Goal: Task Accomplishment & Management: Use online tool/utility

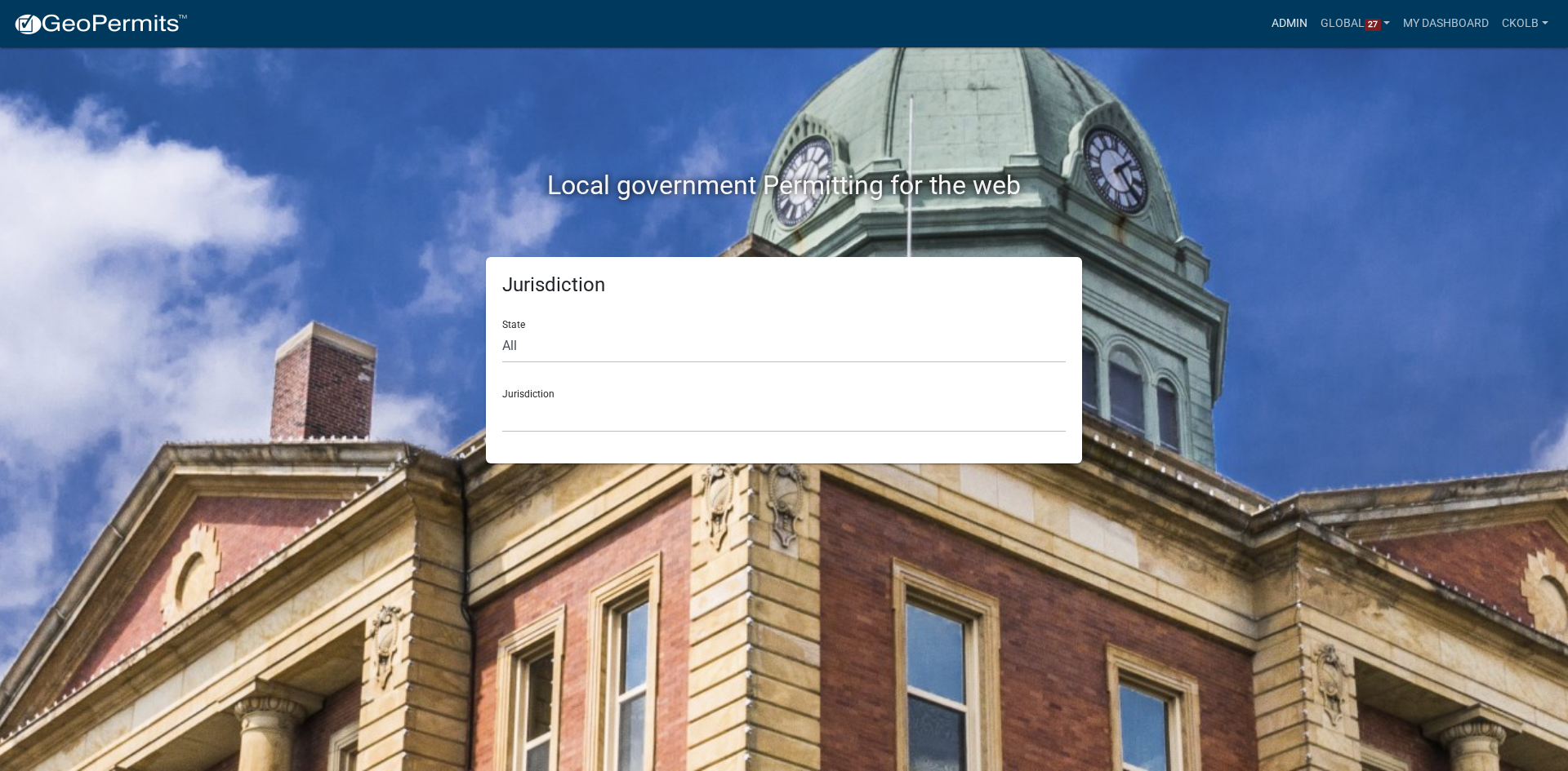
drag, startPoint x: 1281, startPoint y: 30, endPoint x: 1233, endPoint y: 50, distance: 52.0
click at [1253, 30] on link "Admin" at bounding box center [1289, 23] width 49 height 31
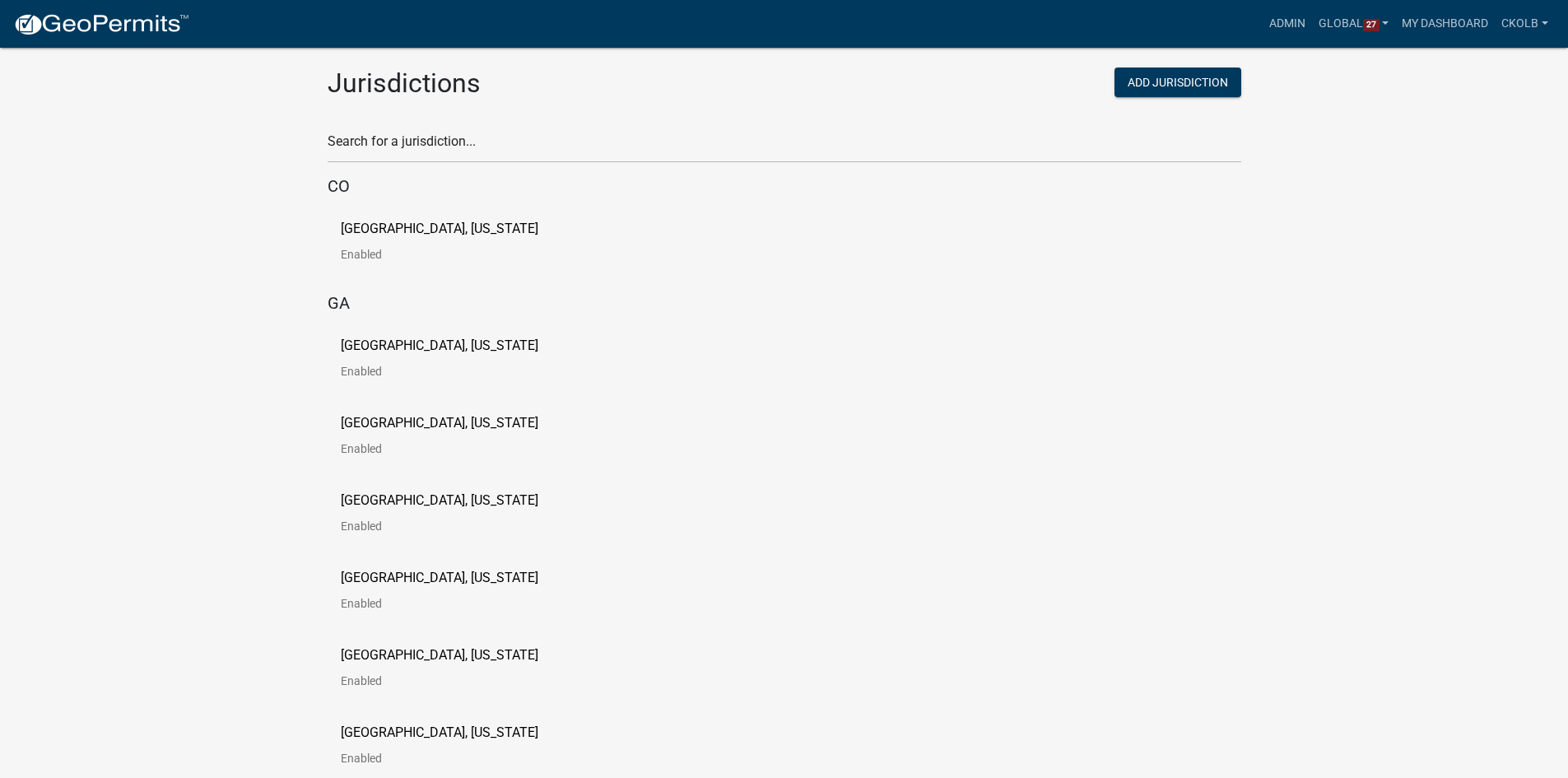
click at [359, 127] on div "Search for a jurisdiction..." at bounding box center [784, 135] width 914 height 56
click at [379, 152] on input "text" at bounding box center [784, 146] width 914 height 34
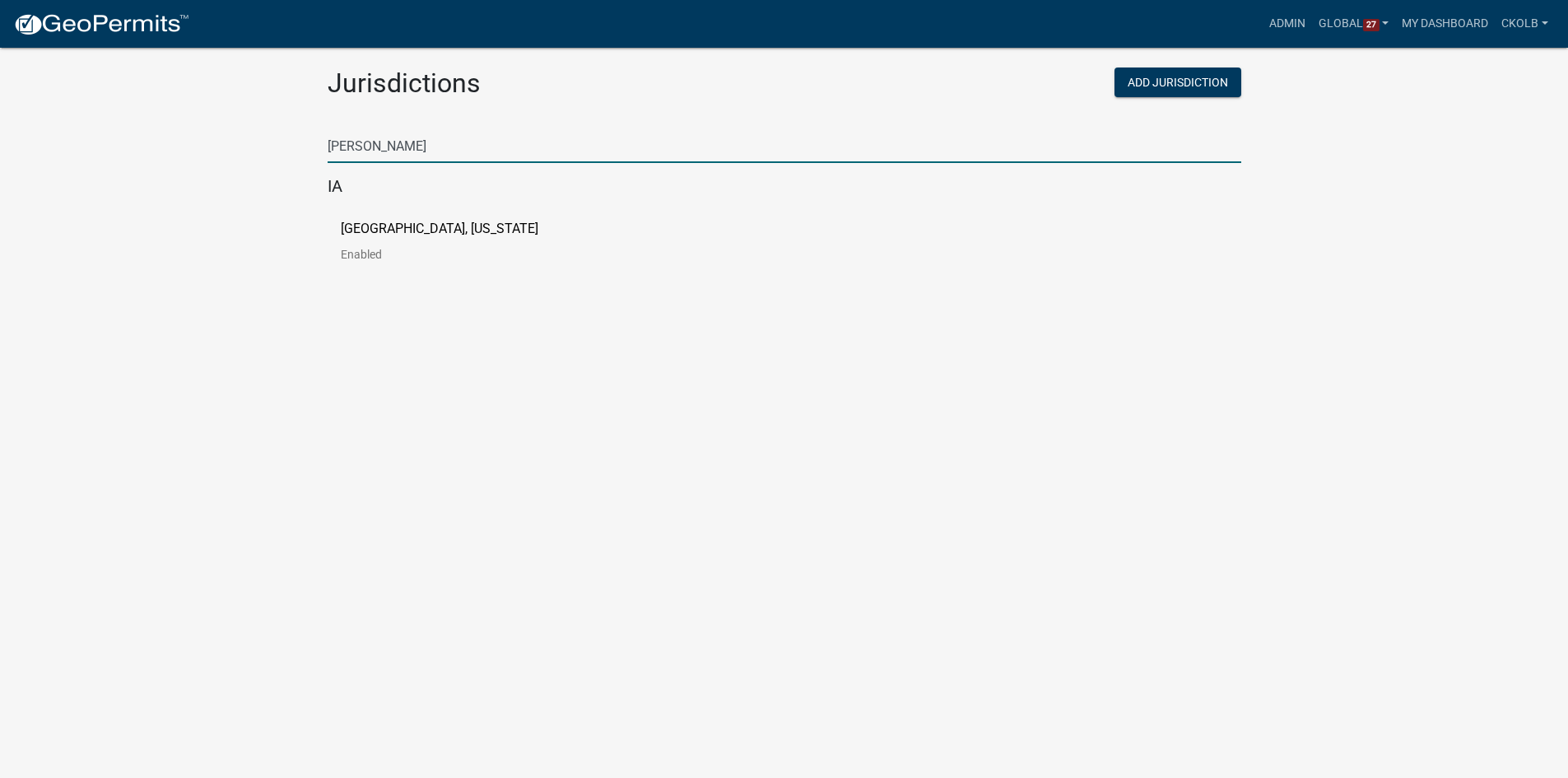
type input "[PERSON_NAME]"
click at [376, 224] on p "[GEOGRAPHIC_DATA], [US_STATE]" at bounding box center [439, 228] width 197 height 13
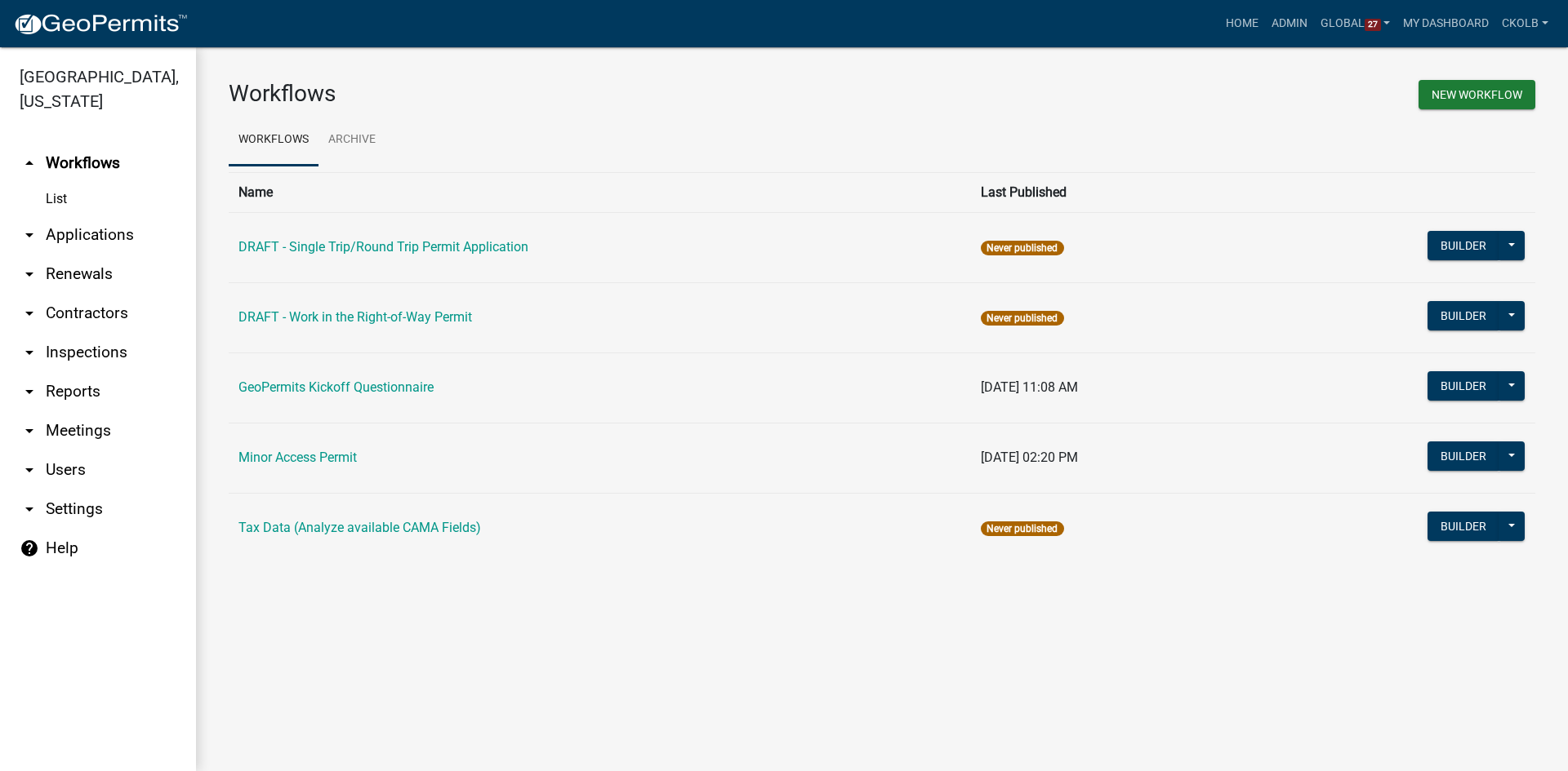
click at [339, 616] on main "Workflows New Workflow Workflows Archive Name Last Published DRAFT - Single Tri…" at bounding box center [881, 408] width 1372 height 724
click at [366, 616] on main "Workflows New Workflow Workflows Archive Name Last Published DRAFT - Single Tri…" at bounding box center [881, 408] width 1372 height 724
click at [1253, 313] on button "Builder" at bounding box center [1463, 316] width 72 height 30
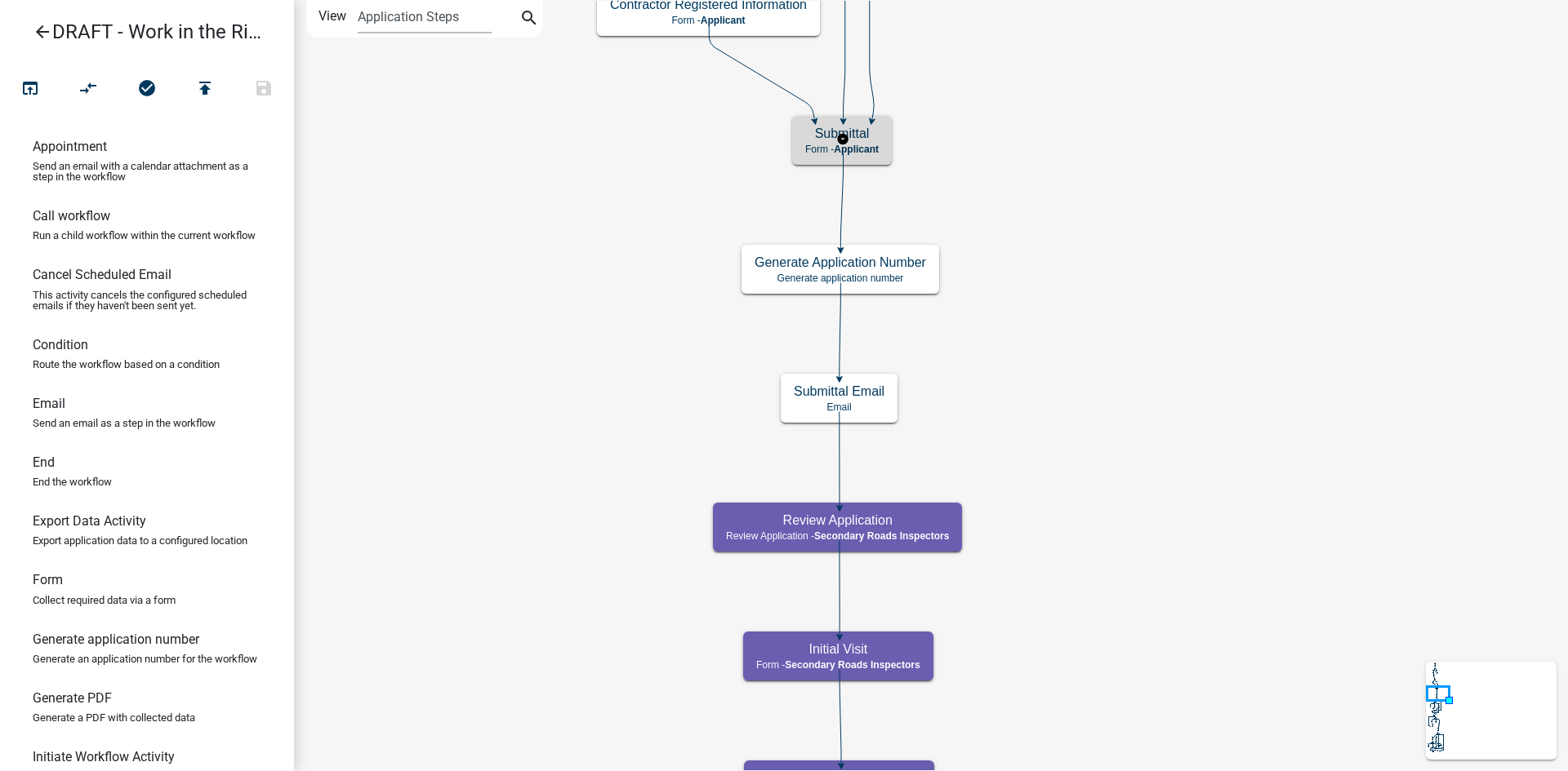
click at [856, 134] on h5 "Submittal" at bounding box center [841, 133] width 73 height 15
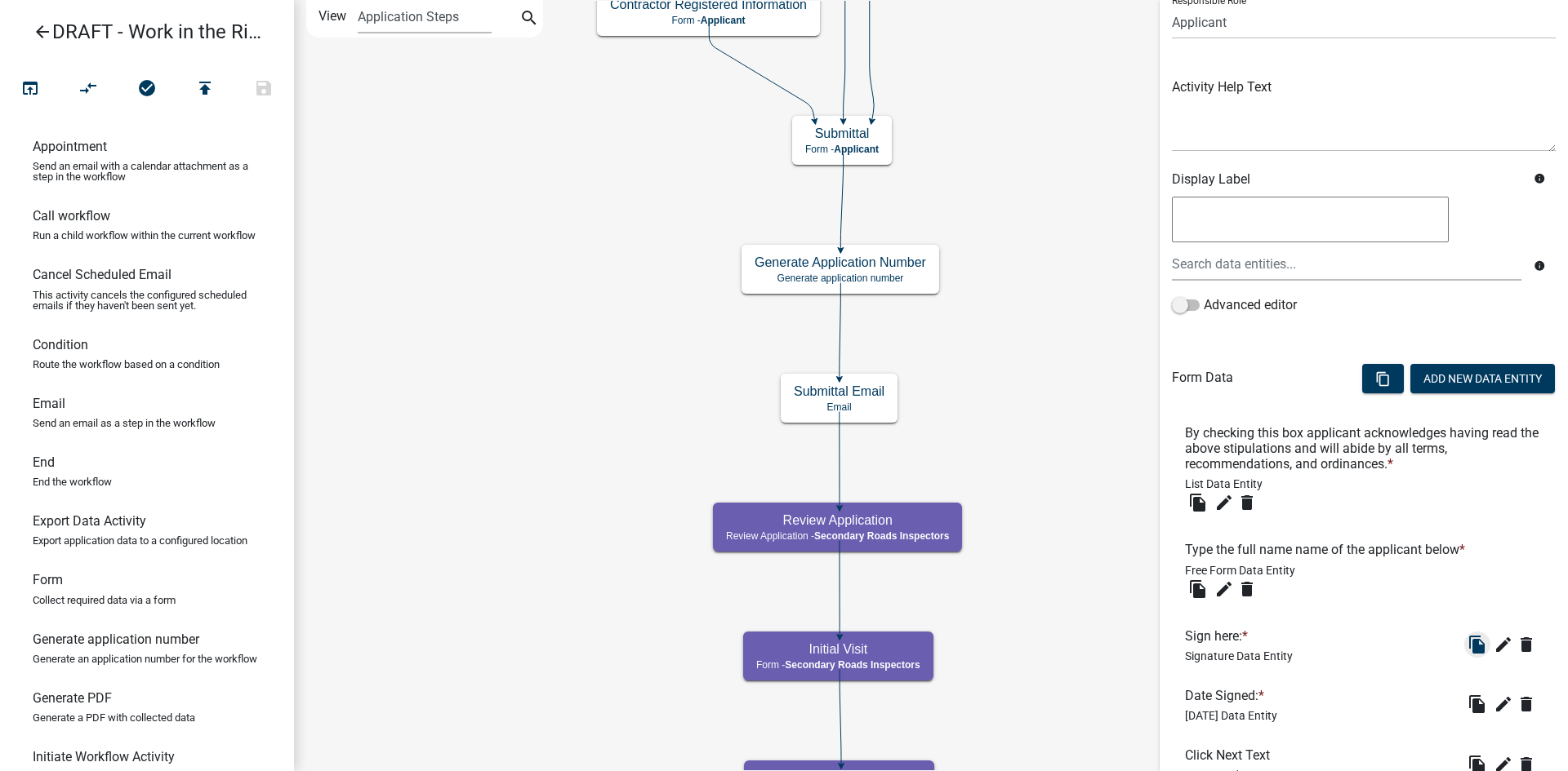
scroll to position [163, 0]
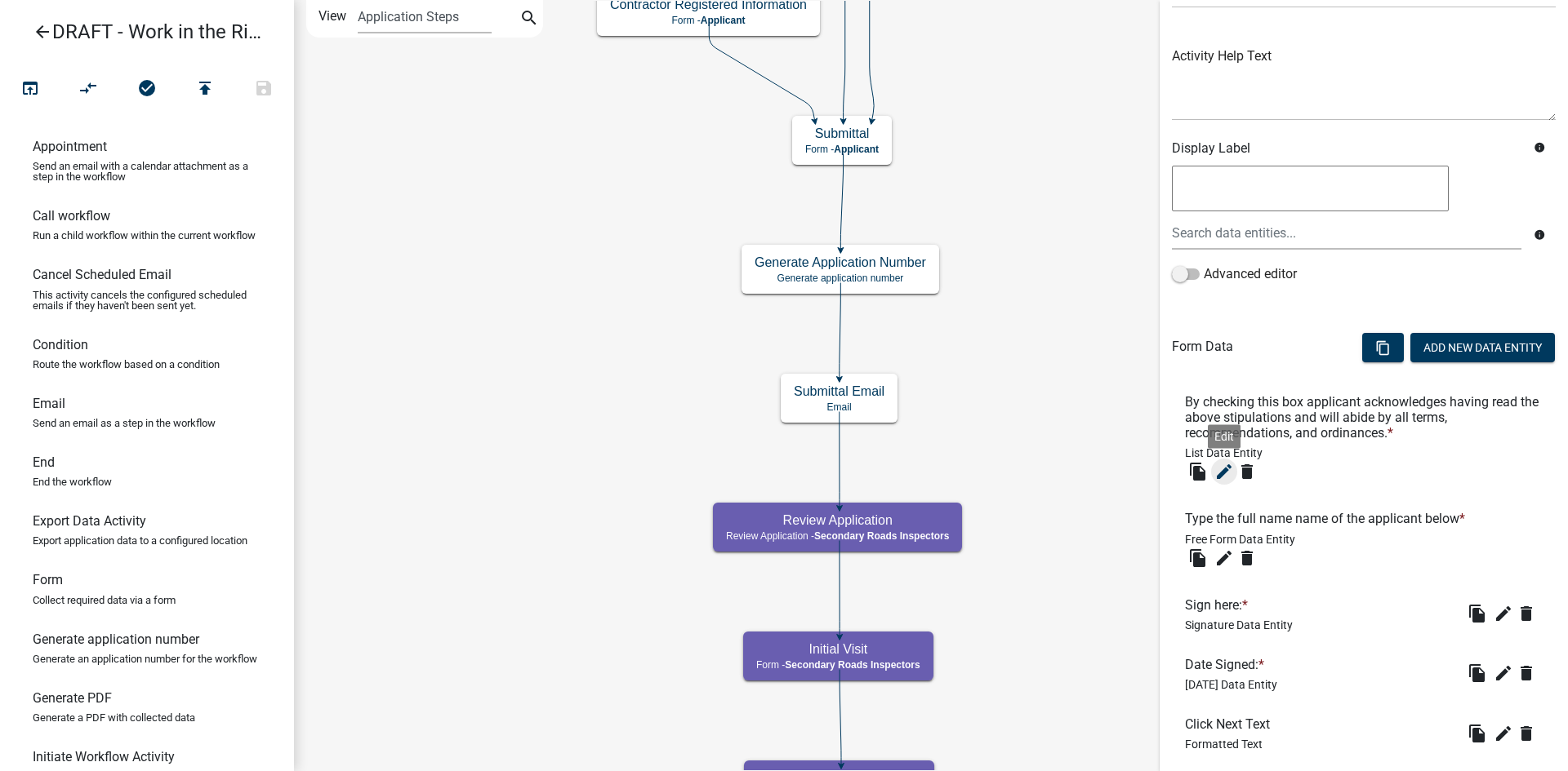
click at [1222, 473] on icon "edit" at bounding box center [1224, 472] width 20 height 20
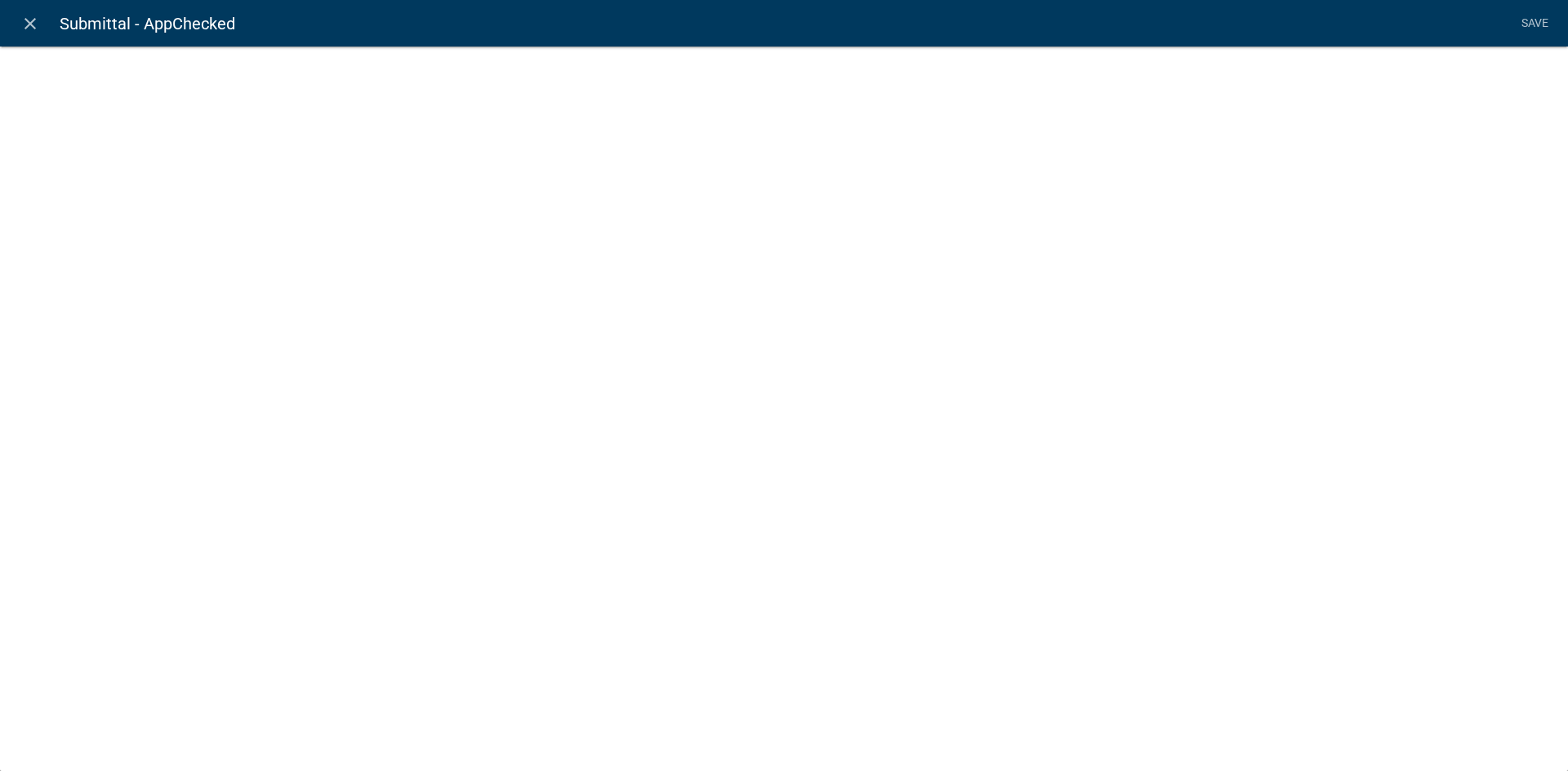
select select "list-data"
select select
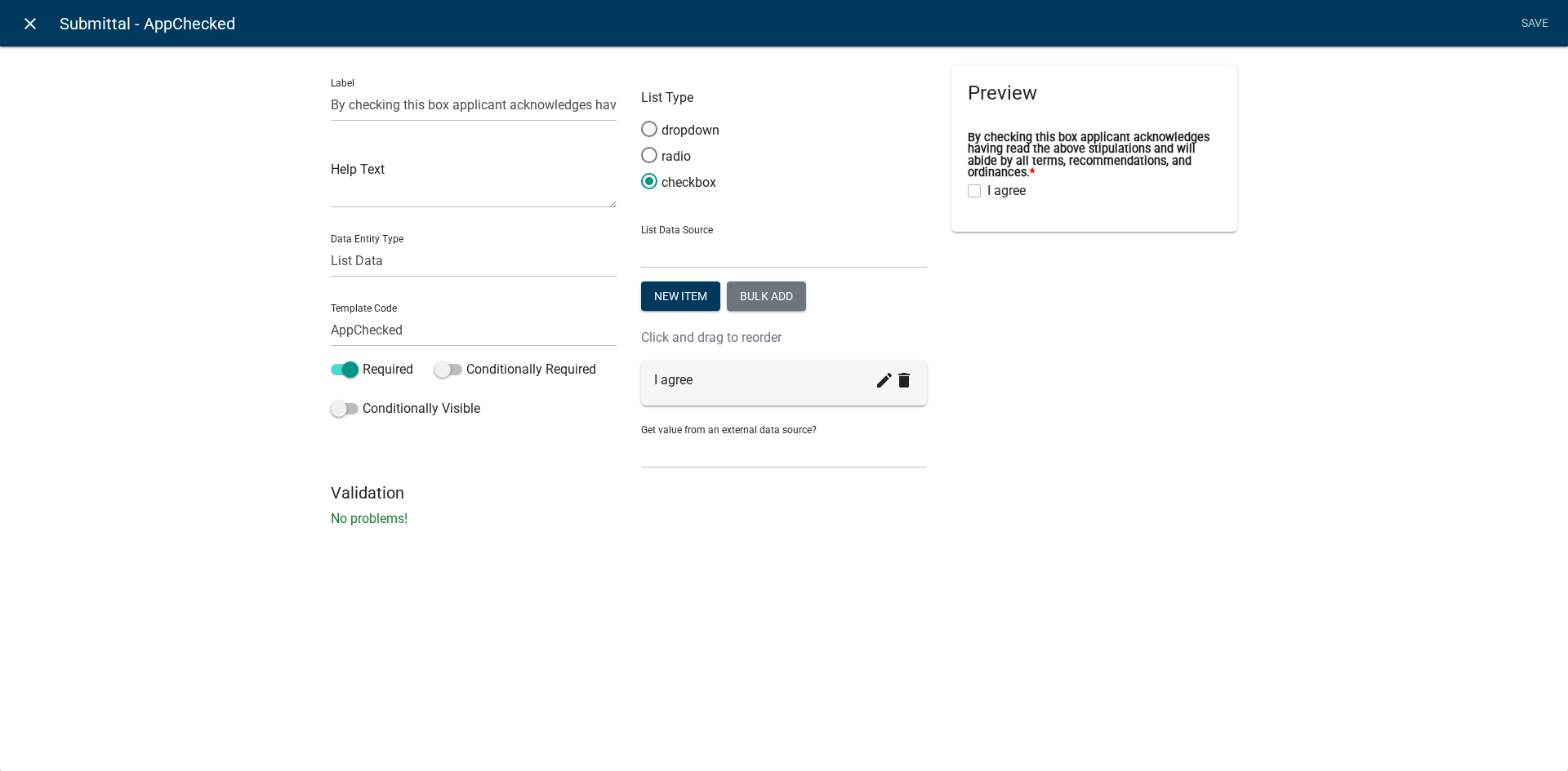
click at [32, 27] on icon "close" at bounding box center [31, 23] width 20 height 20
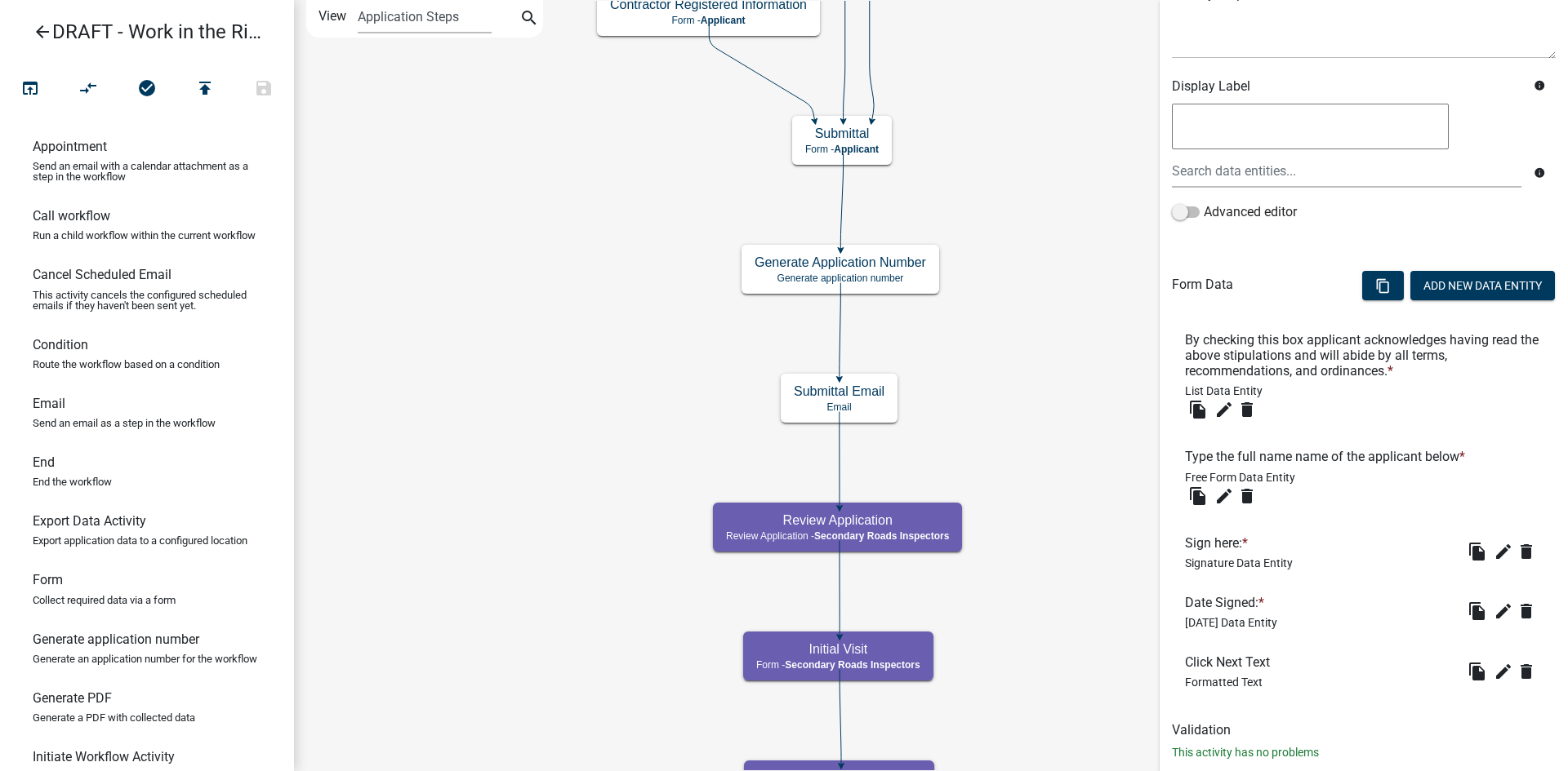
scroll to position [262, 0]
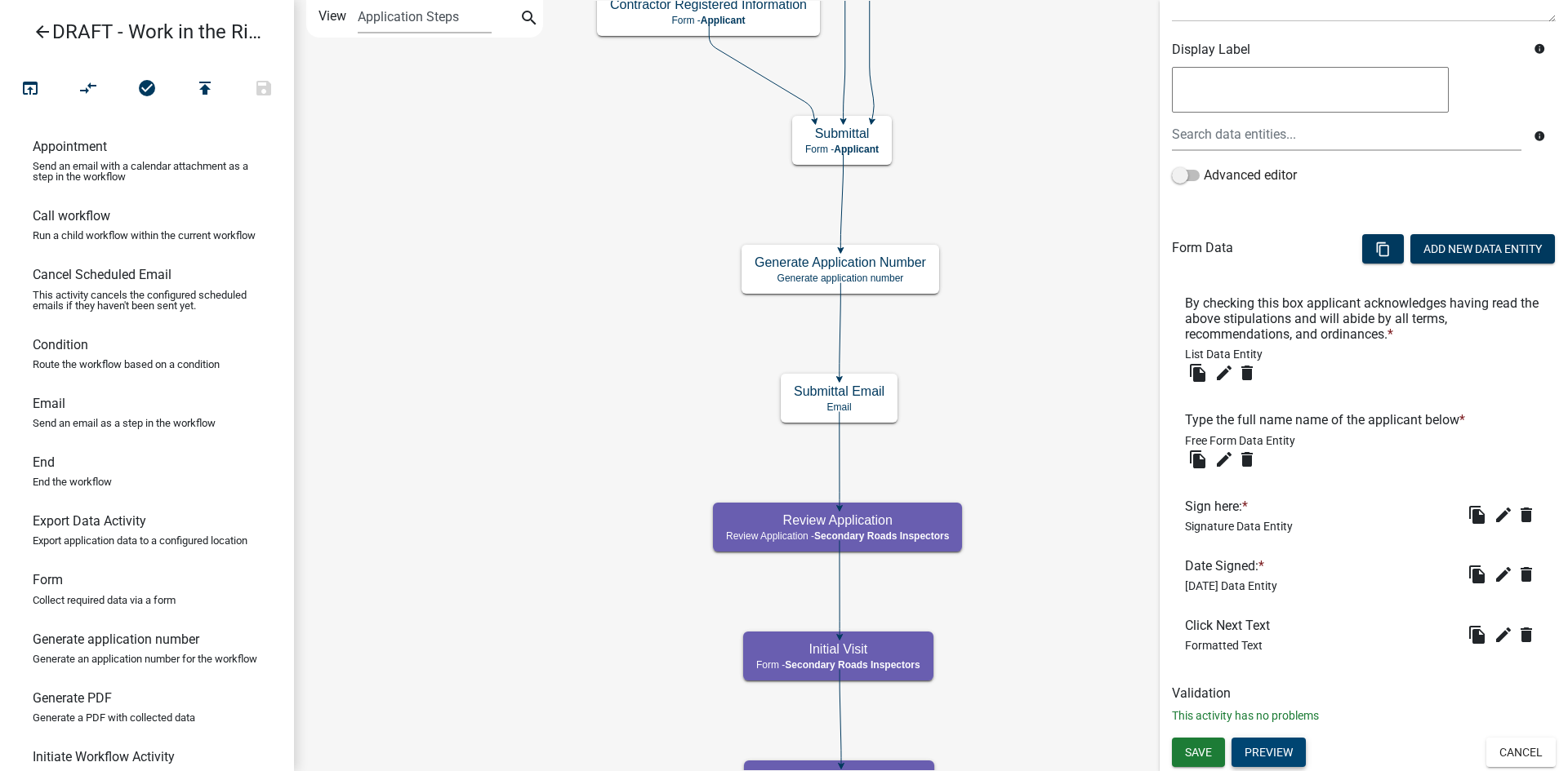
click at [1253, 616] on button "Preview" at bounding box center [1268, 752] width 74 height 30
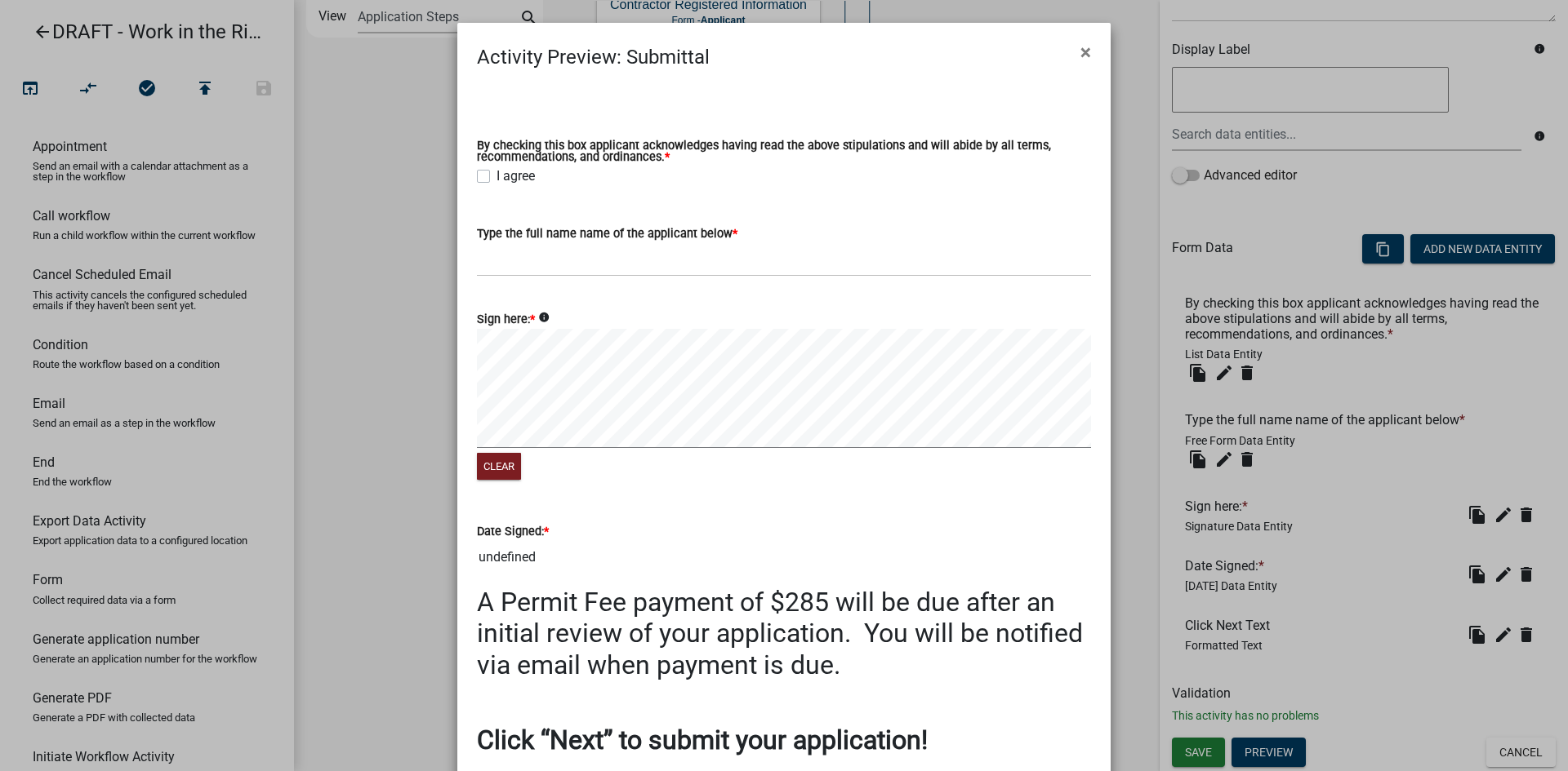
drag, startPoint x: 472, startPoint y: 143, endPoint x: 655, endPoint y: 163, distance: 184.1
click at [655, 163] on label "By checking this box applicant acknowledges having read the above stipulations …" at bounding box center [784, 152] width 614 height 23
click at [702, 177] on div "I agree" at bounding box center [784, 177] width 614 height 20
drag, startPoint x: 785, startPoint y: 141, endPoint x: 890, endPoint y: 145, distance: 105.1
click at [890, 145] on label "By checking this box applicant acknowledges having read the above stipulations …" at bounding box center [784, 152] width 614 height 23
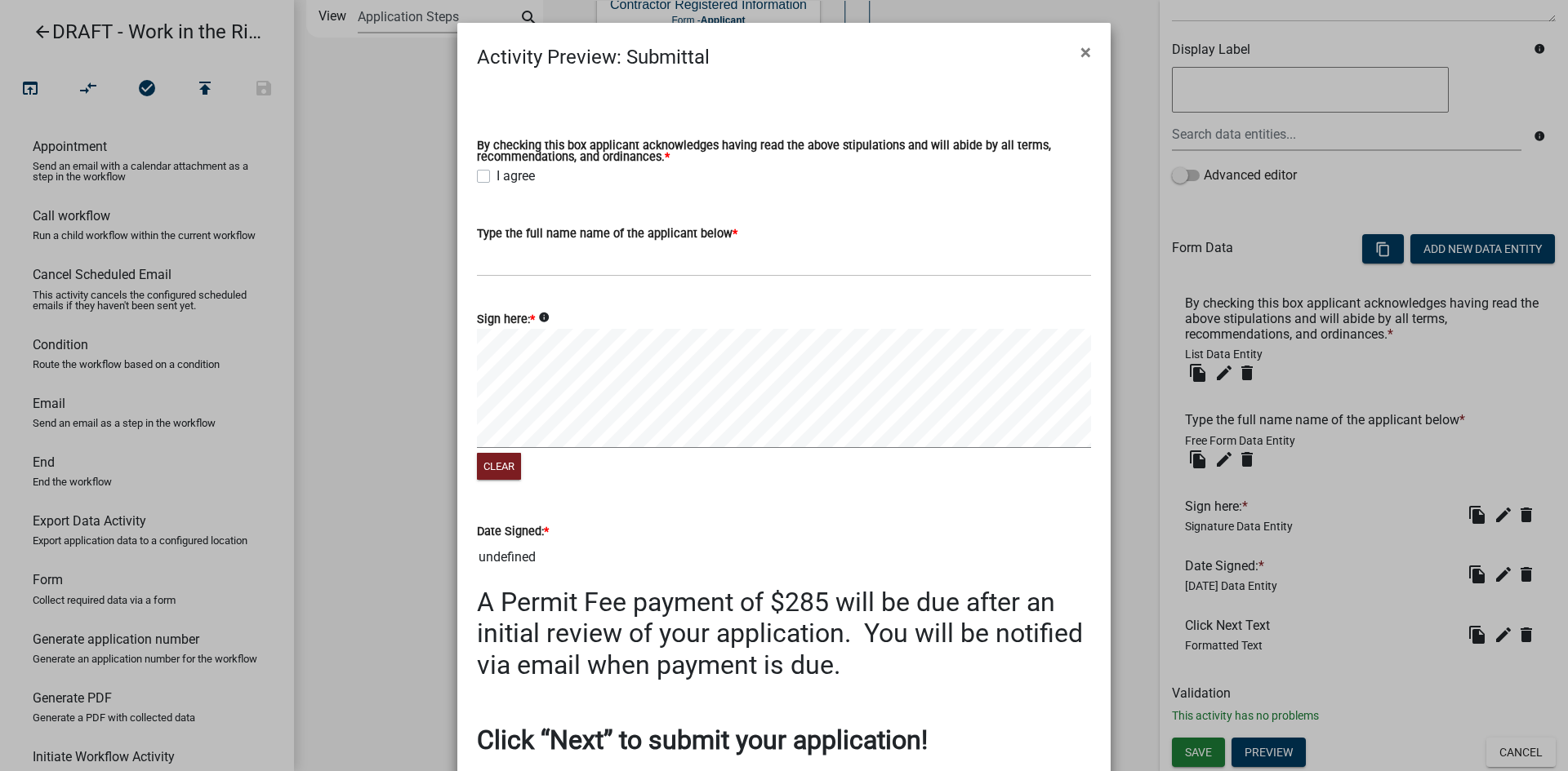
click at [884, 165] on div "By checking this box applicant acknowledges having read the above stipulations …" at bounding box center [784, 153] width 614 height 26
click at [496, 179] on label "I agree" at bounding box center [515, 177] width 39 height 20
click at [496, 177] on input "I agree" at bounding box center [502, 172] width 11 height 11
checkbox input "true"
click at [773, 144] on label "By checking this box applicant acknowledges having read the above stipulations …" at bounding box center [784, 152] width 614 height 23
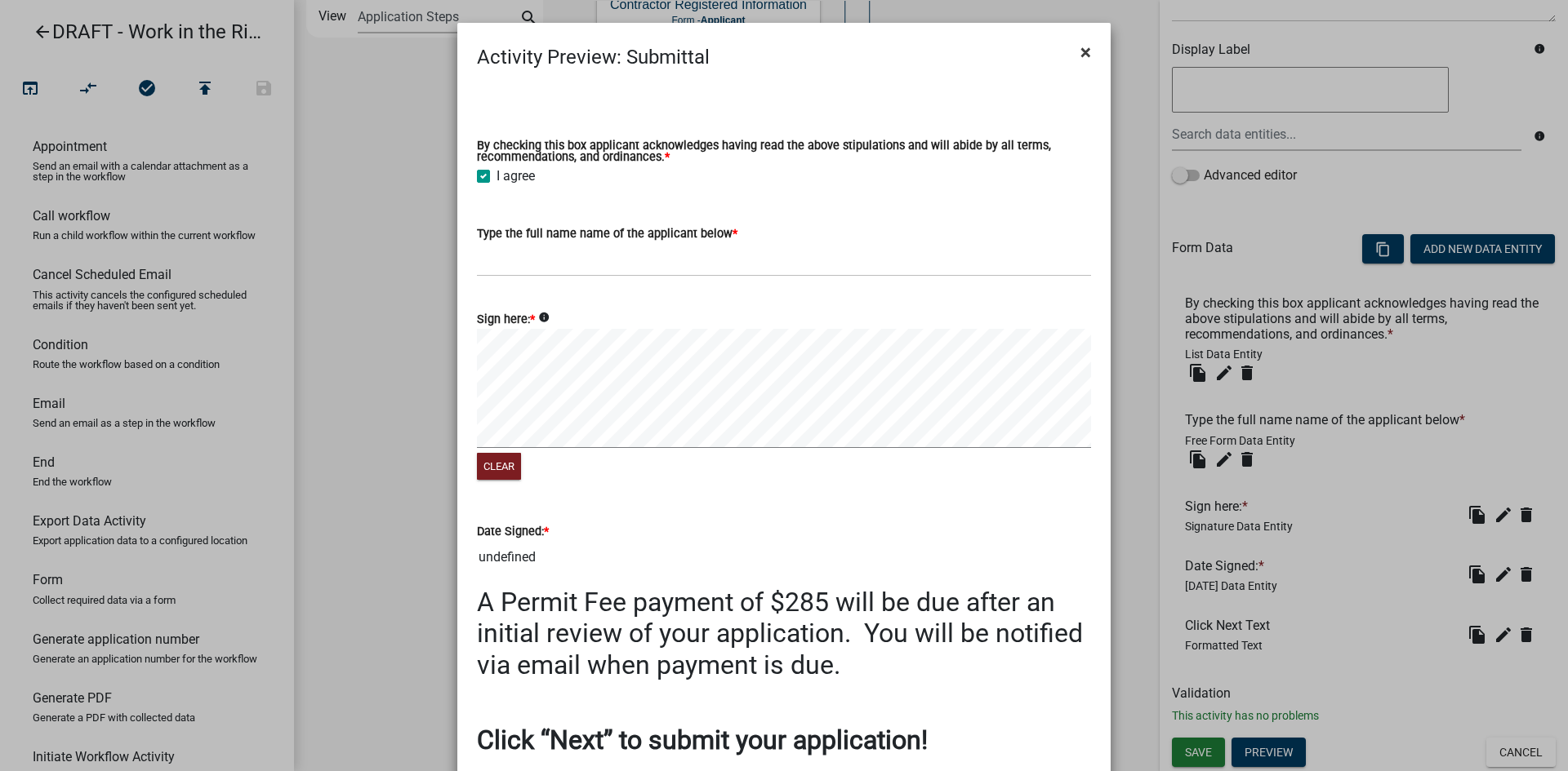
click at [1080, 56] on span "×" at bounding box center [1085, 51] width 11 height 23
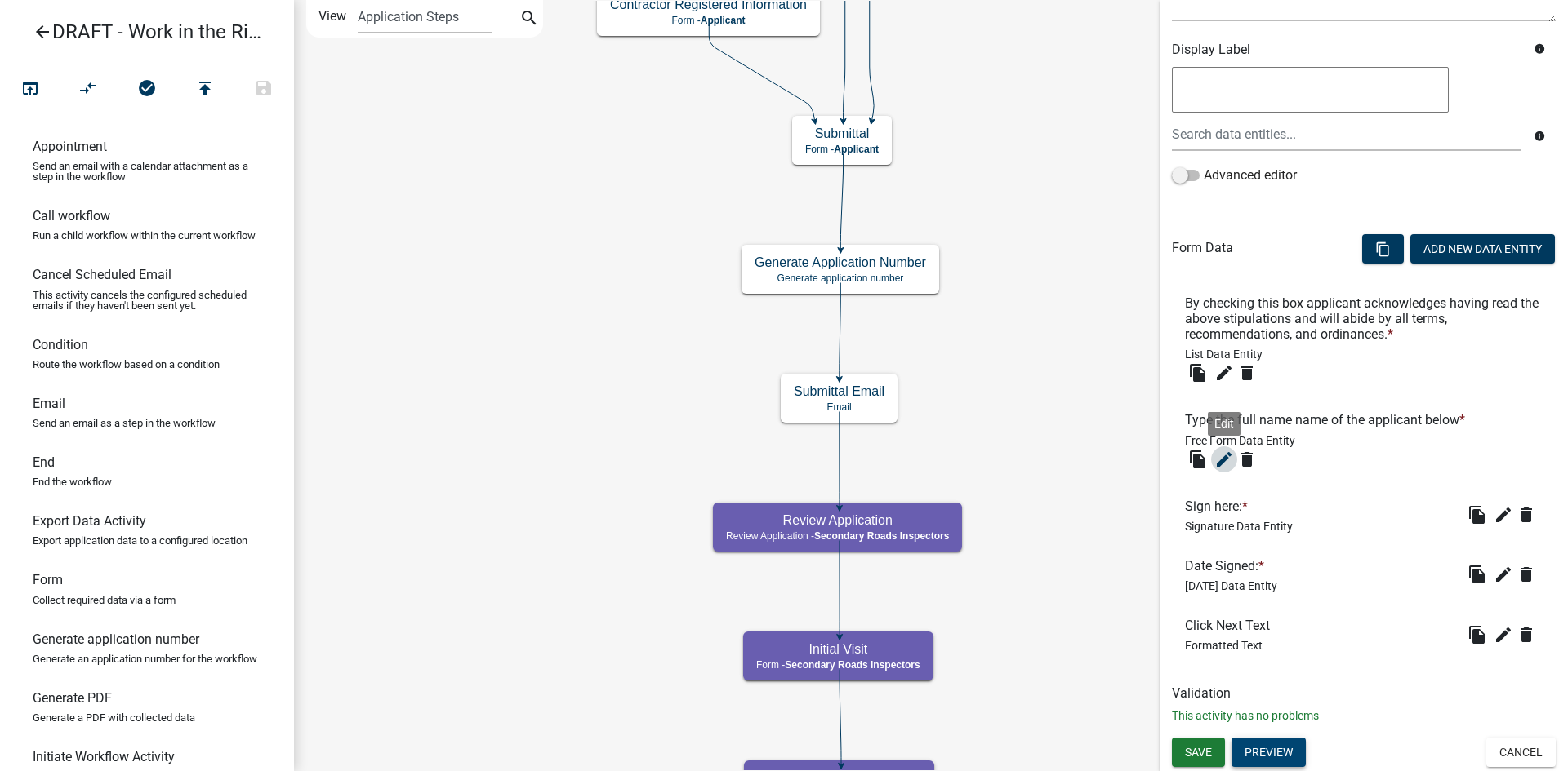
click at [1220, 463] on icon "edit" at bounding box center [1224, 460] width 20 height 20
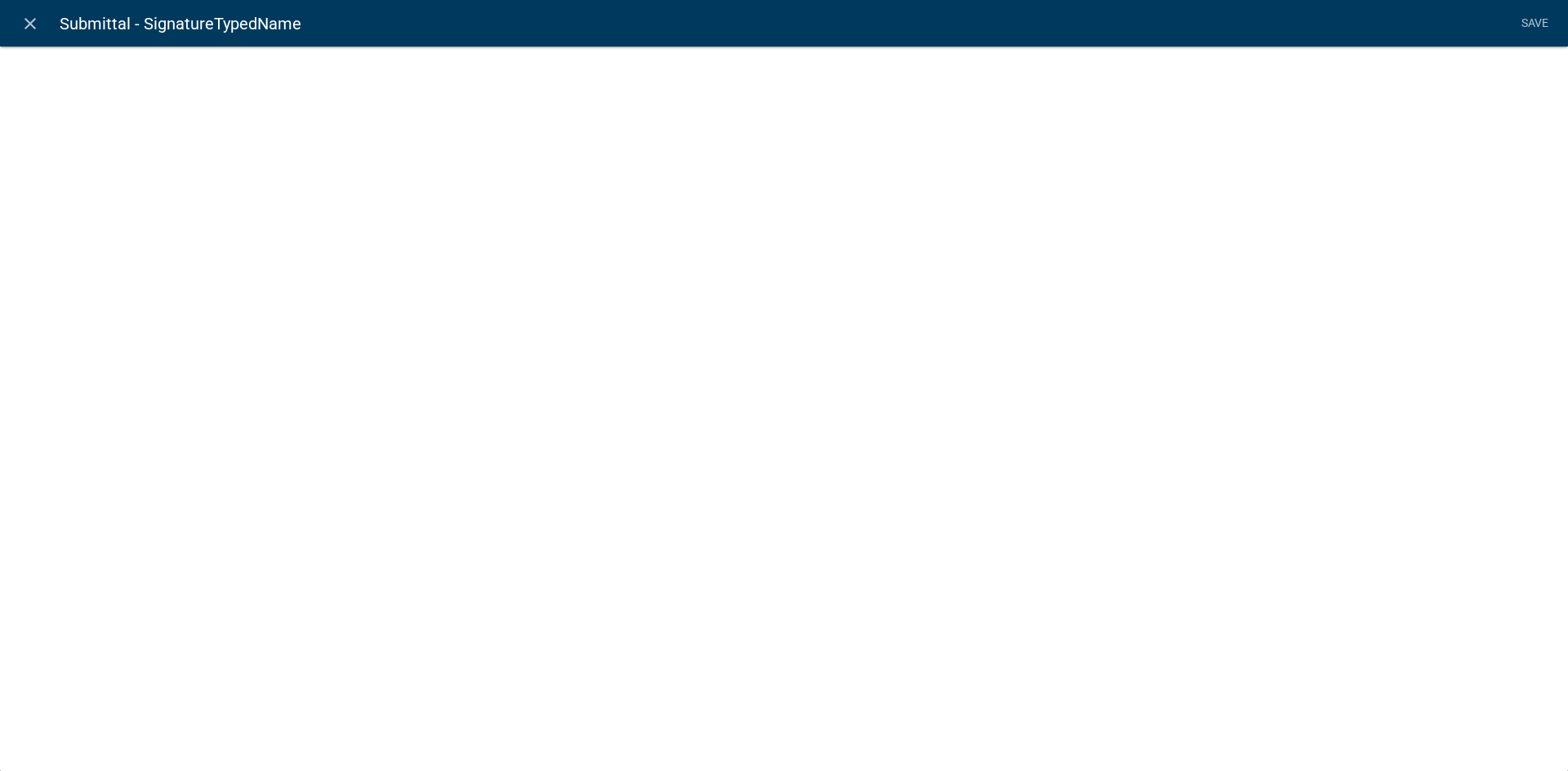
select select
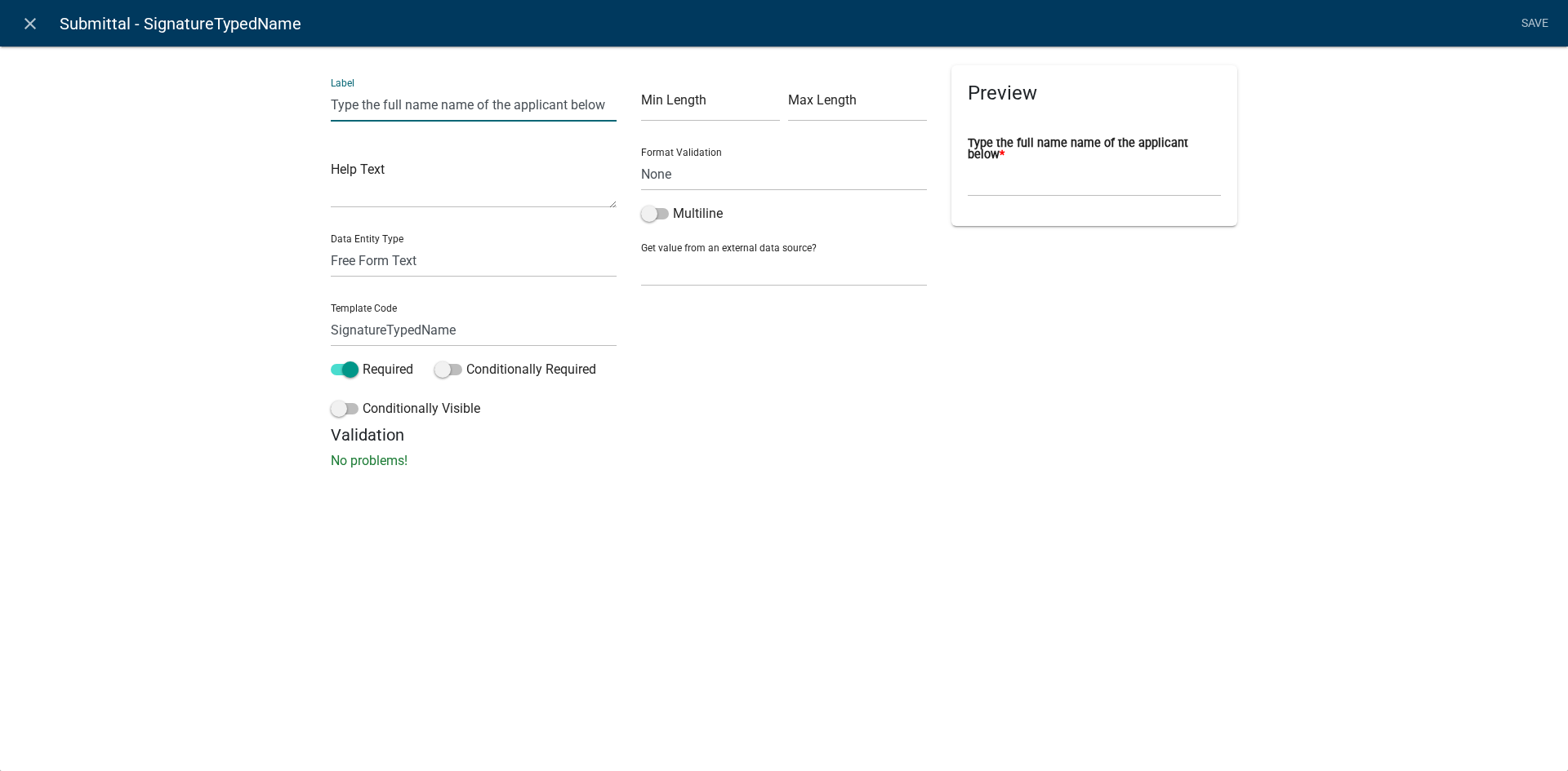
click at [426, 103] on input "Type the full name name of the applicant below" at bounding box center [474, 105] width 286 height 33
type input "Type the full name of the applicant below"
click at [1253, 22] on link "Save" at bounding box center [1534, 23] width 41 height 31
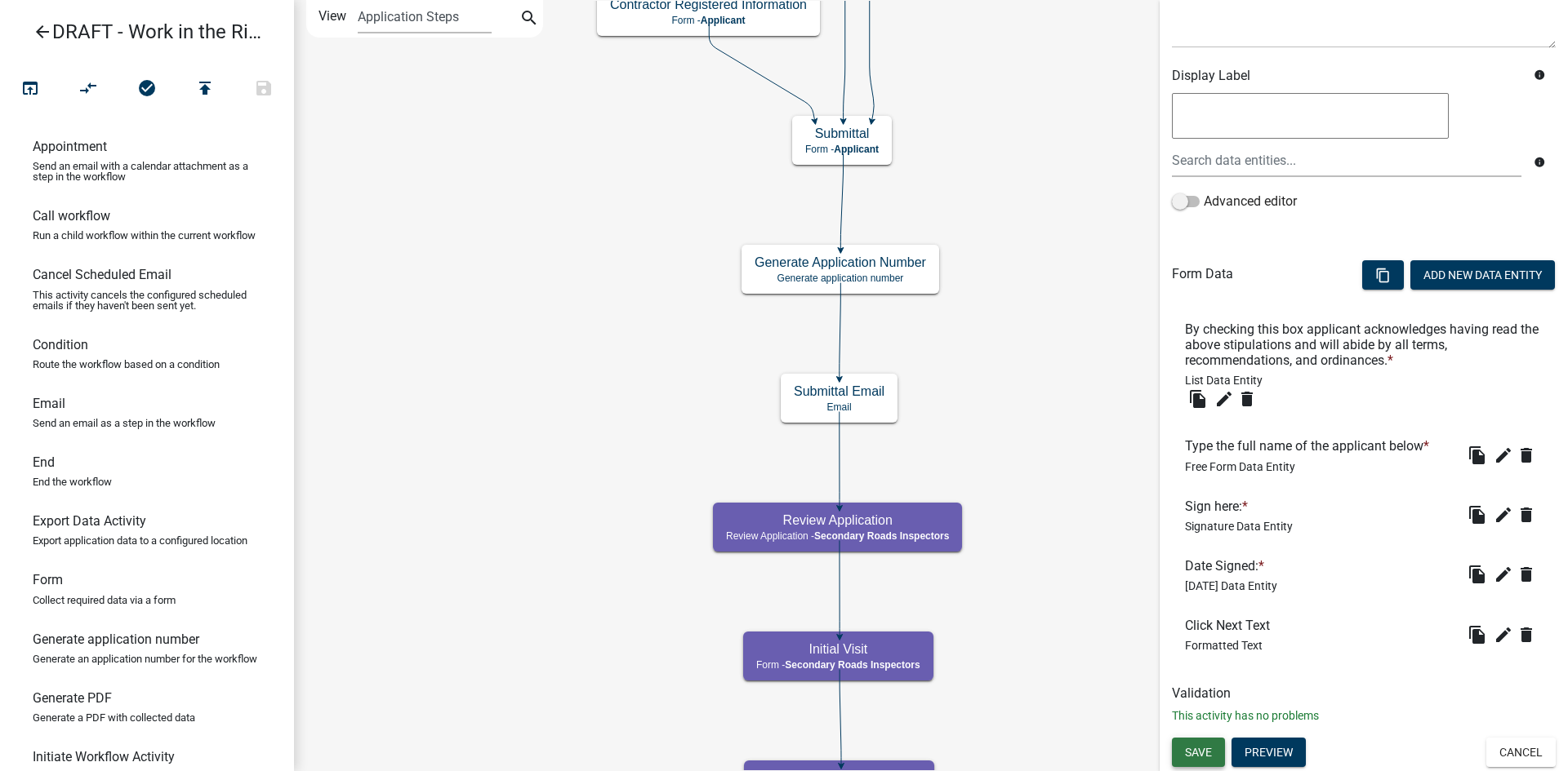
click at [1197, 616] on span "Save" at bounding box center [1198, 752] width 27 height 13
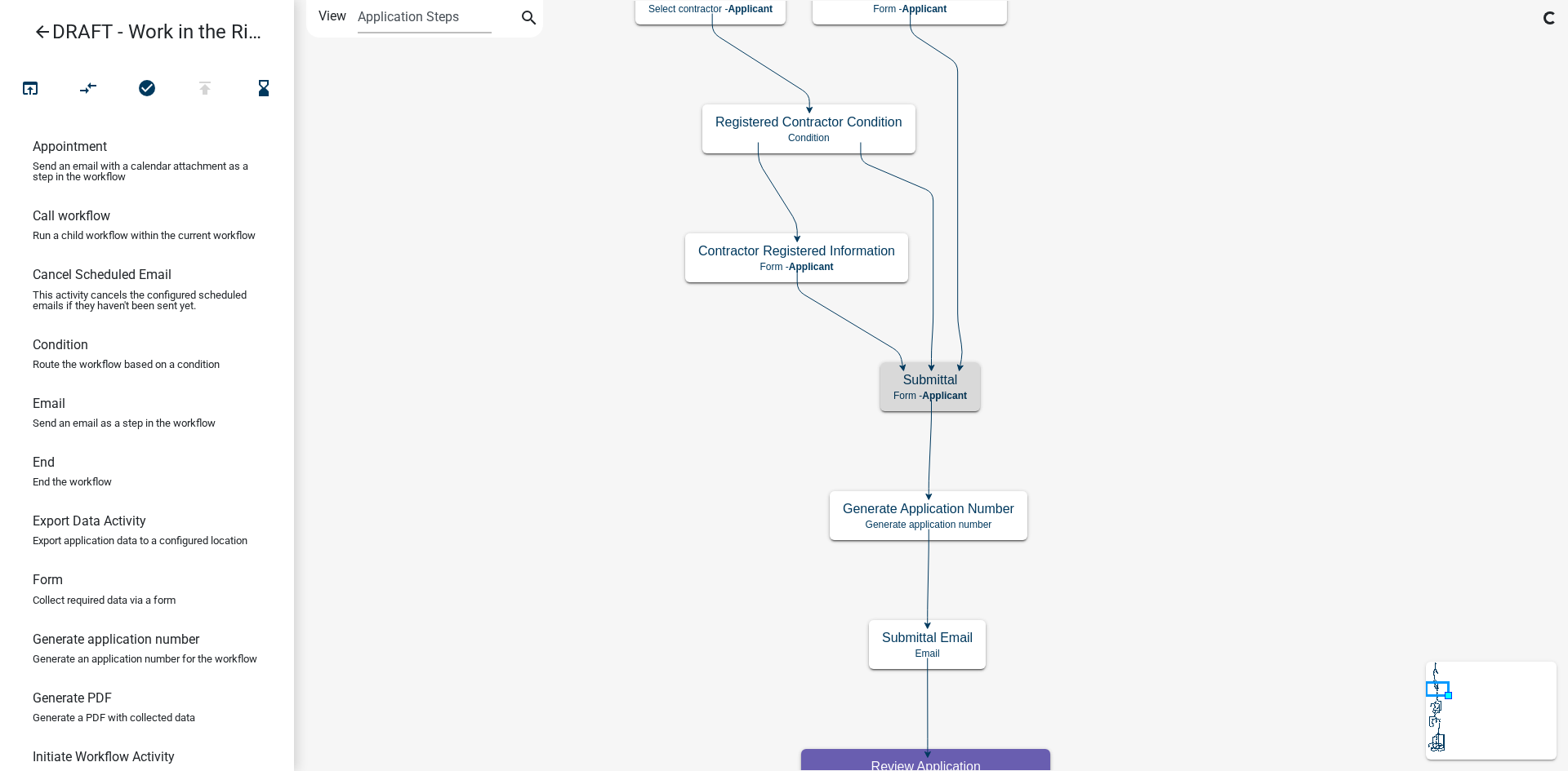
scroll to position [0, 0]
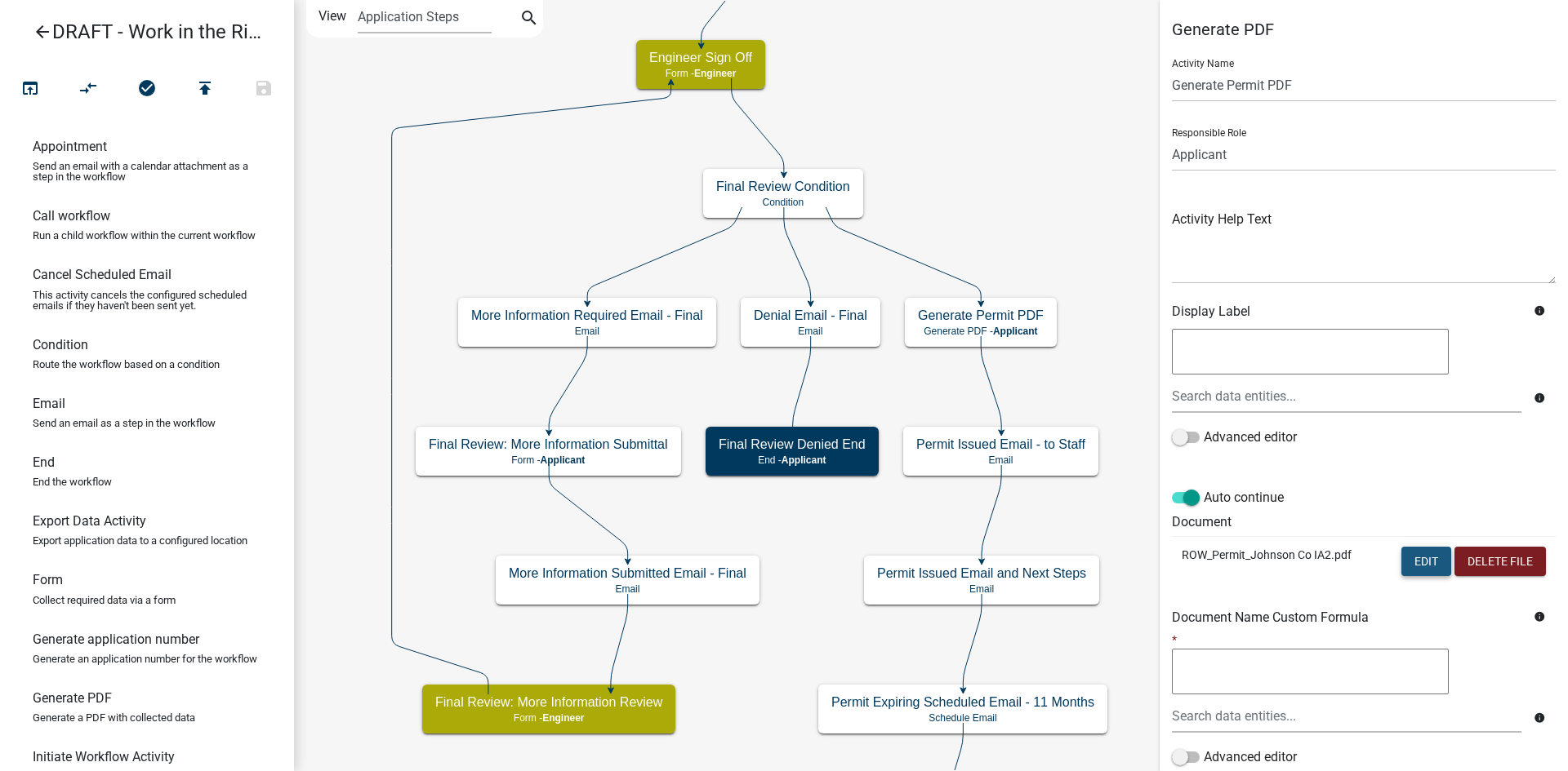
click at [1253, 574] on button "Edit" at bounding box center [1425, 561] width 50 height 30
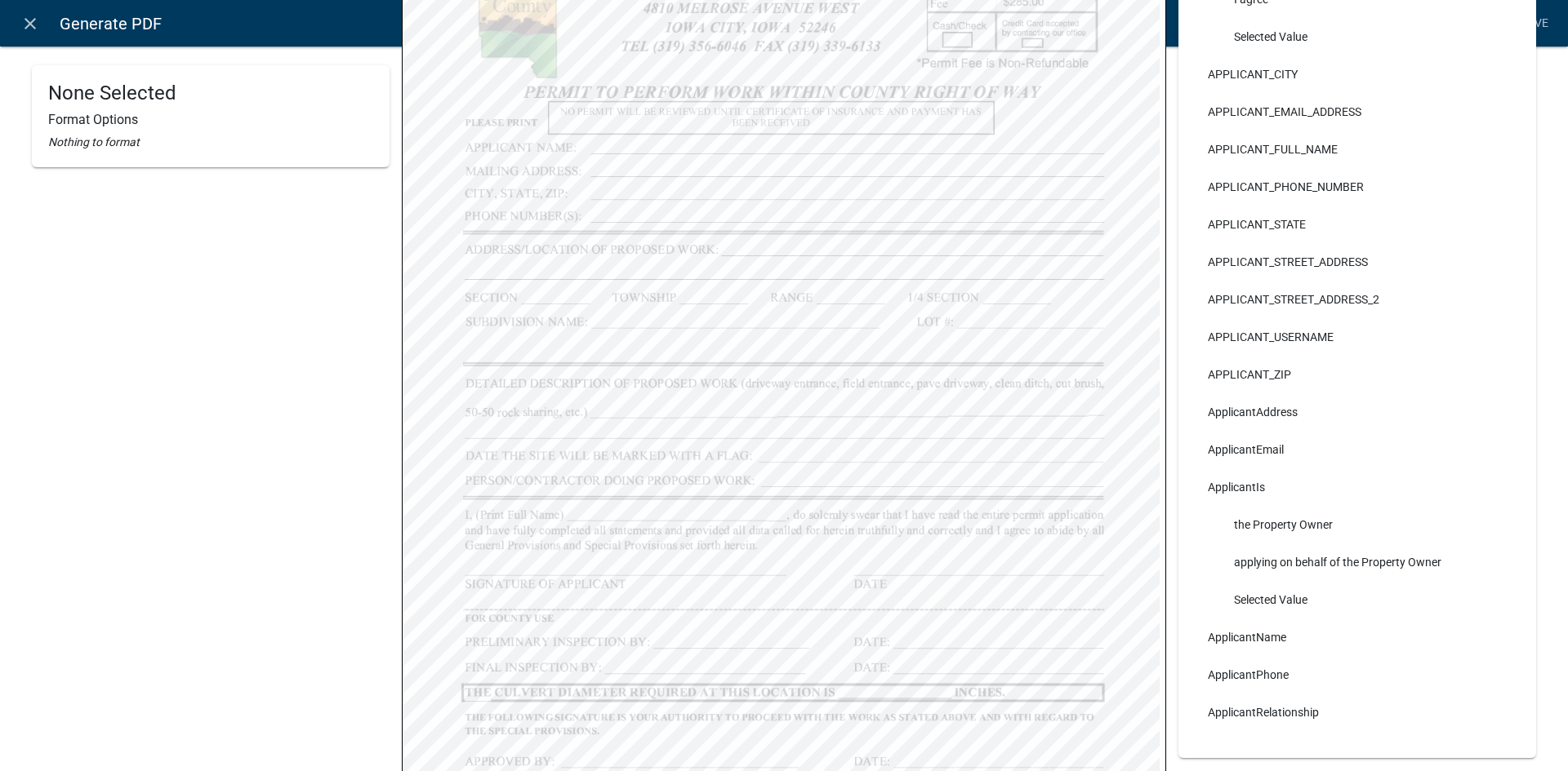
scroll to position [490, 0]
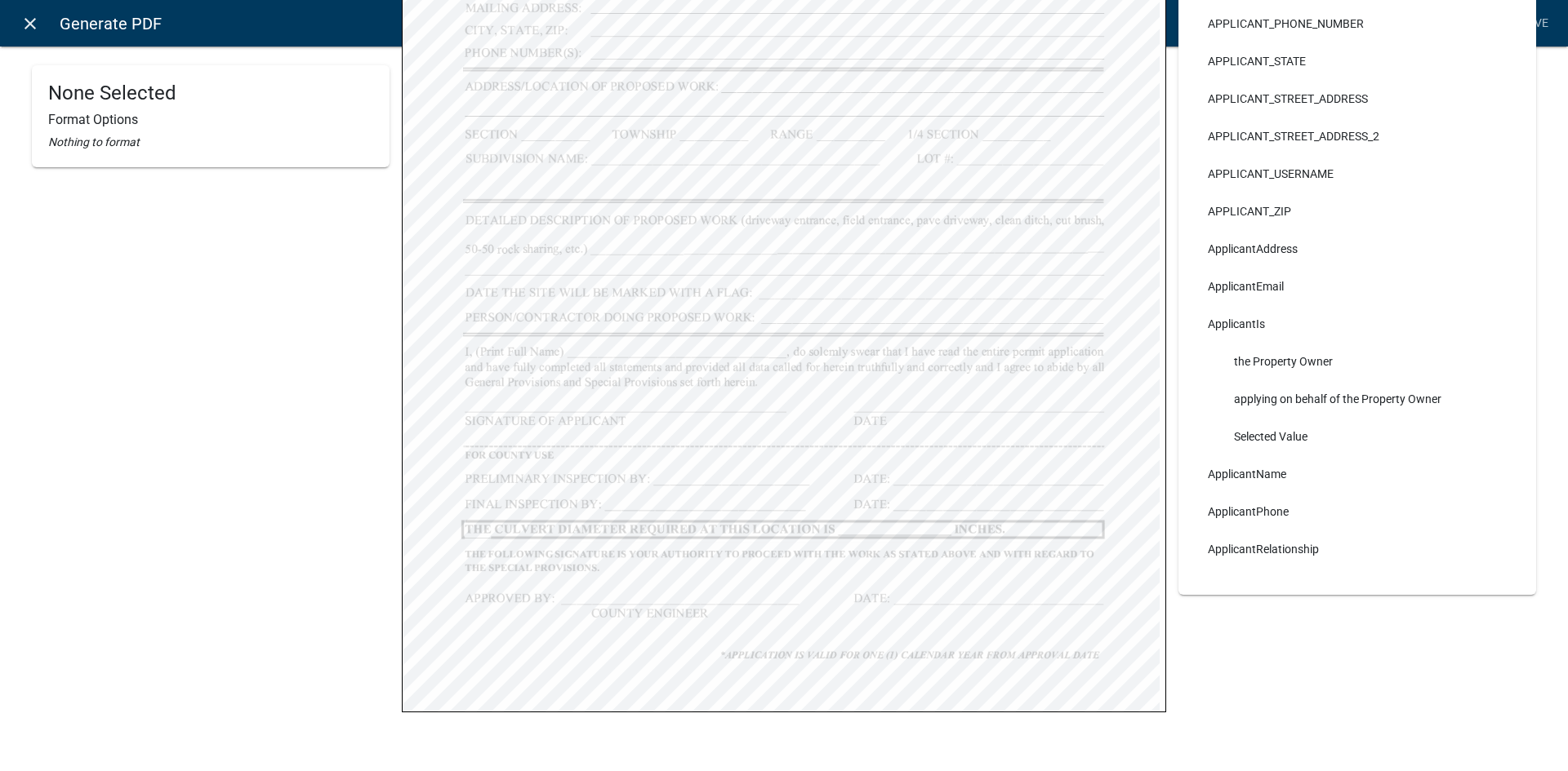
click at [39, 24] on icon "close" at bounding box center [31, 23] width 20 height 20
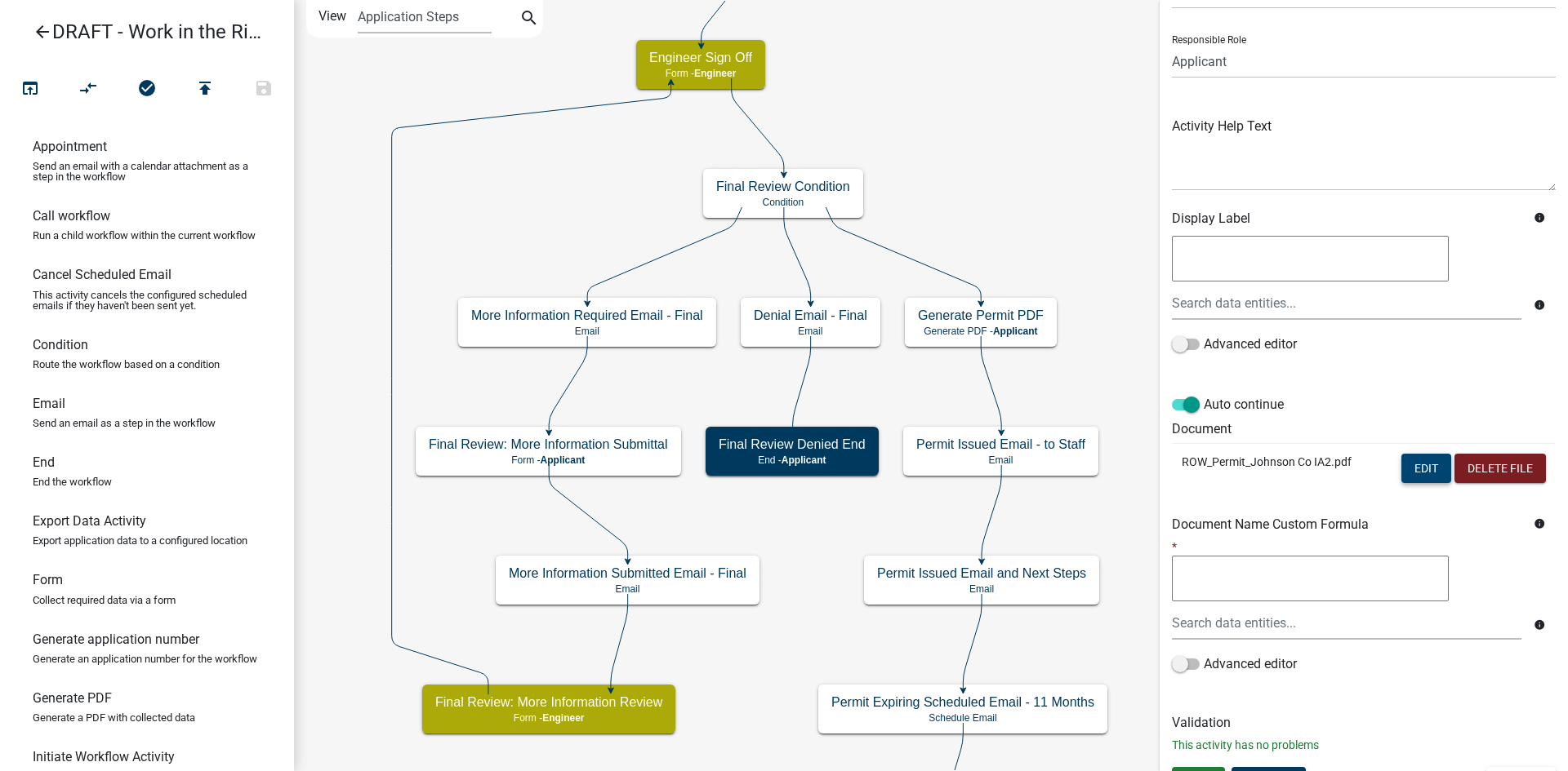
scroll to position [122, 0]
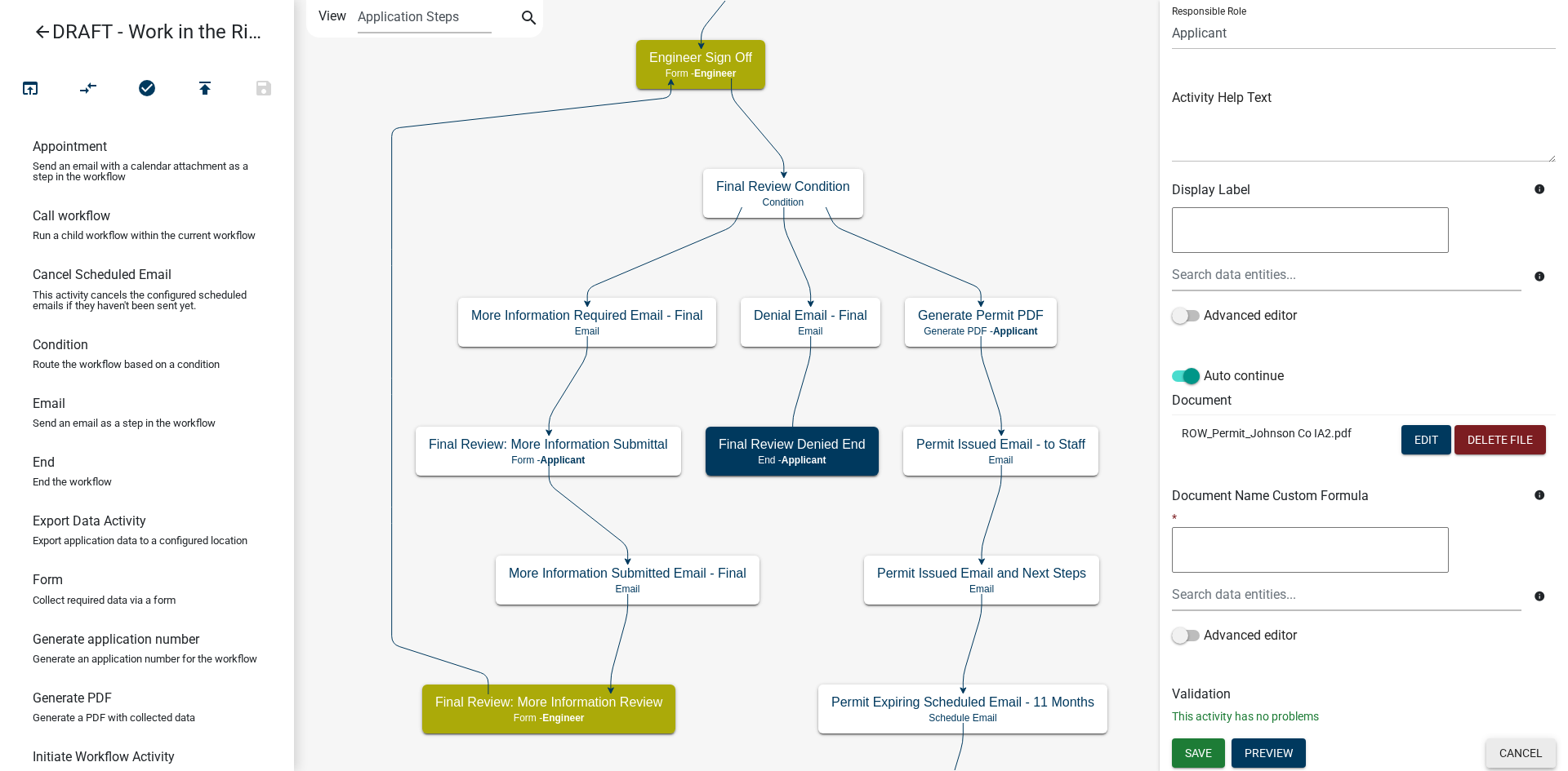
click at [1253, 616] on button "Cancel" at bounding box center [1520, 753] width 69 height 30
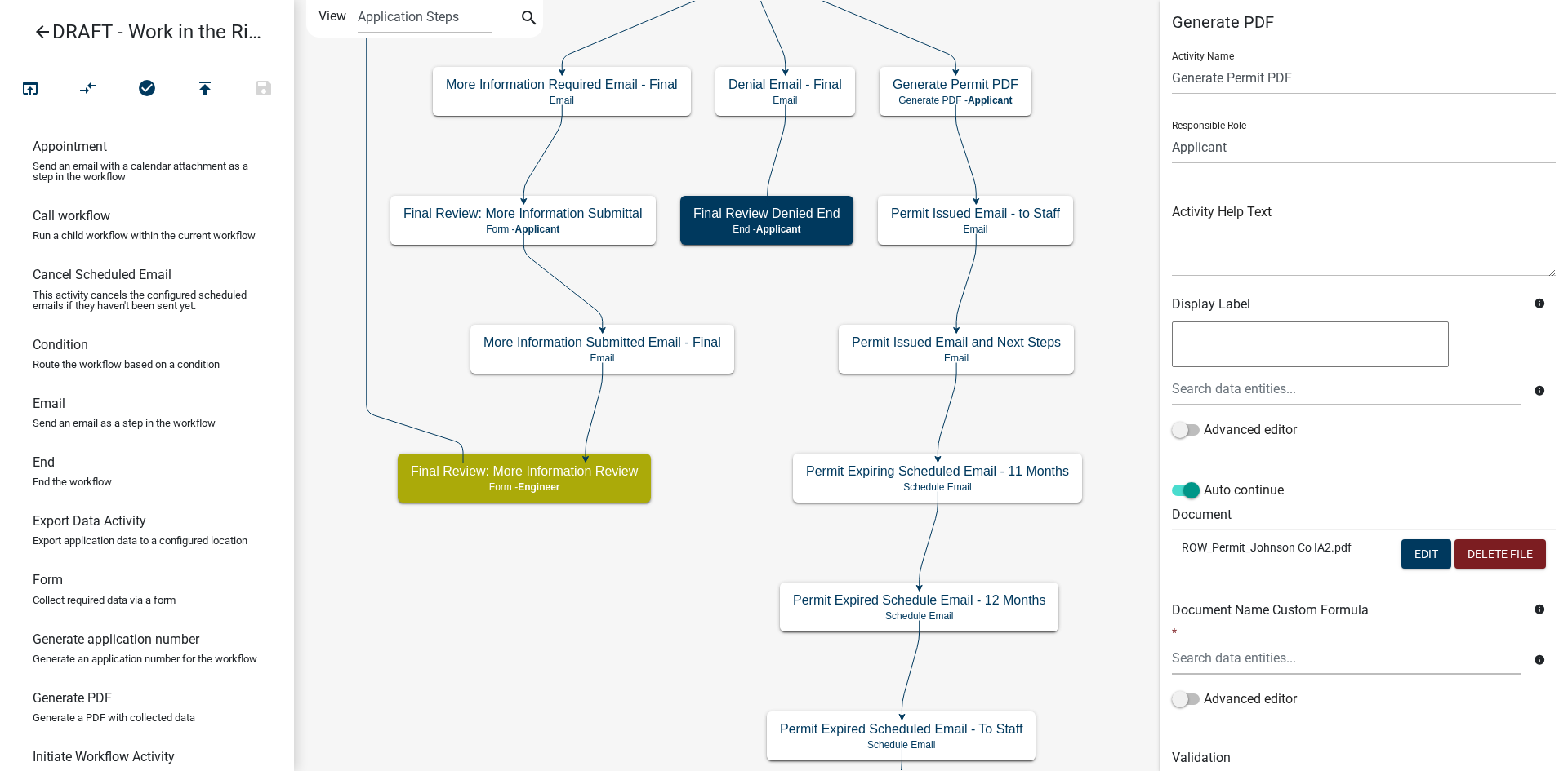
scroll to position [8, 0]
click at [1409, 555] on button "Edit" at bounding box center [1425, 553] width 50 height 30
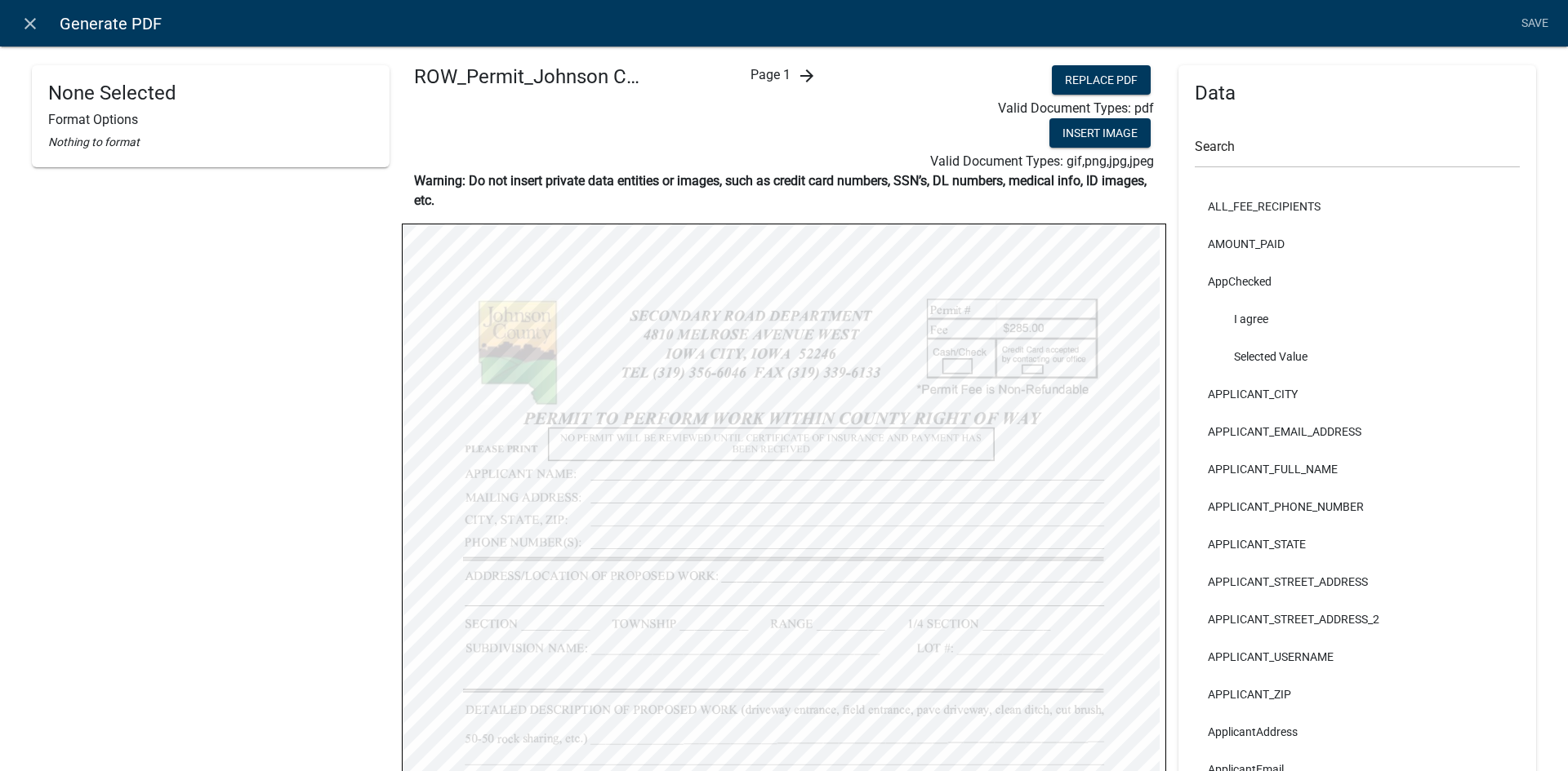
click at [805, 79] on icon "arrow_forward" at bounding box center [807, 76] width 20 height 20
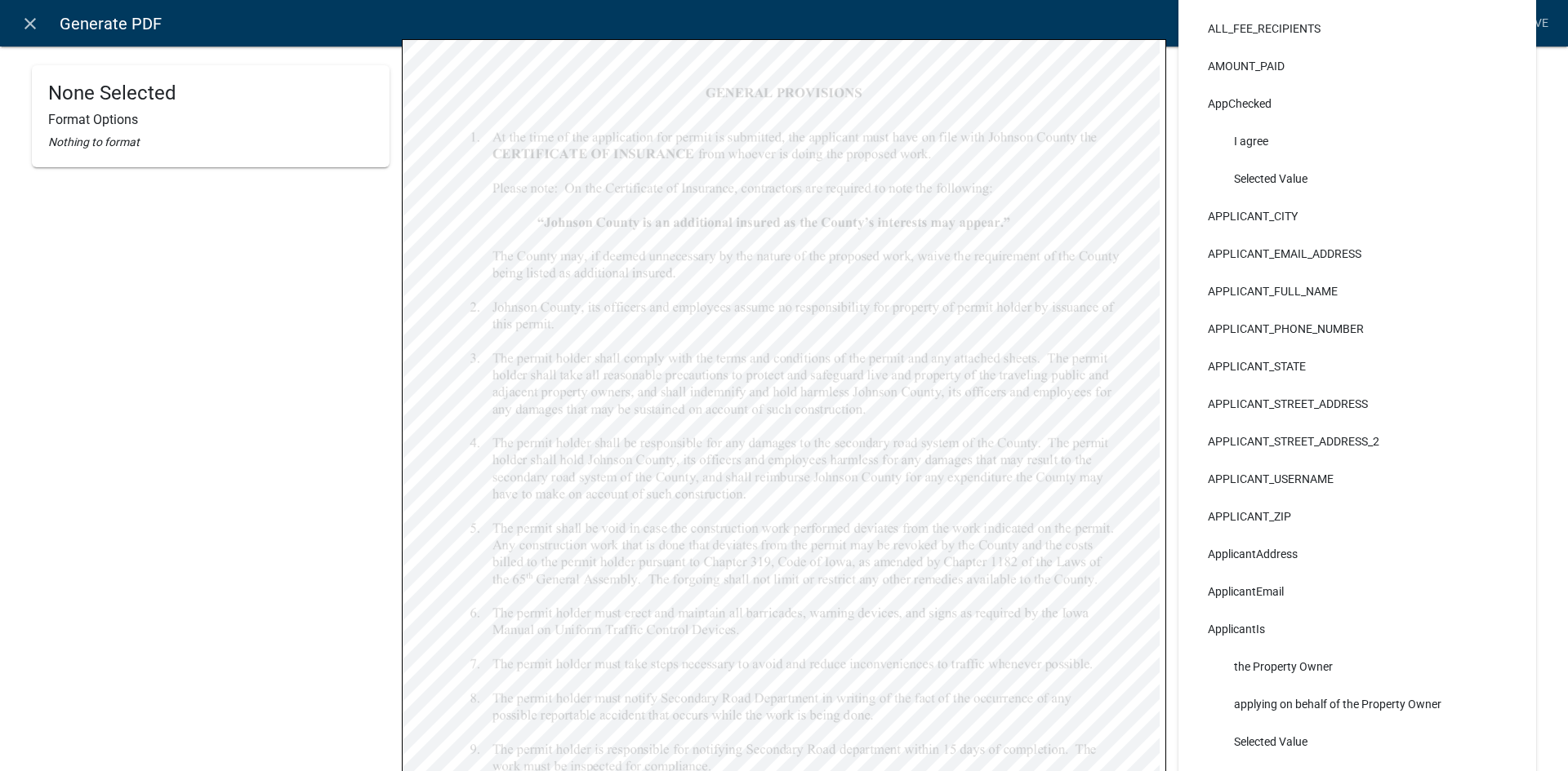
scroll to position [0, 0]
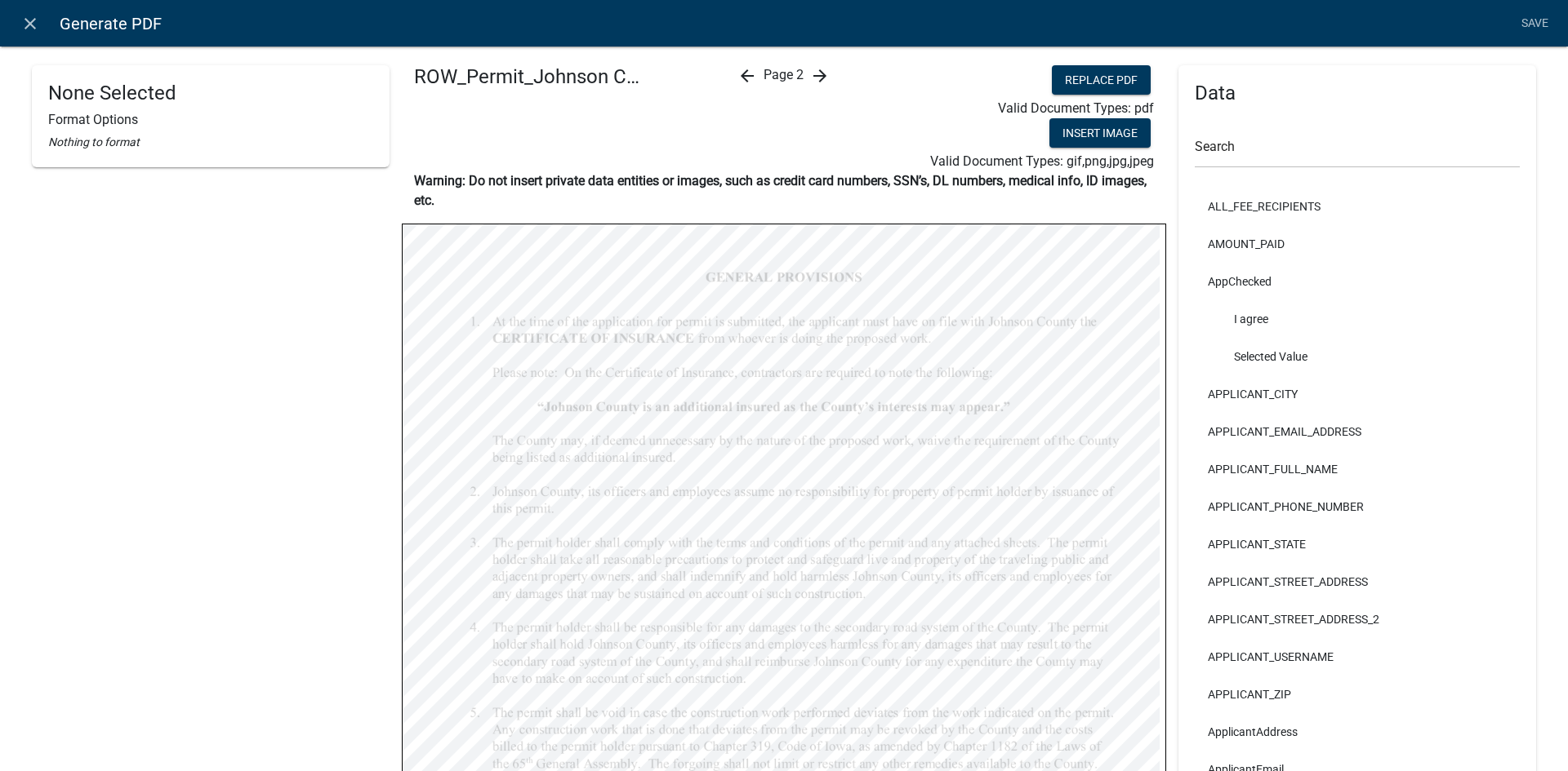
click at [821, 78] on icon "arrow_forward" at bounding box center [820, 76] width 20 height 20
click at [753, 81] on icon "arrow_back" at bounding box center [761, 76] width 20 height 20
click at [742, 77] on icon "arrow_back" at bounding box center [747, 76] width 20 height 20
click at [30, 22] on icon "close" at bounding box center [31, 23] width 20 height 20
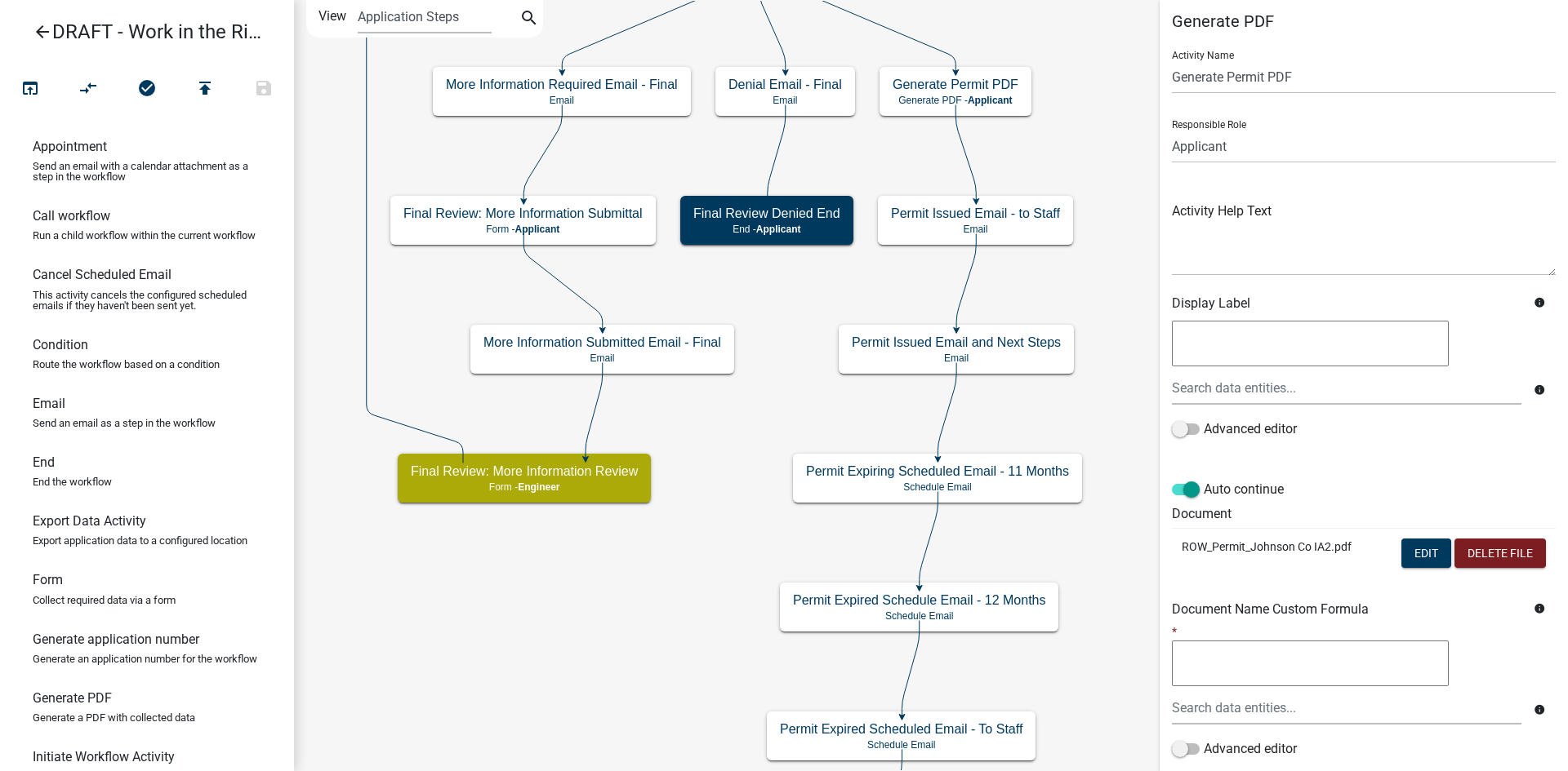
click at [39, 36] on icon "arrow_back" at bounding box center [42, 32] width 20 height 23
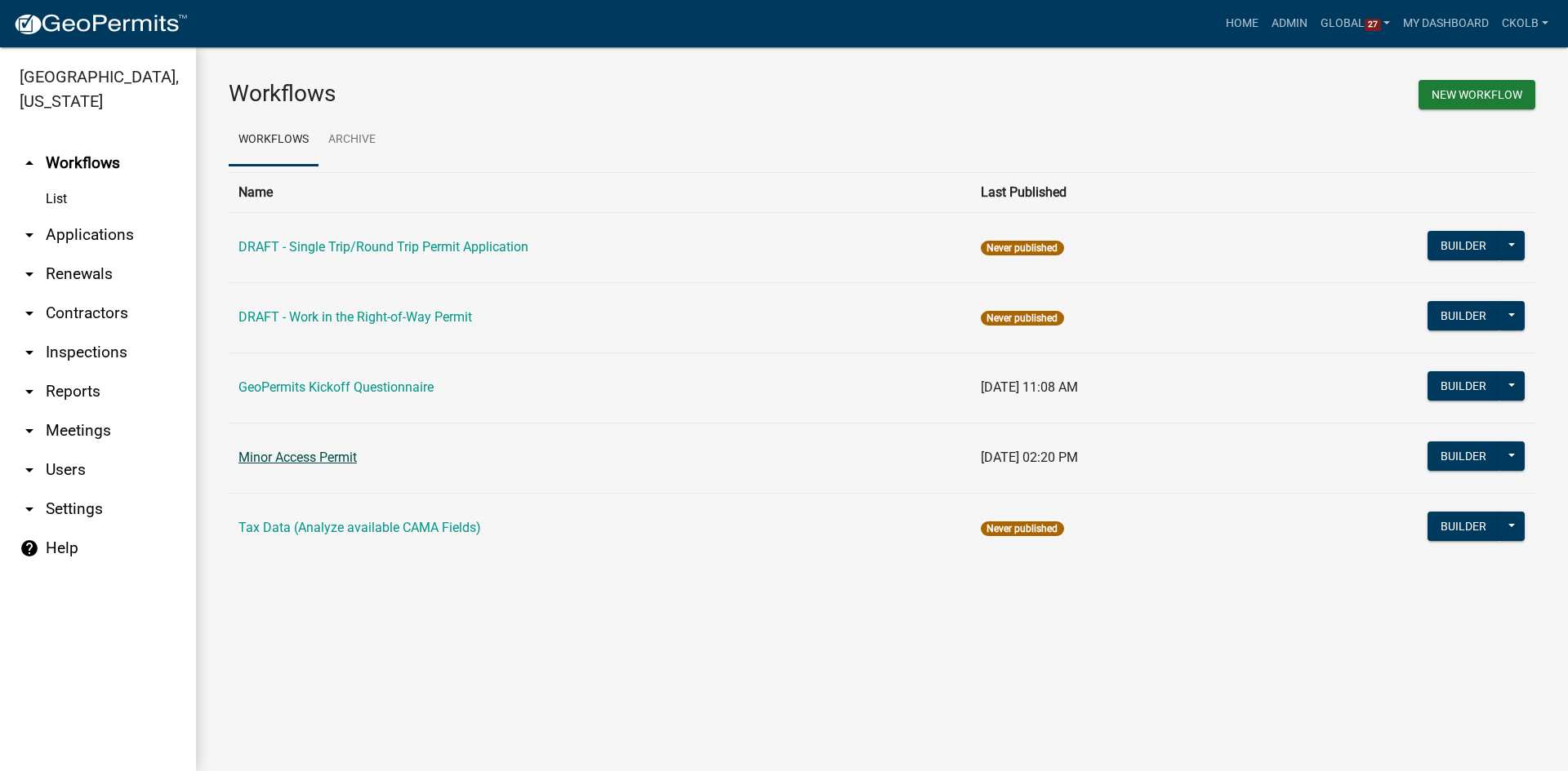
click at [301, 457] on link "Minor Access Permit" at bounding box center [297, 457] width 118 height 15
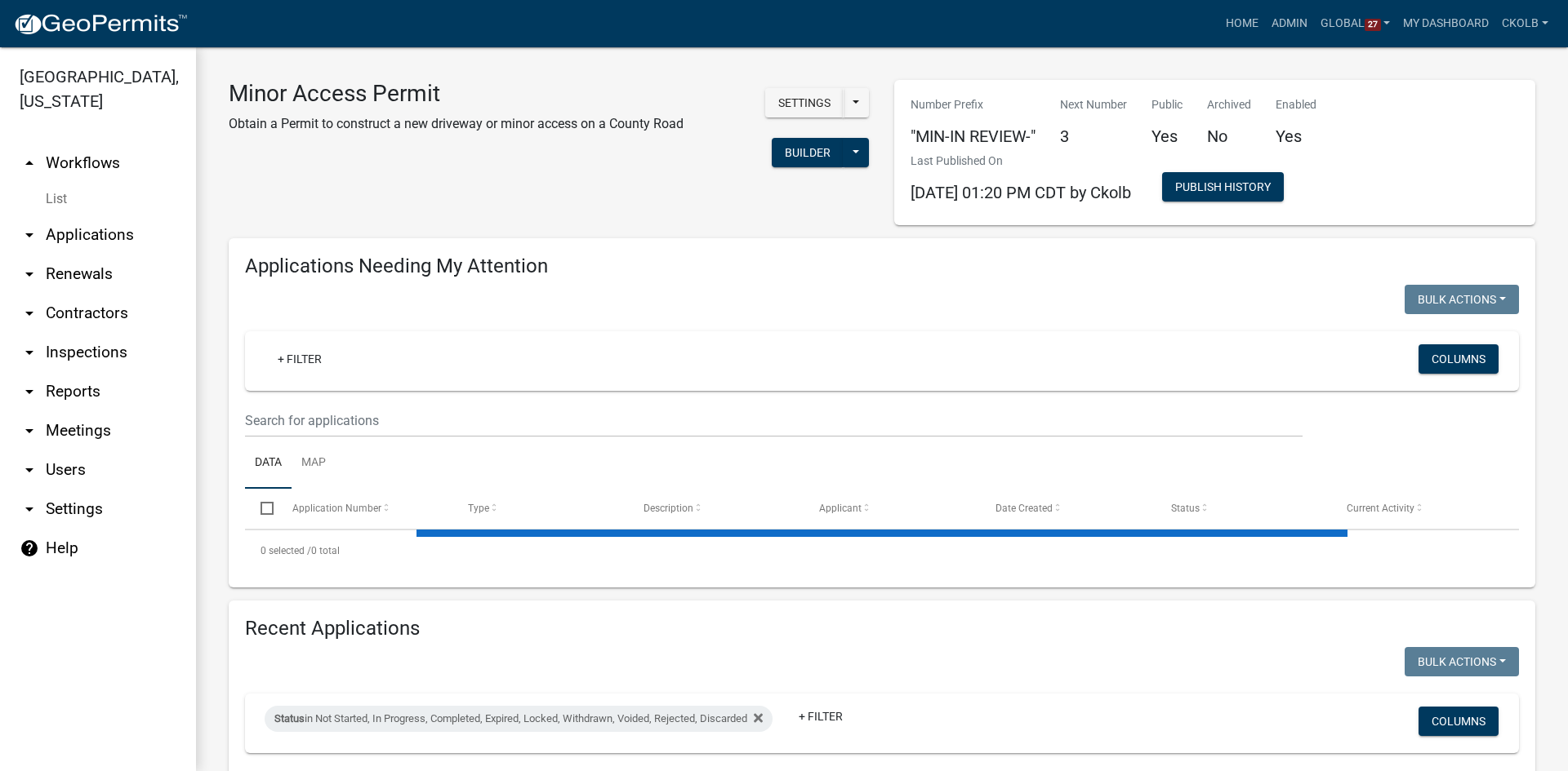
select select "3: 100"
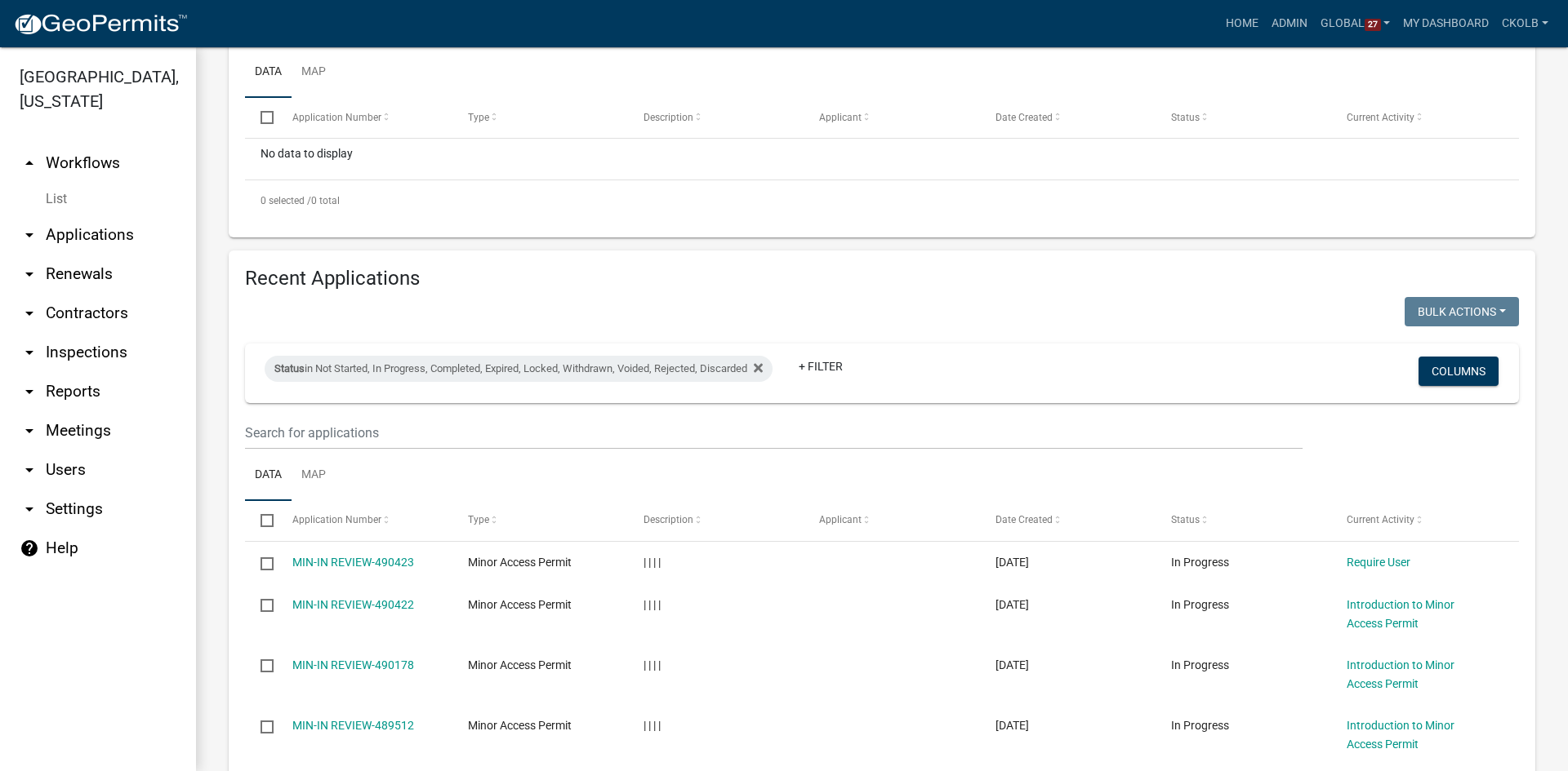
scroll to position [163, 0]
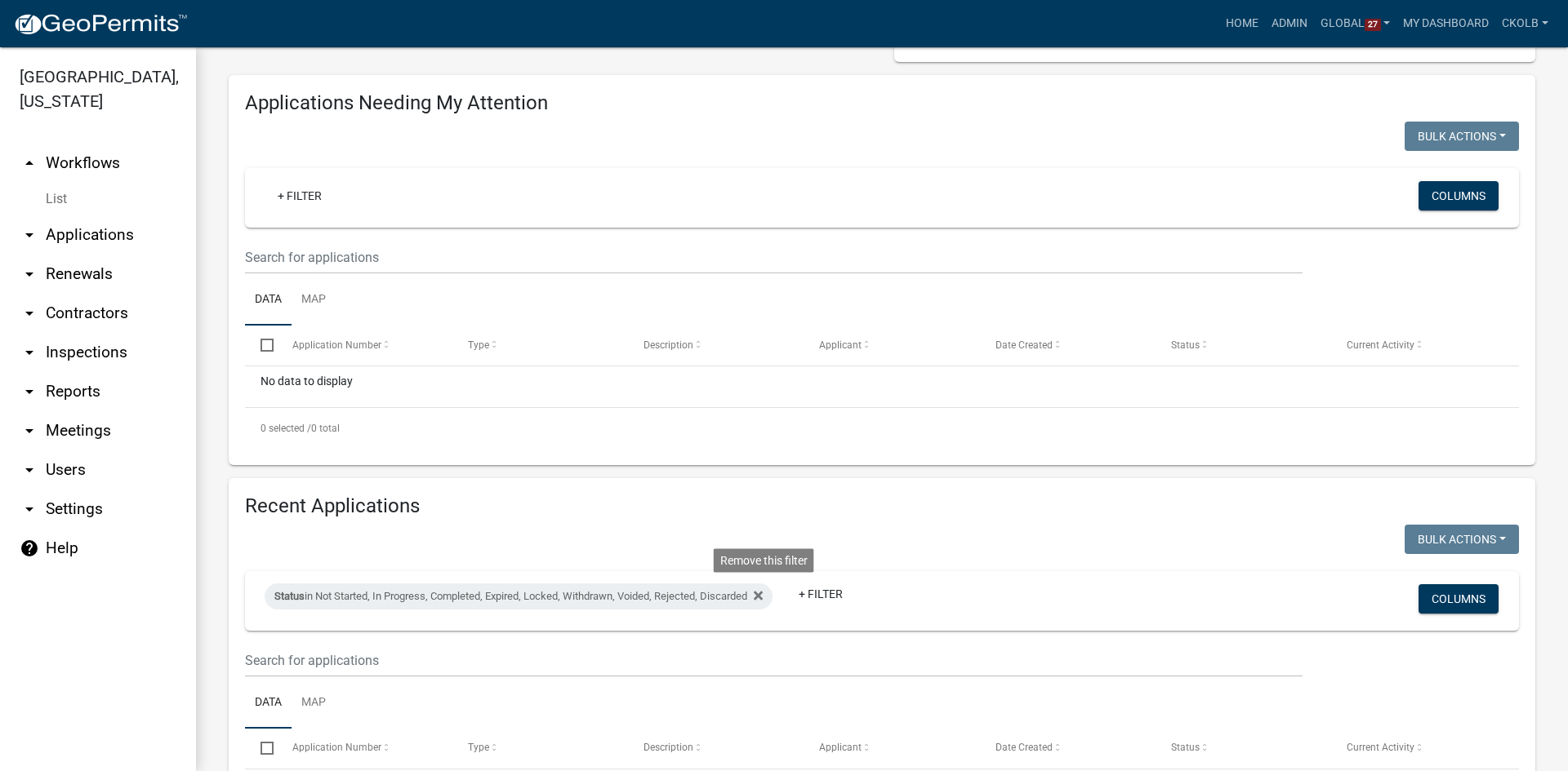
drag, startPoint x: 765, startPoint y: 594, endPoint x: 806, endPoint y: 534, distance: 72.7
click at [762, 594] on icon at bounding box center [758, 595] width 9 height 9
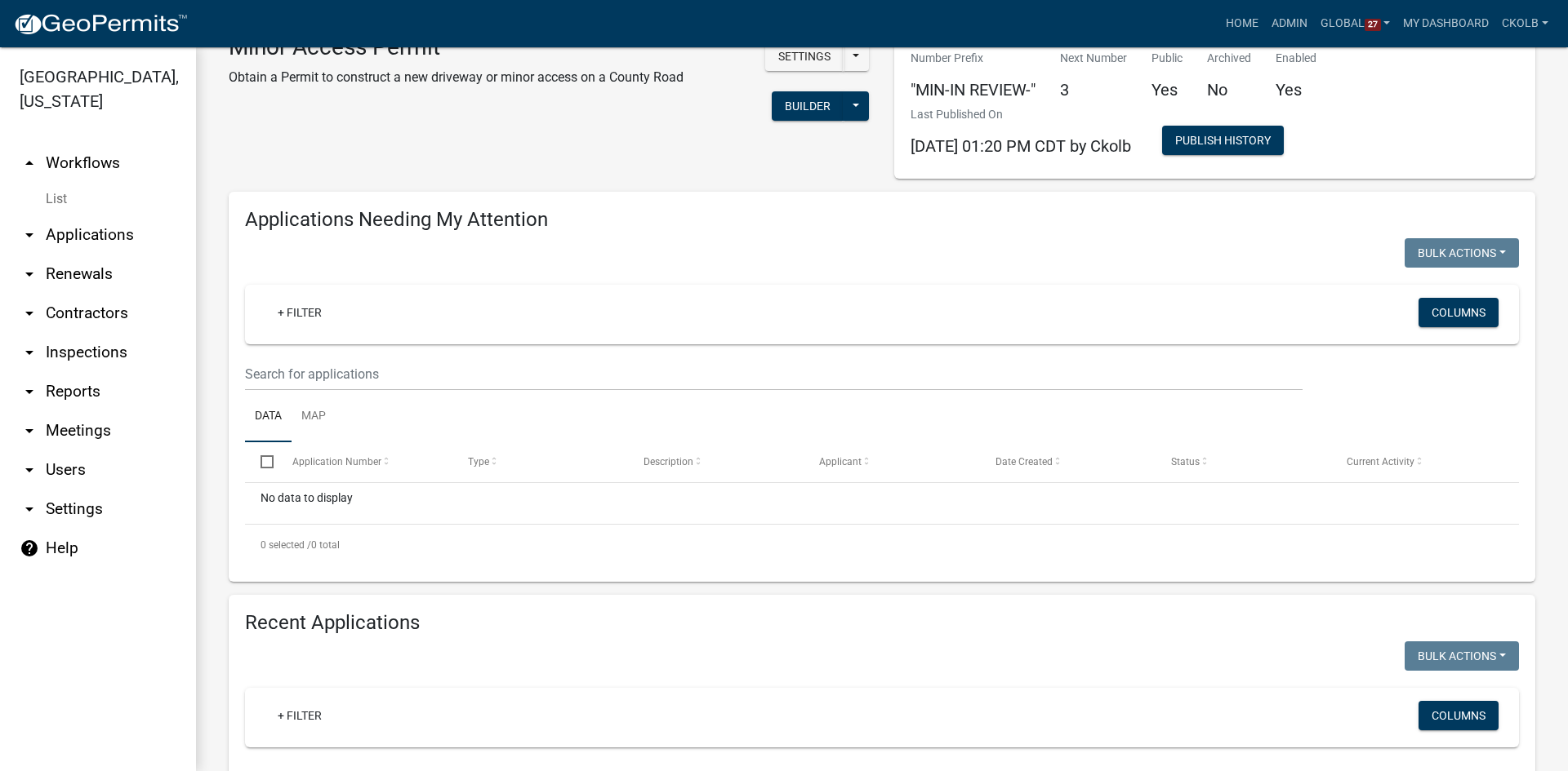
scroll to position [0, 0]
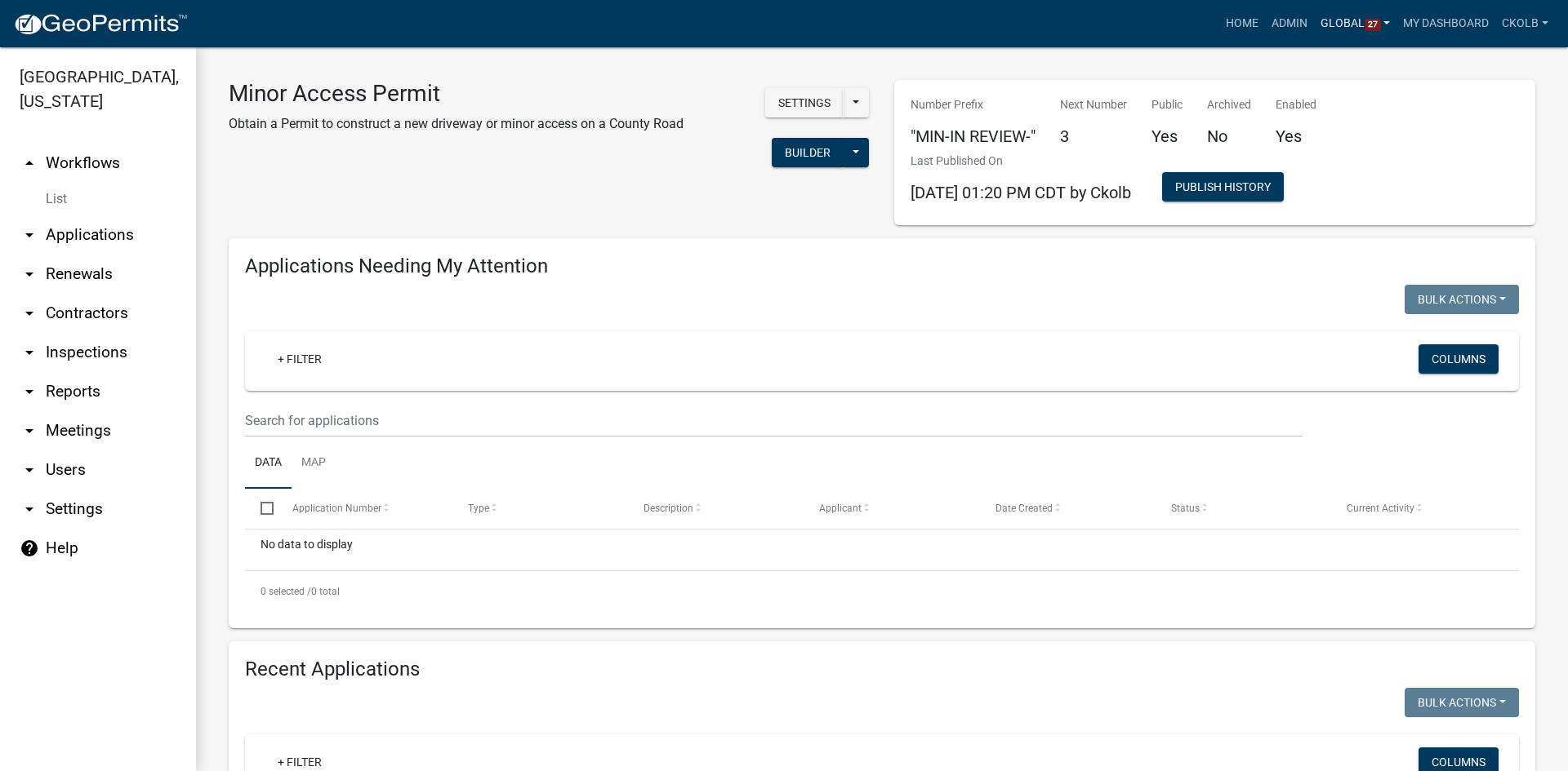
click at [1343, 28] on link "Global 27" at bounding box center [1355, 23] width 83 height 31
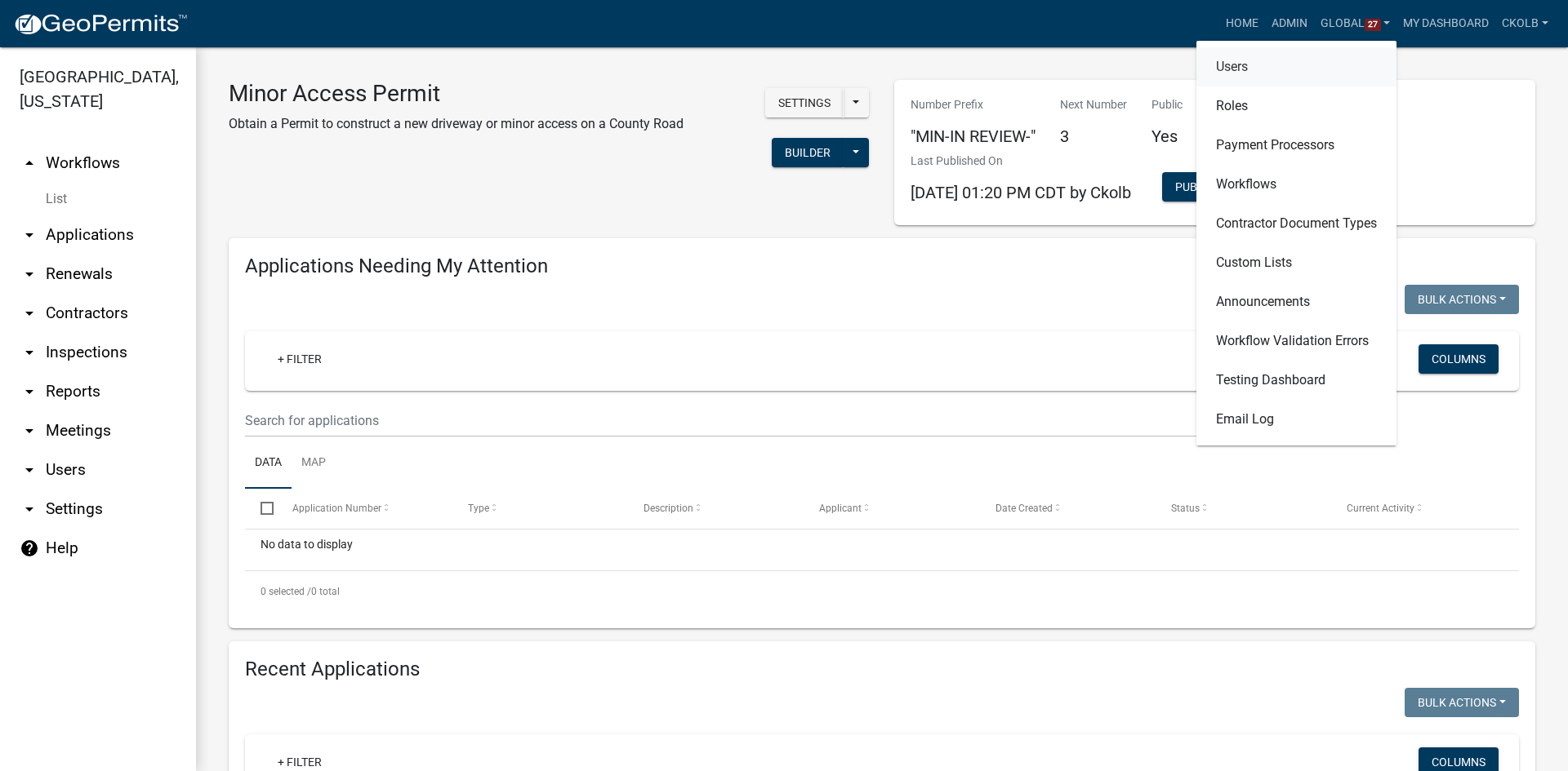
click at [1256, 69] on link "Users" at bounding box center [1296, 66] width 200 height 39
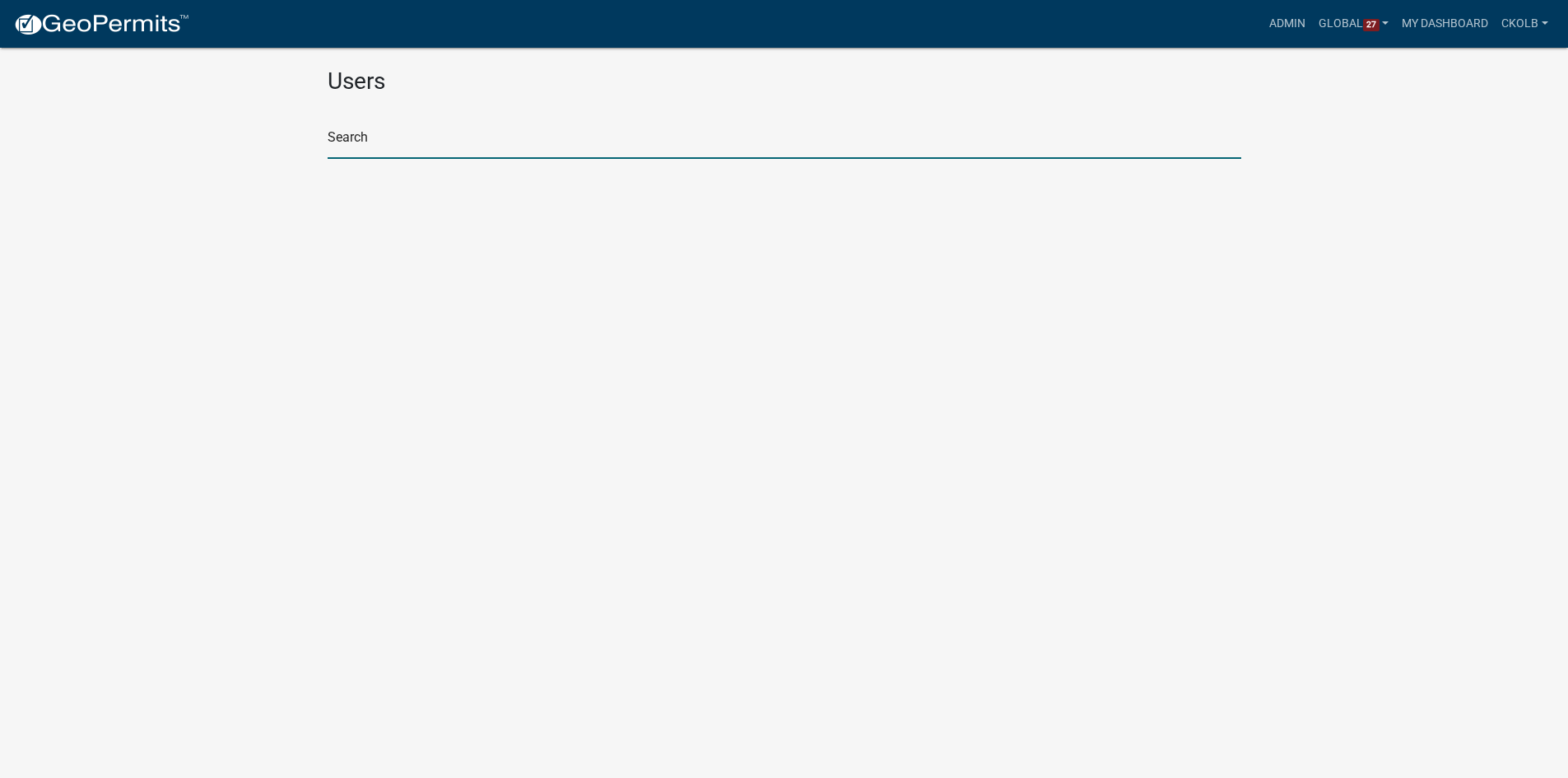
click at [527, 138] on input "text" at bounding box center [784, 142] width 914 height 34
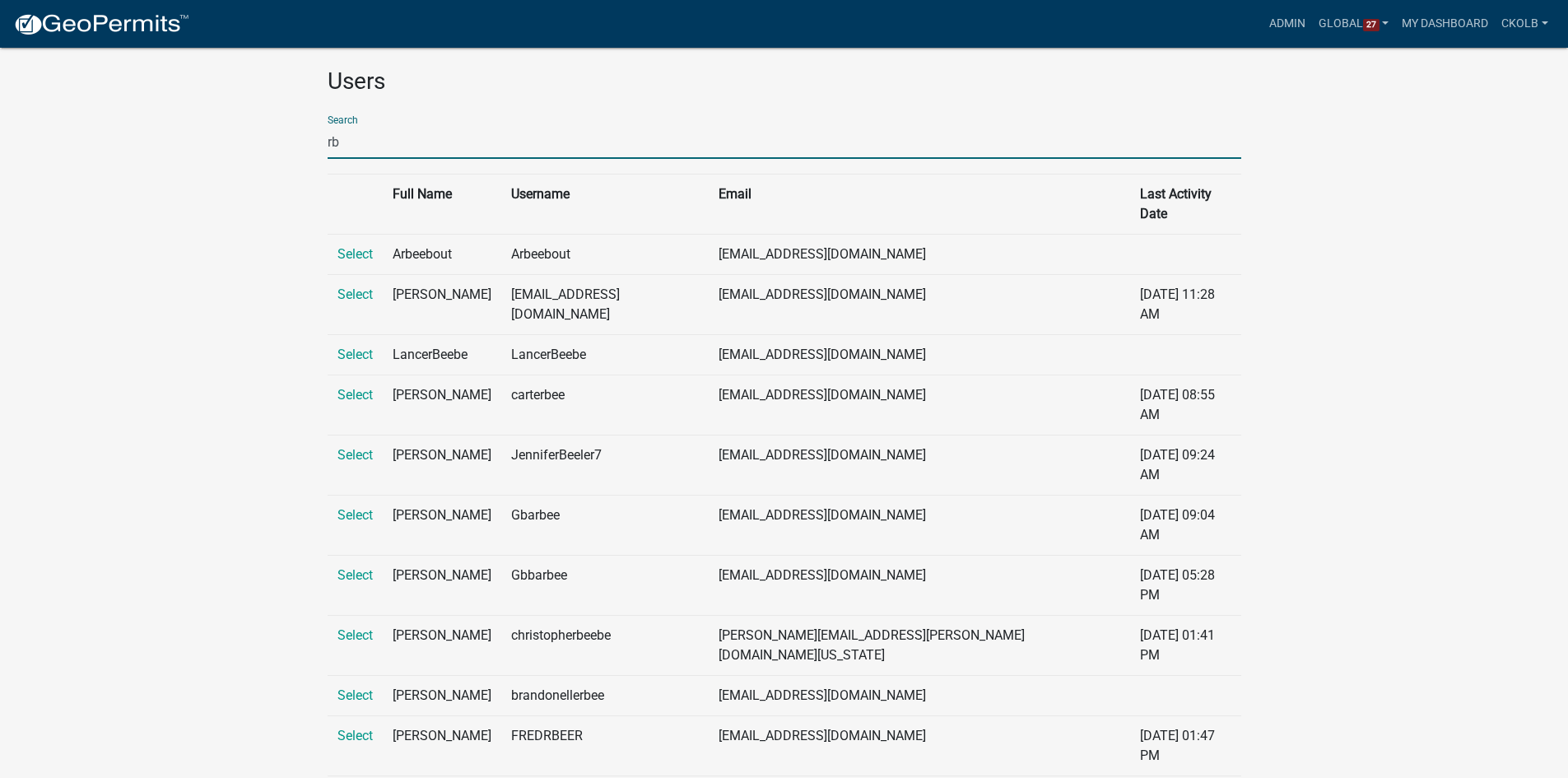
type input "r"
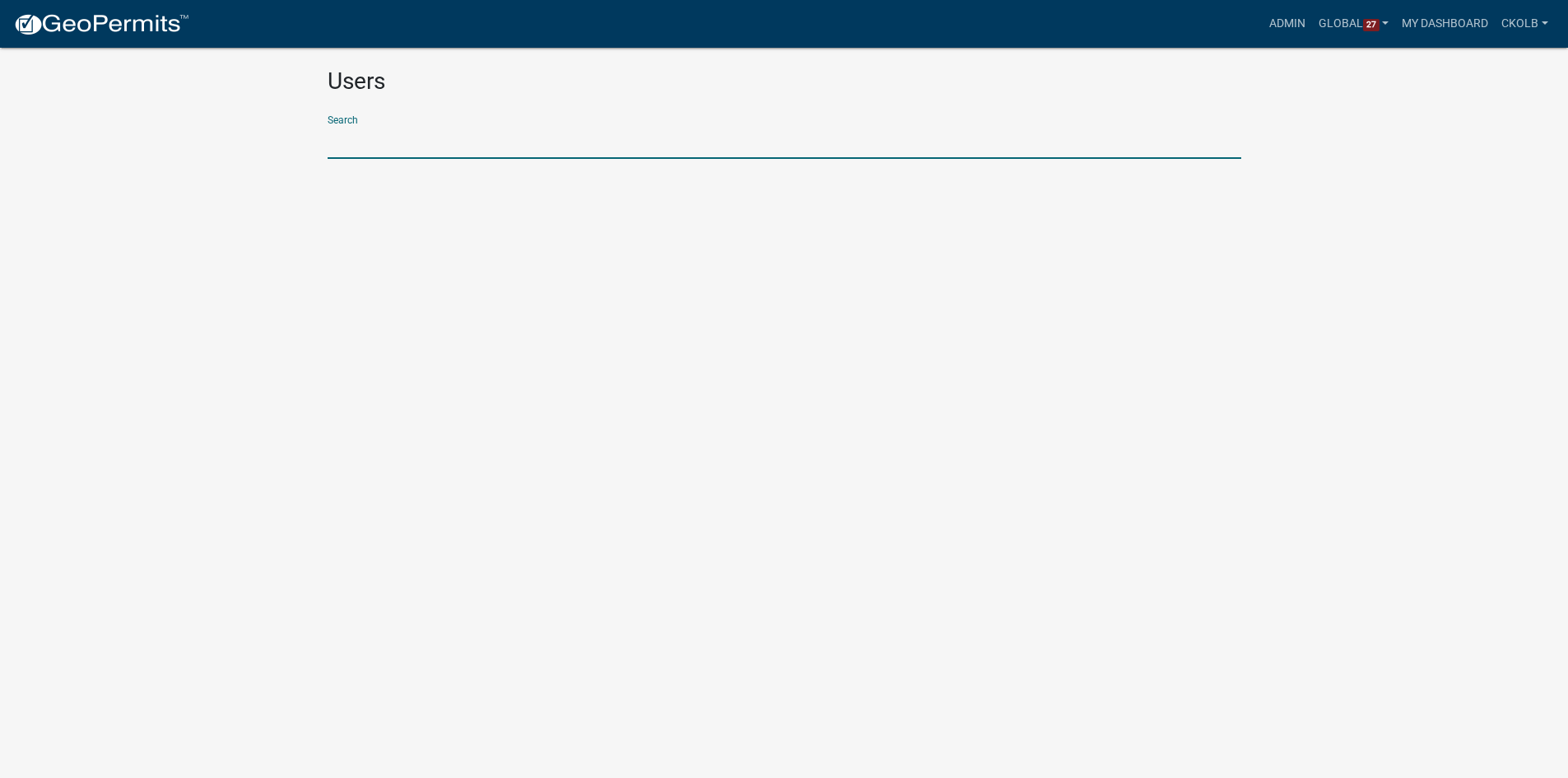
click at [1514, 221] on body "Internet Explorer does NOT work with GeoPermits. Get a new browser for more sec…" at bounding box center [784, 409] width 1568 height 778
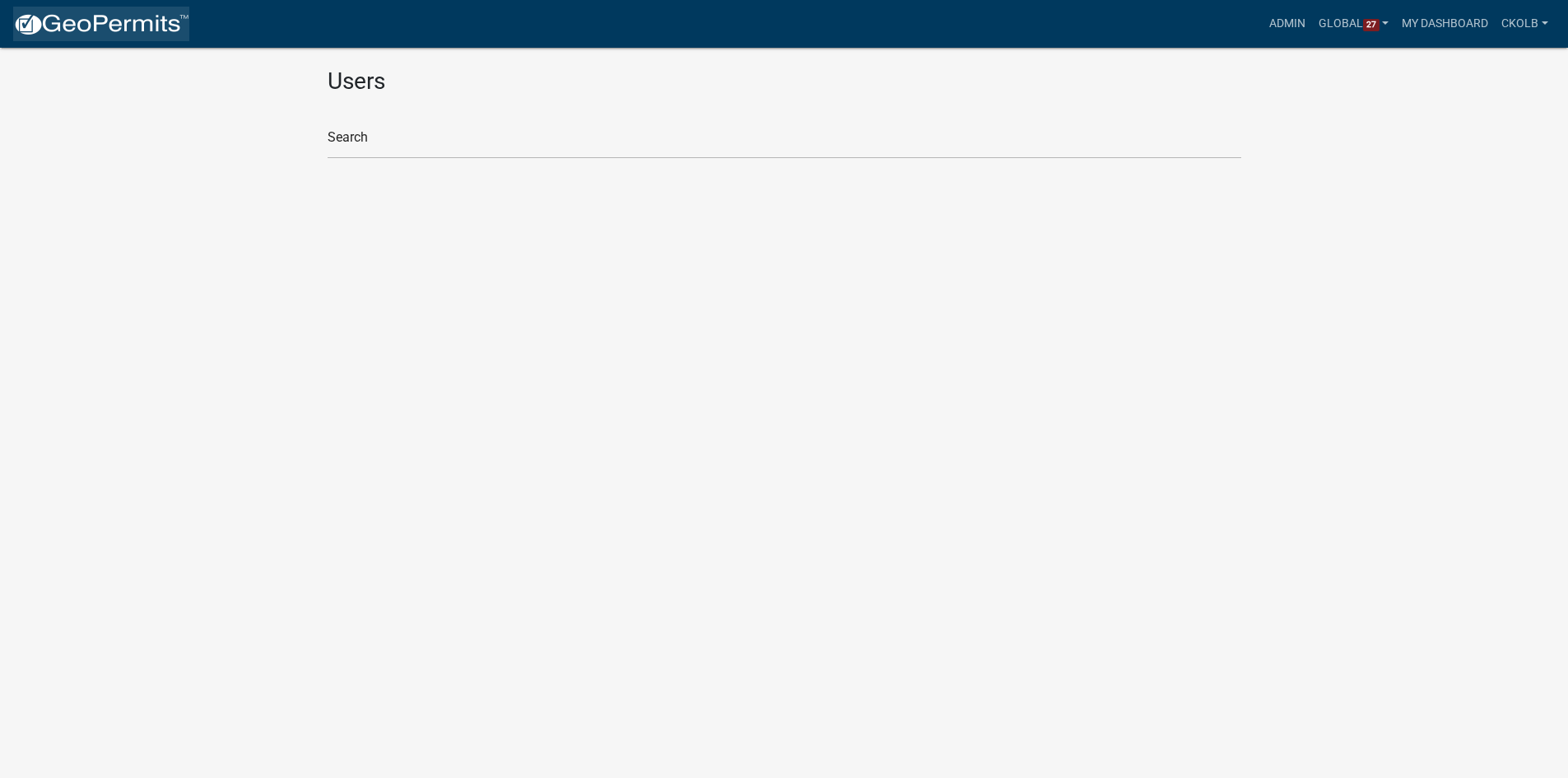
click at [152, 36] on img at bounding box center [101, 25] width 176 height 25
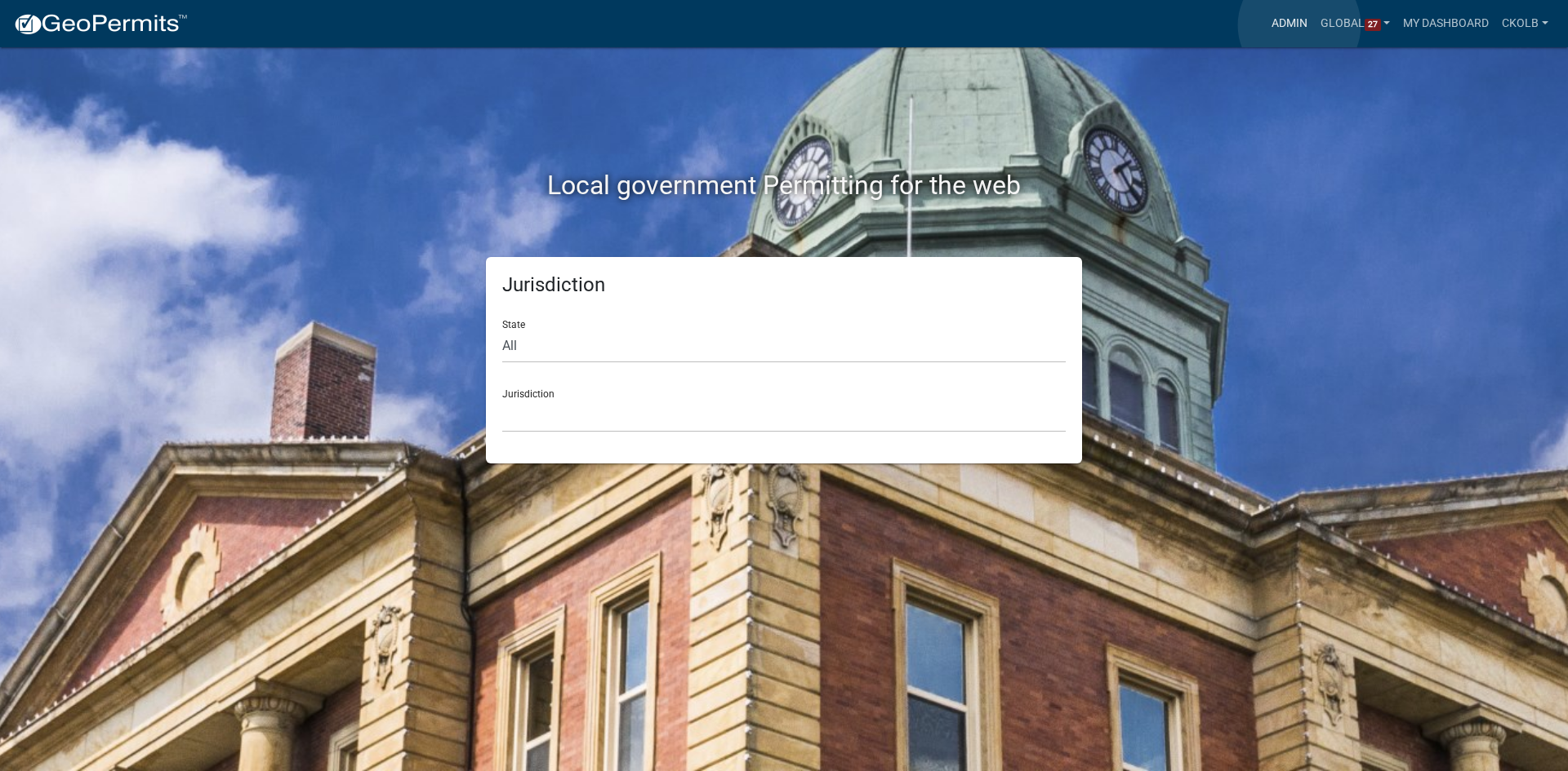
click at [1299, 25] on link "Admin" at bounding box center [1289, 23] width 49 height 31
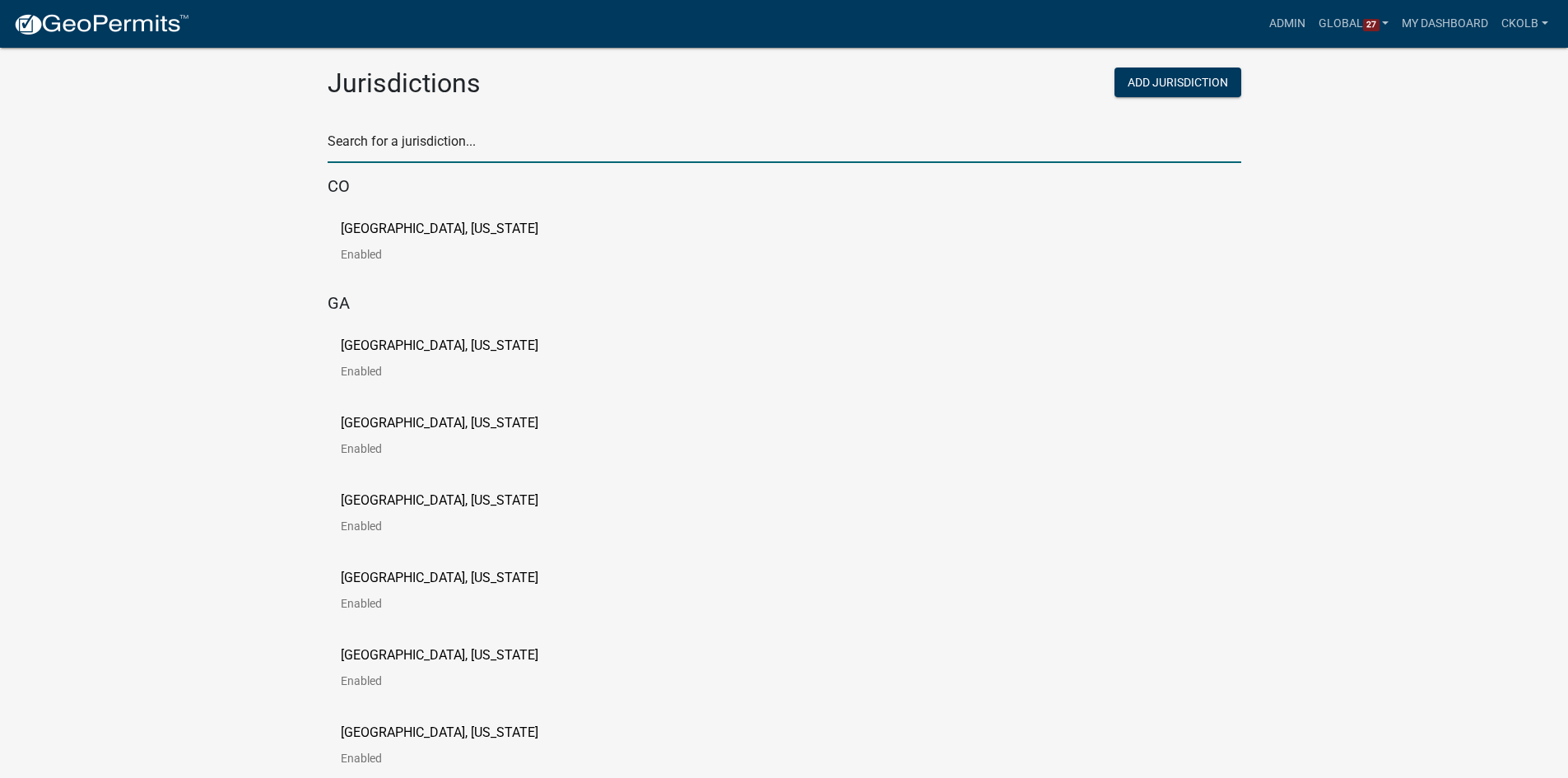
click at [460, 138] on input "text" at bounding box center [784, 146] width 914 height 34
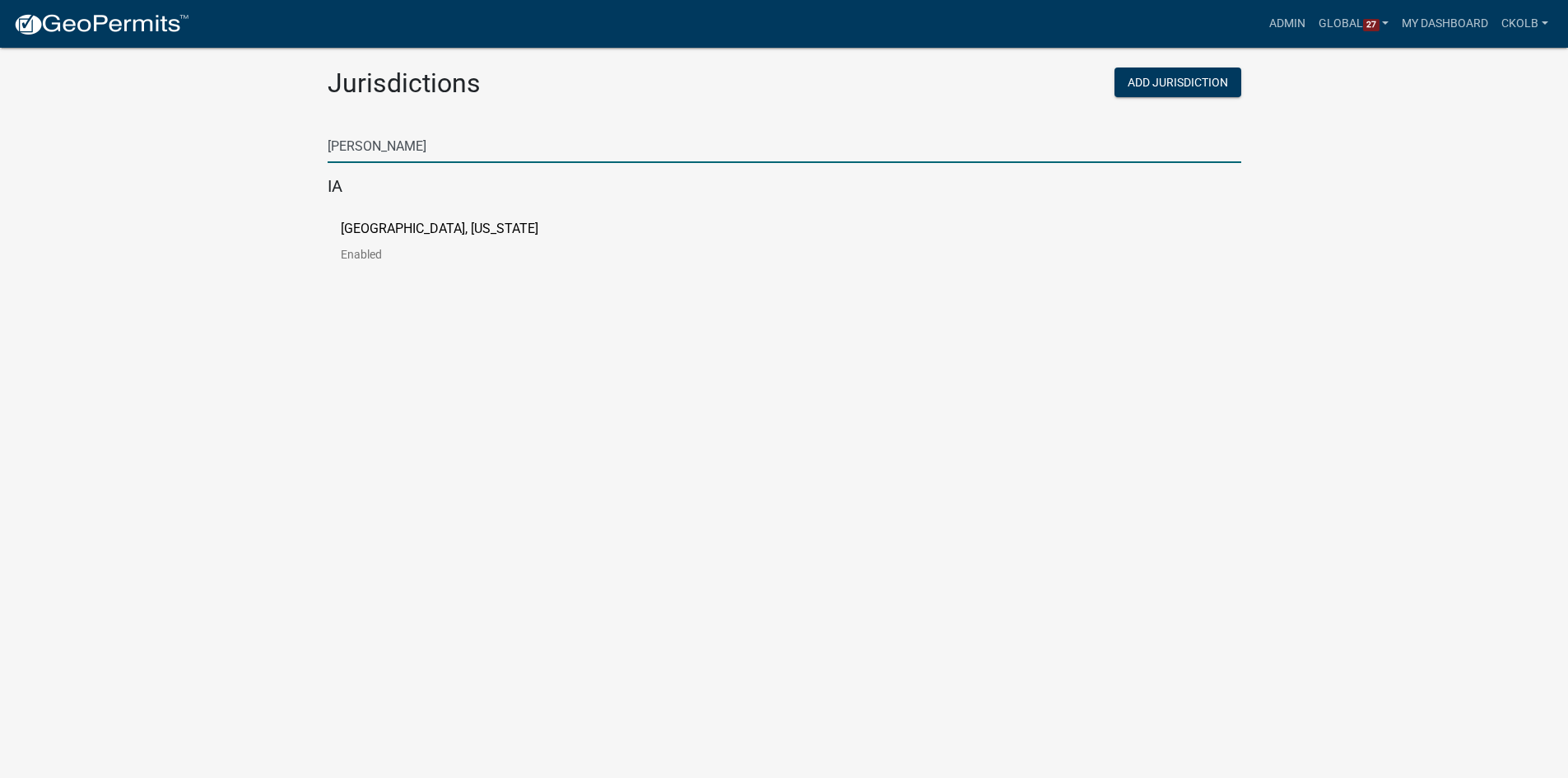
type input "johnson"
click at [377, 227] on p "Johnson County, Iowa" at bounding box center [439, 228] width 197 height 13
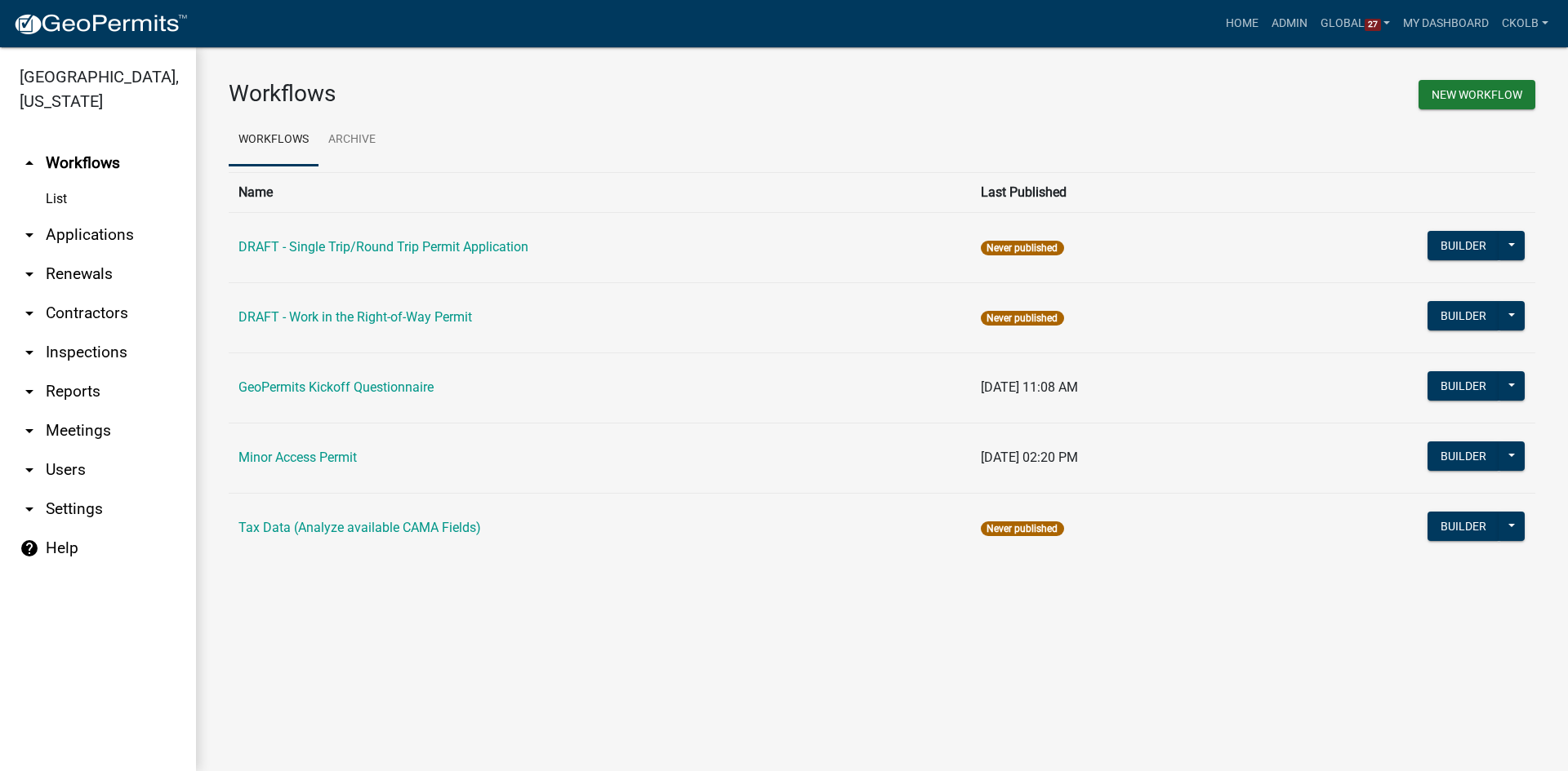
click at [418, 591] on div "Workflows New Workflow Workflows Archive Name Last Published DRAFT - Single Tri…" at bounding box center [881, 327] width 1372 height 562
click at [83, 372] on link "arrow_drop_down Reports" at bounding box center [97, 391] width 196 height 39
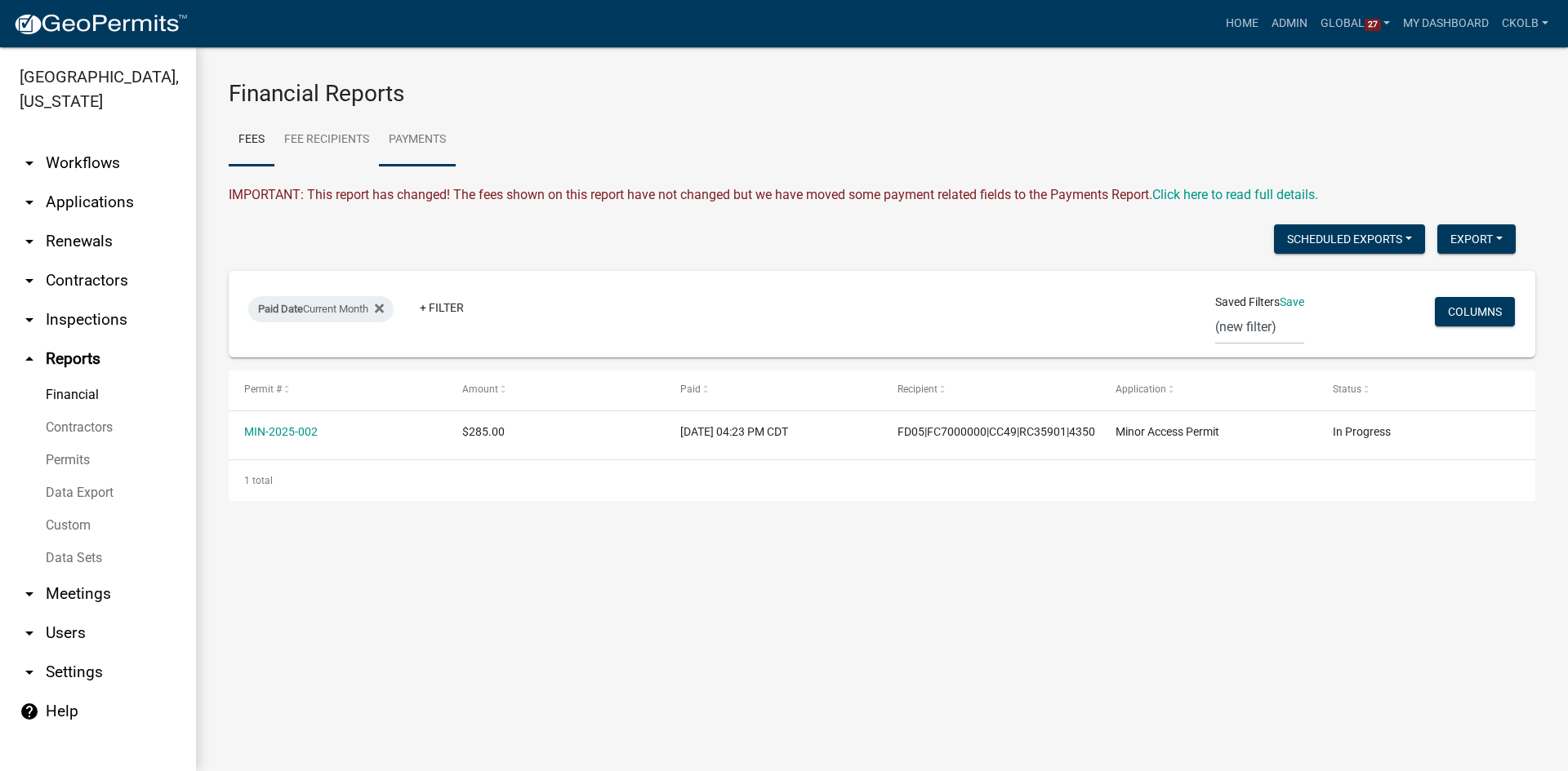
click at [435, 137] on link "Payments" at bounding box center [417, 141] width 77 height 52
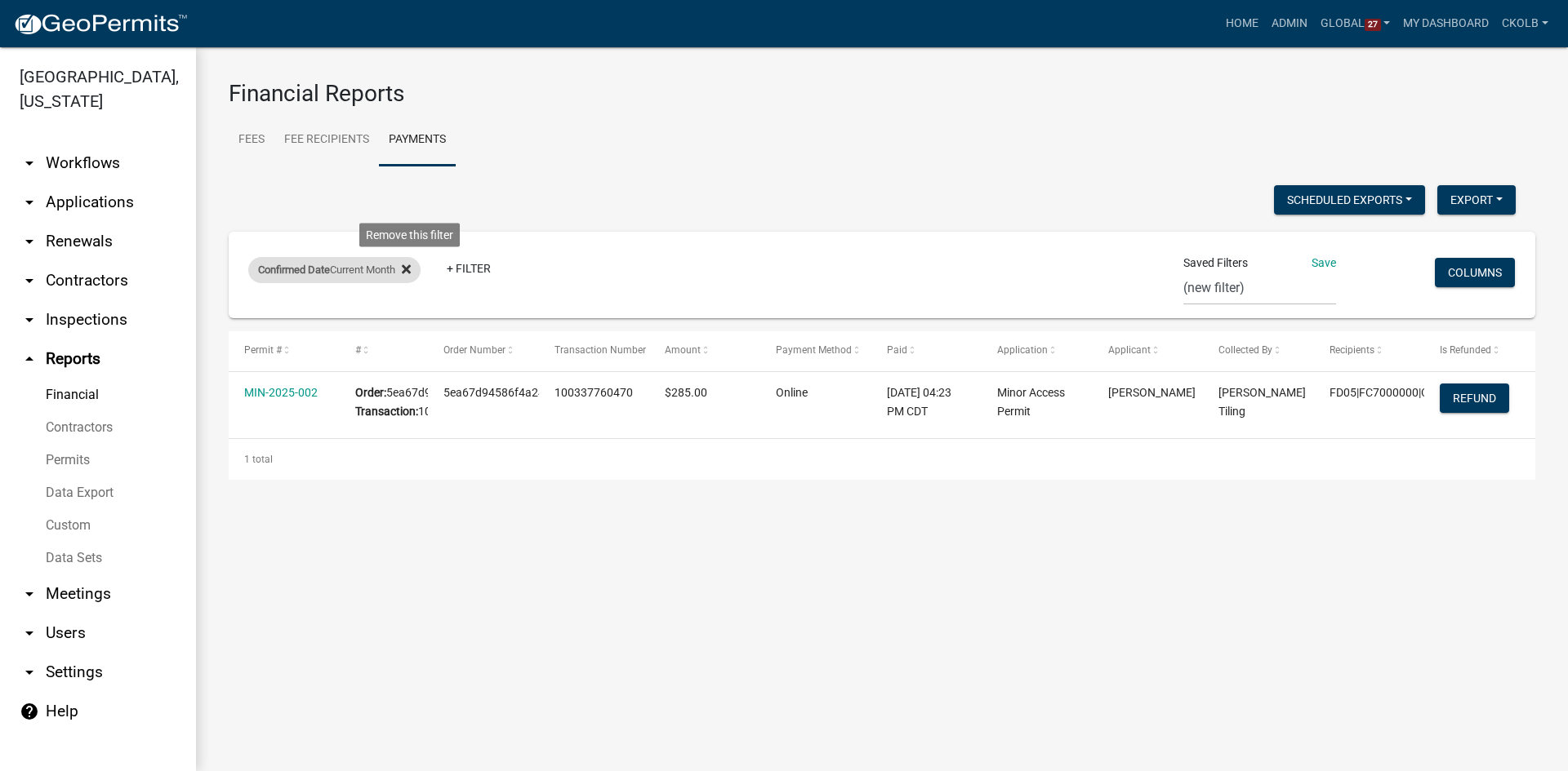
click at [410, 271] on icon at bounding box center [406, 269] width 9 height 13
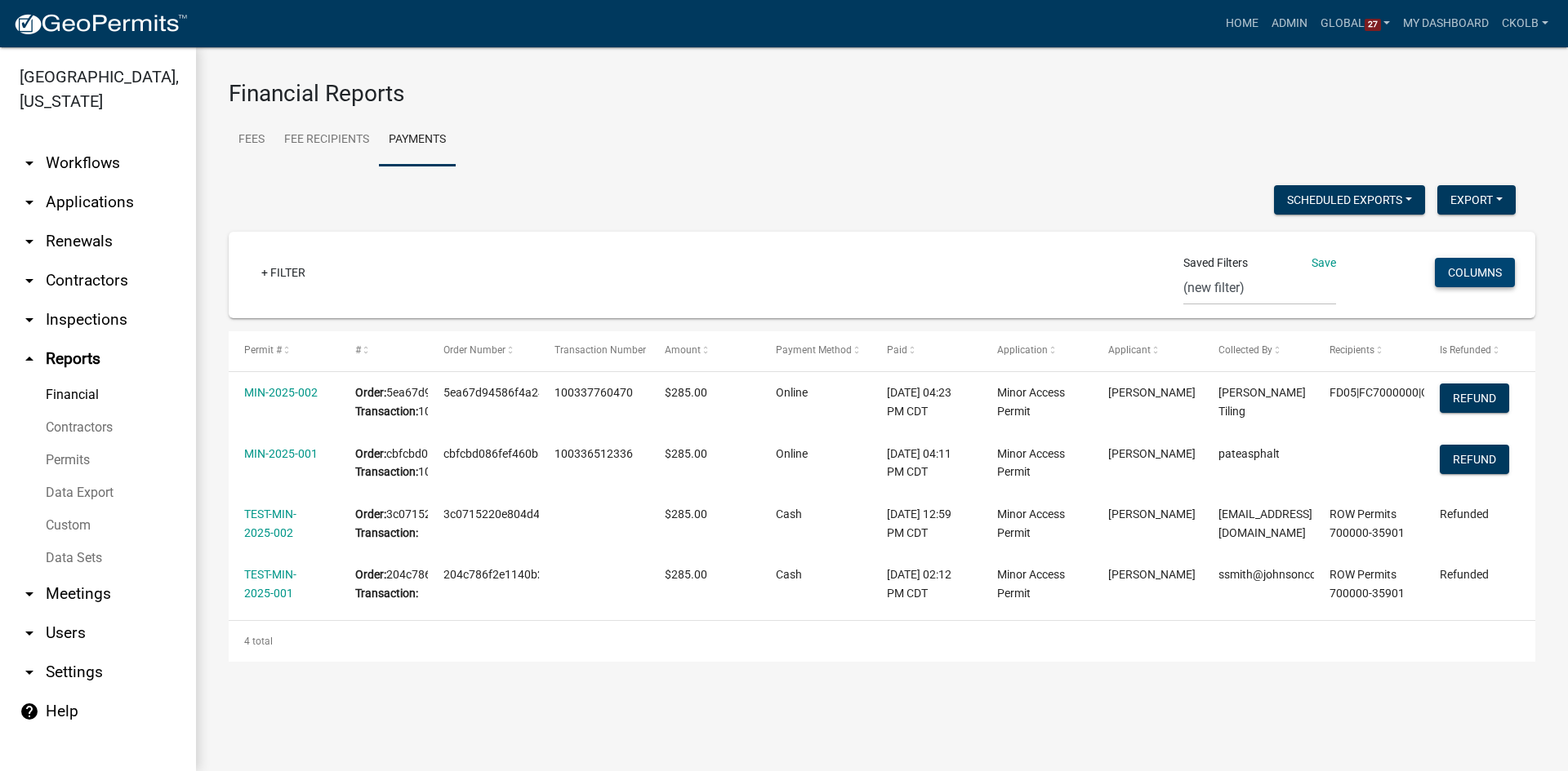
click at [1487, 271] on button "Columns" at bounding box center [1474, 272] width 80 height 30
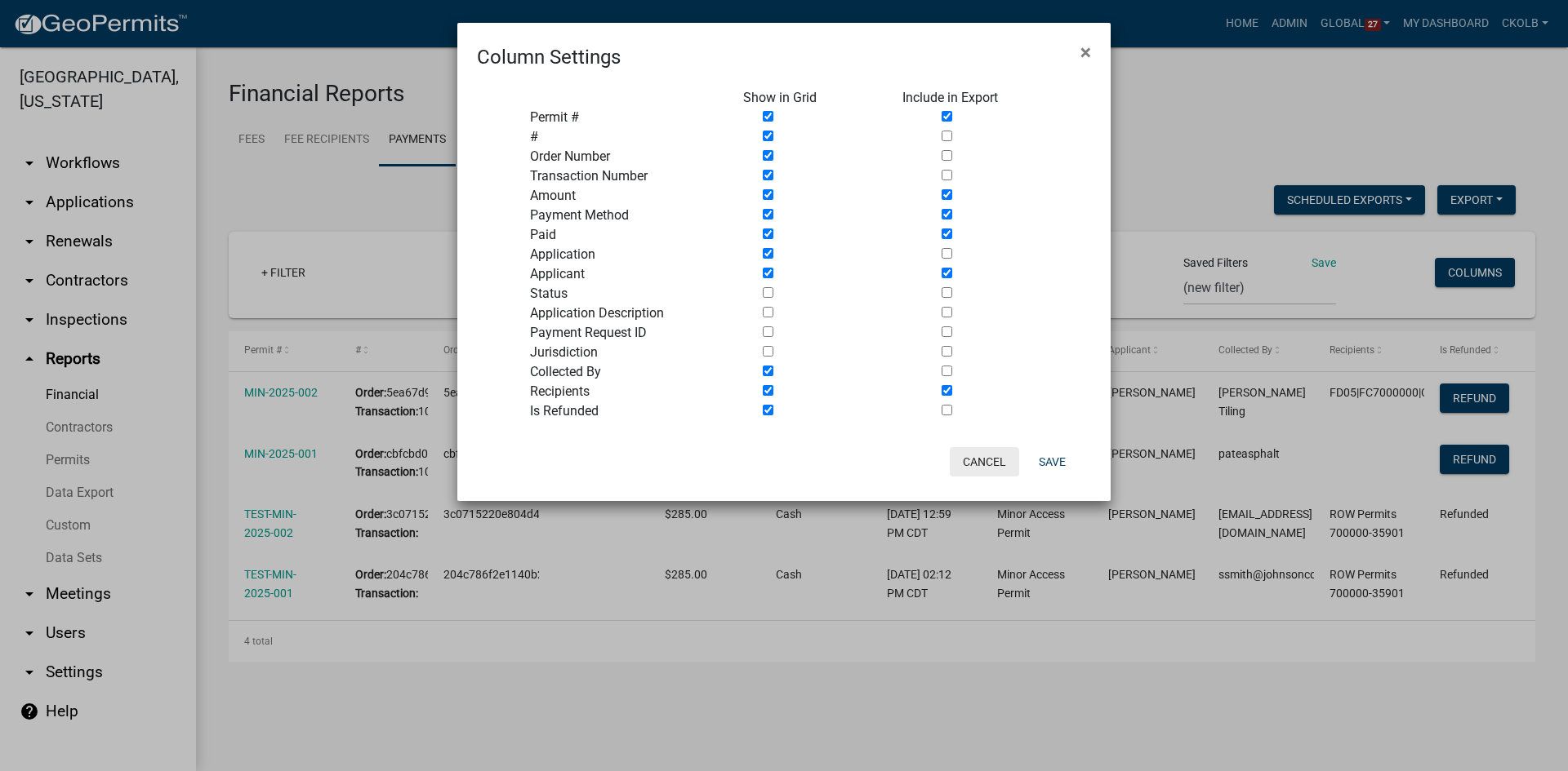
click at [994, 468] on button "Cancel" at bounding box center [984, 462] width 69 height 30
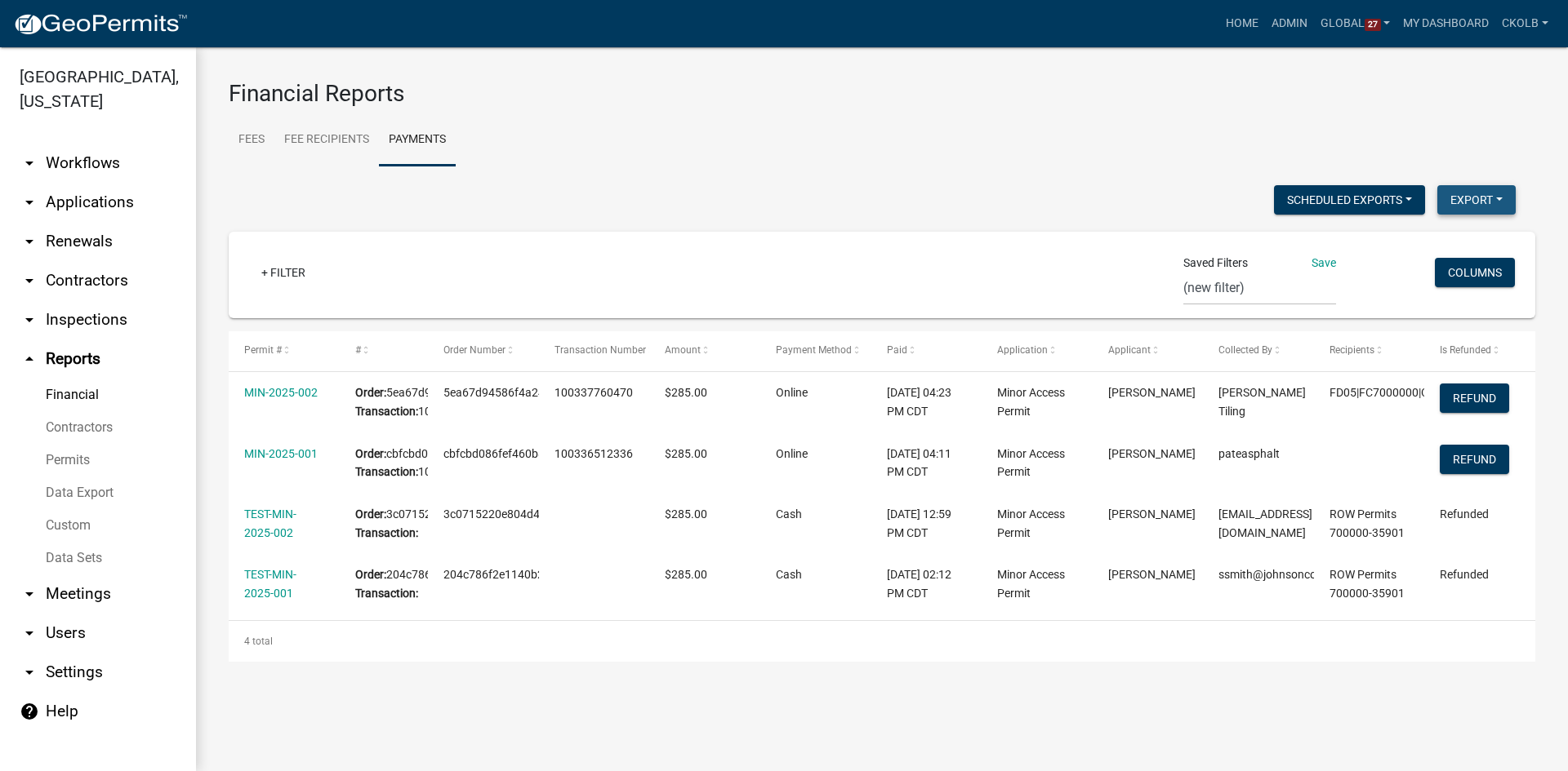
click at [1476, 201] on button "Export" at bounding box center [1476, 199] width 78 height 30
click at [1455, 90] on h3 "Financial Reports" at bounding box center [881, 94] width 1306 height 28
click at [1209, 290] on select "Workday Payments Report (new filter)" at bounding box center [1259, 288] width 152 height 33
click at [1453, 273] on button "Columns" at bounding box center [1474, 272] width 80 height 30
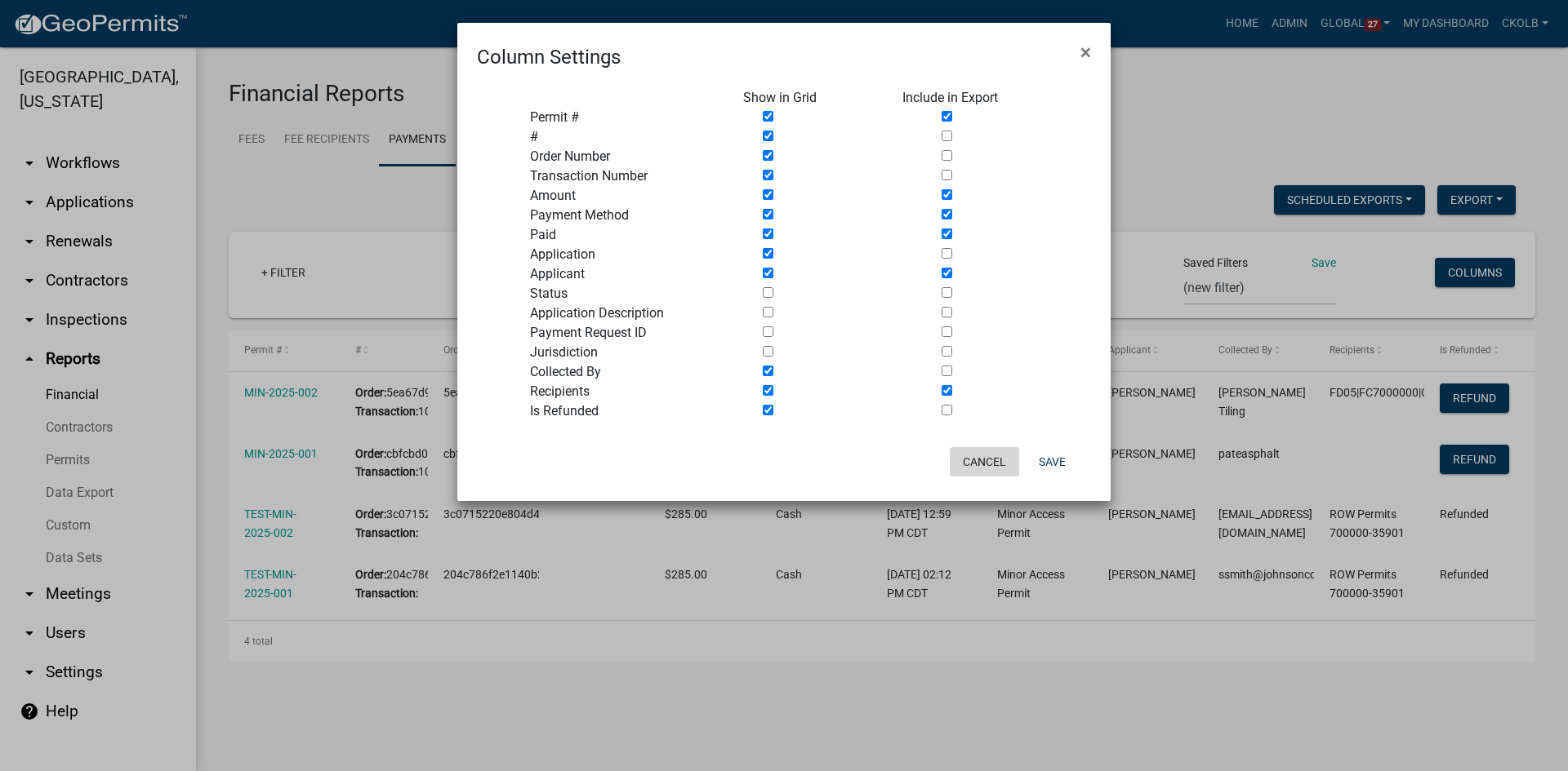
drag, startPoint x: 995, startPoint y: 462, endPoint x: 1184, endPoint y: 494, distance: 191.7
click at [995, 463] on button "Cancel" at bounding box center [984, 462] width 69 height 30
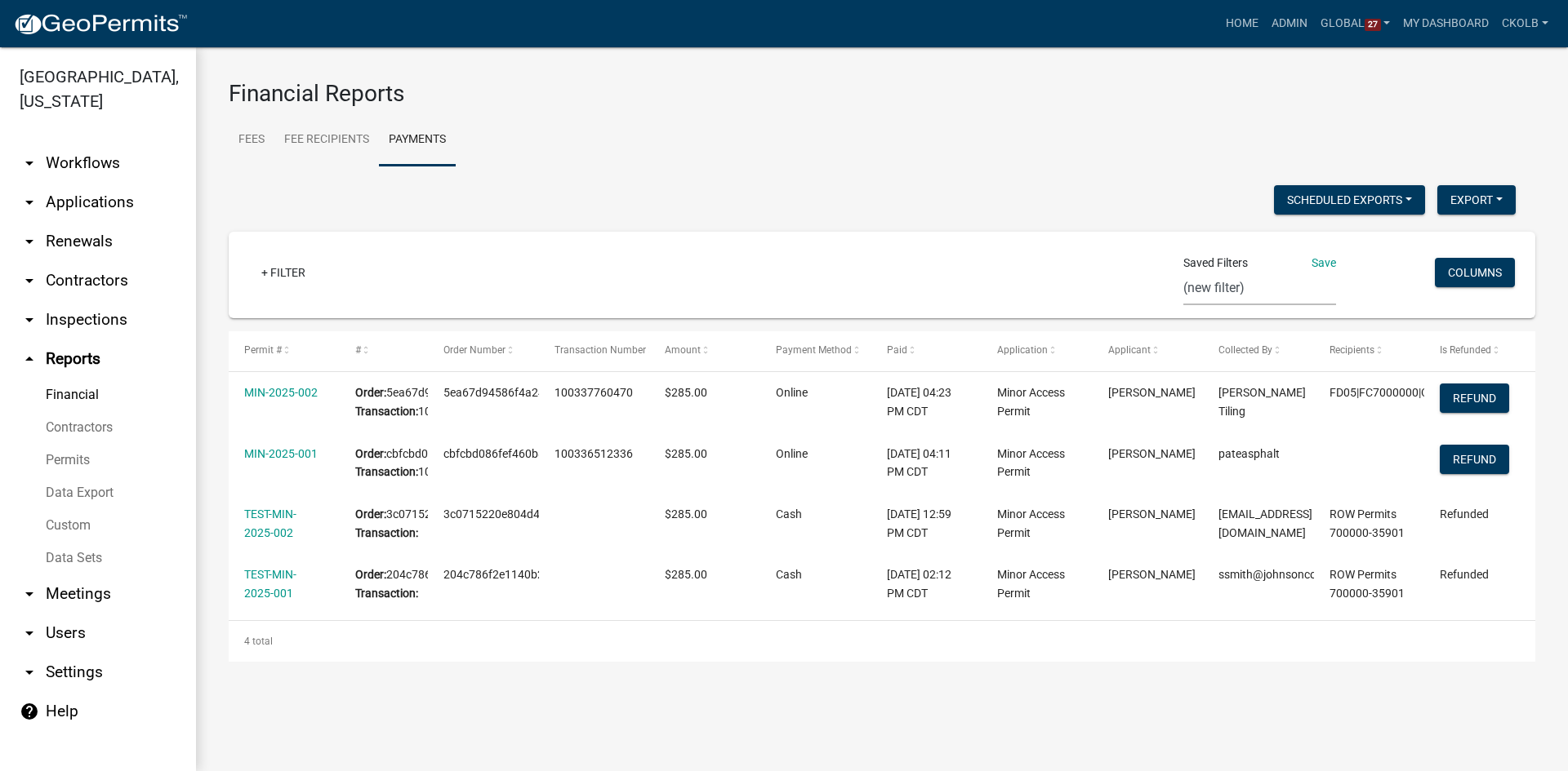
click at [1205, 290] on select "Workday Payments Report (new filter)" at bounding box center [1259, 288] width 152 height 33
select select "1: acb5e6e6-7989-4cf1-8c71-c64db931b6c2"
click at [1184, 271] on select "Workday Payments Report (new filter)" at bounding box center [1259, 288] width 152 height 33
click at [1475, 194] on button "Export" at bounding box center [1476, 199] width 78 height 30
click at [1427, 134] on ul "Fees Fee Recipients Payments" at bounding box center [881, 140] width 1306 height 51
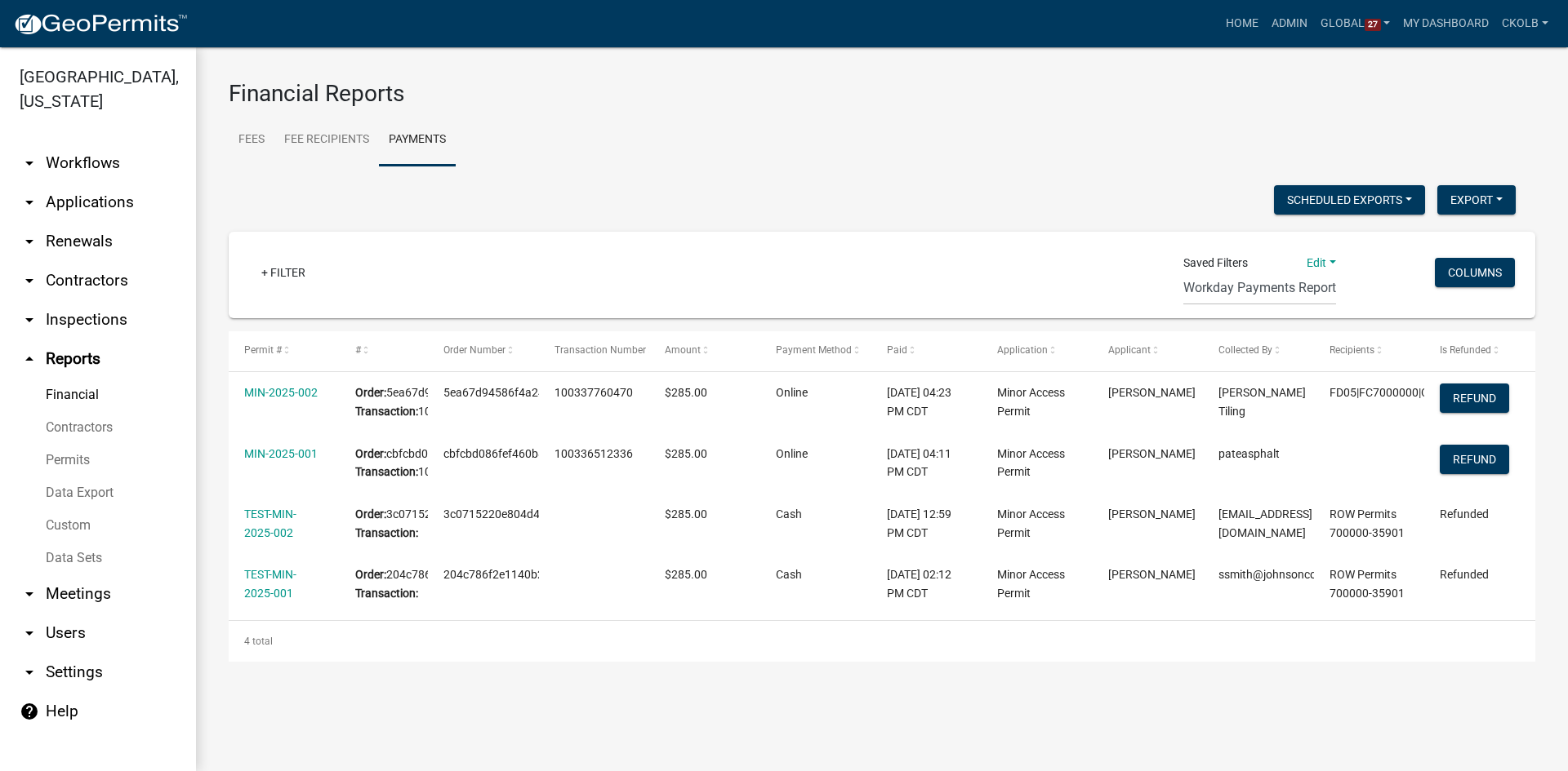
click at [73, 444] on link "Permits" at bounding box center [97, 460] width 196 height 32
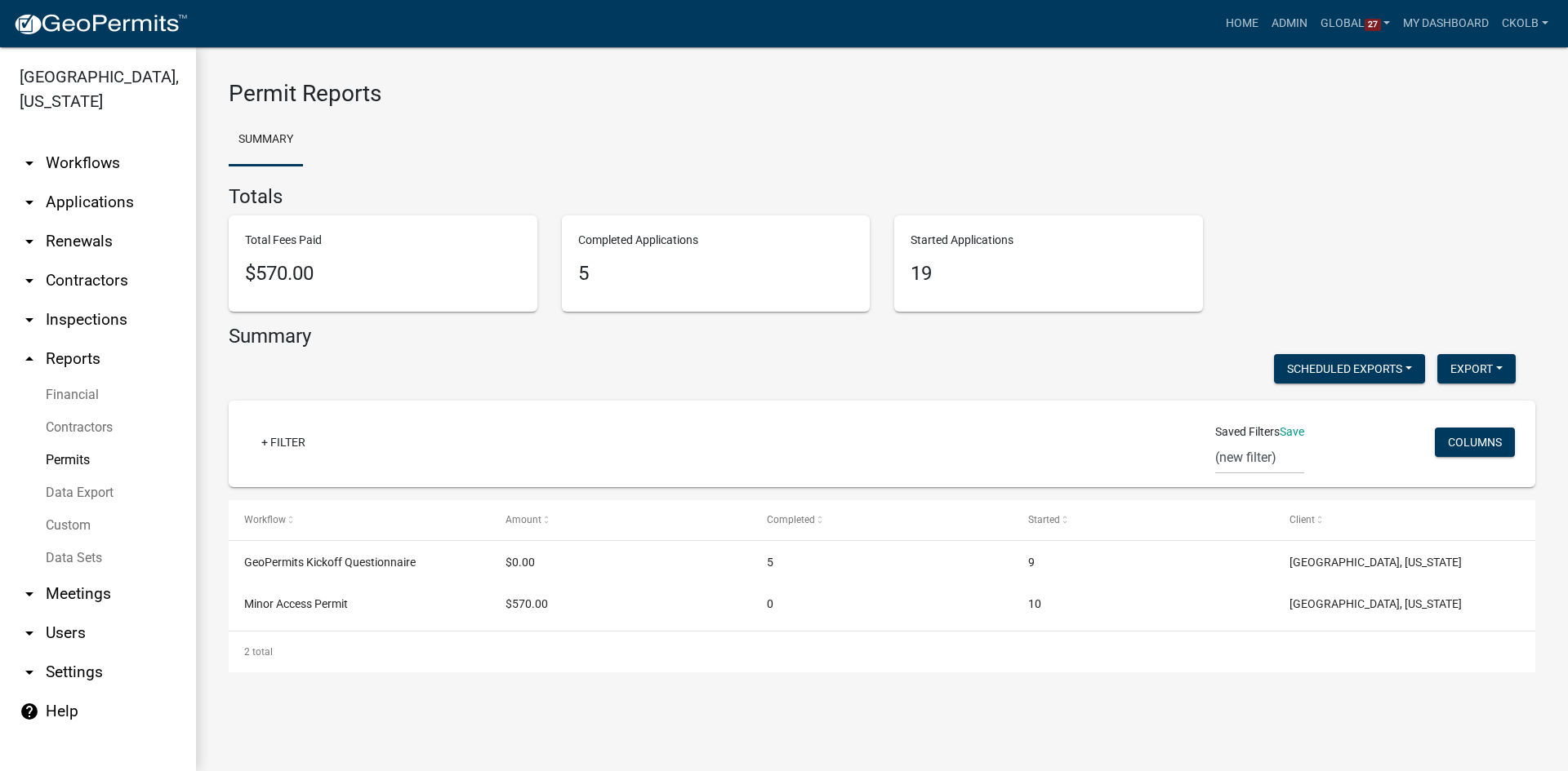
click at [95, 143] on link "arrow_drop_down Workflows" at bounding box center [97, 162] width 196 height 39
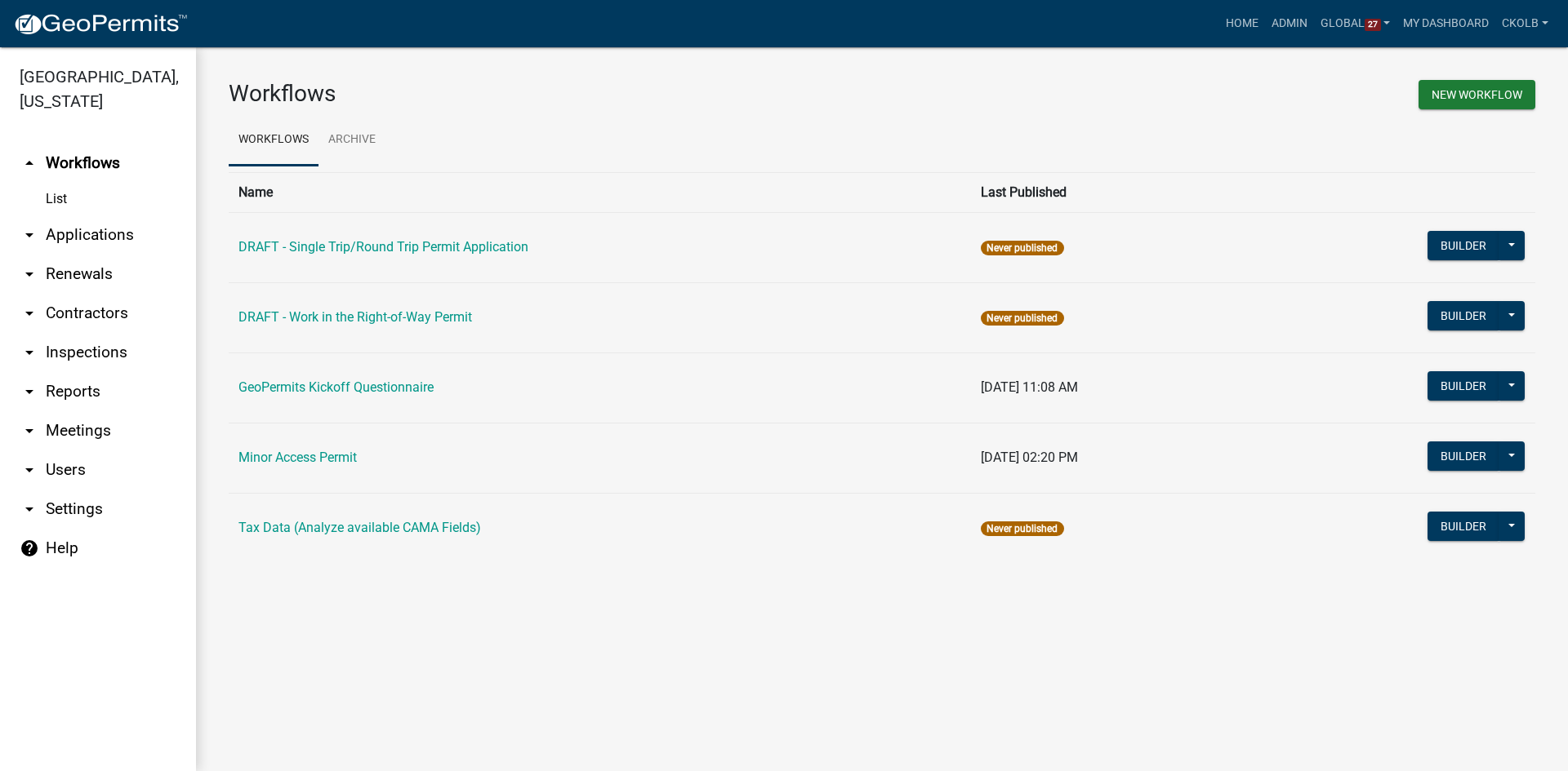
click at [478, 601] on div "Workflows New Workflow Workflows Archive Name Last Published DRAFT - Single Tri…" at bounding box center [881, 327] width 1372 height 562
click at [350, 582] on div "Workflows New Workflow Workflows Archive Name Last Published DRAFT - Single Tri…" at bounding box center [881, 327] width 1372 height 562
click at [322, 650] on main "Workflows New Workflow Workflows Archive Name Last Published DRAFT - Single Tri…" at bounding box center [881, 408] width 1372 height 724
click at [1457, 455] on button "Builder" at bounding box center [1463, 456] width 72 height 30
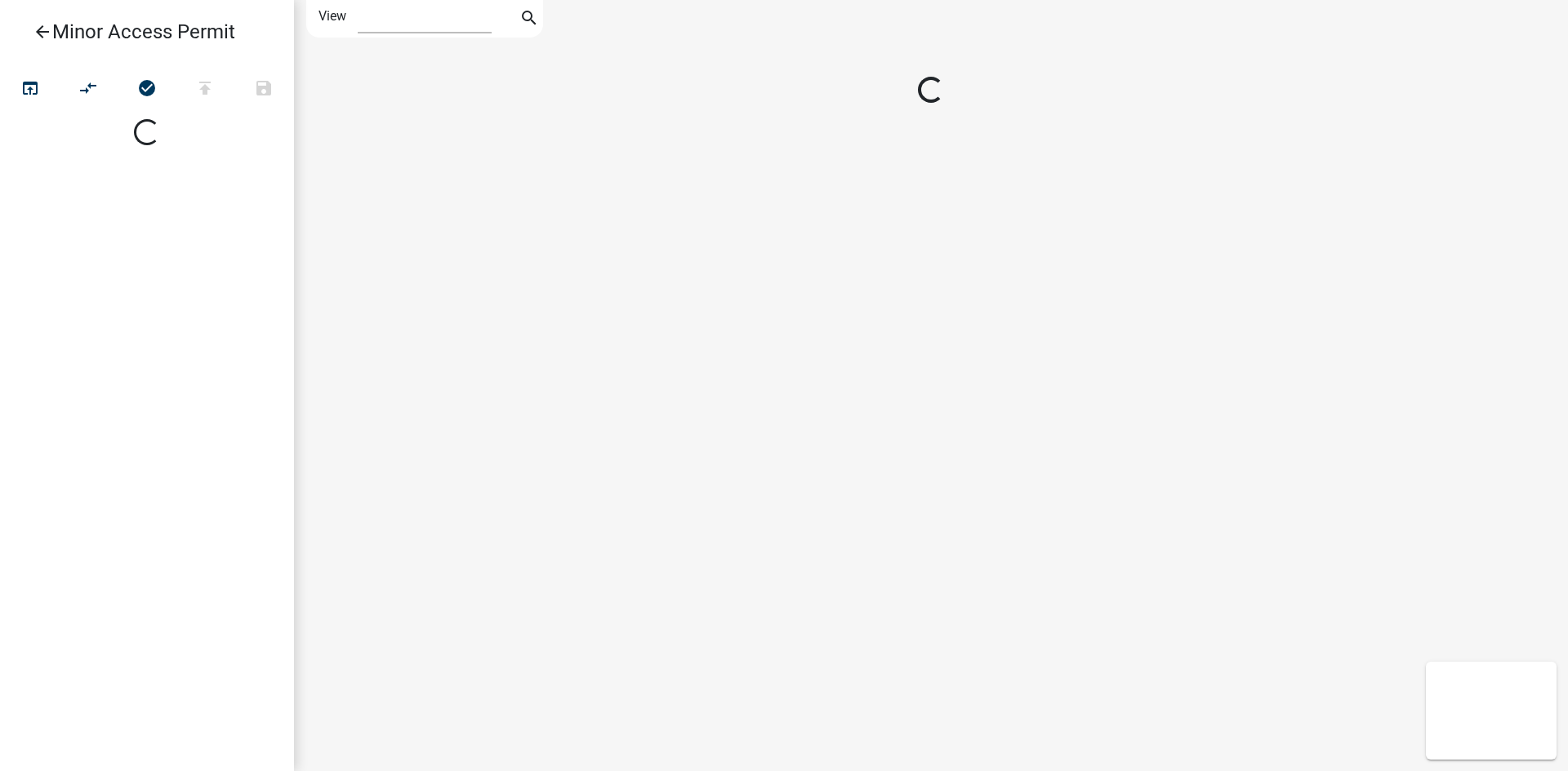
select select "1"
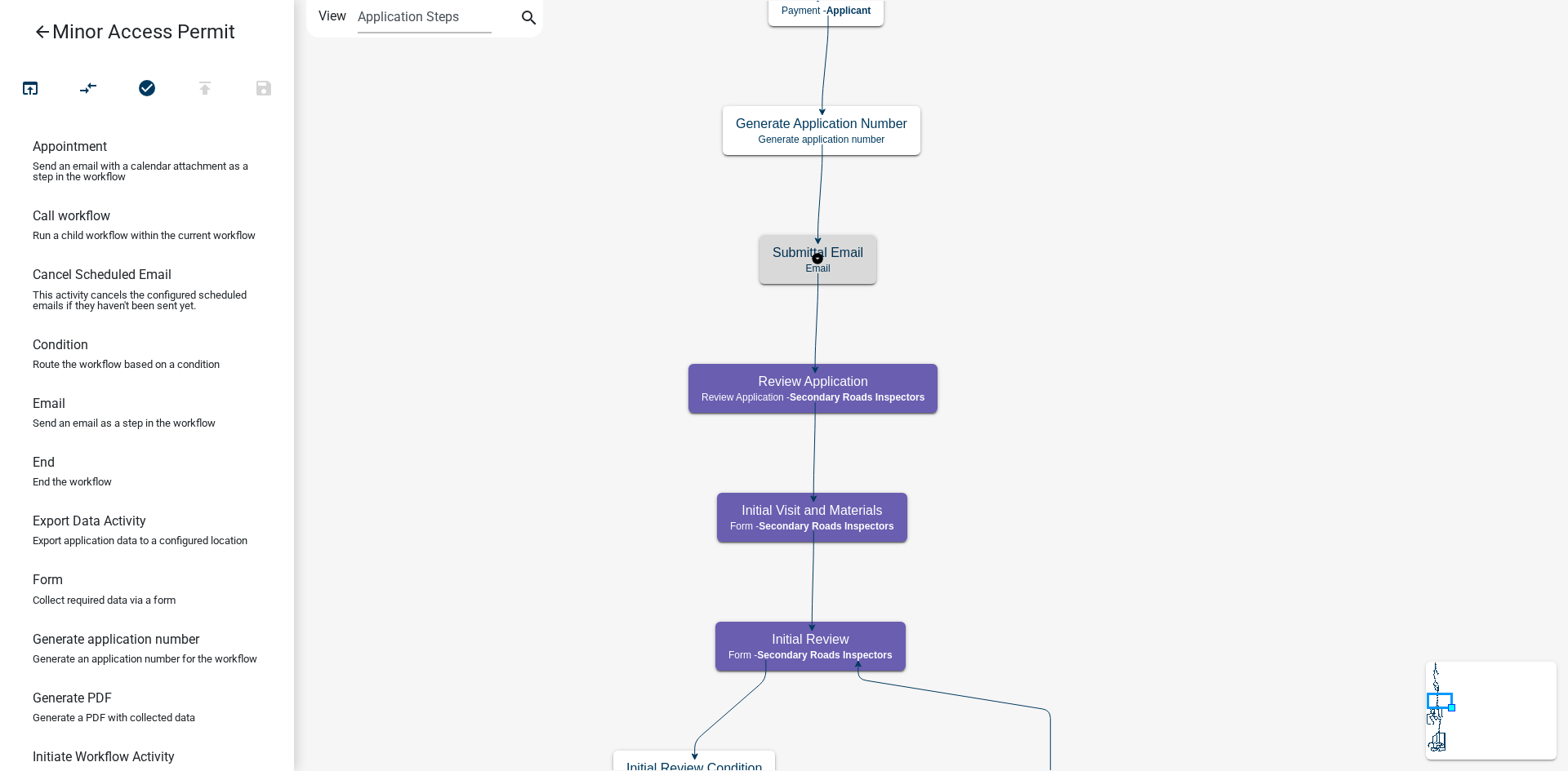
click at [839, 245] on h5 "Submittal Email" at bounding box center [817, 252] width 90 height 15
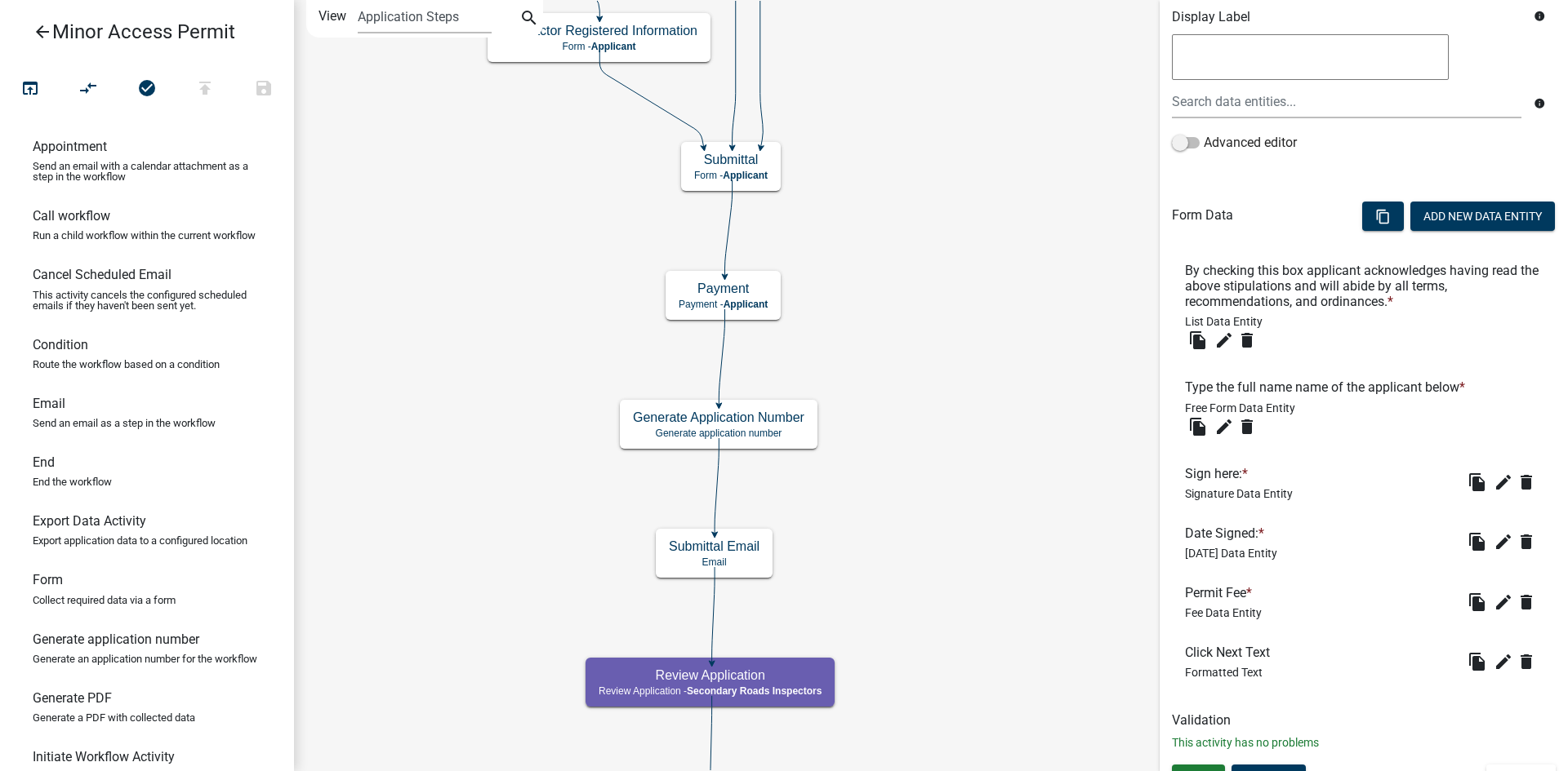
scroll to position [322, 0]
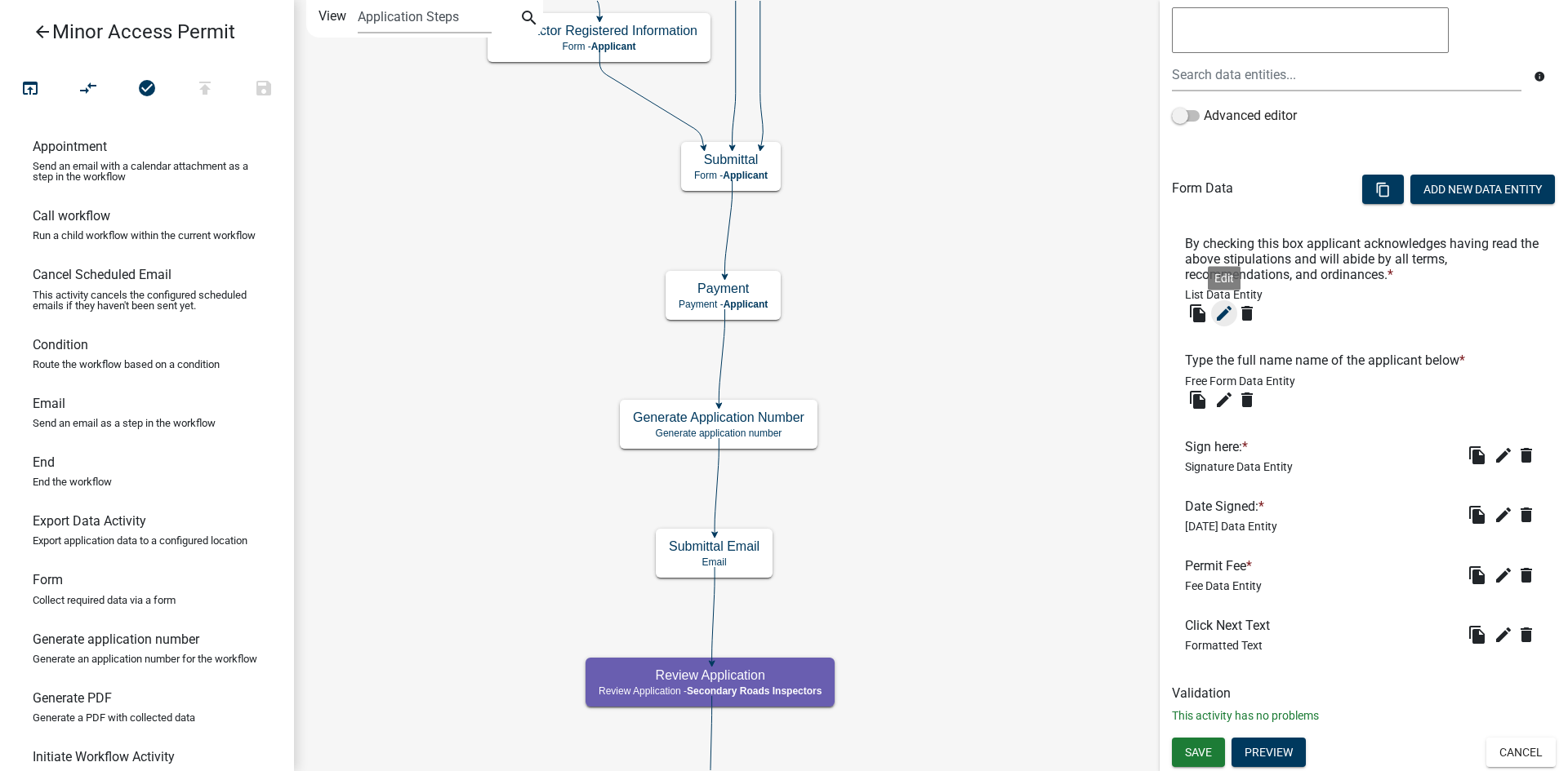
click at [1222, 313] on icon "edit" at bounding box center [1224, 314] width 20 height 20
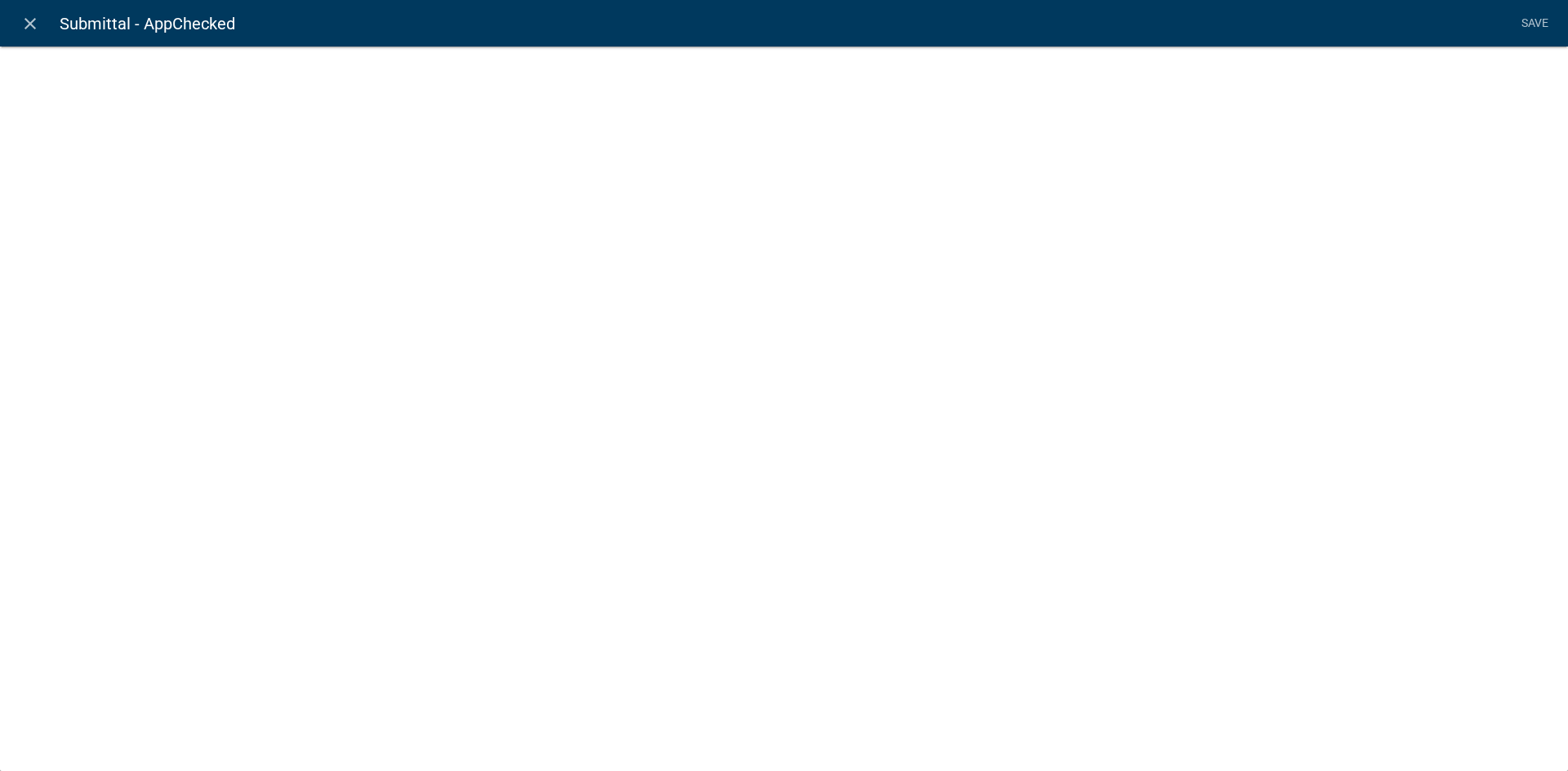
select select
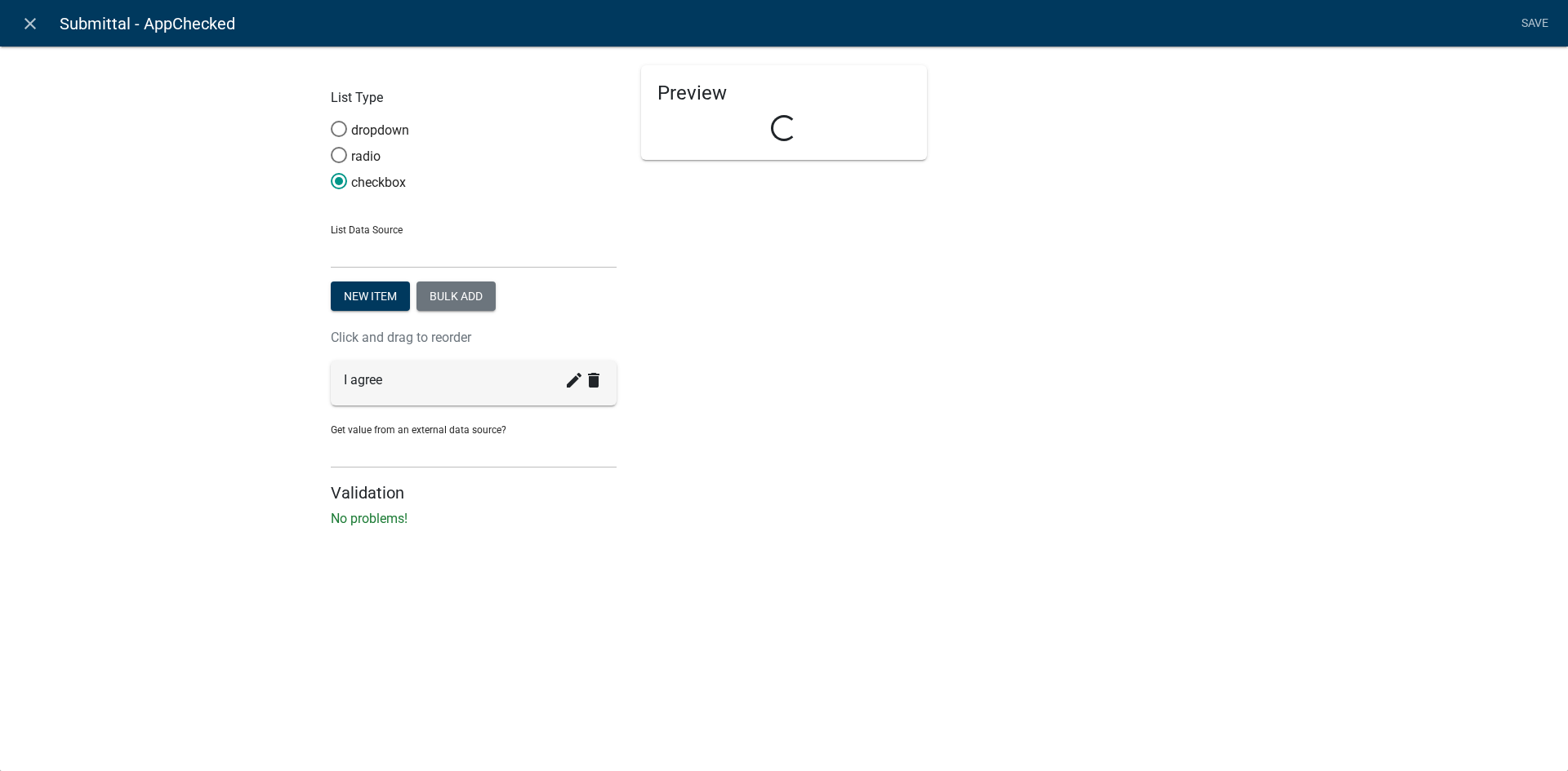
select select "list-data"
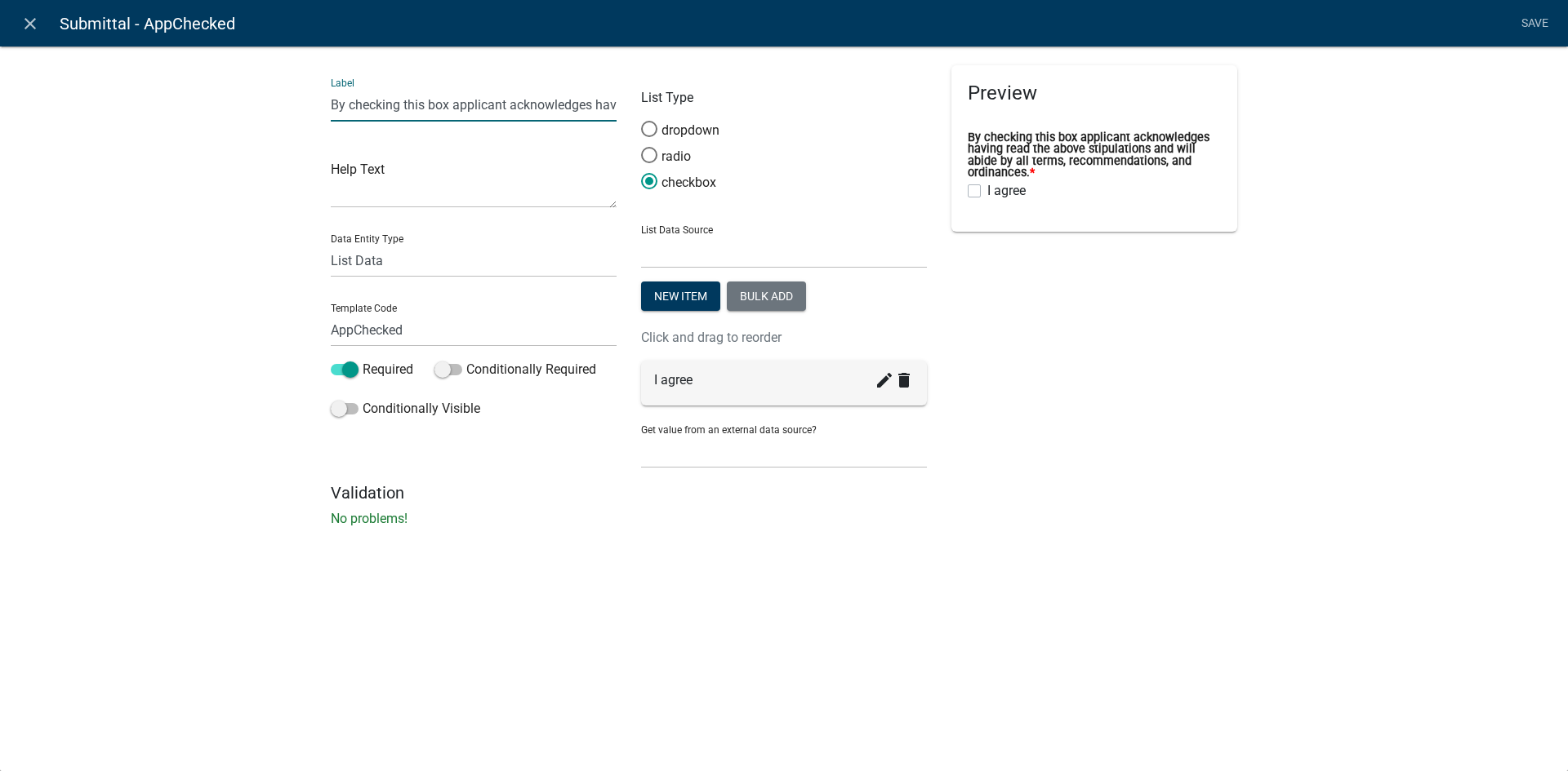
scroll to position [0, 541]
drag, startPoint x: 331, startPoint y: 106, endPoint x: 882, endPoint y: 106, distance: 551.0
click at [882, 106] on div "Label By checking this box applicant acknowledges having read the above stipula…" at bounding box center [784, 273] width 931 height 418
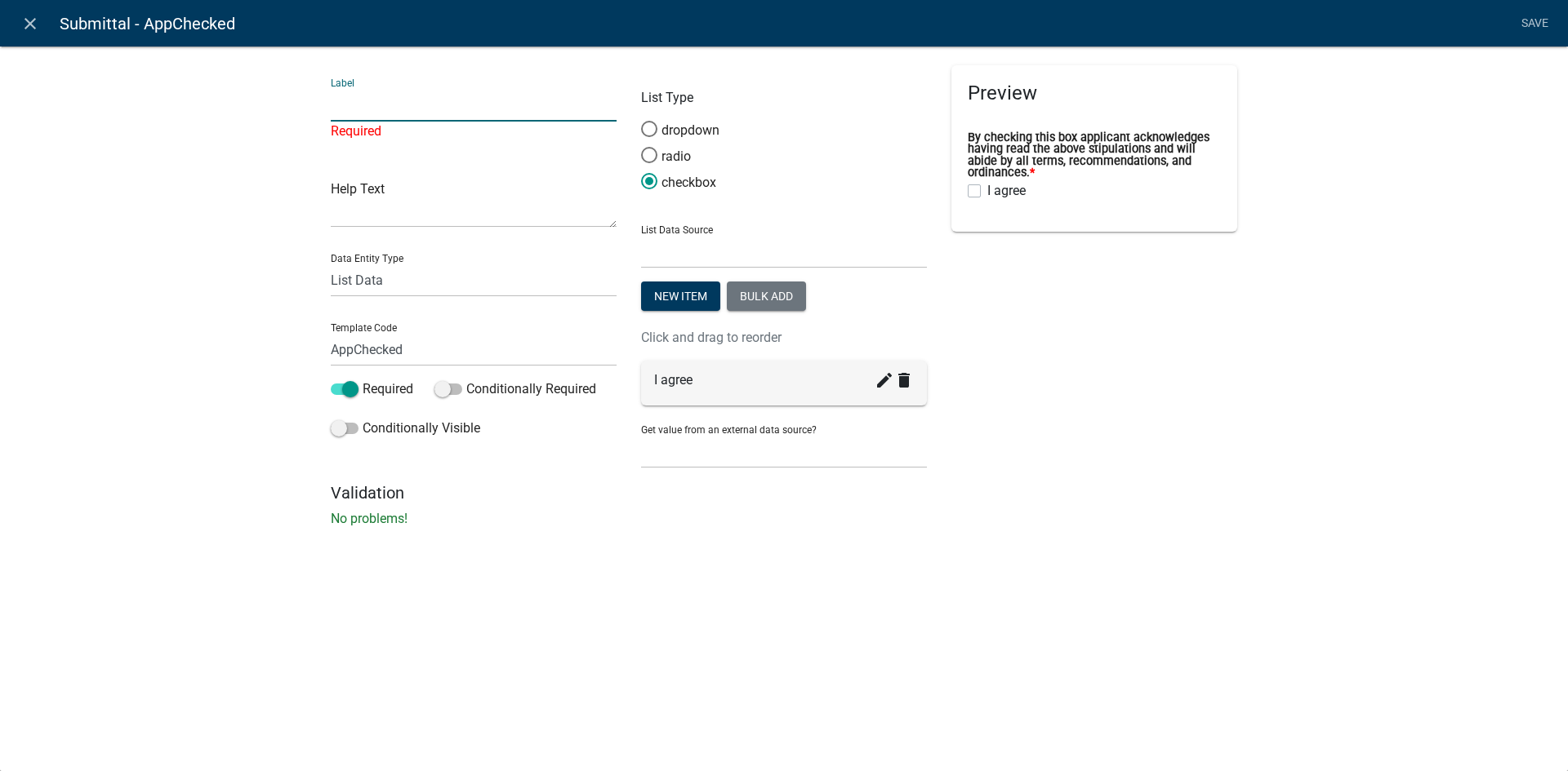
scroll to position [264, 0]
paste input "do solemly swear that I have read the entire permit application and have fully …"
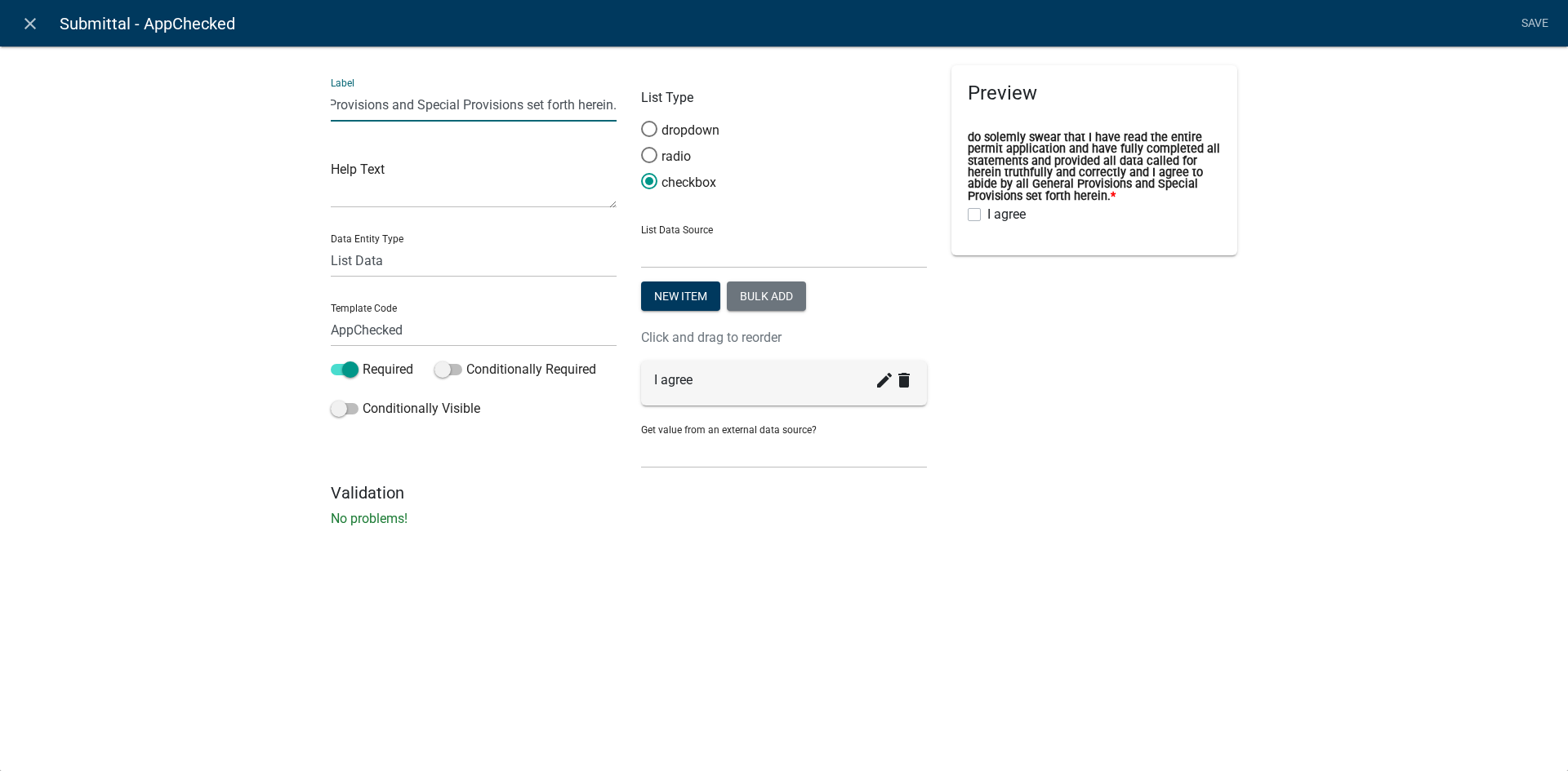
scroll to position [0, 0]
click at [385, 108] on input "I do solemly swear that I have read the entire permit application and have full…" at bounding box center [474, 105] width 286 height 33
type input "I do solemnly swear that I have read the entire permit application and have ful…"
click at [1239, 374] on div "Preview I do solemnly swear that I have read the entire permit application and …" at bounding box center [1094, 273] width 310 height 418
click at [1186, 375] on div "Preview I do solemnly swear that I have read the entire permit application and …" at bounding box center [1094, 273] width 310 height 418
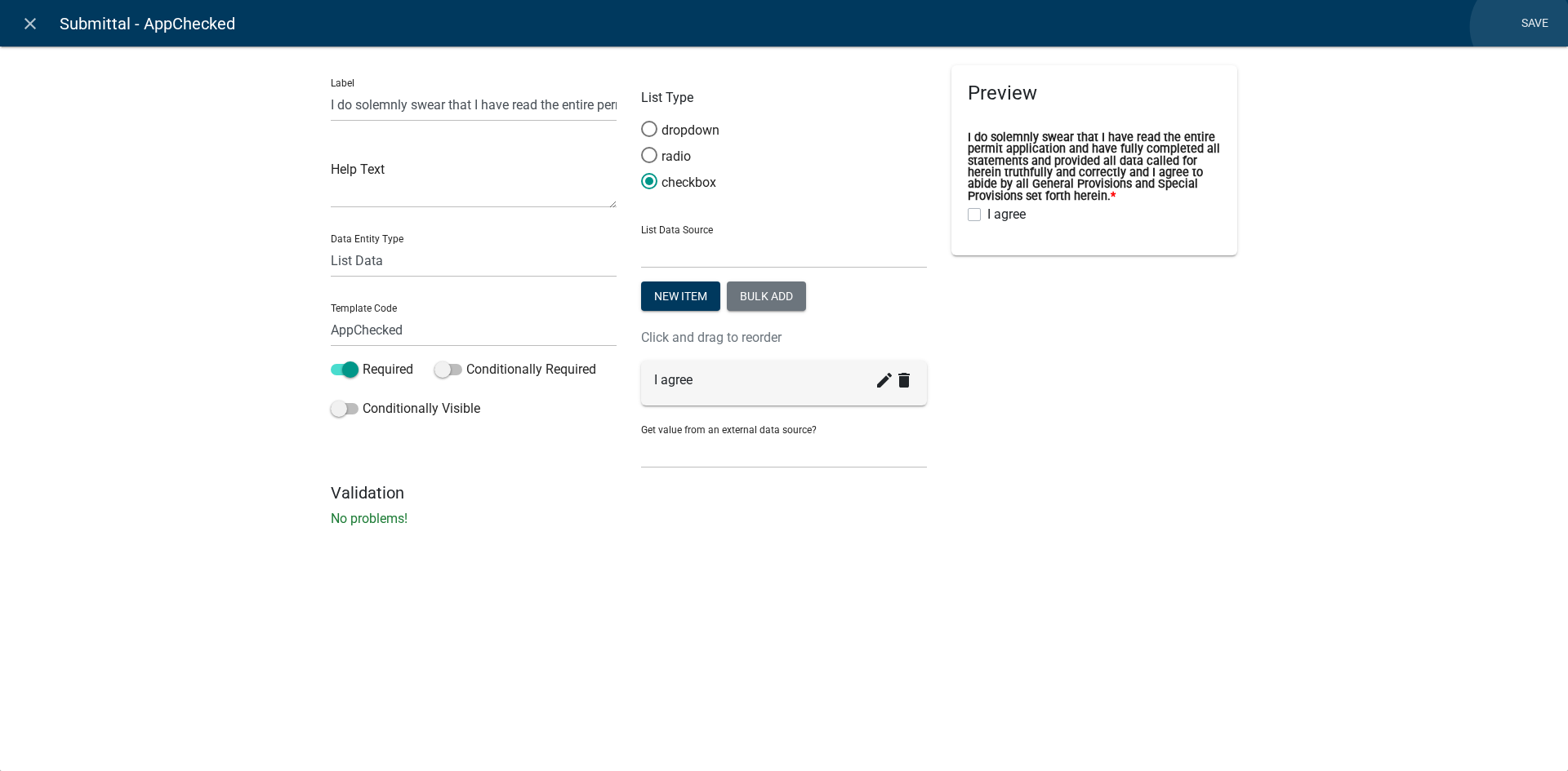
click at [1521, 27] on link "Save" at bounding box center [1534, 23] width 41 height 31
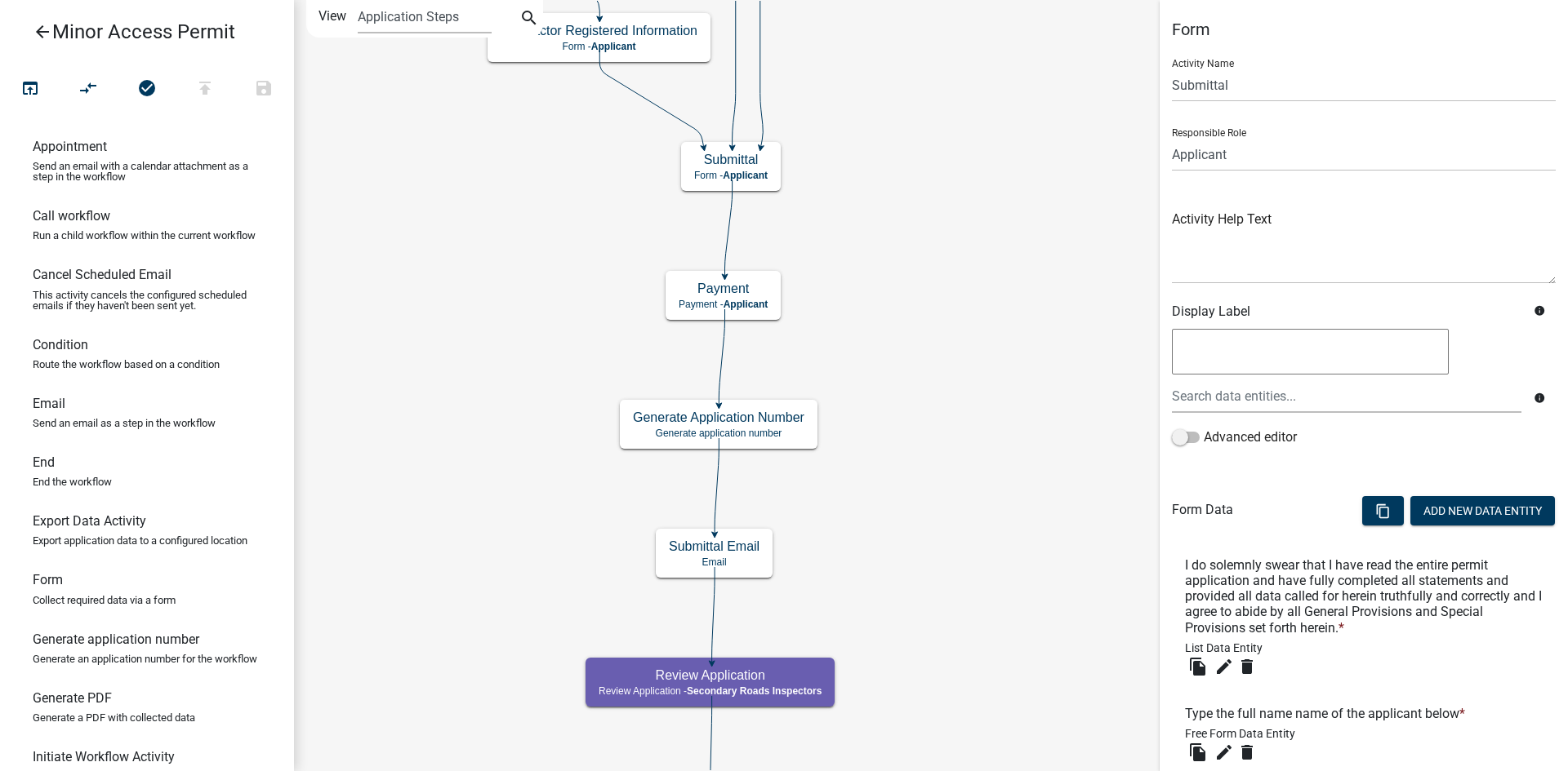
scroll to position [163, 0]
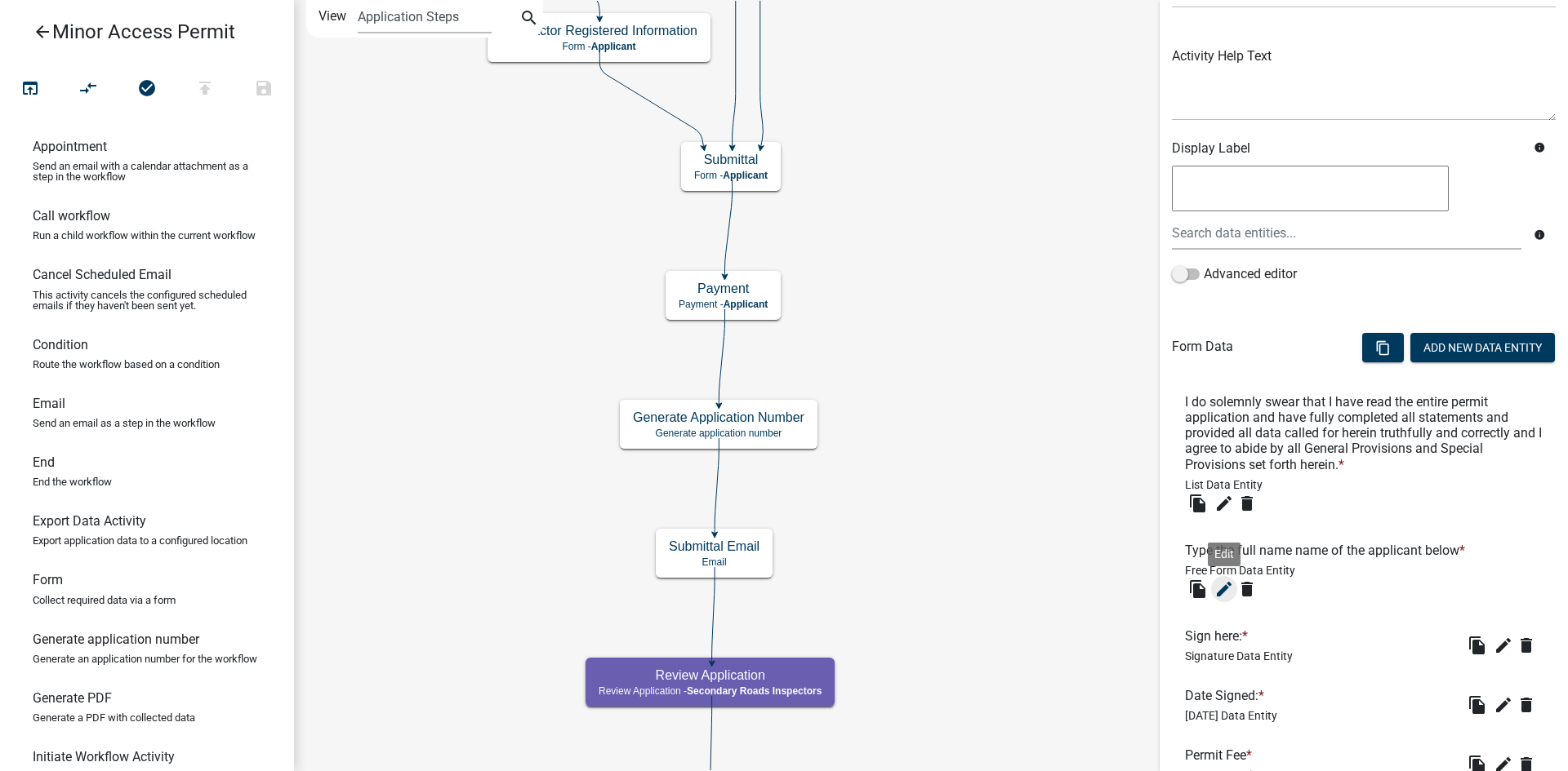
click at [1225, 593] on icon "edit" at bounding box center [1224, 590] width 20 height 20
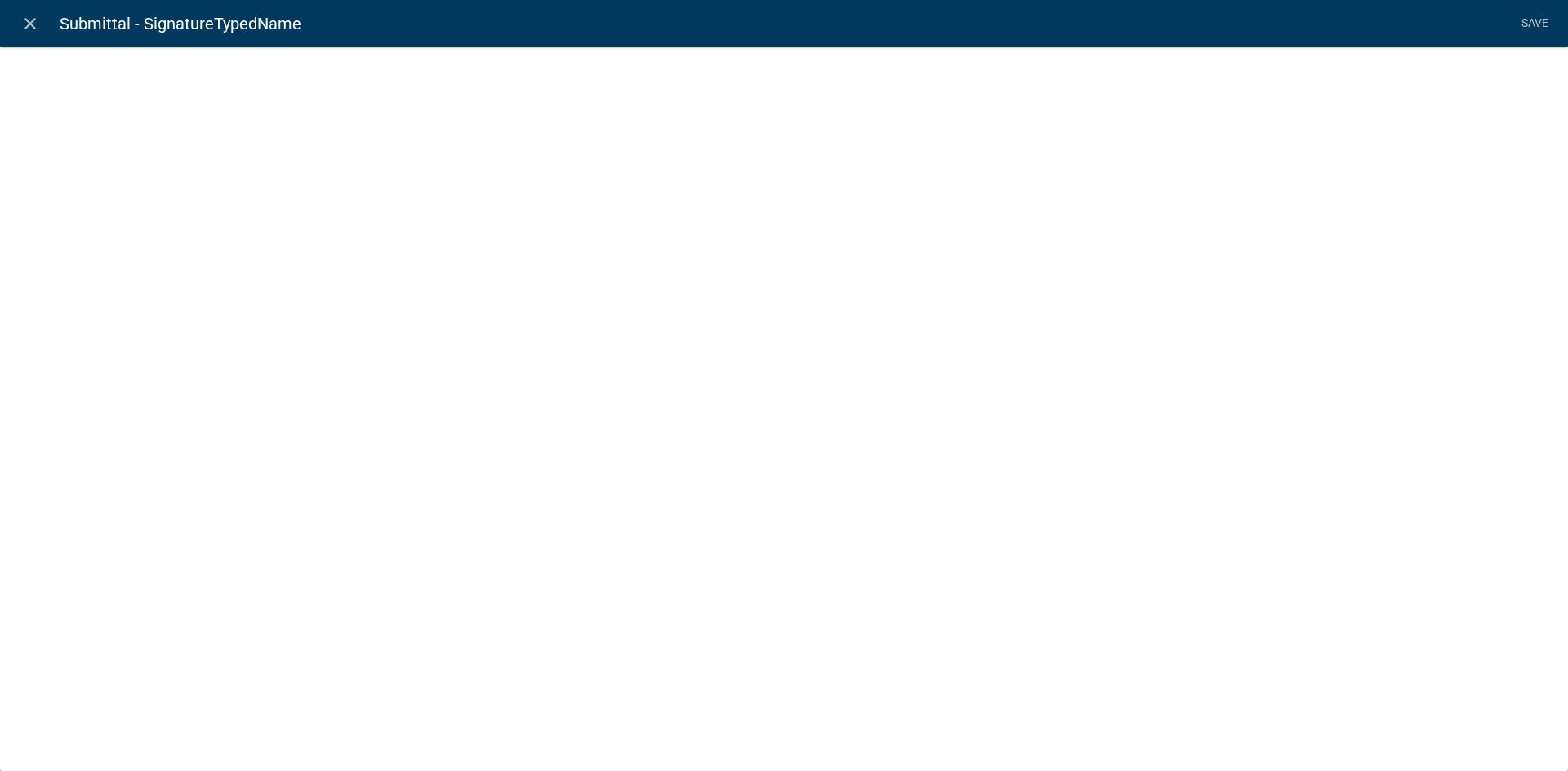
select select
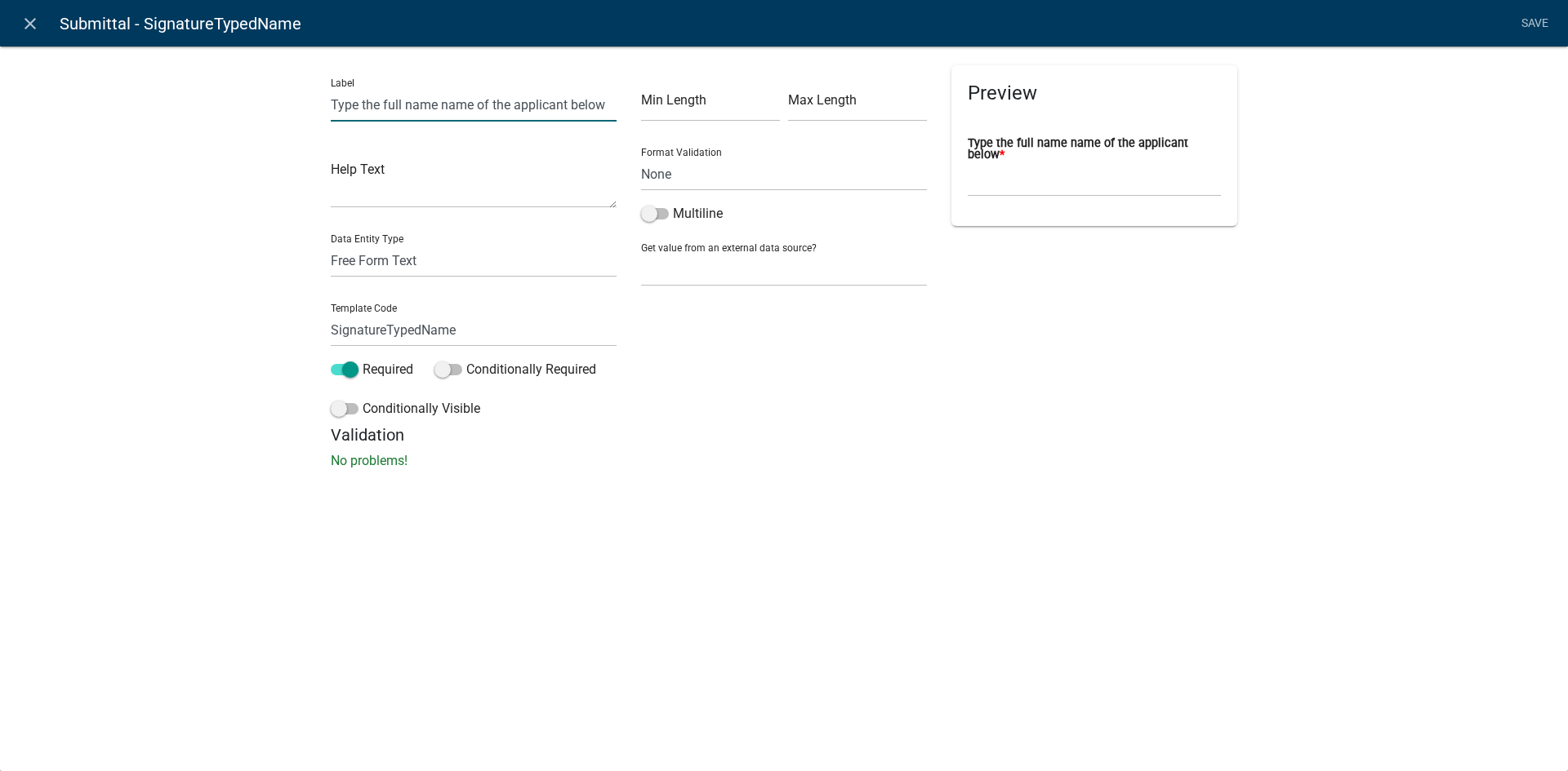
click at [422, 103] on input "Type the full name name of the applicant below" at bounding box center [474, 105] width 286 height 33
type input "Type the full name of the applicant below"
click at [1323, 295] on div "Label Type the full name of the applicant below Help Text Data Entity Type Free…" at bounding box center [784, 262] width 1568 height 486
click at [1535, 23] on li "Save" at bounding box center [1534, 23] width 41 height 31
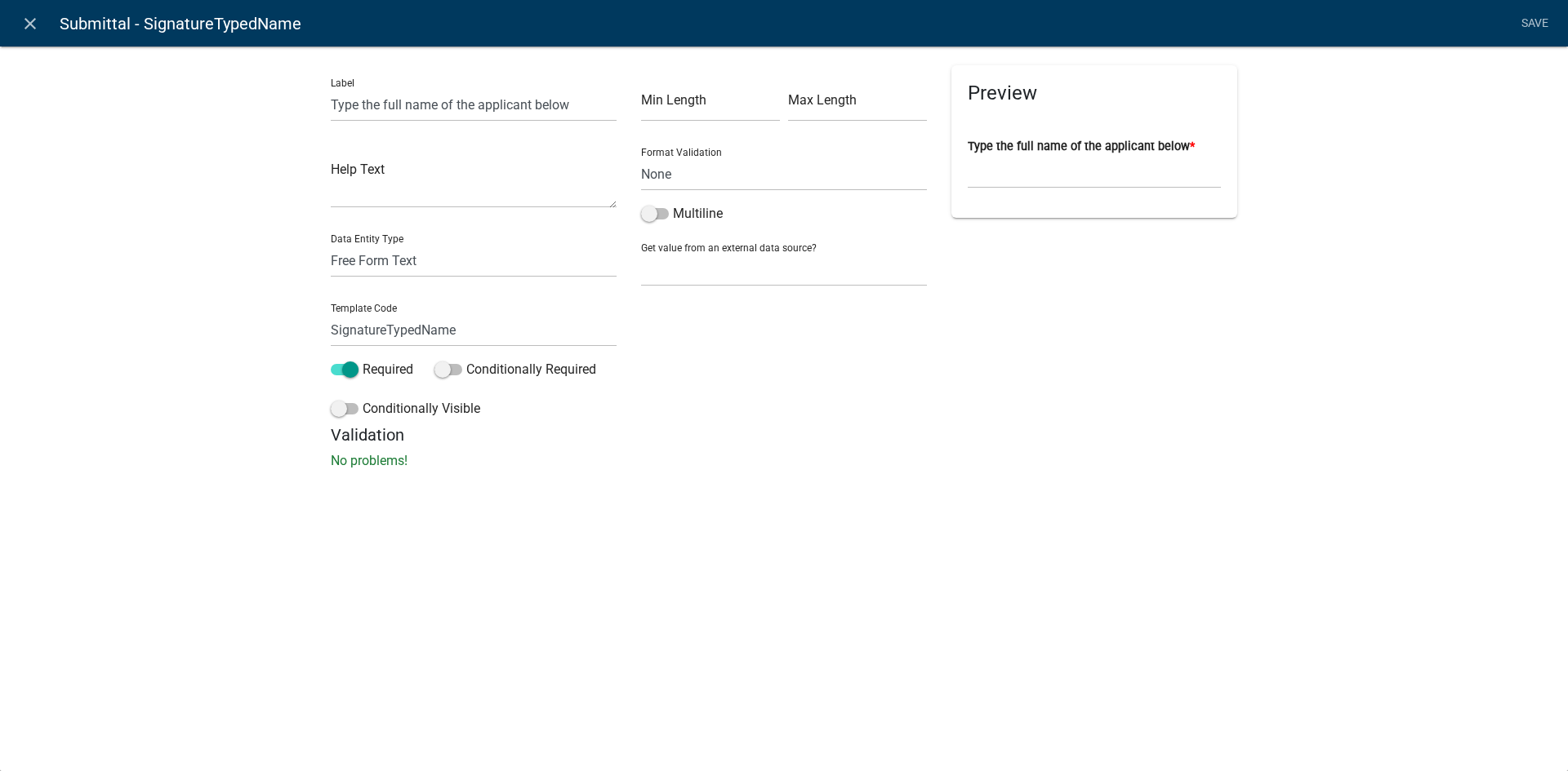
click at [1526, 21] on li "Save" at bounding box center [1534, 23] width 41 height 31
click at [1538, 29] on li "Save" at bounding box center [1534, 23] width 41 height 31
click at [1029, 449] on div "Validation No problems!" at bounding box center [784, 448] width 907 height 46
click at [486, 331] on input "SignatureTypedName" at bounding box center [474, 330] width 286 height 33
click at [808, 417] on div "Min Length Max Length Format Validation None Email PhoneNumber Multiline Get va…" at bounding box center [784, 244] width 310 height 360
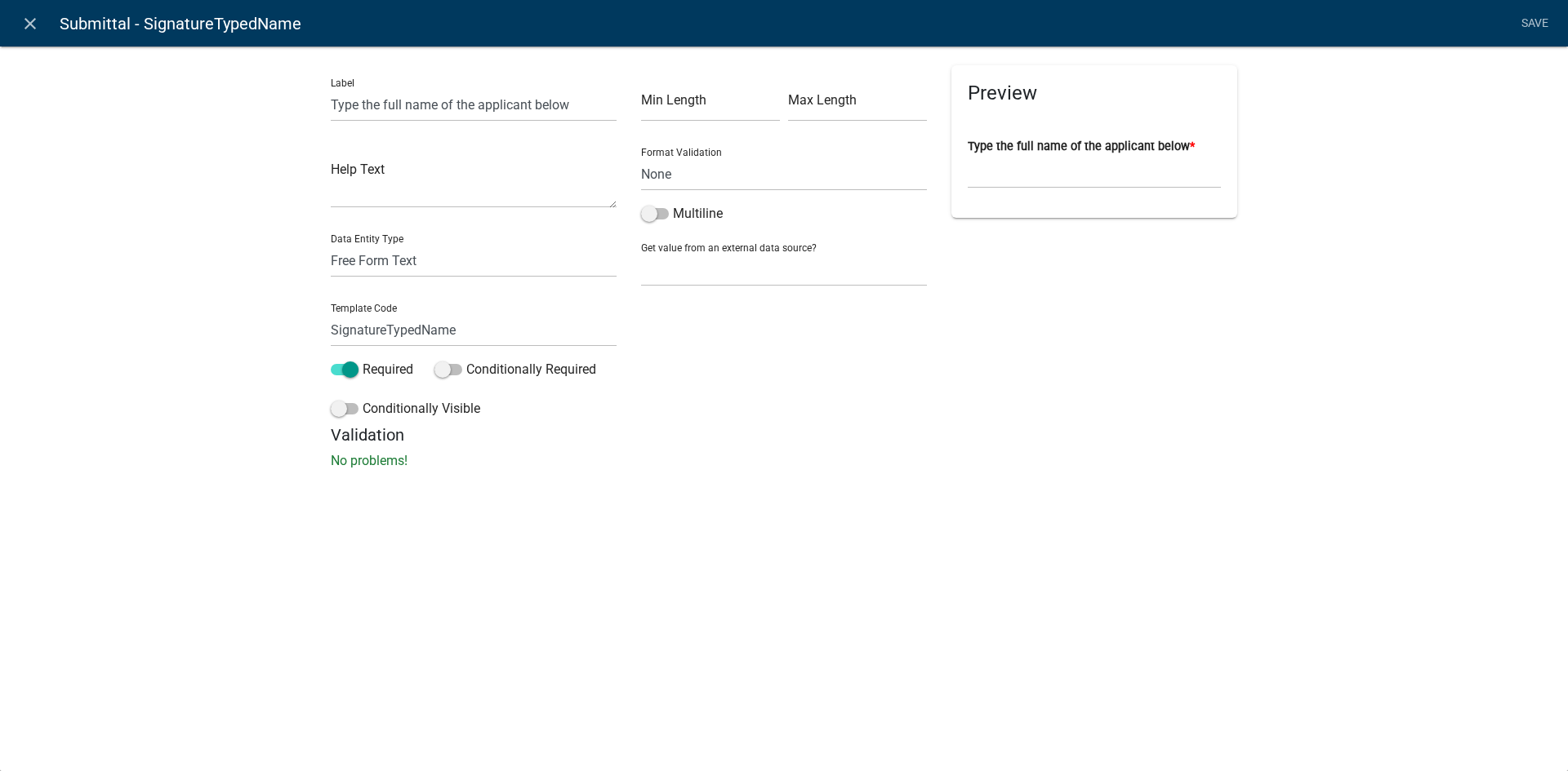
click at [1533, 23] on li "Save" at bounding box center [1534, 23] width 41 height 31
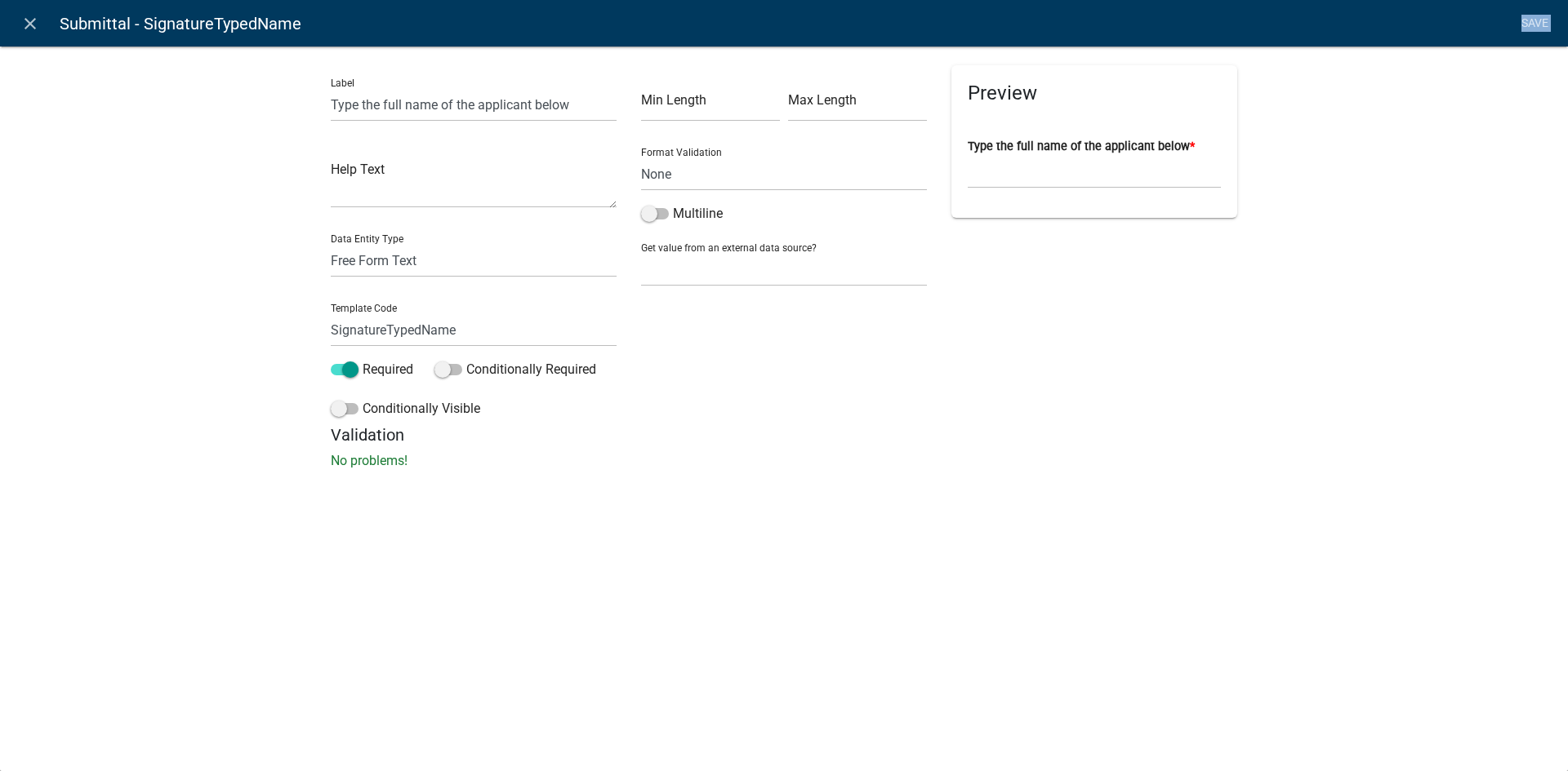
click at [1533, 23] on li "Save" at bounding box center [1534, 23] width 41 height 31
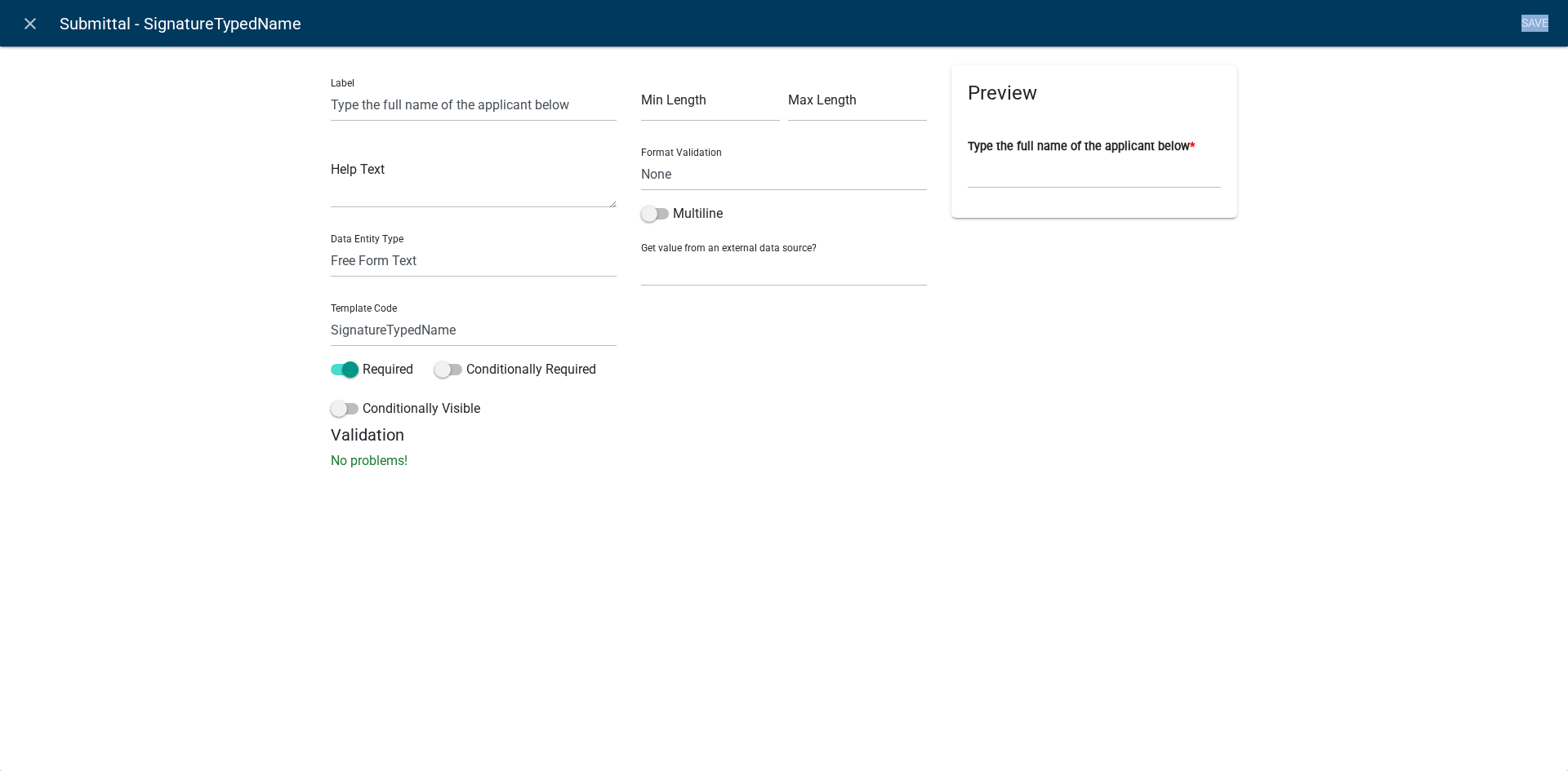
click at [1533, 23] on li "Save" at bounding box center [1534, 23] width 41 height 31
click at [475, 116] on input "Type the full name of the applicant below" at bounding box center [474, 105] width 286 height 33
click at [573, 109] on input "Type the full name of the applicant below" at bounding box center [474, 105] width 286 height 33
click at [1528, 22] on li "Save" at bounding box center [1534, 23] width 41 height 31
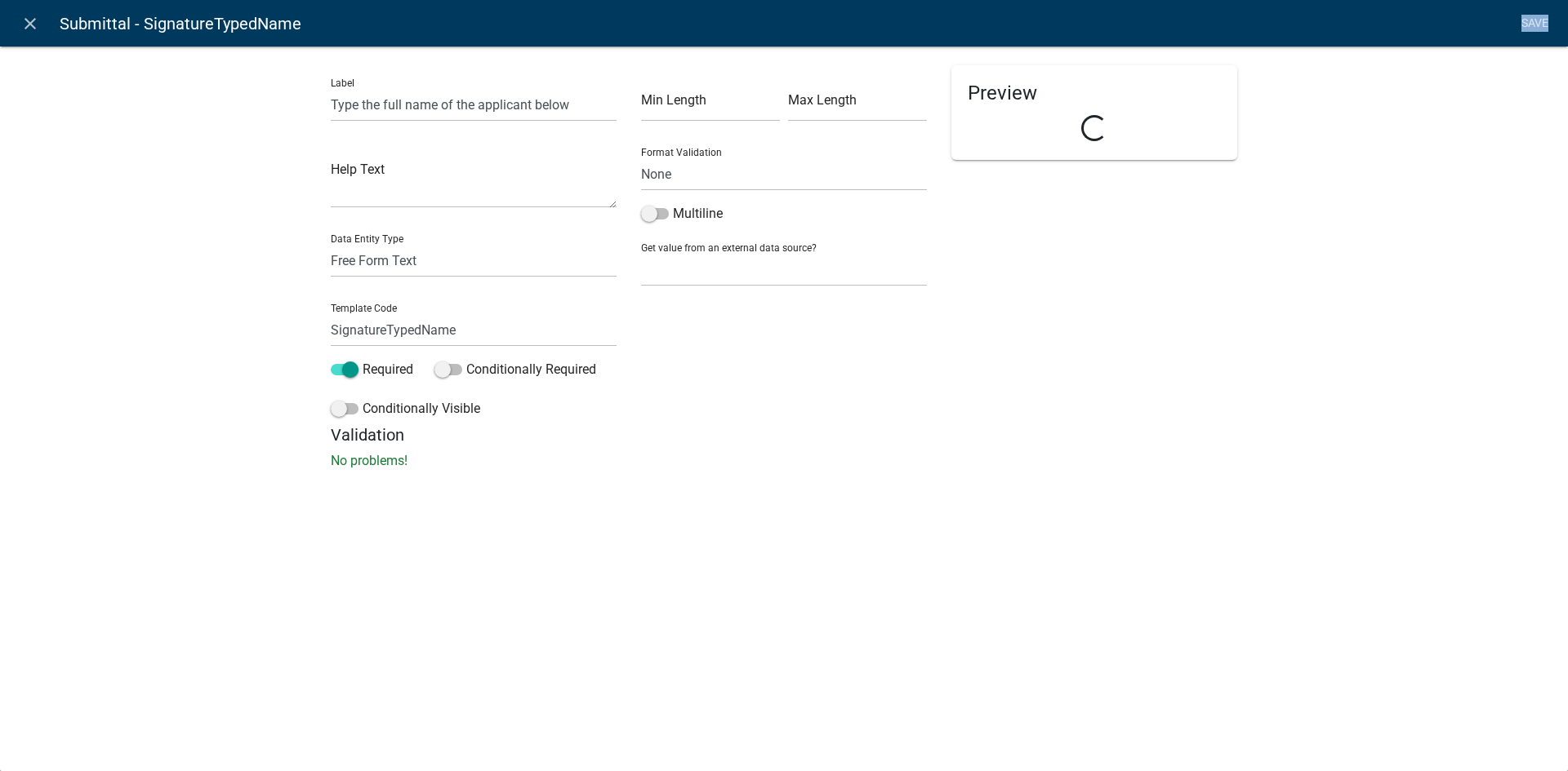
click at [1528, 22] on li "Save" at bounding box center [1534, 23] width 41 height 31
click at [35, 17] on icon "close" at bounding box center [31, 23] width 20 height 20
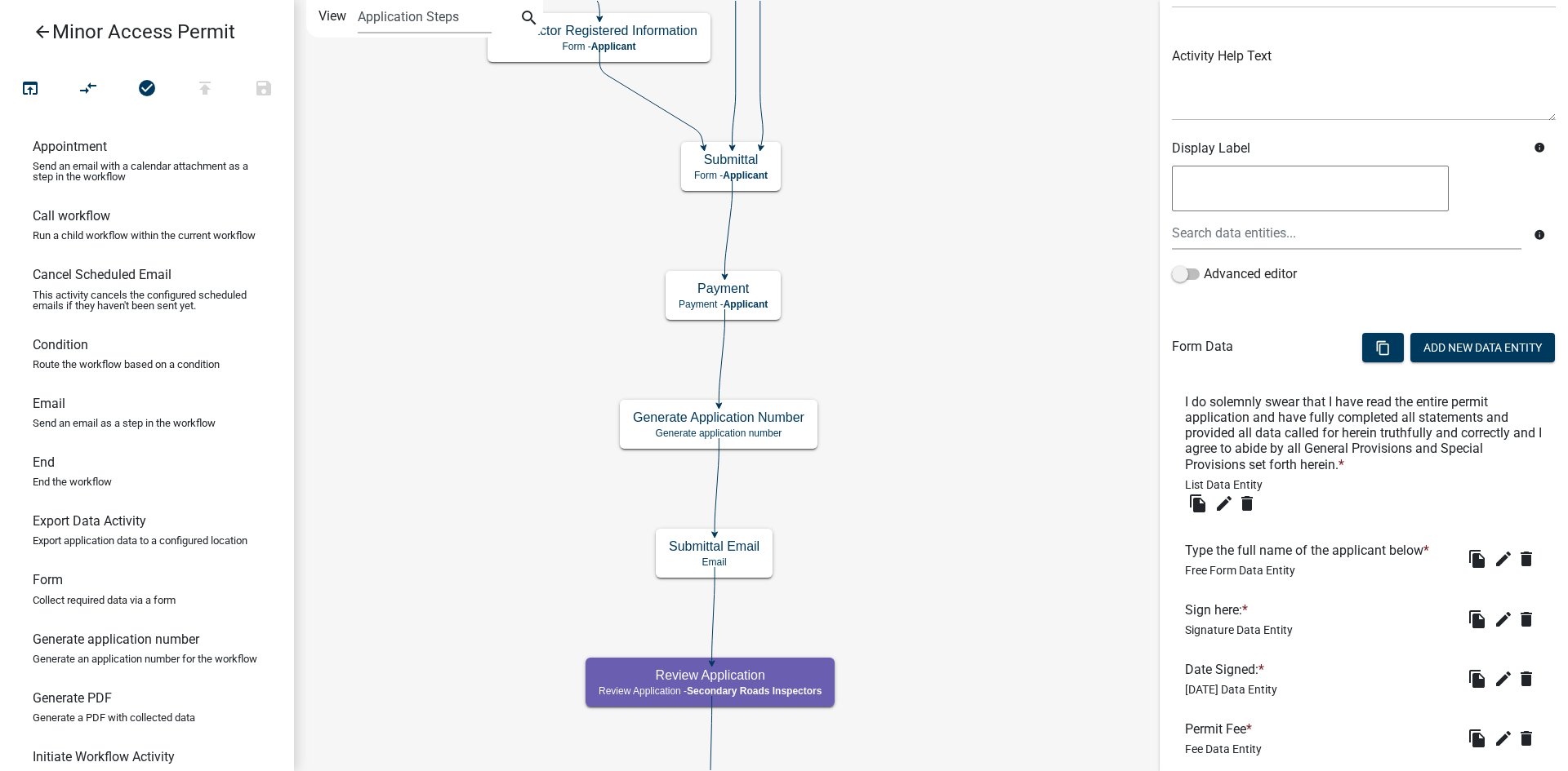
scroll to position [326, 0]
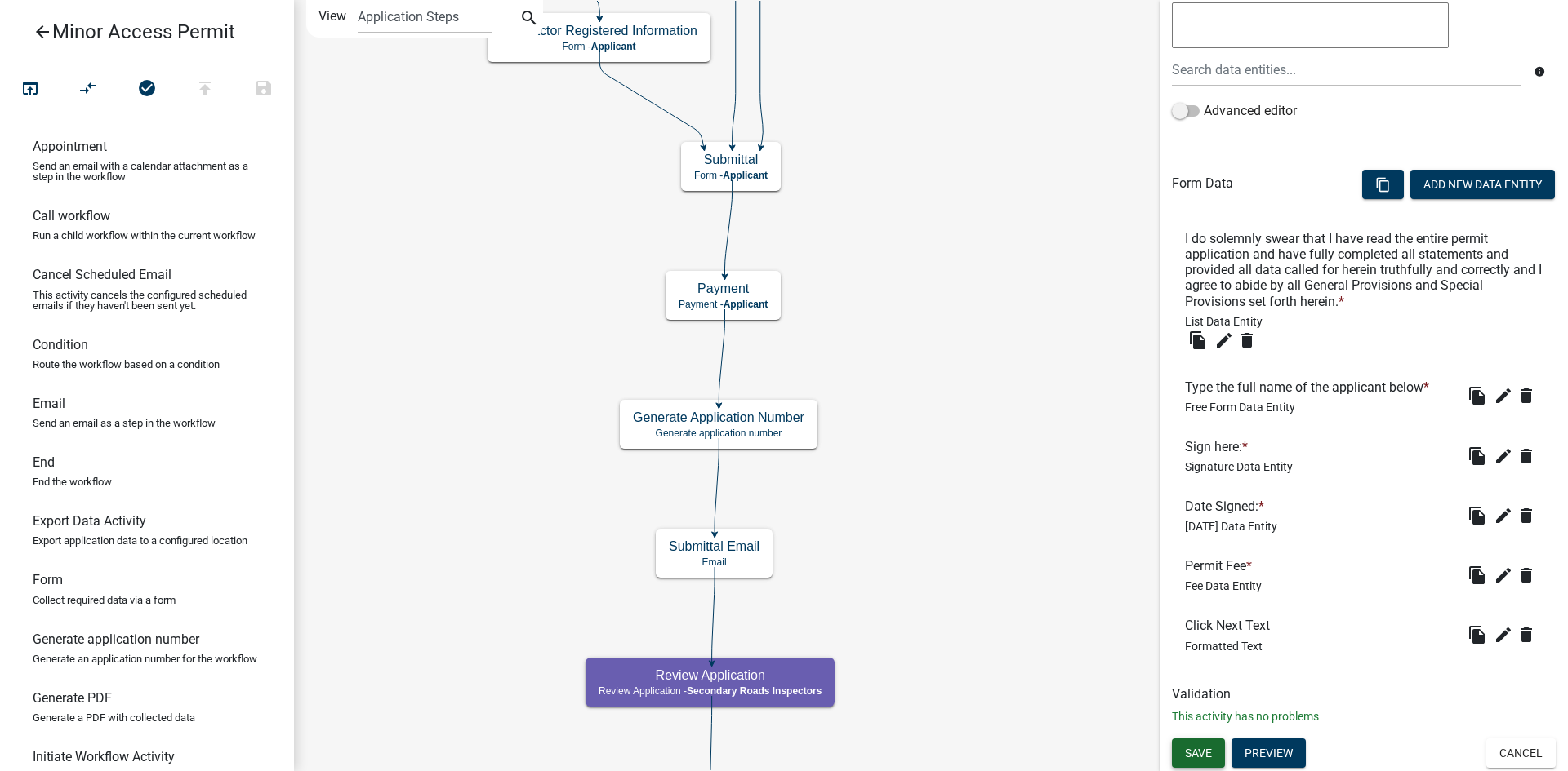
click at [1196, 753] on span "Save" at bounding box center [1198, 752] width 27 height 13
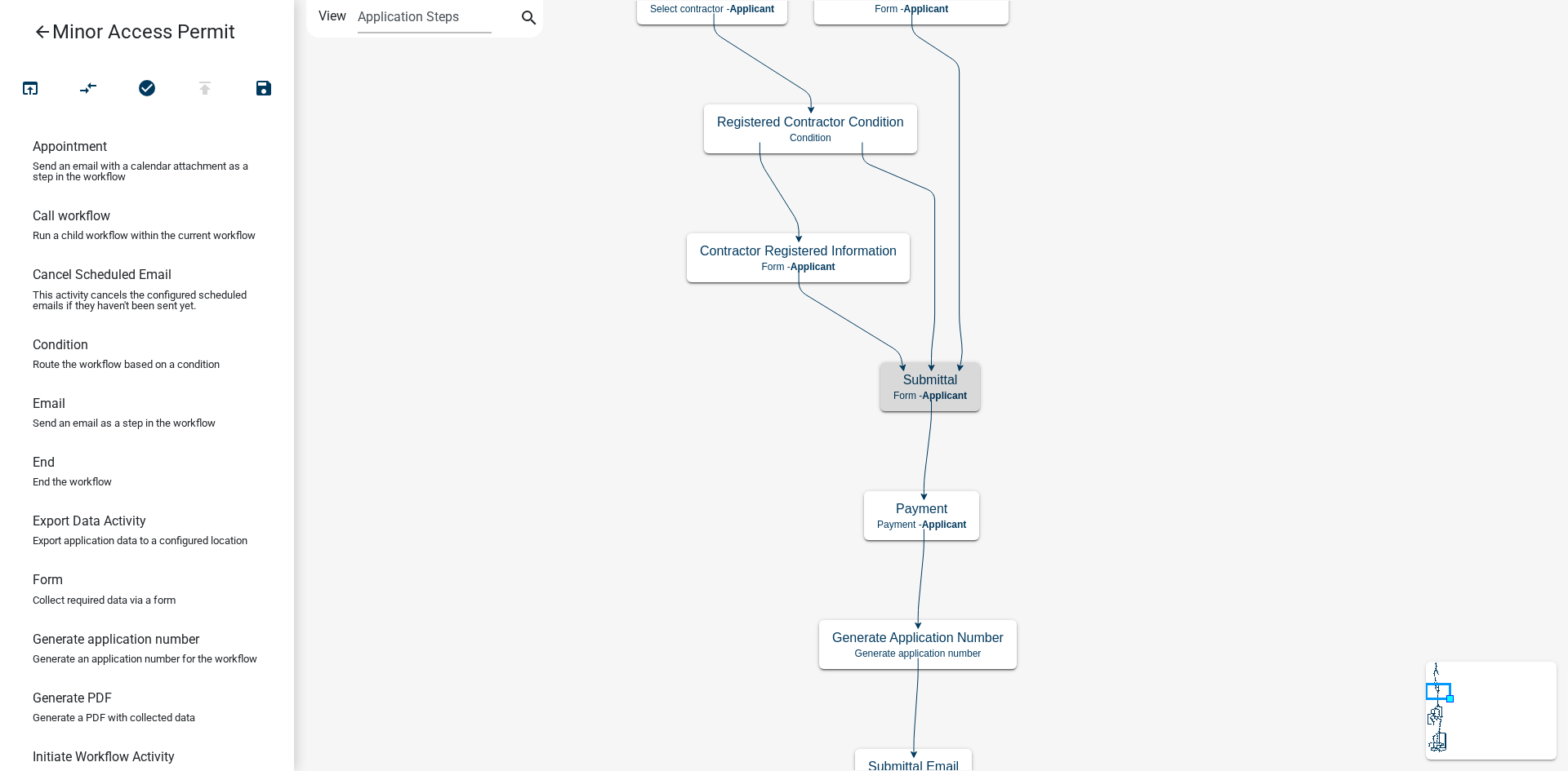
scroll to position [0, 0]
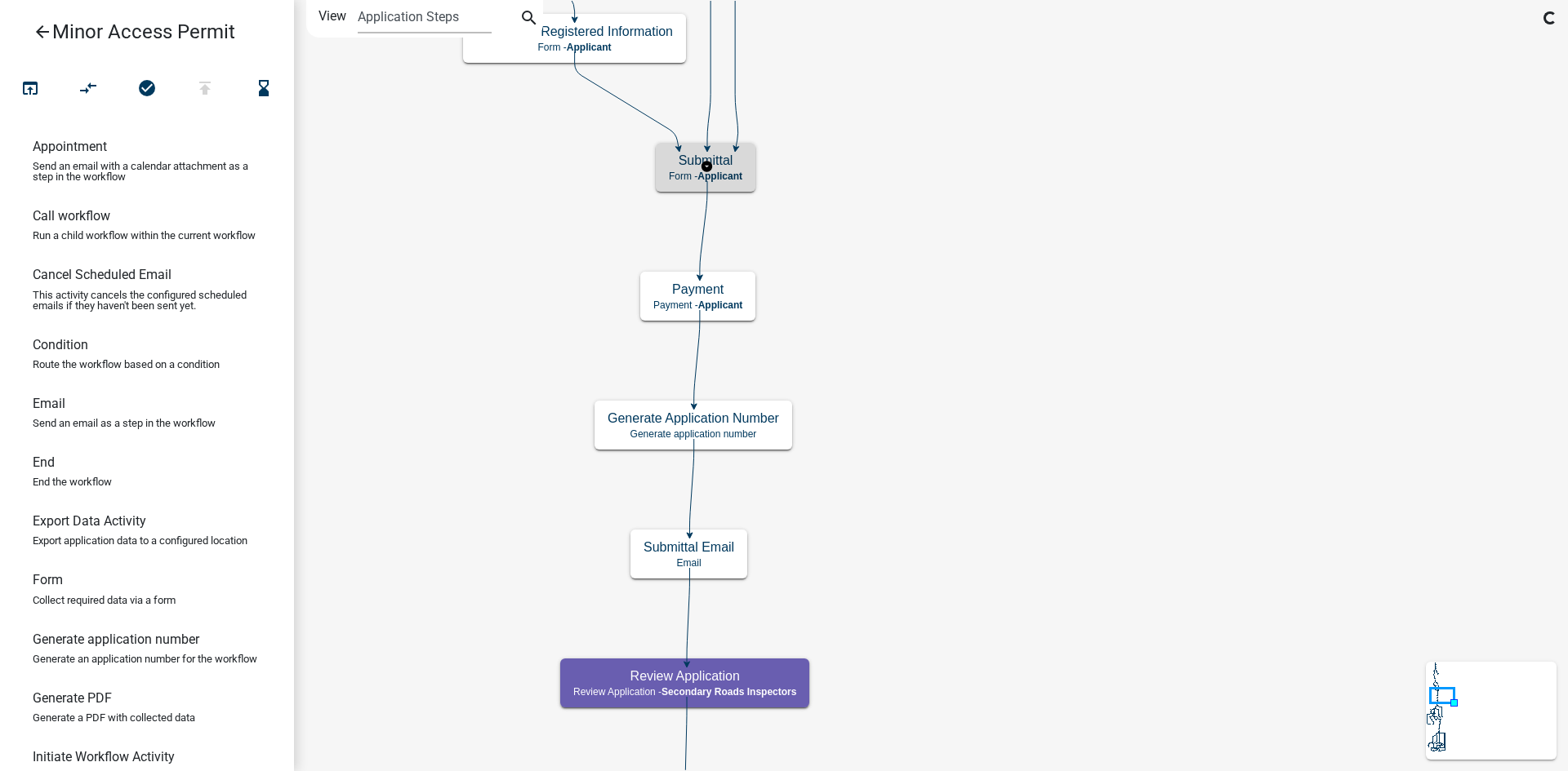
click at [748, 169] on div "Submittal Form - Applicant" at bounding box center [706, 167] width 99 height 49
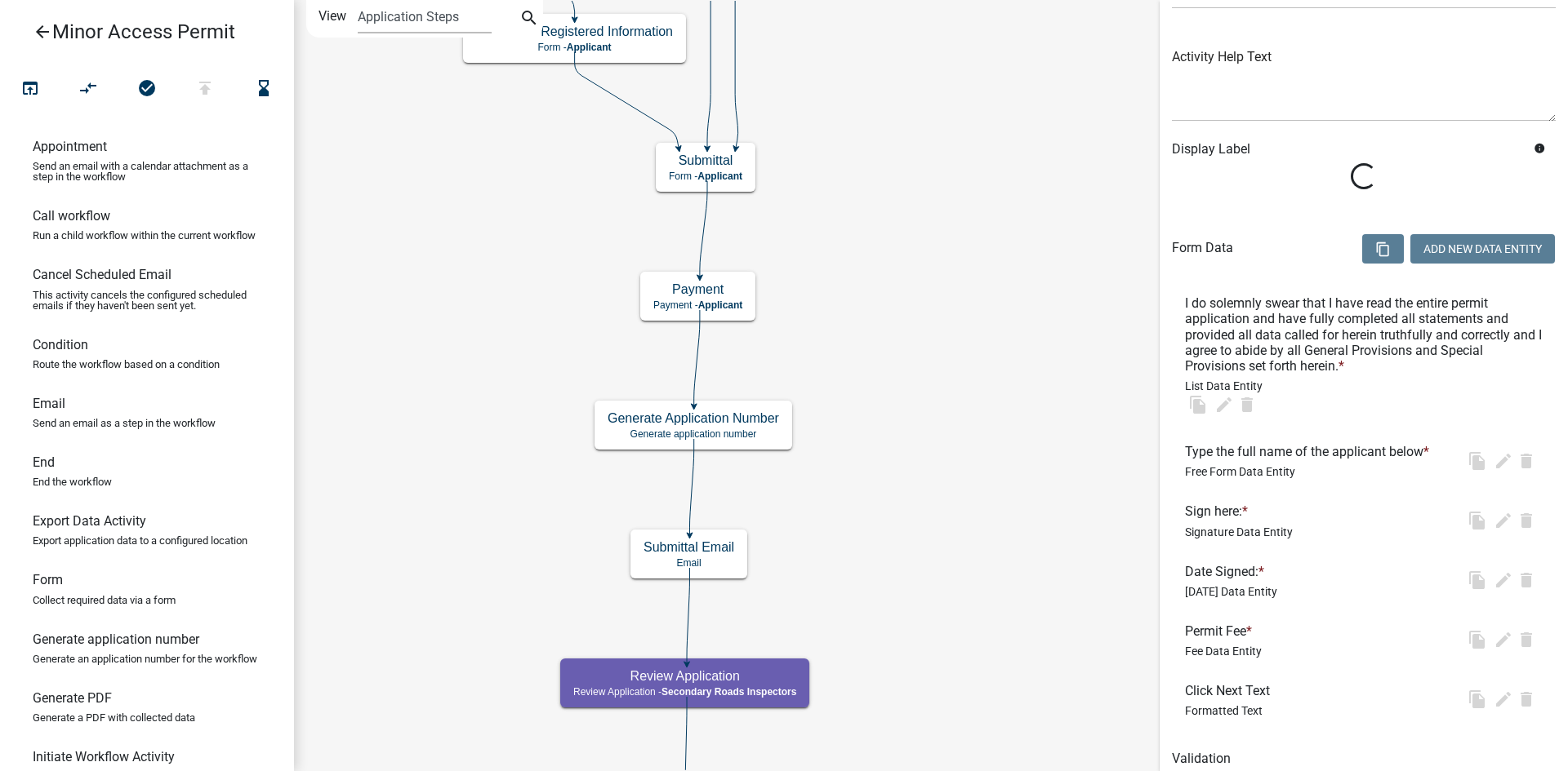
scroll to position [227, 0]
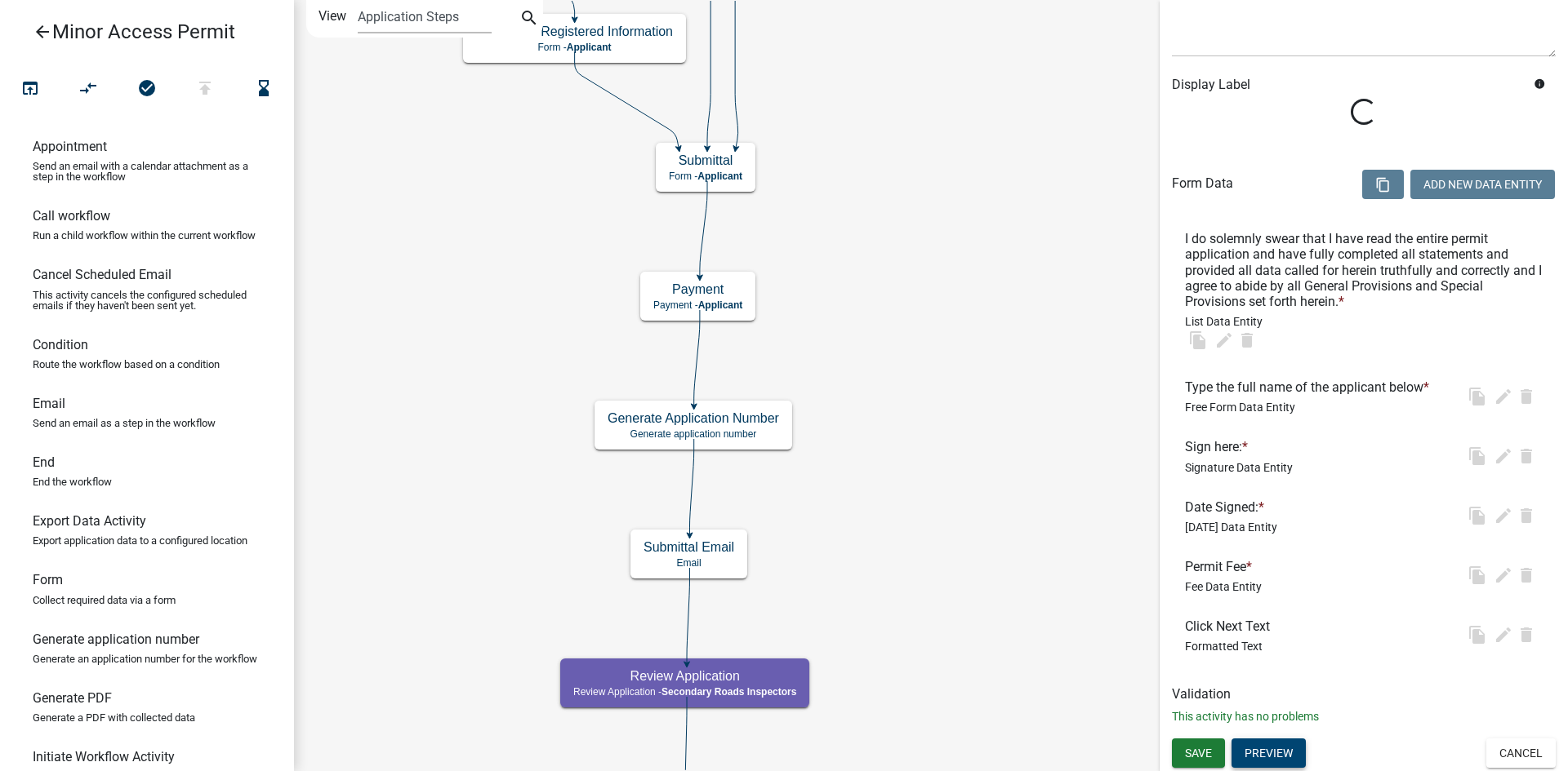
click at [1276, 754] on button "Preview" at bounding box center [1268, 753] width 74 height 30
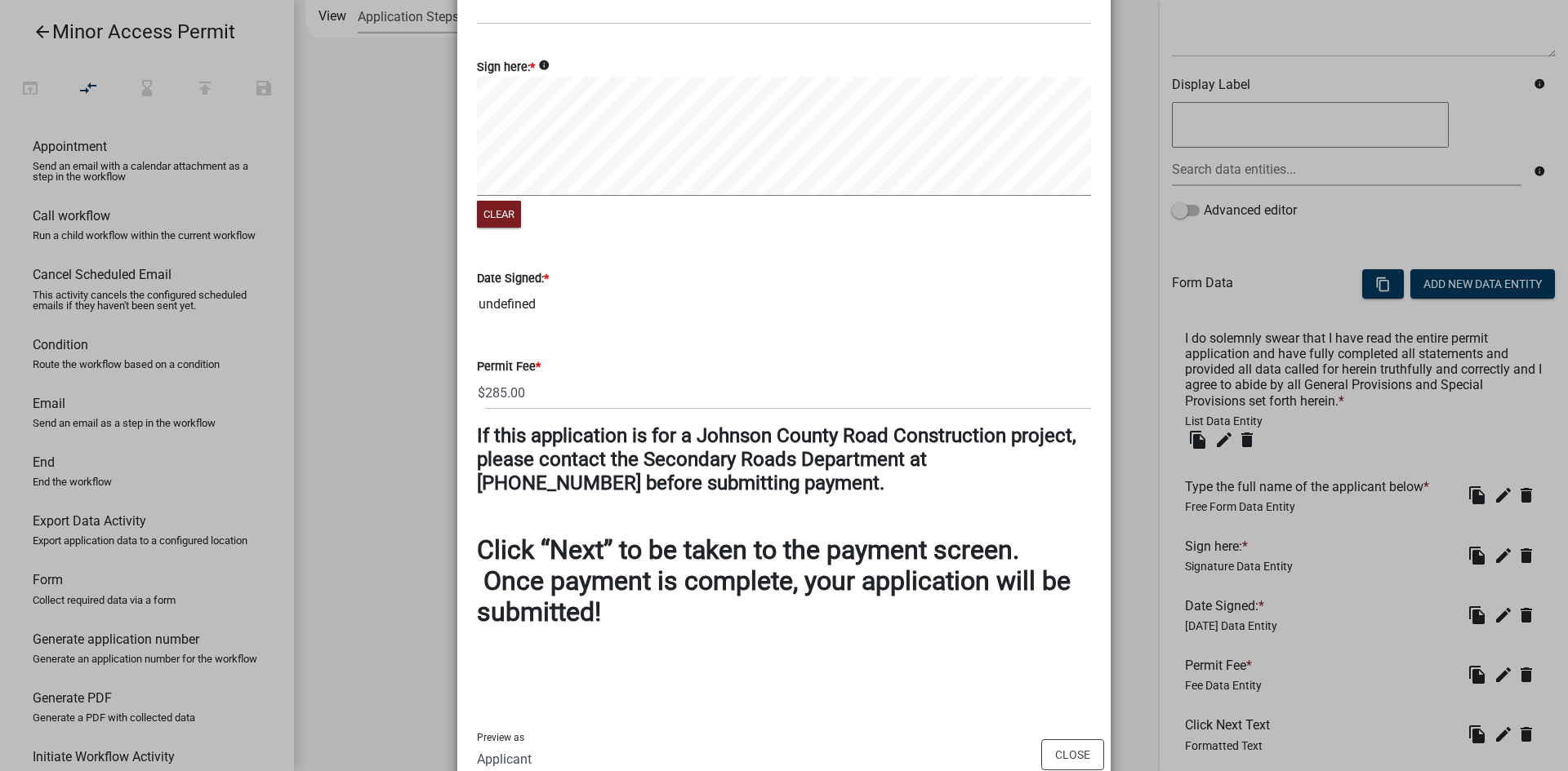
scroll to position [313, 0]
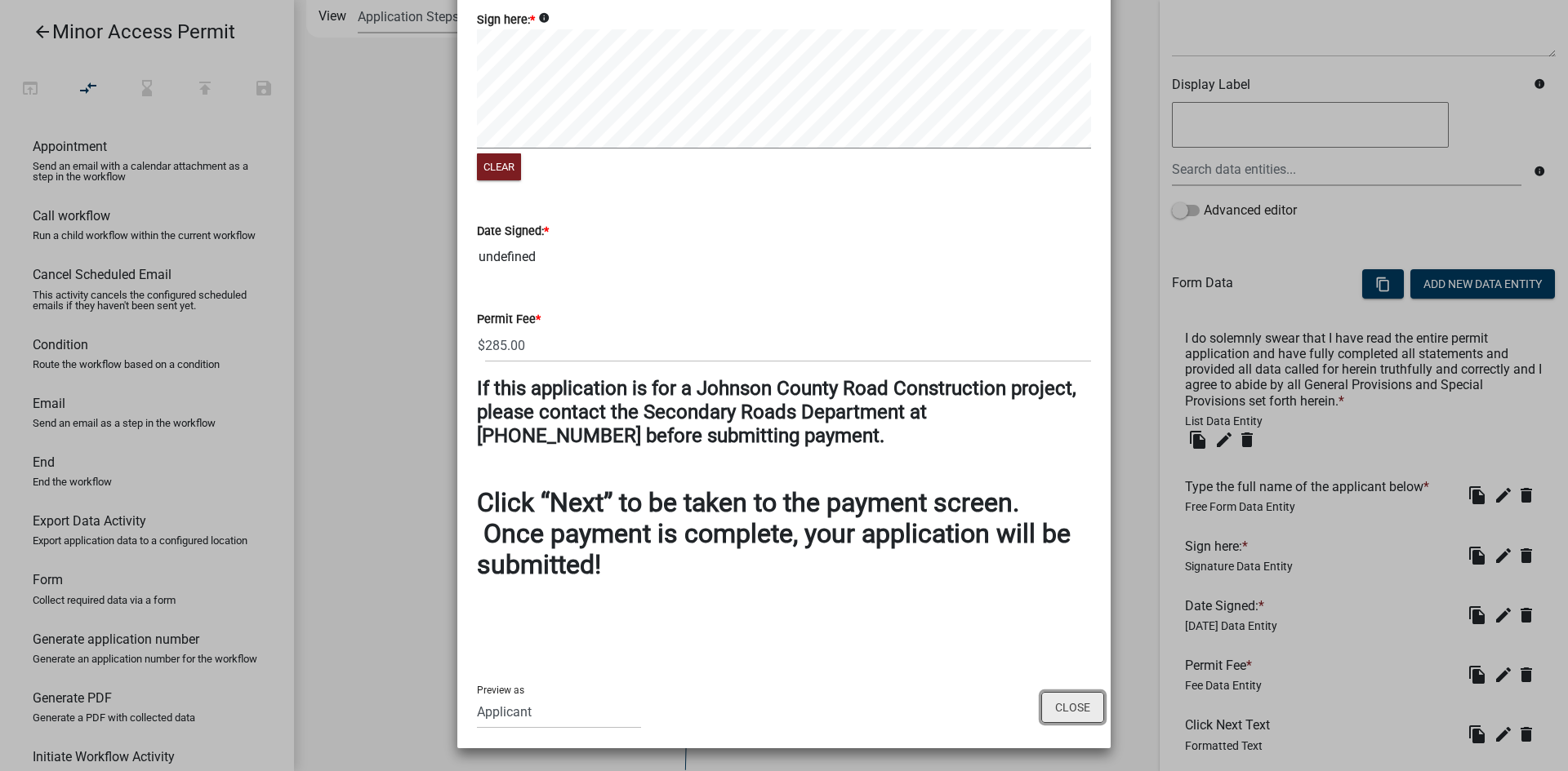
click at [1089, 711] on button "Close" at bounding box center [1073, 708] width 63 height 31
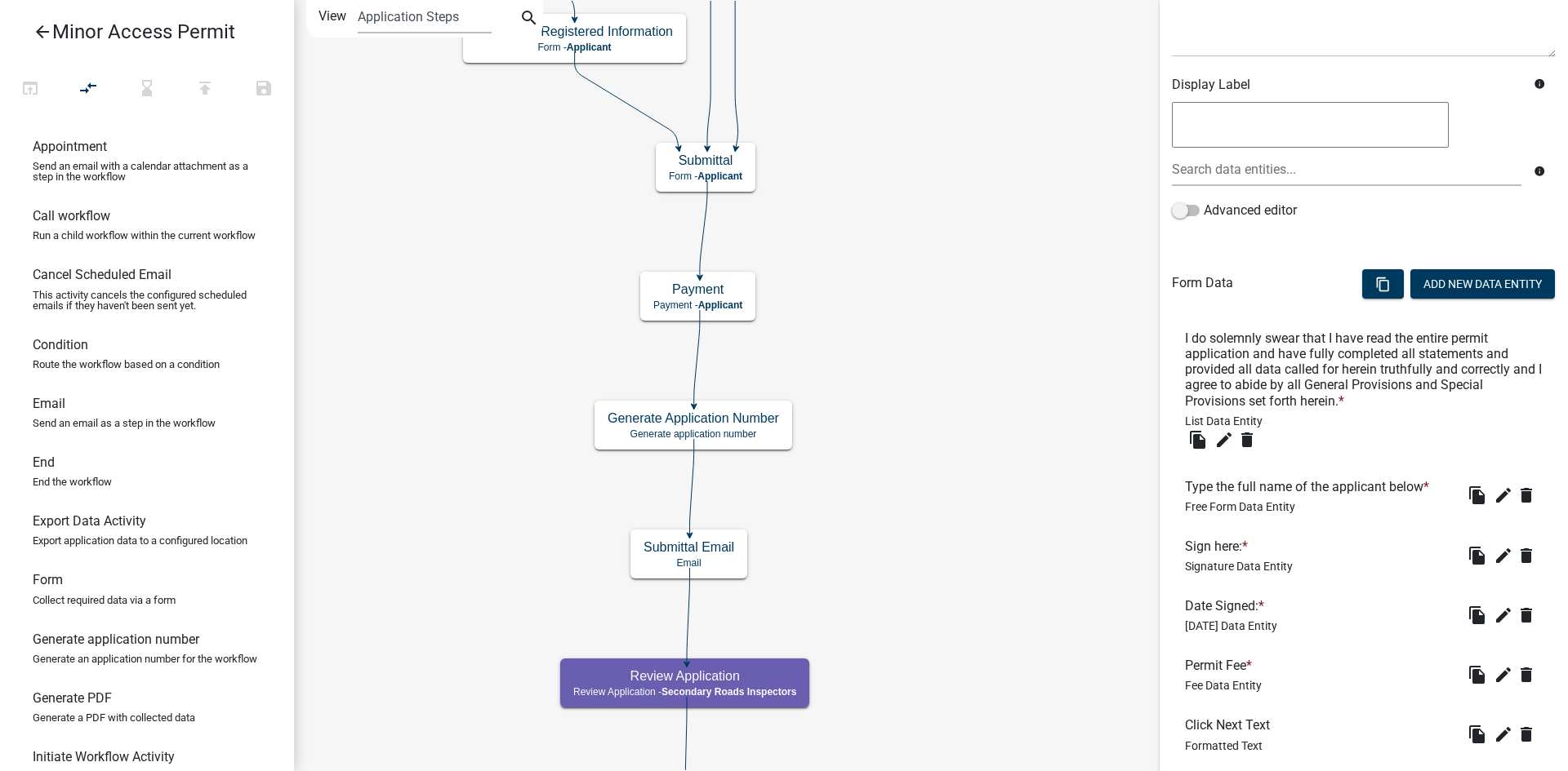
scroll to position [326, 0]
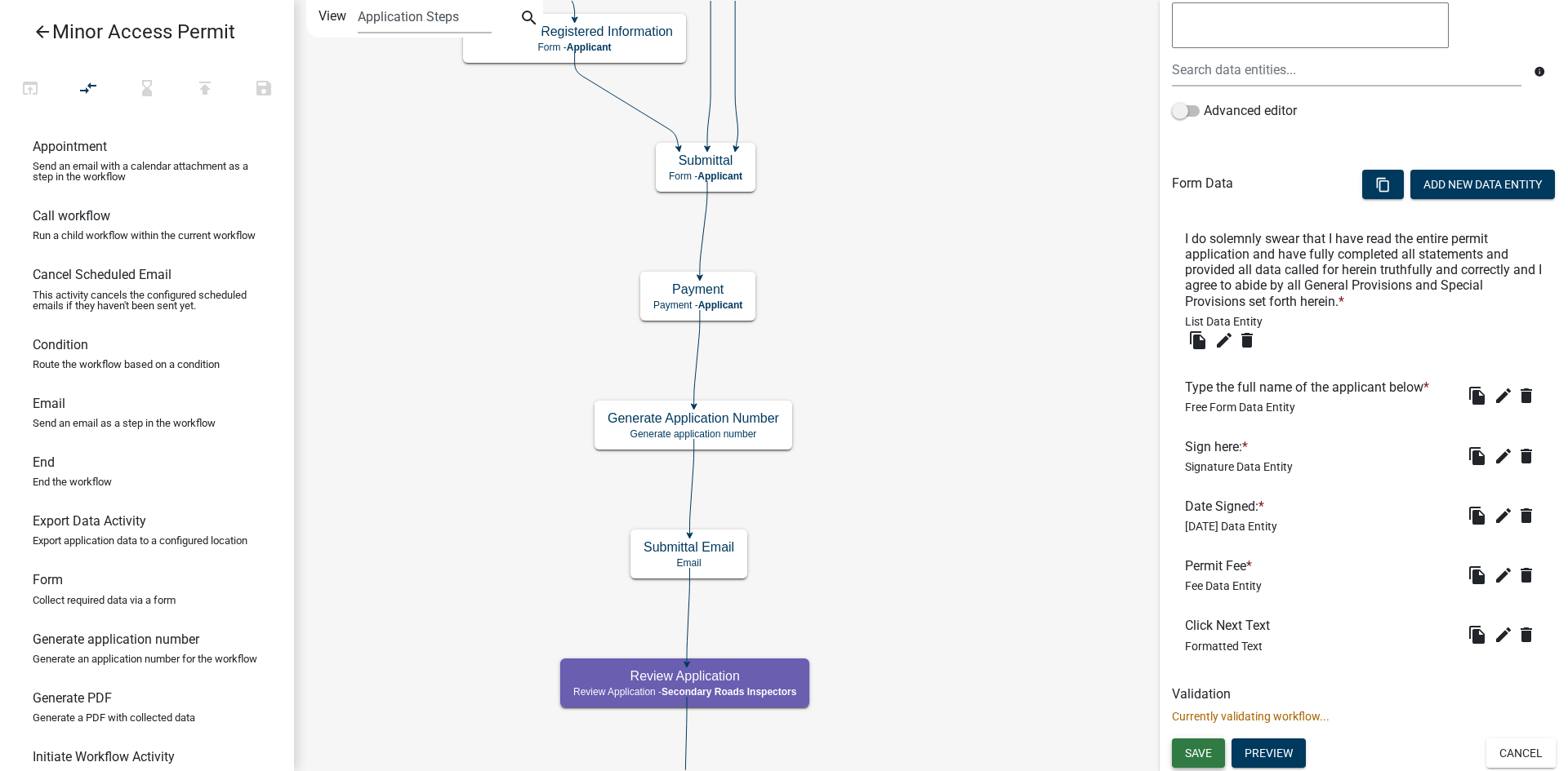
click at [1197, 746] on span "Save" at bounding box center [1198, 752] width 27 height 13
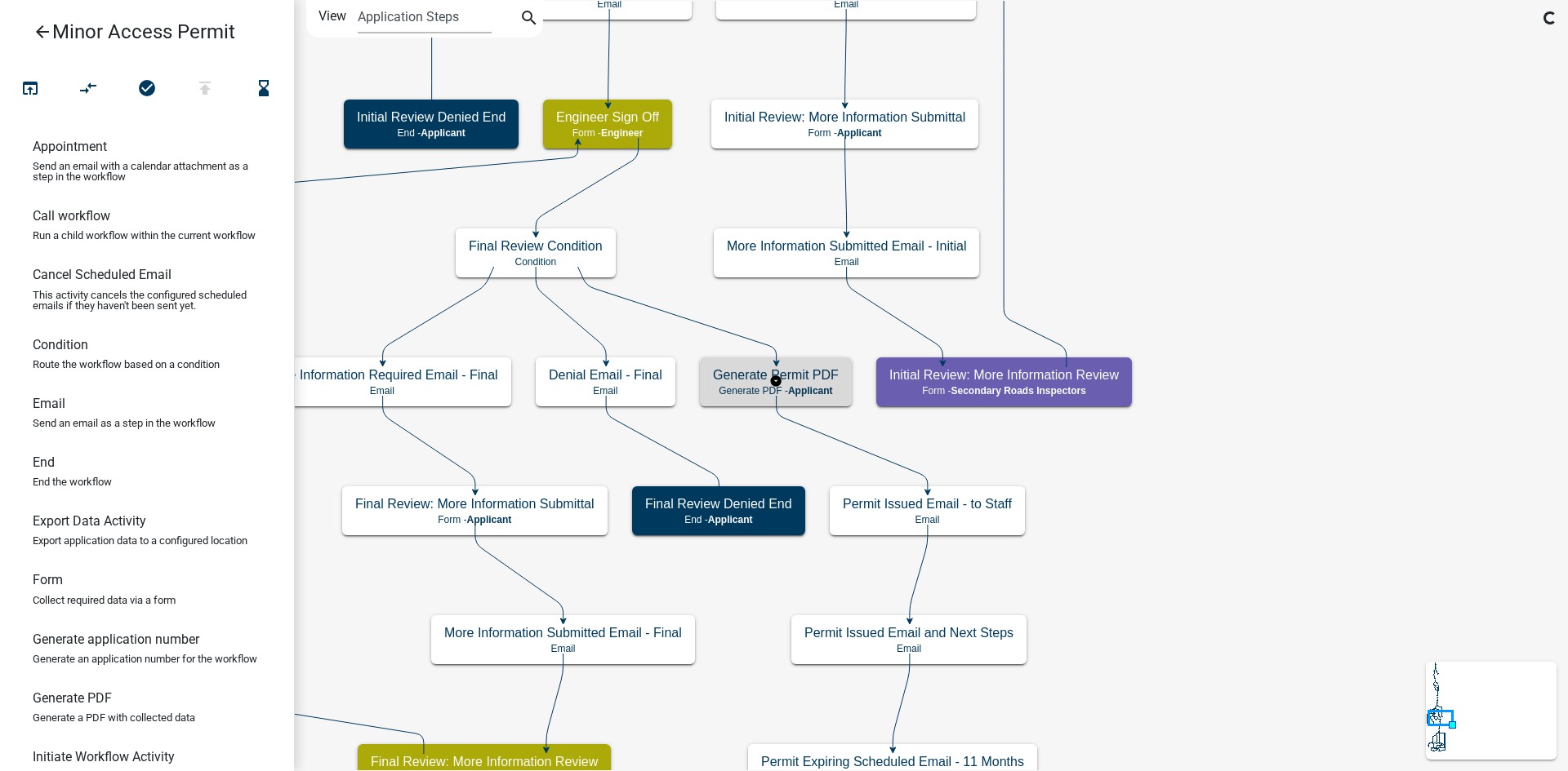
click at [815, 390] on span "Applicant" at bounding box center [810, 390] width 45 height 12
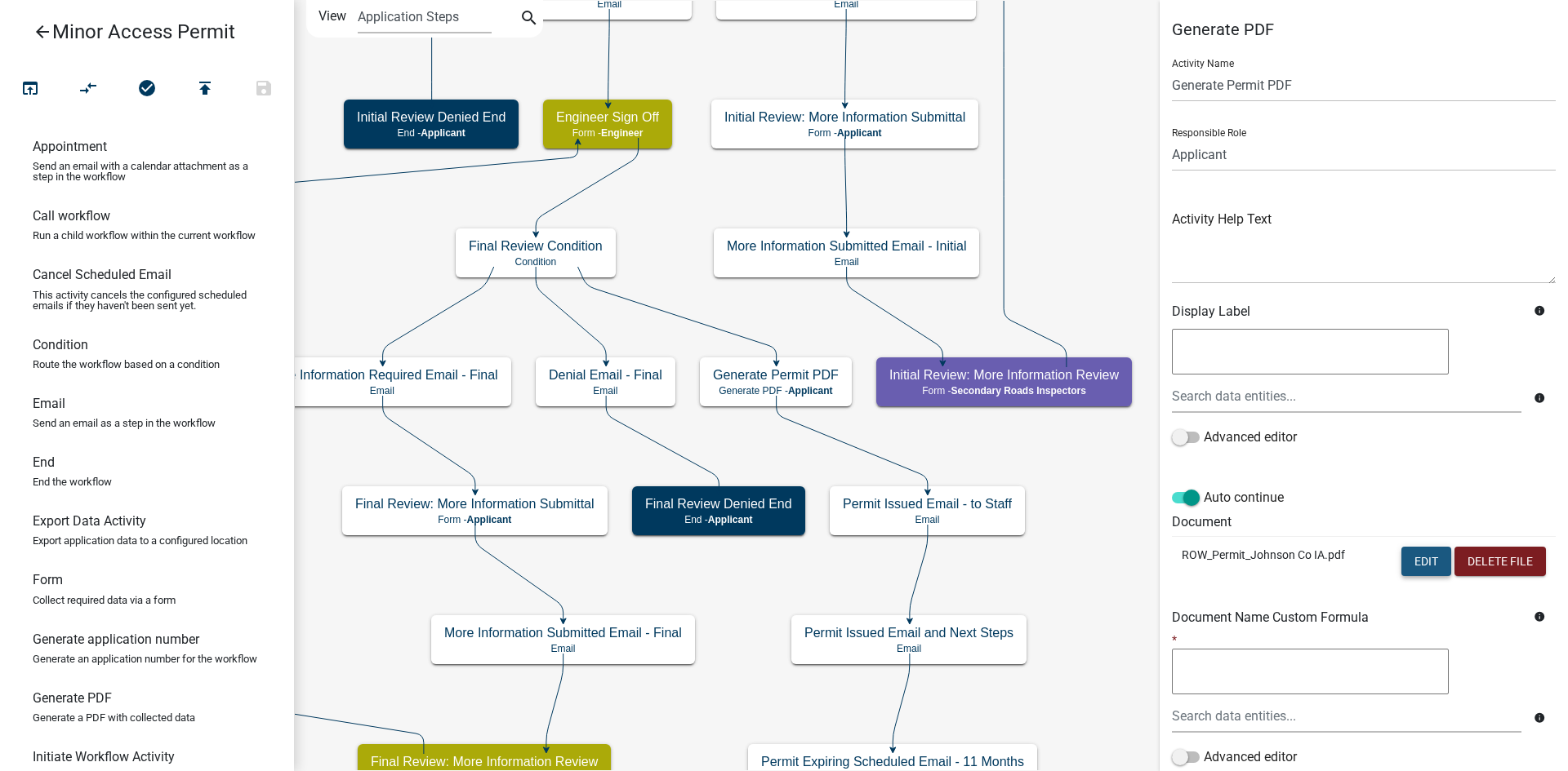
click at [1413, 567] on button "Edit" at bounding box center [1425, 561] width 50 height 30
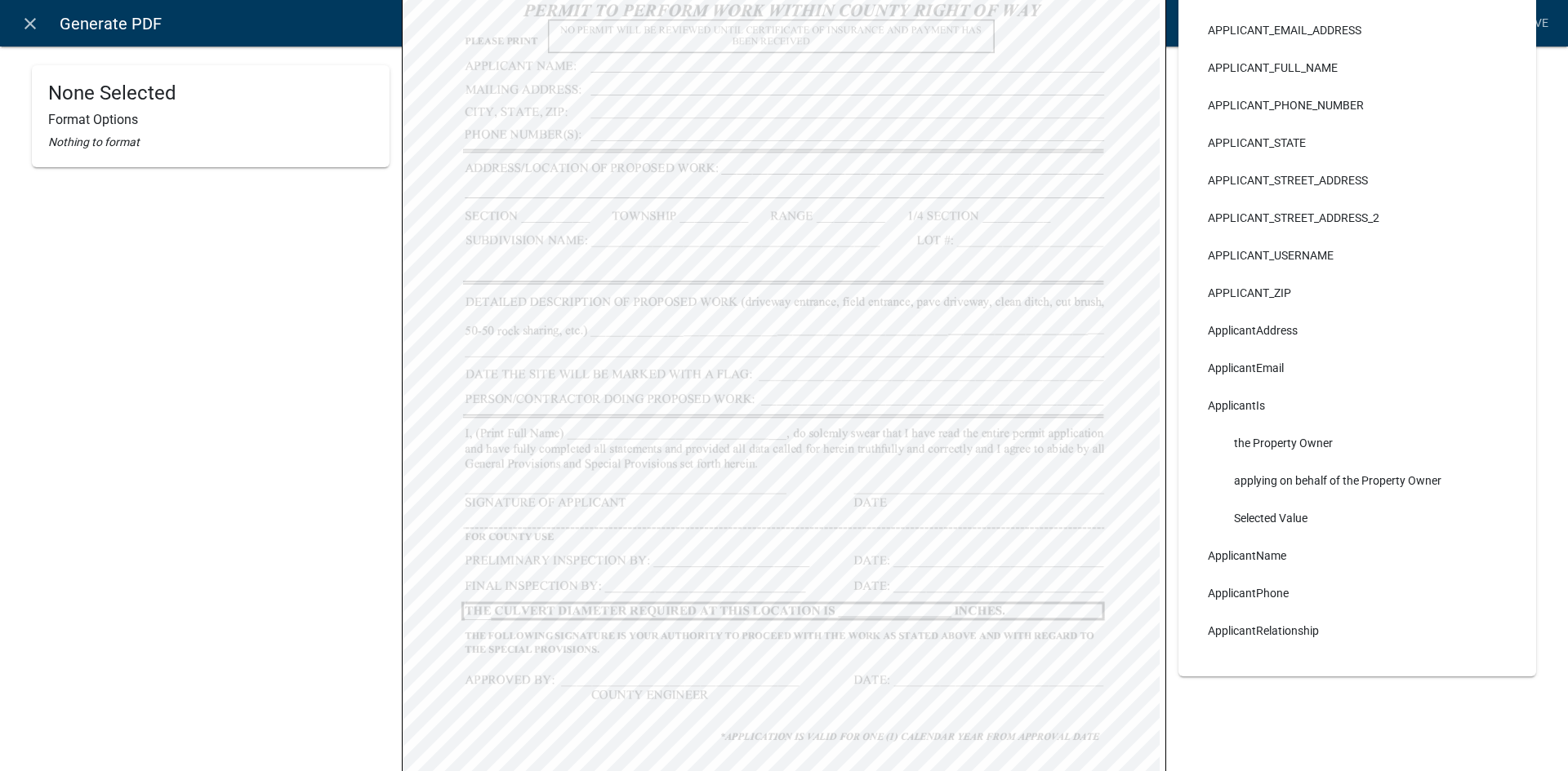
scroll to position [511, 0]
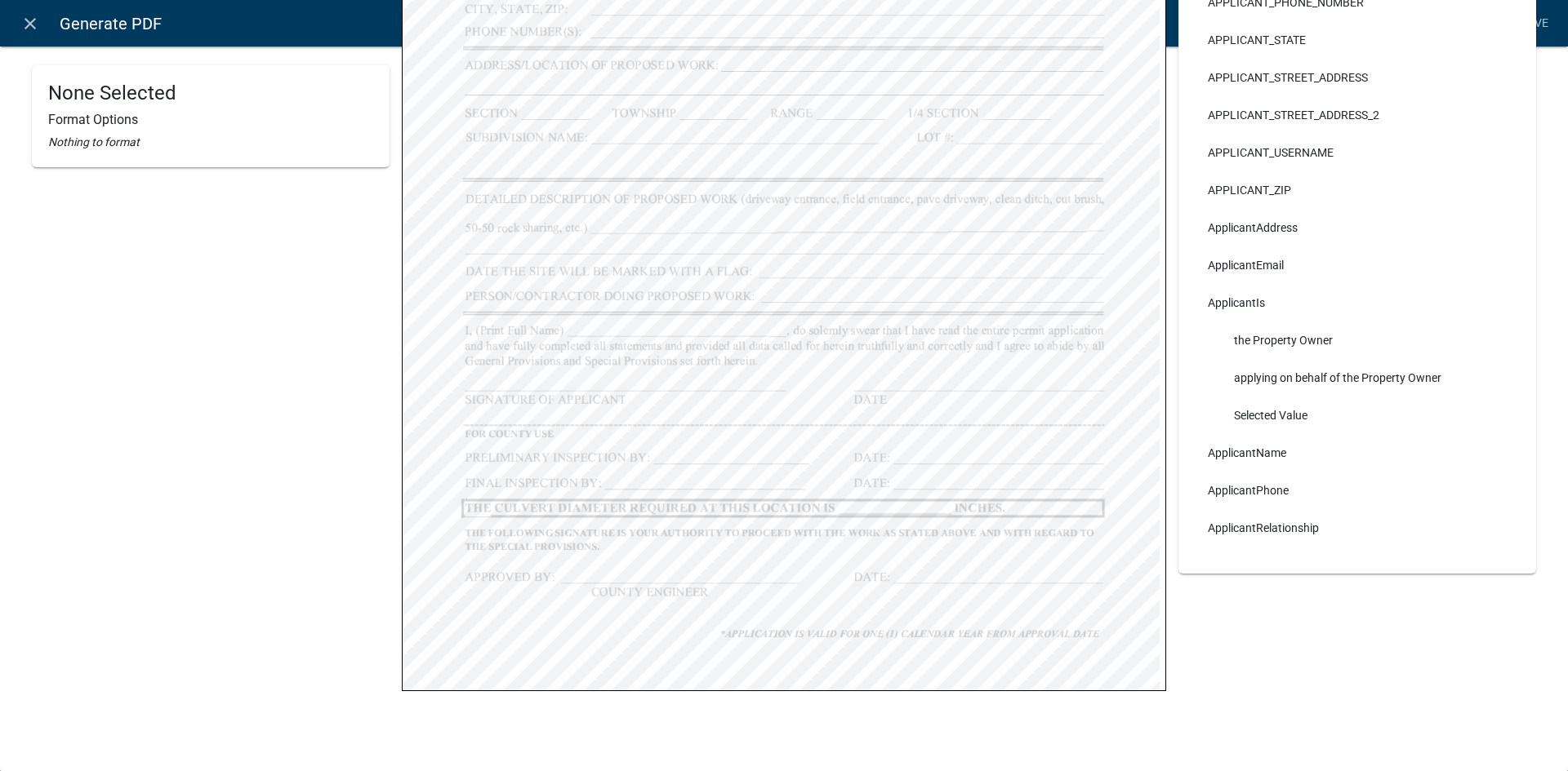
click at [355, 416] on div "None Selected Format Options Nothing to format" at bounding box center [210, 64] width 357 height 1020
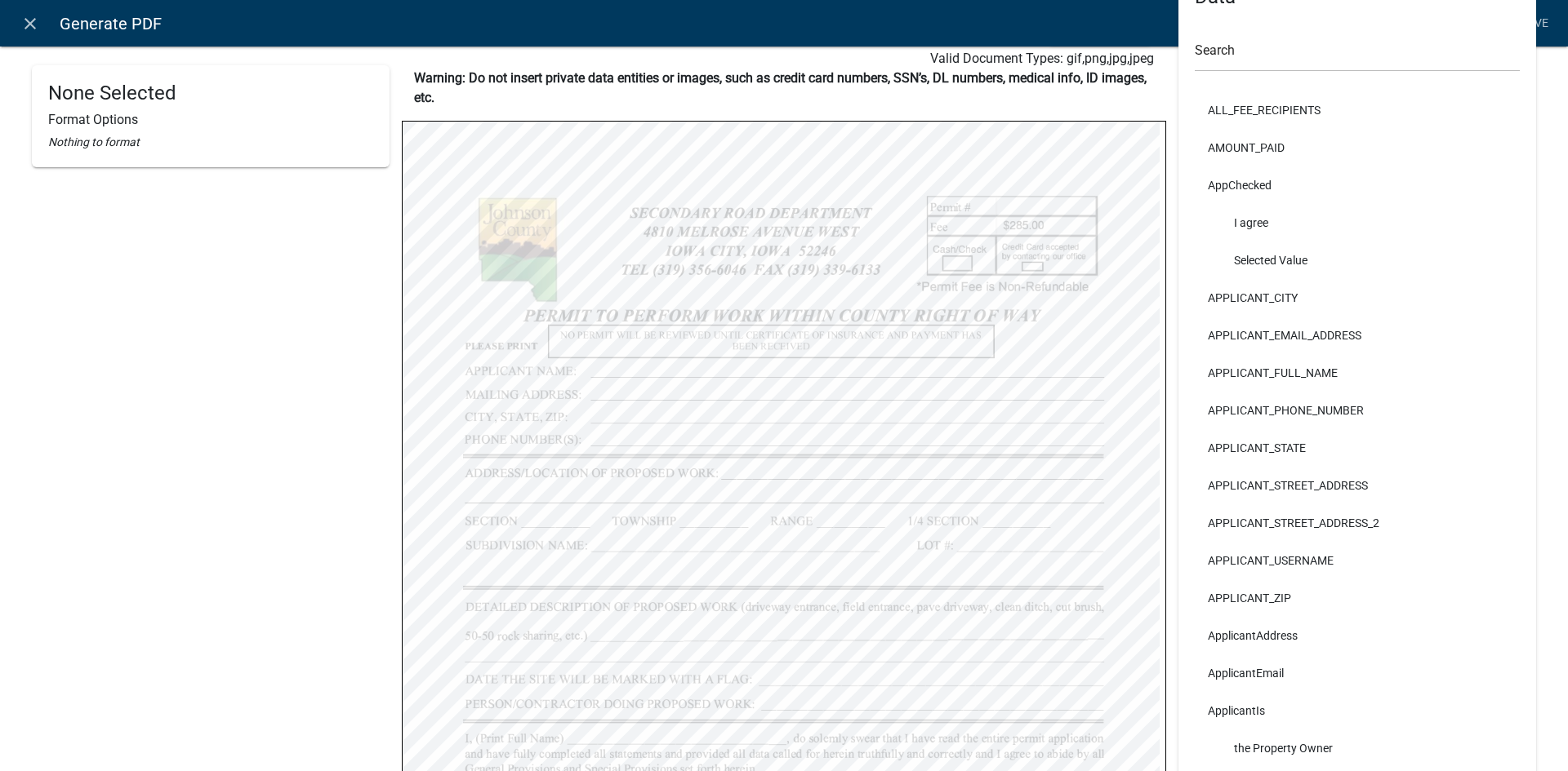
scroll to position [0, 0]
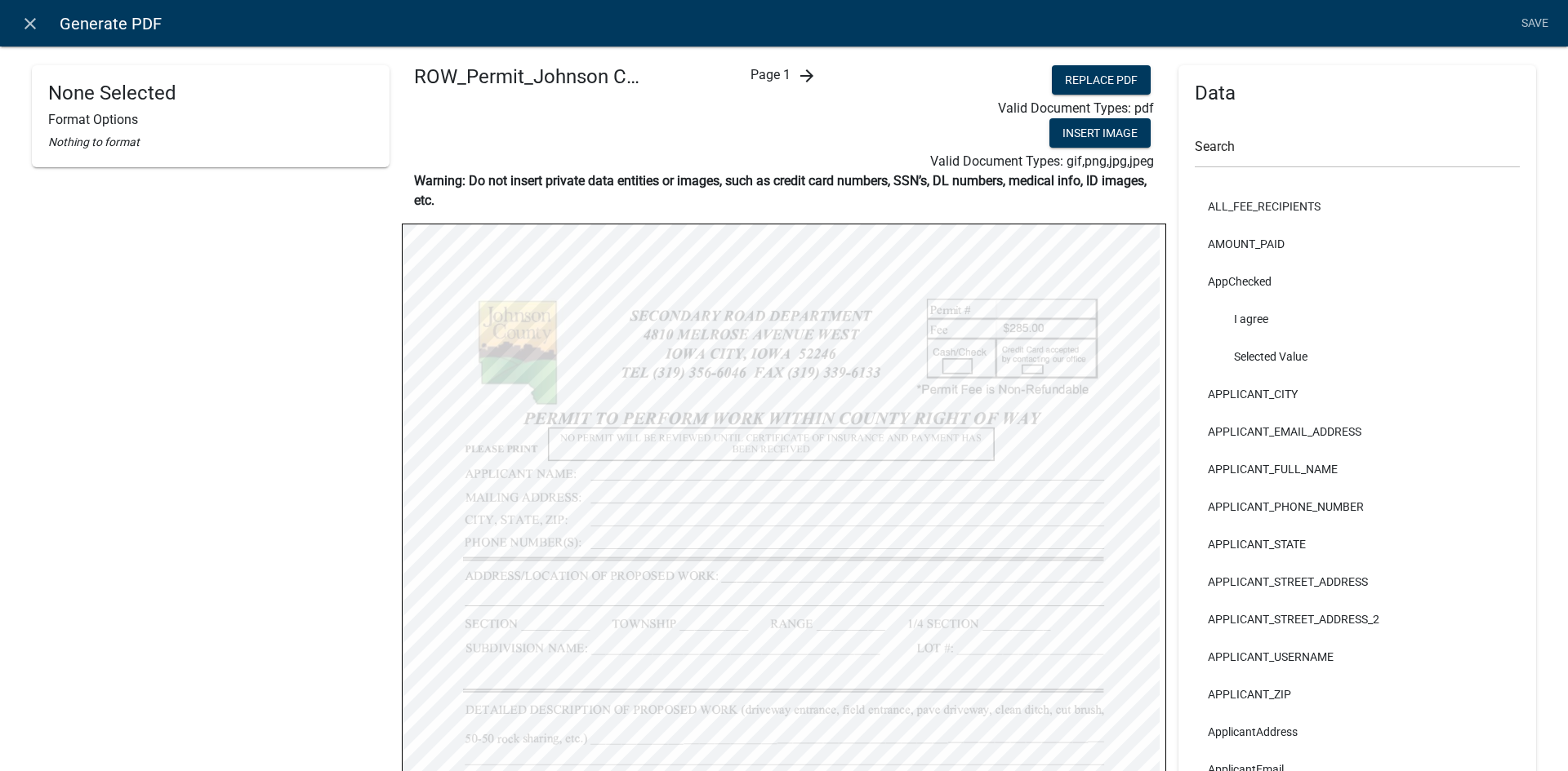
click at [805, 78] on icon "arrow_forward" at bounding box center [807, 76] width 20 height 20
click at [810, 78] on icon "arrow_forward" at bounding box center [820, 76] width 20 height 20
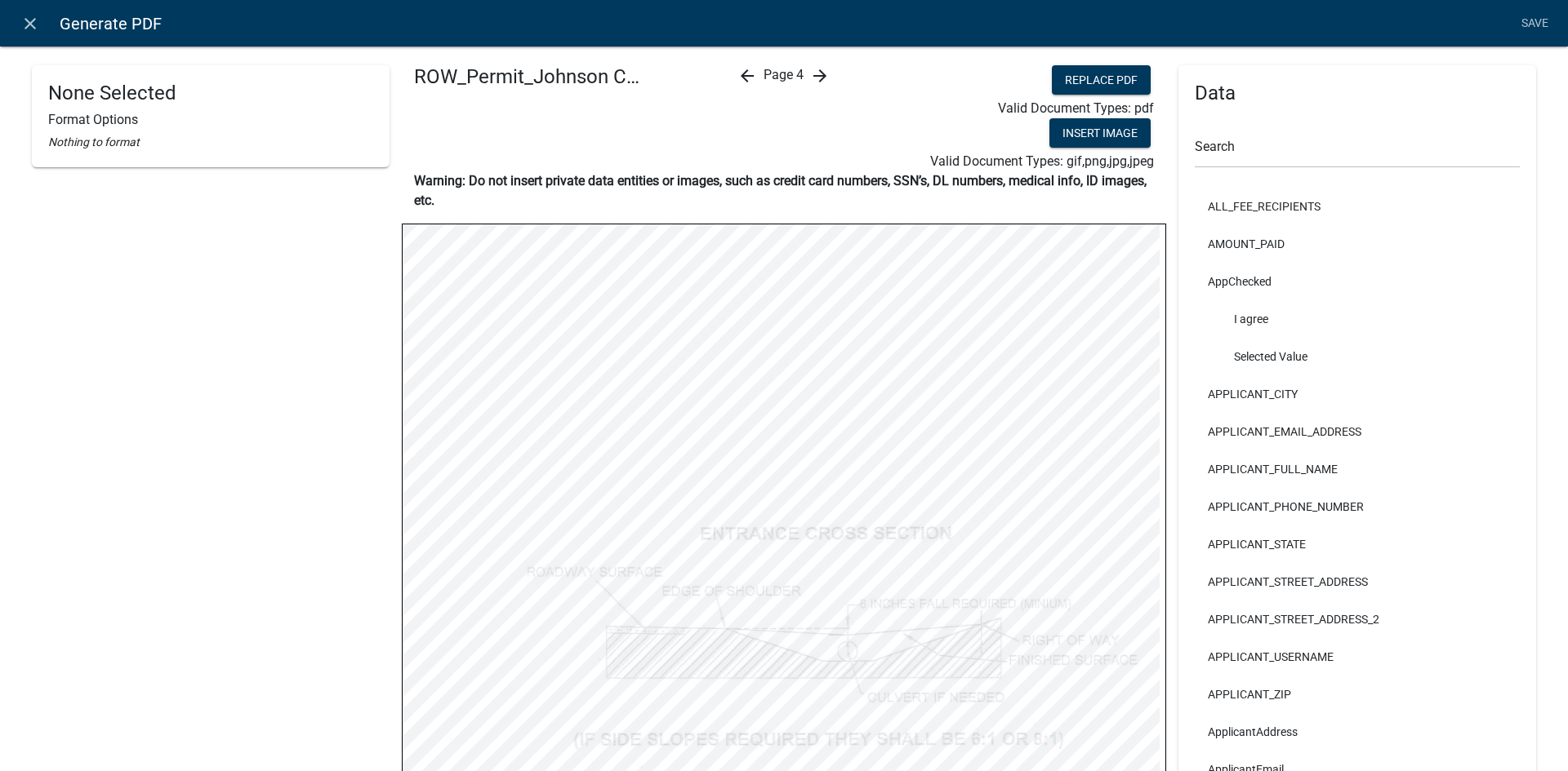
click at [810, 78] on icon "arrow_forward" at bounding box center [820, 76] width 20 height 20
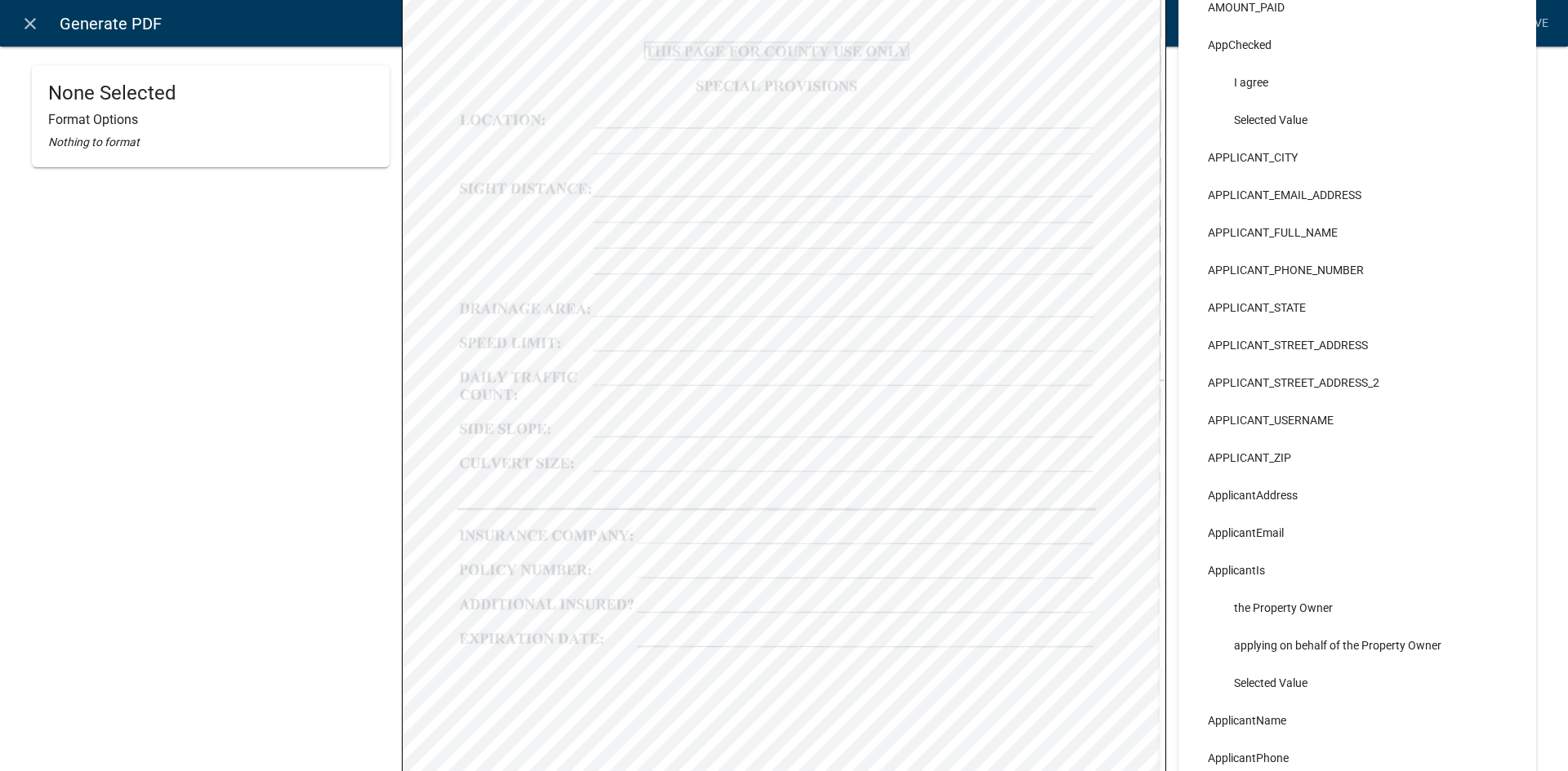
scroll to position [245, 0]
click at [32, 26] on icon "close" at bounding box center [31, 23] width 20 height 20
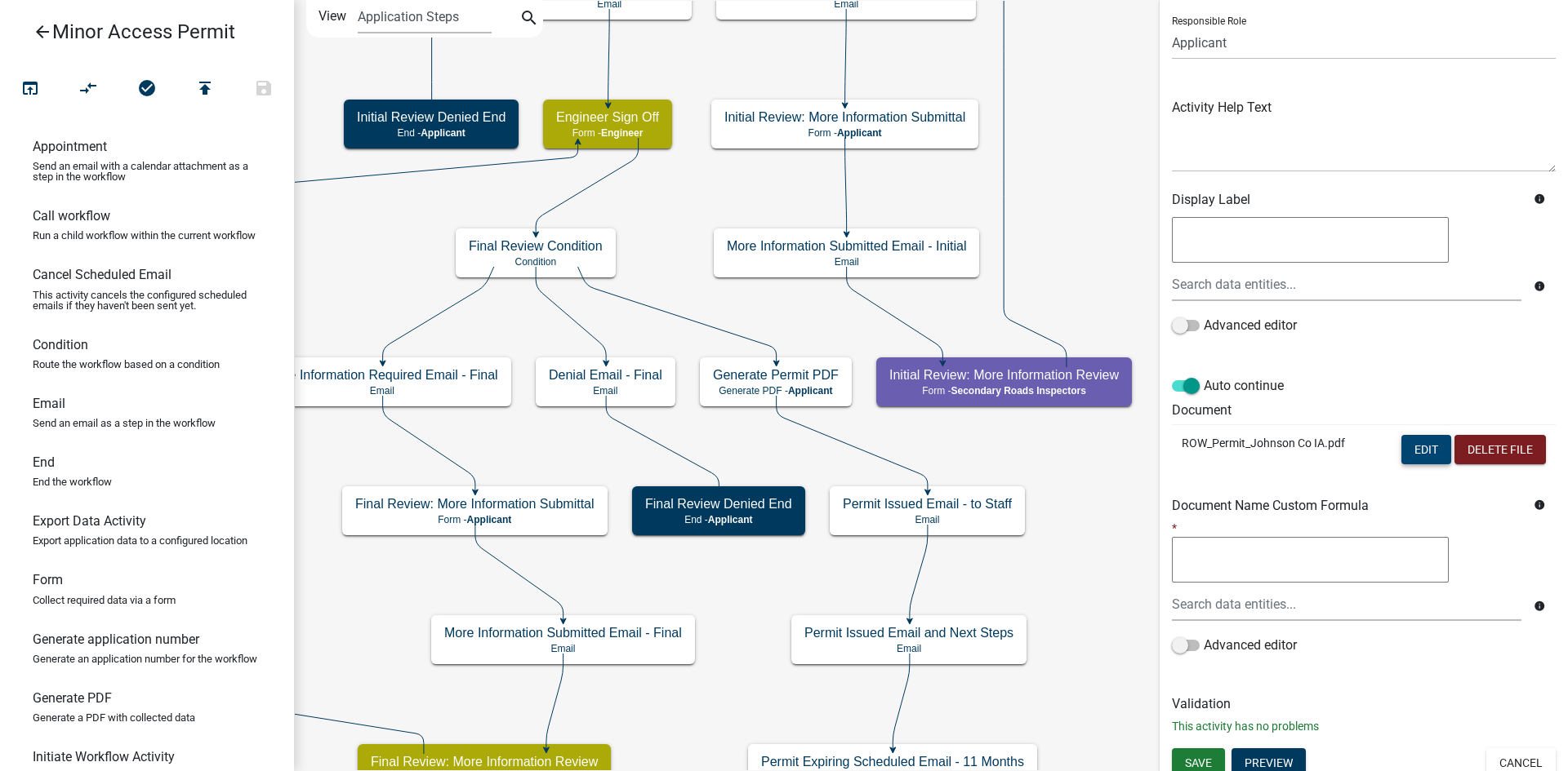
scroll to position [122, 0]
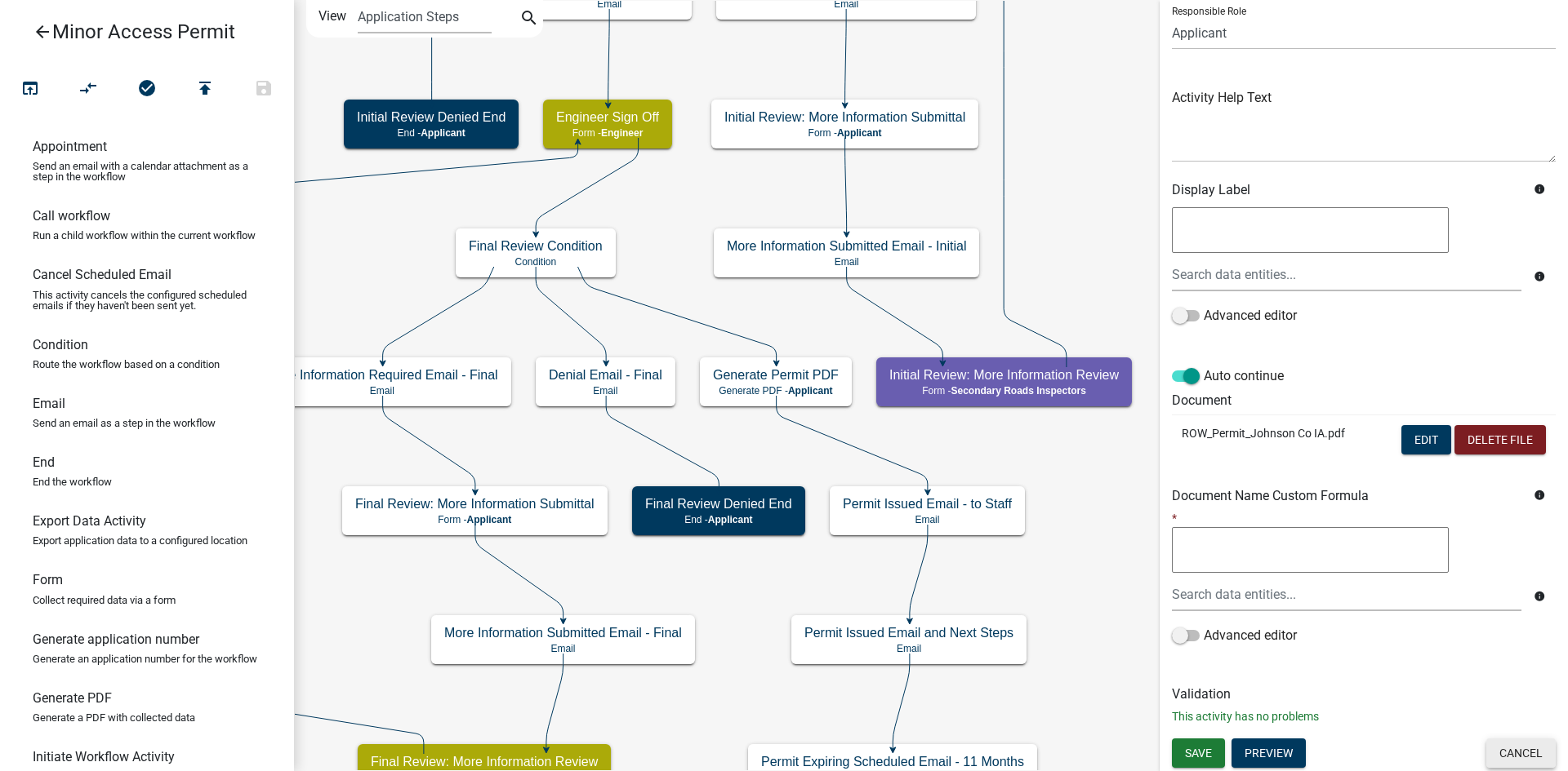
click at [1515, 752] on button "Cancel" at bounding box center [1520, 753] width 69 height 30
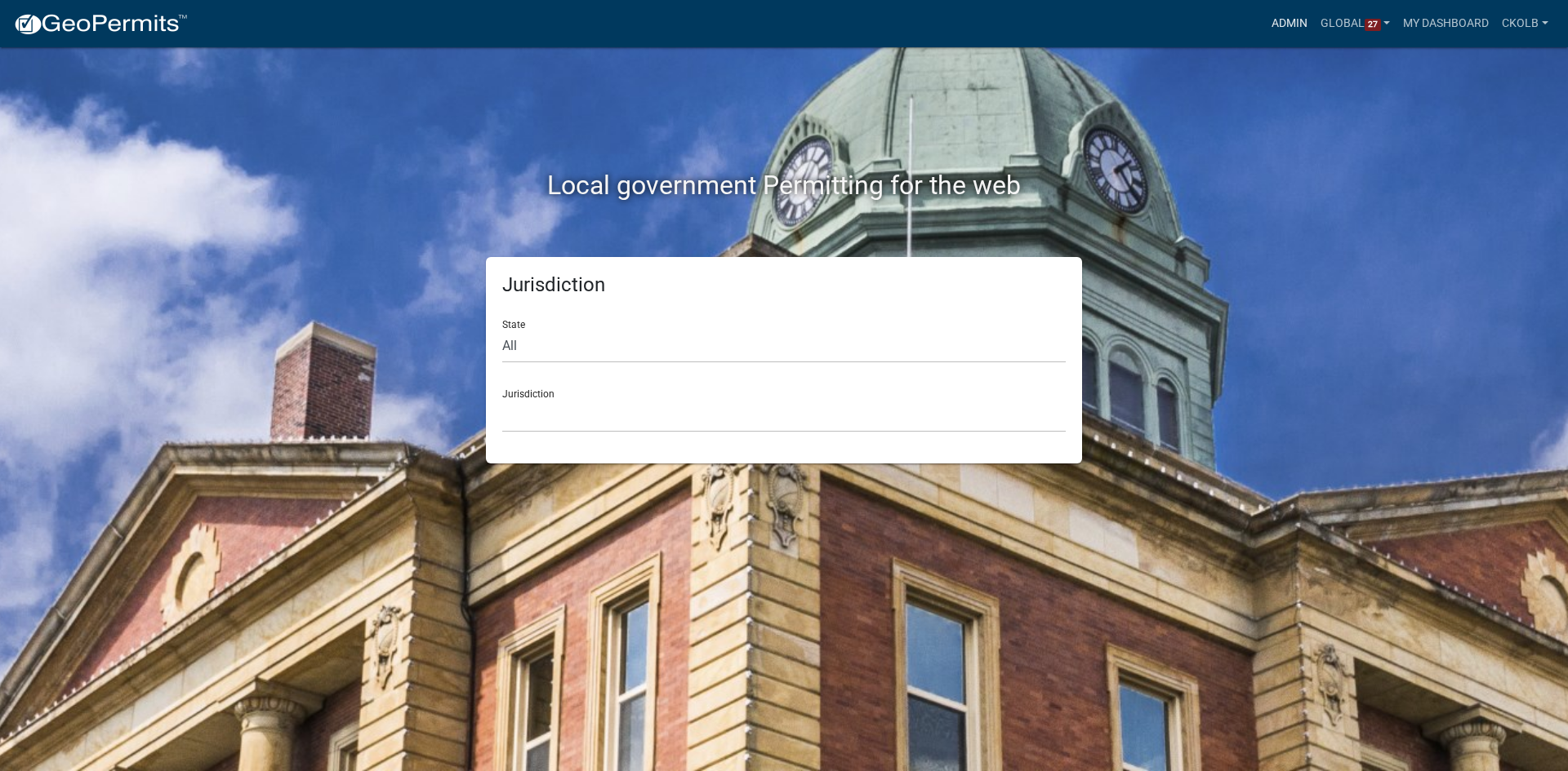
click at [1271, 22] on link "Admin" at bounding box center [1289, 23] width 49 height 31
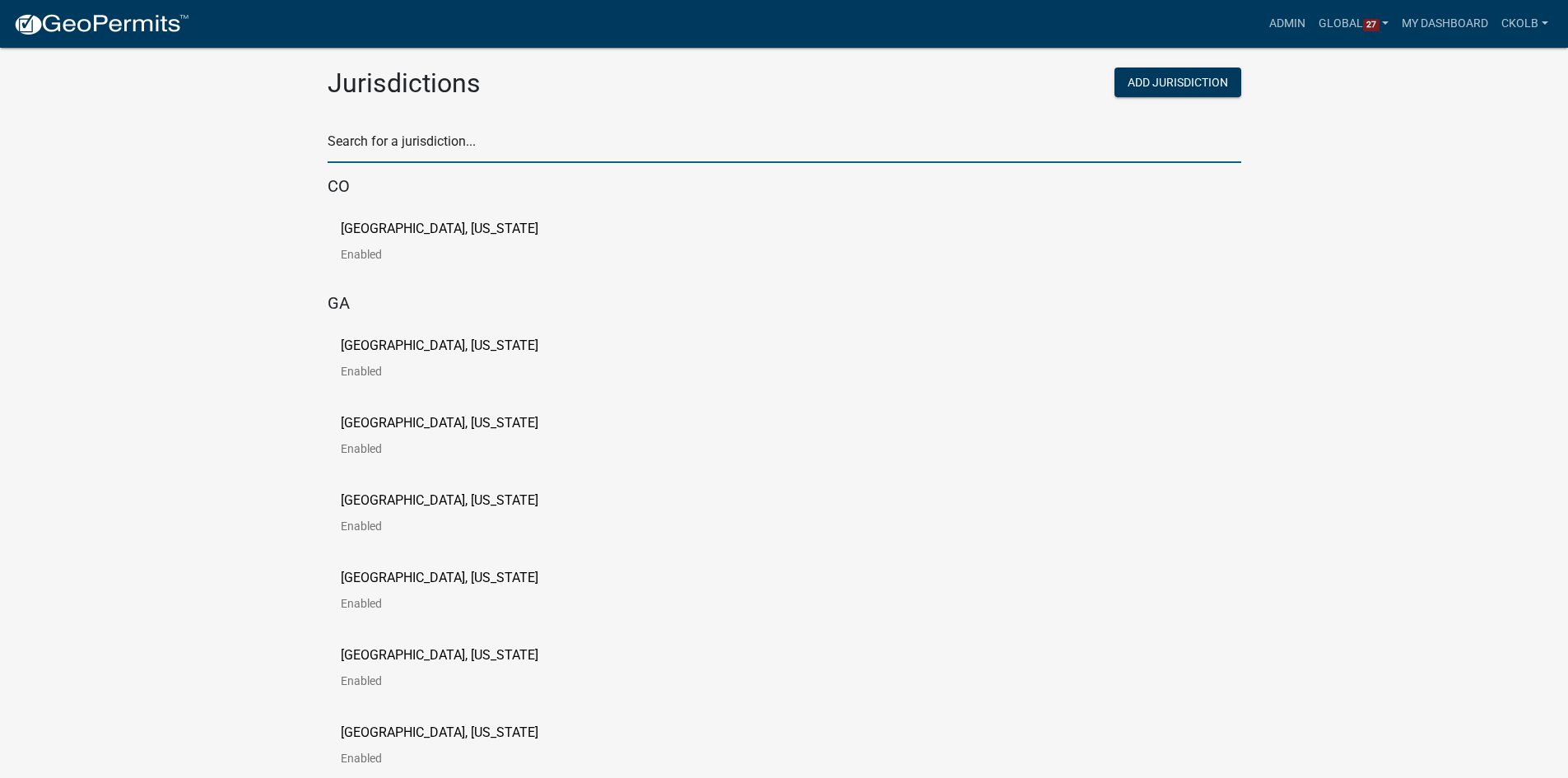
click at [525, 145] on input "text" at bounding box center [784, 146] width 914 height 34
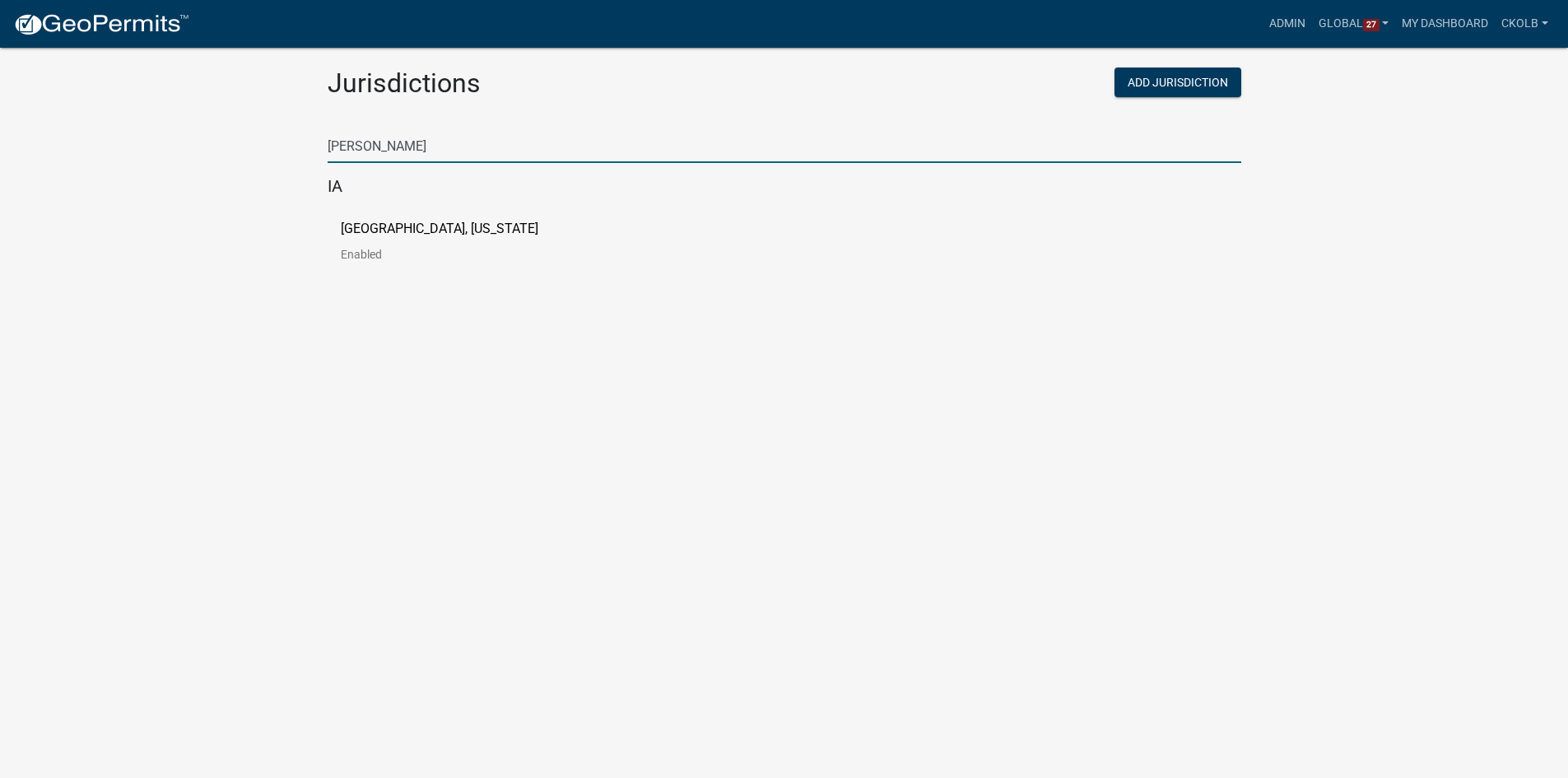
type input "[PERSON_NAME]"
click at [399, 228] on p "[GEOGRAPHIC_DATA], [US_STATE]" at bounding box center [439, 228] width 197 height 13
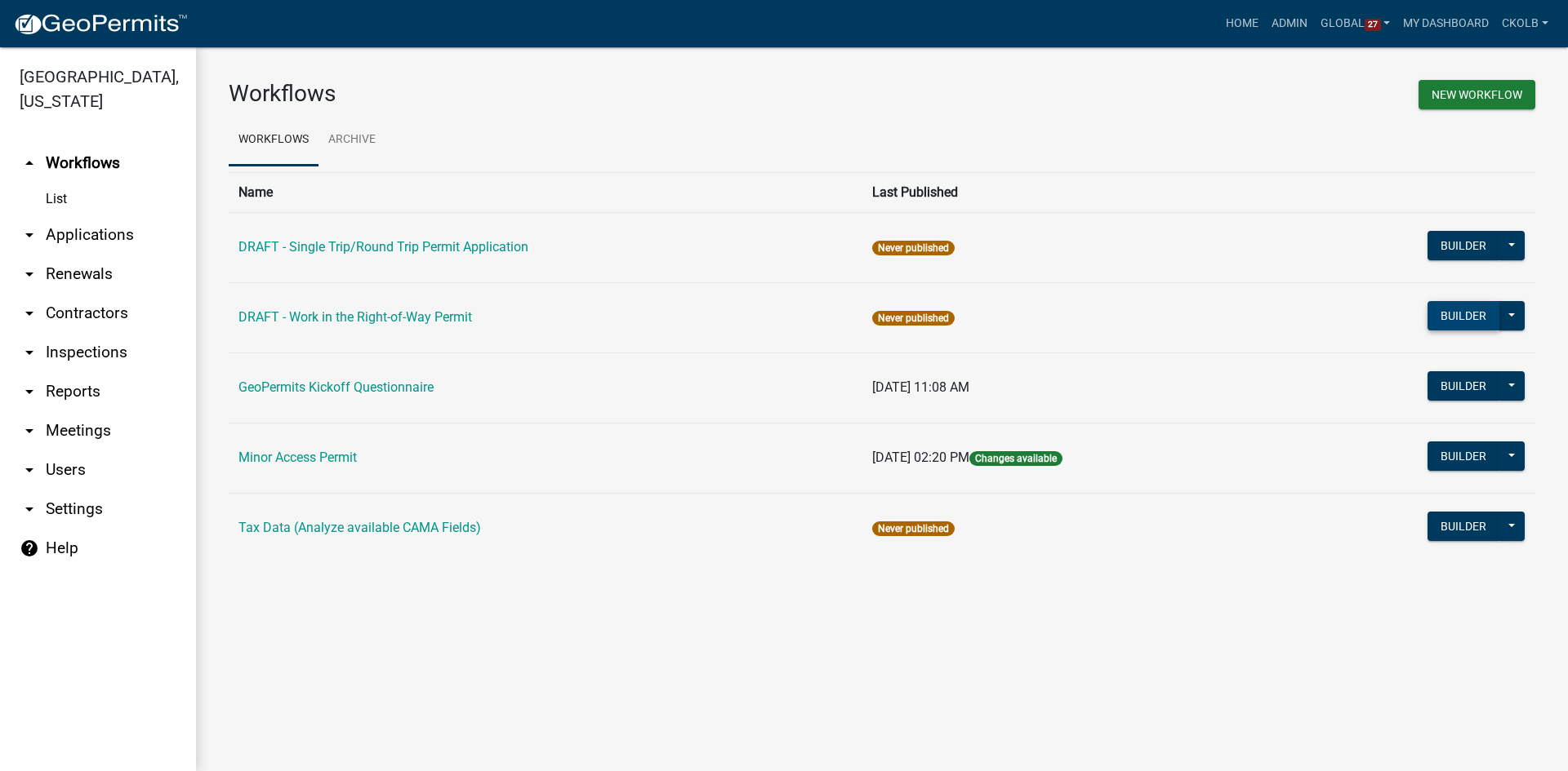
click at [1451, 312] on button "Builder" at bounding box center [1463, 316] width 72 height 30
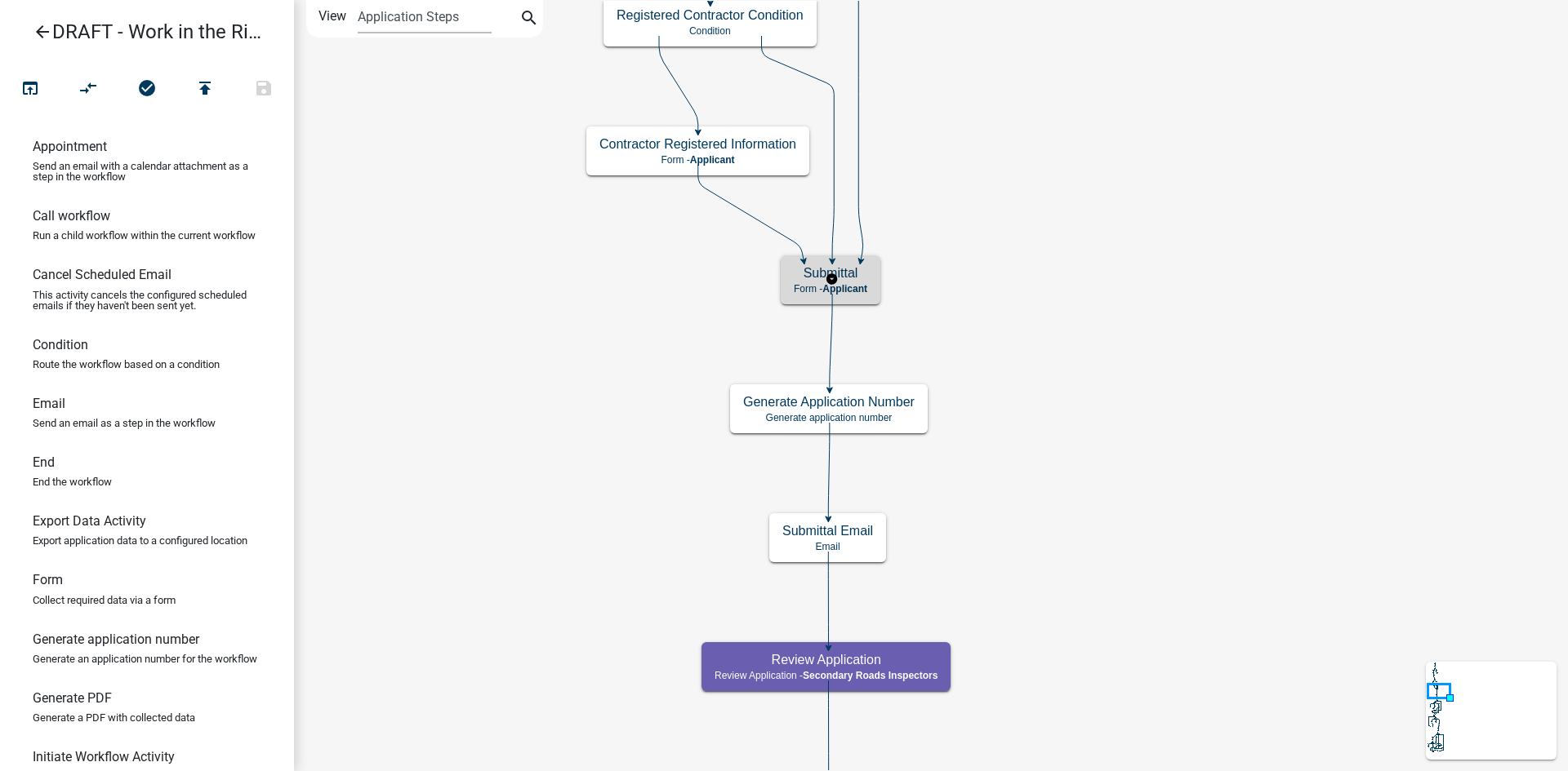
click at [858, 281] on div "Submittal Form - Applicant" at bounding box center [830, 280] width 99 height 49
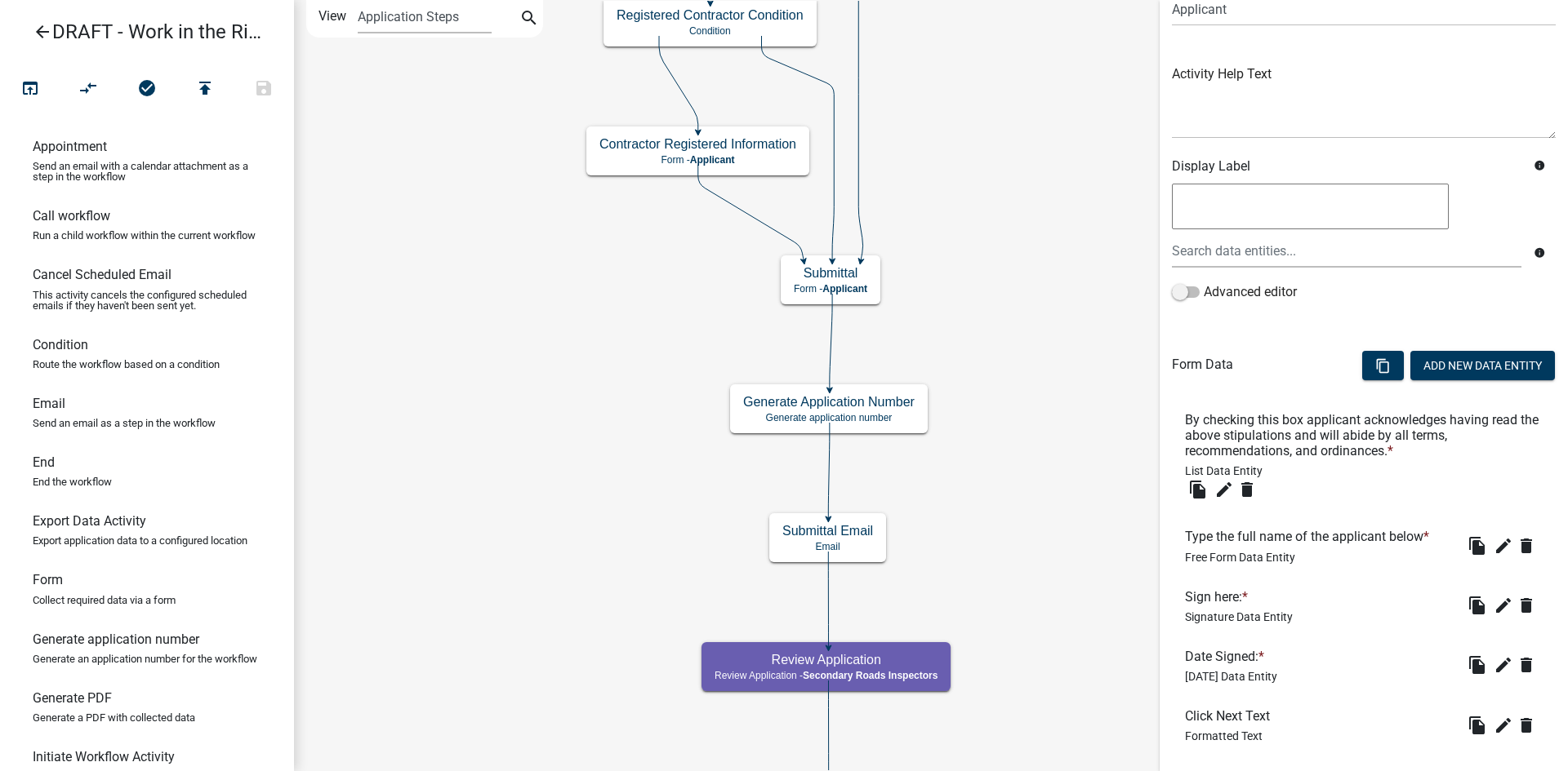
scroll to position [163, 0]
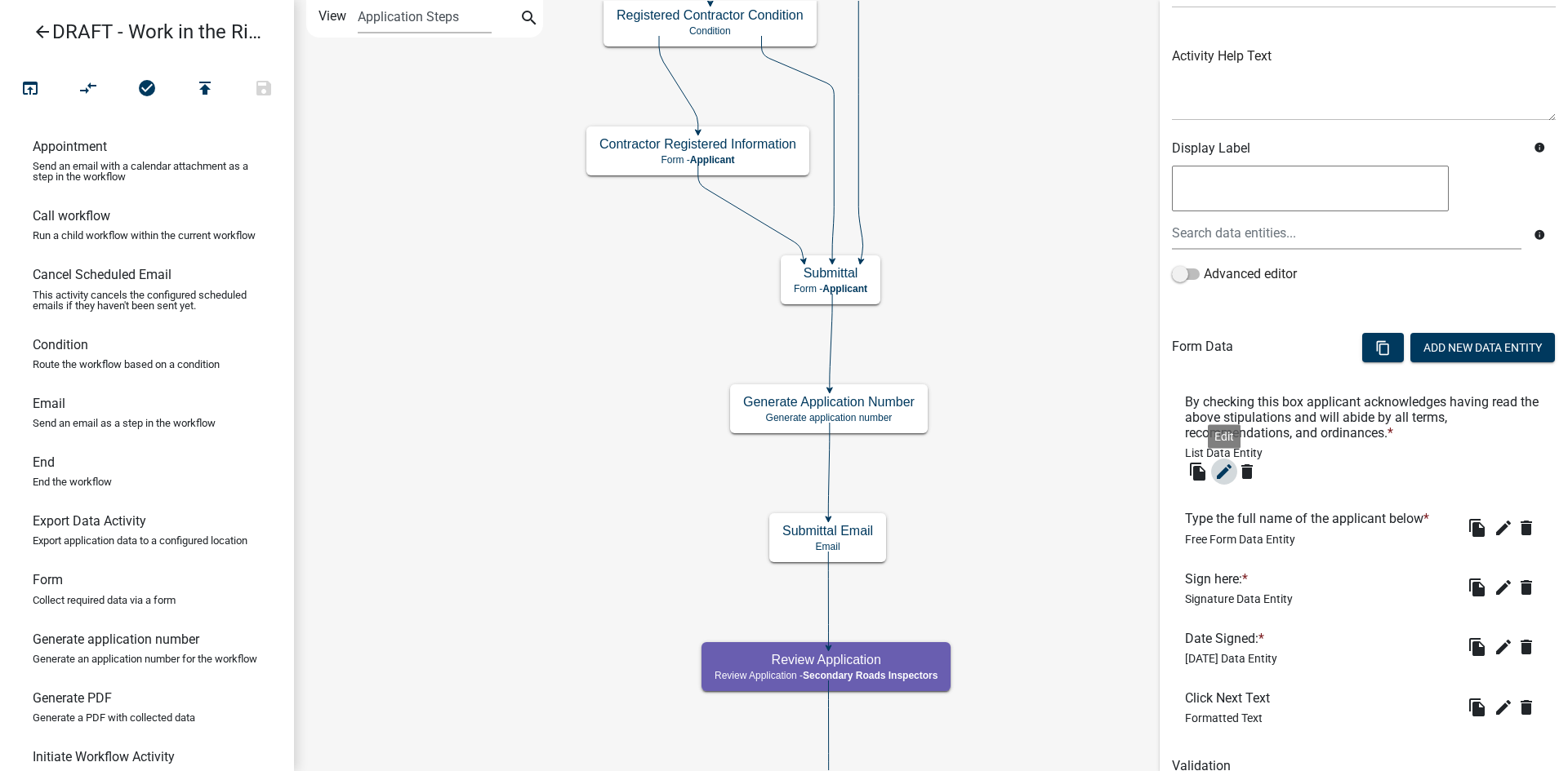
click at [1221, 473] on icon "edit" at bounding box center [1224, 472] width 20 height 20
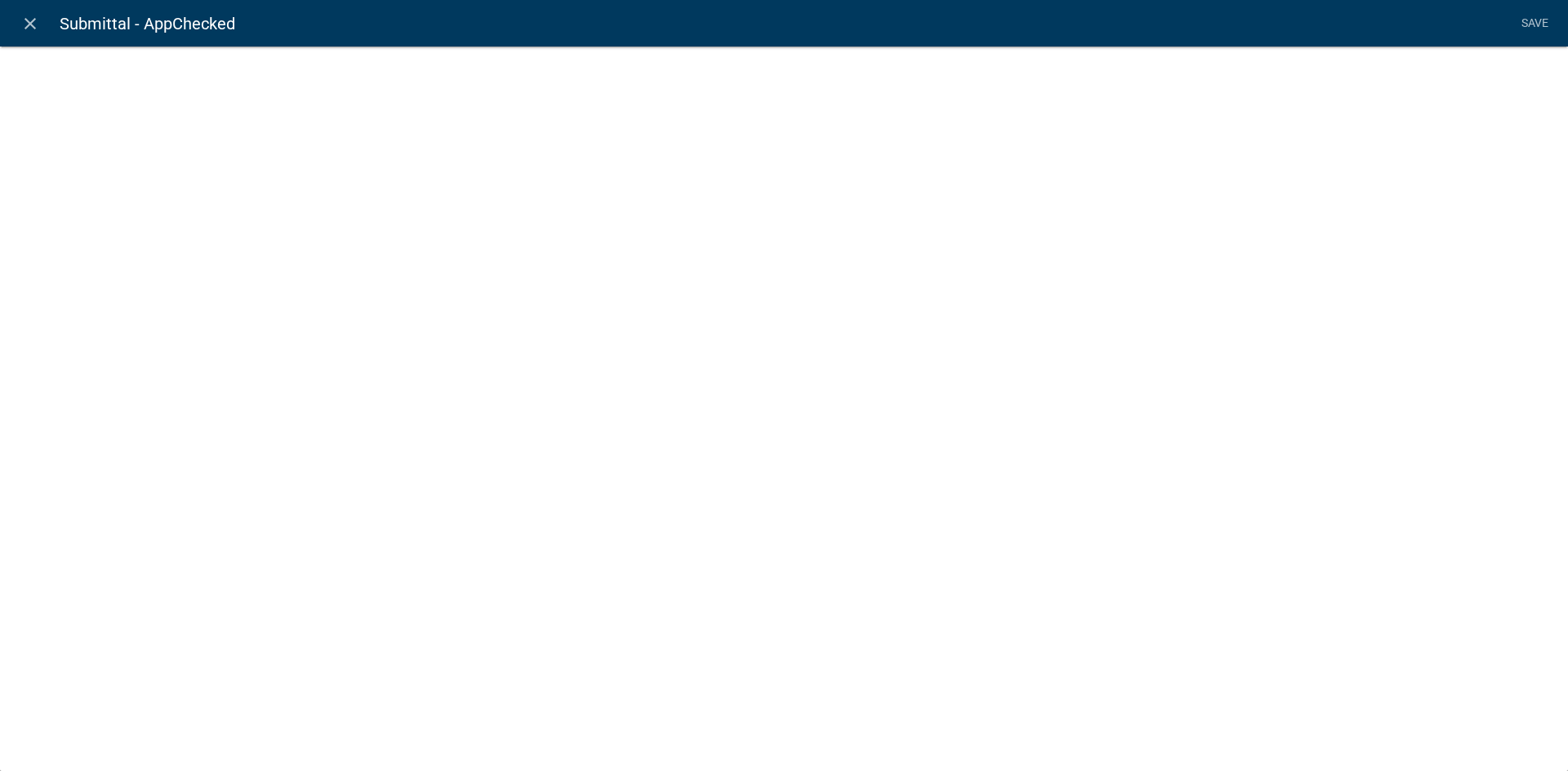
select select "list-data"
select select
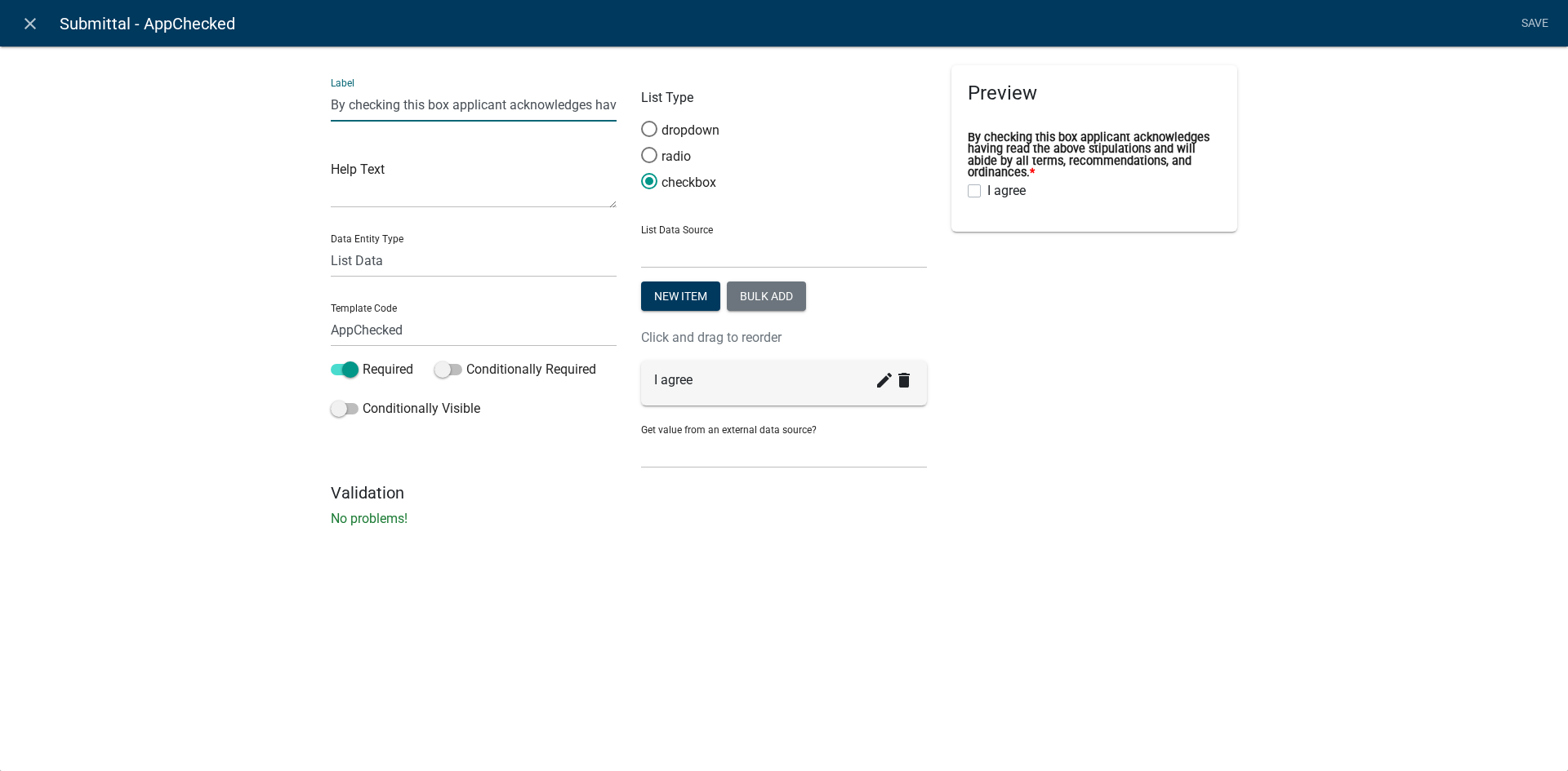
scroll to position [0, 541]
drag, startPoint x: 333, startPoint y: 104, endPoint x: 849, endPoint y: 124, distance: 516.4
click at [849, 124] on div "Label By checking this box applicant acknowledges having read the above stipula…" at bounding box center [784, 273] width 931 height 418
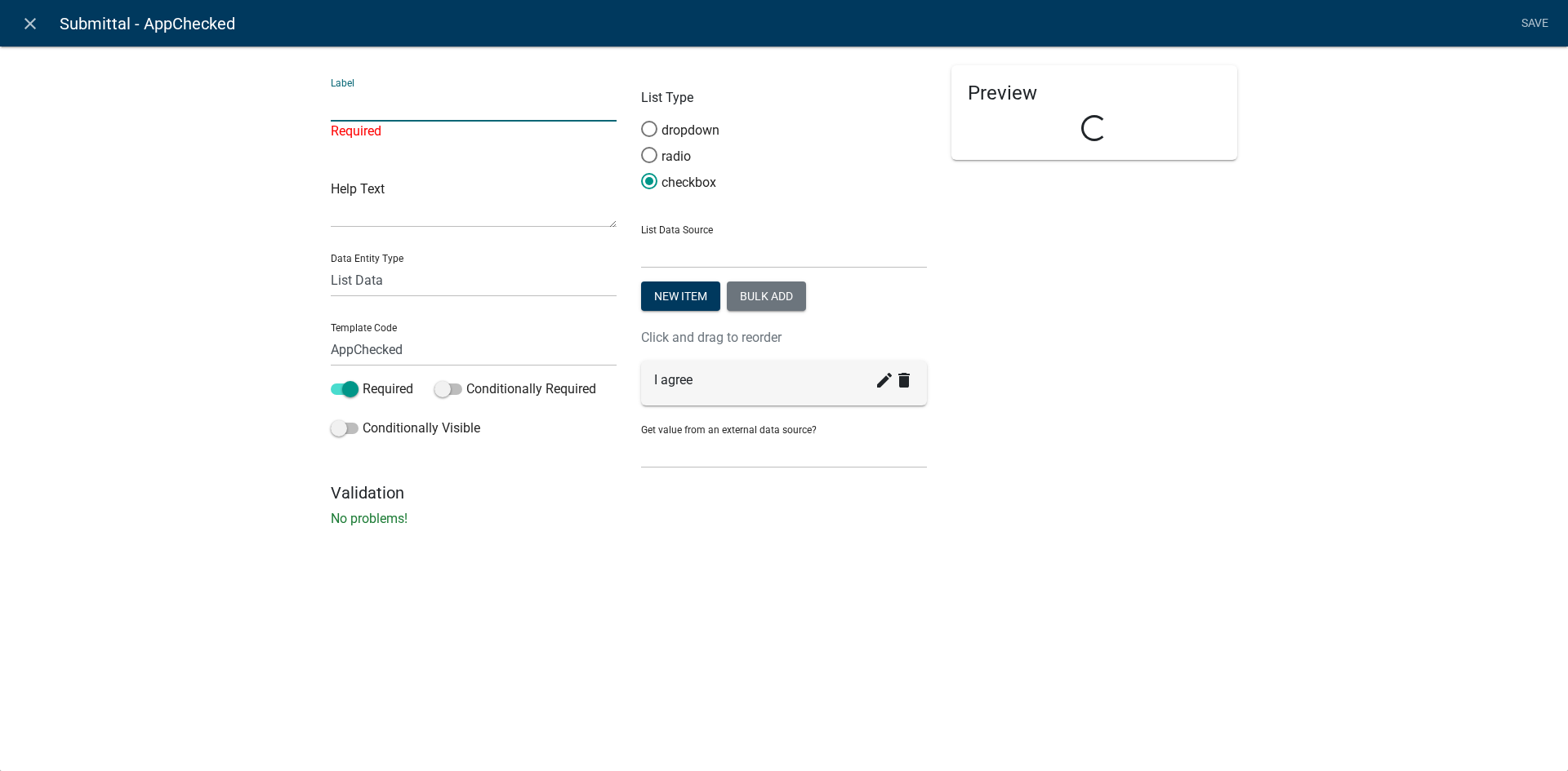
paste input "do solemly swear that I have read the entire permit application and have fully …"
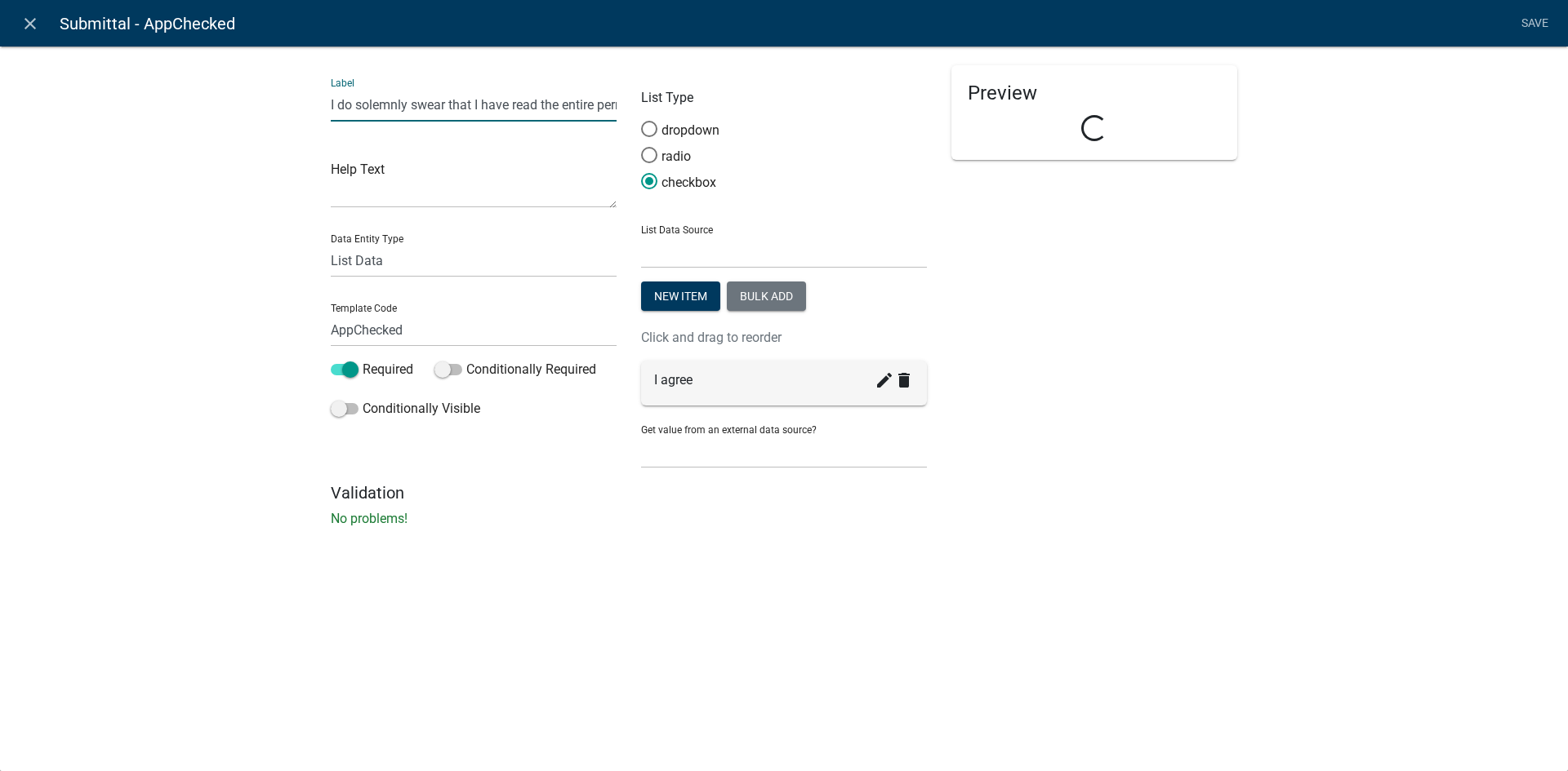
type input "I do solemnly swear that I have read the entire permit application and have ful…"
click at [279, 197] on div "Label I do solemnly swear that I have read the entire permit application and ha…" at bounding box center [784, 291] width 1568 height 544
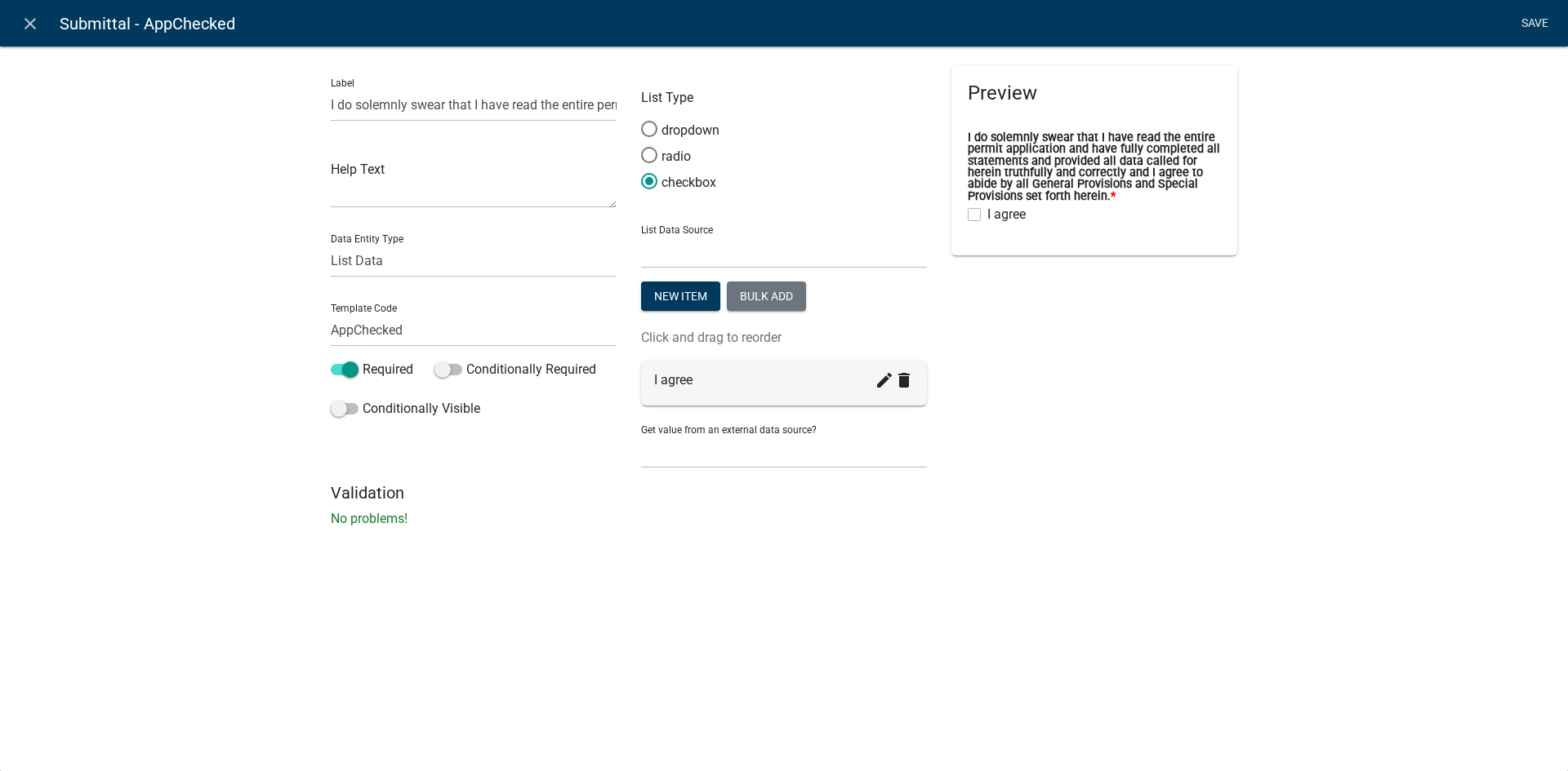
click at [1545, 23] on link "Save" at bounding box center [1534, 23] width 41 height 31
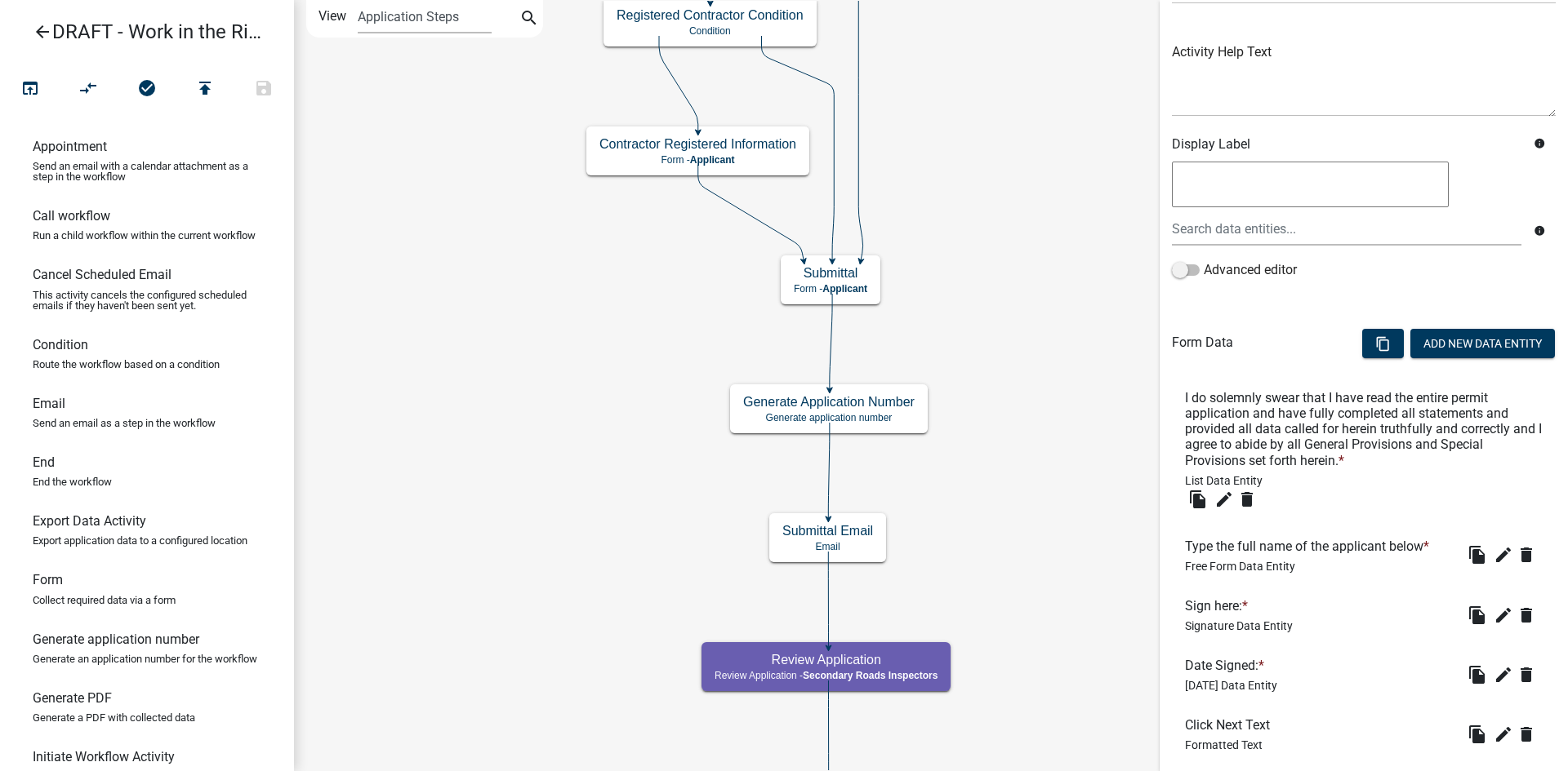
scroll to position [267, 0]
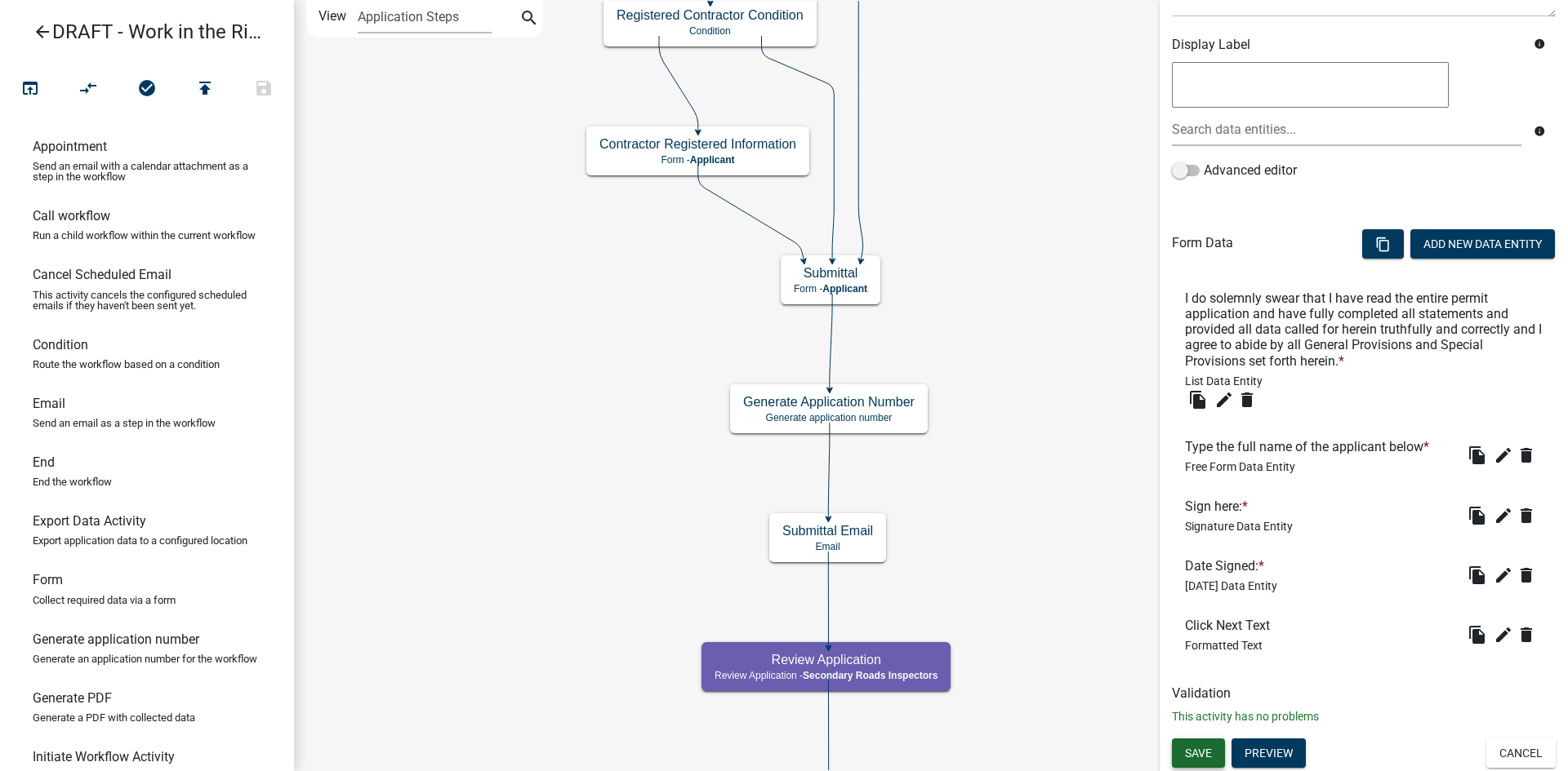
click at [1201, 753] on span "Save" at bounding box center [1198, 752] width 27 height 13
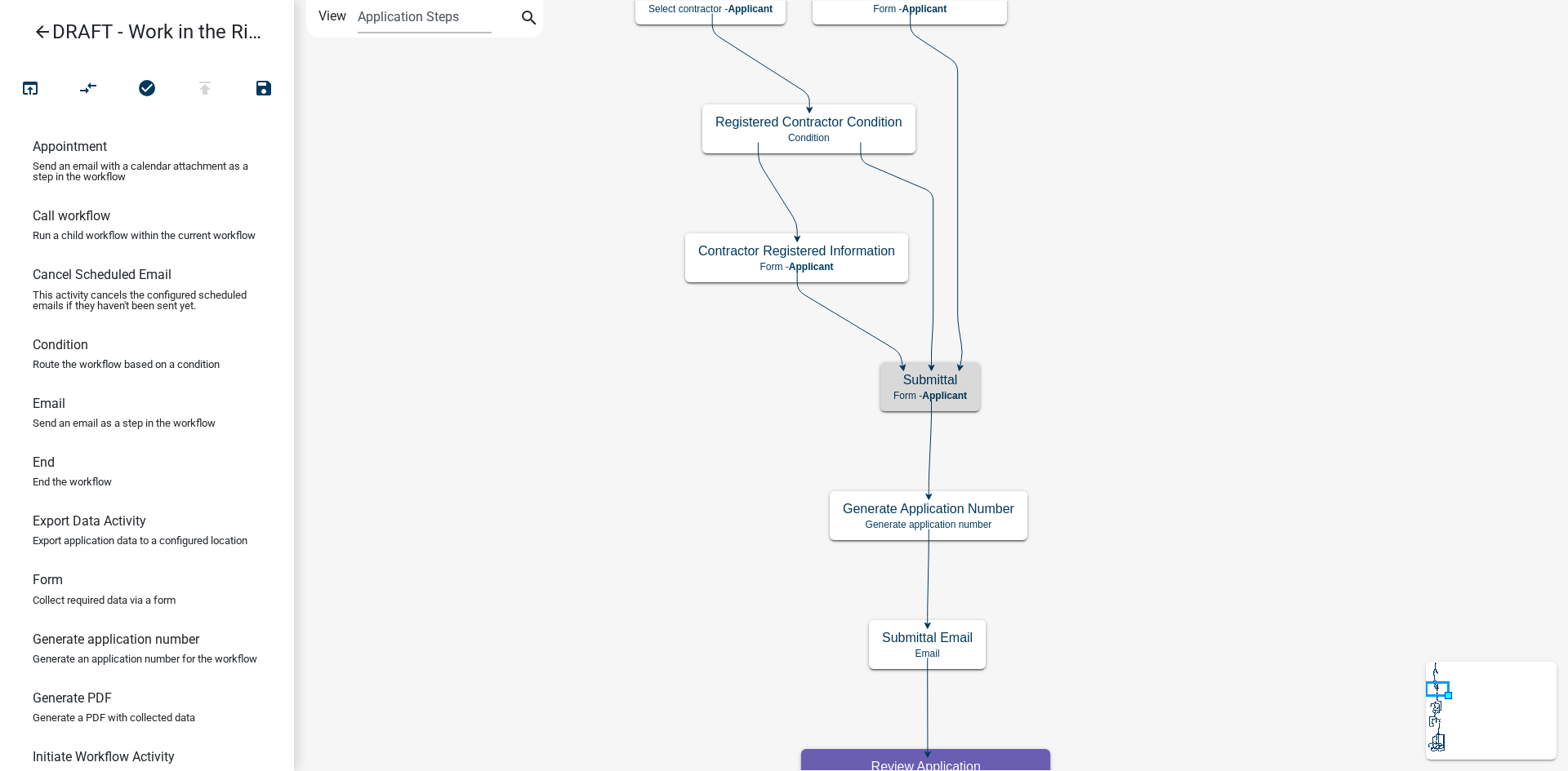
scroll to position [0, 0]
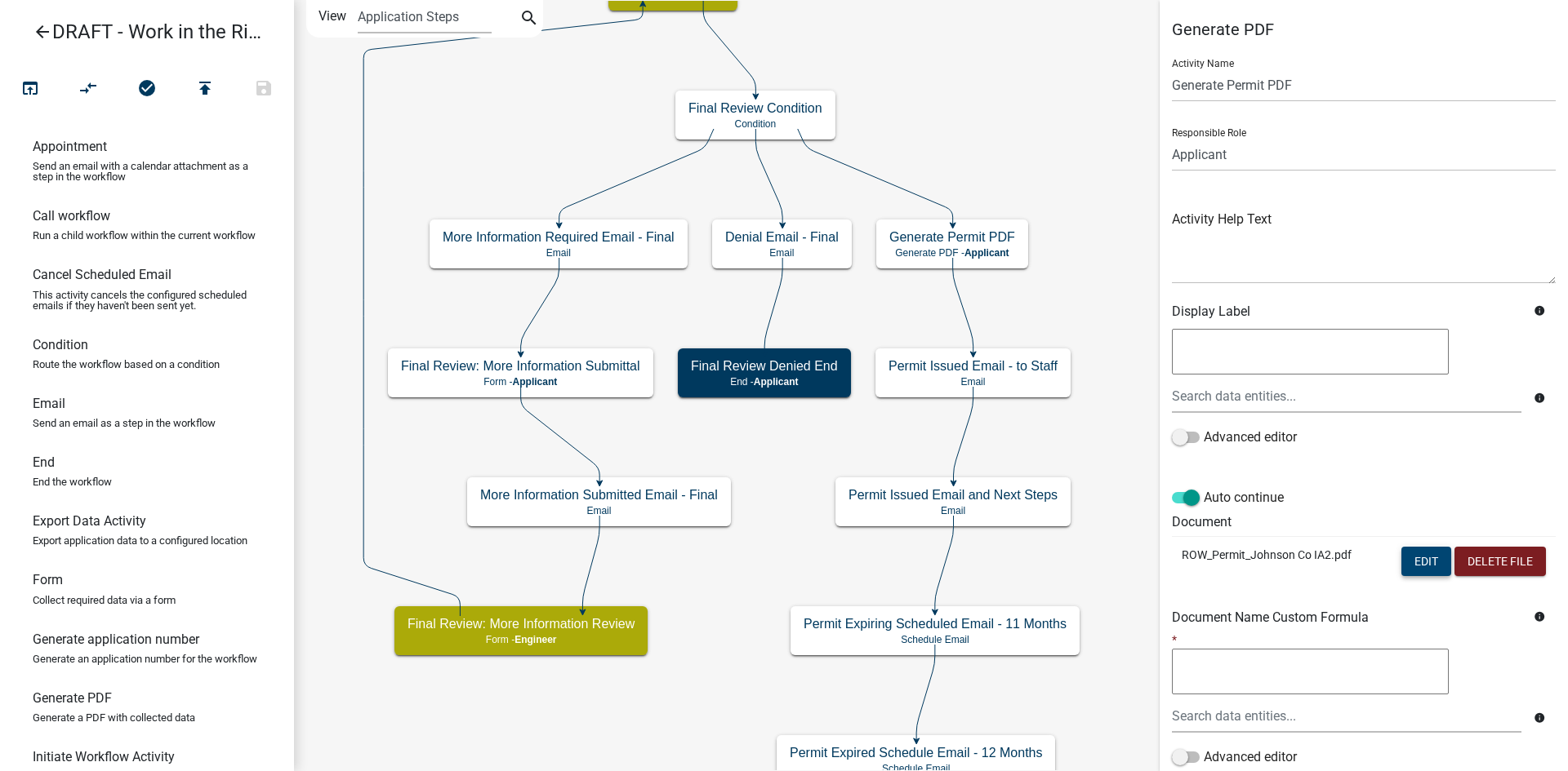
click at [1401, 562] on button "Edit" at bounding box center [1425, 561] width 50 height 30
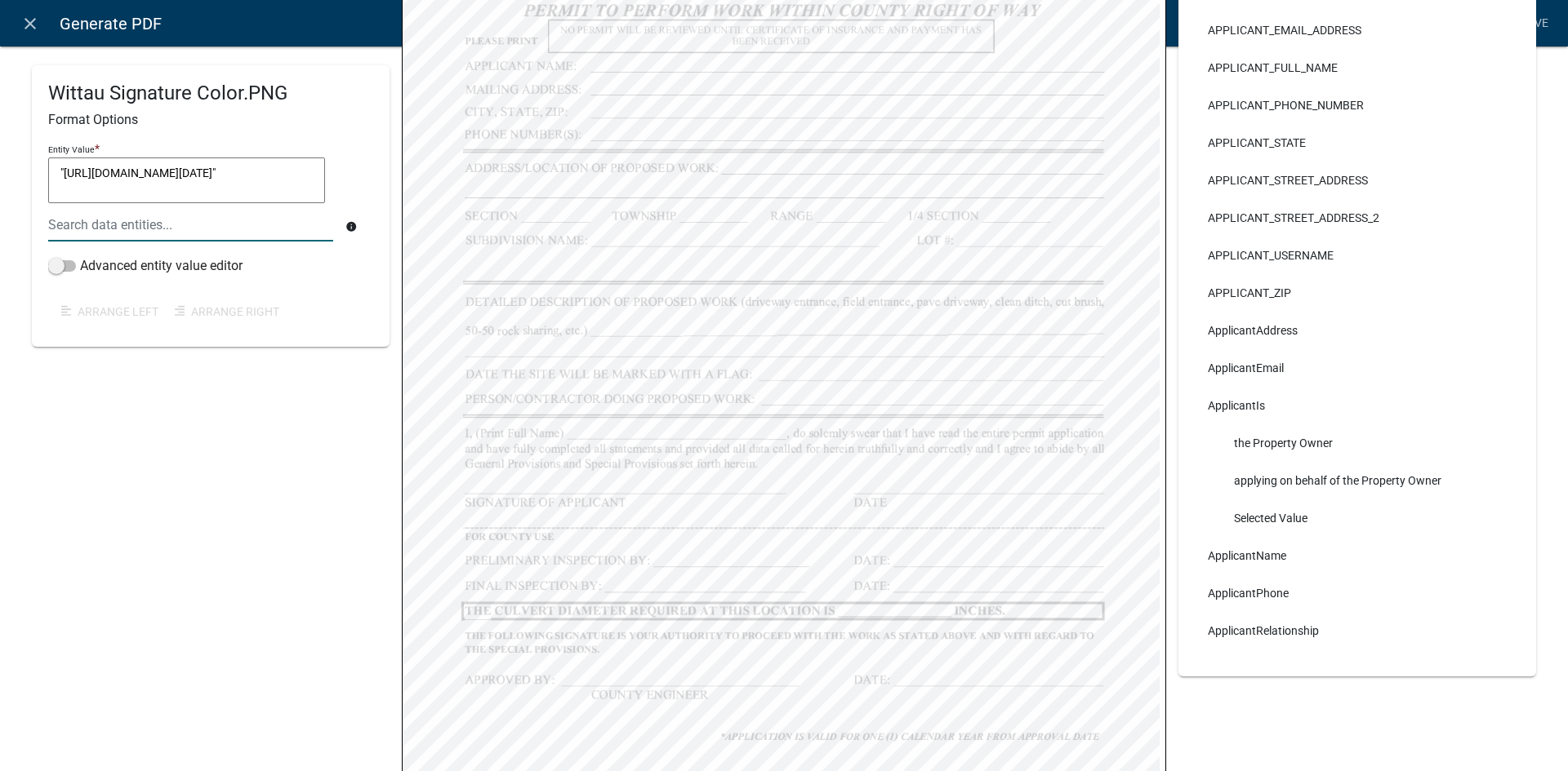
scroll to position [96, 0]
click at [324, 501] on div "Wittau Signature Color.PNG Format Options Entity Value * "https://workflowmanag…" at bounding box center [210, 167] width 357 height 1020
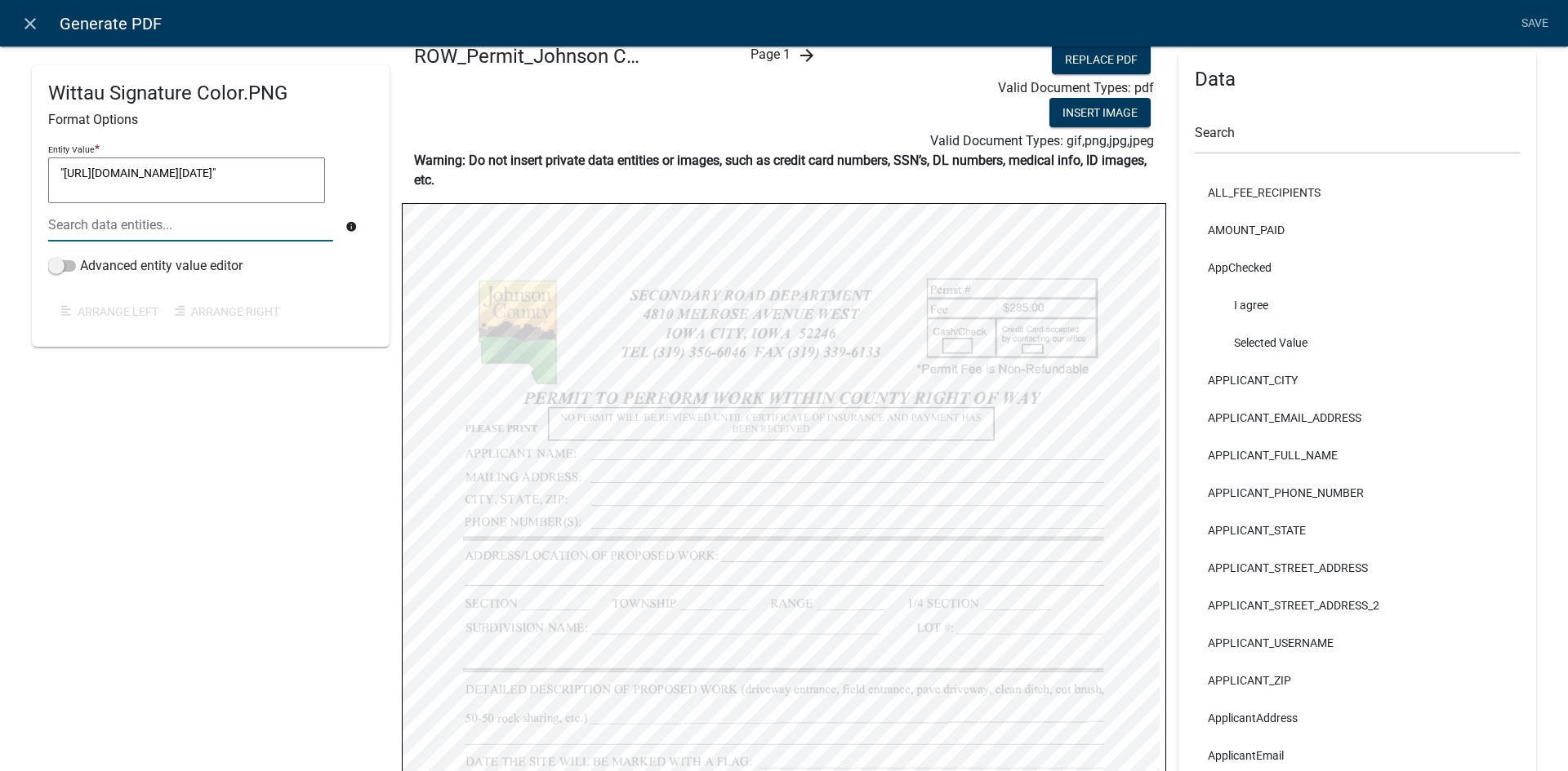
scroll to position [0, 0]
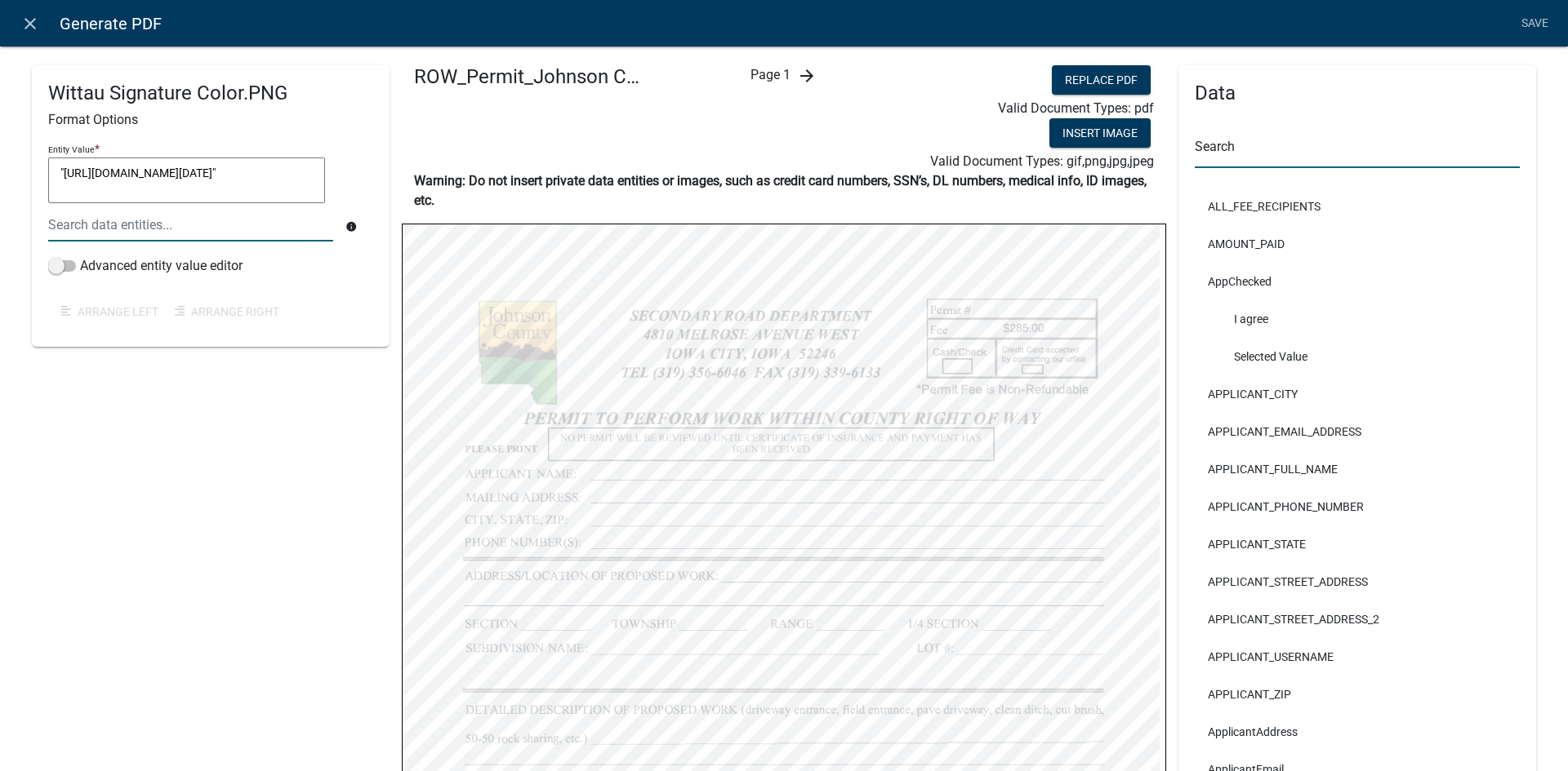
click at [1208, 135] on input "text" at bounding box center [1357, 151] width 325 height 33
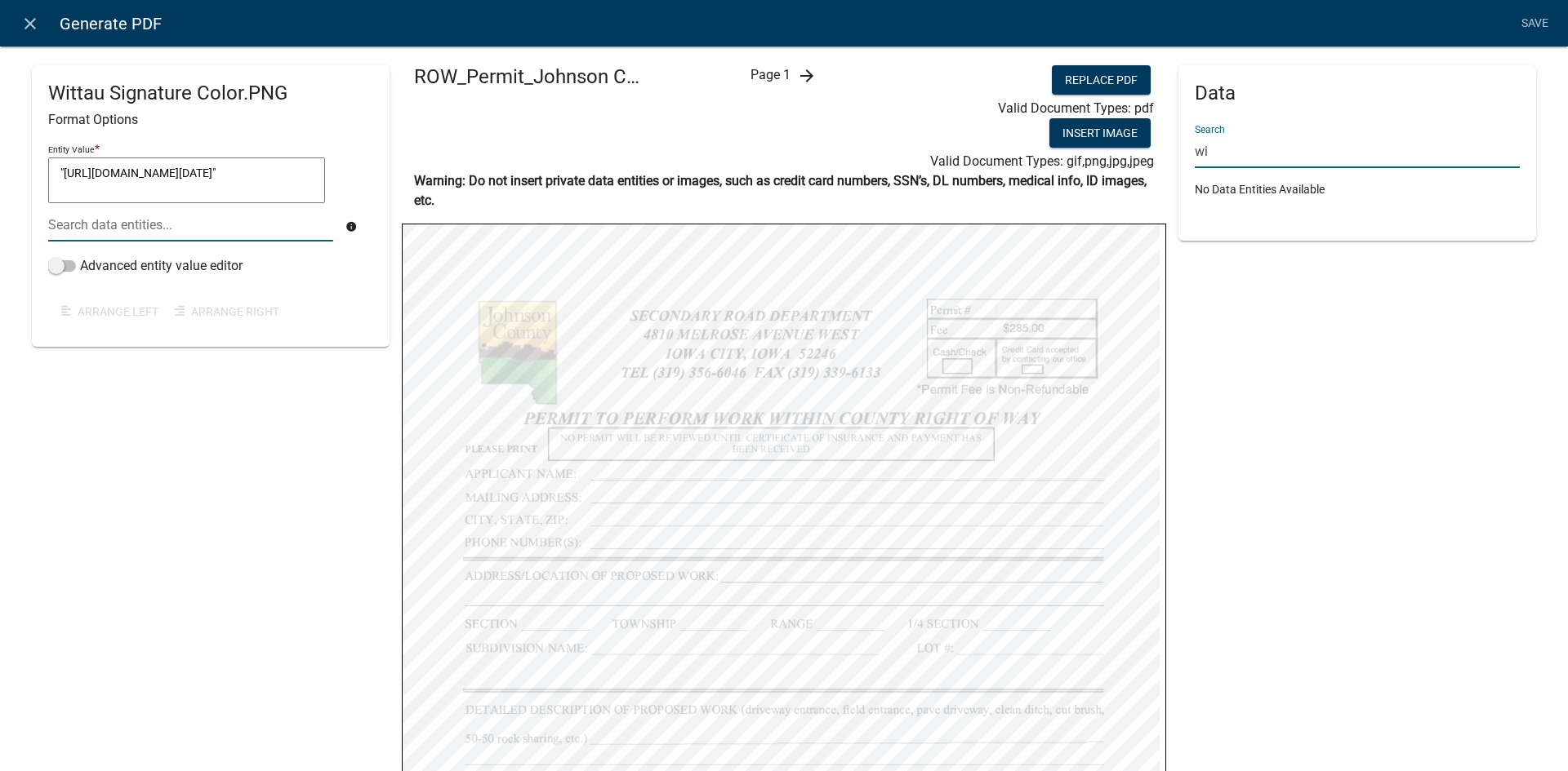
type input "w"
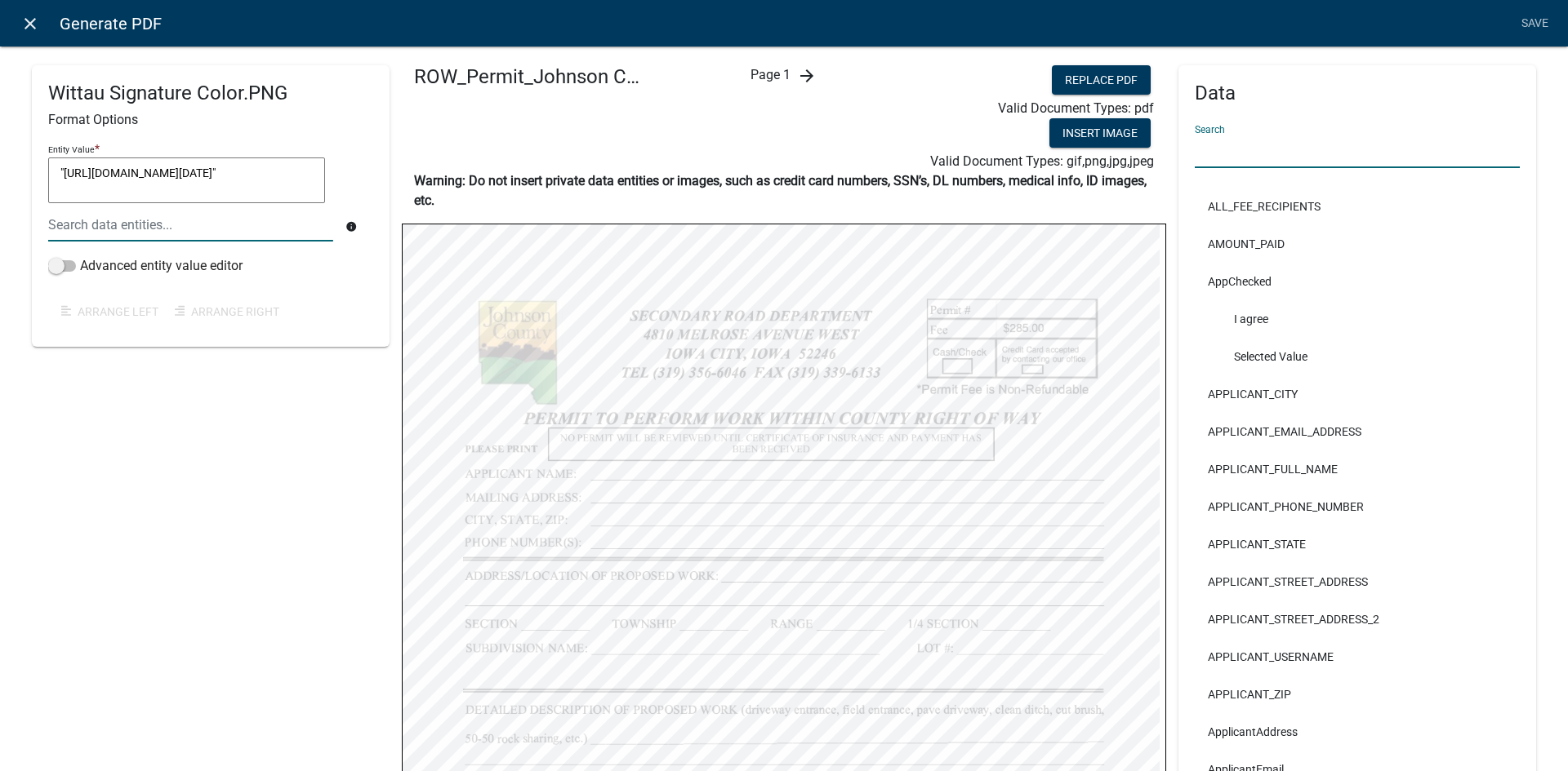
click at [41, 25] on link "close" at bounding box center [29, 23] width 33 height 33
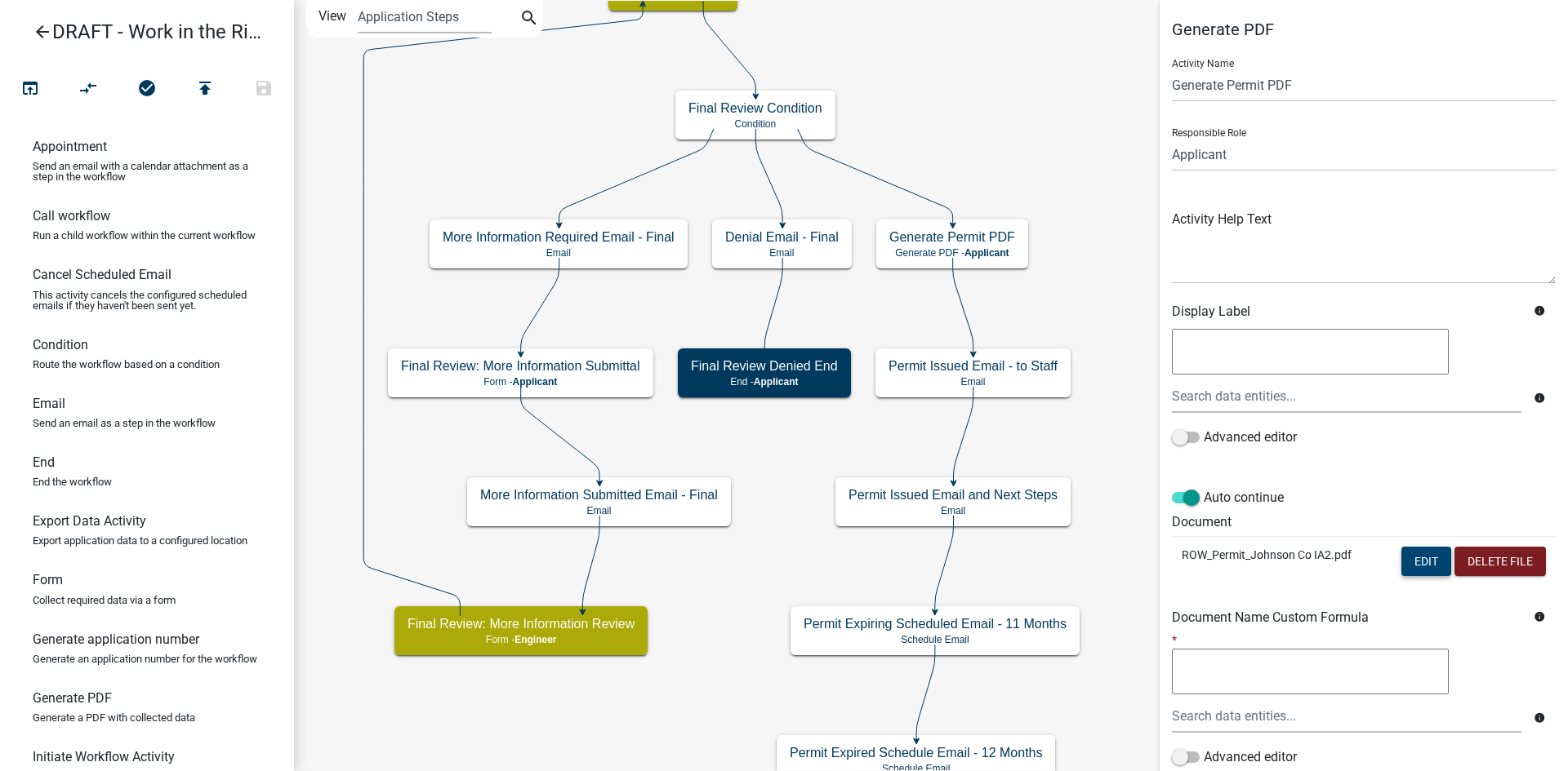
scroll to position [122, 0]
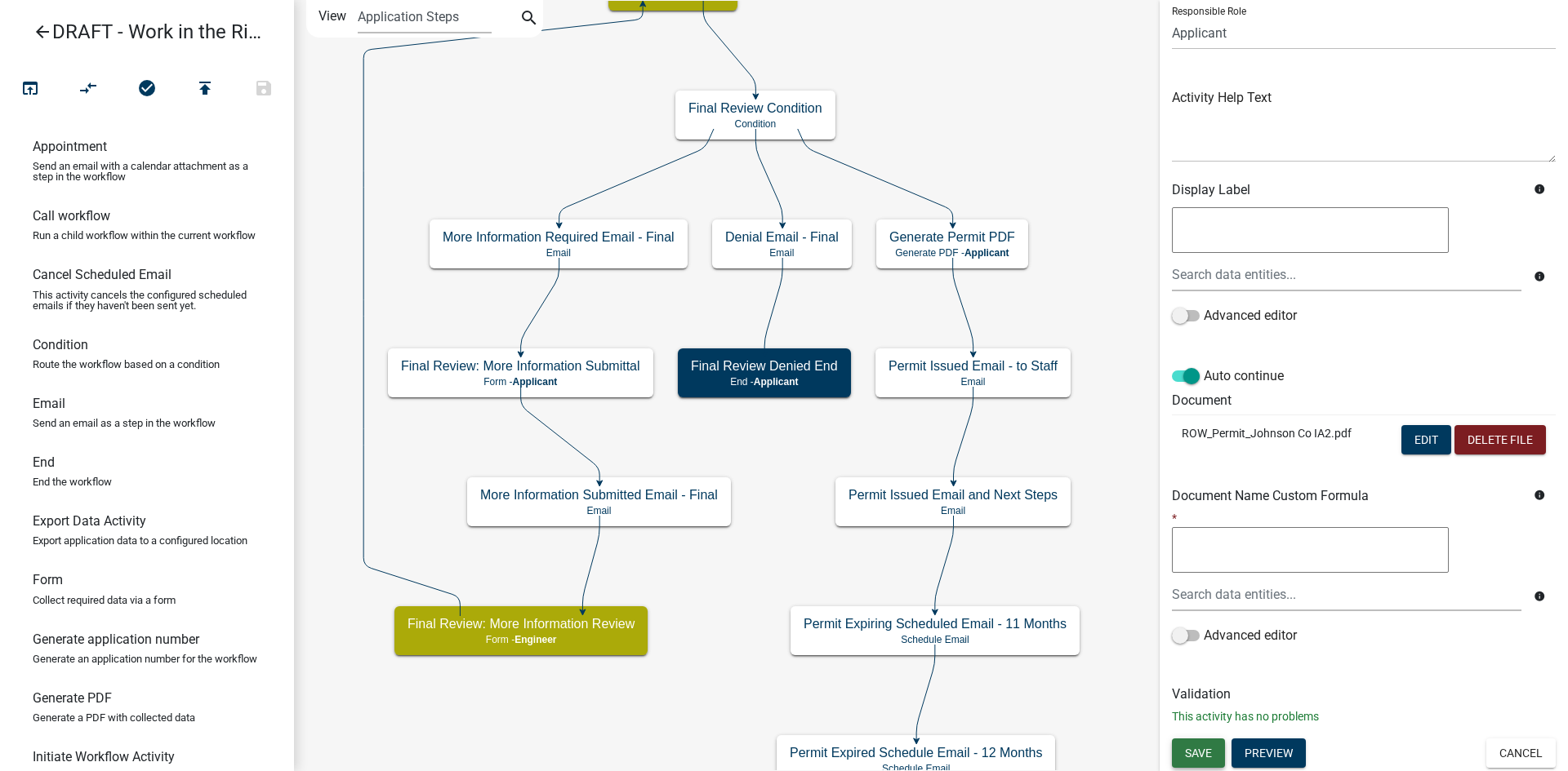
click at [1202, 757] on span "Save" at bounding box center [1198, 752] width 27 height 13
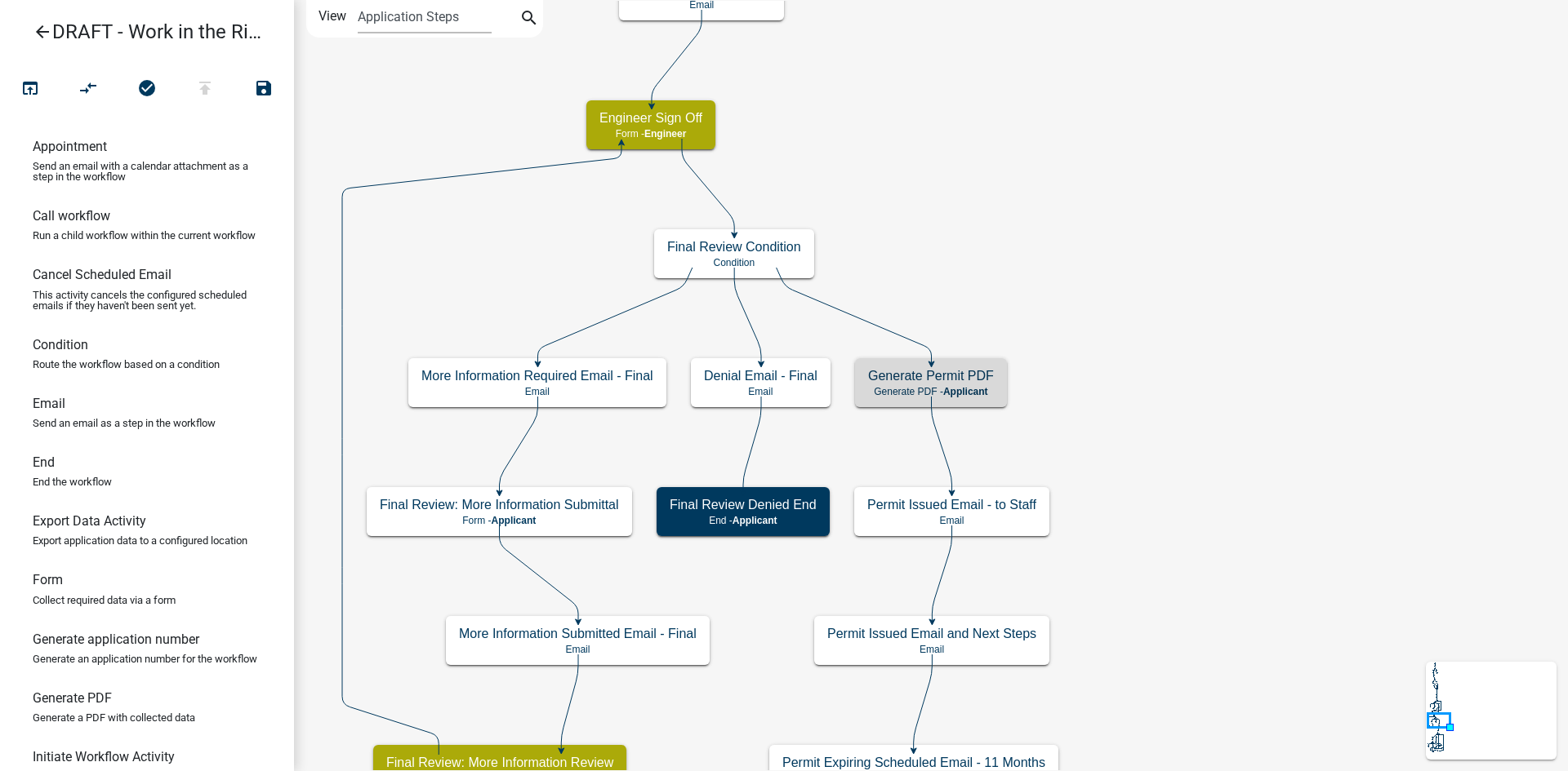
click at [44, 29] on icon "arrow_back" at bounding box center [42, 32] width 20 height 23
click at [35, 34] on icon "arrow_back" at bounding box center [42, 32] width 20 height 23
click at [39, 33] on icon "arrow_back" at bounding box center [42, 32] width 20 height 23
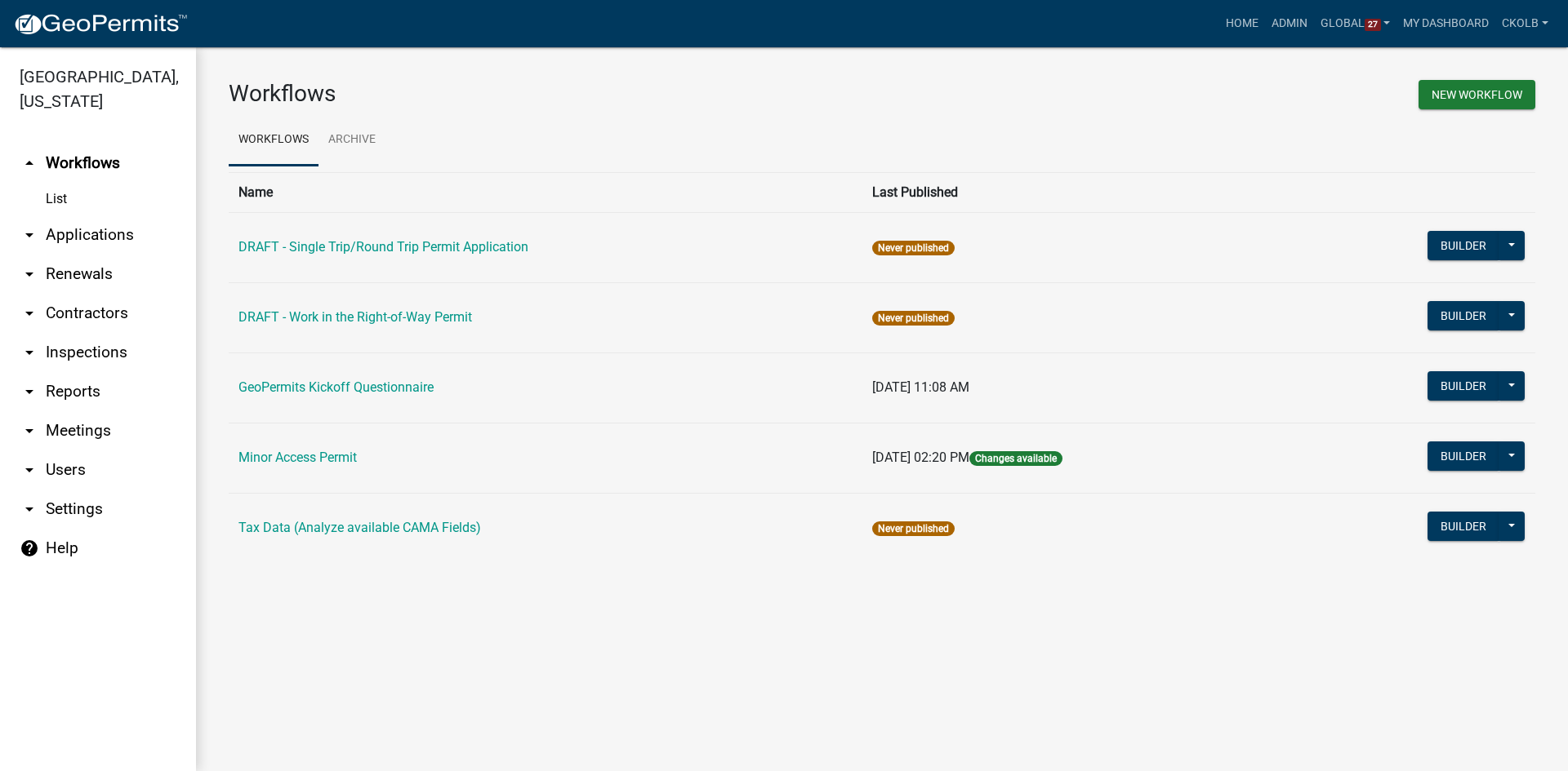
click at [78, 451] on link "arrow_drop_down Users" at bounding box center [97, 470] width 196 height 39
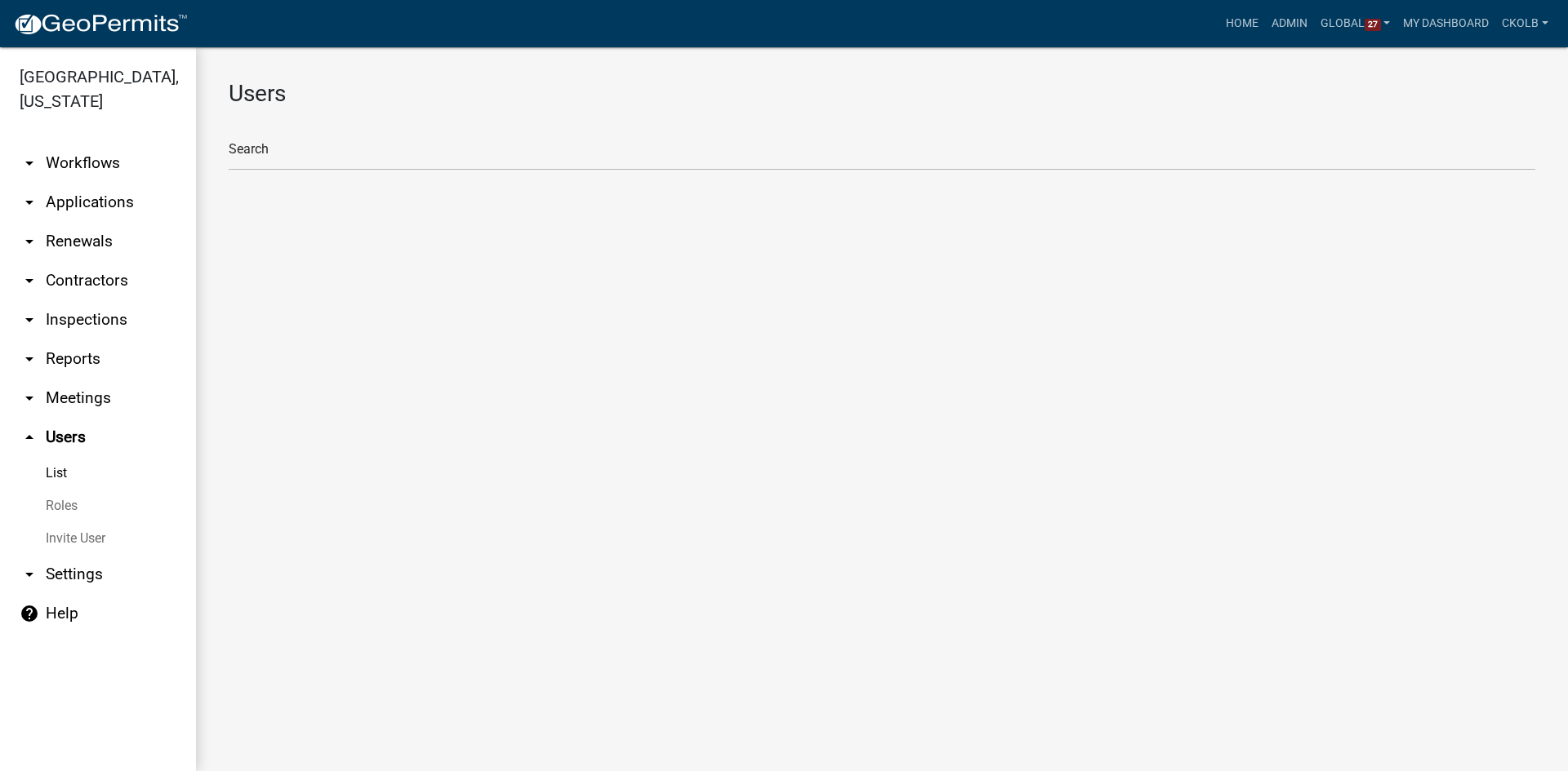
click at [65, 490] on link "Roles" at bounding box center [97, 506] width 196 height 32
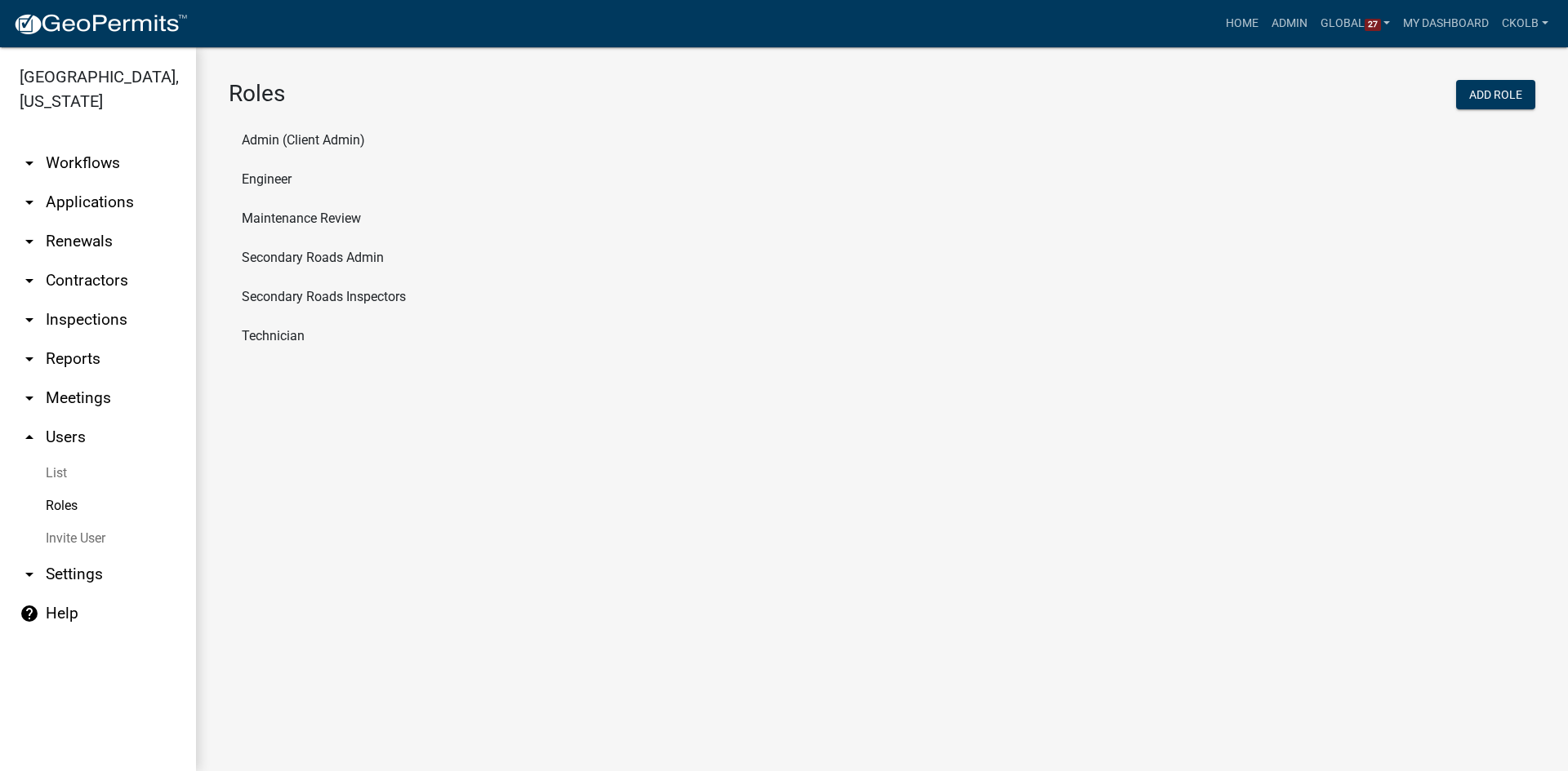
click at [290, 186] on li "Engineer" at bounding box center [881, 179] width 1306 height 39
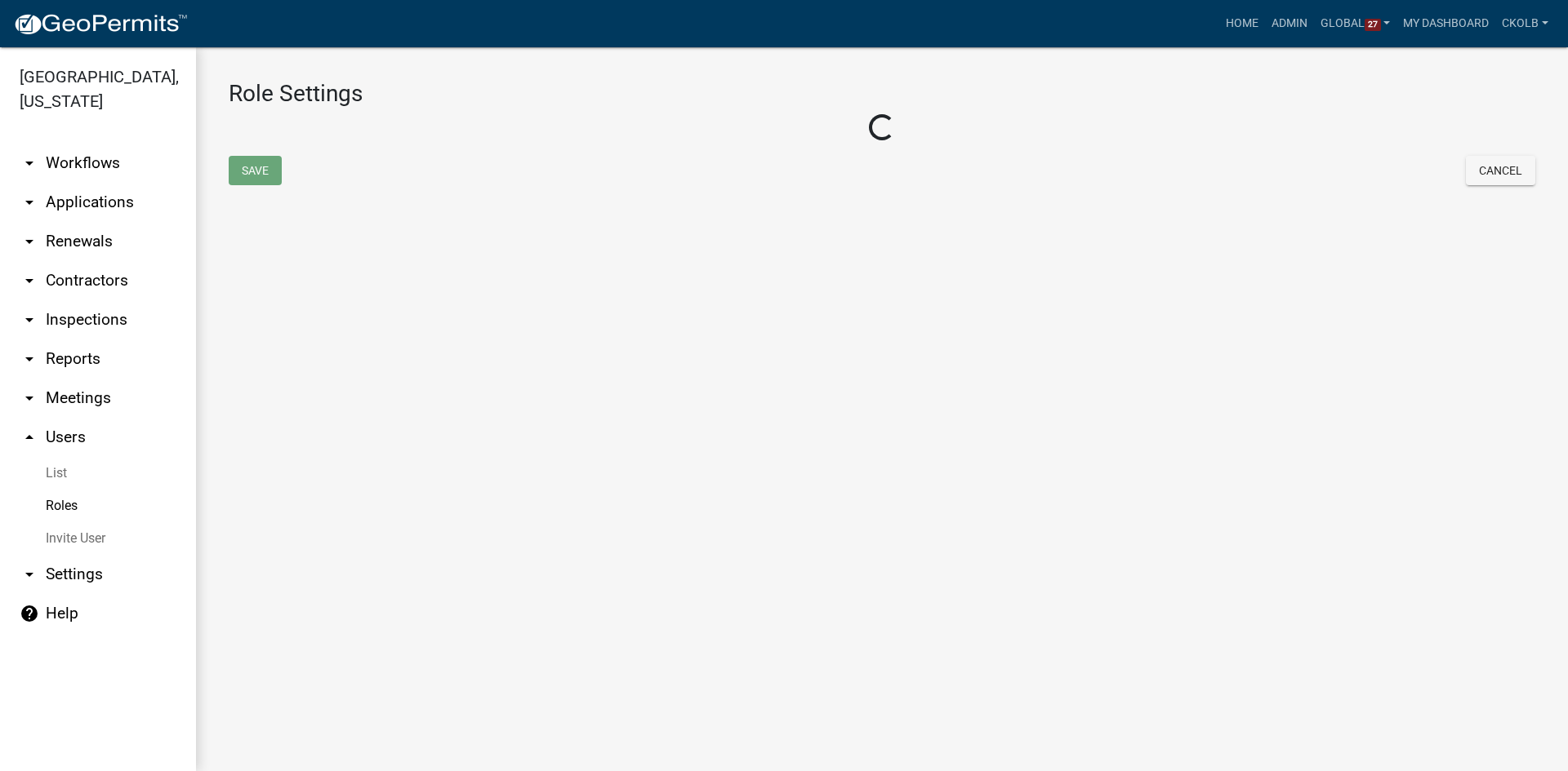
select select "2: yellow"
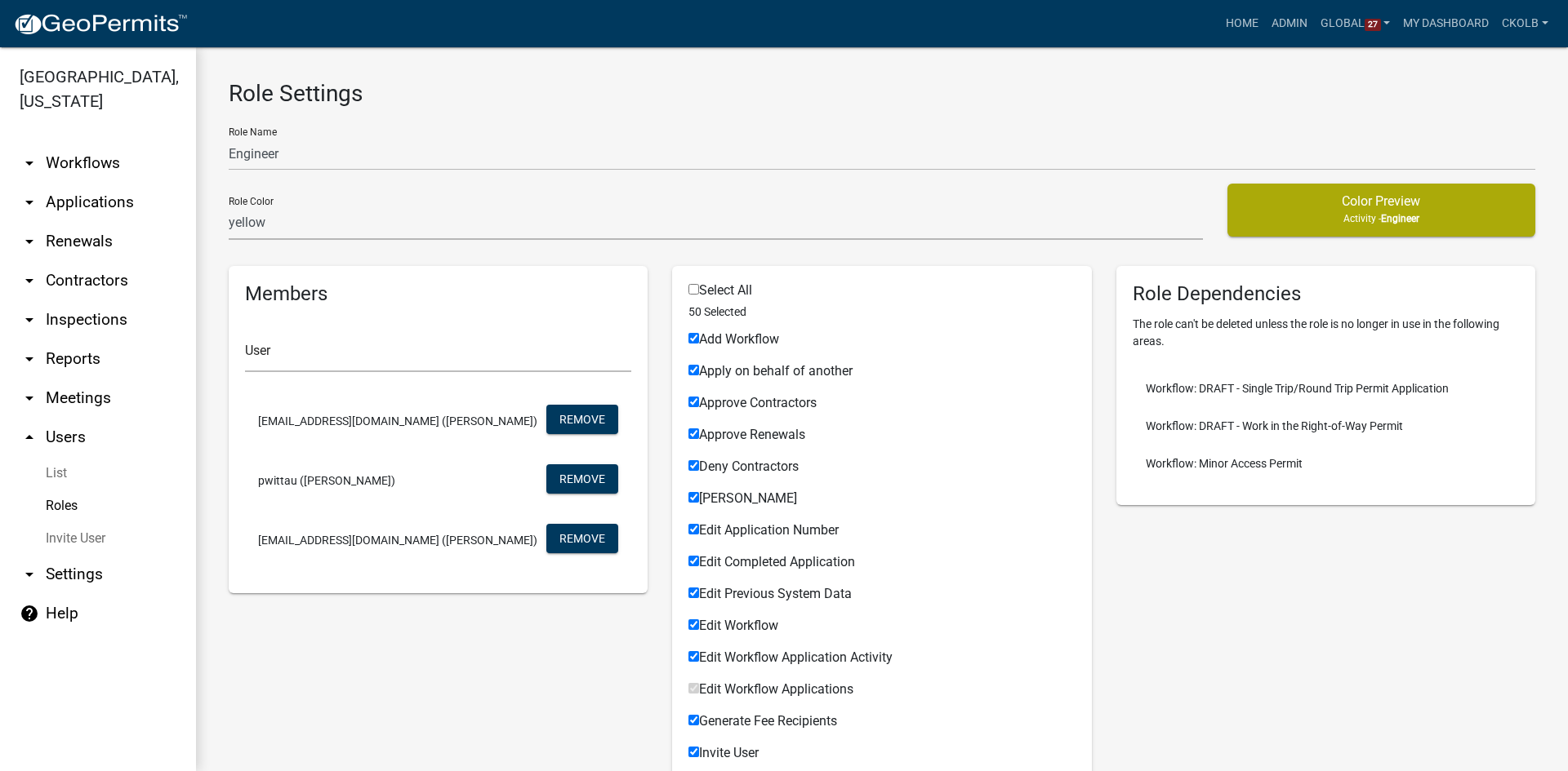
click at [83, 560] on link "arrow_drop_down Settings" at bounding box center [97, 574] width 196 height 39
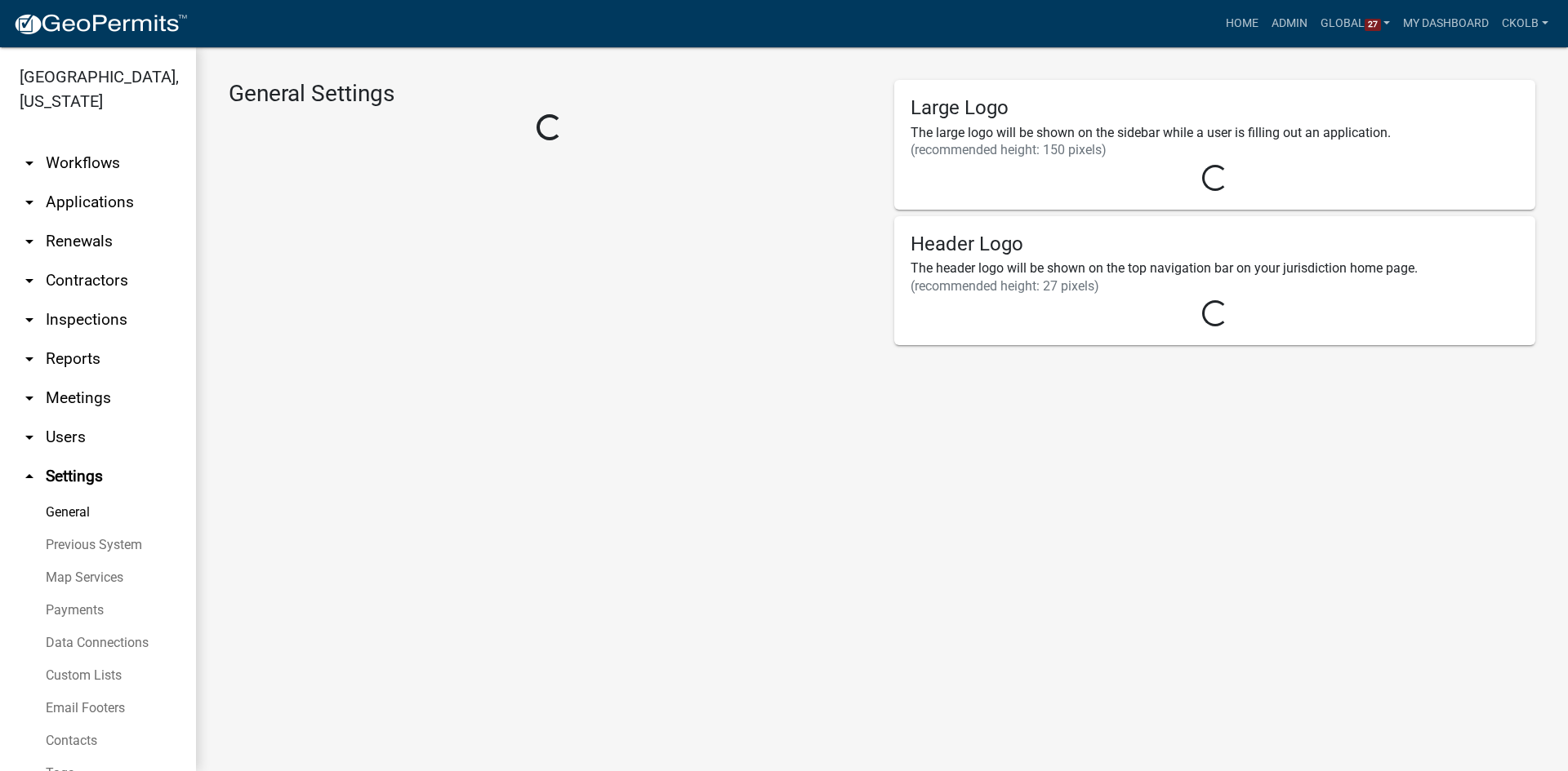
select select "IA"
select select "Central Standard Time"
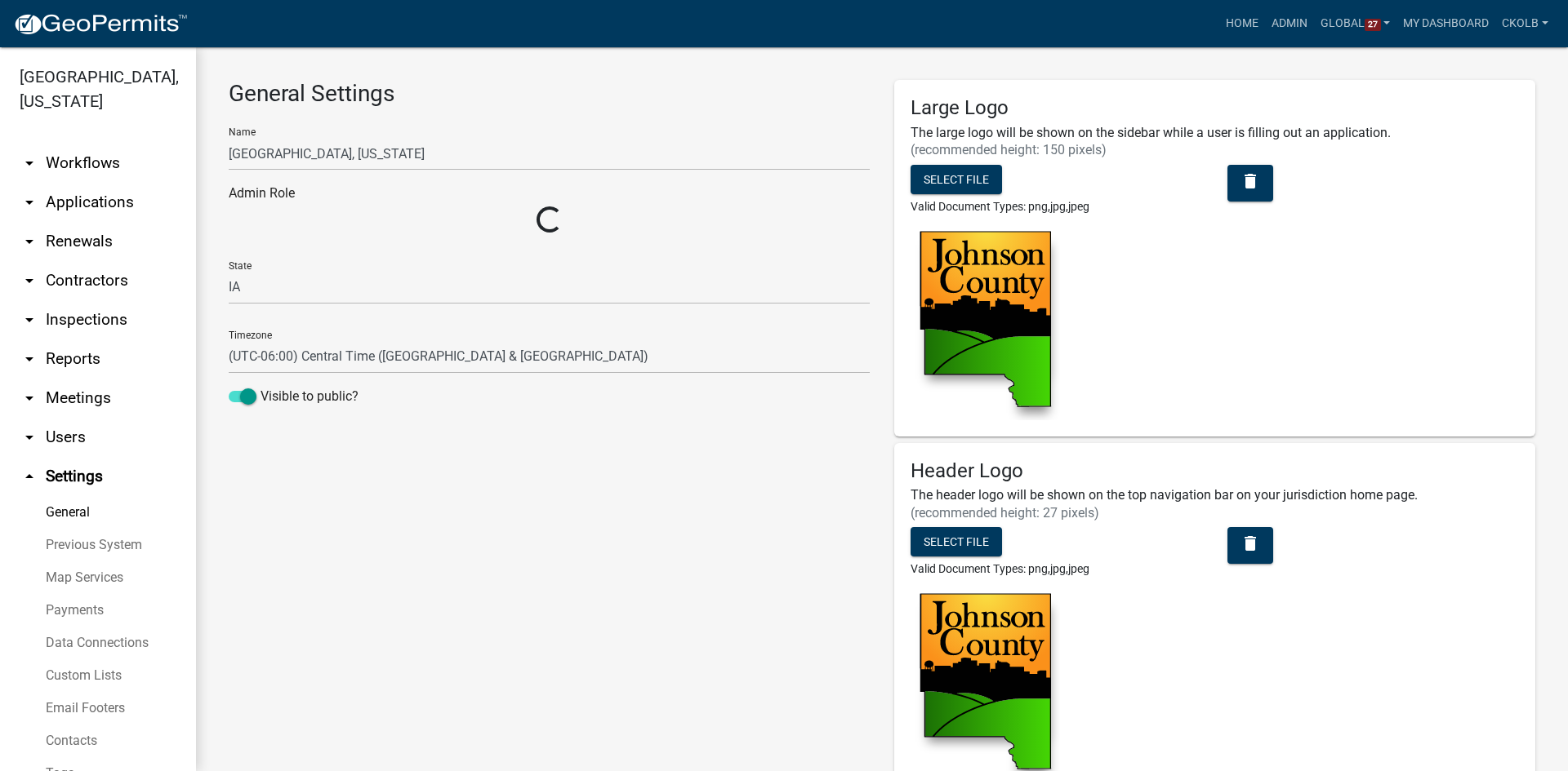
select select "50b25367-5678-4d8f-b2f4-de291ffb4430"
click at [88, 671] on link "Custom Lists" at bounding box center [97, 675] width 196 height 32
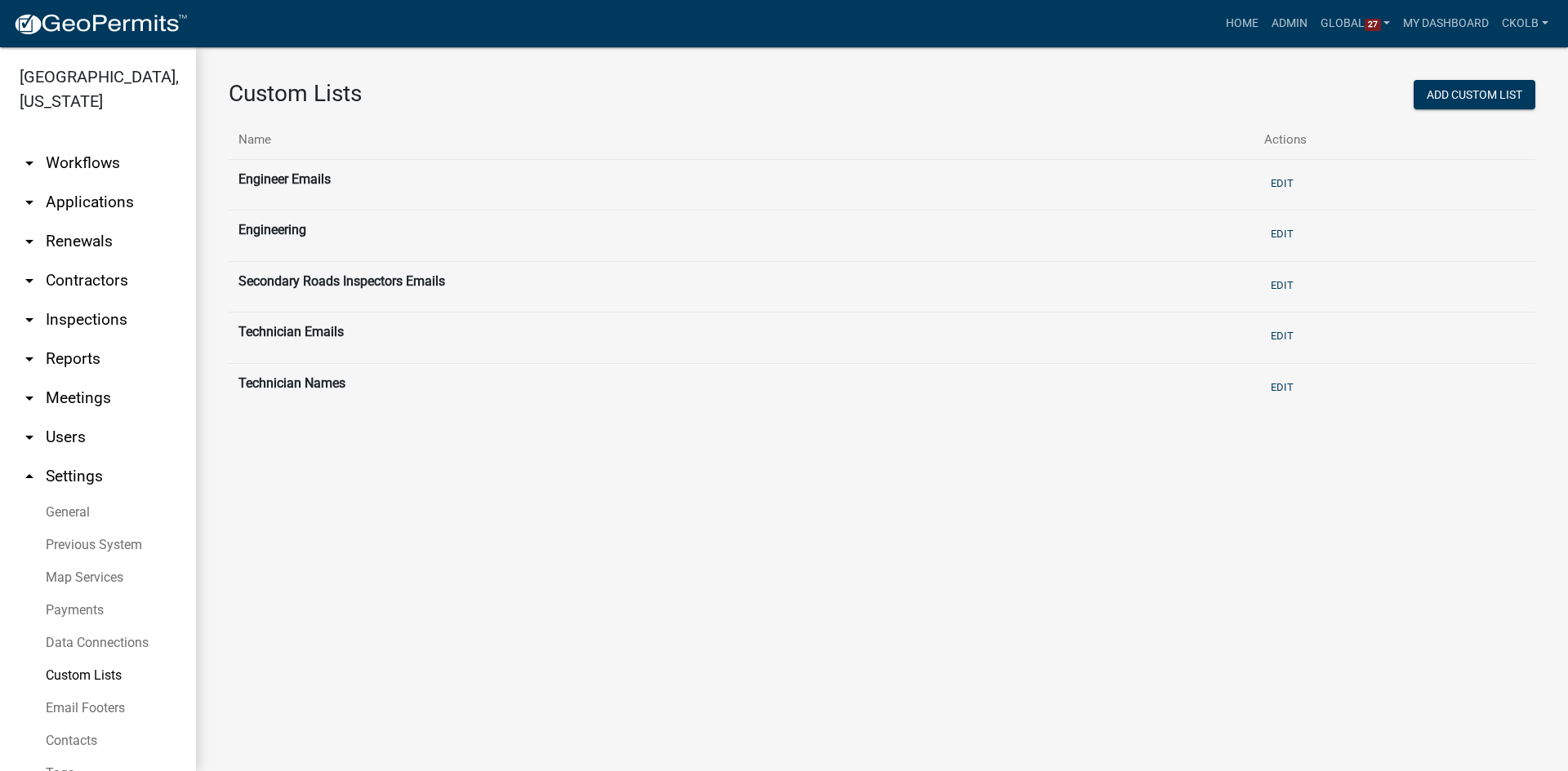
click at [115, 171] on link "arrow_drop_down Workflows" at bounding box center [97, 162] width 196 height 39
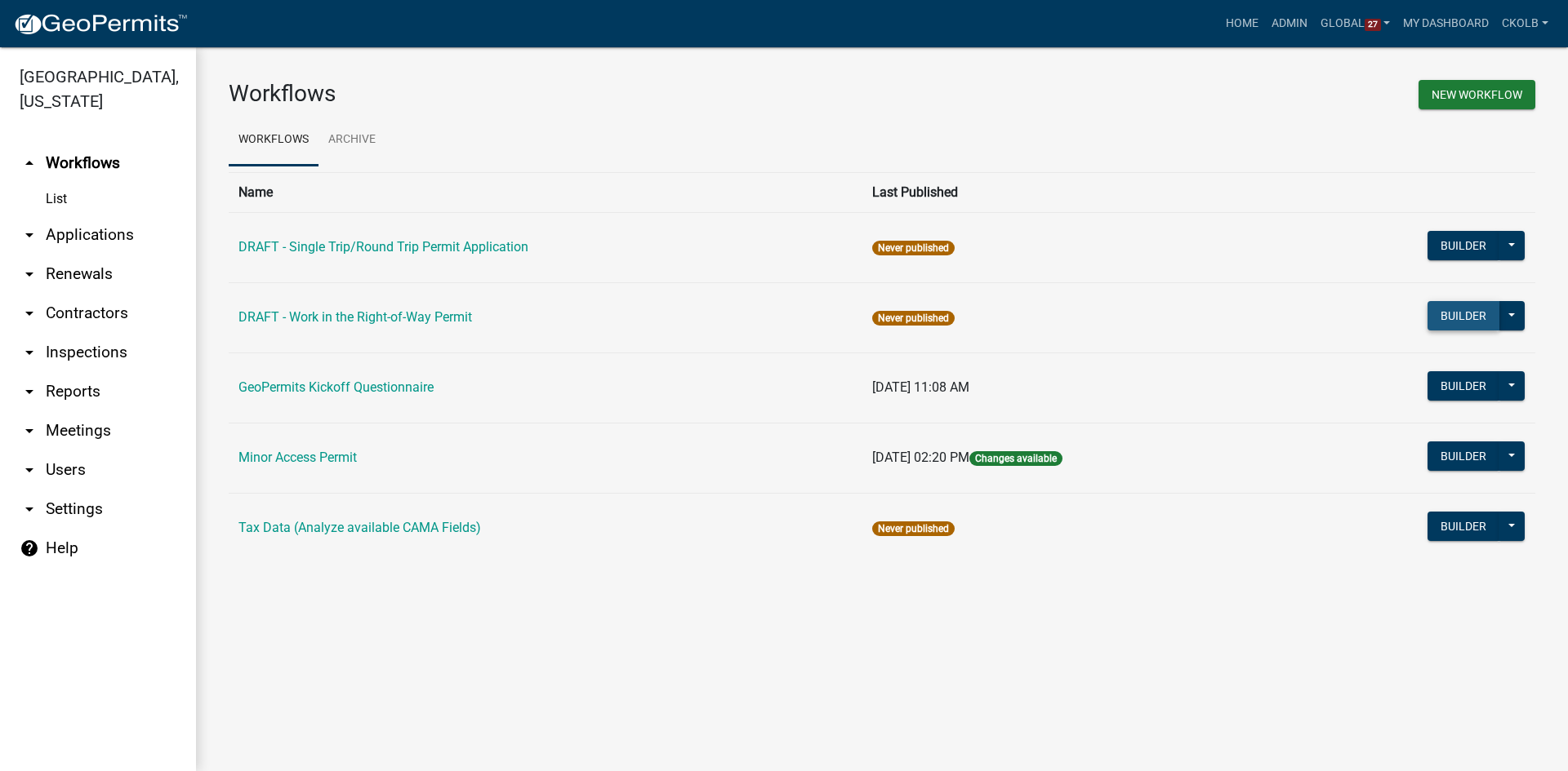
click at [1454, 315] on button "Builder" at bounding box center [1463, 316] width 72 height 30
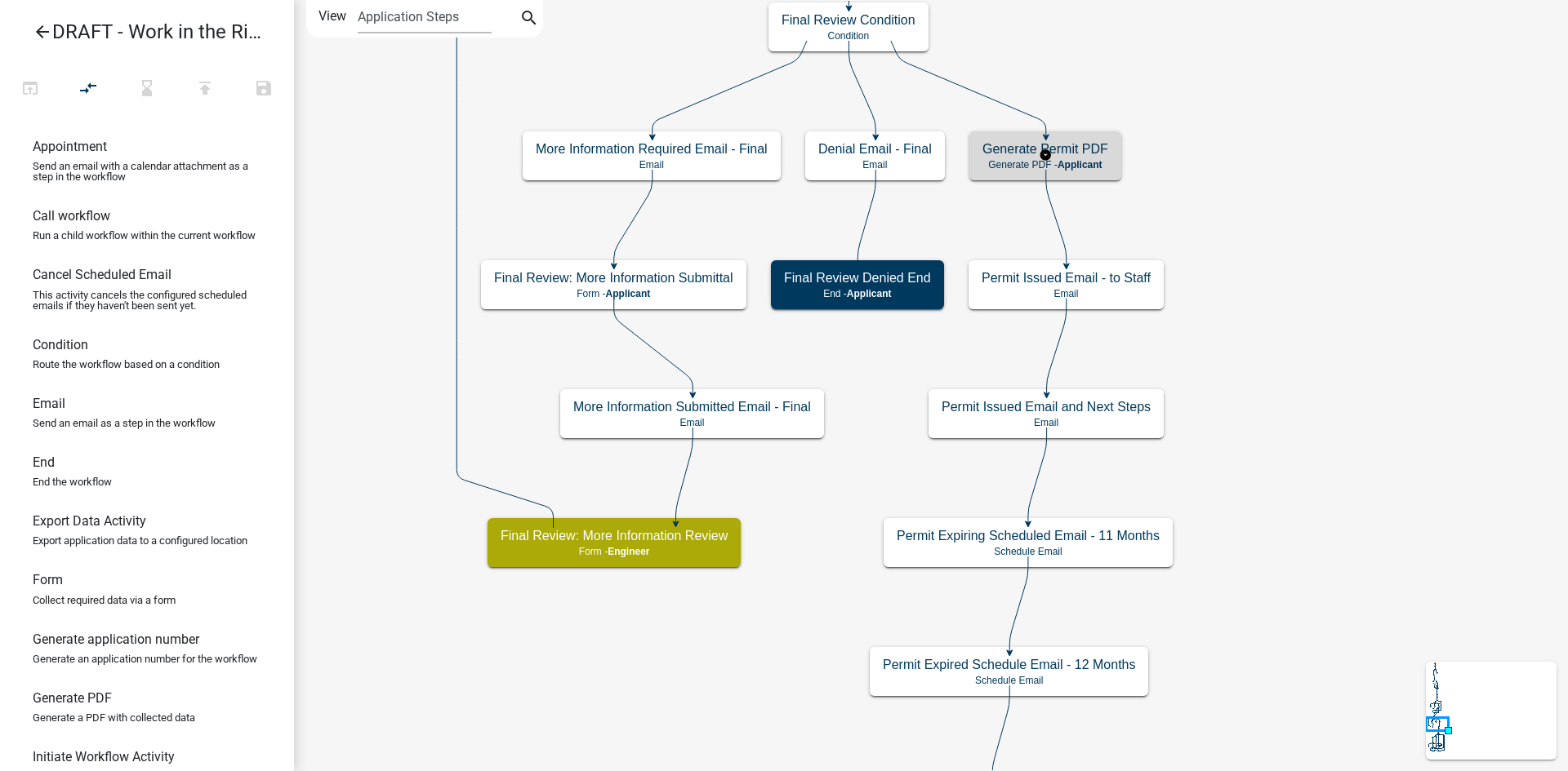
click at [1098, 157] on h5 "Generate Permit PDF" at bounding box center [1045, 149] width 125 height 15
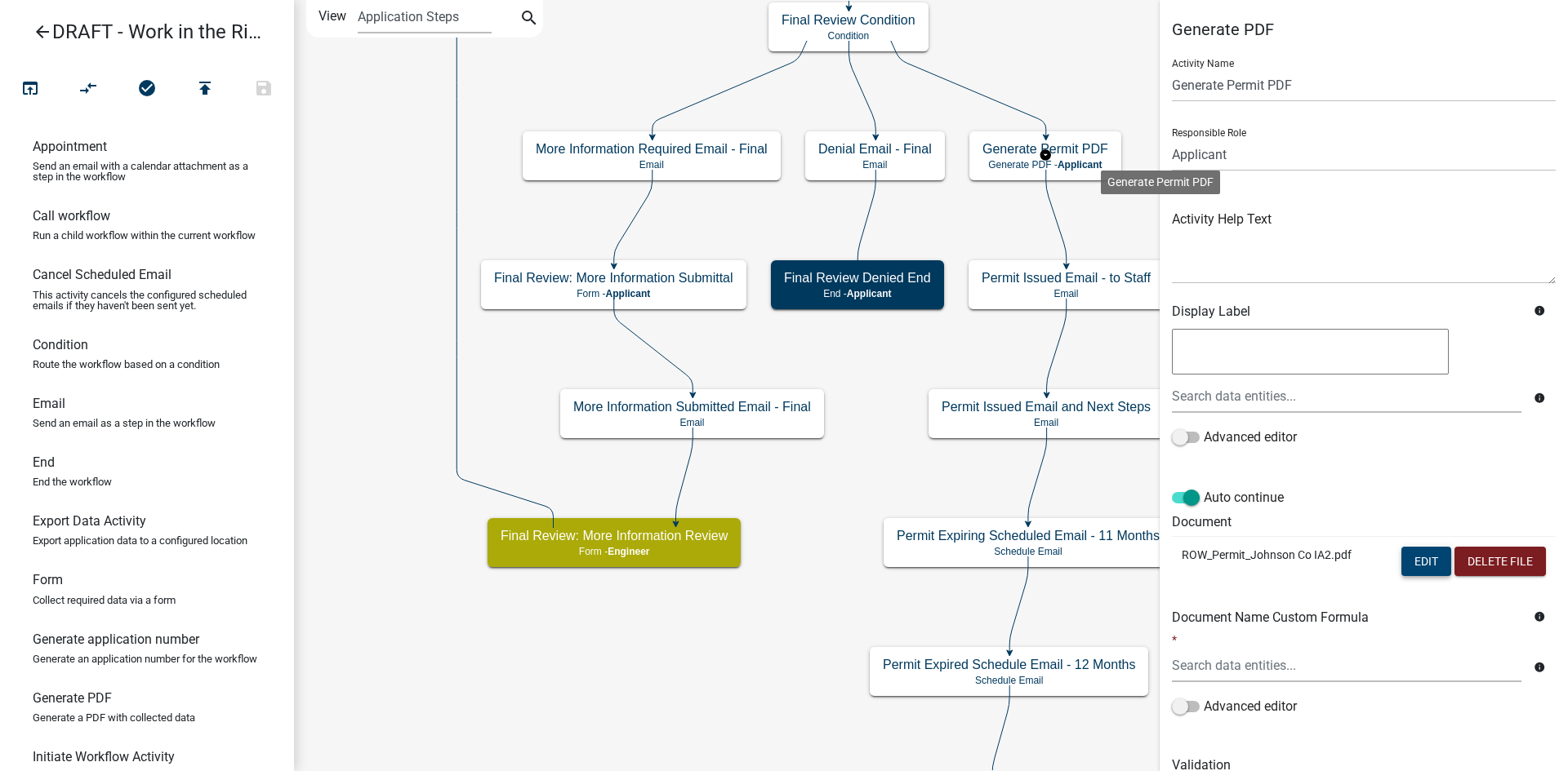
click at [1403, 555] on button "Edit" at bounding box center [1425, 561] width 50 height 30
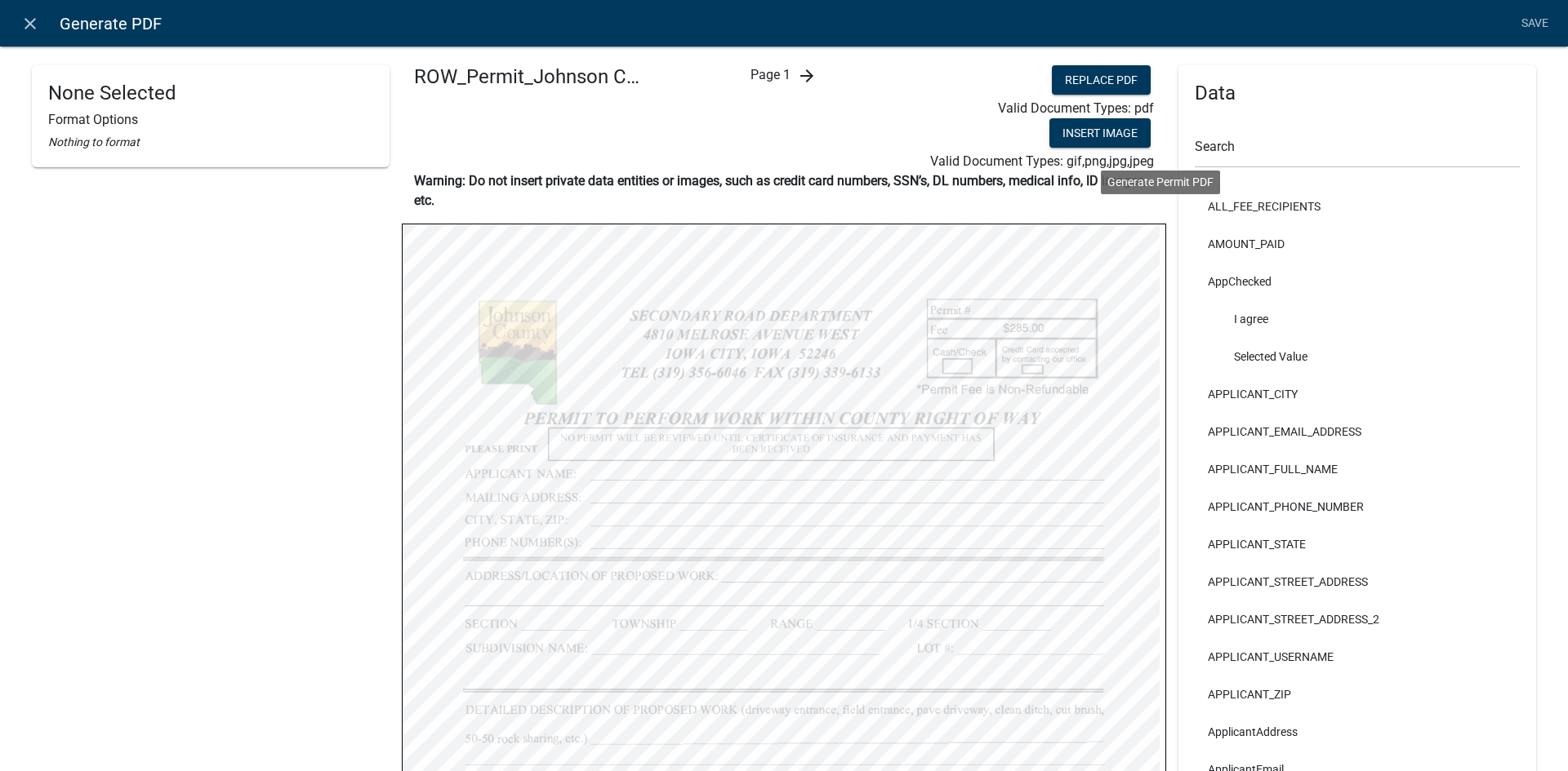
click at [802, 69] on icon "arrow_forward" at bounding box center [807, 76] width 20 height 20
click at [810, 73] on icon "arrow_forward" at bounding box center [820, 76] width 20 height 20
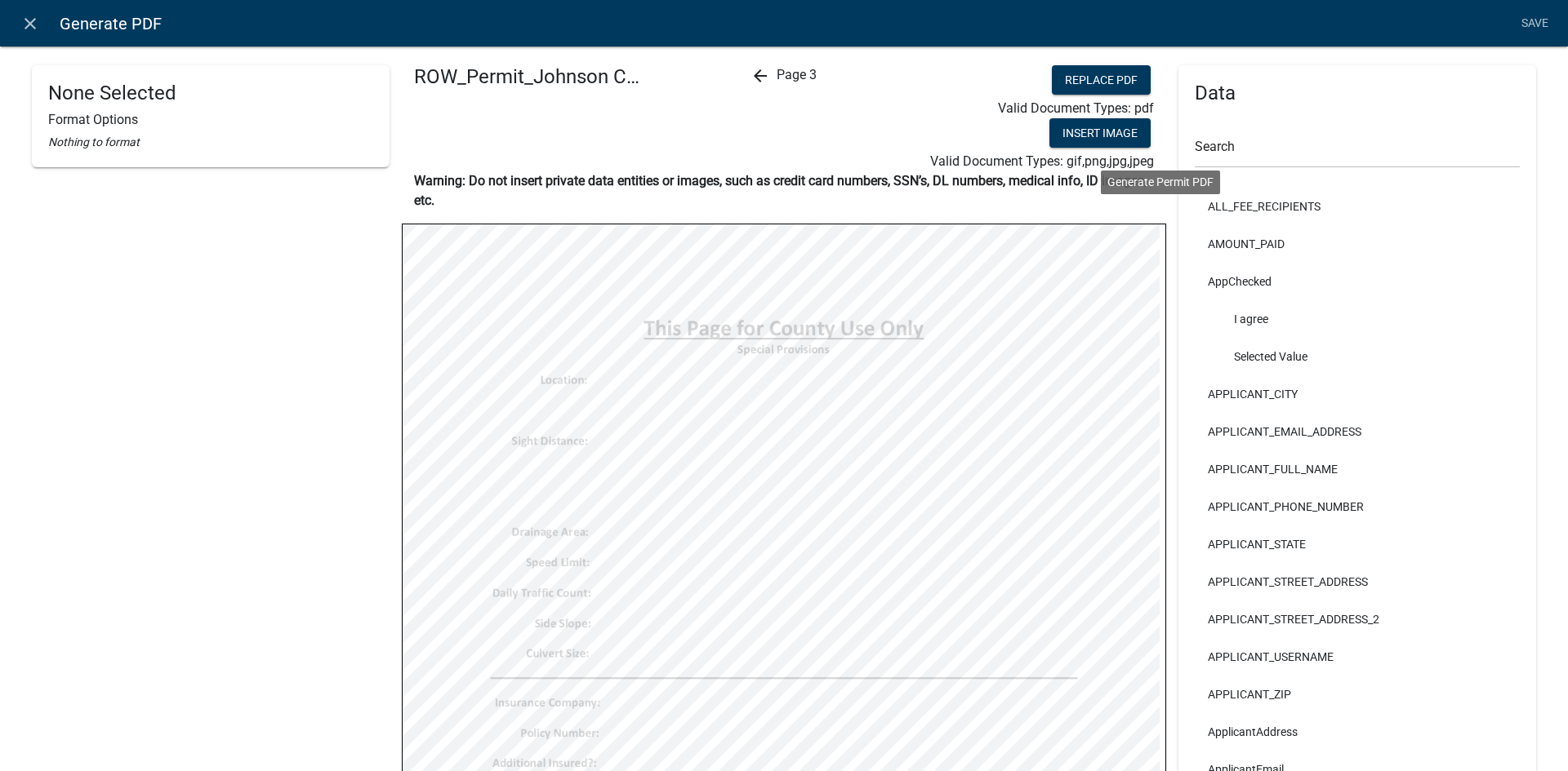
click at [753, 78] on icon "arrow_back" at bounding box center [761, 76] width 20 height 20
click at [753, 78] on div "arrow_back Page 2 arrow_forward" at bounding box center [784, 118] width 254 height 106
click at [743, 70] on icon "arrow_back" at bounding box center [747, 76] width 20 height 20
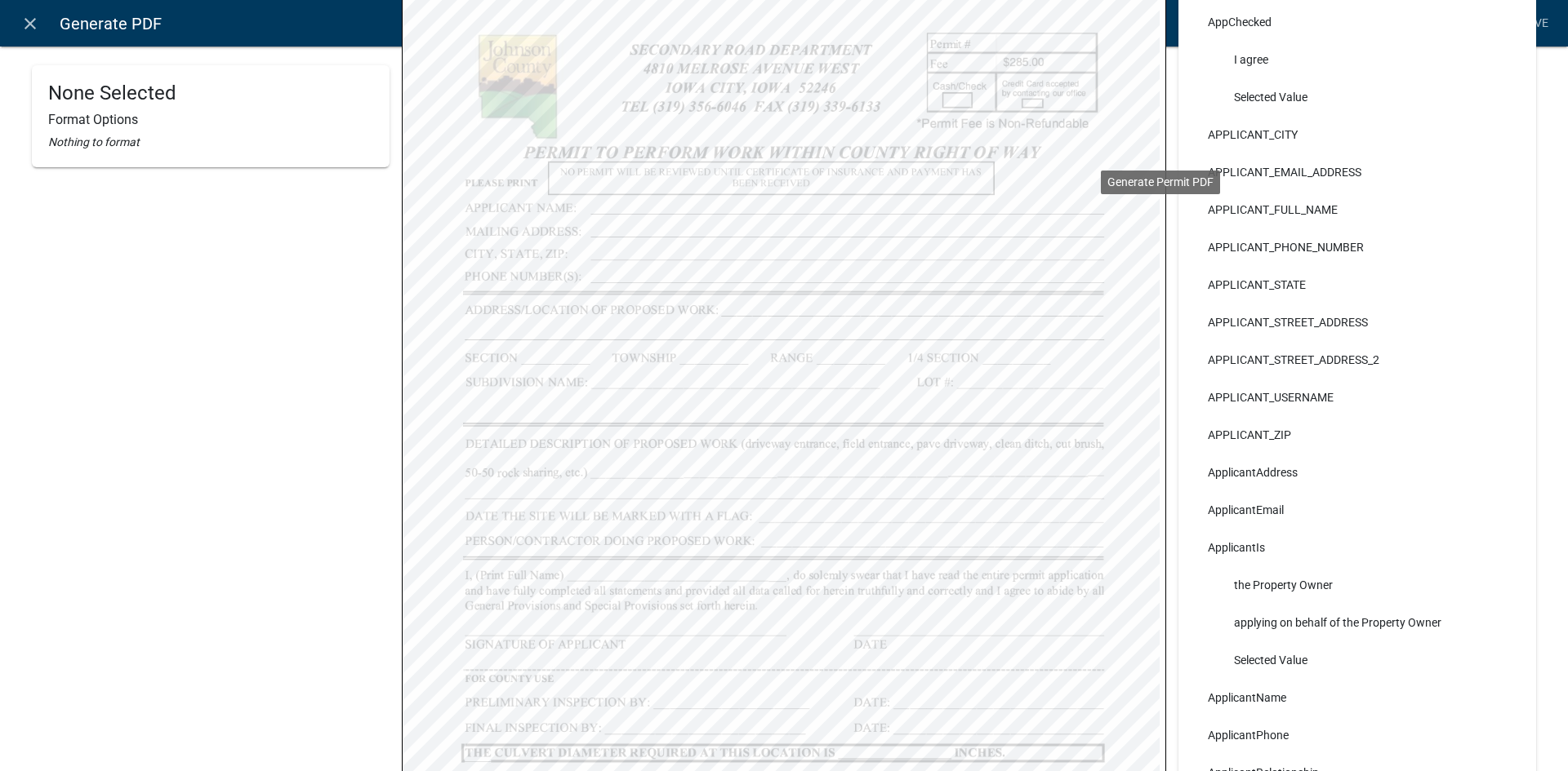
scroll to position [429, 0]
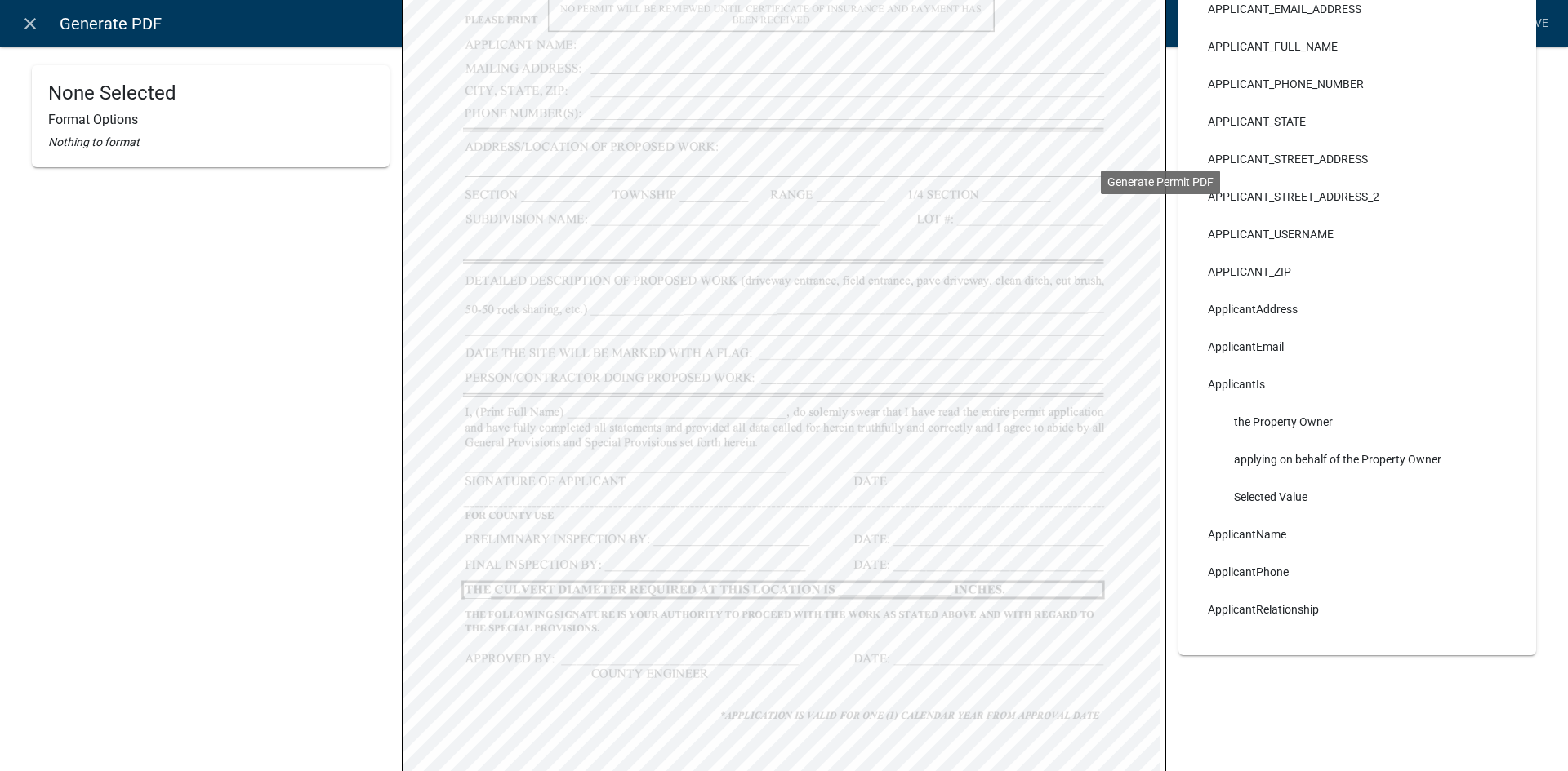
select select
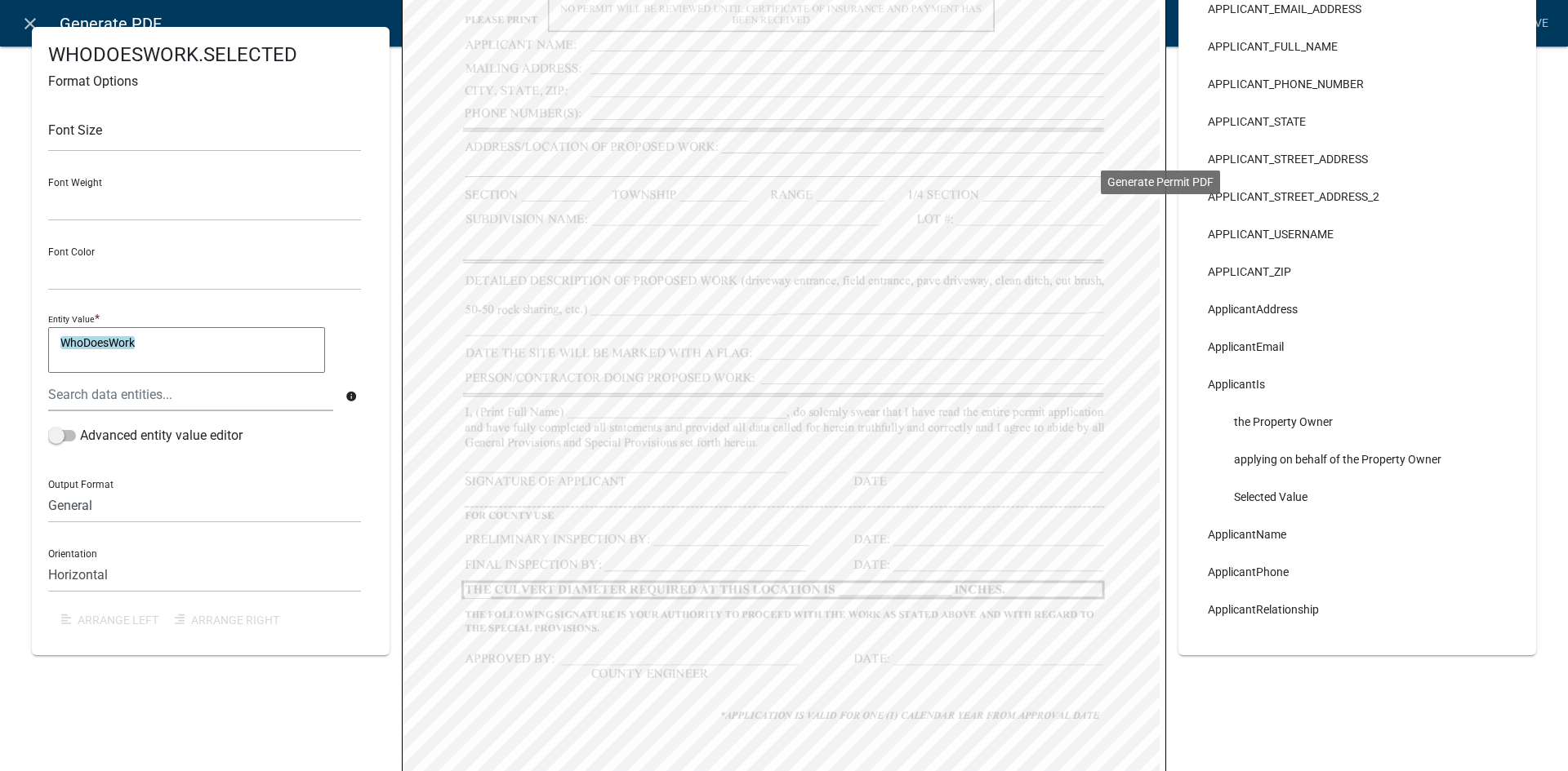
select select
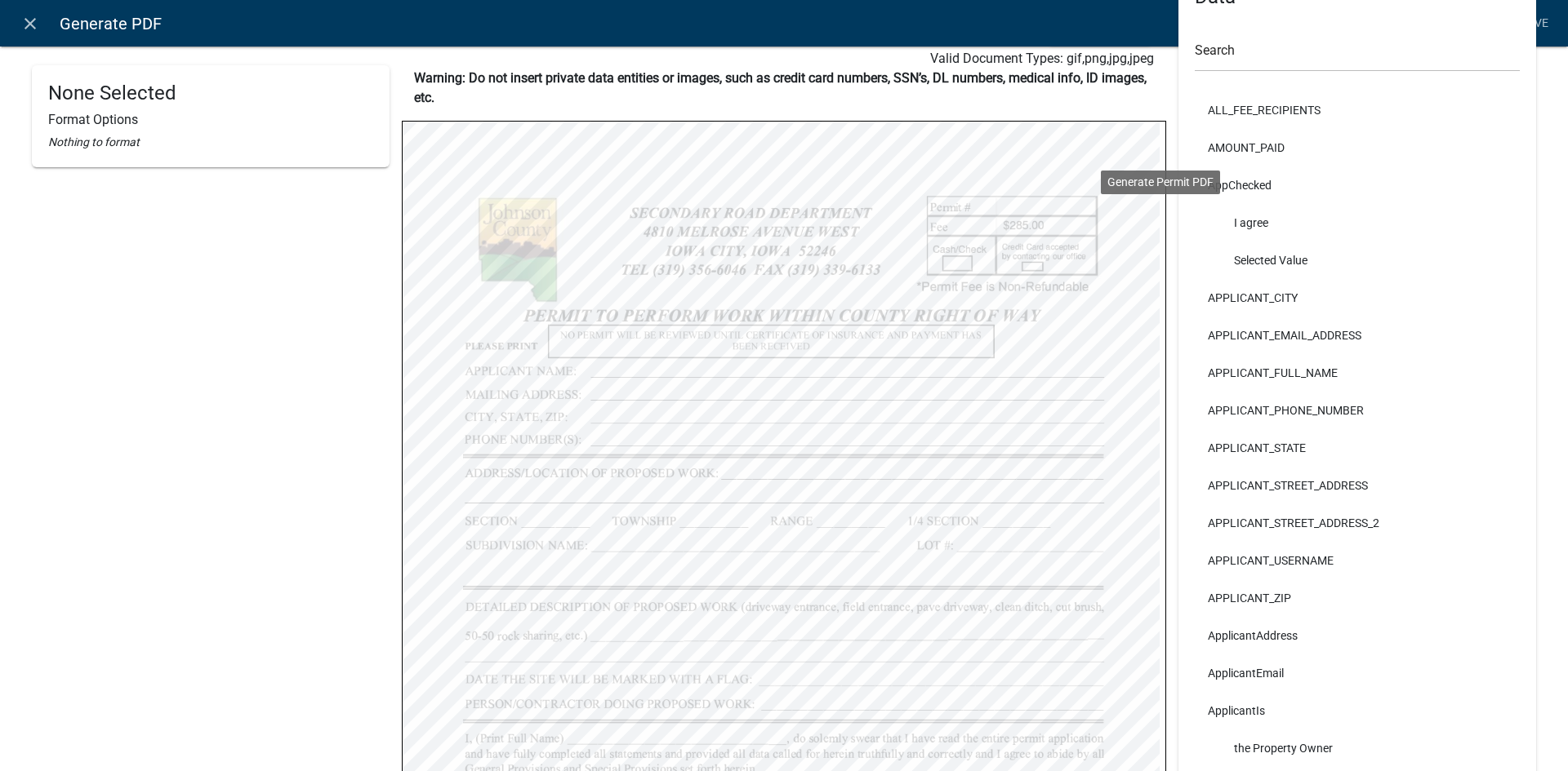
scroll to position [0, 0]
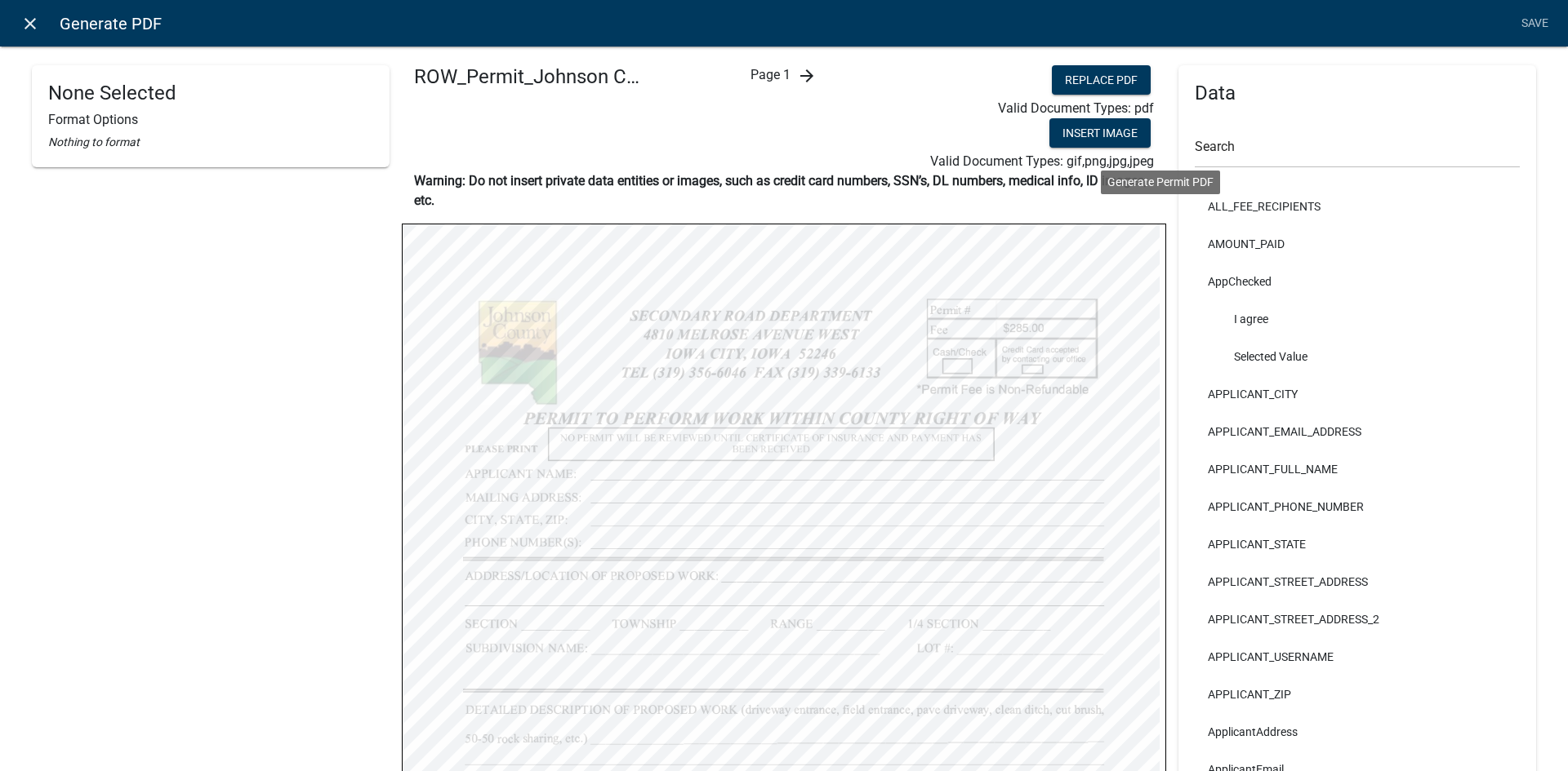
click at [37, 27] on icon "close" at bounding box center [31, 23] width 20 height 20
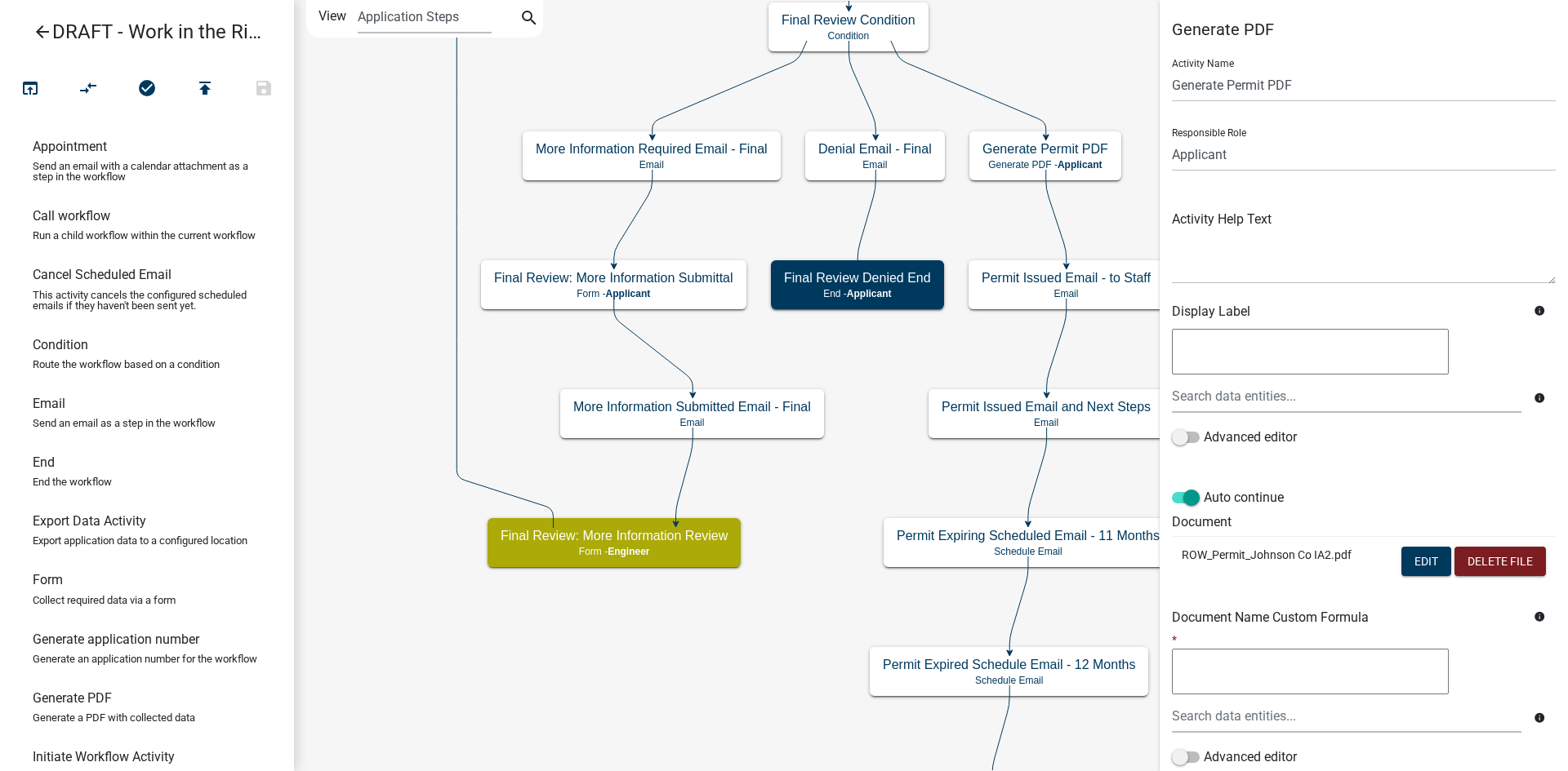
click at [42, 35] on icon "arrow_back" at bounding box center [42, 32] width 20 height 23
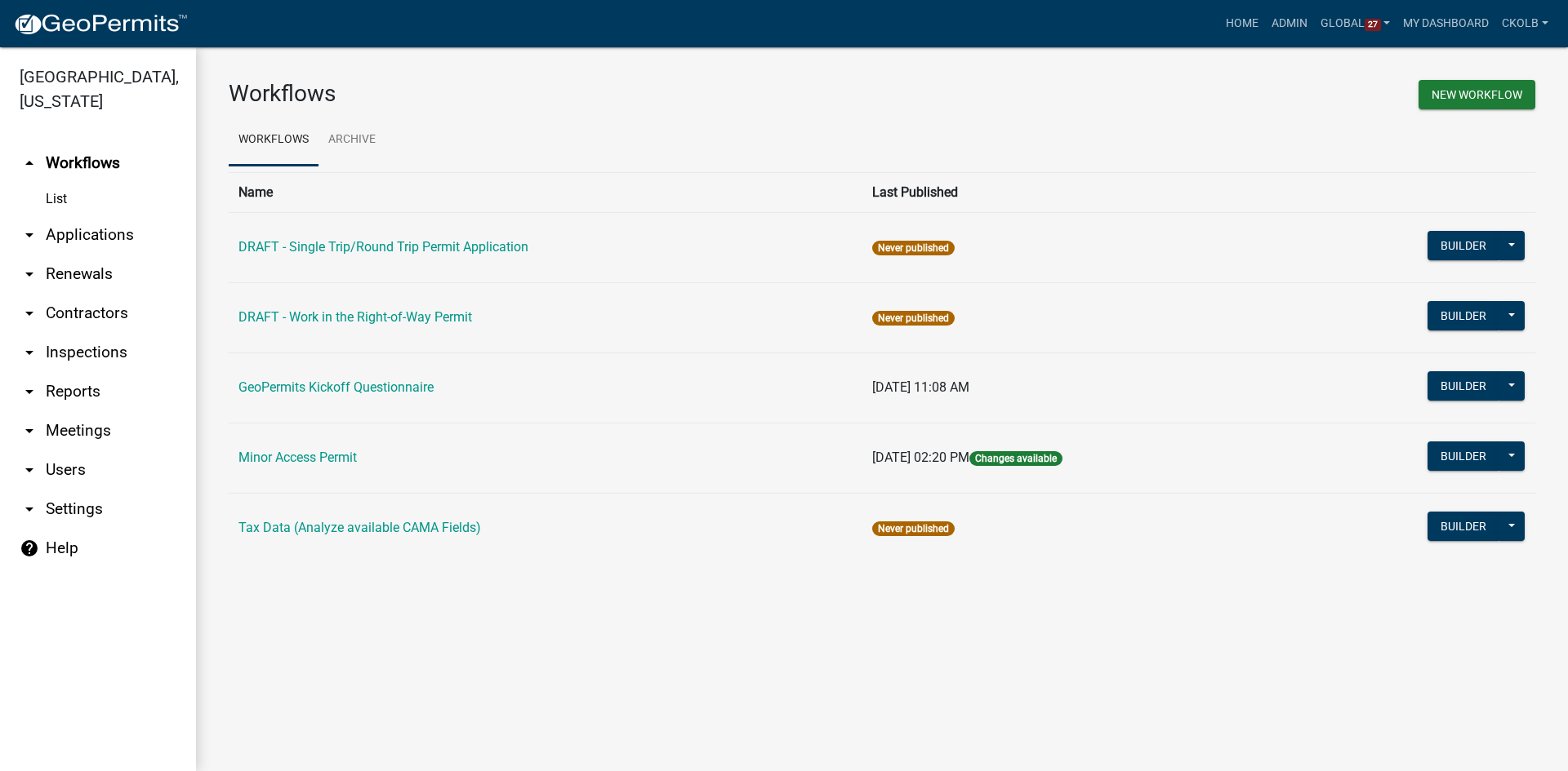
click at [506, 577] on div "Workflows New Workflow Workflows Archive Name Last Published DRAFT - Single Tri…" at bounding box center [881, 327] width 1372 height 562
click at [1512, 453] on button at bounding box center [1511, 456] width 26 height 30
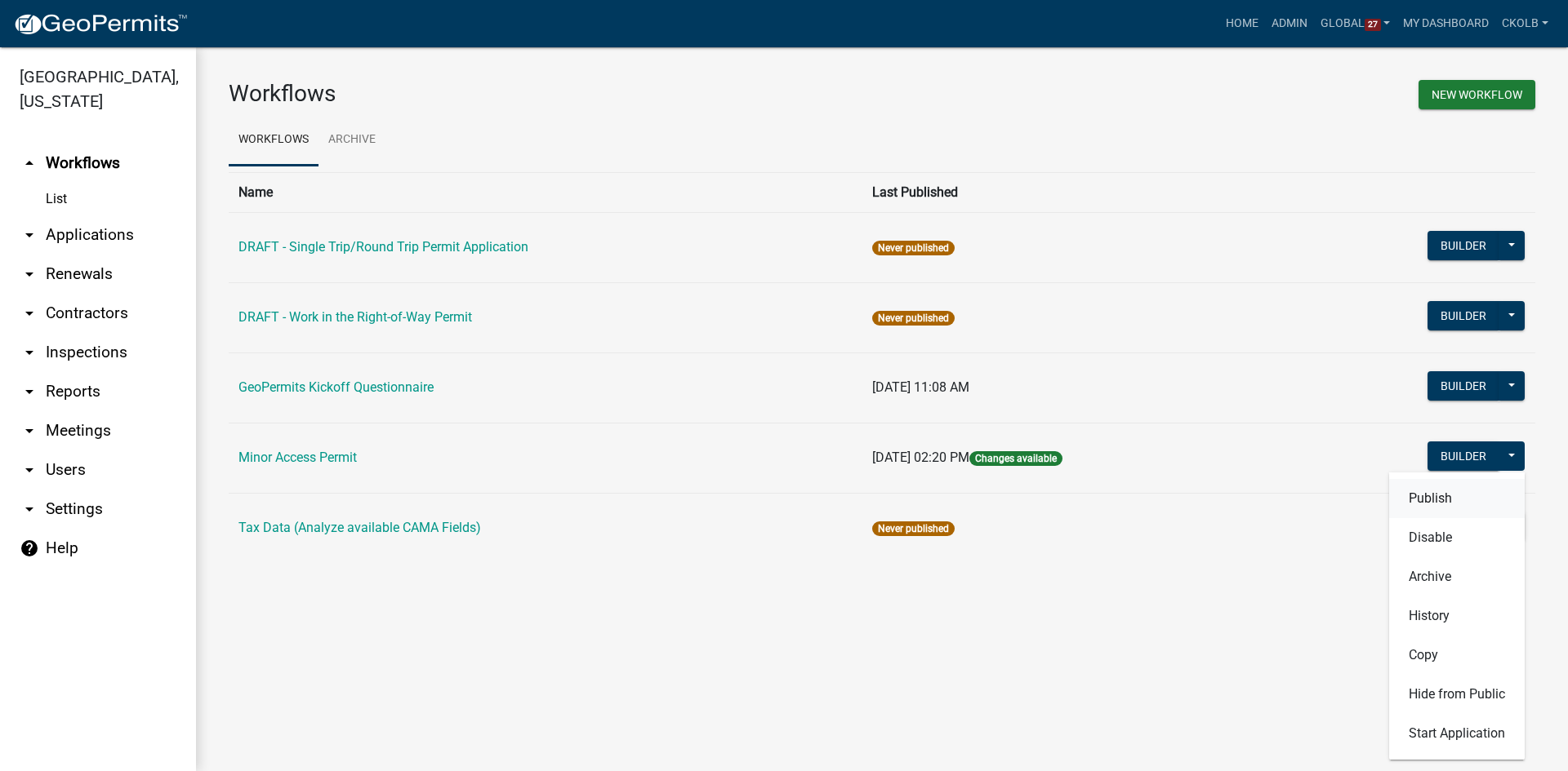
click at [1466, 501] on button "Publish" at bounding box center [1457, 498] width 135 height 39
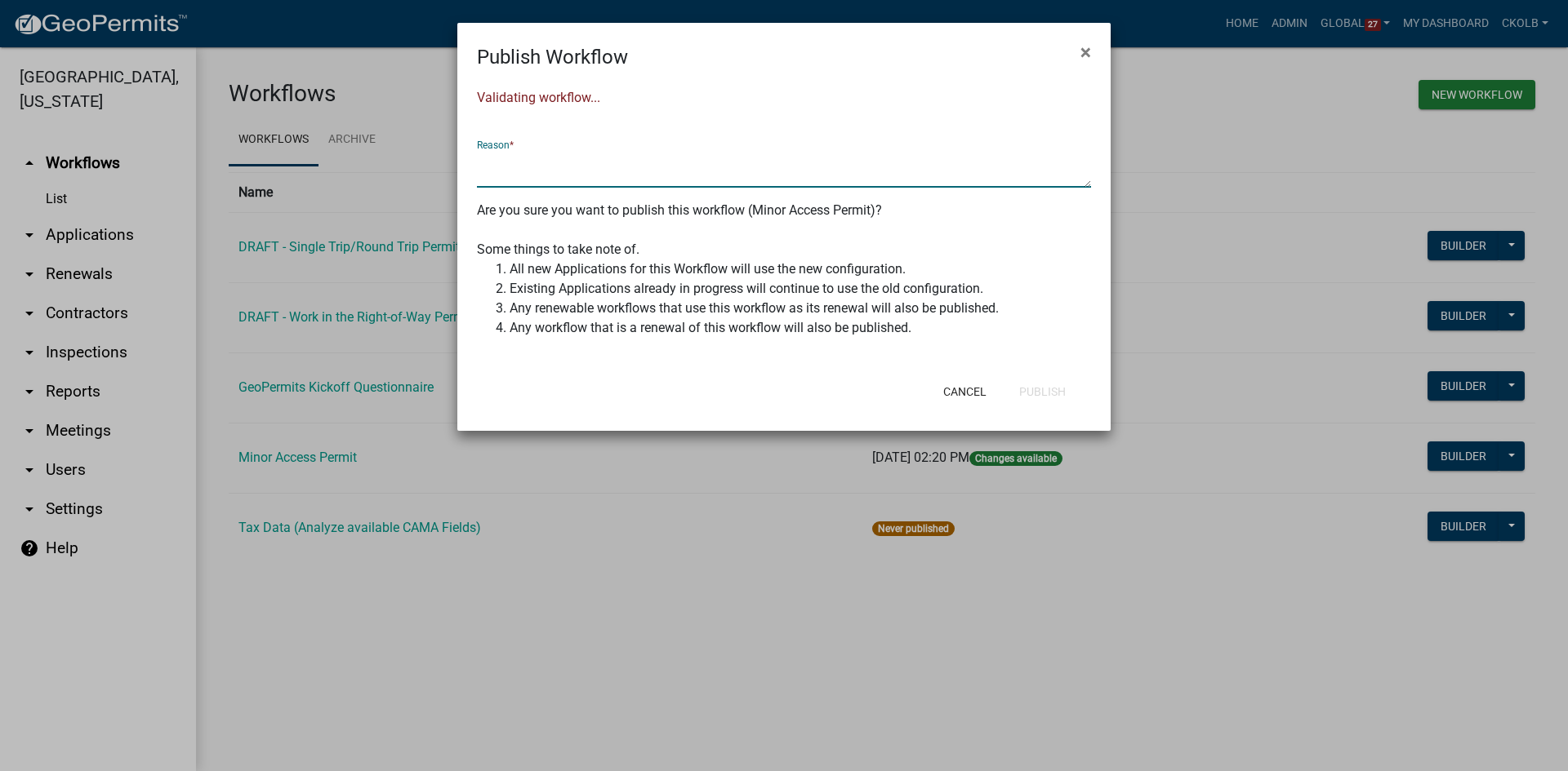
click at [677, 182] on textarea at bounding box center [784, 170] width 614 height 38
type textarea "w"
type textarea "signature attestation statement in submittal step"
click at [1035, 373] on div "Cancel Publish" at bounding box center [890, 391] width 402 height 42
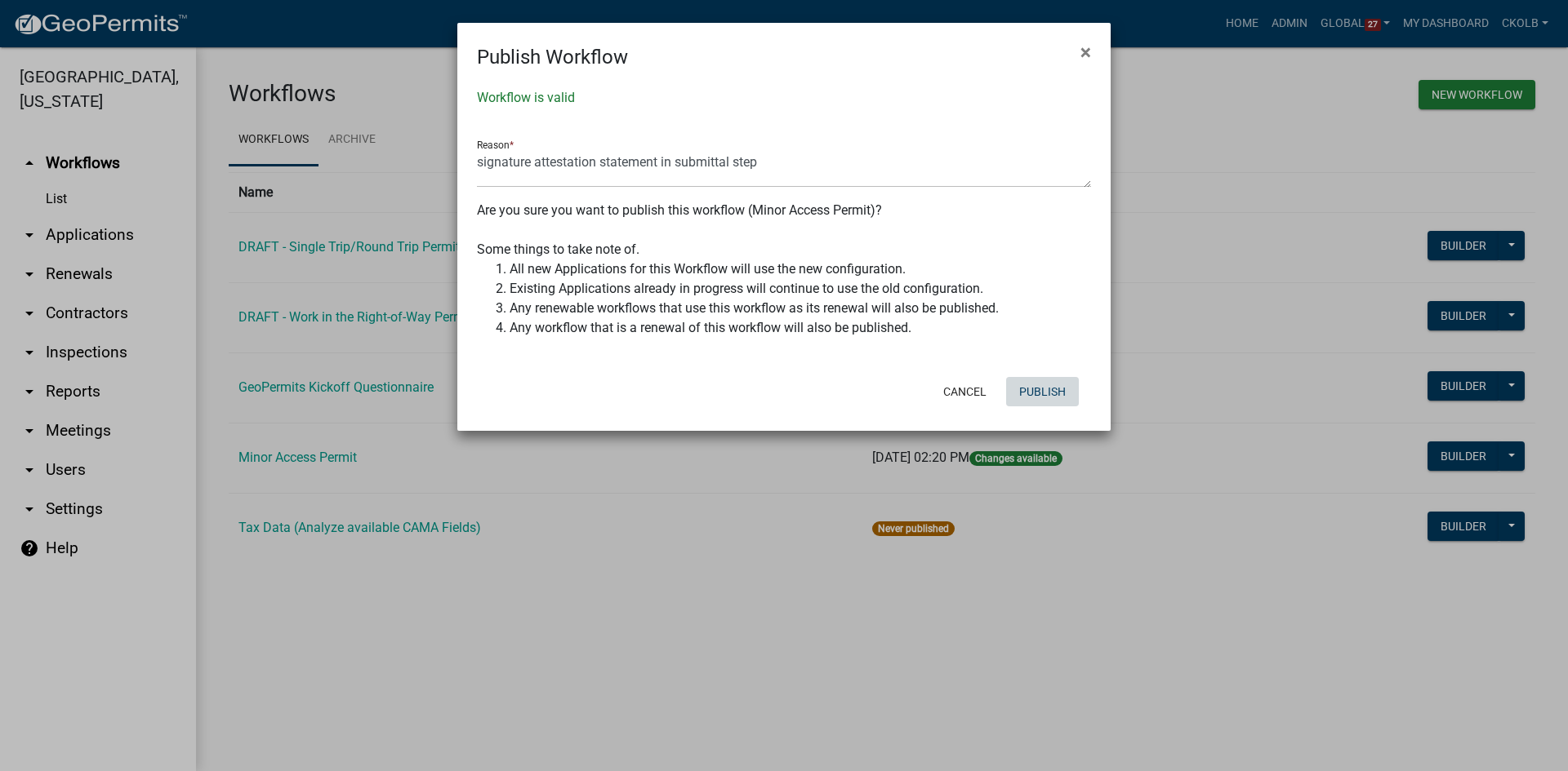
click at [1037, 381] on button "Publish" at bounding box center [1042, 391] width 73 height 30
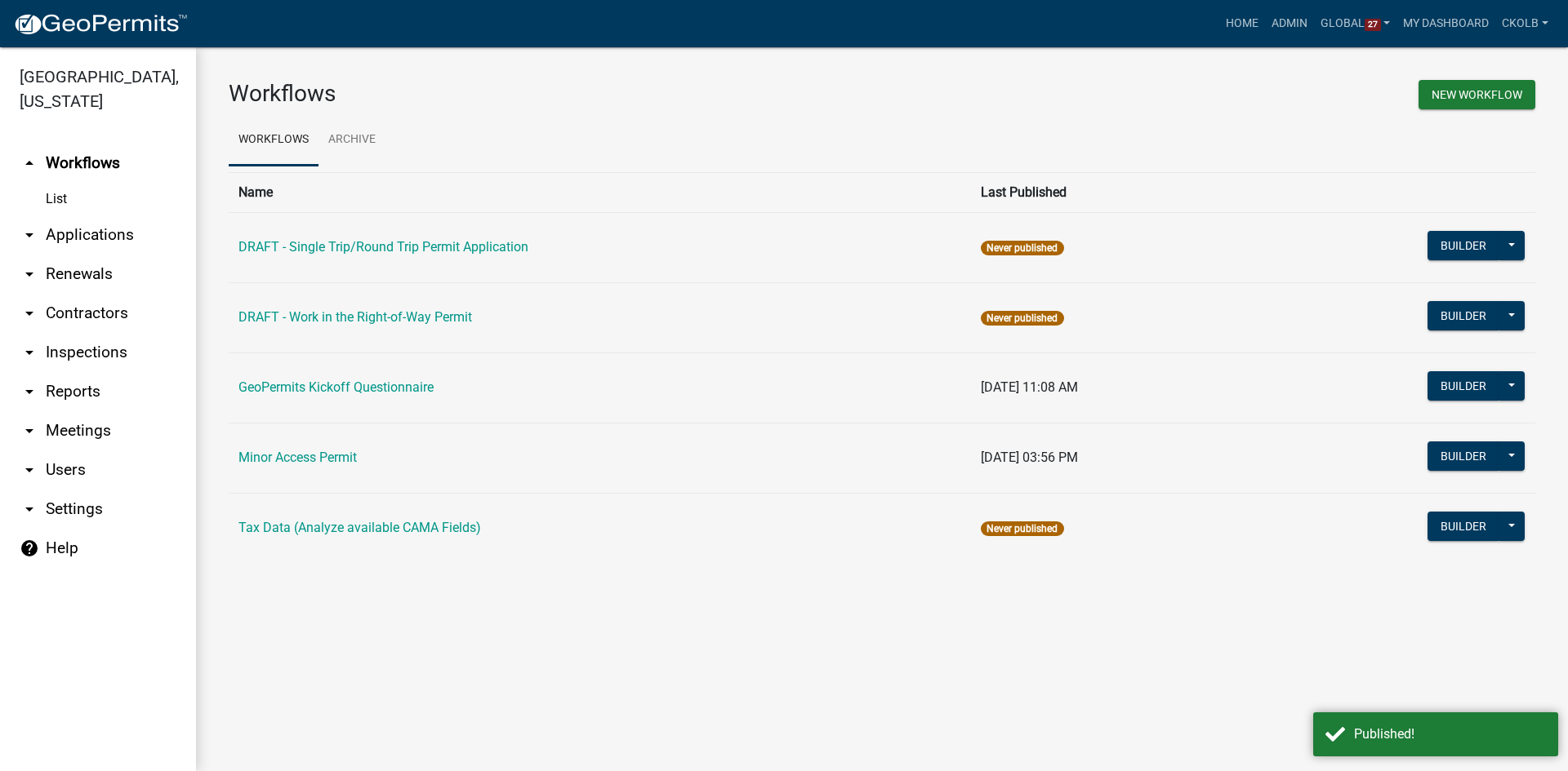
click at [392, 616] on main "Workflows New Workflow Workflows Archive Name Last Published DRAFT - Single Tri…" at bounding box center [881, 408] width 1372 height 724
click at [1302, 17] on link "Admin" at bounding box center [1289, 23] width 49 height 31
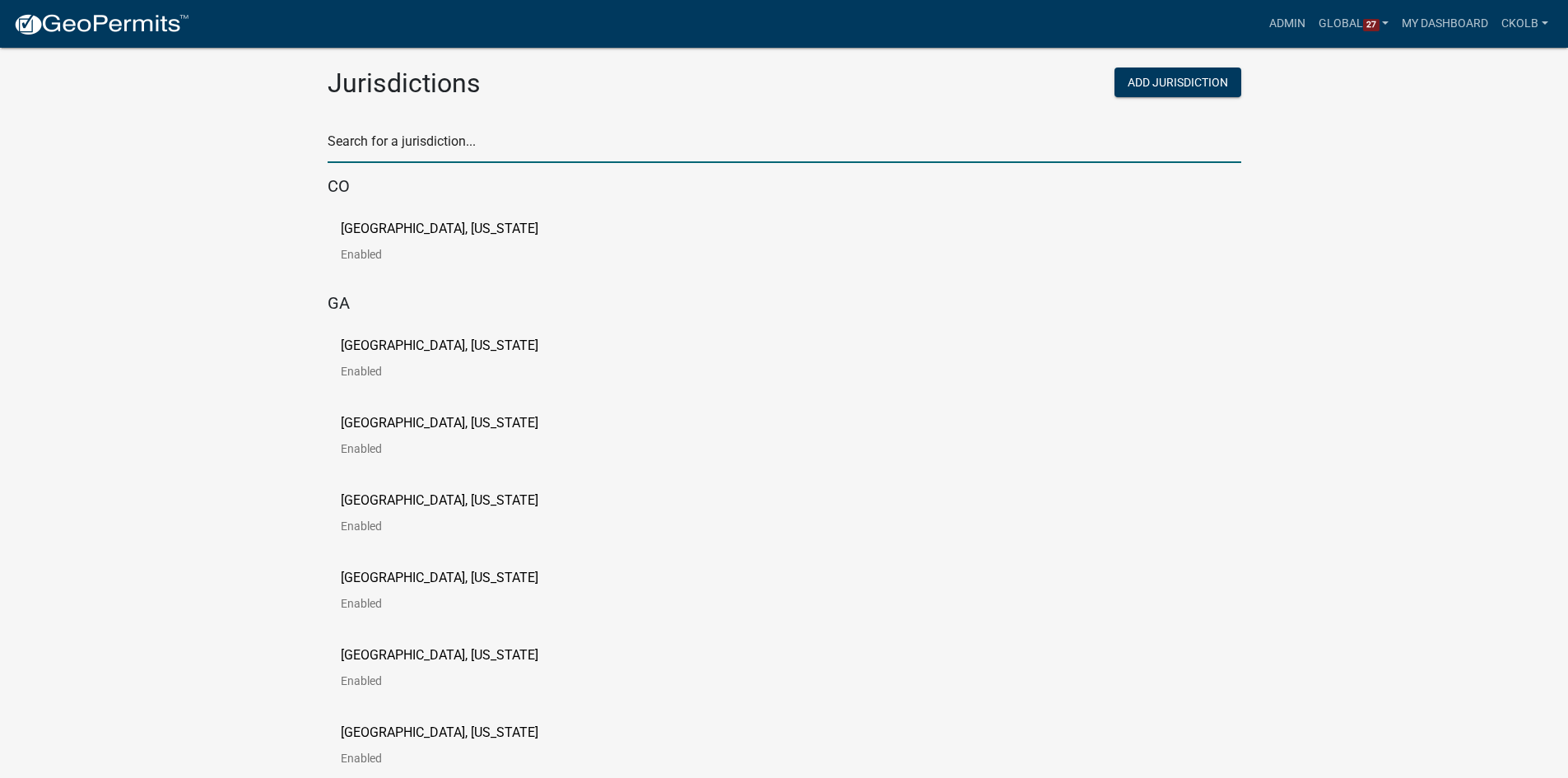
click at [595, 151] on input "text" at bounding box center [784, 146] width 914 height 34
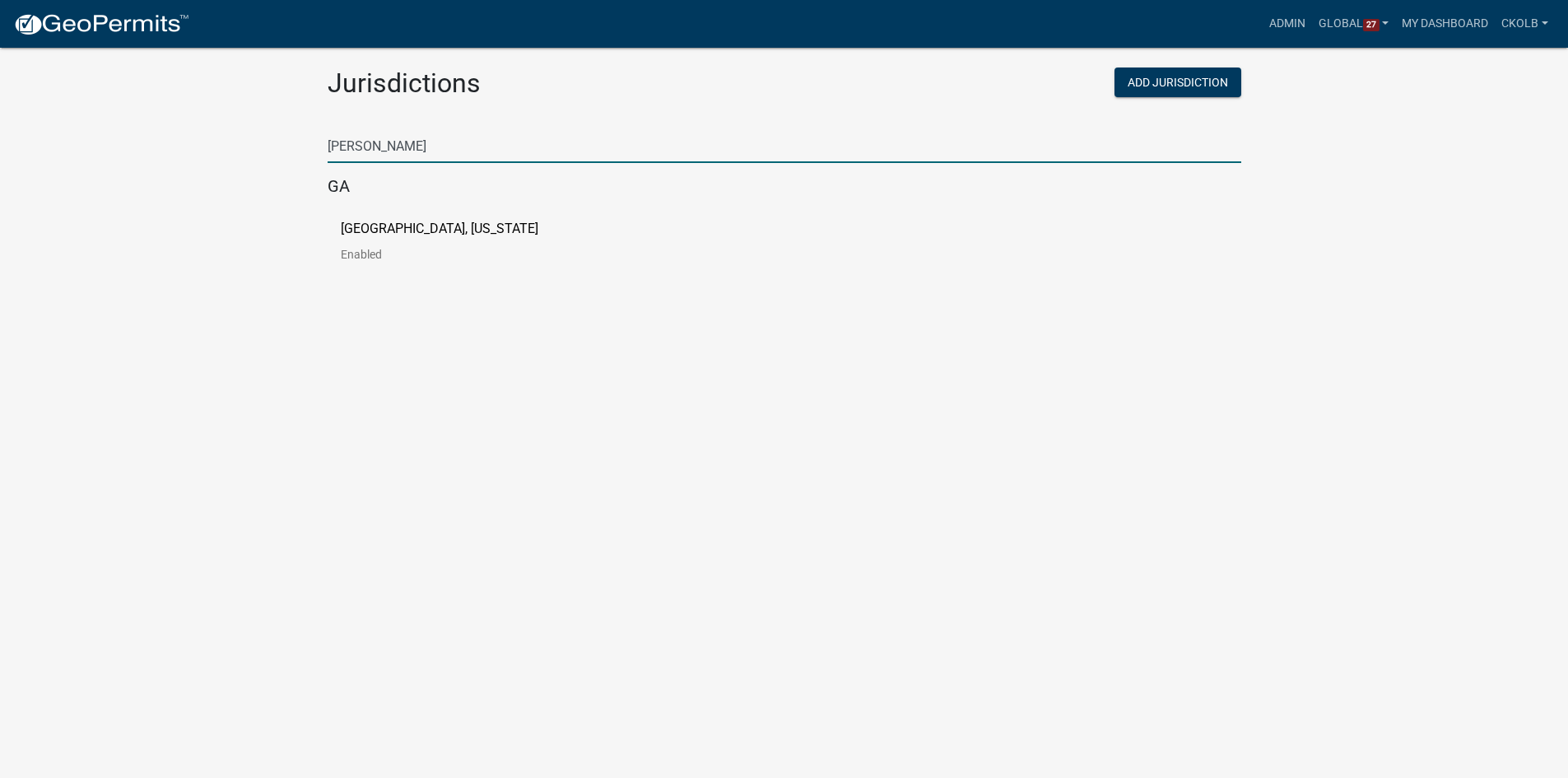
type input "putnam"
drag, startPoint x: 413, startPoint y: 221, endPoint x: 387, endPoint y: 197, distance: 35.4
click at [413, 221] on div "Putnam County, Georgia Enabled" at bounding box center [784, 248] width 914 height 77
click at [405, 235] on p "[GEOGRAPHIC_DATA], [US_STATE]" at bounding box center [439, 228] width 197 height 13
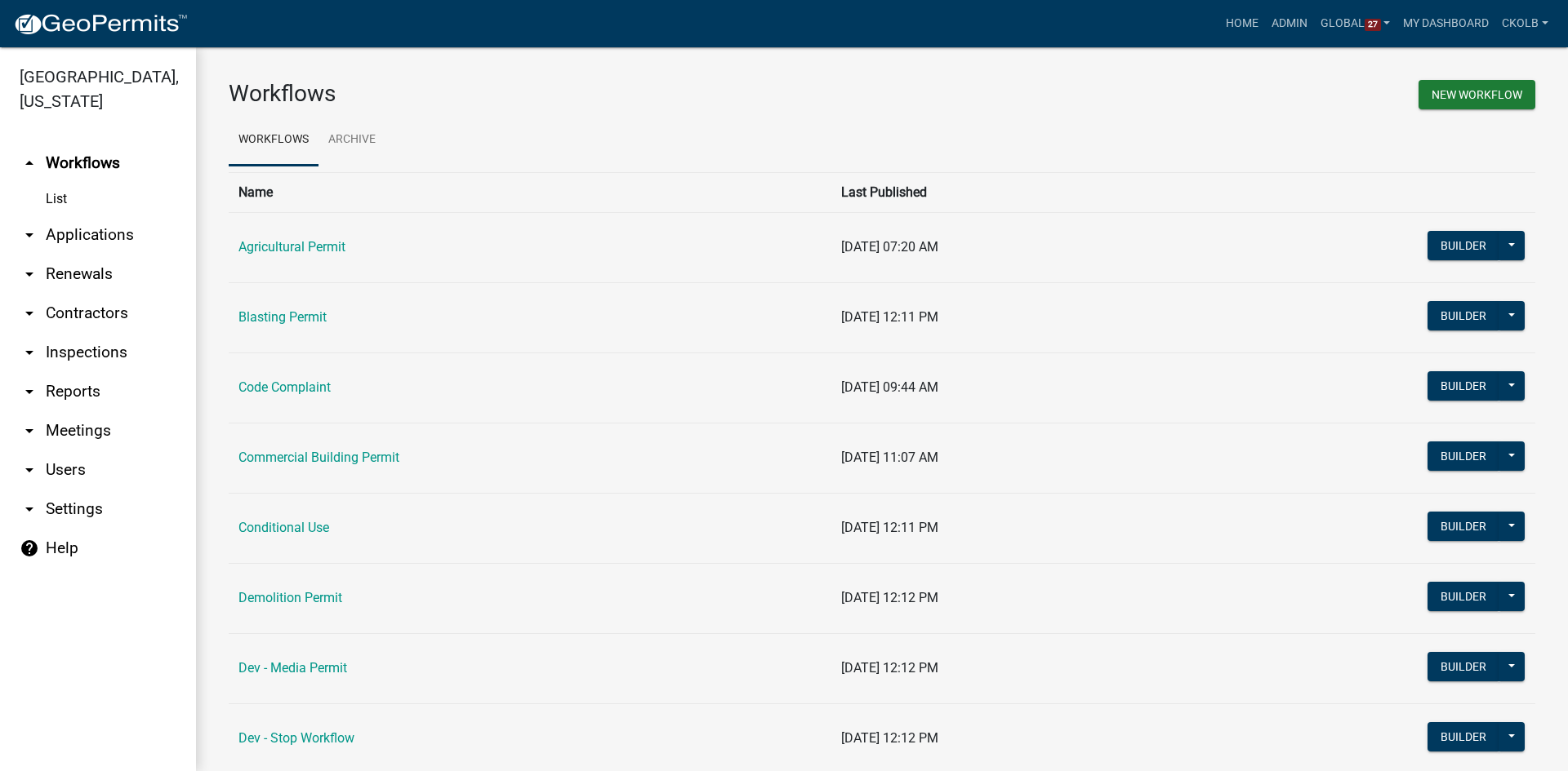
click at [67, 307] on link "arrow_drop_down Contractors" at bounding box center [97, 313] width 196 height 39
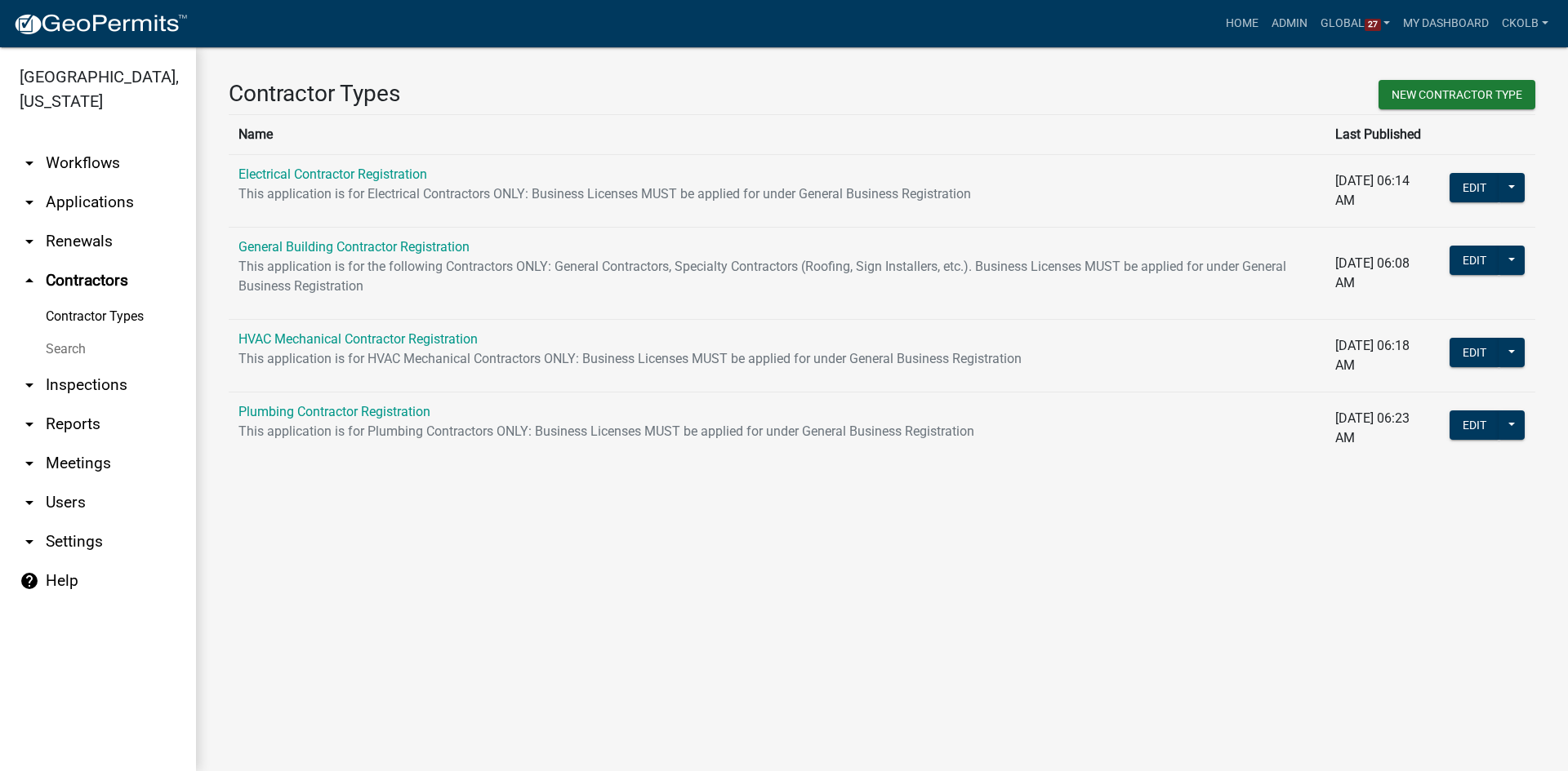
click at [82, 160] on link "arrow_drop_down Workflows" at bounding box center [97, 162] width 196 height 39
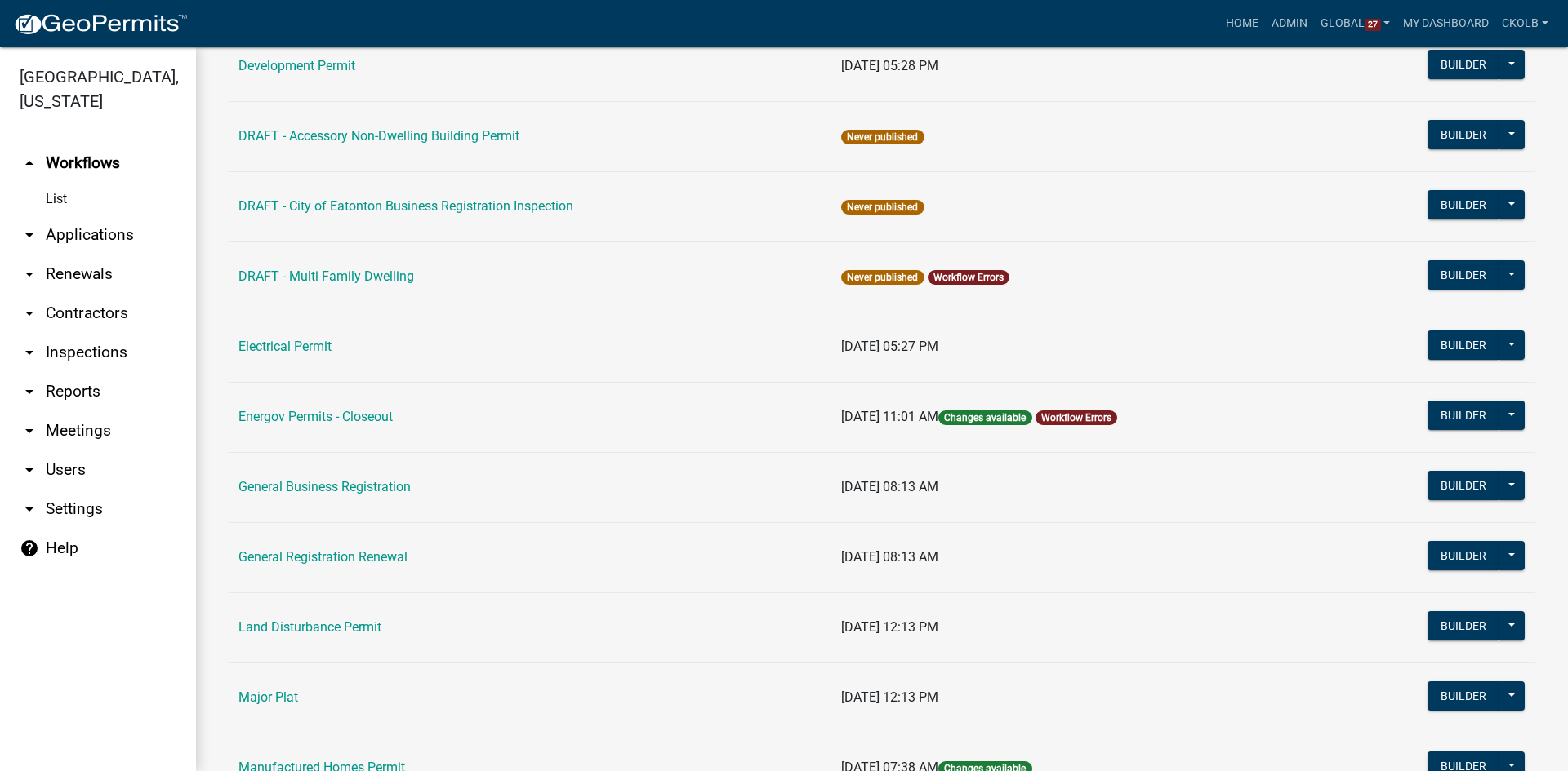
scroll to position [816, 0]
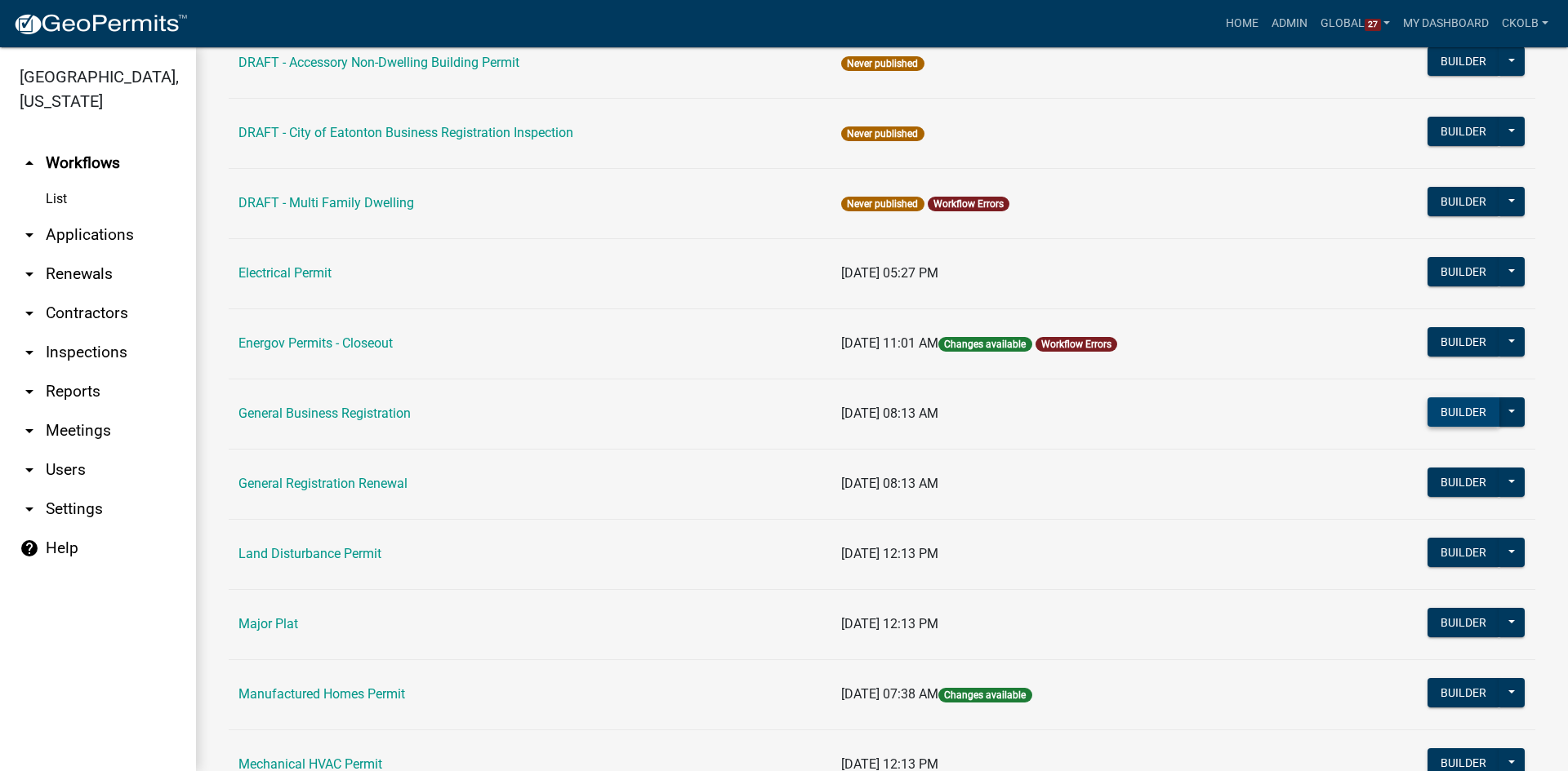
click at [1433, 408] on button "Builder" at bounding box center [1463, 412] width 72 height 30
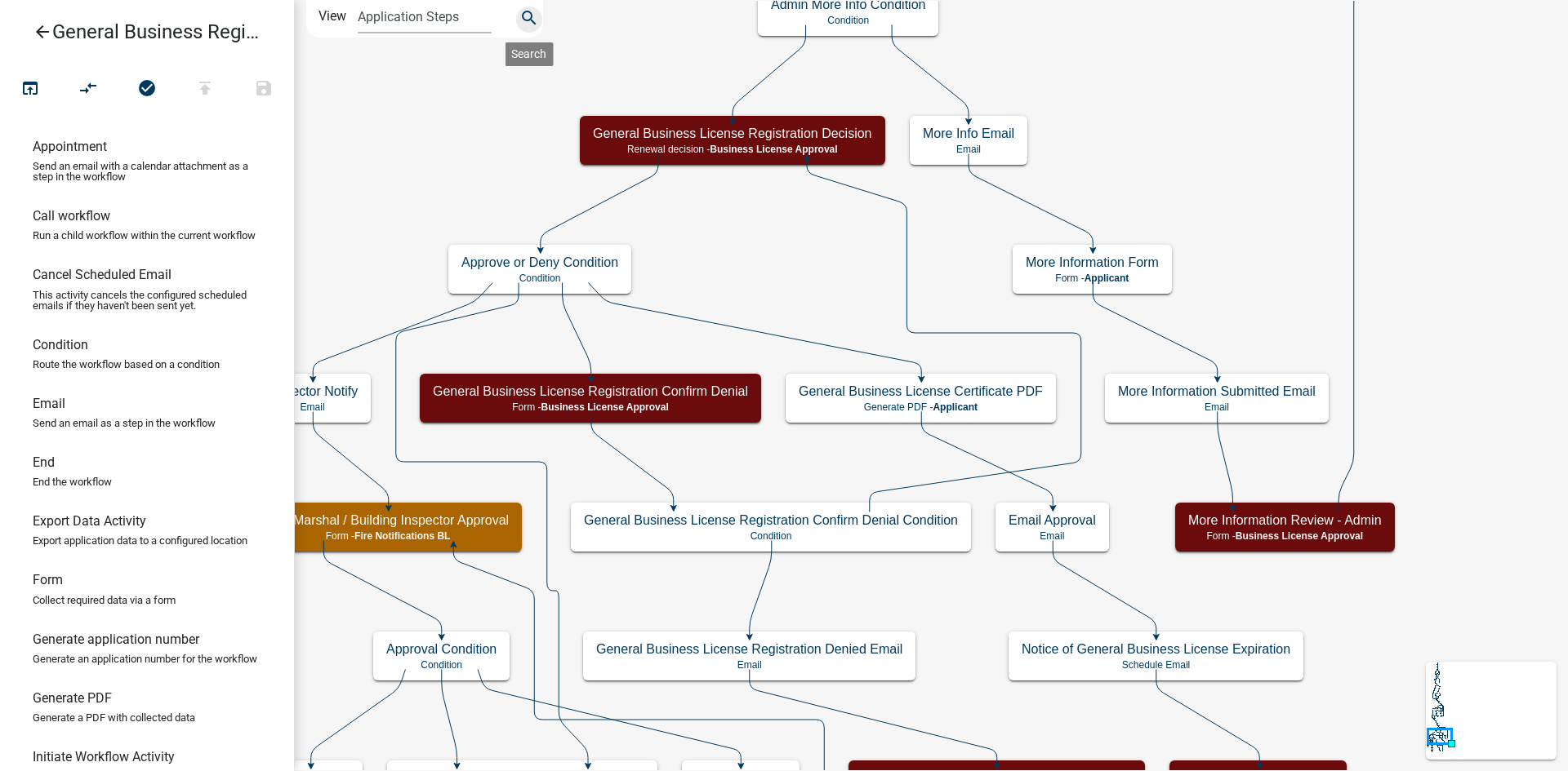
click at [529, 18] on icon "search" at bounding box center [530, 19] width 20 height 23
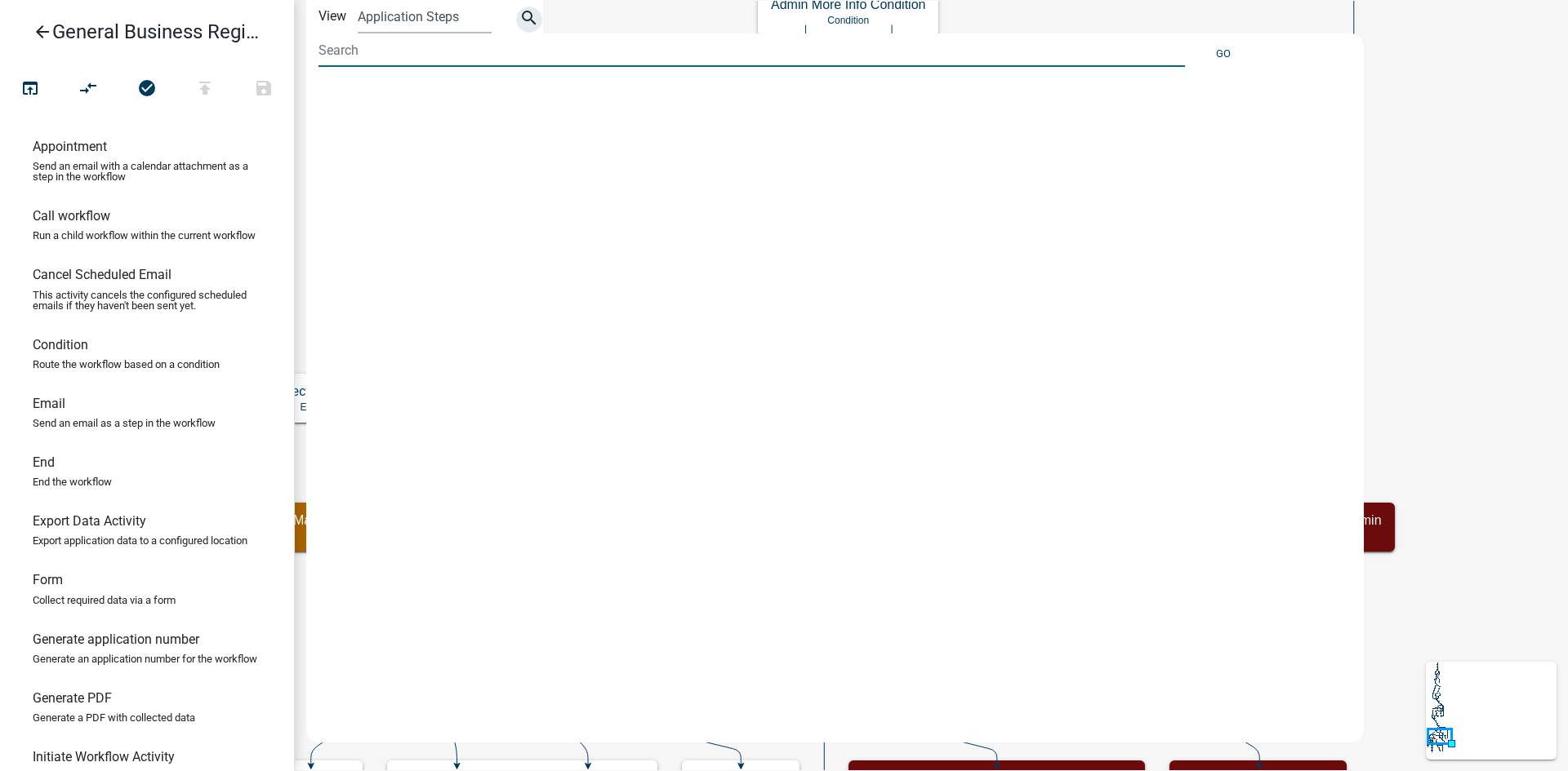
click at [429, 56] on input at bounding box center [752, 50] width 866 height 33
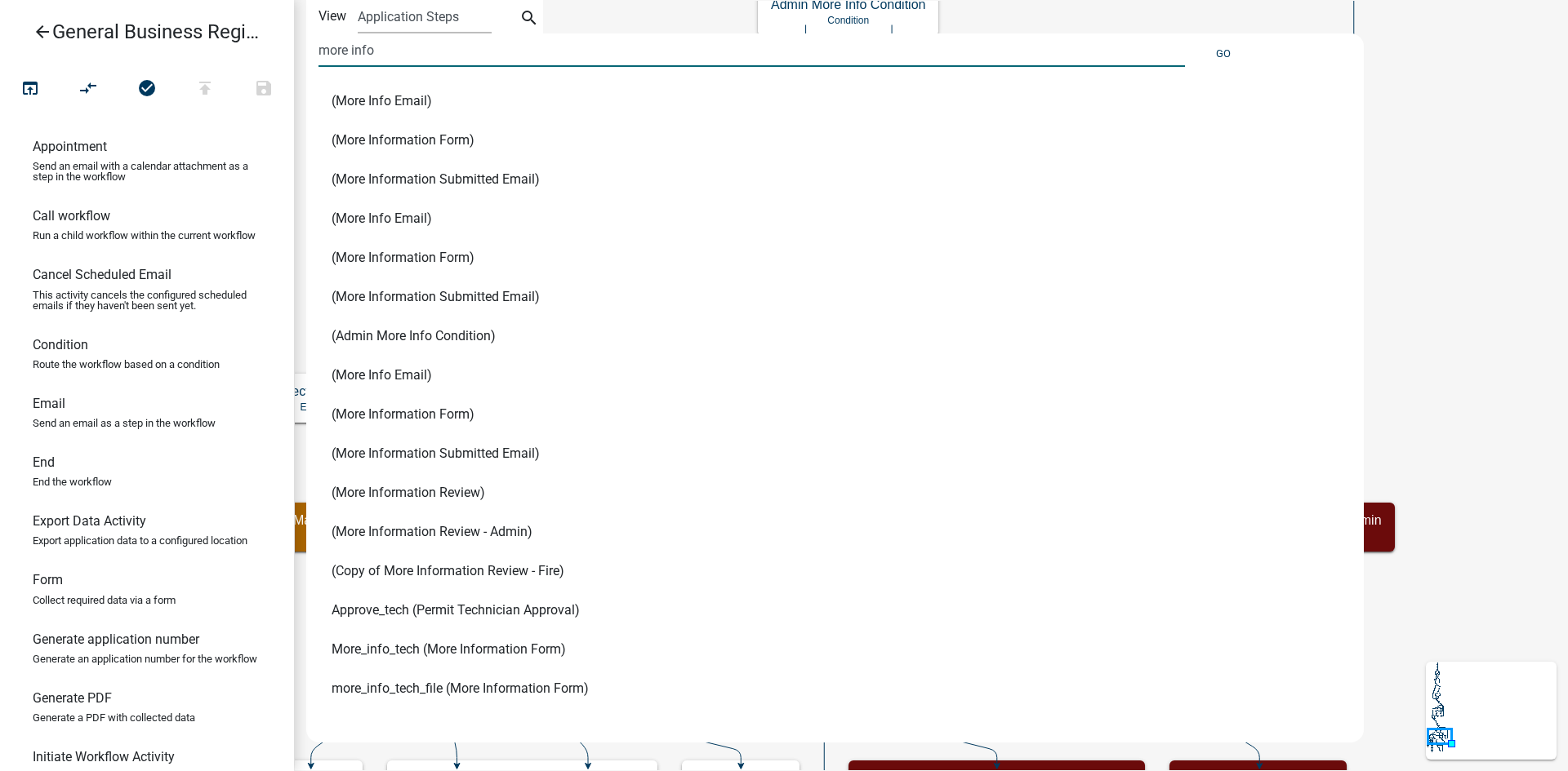
drag, startPoint x: 392, startPoint y: 49, endPoint x: 297, endPoint y: 50, distance: 95.0
click at [297, 50] on div "Start Start - Applicant Notify Approvers Email Email Approval Email Approved En…" at bounding box center [931, 385] width 1274 height 771
type input "fire"
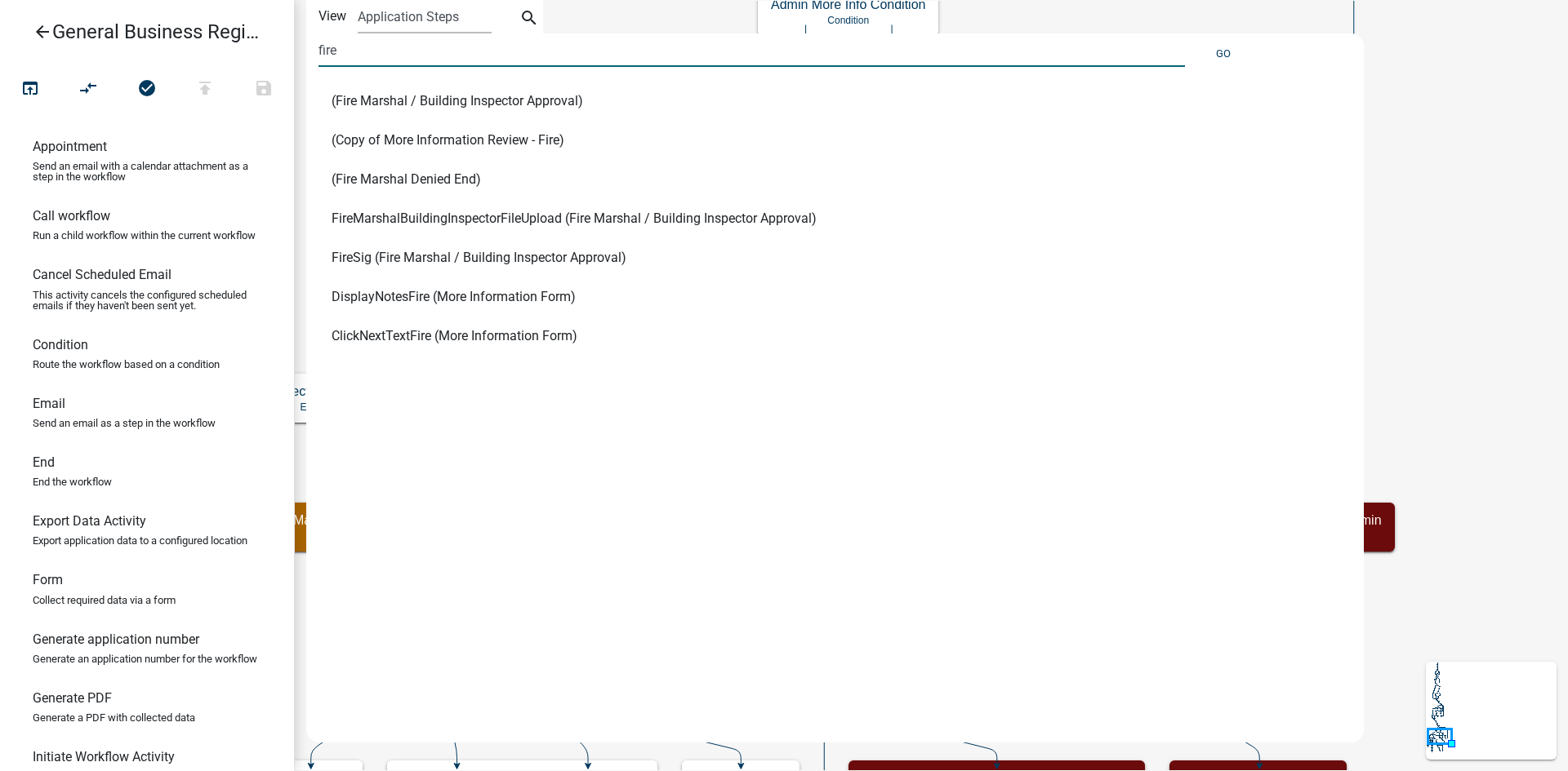
click at [401, 428] on div "(Fire Marshal / Building Inspector Approval) (Copy of More Information Review -…" at bounding box center [819, 399] width 1027 height 634
click at [540, 20] on button "search" at bounding box center [529, 19] width 26 height 26
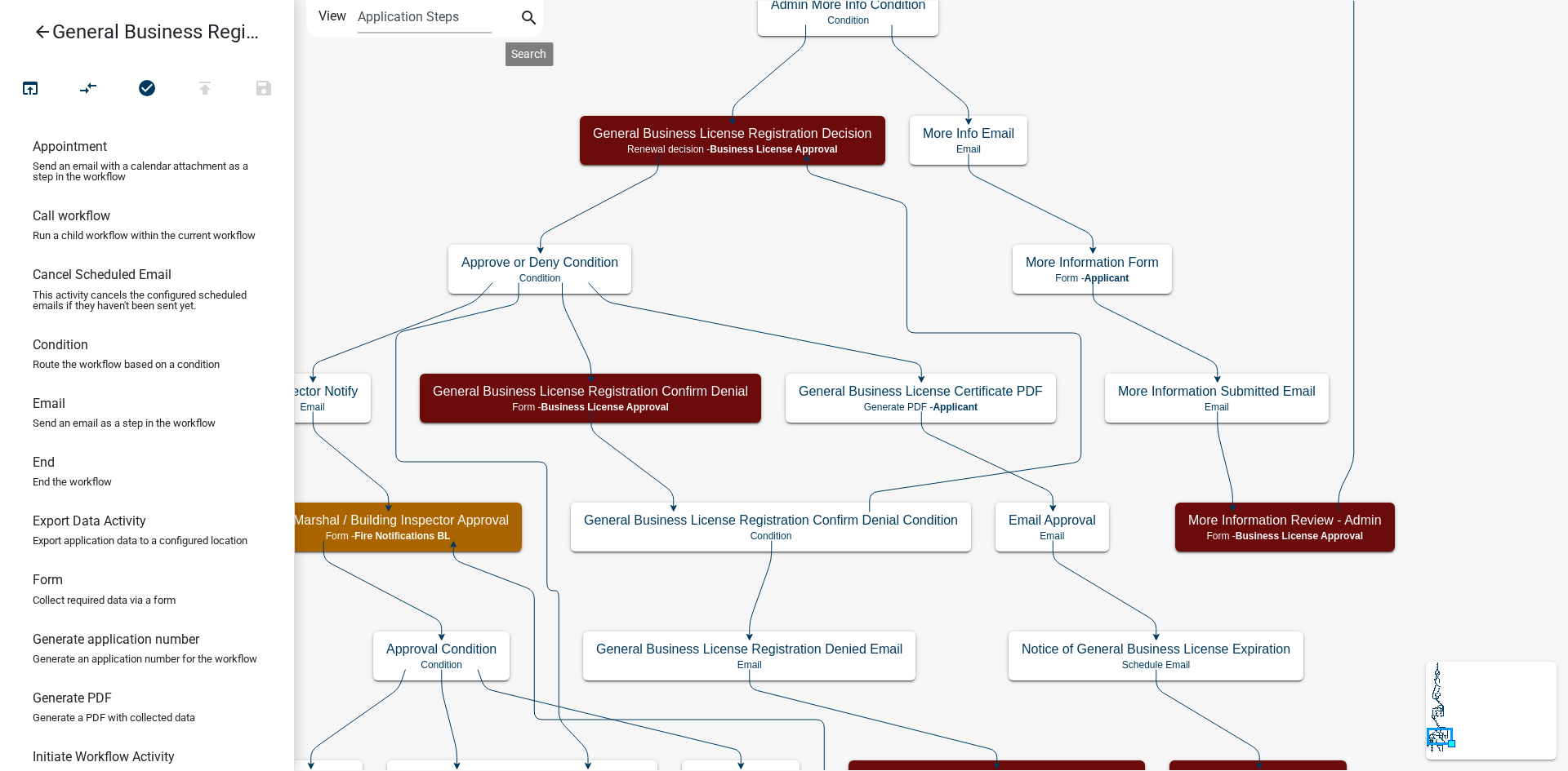
click at [1456, 490] on icon "Start Start - Applicant Notify Approvers Email Email Approval Email Approved En…" at bounding box center [931, 598] width 1272 height 1194
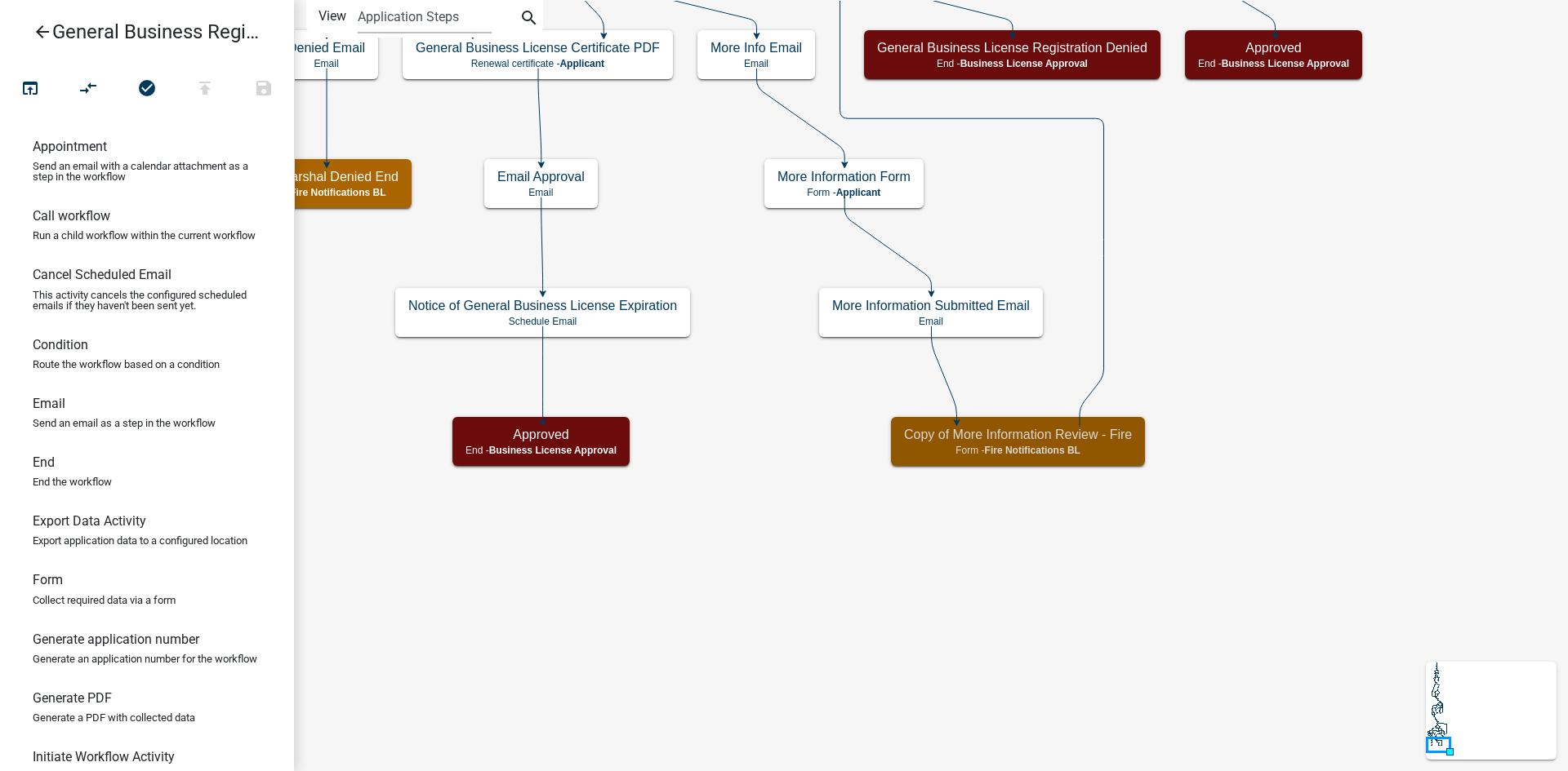
click at [1019, 436] on h5 "Copy of More Information Review - Fire" at bounding box center [1018, 434] width 228 height 15
select select "D8263C80-976B-478E-AC0A-9B30F681C0C3"
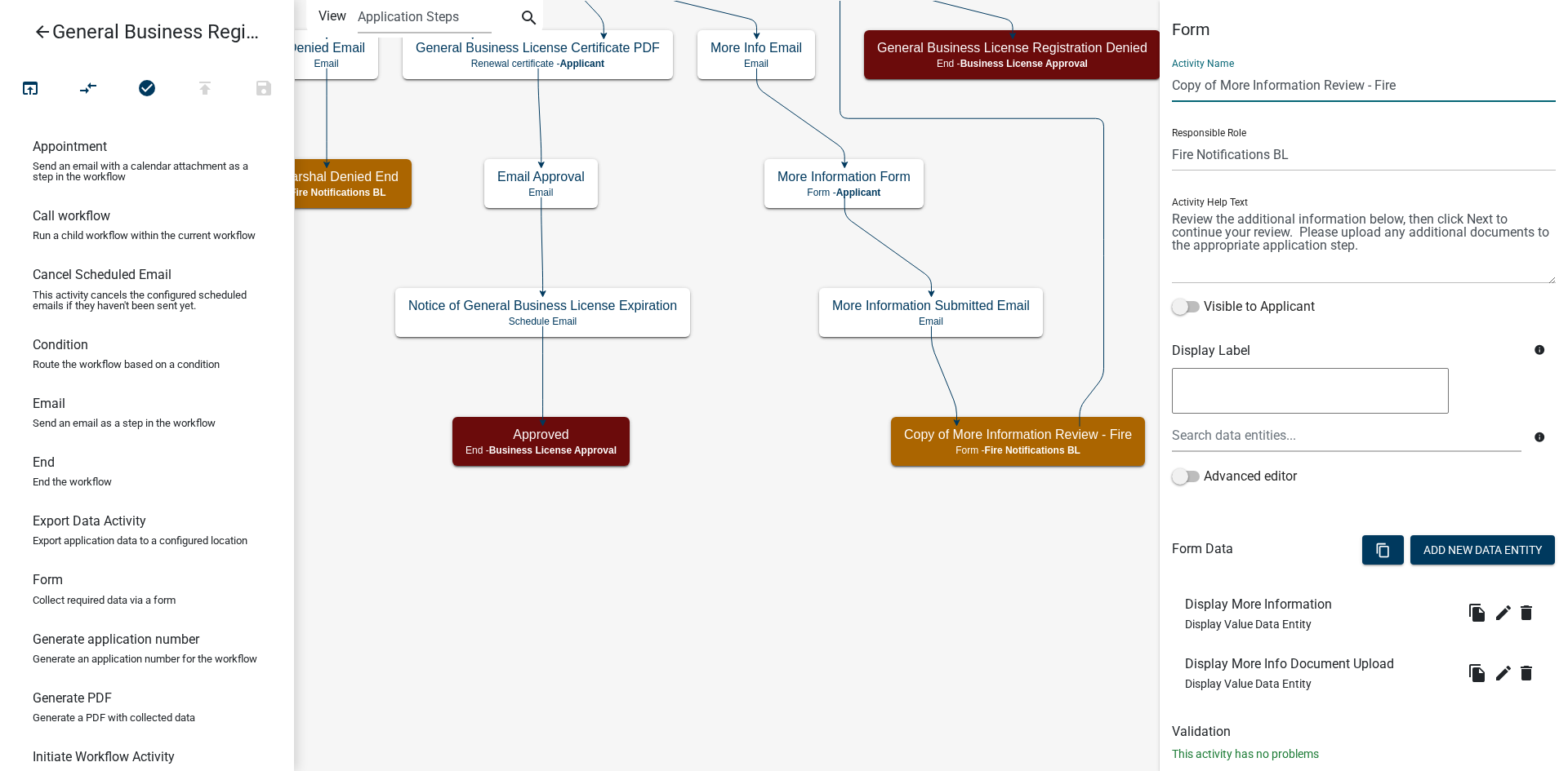
drag, startPoint x: 1222, startPoint y: 82, endPoint x: 1164, endPoint y: 88, distance: 58.3
click at [1164, 88] on div "Form Activity Name Copy of More Information Review - Fire Responsible Role Appl…" at bounding box center [1363, 398] width 409 height 757
click at [1364, 82] on input "More Information Review - Fire" at bounding box center [1363, 85] width 383 height 33
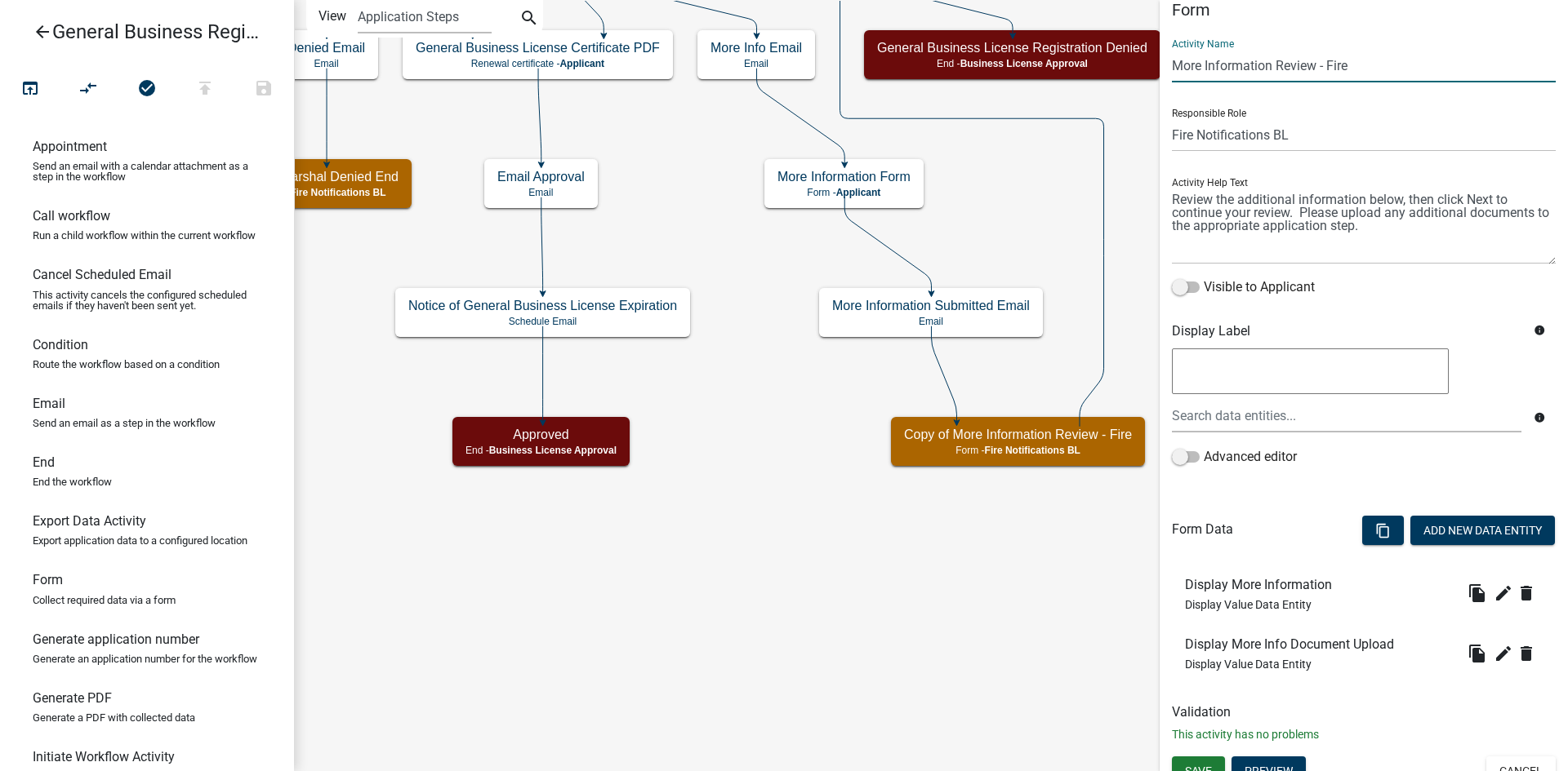
scroll to position [39, 0]
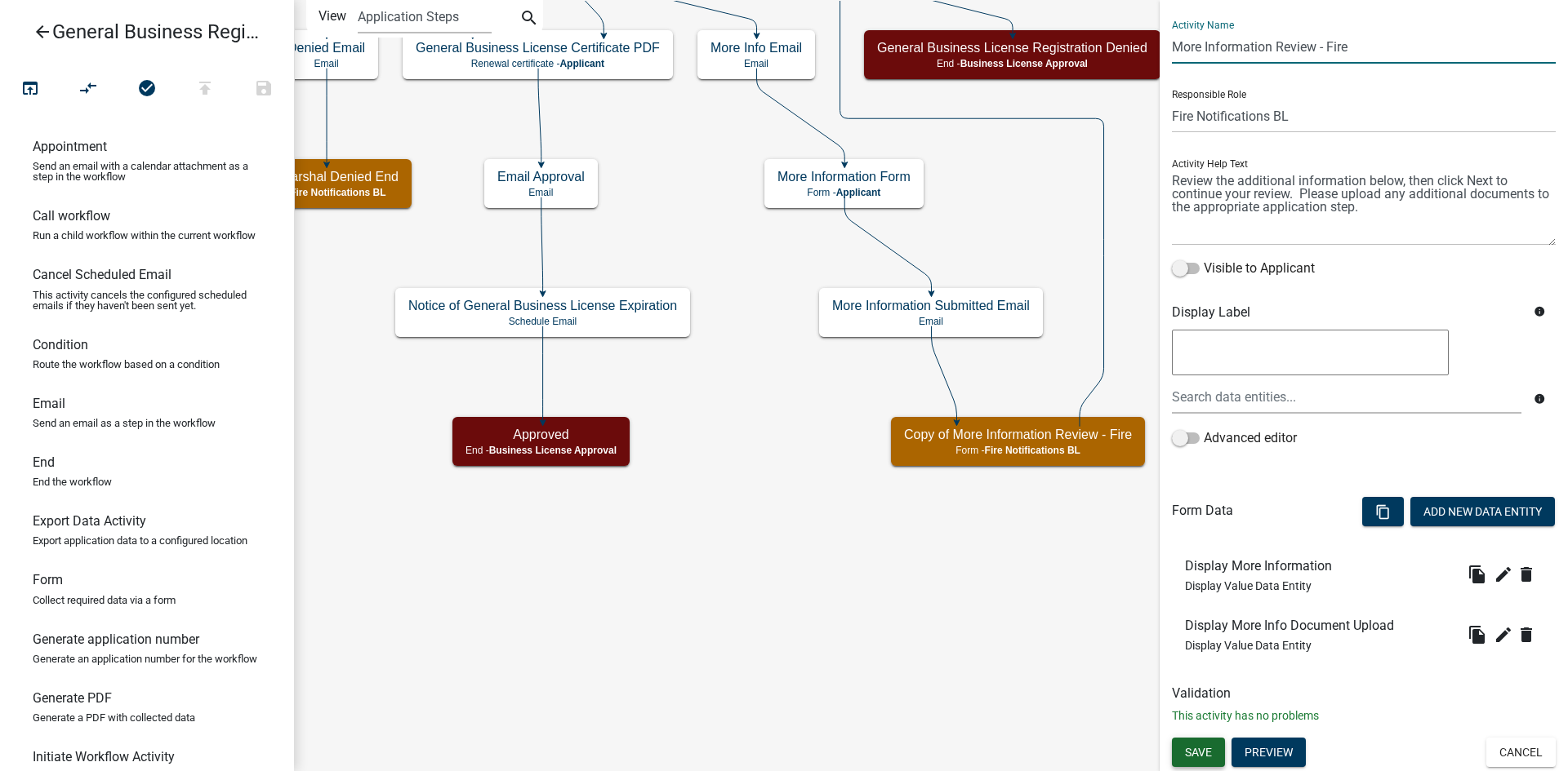
type input "More Information Review - Fire"
click at [1214, 755] on button "Save" at bounding box center [1198, 752] width 53 height 30
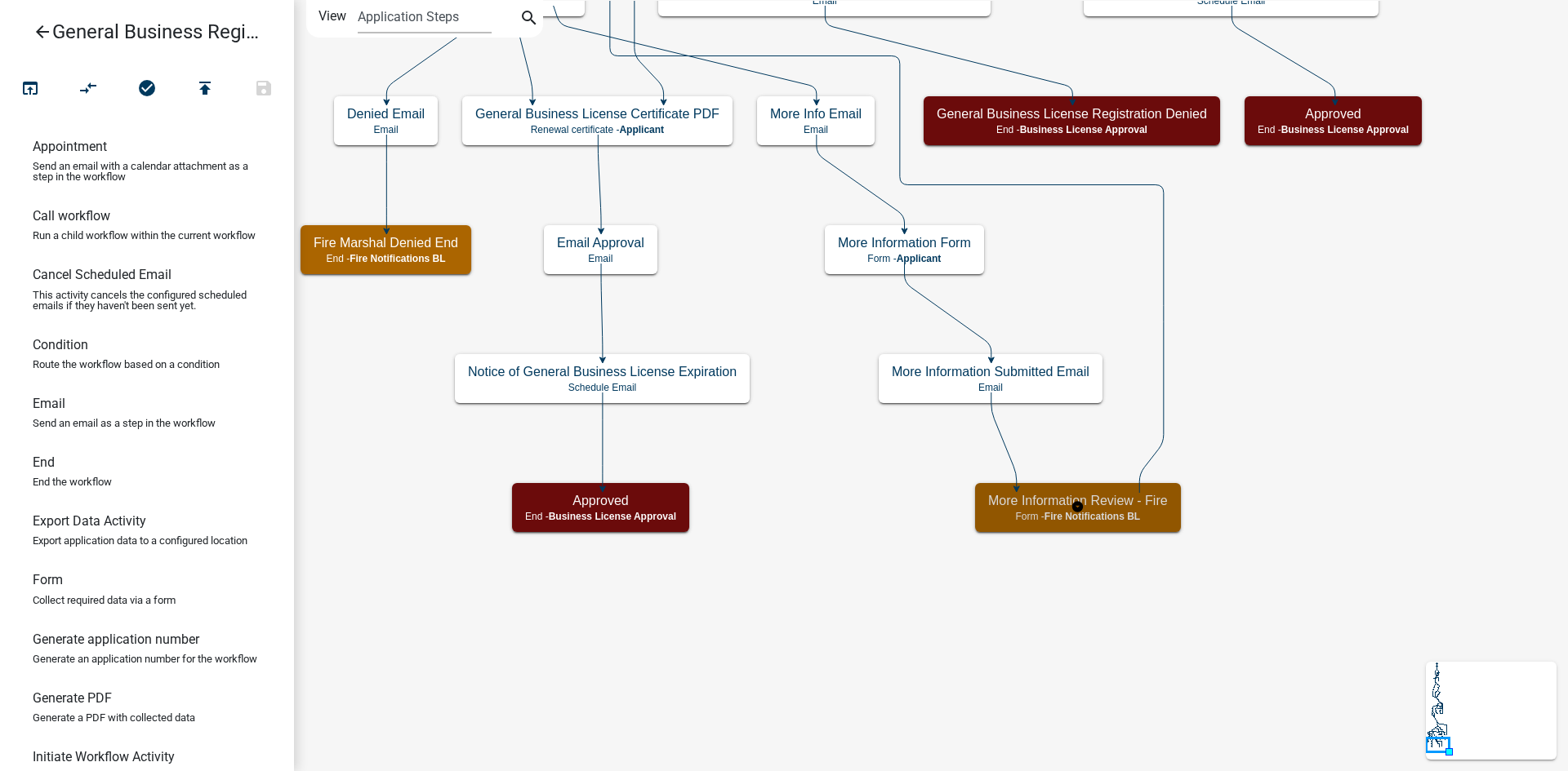
click at [1147, 511] on p "Form - Fire Notifications BL" at bounding box center [1077, 517] width 180 height 12
select select "D8263C80-976B-478E-AC0A-9B30F681C0C3"
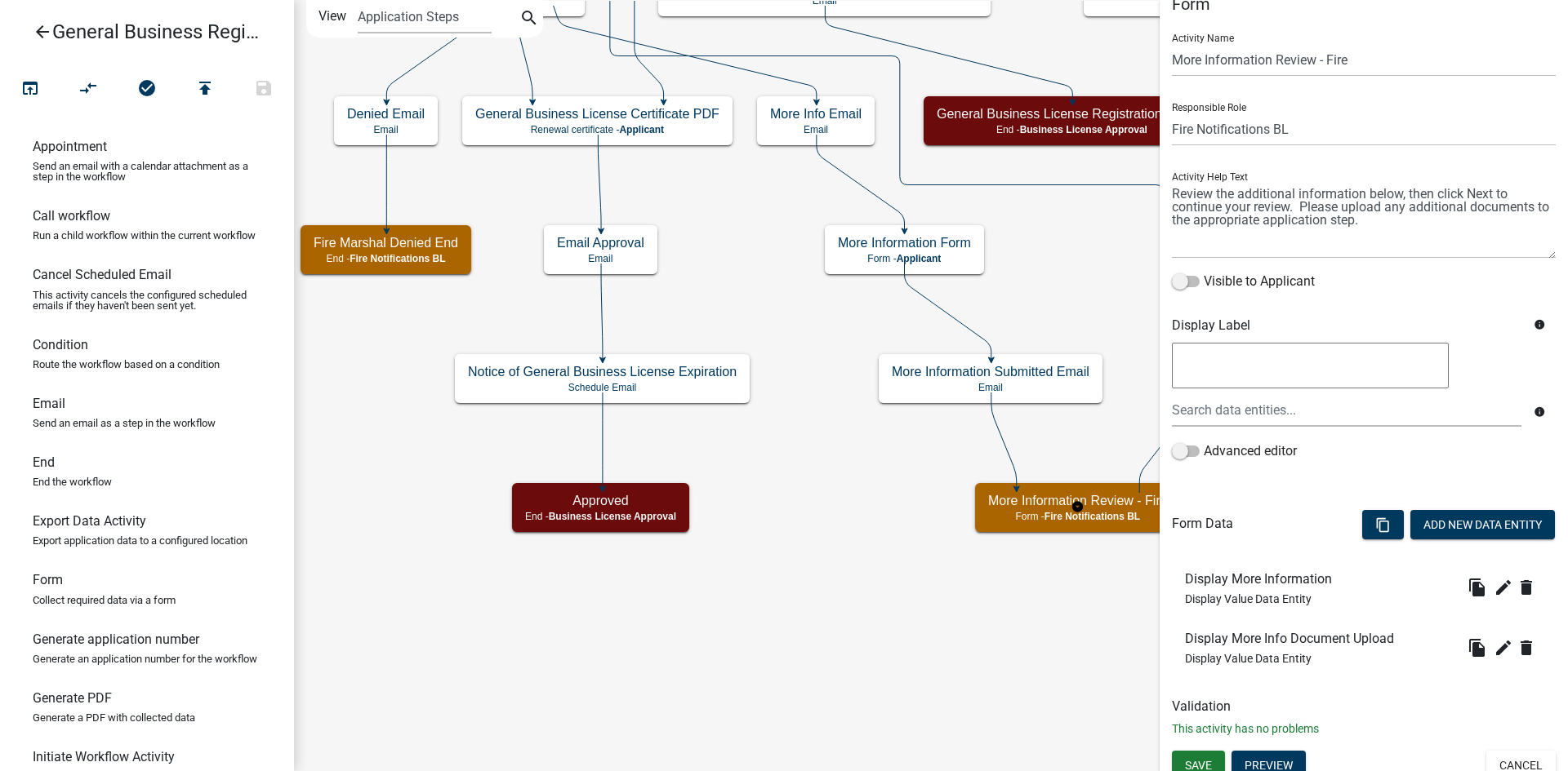
scroll to position [39, 0]
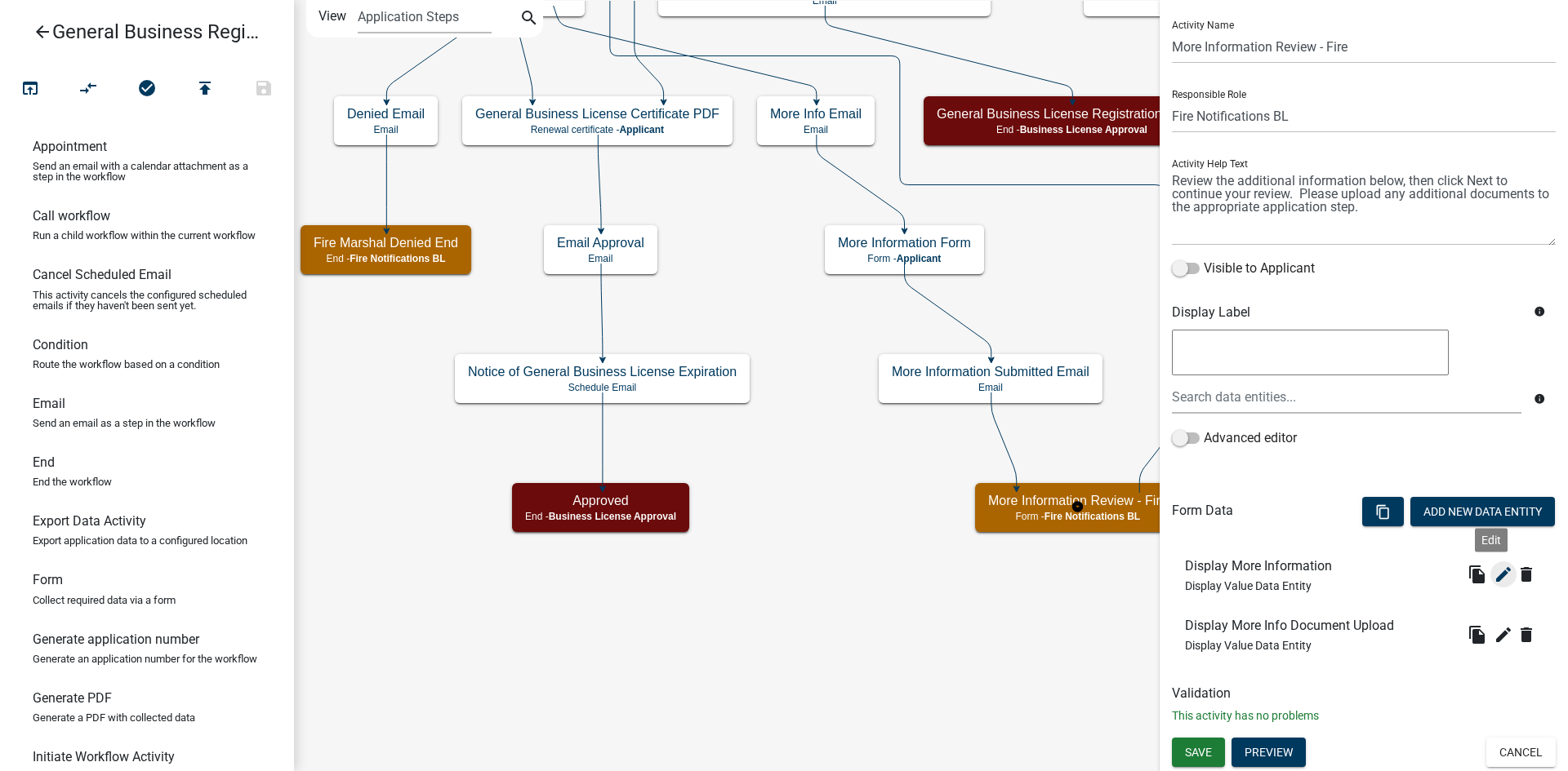
click at [1493, 573] on icon "edit" at bounding box center [1503, 574] width 20 height 20
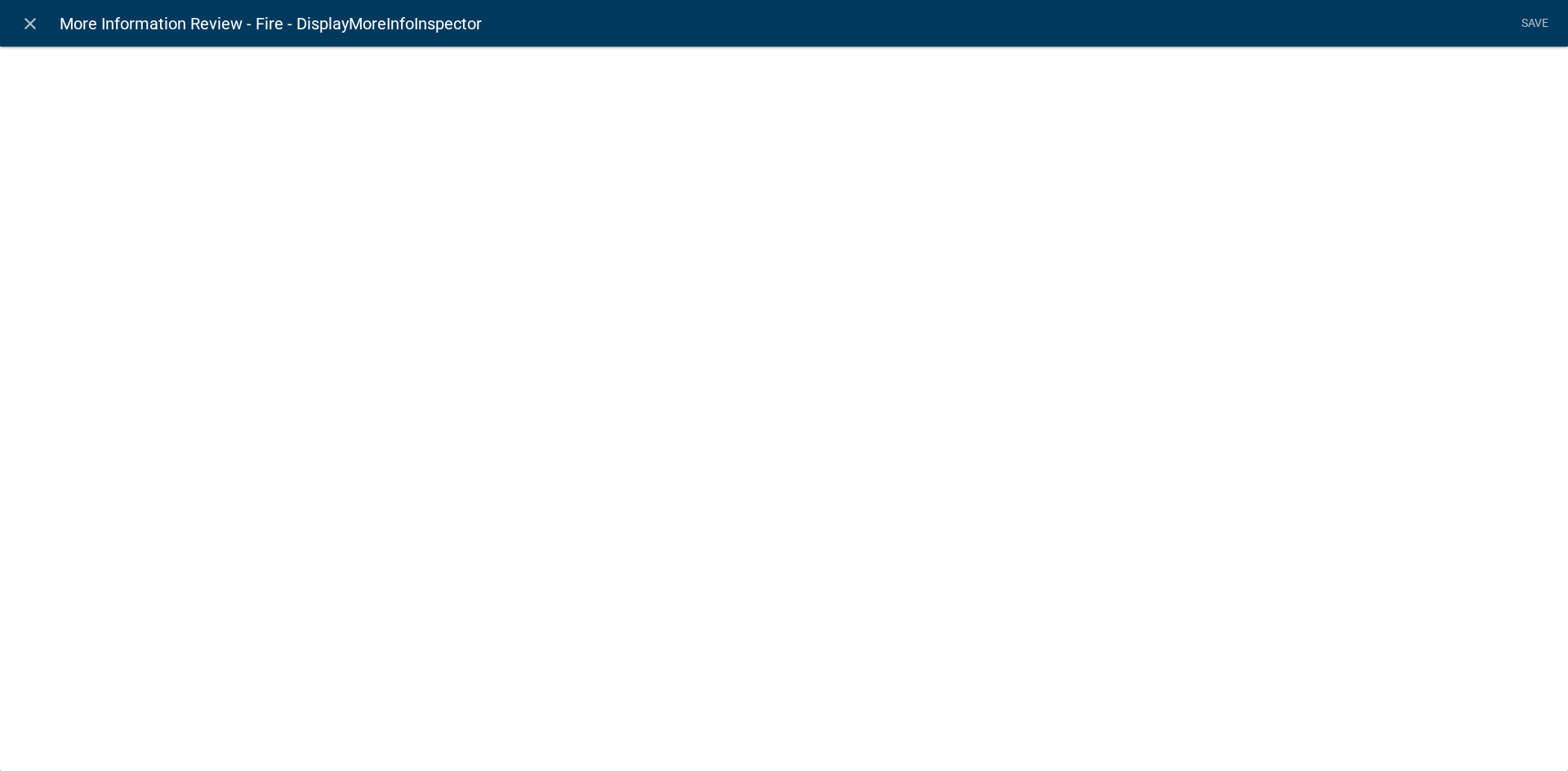
select select "display-entity-value"
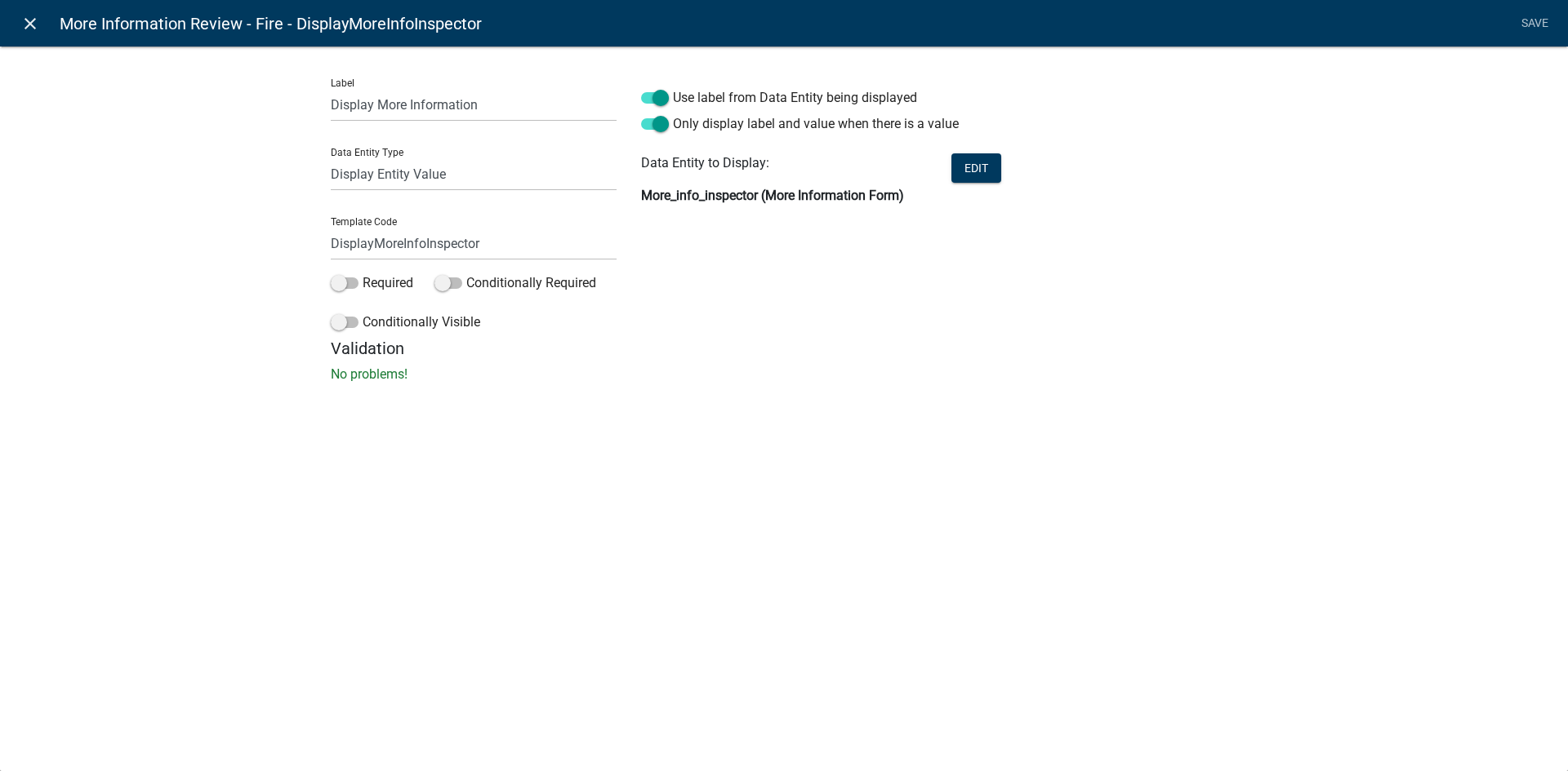
click at [38, 26] on icon "close" at bounding box center [31, 23] width 20 height 20
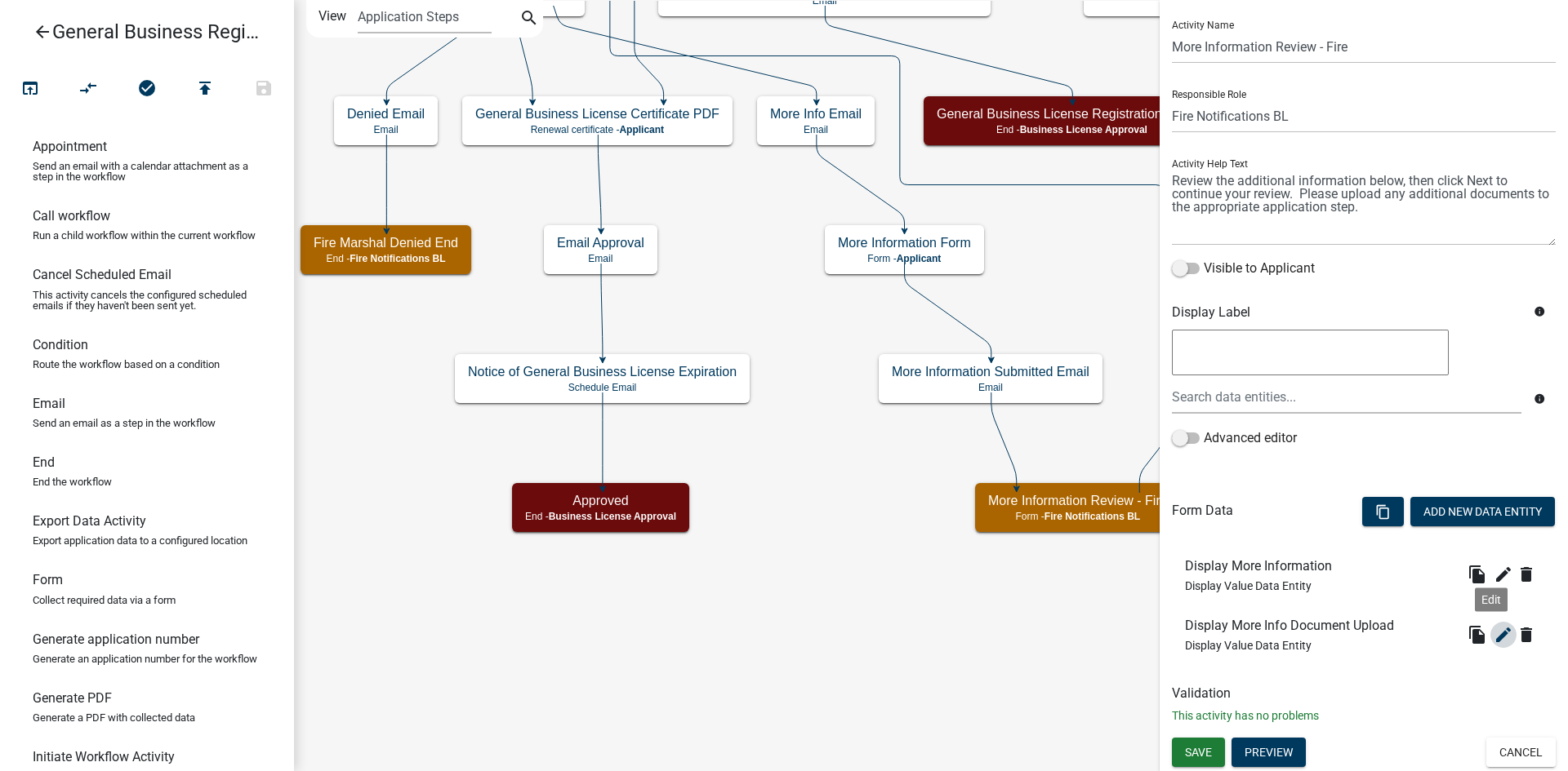
click at [1493, 641] on icon "edit" at bounding box center [1503, 635] width 20 height 20
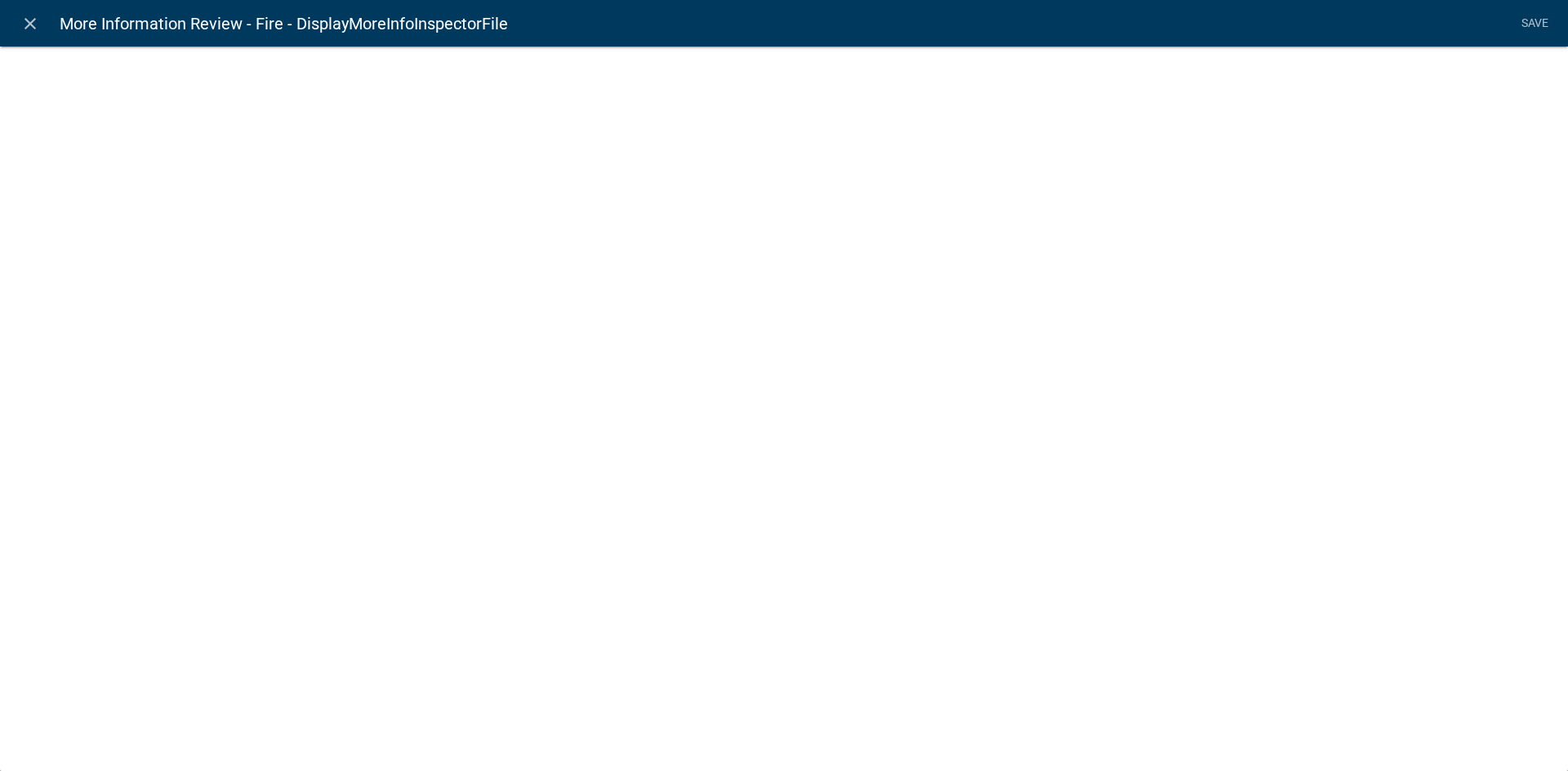
select select "display-entity-value"
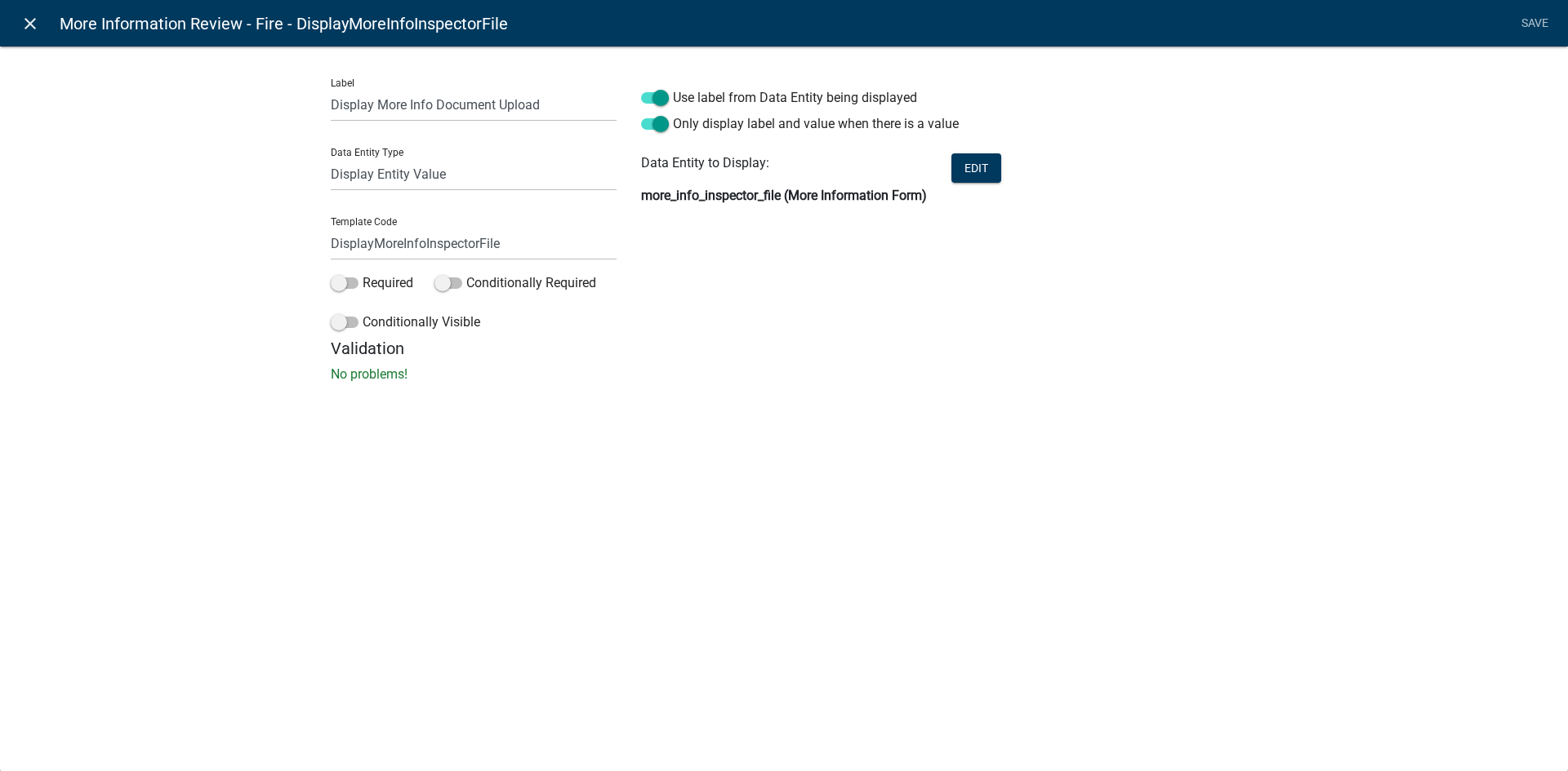
click at [23, 27] on icon "close" at bounding box center [31, 23] width 20 height 20
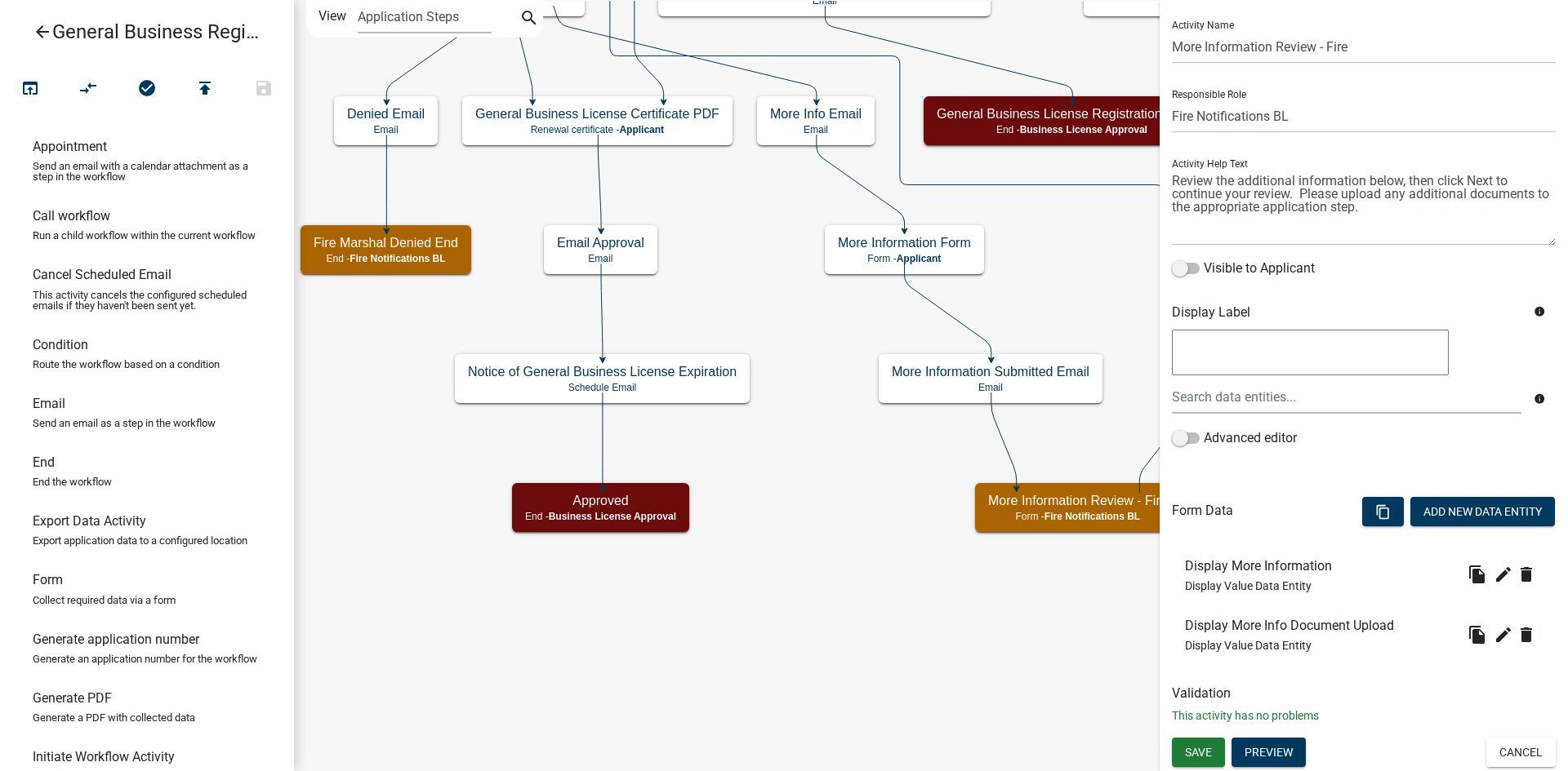
click at [1102, 678] on icon "Start Start - Applicant Notify Approvers Email Email Approval Email Approved En…" at bounding box center [931, 386] width 1272 height 770
click at [1192, 759] on button "Save" at bounding box center [1198, 752] width 53 height 30
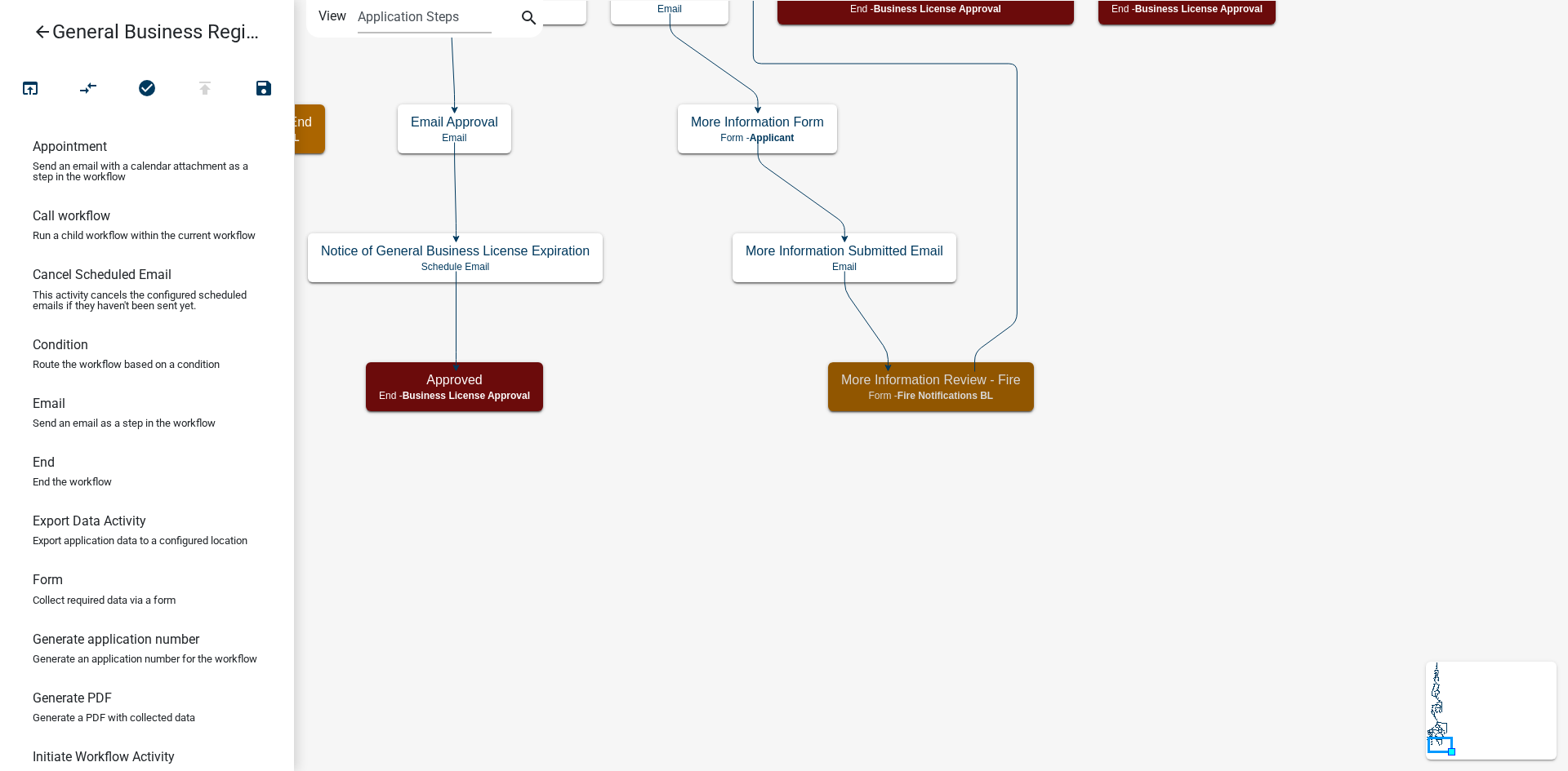
scroll to position [0, 0]
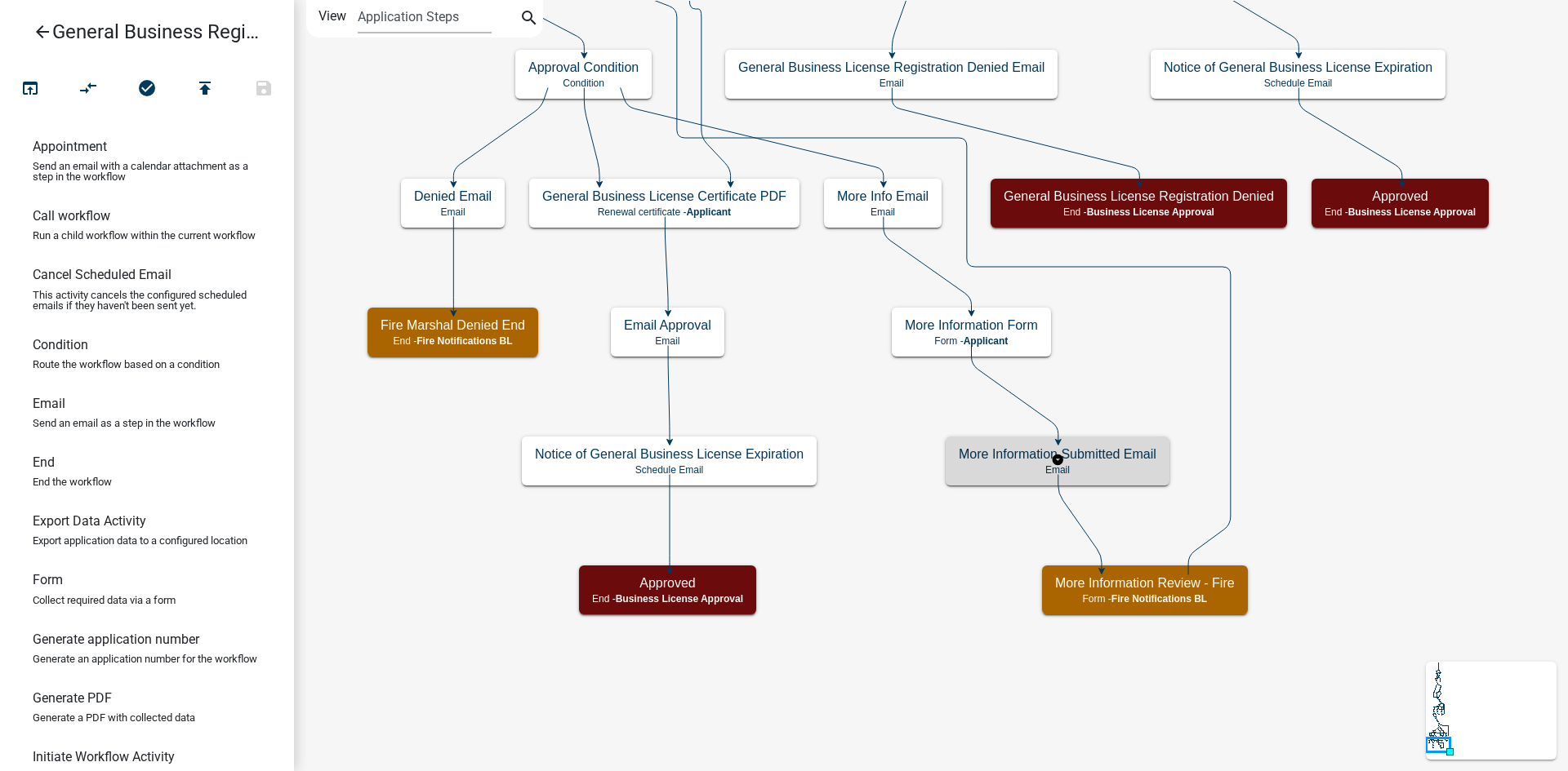
click at [983, 459] on h5 "More Information Submitted Email" at bounding box center [1057, 454] width 198 height 15
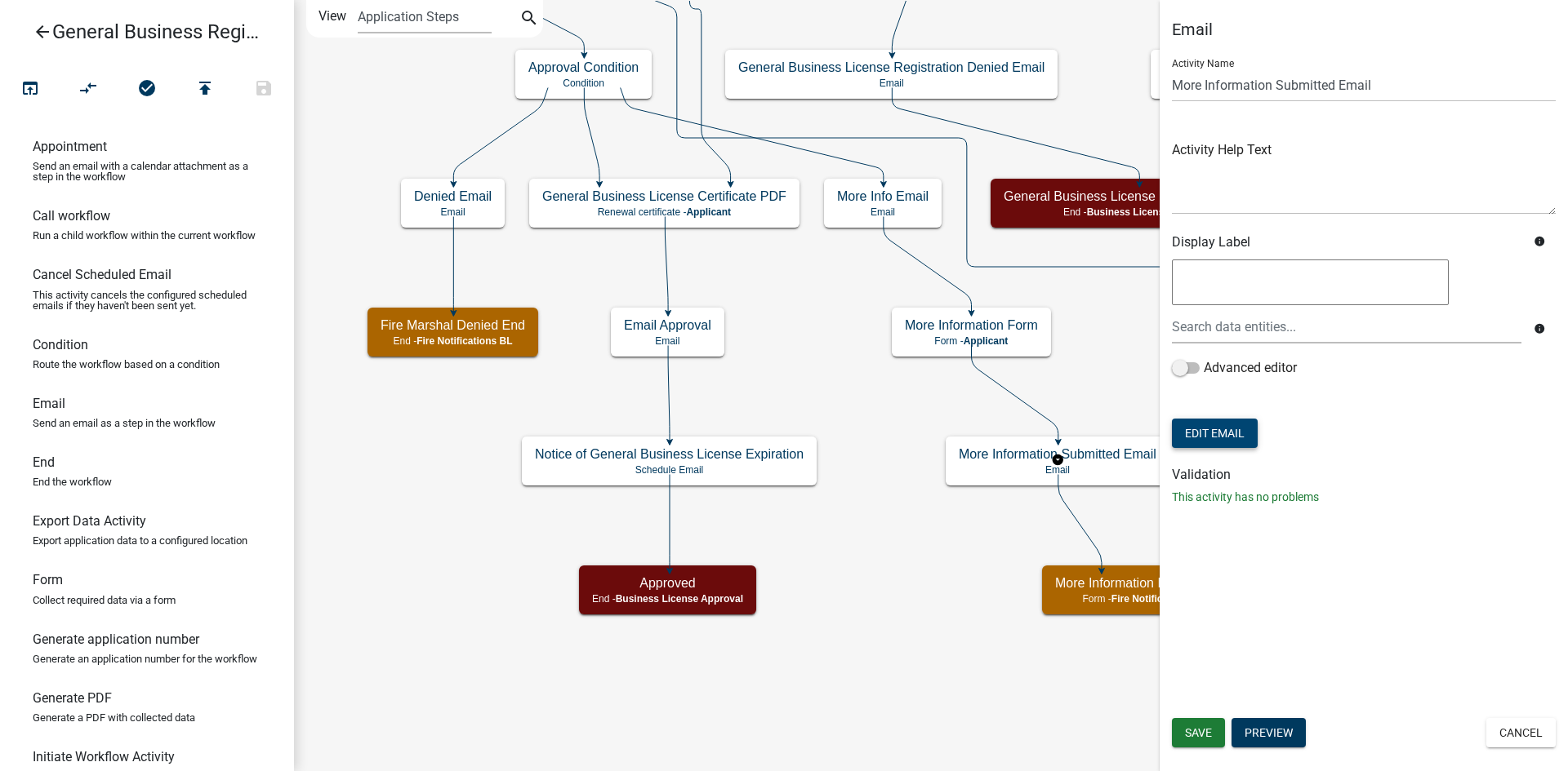
click at [1228, 430] on button "Edit Email" at bounding box center [1214, 433] width 86 height 30
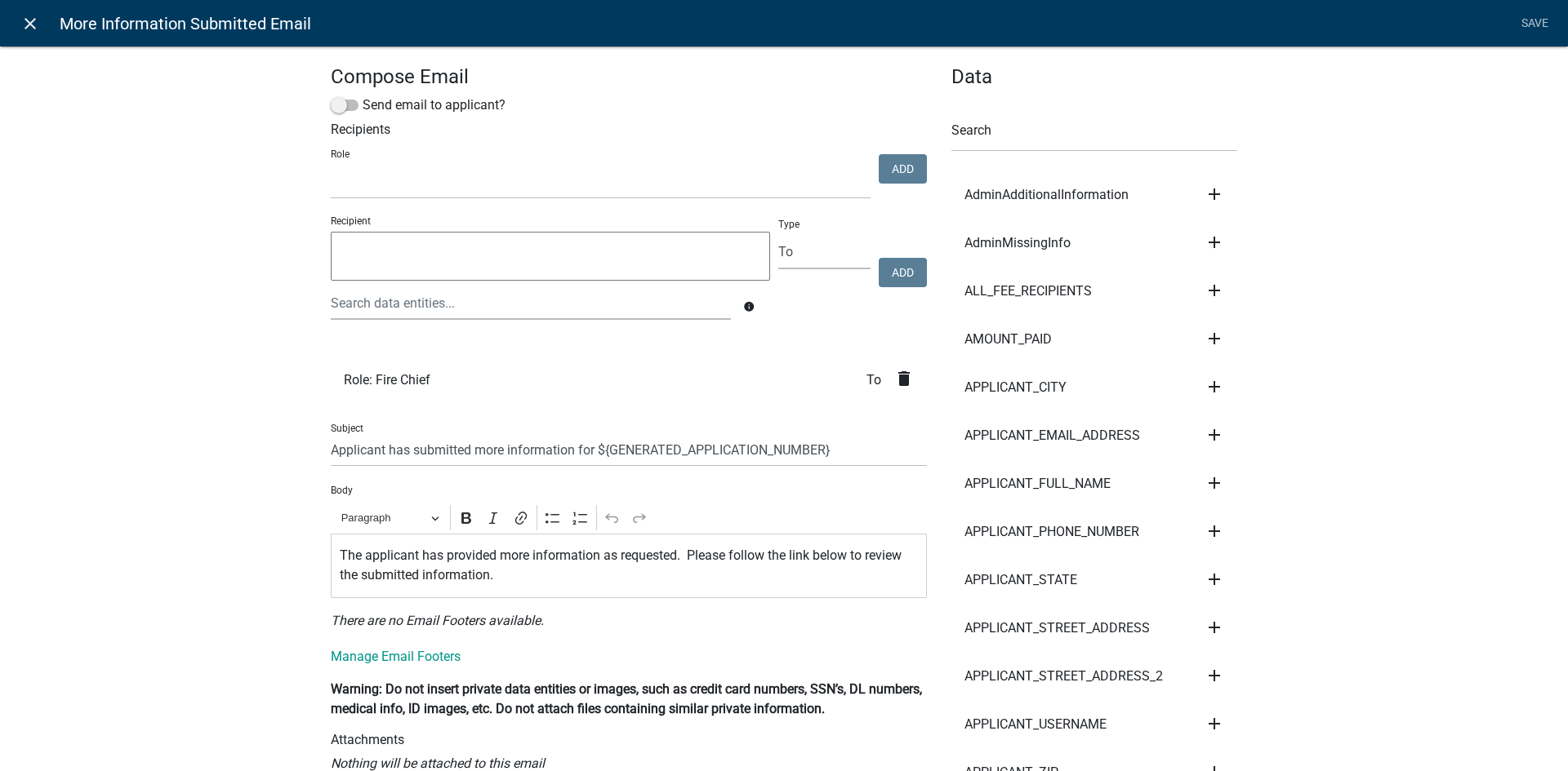
click at [27, 28] on icon "close" at bounding box center [31, 23] width 20 height 20
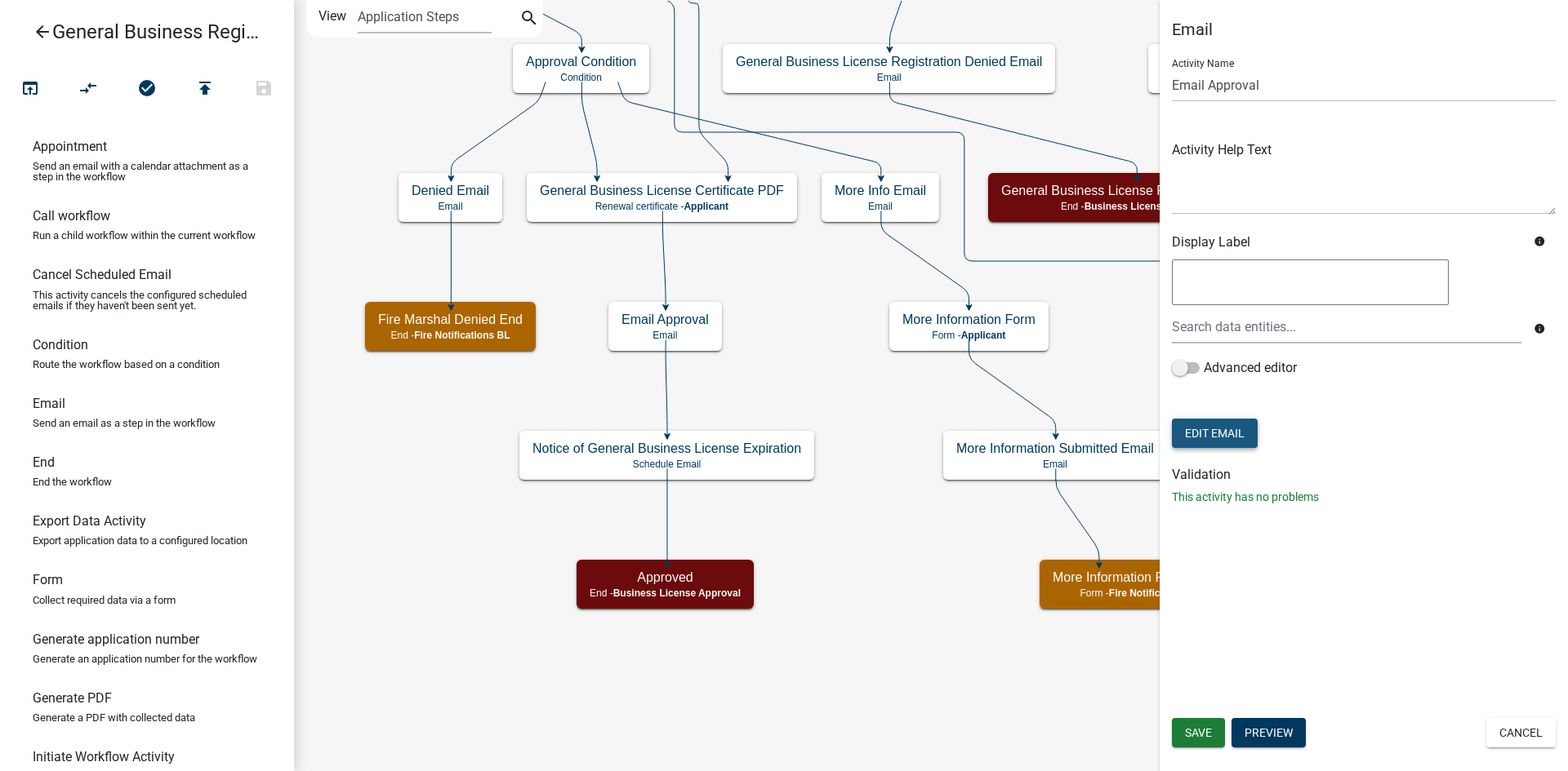
click at [1226, 429] on button "Edit Email" at bounding box center [1214, 433] width 86 height 30
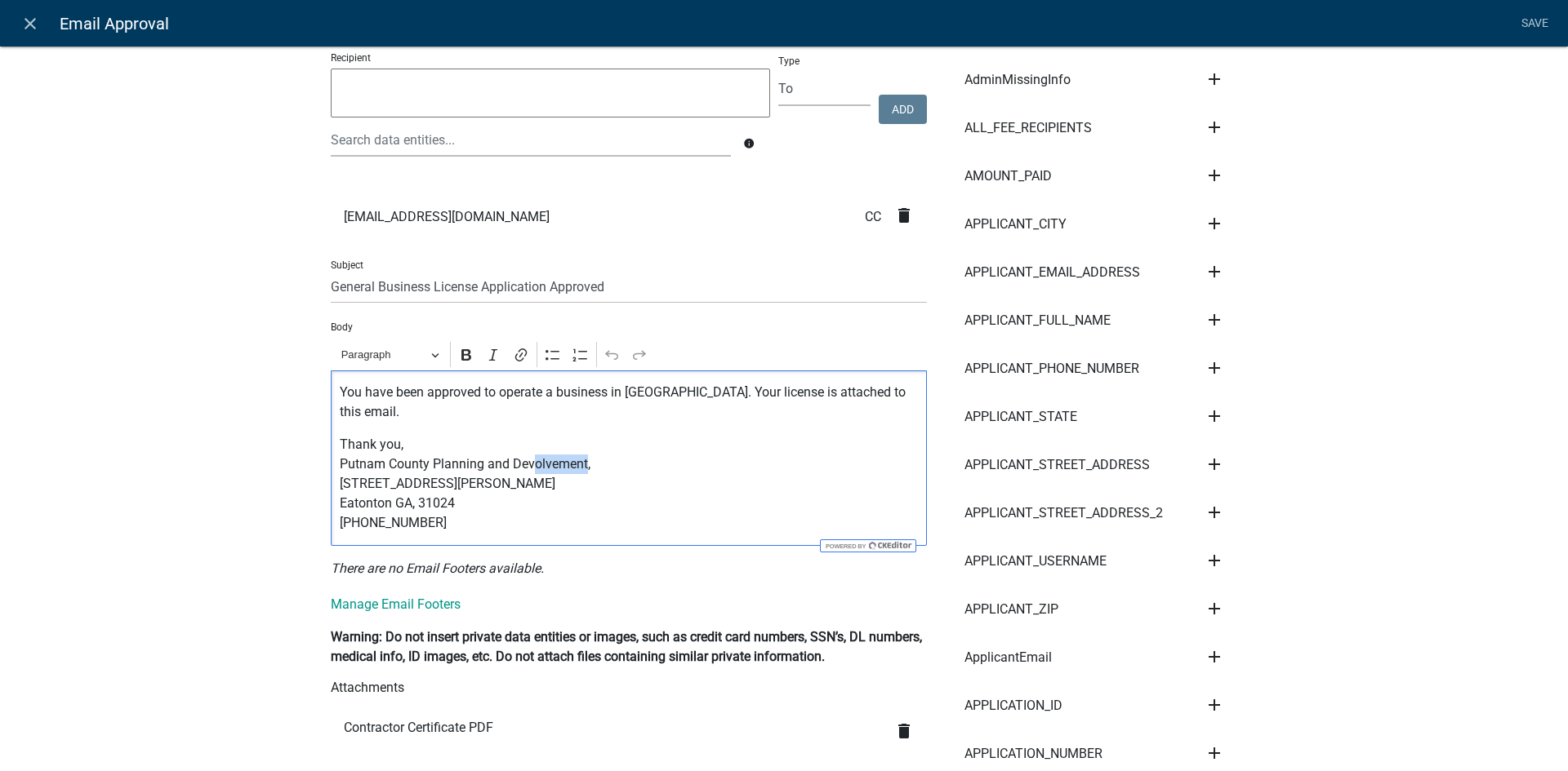
drag, startPoint x: 581, startPoint y: 464, endPoint x: 526, endPoint y: 465, distance: 55.0
click at [526, 465] on p "Thank you, Putnam County Planning and Devolvement, [STREET_ADDRESS][PERSON_NAME…" at bounding box center [630, 483] width 579 height 98
click at [534, 505] on p "Thank you, Putnam County Planning and Development, 117 Putnam Drive Suite B Eat…" at bounding box center [630, 483] width 579 height 98
click at [383, 414] on p "You have been approved to operate a business in Putnam County. Your license is …" at bounding box center [630, 402] width 579 height 39
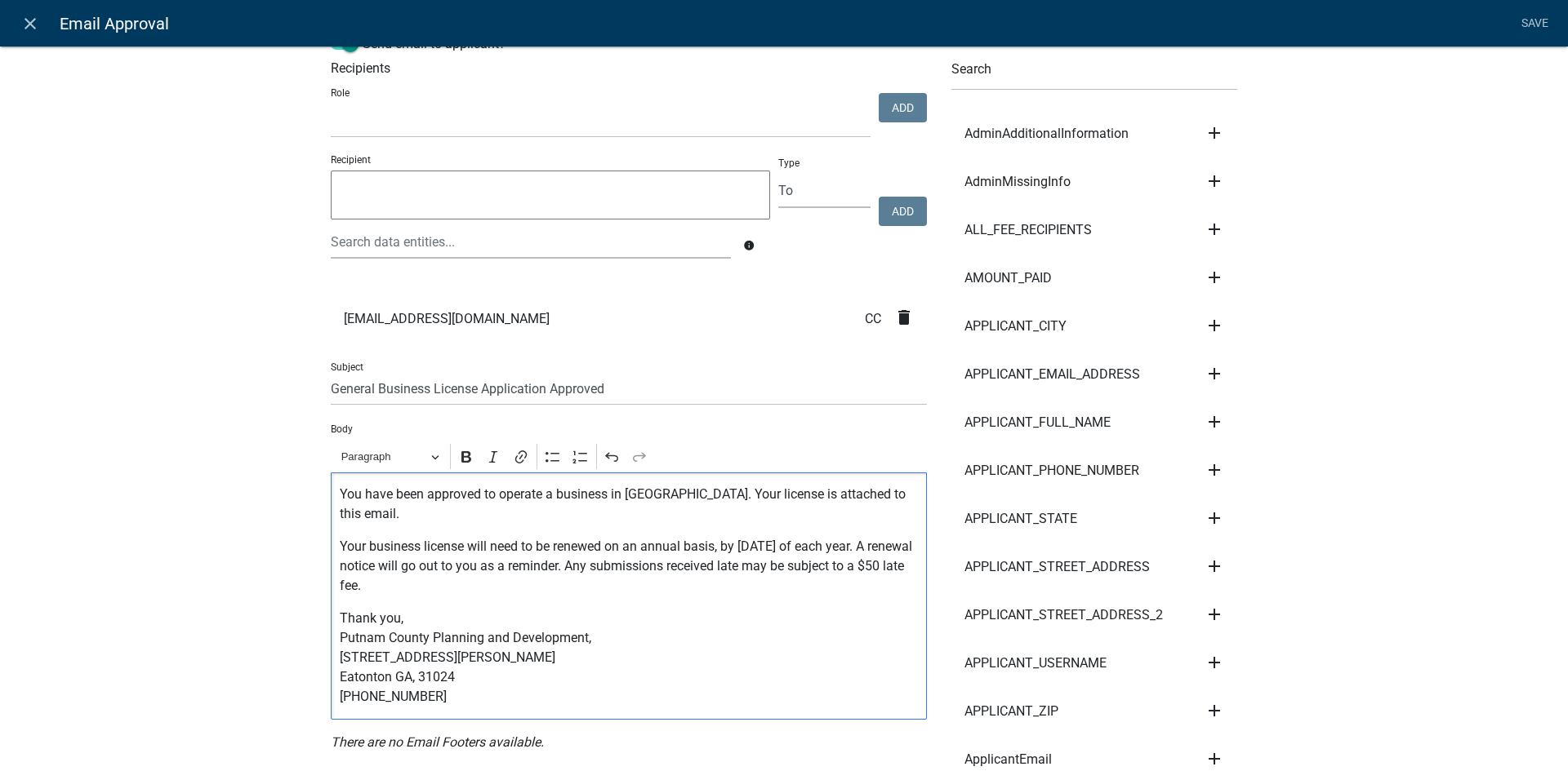
scroll to position [0, 0]
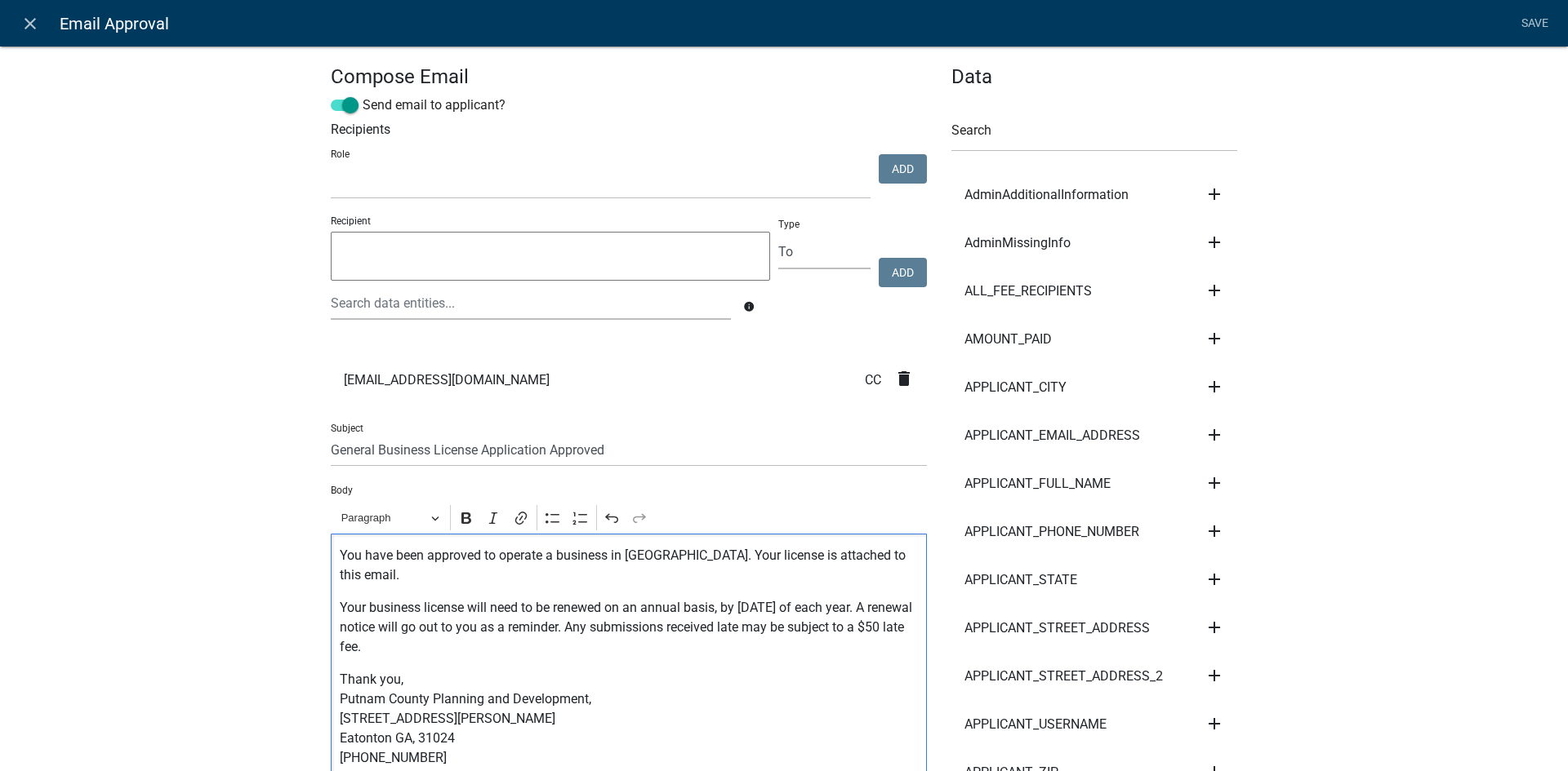
click at [355, 646] on p "Your business license will need to be renewed on an annual basis, by December 3…" at bounding box center [630, 627] width 579 height 59
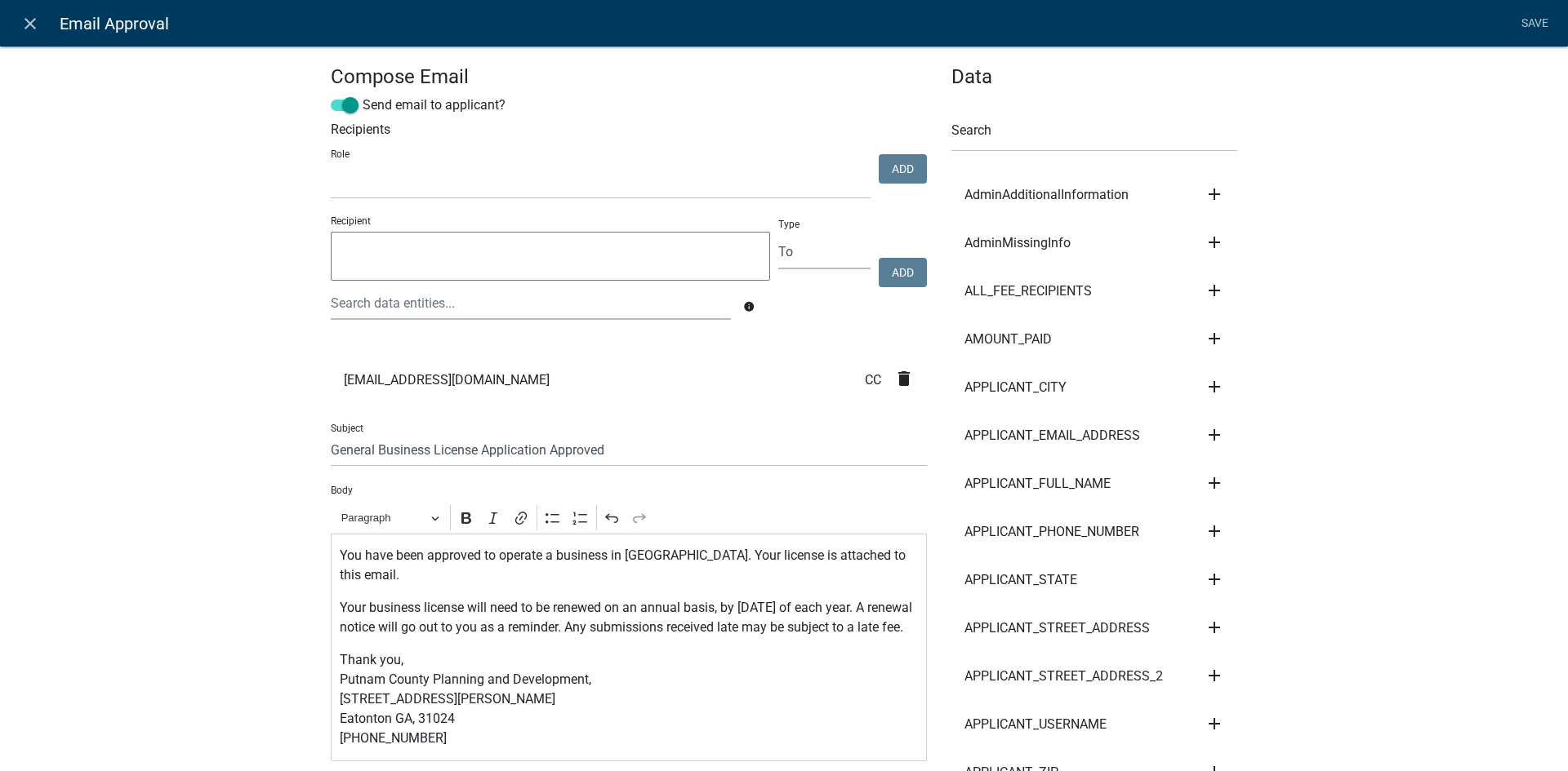
click at [1528, 26] on link "Save" at bounding box center [1534, 23] width 41 height 31
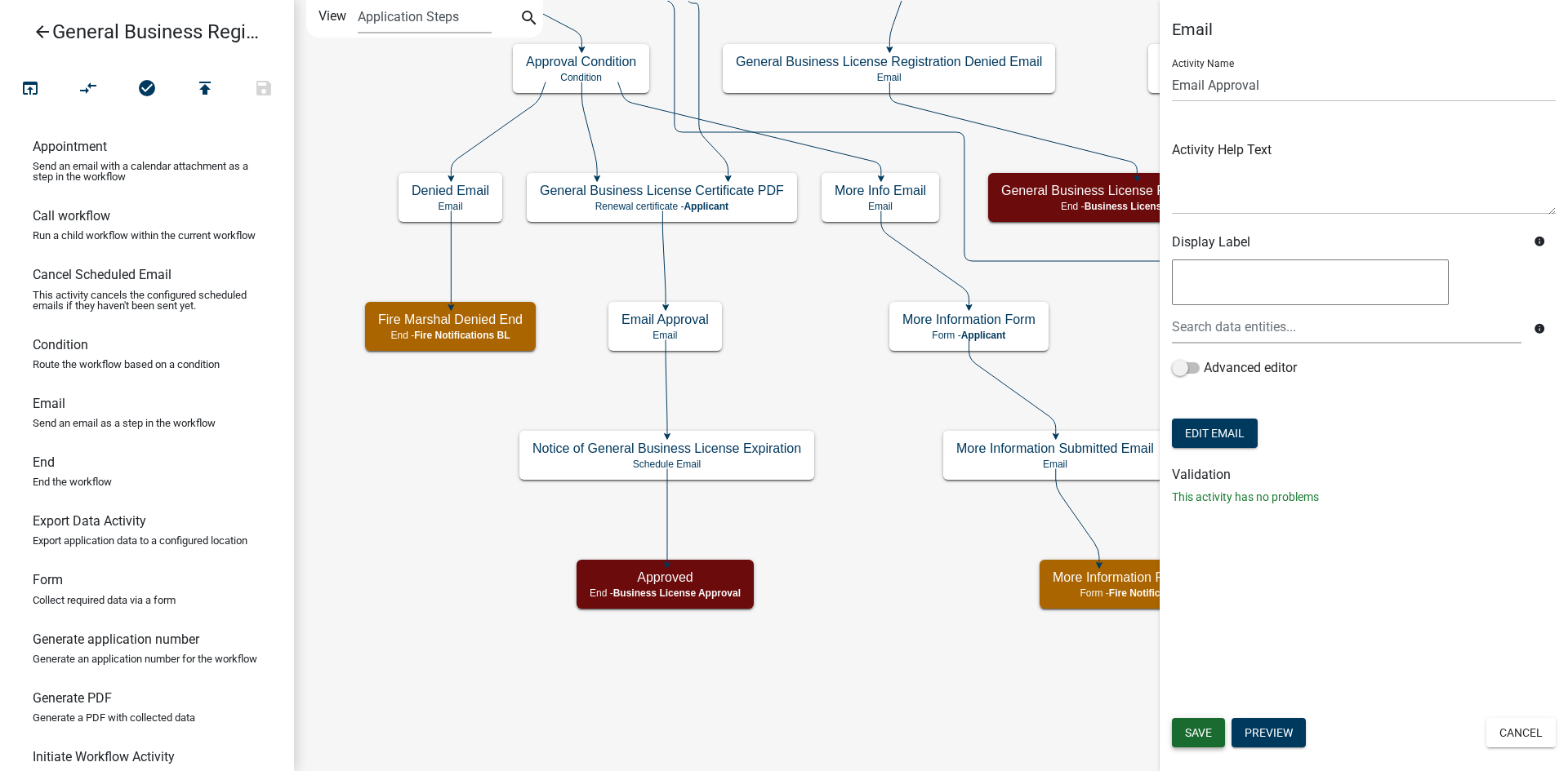
click at [1195, 728] on span "Save" at bounding box center [1198, 733] width 27 height 13
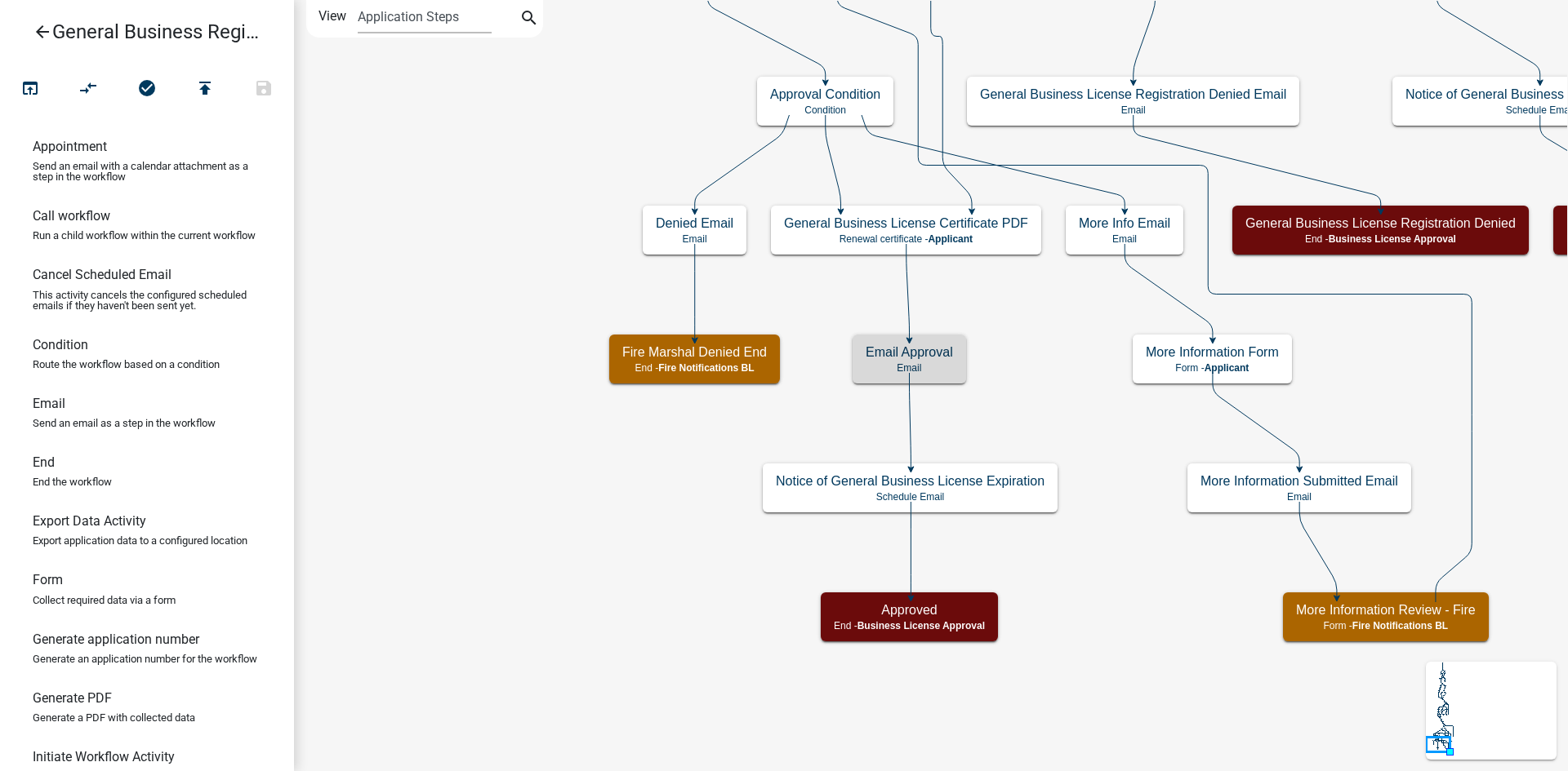
click at [39, 26] on icon "arrow_back" at bounding box center [42, 32] width 20 height 23
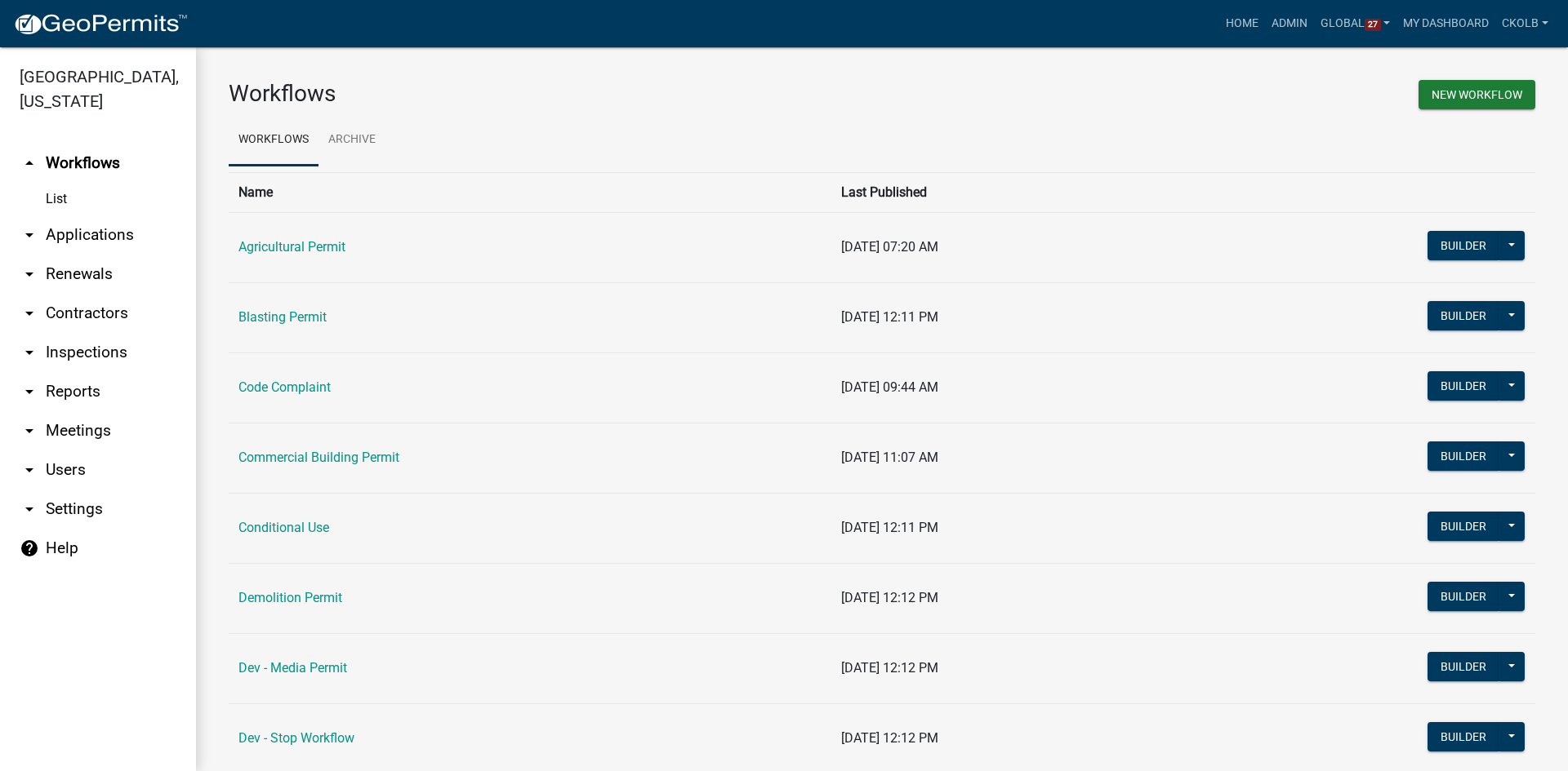
click at [68, 277] on link "arrow_drop_down Renewals" at bounding box center [97, 273] width 196 height 39
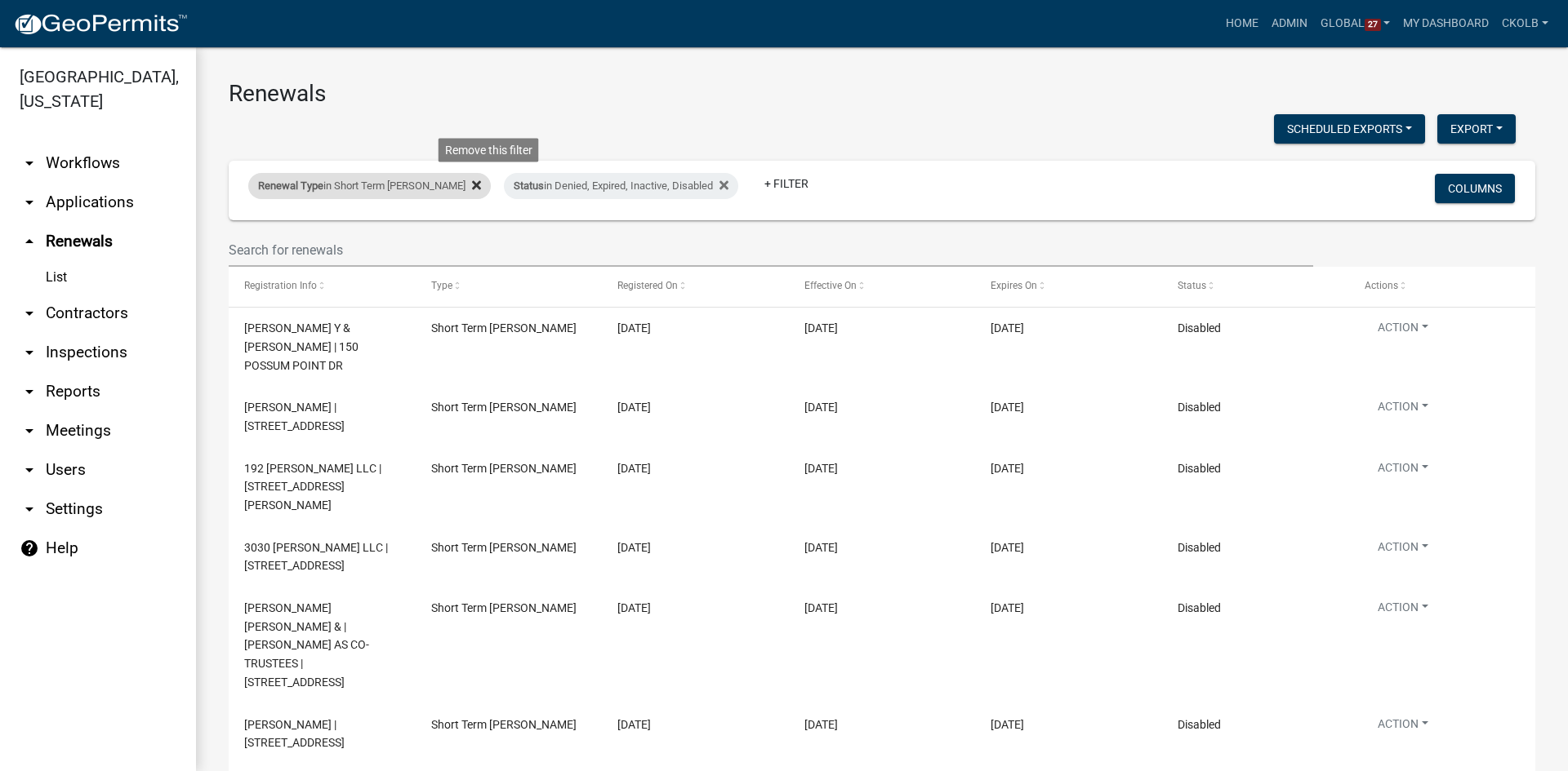
click at [481, 185] on icon at bounding box center [476, 185] width 9 height 9
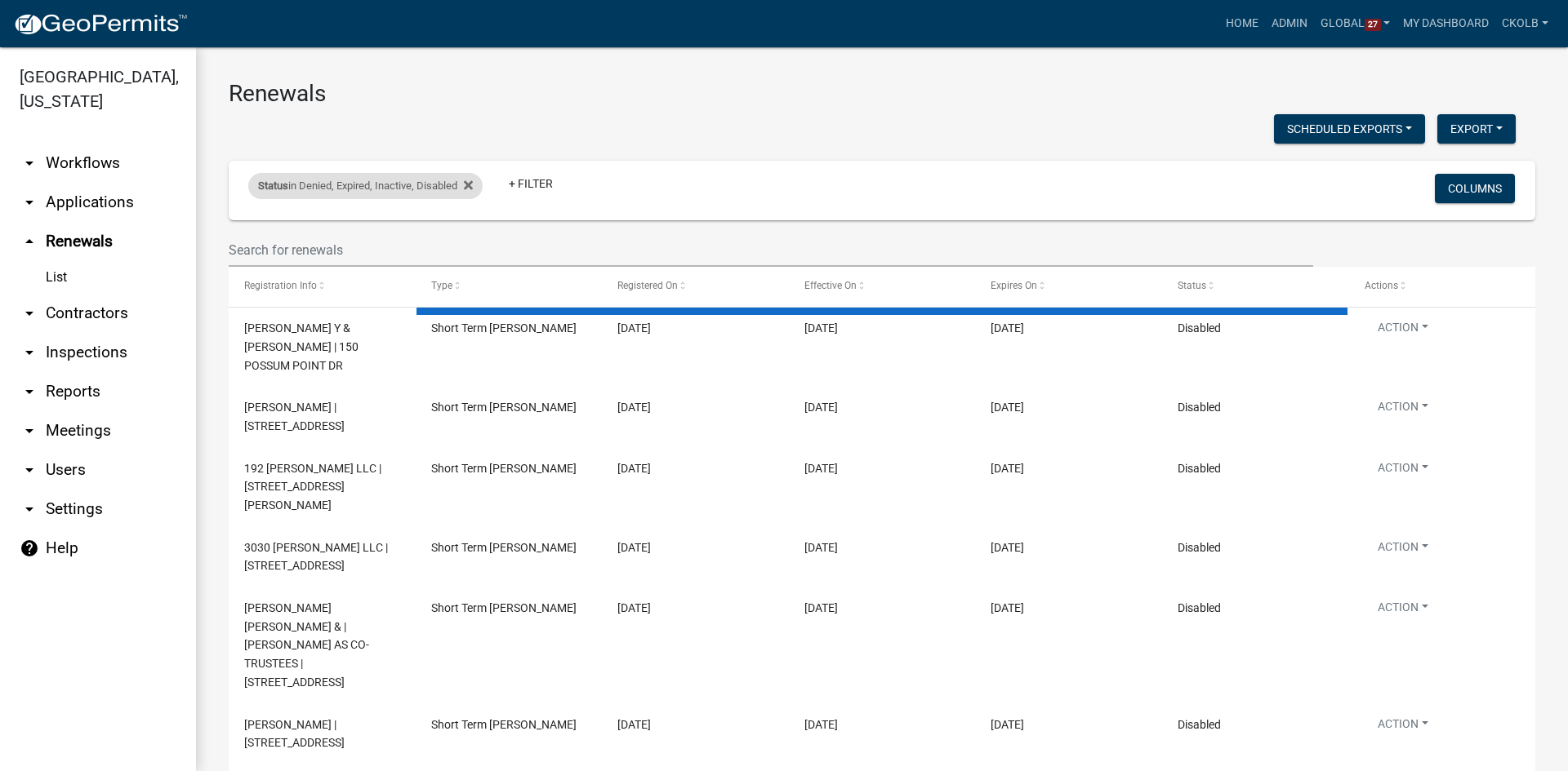
select select "2: 50"
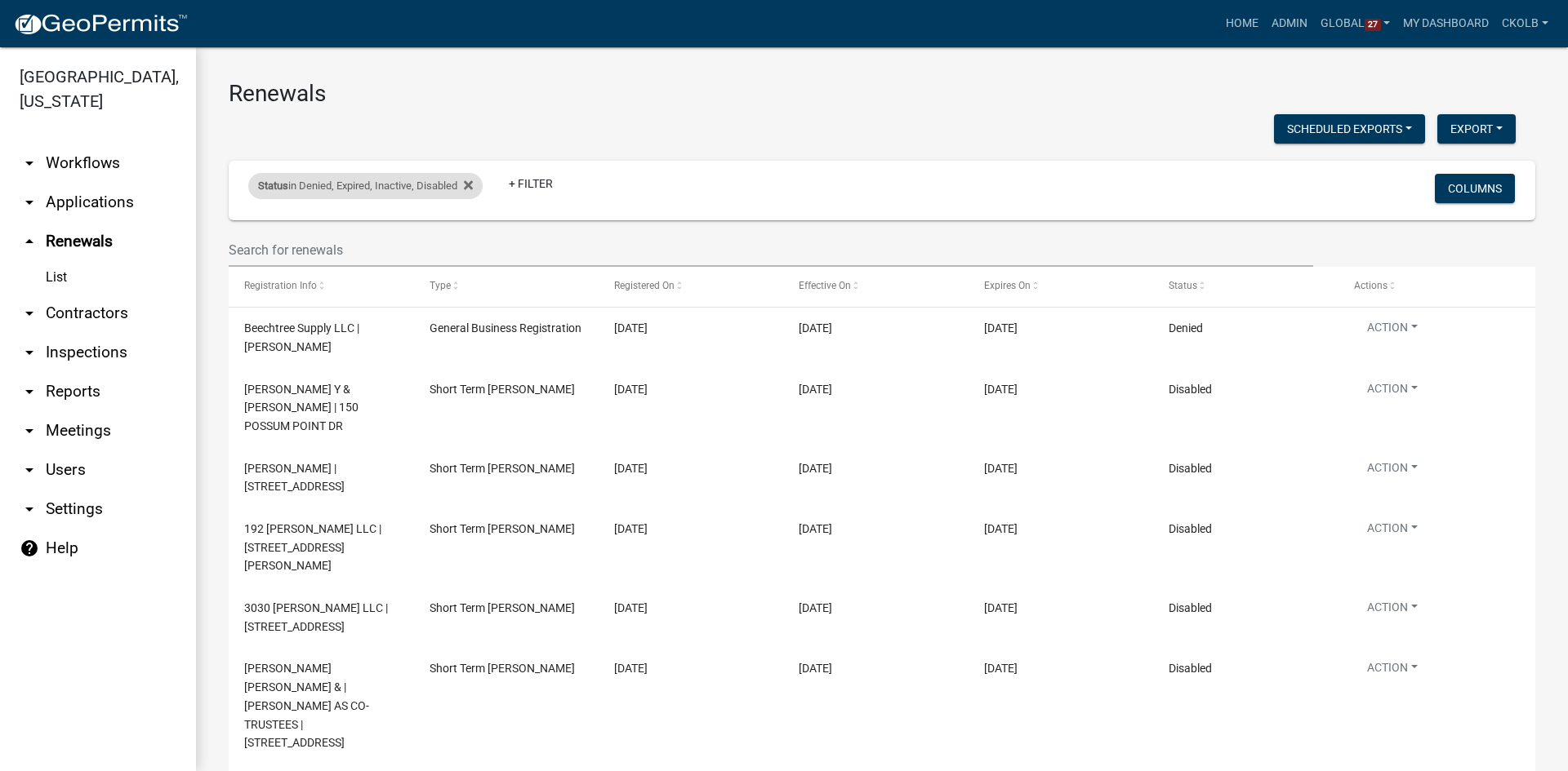
click at [473, 181] on icon at bounding box center [468, 185] width 9 height 13
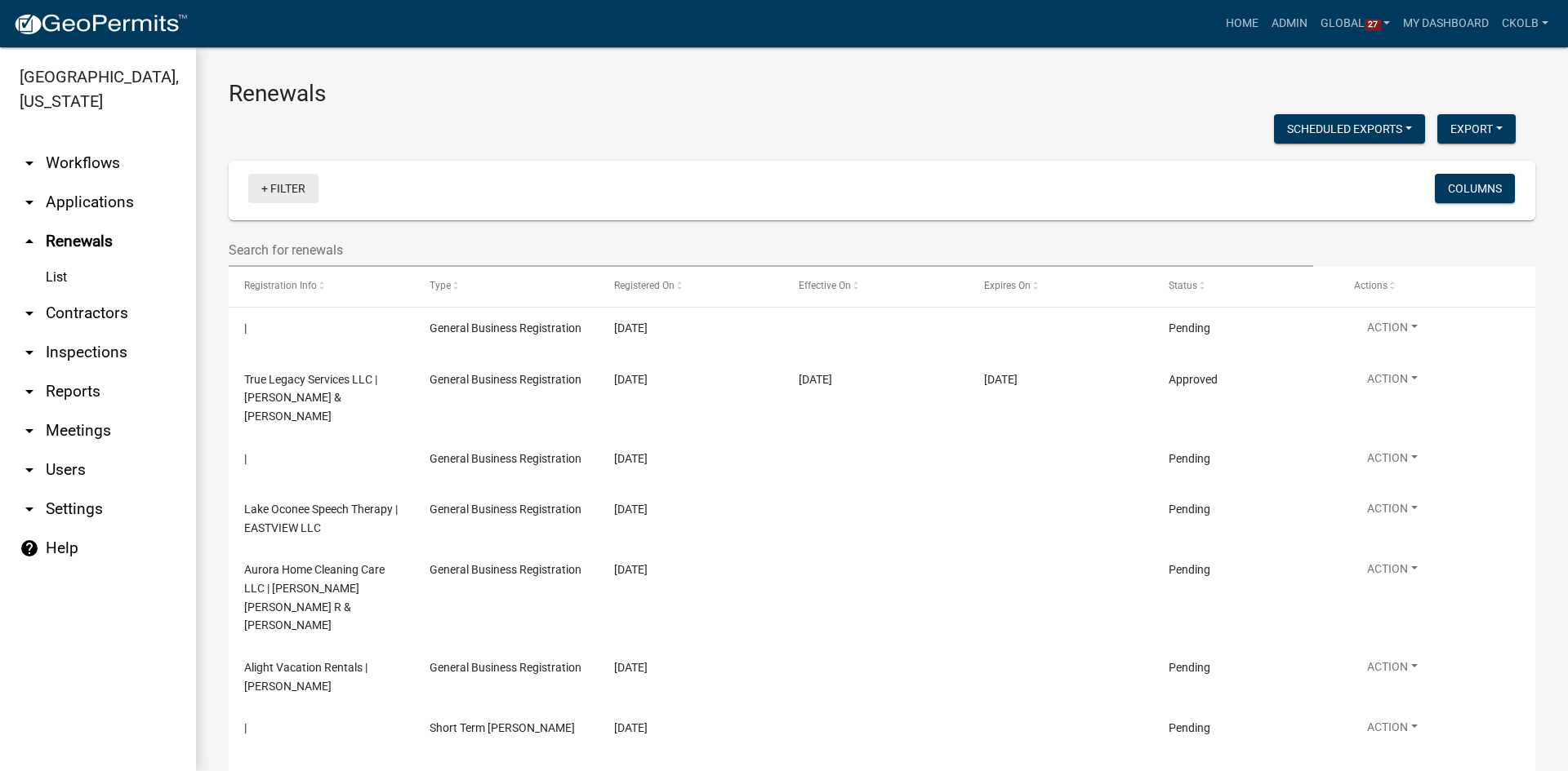
click at [279, 191] on link "+ Filter" at bounding box center [283, 188] width 70 height 30
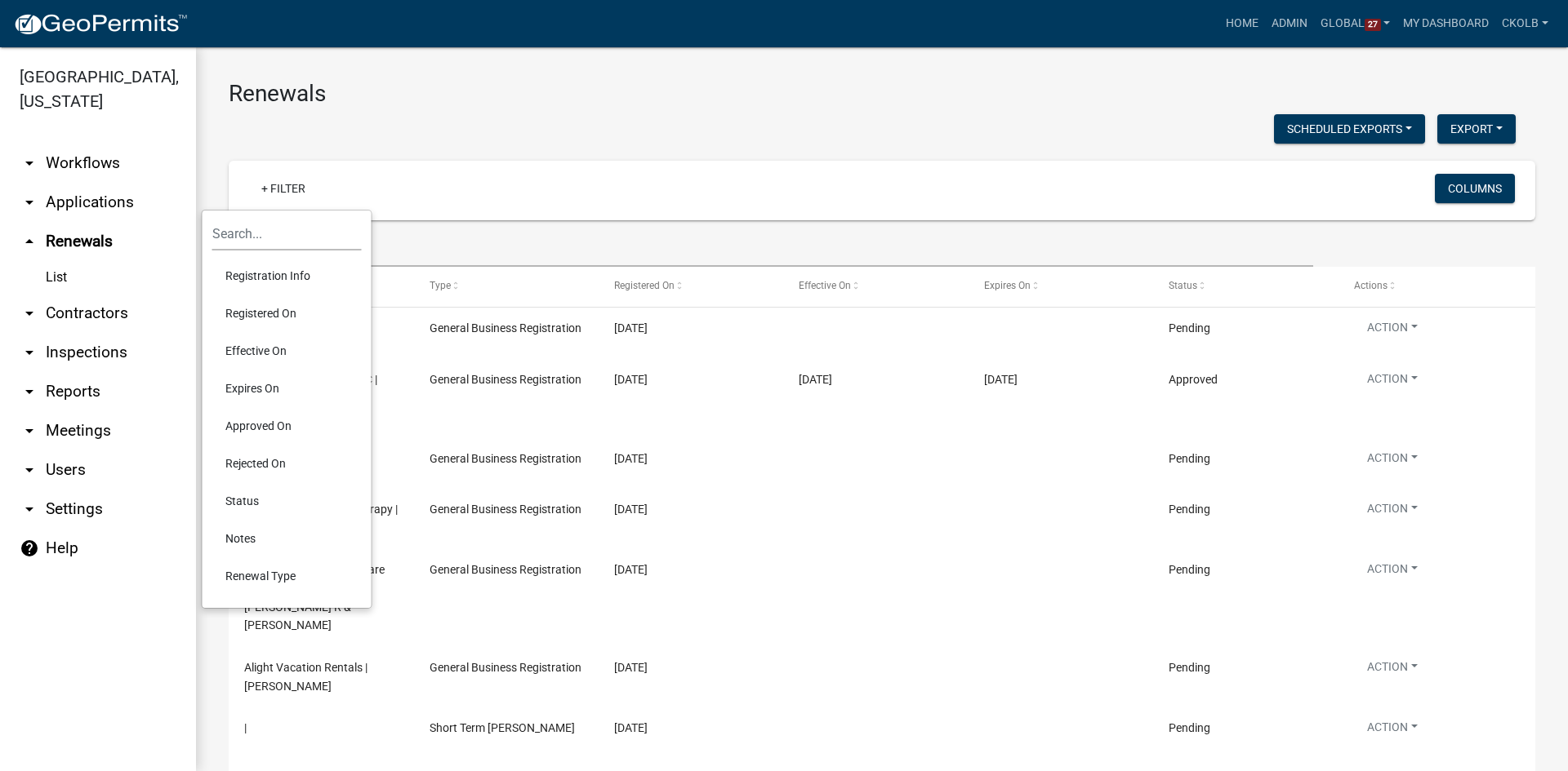
click at [235, 580] on li "Renewal Type" at bounding box center [287, 576] width 150 height 38
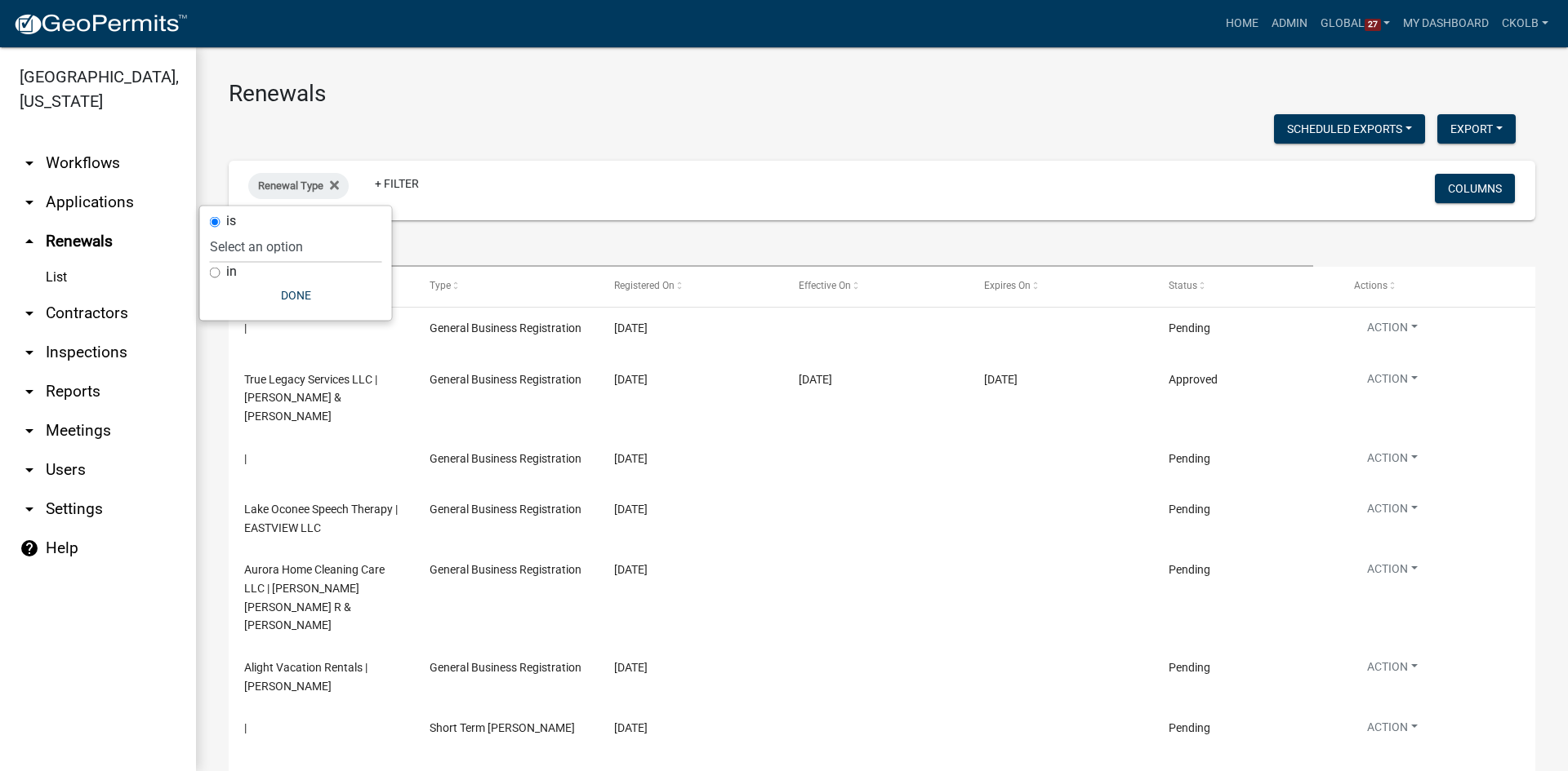
click at [214, 271] on input "in" at bounding box center [216, 272] width 11 height 11
radio input "true"
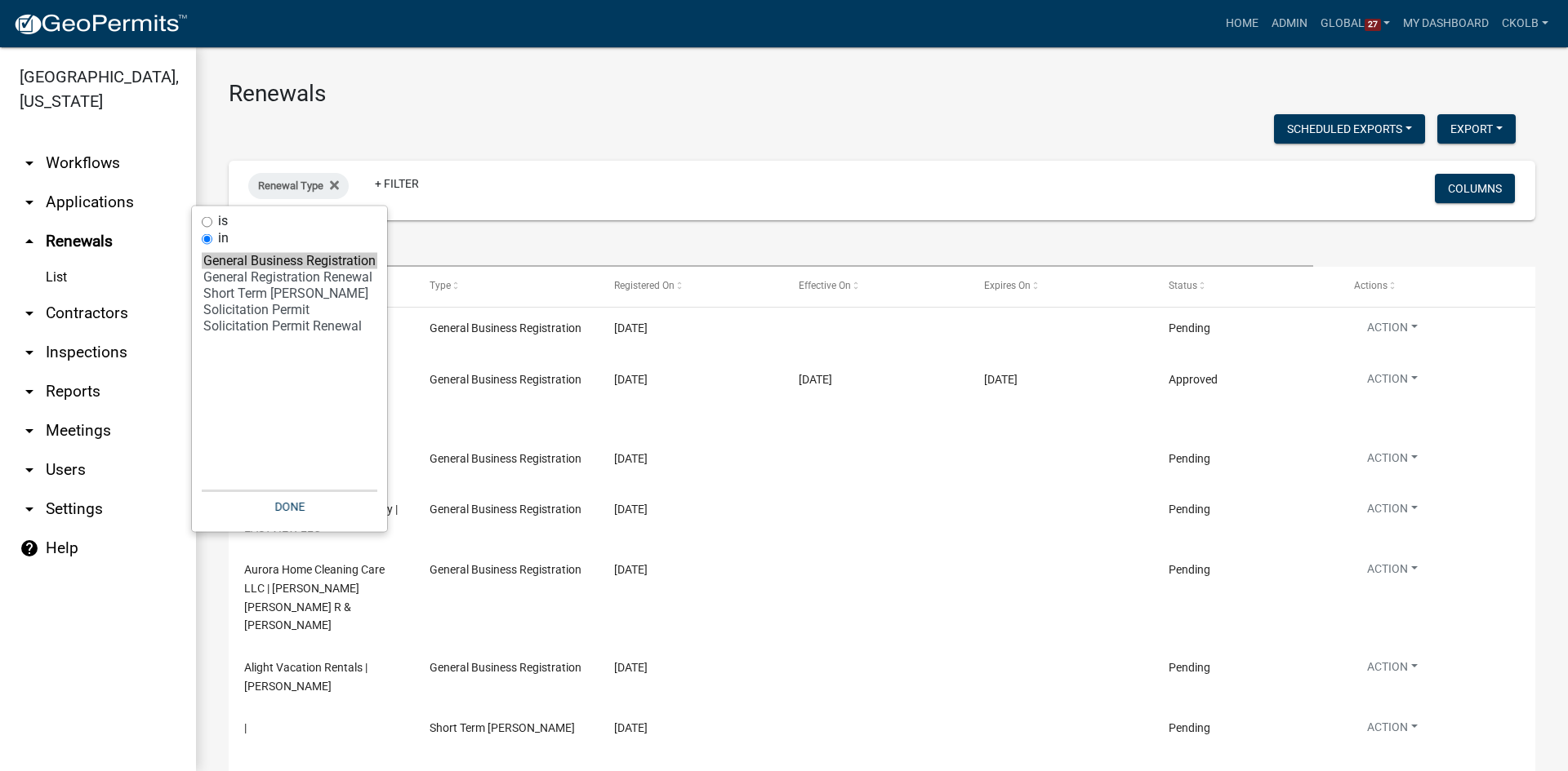
click at [245, 260] on option "General Business Registration" at bounding box center [290, 262] width 176 height 16
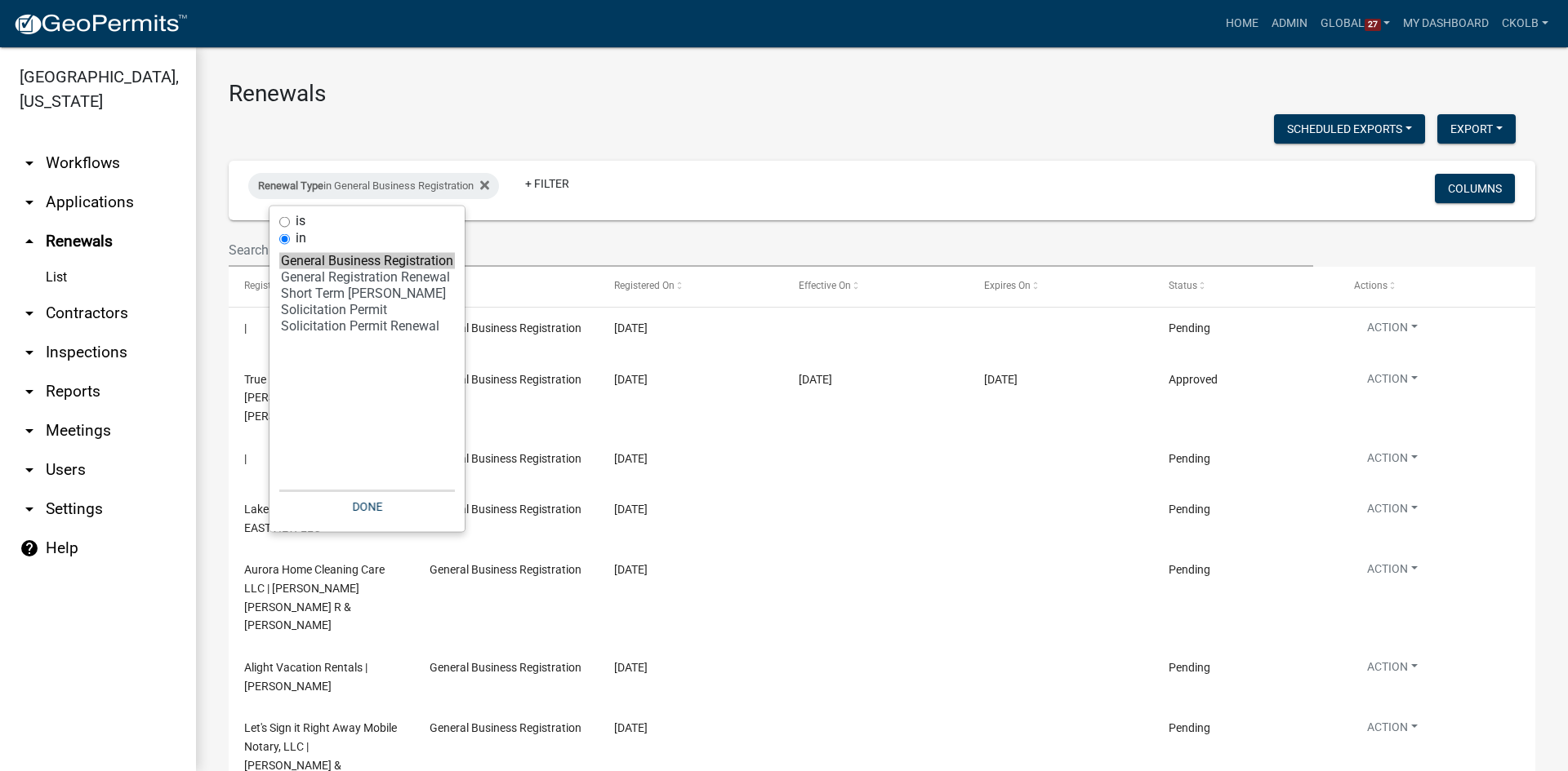
select select "1: '7f986a50-4835-44e4-bd8a-6bba4b29c666'"
click at [357, 280] on option "General Registration Renewal" at bounding box center [367, 278] width 176 height 16
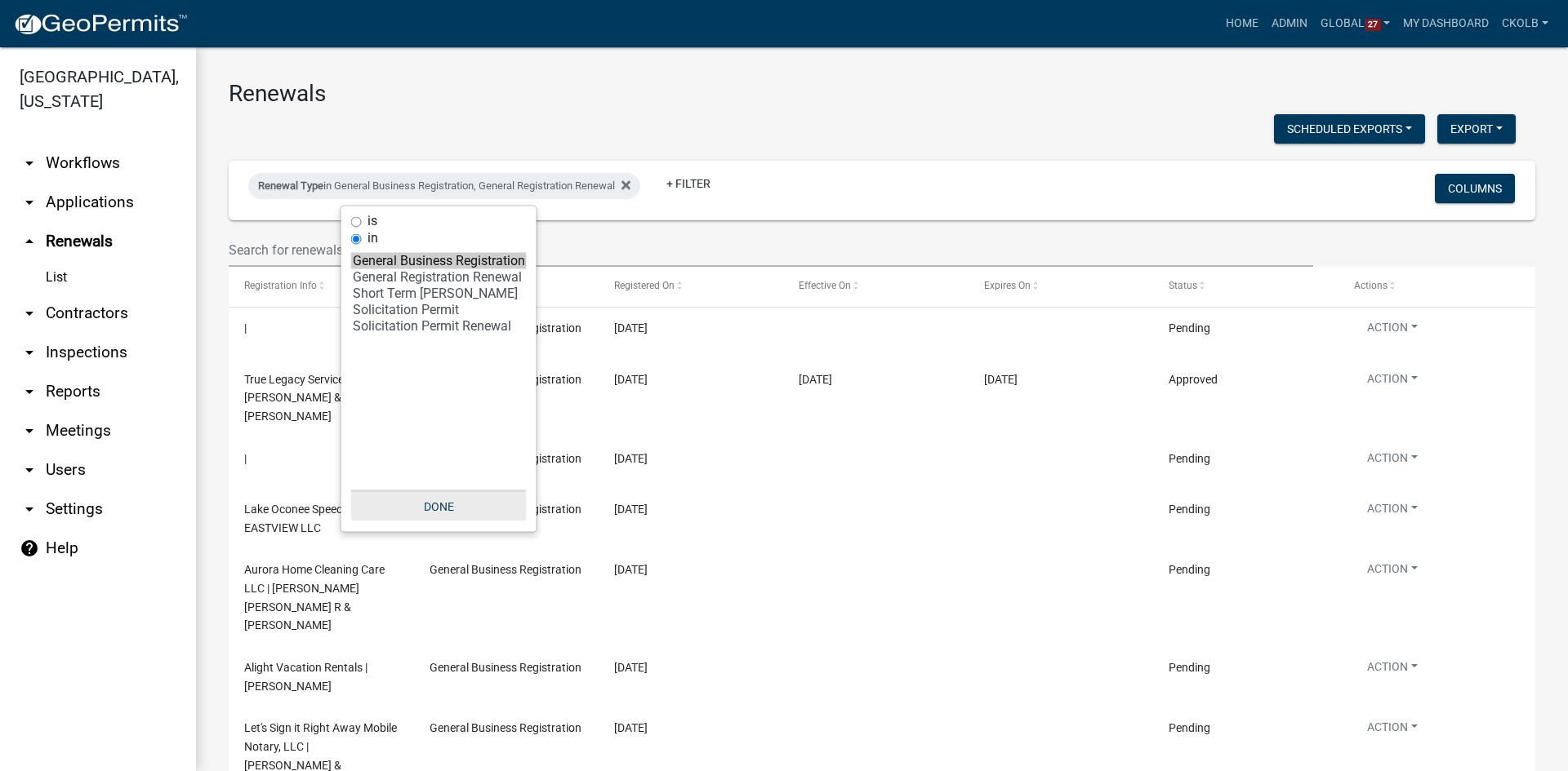
click at [452, 508] on button "Done" at bounding box center [438, 507] width 176 height 30
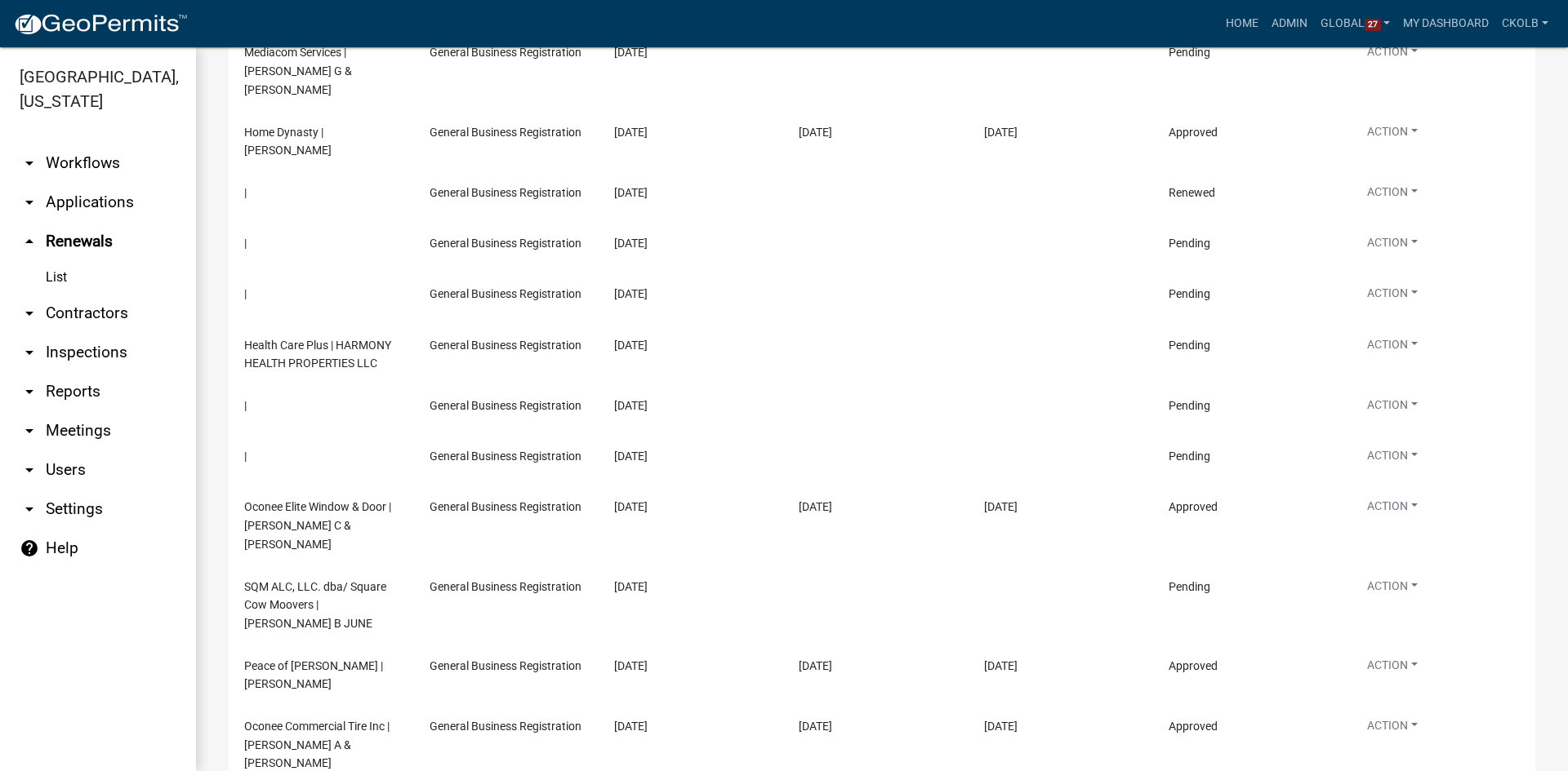
scroll to position [2896, 0]
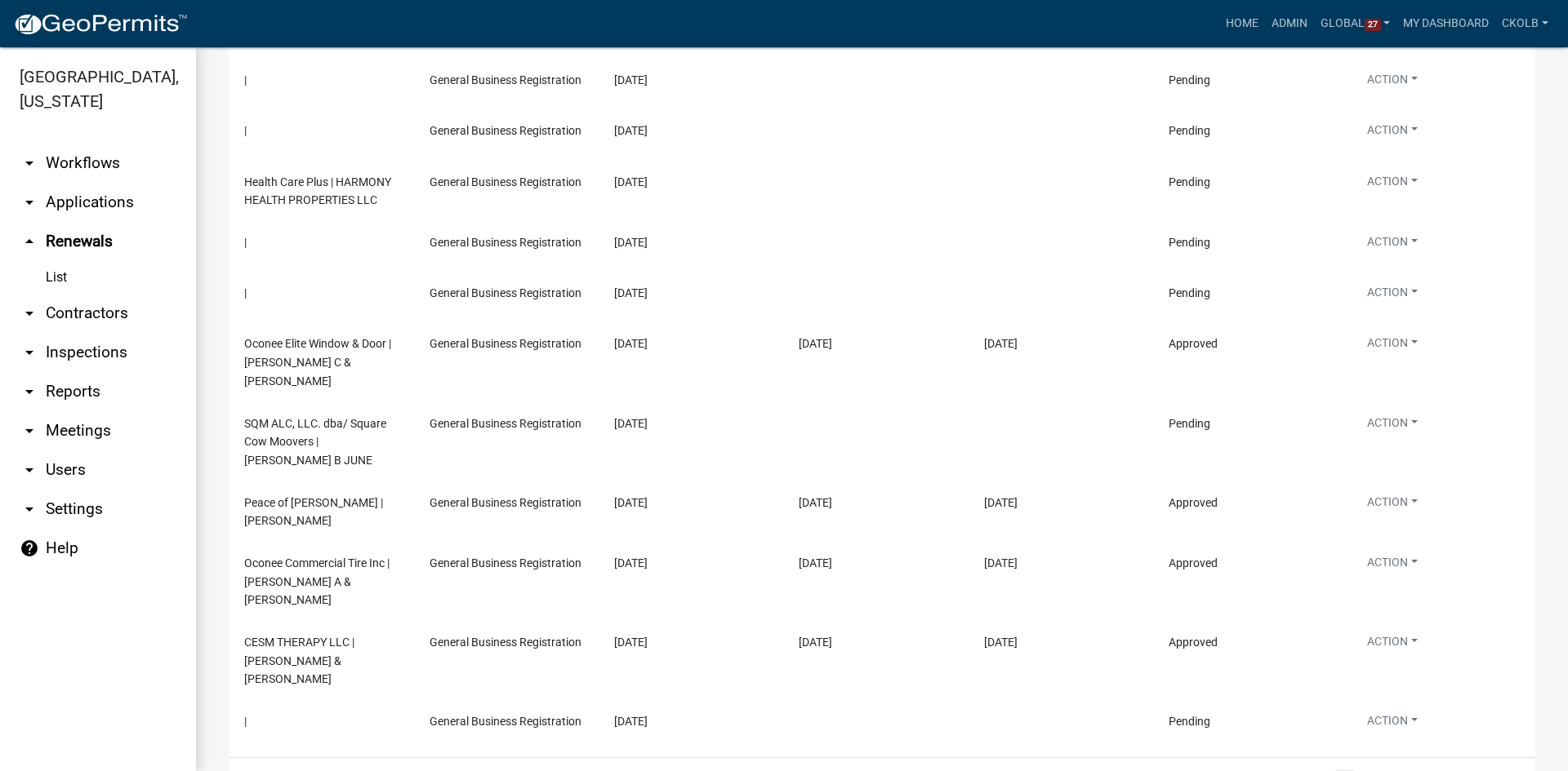
click at [98, 164] on link "arrow_drop_down Workflows" at bounding box center [97, 162] width 196 height 39
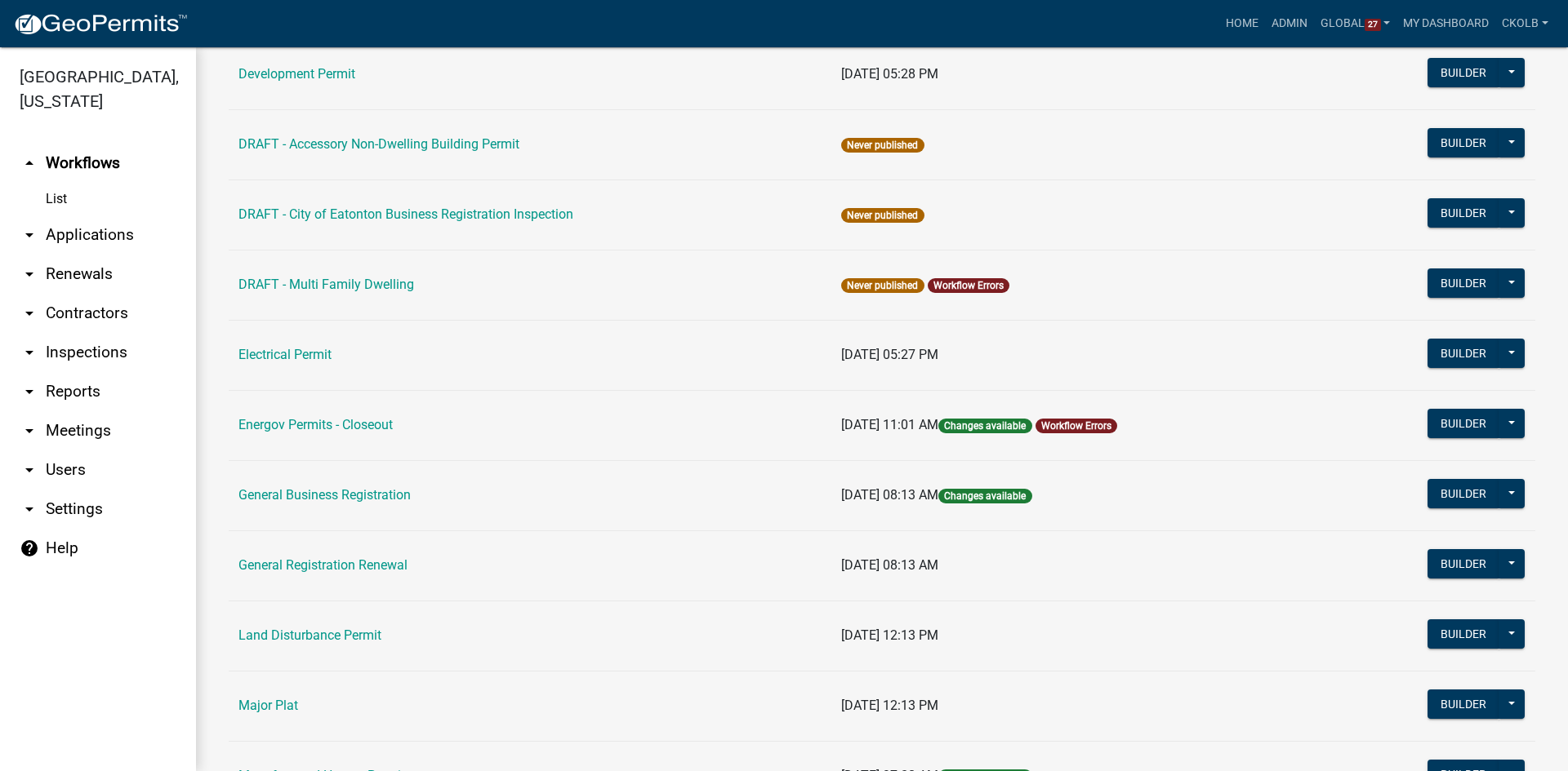
scroll to position [898, 0]
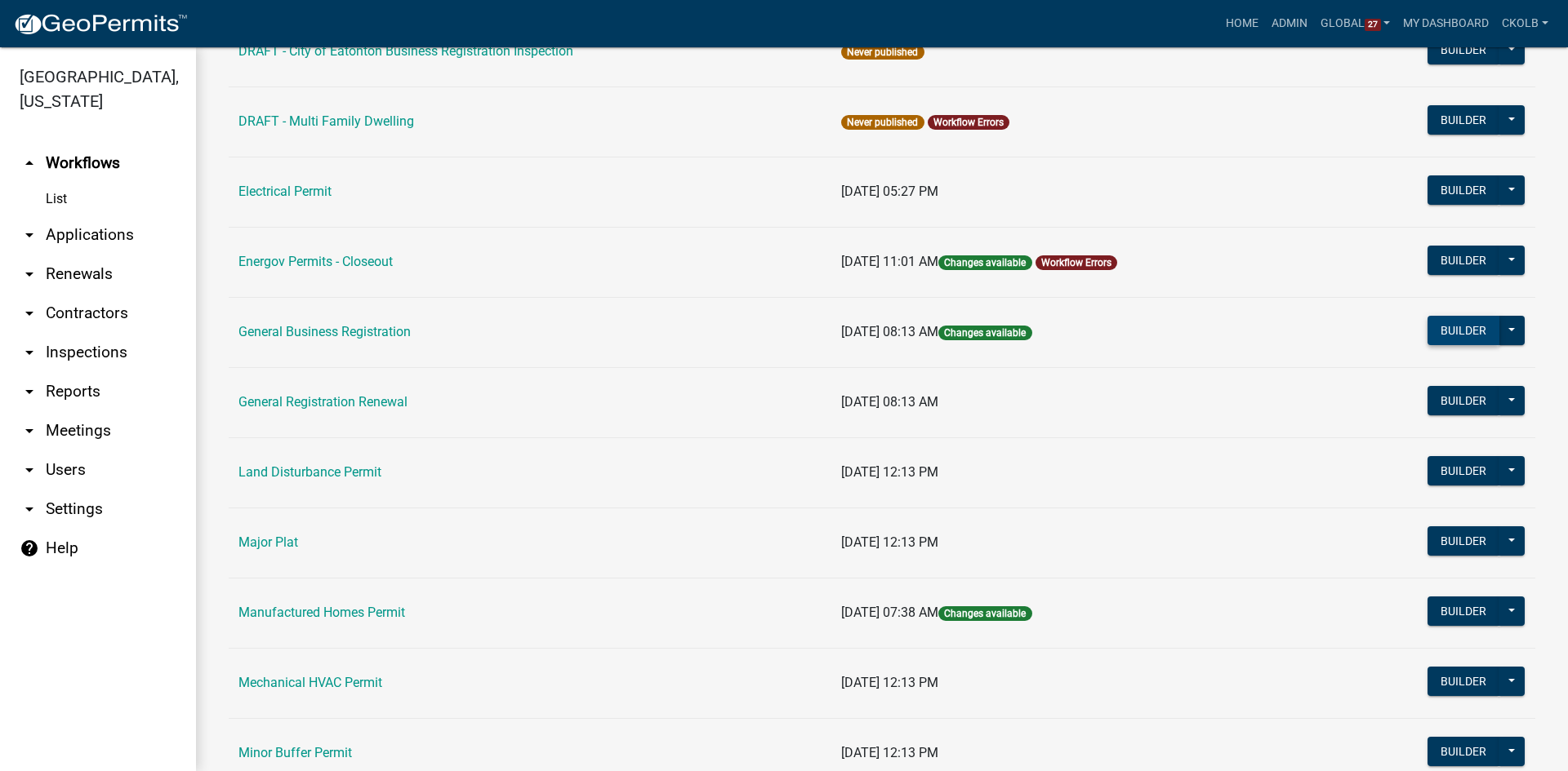
click at [1440, 331] on button "Builder" at bounding box center [1463, 330] width 72 height 30
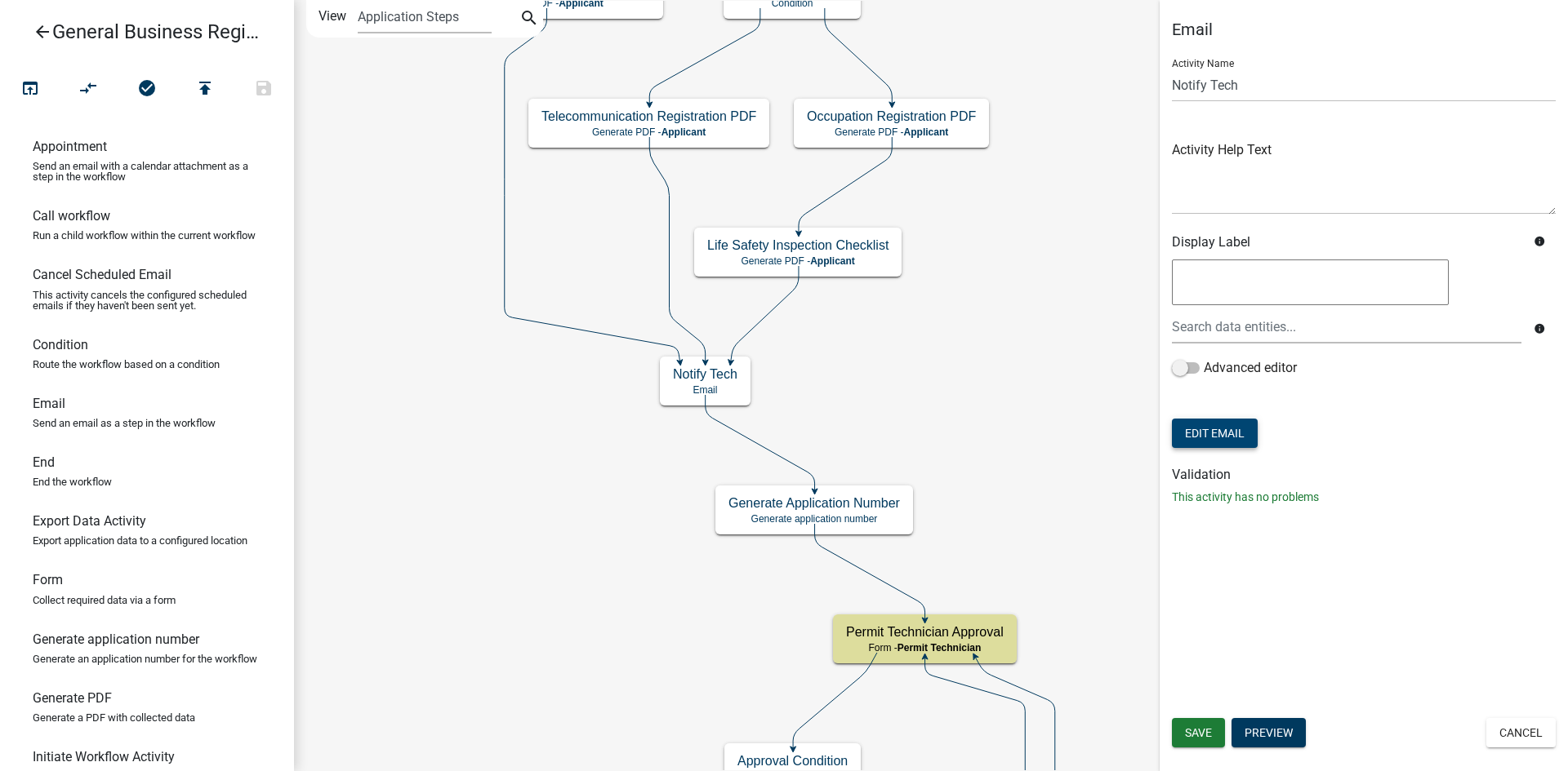
click at [1253, 438] on button "Edit Email" at bounding box center [1214, 433] width 86 height 30
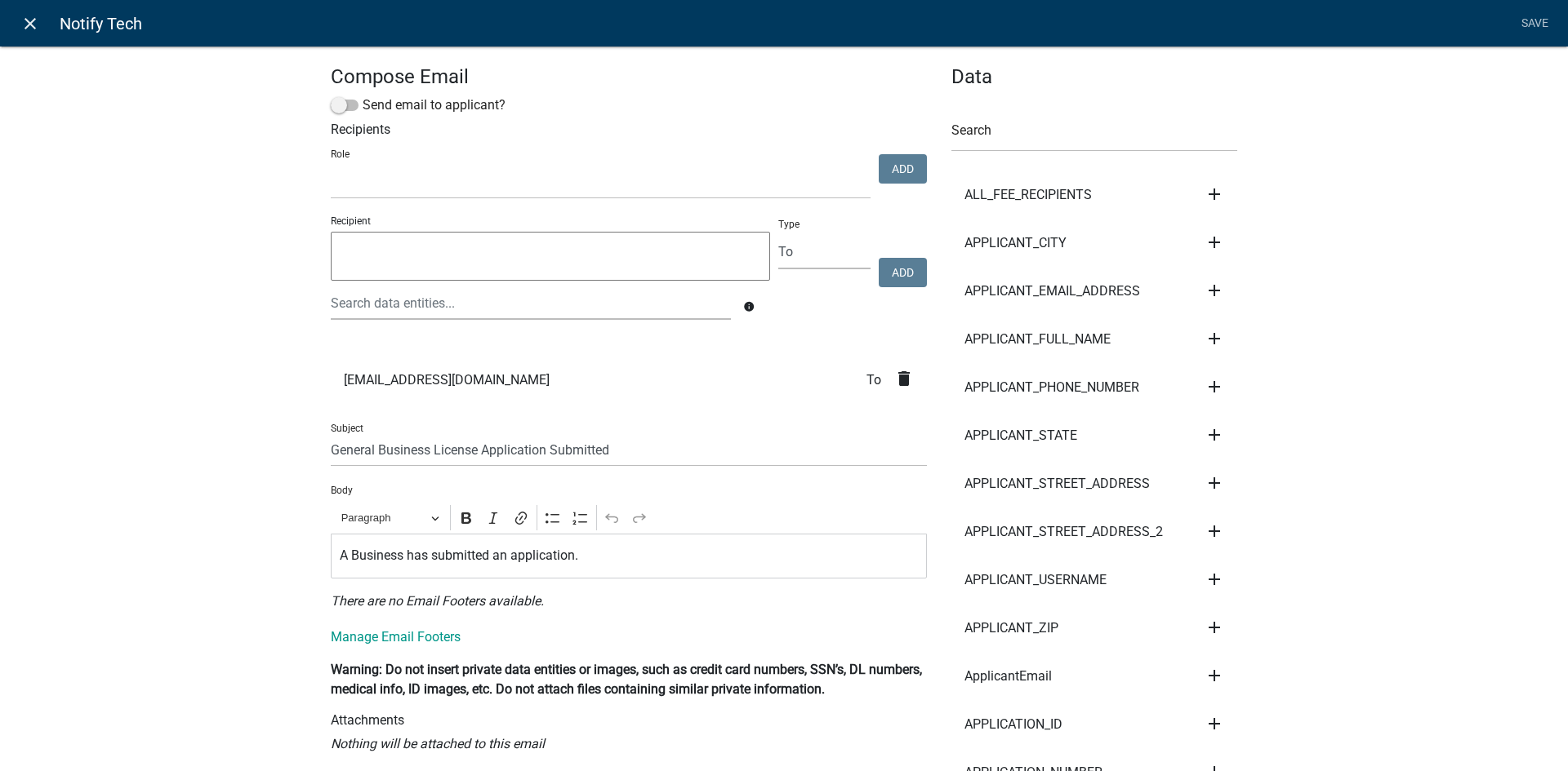
click at [32, 23] on icon "close" at bounding box center [31, 23] width 20 height 20
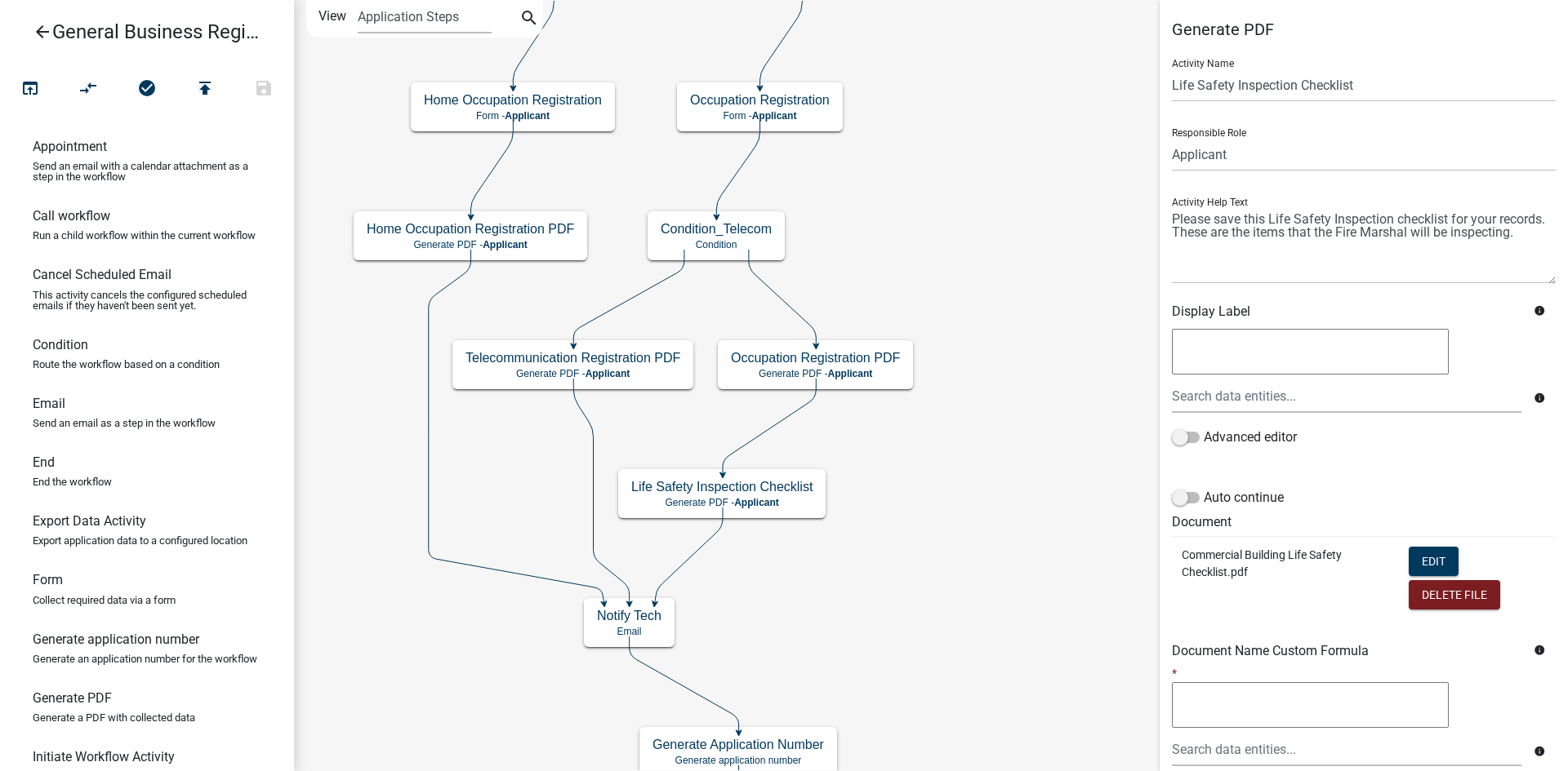
scroll to position [155, 0]
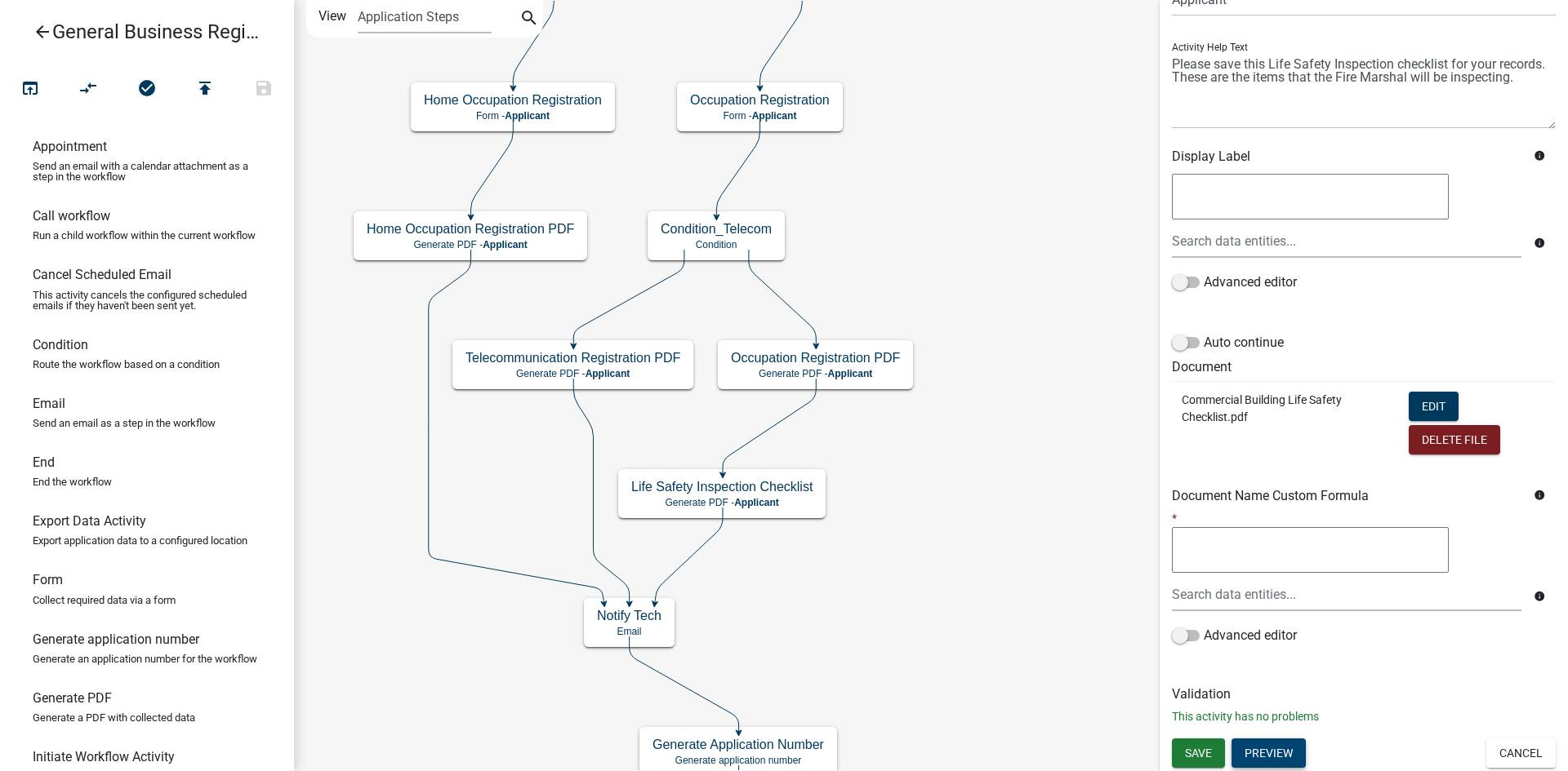
click at [1279, 756] on button "Preview" at bounding box center [1268, 753] width 74 height 30
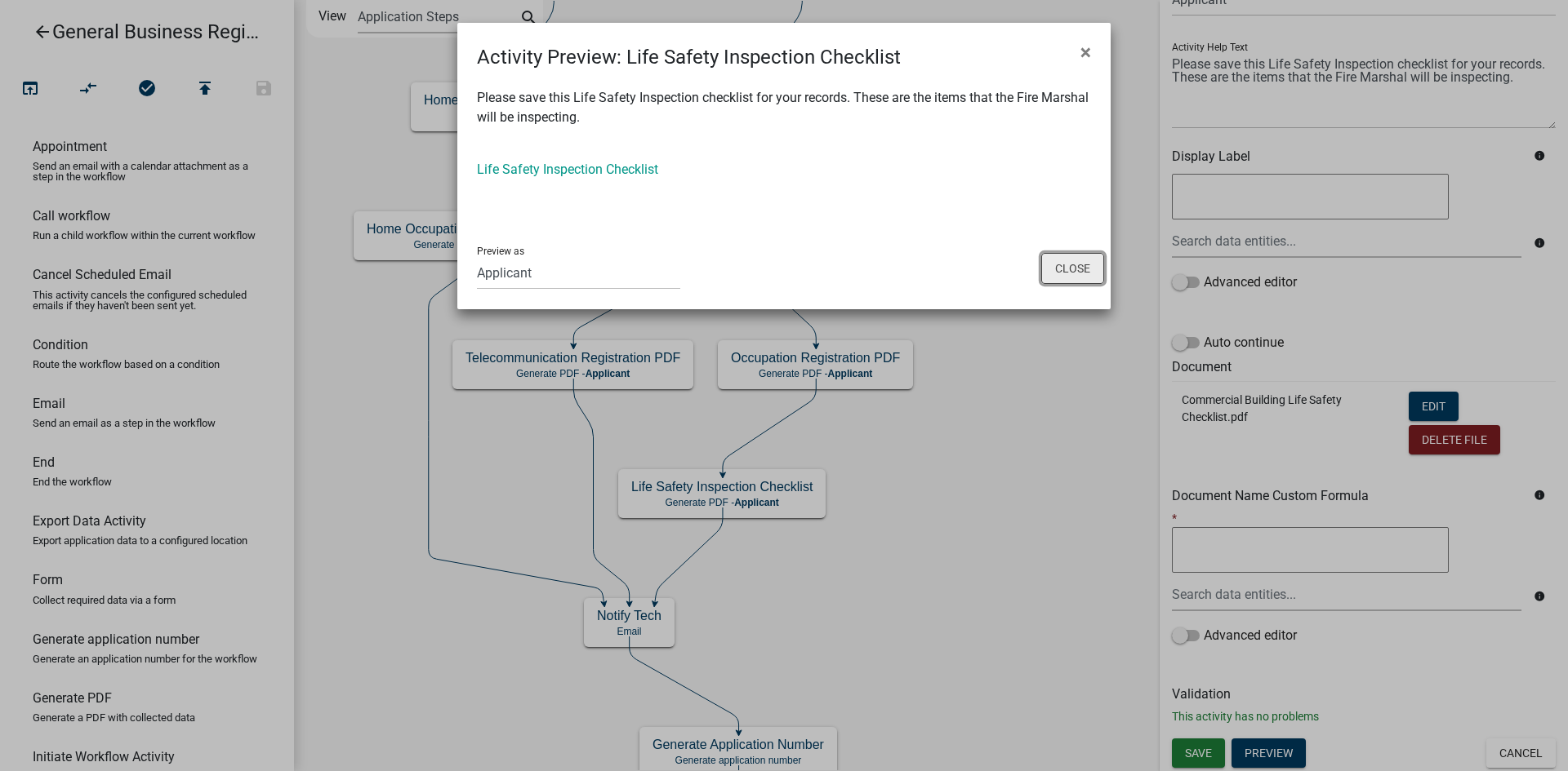
click at [1091, 272] on button "Close" at bounding box center [1073, 269] width 63 height 31
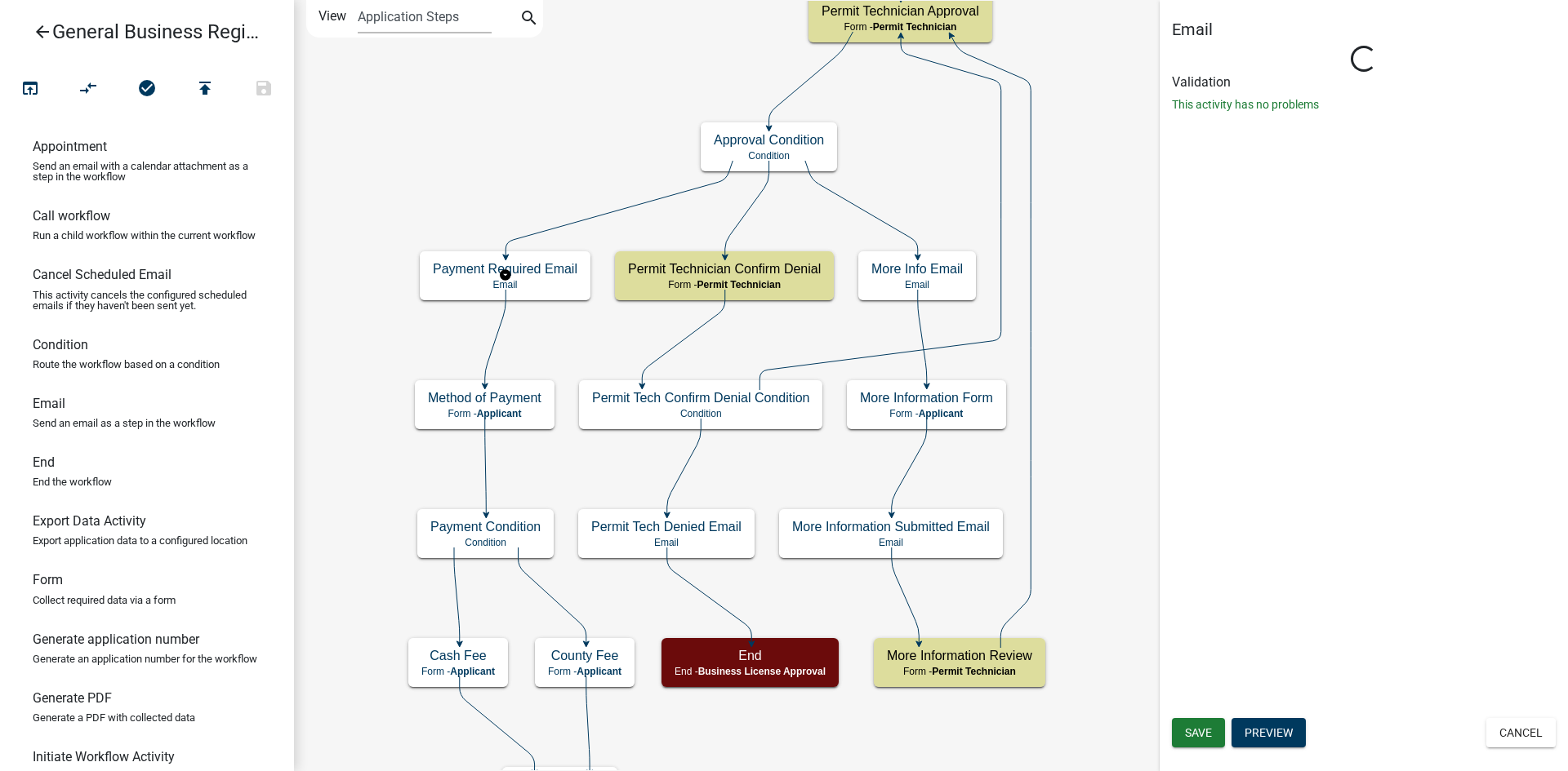
scroll to position [0, 0]
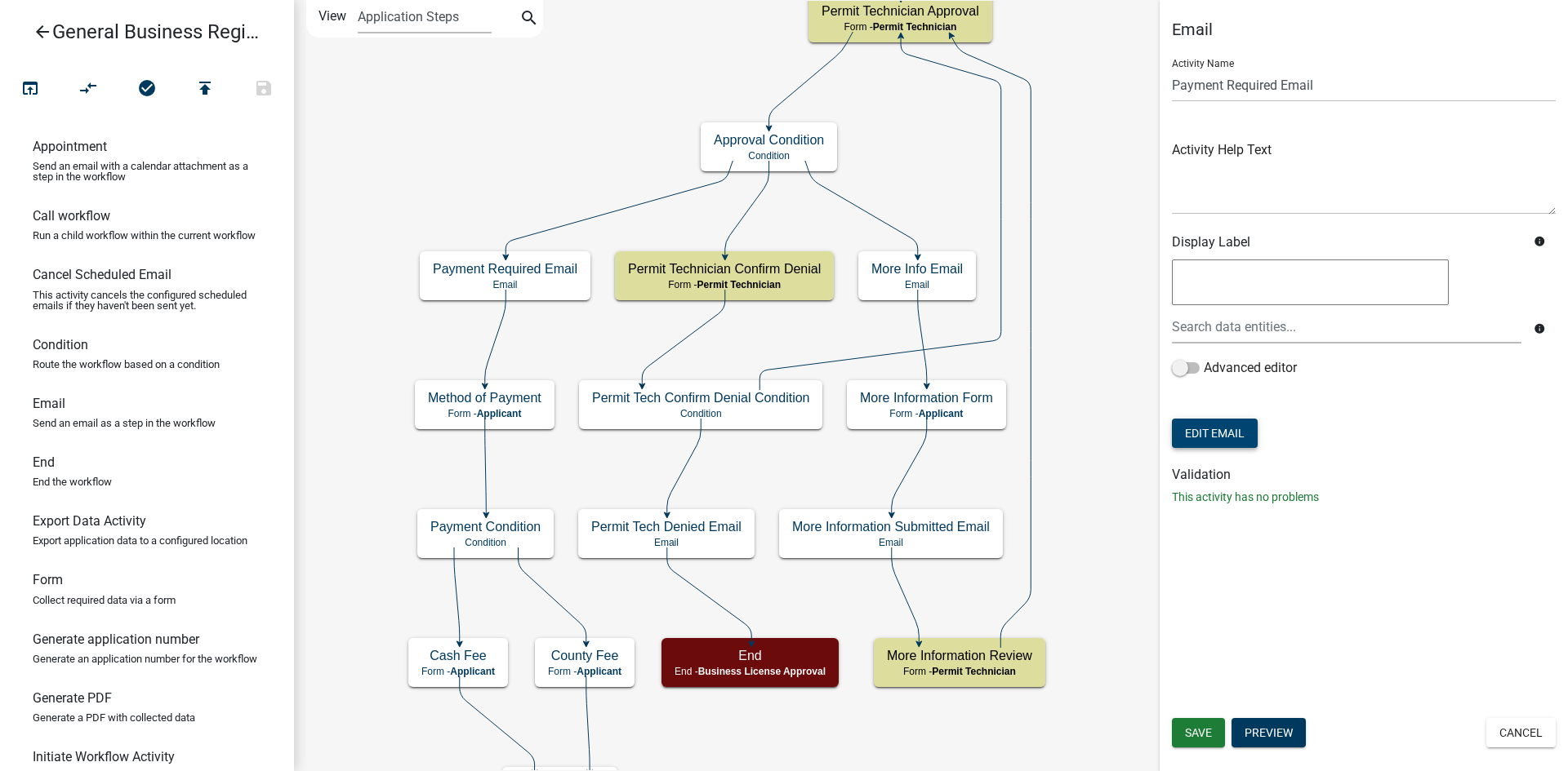
click at [1251, 434] on button "Edit Email" at bounding box center [1214, 433] width 86 height 30
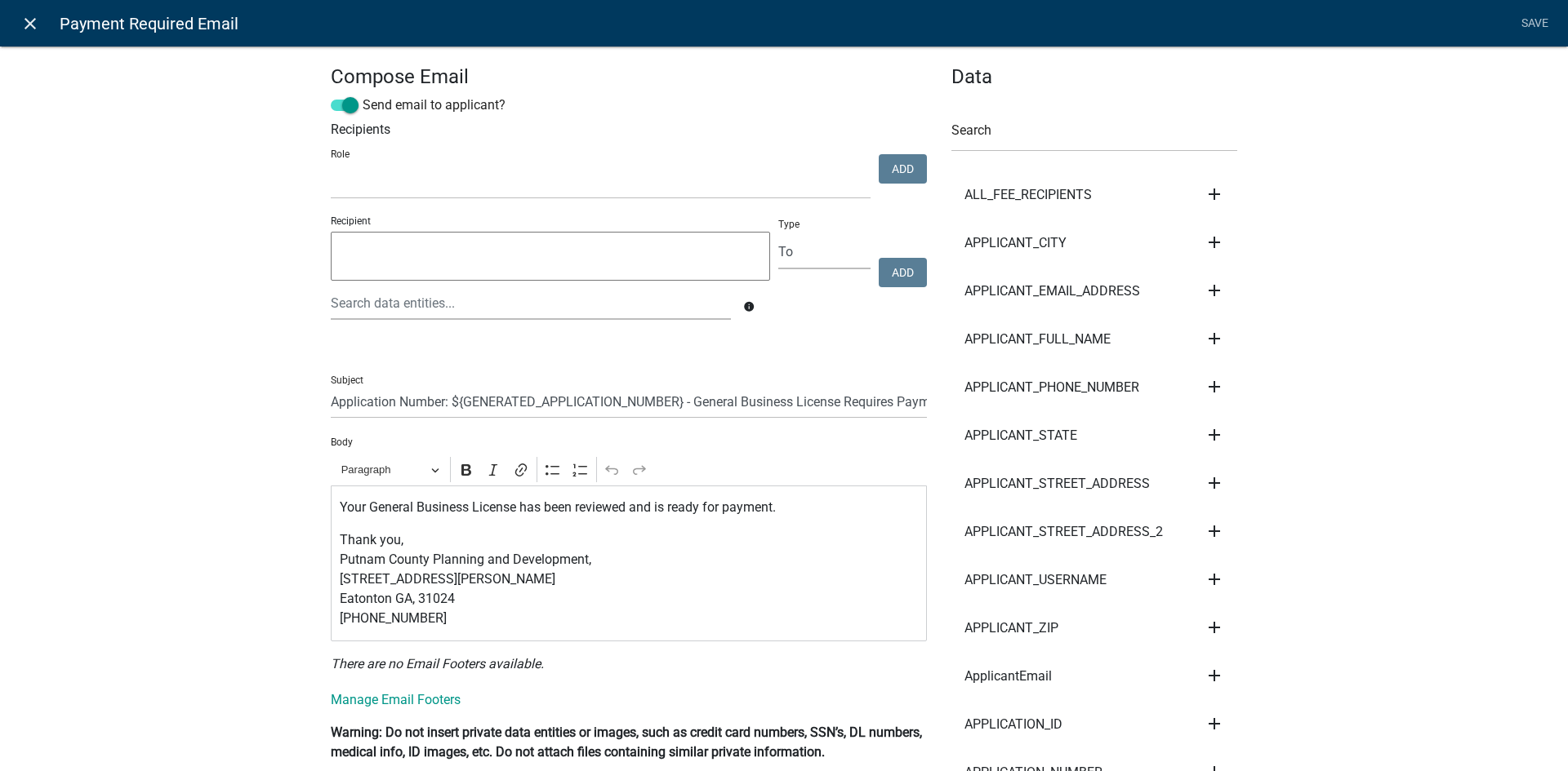
click at [30, 27] on icon "close" at bounding box center [31, 23] width 20 height 20
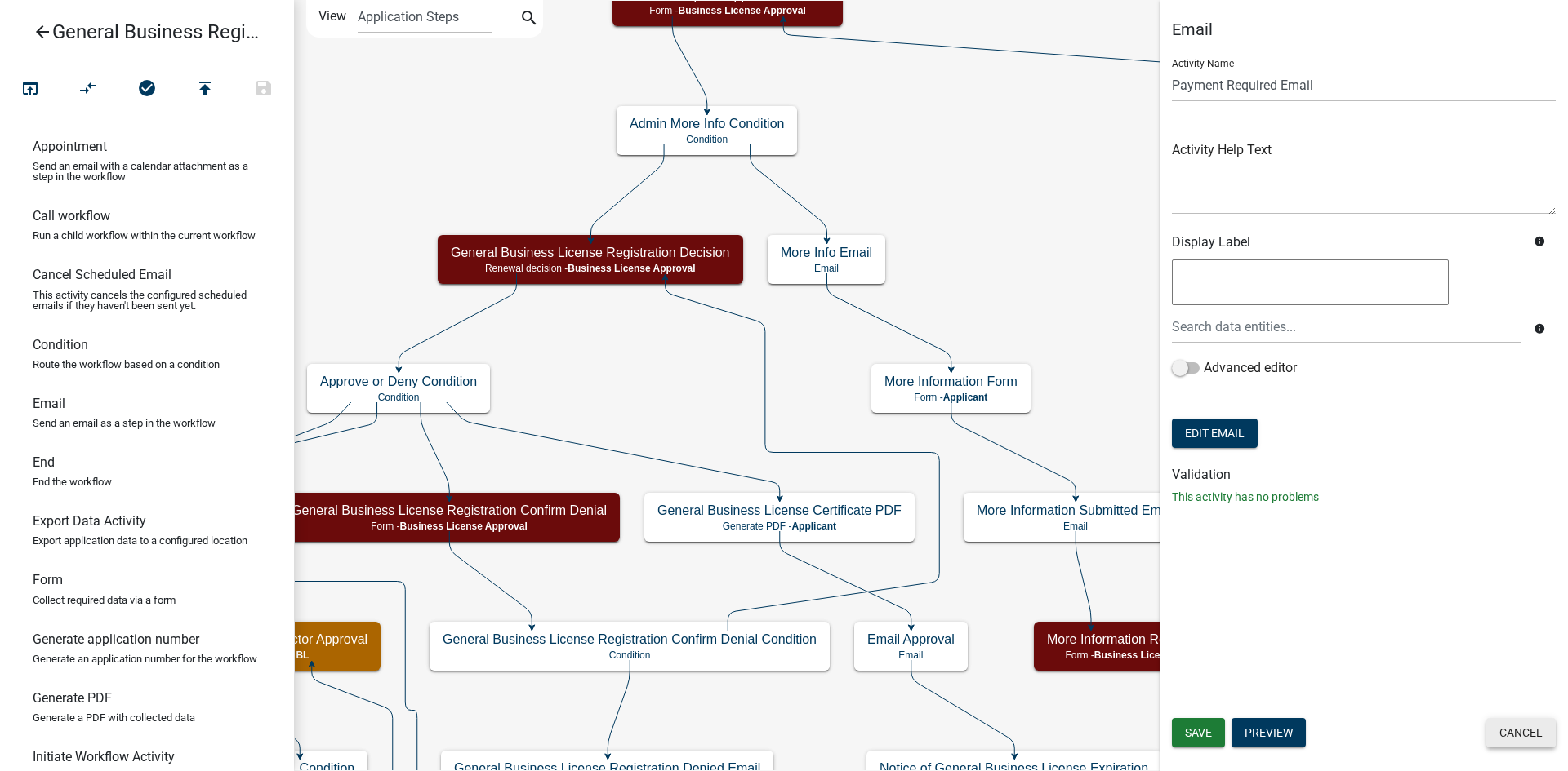
drag, startPoint x: 1528, startPoint y: 727, endPoint x: 1526, endPoint y: 706, distance: 21.1
click at [1528, 719] on button "Cancel" at bounding box center [1520, 733] width 69 height 30
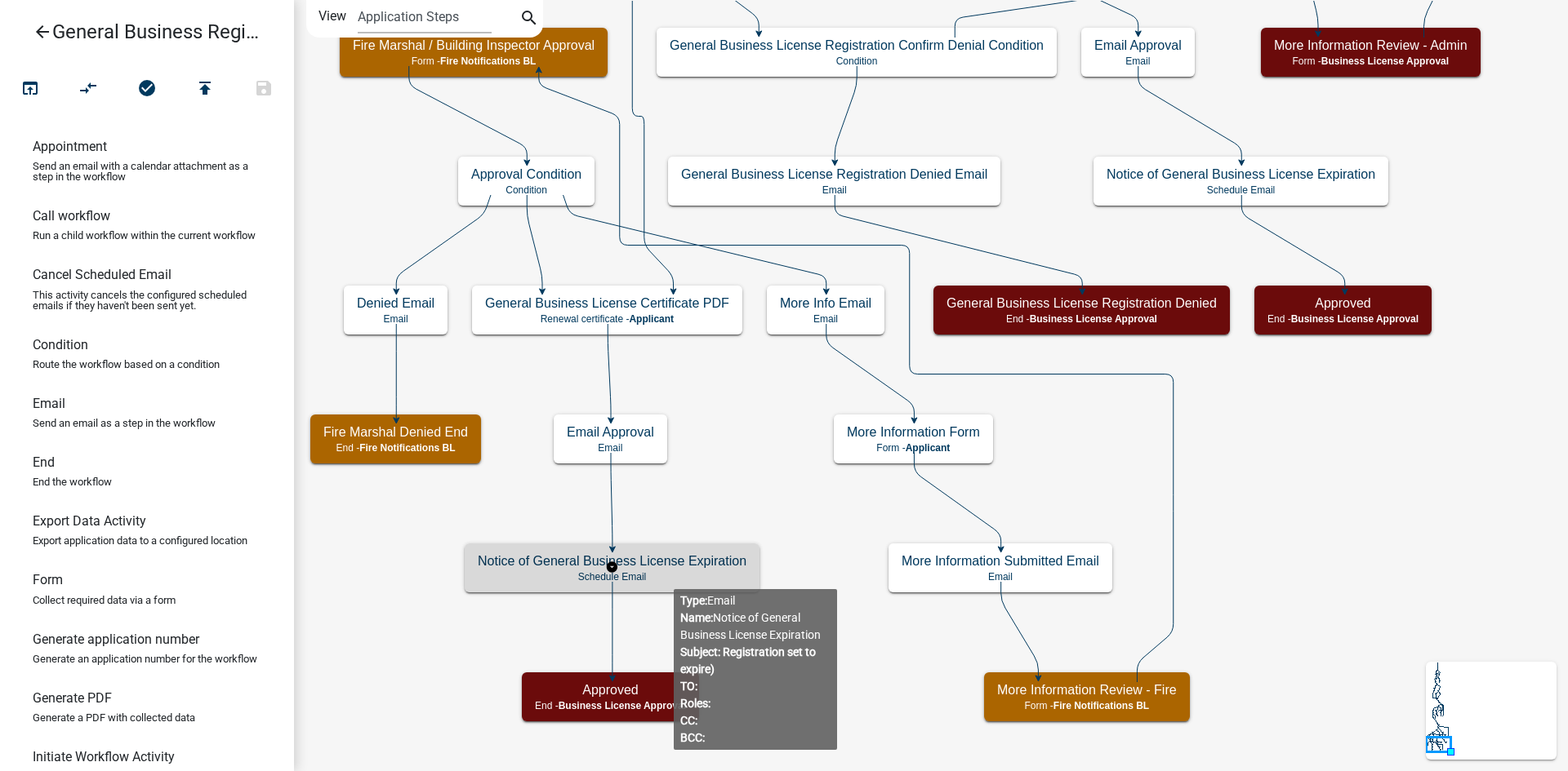
click at [673, 575] on p "Schedule Email" at bounding box center [613, 577] width 269 height 12
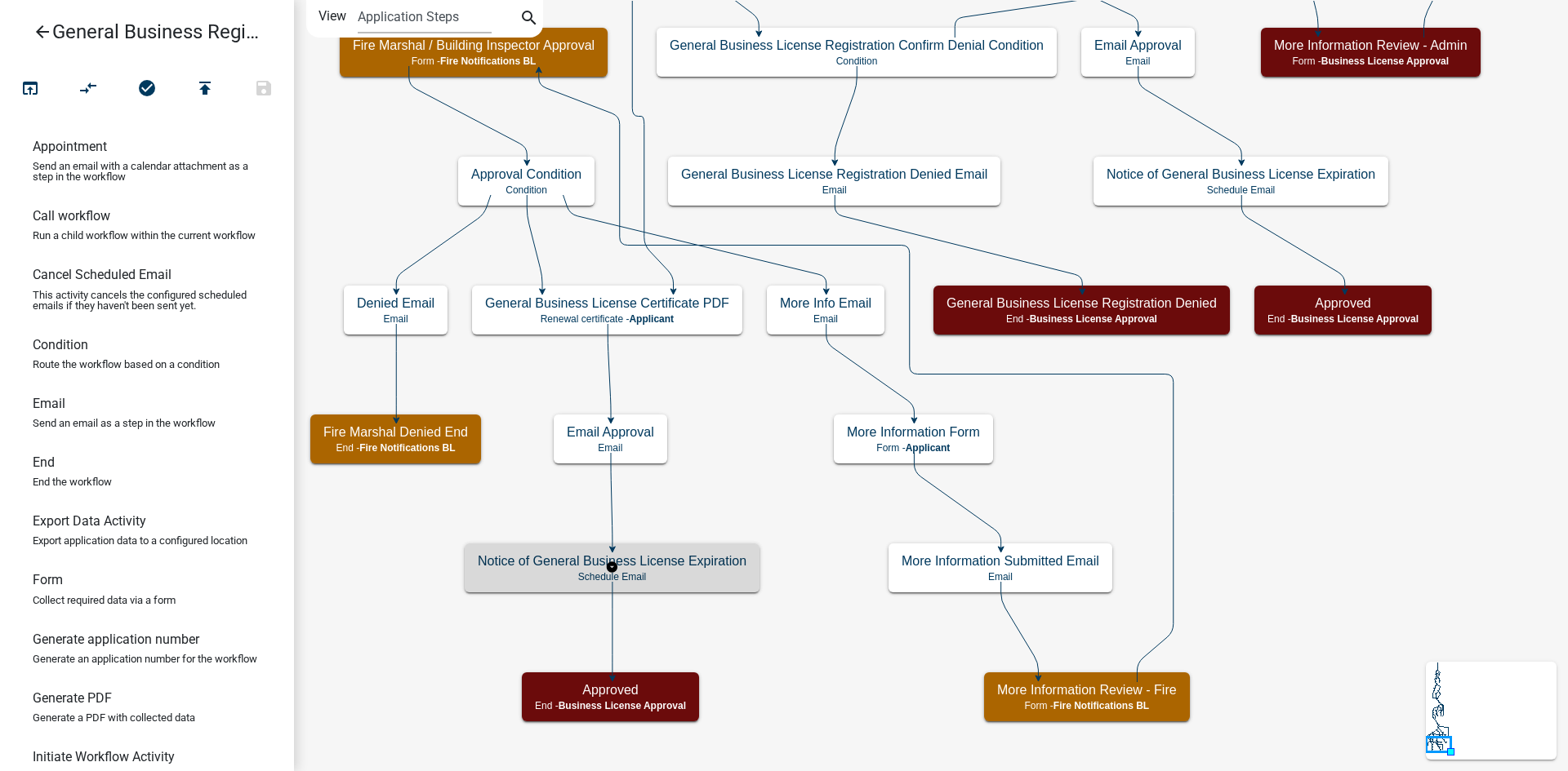
click at [673, 575] on p "Schedule Email" at bounding box center [613, 577] width 269 height 12
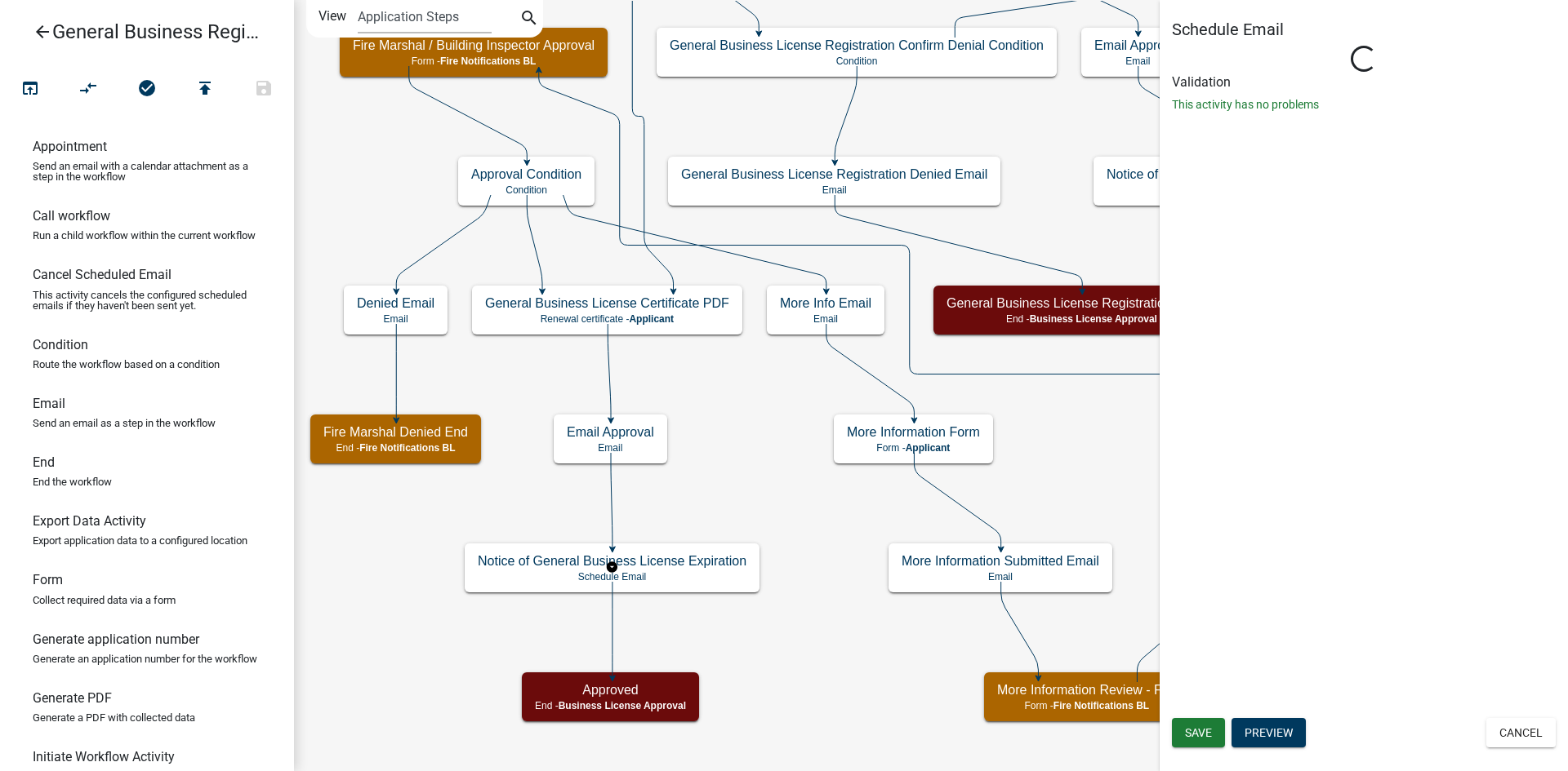
select select "12: 12:00 PM"
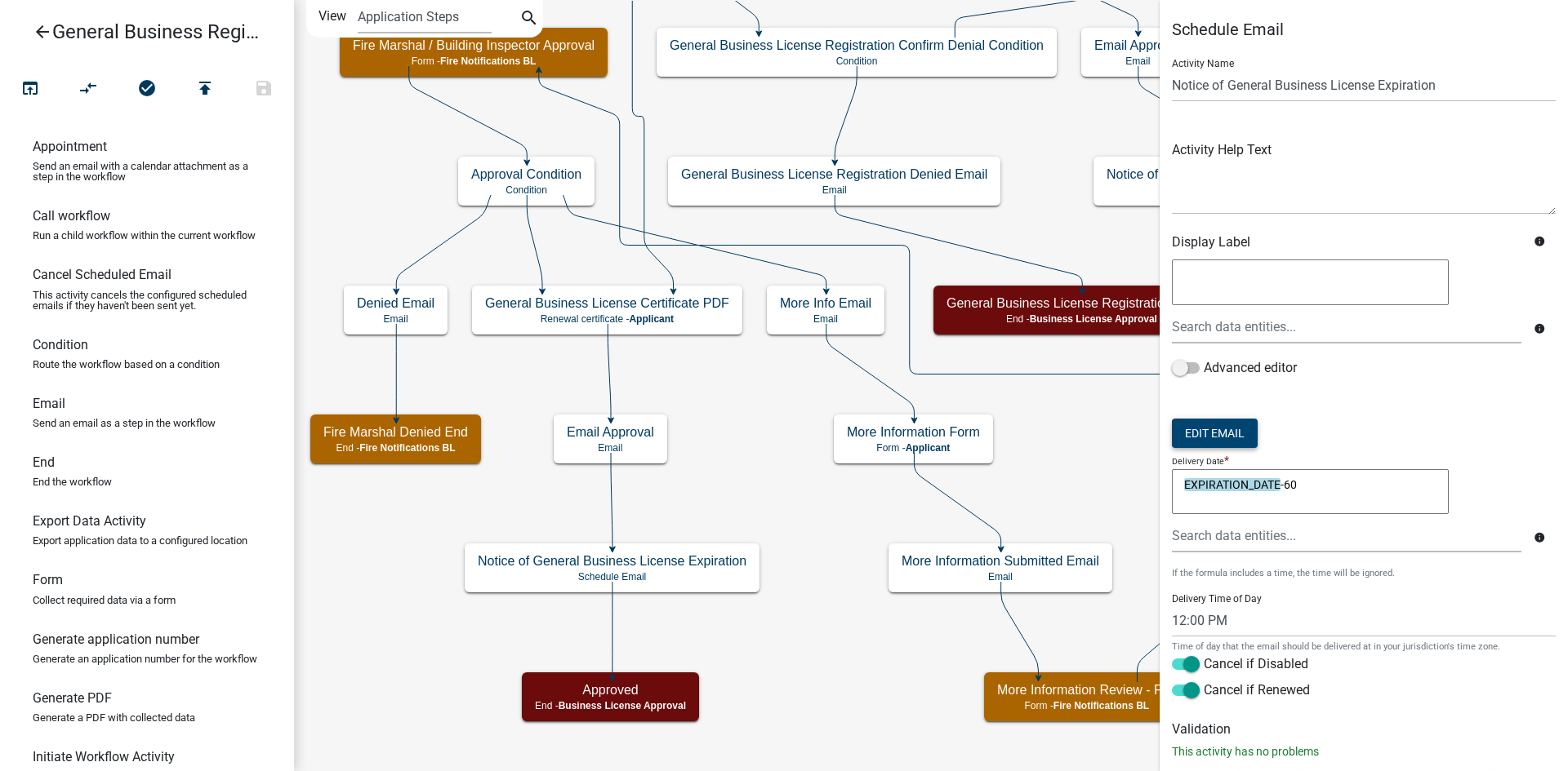
click at [1227, 436] on button "Edit Email" at bounding box center [1214, 433] width 86 height 30
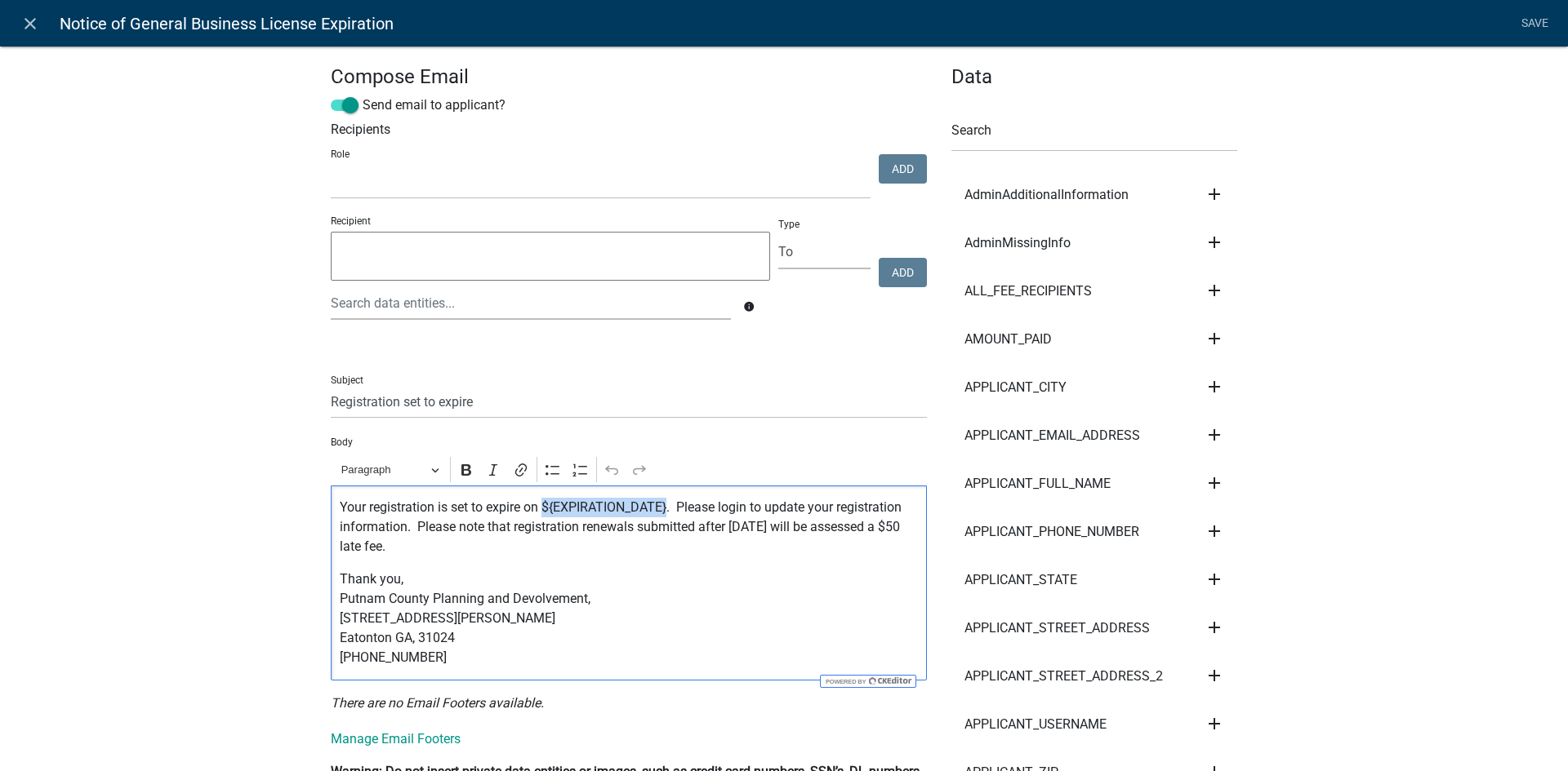
drag, startPoint x: 665, startPoint y: 506, endPoint x: 538, endPoint y: 509, distance: 127.0
click at [538, 509] on p "Your registration is set to expire on ${EXPIRATION_DATE}. Please login to updat…" at bounding box center [630, 527] width 579 height 59
click at [460, 473] on icon "Editor toolbar" at bounding box center [466, 470] width 16 height 16
click at [577, 565] on div "Your registration is set to expire on ${EXPIRATION_DATE} . Please login to upda…" at bounding box center [629, 583] width 596 height 195
click at [331, 403] on input "Registration set to expire" at bounding box center [629, 401] width 596 height 33
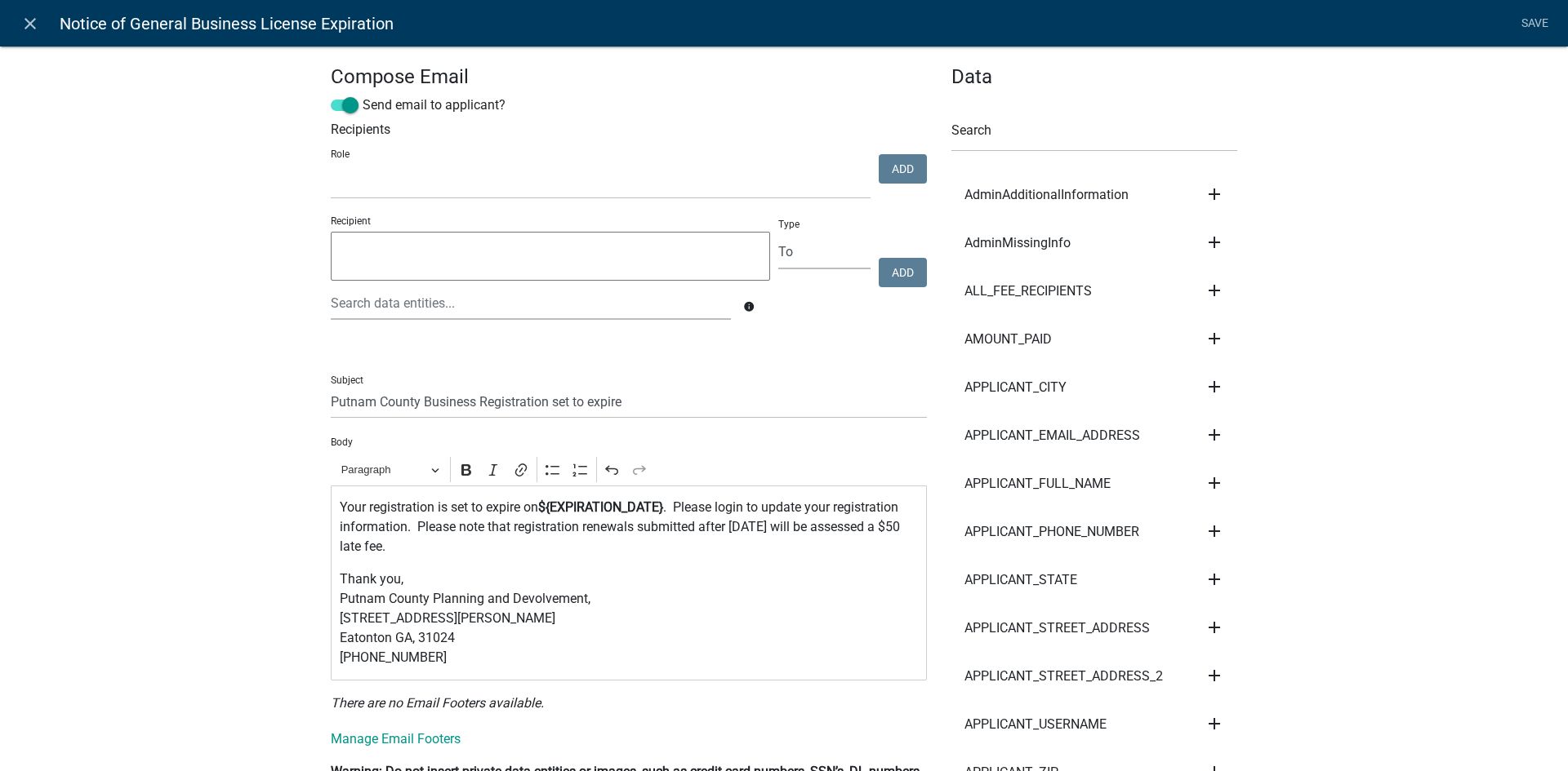
click at [588, 402] on input "Putnam County Business Registration set to expire" at bounding box center [629, 401] width 596 height 33
click at [555, 399] on input "Putnam County Business Registration set to Expire" at bounding box center [629, 401] width 596 height 33
type input "Putnam County Business Registration Set To Expire"
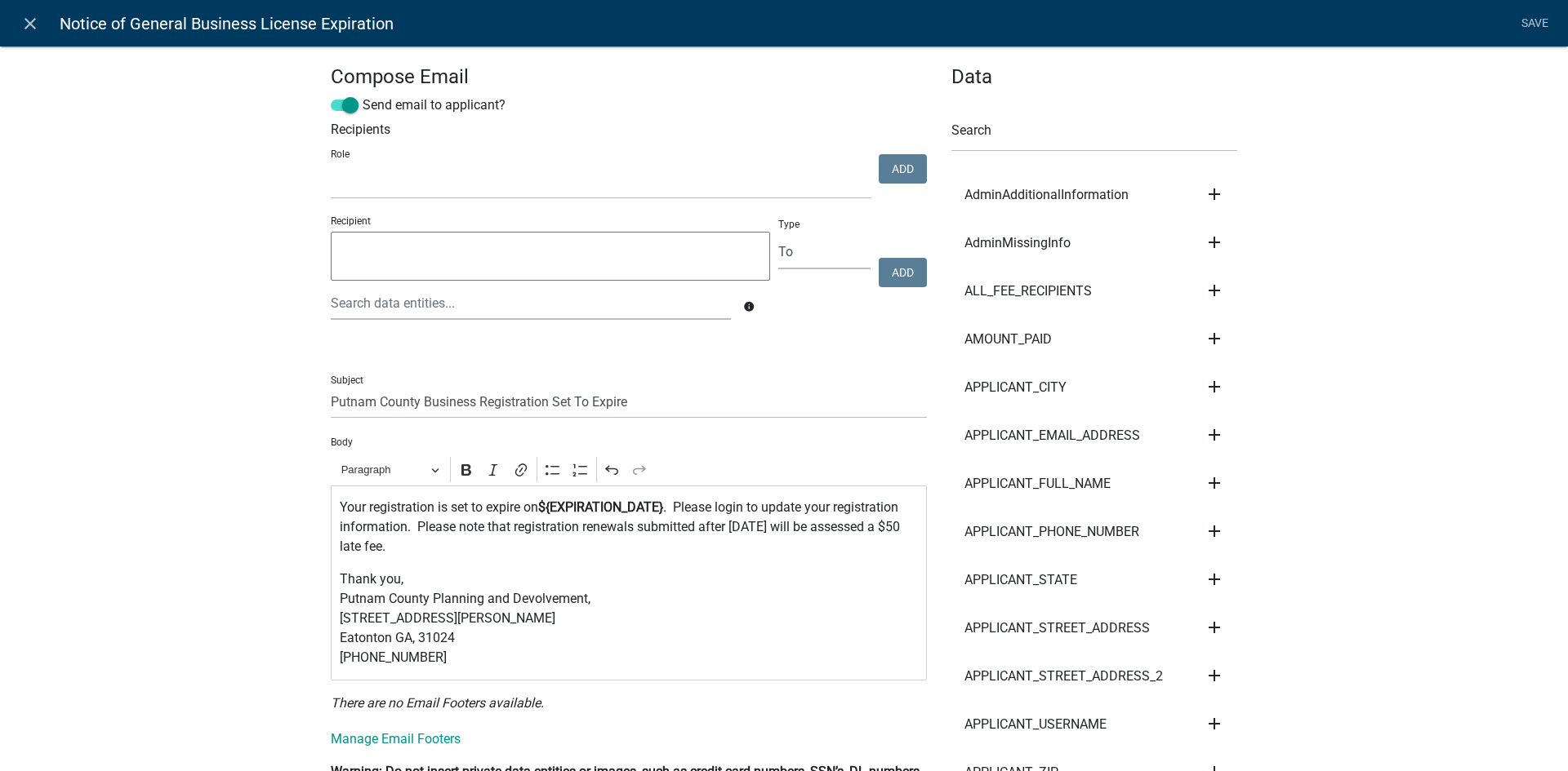
scroll to position [82, 0]
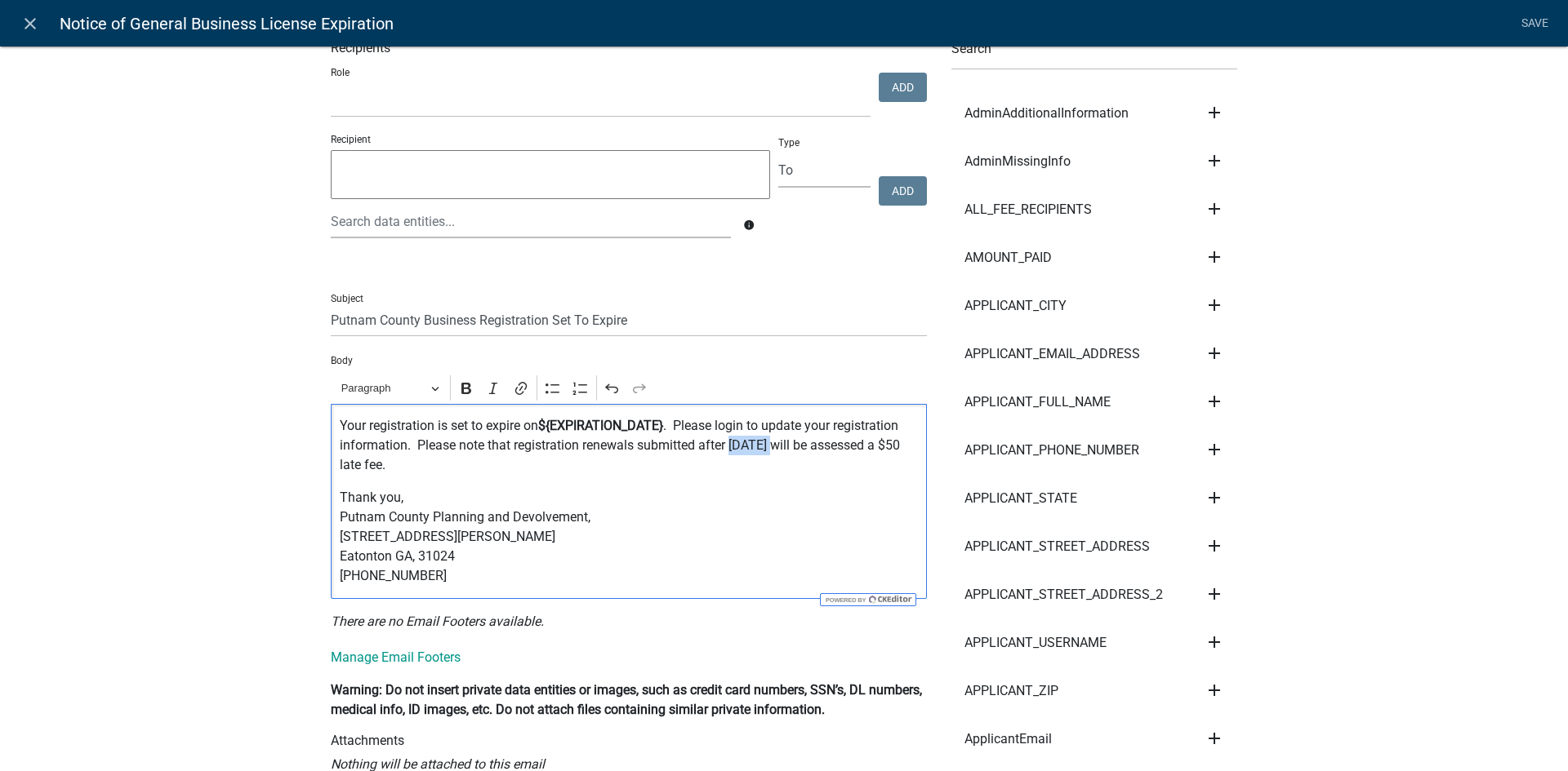
drag, startPoint x: 772, startPoint y: 451, endPoint x: 728, endPoint y: 445, distance: 44.4
click at [728, 445] on p "Your registration is set to expire on ${EXPIRATION_DATE} . Please login to upda…" at bounding box center [630, 445] width 579 height 59
drag, startPoint x: 579, startPoint y: 519, endPoint x: 530, endPoint y: 522, distance: 49.1
click at [530, 522] on p "Thank you, Putnam County Planning and Devolvement, 117 Putnam Drive Suite B Eat…" at bounding box center [630, 537] width 579 height 98
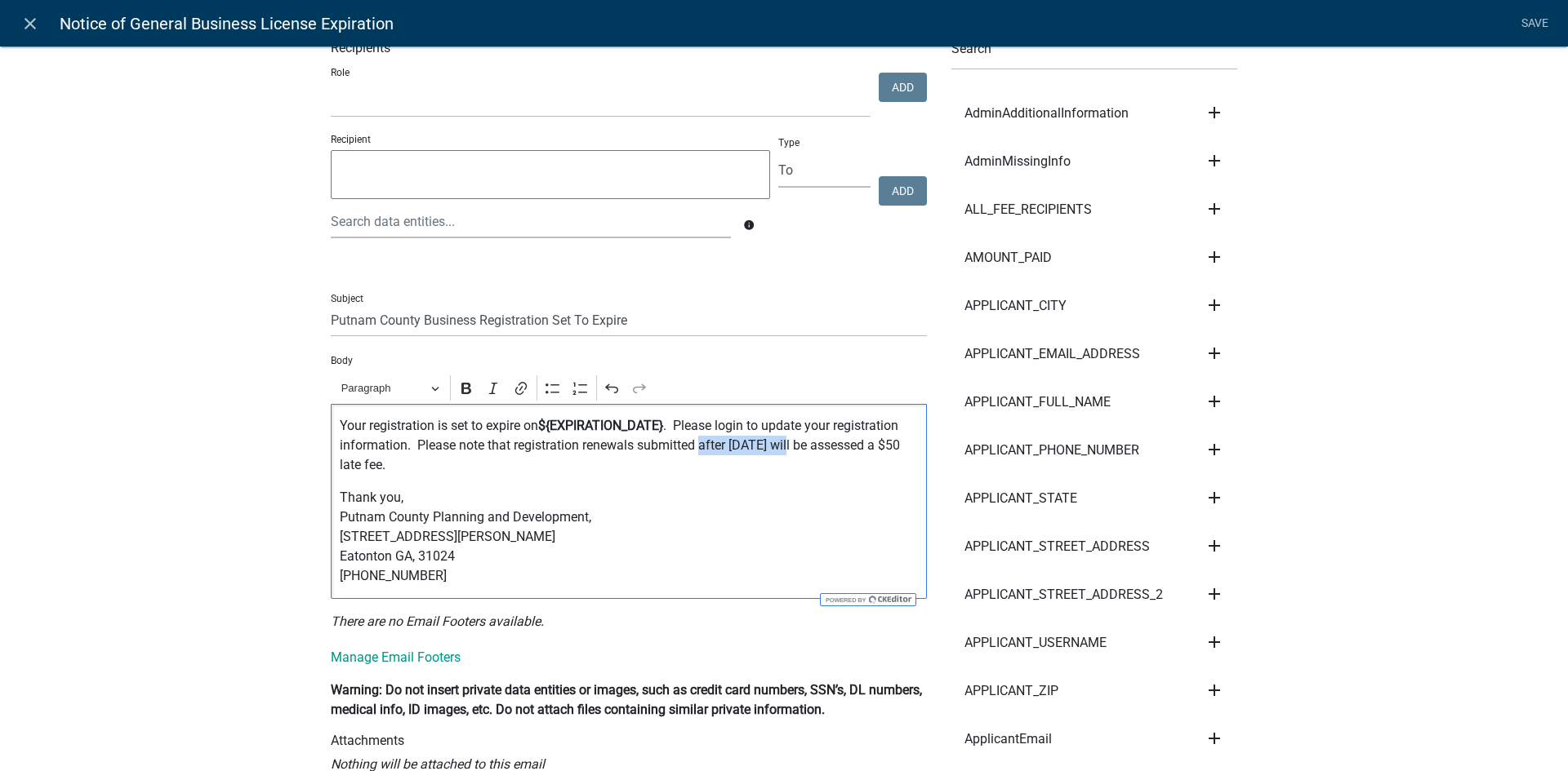
drag, startPoint x: 792, startPoint y: 451, endPoint x: 696, endPoint y: 453, distance: 96.0
click at [696, 453] on p "Your registration is set to expire on ${EXPIRATION_DATE} . Please login to upda…" at bounding box center [630, 445] width 579 height 59
click at [672, 500] on p "Thank you, Putnam County Planning and Development, [STREET_ADDRESS][PERSON_NAME…" at bounding box center [630, 537] width 579 height 98
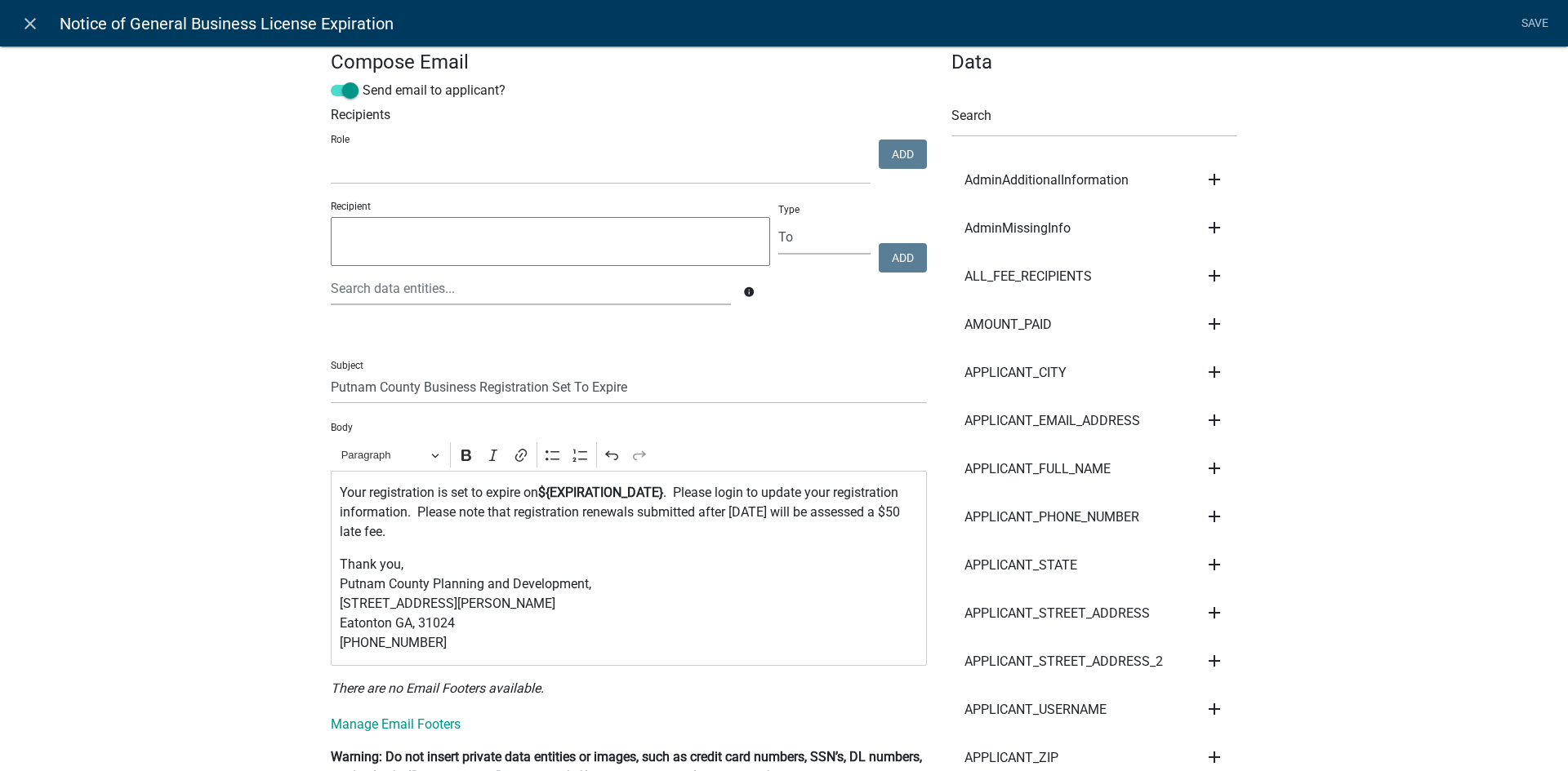
scroll to position [0, 0]
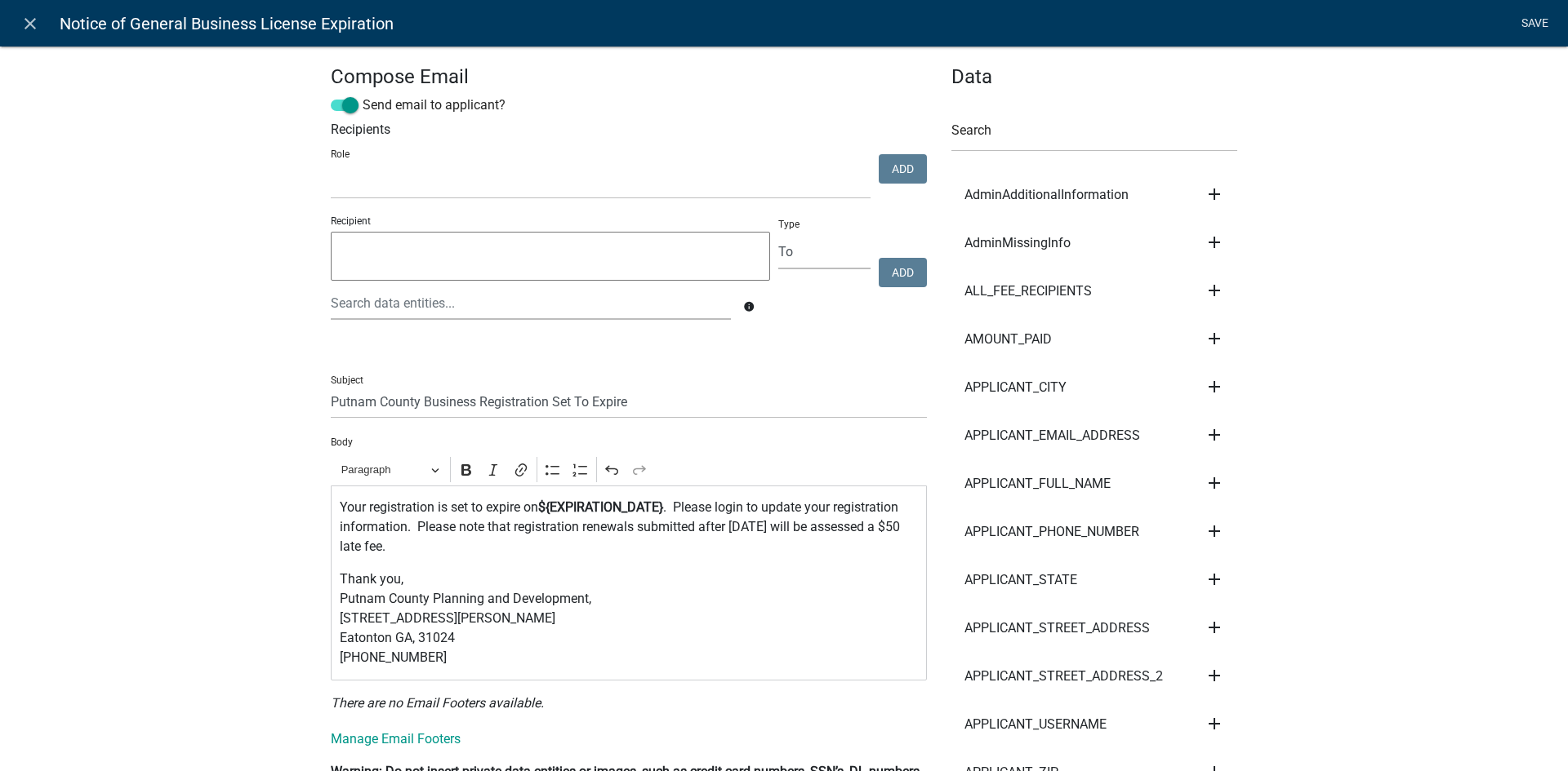
click at [1538, 27] on link "Save" at bounding box center [1534, 23] width 41 height 31
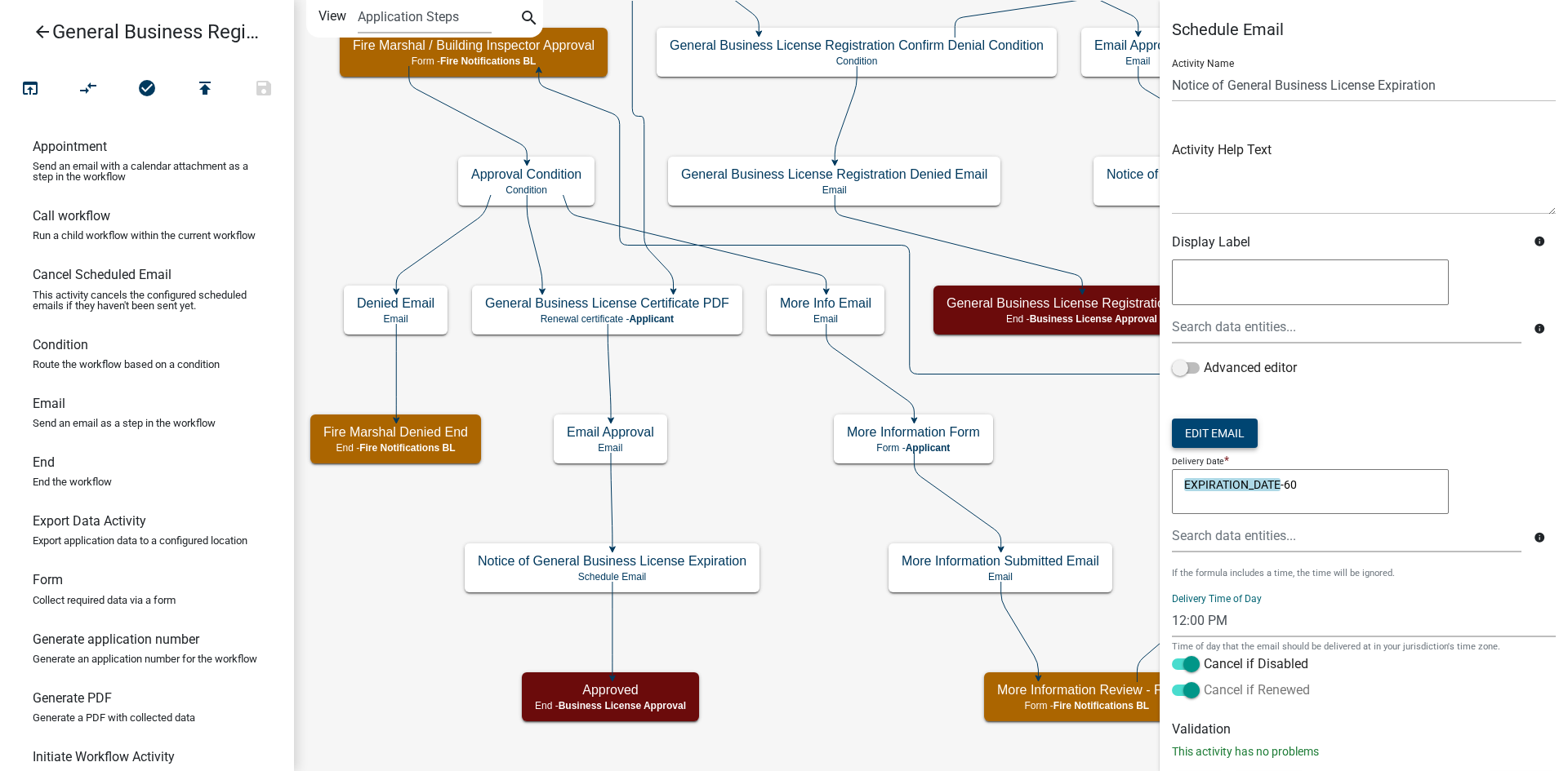
scroll to position [35, 0]
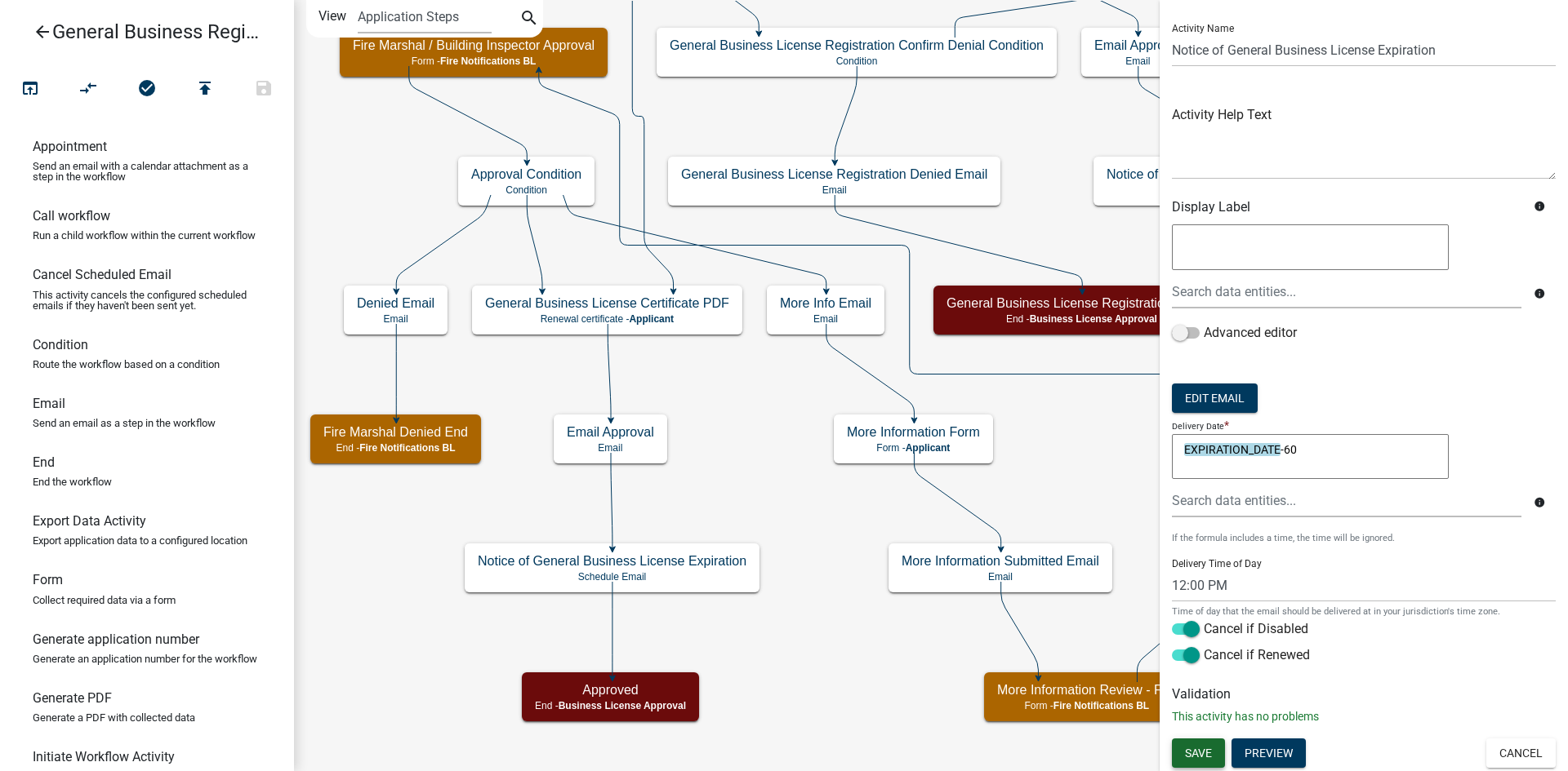
click at [1211, 753] on span "Save" at bounding box center [1198, 753] width 27 height 13
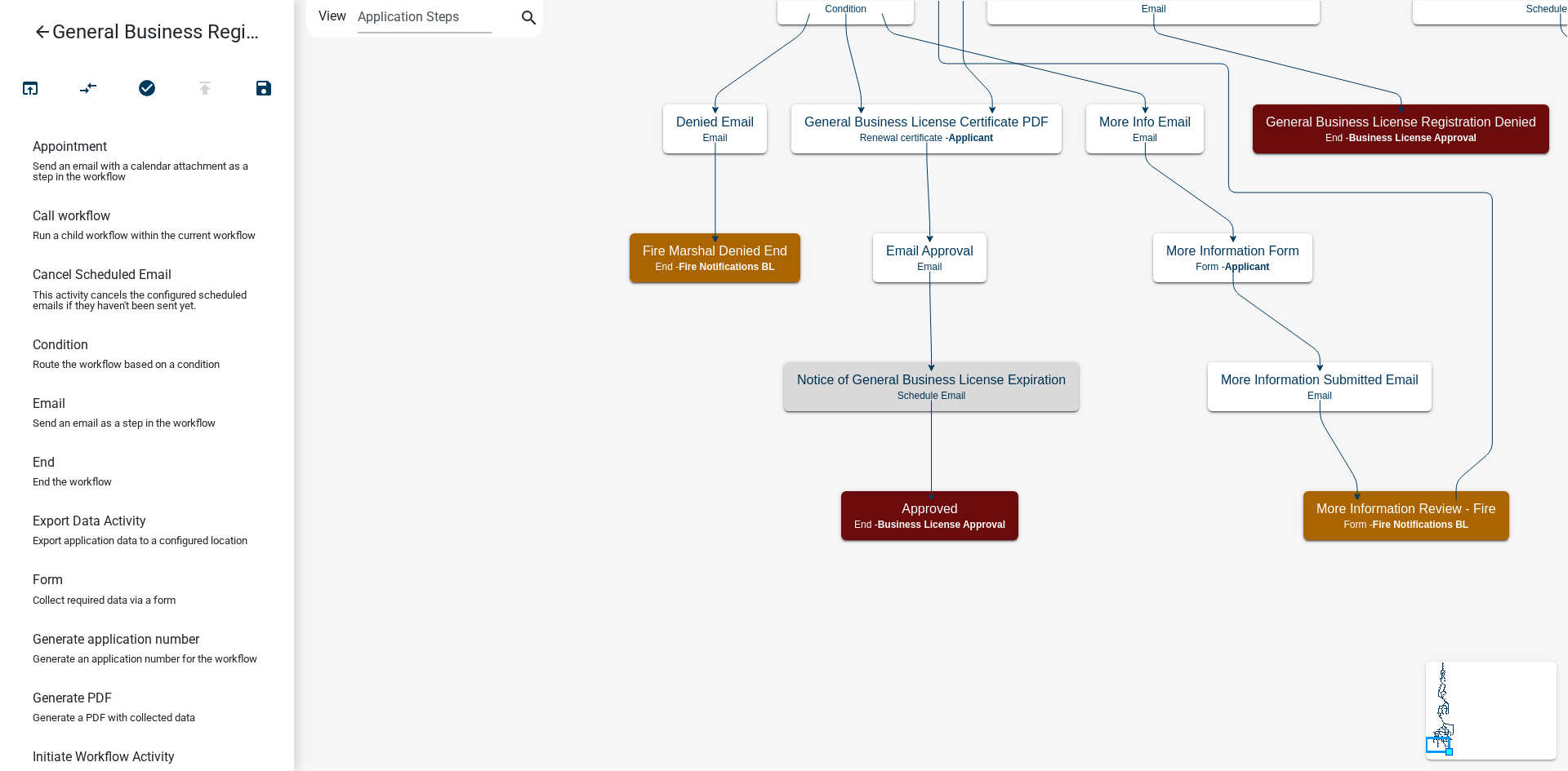
scroll to position [0, 0]
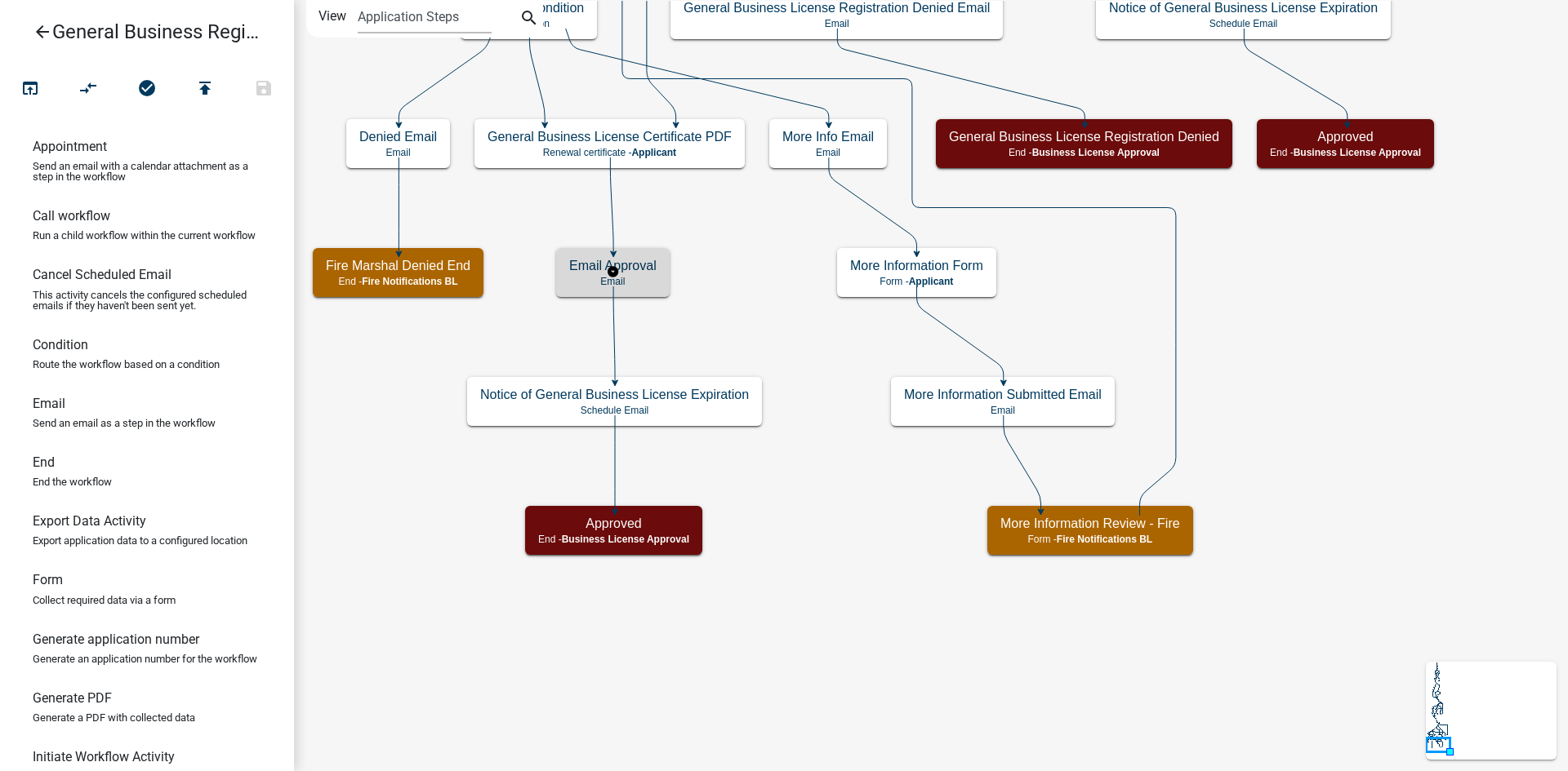
click at [642, 269] on h5 "Email Approval" at bounding box center [613, 265] width 88 height 15
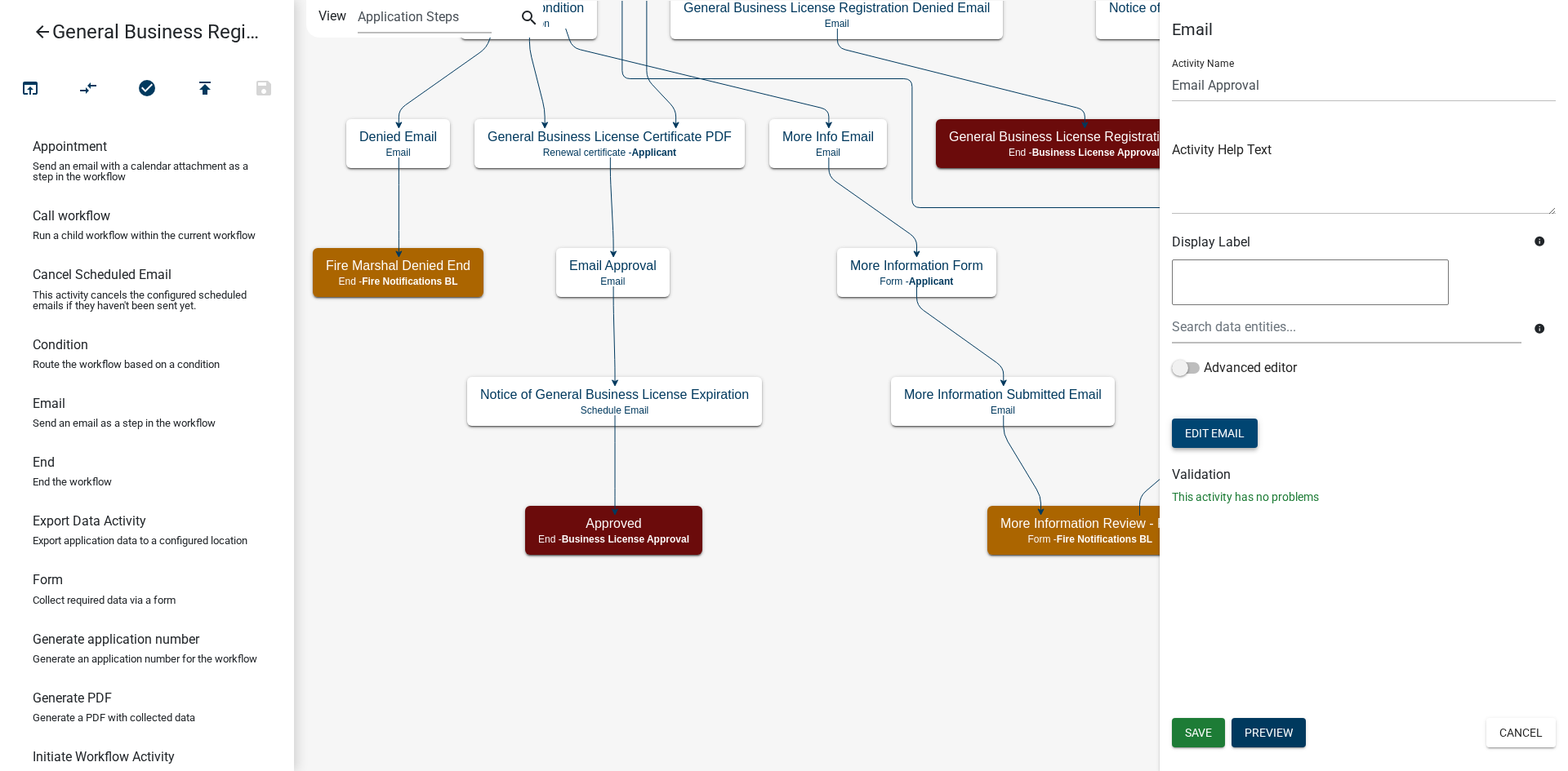
click at [1231, 443] on button "Edit Email" at bounding box center [1214, 433] width 86 height 30
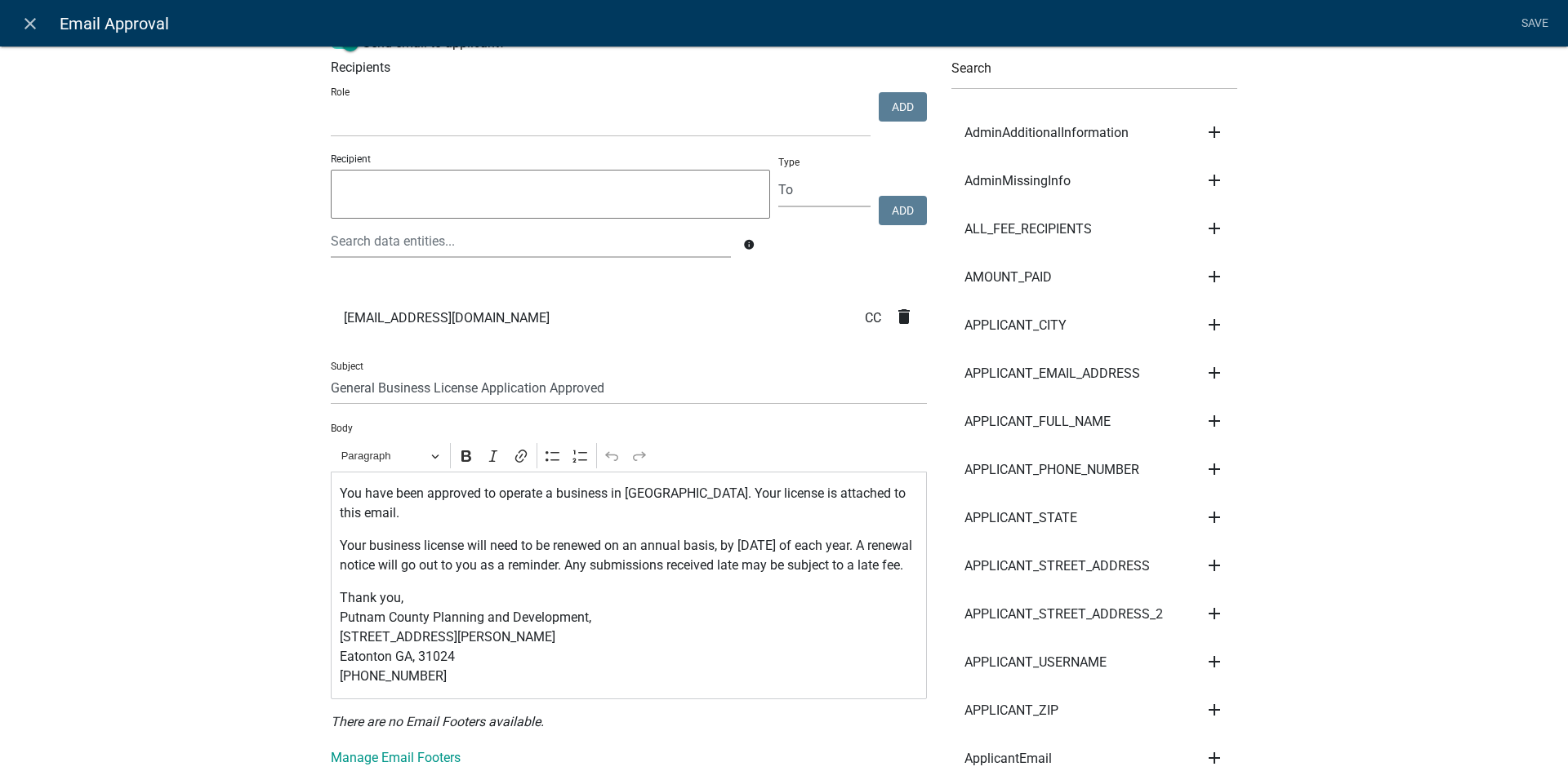
scroll to position [82, 0]
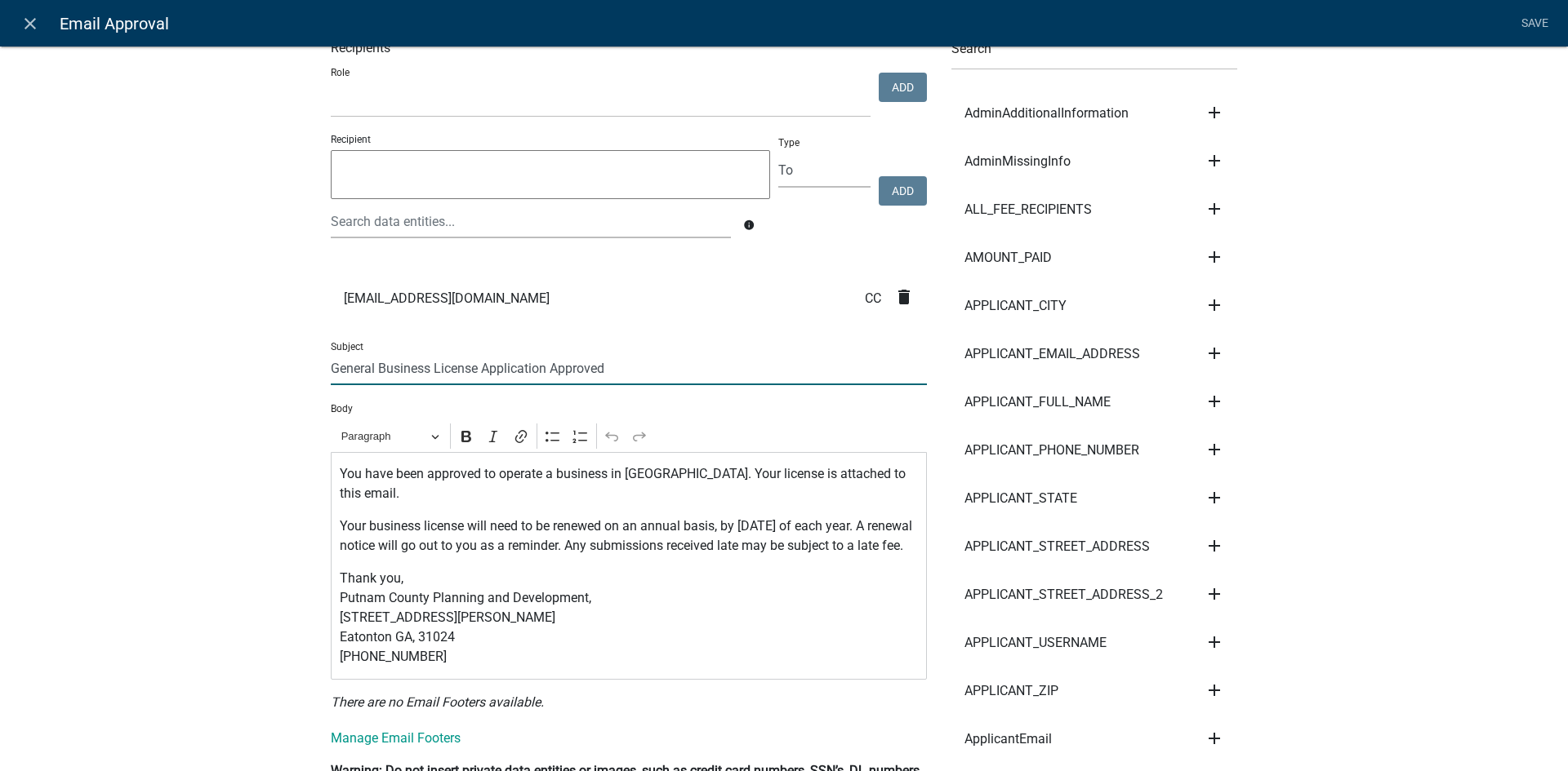
drag, startPoint x: 327, startPoint y: 372, endPoint x: 349, endPoint y: 374, distance: 22.1
click at [331, 372] on input "General Business License Application Approved" at bounding box center [629, 368] width 596 height 33
type input "General Business License Application Approved"
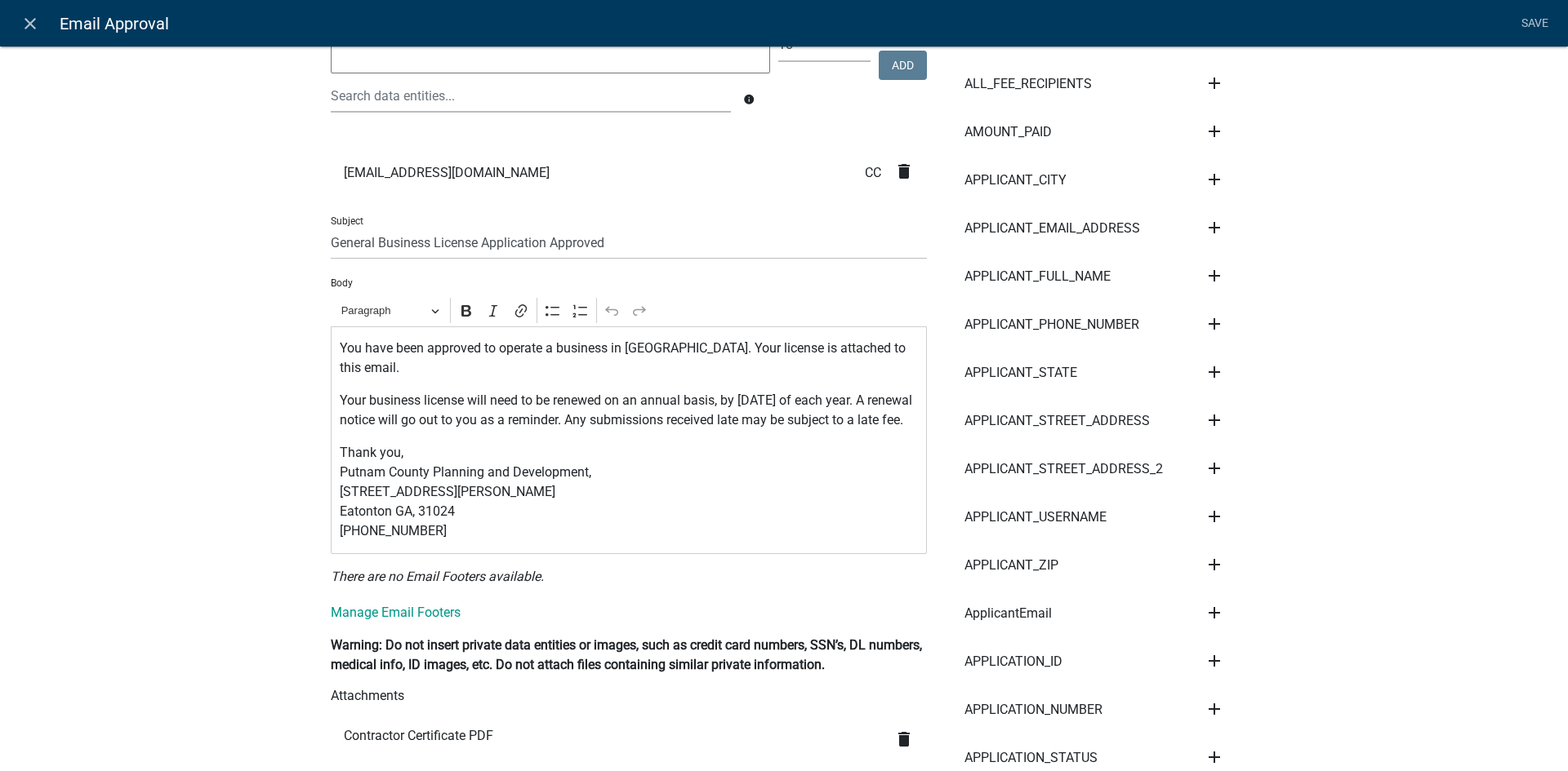
scroll to position [245, 0]
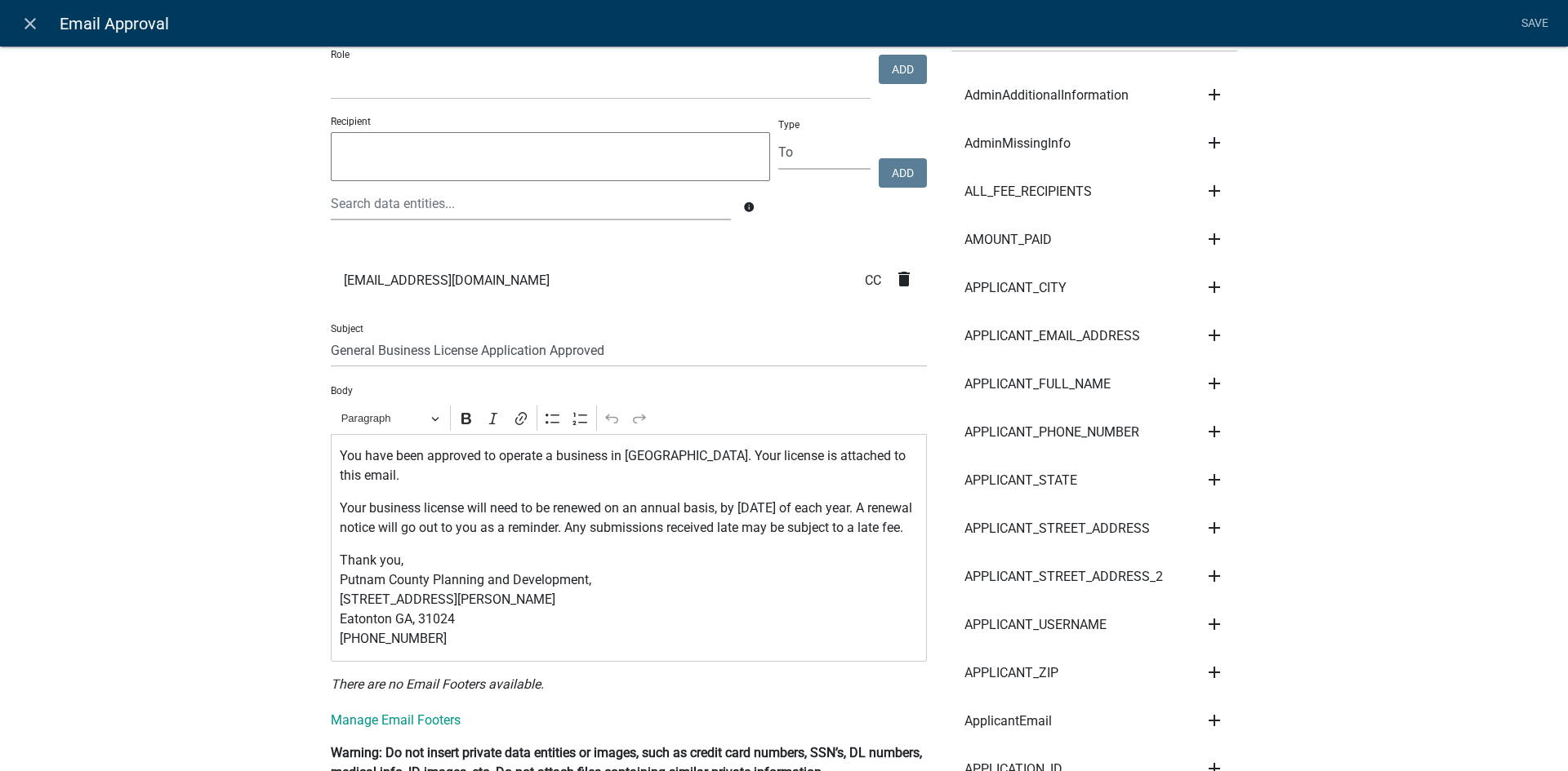
scroll to position [0, 0]
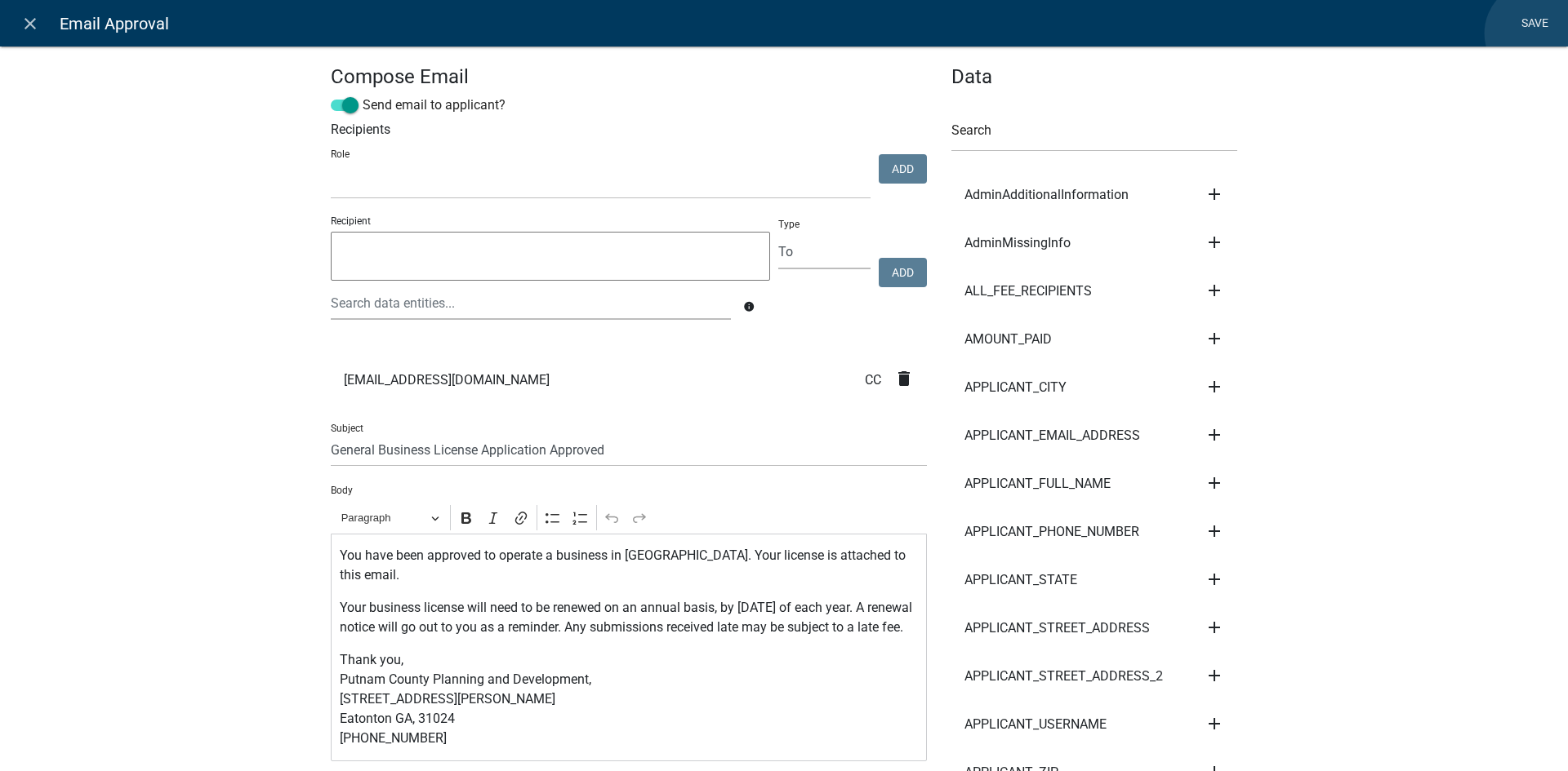
click at [1536, 33] on link "Save" at bounding box center [1534, 23] width 41 height 31
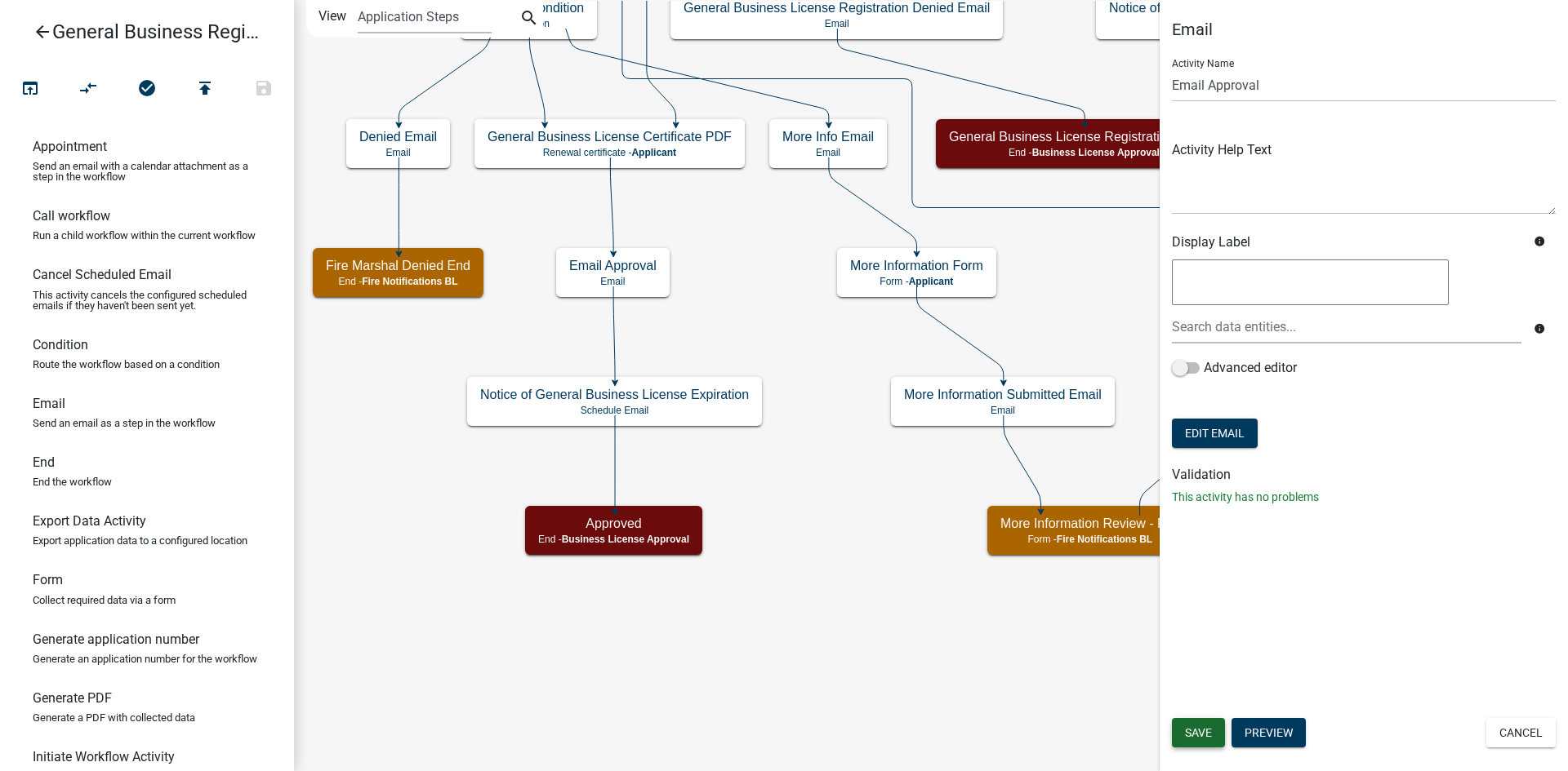
click at [1208, 736] on span "Save" at bounding box center [1198, 733] width 27 height 13
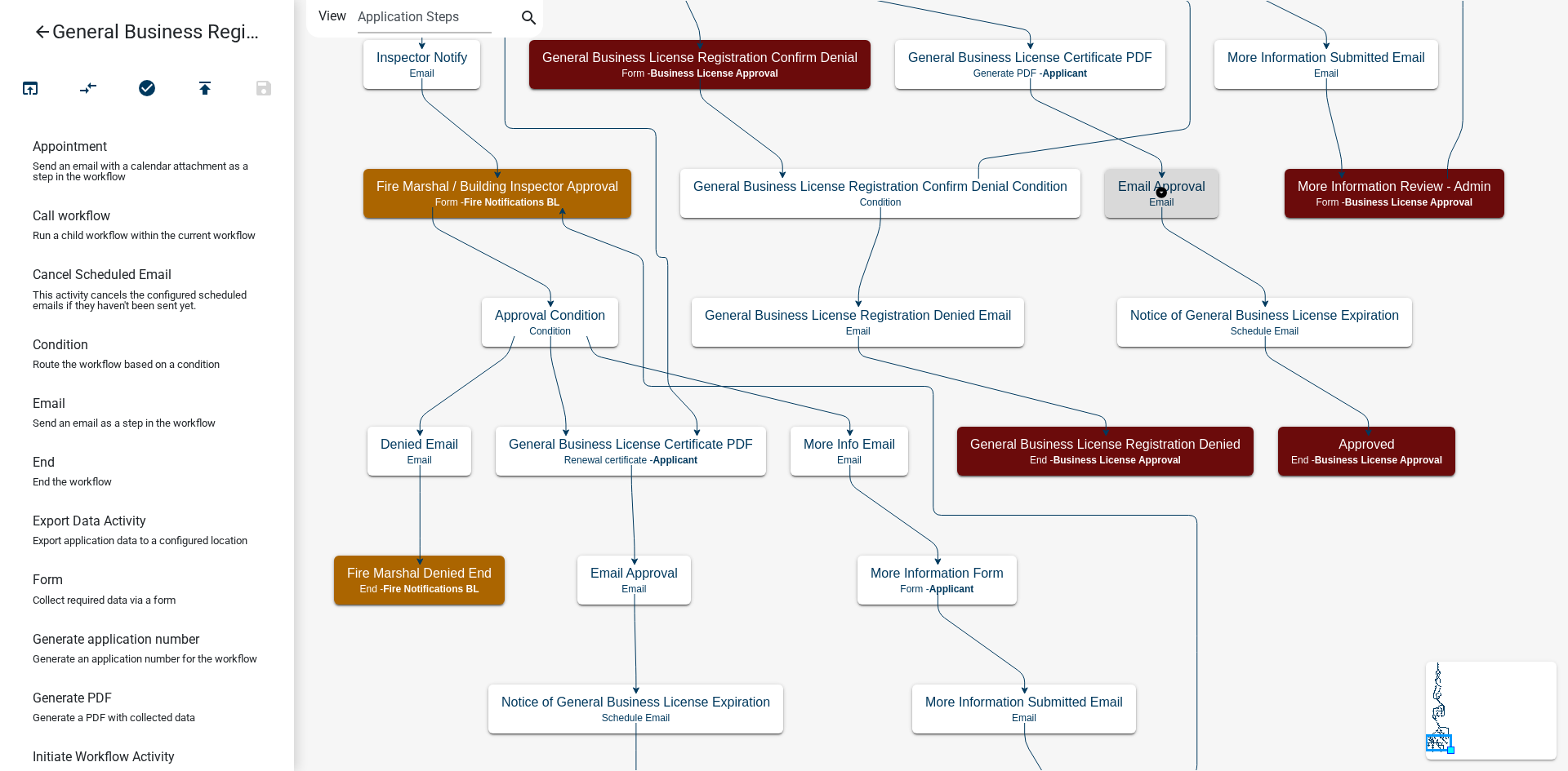
click at [1210, 189] on div "Email Approval Email" at bounding box center [1162, 193] width 114 height 49
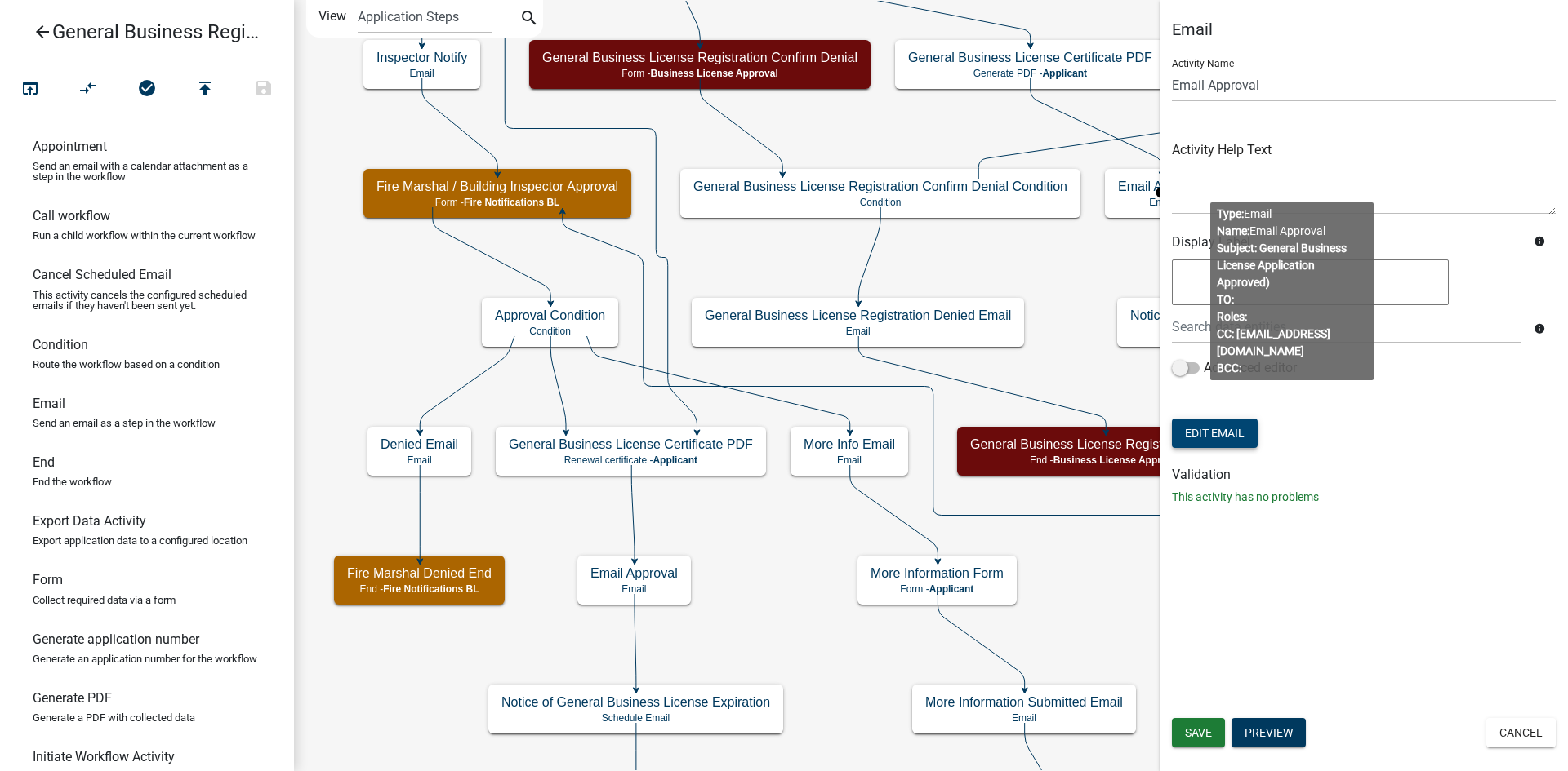
click at [1241, 439] on button "Edit Email" at bounding box center [1214, 433] width 86 height 30
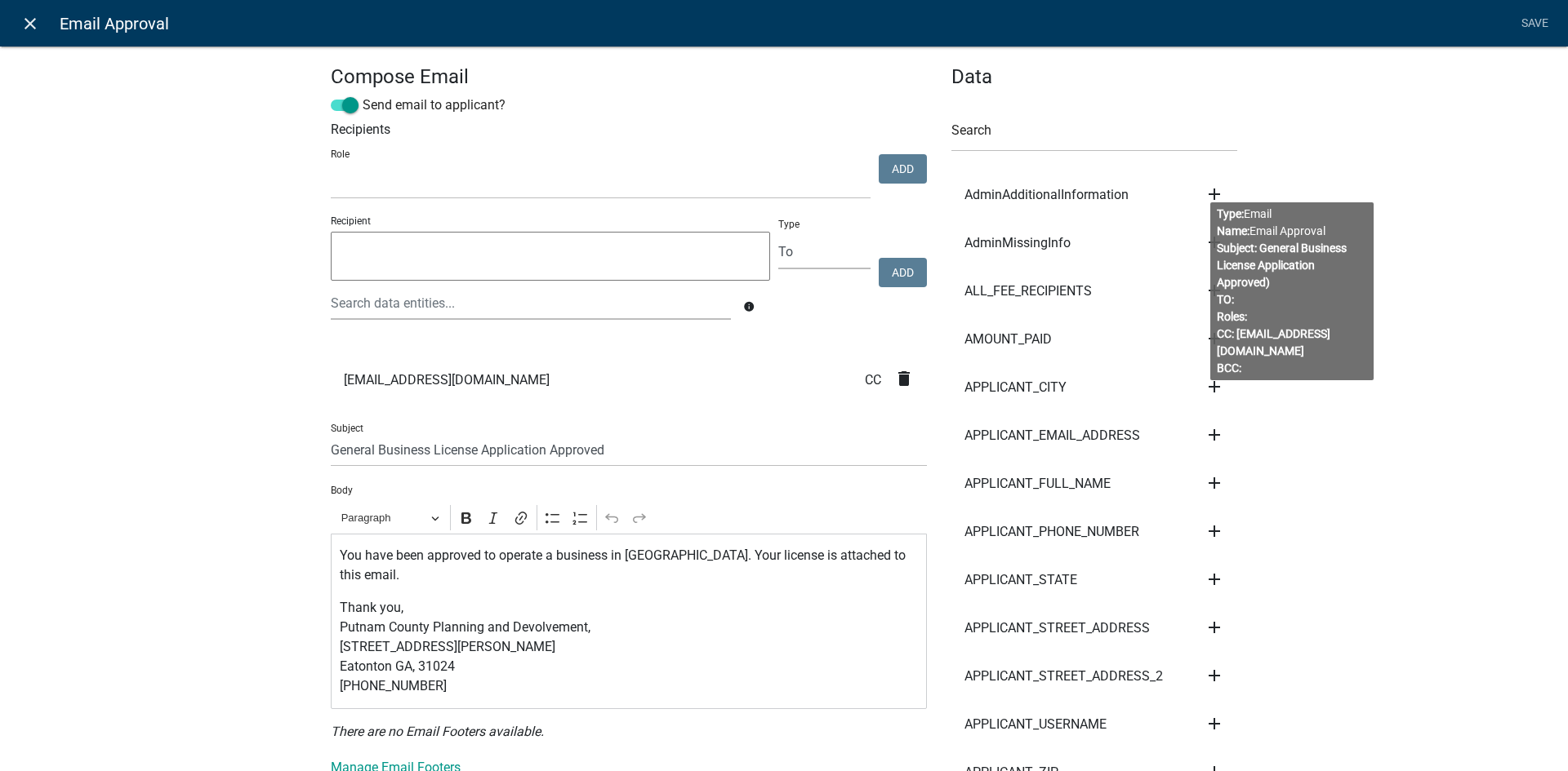
click at [24, 23] on icon "close" at bounding box center [31, 23] width 20 height 20
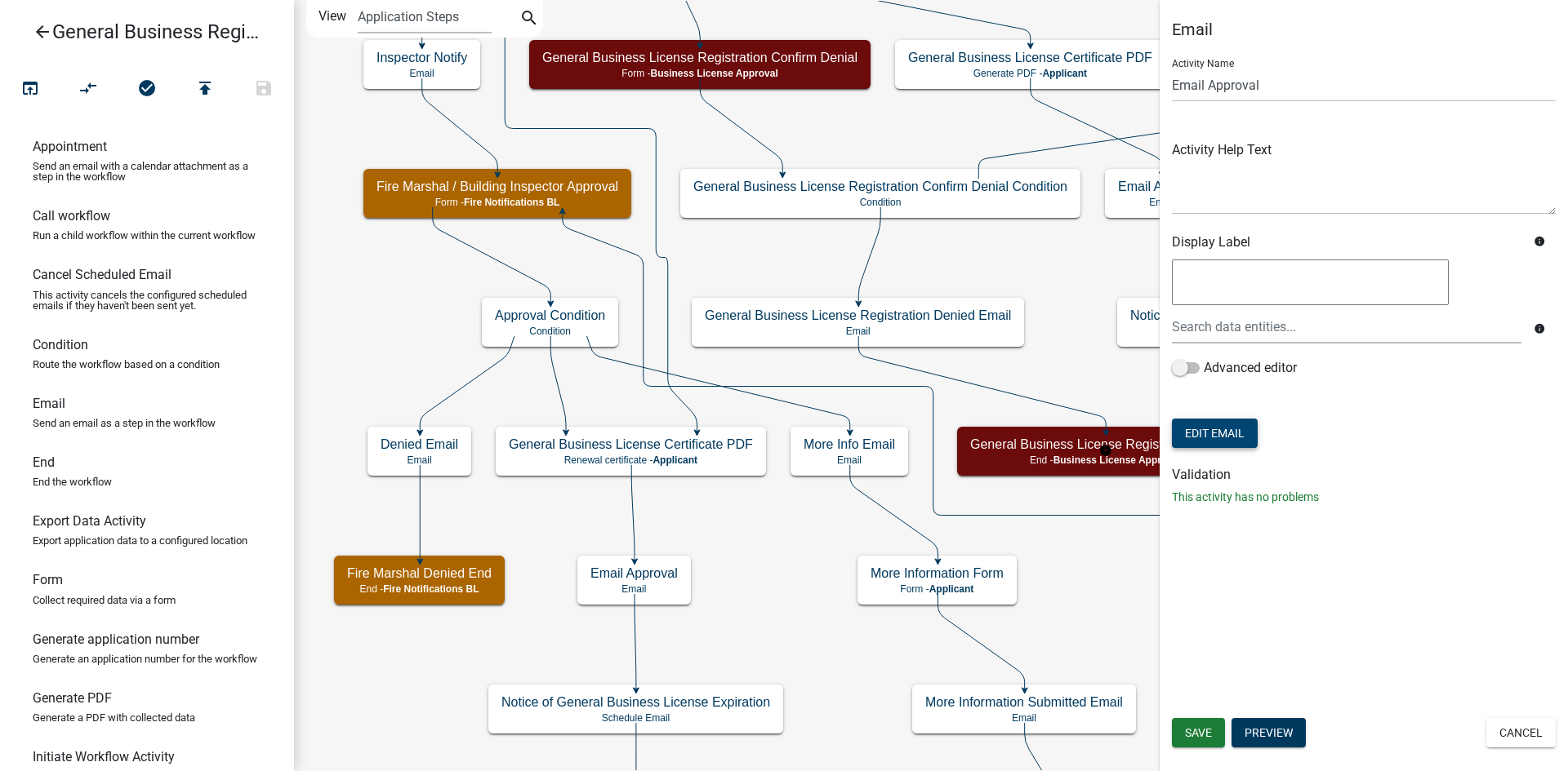
click at [1223, 436] on button "Edit Email" at bounding box center [1214, 433] width 86 height 30
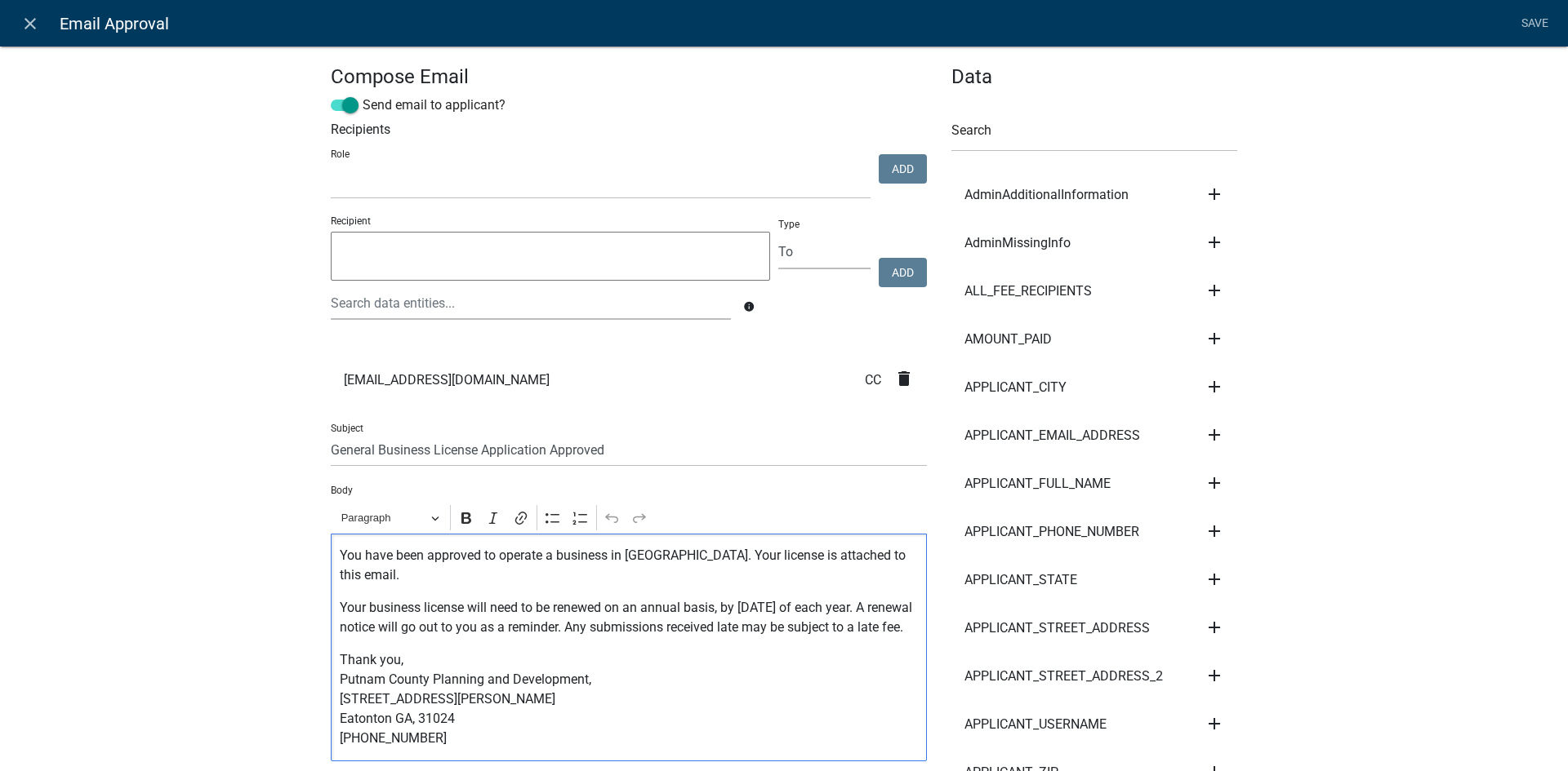
drag, startPoint x: 383, startPoint y: 651, endPoint x: 325, endPoint y: 617, distance: 67.2
click at [331, 617] on div "You have been approved to operate a business in Putnam County. Your license is …" at bounding box center [629, 647] width 596 height 228
copy p "Your business license will need to be renewed on an annual basis, by December 3…"
click at [36, 28] on icon "close" at bounding box center [31, 23] width 20 height 20
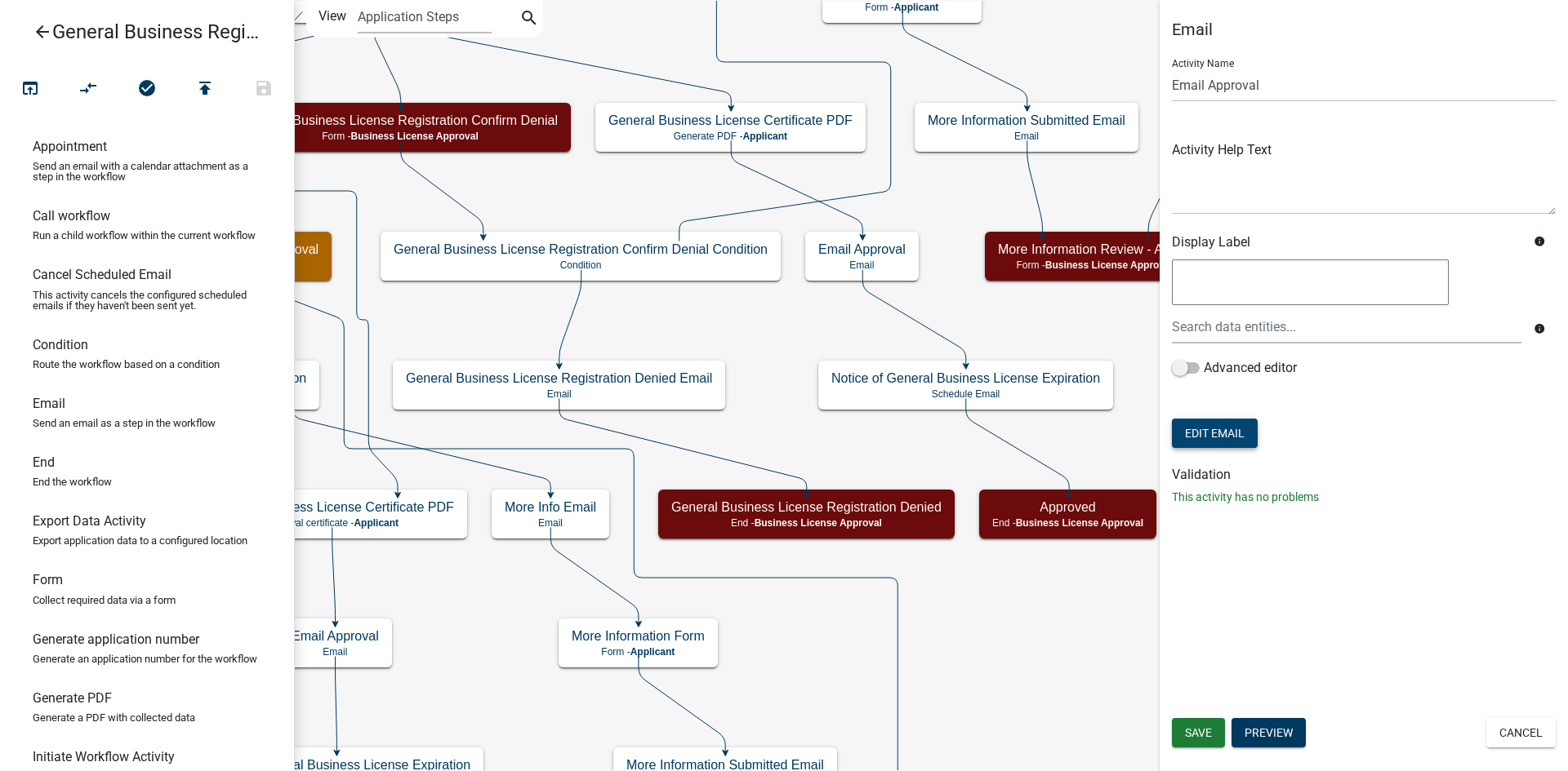
click at [1220, 426] on button "Edit Email" at bounding box center [1214, 433] width 86 height 30
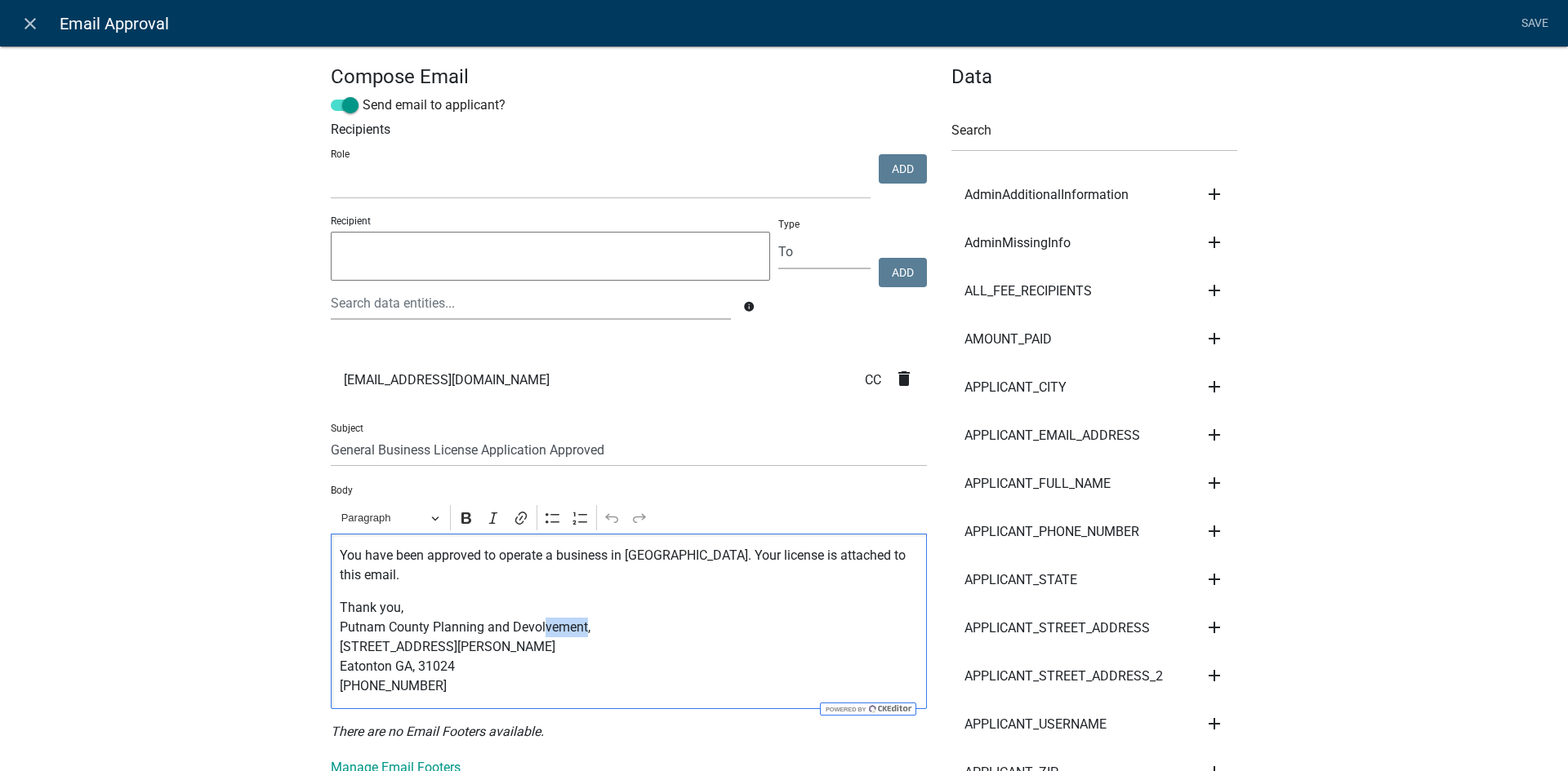
drag, startPoint x: 580, startPoint y: 629, endPoint x: 538, endPoint y: 631, distance: 42.0
click at [538, 631] on p "Thank you, Putnam County Planning and Devolvement, [STREET_ADDRESS][PERSON_NAME…" at bounding box center [630, 647] width 579 height 98
click at [621, 629] on p "Thank you, Putnam County Planning and Devolvement, [STREET_ADDRESS][PERSON_NAME…" at bounding box center [630, 647] width 579 height 98
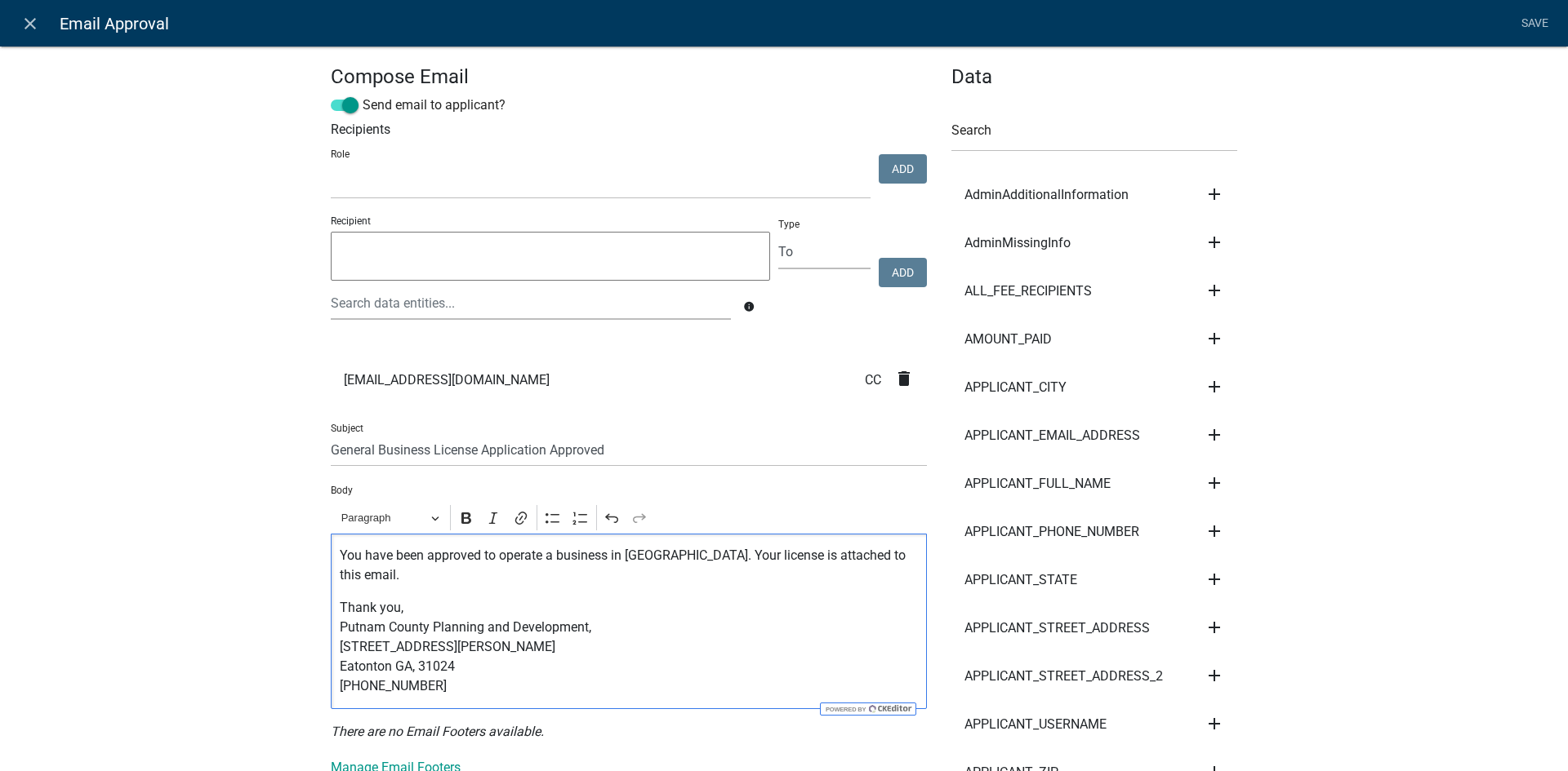
click at [382, 579] on p "You have been approved to operate a business in Putnam County. Your license is …" at bounding box center [630, 565] width 579 height 39
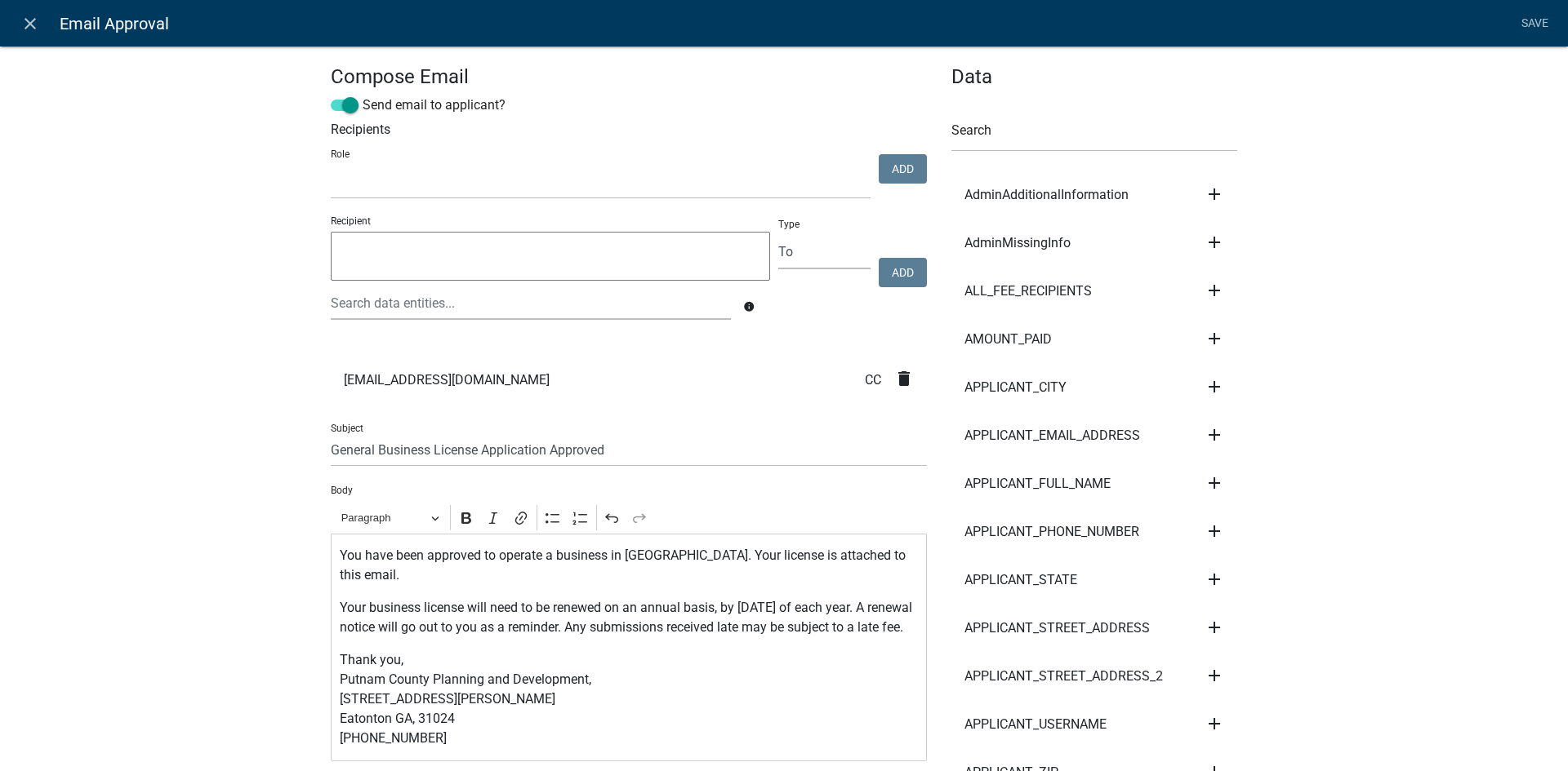
click at [1545, 21] on link "Save" at bounding box center [1534, 23] width 41 height 31
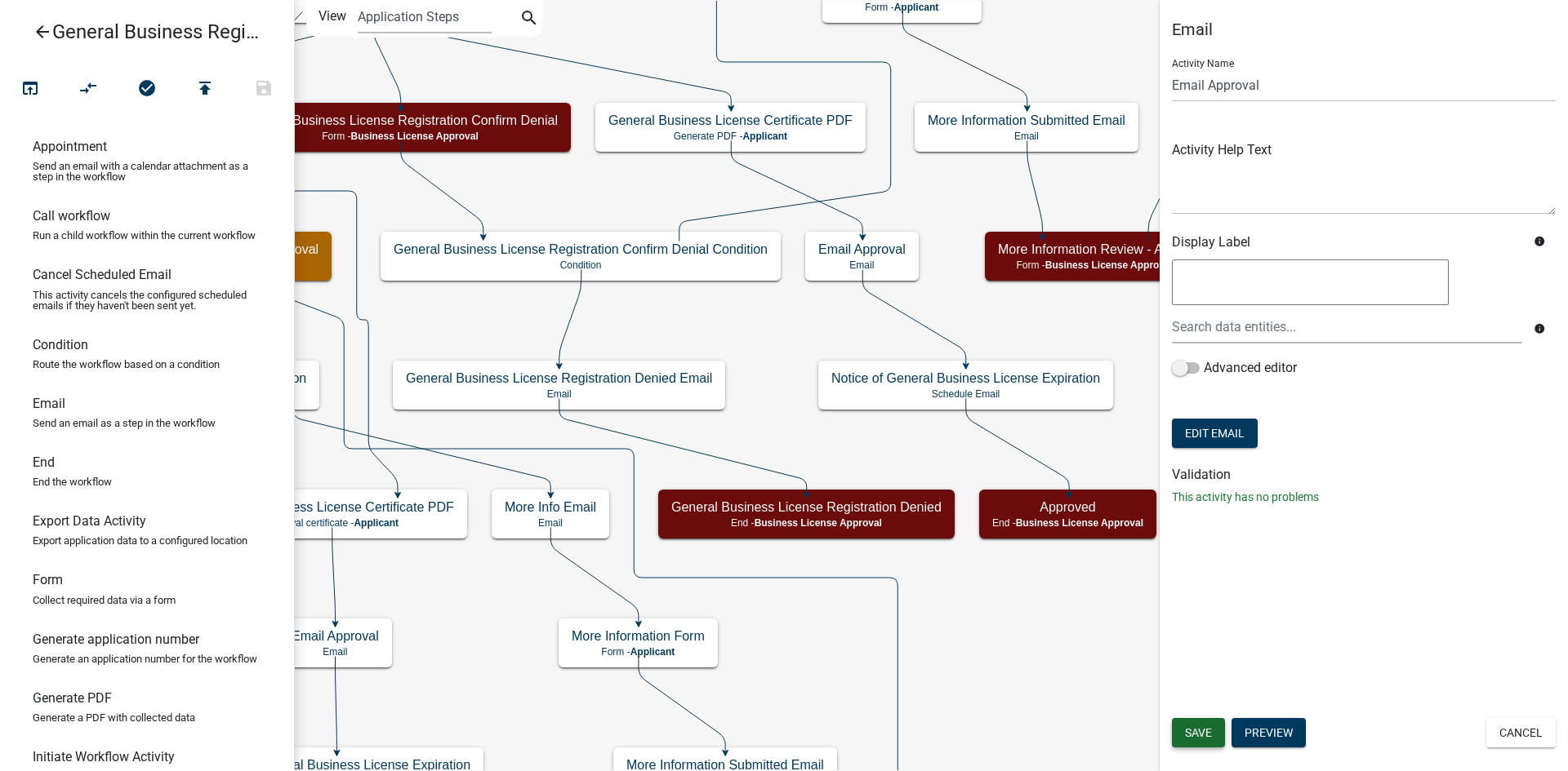
click at [1201, 729] on span "Save" at bounding box center [1198, 733] width 27 height 13
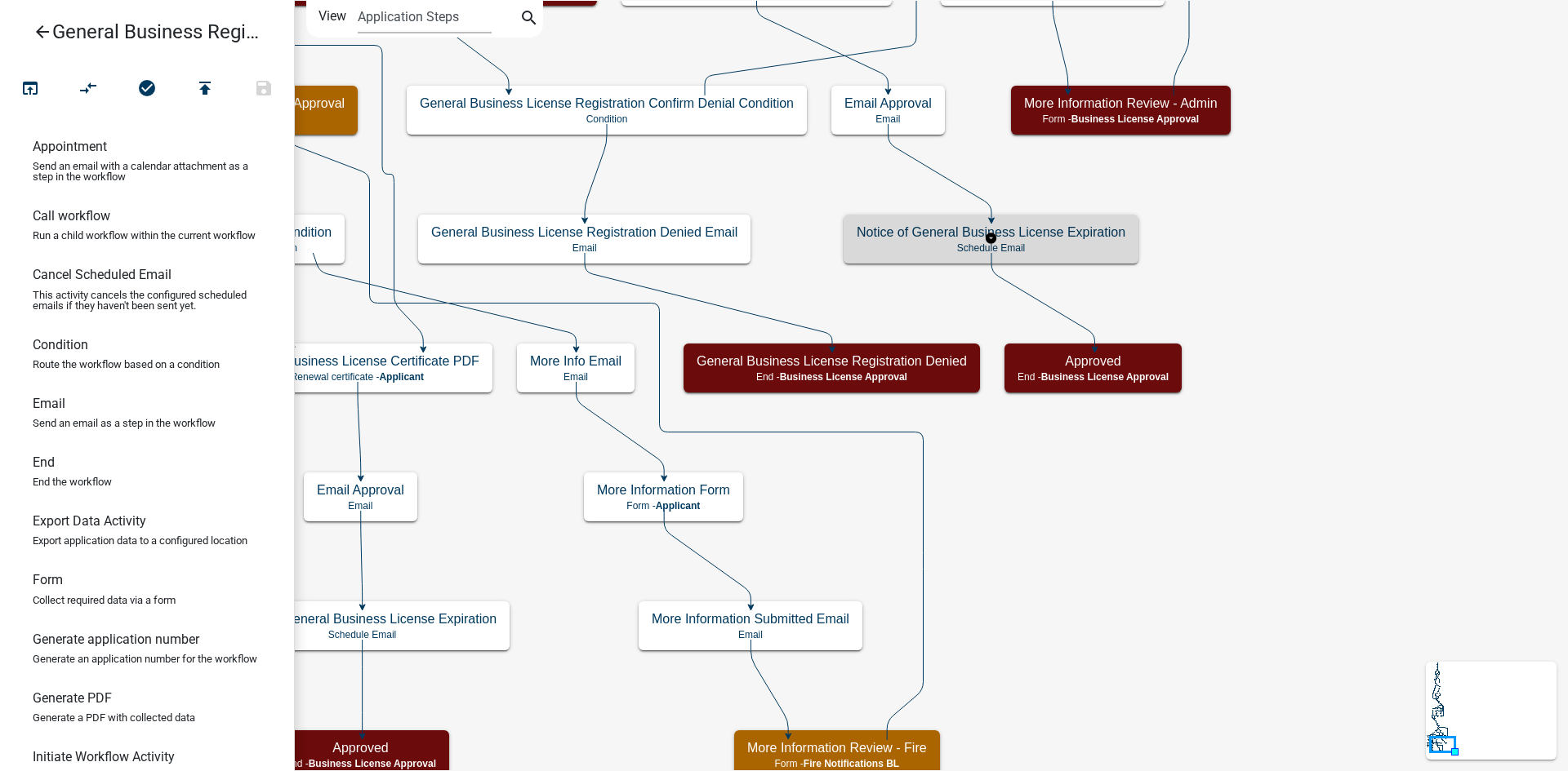
click at [1081, 236] on h5 "Notice of General Business License Expiration" at bounding box center [991, 232] width 269 height 15
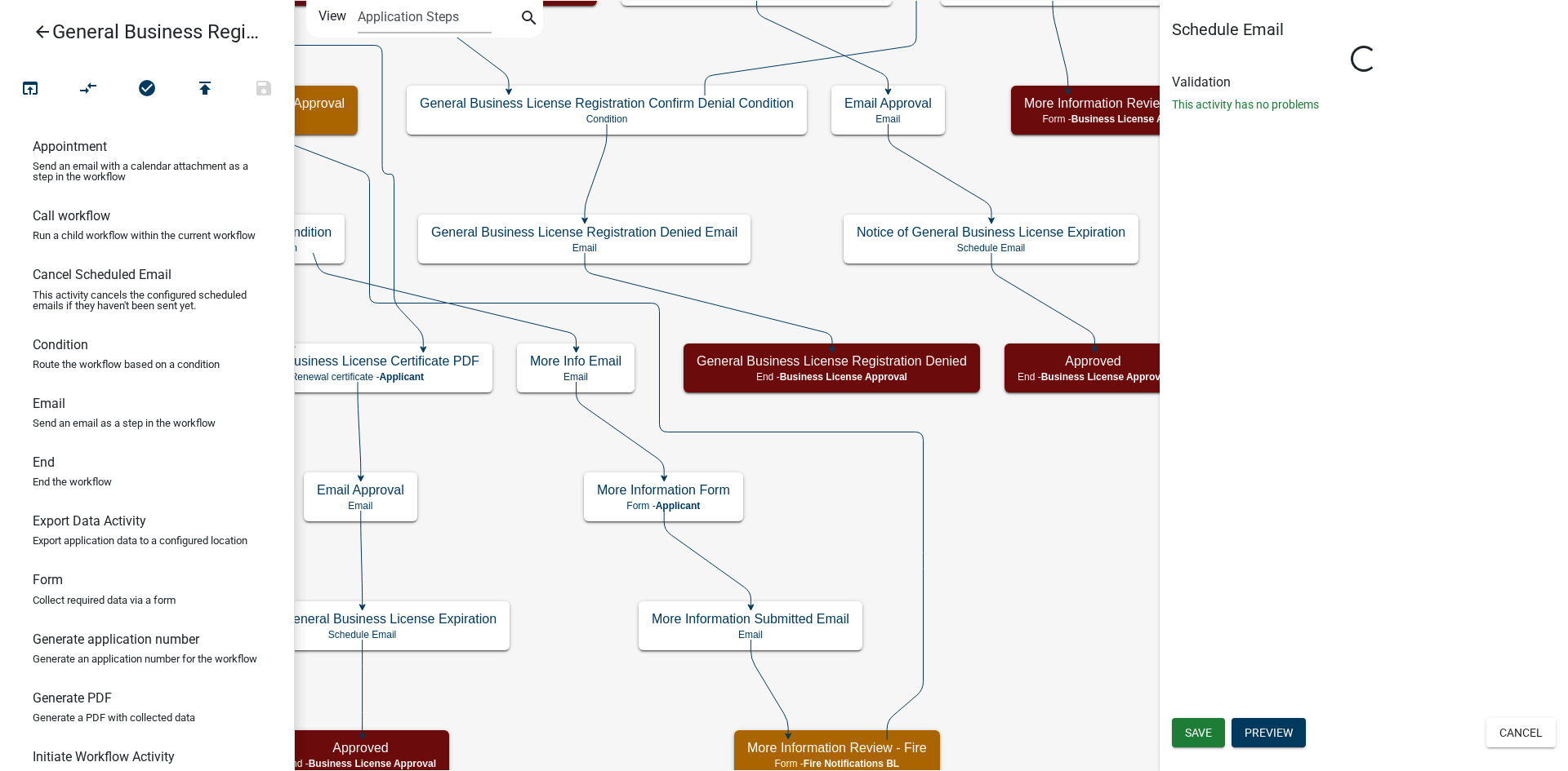
select select "12: 12:00 PM"
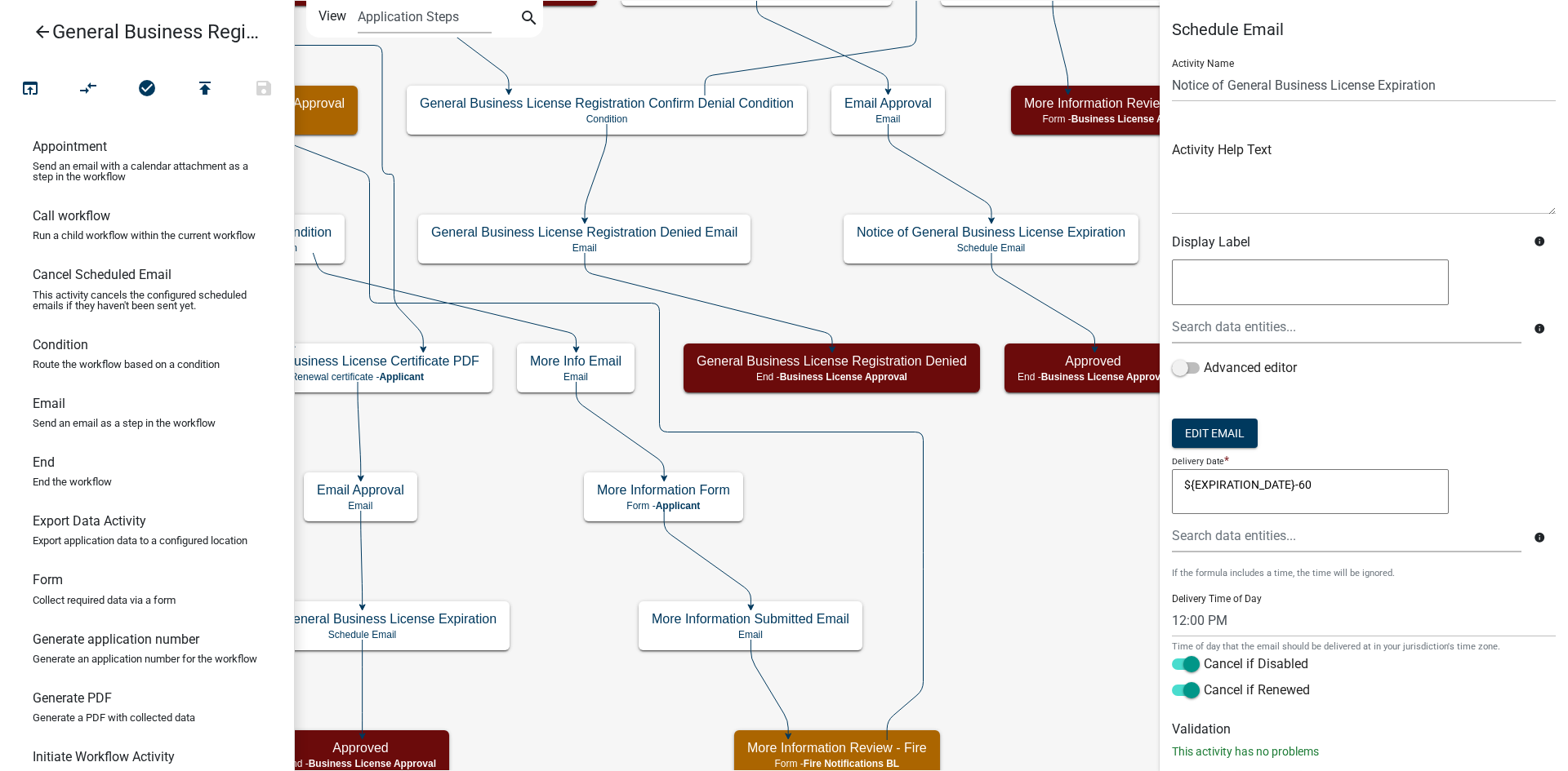
scroll to position [35, 0]
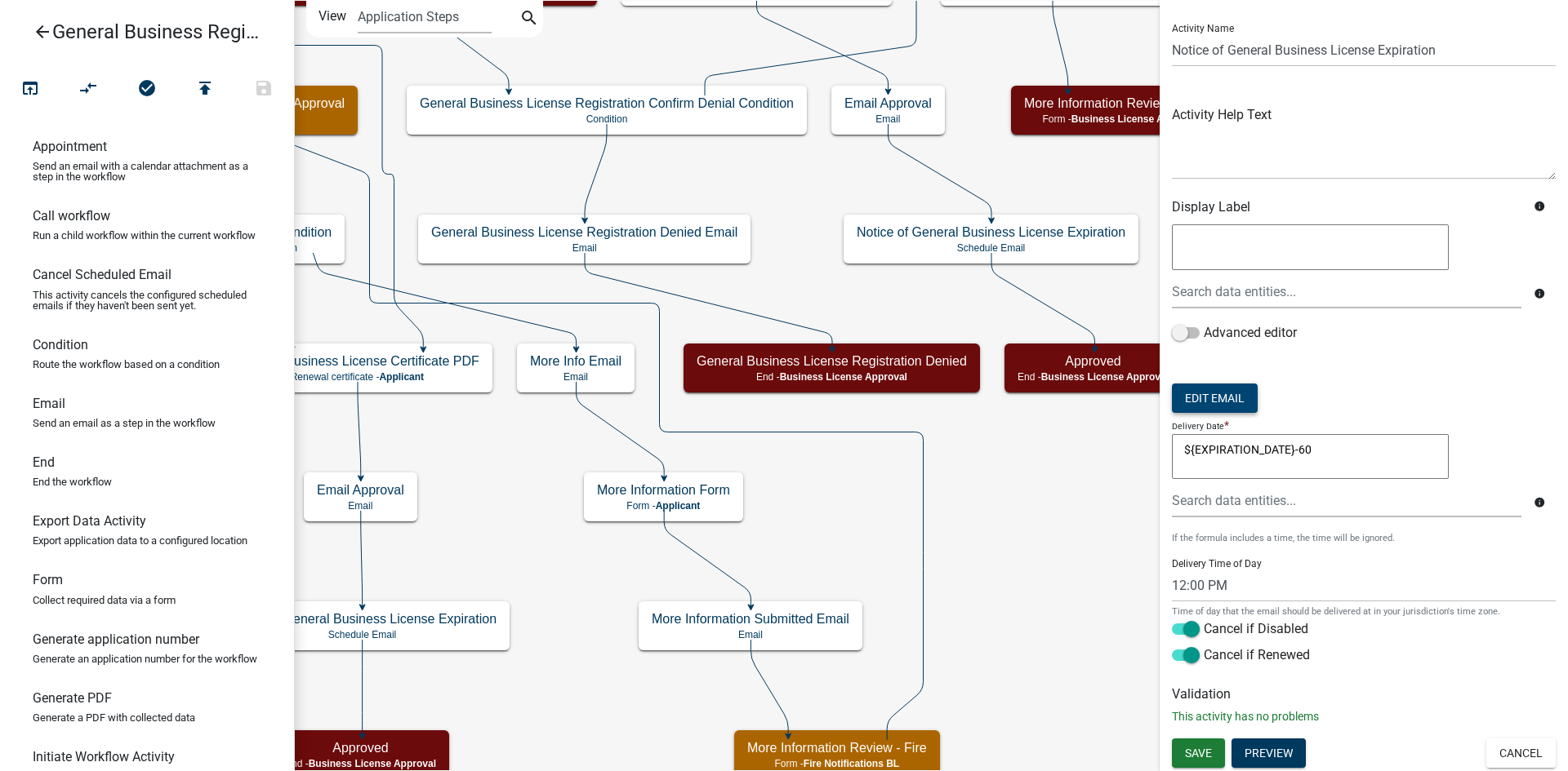
click at [1218, 399] on button "Edit Email" at bounding box center [1214, 398] width 86 height 30
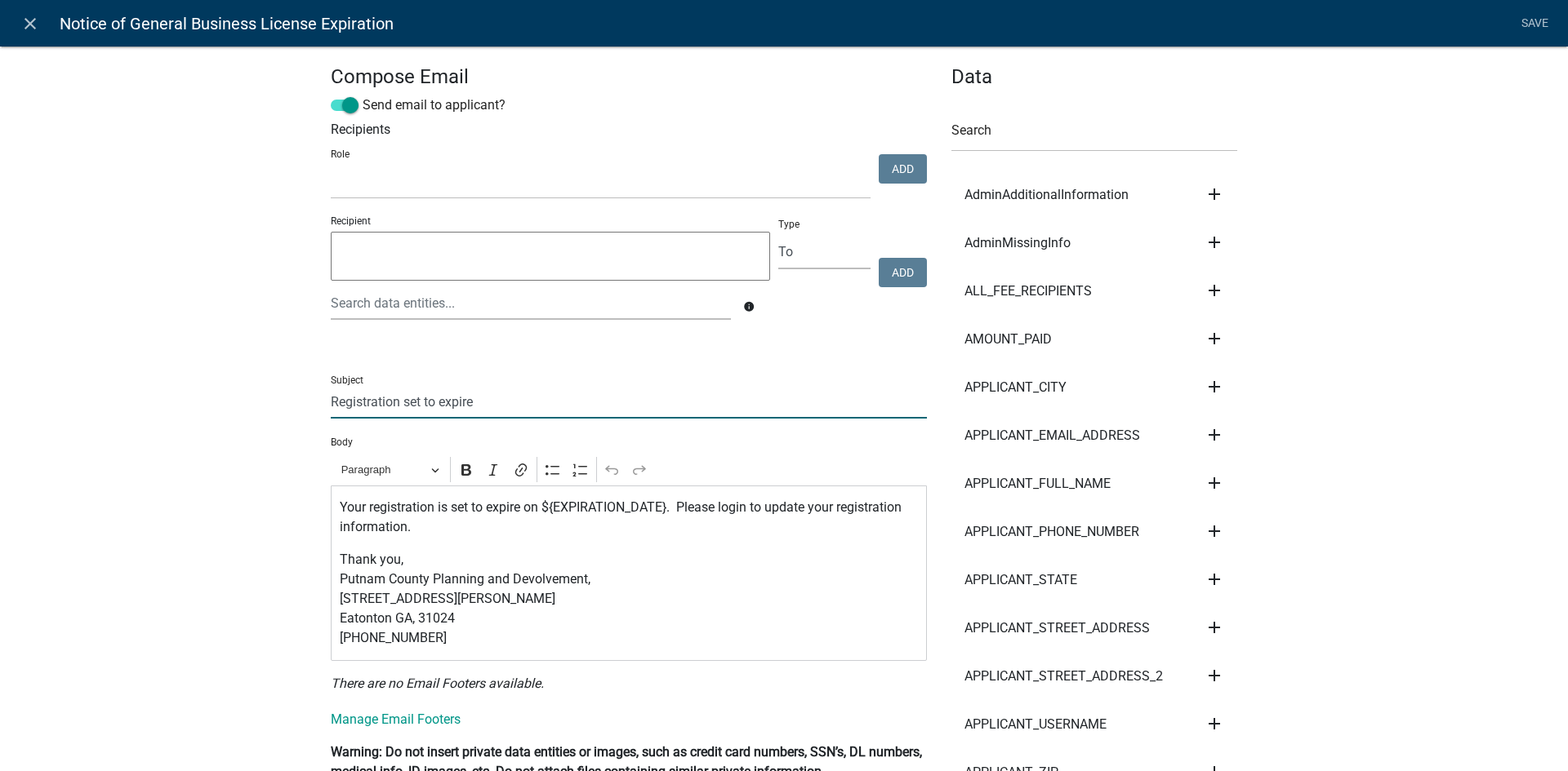
click at [331, 408] on input "Registration set to expire" at bounding box center [629, 401] width 596 height 33
drag, startPoint x: 551, startPoint y: 403, endPoint x: 559, endPoint y: 401, distance: 8.2
click at [551, 403] on input "Putnam County Business Registration set to expire" at bounding box center [629, 401] width 596 height 33
type input "Putnam County Business Registration Set To Expire"
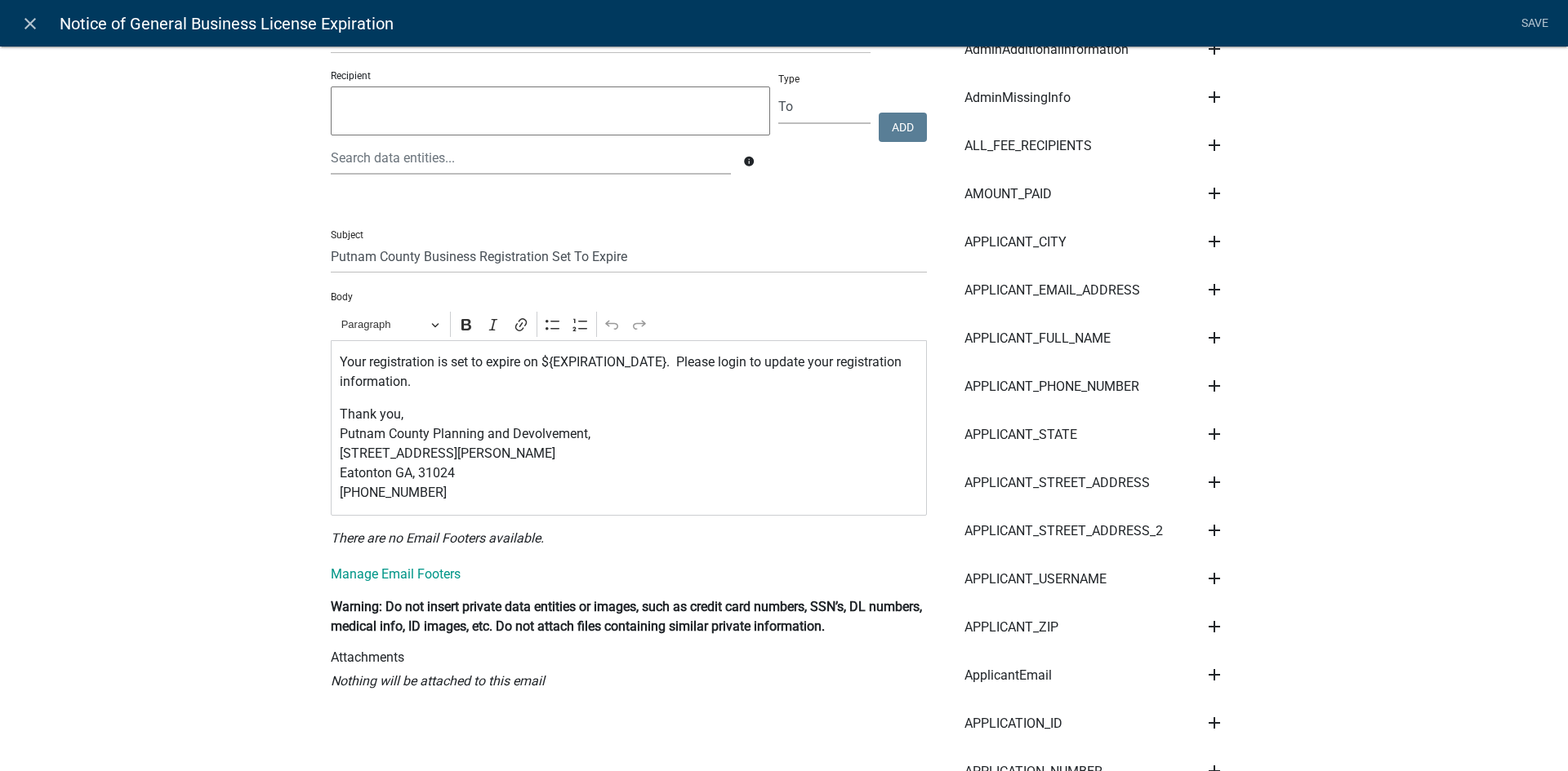
scroll to position [163, 0]
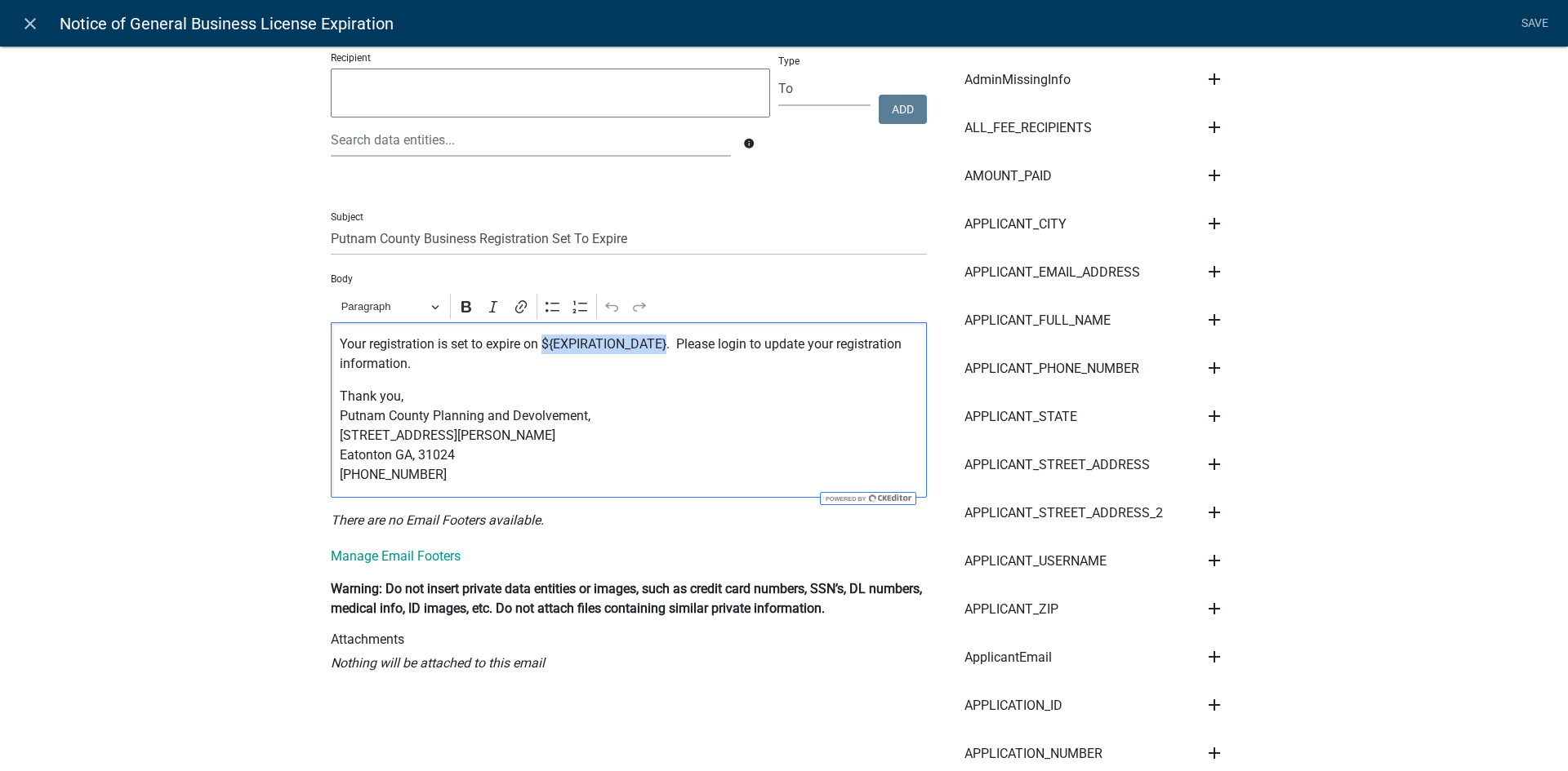
drag, startPoint x: 664, startPoint y: 344, endPoint x: 540, endPoint y: 345, distance: 124.0
click at [540, 345] on p "Your registration is set to expire on ${EXPIRATION_DATE}. Please login to updat…" at bounding box center [630, 353] width 579 height 39
click at [462, 307] on icon "Editor toolbar" at bounding box center [466, 307] width 10 height 12
click at [435, 372] on p "Your registration is set to expire on ${EXPIRATION_DATE} . Please login to upda…" at bounding box center [630, 353] width 579 height 39
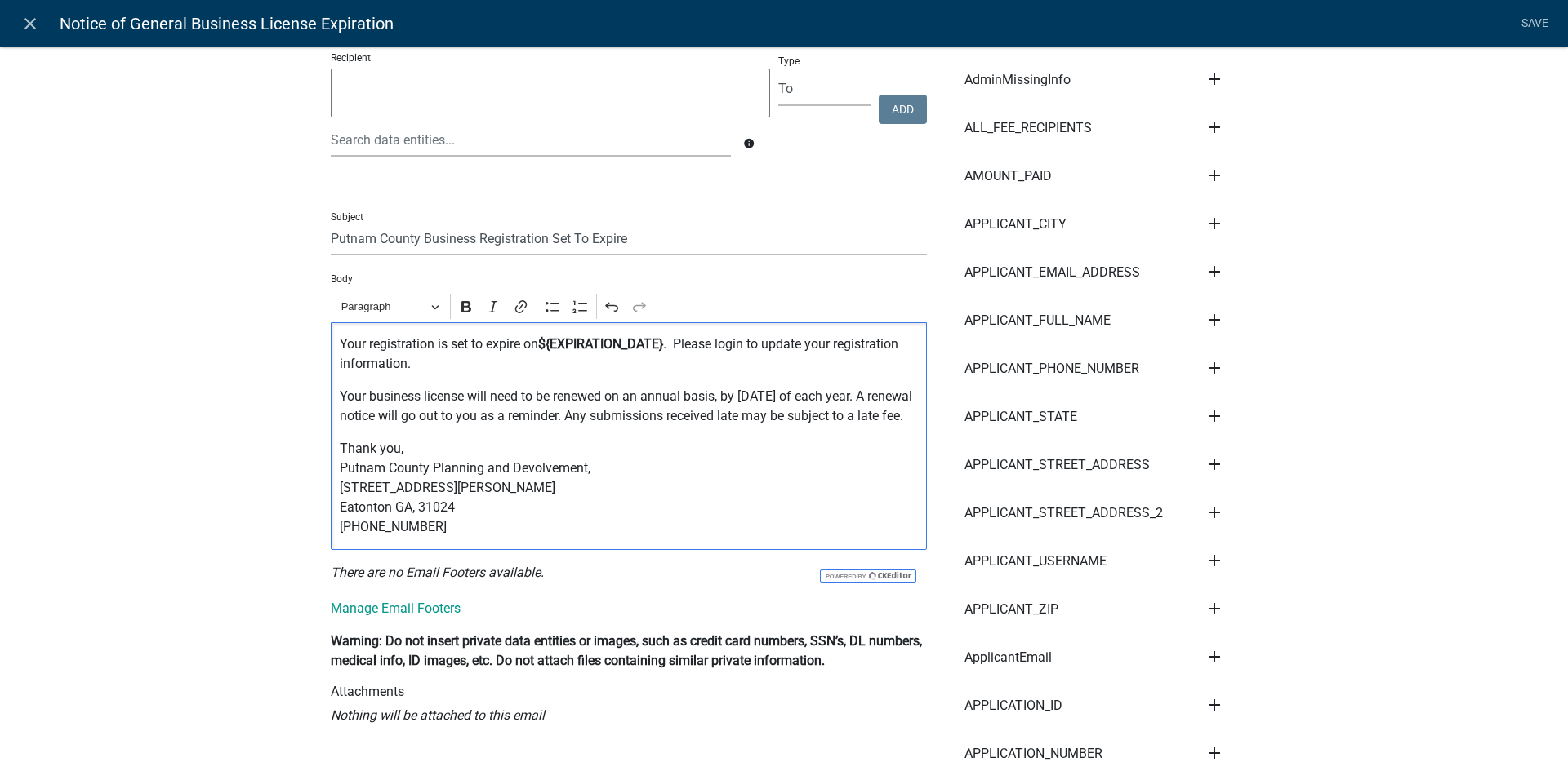
scroll to position [0, 0]
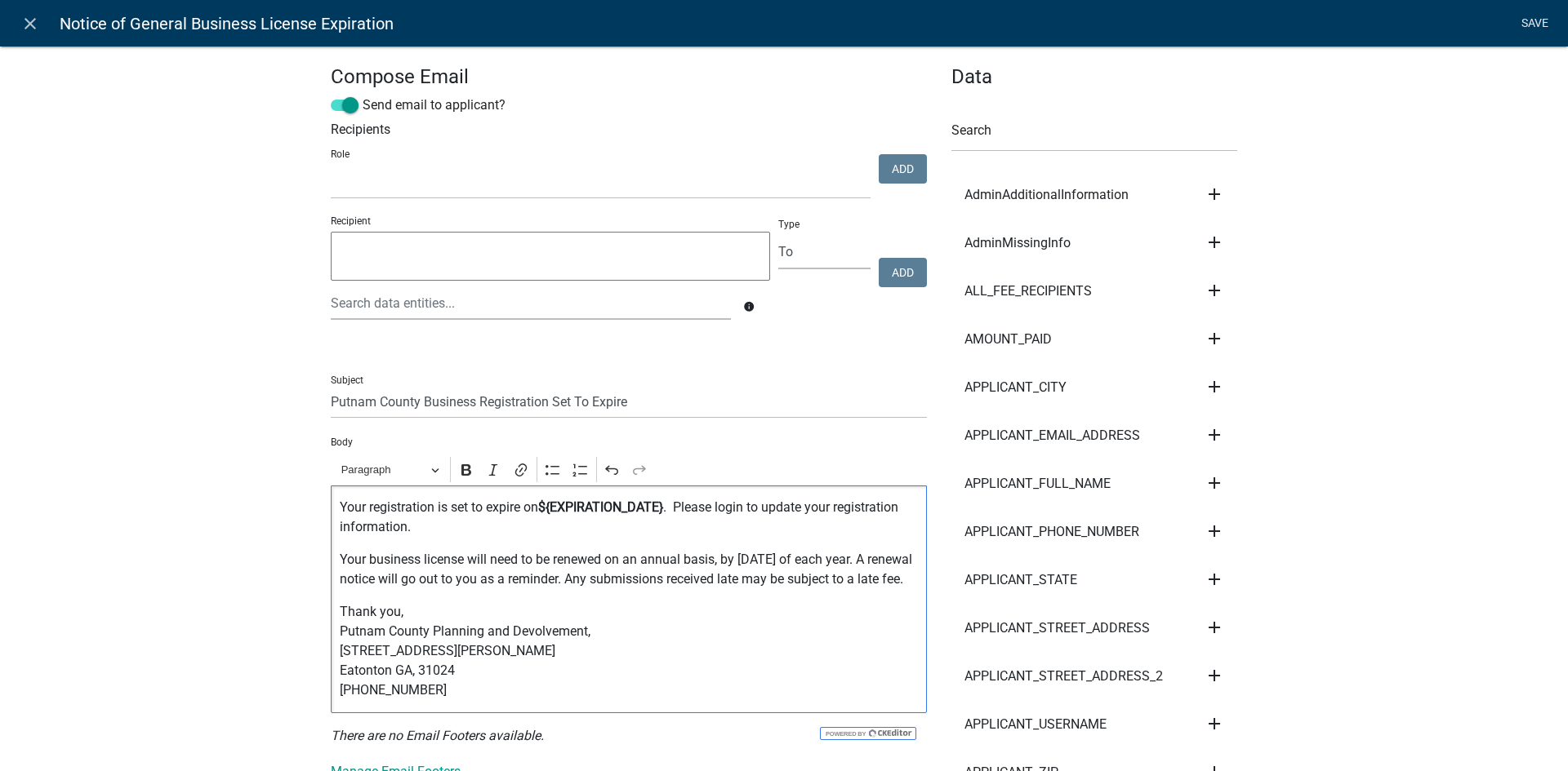
click at [1535, 21] on link "Save" at bounding box center [1534, 23] width 41 height 31
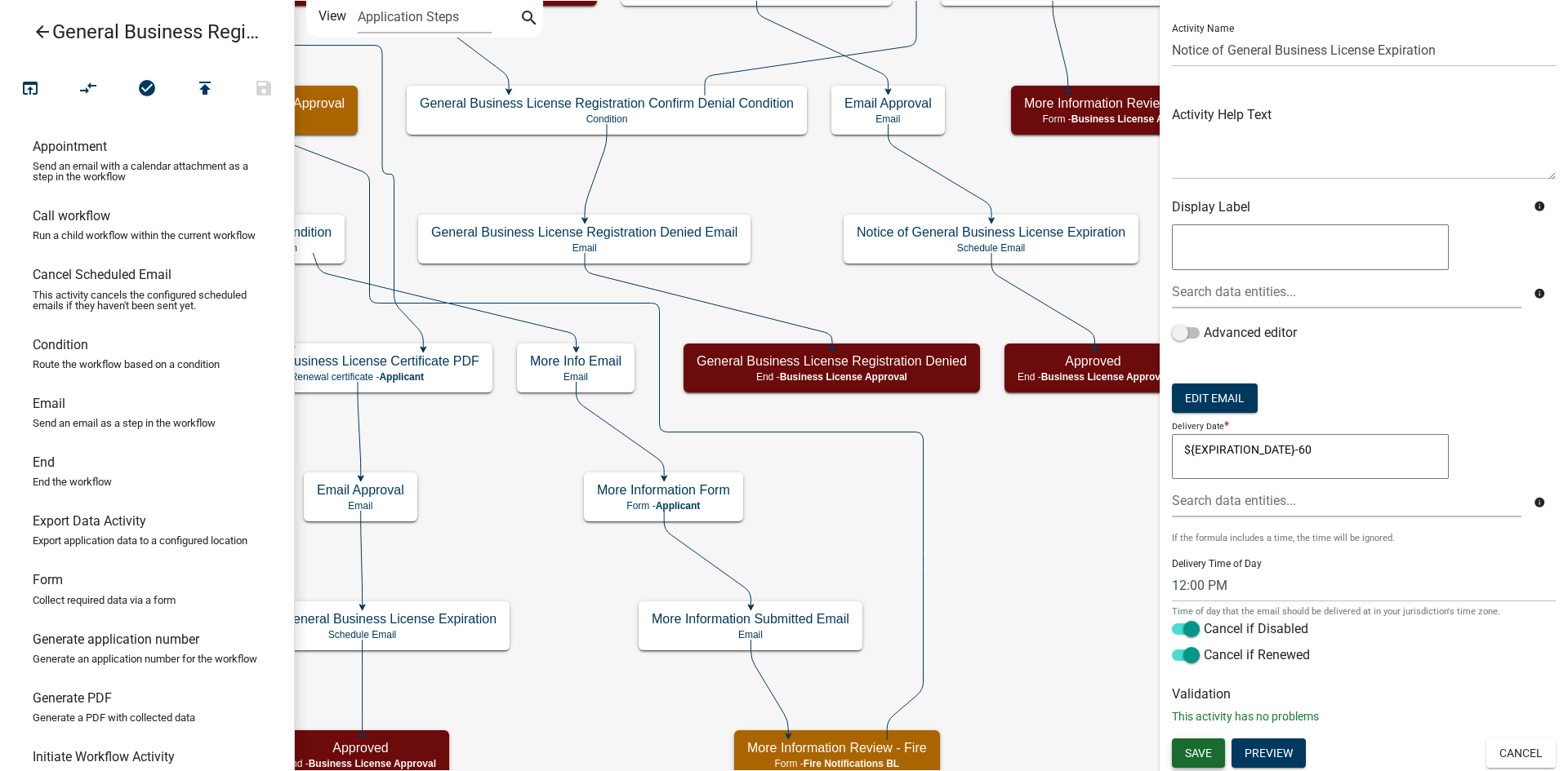
click at [1211, 741] on button "Save" at bounding box center [1198, 753] width 53 height 30
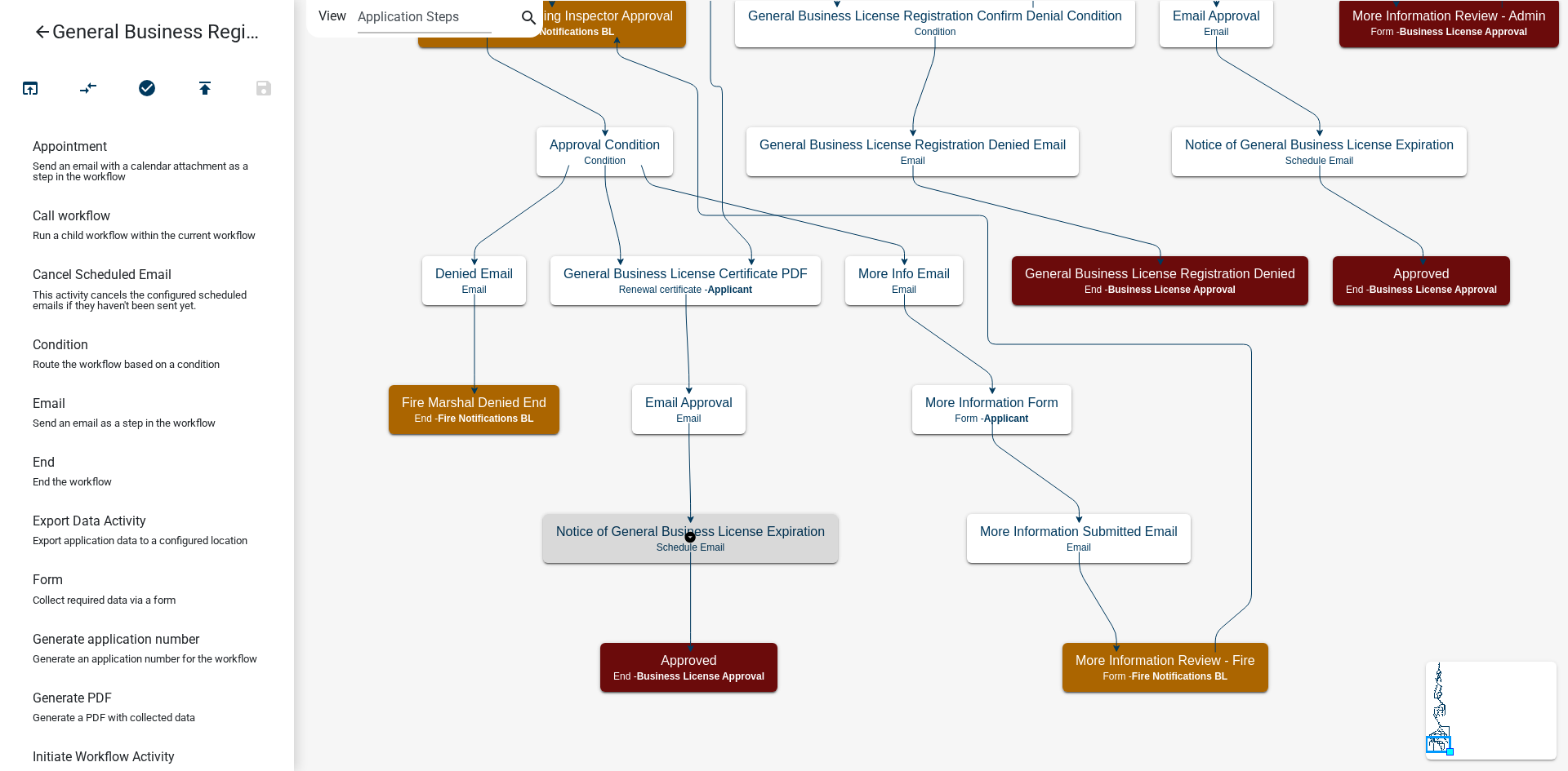
click at [782, 529] on h5 "Notice of General Business License Expiration" at bounding box center [690, 531] width 269 height 15
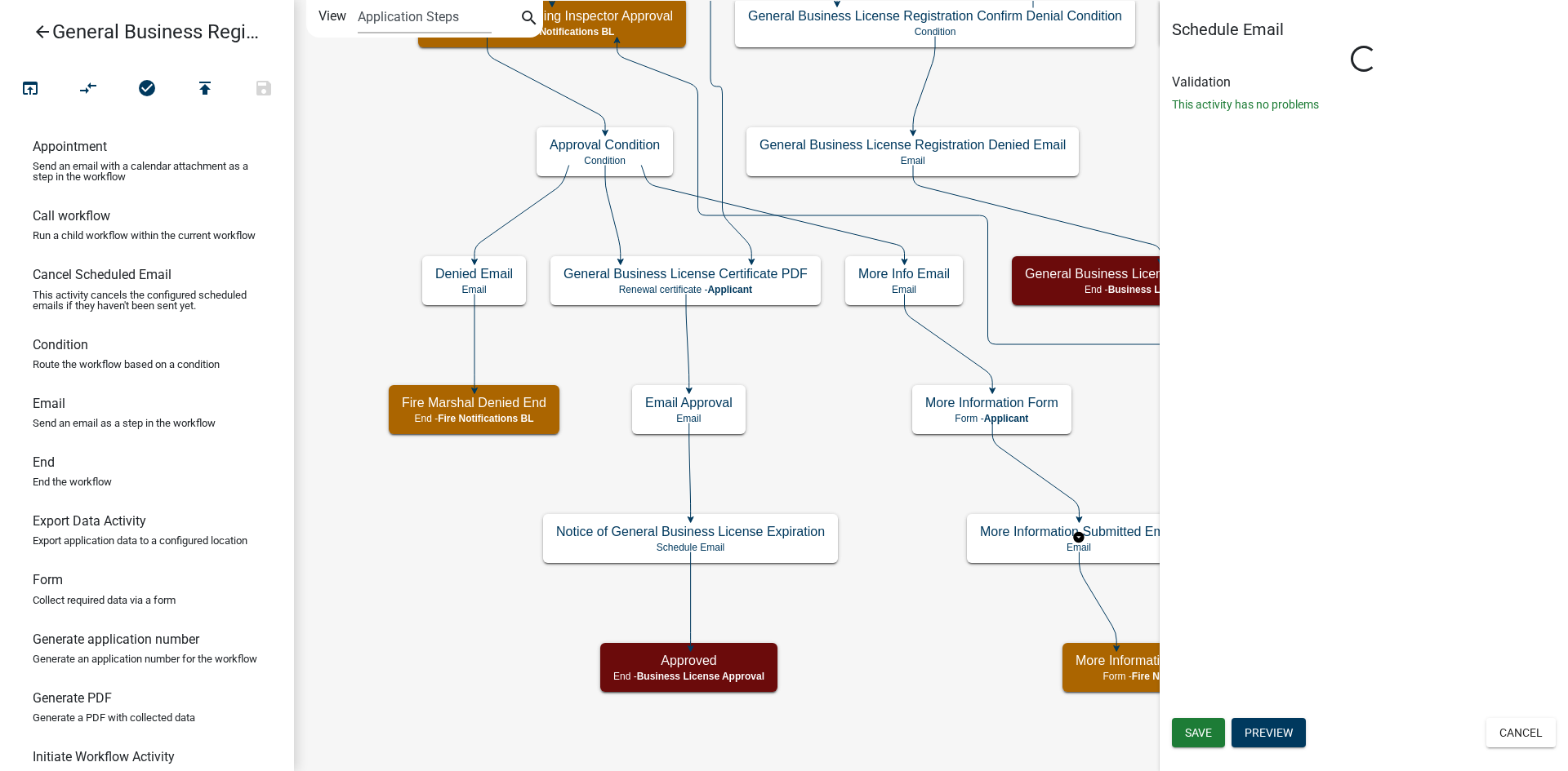
select select "12: 12:00 PM"
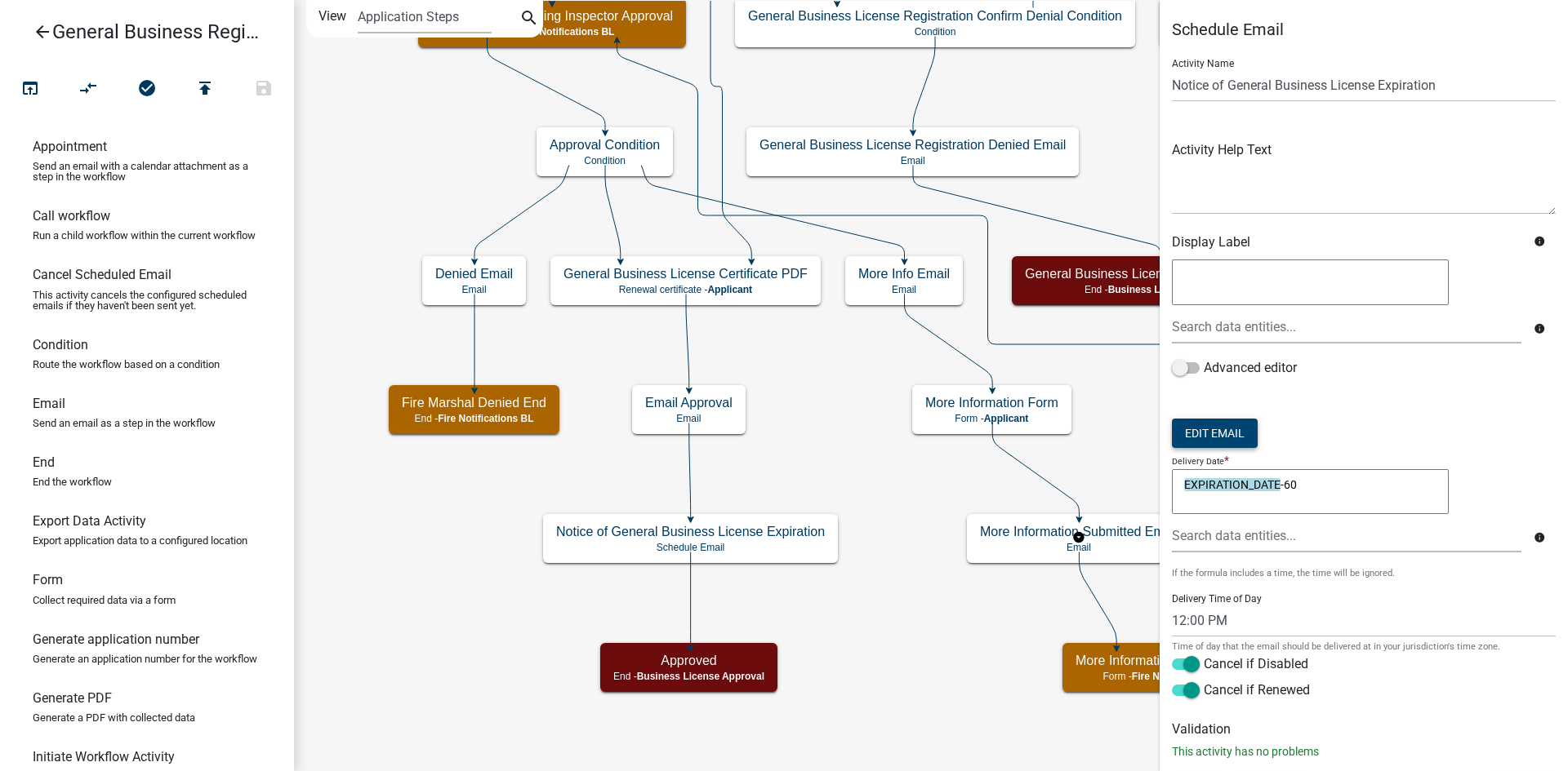
click at [1235, 431] on button "Edit Email" at bounding box center [1214, 433] width 86 height 30
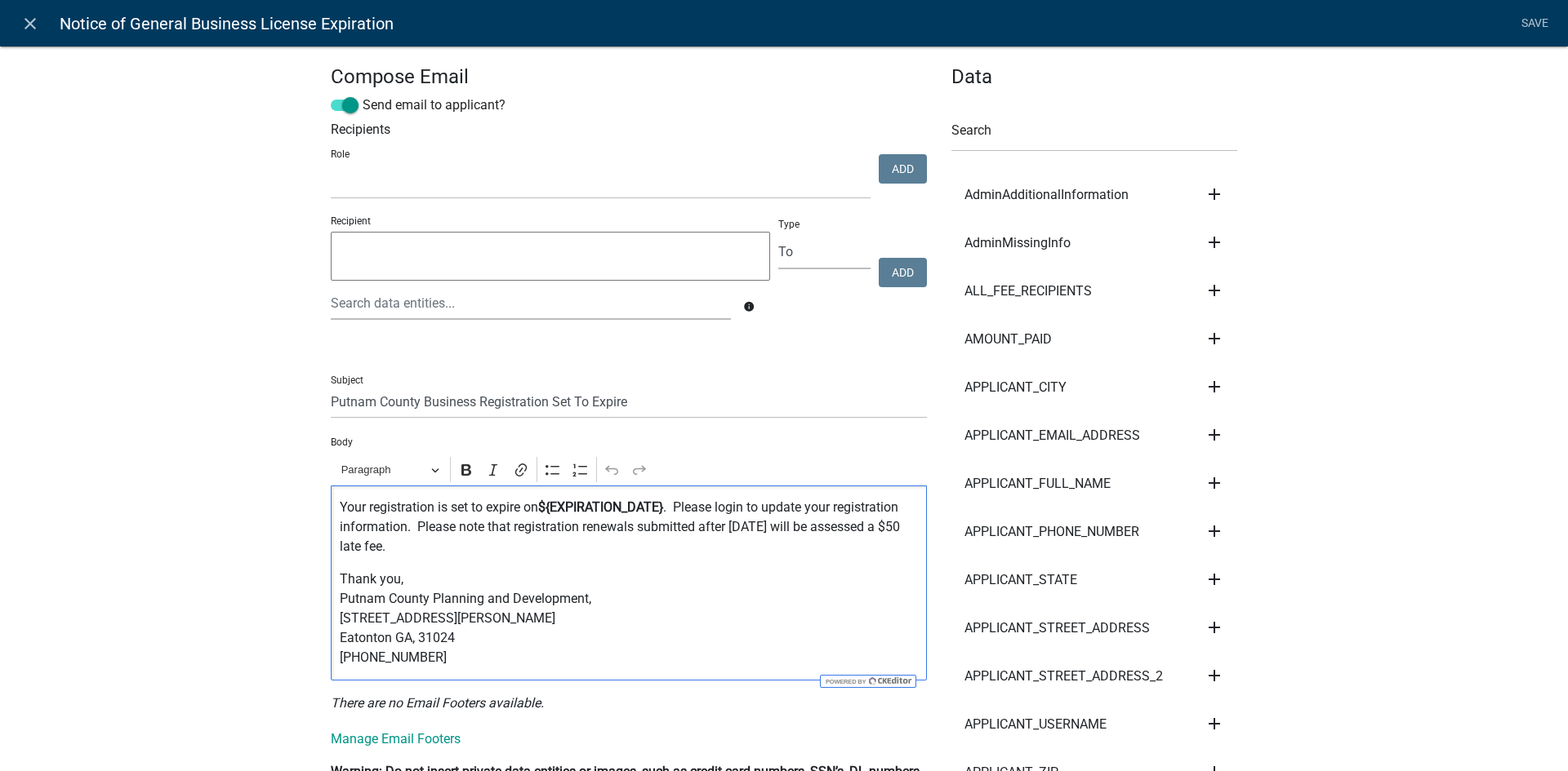
drag, startPoint x: 435, startPoint y: 550, endPoint x: 674, endPoint y: 511, distance: 242.2
click at [674, 511] on p "Your registration is set to expire on ${EXPIRATION_DATE} . Please login to upda…" at bounding box center [630, 527] width 579 height 59
copy p "Please login to update your registration information. Please note that registra…"
drag, startPoint x: 263, startPoint y: 428, endPoint x: 185, endPoint y: 144, distance: 294.5
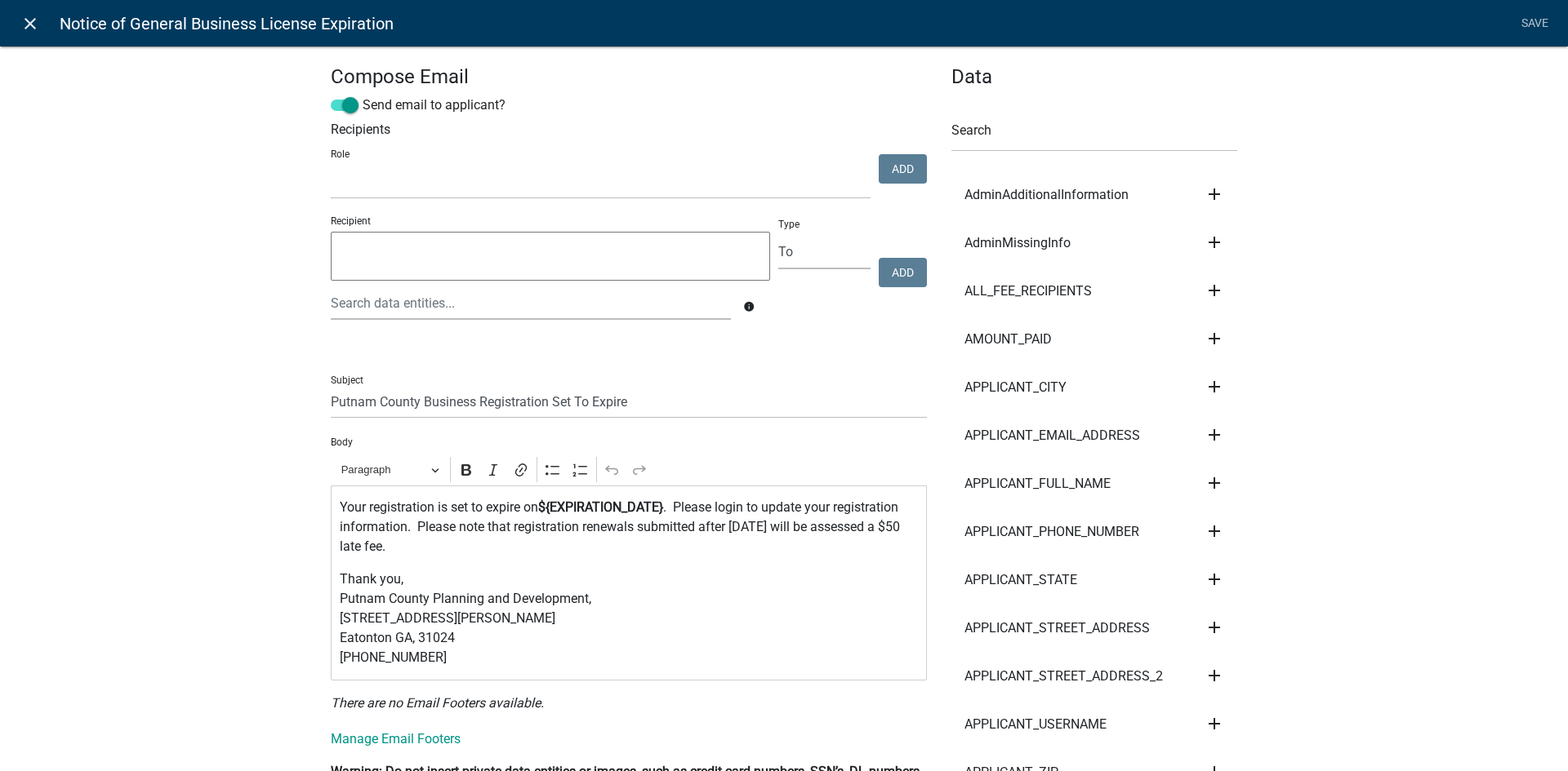
click at [42, 21] on link "close" at bounding box center [29, 23] width 33 height 33
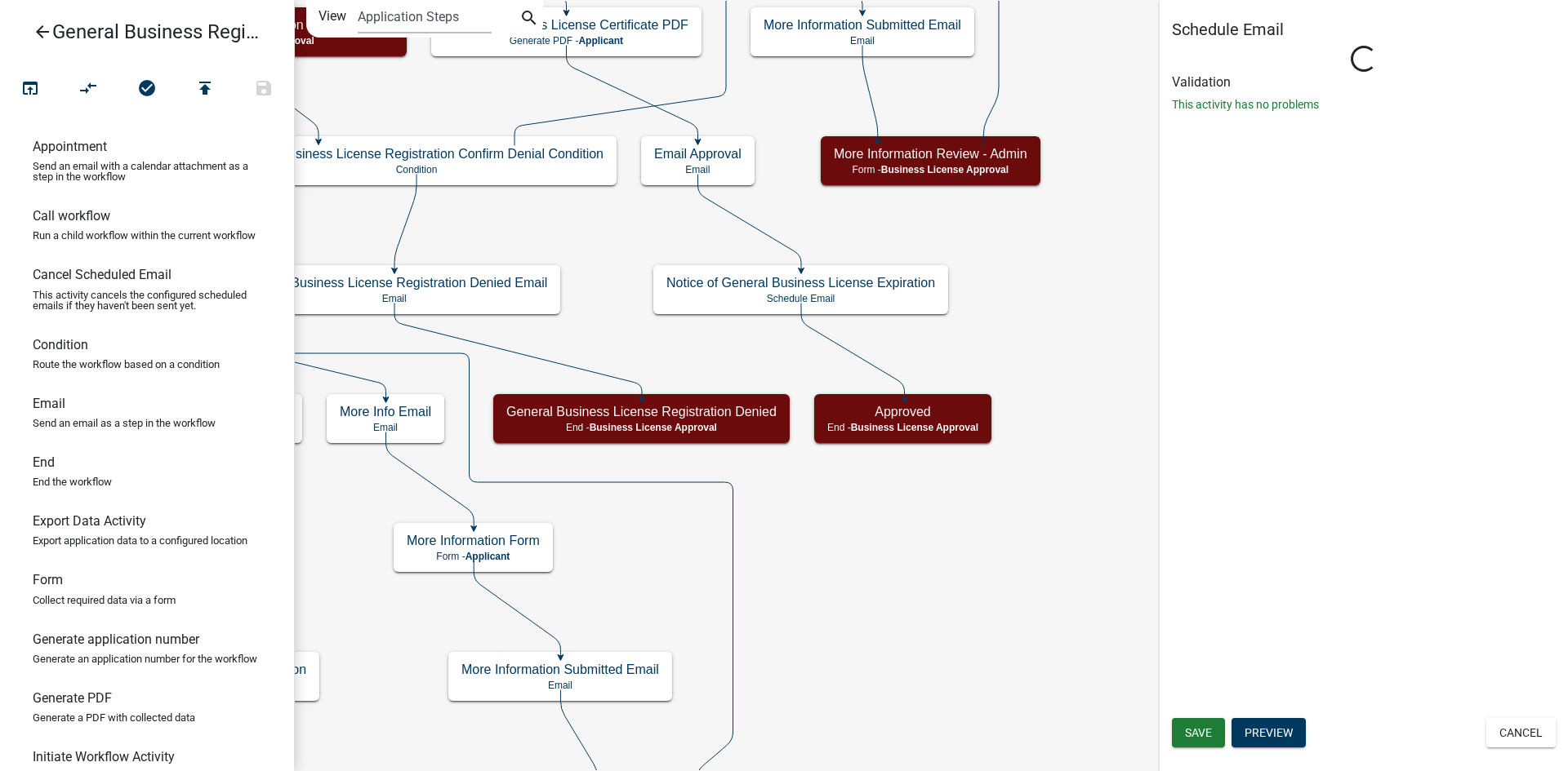
select select "12: 12:00 PM"
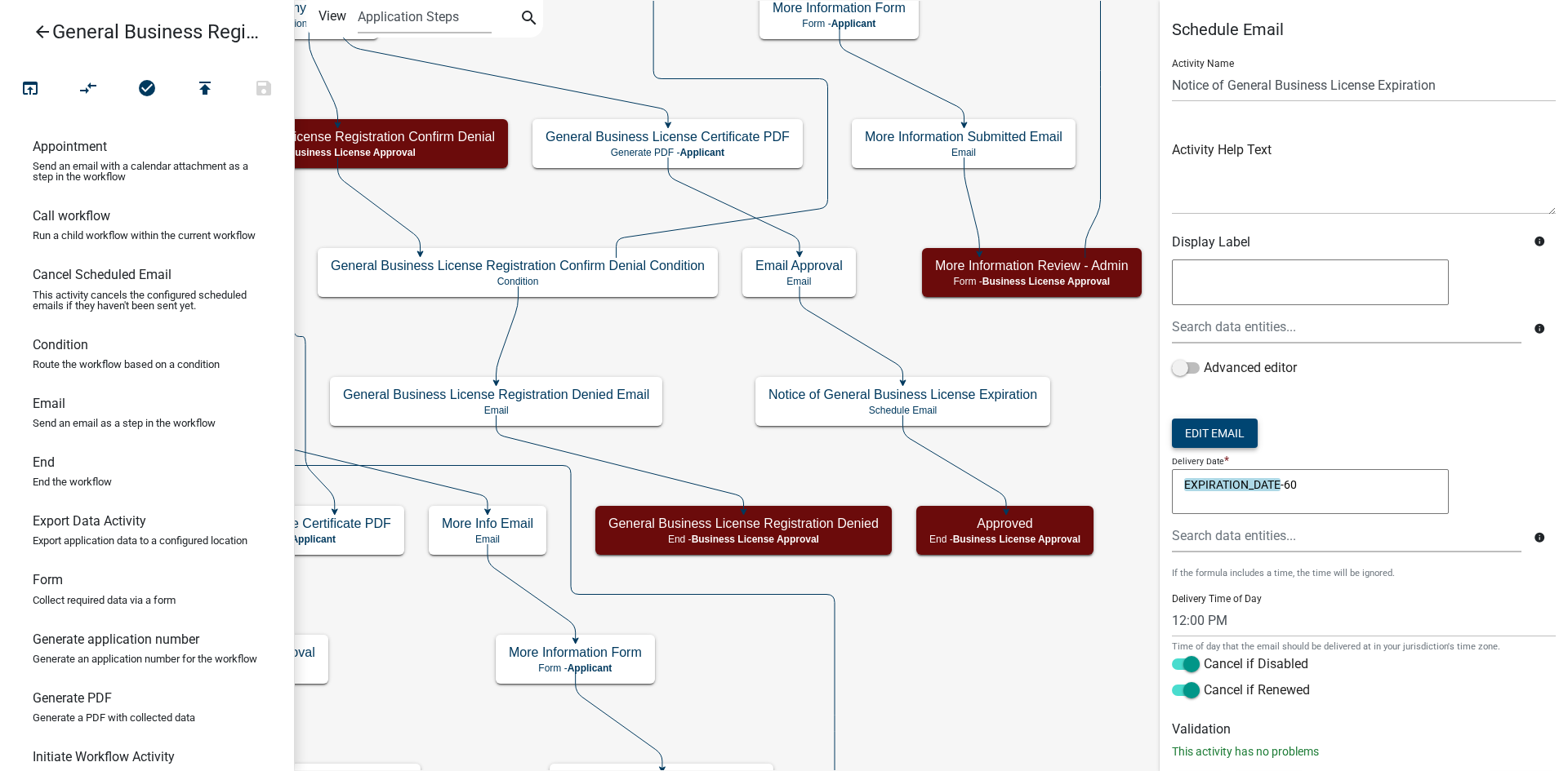
click at [1233, 436] on button "Edit Email" at bounding box center [1214, 433] width 86 height 30
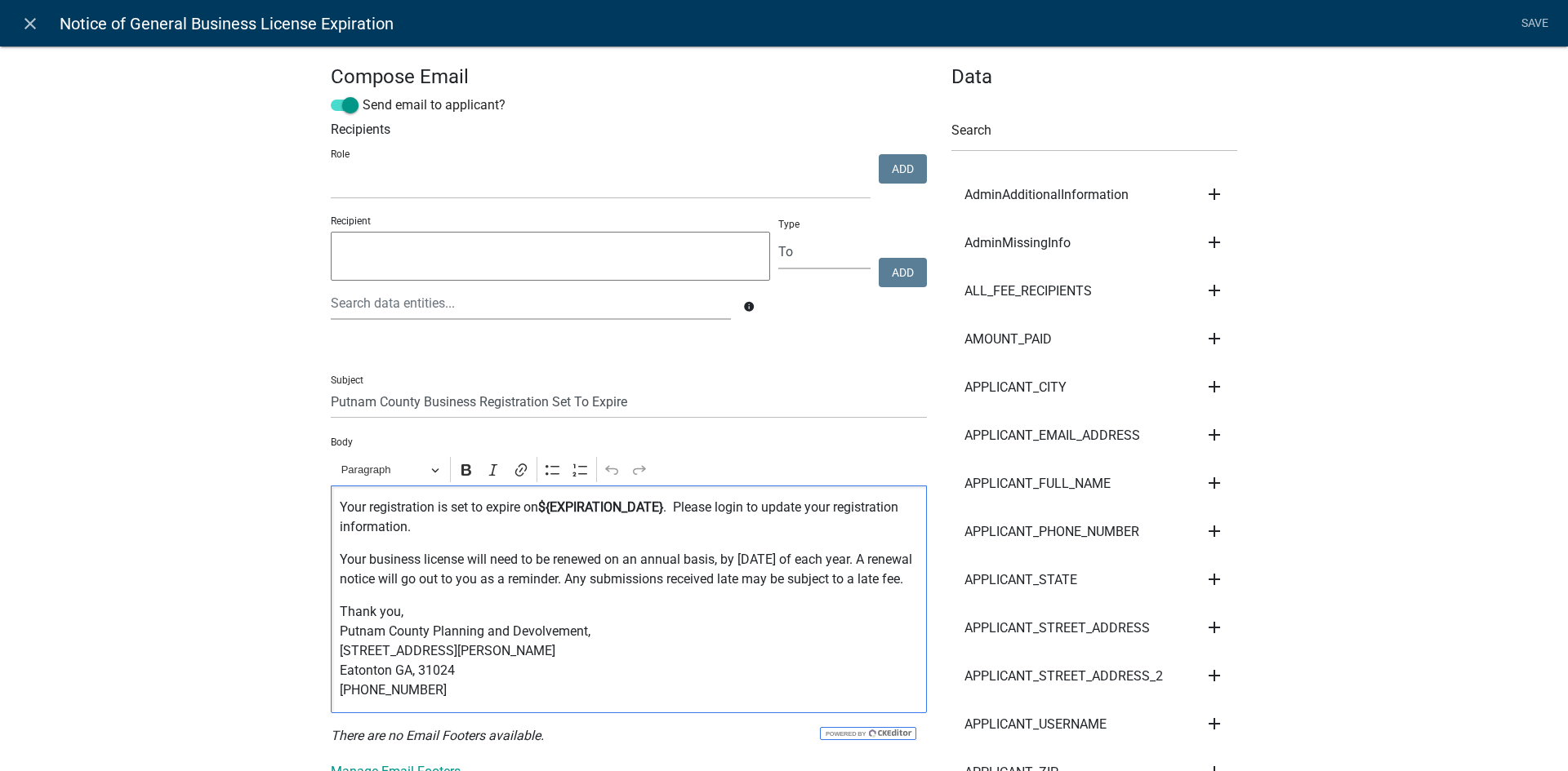
drag, startPoint x: 386, startPoint y: 604, endPoint x: 672, endPoint y: 503, distance: 303.3
click at [672, 503] on div "Your registration is set to expire on ${EXPIRATION_DATE} . Please login to upda…" at bounding box center [629, 600] width 596 height 228
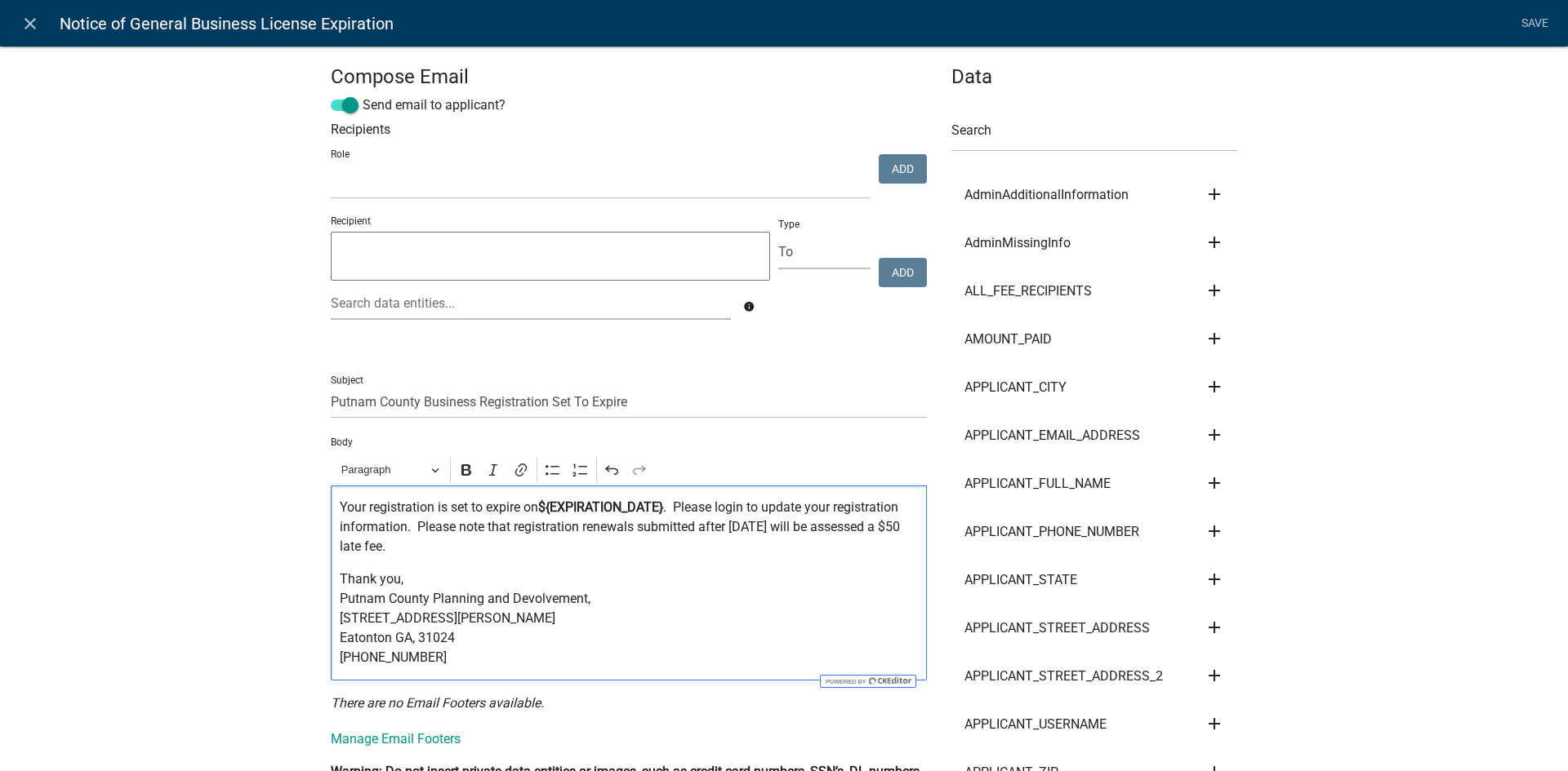
click at [453, 541] on p "Your registration is set to expire on ${EXPIRATION_DATE} . Please login to upda…" at bounding box center [630, 527] width 579 height 59
click at [1530, 32] on link "Save" at bounding box center [1534, 23] width 41 height 31
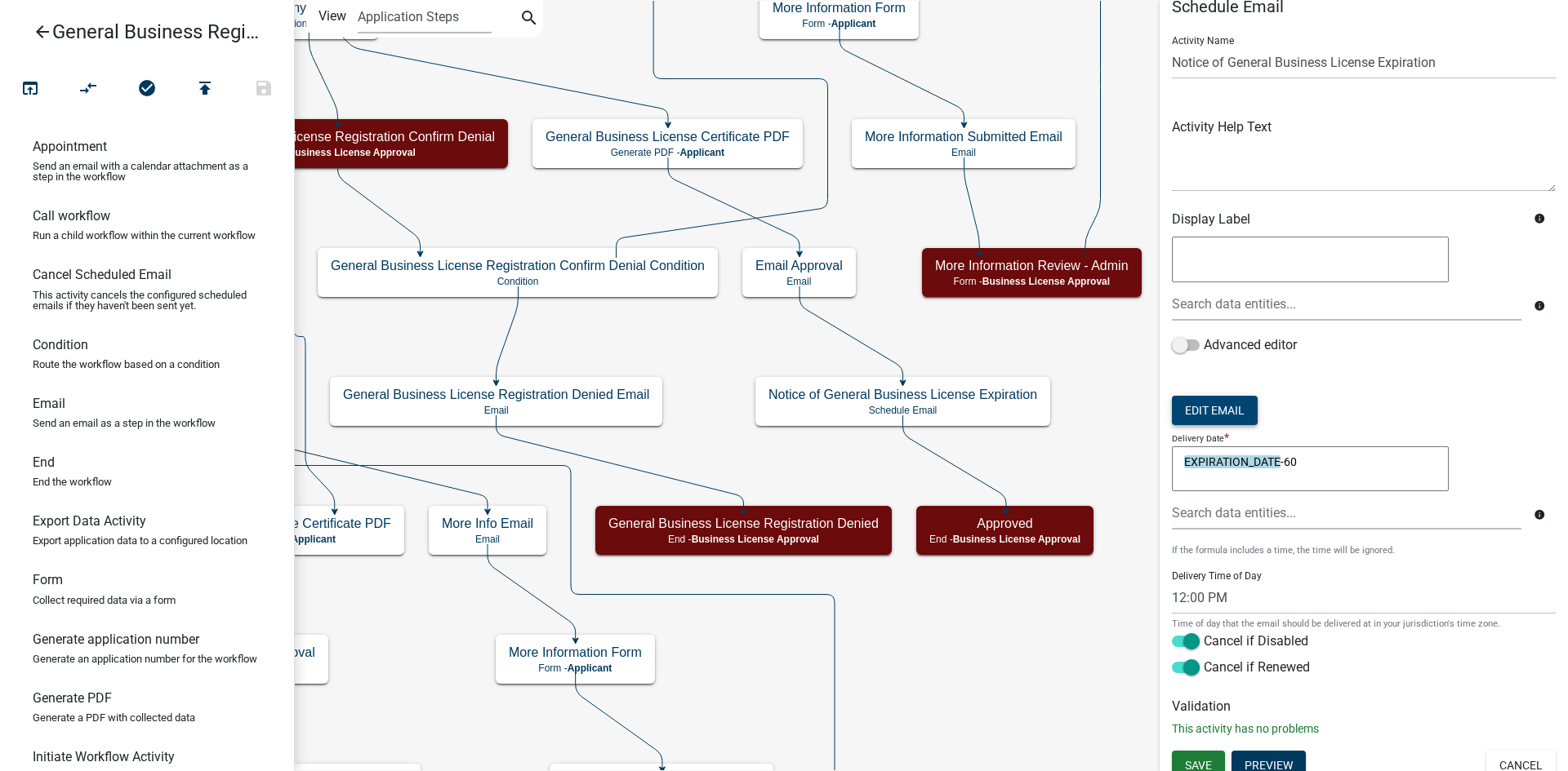
scroll to position [35, 0]
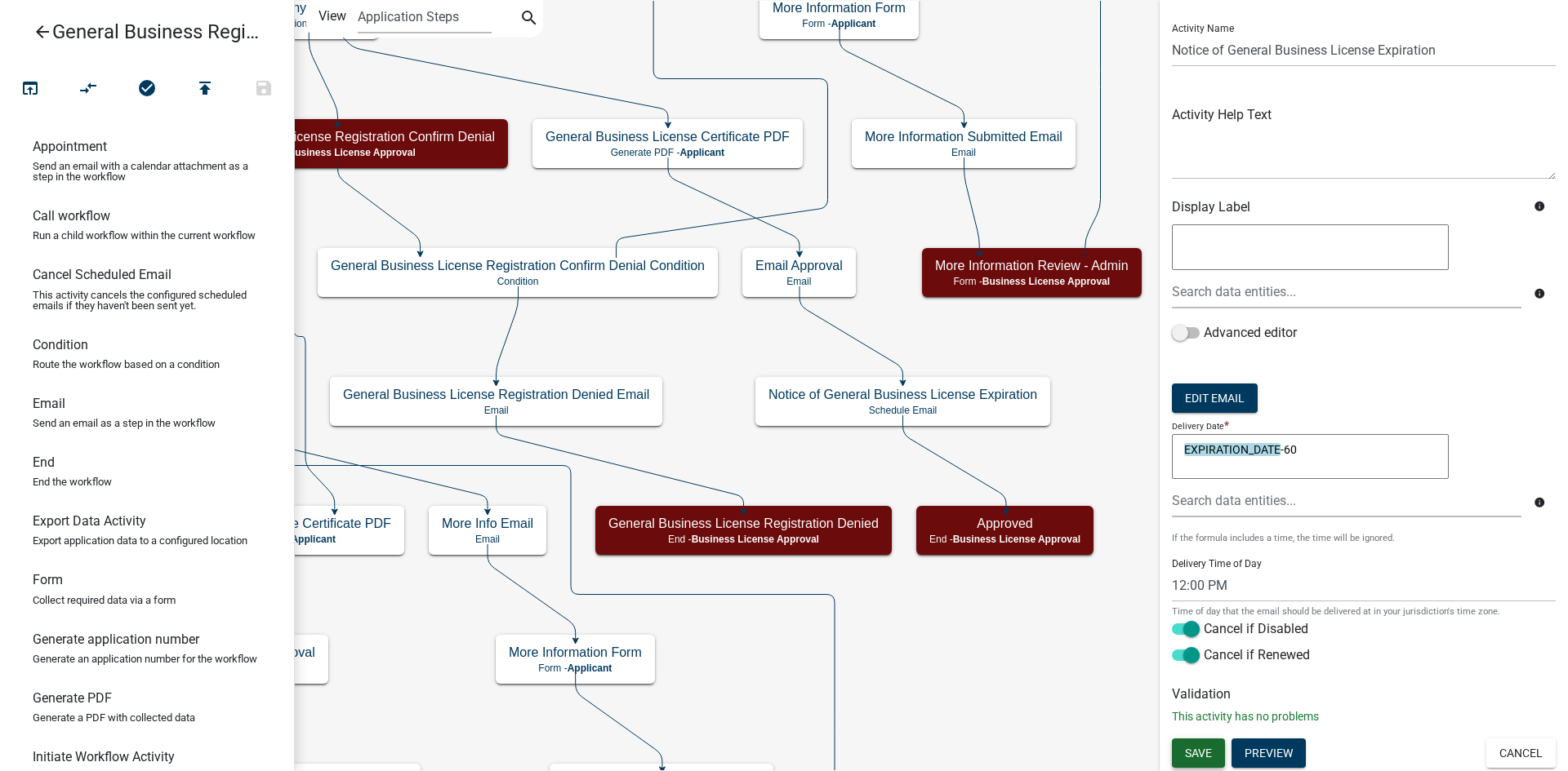
click at [1206, 750] on span "Save" at bounding box center [1198, 753] width 27 height 13
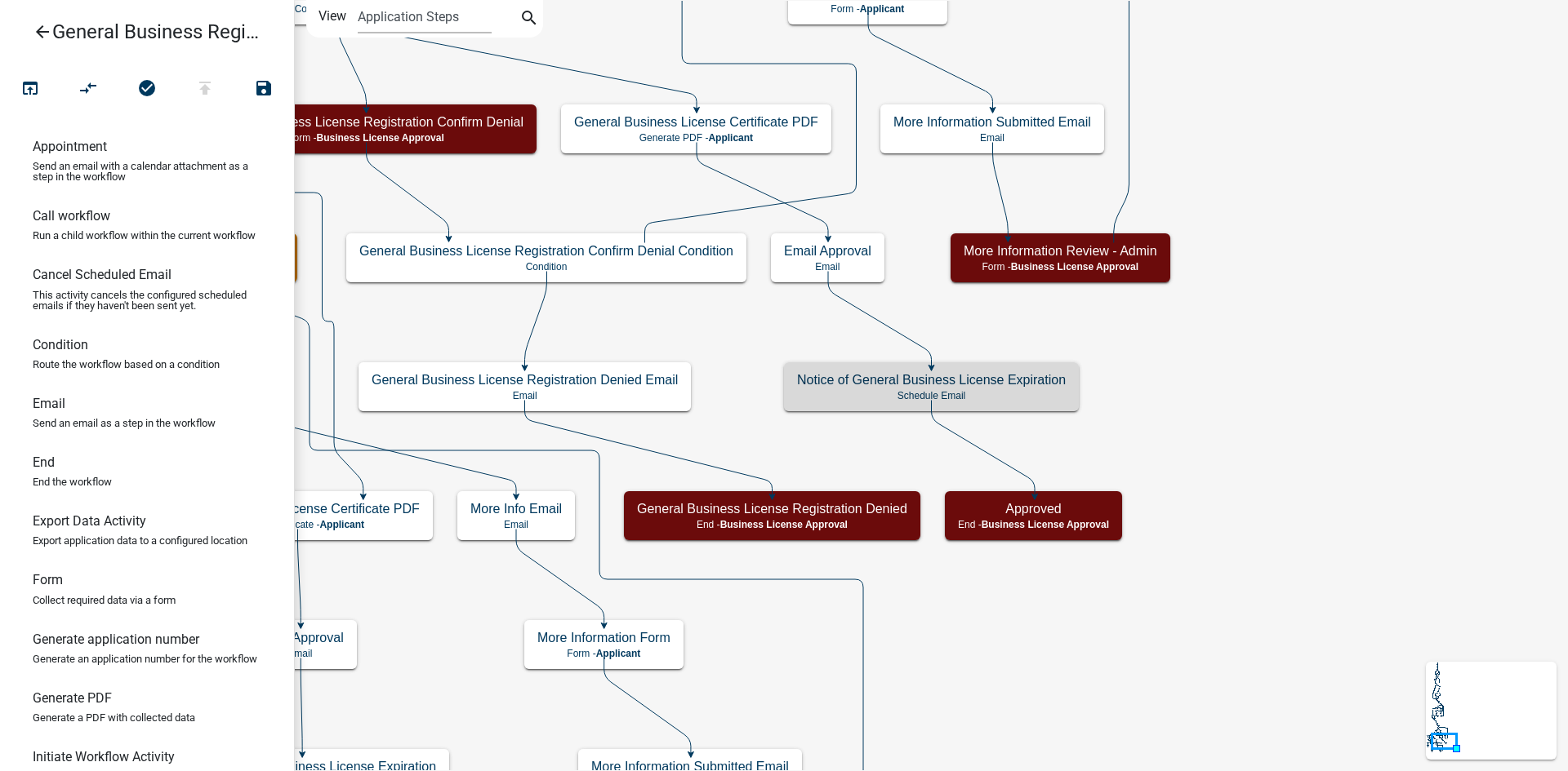
scroll to position [0, 0]
click at [1305, 462] on icon "Start Start - Applicant Notify Approvers Email Email Approval Email Approved En…" at bounding box center [931, 464] width 1272 height 925
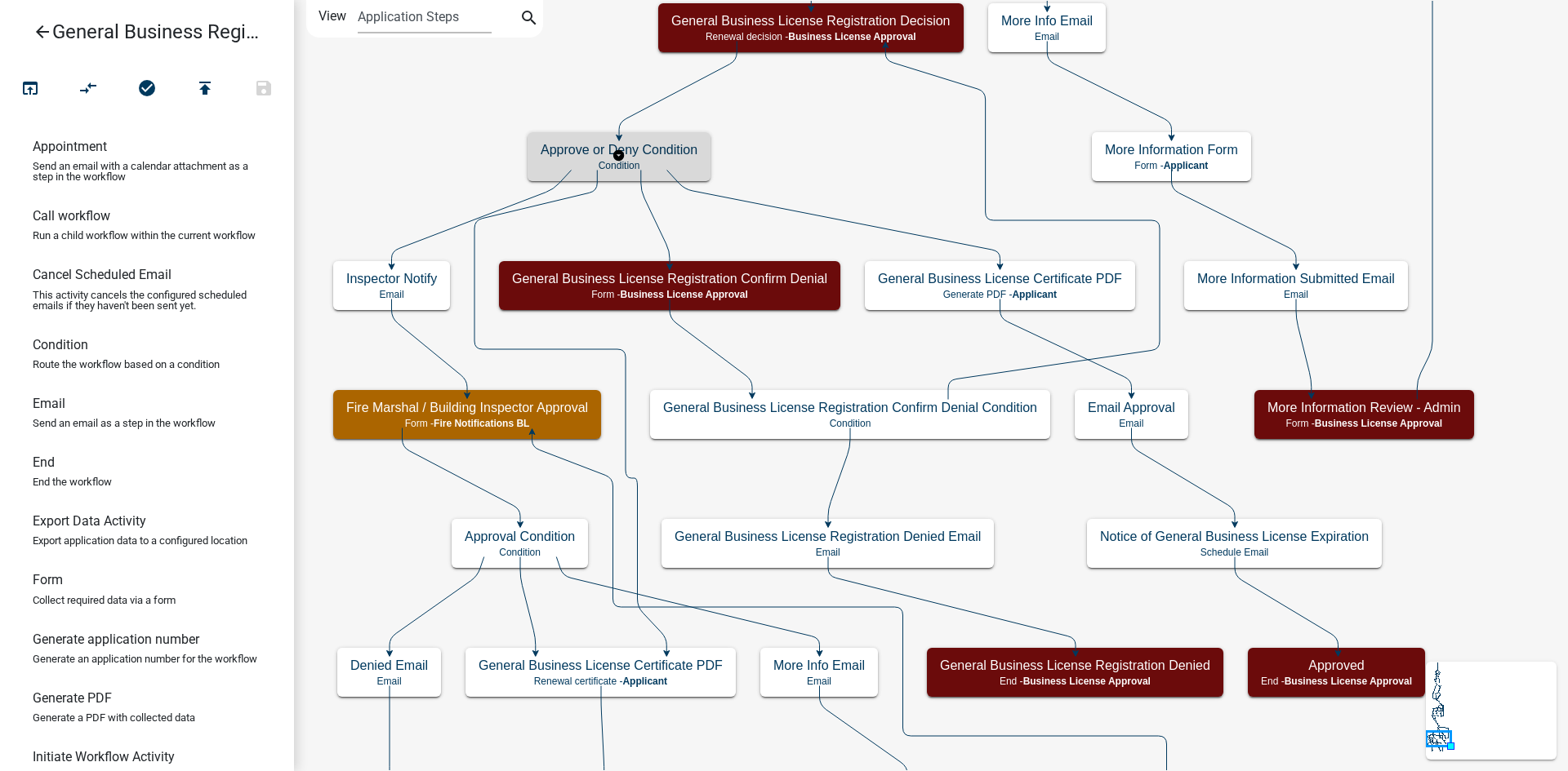
click at [675, 160] on p "Condition" at bounding box center [619, 165] width 157 height 12
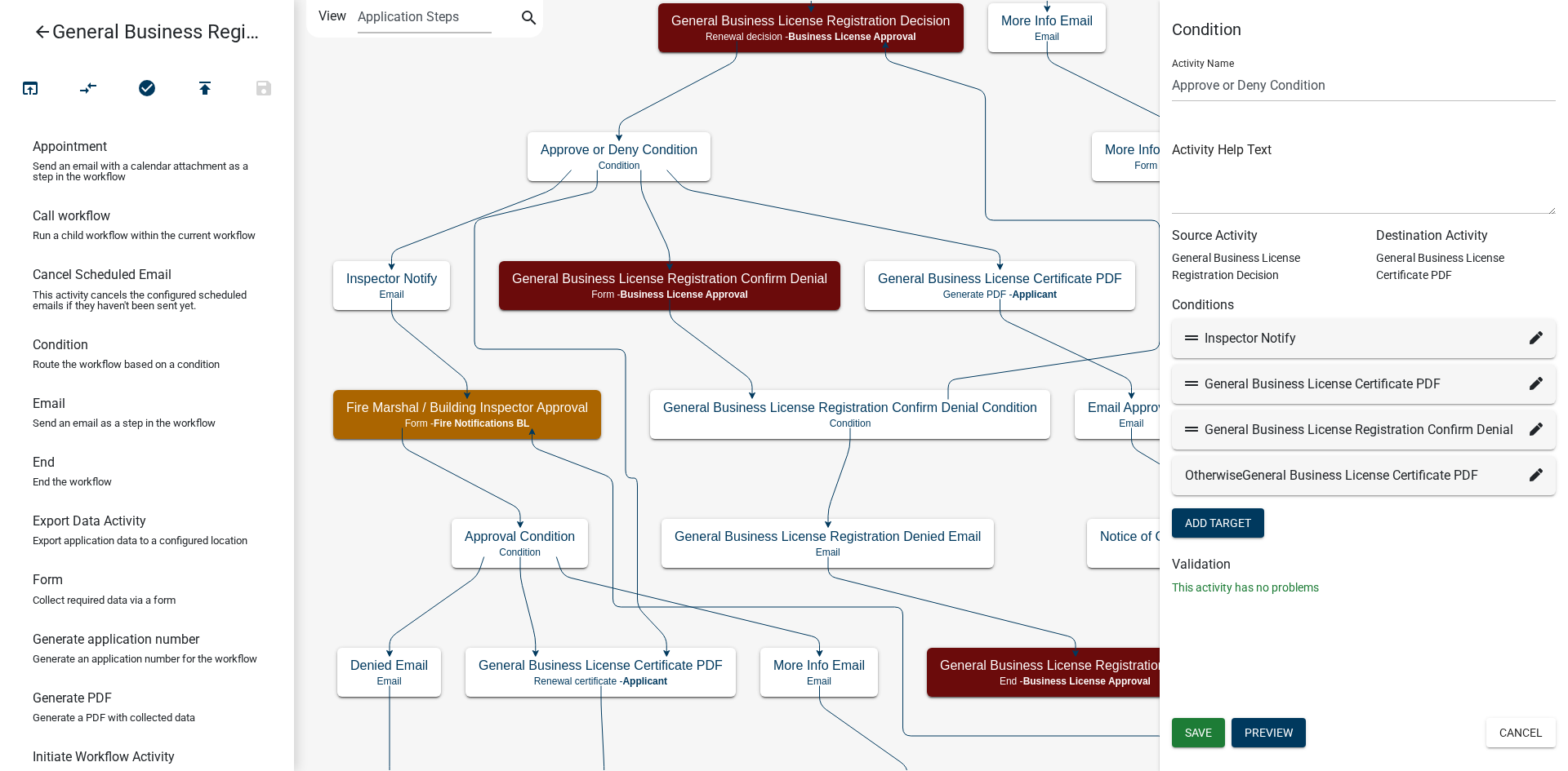
click at [1536, 332] on icon at bounding box center [1536, 337] width 13 height 13
select select "38: 551b4b2f-6bf2-48f5-9cd7-159547080c35"
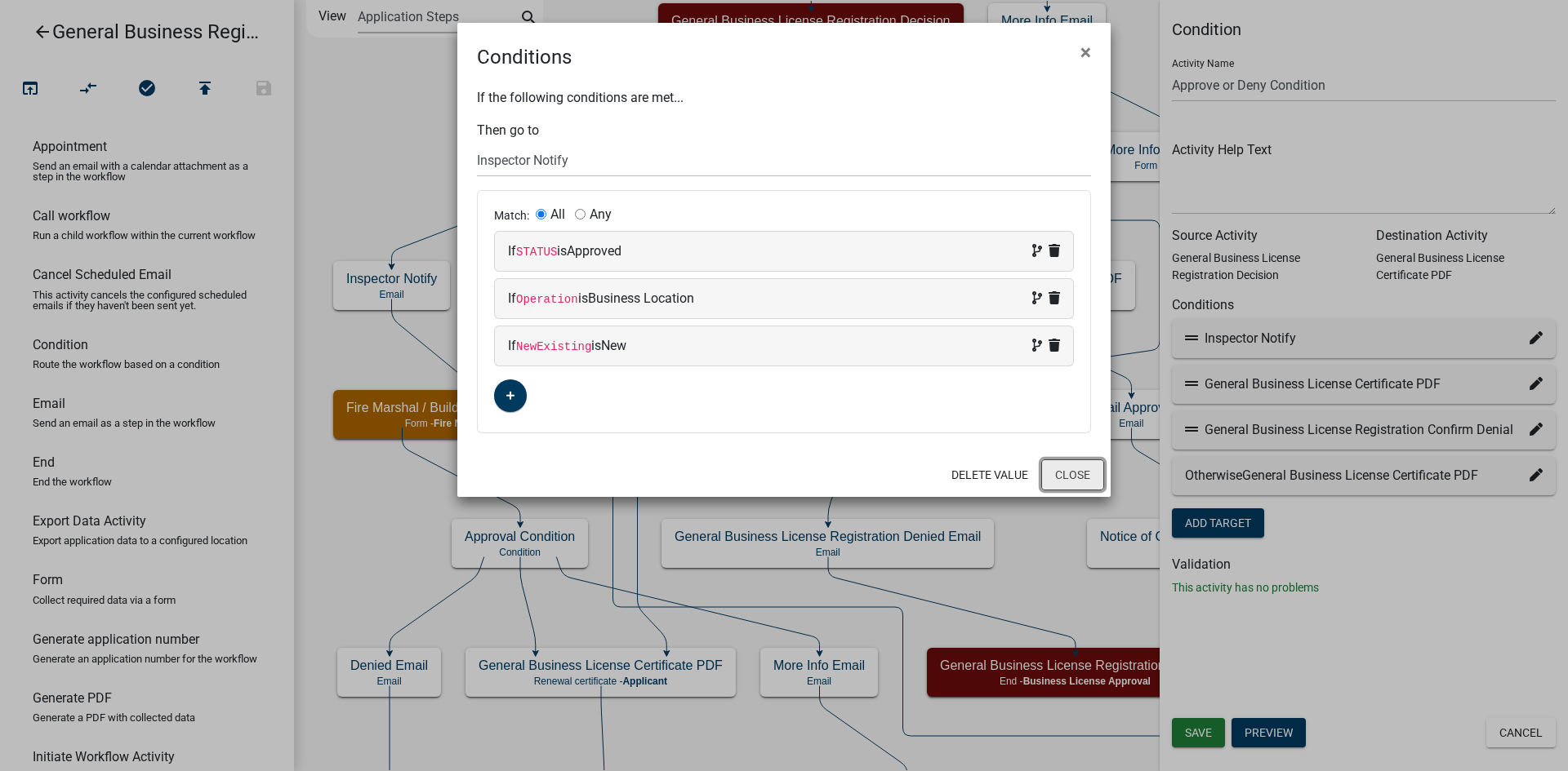
click at [1072, 482] on button "Close" at bounding box center [1073, 475] width 63 height 31
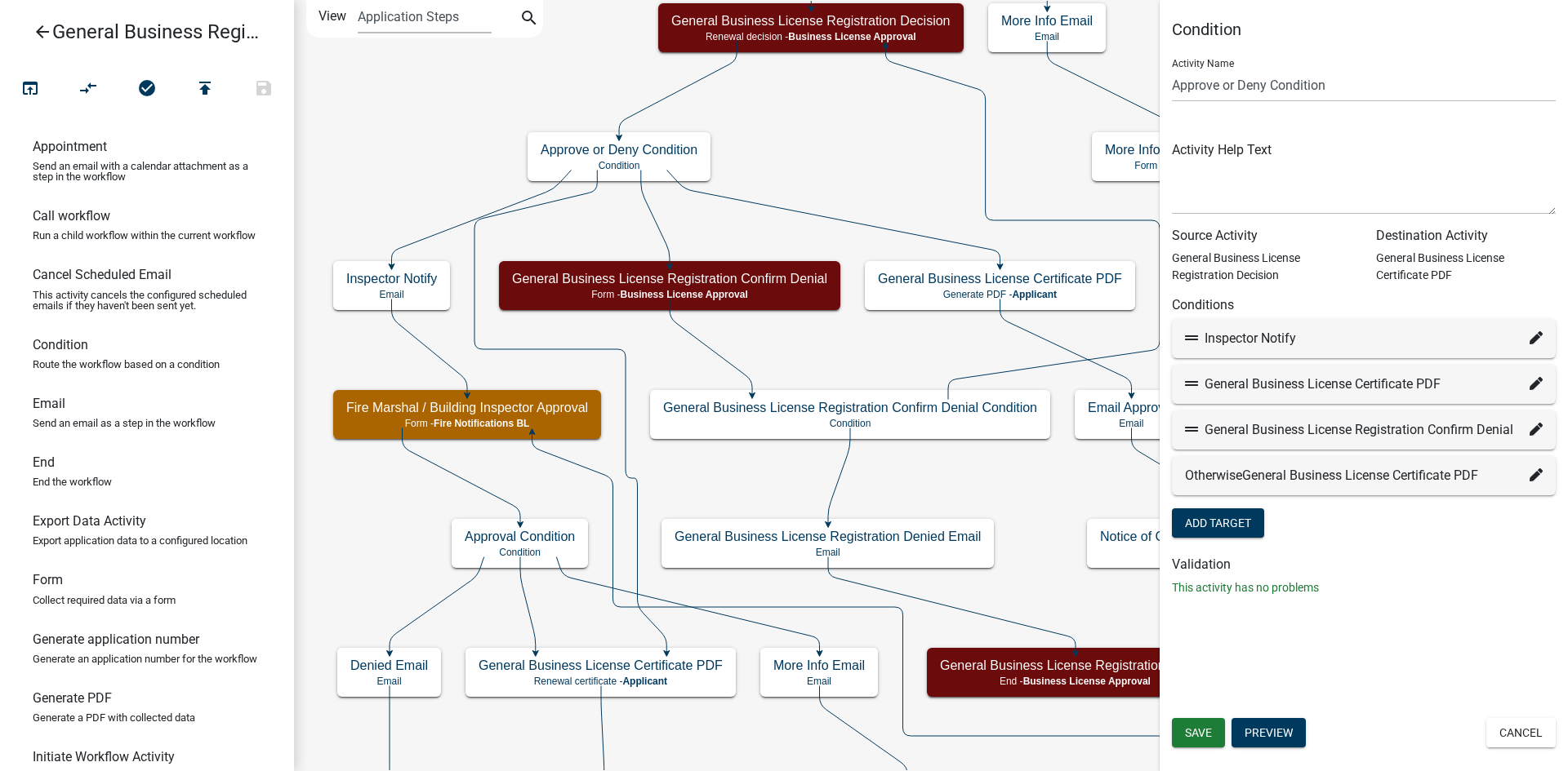
click at [1535, 379] on icon at bounding box center [1536, 383] width 13 height 13
select select "10: 220db0f9-68dc-4bd2-b20b-966609e93951"
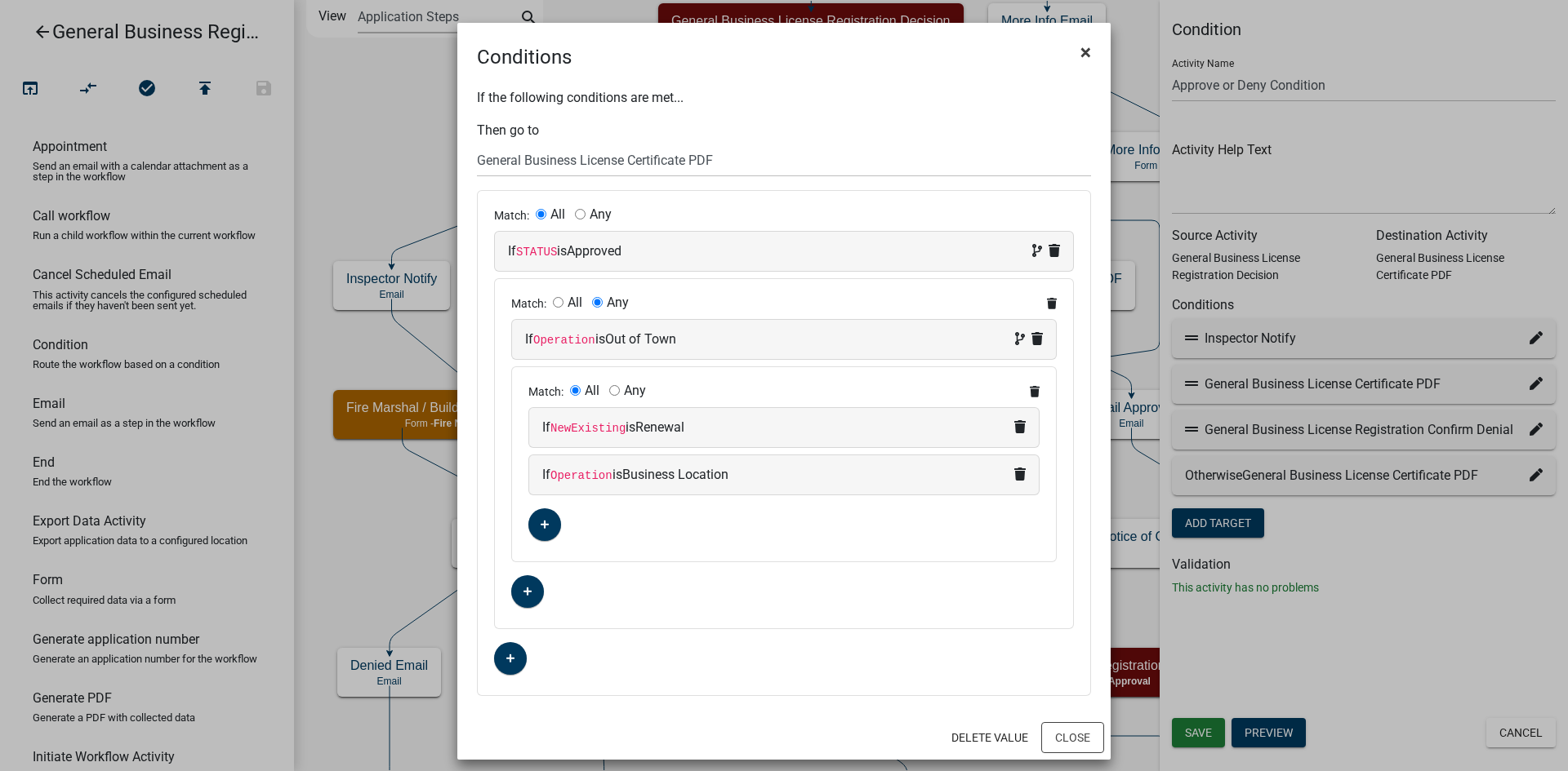
click at [1084, 57] on span "×" at bounding box center [1085, 51] width 11 height 23
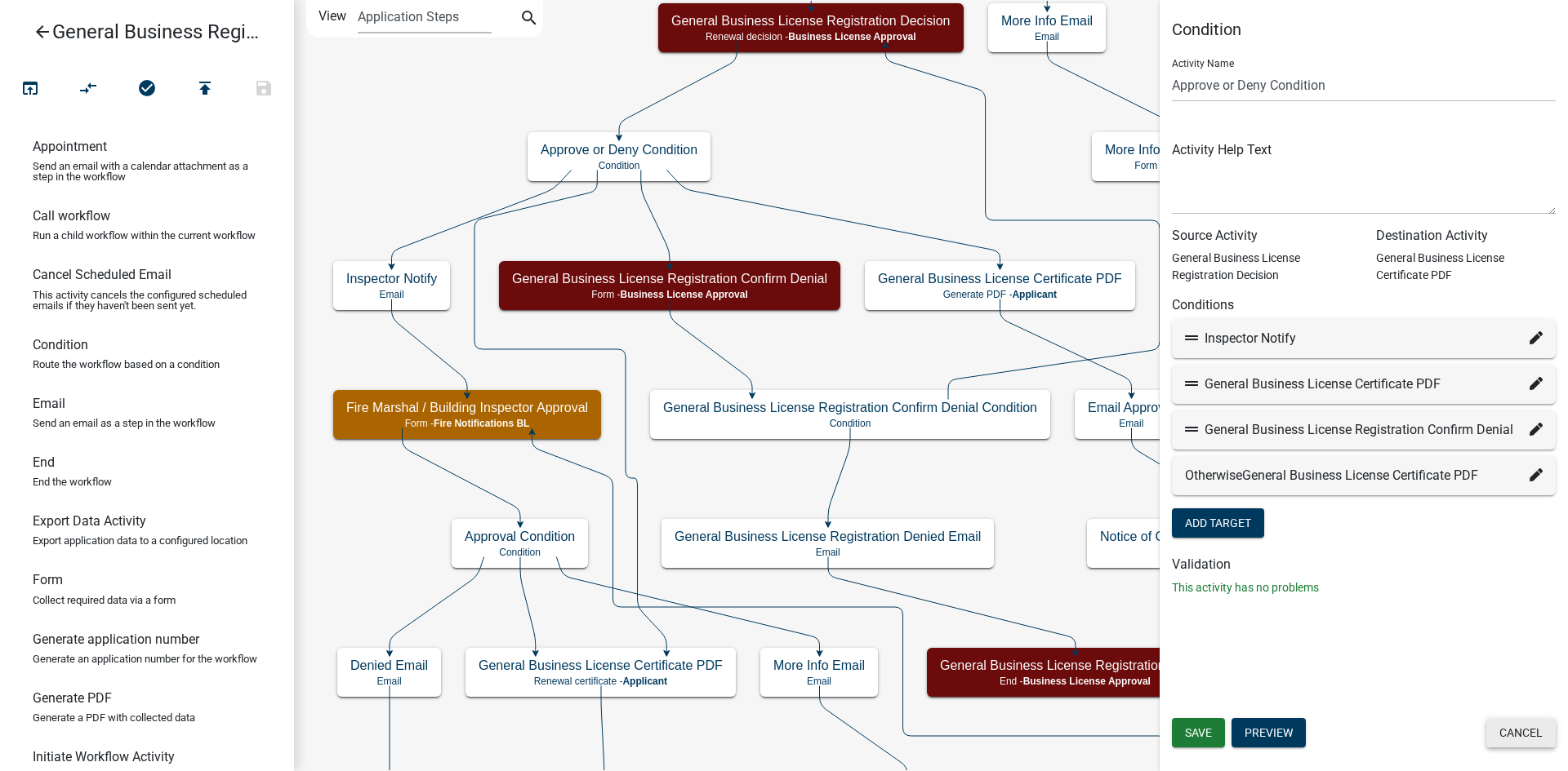
click at [1521, 736] on button "Cancel" at bounding box center [1520, 733] width 69 height 30
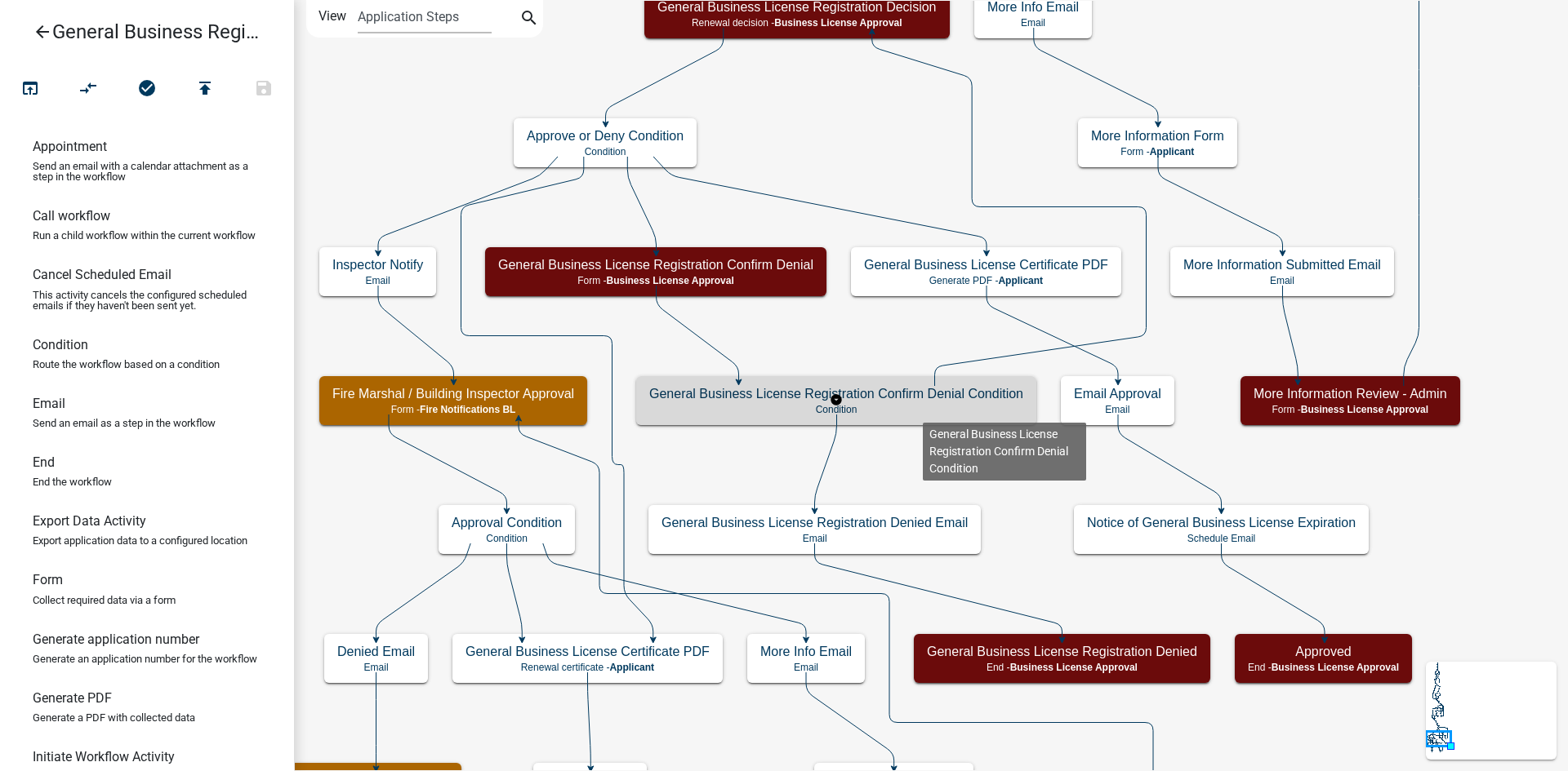
click at [923, 409] on p "Condition" at bounding box center [836, 409] width 374 height 12
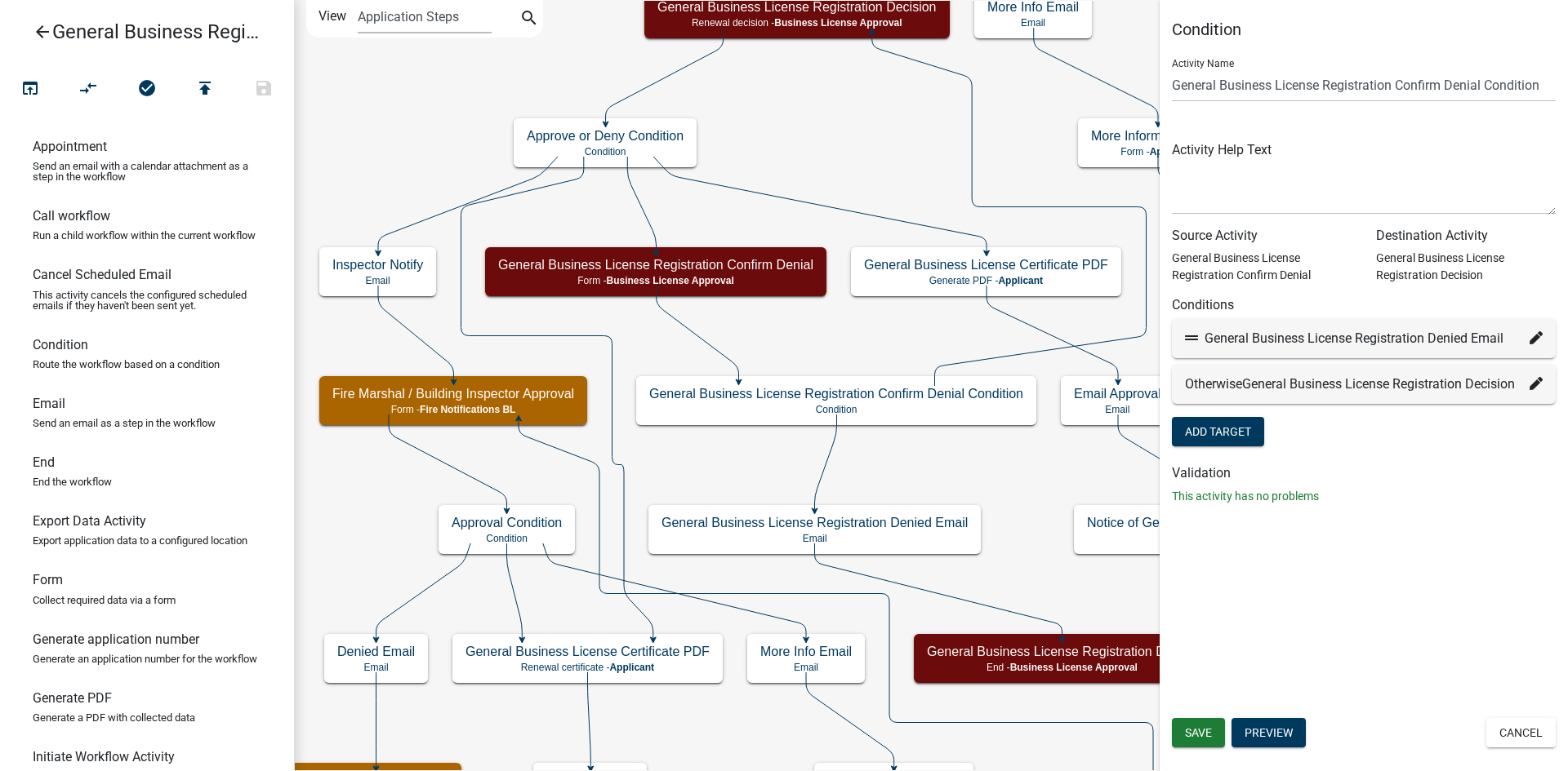
click at [1534, 331] on fa-icon at bounding box center [1536, 339] width 13 height 20
select select "6: 5a2f8135-daf6-44b7-a1d3-9ff56f4b82a9"
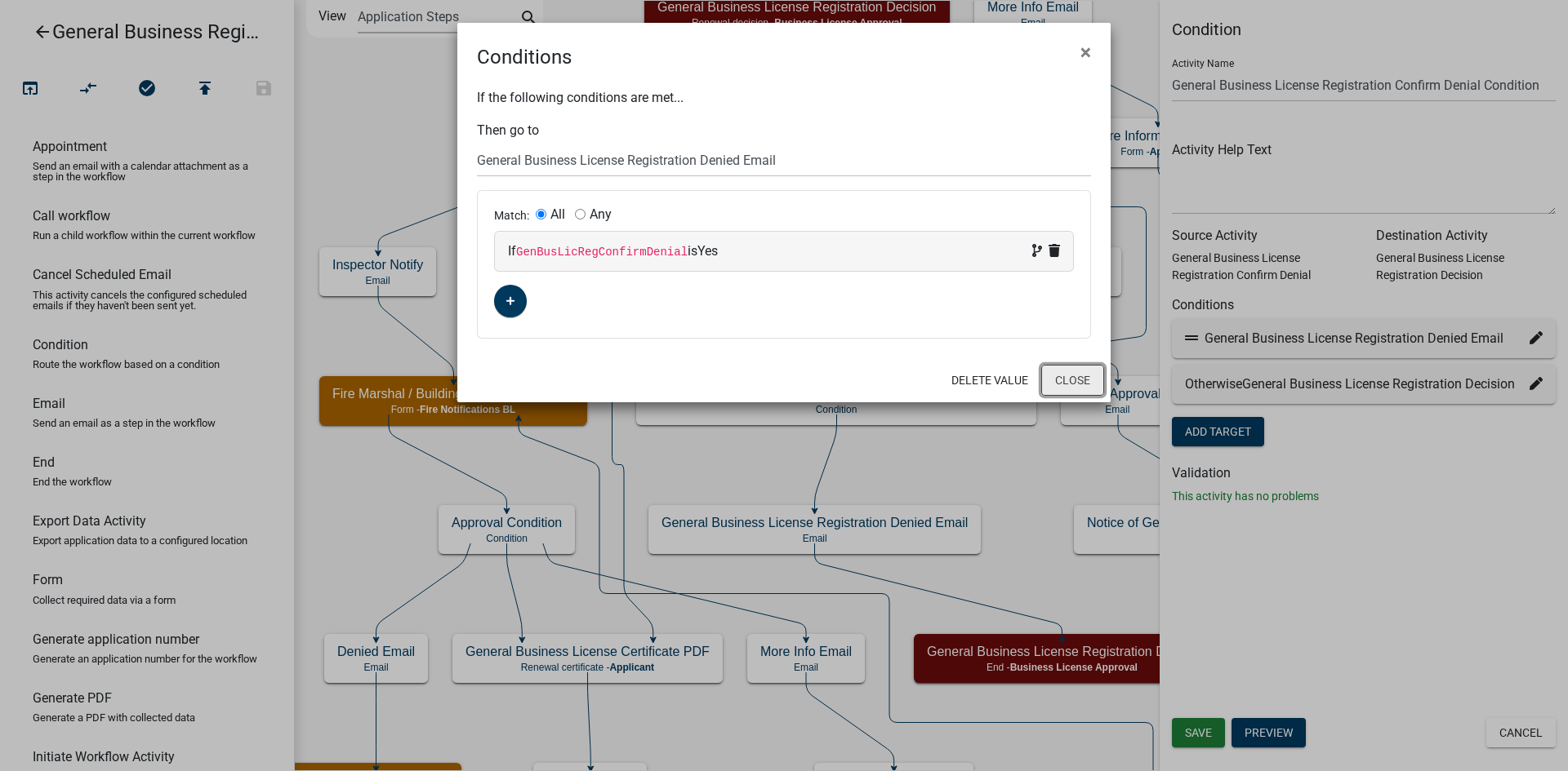
click at [1062, 373] on button "Close" at bounding box center [1073, 381] width 63 height 31
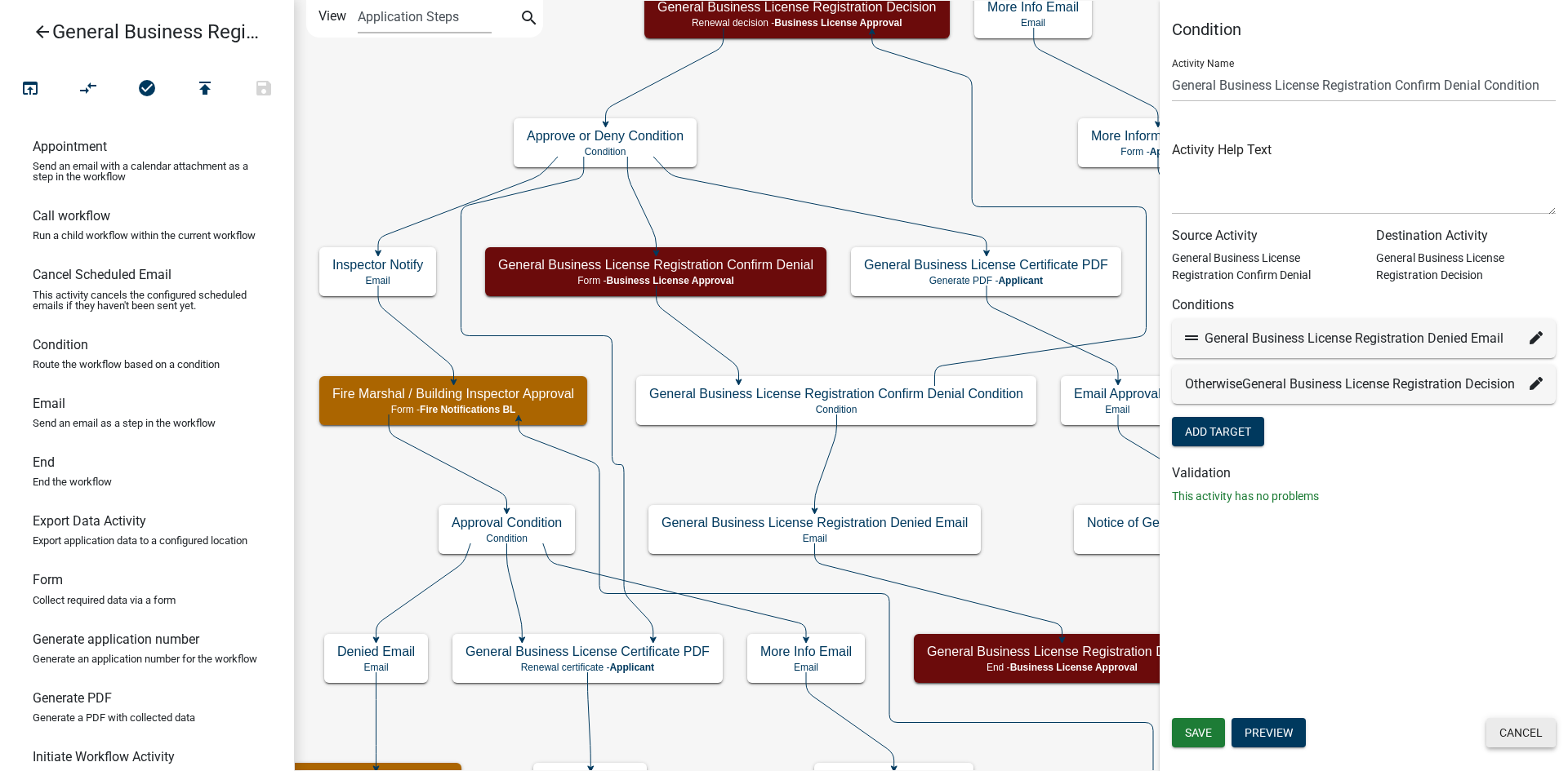
click at [1527, 730] on button "Cancel" at bounding box center [1520, 733] width 69 height 30
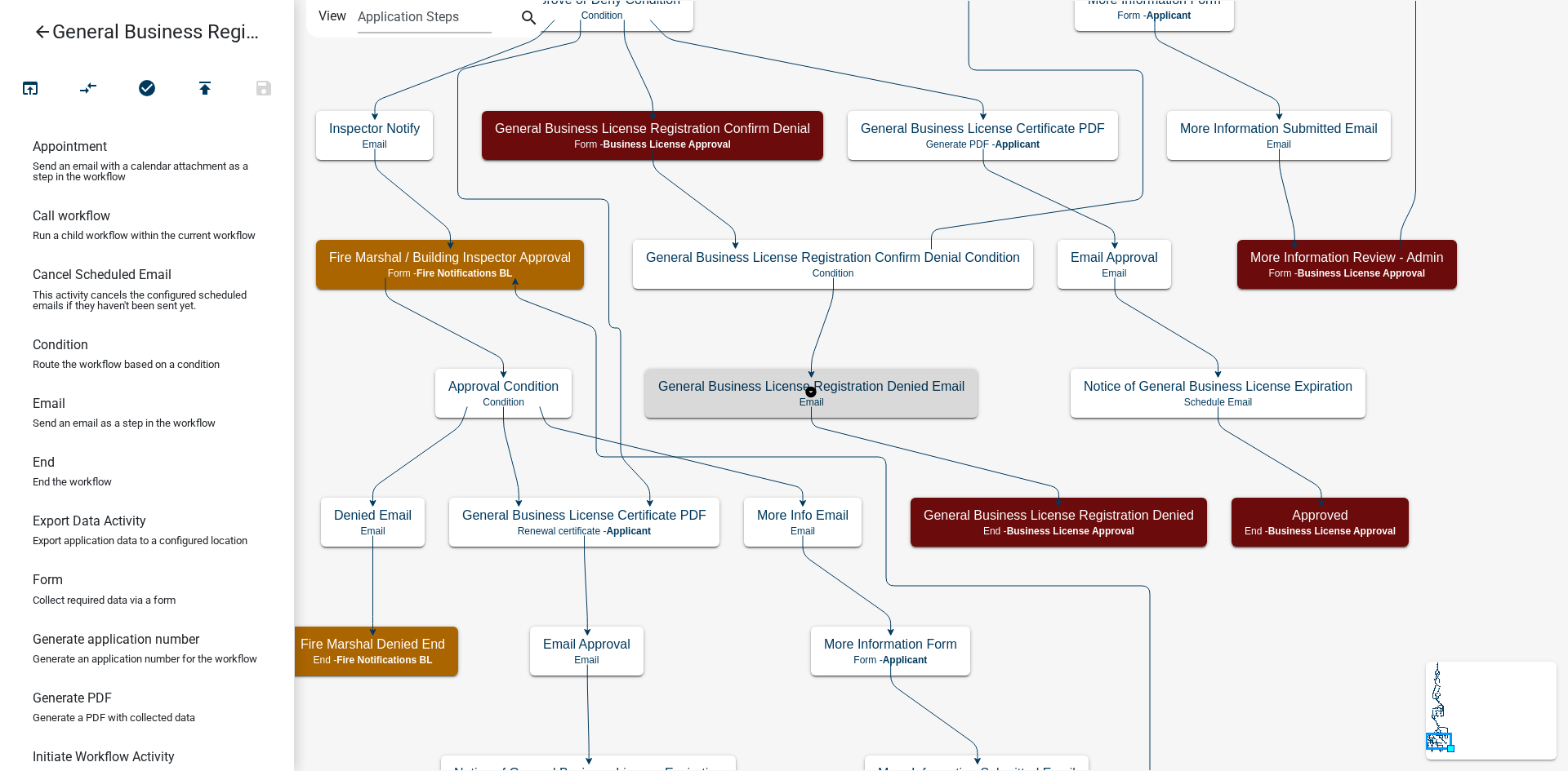
click at [931, 391] on h5 "General Business License Registration Denied Email" at bounding box center [811, 386] width 306 height 15
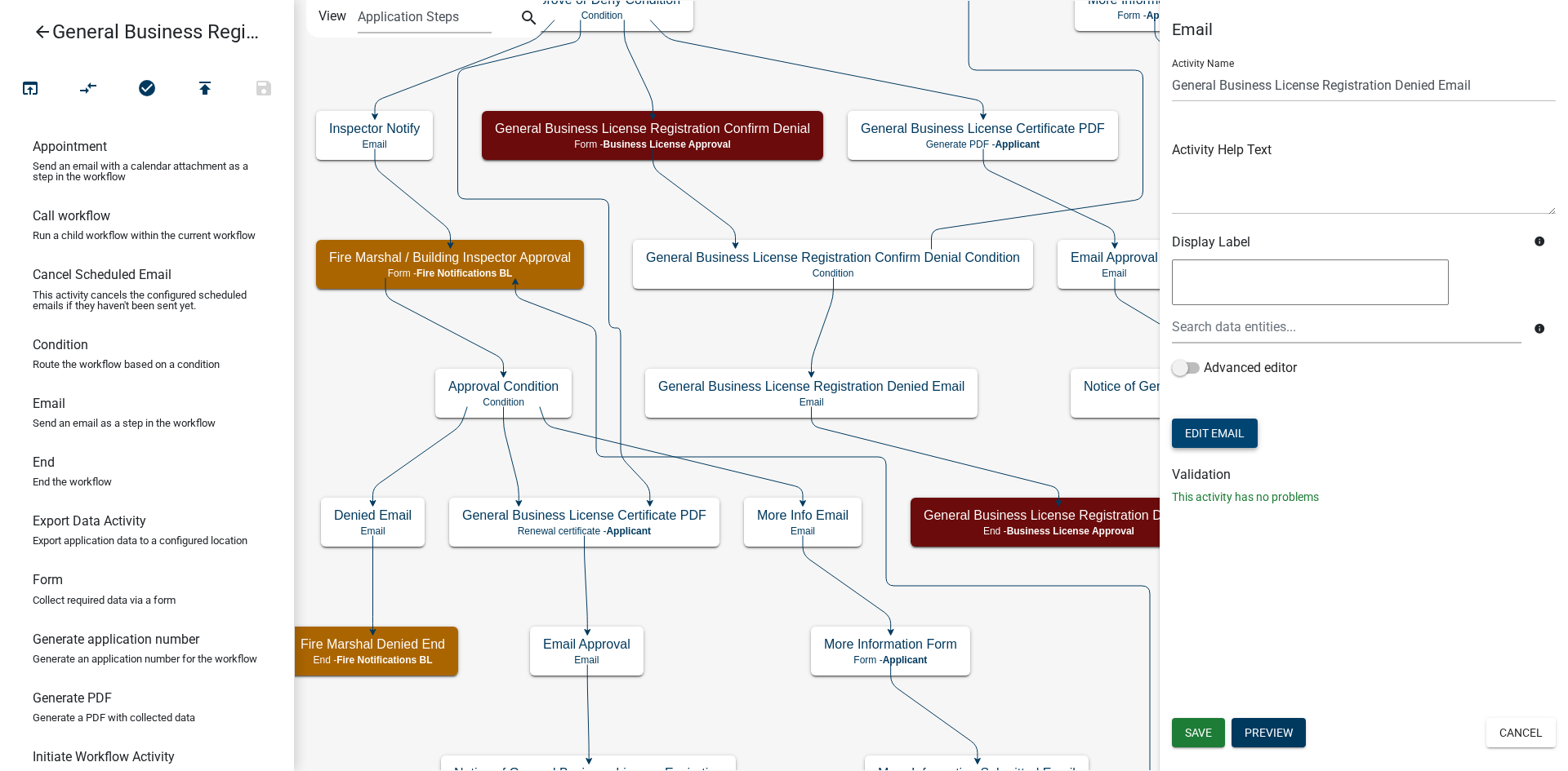
click at [1201, 438] on button "Edit Email" at bounding box center [1214, 433] width 86 height 30
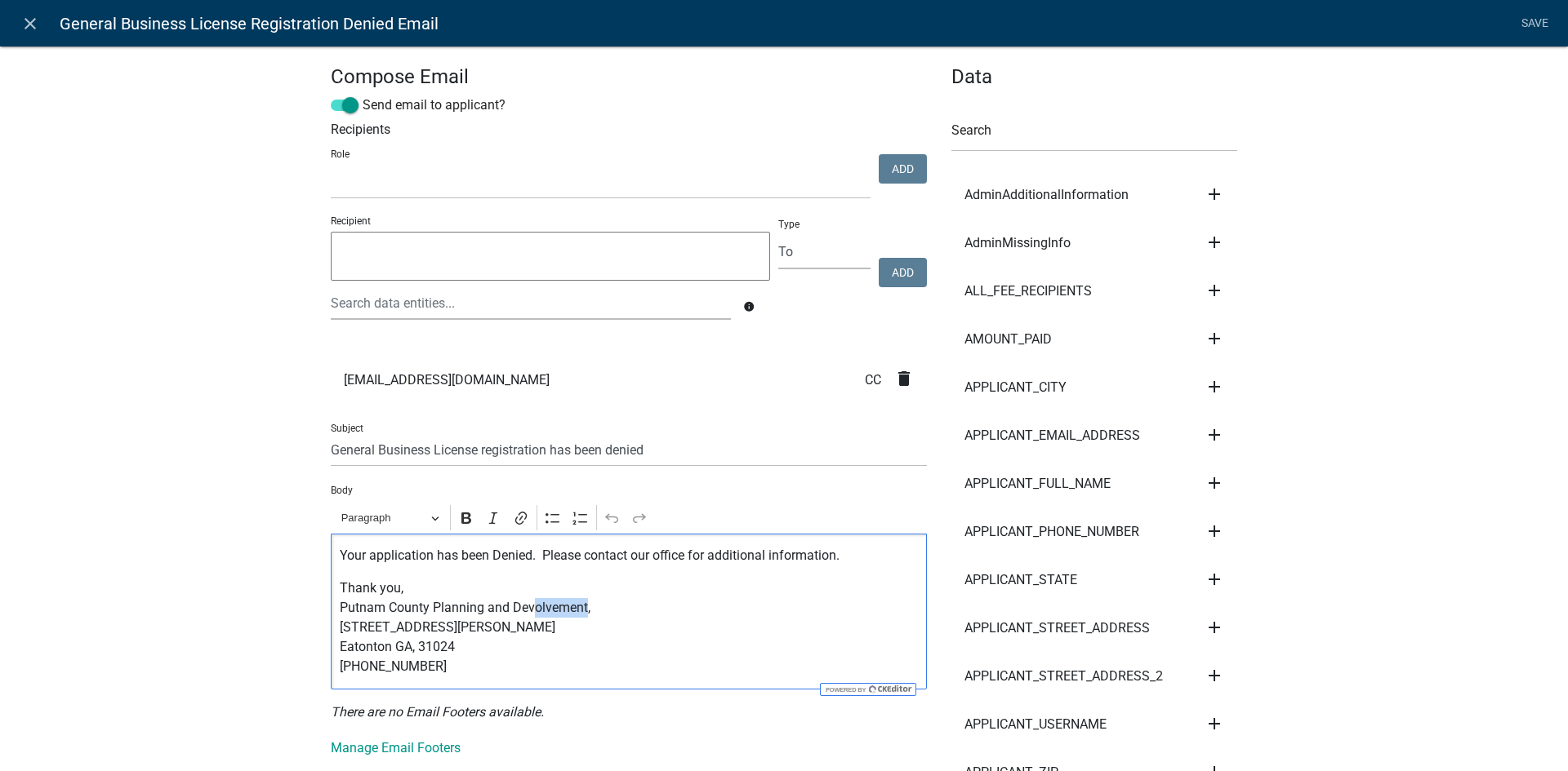
drag, startPoint x: 578, startPoint y: 611, endPoint x: 528, endPoint y: 613, distance: 50.0
click at [528, 613] on p "Thank you, Putnam County Planning and Devolvement, [STREET_ADDRESS][PERSON_NAME…" at bounding box center [630, 628] width 579 height 98
click at [483, 649] on p "Thank you, Putnam County Planning and Development, [STREET_ADDRESS][PERSON_NAME…" at bounding box center [630, 628] width 579 height 98
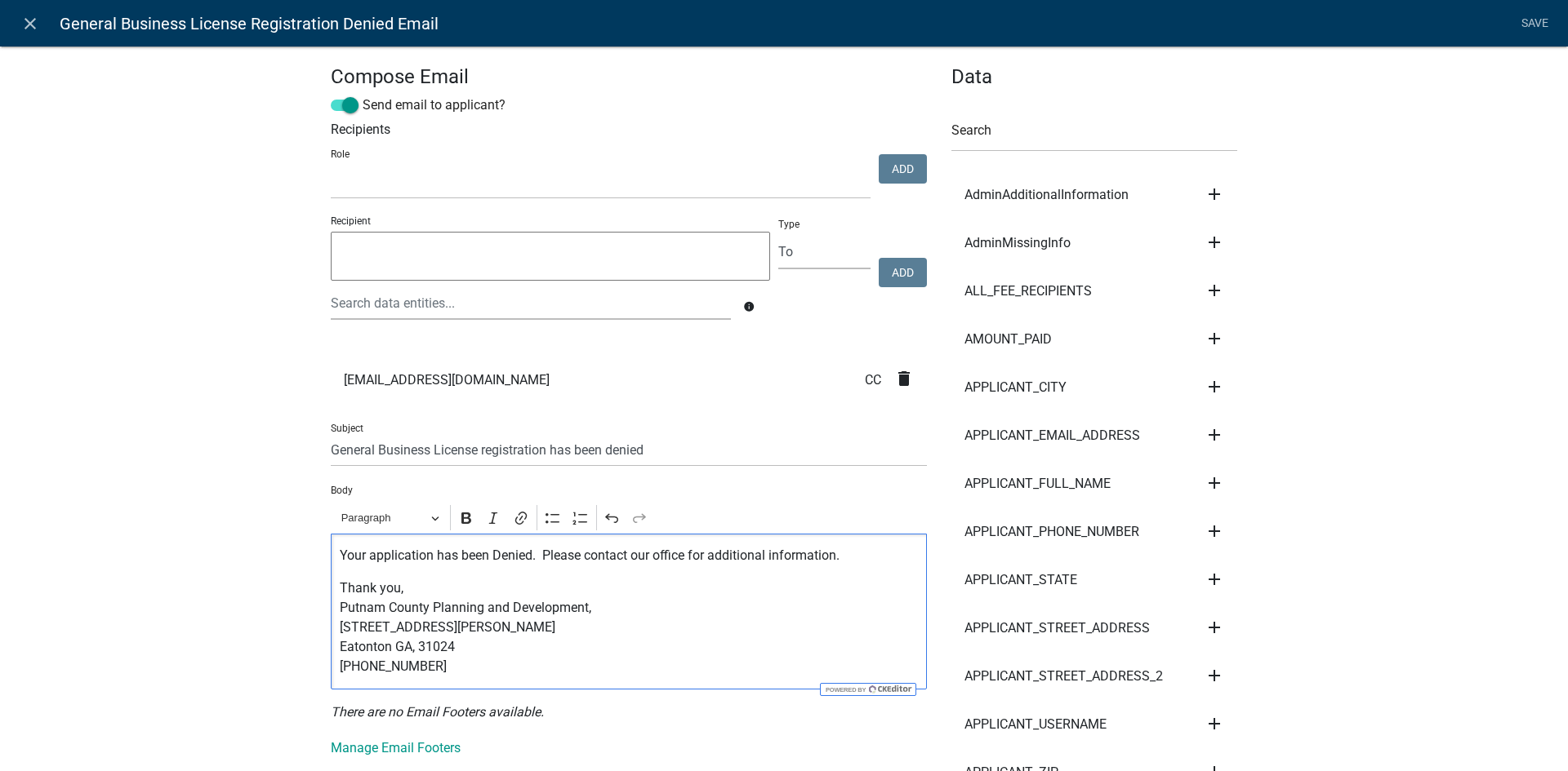
click at [462, 598] on p "Thank you, Putnam County Planning and Development, [STREET_ADDRESS][PERSON_NAME…" at bounding box center [630, 628] width 579 height 98
click at [1538, 29] on link "Save" at bounding box center [1534, 23] width 41 height 31
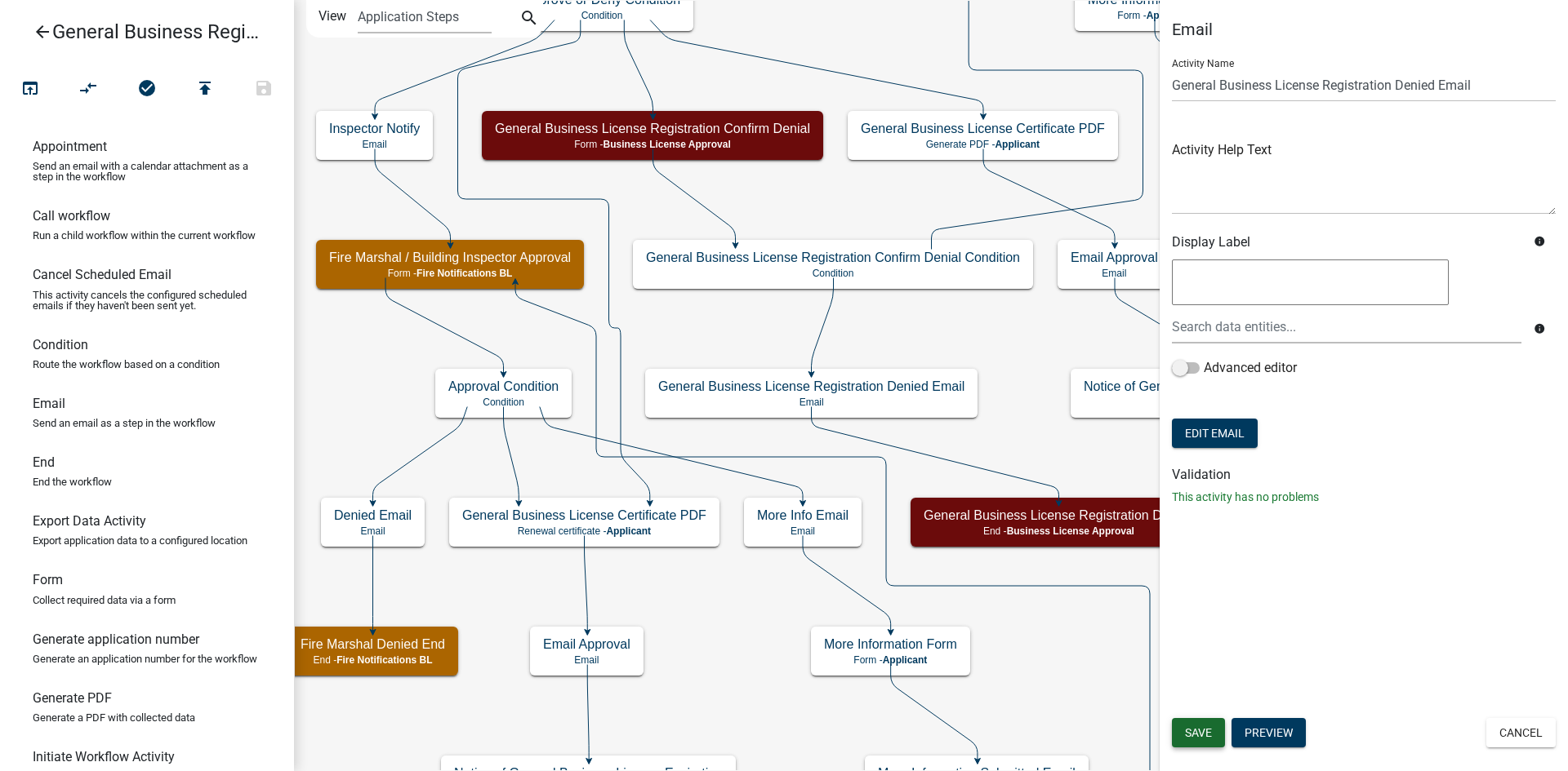
click at [1199, 728] on span "Save" at bounding box center [1198, 733] width 27 height 13
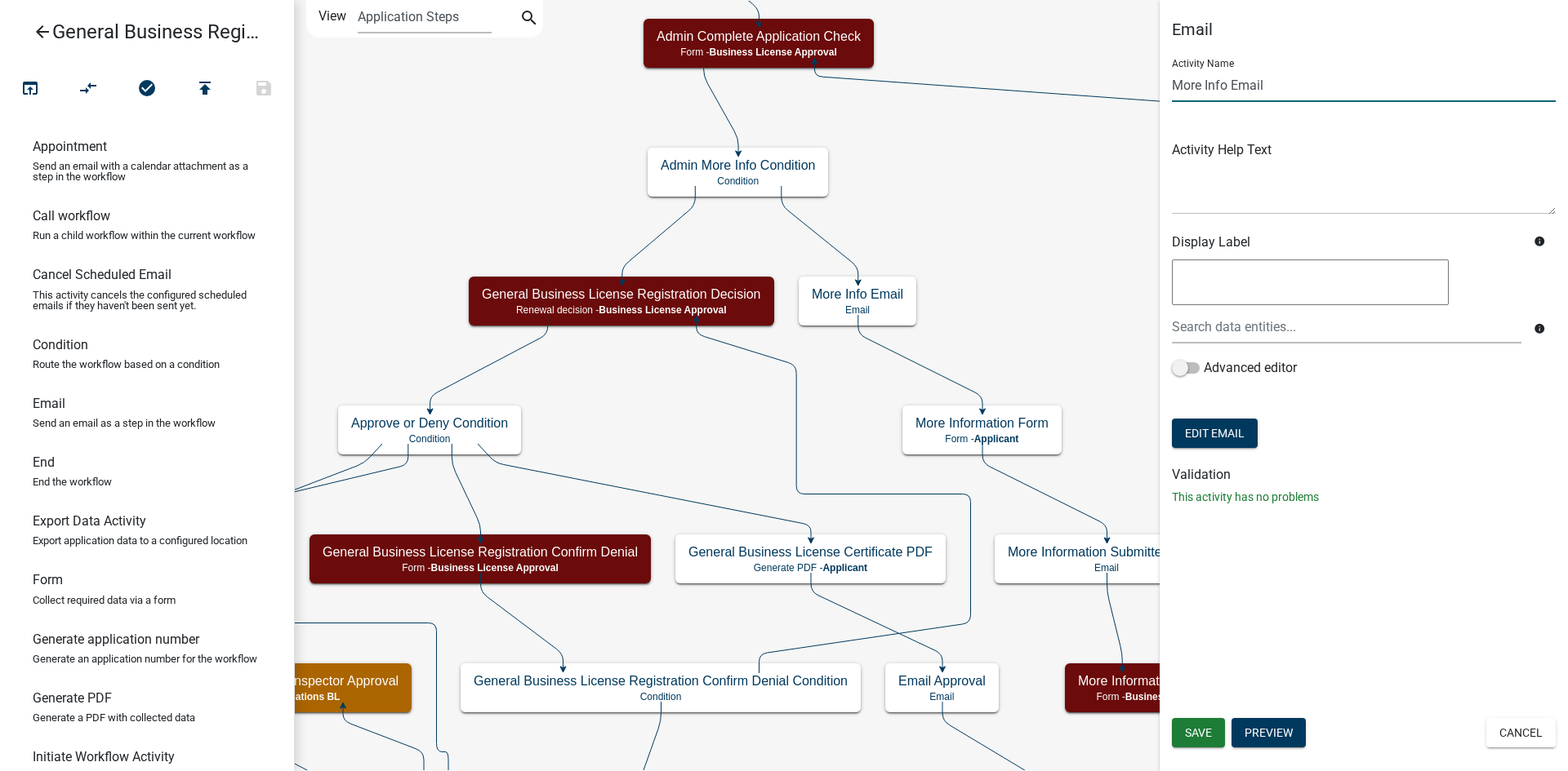
click at [1173, 91] on input "More Info Email" at bounding box center [1363, 85] width 383 height 33
type input "Admin More Info Email"
click at [1347, 609] on div "Email Activity Name Admin More Info Email Activity Help Text Display Label info…" at bounding box center [1363, 385] width 409 height 771
click at [1199, 722] on button "Save" at bounding box center [1198, 733] width 53 height 30
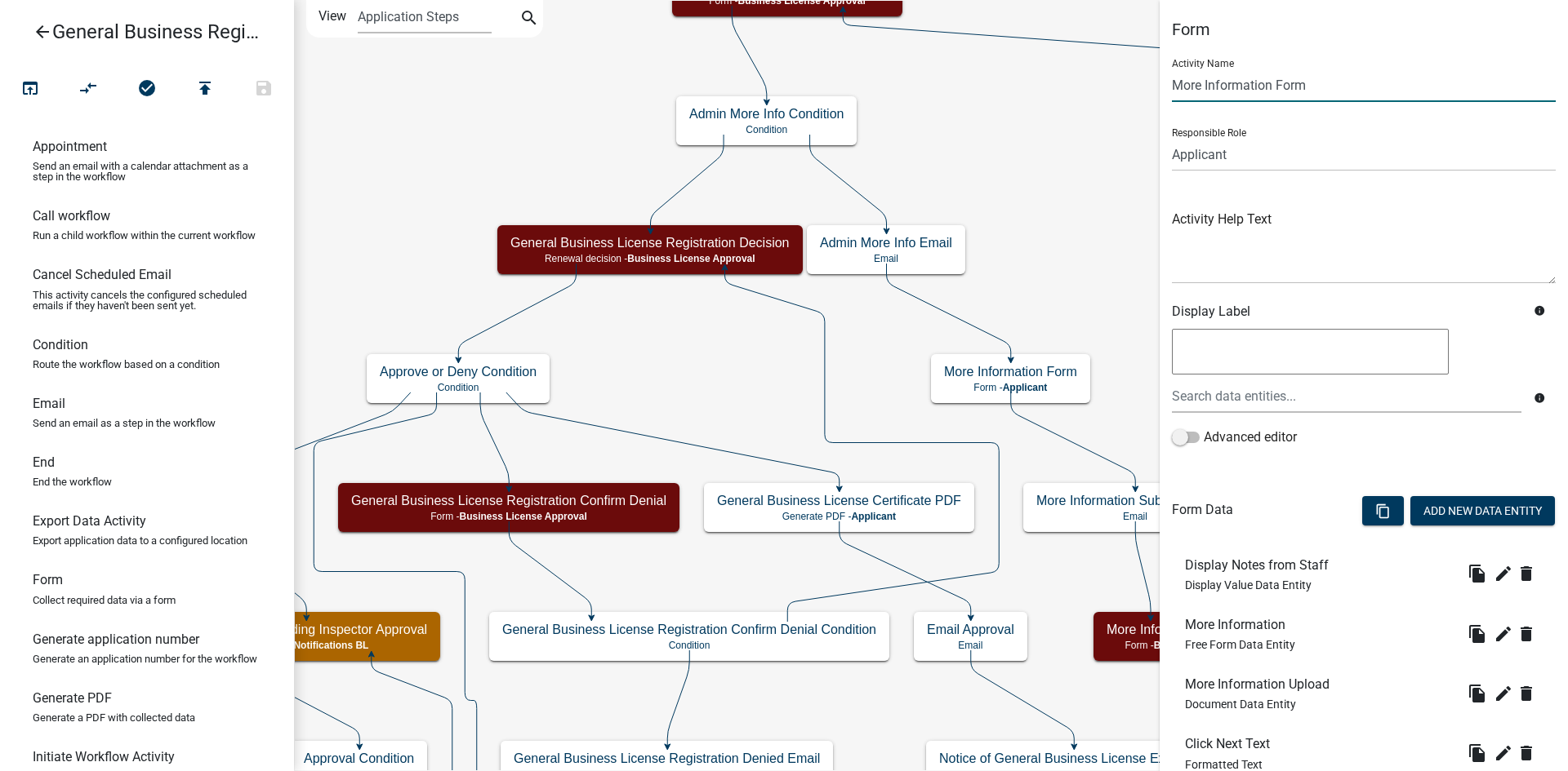
click at [1175, 85] on input "More Information Form" at bounding box center [1363, 85] width 383 height 33
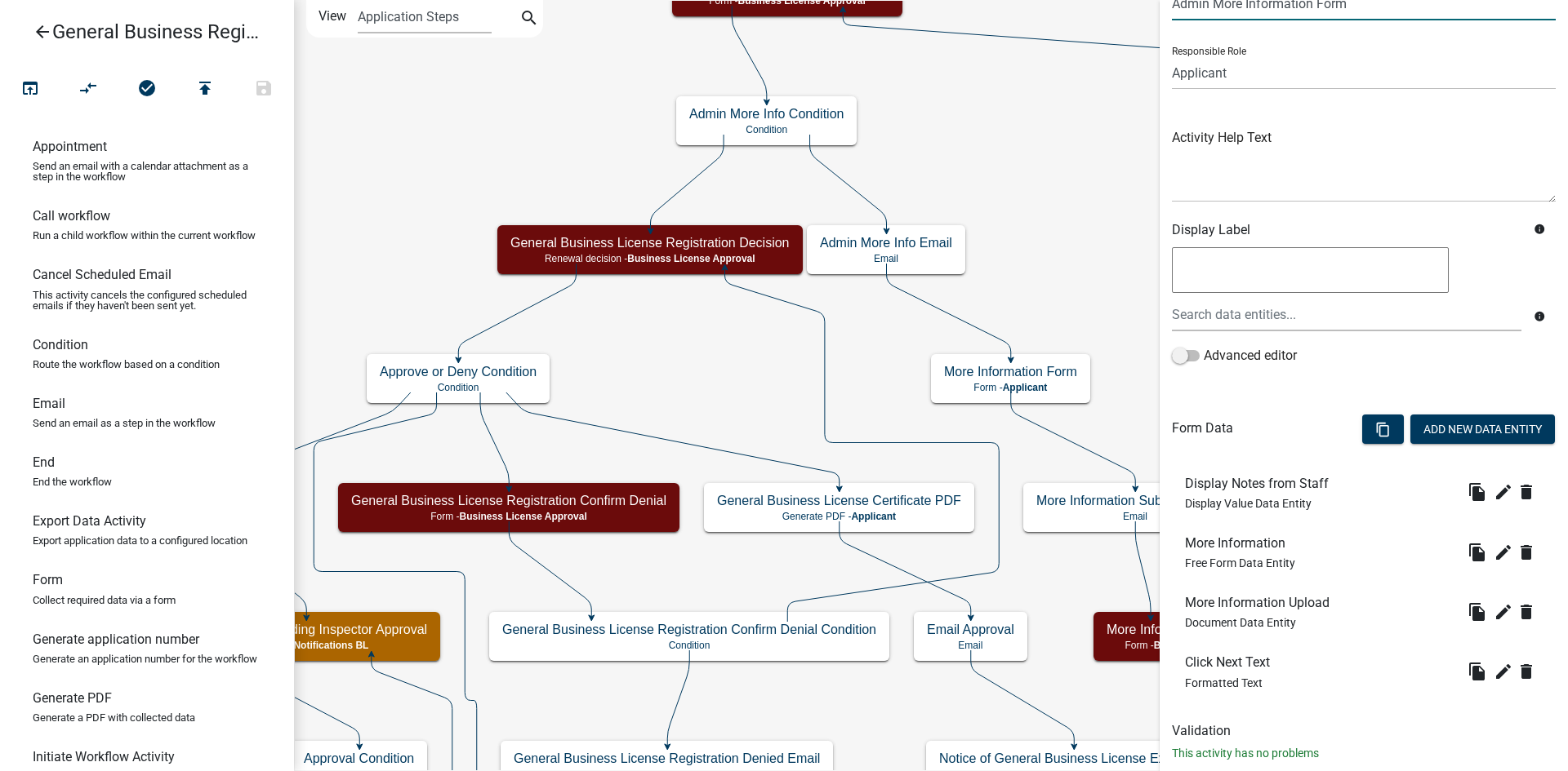
scroll to position [118, 0]
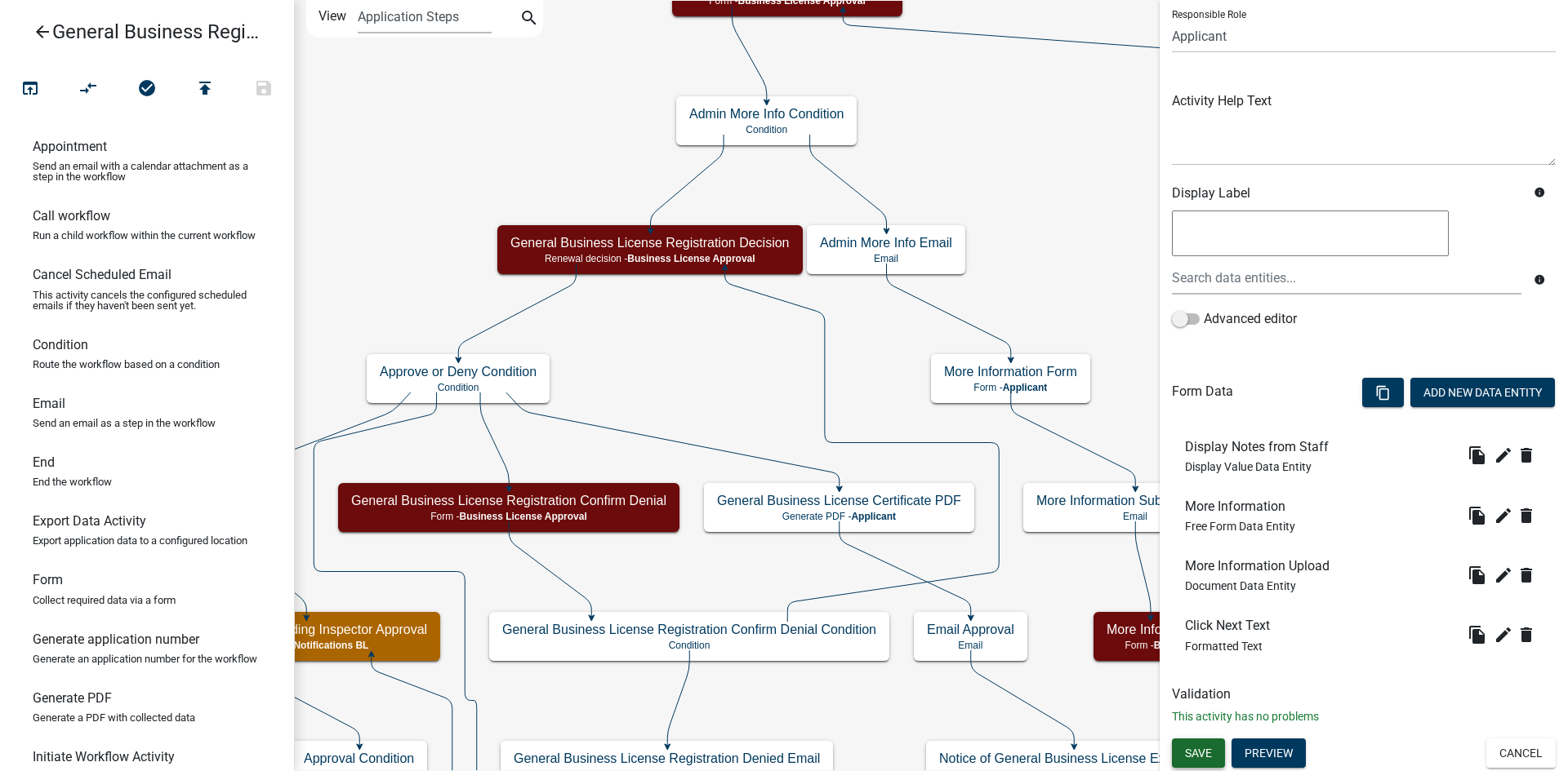
type input "Admin More Information Form"
click at [1210, 752] on span "Save" at bounding box center [1198, 752] width 27 height 13
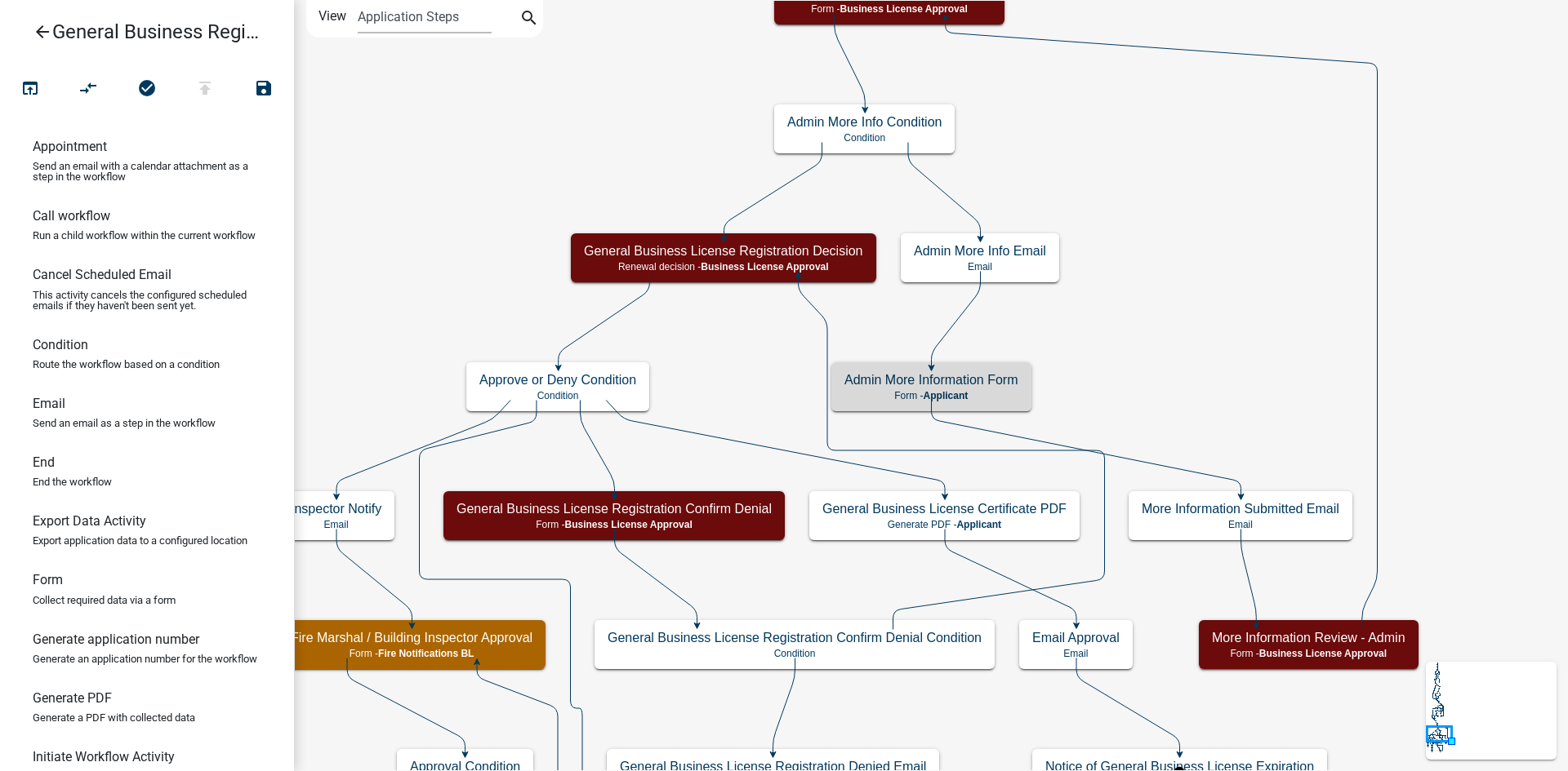
scroll to position [0, 0]
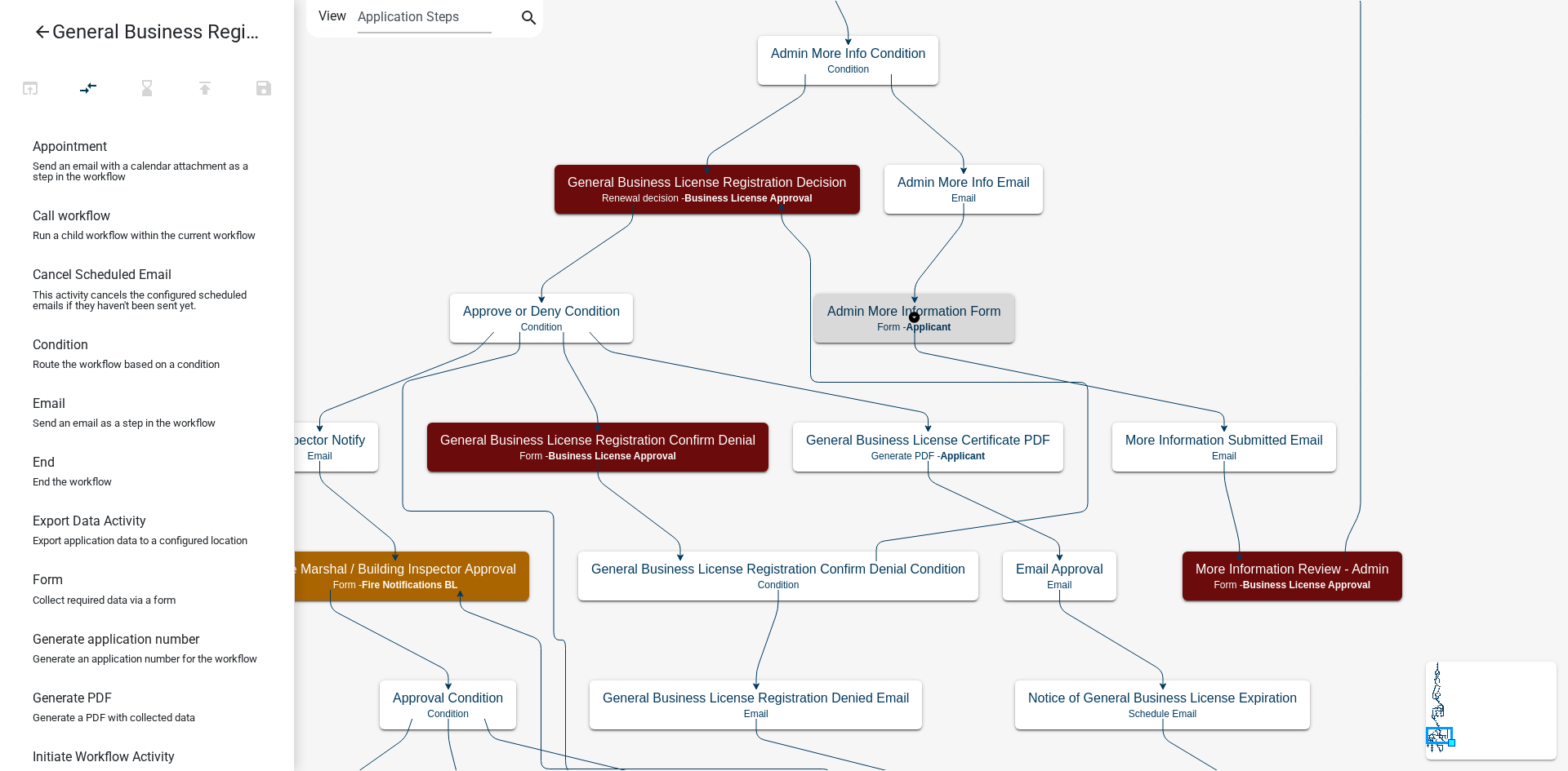
click at [982, 313] on h5 "Admin More Information Form" at bounding box center [914, 311] width 174 height 15
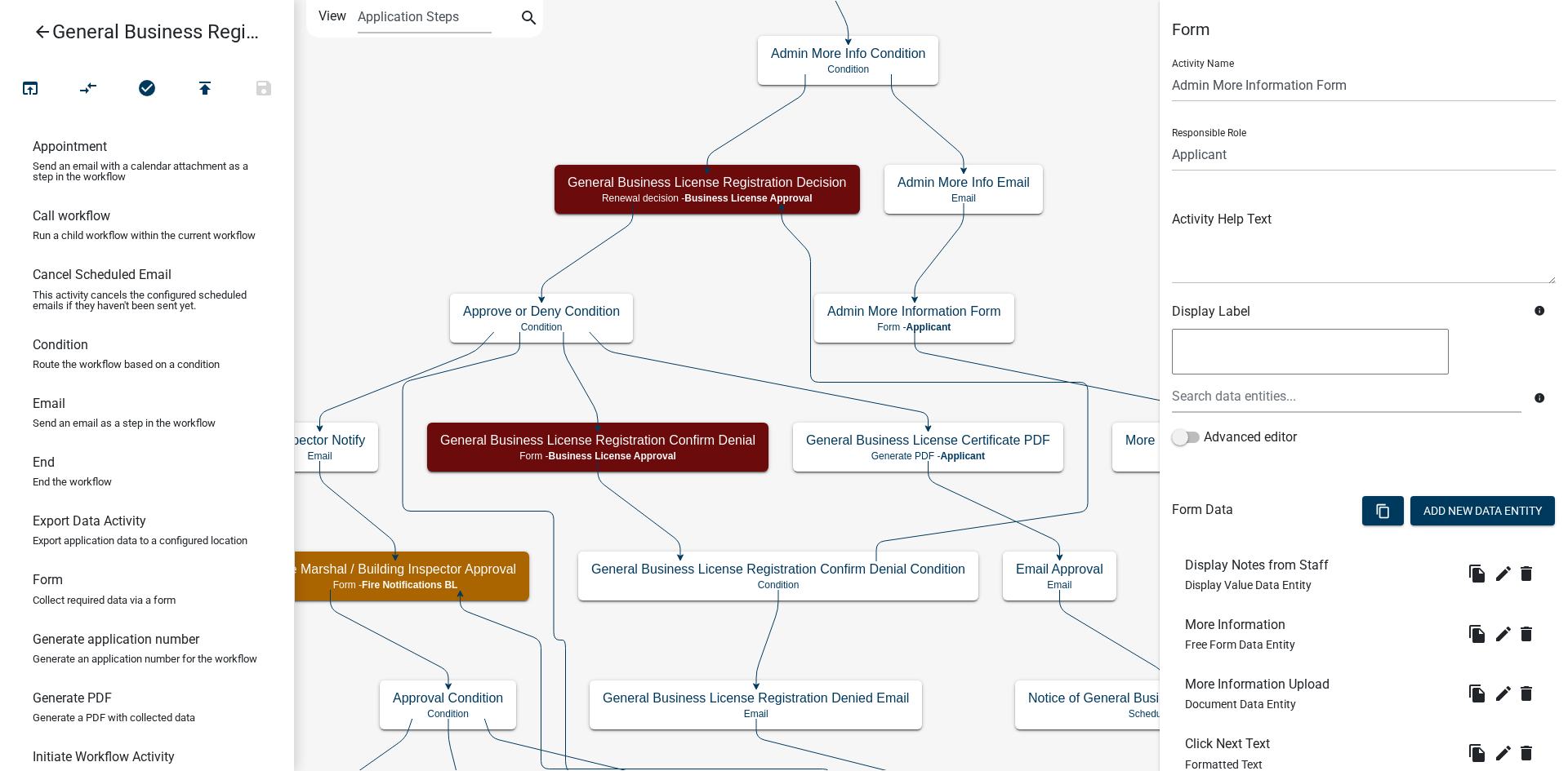
scroll to position [118, 0]
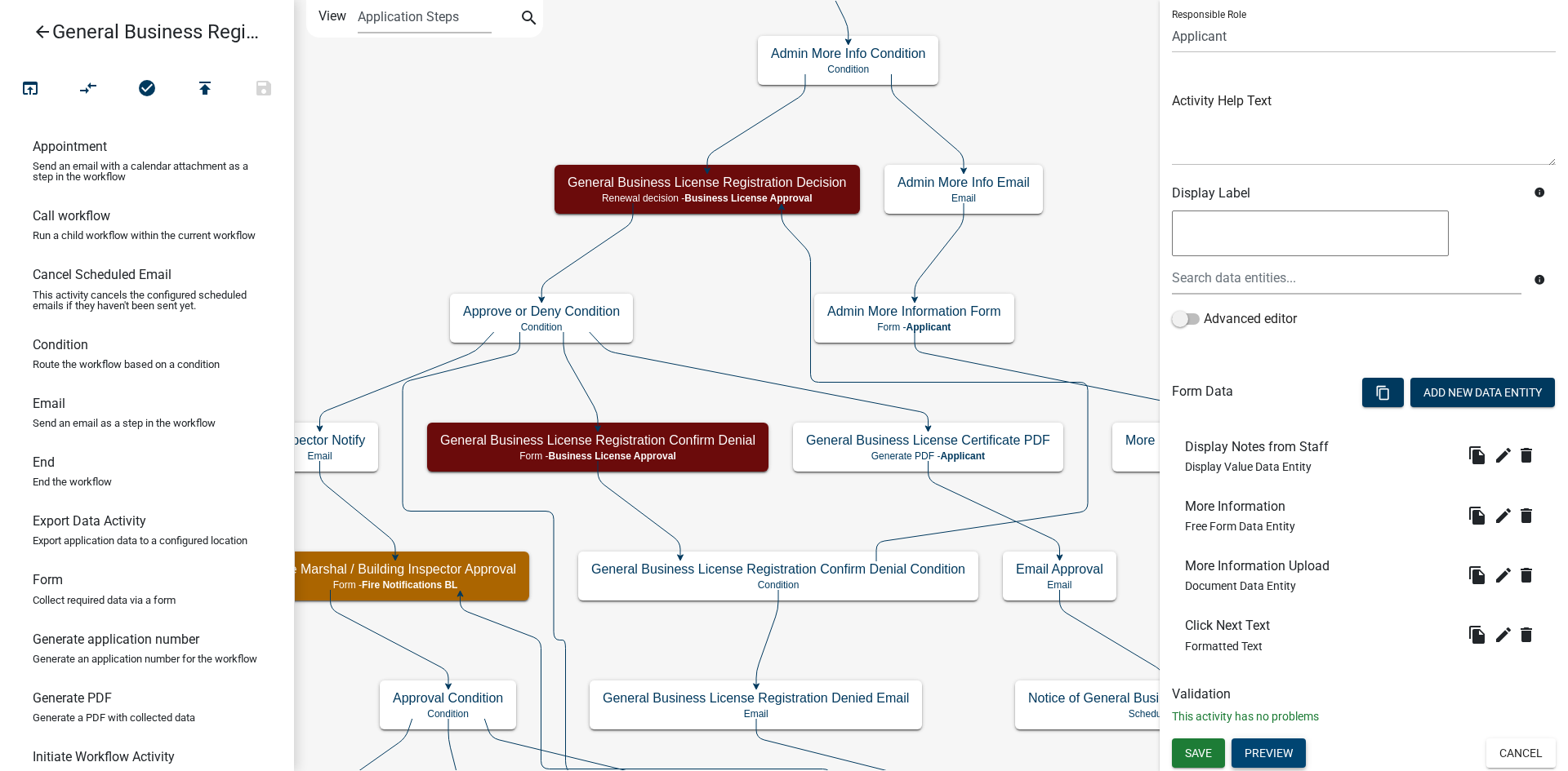
click at [1281, 752] on button "Preview" at bounding box center [1268, 753] width 74 height 30
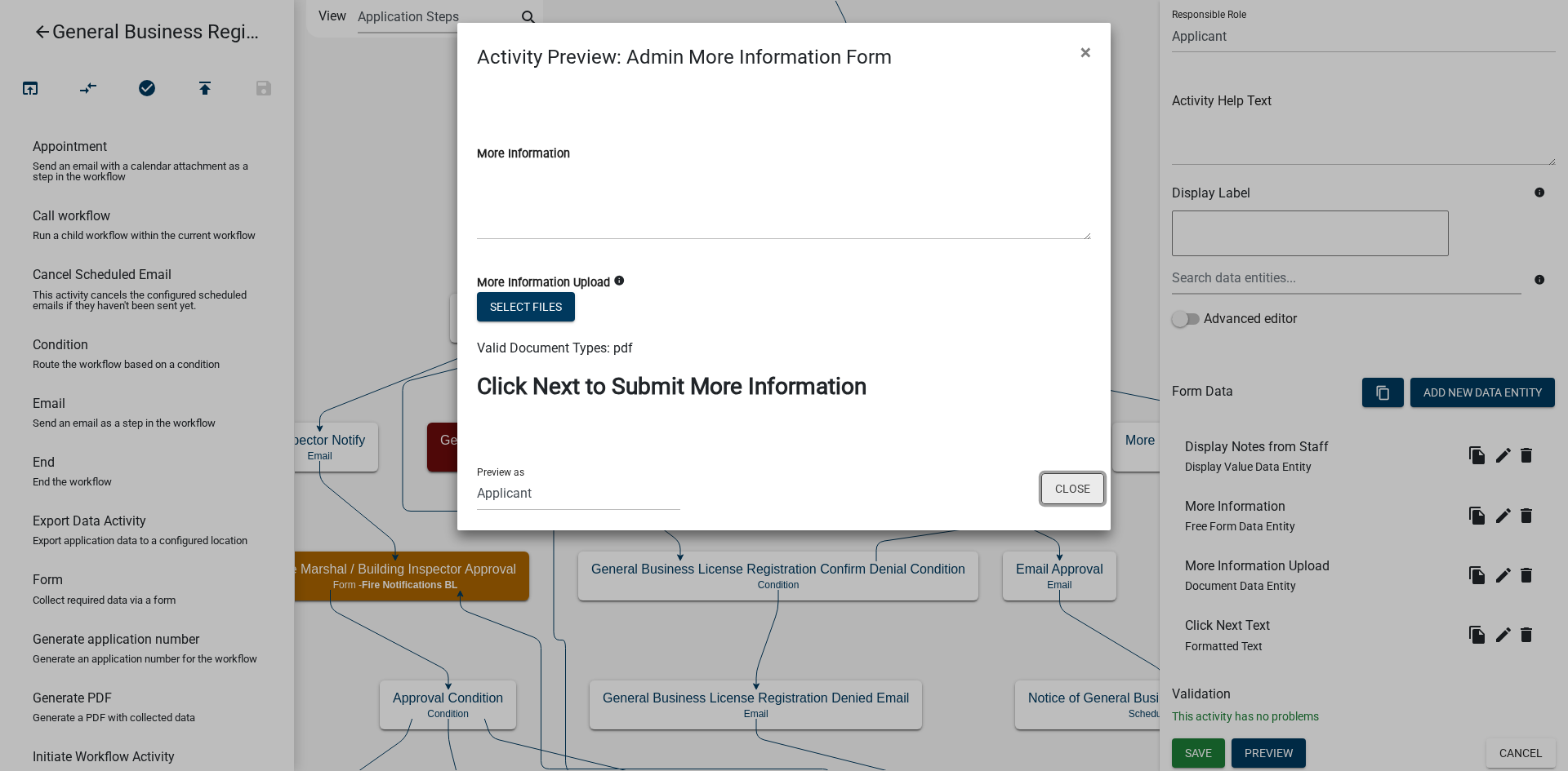
click at [1100, 497] on button "Close" at bounding box center [1073, 489] width 63 height 31
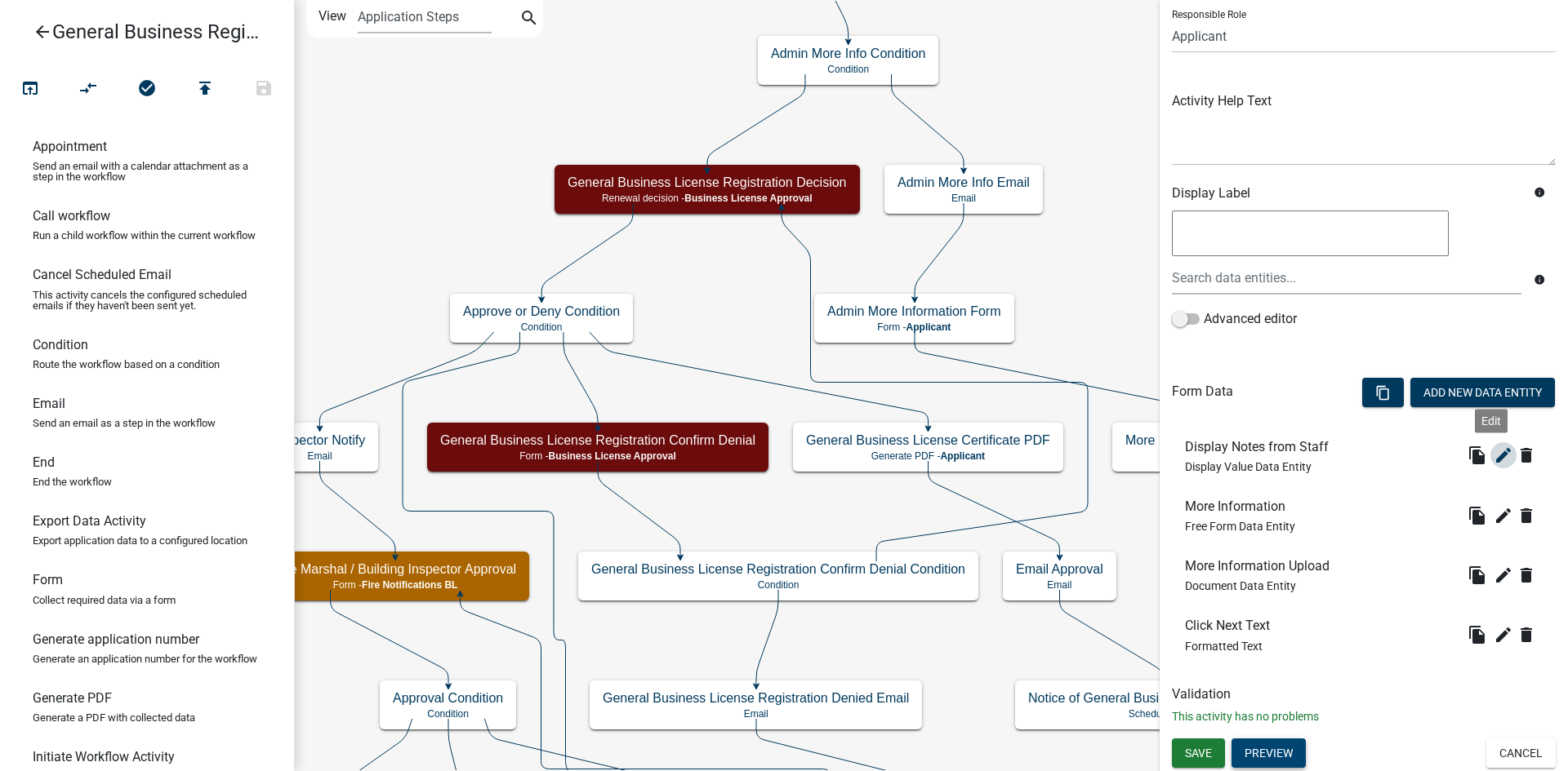
click at [1493, 463] on icon "edit" at bounding box center [1503, 455] width 20 height 20
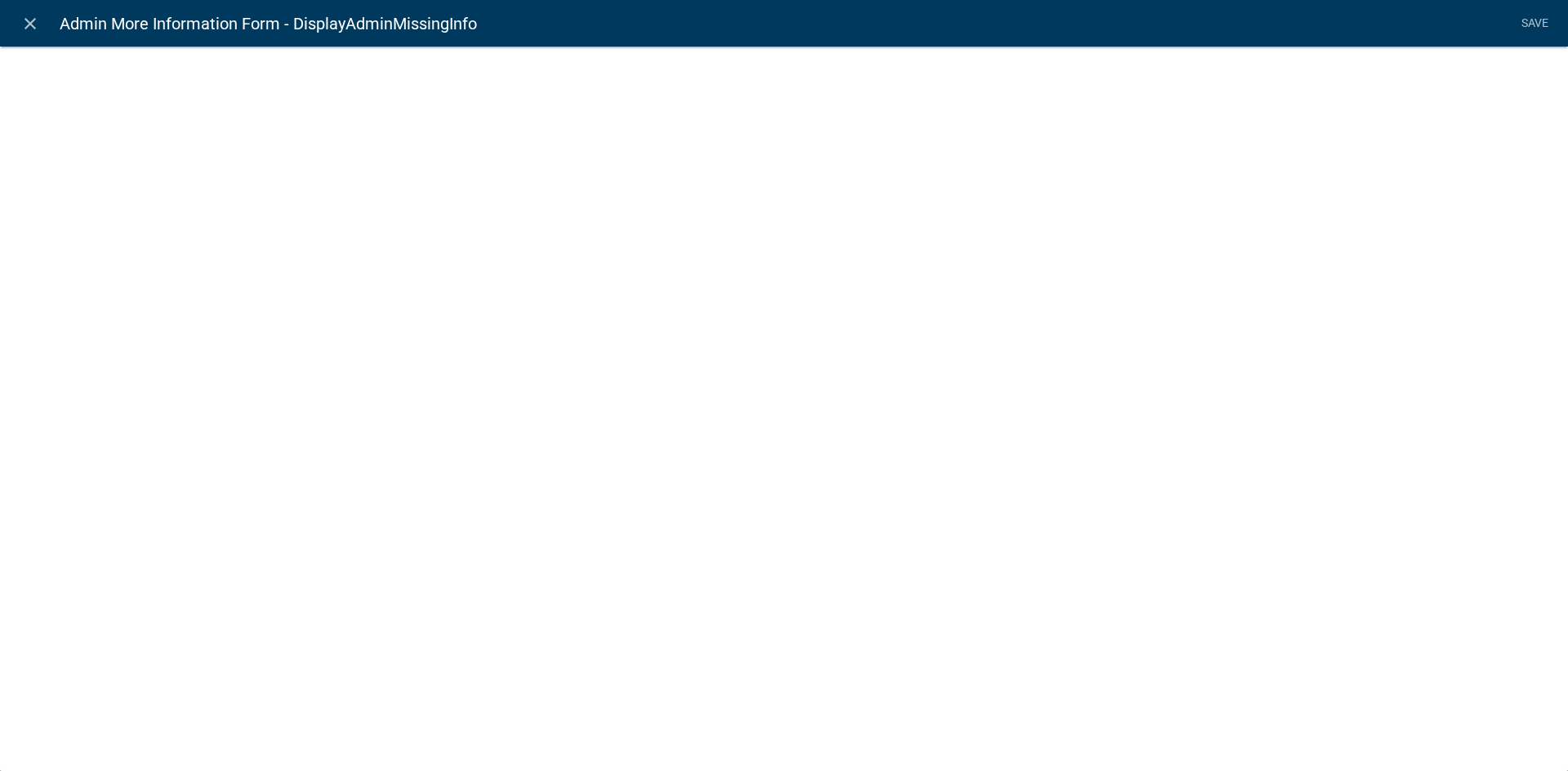
select select "display-entity-value"
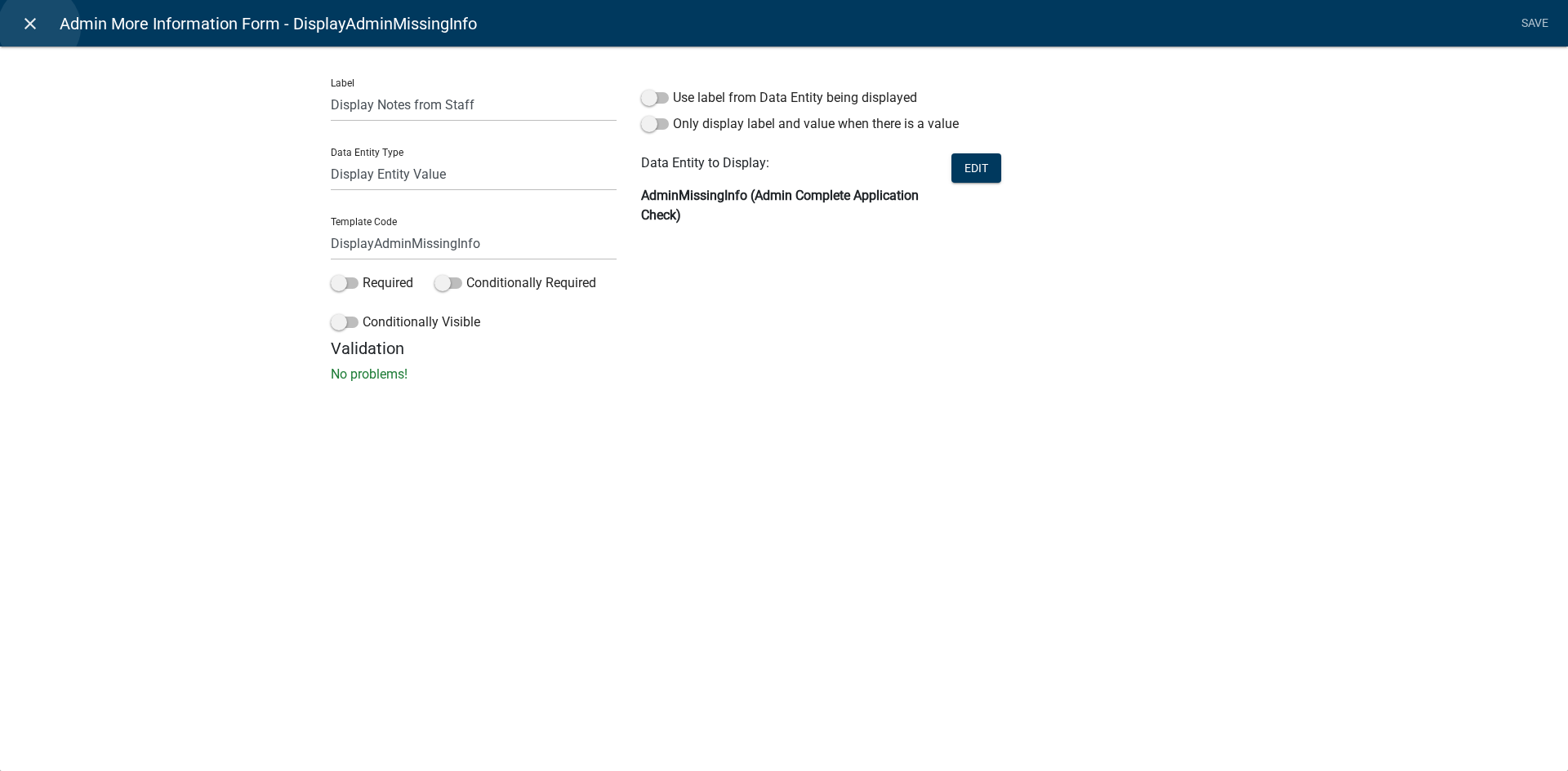
click at [39, 27] on icon "close" at bounding box center [31, 23] width 20 height 20
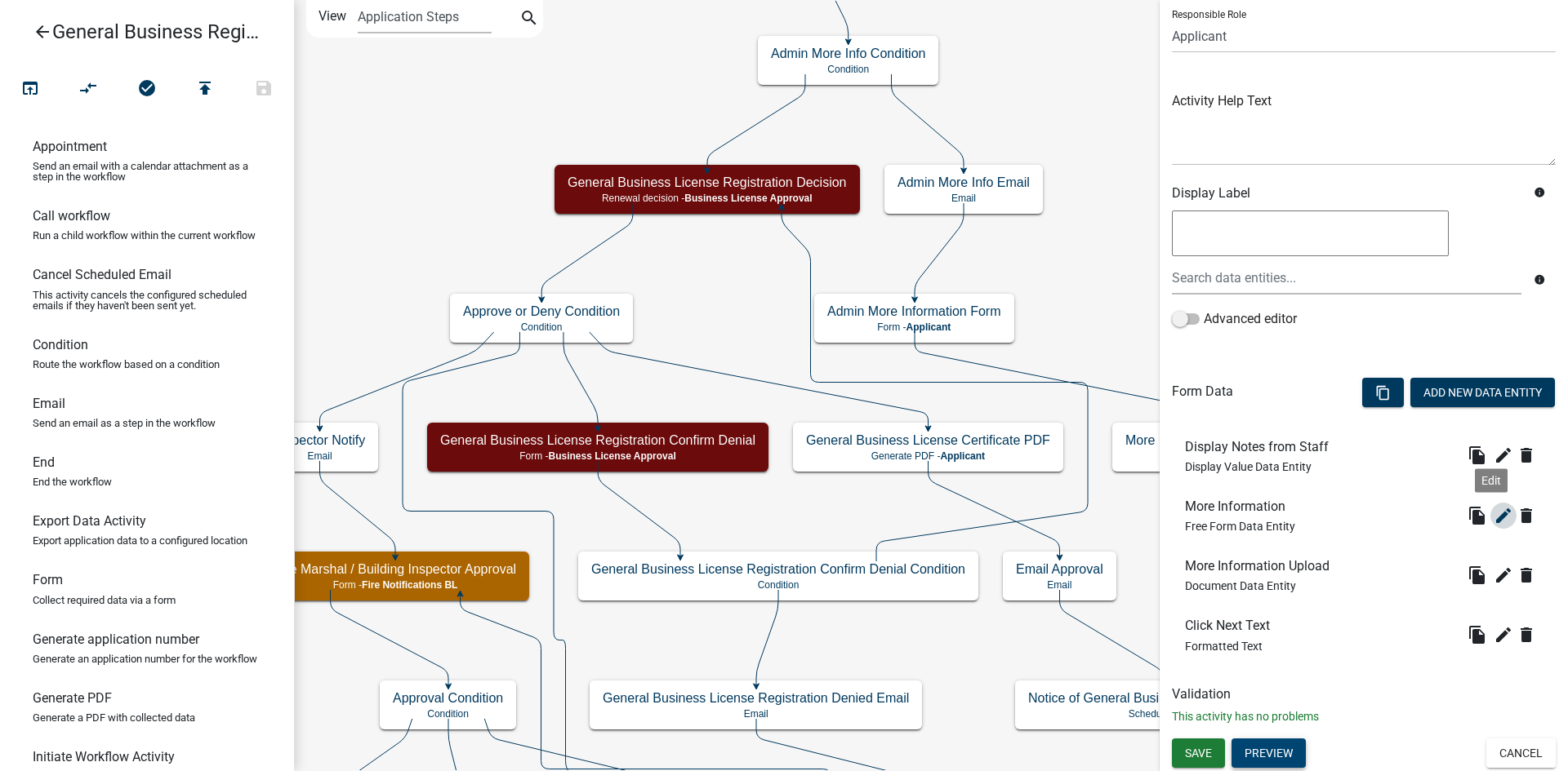
click at [1493, 520] on icon "edit" at bounding box center [1503, 516] width 20 height 20
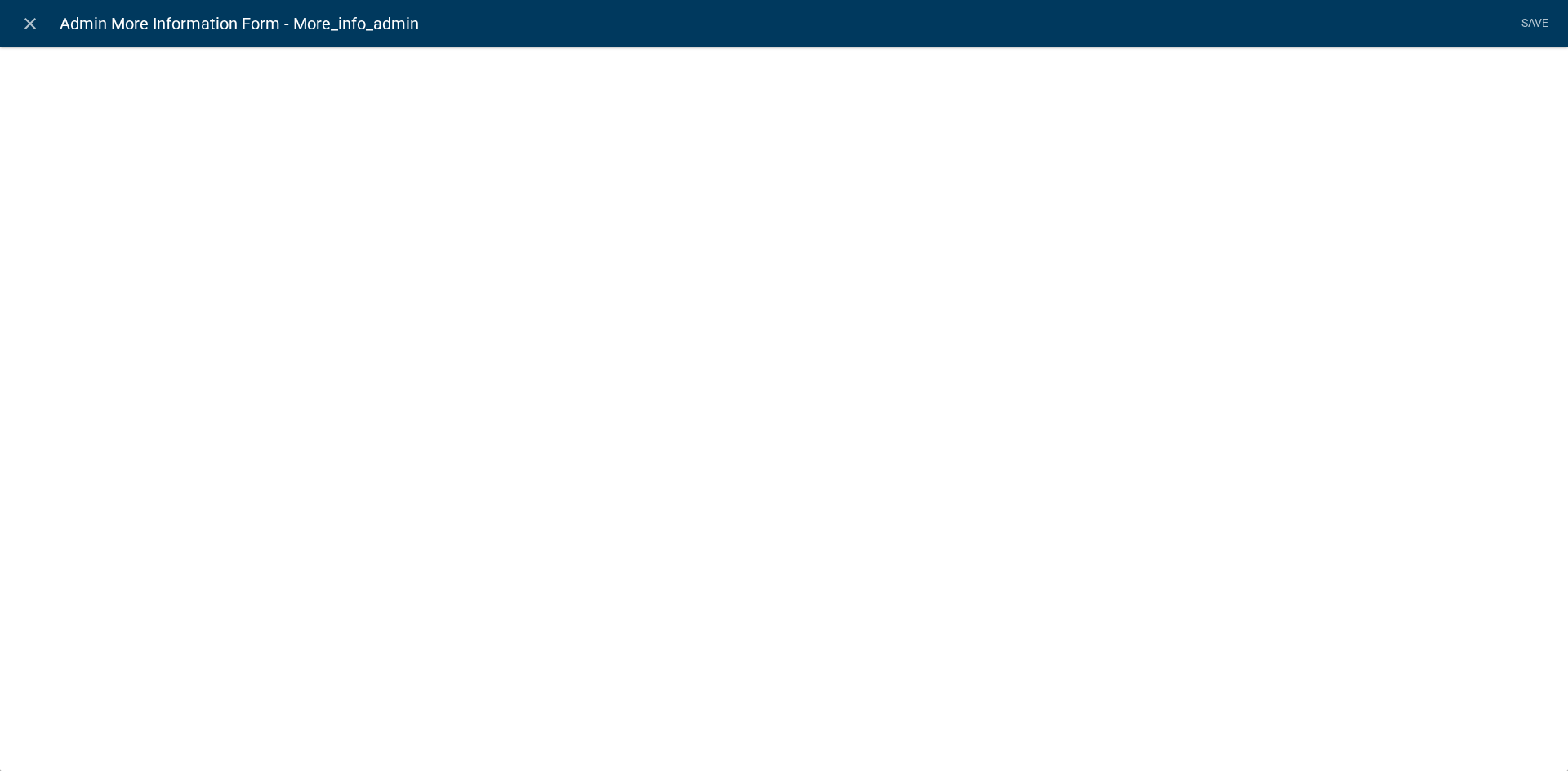
select select
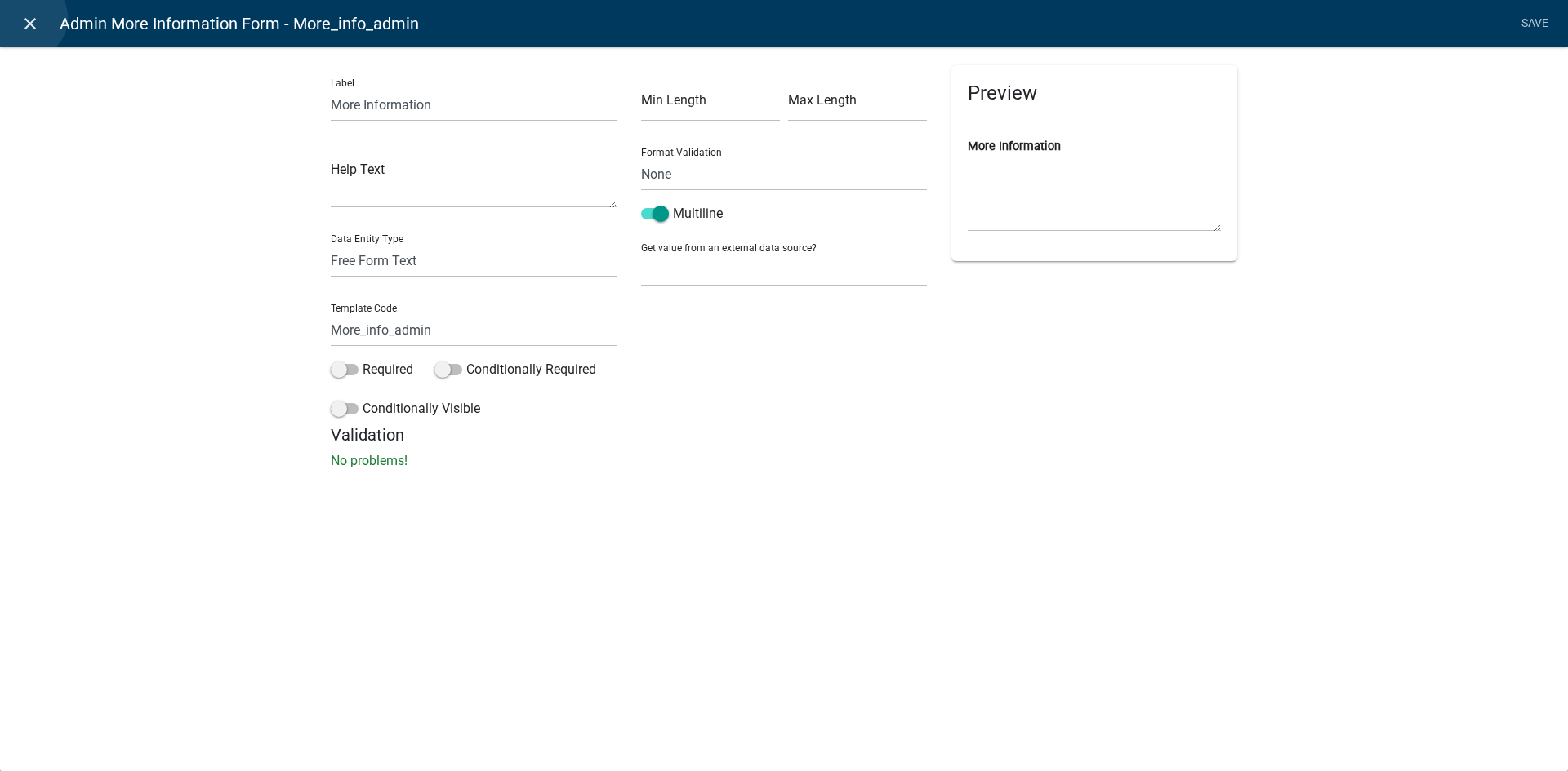
click at [26, 18] on icon "close" at bounding box center [31, 23] width 20 height 20
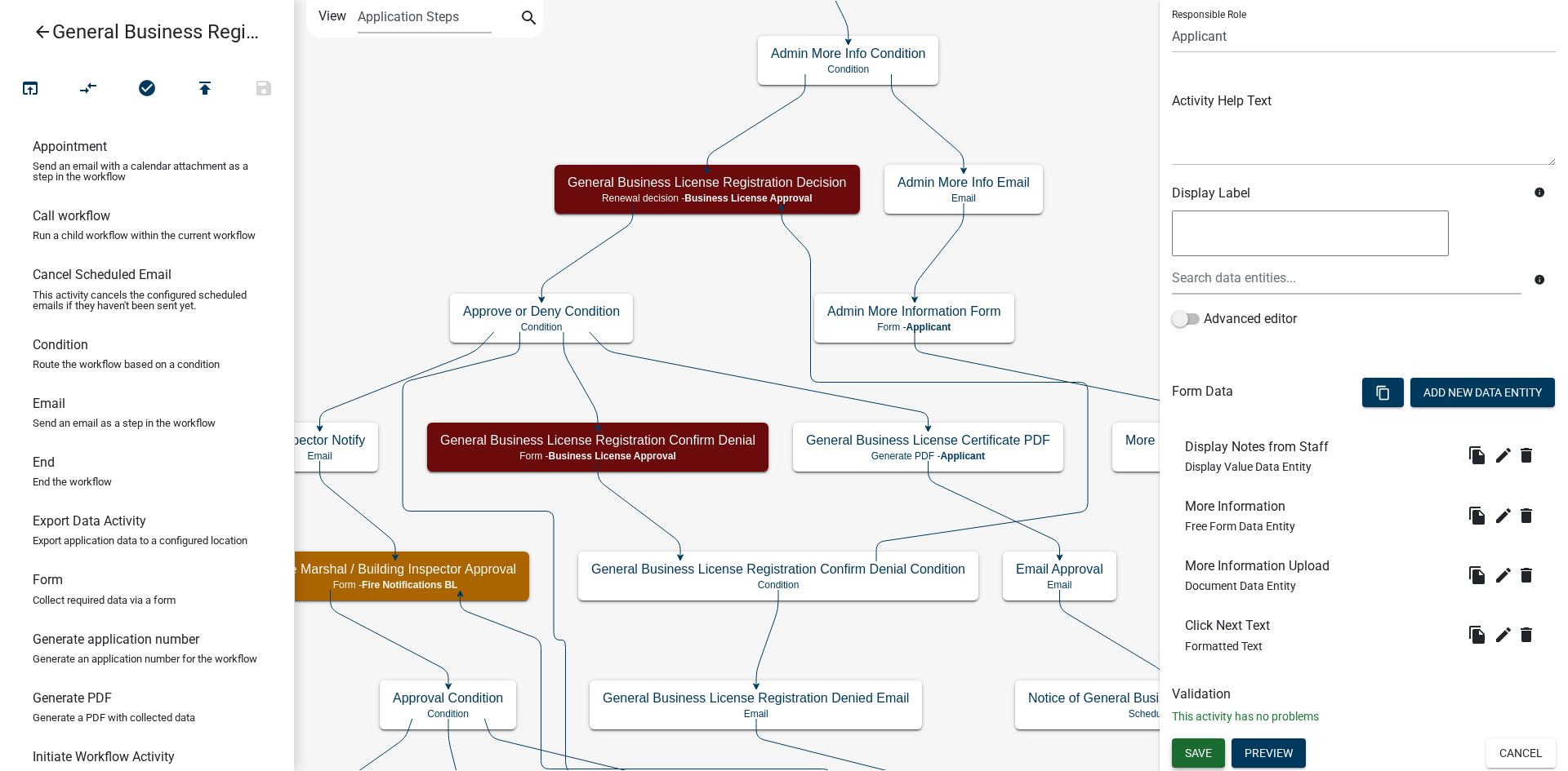
click at [1203, 756] on span "Save" at bounding box center [1198, 752] width 27 height 13
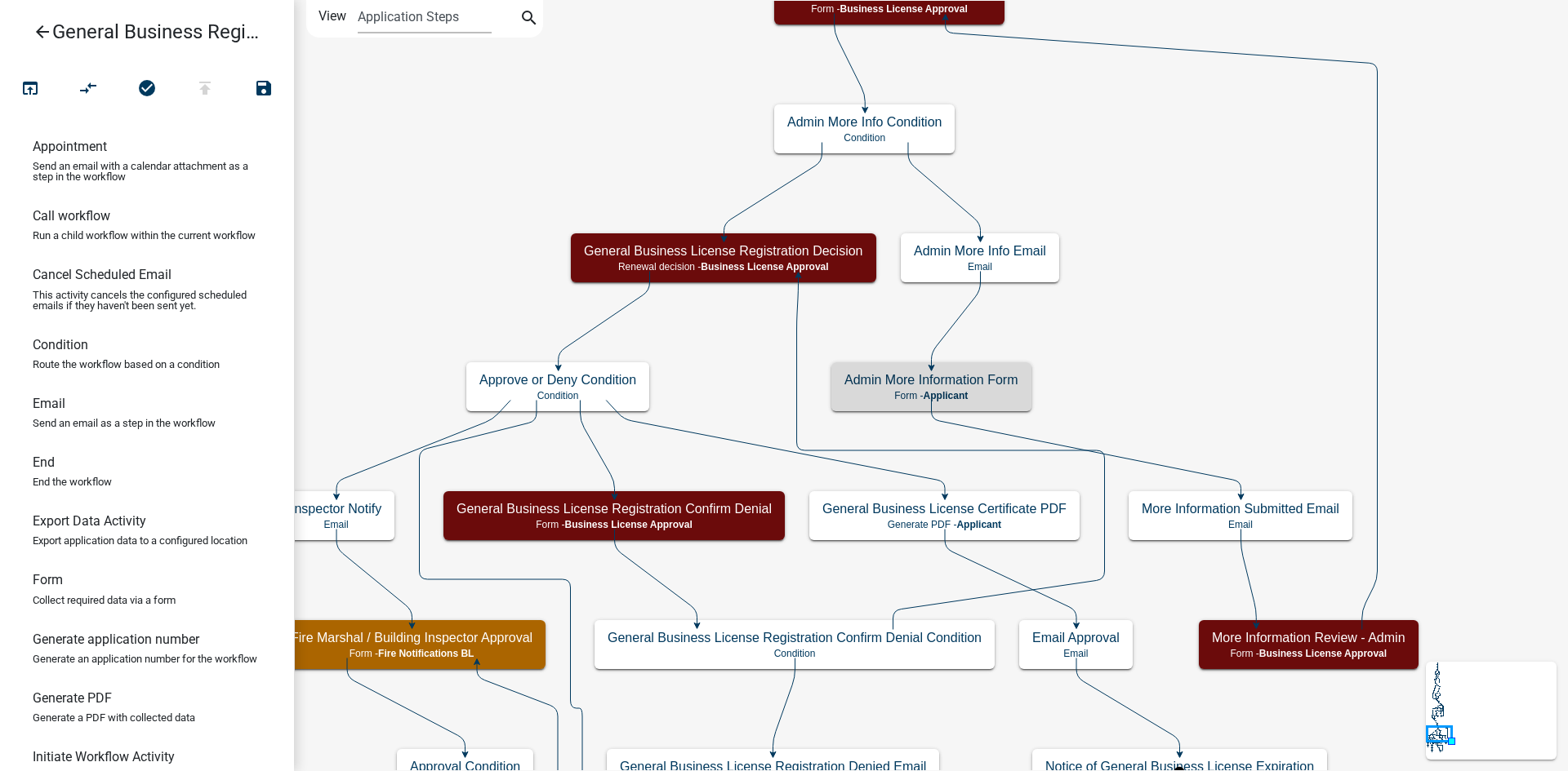
scroll to position [0, 0]
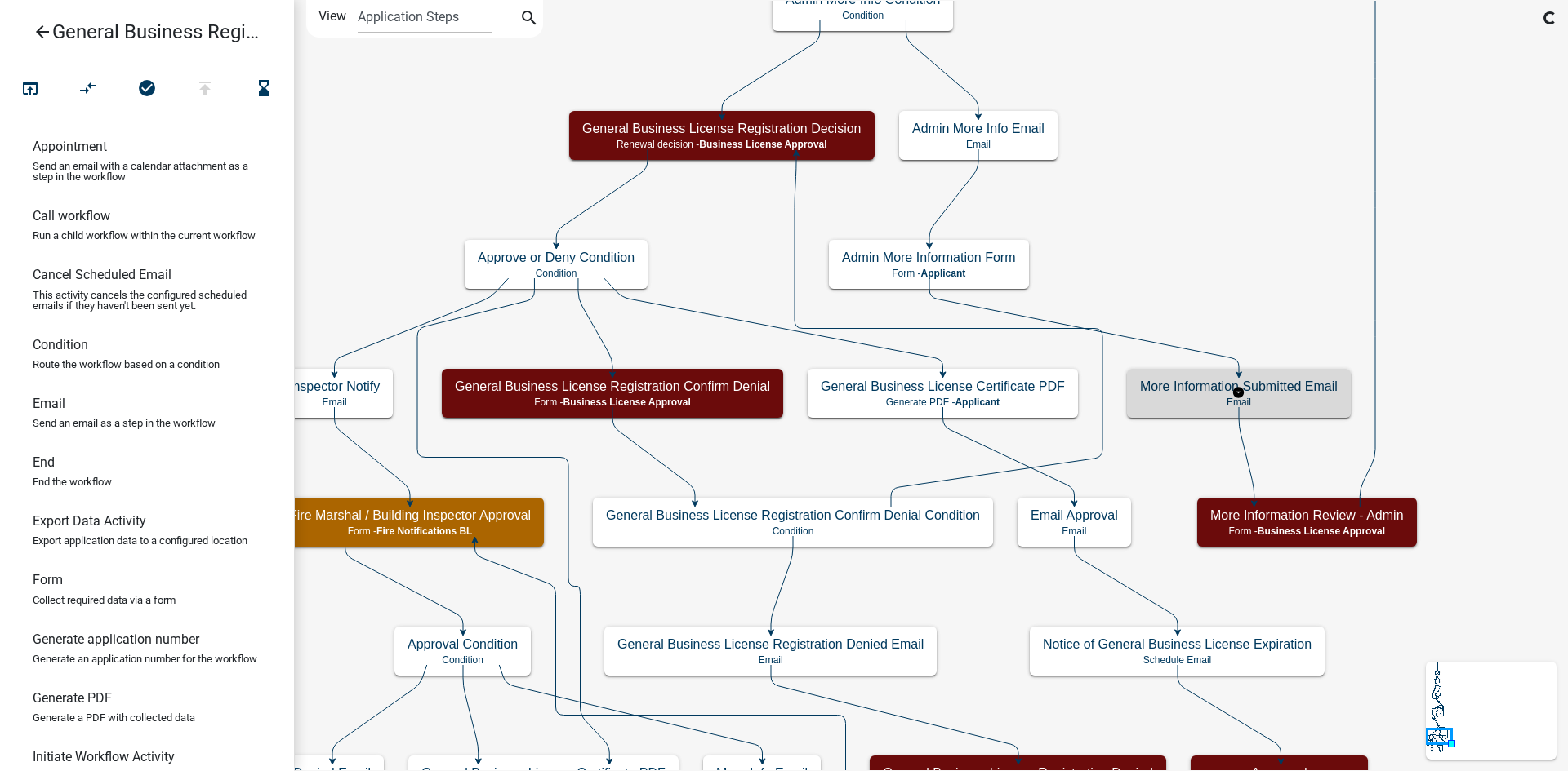
click at [1310, 399] on p "Email" at bounding box center [1239, 402] width 198 height 12
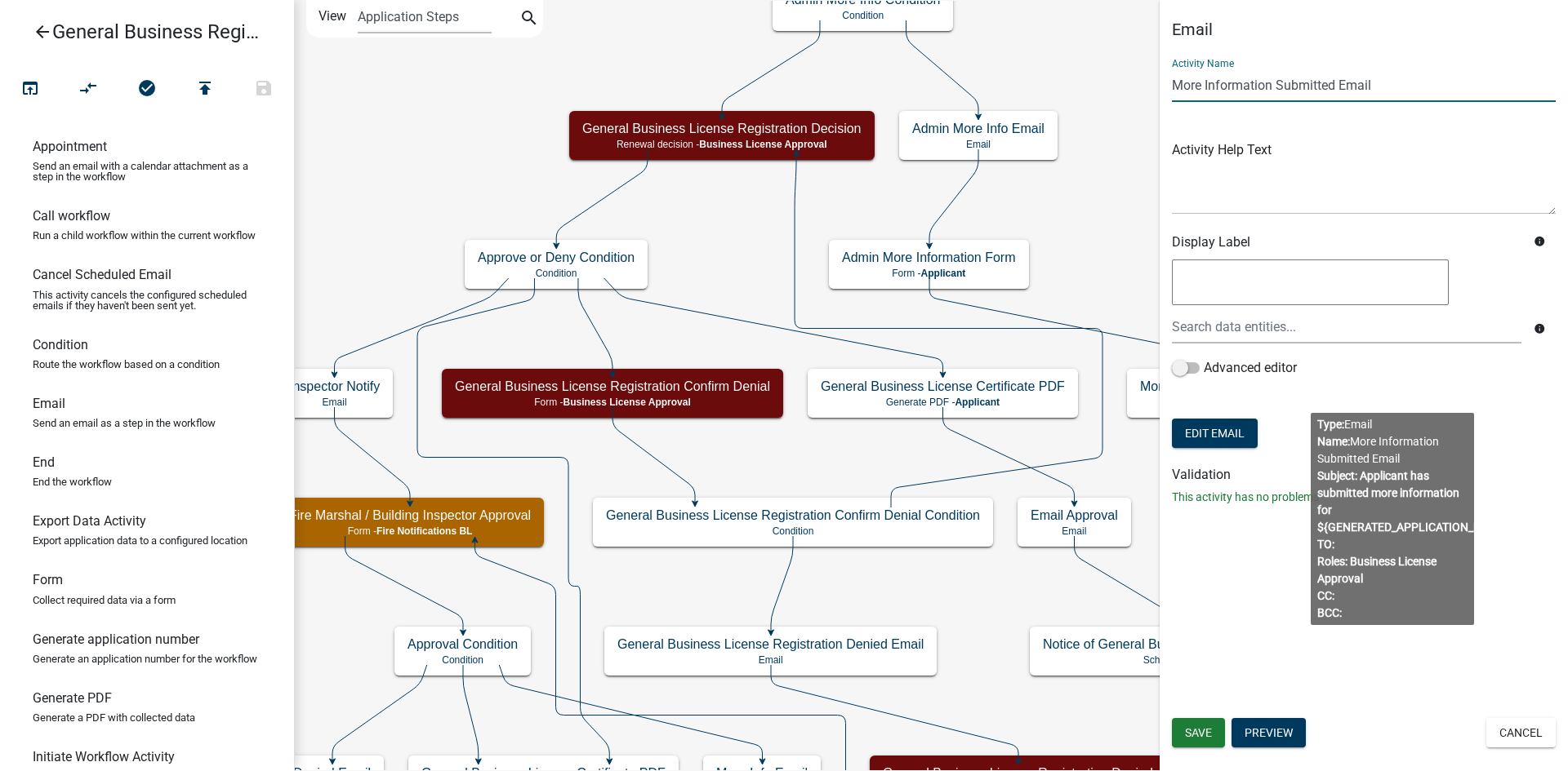
click at [1173, 89] on input "More Information Submitted Email" at bounding box center [1363, 85] width 383 height 33
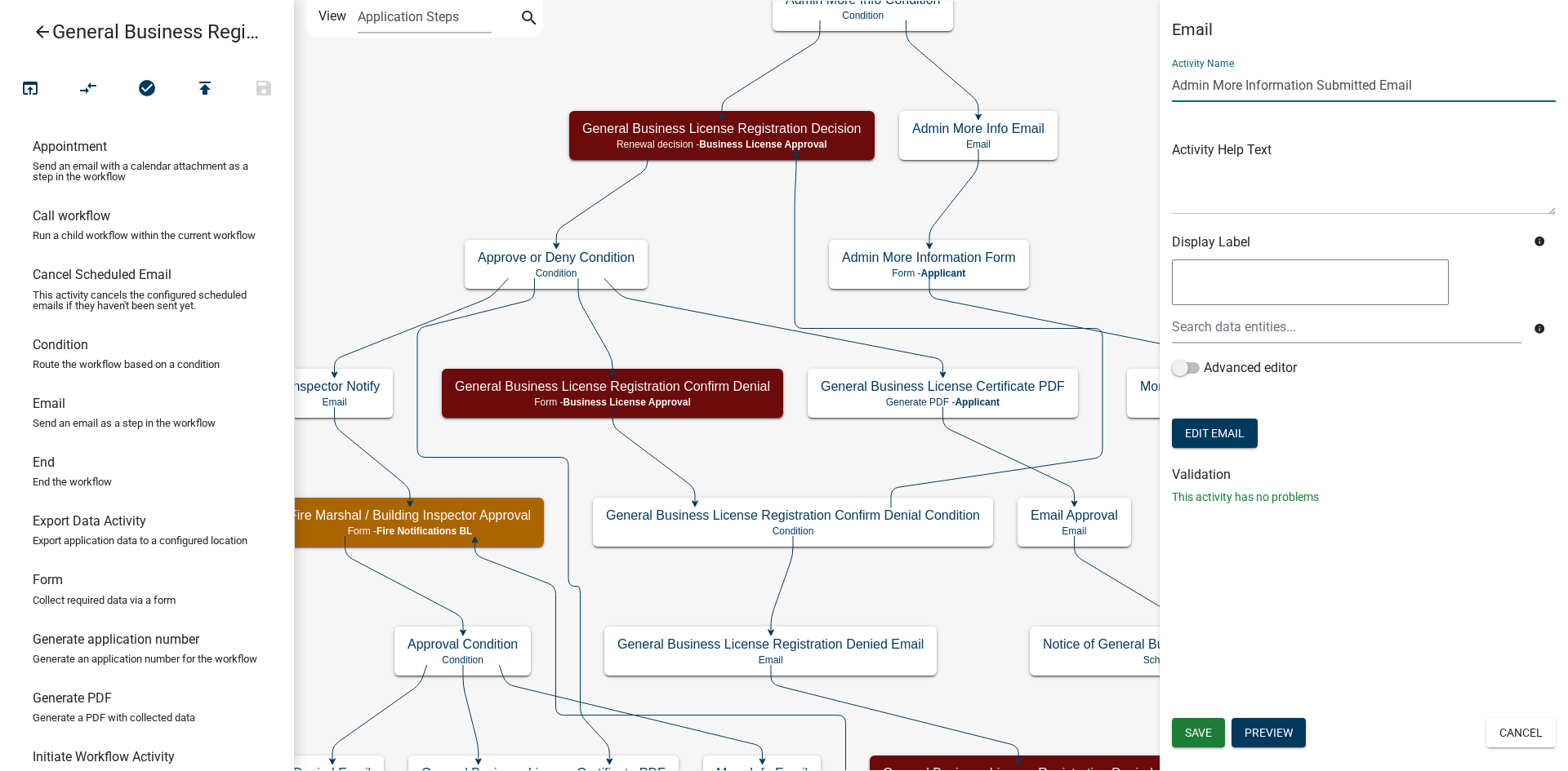
type input "Admin More Information Submitted Email"
click at [1432, 473] on h6 "Validation" at bounding box center [1363, 474] width 383 height 15
click at [1201, 726] on button "Save" at bounding box center [1198, 733] width 53 height 30
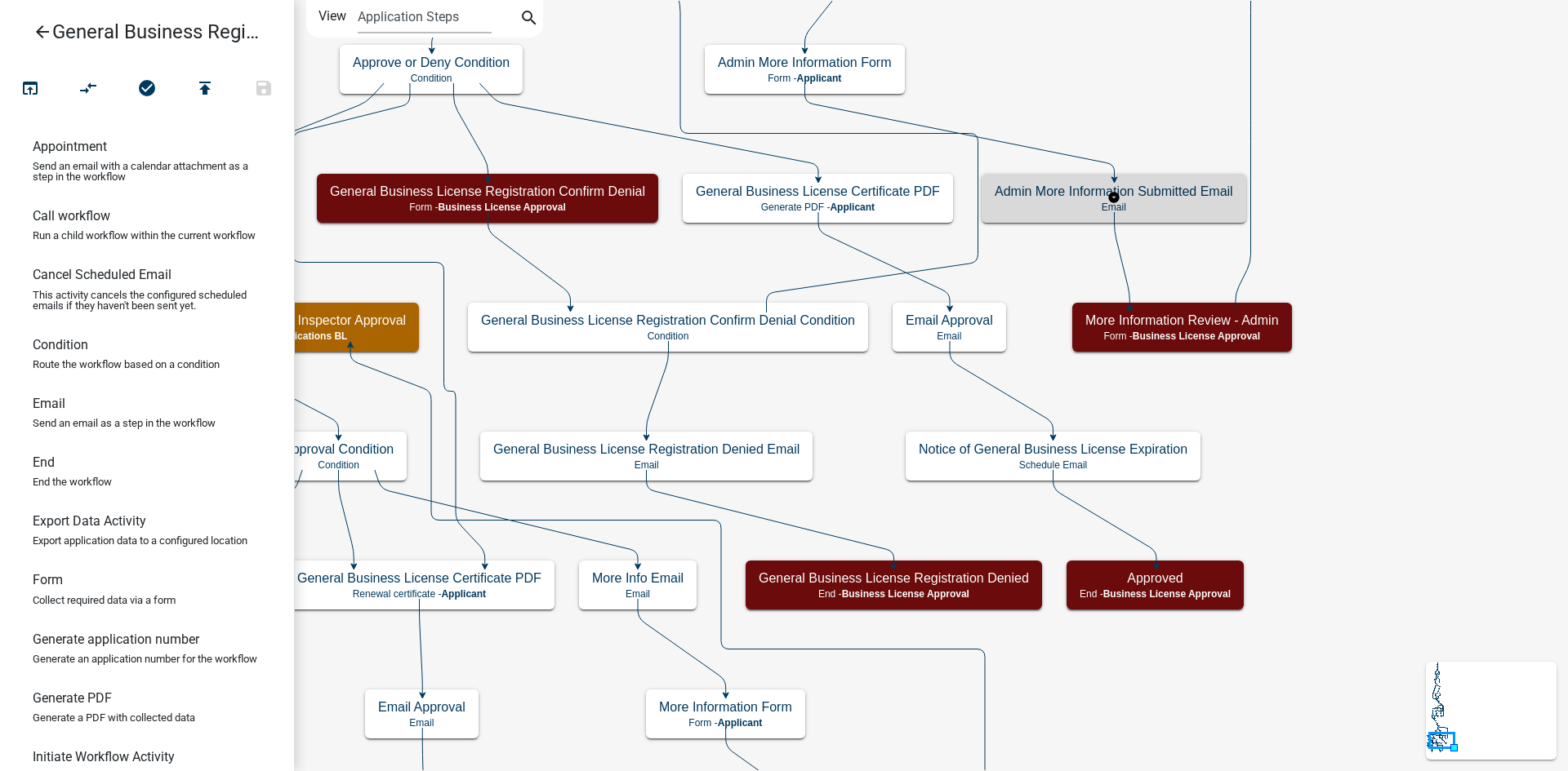
click at [1030, 199] on div "Admin More Information Submitted Email Email" at bounding box center [1113, 198] width 264 height 49
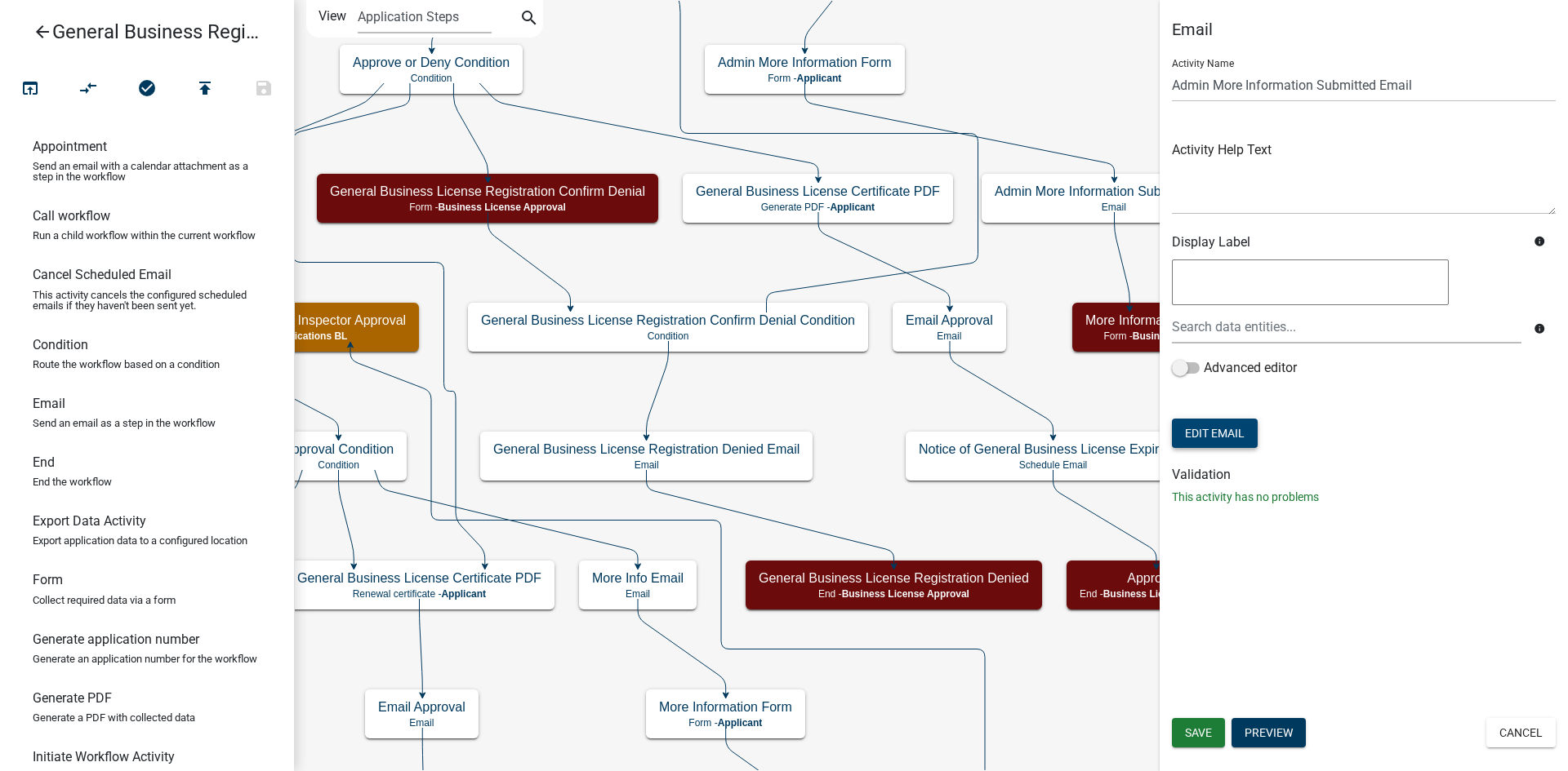
click at [1238, 431] on button "Edit Email" at bounding box center [1214, 433] width 86 height 30
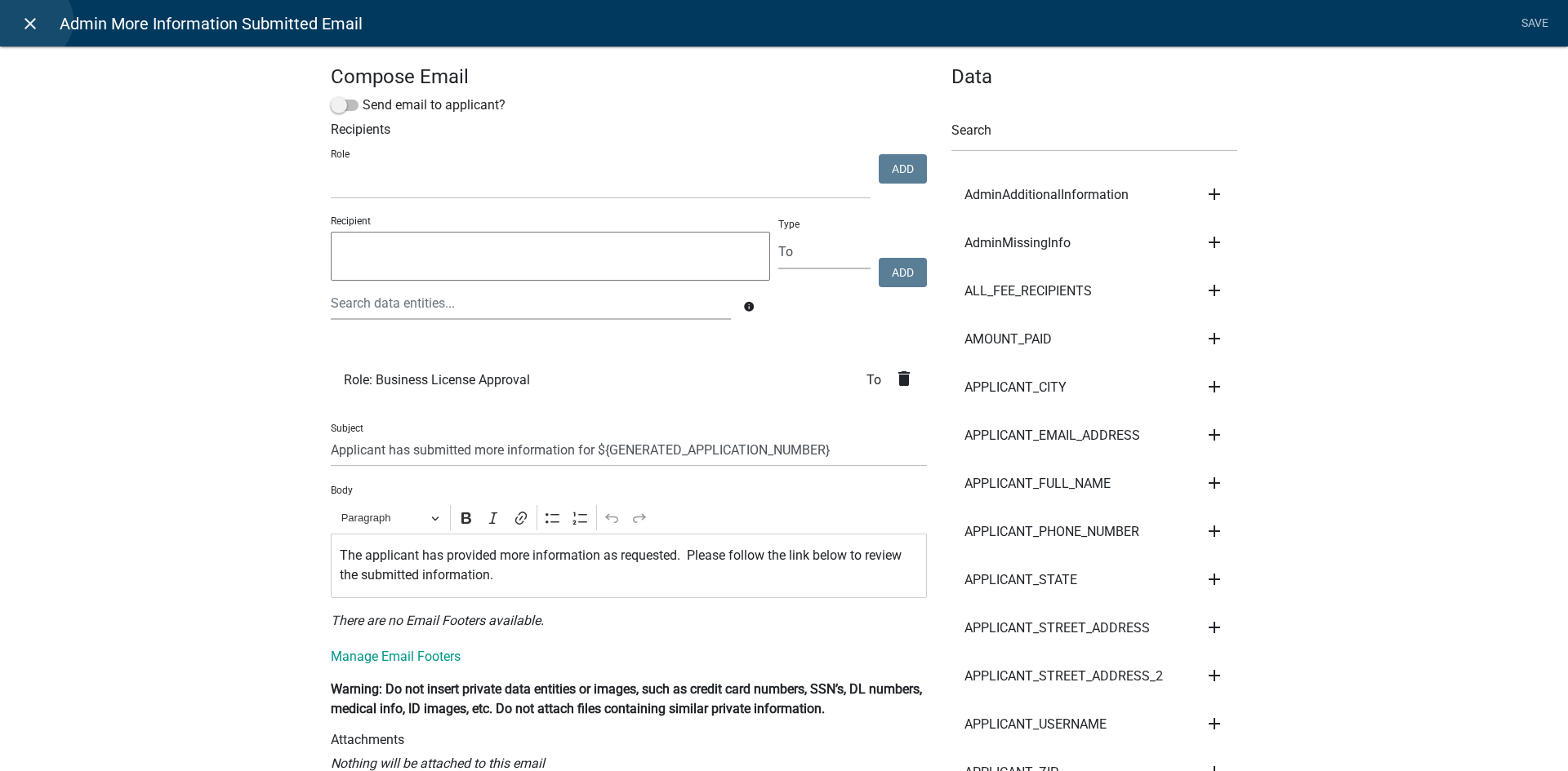
click at [32, 21] on icon "close" at bounding box center [31, 23] width 20 height 20
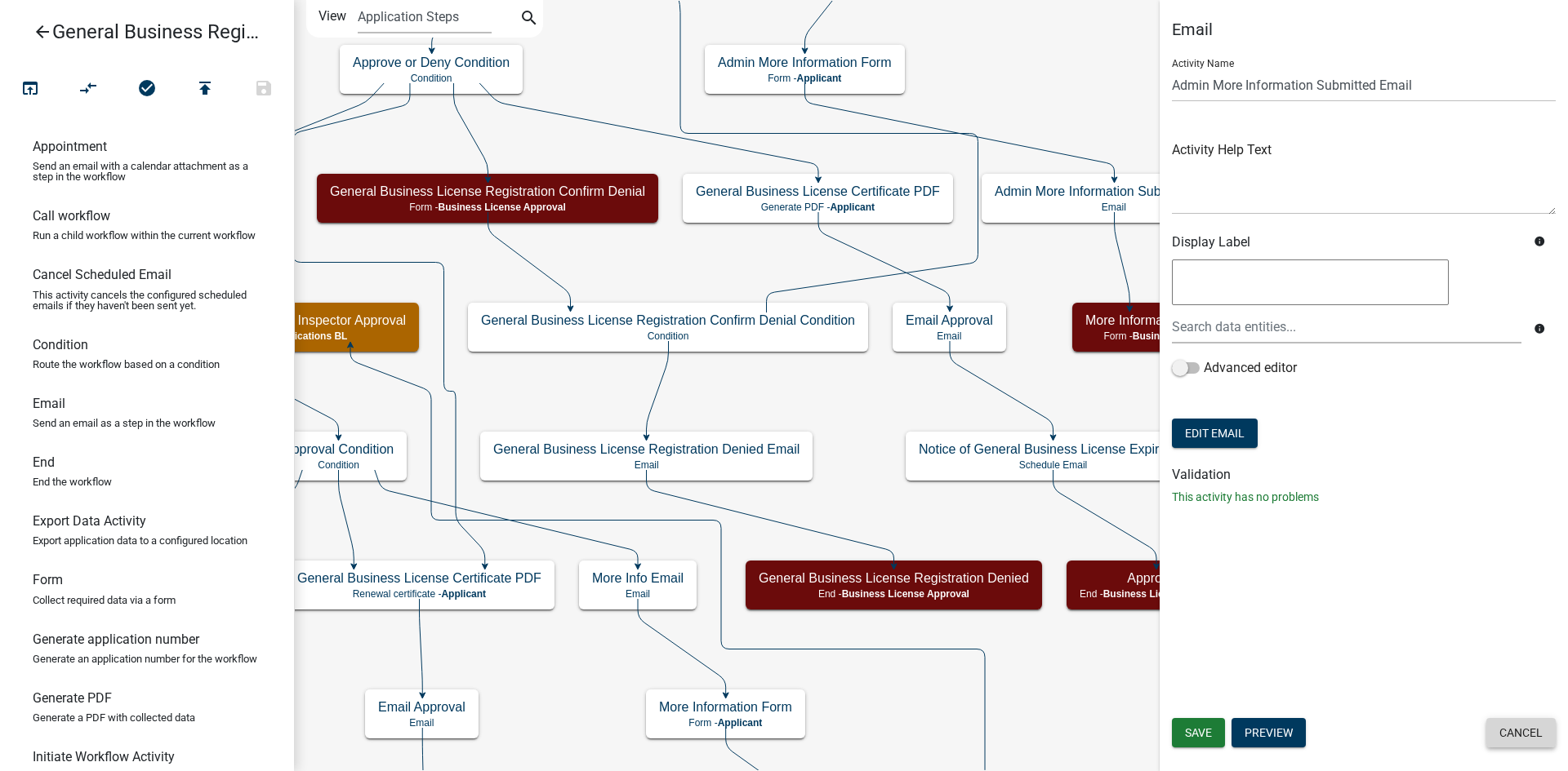
click at [1528, 735] on button "Cancel" at bounding box center [1520, 733] width 69 height 30
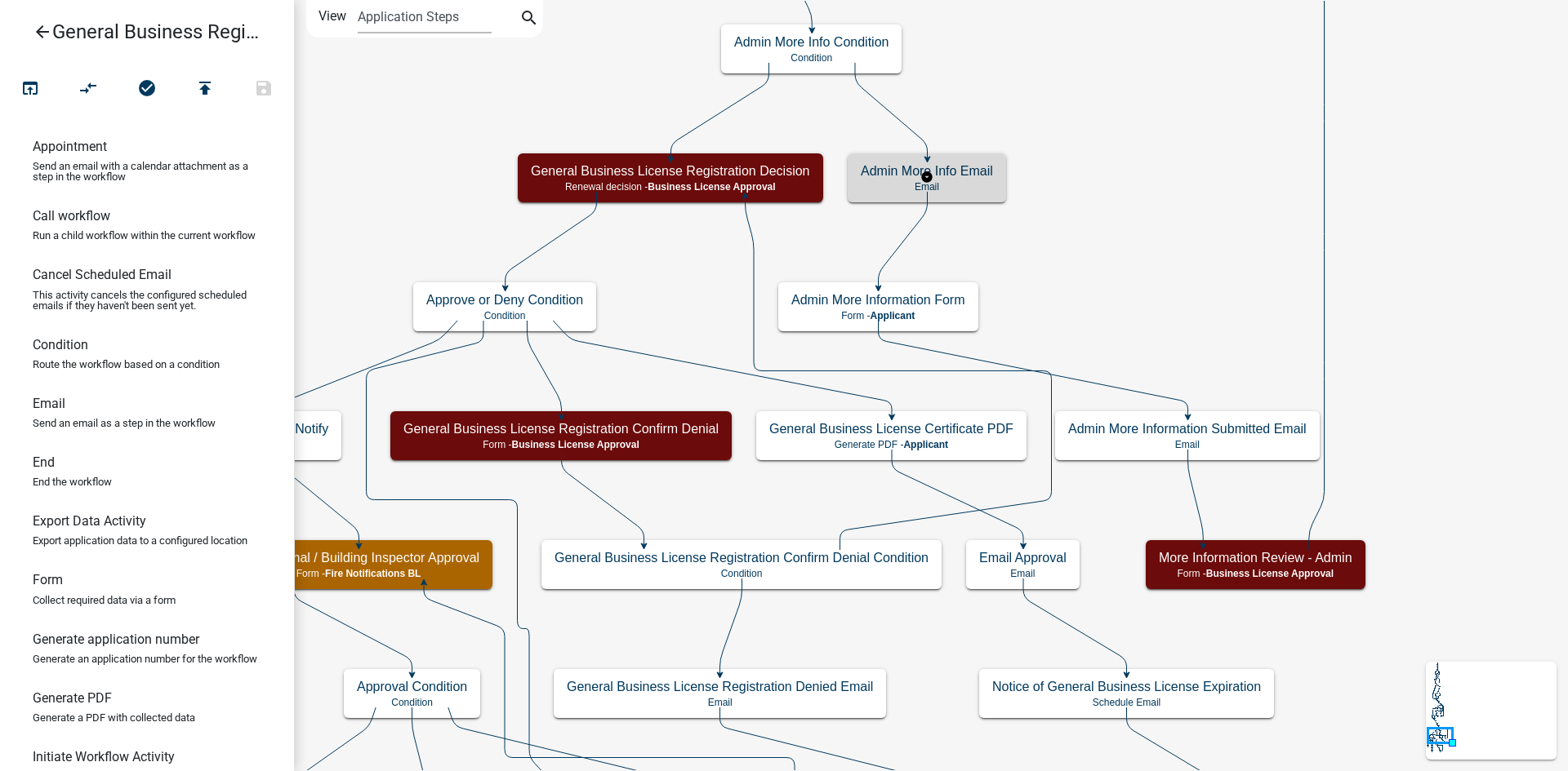
click at [994, 188] on div "Admin More Info Email Email" at bounding box center [927, 178] width 159 height 49
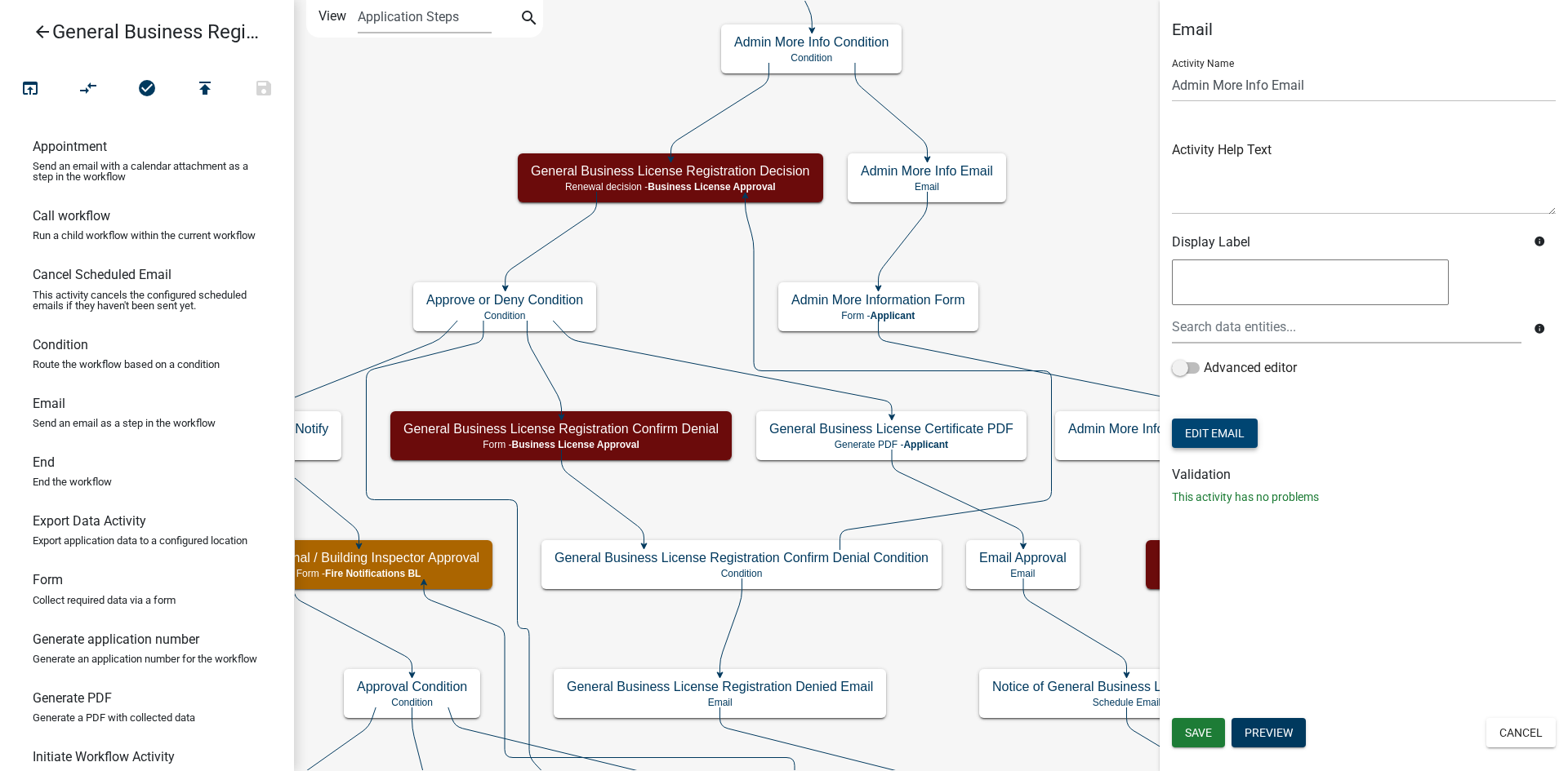
click at [1231, 432] on button "Edit Email" at bounding box center [1214, 433] width 86 height 30
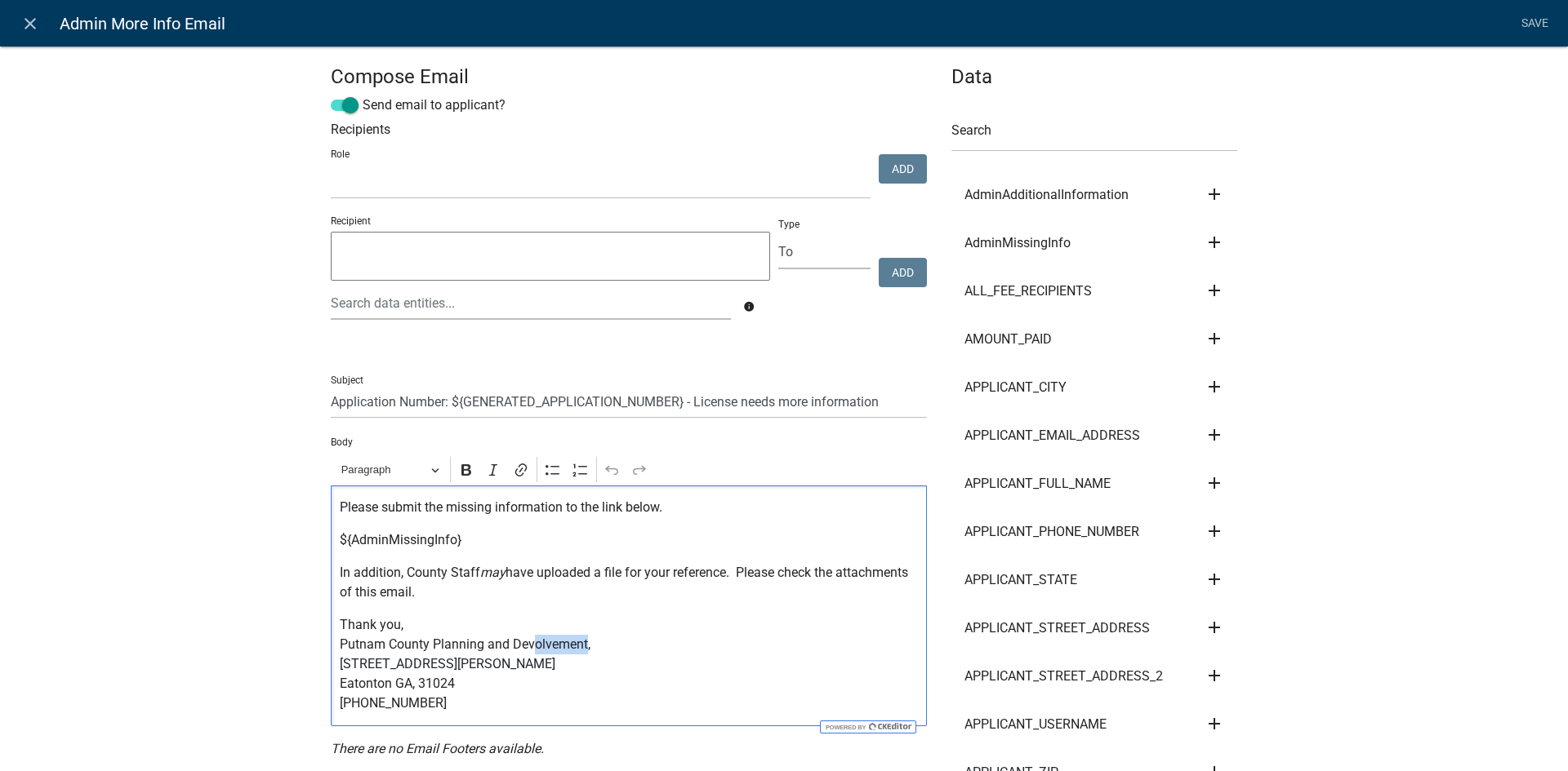
drag, startPoint x: 578, startPoint y: 648, endPoint x: 530, endPoint y: 650, distance: 48.0
click at [530, 650] on p "Thank you, Putnam County Planning and Devolvement, [STREET_ADDRESS][PERSON_NAME…" at bounding box center [630, 664] width 579 height 98
click at [488, 576] on icon "may" at bounding box center [493, 572] width 25 height 15
click at [1532, 24] on link "Save" at bounding box center [1534, 23] width 41 height 31
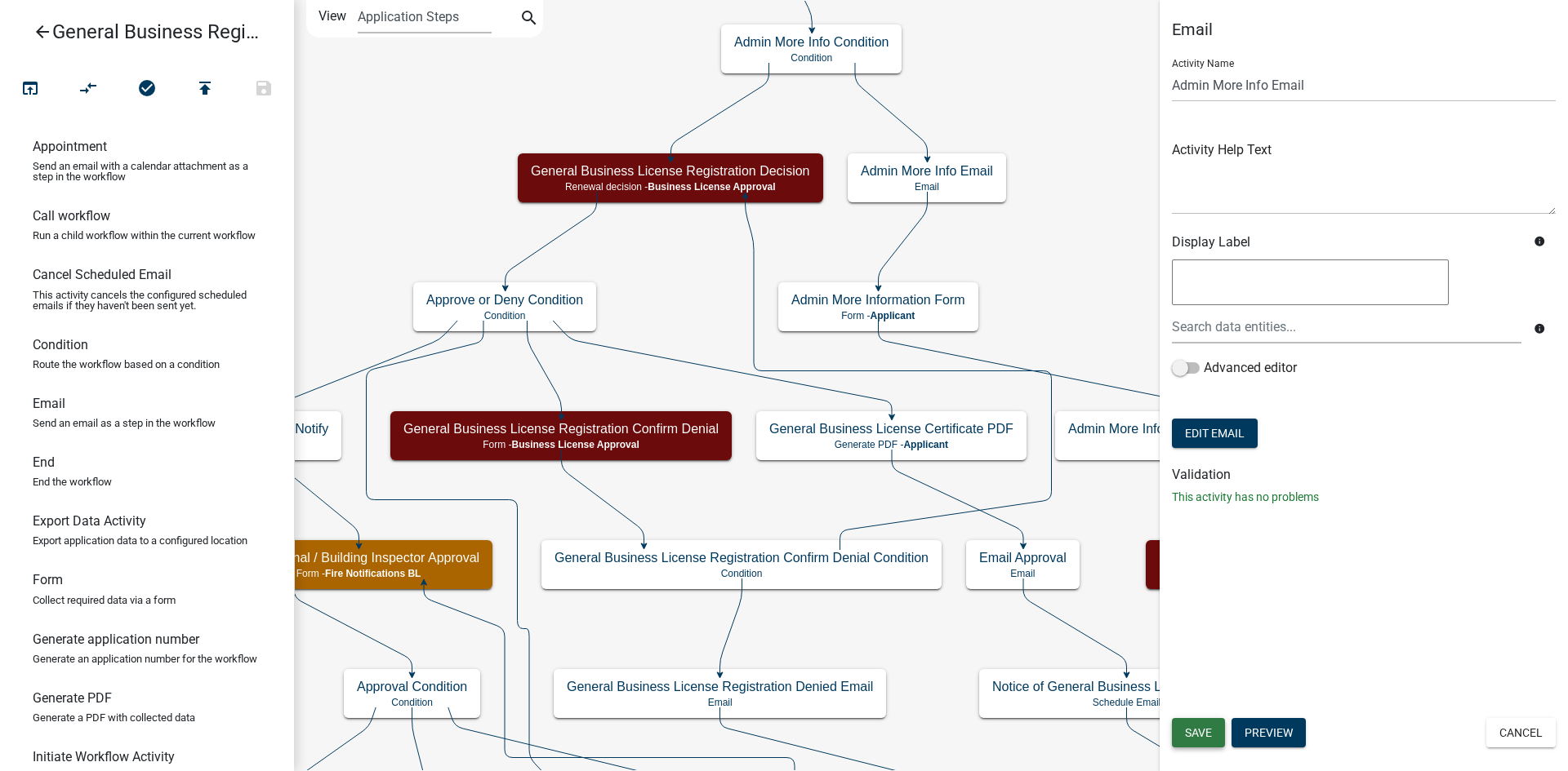
click at [1201, 727] on span "Save" at bounding box center [1198, 733] width 27 height 13
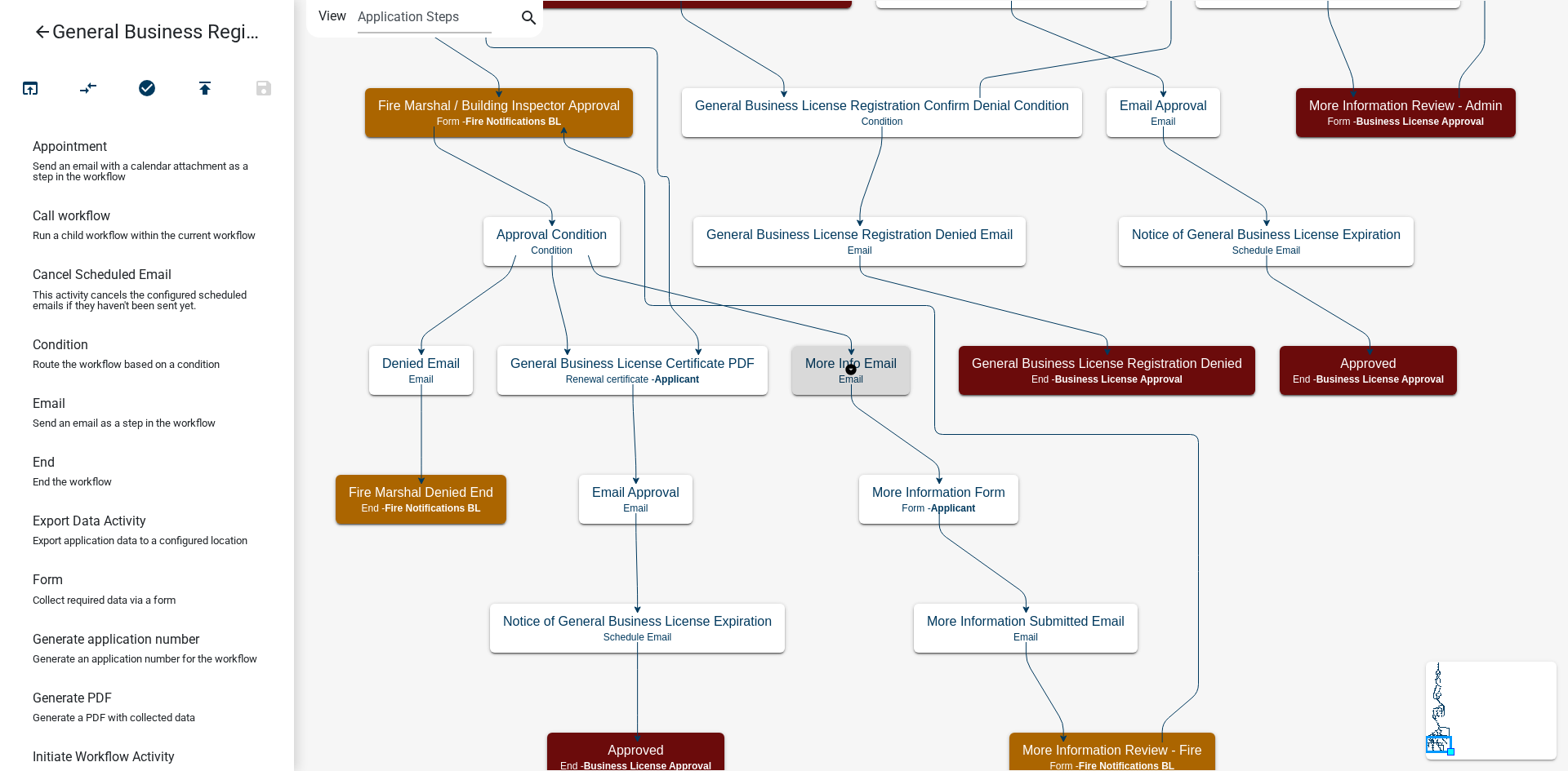
click at [829, 373] on div "More Info Email Email" at bounding box center [851, 371] width 117 height 49
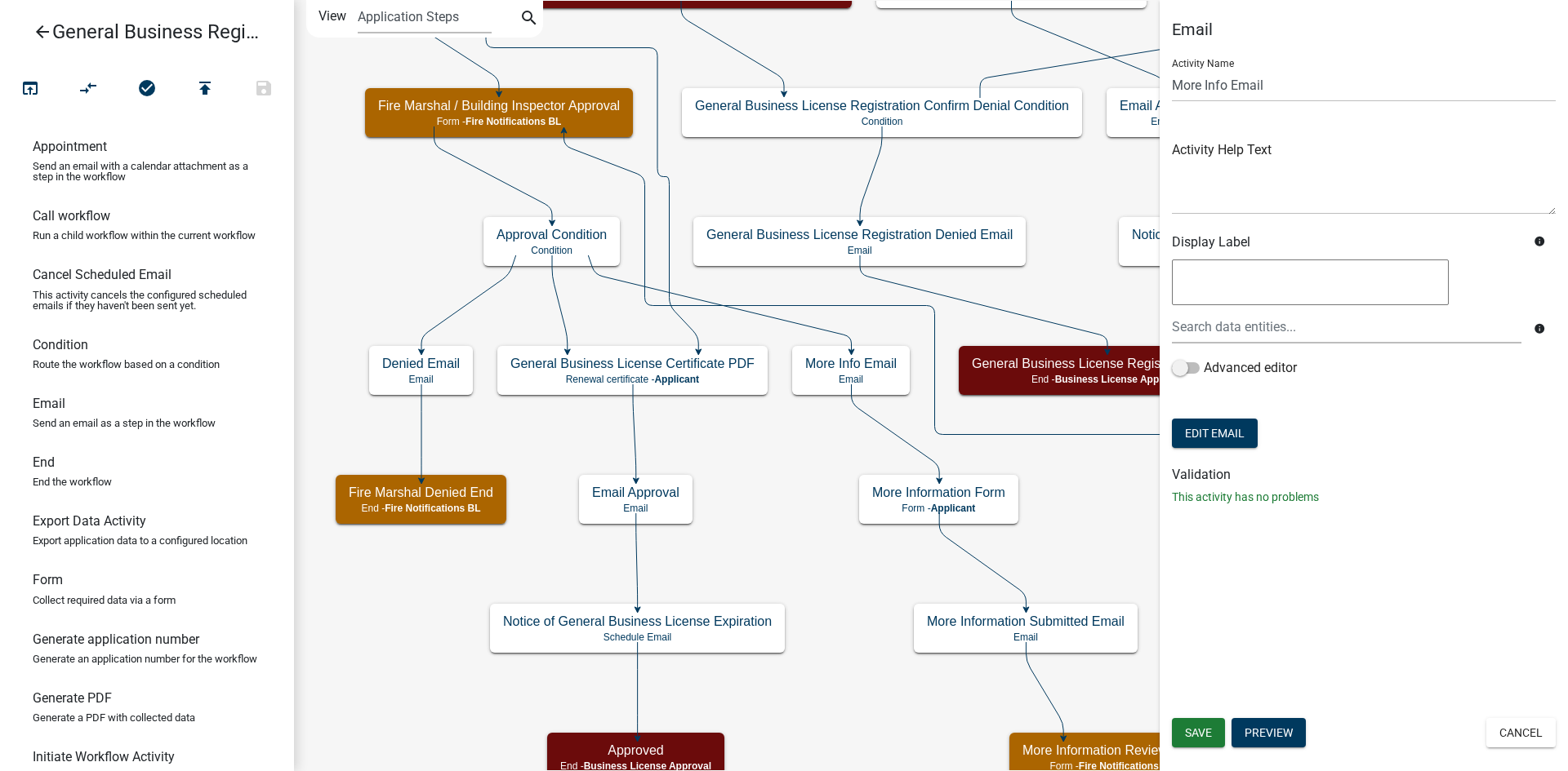
click at [1169, 87] on div "Email Activity Name More Info Email Activity Help Text Display Label info info …" at bounding box center [1363, 270] width 409 height 500
click at [1174, 89] on input "More Info Email" at bounding box center [1363, 85] width 383 height 33
type input "Fire More Info Email"
click at [1360, 574] on div "Email Activity Name Fire More Info Email Activity Help Text Display Label info …" at bounding box center [1363, 385] width 409 height 771
click at [1200, 724] on button "Save" at bounding box center [1198, 733] width 53 height 30
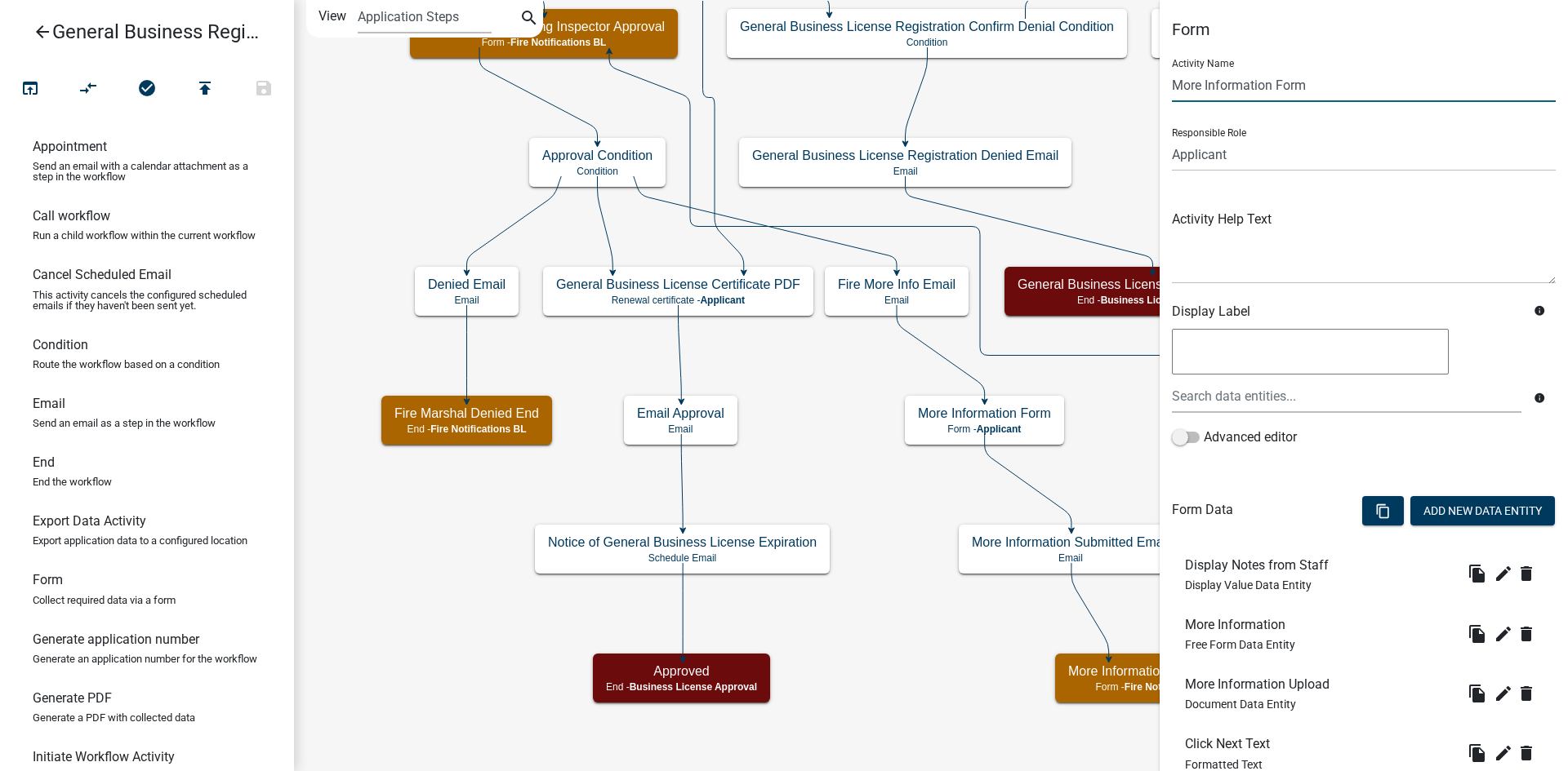
click at [1176, 82] on input "More Information Form" at bounding box center [1363, 85] width 383 height 33
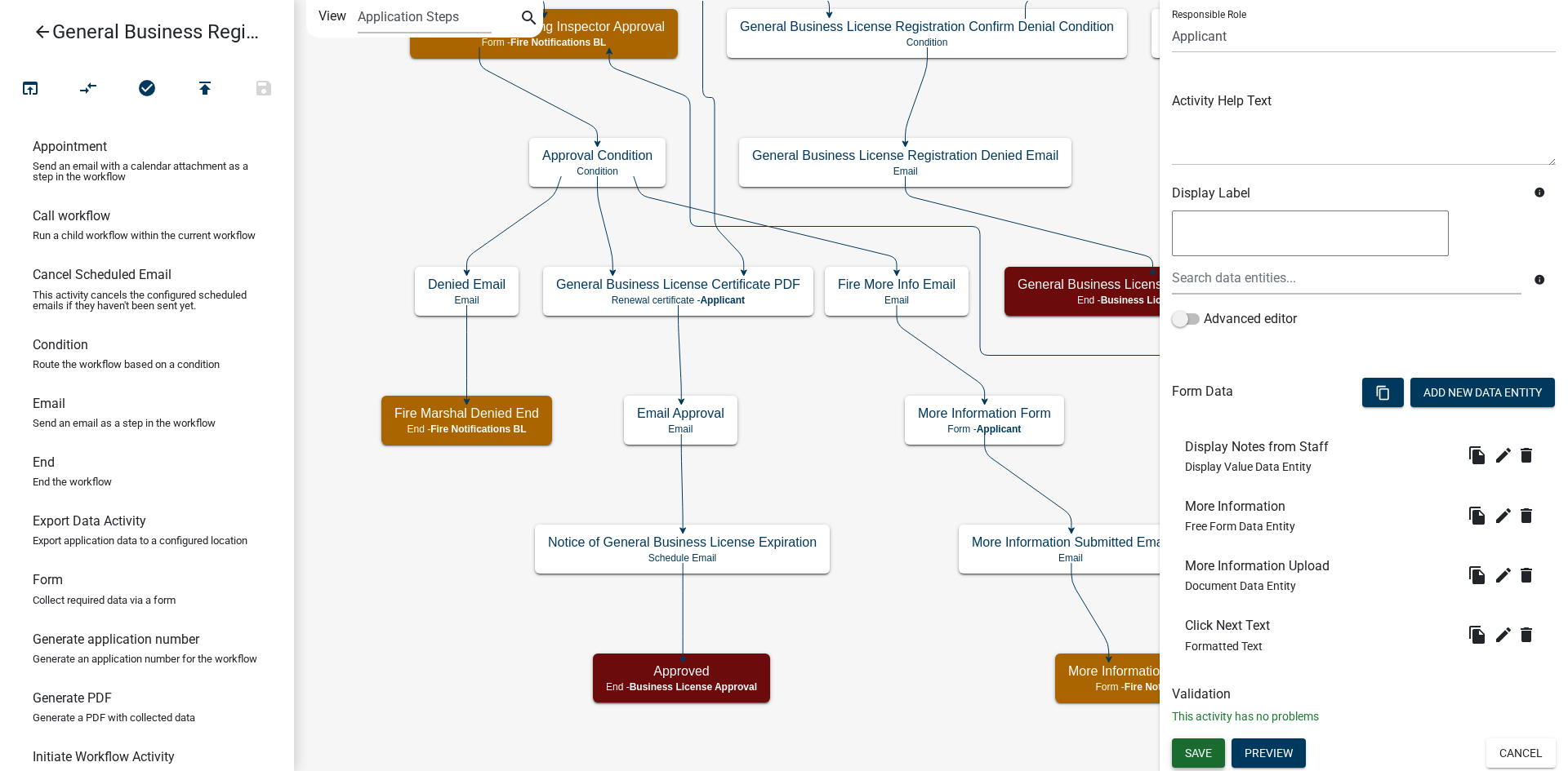
type input "Fire More Information Form"
click at [1201, 752] on span "Save" at bounding box center [1198, 752] width 27 height 13
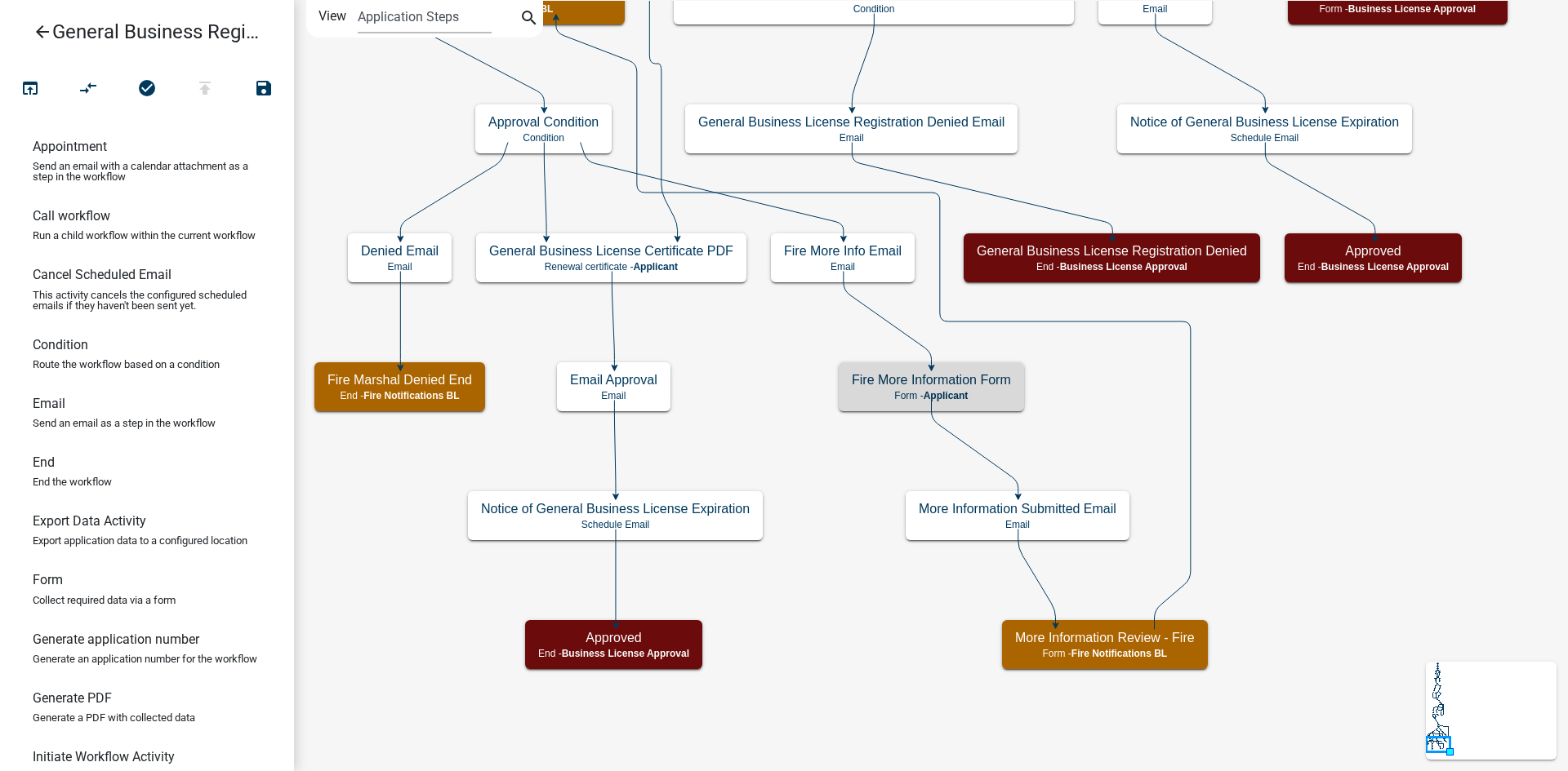
scroll to position [0, 0]
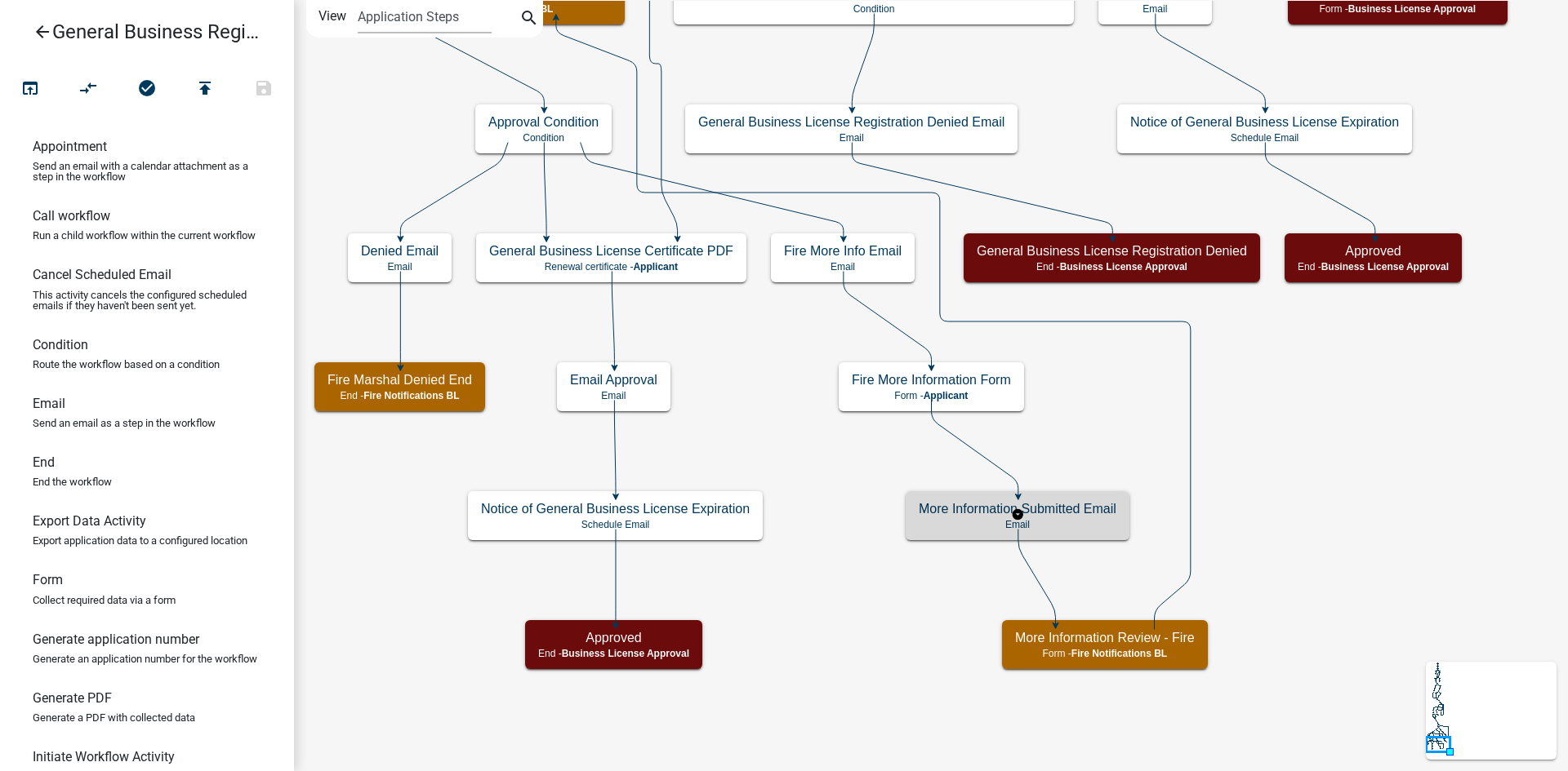
click at [1076, 520] on p "Email" at bounding box center [1017, 525] width 198 height 12
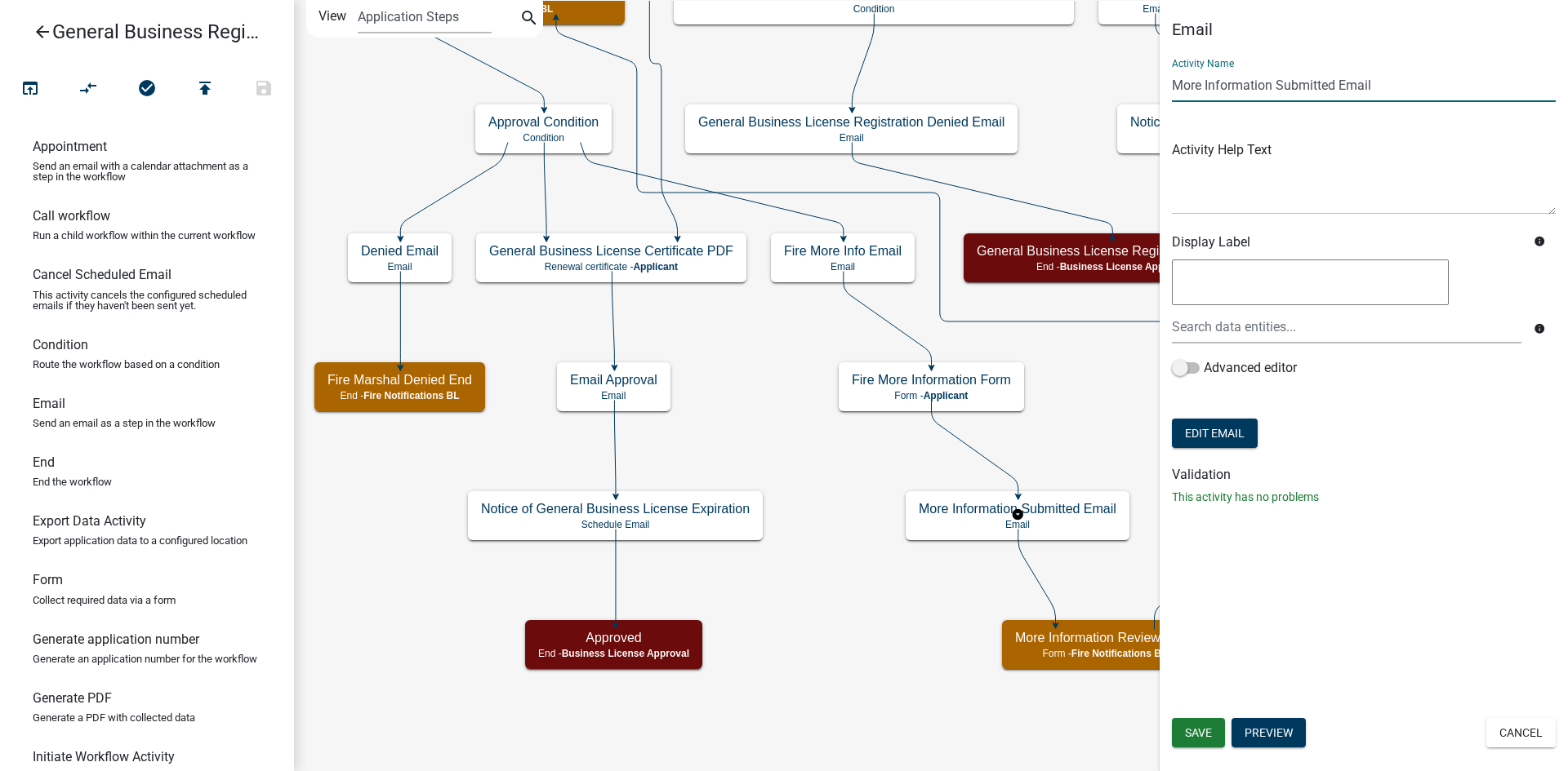
click at [1176, 83] on input "More Information Submitted Email" at bounding box center [1363, 85] width 383 height 33
type input "Fire More Information Submitted Email"
click at [1212, 656] on div "Email Activity Name Fire More Information Submitted Email Activity Help Text Di…" at bounding box center [1363, 385] width 409 height 771
click at [1210, 729] on span "Save" at bounding box center [1198, 733] width 27 height 13
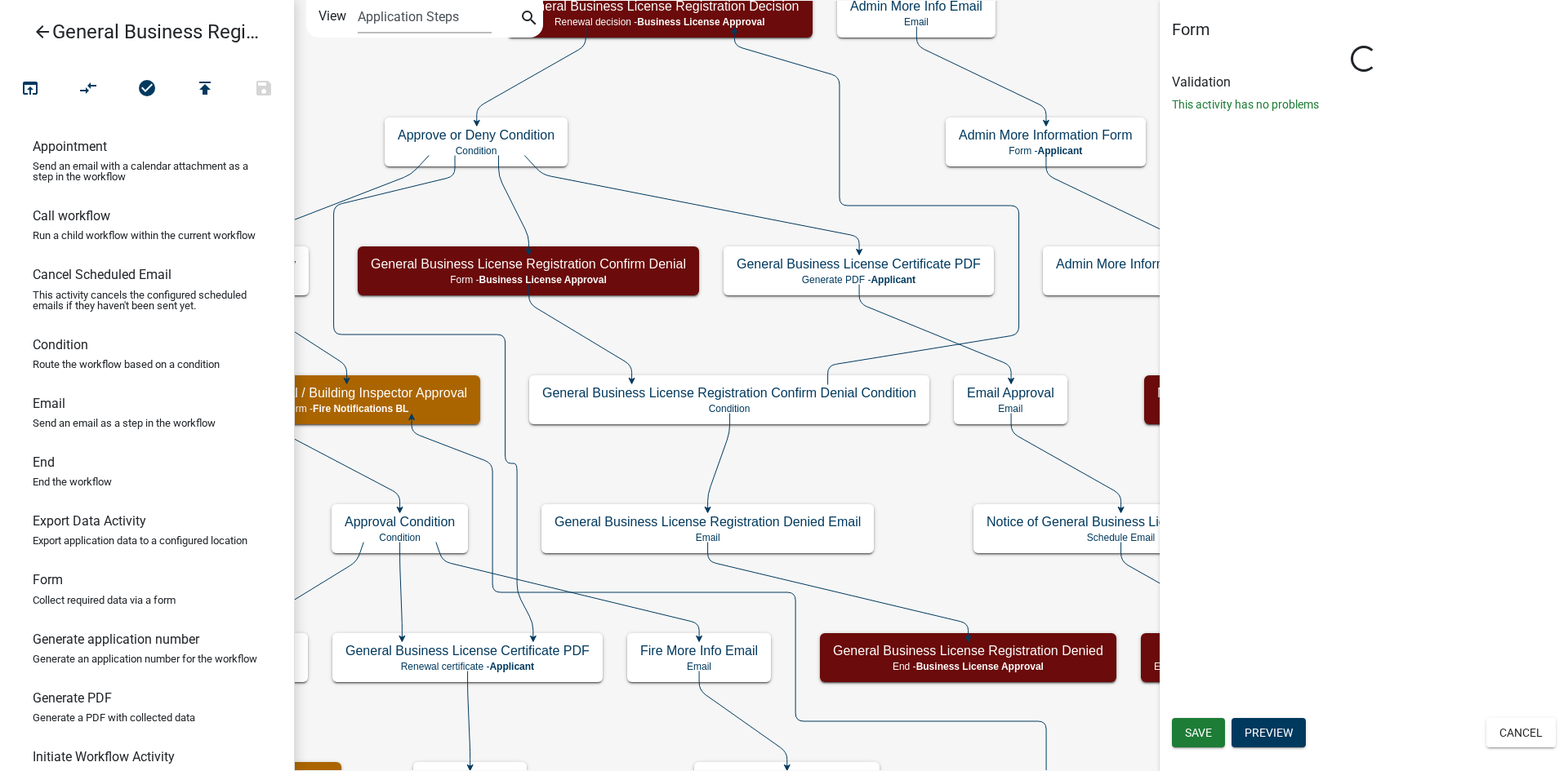
select select "3B789B51-27D8-4DA0-93A4-DEE814E16AAF"
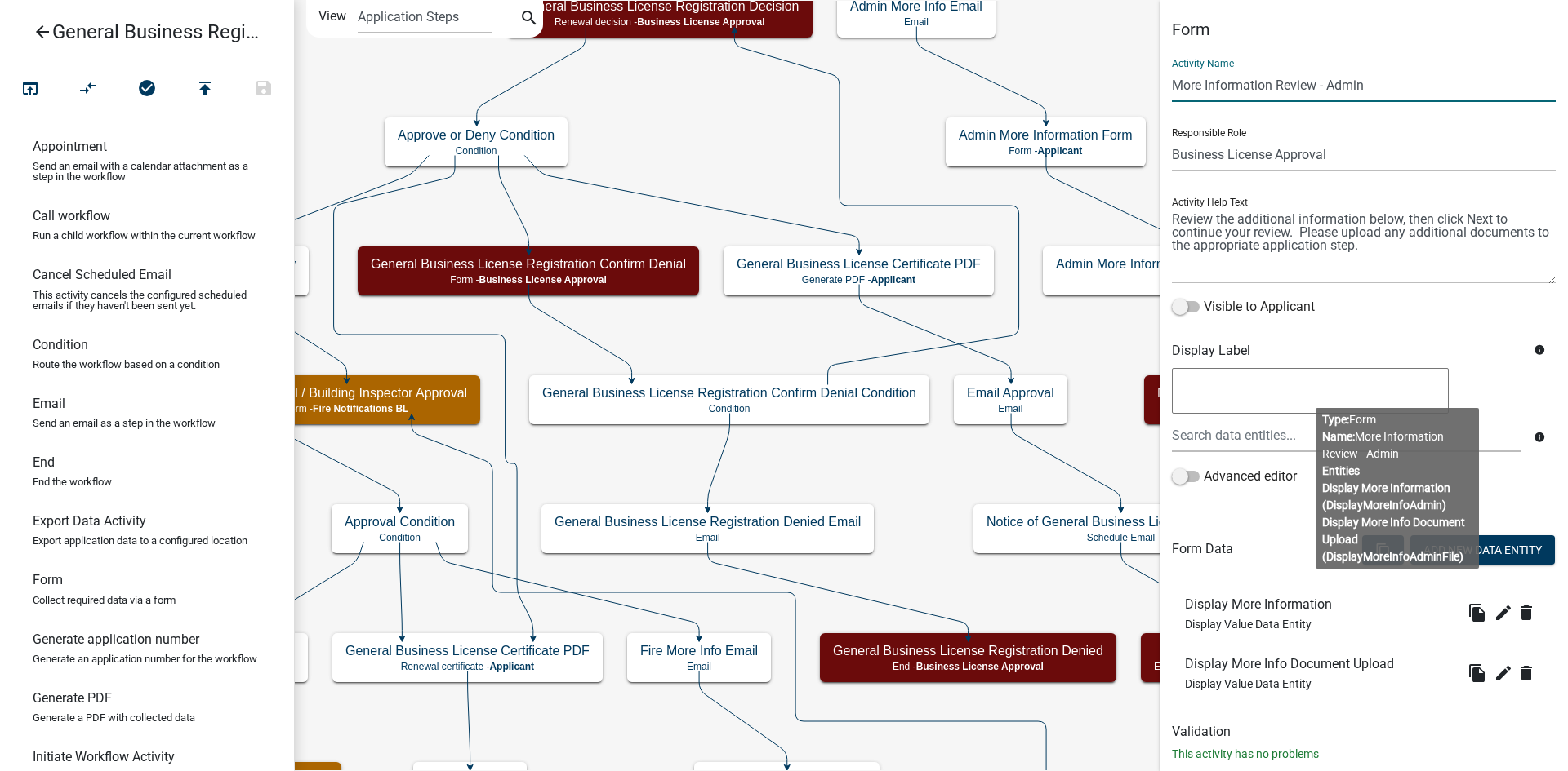
drag, startPoint x: 1176, startPoint y: 87, endPoint x: 1198, endPoint y: 87, distance: 22.0
click at [1176, 87] on input "More Information Review - Admin" at bounding box center [1363, 85] width 383 height 33
drag, startPoint x: 1407, startPoint y: 83, endPoint x: 1356, endPoint y: 90, distance: 51.5
click at [1356, 90] on input "Admin More Information Review - Admin" at bounding box center [1363, 85] width 383 height 33
type input "Admin More Information Review"
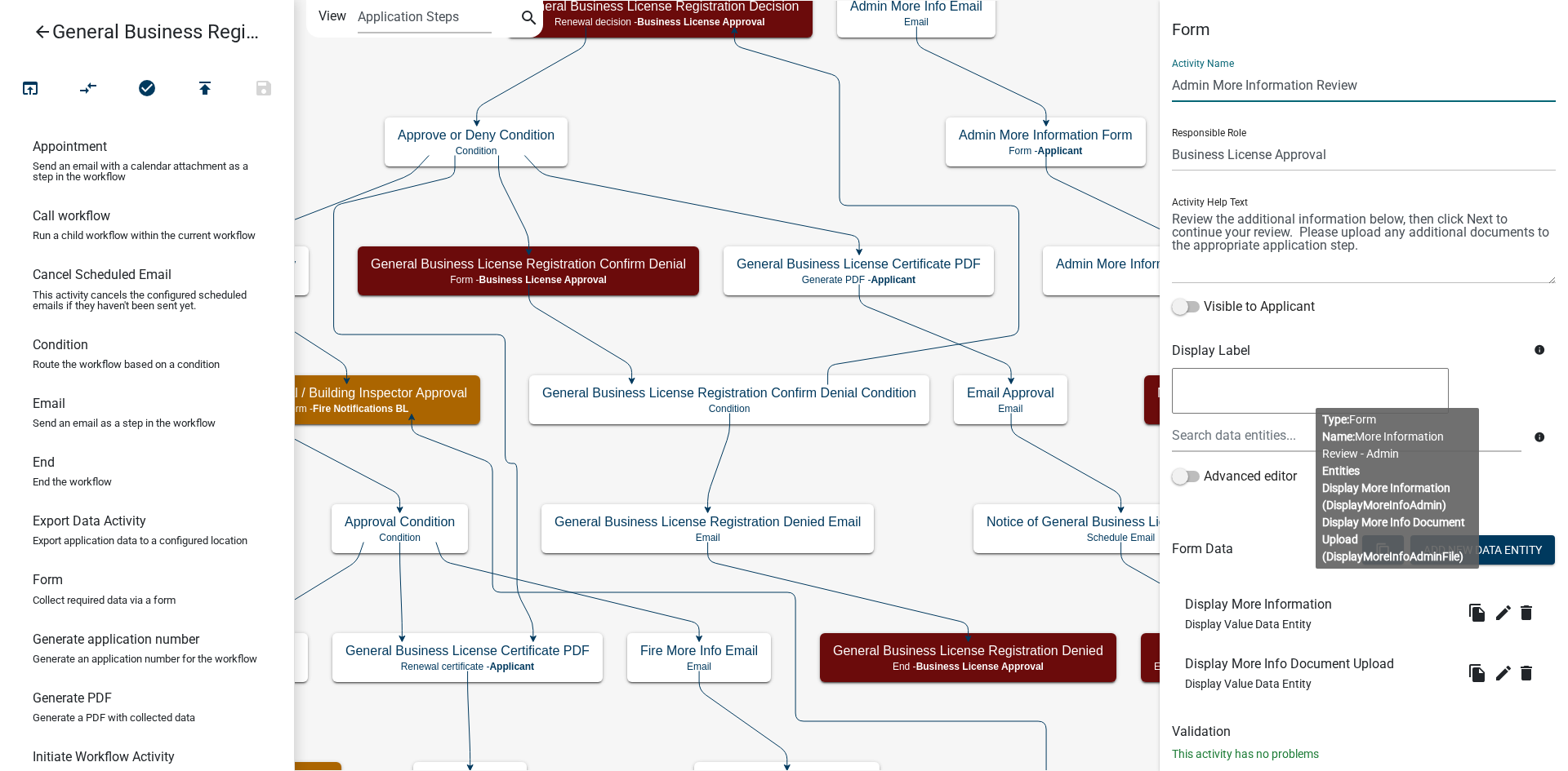
click at [1464, 66] on div "Activity Name Admin More Information Review" at bounding box center [1363, 74] width 383 height 56
click at [1252, 521] on form "Activity Name Admin More Information Review Responsible Role Applicant County E…" at bounding box center [1363, 378] width 383 height 664
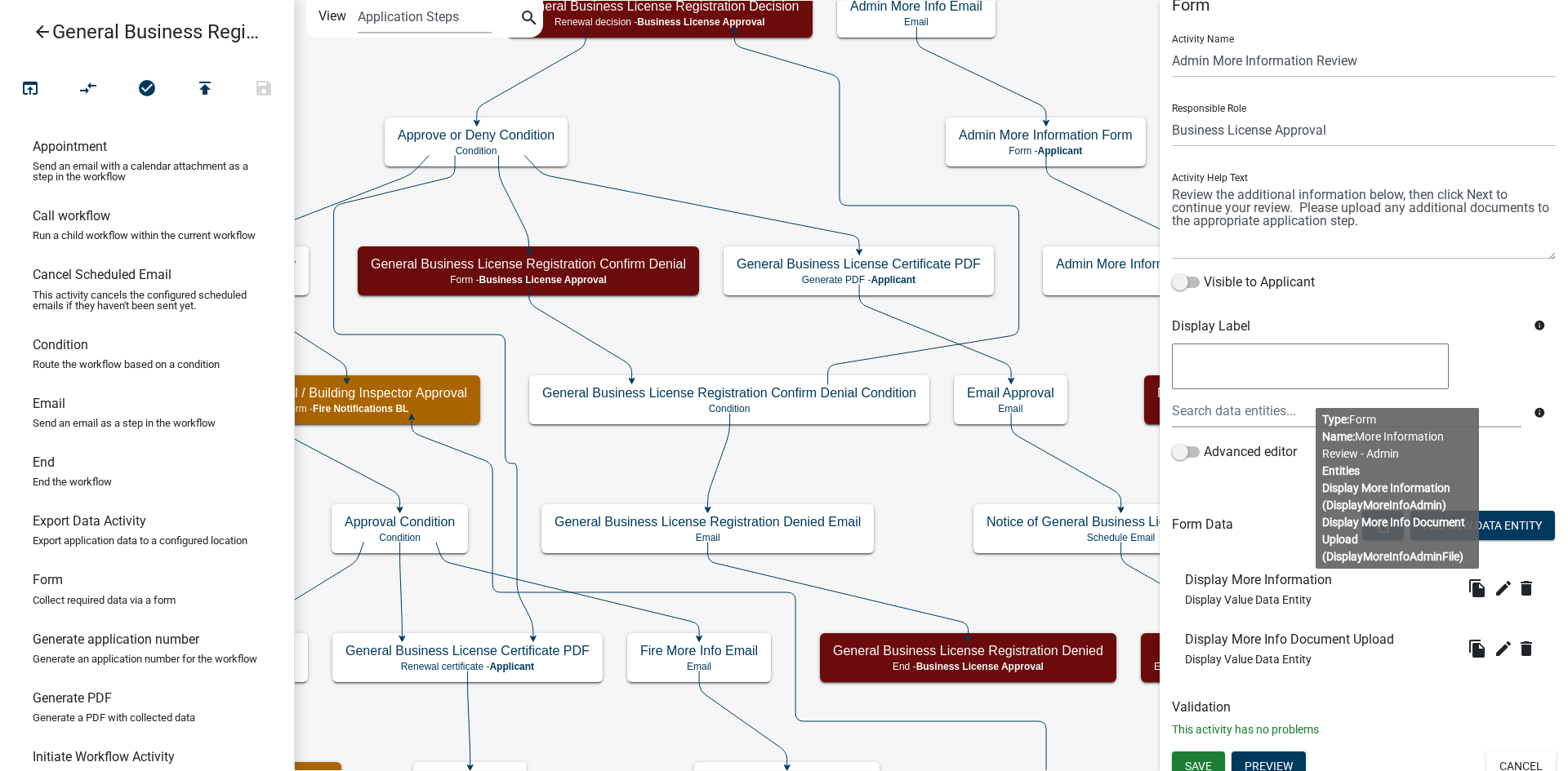
scroll to position [39, 0]
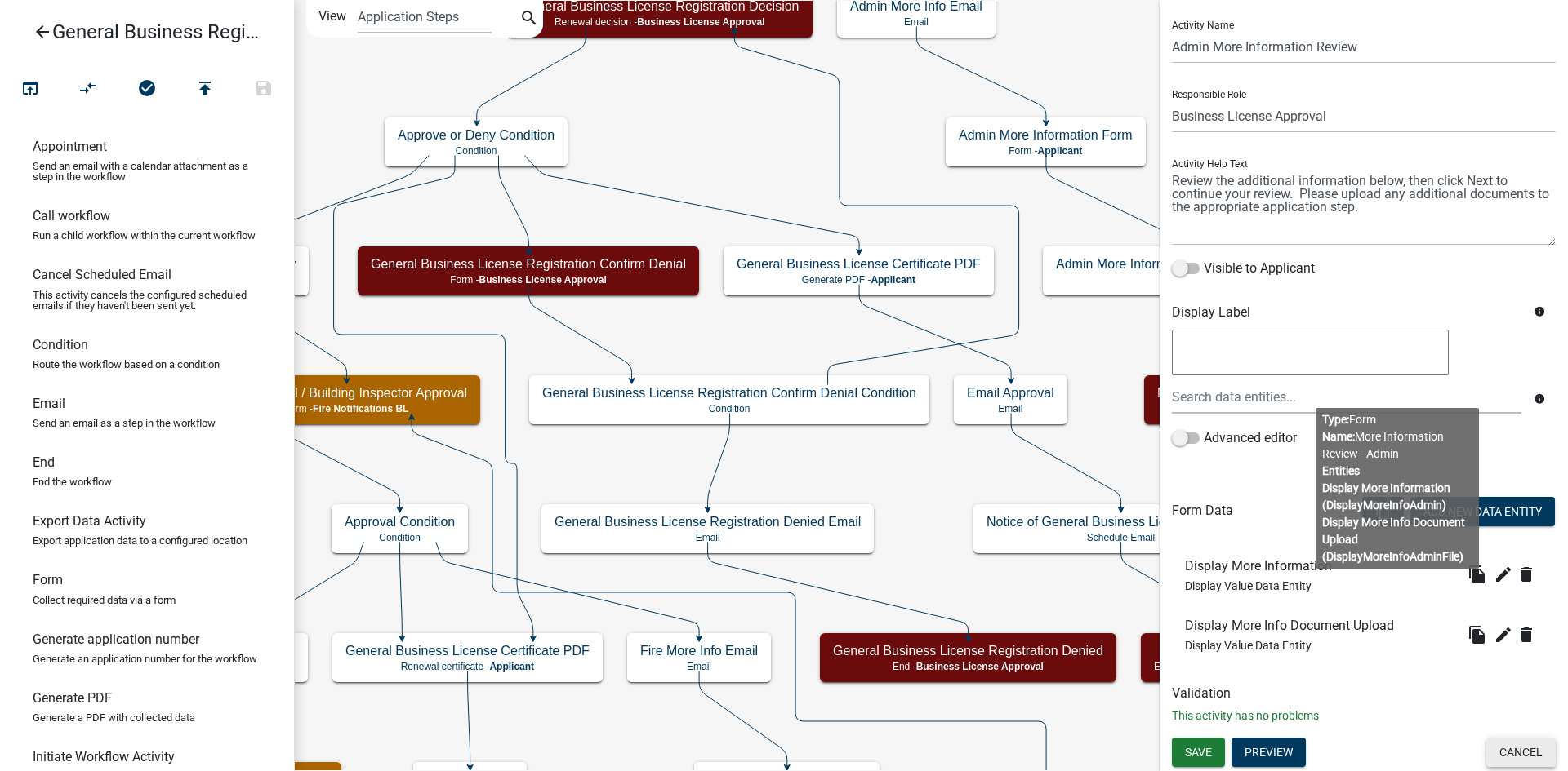
click at [1495, 755] on button "Cancel" at bounding box center [1520, 752] width 69 height 30
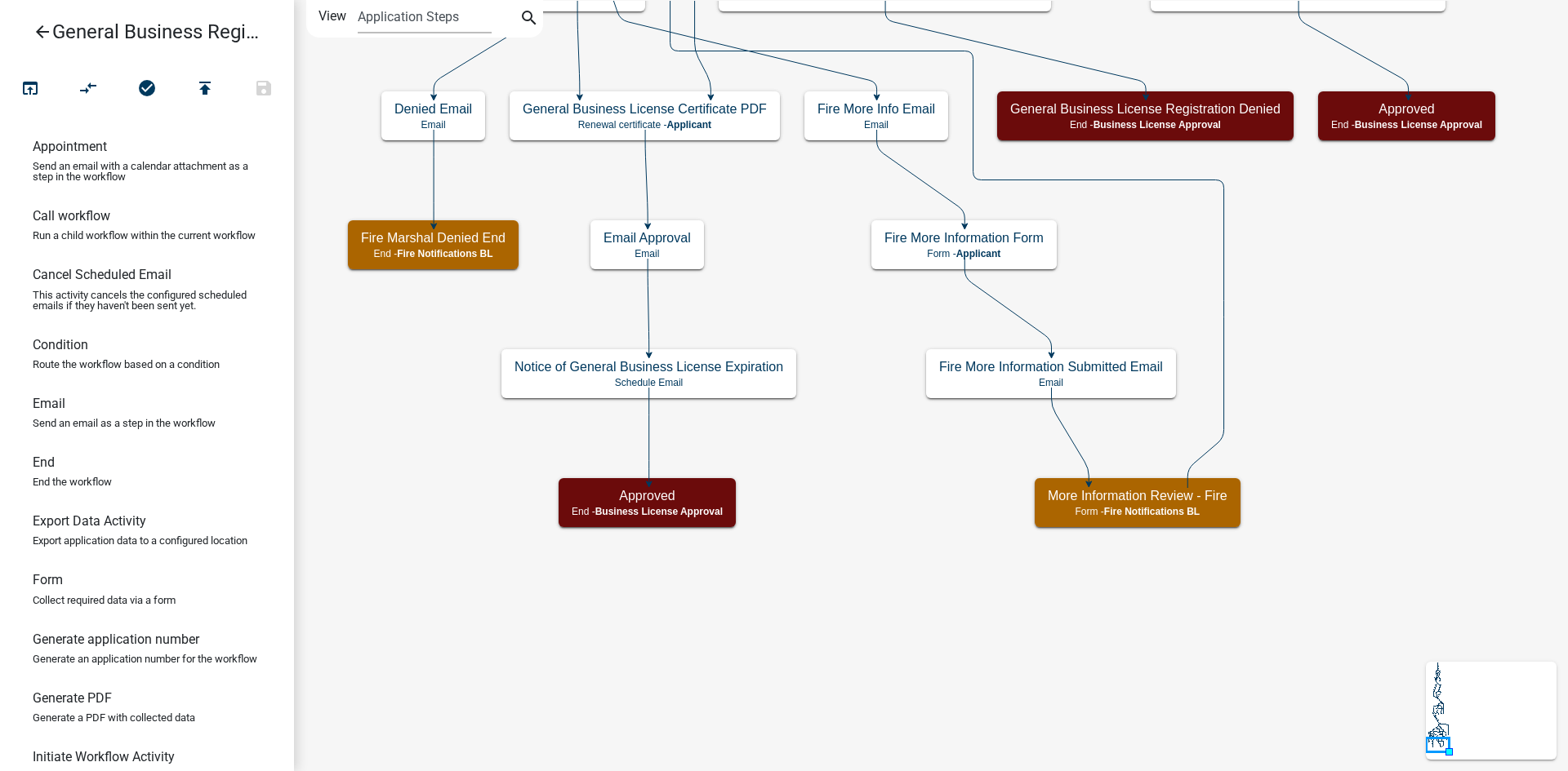
click at [943, 509] on icon "Start Start - Applicant Notify Approvers Email Email Approval Email Approved En…" at bounding box center [931, 386] width 1272 height 770
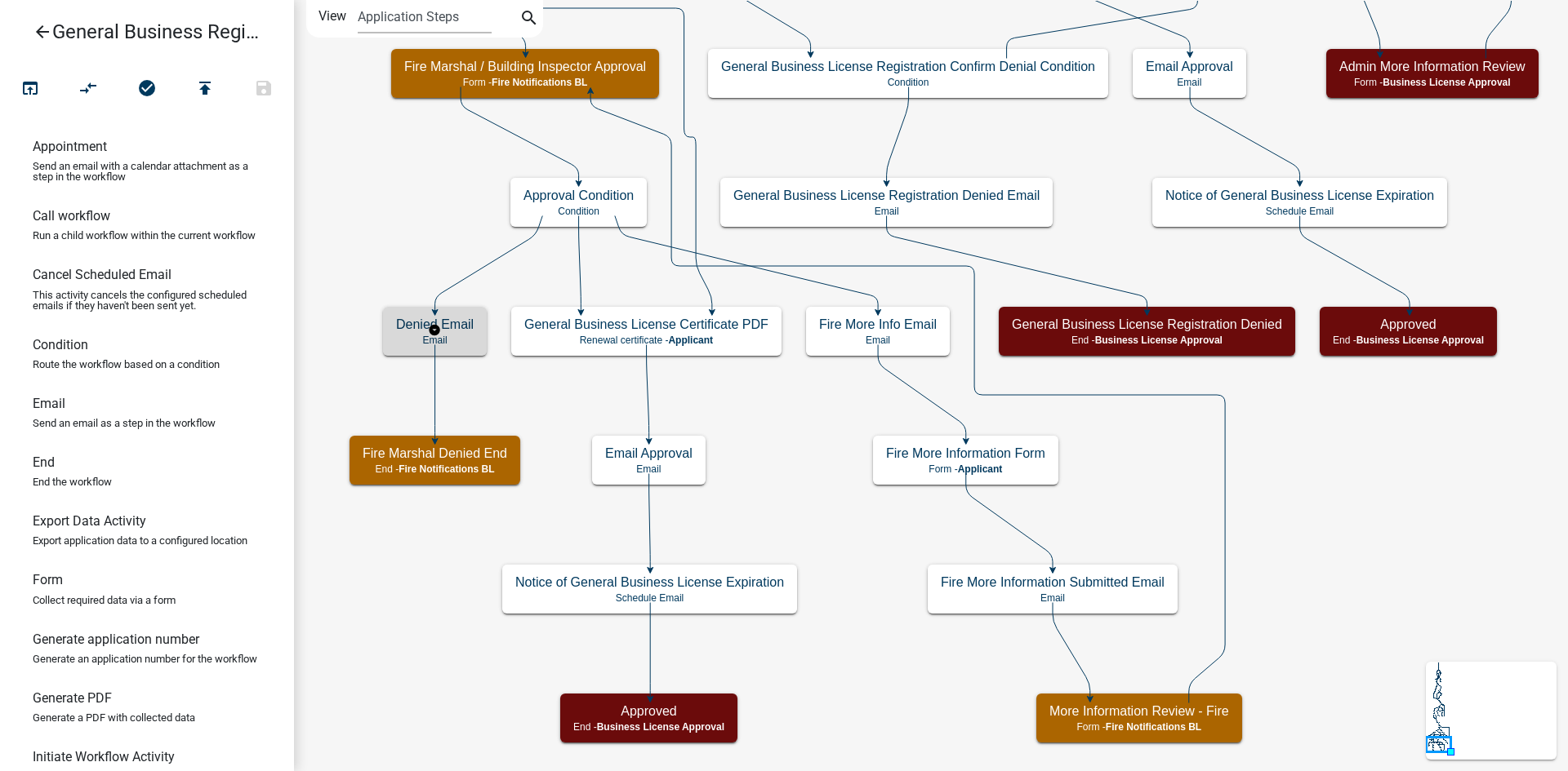
click at [465, 326] on h5 "Denied Email" at bounding box center [435, 324] width 78 height 15
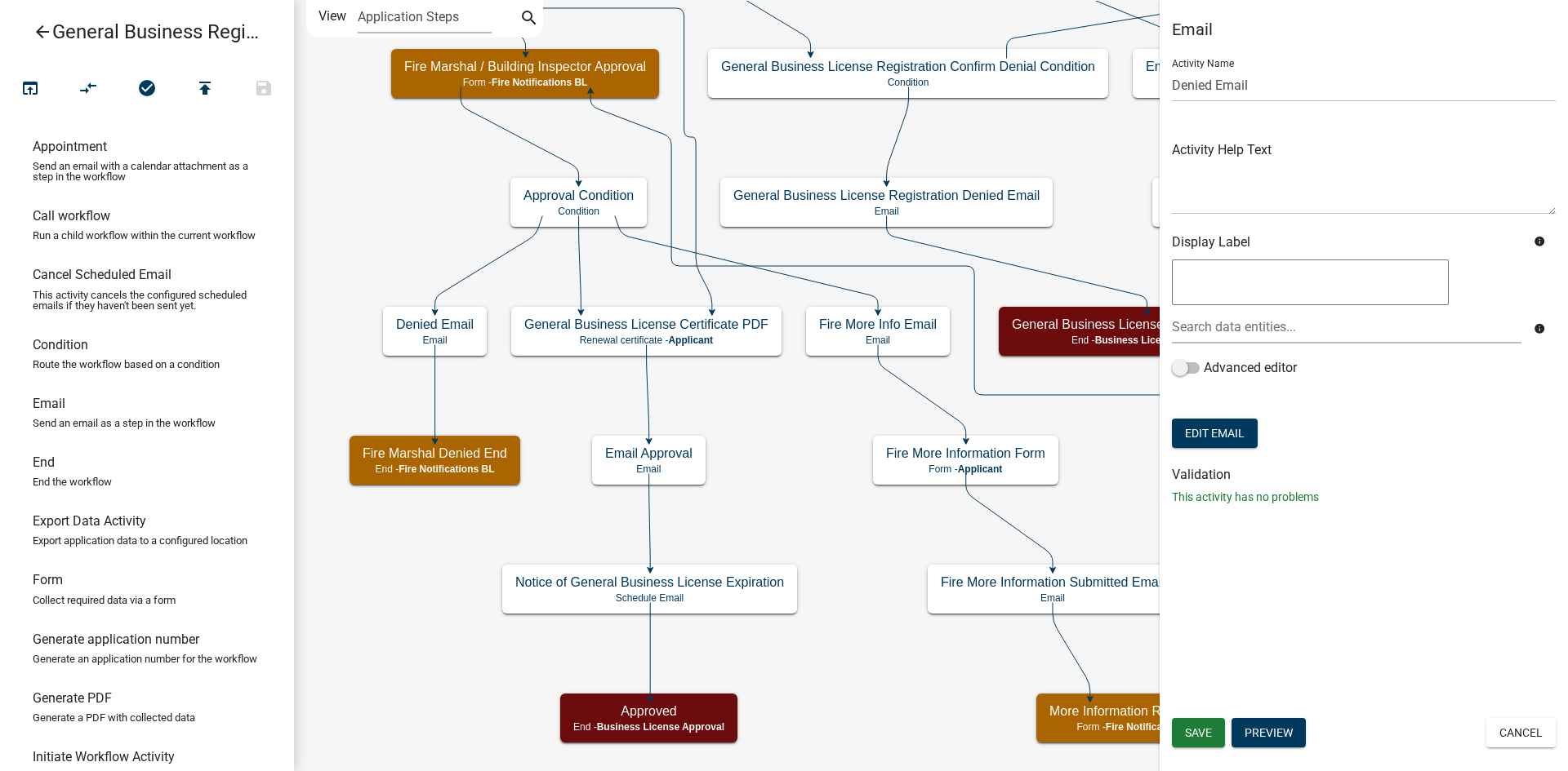
click at [1171, 85] on div "Email Activity Name Denied Email Activity Help Text Display Label info info Adv…" at bounding box center [1363, 270] width 409 height 500
click at [1175, 83] on input "Denied Email" at bounding box center [1363, 85] width 383 height 33
type input "Fire Denied Email"
click at [1397, 445] on form "Activity Name Fire Denied Email Activity Help Text Display Label info info Adva…" at bounding box center [1363, 249] width 383 height 407
click at [1203, 736] on span "Save" at bounding box center [1198, 733] width 27 height 13
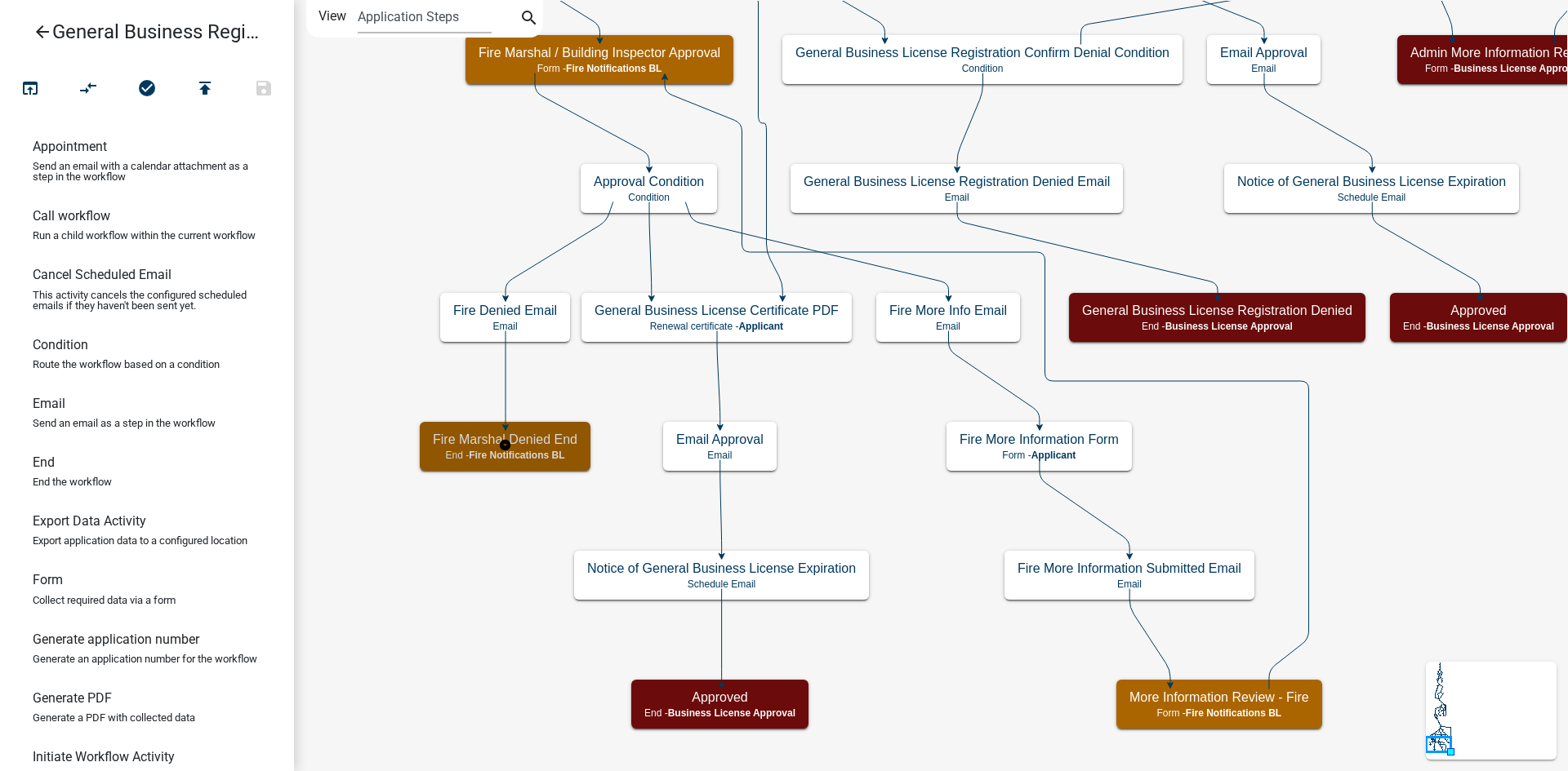
click at [453, 443] on h5 "Fire Marshal Denied End" at bounding box center [505, 439] width 144 height 15
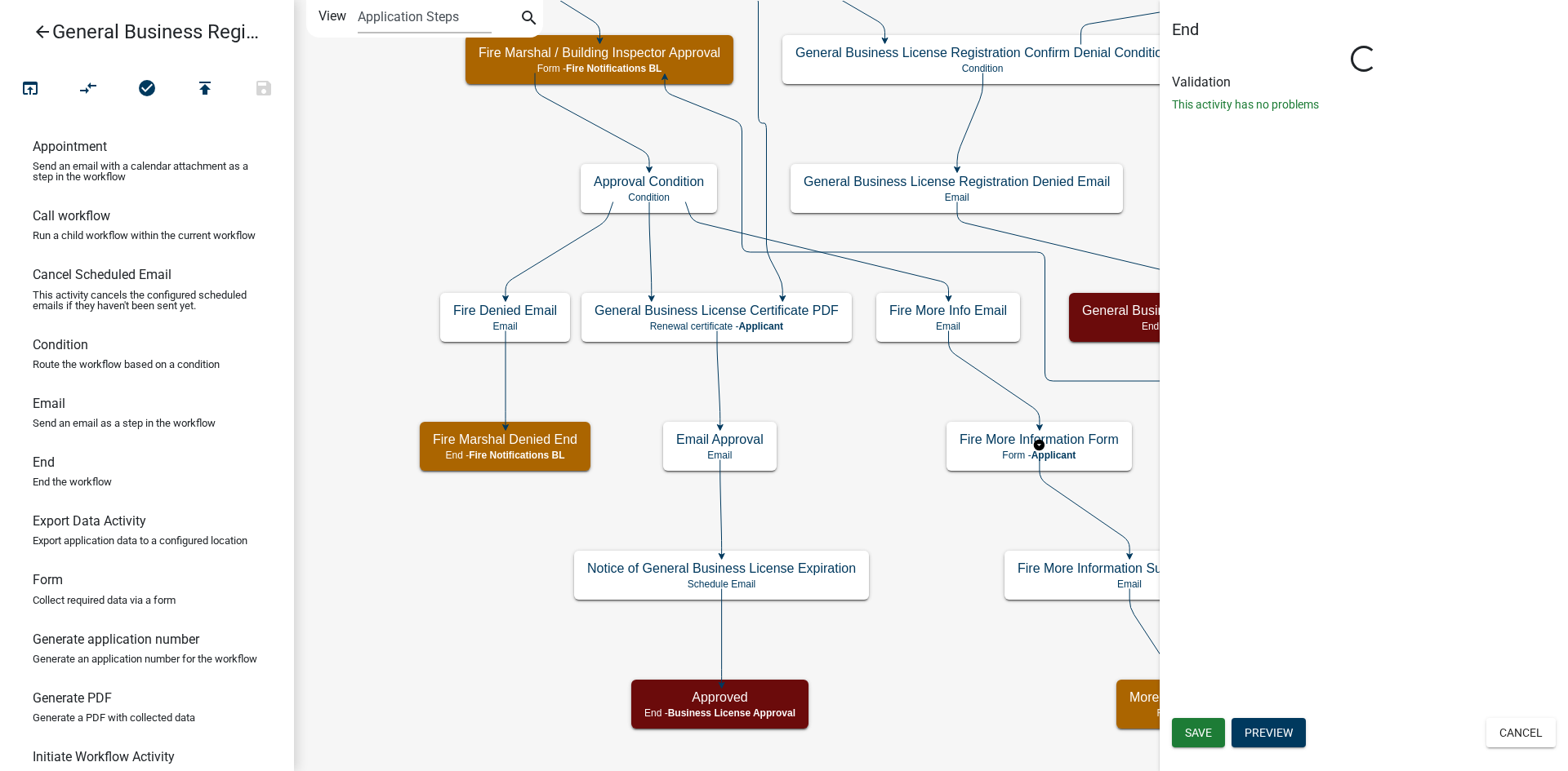
select select "Rejected"
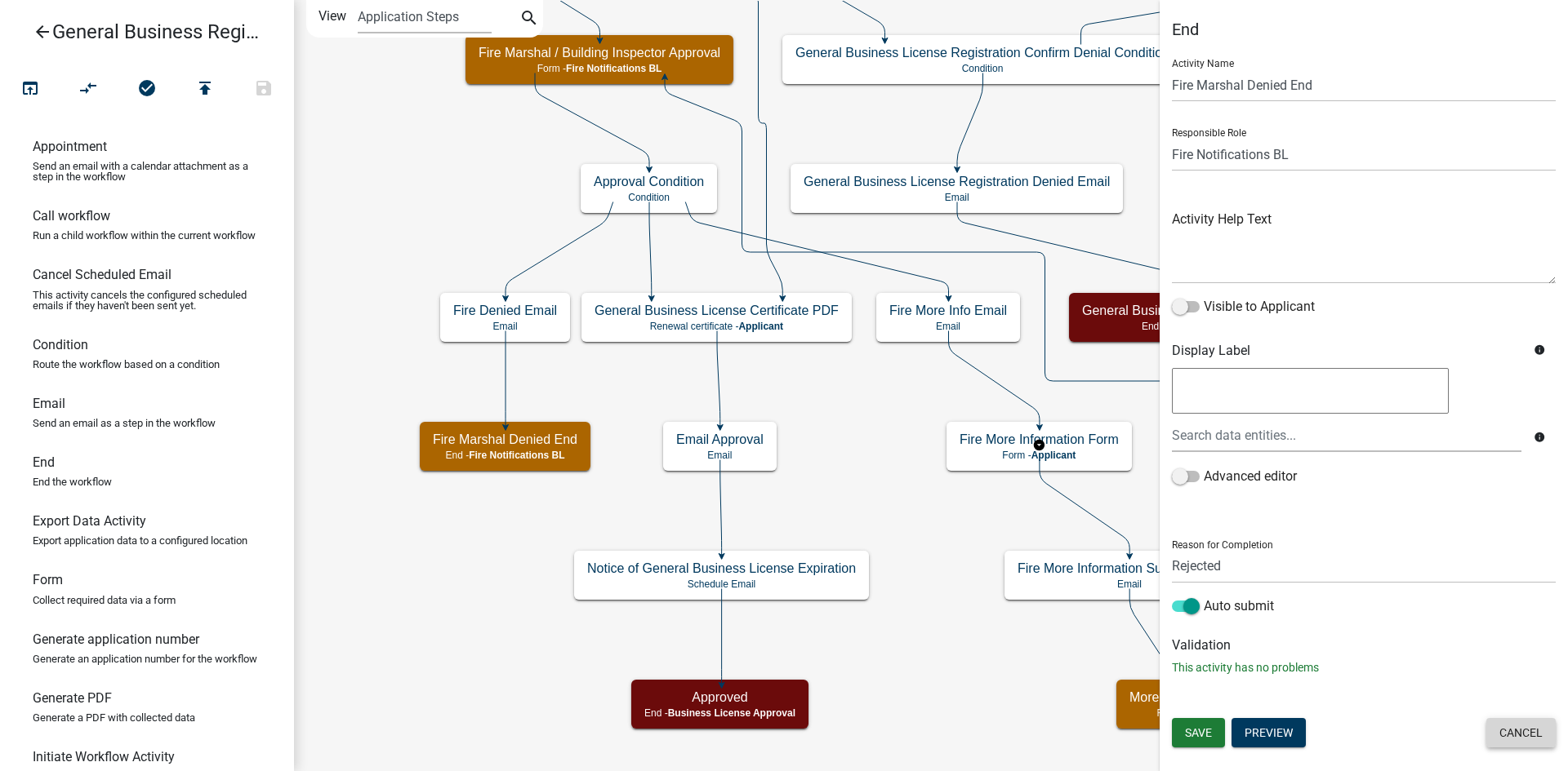
click at [1527, 739] on button "Cancel" at bounding box center [1520, 733] width 69 height 30
click at [1508, 734] on button "Cancel" at bounding box center [1520, 733] width 69 height 30
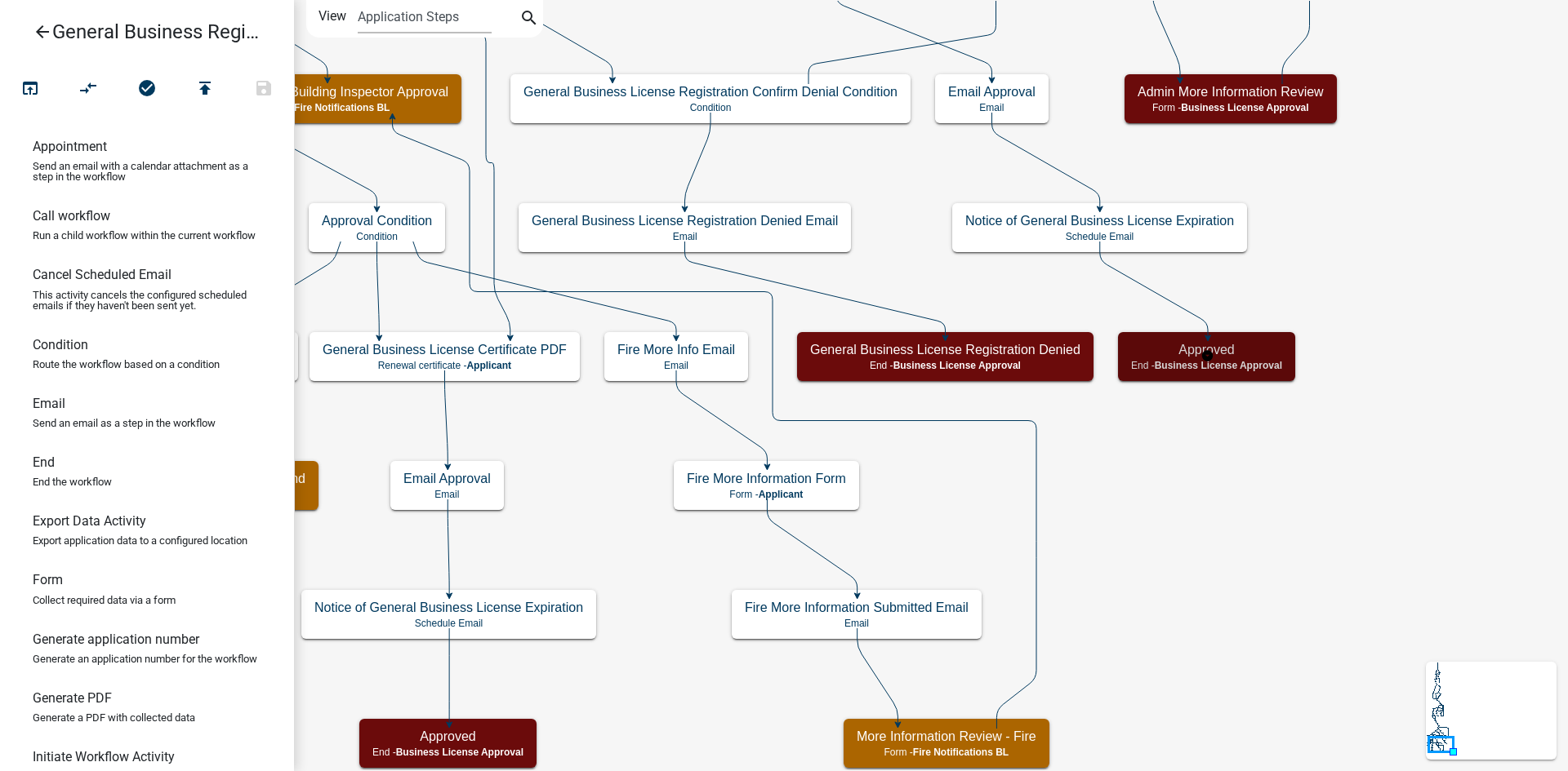
click at [1261, 365] on span "Business License Approval" at bounding box center [1218, 365] width 127 height 12
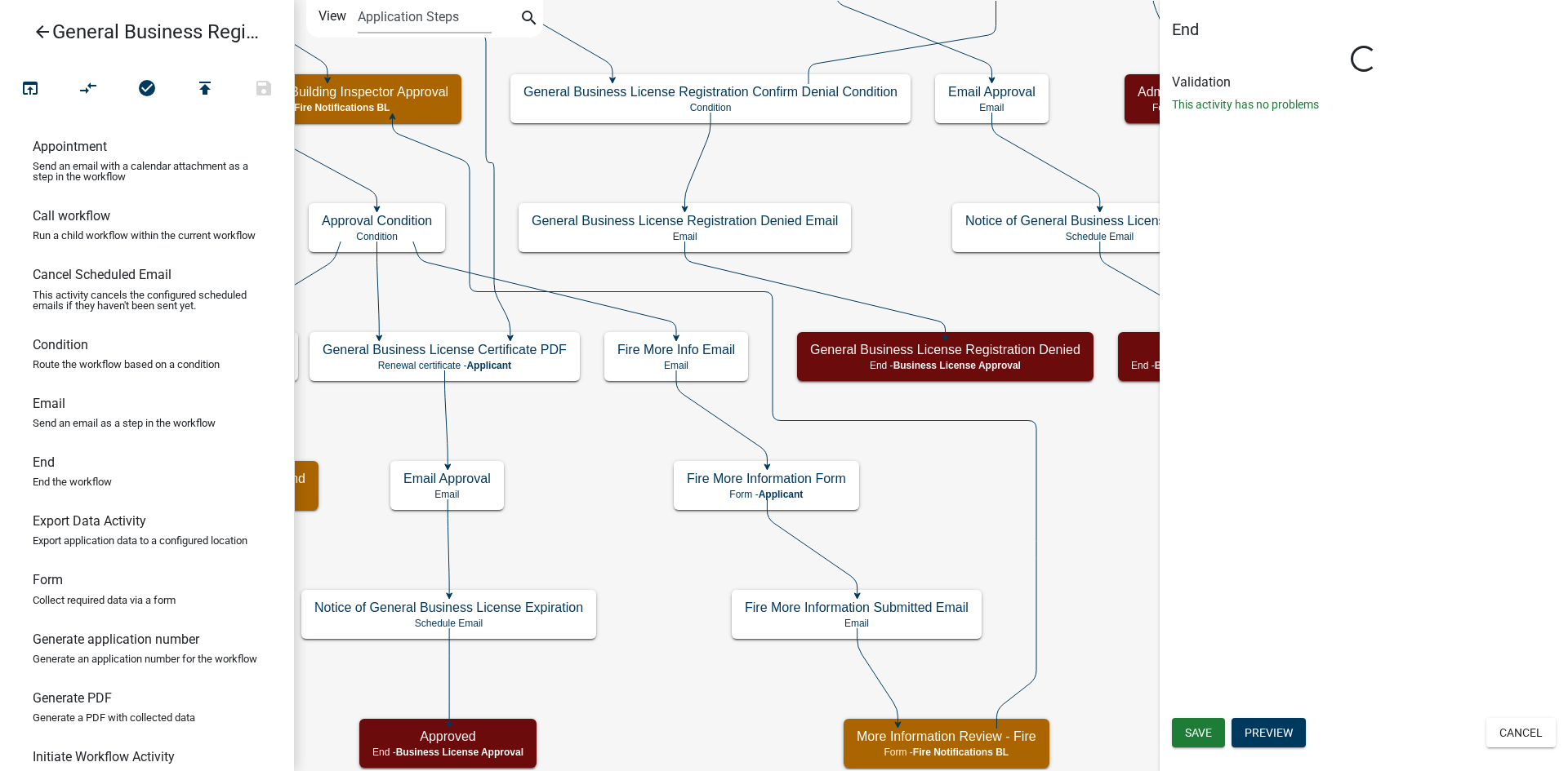
select select "3B789B51-27D8-4DA0-93A4-DEE814E16AAF"
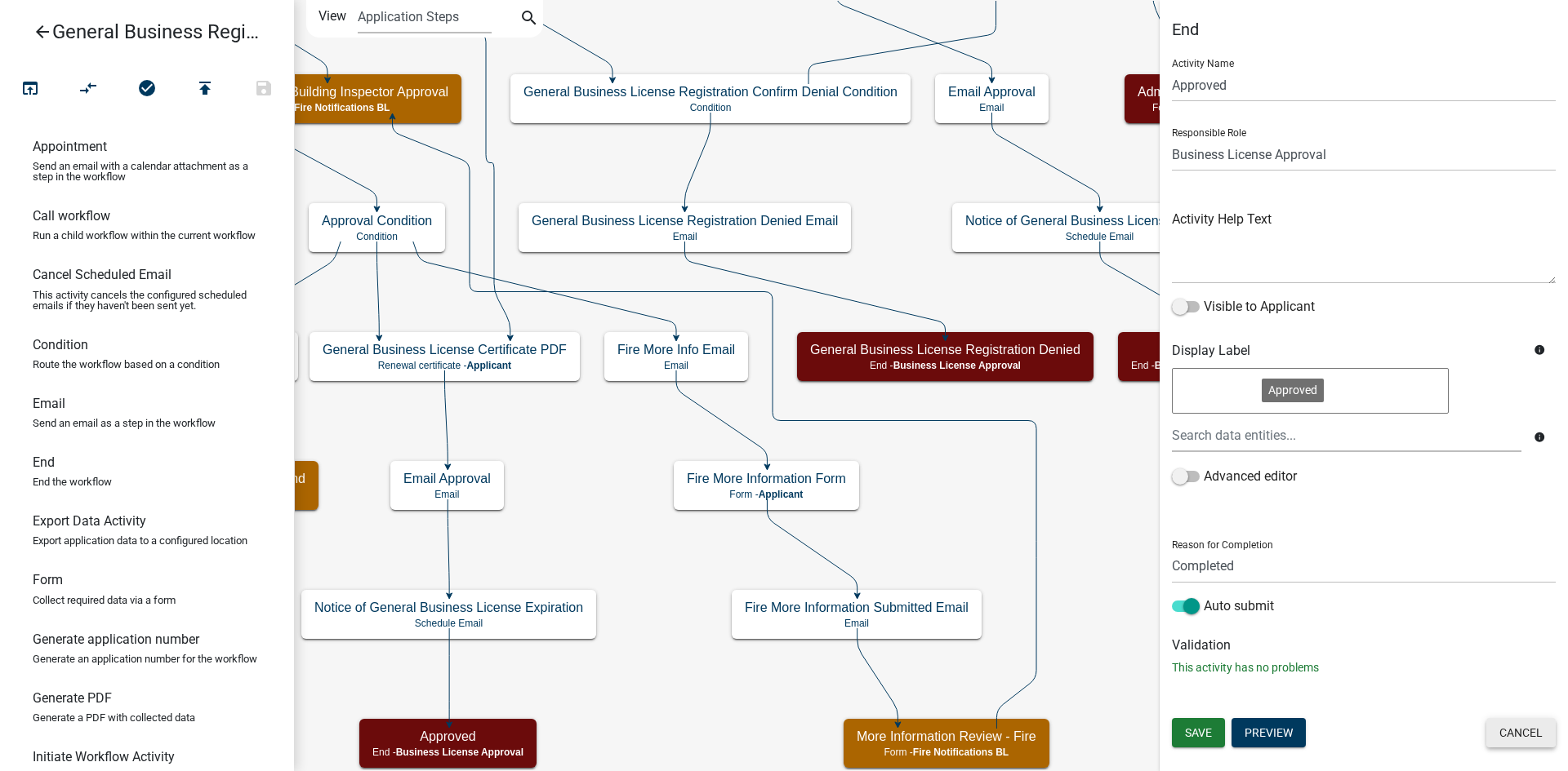
click at [1528, 730] on button "Cancel" at bounding box center [1520, 733] width 69 height 30
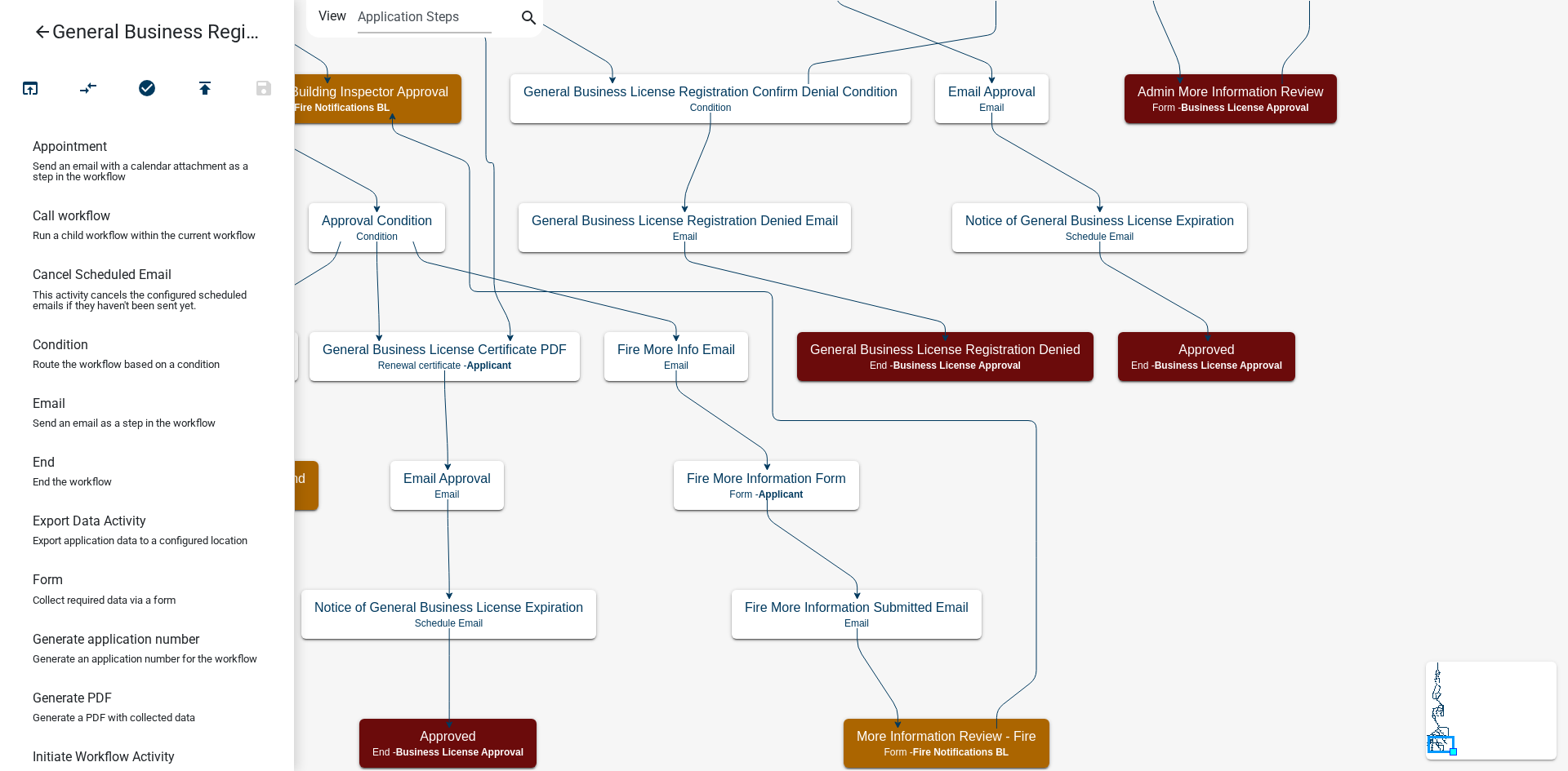
click at [1248, 529] on icon "Start Start - Applicant Notify Approvers Email Email Approval Email Approved En…" at bounding box center [931, 386] width 1272 height 770
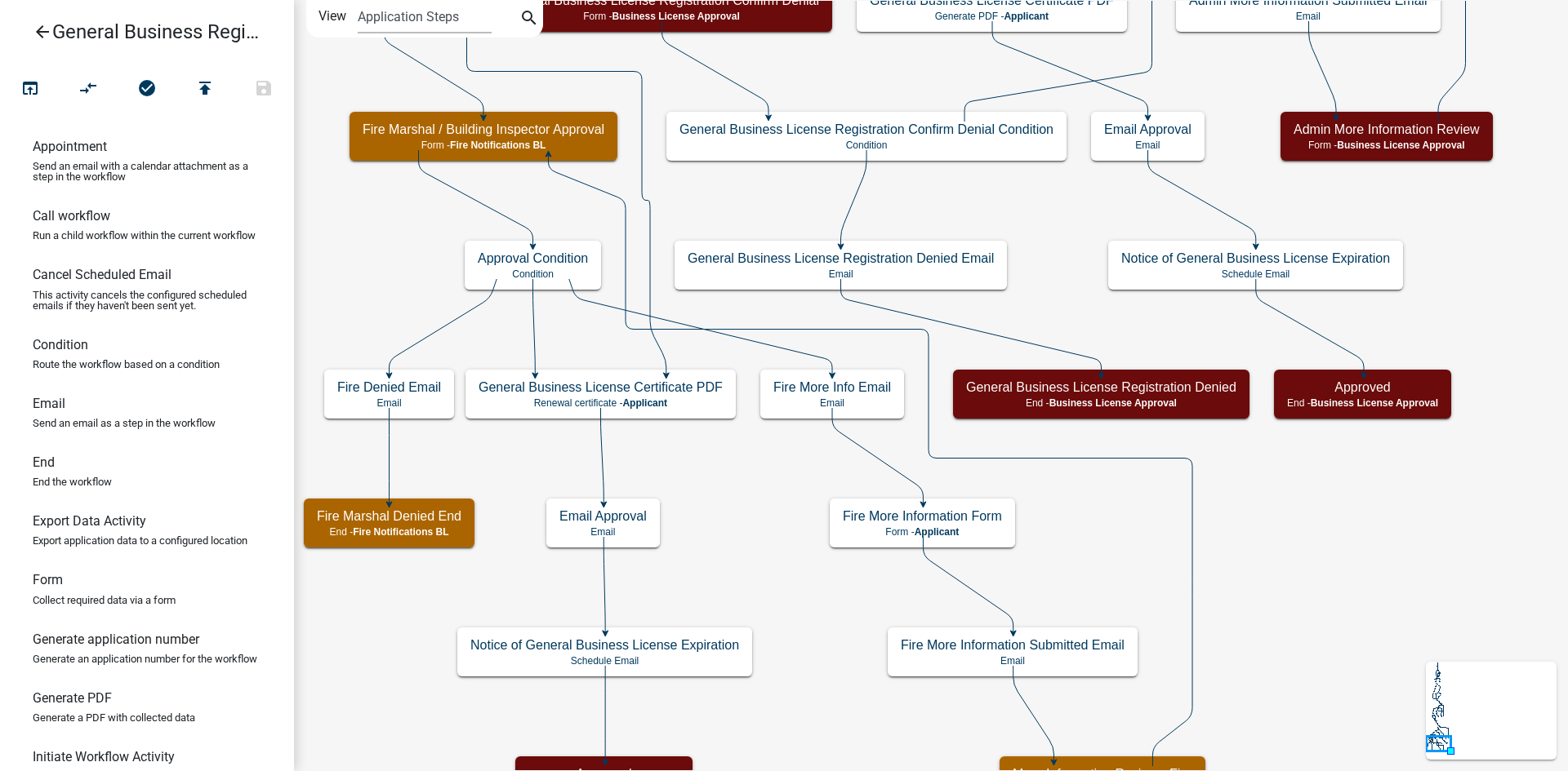
click at [1262, 555] on icon "Start Start - Applicant Notify Approvers Email Email Approval Email Approved En…" at bounding box center [931, 402] width 1272 height 803
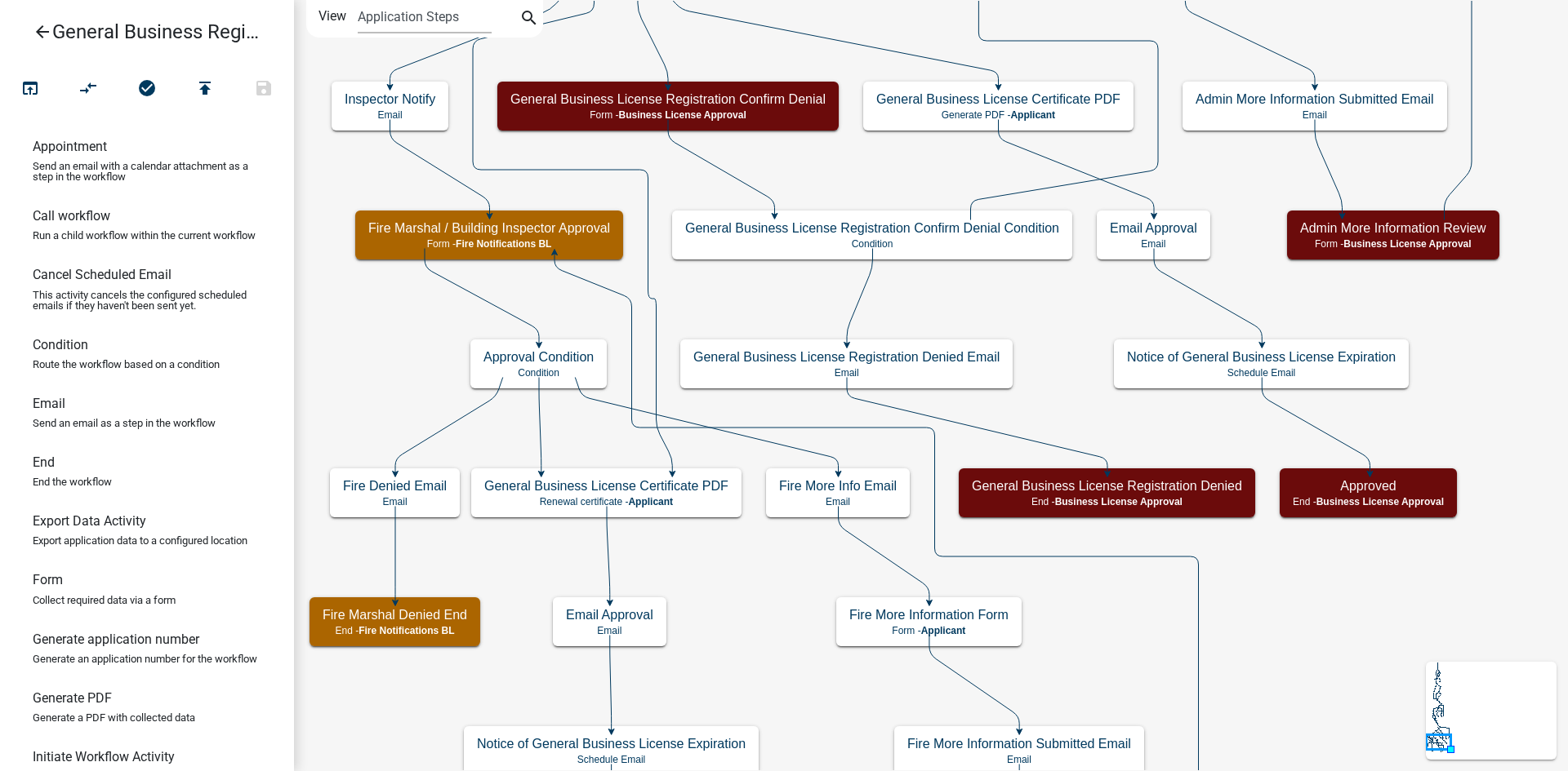
click at [1468, 372] on icon "Start Start - Applicant Notify Approvers Email Email Approval Email Approved En…" at bounding box center [931, 452] width 1272 height 902
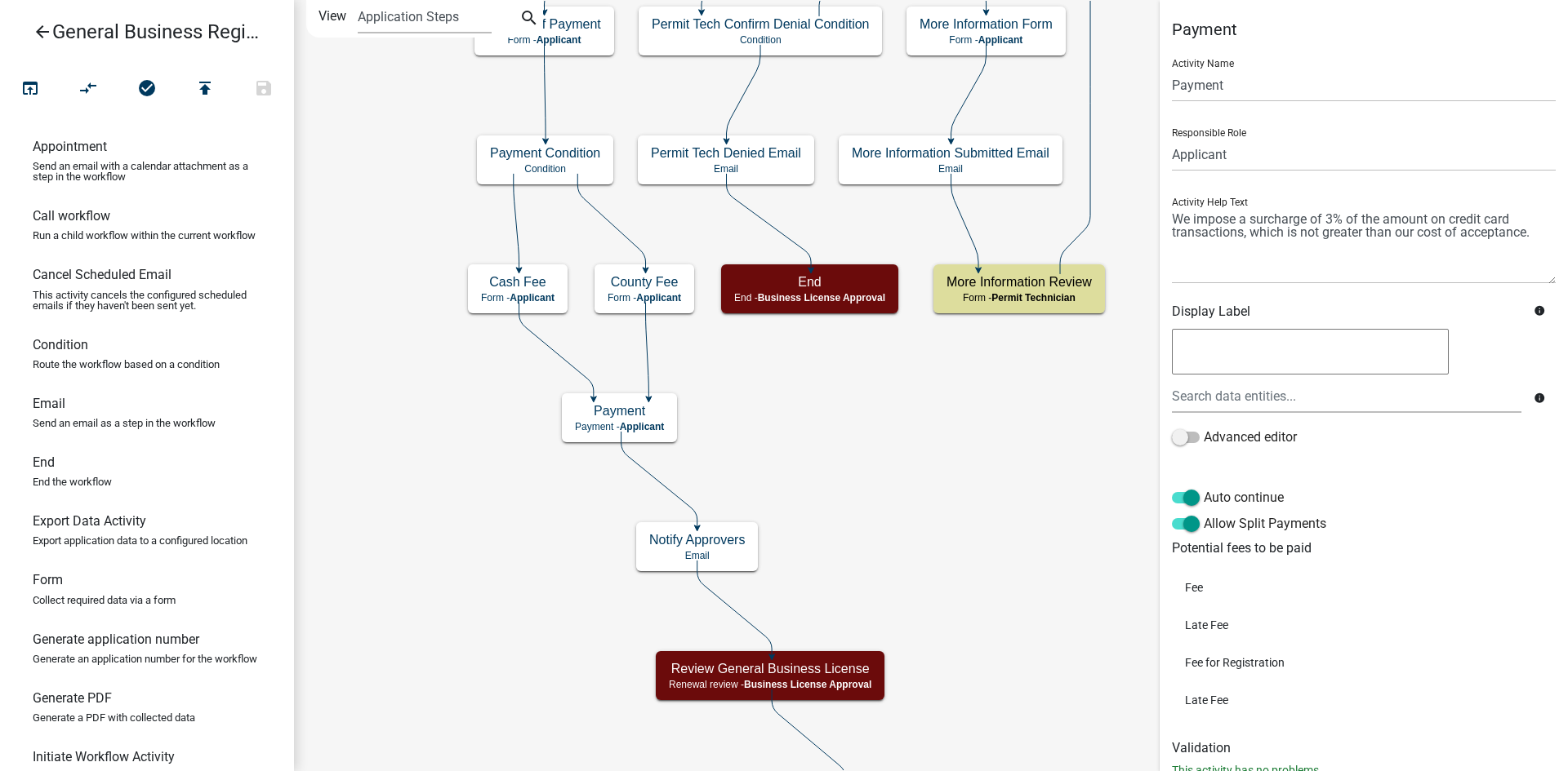
scroll to position [54, 0]
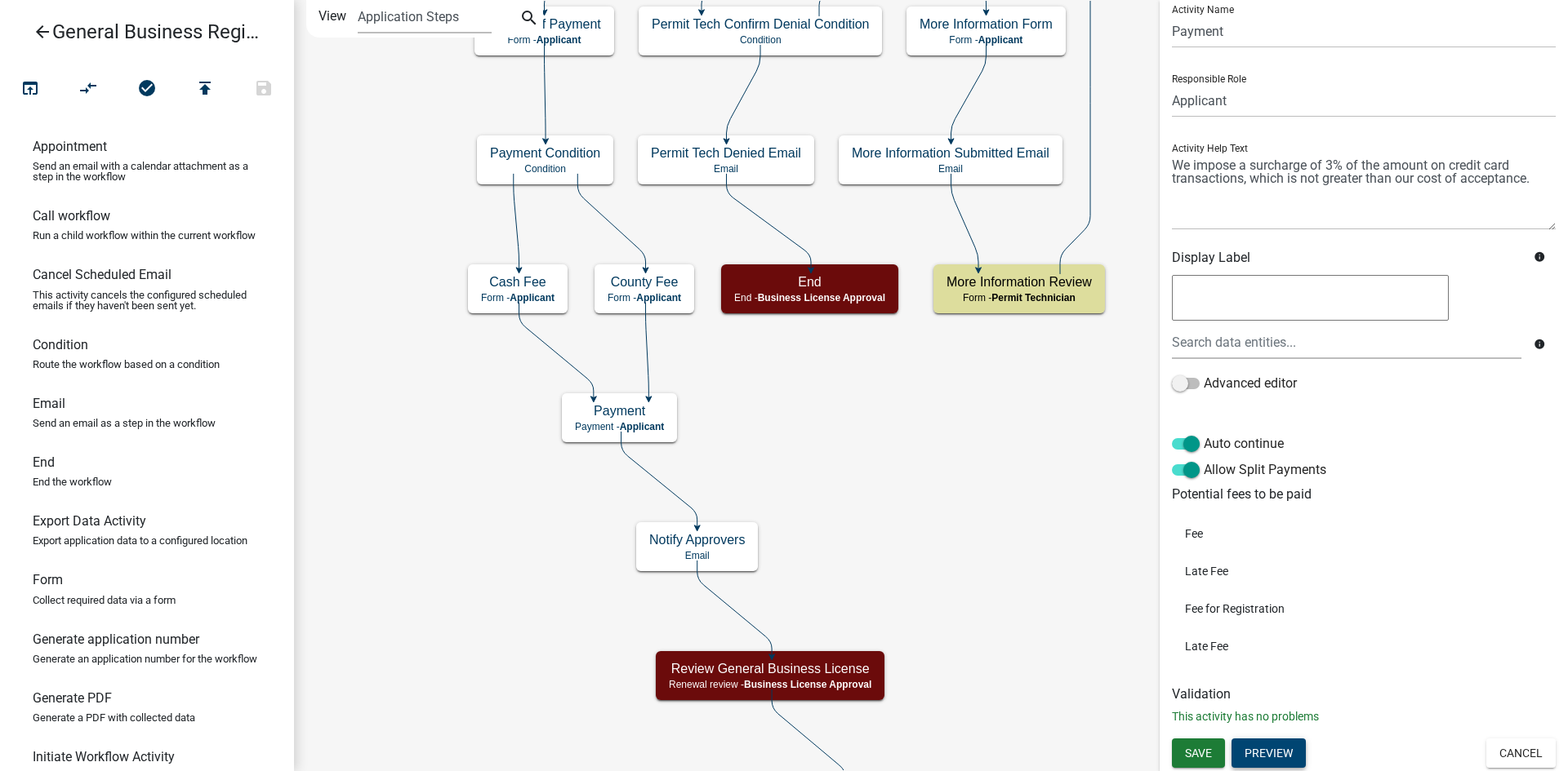
click at [1280, 755] on button "Preview" at bounding box center [1268, 753] width 74 height 30
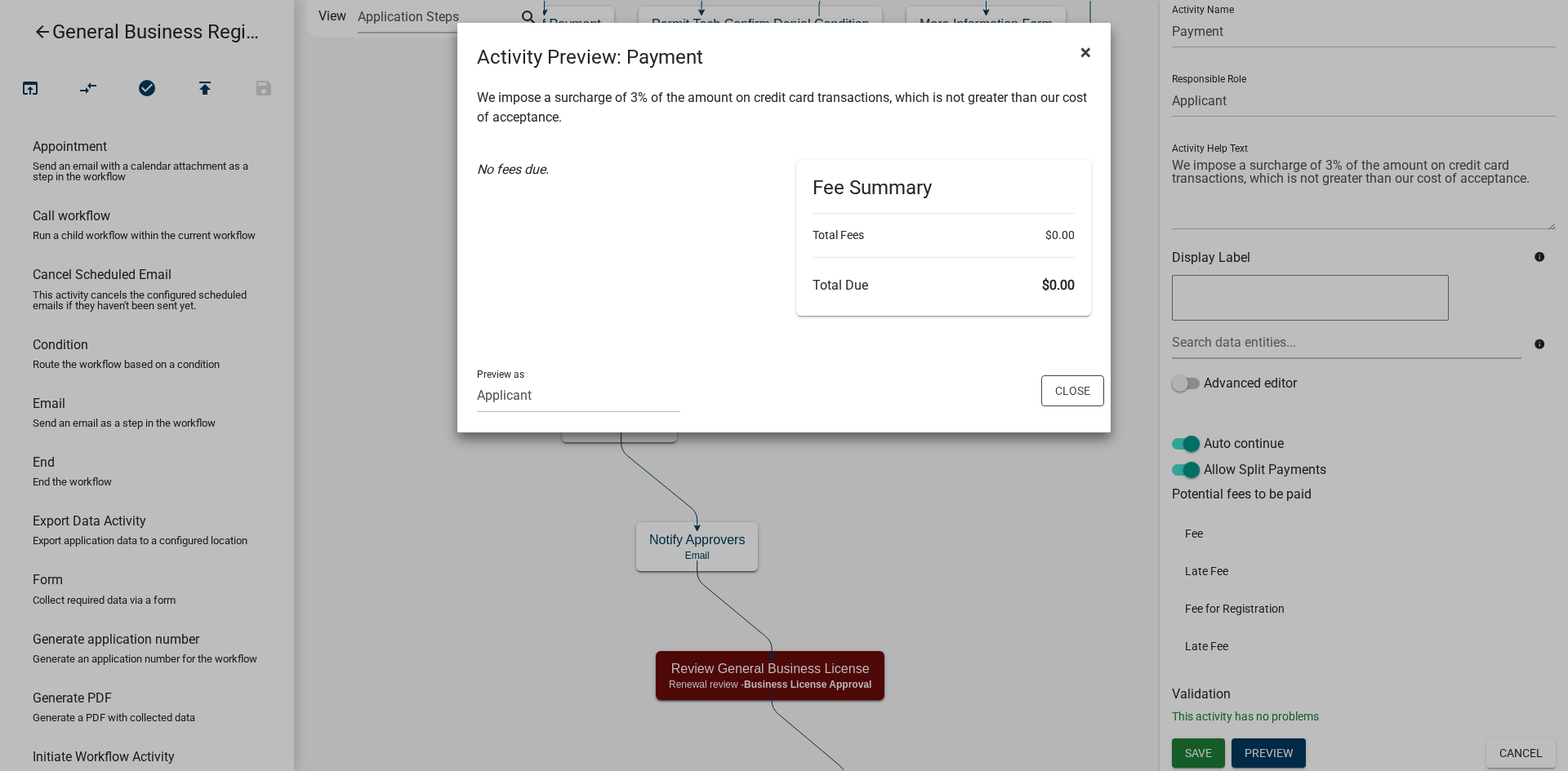
click at [1090, 50] on span "×" at bounding box center [1085, 51] width 11 height 23
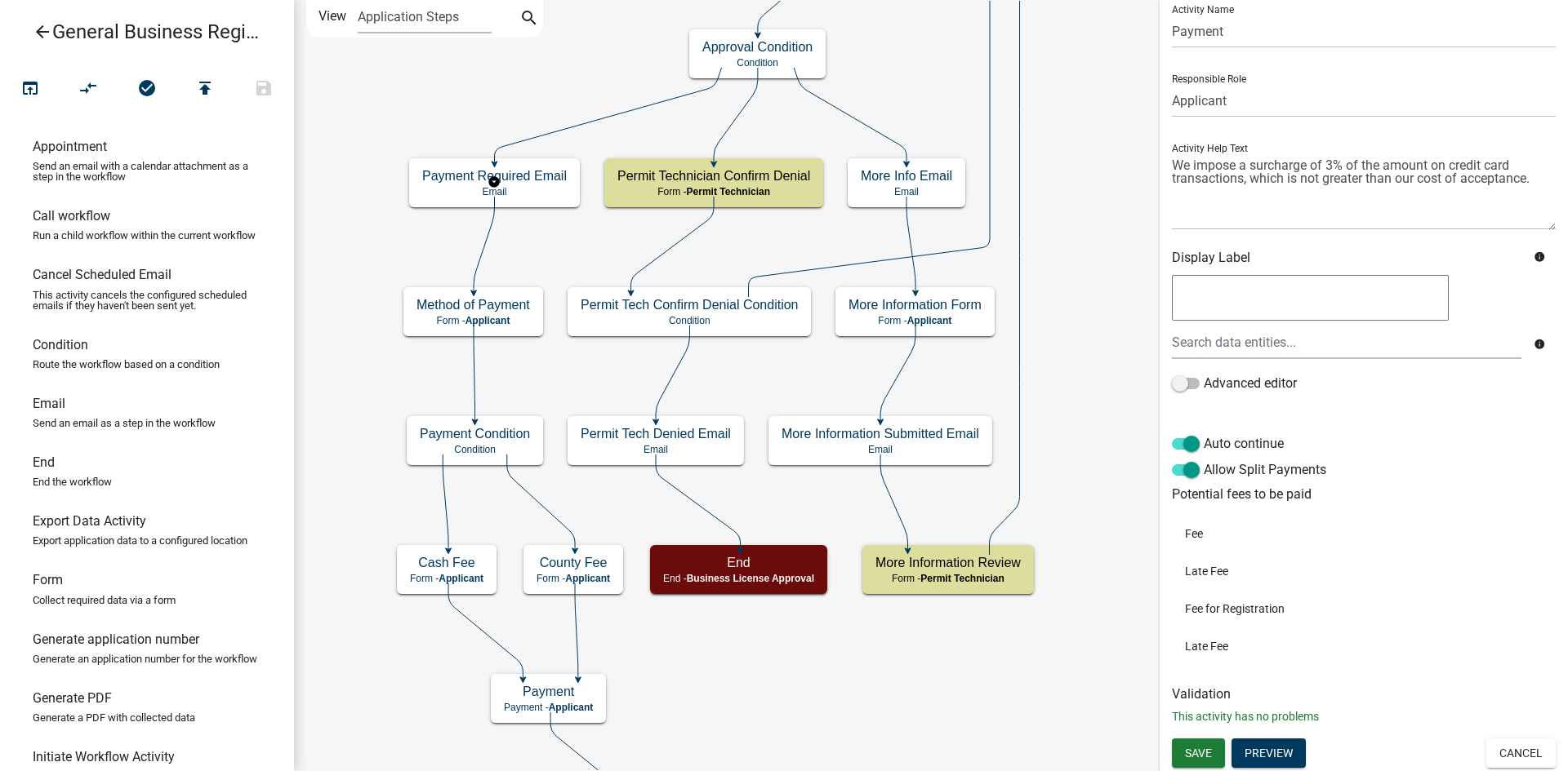
scroll to position [0, 0]
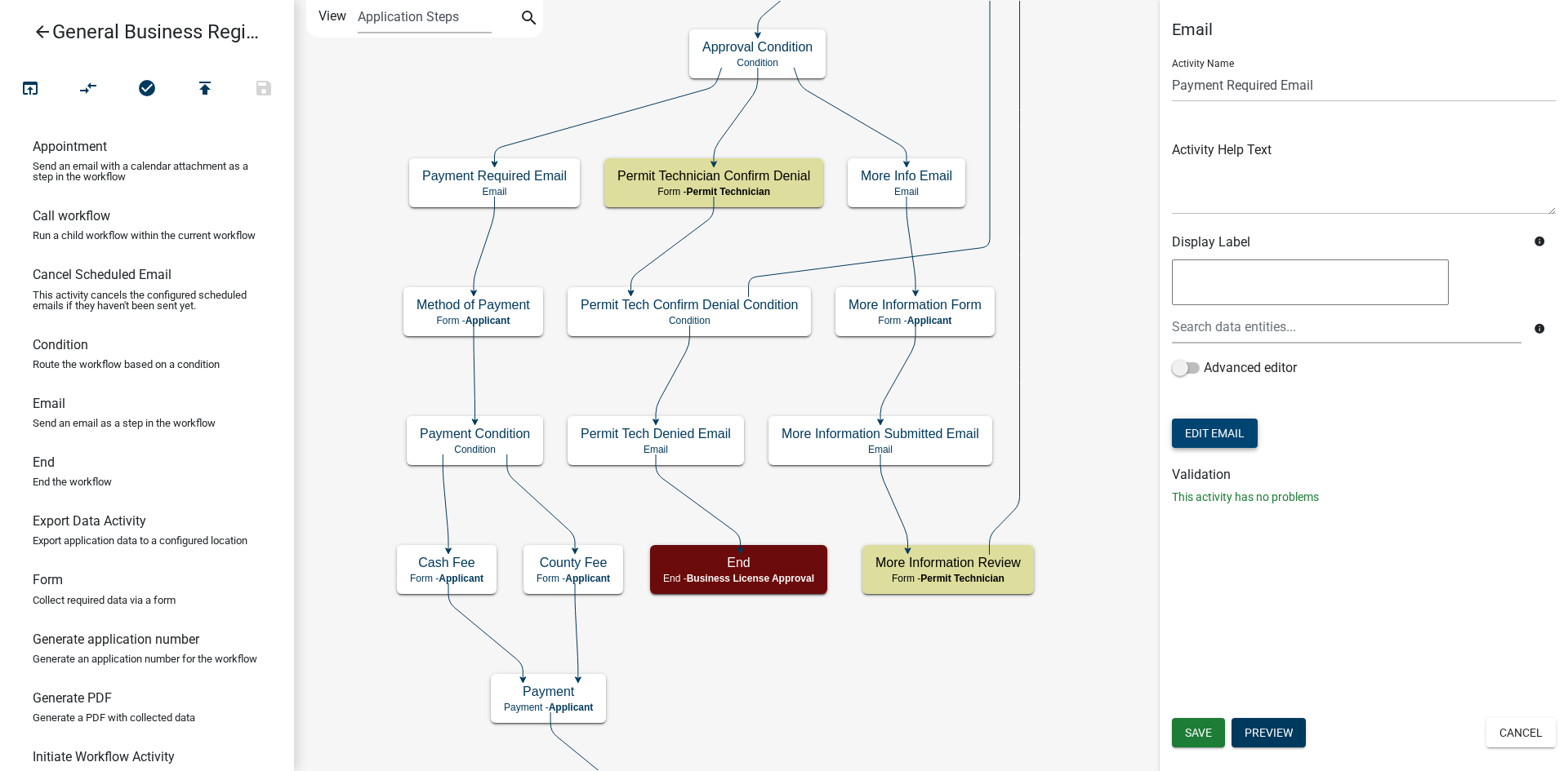
click at [1239, 432] on button "Edit Email" at bounding box center [1214, 433] width 86 height 30
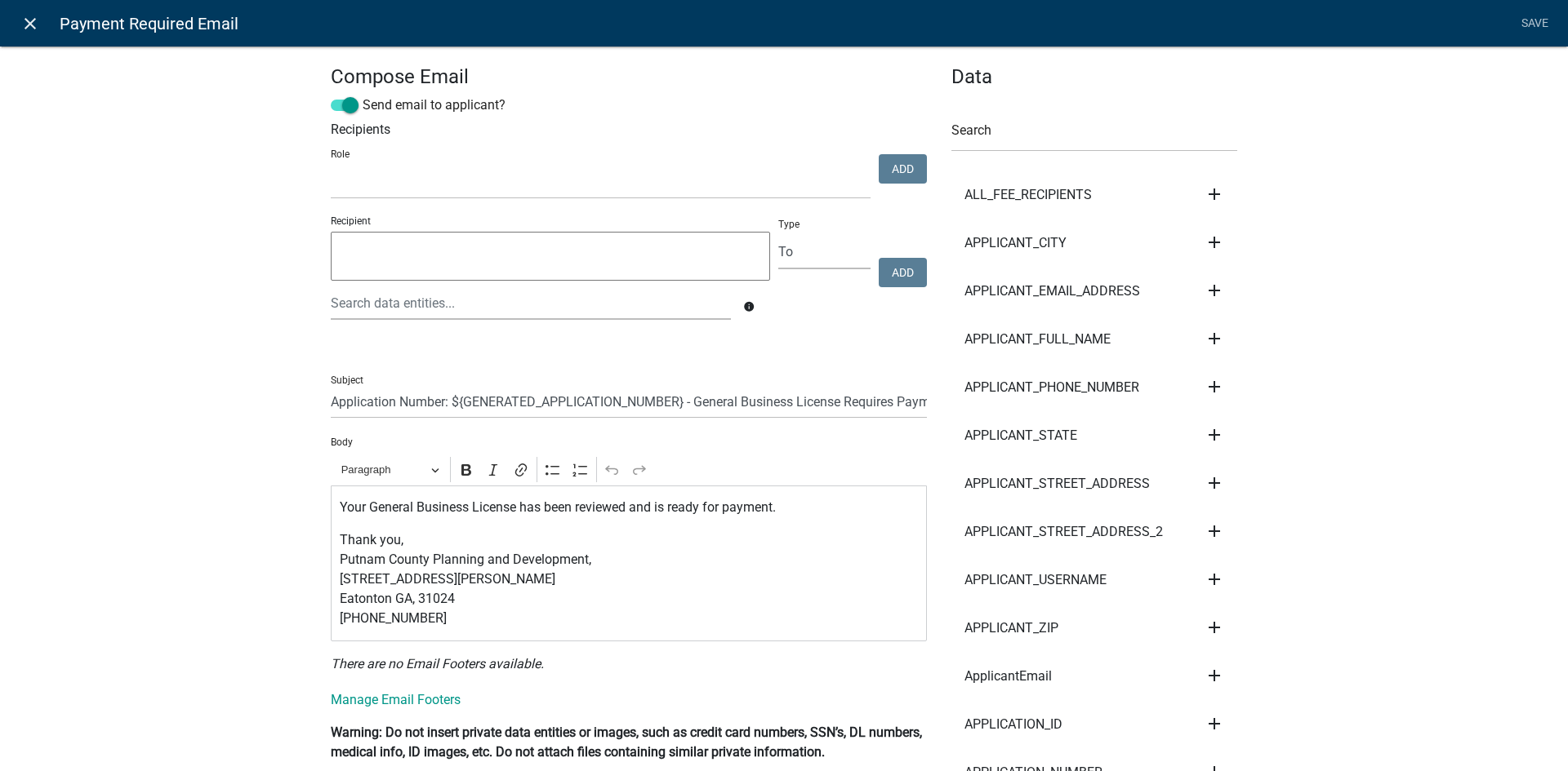
click at [34, 30] on icon "close" at bounding box center [31, 23] width 20 height 20
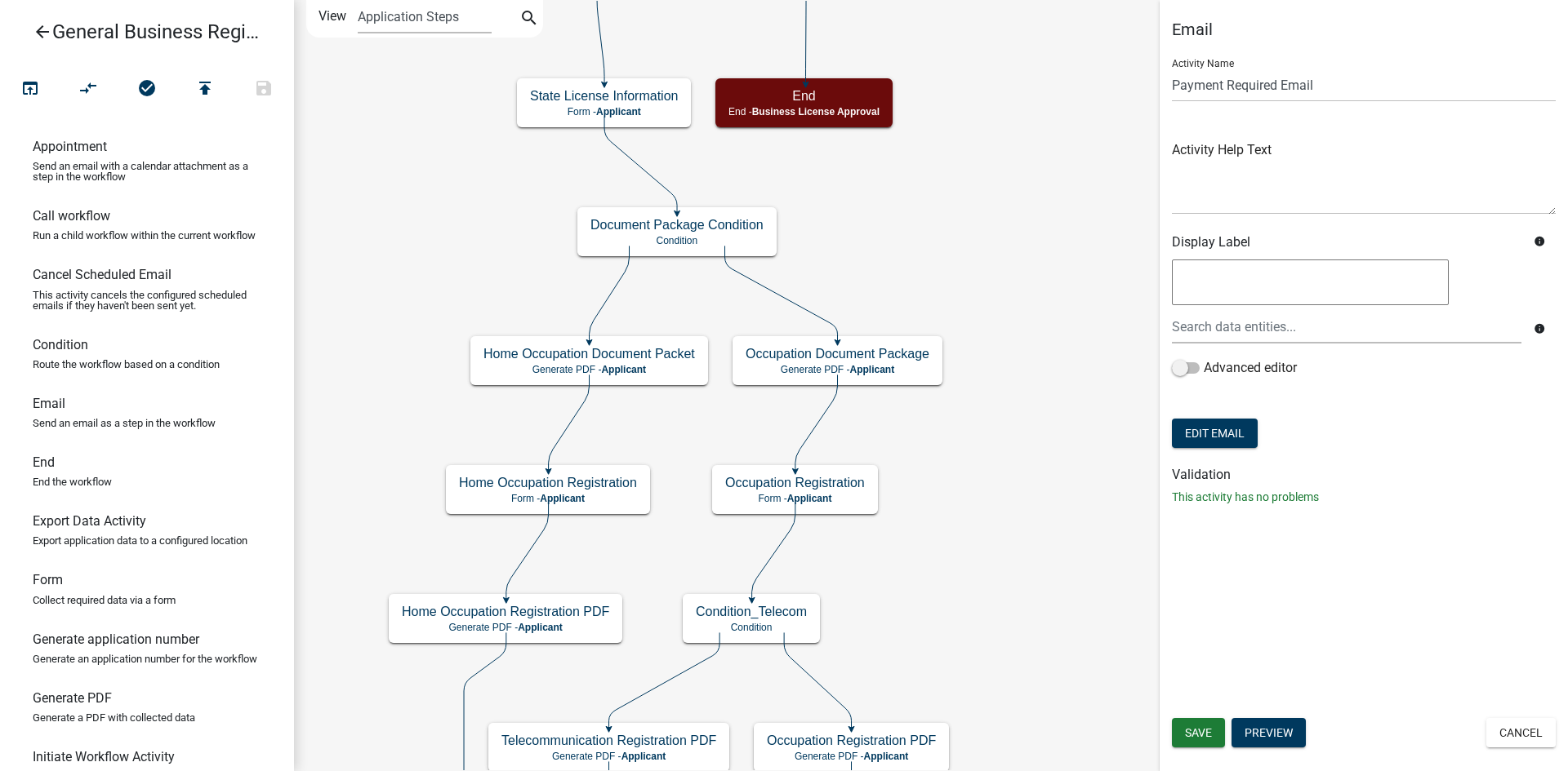
click at [39, 30] on icon "arrow_back" at bounding box center [42, 32] width 20 height 23
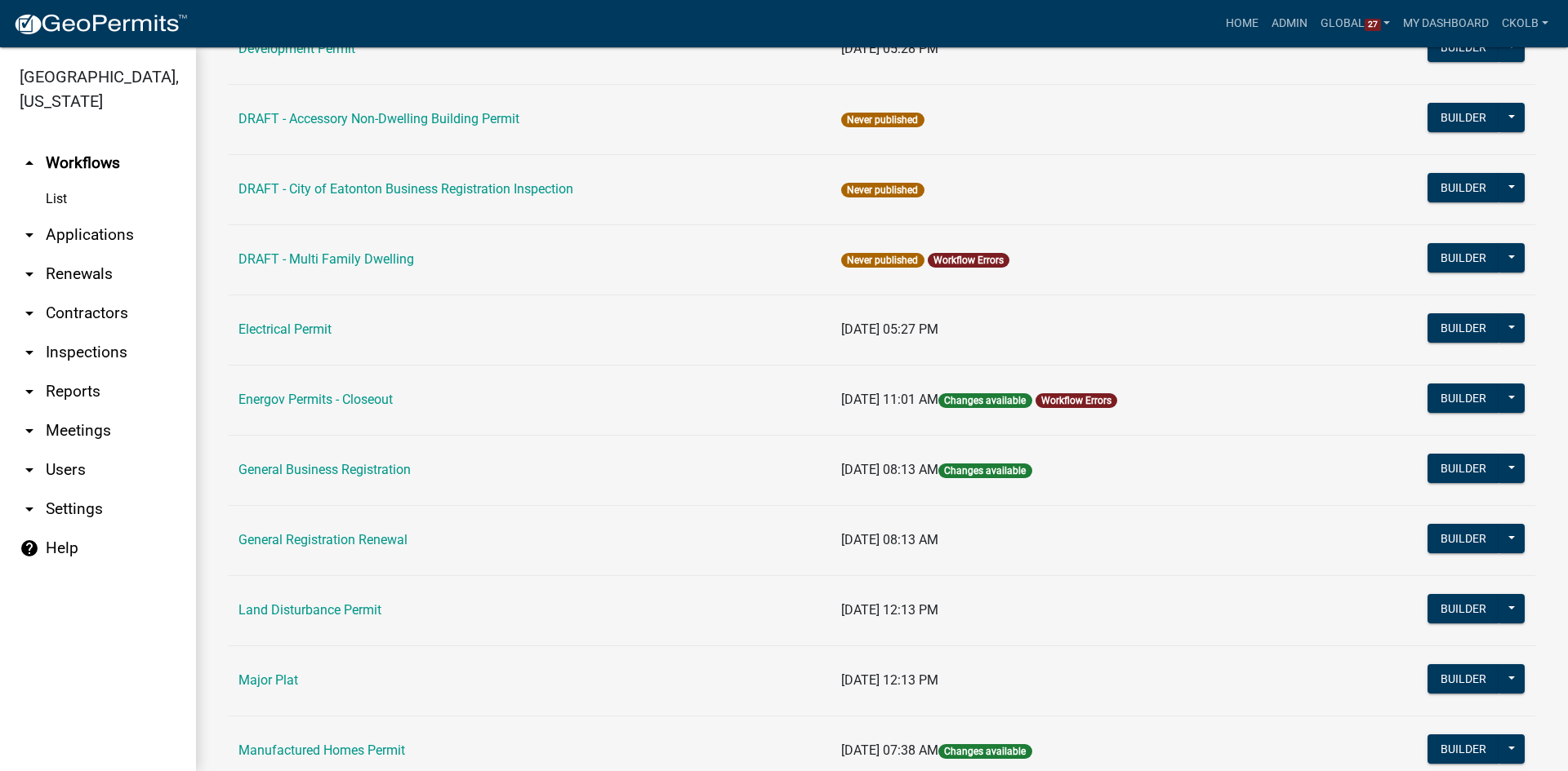
scroll to position [816, 0]
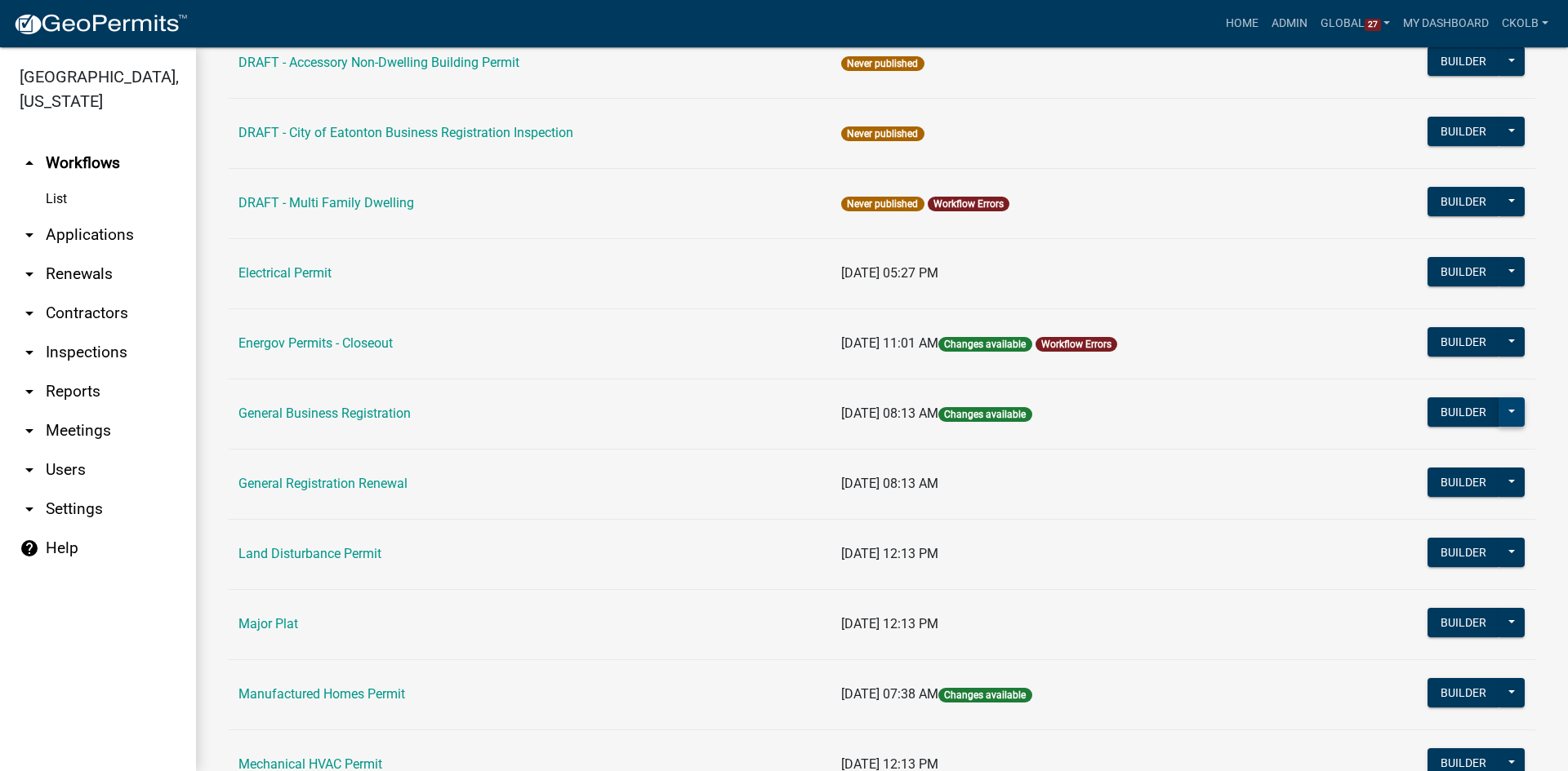
click at [1502, 417] on button at bounding box center [1511, 412] width 26 height 30
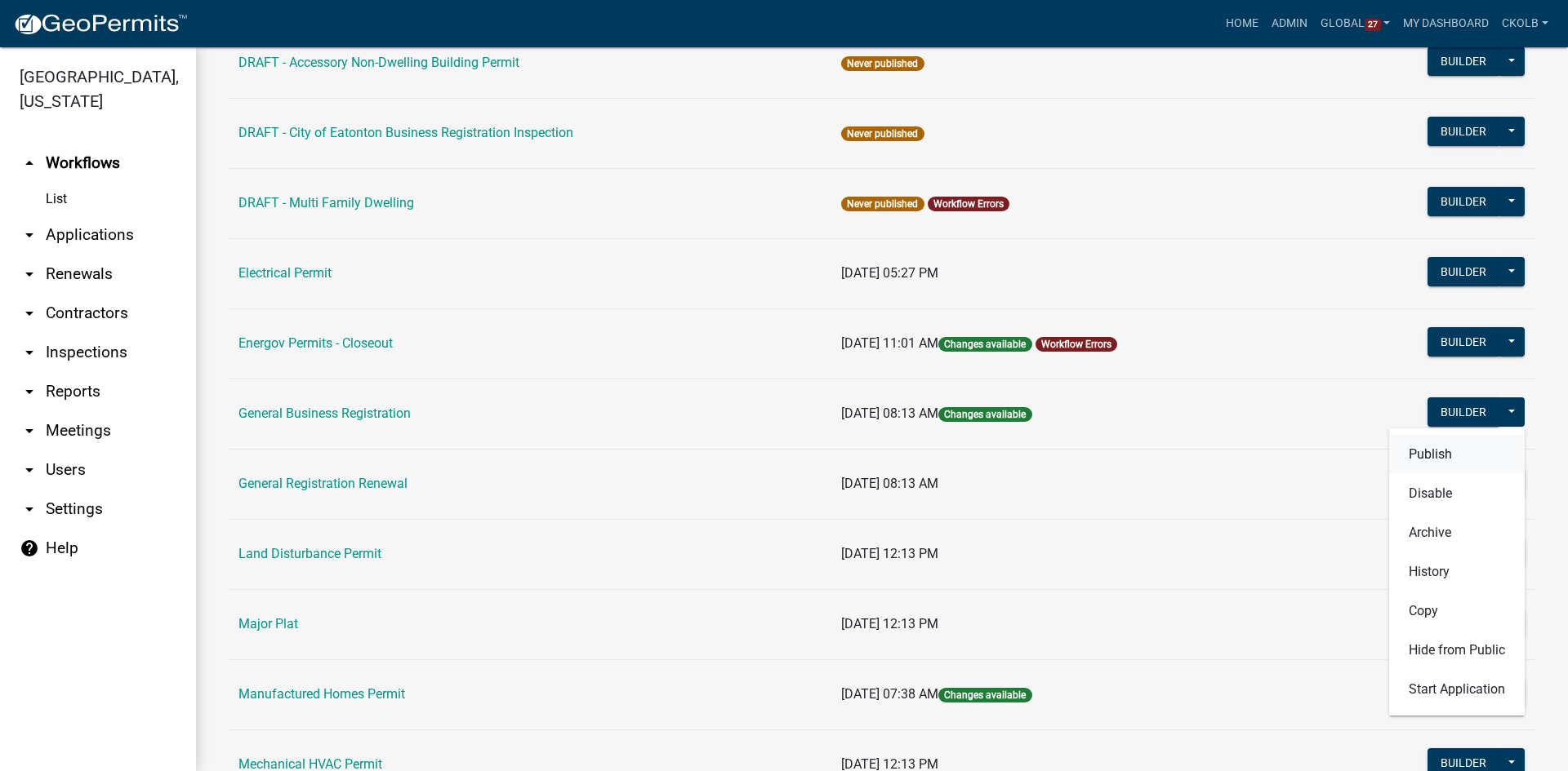
click at [1434, 452] on button "Publish" at bounding box center [1457, 454] width 135 height 39
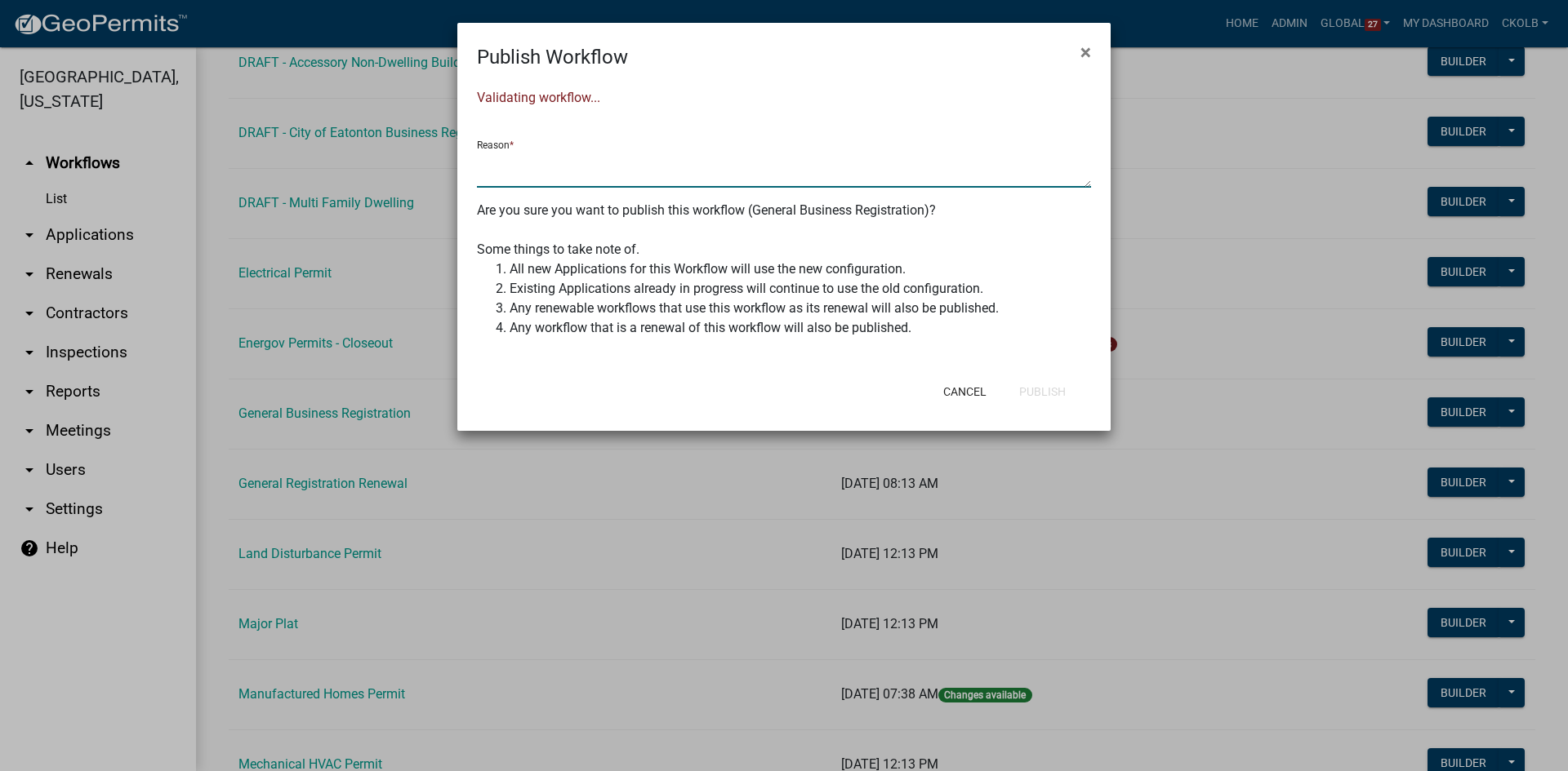
click at [549, 180] on textarea at bounding box center [784, 170] width 614 height 38
click at [515, 162] on textarea "update scheduled renewal and approval email body to include" at bounding box center [784, 170] width 614 height 38
click at [869, 163] on textarea "updated scheduled renewal and approval email body to include" at bounding box center [784, 170] width 614 height 38
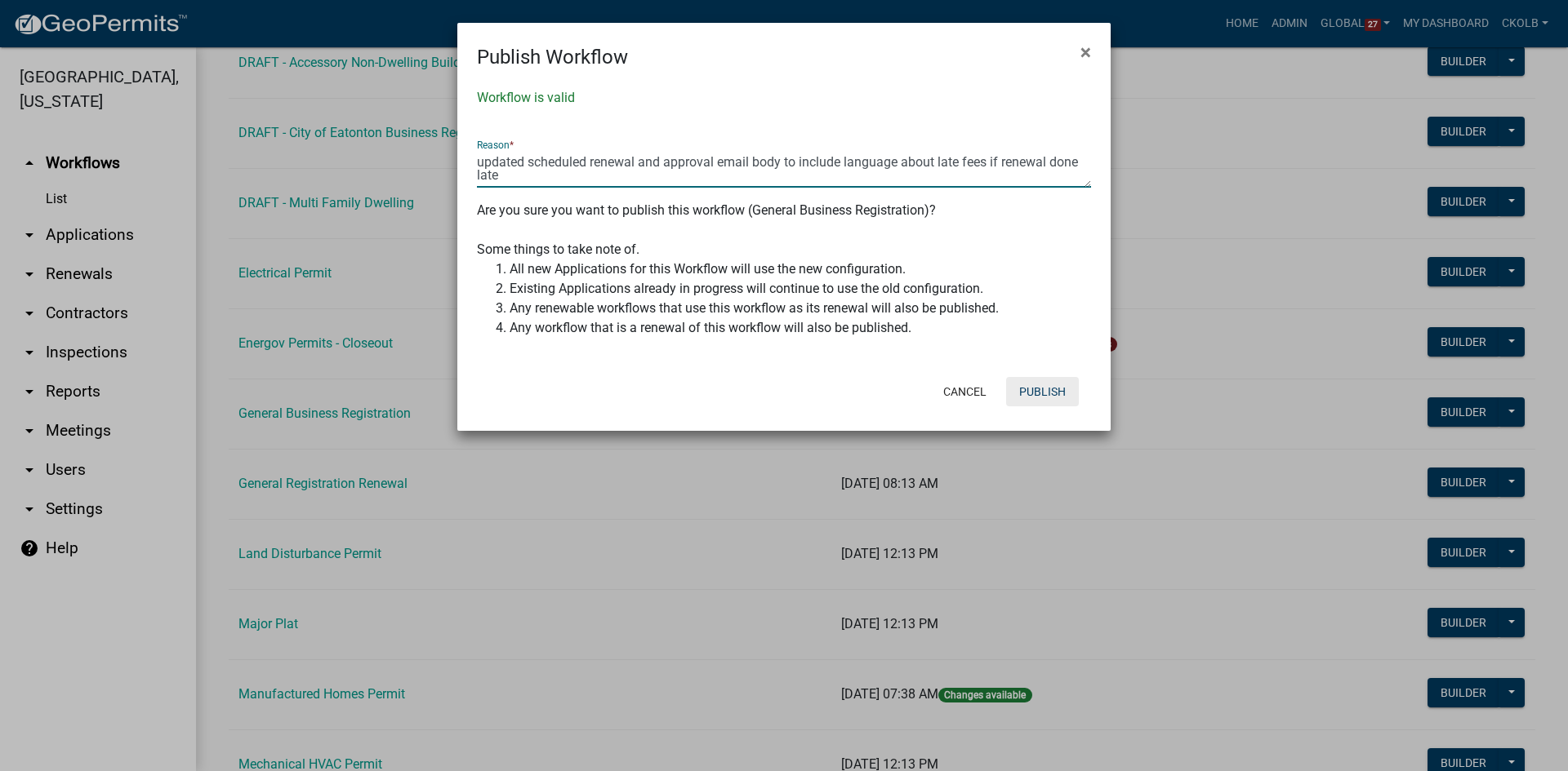
type textarea "updated scheduled renewal and approval email body to include language about lat…"
click at [1020, 387] on button "Publish" at bounding box center [1042, 391] width 73 height 30
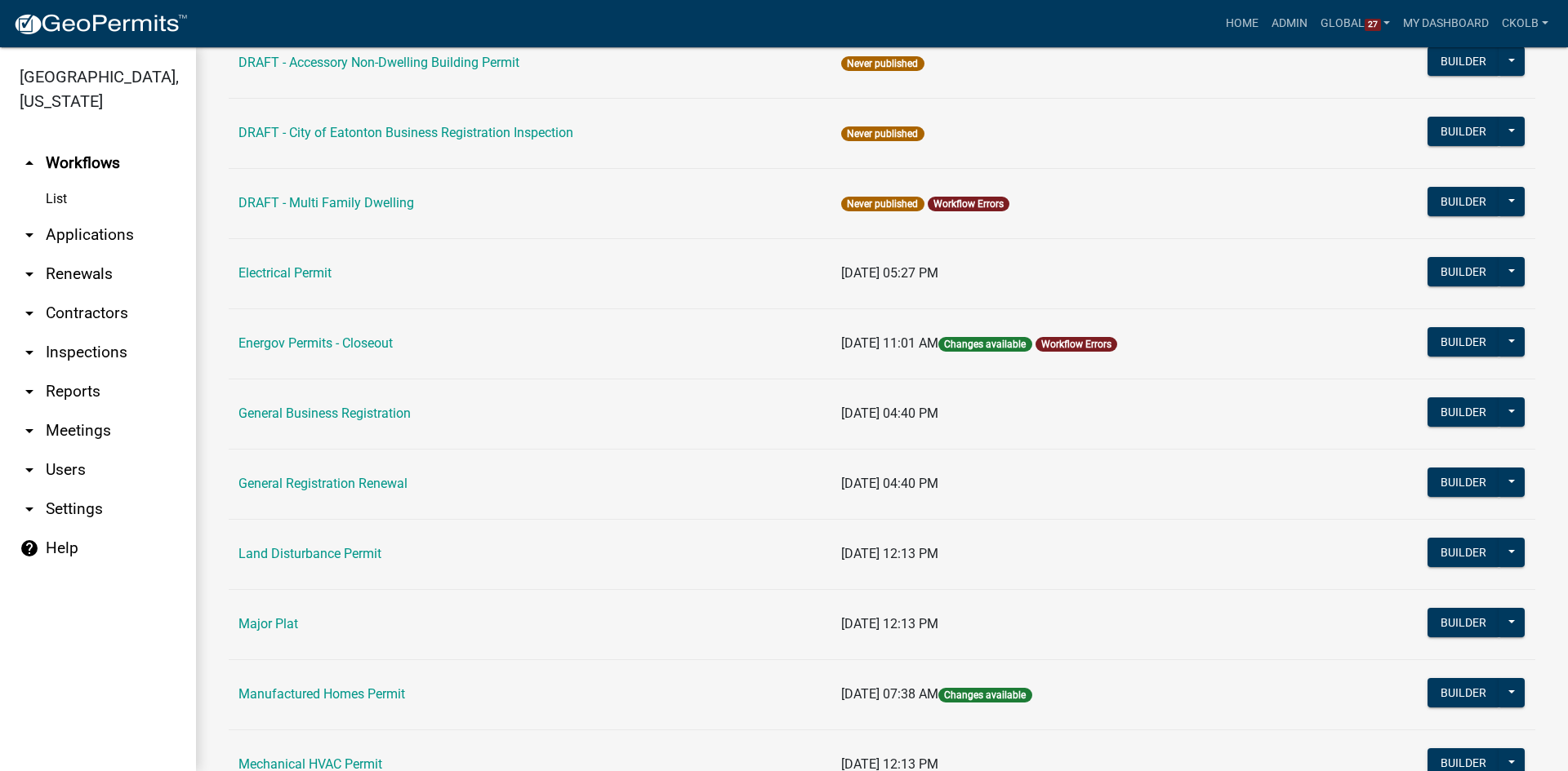
scroll to position [898, 0]
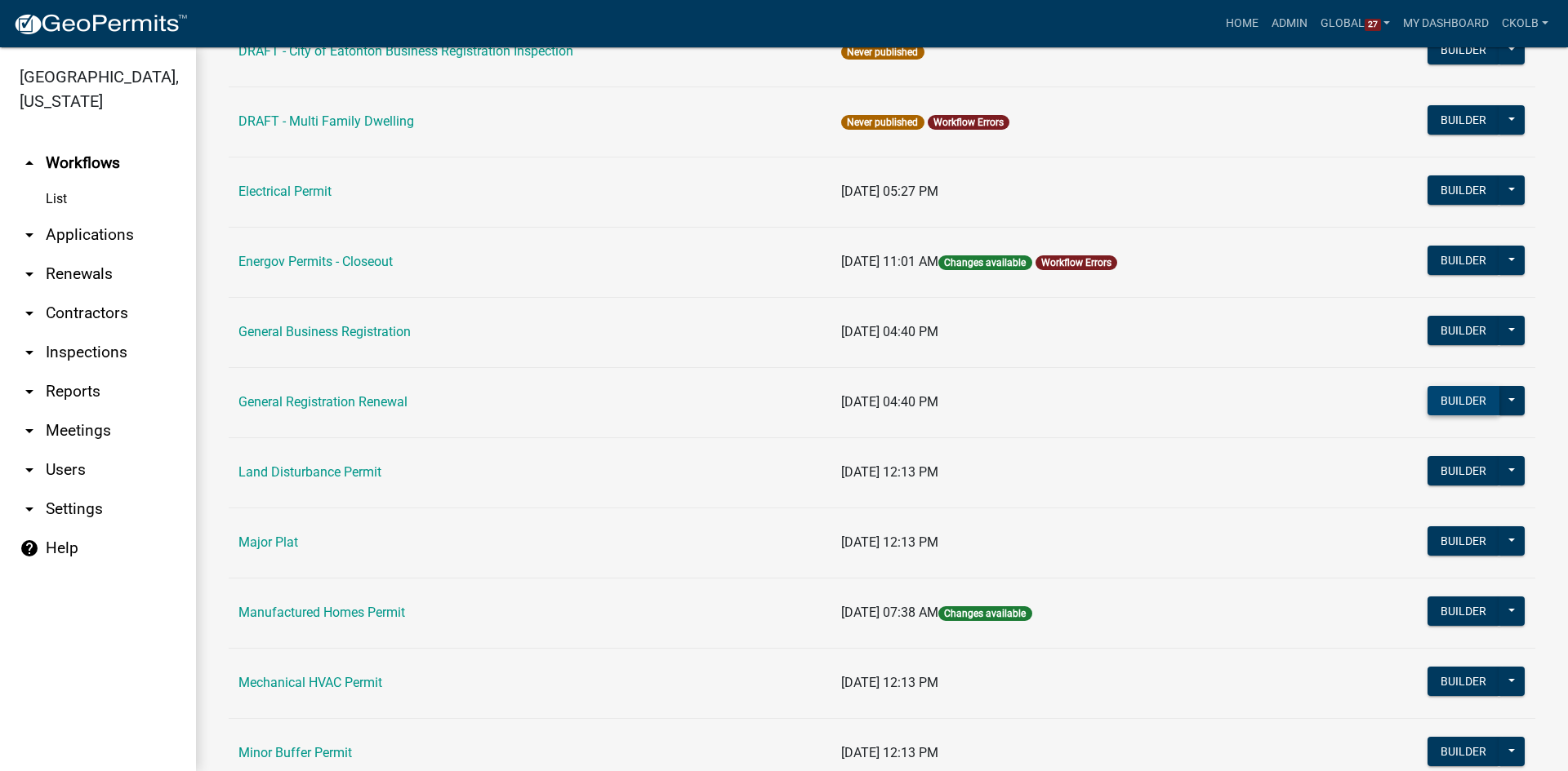
click at [1428, 401] on button "Builder" at bounding box center [1463, 400] width 72 height 30
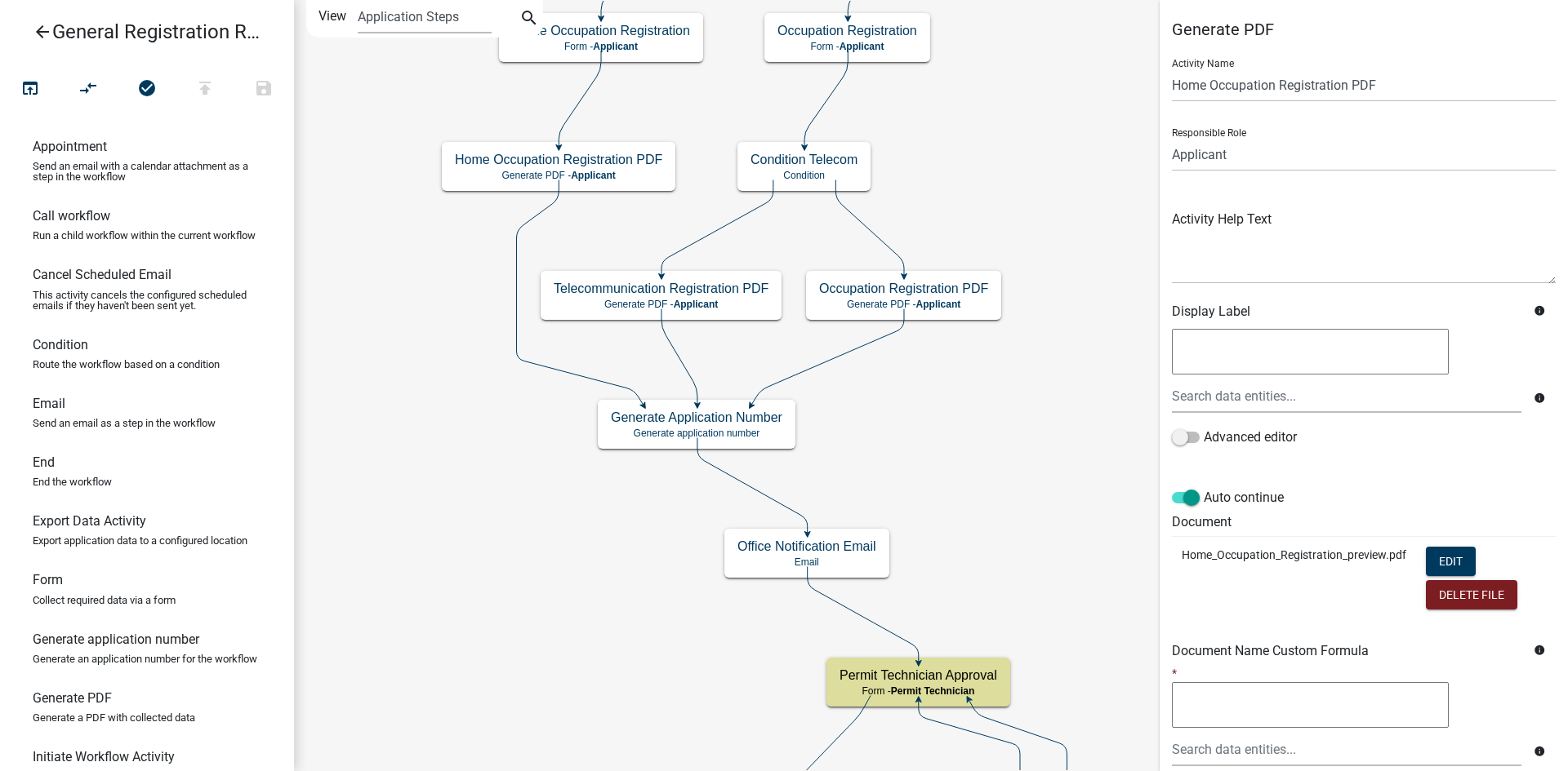
scroll to position [155, 0]
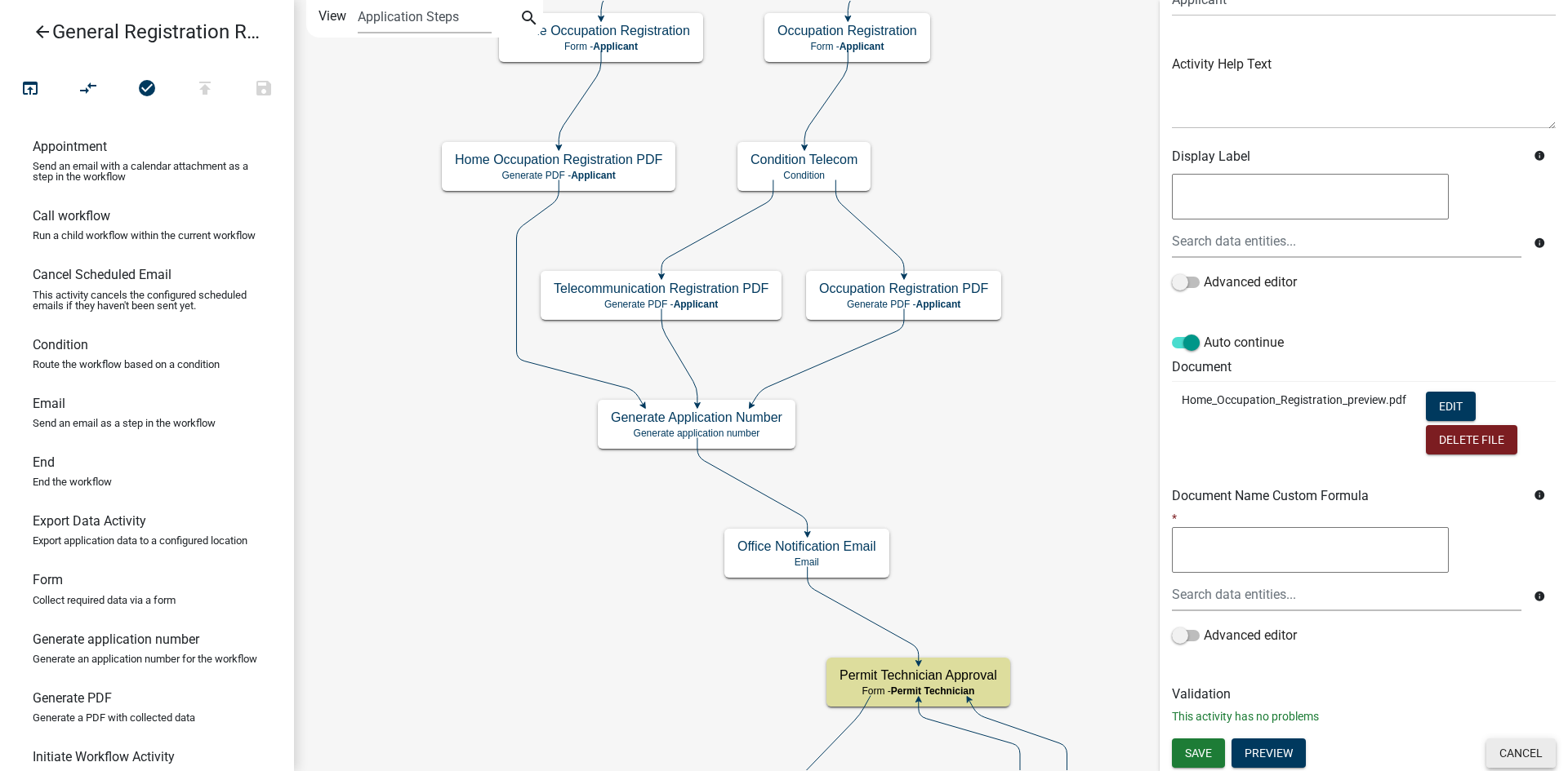
drag, startPoint x: 1500, startPoint y: 748, endPoint x: 1480, endPoint y: 724, distance: 31.2
click at [1500, 749] on button "Cancel" at bounding box center [1520, 753] width 69 height 30
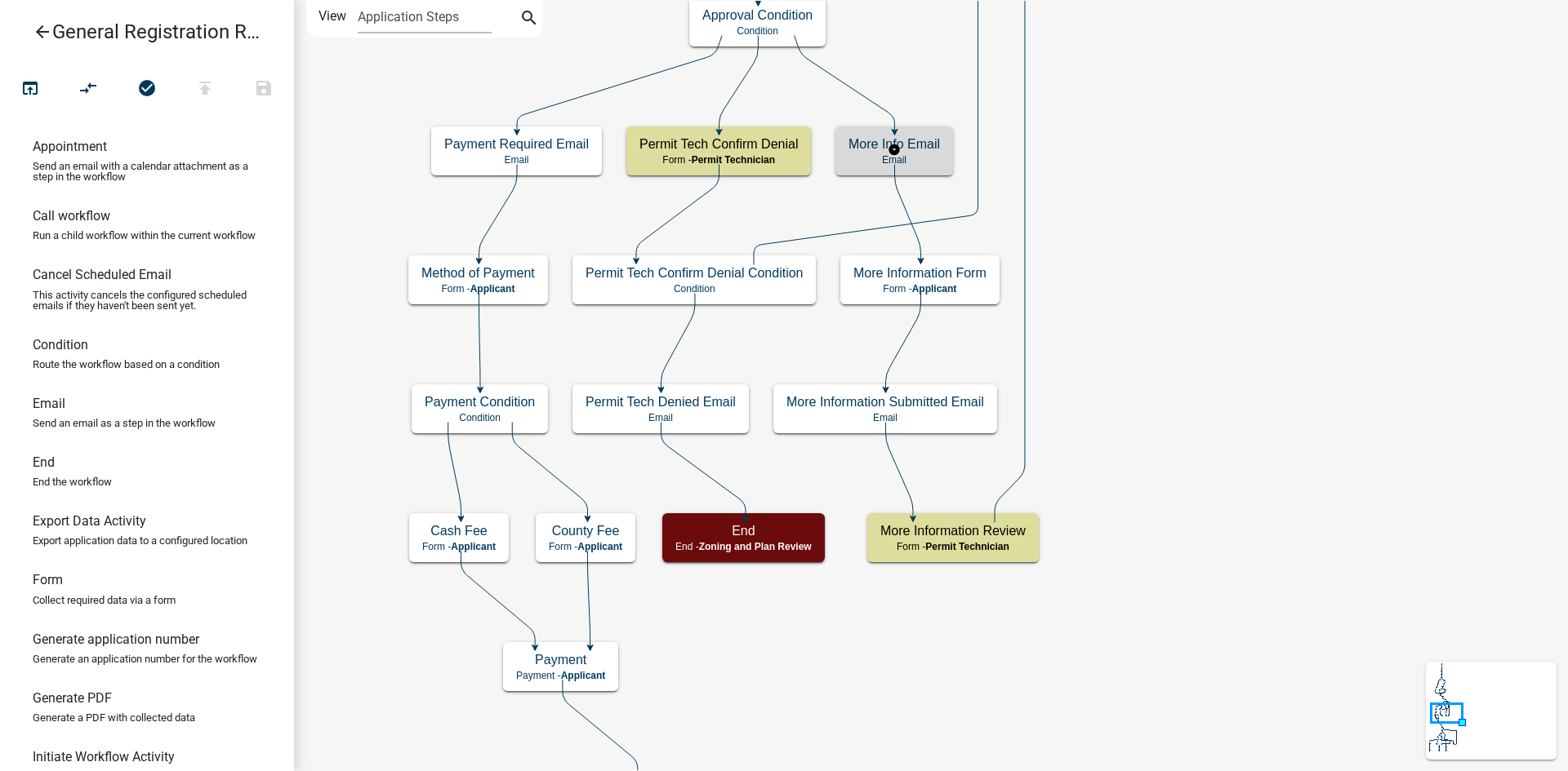
click at [934, 161] on p "Email" at bounding box center [893, 160] width 91 height 12
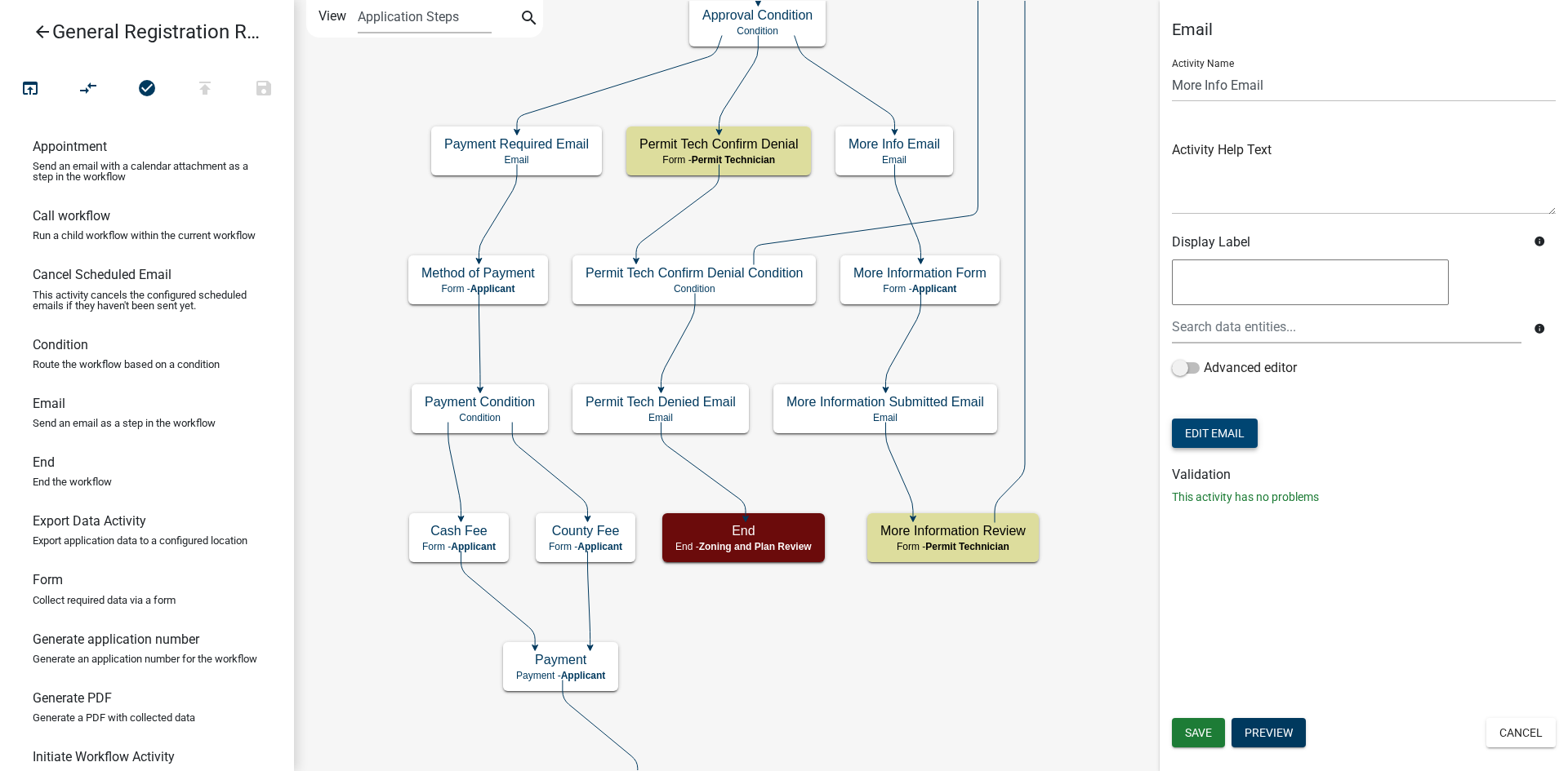
click at [1231, 440] on button "Edit Email" at bounding box center [1214, 433] width 86 height 30
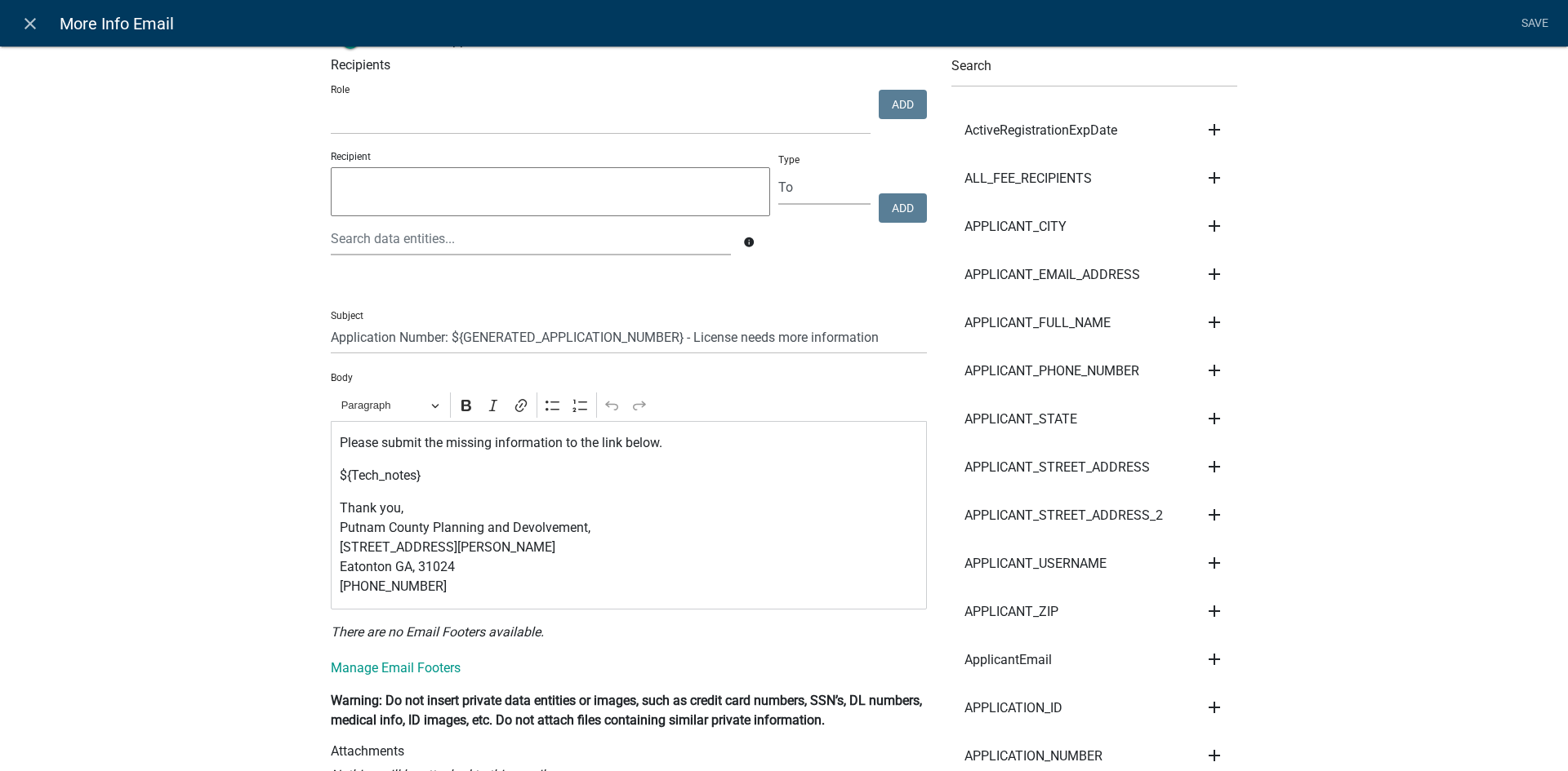
scroll to position [82, 0]
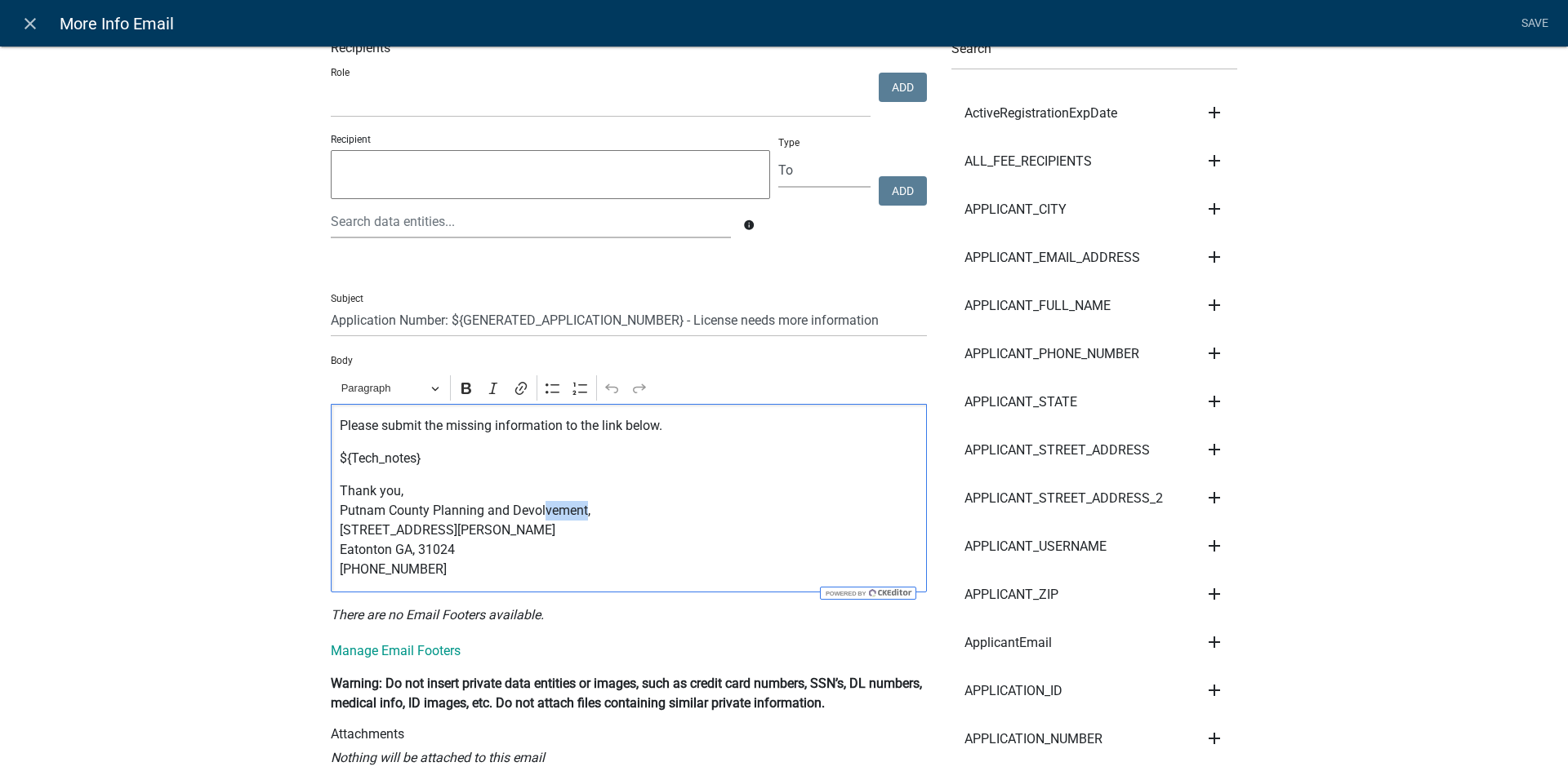
drag, startPoint x: 581, startPoint y: 513, endPoint x: 537, endPoint y: 512, distance: 44.0
click at [537, 512] on p "Thank you, Putnam County Planning and Devolvement, 117 Putnam Drive Suite B Eat…" at bounding box center [630, 530] width 579 height 98
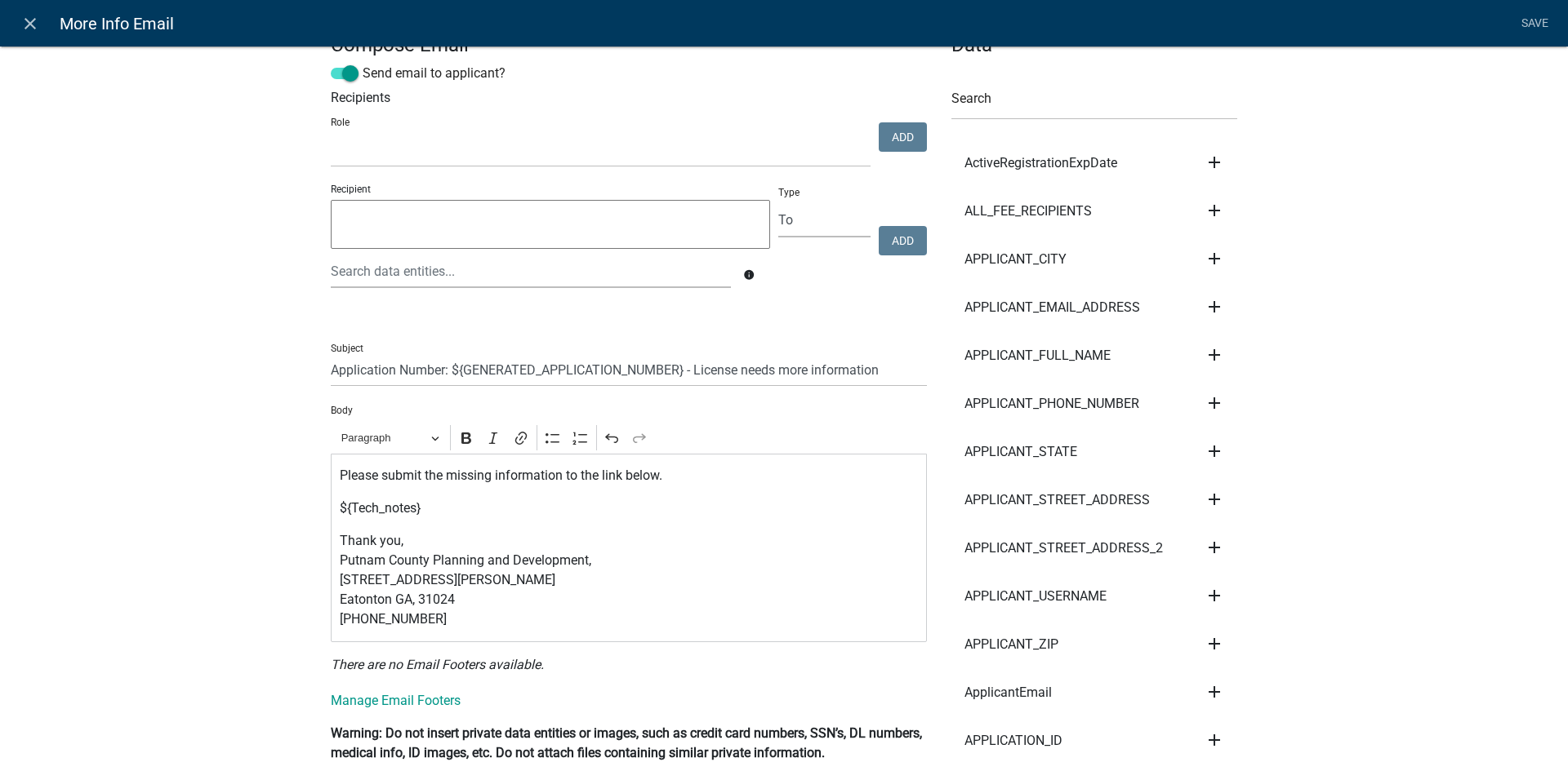
scroll to position [0, 0]
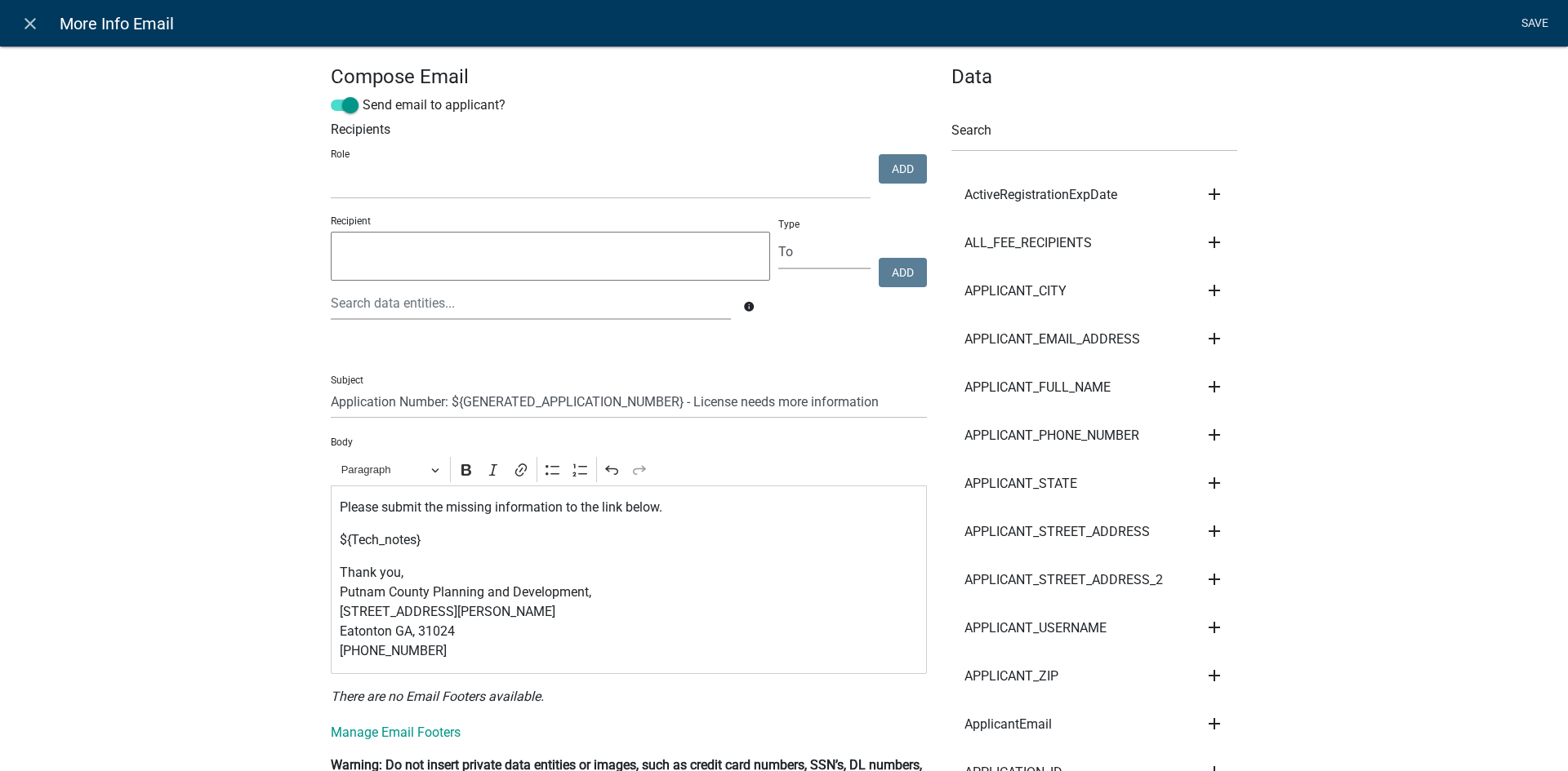
click at [1530, 32] on link "Save" at bounding box center [1534, 23] width 41 height 31
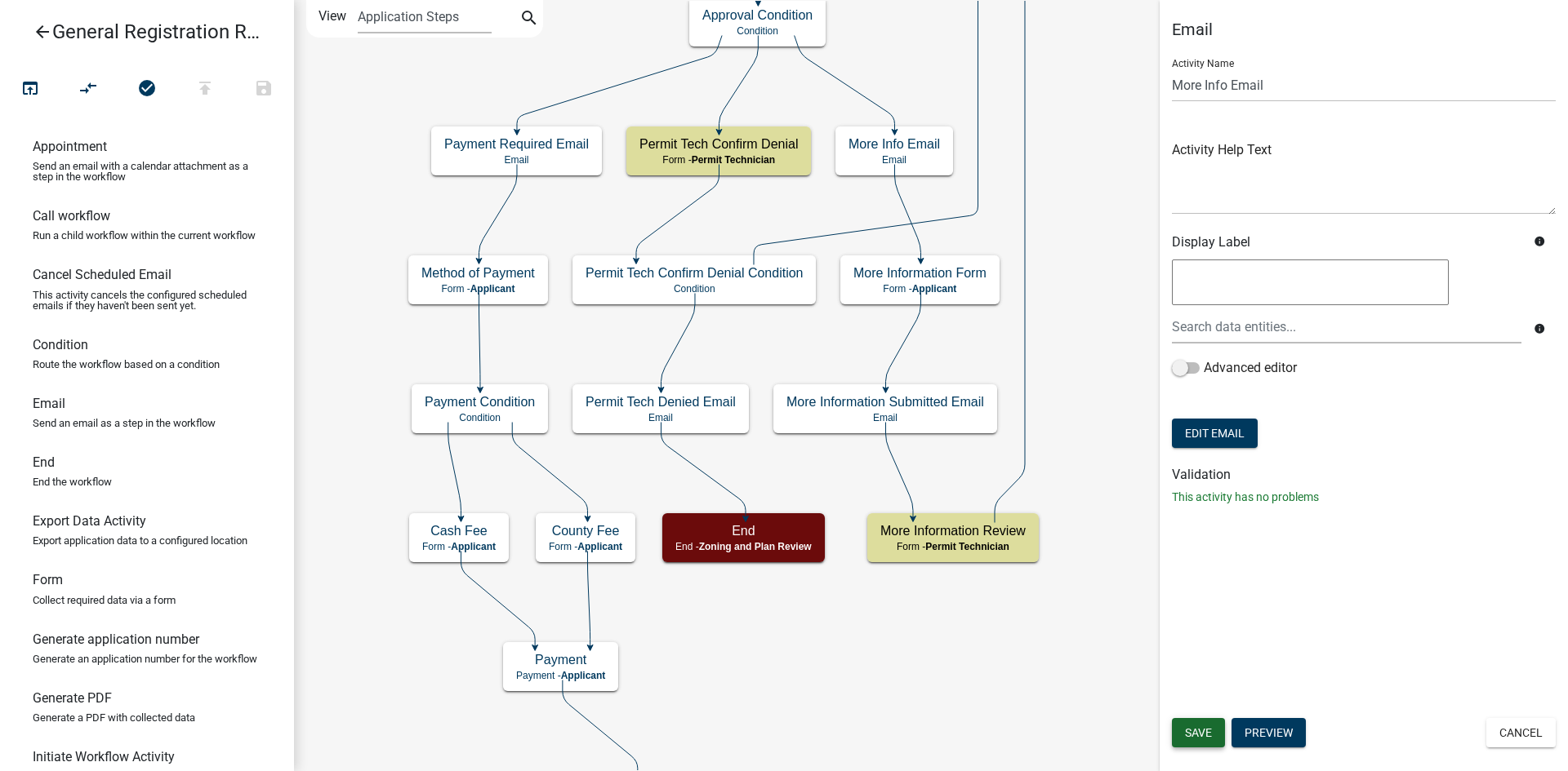
click at [1204, 727] on span "Save" at bounding box center [1198, 733] width 27 height 13
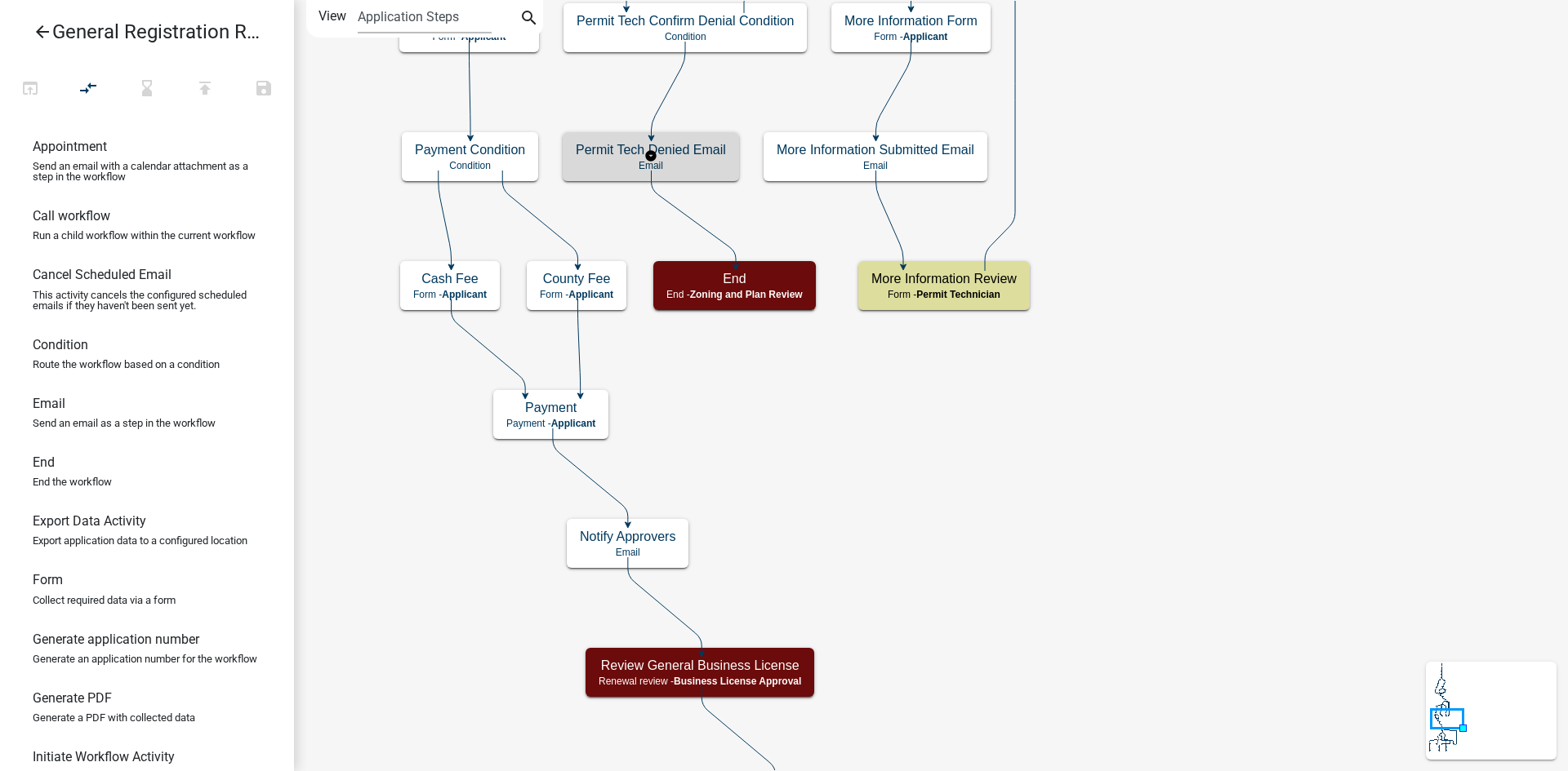
click at [705, 161] on p "Email" at bounding box center [650, 165] width 151 height 12
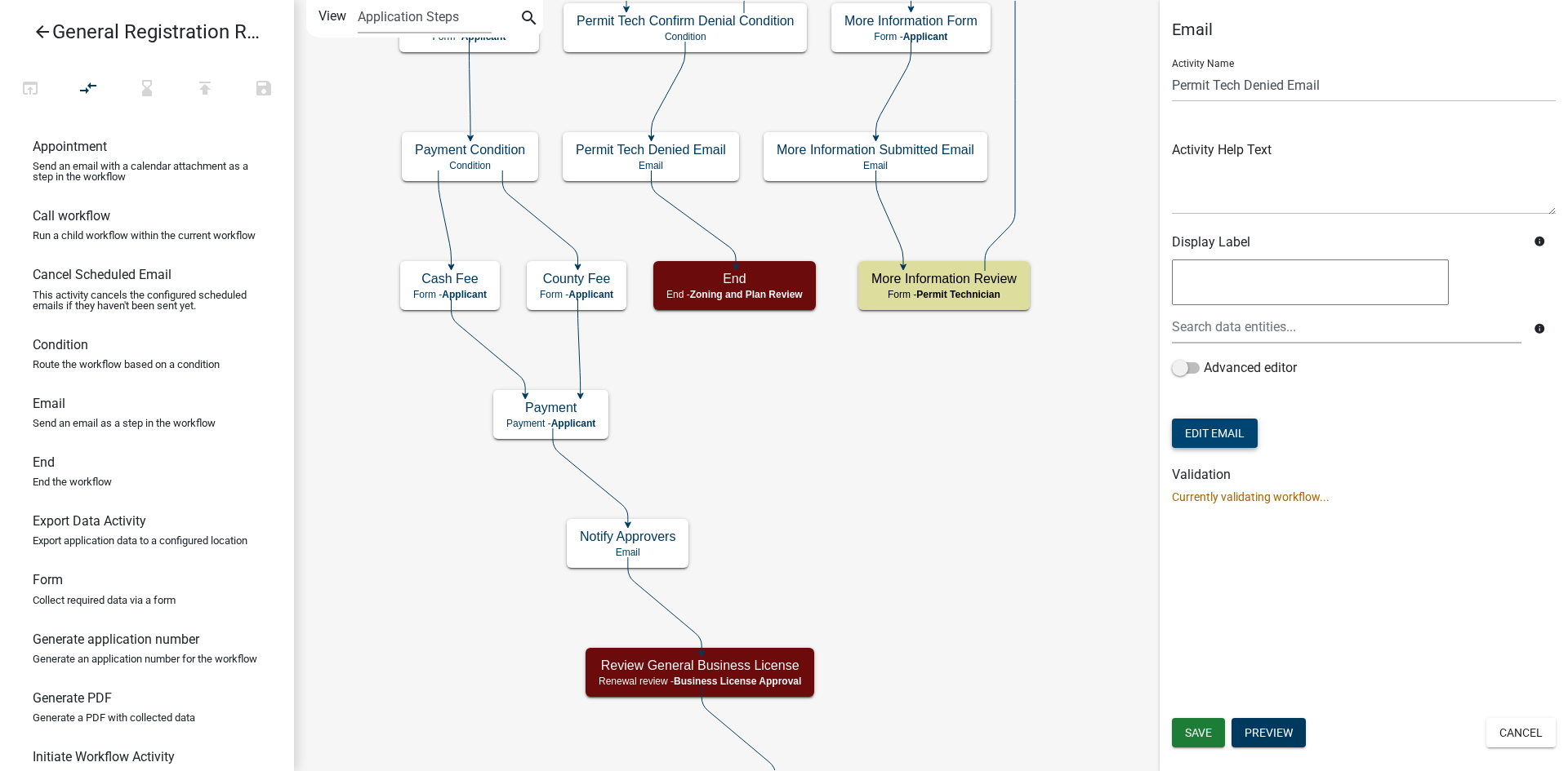
click at [1207, 435] on button "Edit Email" at bounding box center [1214, 433] width 86 height 30
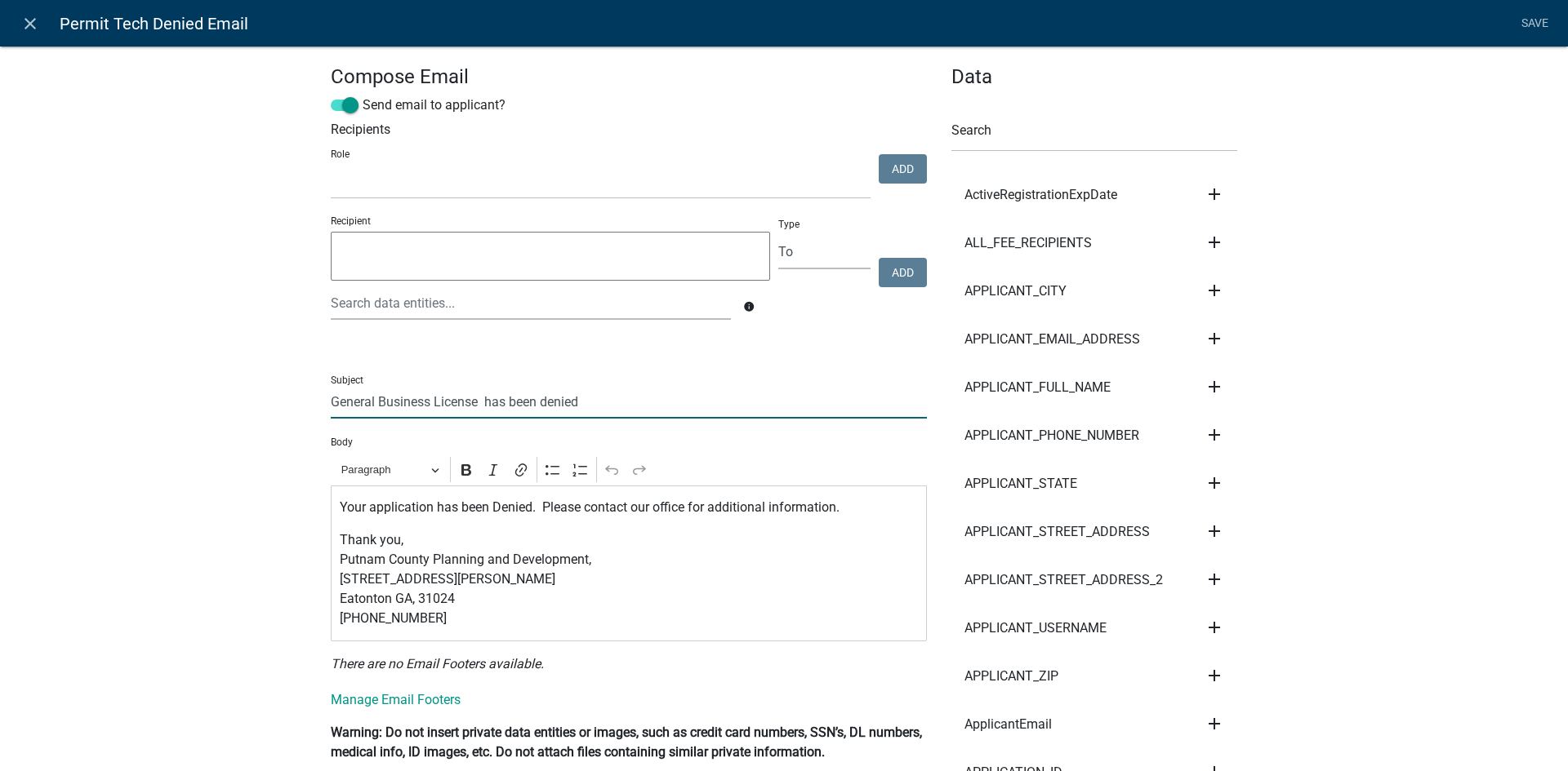
click at [479, 402] on input "General Business License has been denied" at bounding box center [629, 401] width 596 height 33
click at [540, 399] on input "General Business License has been denied" at bounding box center [629, 401] width 596 height 33
type input "General Business License has been Denied"
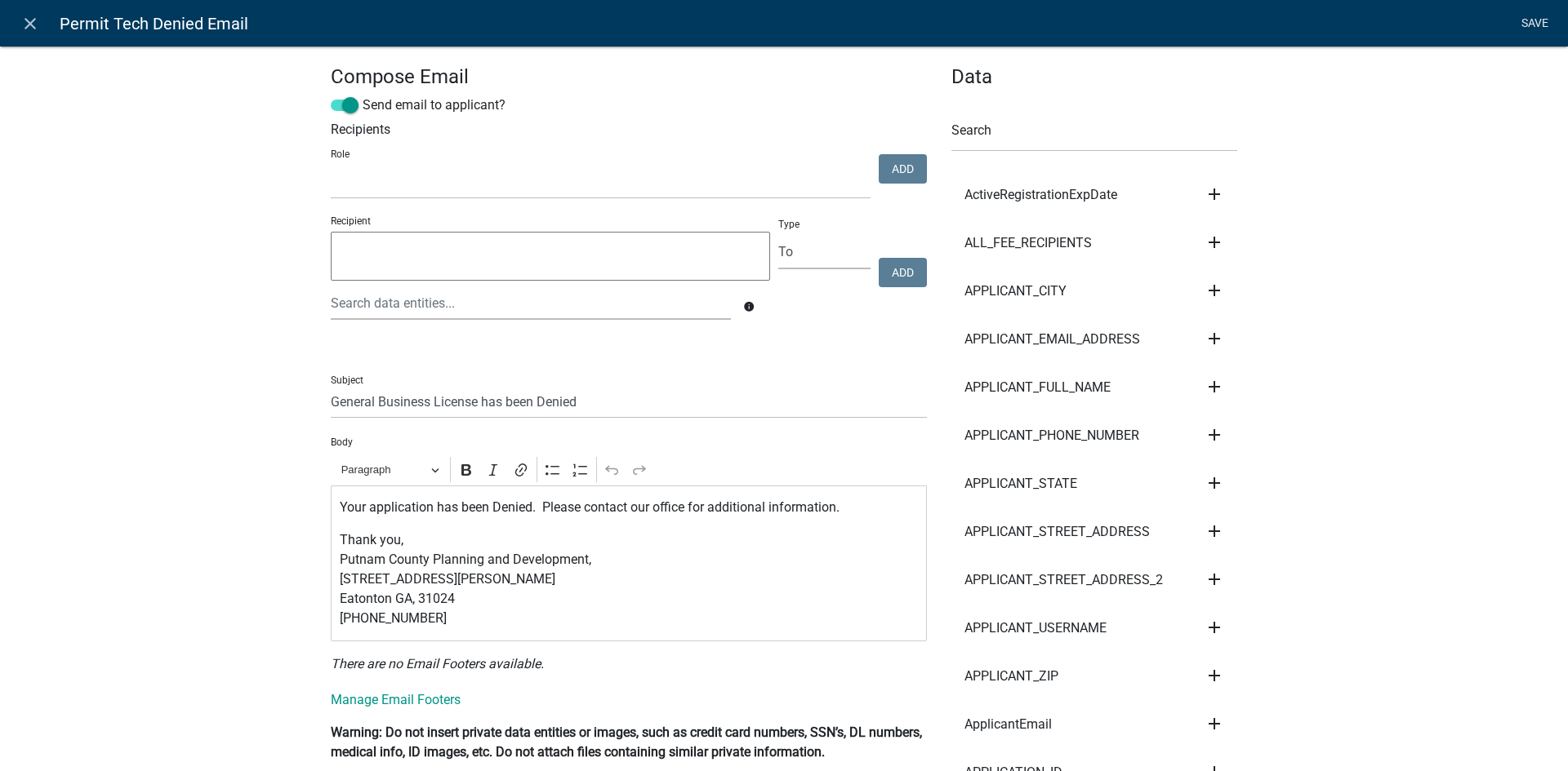
click at [1536, 10] on link "Save" at bounding box center [1534, 23] width 41 height 31
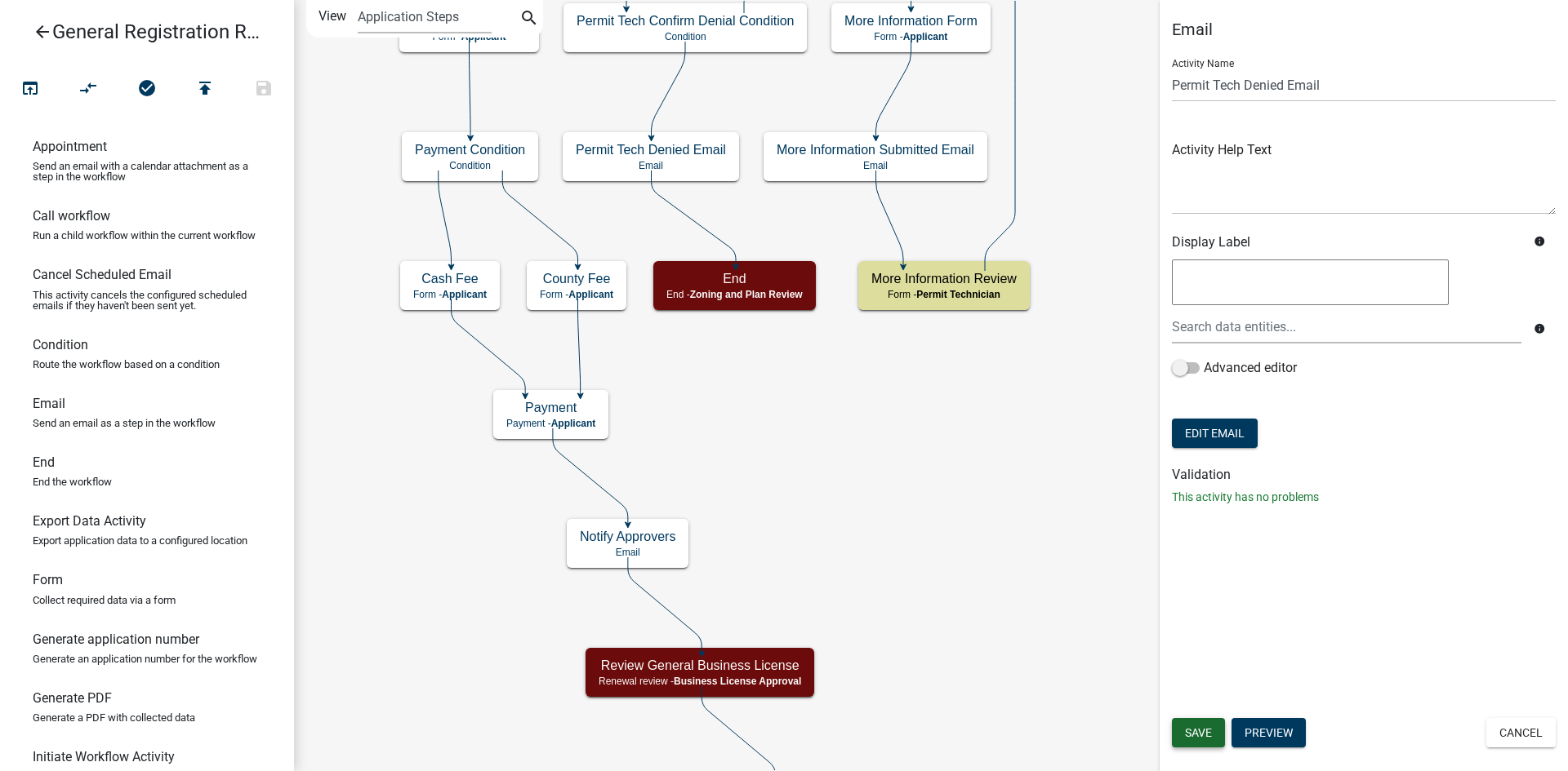
click at [1205, 731] on span "Save" at bounding box center [1198, 733] width 27 height 13
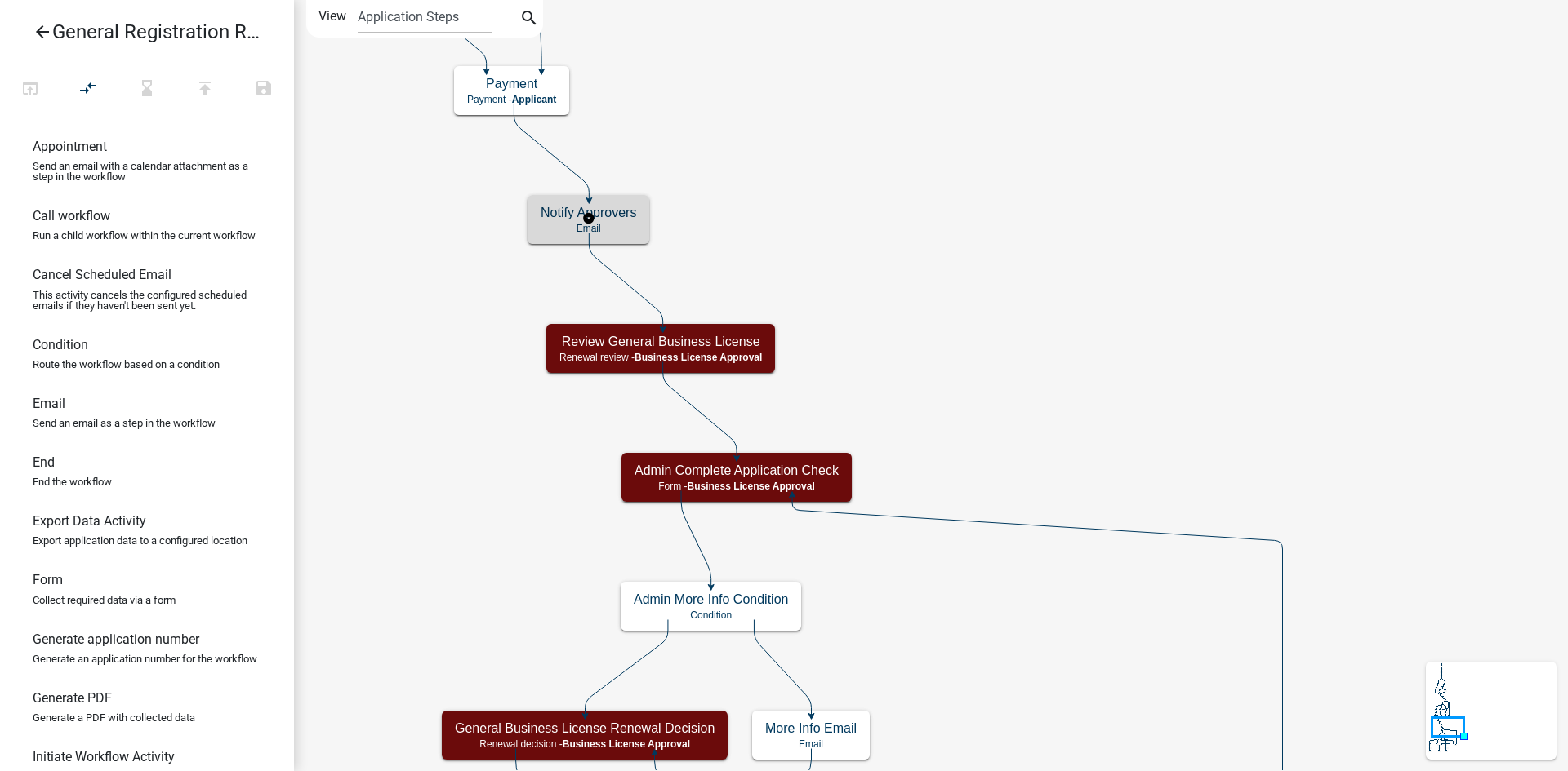
click at [624, 209] on h5 "Notify Approvers" at bounding box center [588, 212] width 96 height 15
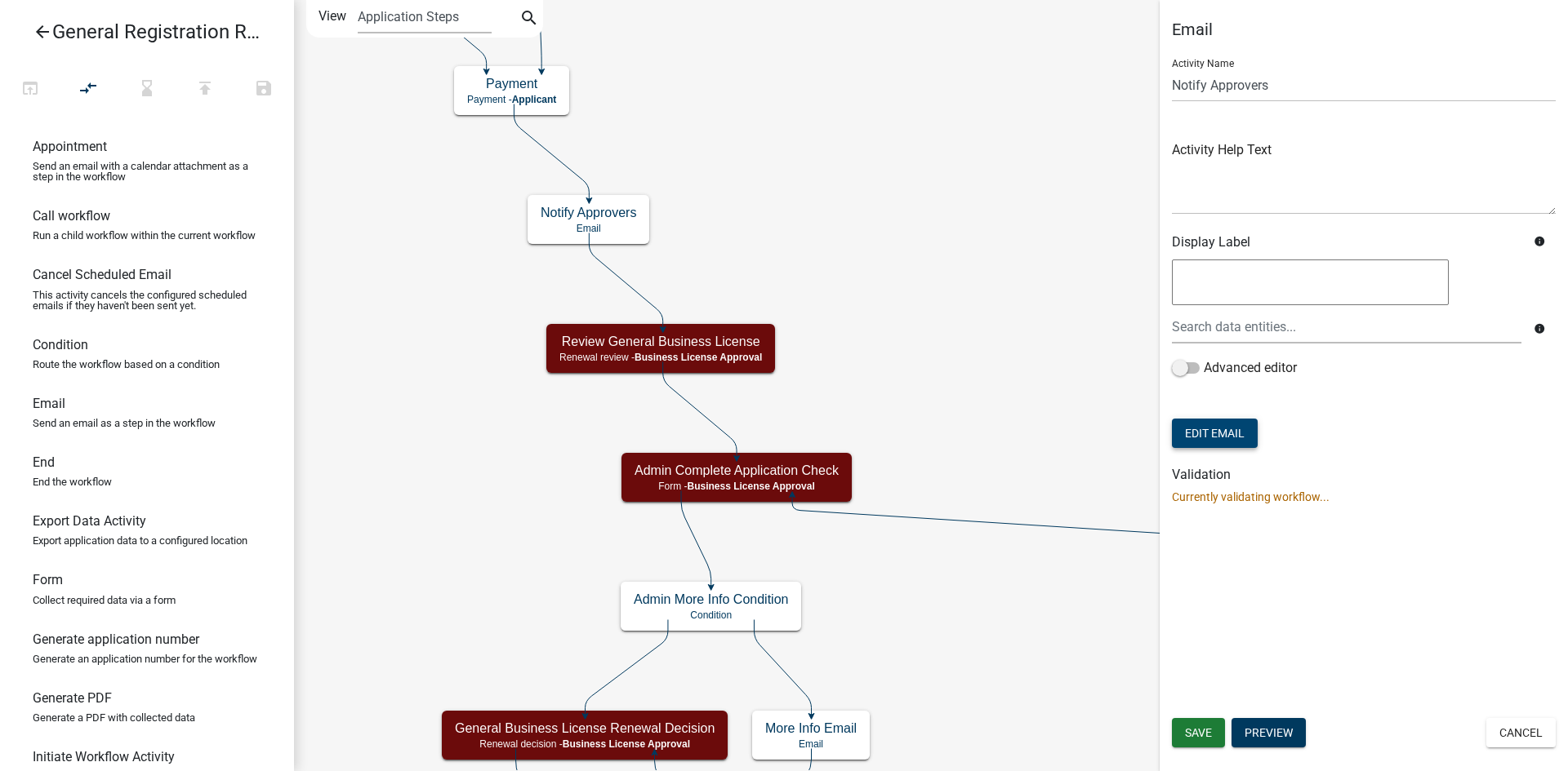
click at [1215, 431] on button "Edit Email" at bounding box center [1214, 433] width 86 height 30
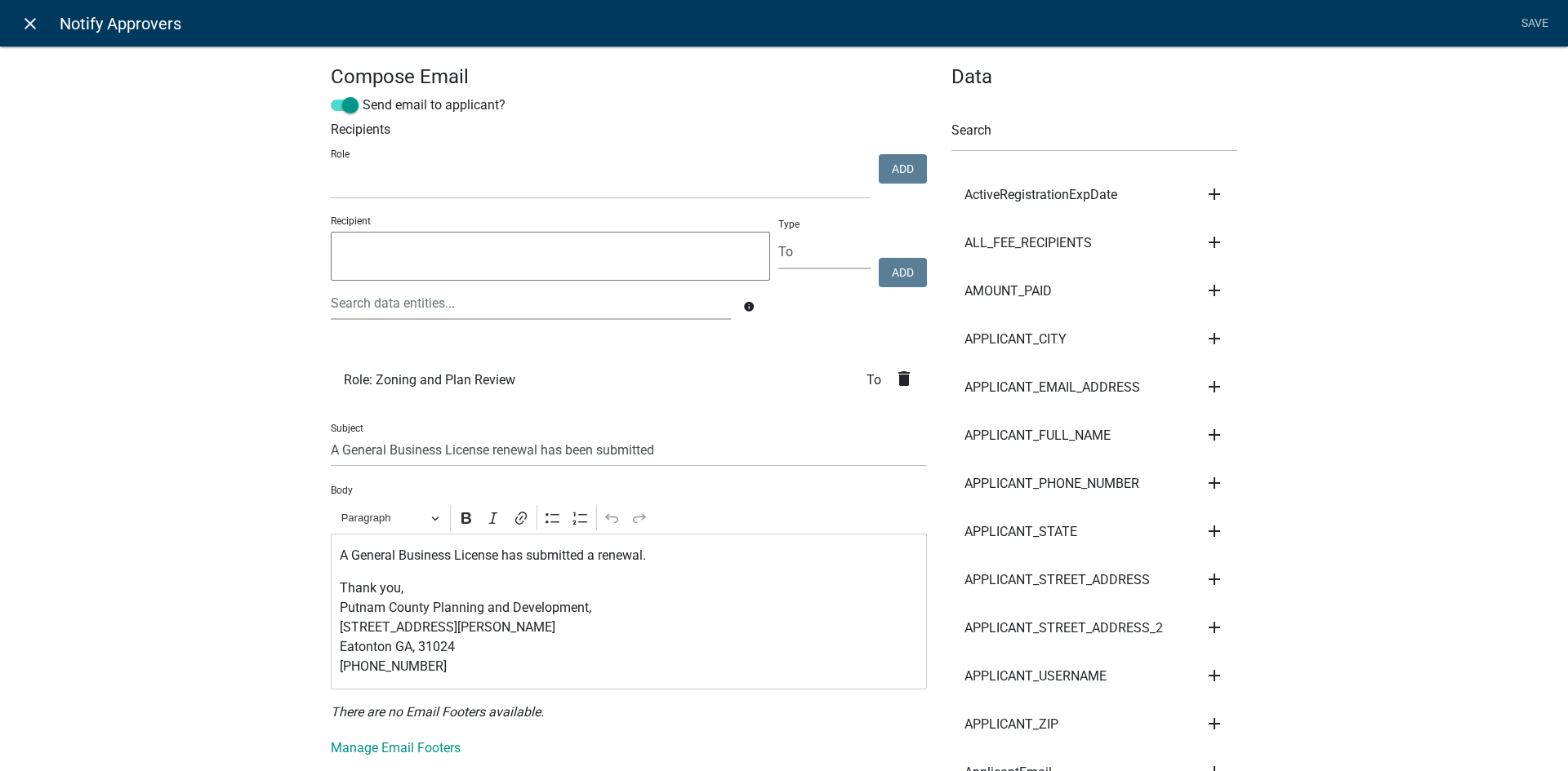
click at [36, 25] on icon "close" at bounding box center [31, 23] width 20 height 20
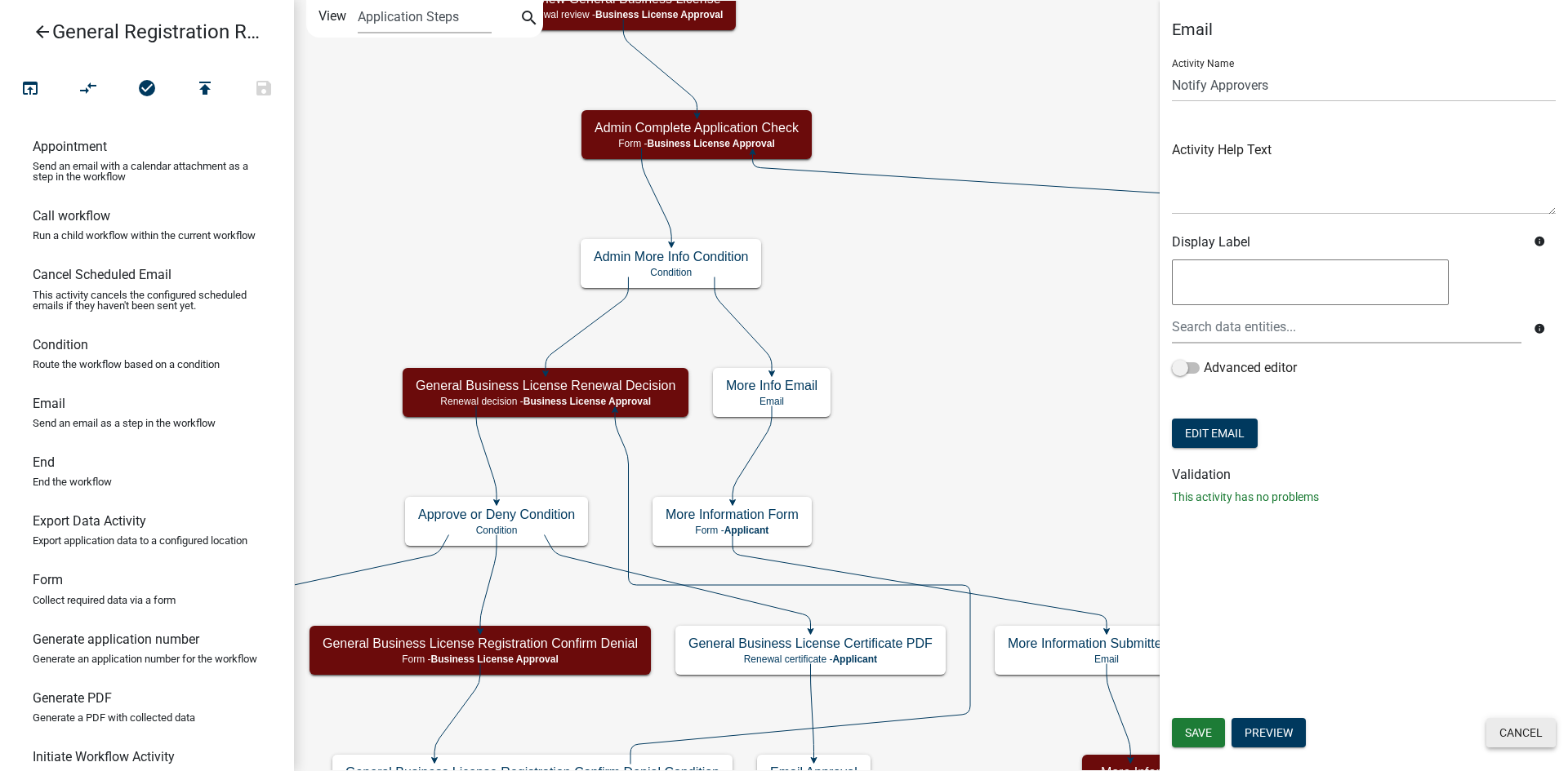
click at [1545, 733] on button "Cancel" at bounding box center [1520, 733] width 69 height 30
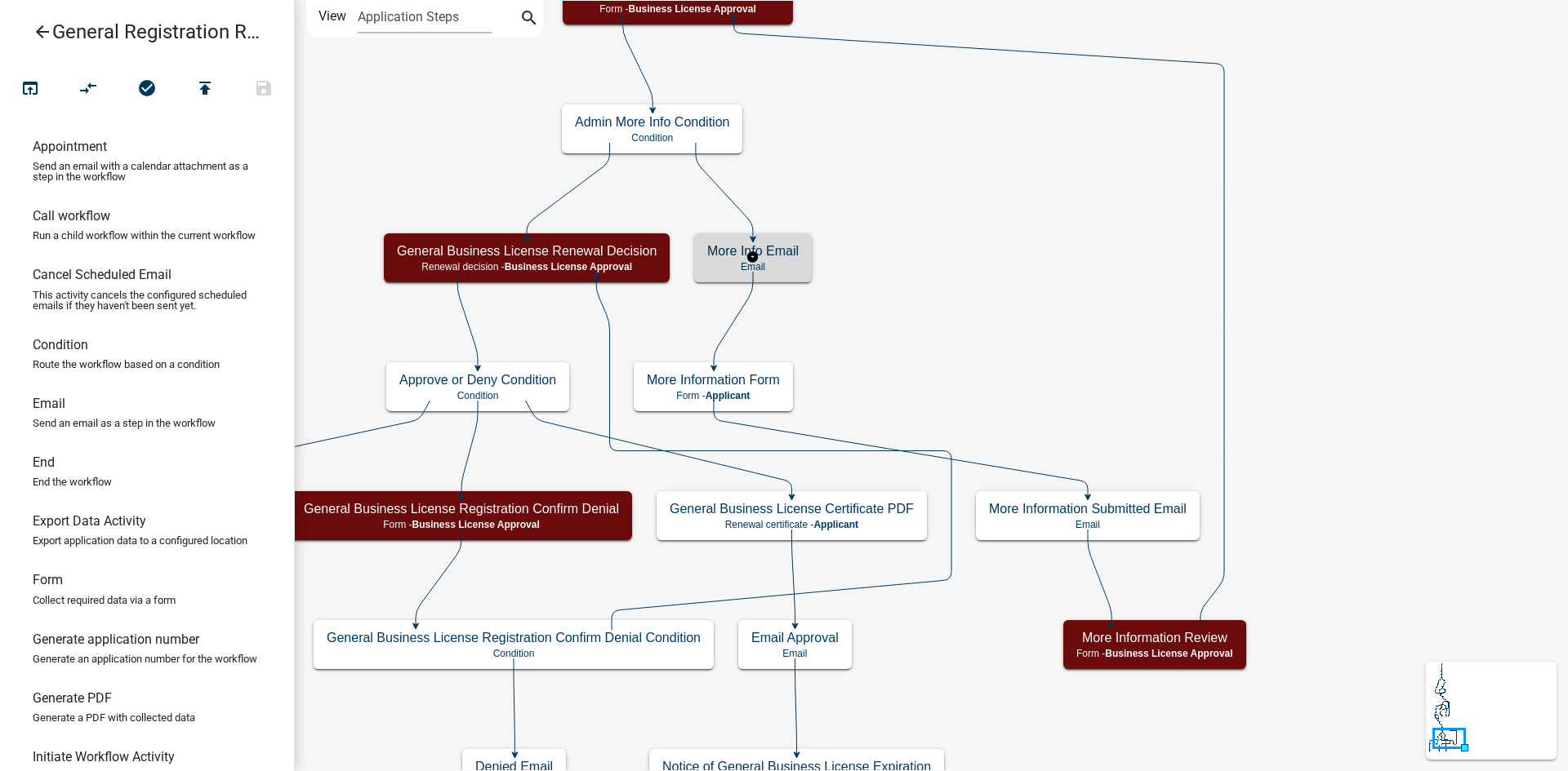
click at [788, 256] on h5 "More Info Email" at bounding box center [752, 251] width 91 height 15
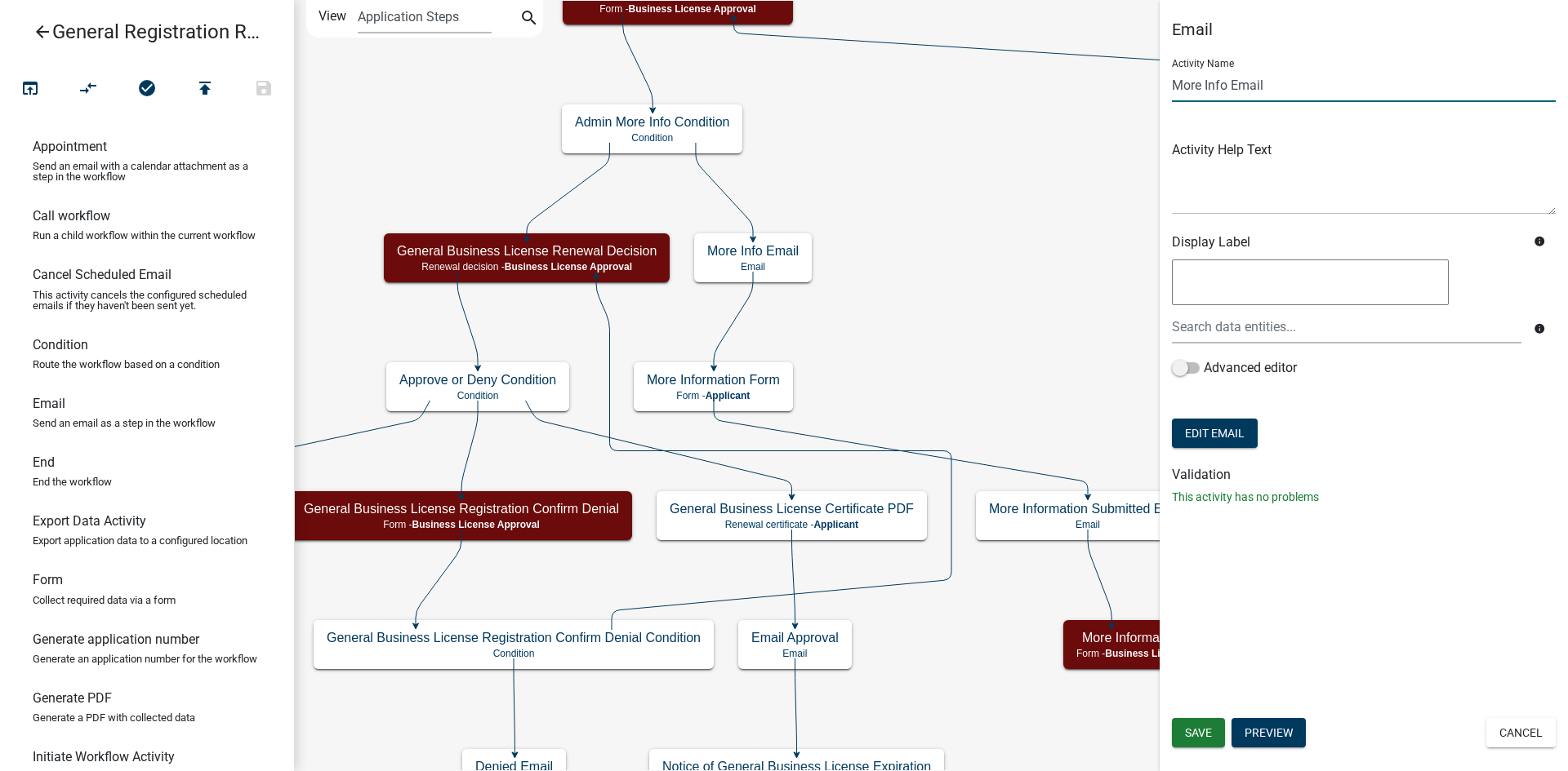
click at [1298, 94] on input "More Info Email" at bounding box center [1363, 85] width 383 height 33
type input "More Info Email - Admin"
click at [1194, 731] on span "Save" at bounding box center [1198, 733] width 27 height 13
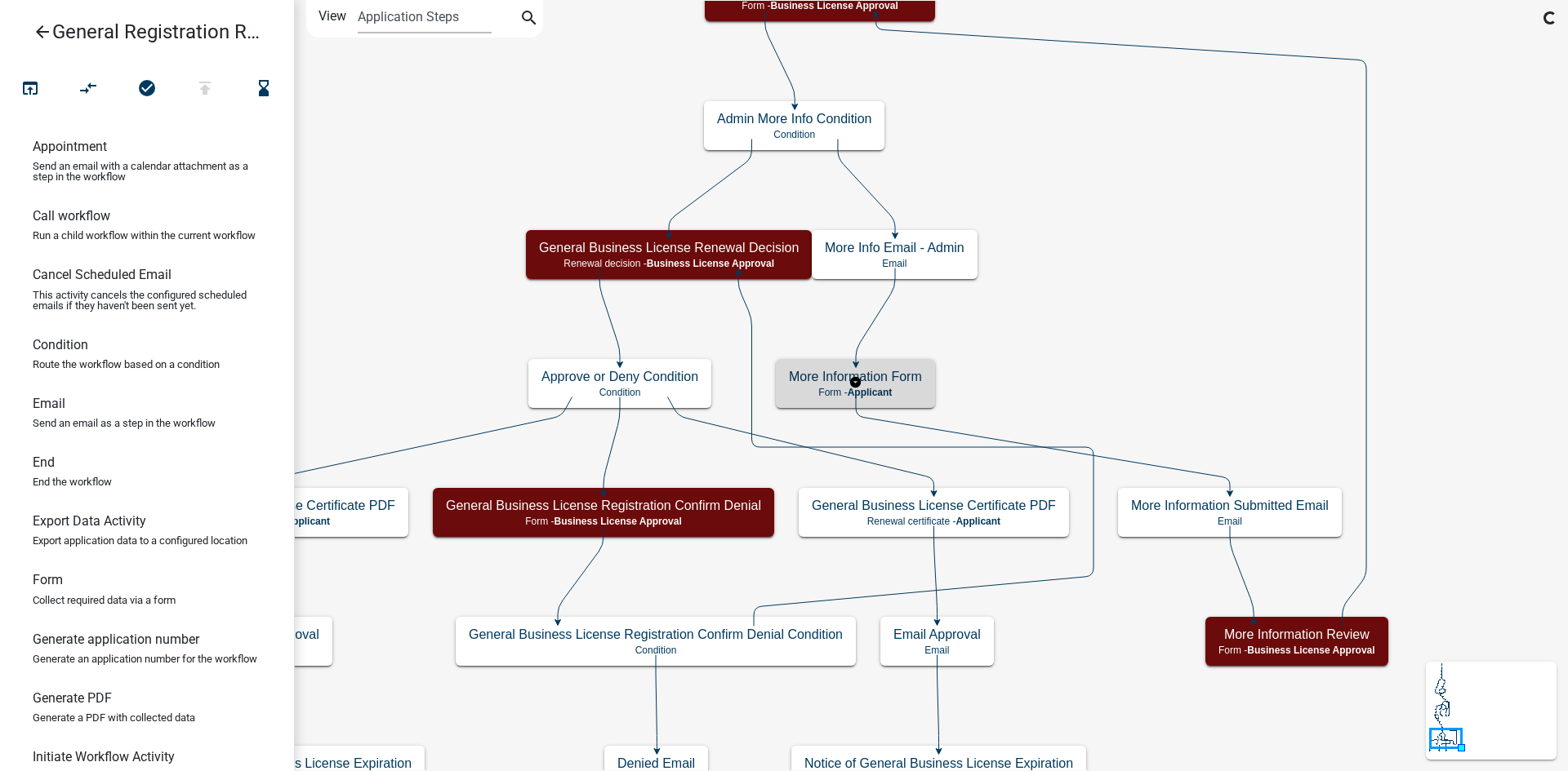
click at [901, 391] on p "Form - Applicant" at bounding box center [855, 392] width 134 height 12
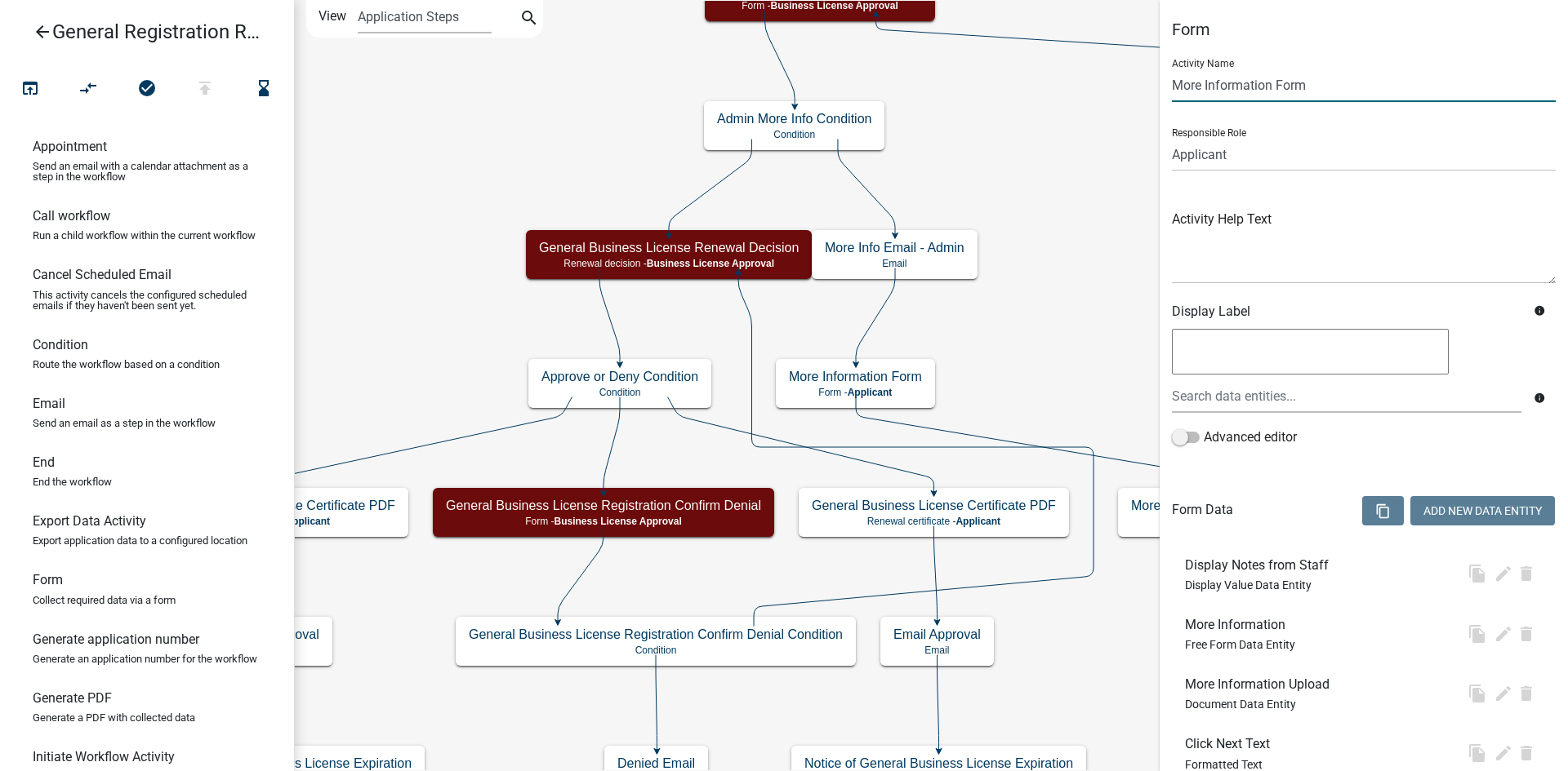
click at [1342, 75] on input "More Information Form" at bounding box center [1363, 85] width 383 height 33
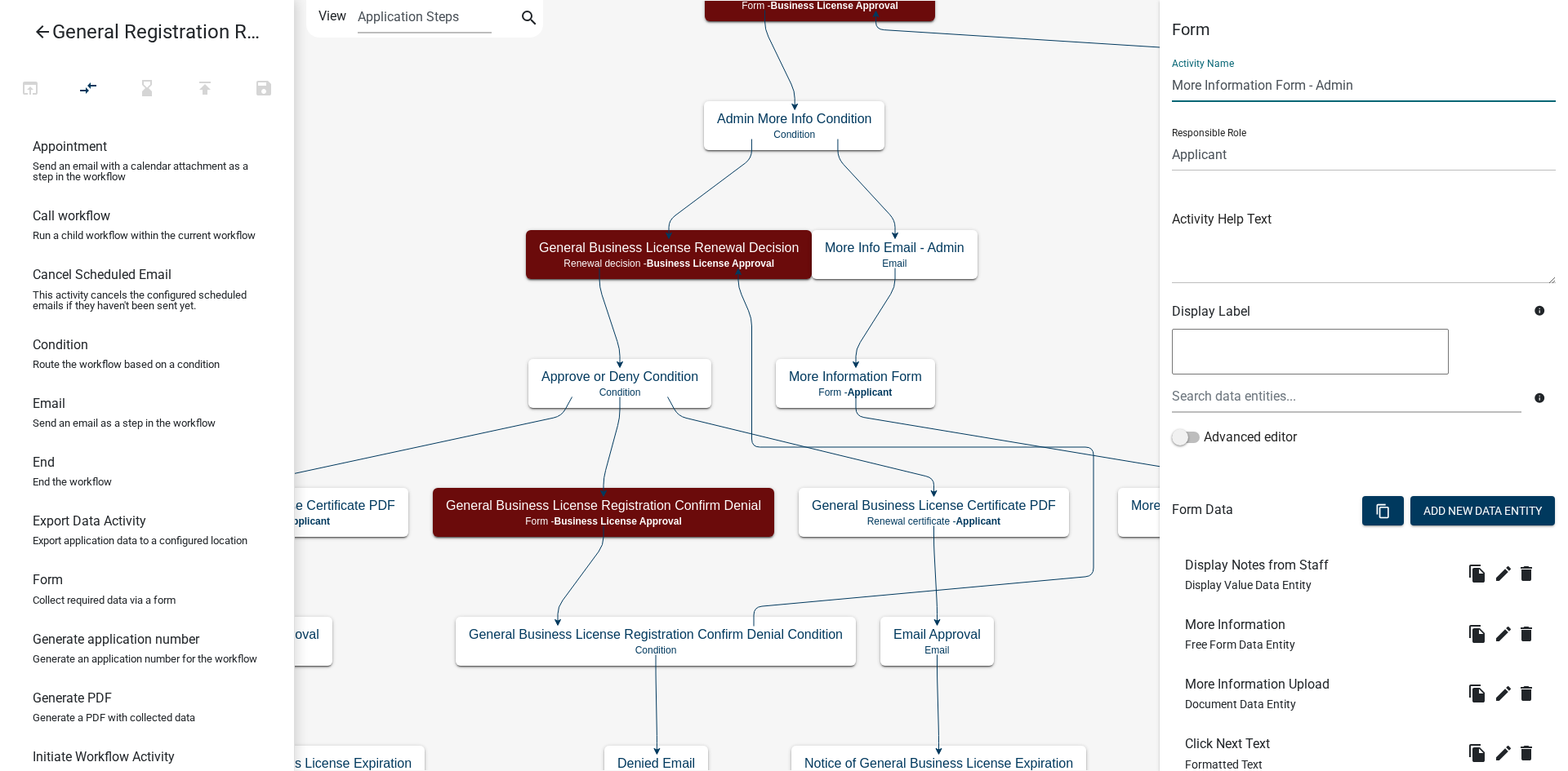
scroll to position [118, 0]
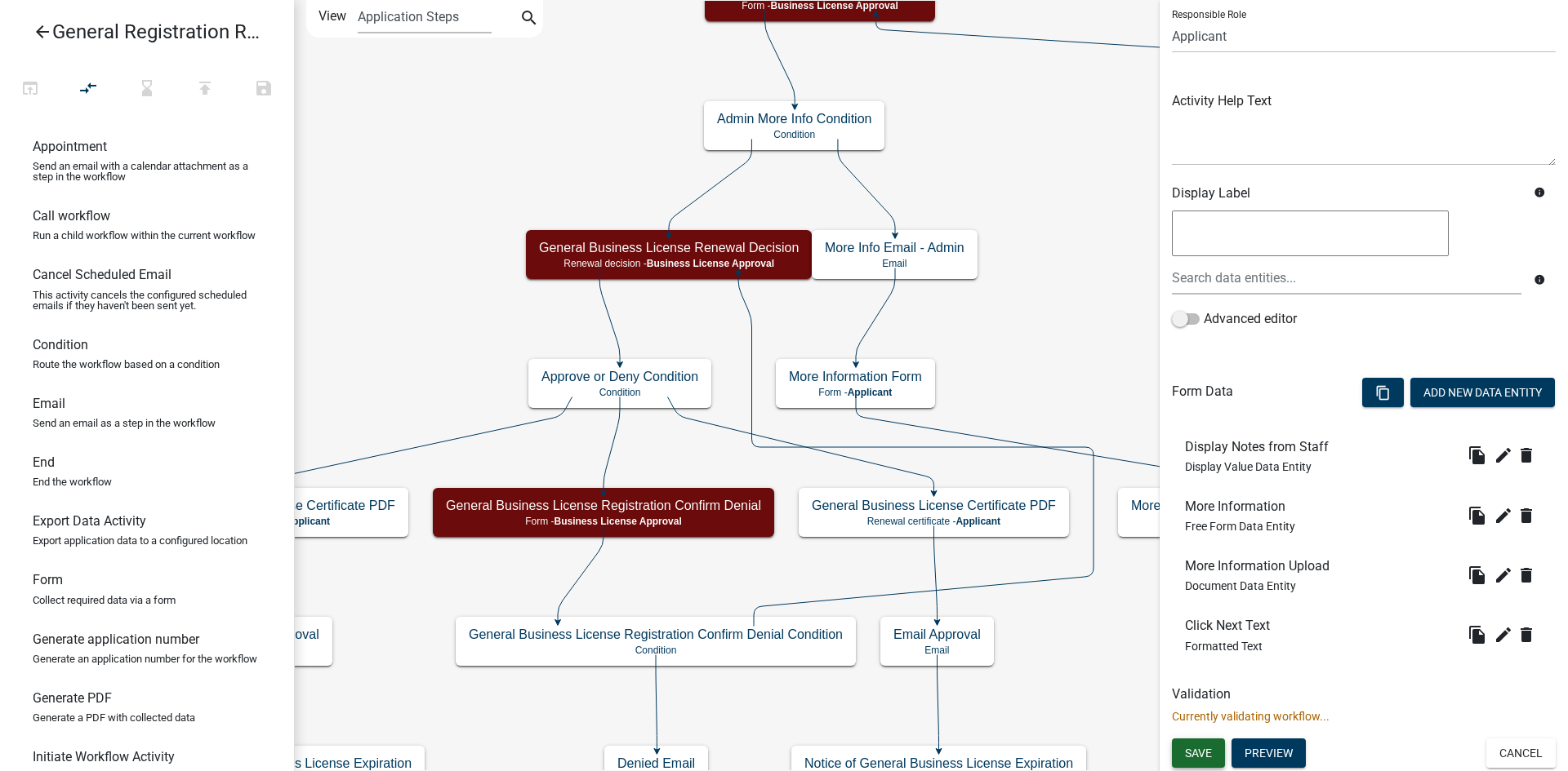
type input "More Information Form - Admin"
click at [1203, 757] on span "Save" at bounding box center [1198, 752] width 27 height 13
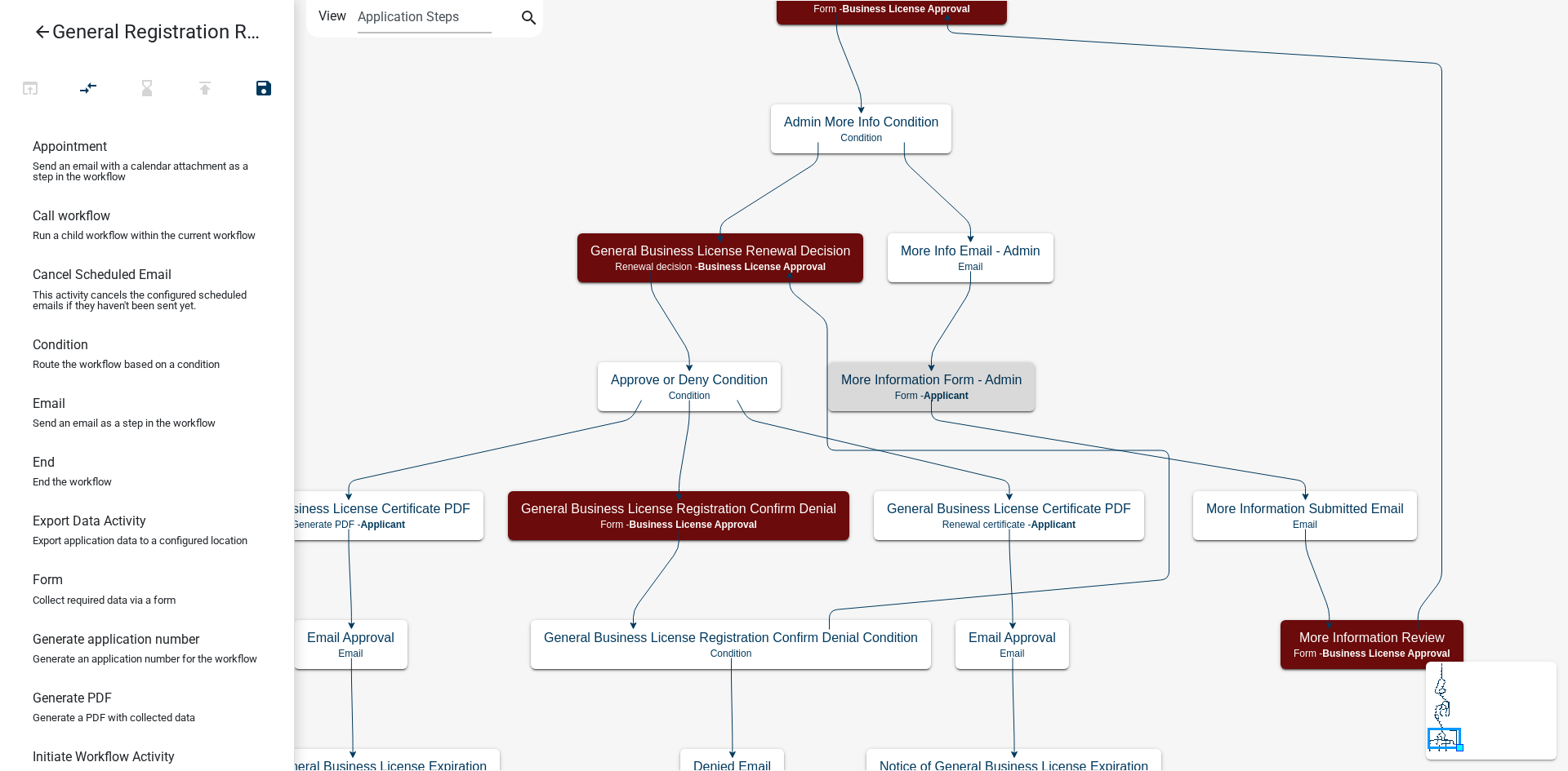
scroll to position [0, 0]
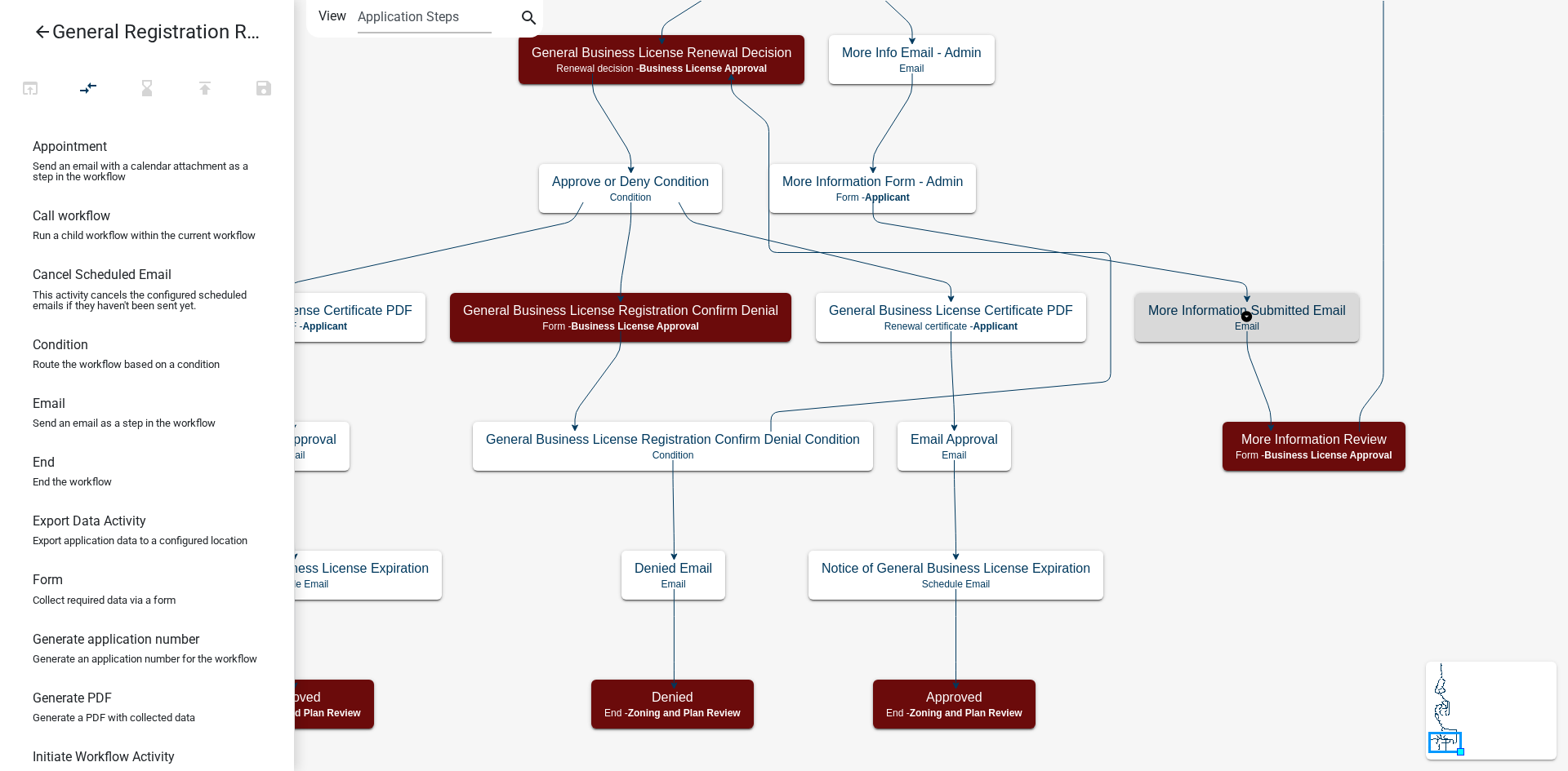
click at [1171, 312] on h5 "More Information Submitted Email" at bounding box center [1247, 310] width 198 height 15
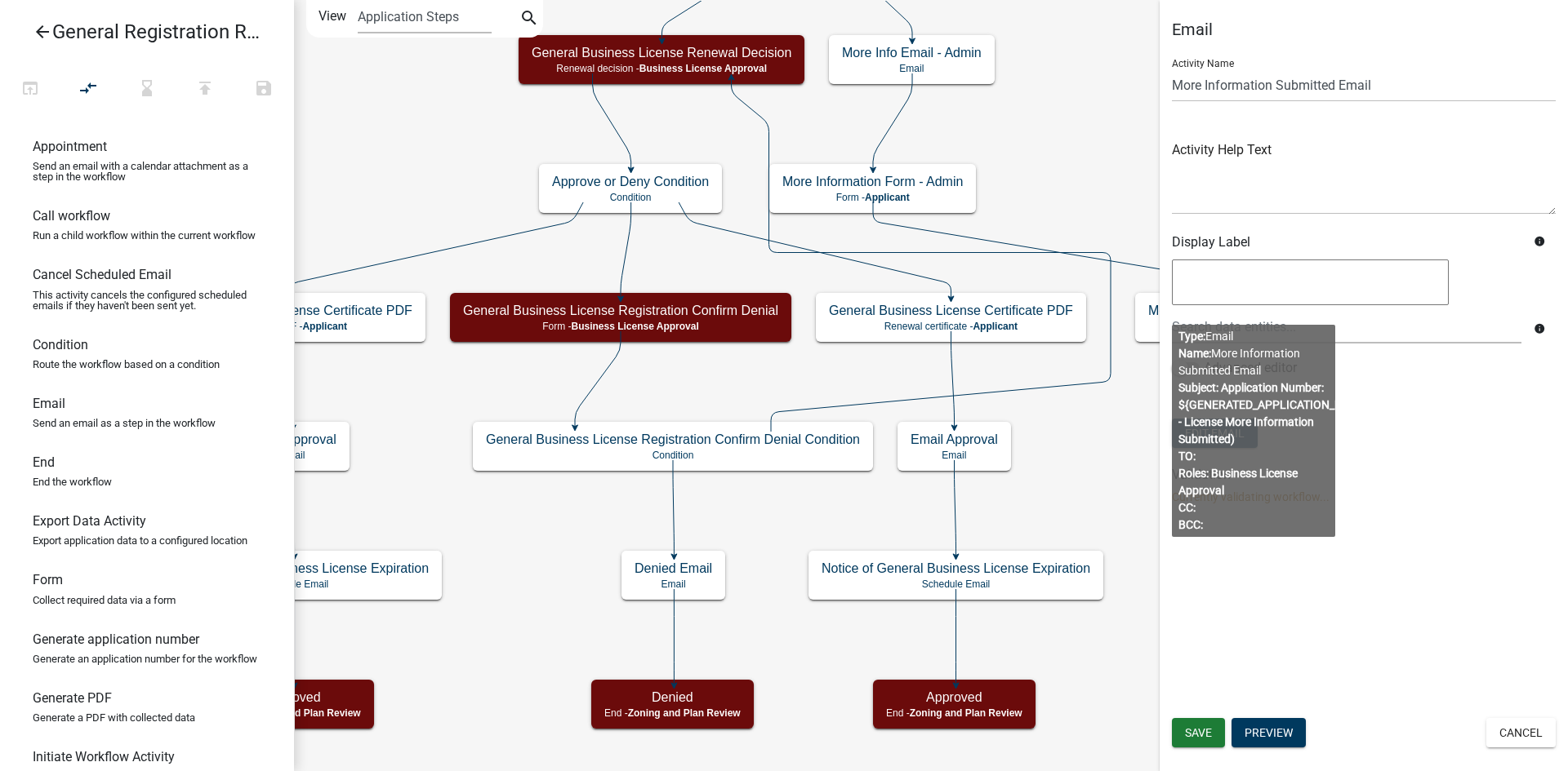
click at [1400, 455] on div "Email Activity Name More Information Submitted Email Activity Help Text Display…" at bounding box center [1363, 270] width 409 height 500
click at [1277, 546] on div "Email Activity Name More Information Submitted Email Activity Help Text Display…" at bounding box center [1363, 385] width 409 height 771
click at [1268, 491] on body "Internet Explorer does NOT work with GeoPermits. Get a new browser for more sec…" at bounding box center [784, 385] width 1568 height 771
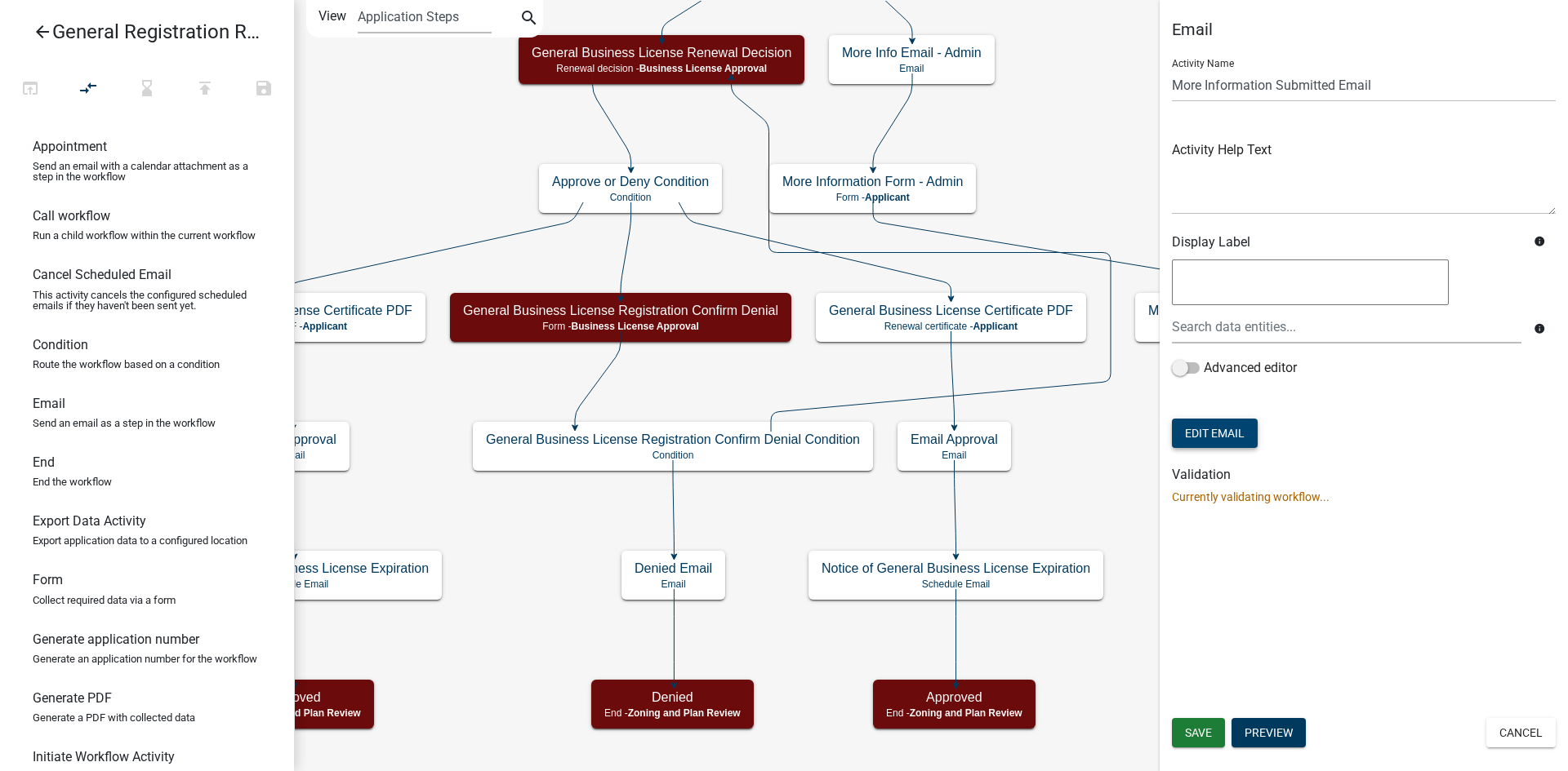
click at [1216, 435] on button "Edit Email" at bounding box center [1214, 433] width 86 height 30
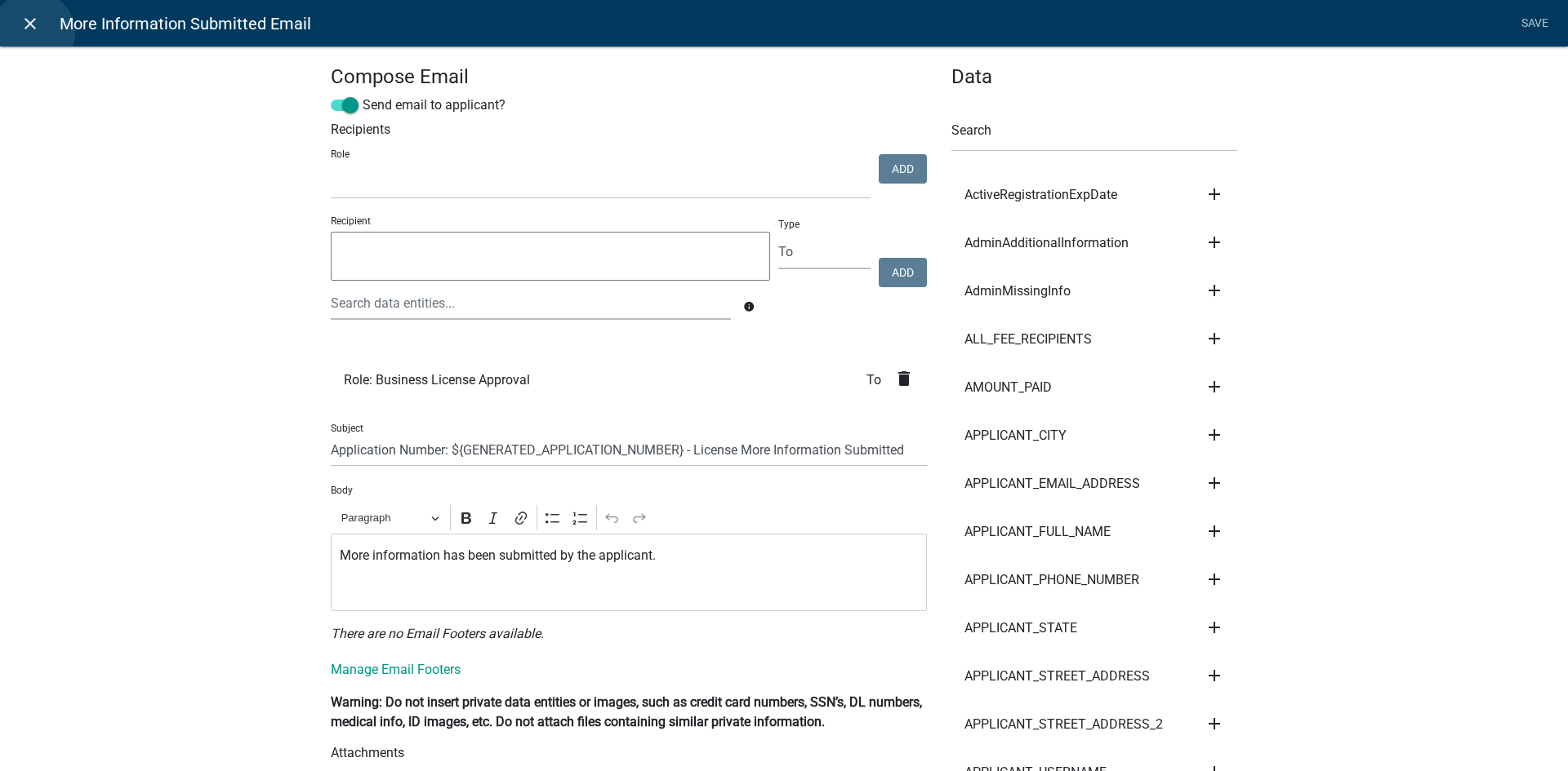
click at [33, 32] on icon "close" at bounding box center [31, 23] width 20 height 20
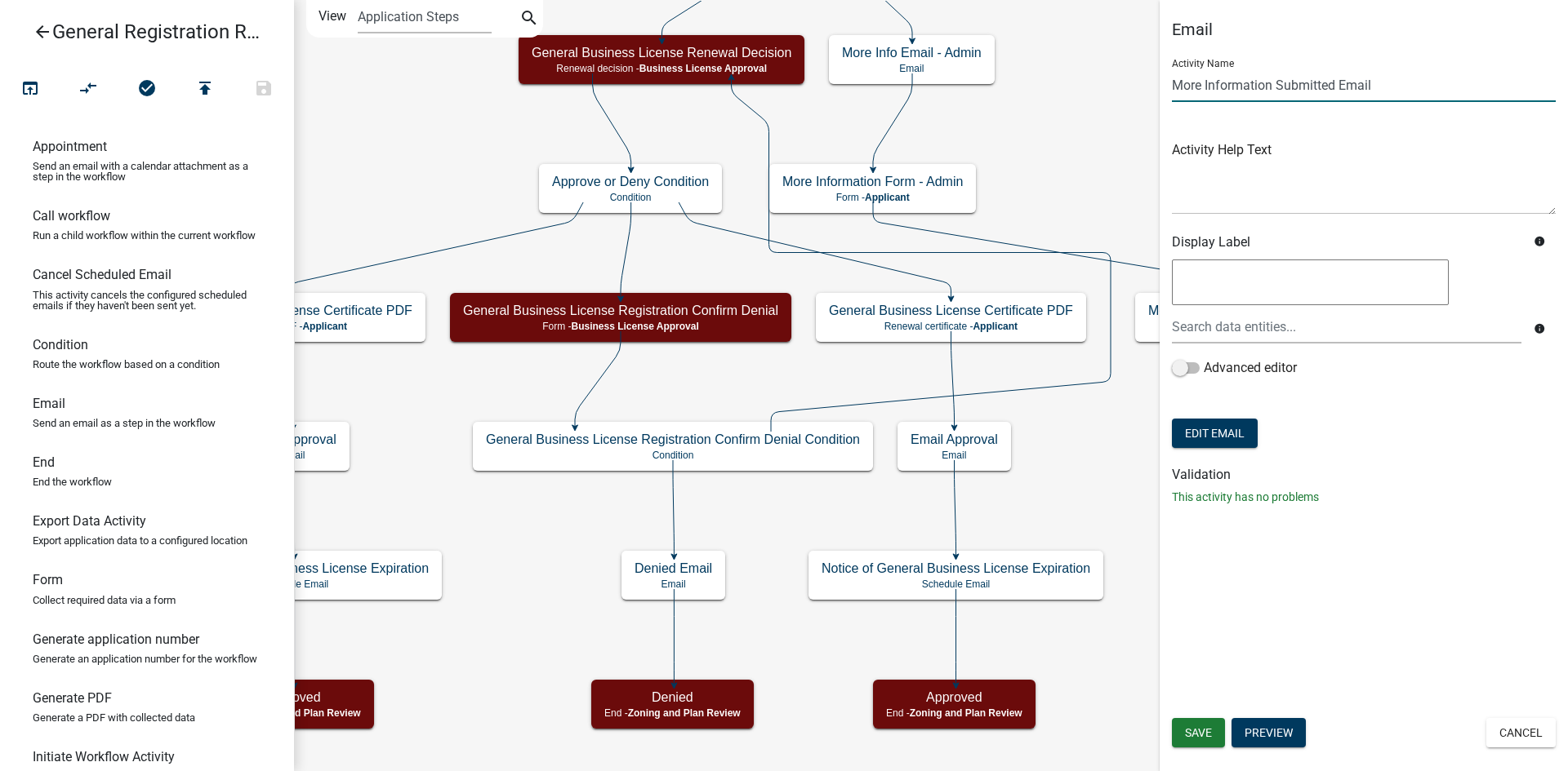
click at [1384, 88] on input "More Information Submitted Email" at bounding box center [1363, 85] width 383 height 33
type input "More Information Submitted Email - Admin"
click at [1374, 653] on div "Email Activity Name More Information Submitted Email - Admin Activity Help Text…" at bounding box center [1363, 385] width 409 height 771
click at [1222, 736] on button "Save" at bounding box center [1198, 733] width 53 height 30
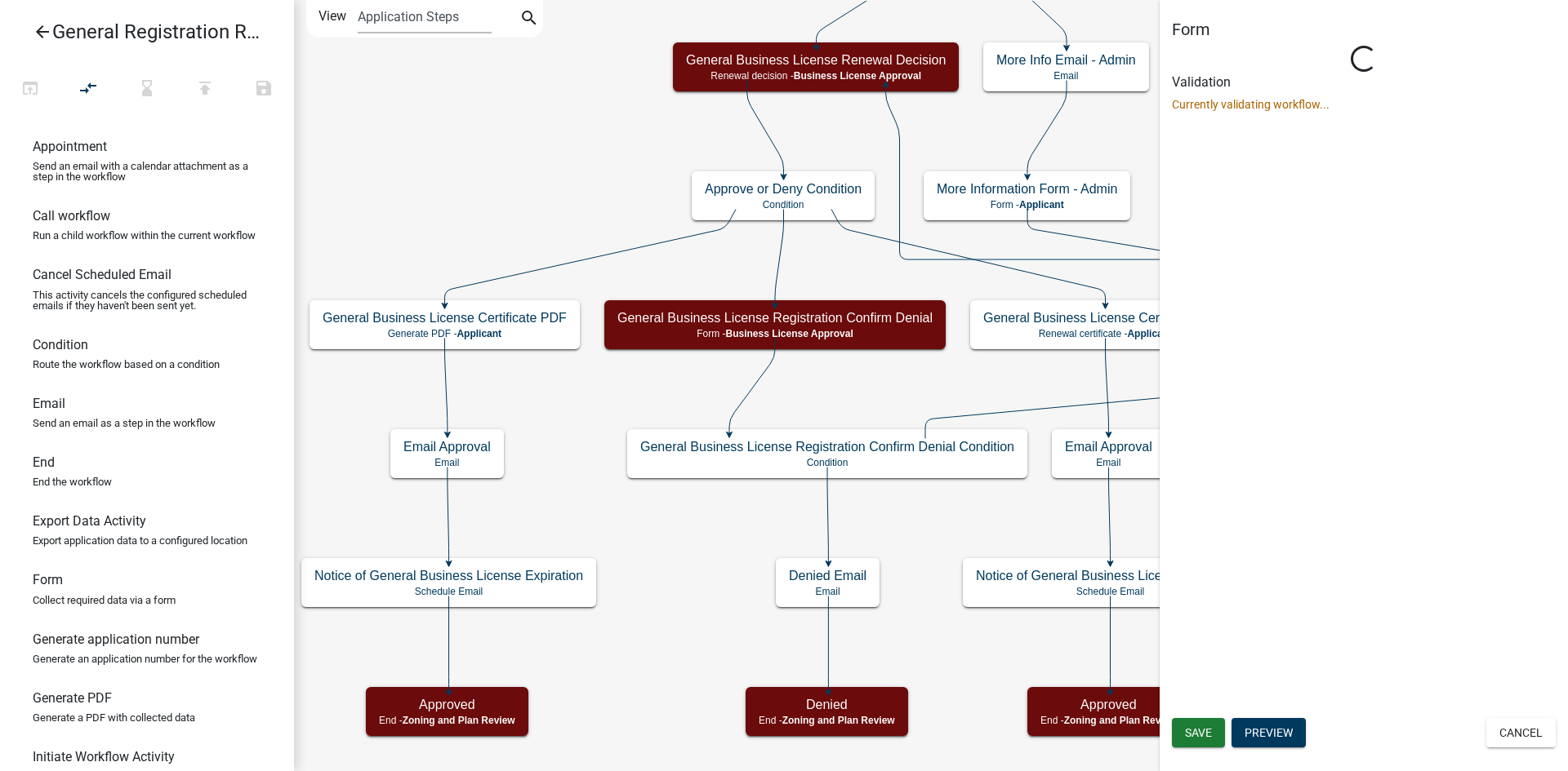
select select "3B789B51-27D8-4DA0-93A4-DEE814E16AAF"
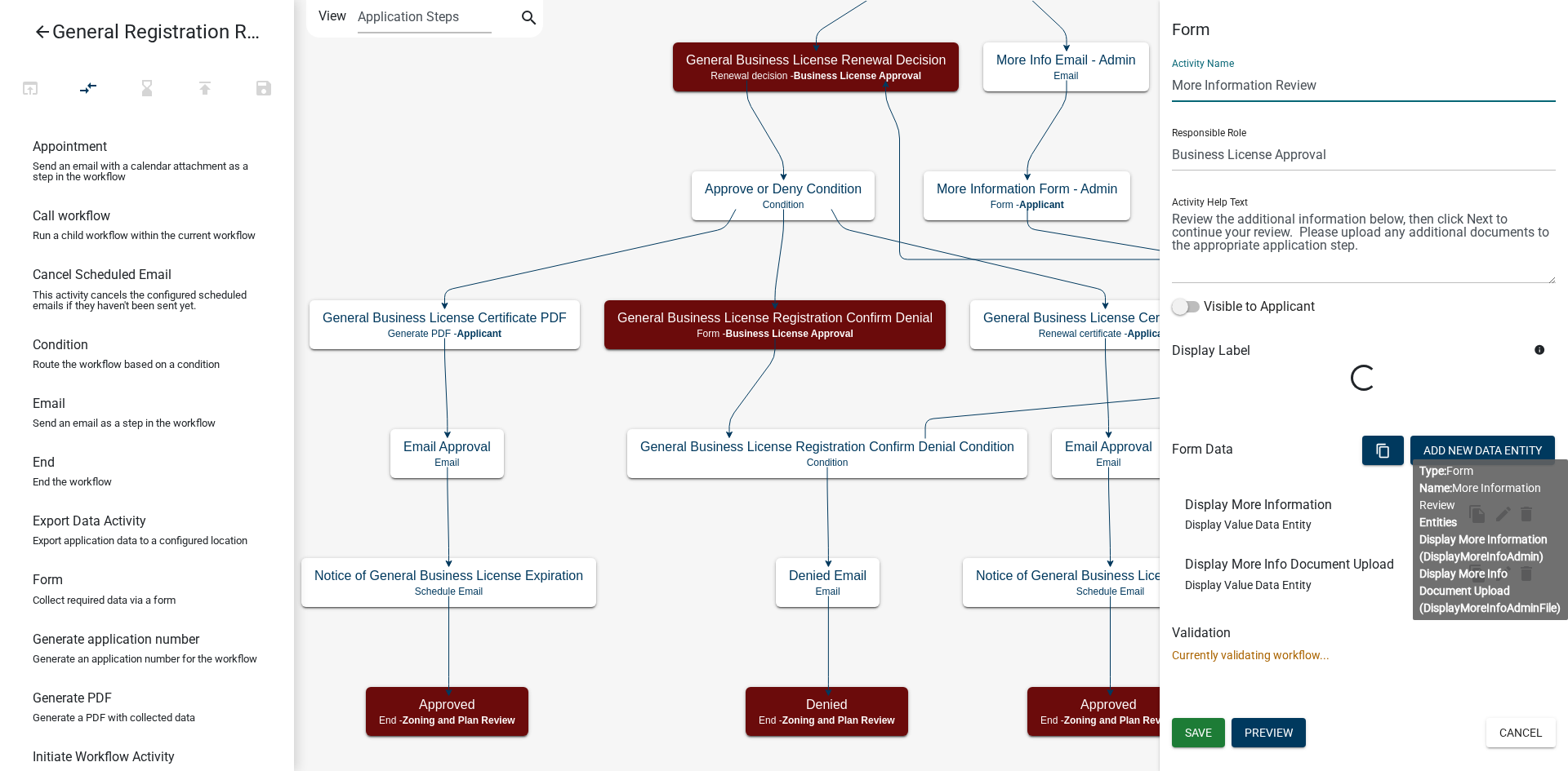
click at [1342, 96] on input "More Information Review" at bounding box center [1363, 85] width 383 height 33
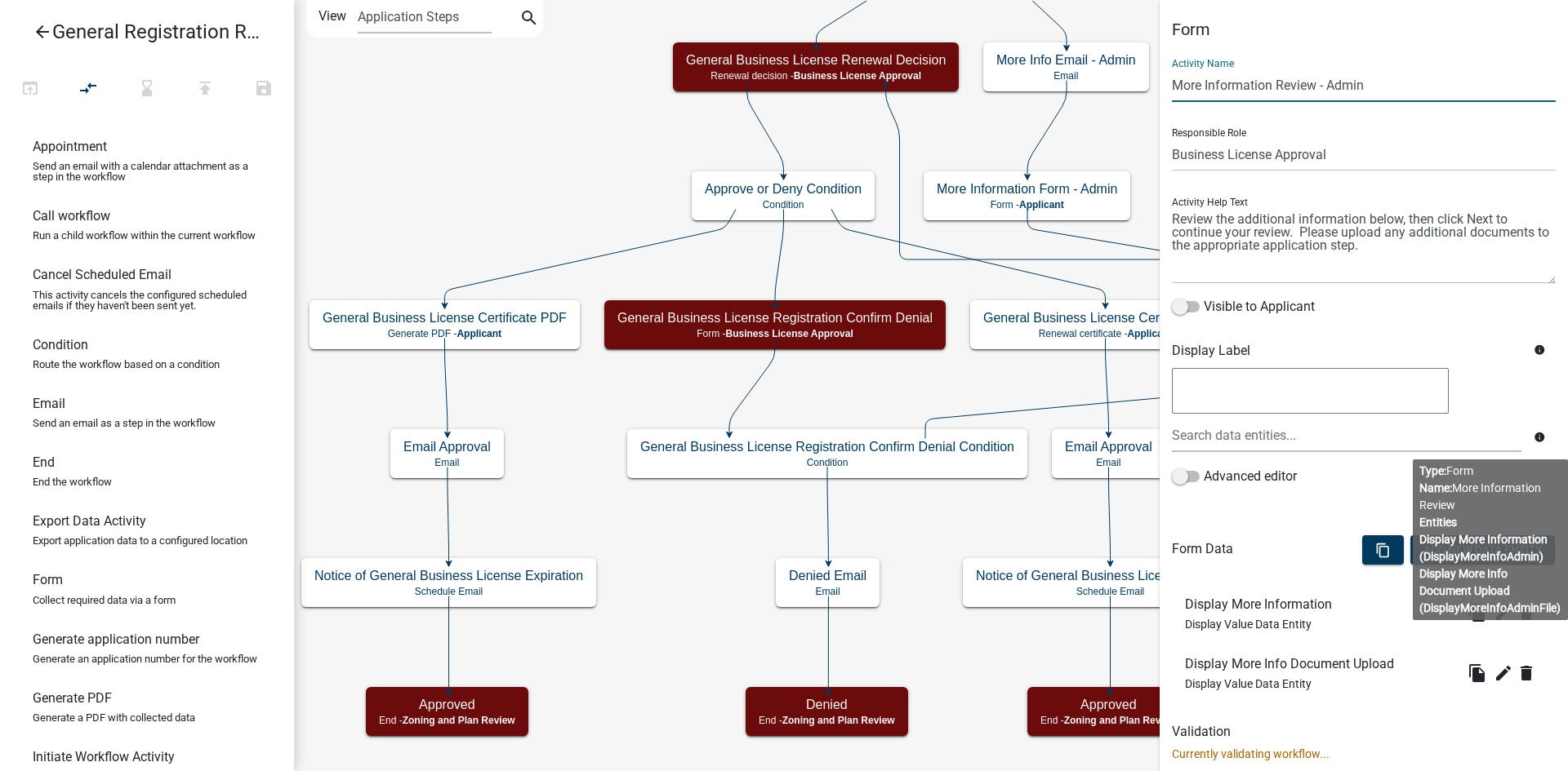
type input "More Information Review - Admin"
click at [1275, 512] on form "Activity Name More Information Review - Admin Responsible Role Applicant County…" at bounding box center [1363, 378] width 383 height 664
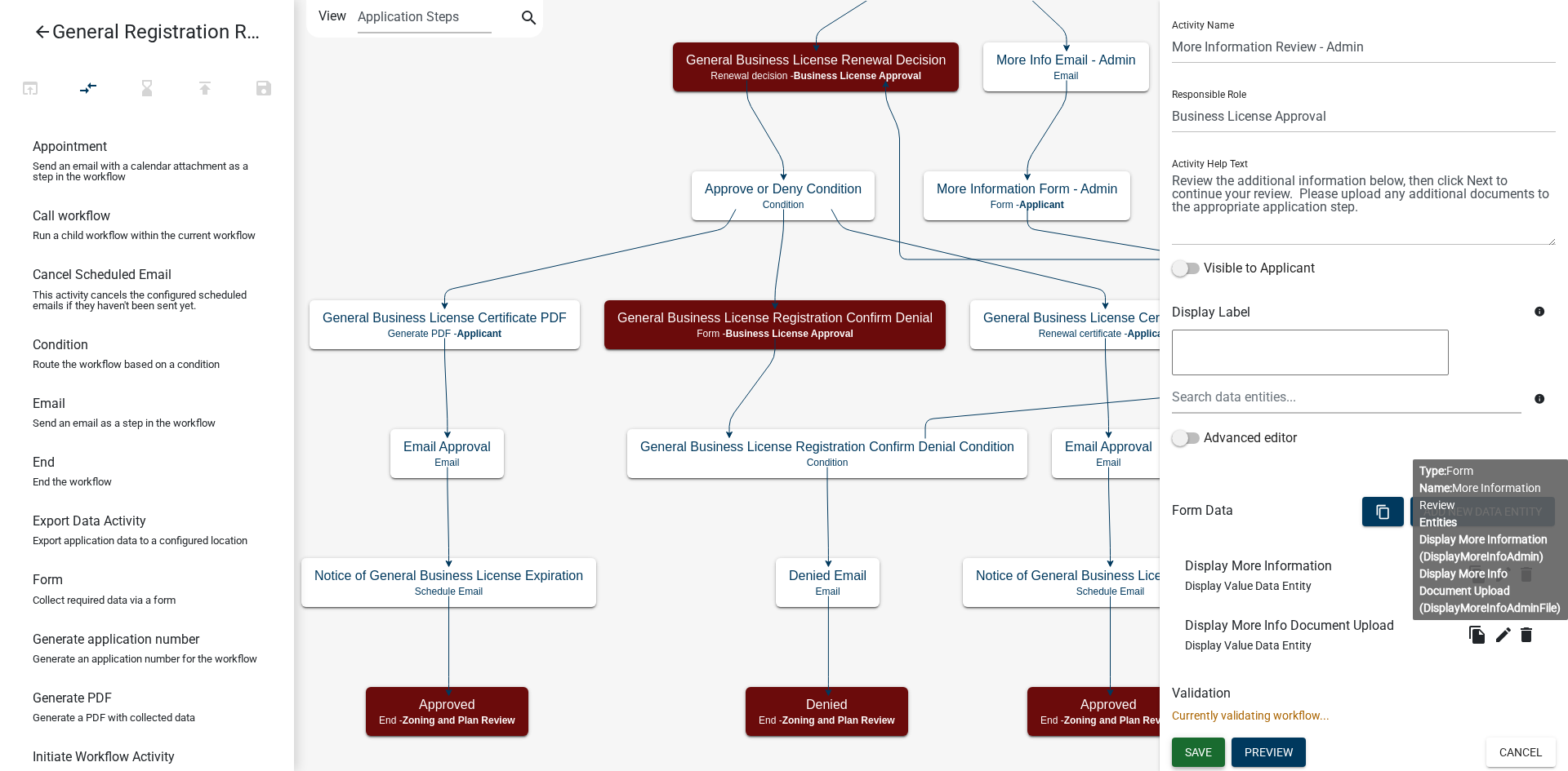
click at [1194, 753] on span "Save" at bounding box center [1198, 752] width 27 height 13
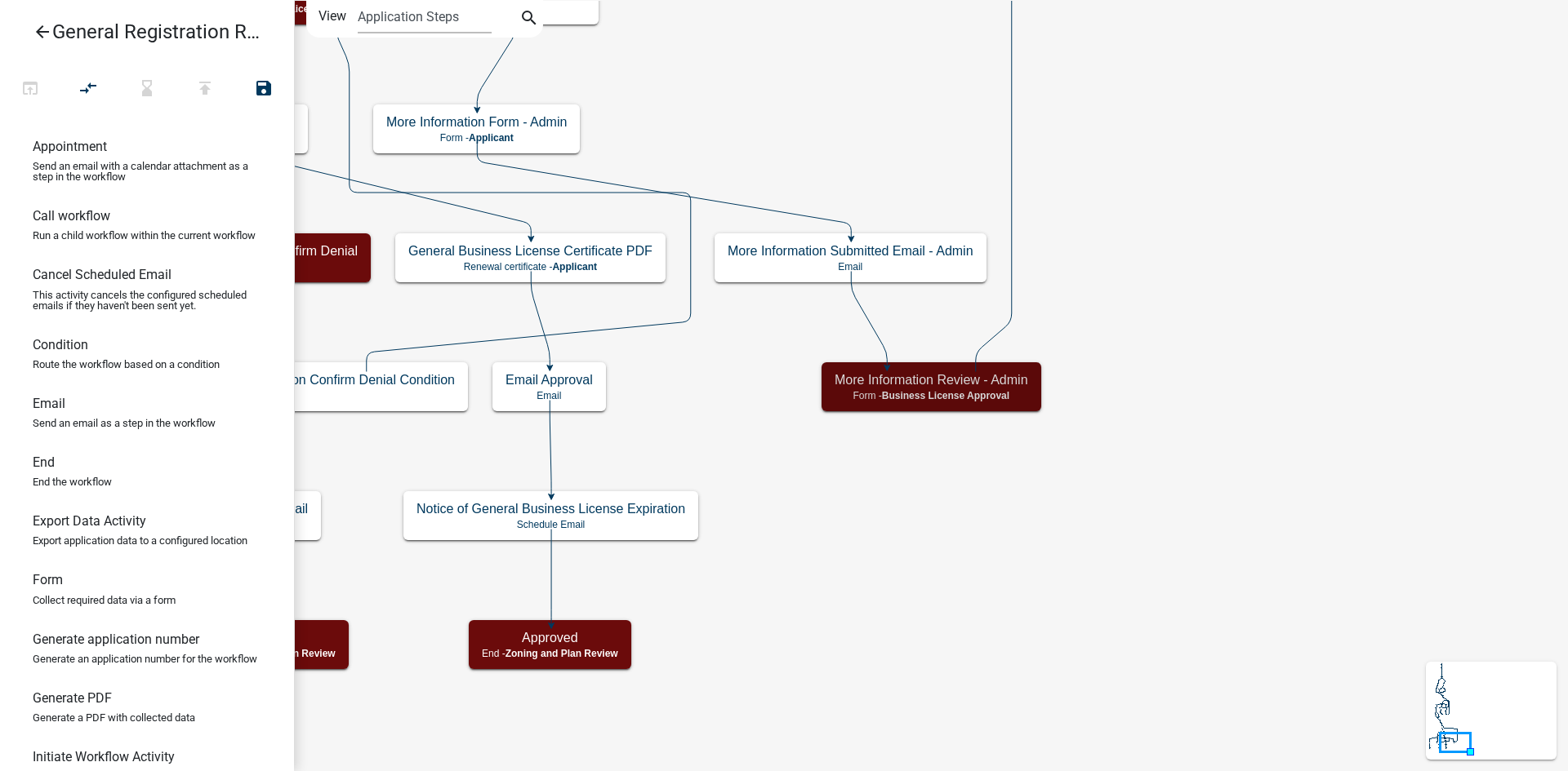
scroll to position [0, 0]
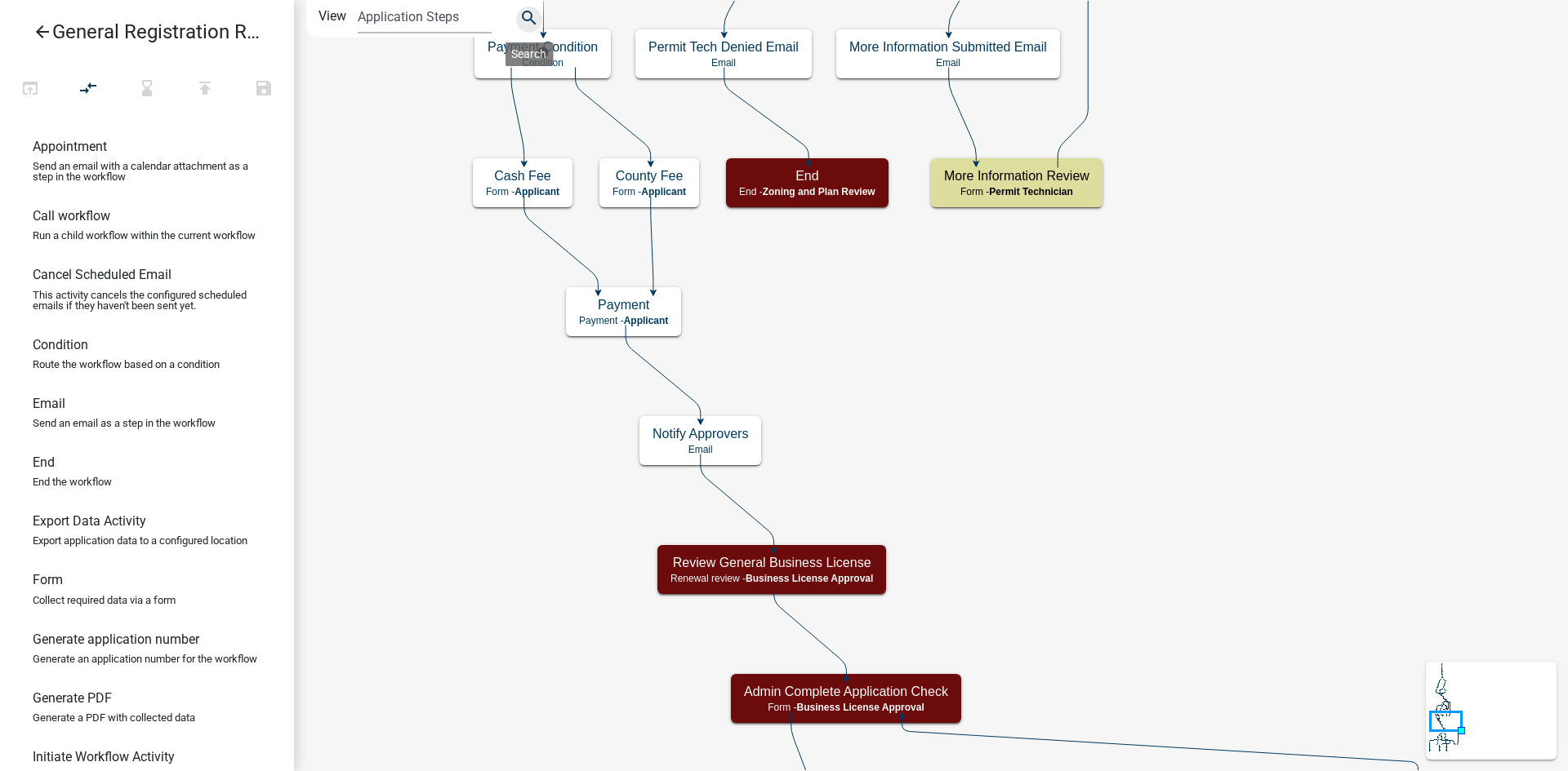
click at [521, 16] on icon "search" at bounding box center [530, 19] width 20 height 23
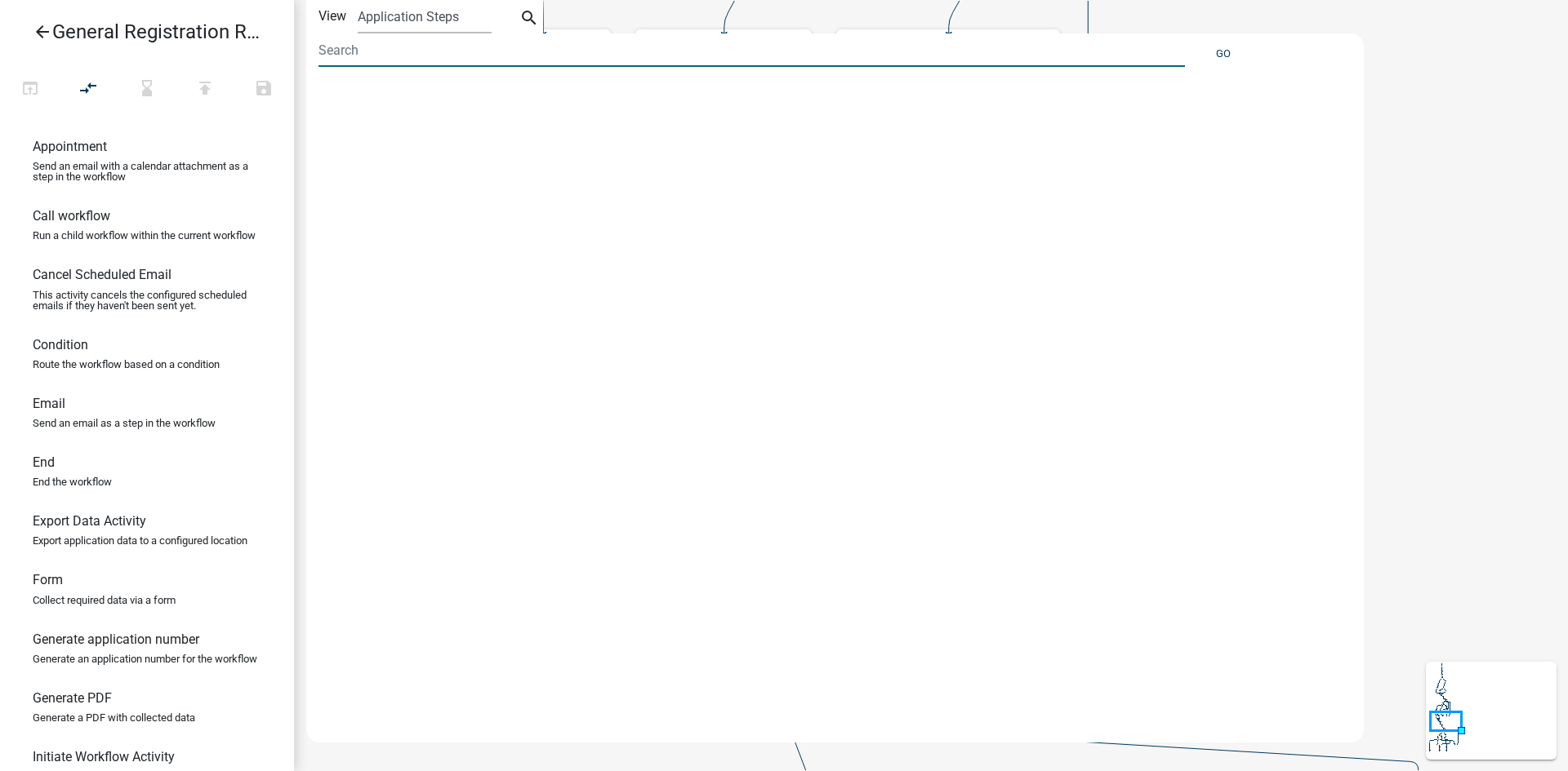
click at [330, 50] on input at bounding box center [752, 50] width 866 height 33
type input "contractor"
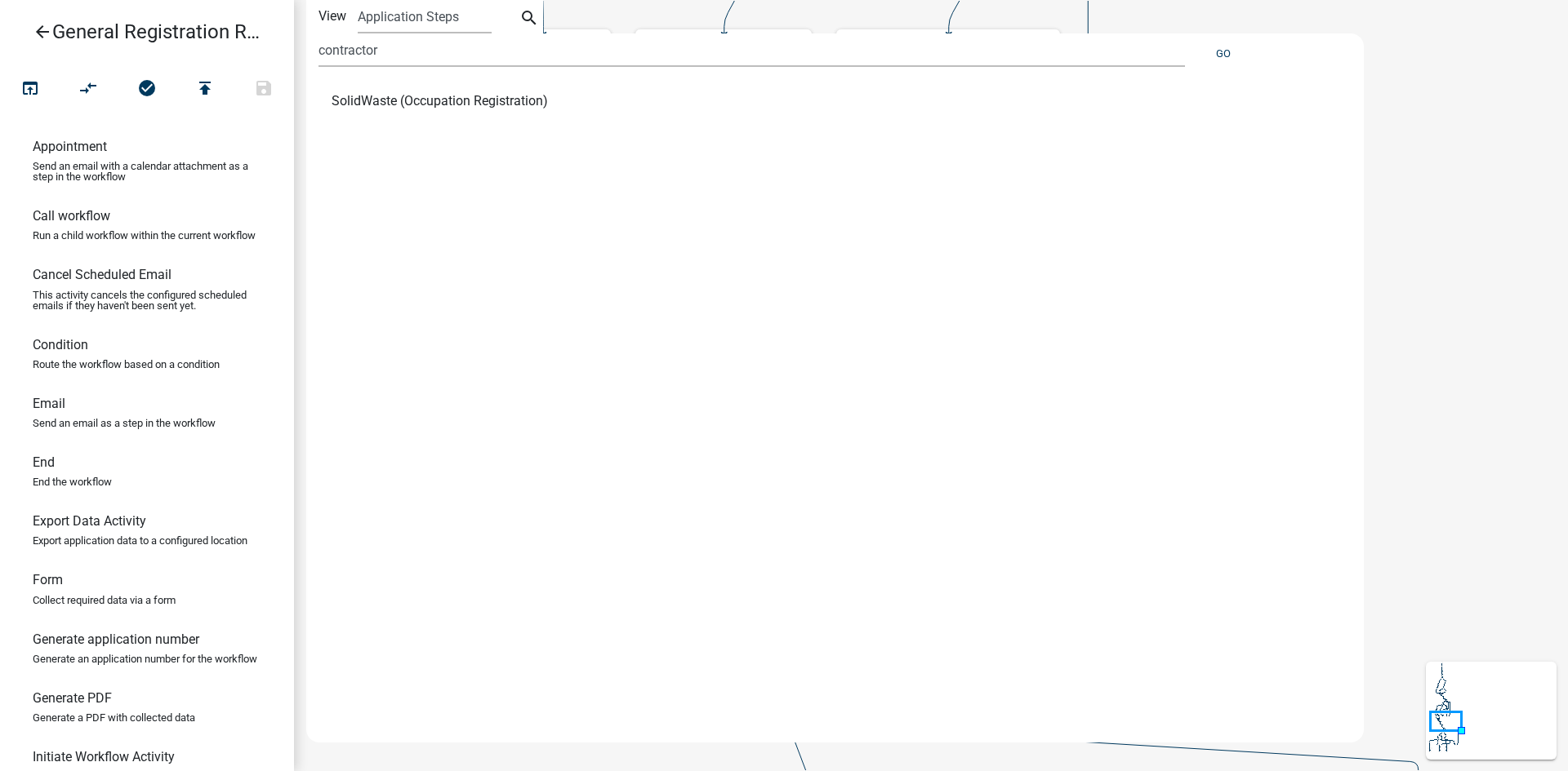
click at [374, 224] on div "SolidWaste (Occupation Registration)" at bounding box center [819, 399] width 1027 height 634
click at [448, 96] on span "SolidWaste (Occupation Registration)" at bounding box center [439, 101] width 217 height 13
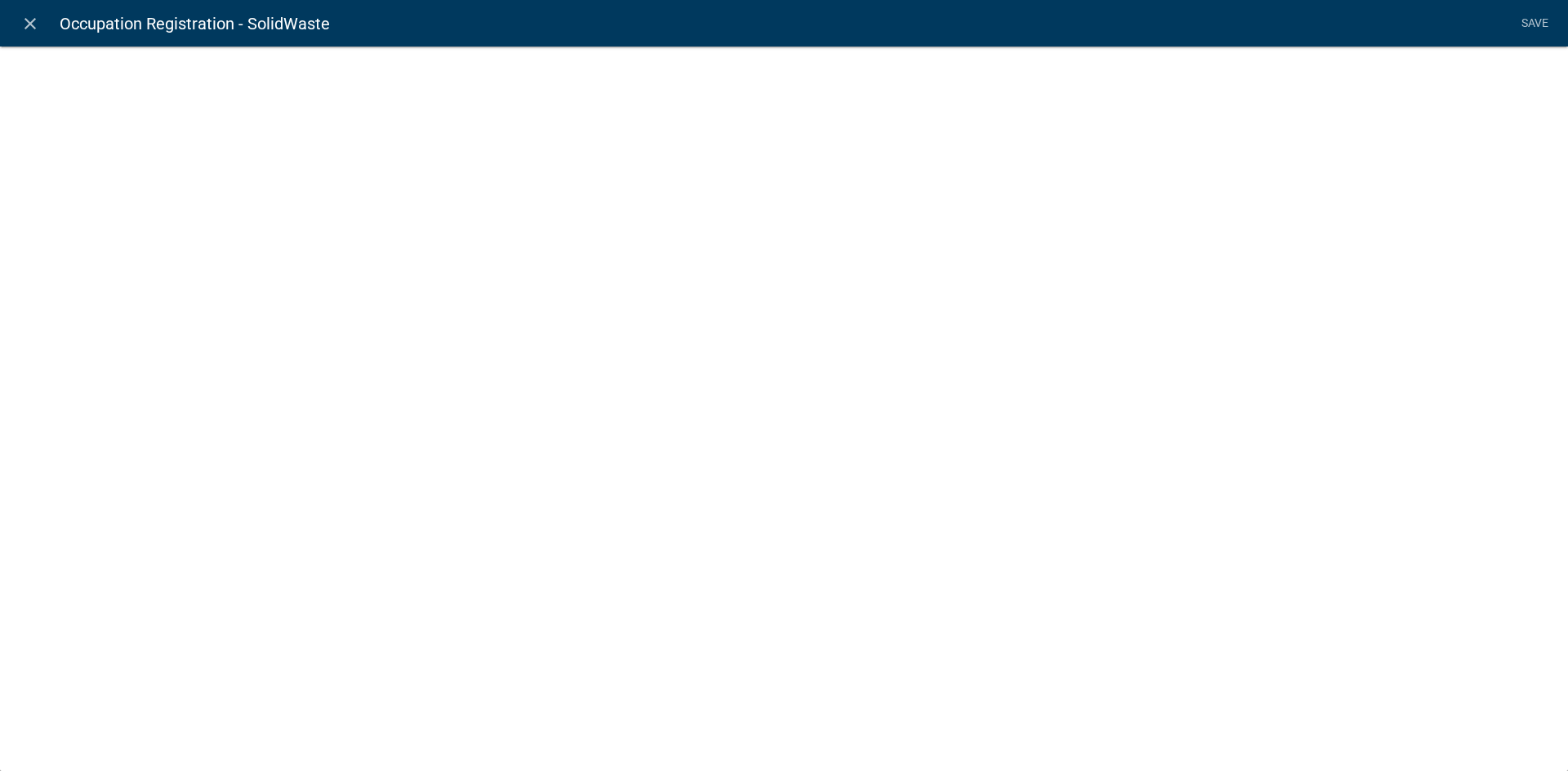
select select
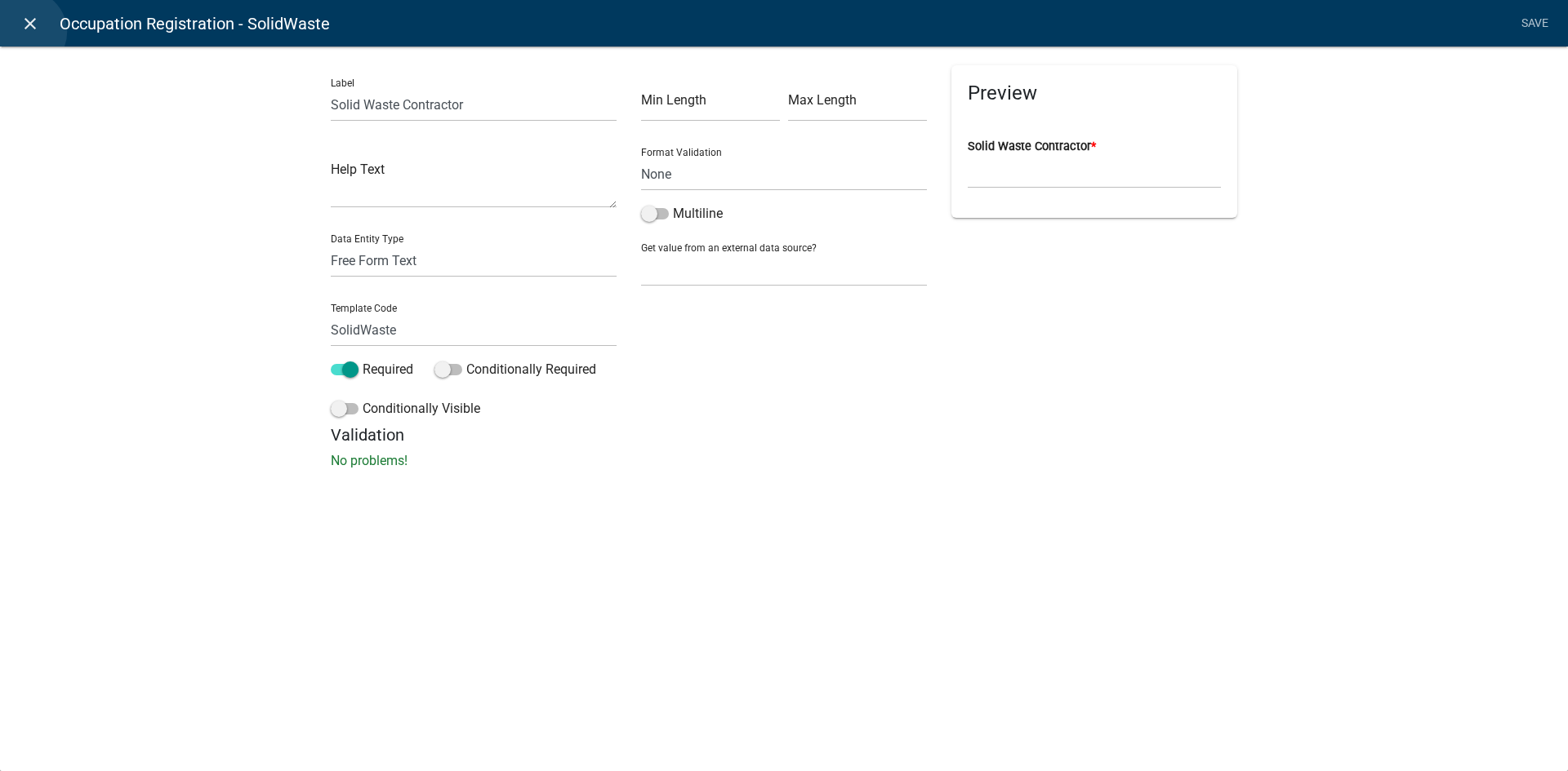
click at [25, 32] on icon "close" at bounding box center [31, 23] width 20 height 20
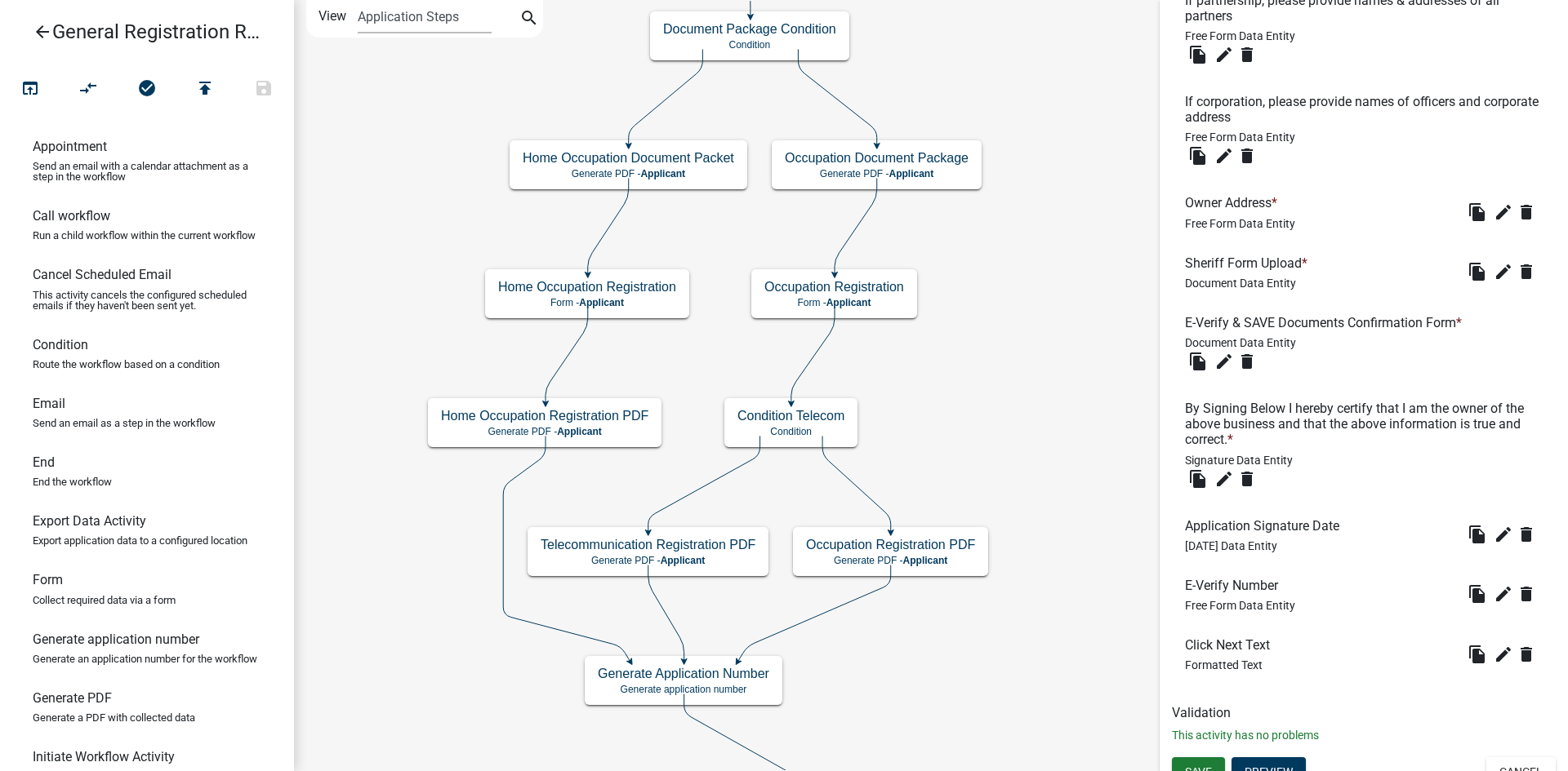
scroll to position [883, 0]
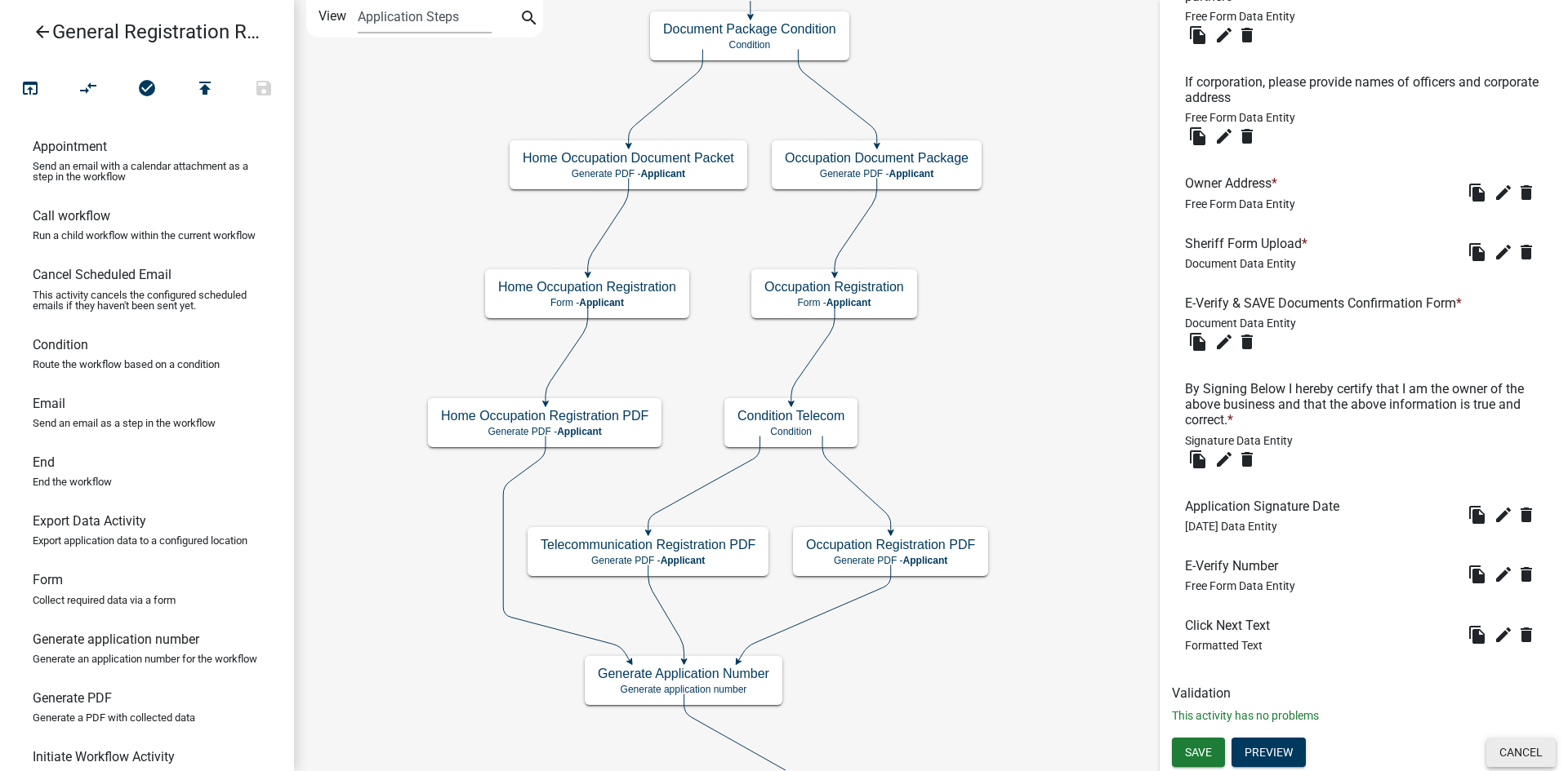
click at [1517, 751] on button "Cancel" at bounding box center [1520, 752] width 69 height 30
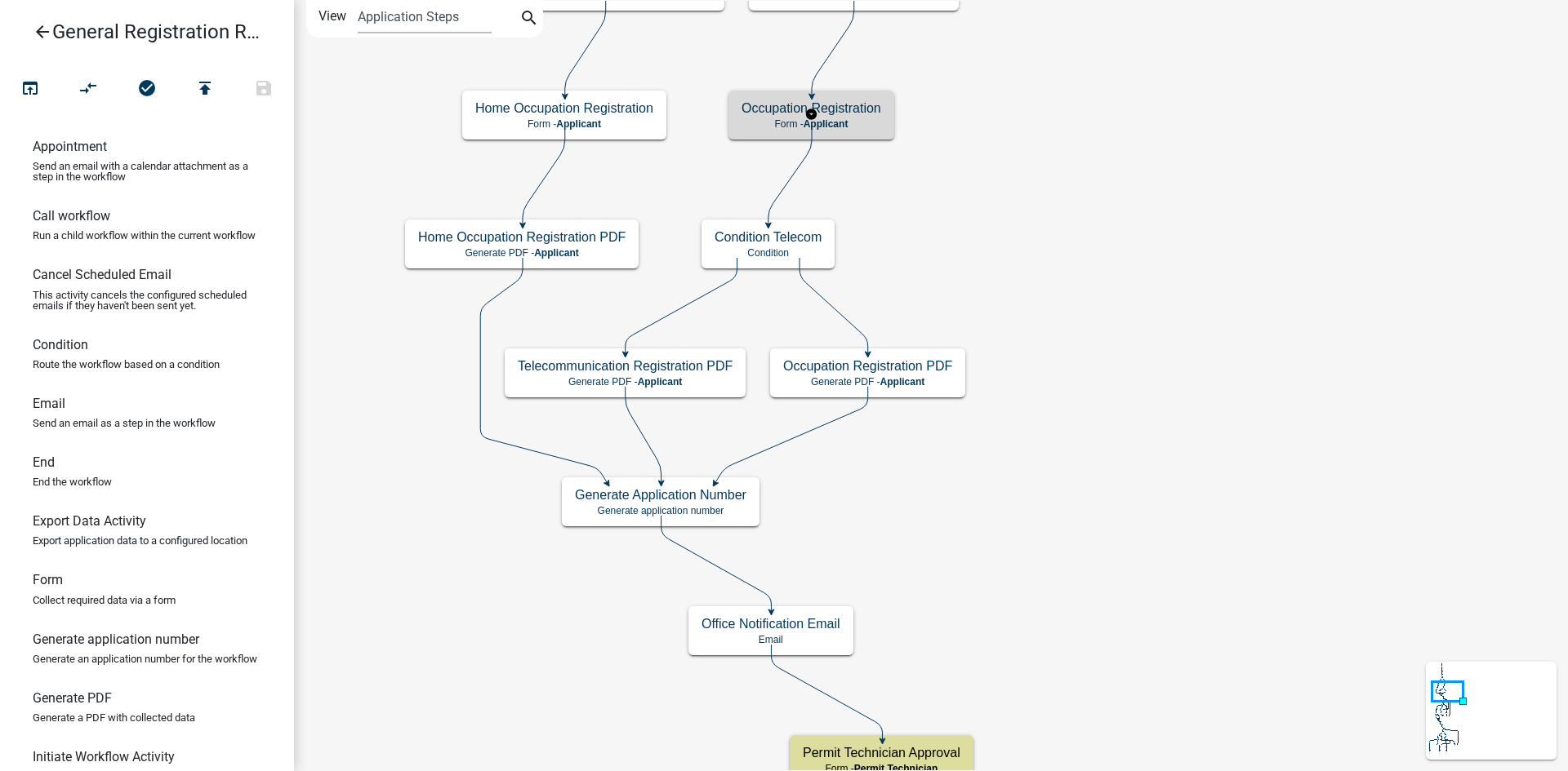
click at [846, 113] on h5 "Occupation Registration" at bounding box center [811, 107] width 140 height 15
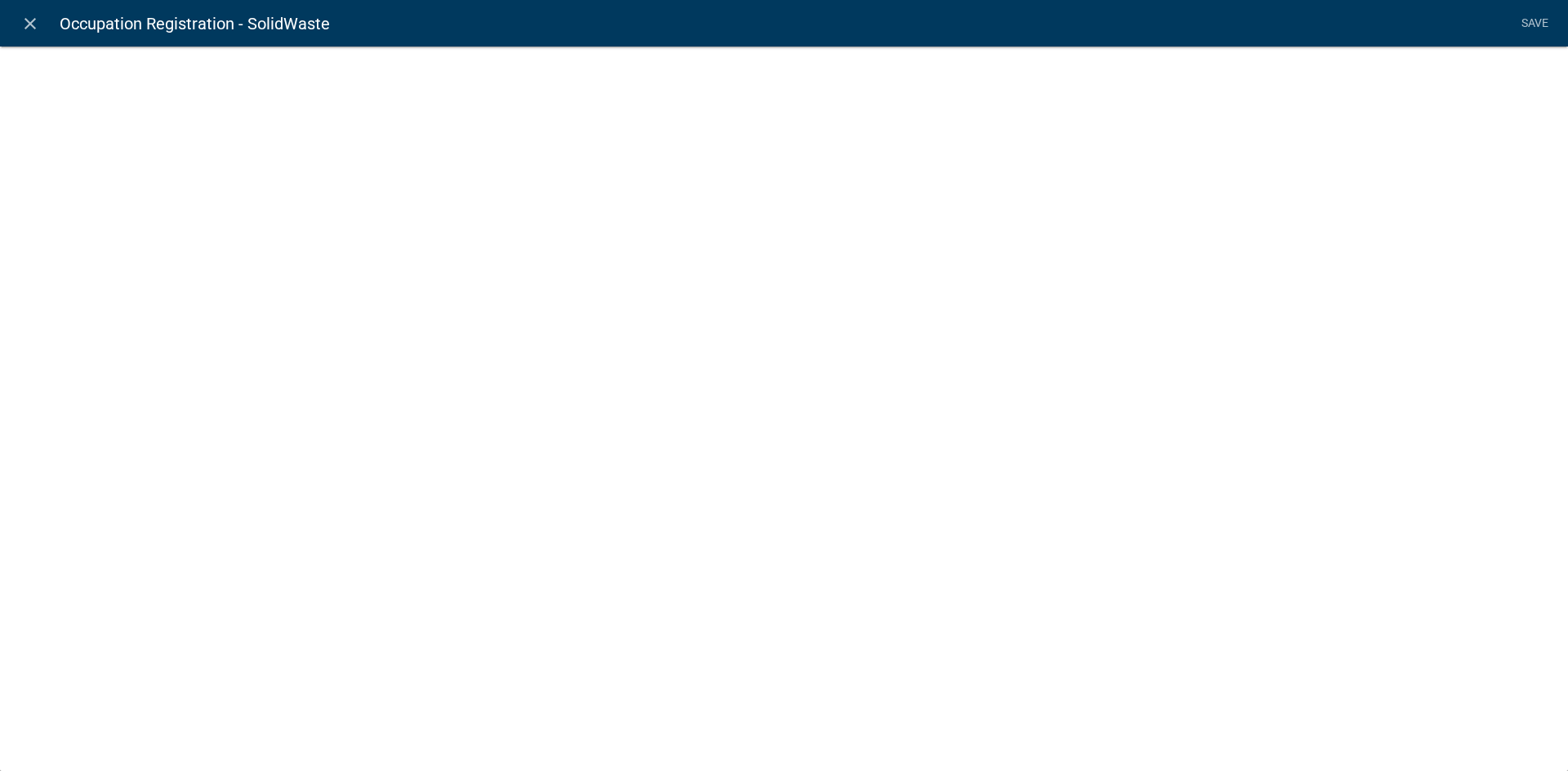
select select
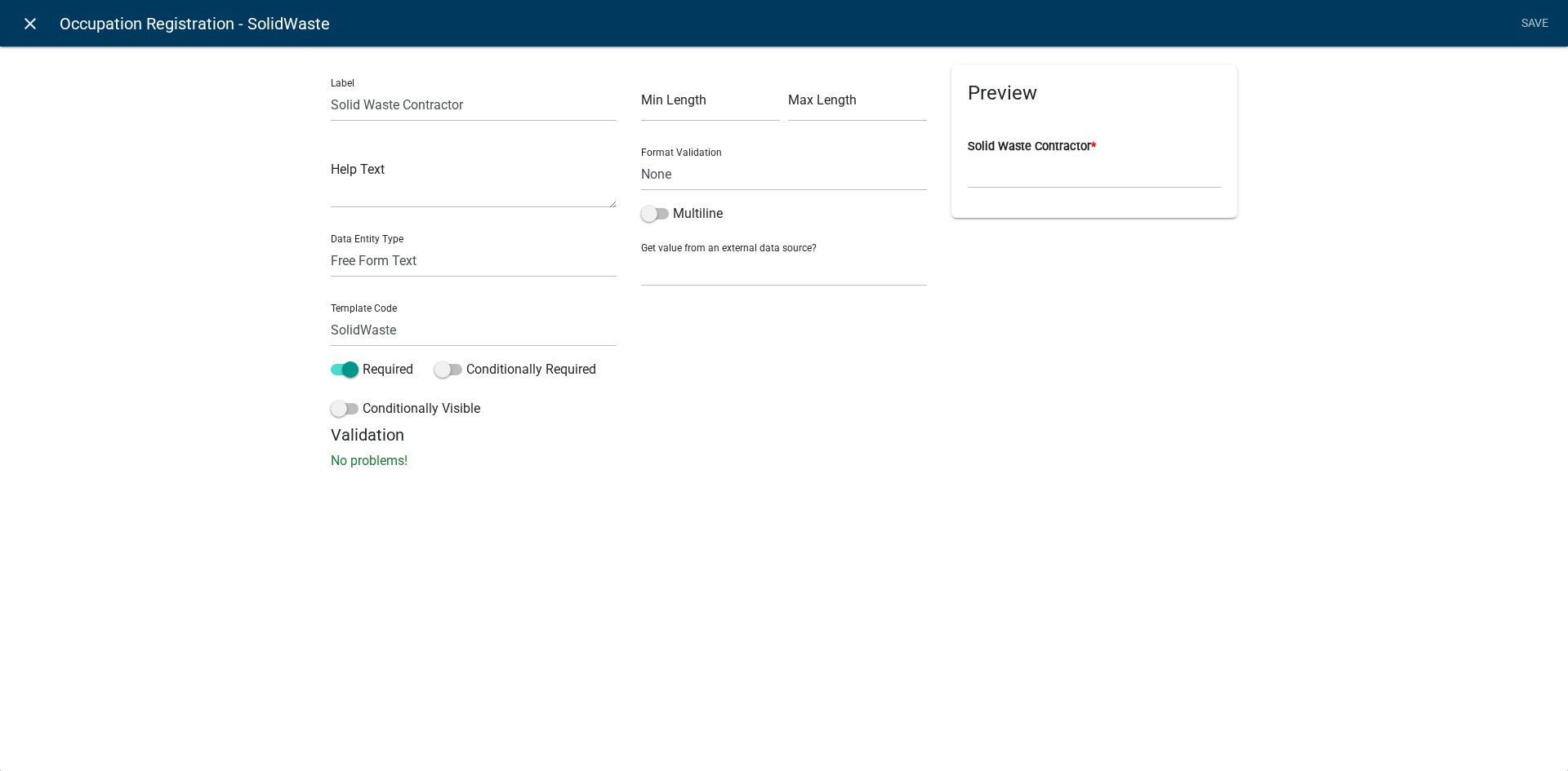
click at [34, 19] on icon "close" at bounding box center [31, 23] width 20 height 20
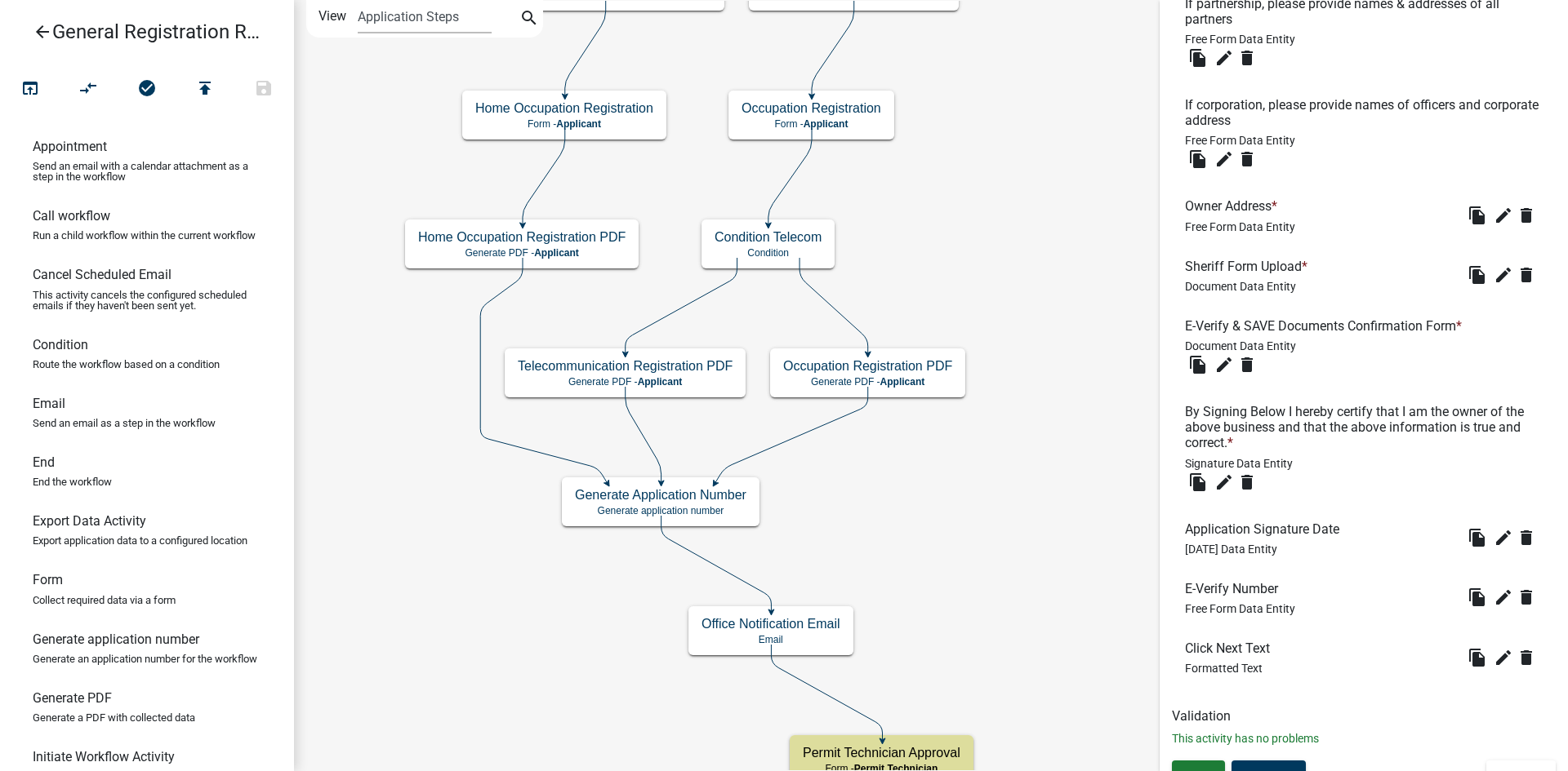
scroll to position [883, 0]
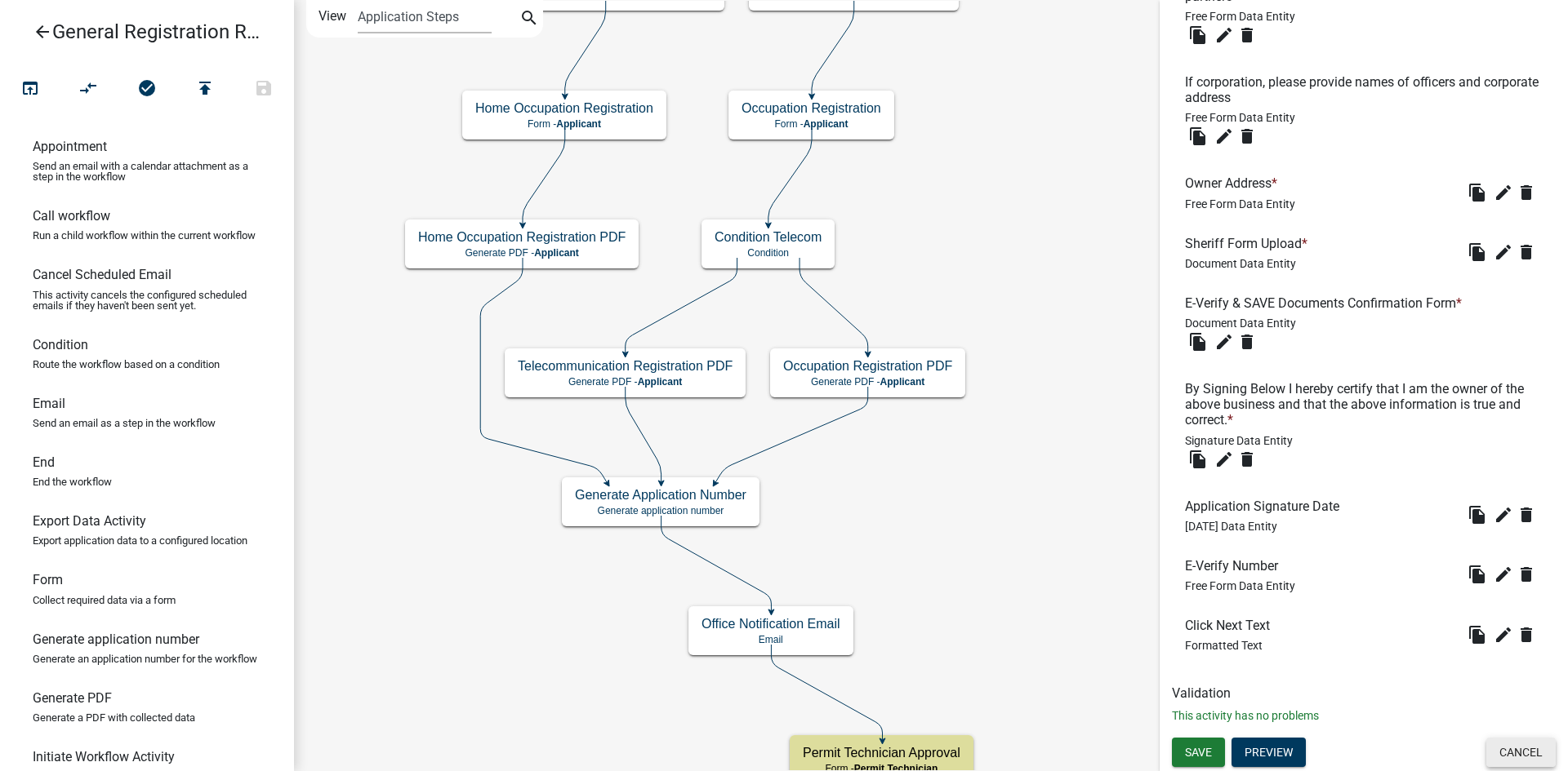
click at [1506, 756] on button "Cancel" at bounding box center [1520, 752] width 69 height 30
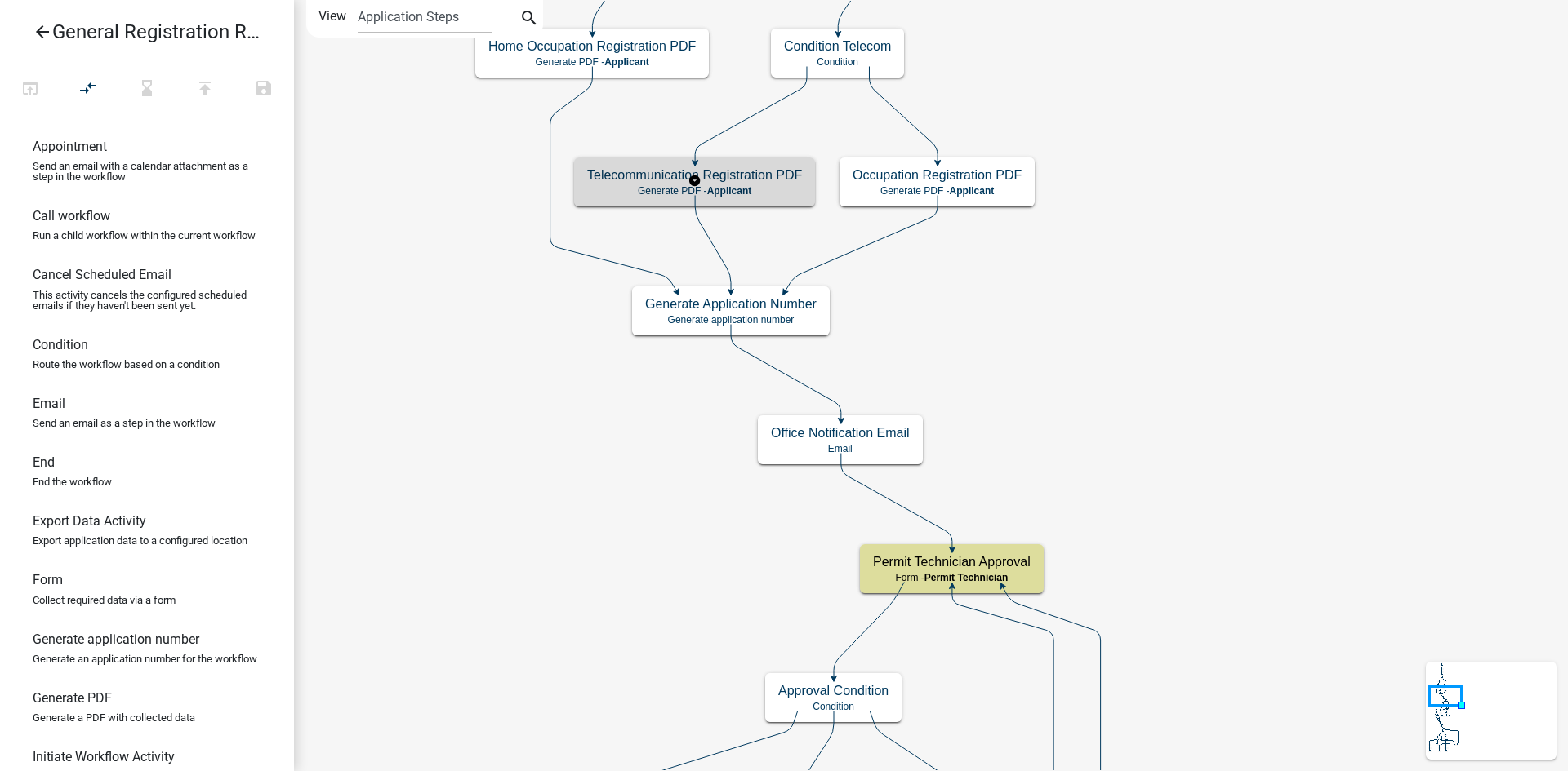
click at [781, 194] on p "Generate PDF - Applicant" at bounding box center [695, 190] width 215 height 12
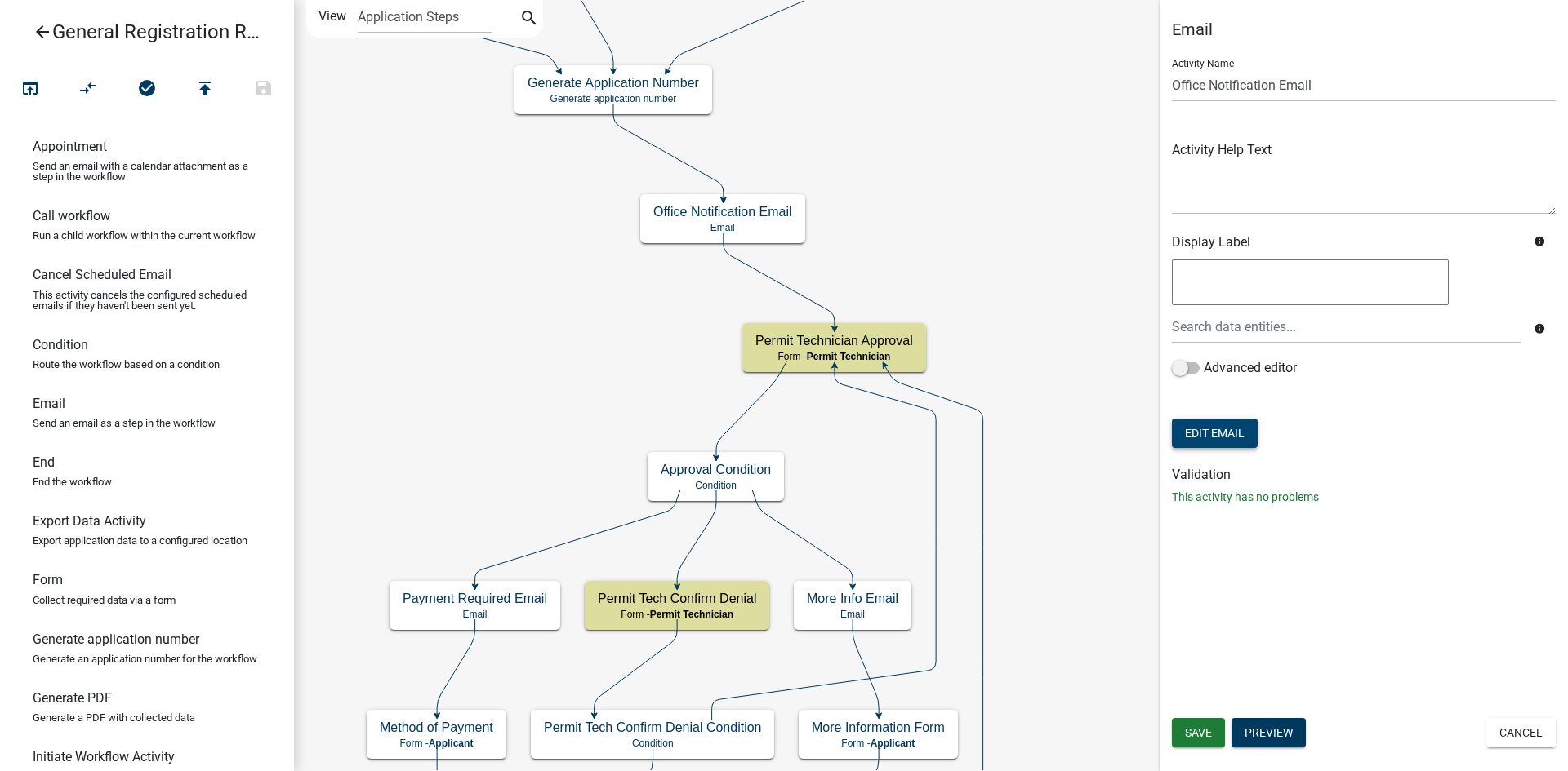
click at [1227, 436] on button "Edit Email" at bounding box center [1214, 433] width 86 height 30
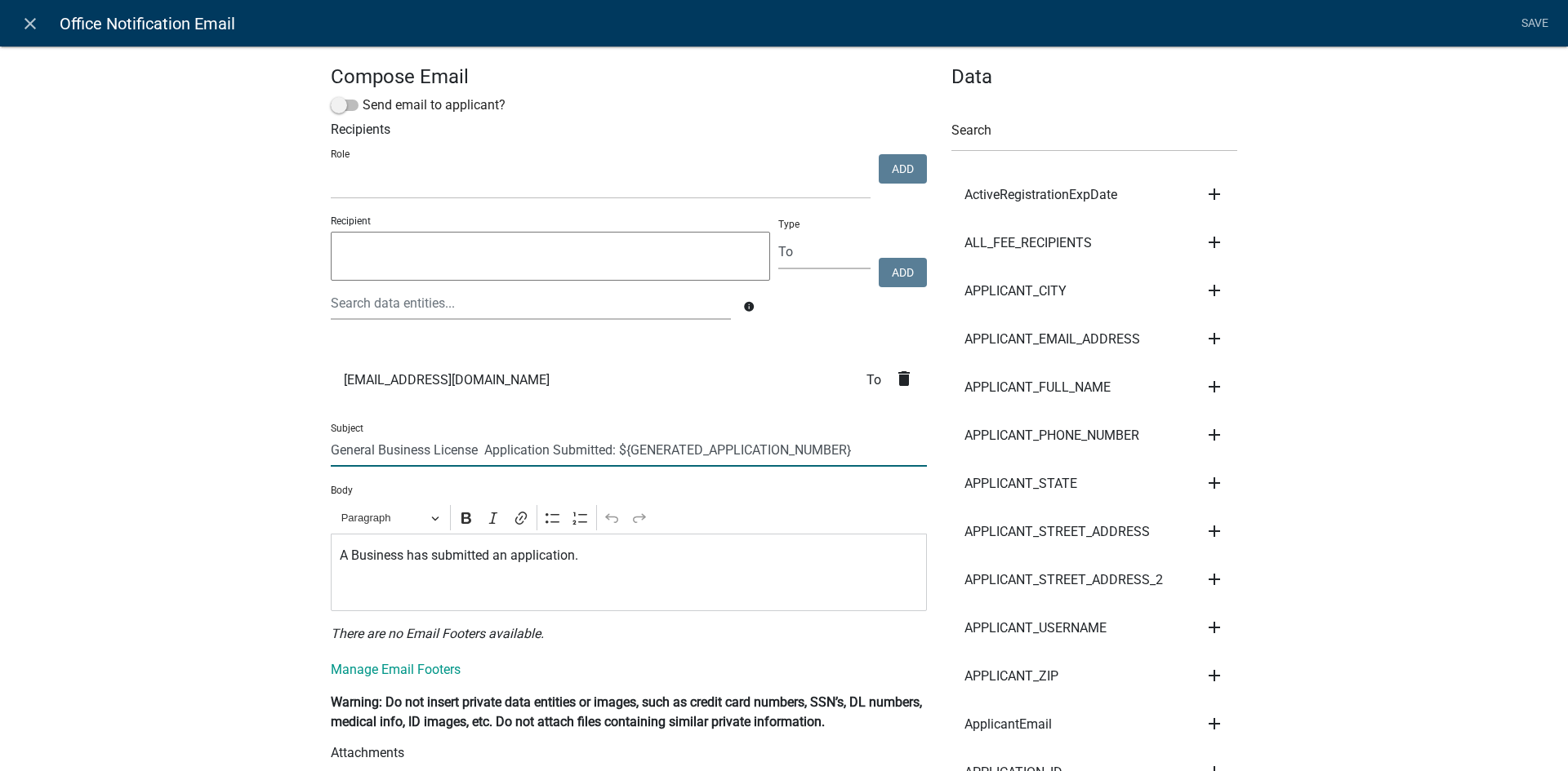
click at [483, 451] on input "General Business License Application Submitted: ${GENERATED_APPLICATION_NUMBER}" at bounding box center [629, 450] width 596 height 33
type input "General Business License Application Submitted: ${GENERATED_APPLICATION_NUMBER}"
click at [1537, 31] on link "Save" at bounding box center [1534, 23] width 41 height 31
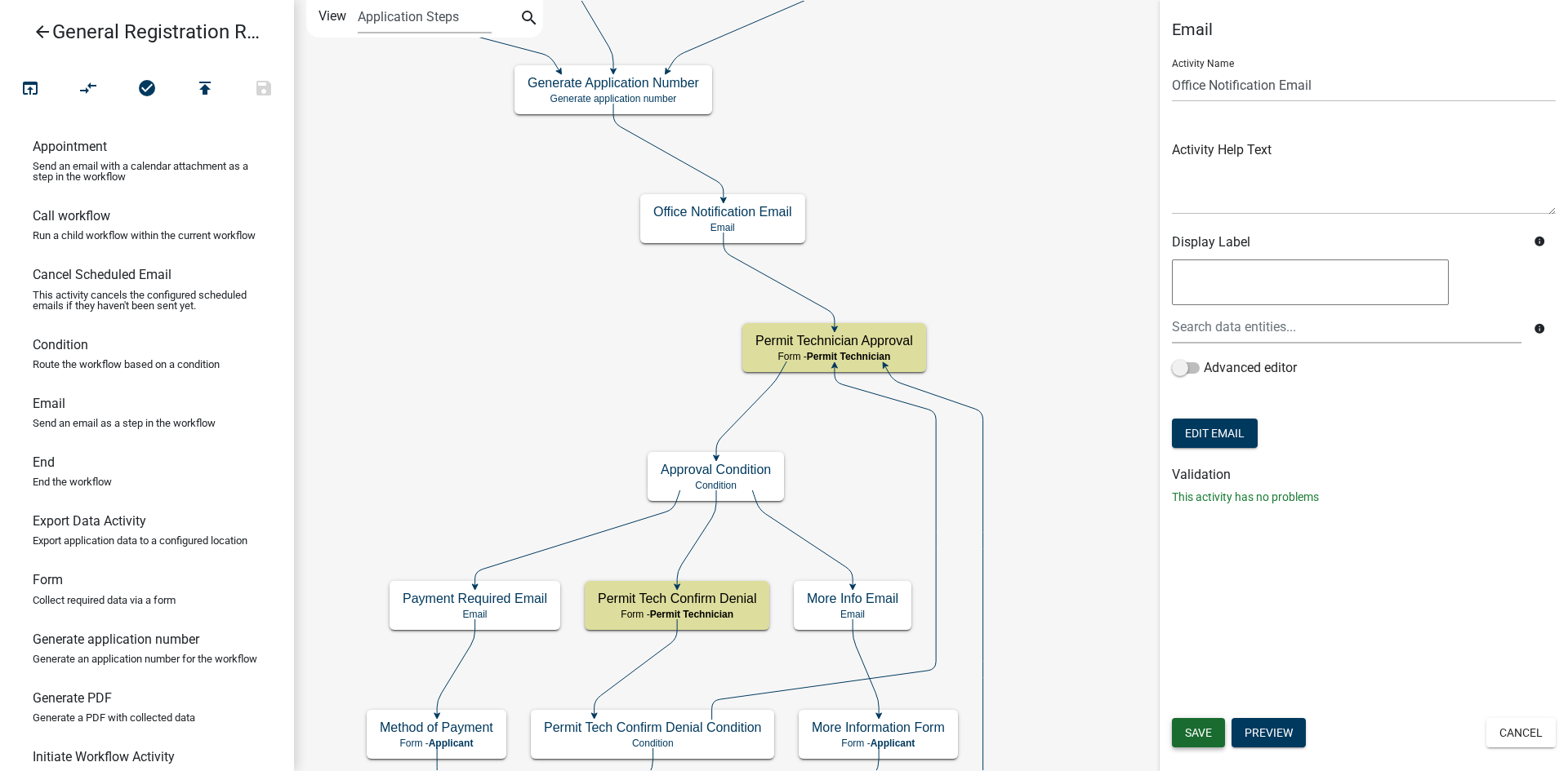
click at [1198, 727] on span "Save" at bounding box center [1198, 733] width 27 height 13
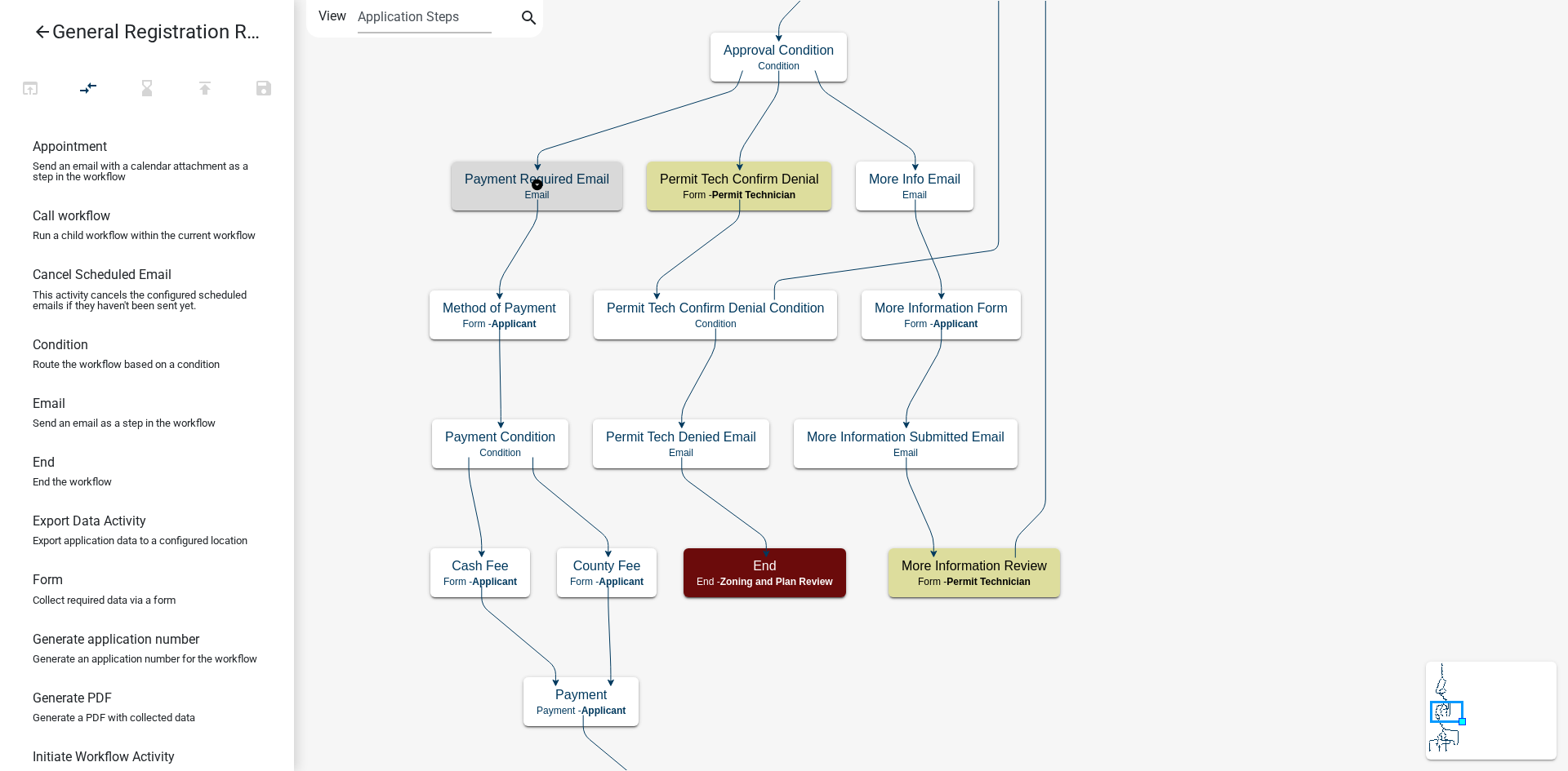
click at [585, 186] on h5 "Payment Required Email" at bounding box center [537, 179] width 144 height 15
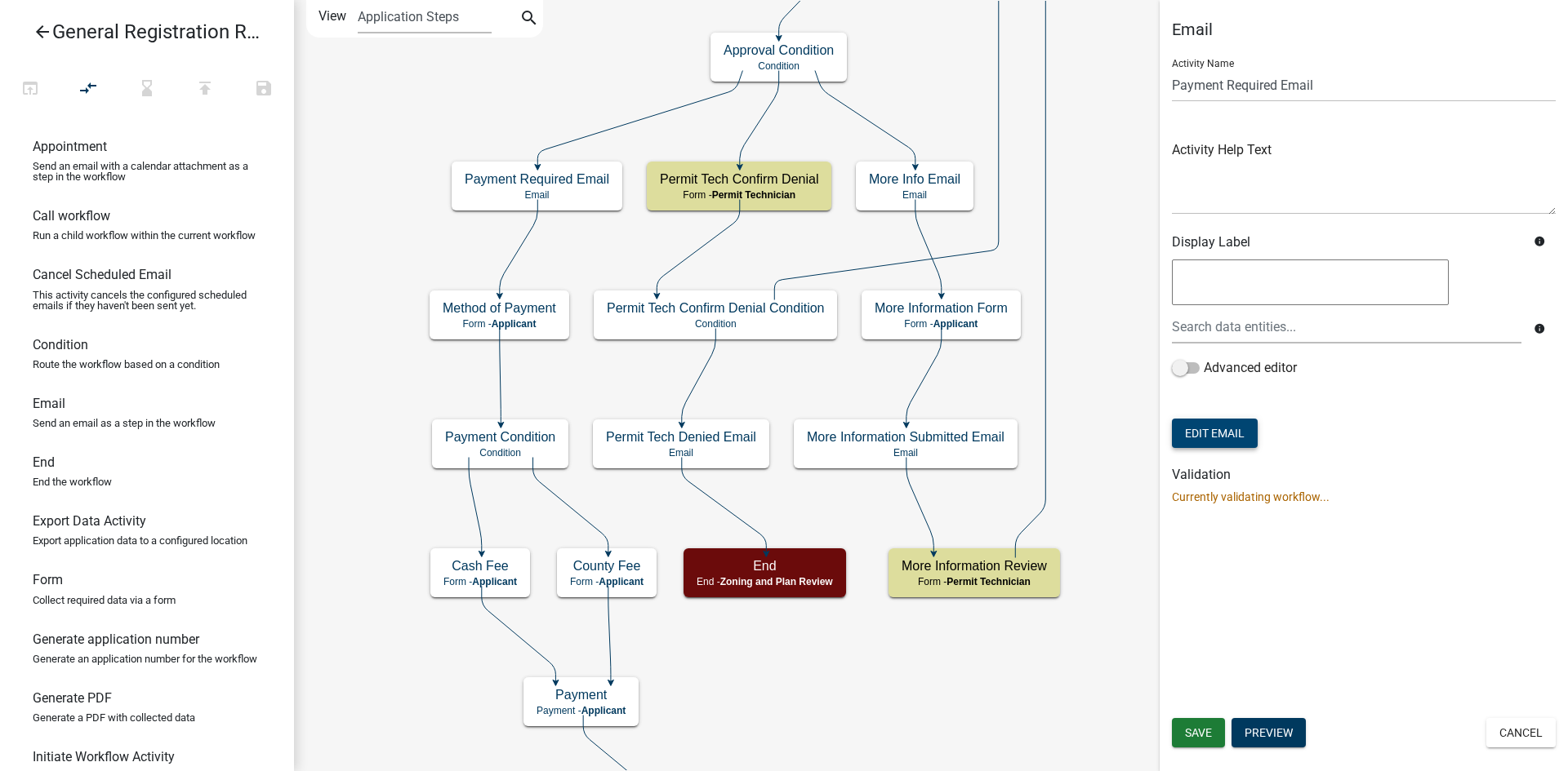
click at [1238, 435] on button "Edit Email" at bounding box center [1214, 433] width 86 height 30
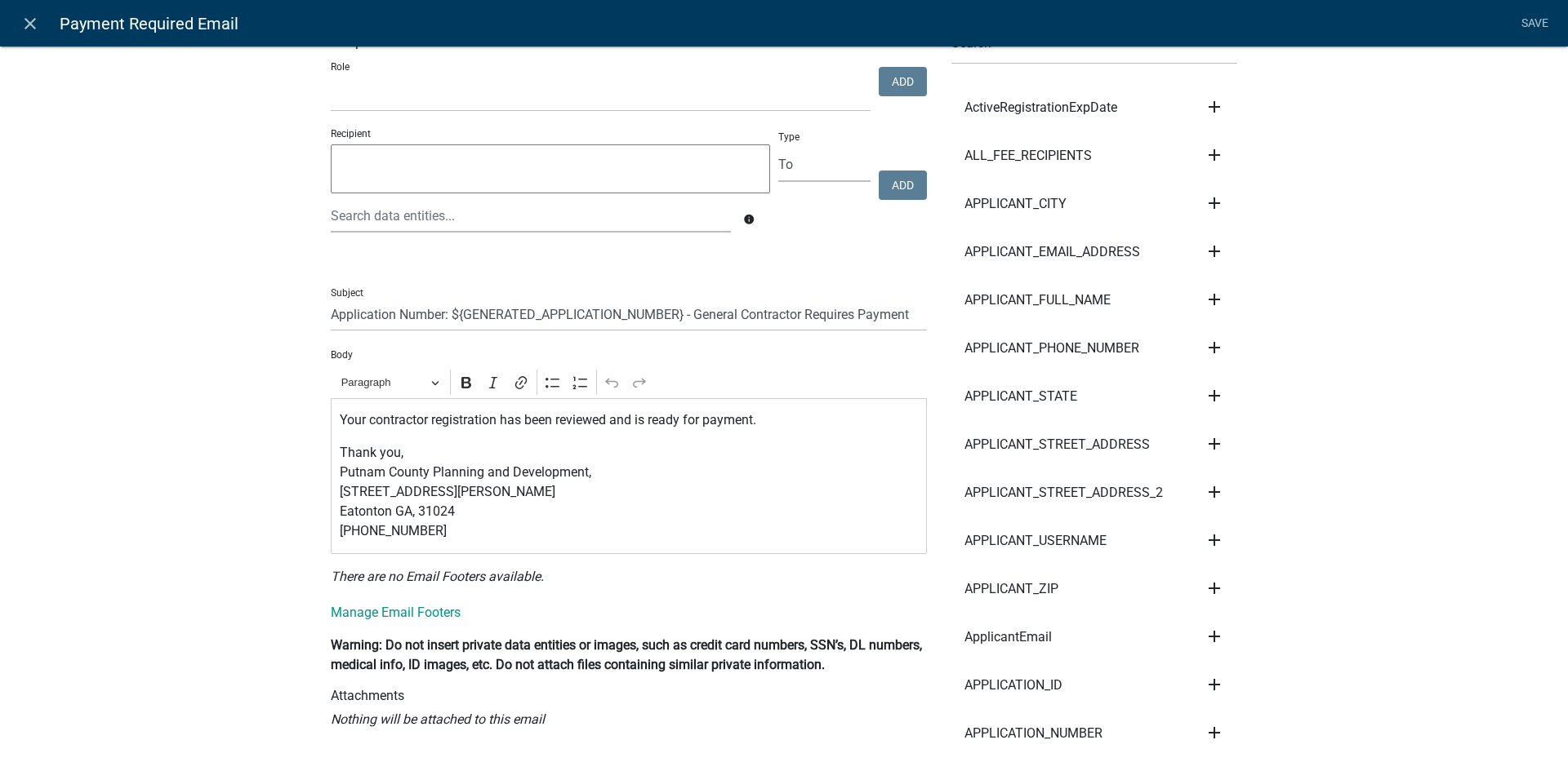
scroll to position [163, 0]
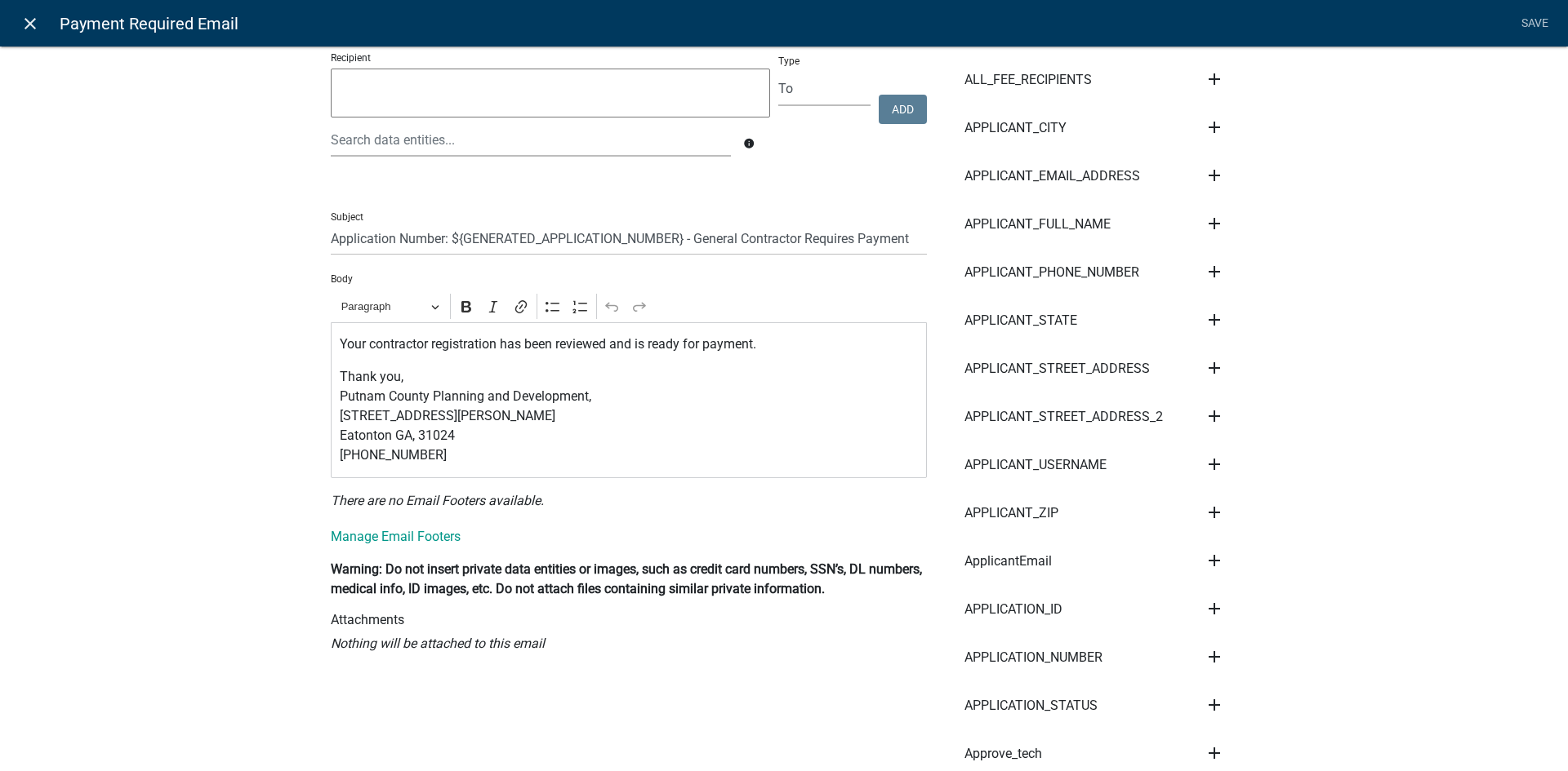
click at [36, 20] on icon "close" at bounding box center [31, 23] width 20 height 20
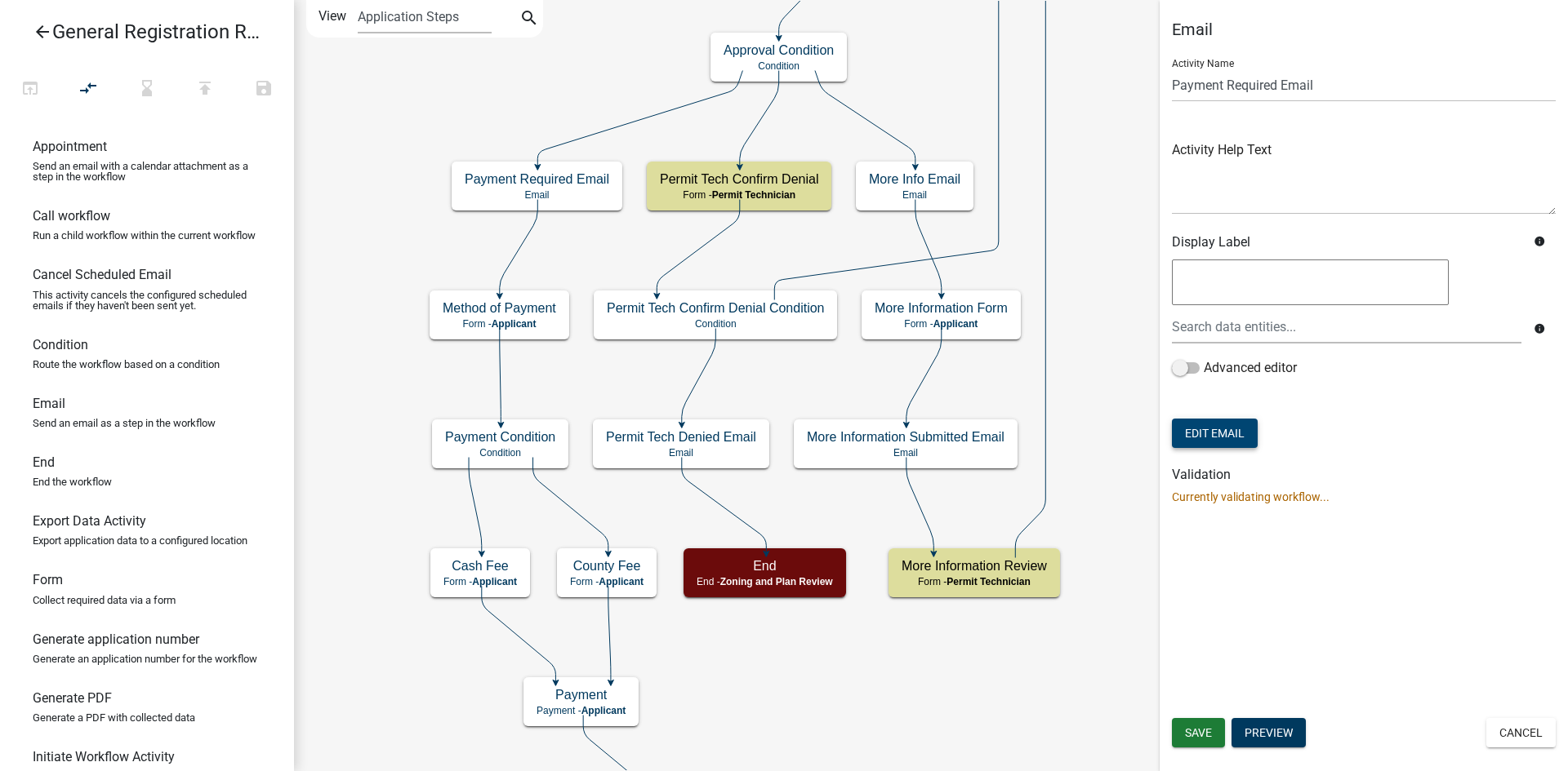
scroll to position [0, 0]
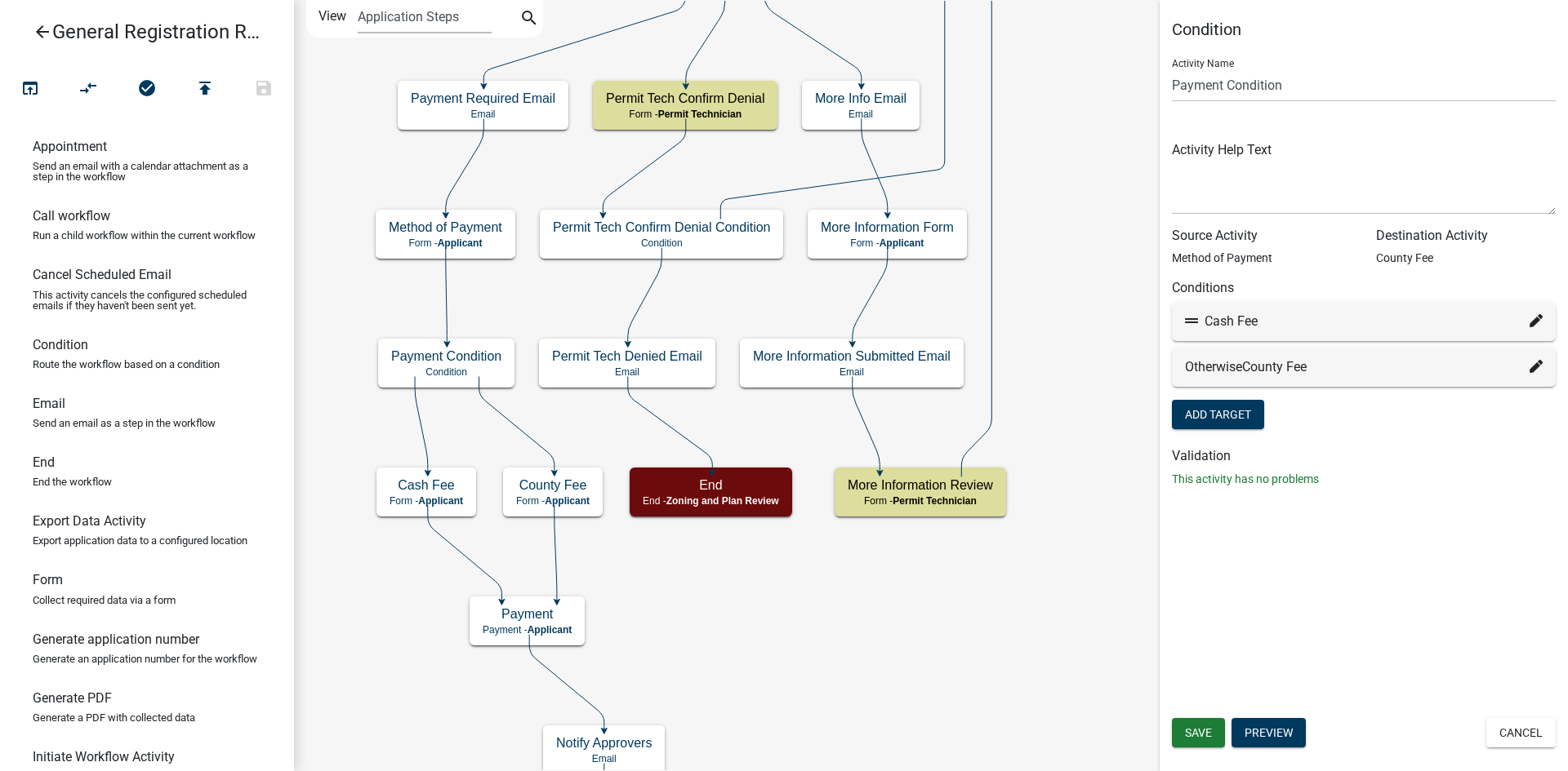
click at [1534, 321] on icon at bounding box center [1536, 320] width 13 height 13
select select "29: eedff715-9d51-46d5-9613-20a0b0cf30b1"
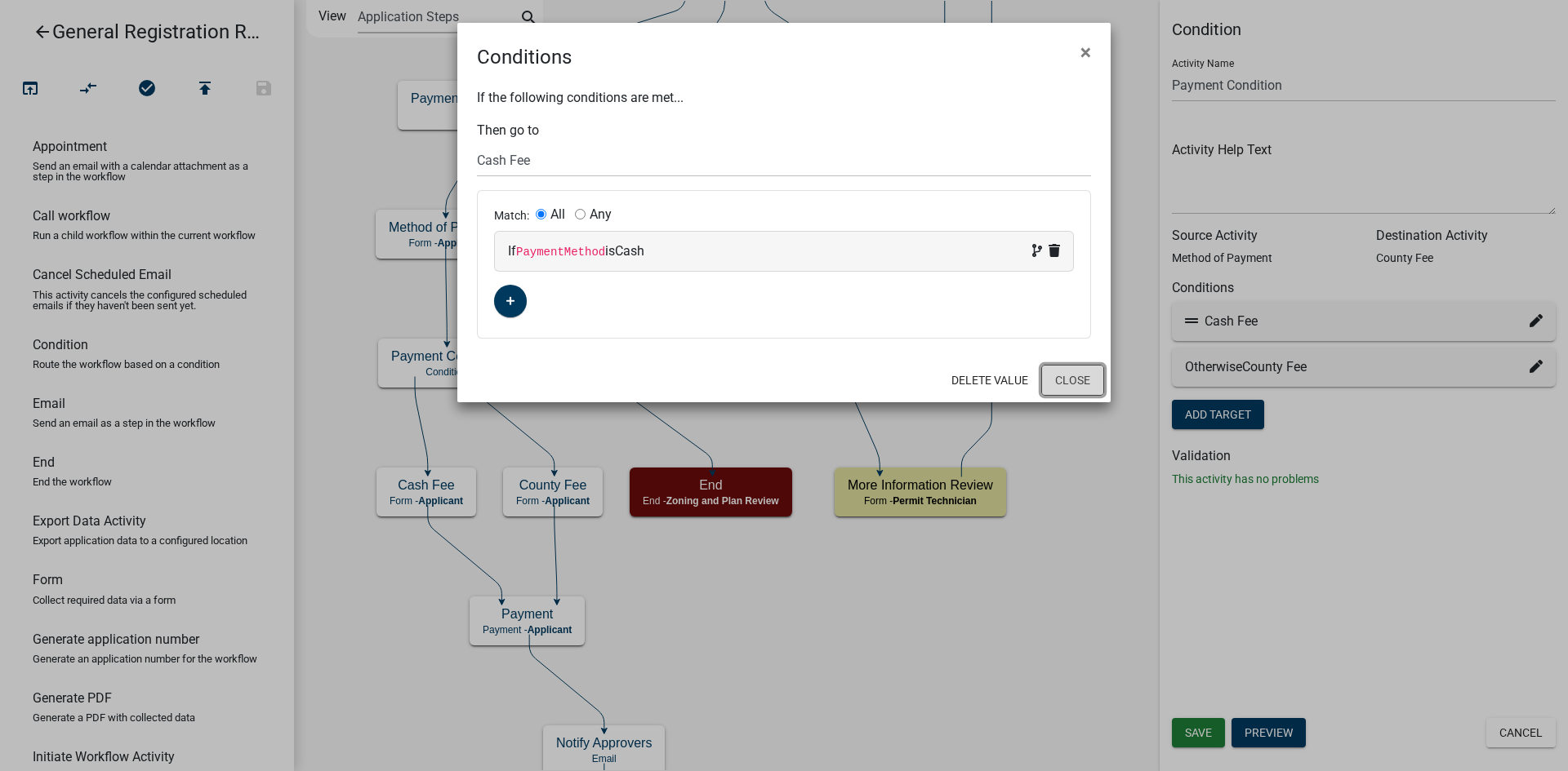
click at [1086, 381] on button "Close" at bounding box center [1073, 381] width 63 height 31
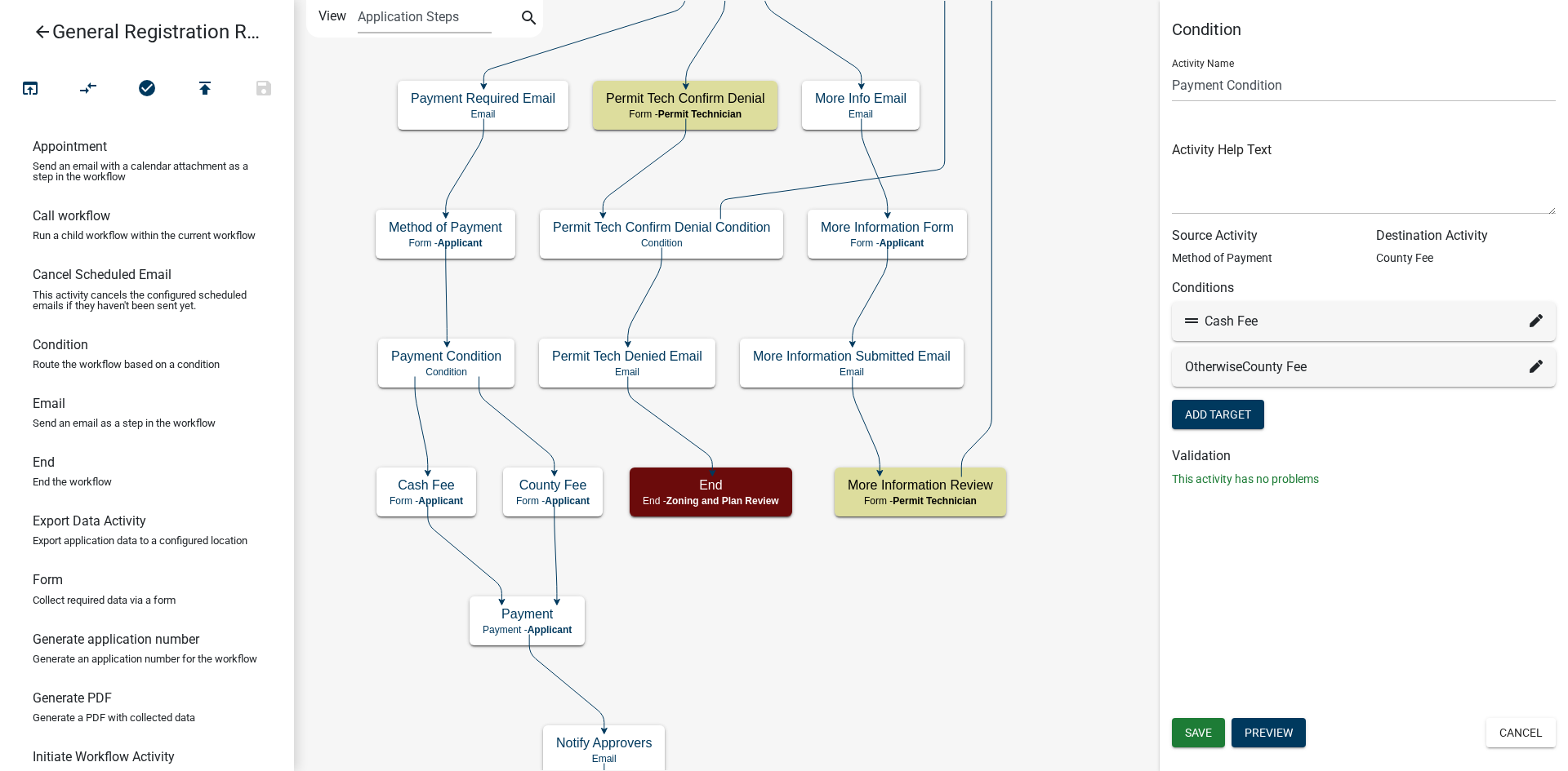
click at [1542, 367] on icon at bounding box center [1536, 366] width 13 height 13
select select "30: 9dd5c9ef-224f-46b3-ac27-7f703129a40b"
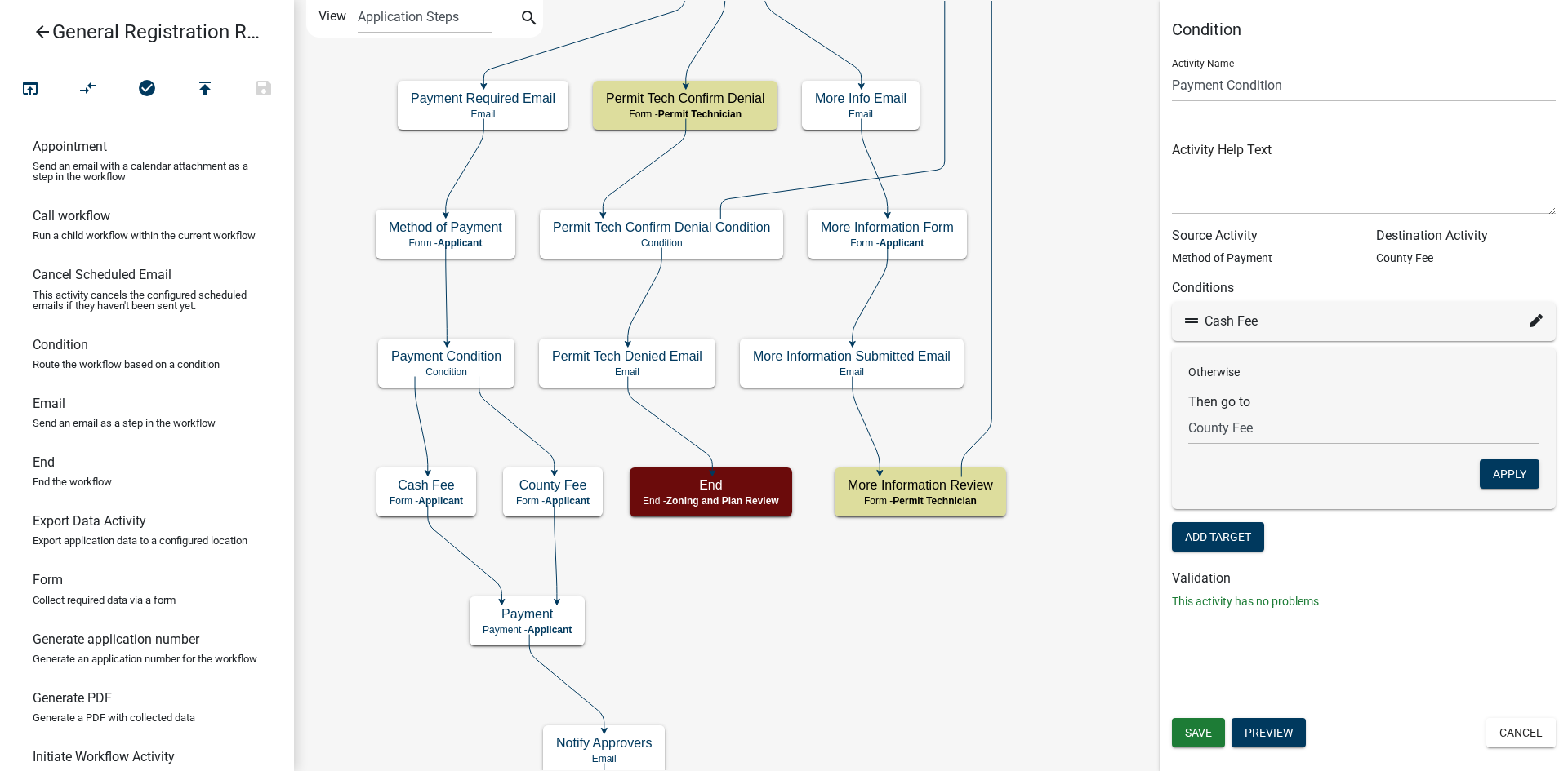
click at [1502, 611] on div "Condition Activity Name Payment Condition Activity Help Text Source Activity Me…" at bounding box center [1363, 322] width 409 height 604
click at [1519, 730] on button "Cancel" at bounding box center [1520, 733] width 69 height 30
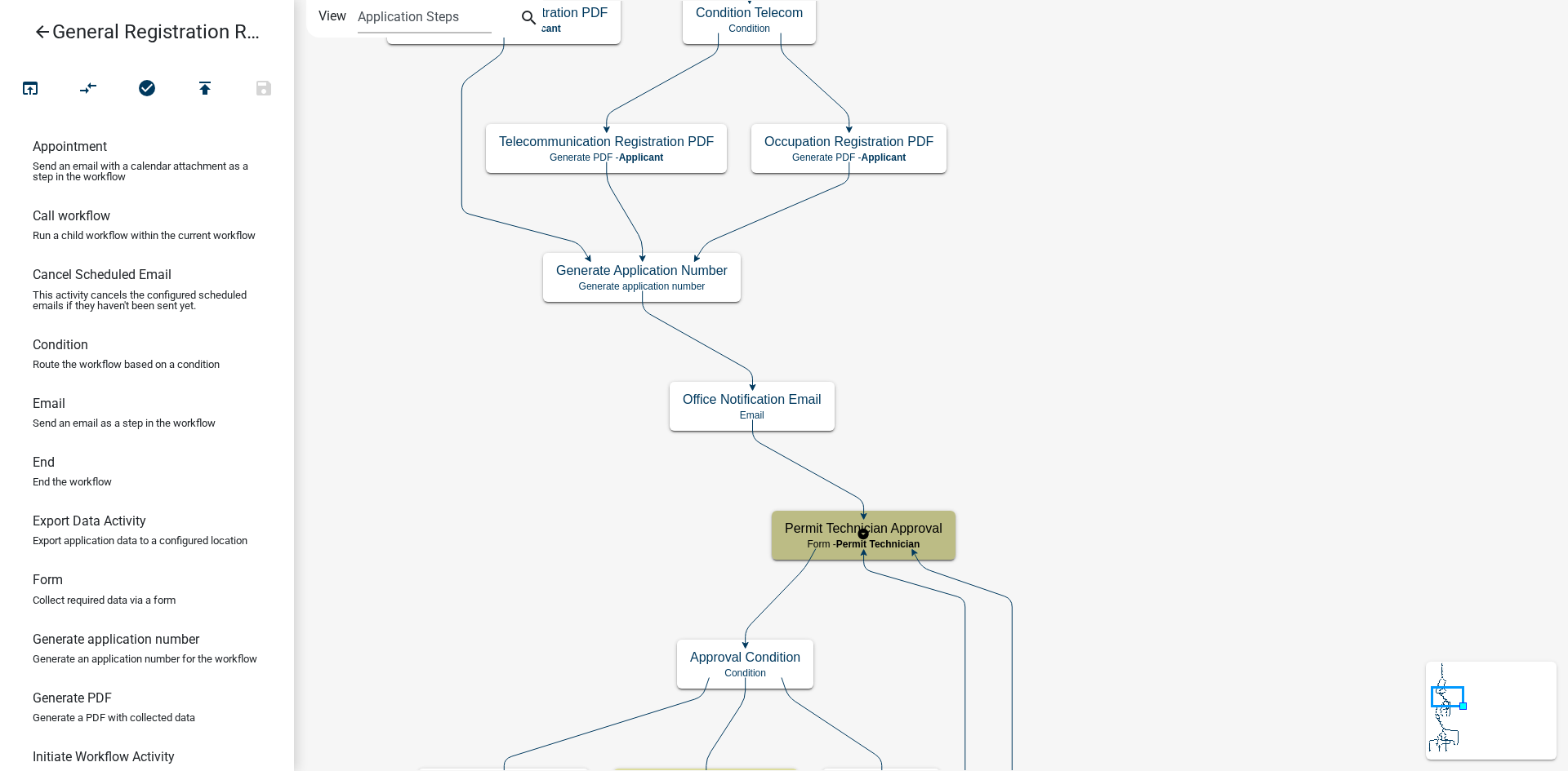
click at [927, 534] on h5 "Permit Technician Approval" at bounding box center [863, 528] width 158 height 15
select select "DA6A7B37-D9A6-40CA-A39C-C48991F0C1F0"
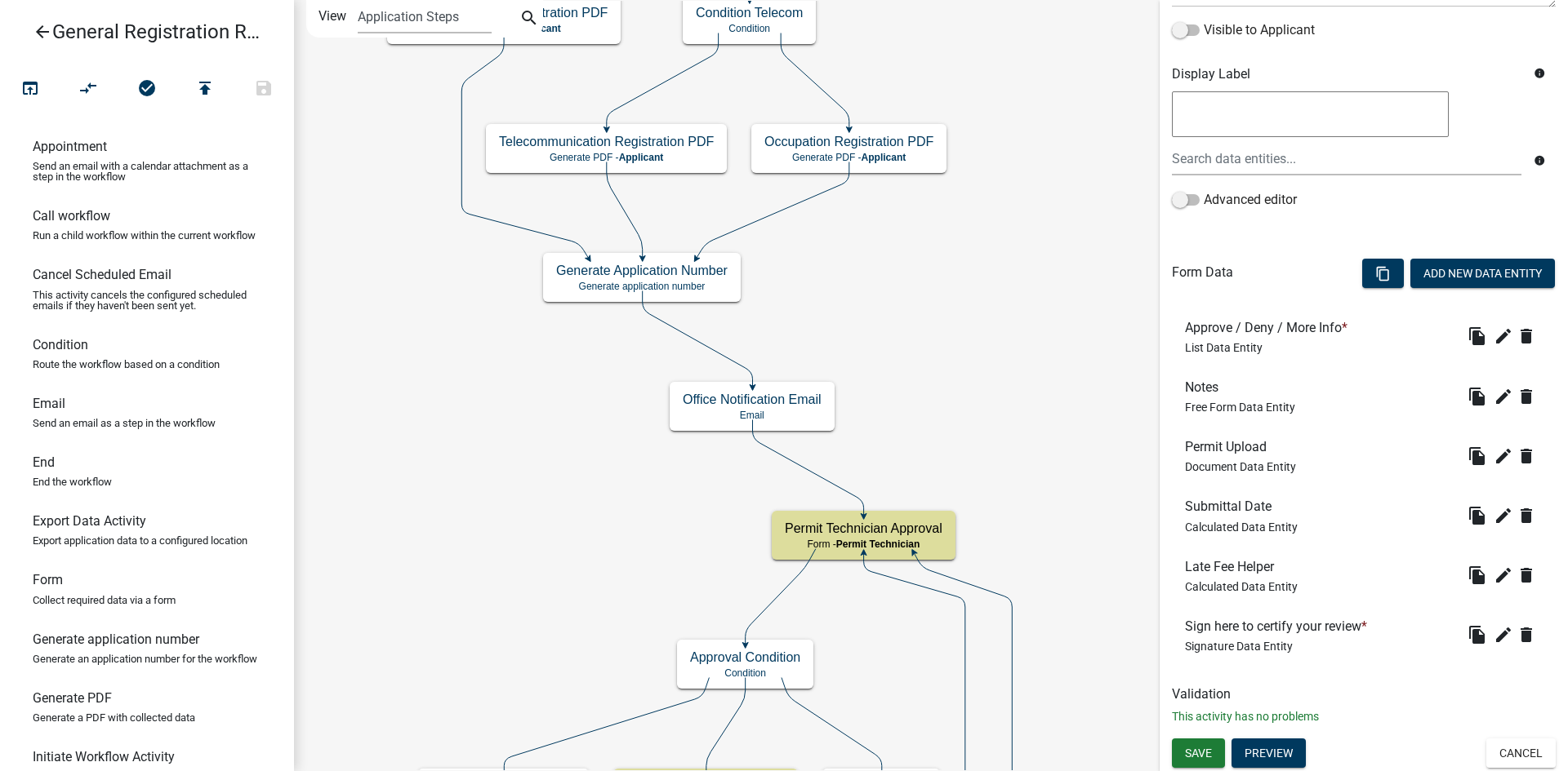
scroll to position [278, 0]
click at [1276, 755] on button "Preview" at bounding box center [1268, 752] width 74 height 30
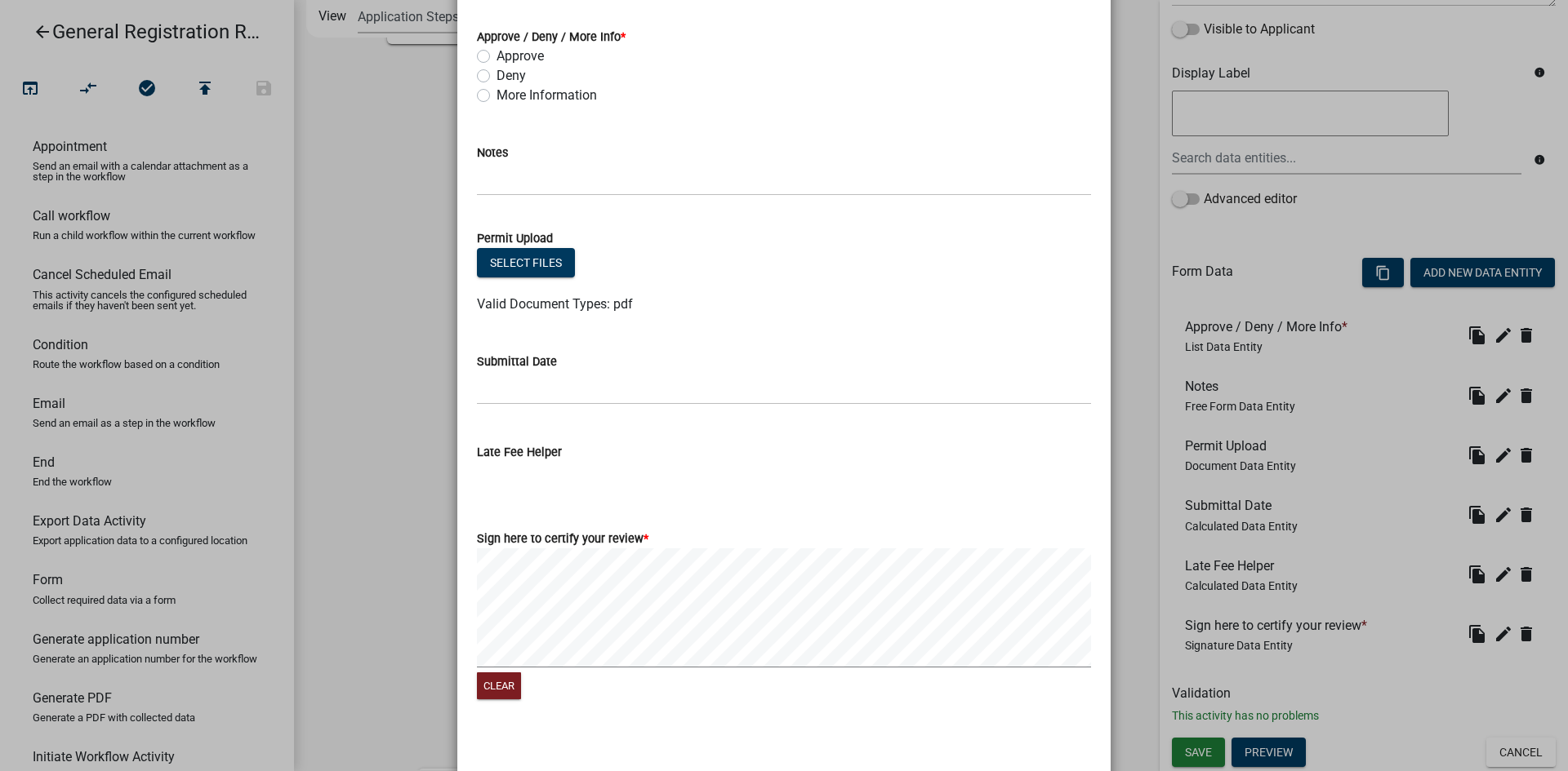
scroll to position [36, 0]
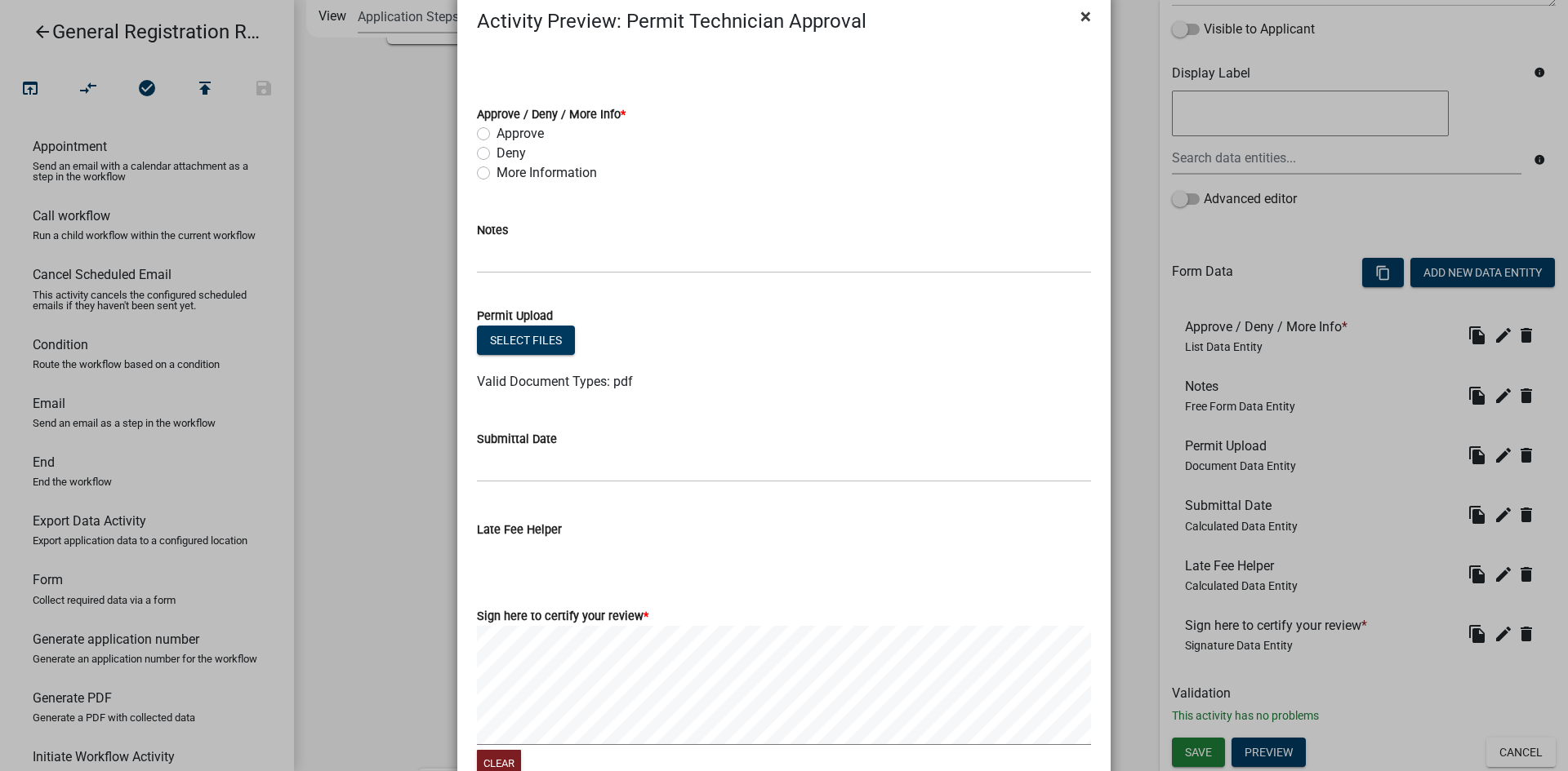
click at [1080, 17] on span "×" at bounding box center [1085, 15] width 11 height 23
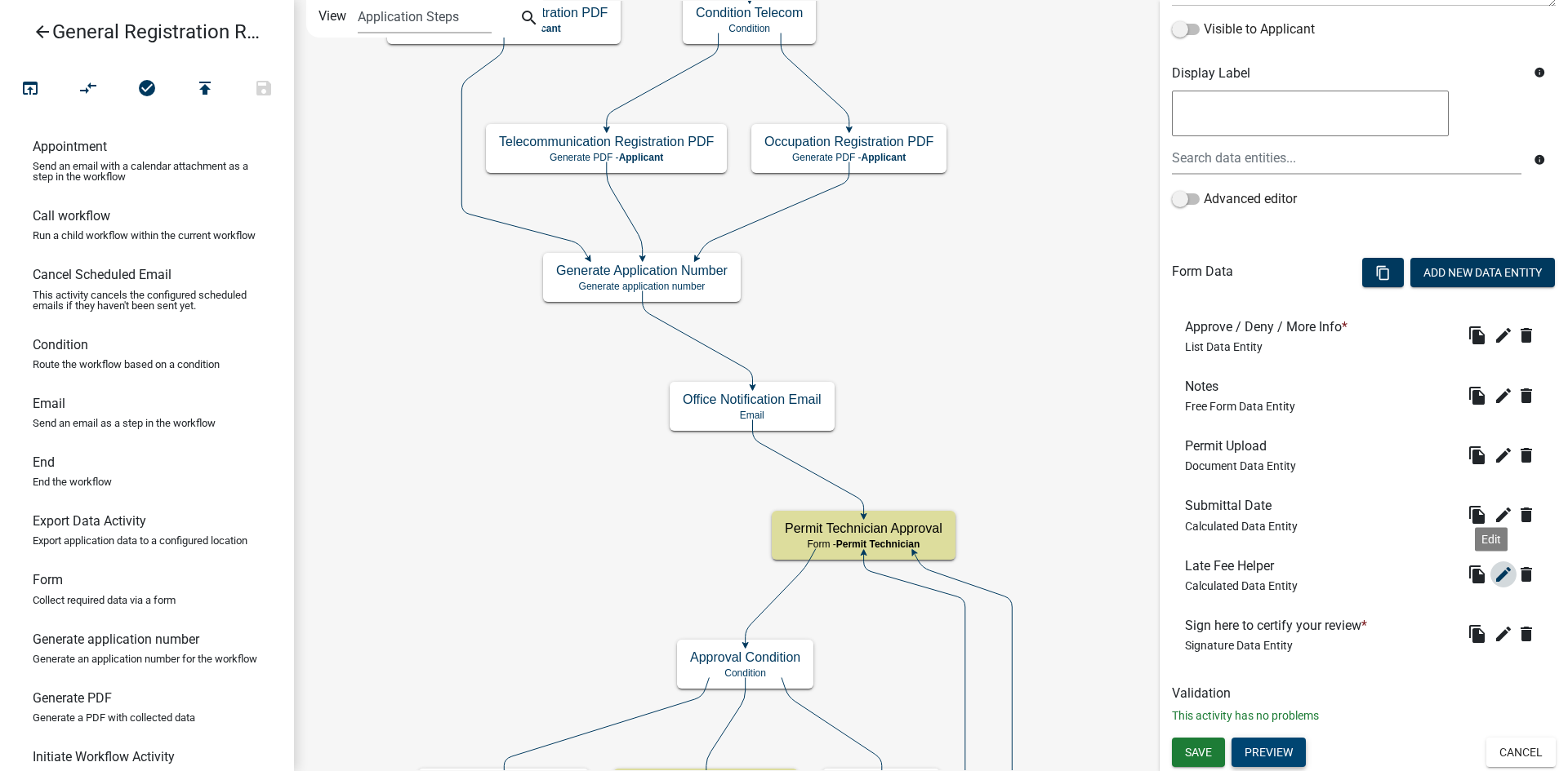
click at [1493, 574] on icon "edit" at bounding box center [1503, 574] width 20 height 20
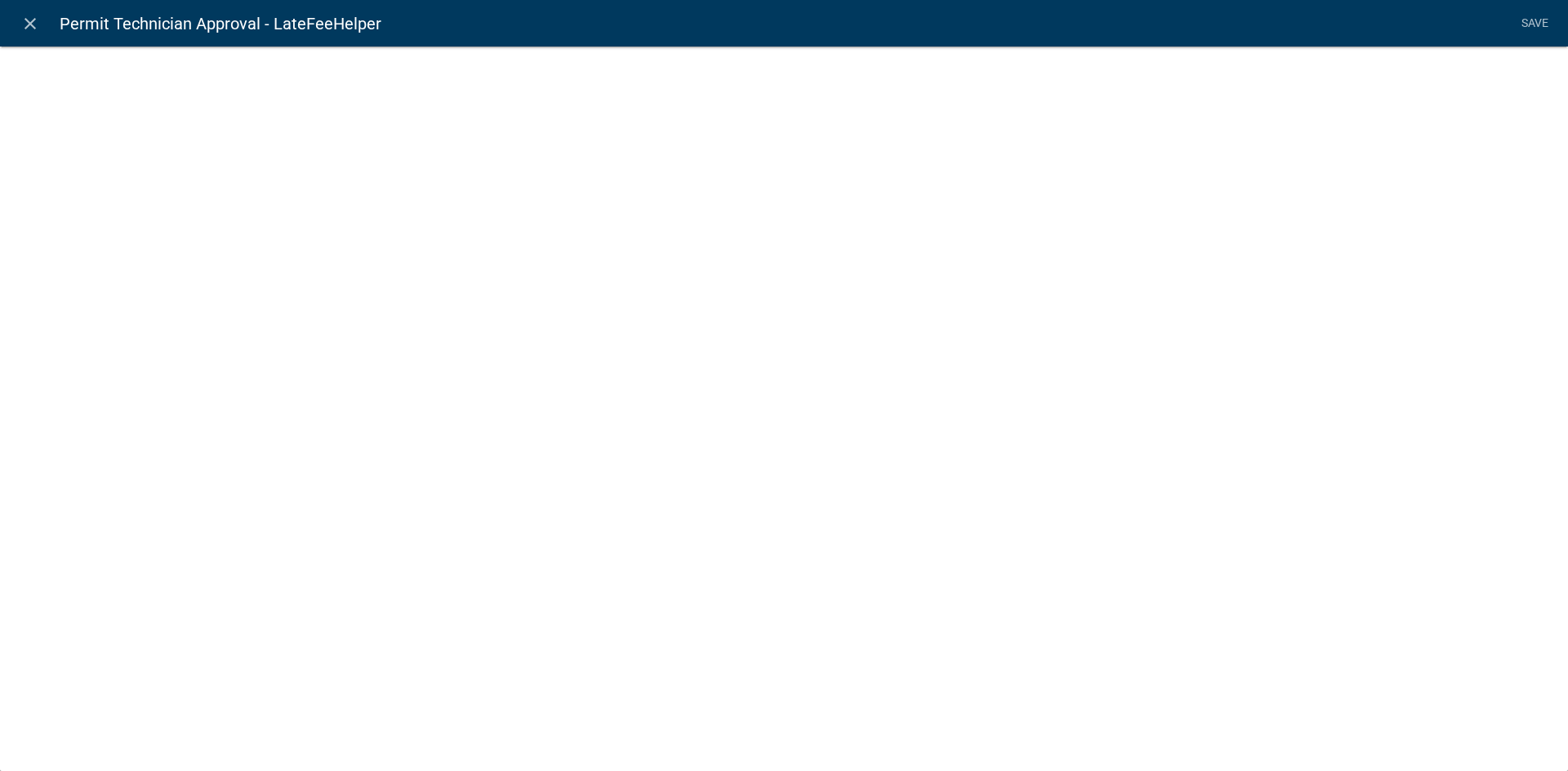
select select "calculated-value"
select select "2"
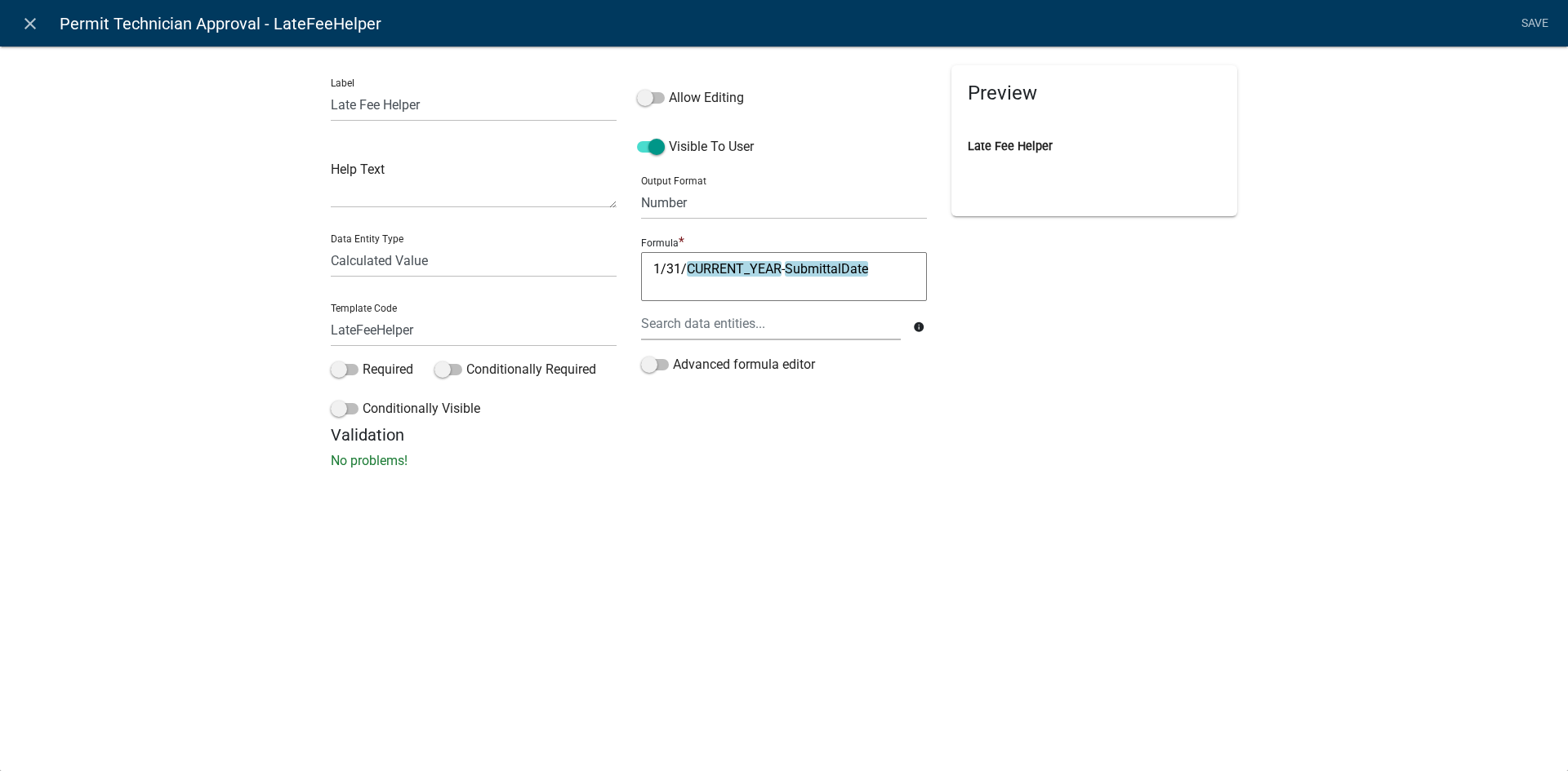
click at [660, 271] on textarea "1/31/CURRENT_YEAR-SubmittalDate" at bounding box center [784, 277] width 286 height 49
type textarea "3/31/CURRENT_YEAR-SubmittalDate"
click at [695, 425] on div "Allow Editing Visible To User Output Format General Text Number Decimal Date Da…" at bounding box center [784, 244] width 310 height 360
click at [1530, 27] on link "Save" at bounding box center [1534, 23] width 41 height 31
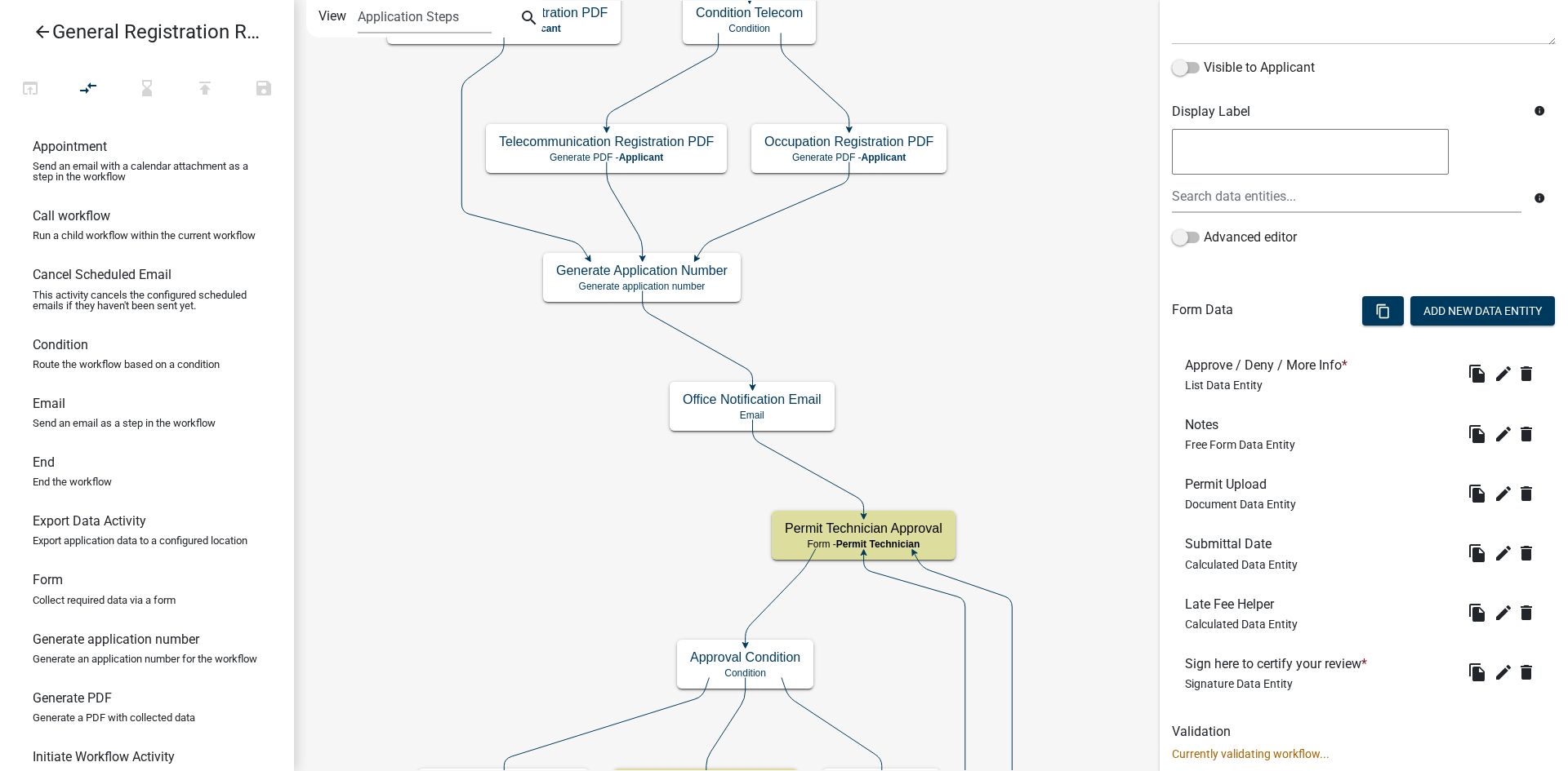
scroll to position [278, 0]
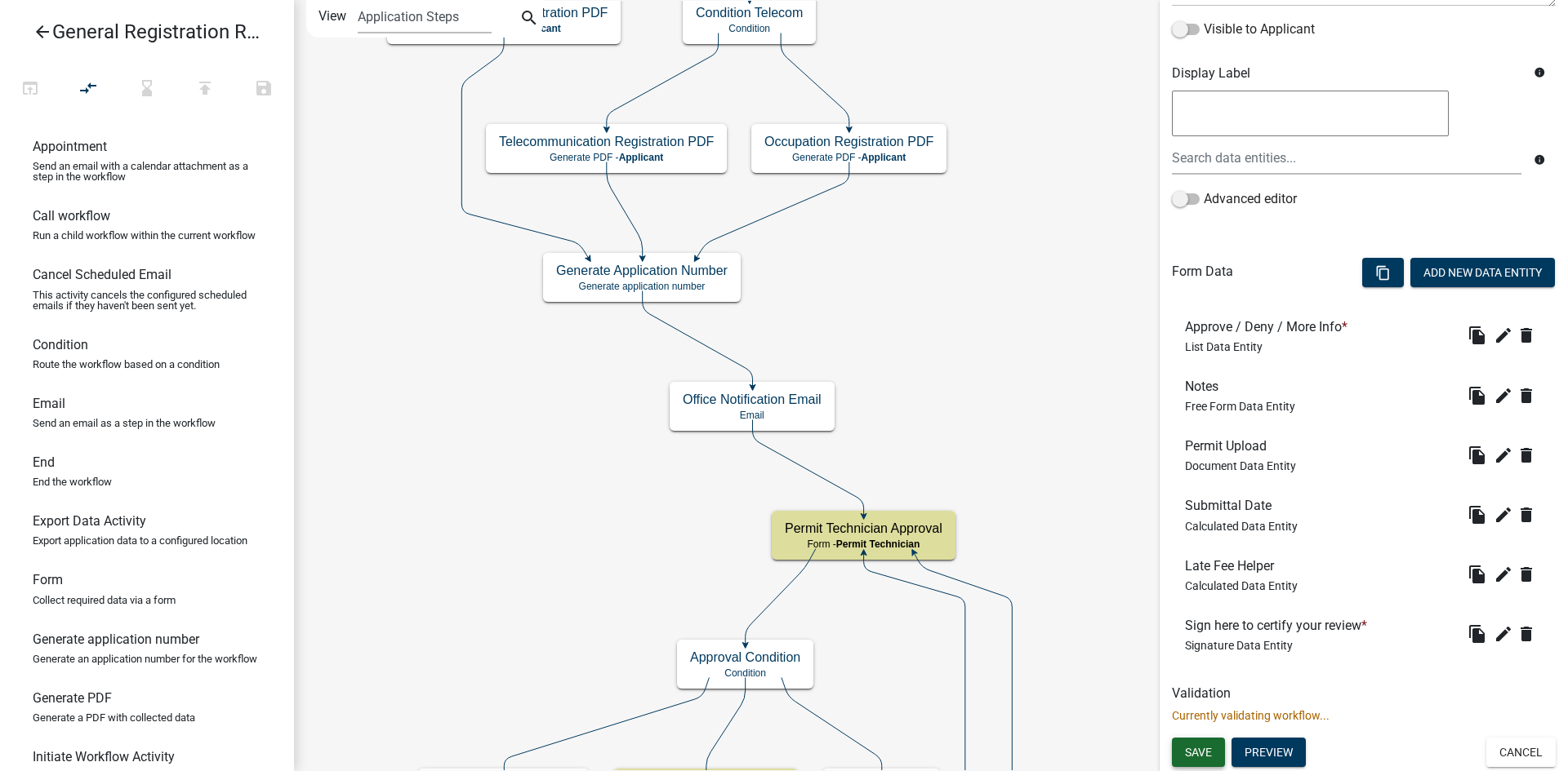
click at [1211, 757] on span "Save" at bounding box center [1198, 752] width 27 height 13
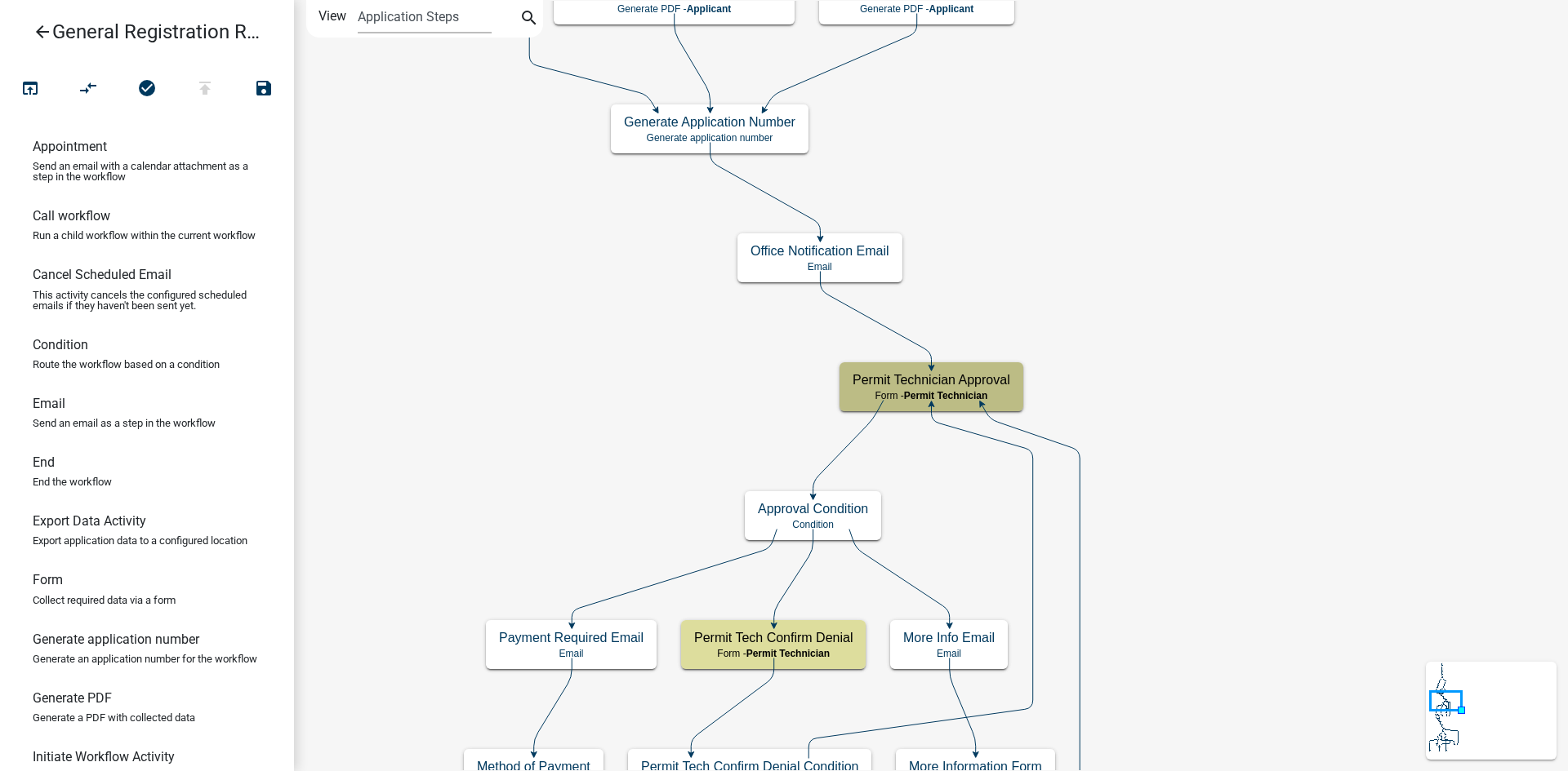
scroll to position [0, 0]
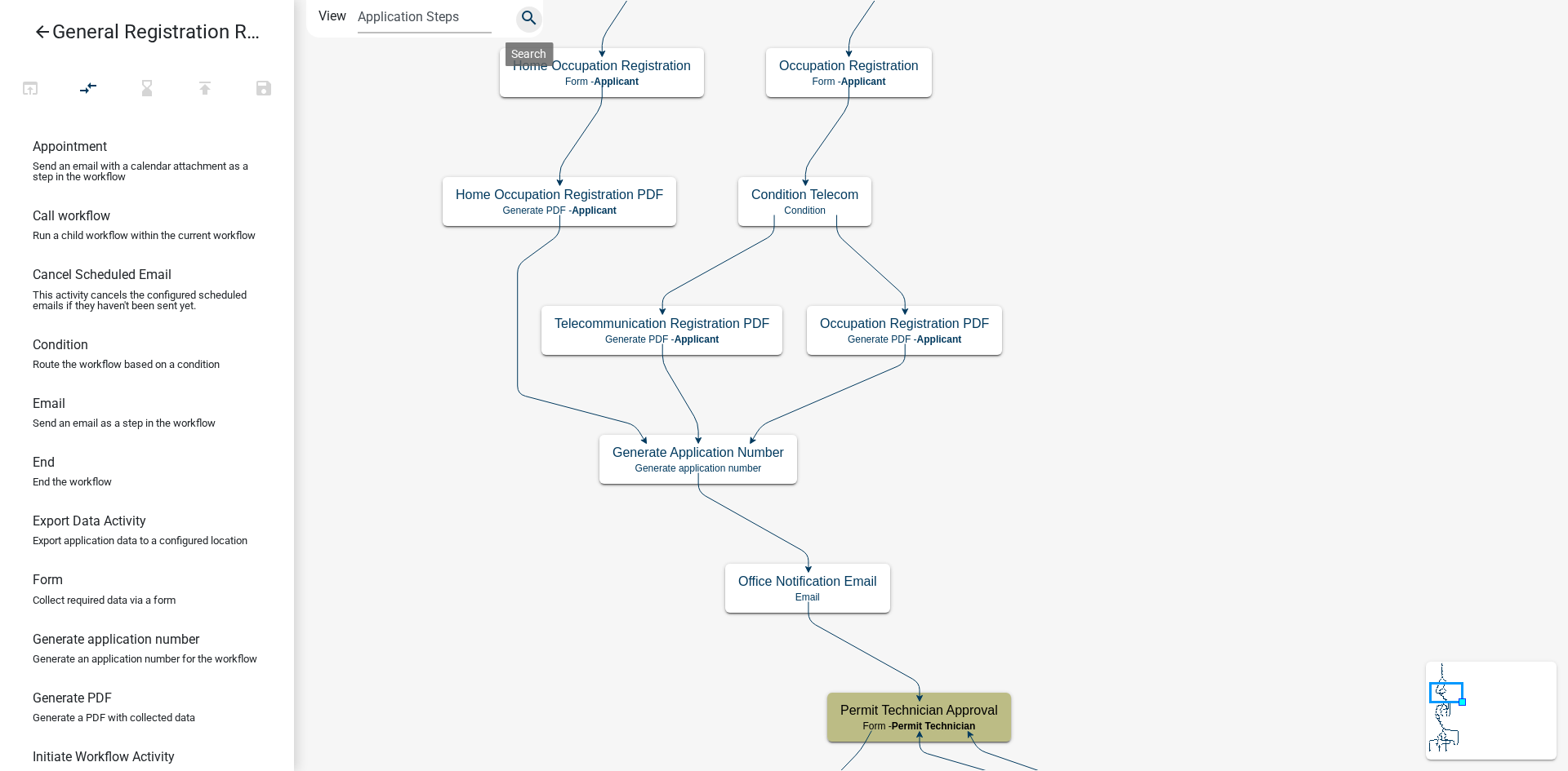
click at [521, 25] on icon "search" at bounding box center [530, 19] width 20 height 23
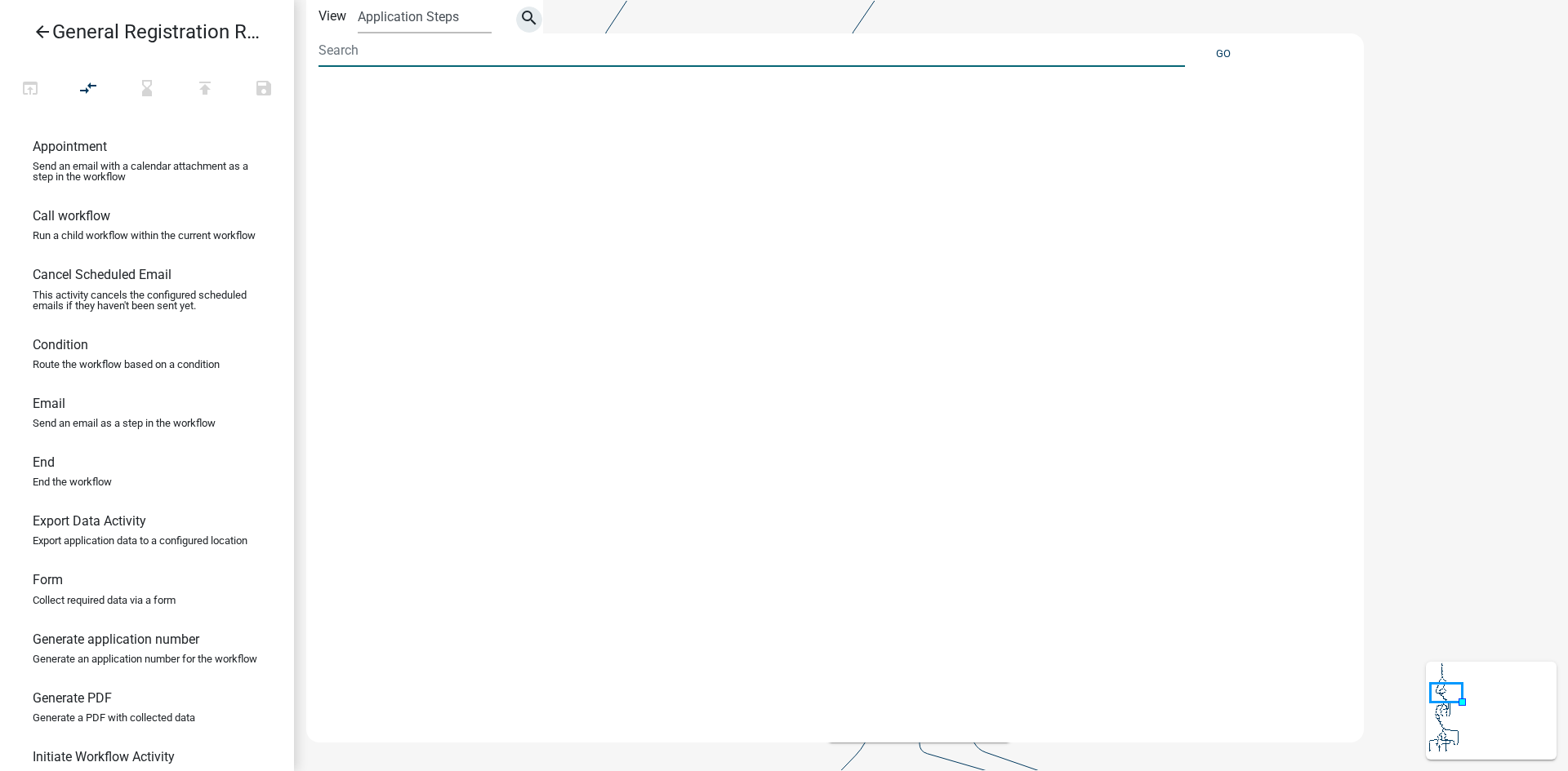
click at [386, 59] on input at bounding box center [752, 50] width 866 height 33
type input "fee"
click at [1218, 44] on button "Go" at bounding box center [1223, 53] width 28 height 27
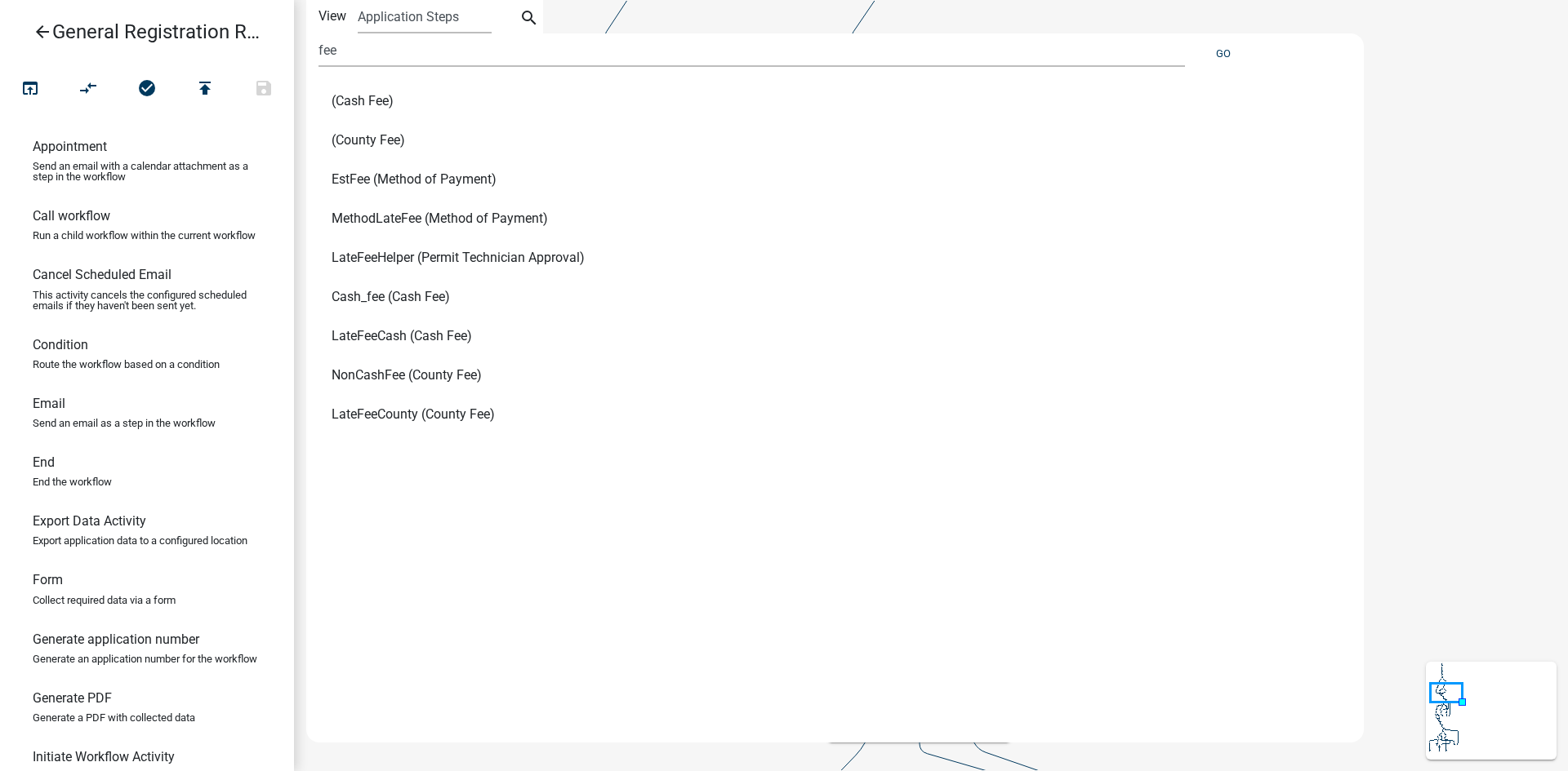
click at [393, 290] on span "Cash_fee (Cash Fee)" at bounding box center [390, 297] width 118 height 13
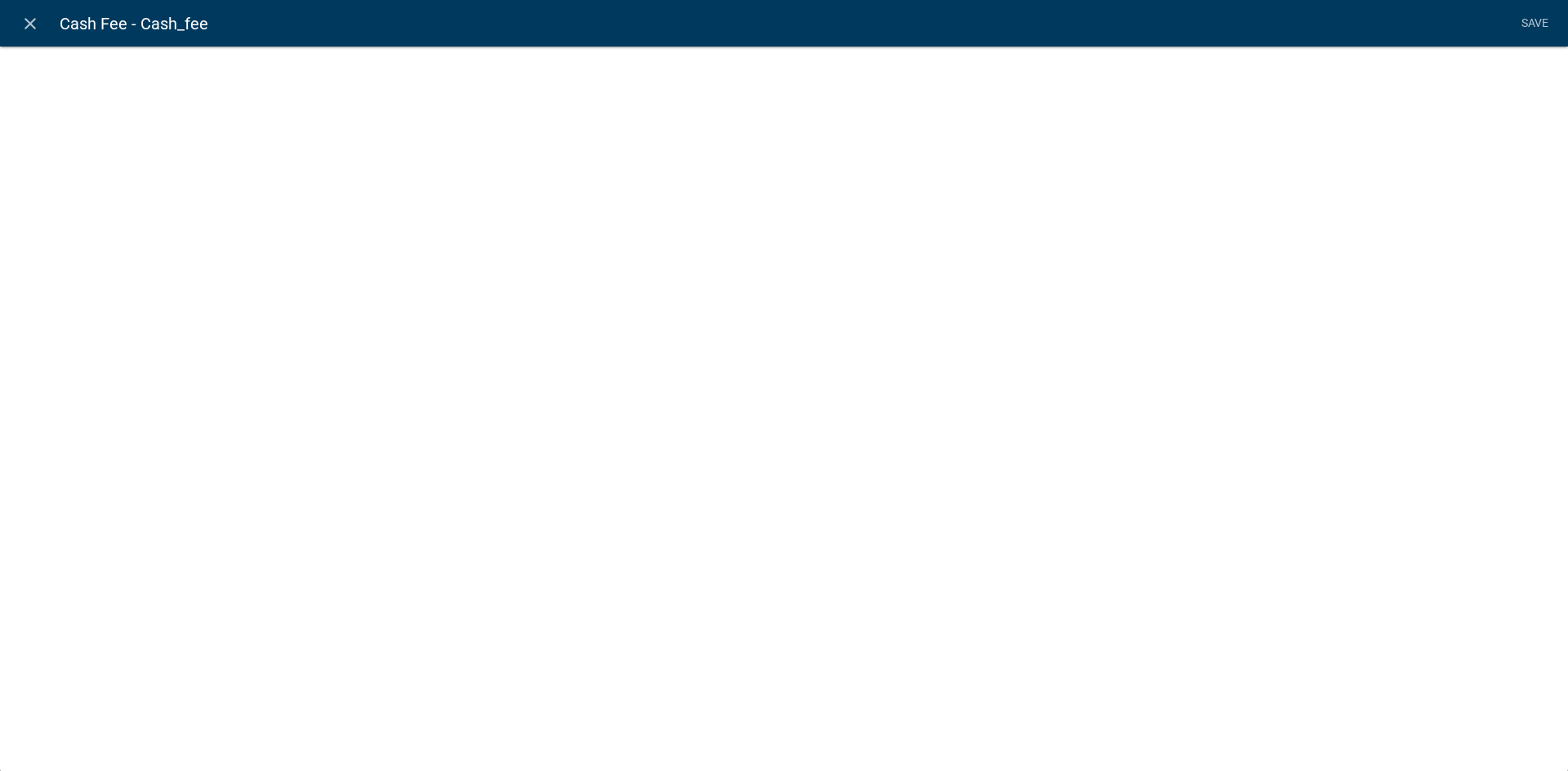
select select "fee"
select select "78b82463-77cc-41cf-a5ae-6ff1c7d6f222"
select select "8: 1562b70e-5c5b-4ddb-ac6a-113036aee6c4"
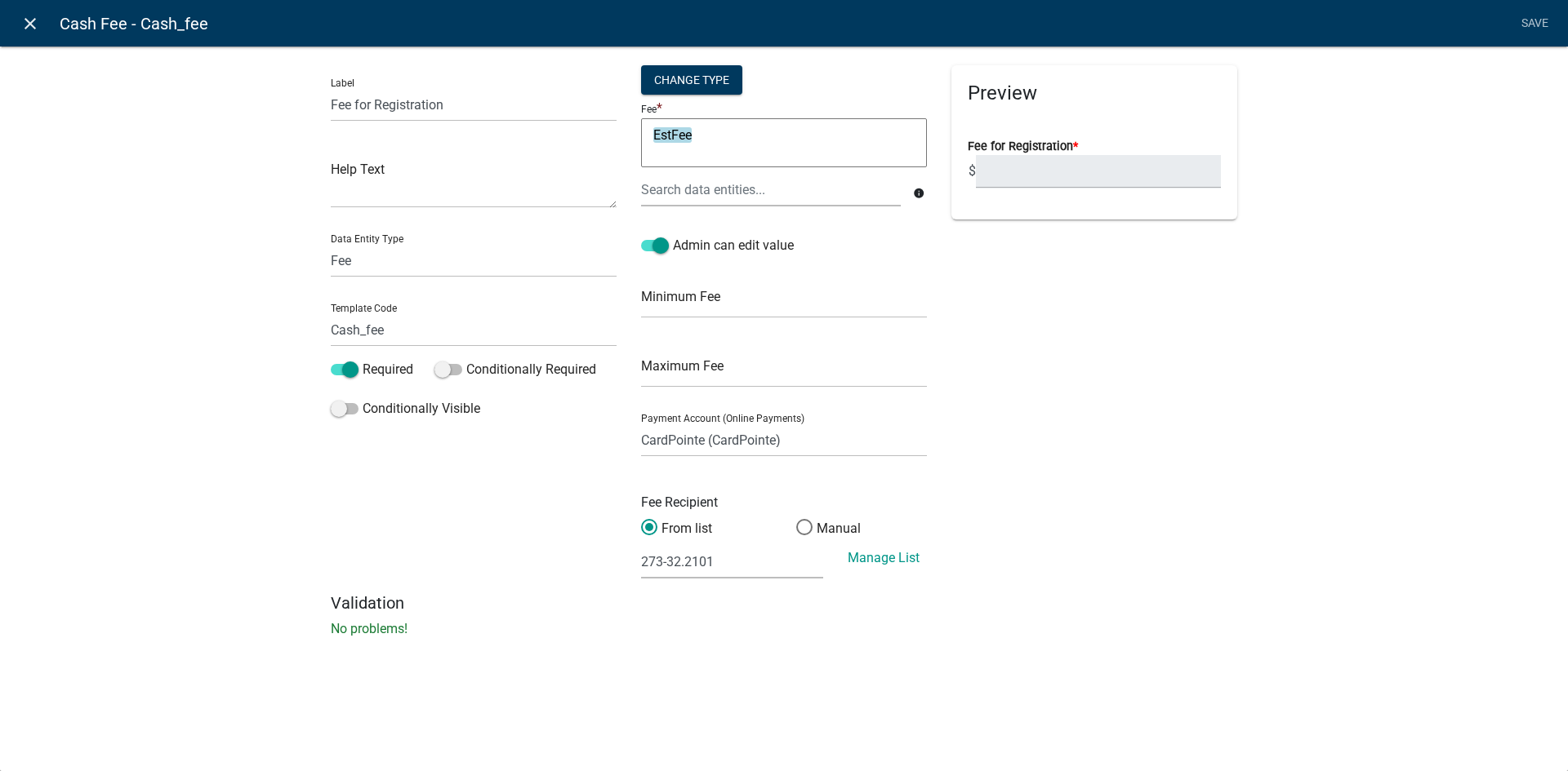
click at [31, 29] on icon "close" at bounding box center [31, 23] width 20 height 20
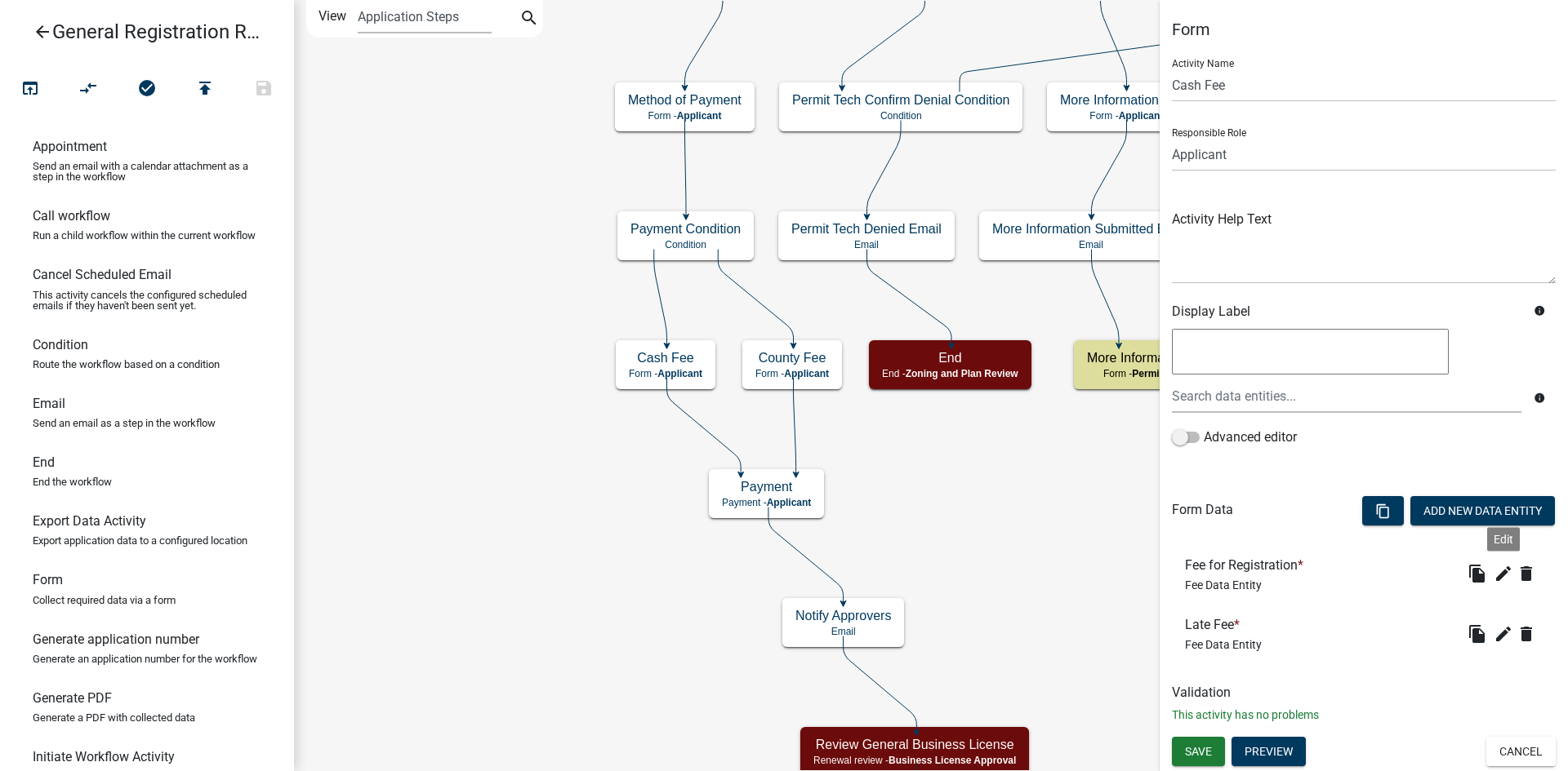
click at [1508, 586] on div "file_copy edit Edit delete" at bounding box center [1503, 574] width 78 height 26
click at [1507, 574] on icon "edit" at bounding box center [1503, 574] width 20 height 20
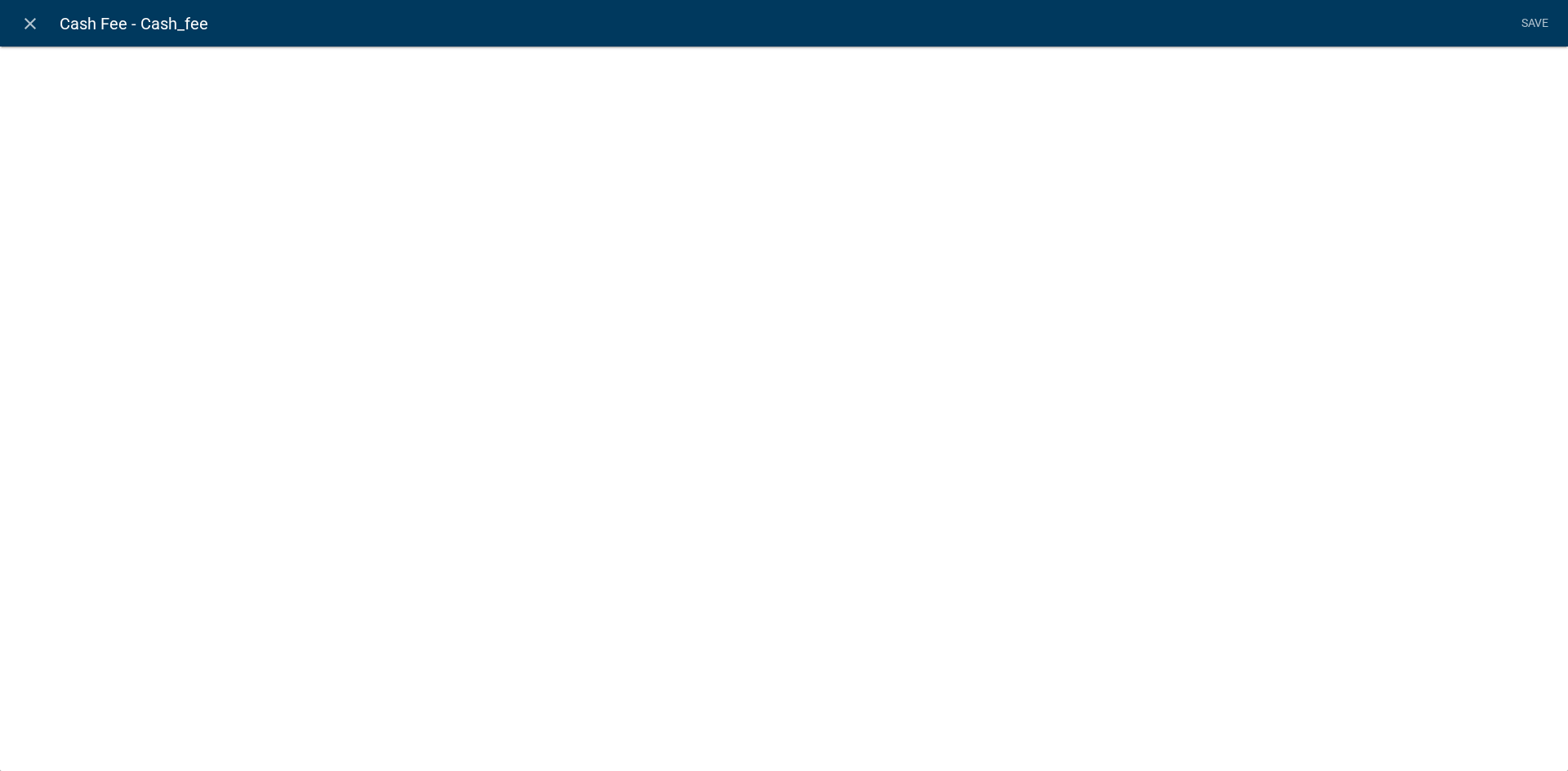
select select "fee"
select select "8: 1562b70e-5c5b-4ddb-ac6a-113036aee6c4"
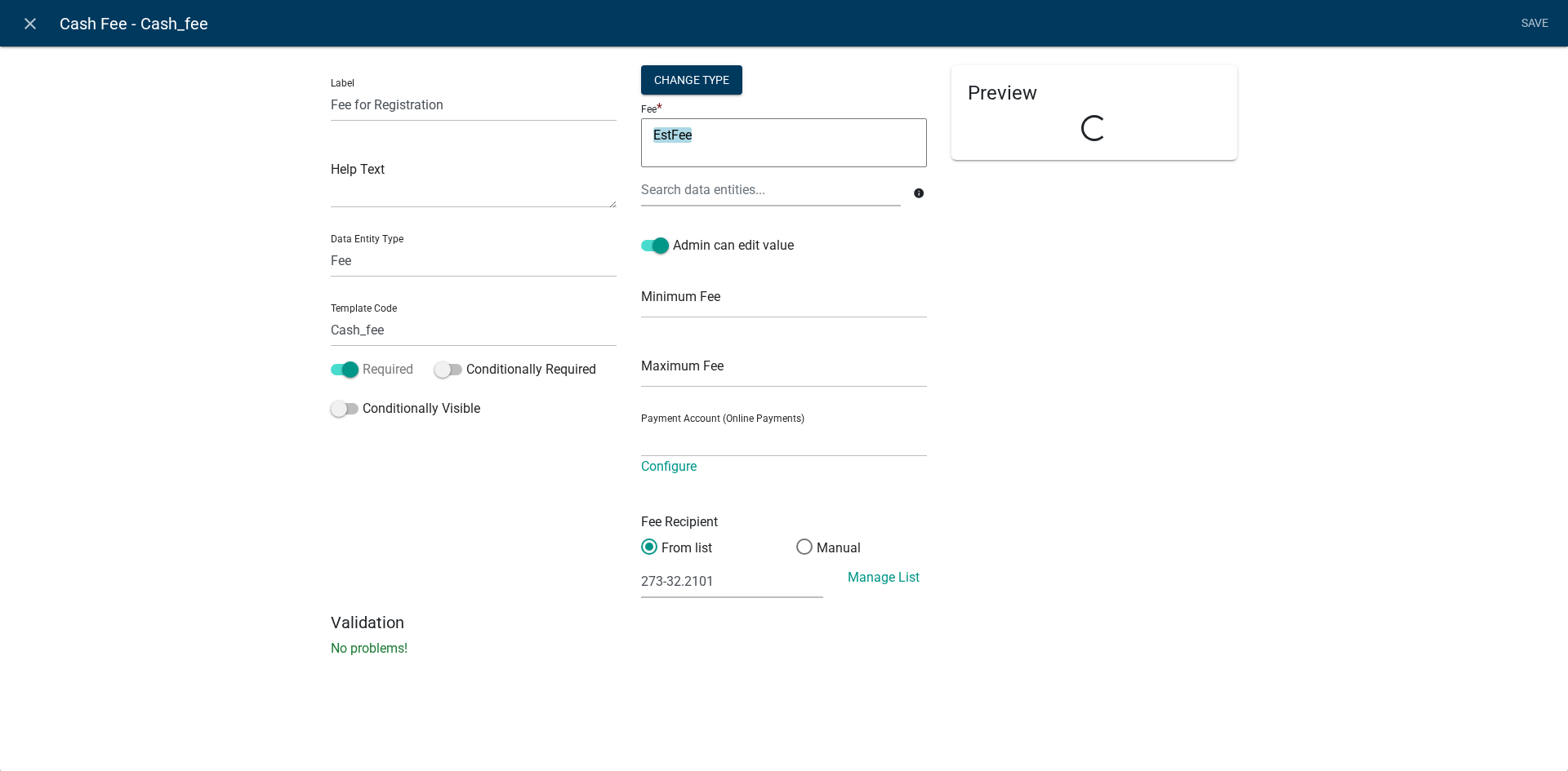
select select "78b82463-77cc-41cf-a5ae-6ff1c7d6f222"
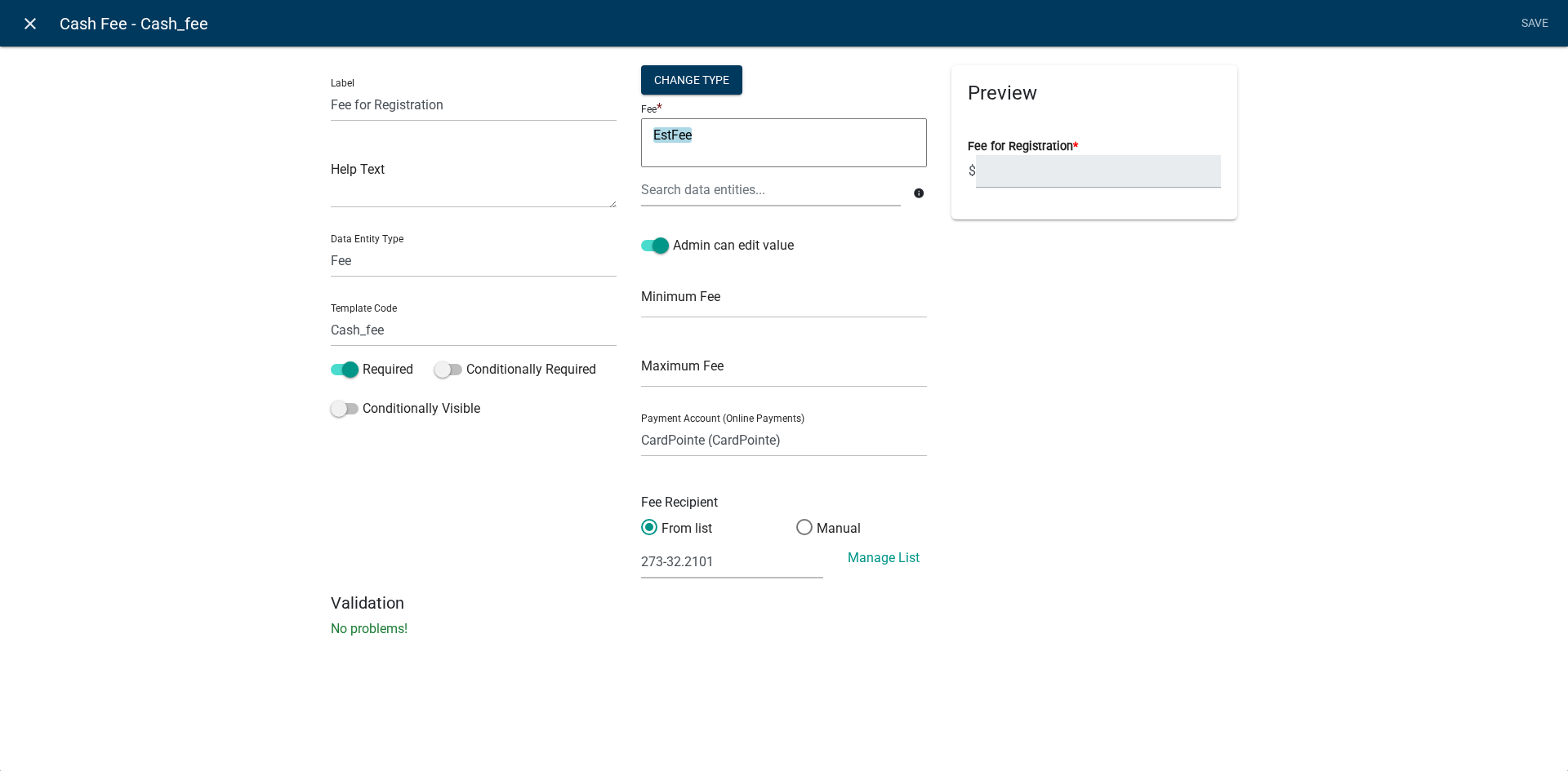
click at [35, 25] on icon "close" at bounding box center [31, 23] width 20 height 20
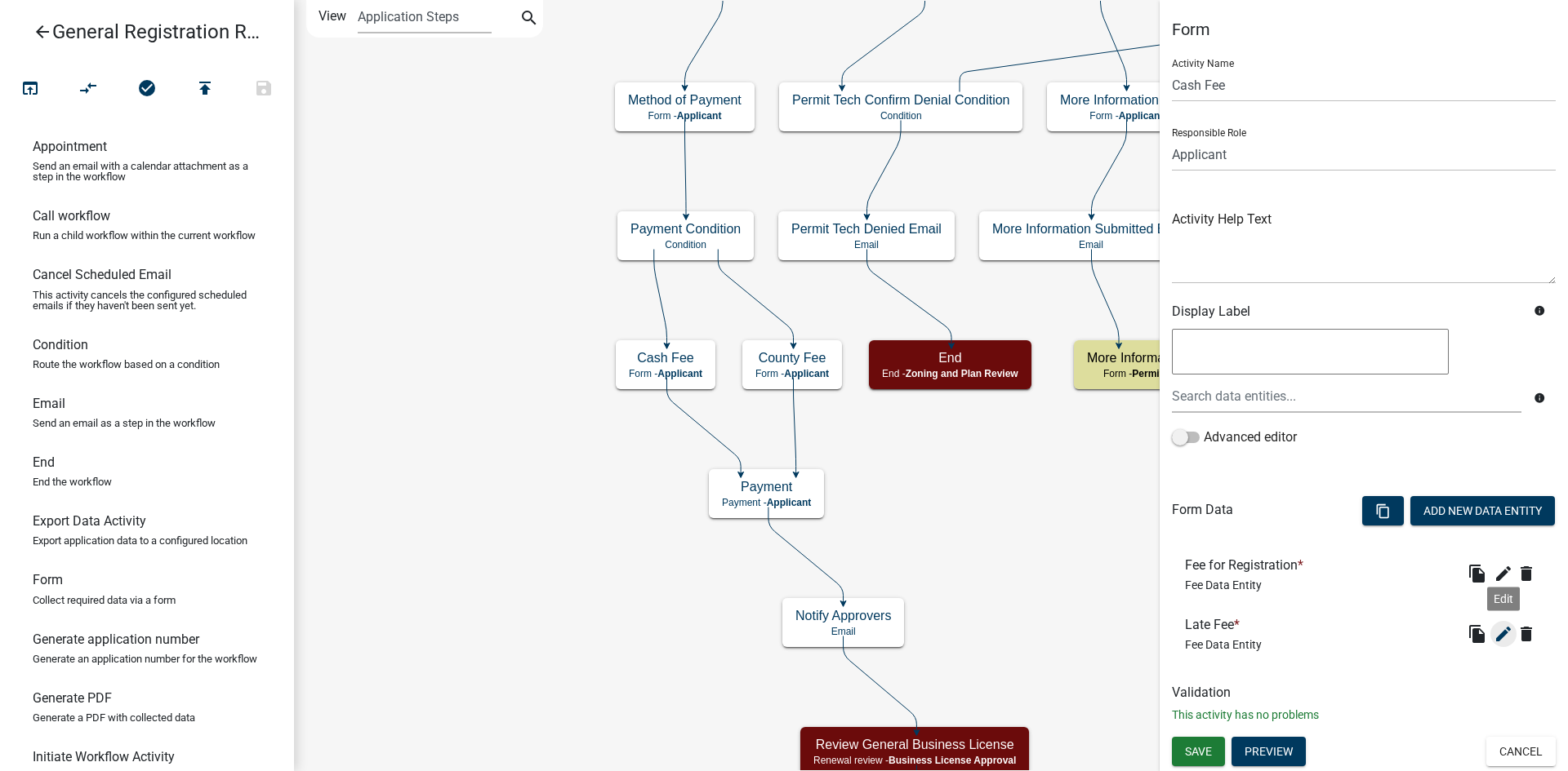
click at [1507, 638] on icon "edit" at bounding box center [1503, 634] width 20 height 20
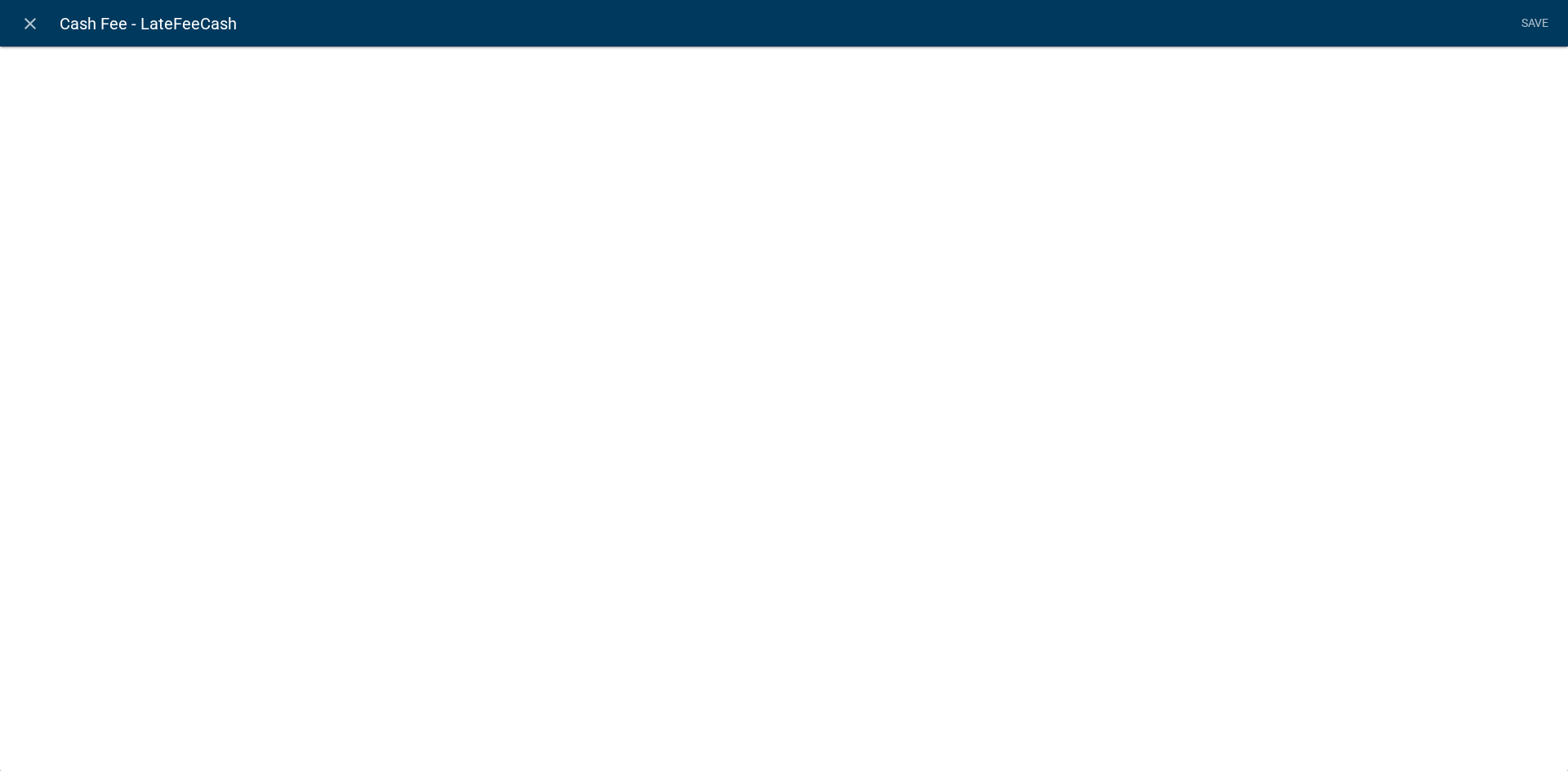
select select "fee"
select select "78b82463-77cc-41cf-a5ae-6ff1c7d6f222"
select select "8: 1562b70e-5c5b-4ddb-ac6a-113036aee6c4"
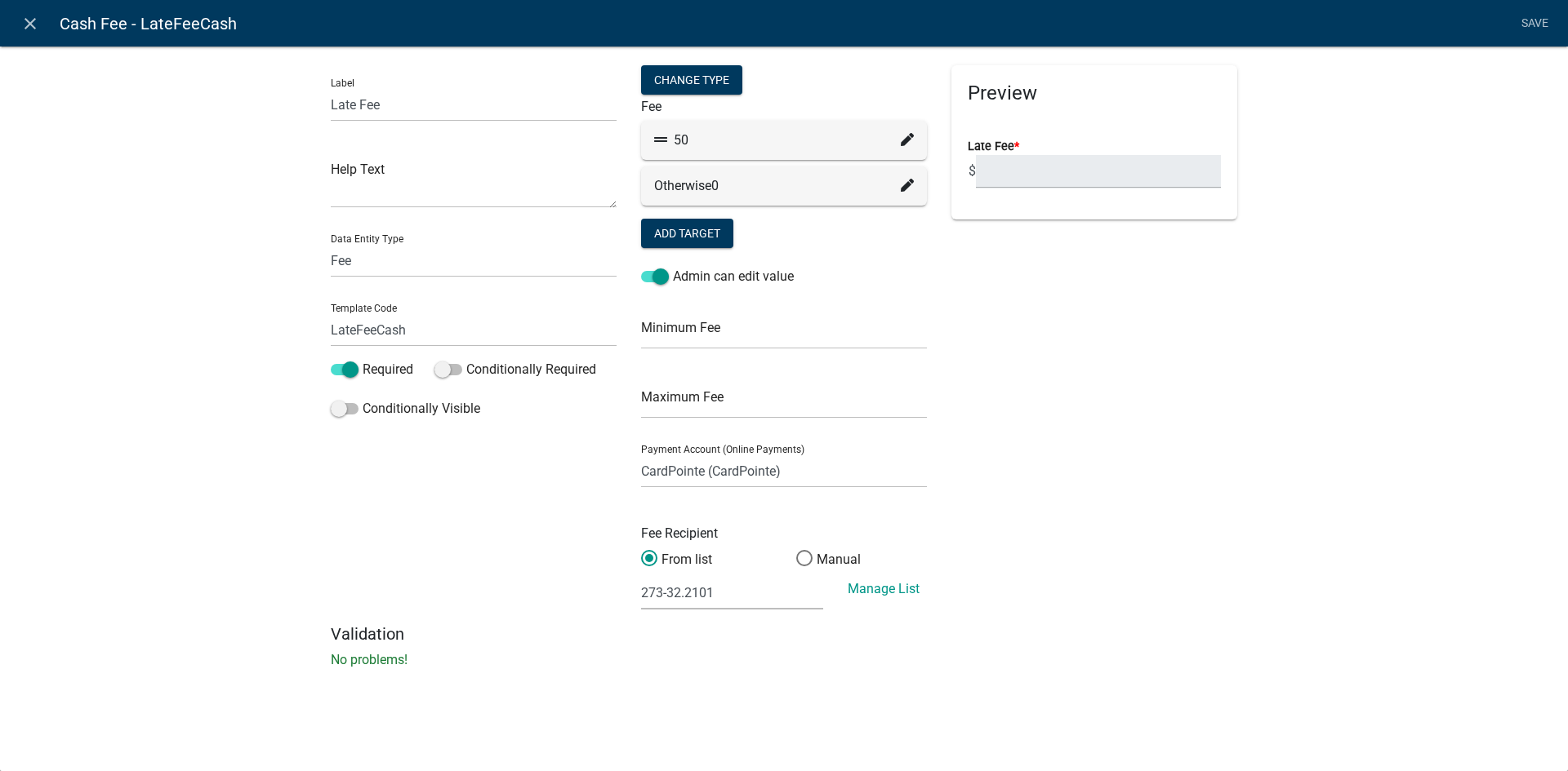
click at [175, 298] on div "Label Late Fee Help Text Data Entity Type Free Form Text Document Display Entit…" at bounding box center [784, 362] width 1568 height 684
click at [242, 253] on div "Label Late Fee Help Text Data Entity Type Free Form Text Document Display Entit…" at bounding box center [784, 362] width 1568 height 684
click at [33, 22] on icon "close" at bounding box center [31, 23] width 20 height 20
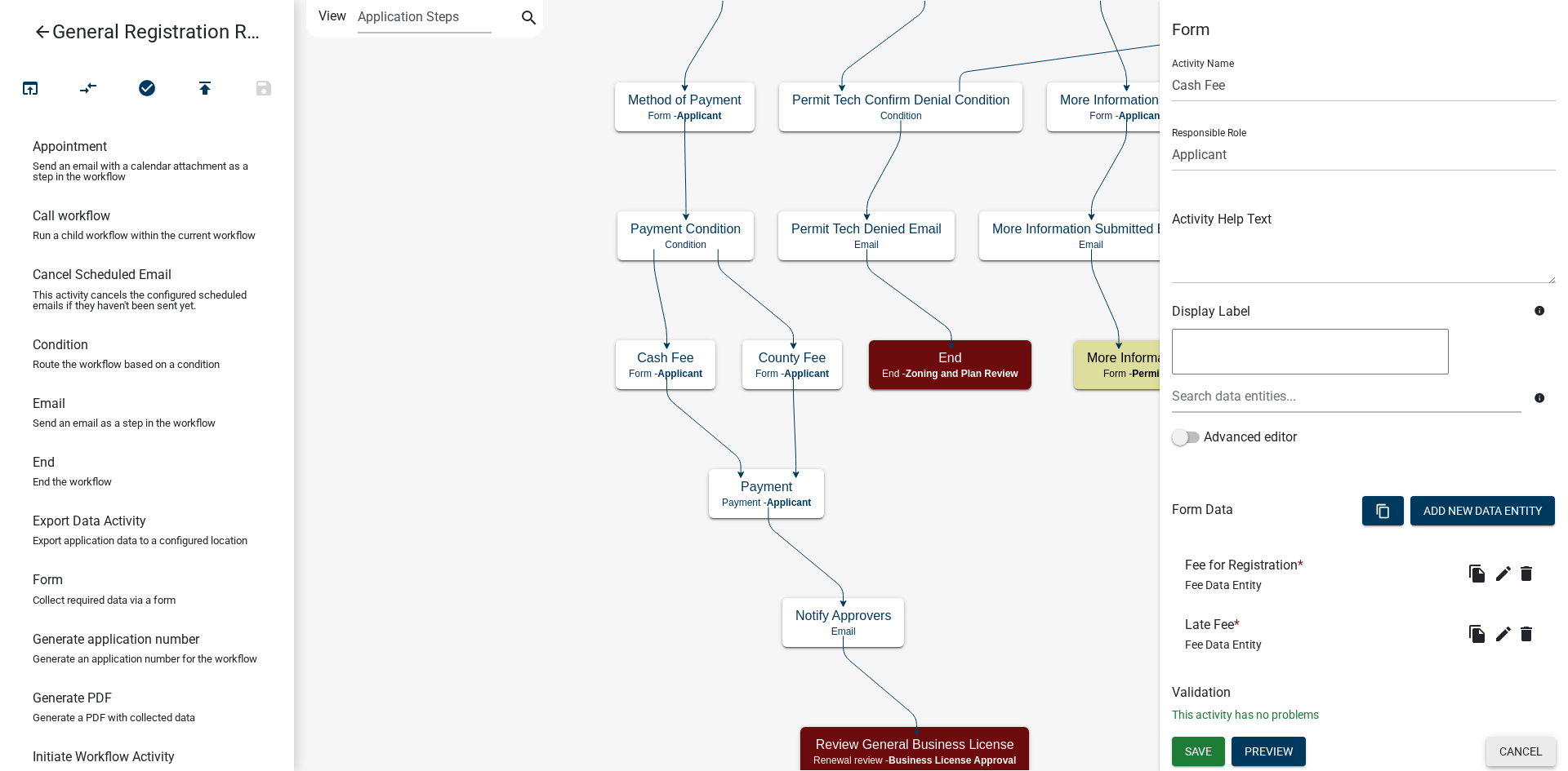
click at [1526, 753] on button "Cancel" at bounding box center [1520, 751] width 69 height 30
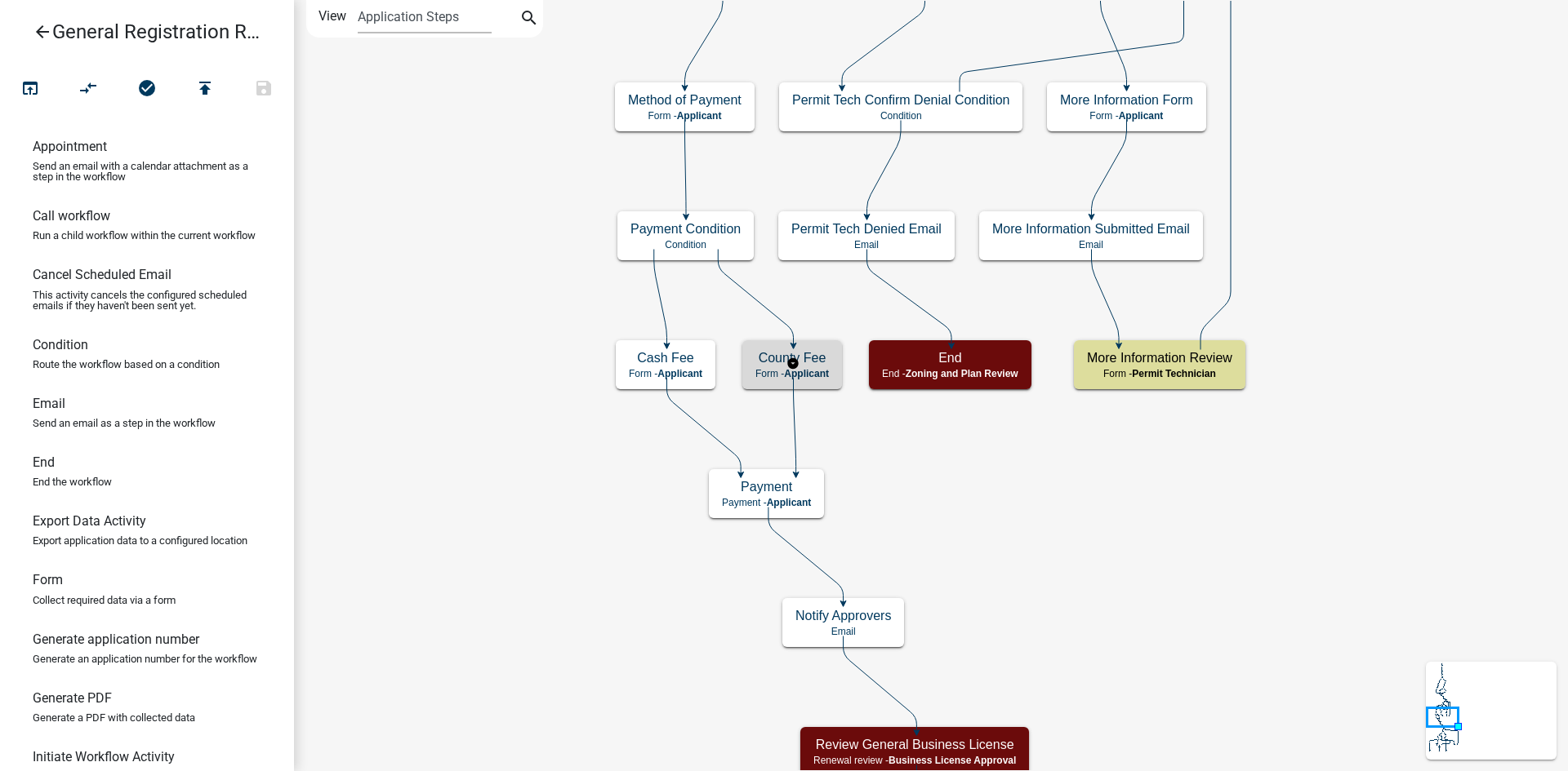
click at [820, 366] on div "County Fee Form - Applicant" at bounding box center [792, 364] width 99 height 49
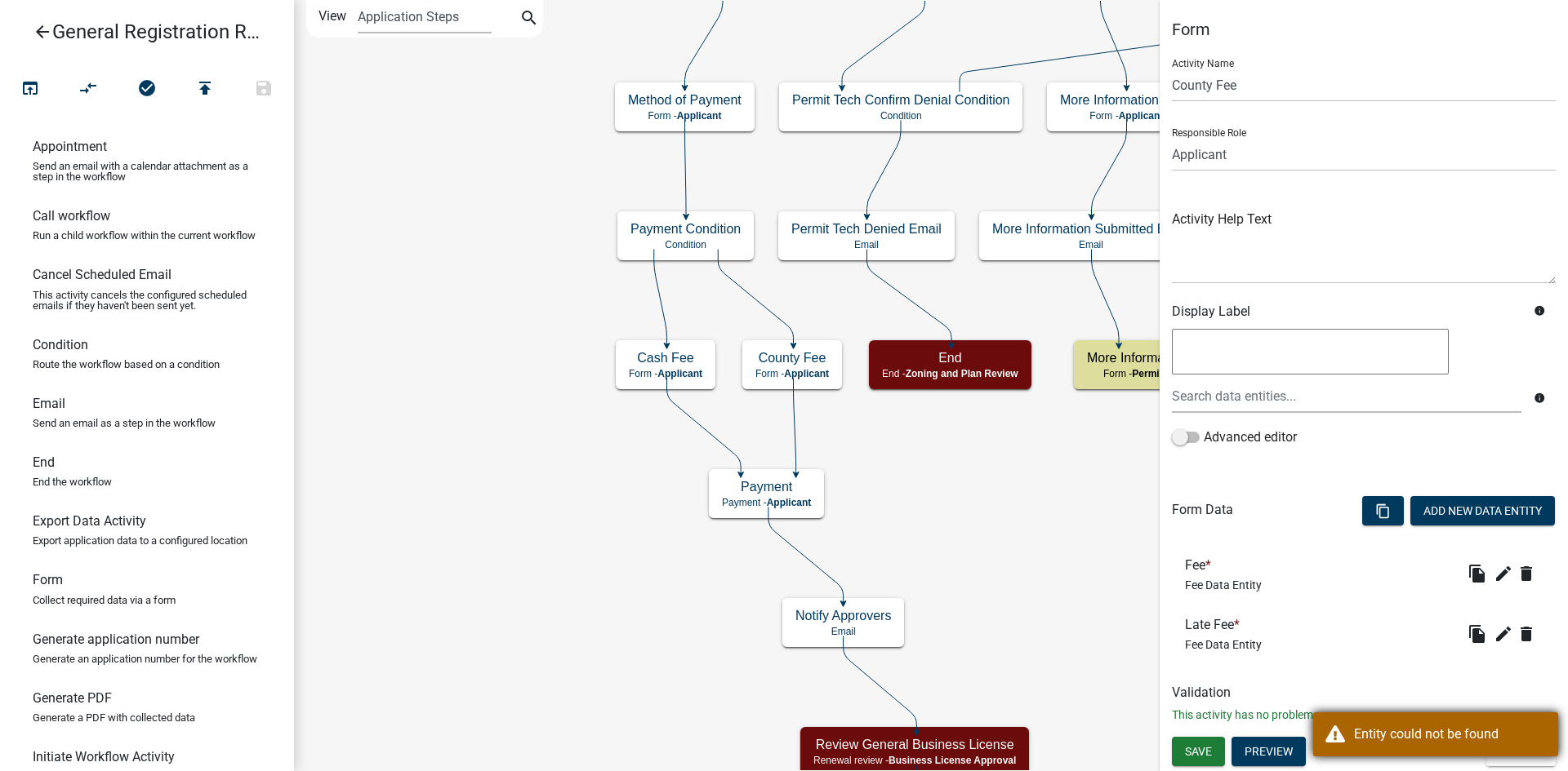
click at [1398, 727] on div "Entity could not be found" at bounding box center [1450, 735] width 192 height 20
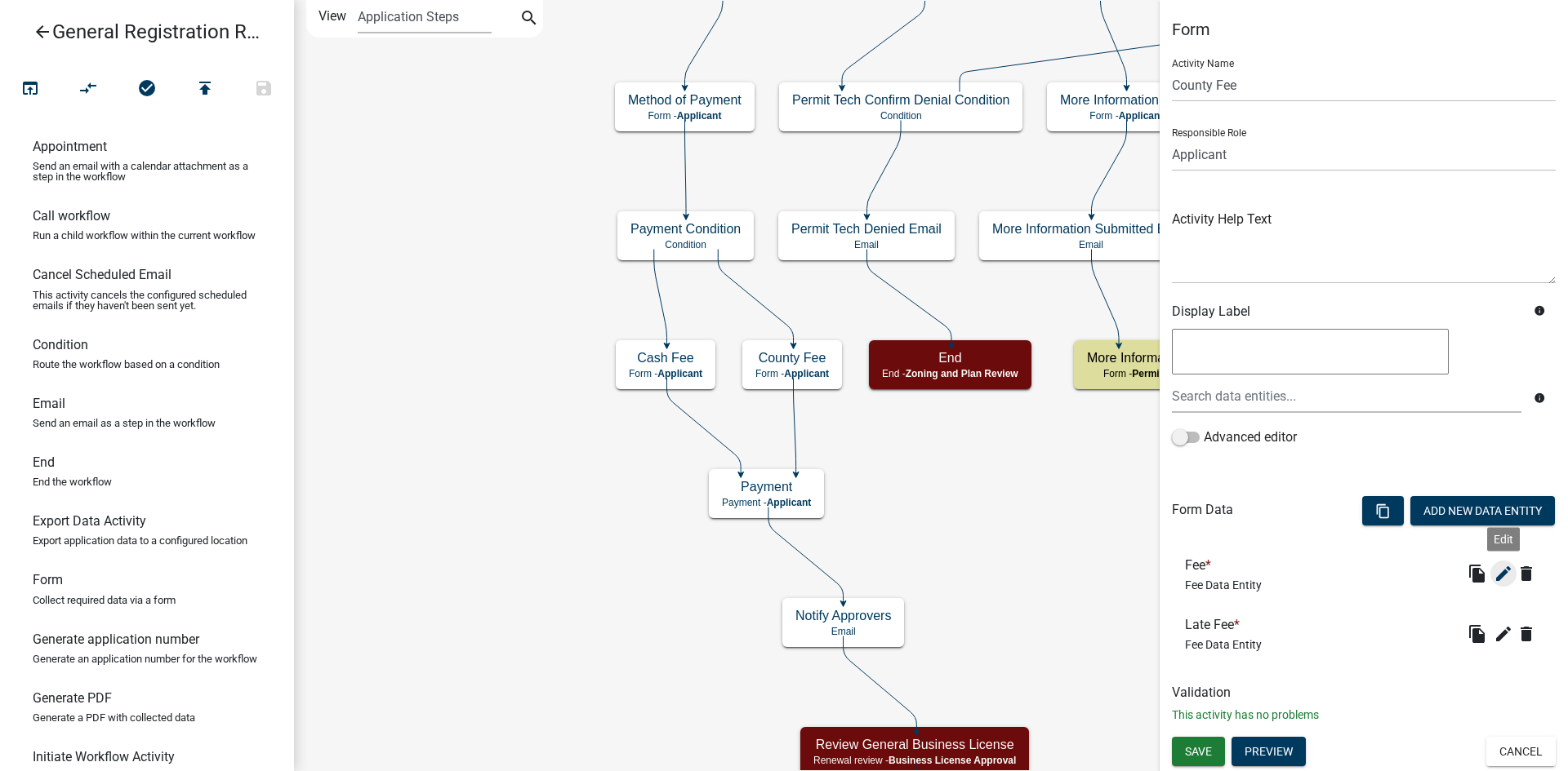
click at [1502, 576] on icon "edit" at bounding box center [1503, 574] width 20 height 20
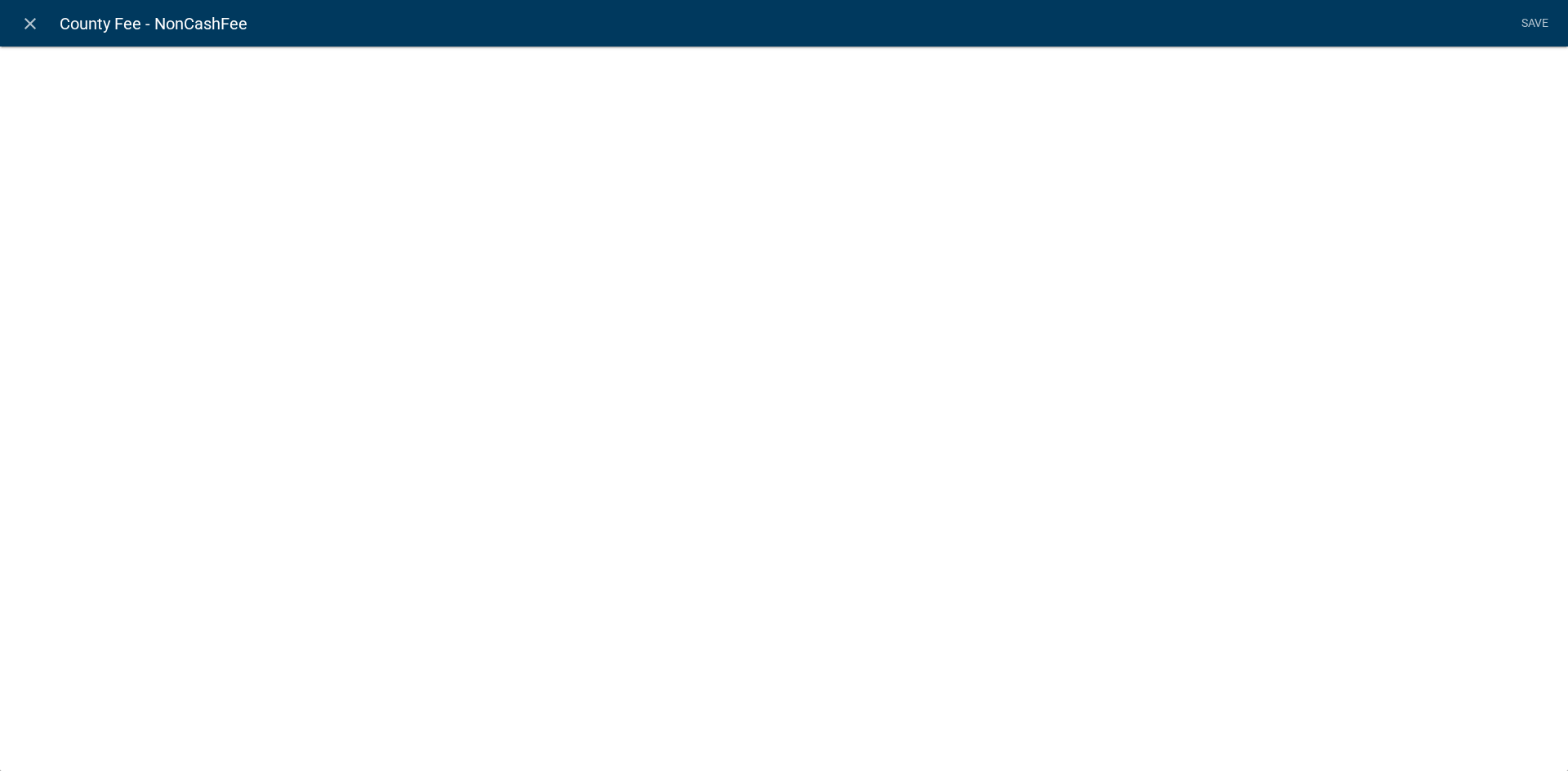
select select "4: b19096ee-69e1-47cc-81fd-9db61a293427"
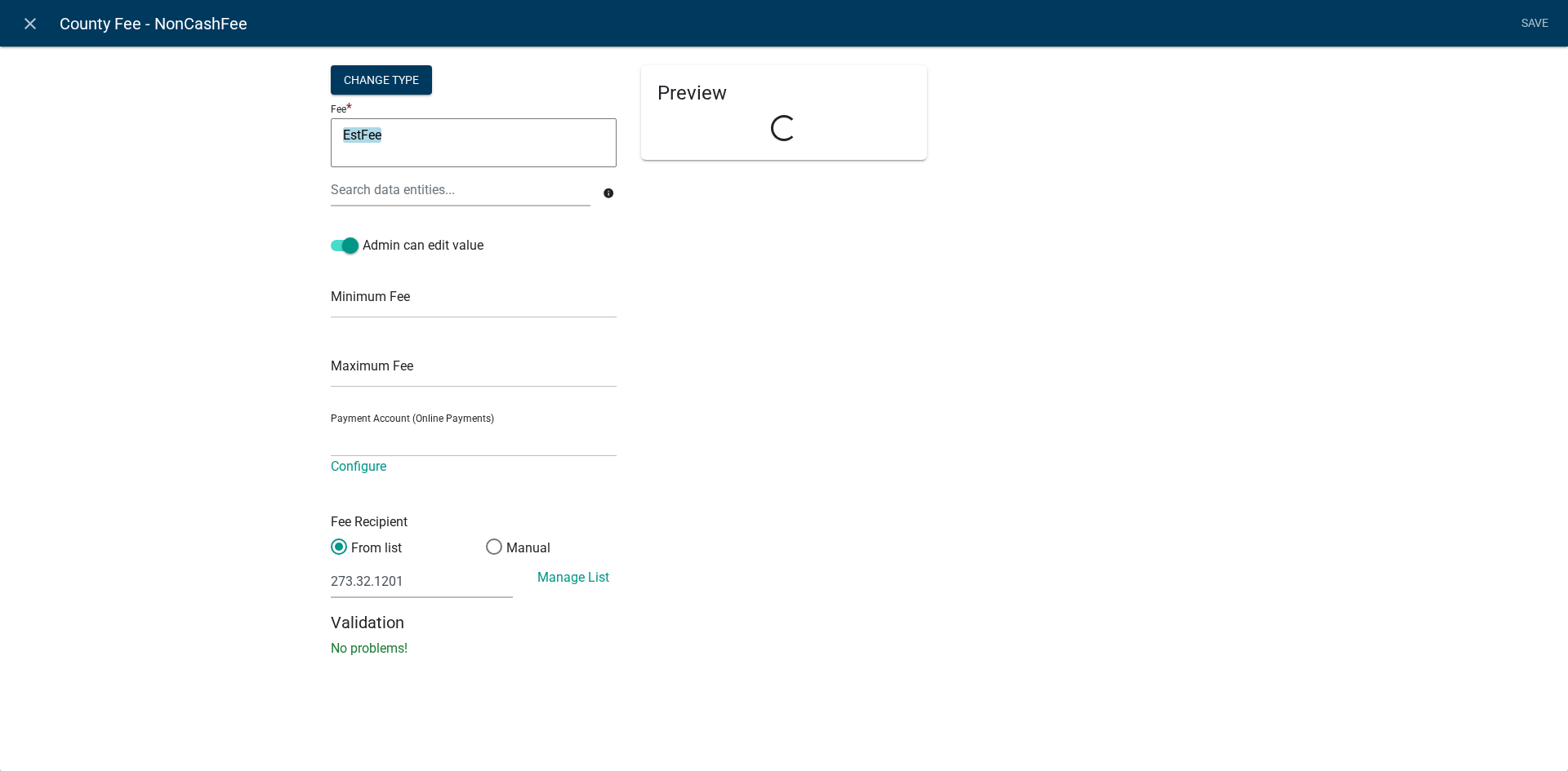
select select "78b82463-77cc-41cf-a5ae-6ff1c7d6f222"
select select "fee"
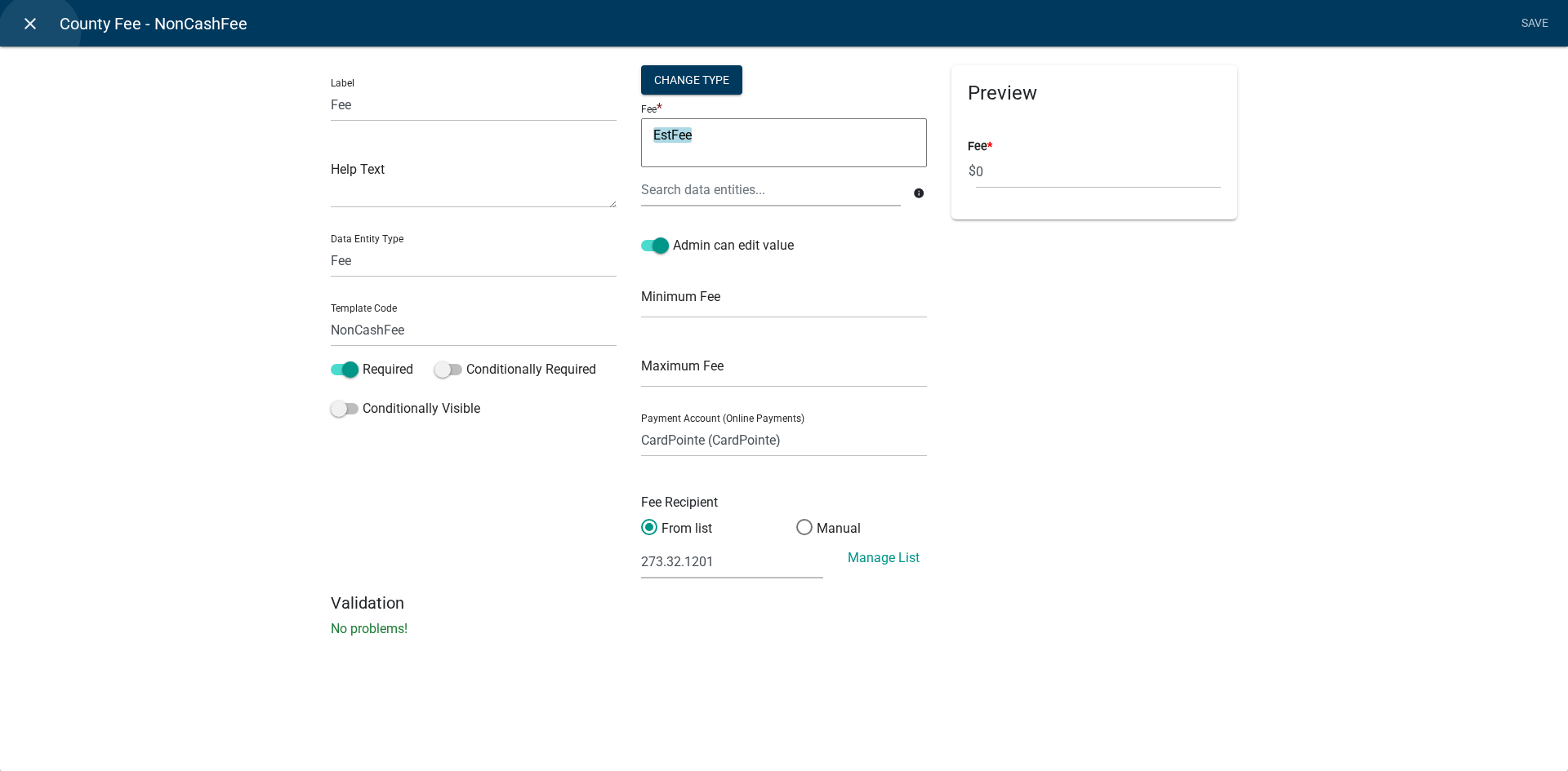
click at [39, 33] on link "close" at bounding box center [29, 23] width 33 height 33
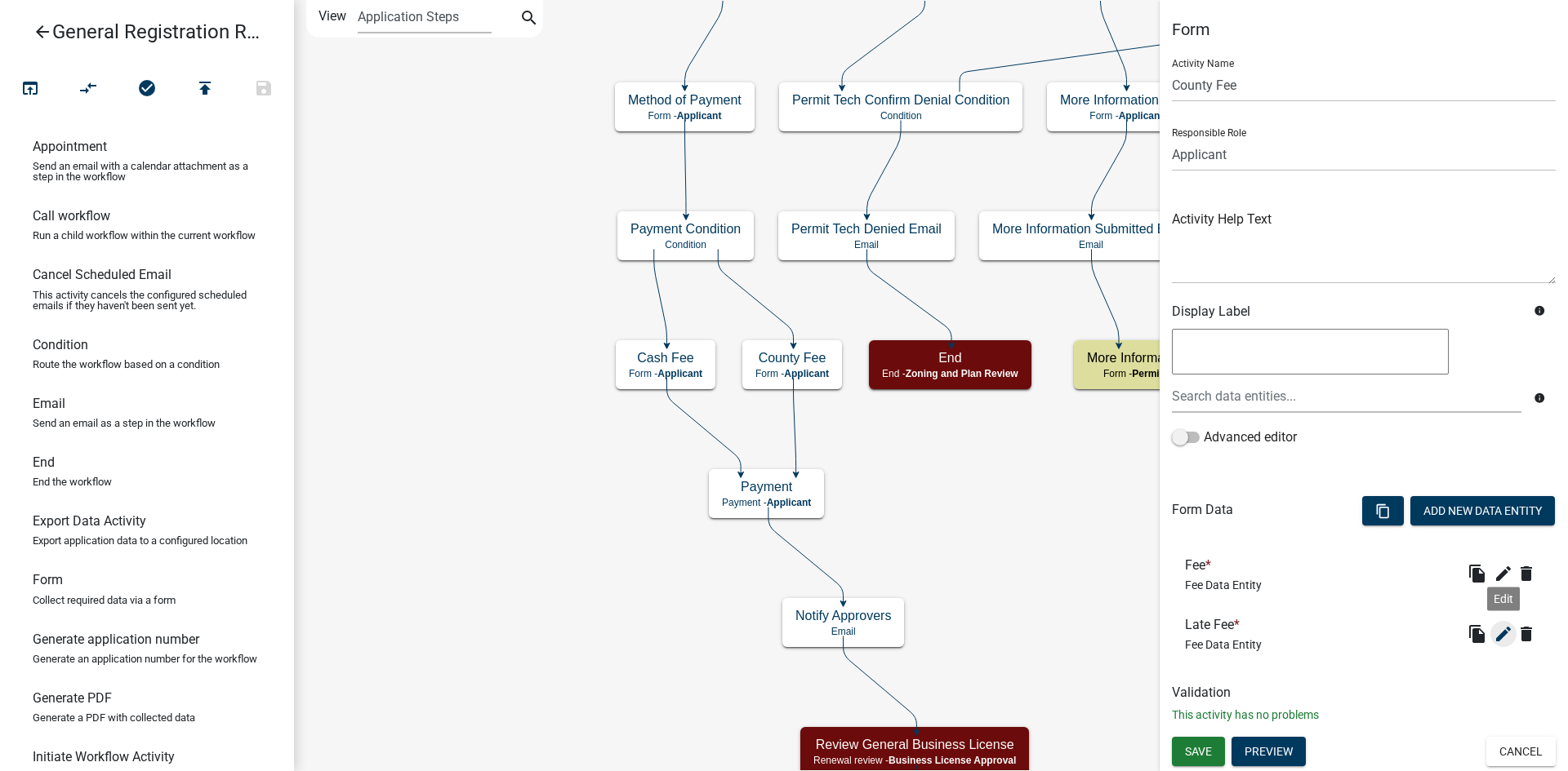
click at [1499, 640] on icon "edit" at bounding box center [1503, 634] width 20 height 20
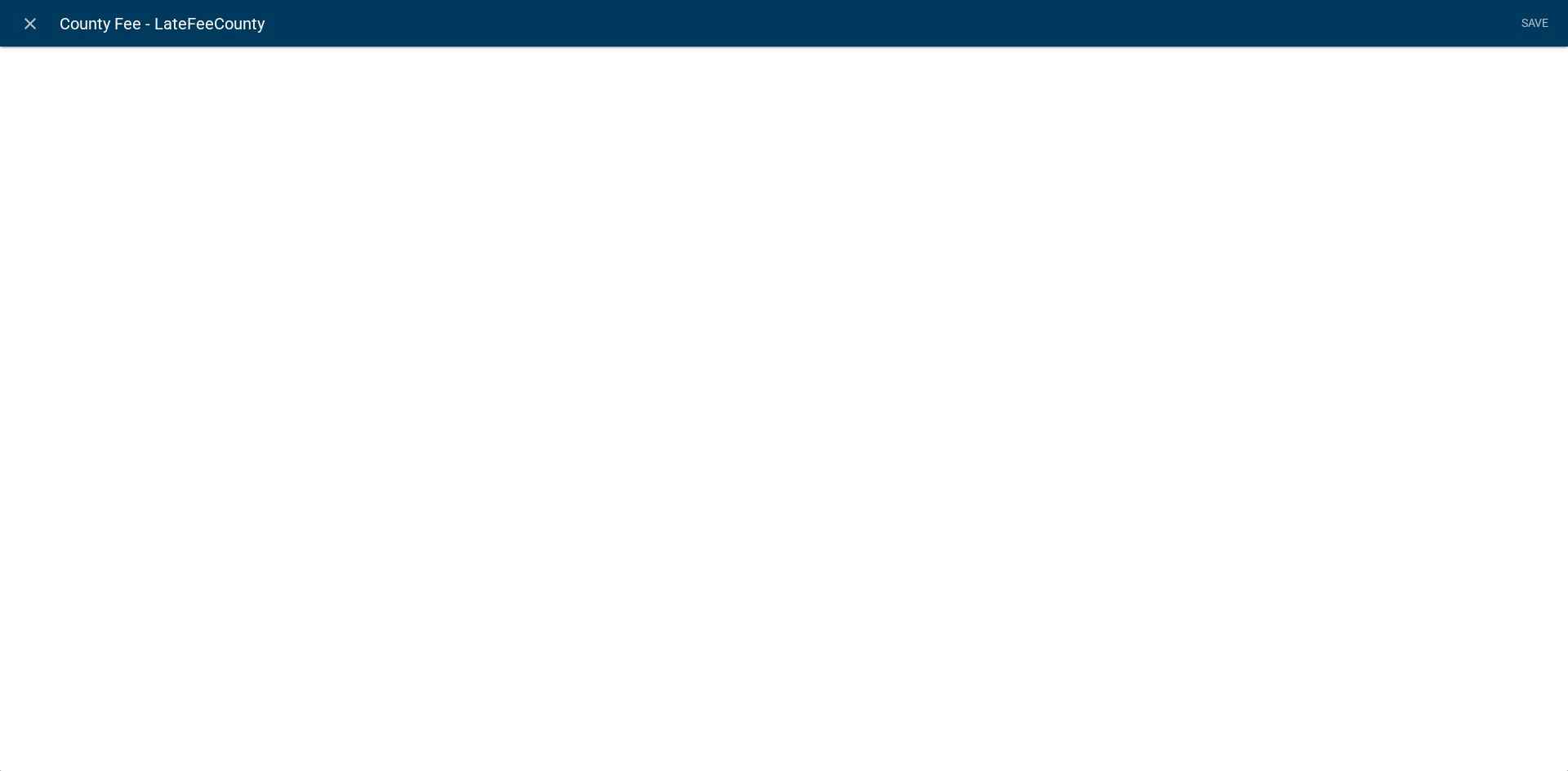
select select "fee"
select select "78b82463-77cc-41cf-a5ae-6ff1c7d6f222"
select select "8: 1562b70e-5c5b-4ddb-ac6a-113036aee6c4"
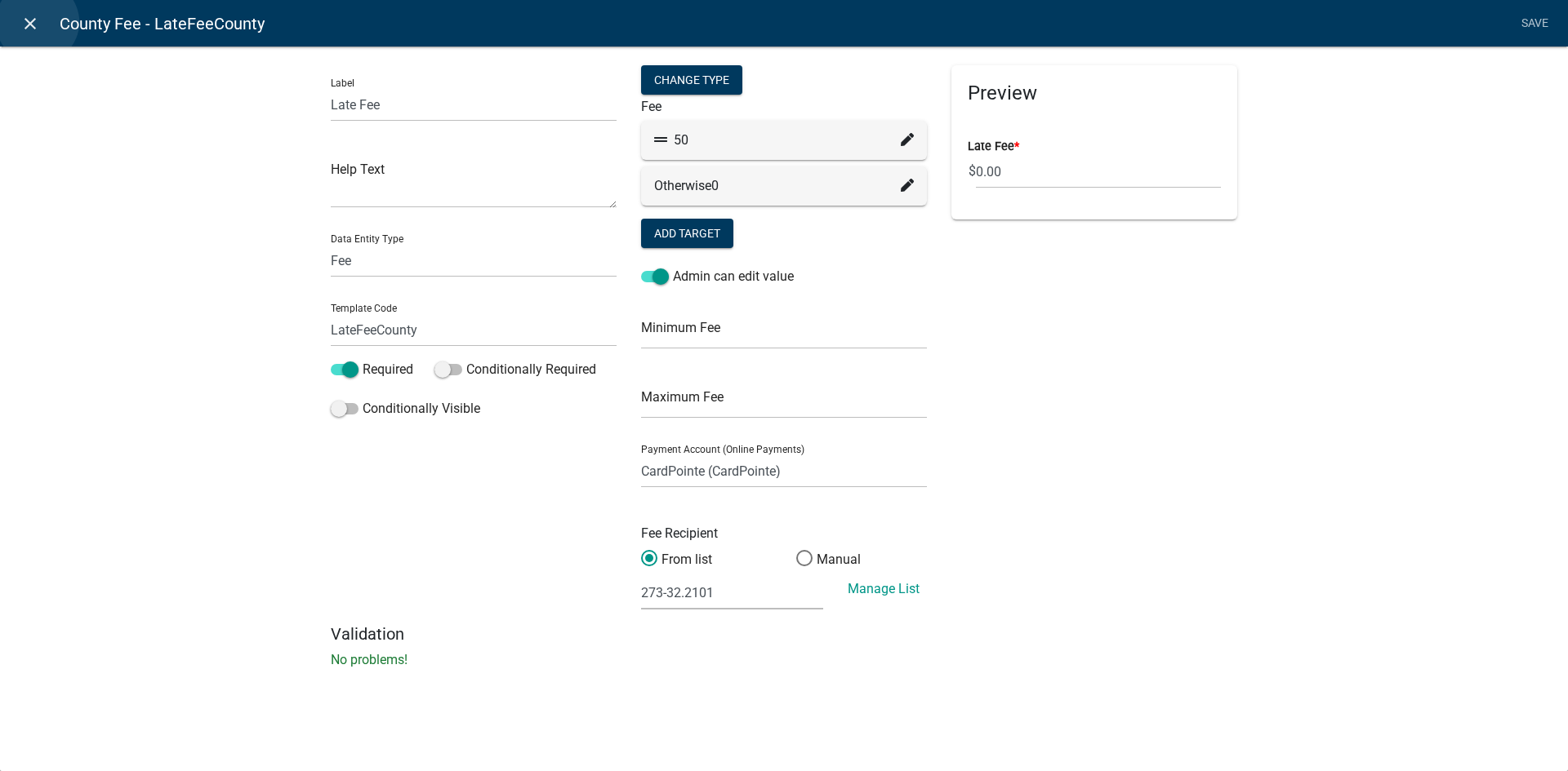
click at [38, 22] on icon "close" at bounding box center [31, 23] width 20 height 20
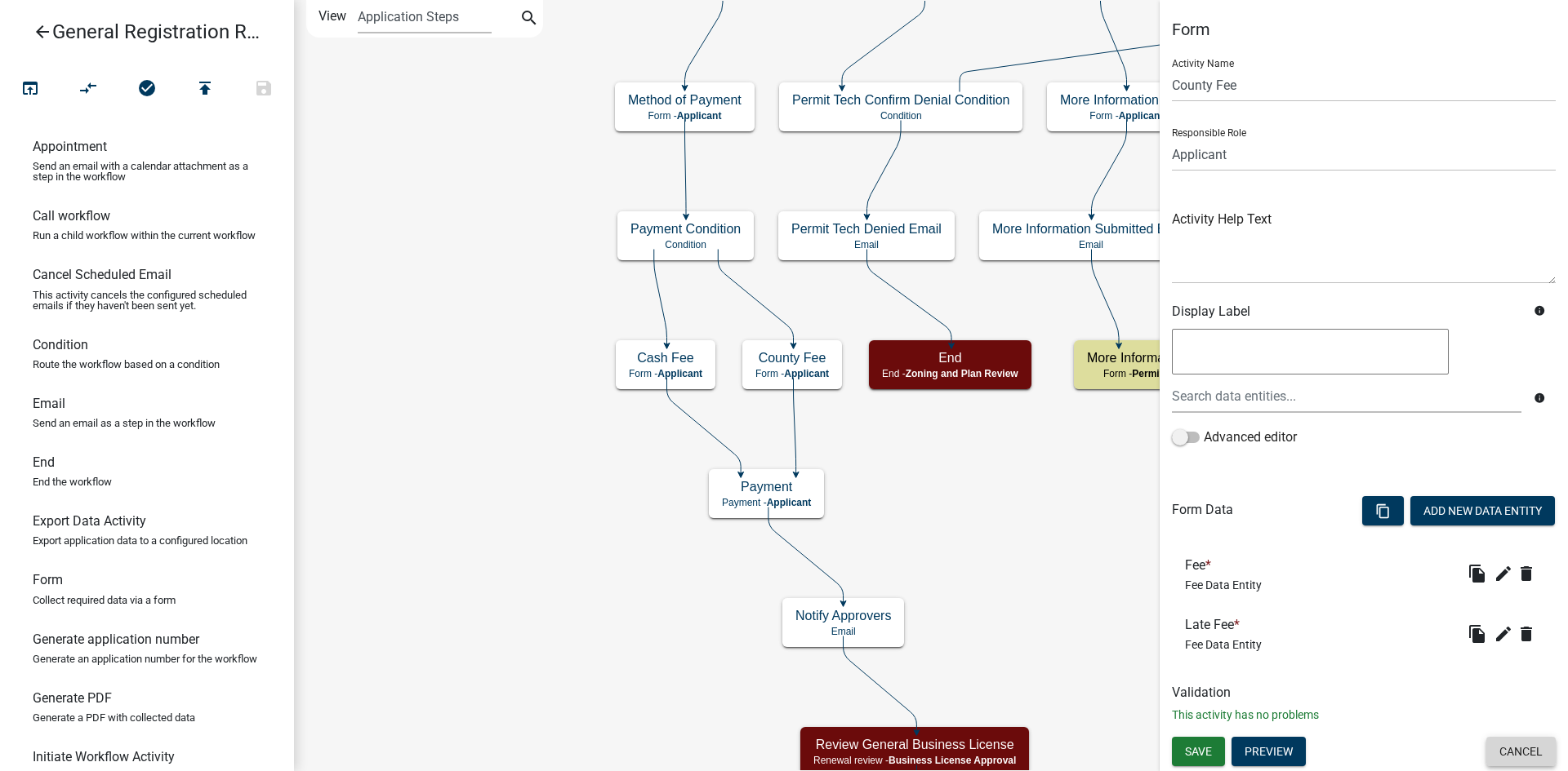
click at [1513, 744] on button "Cancel" at bounding box center [1520, 751] width 69 height 30
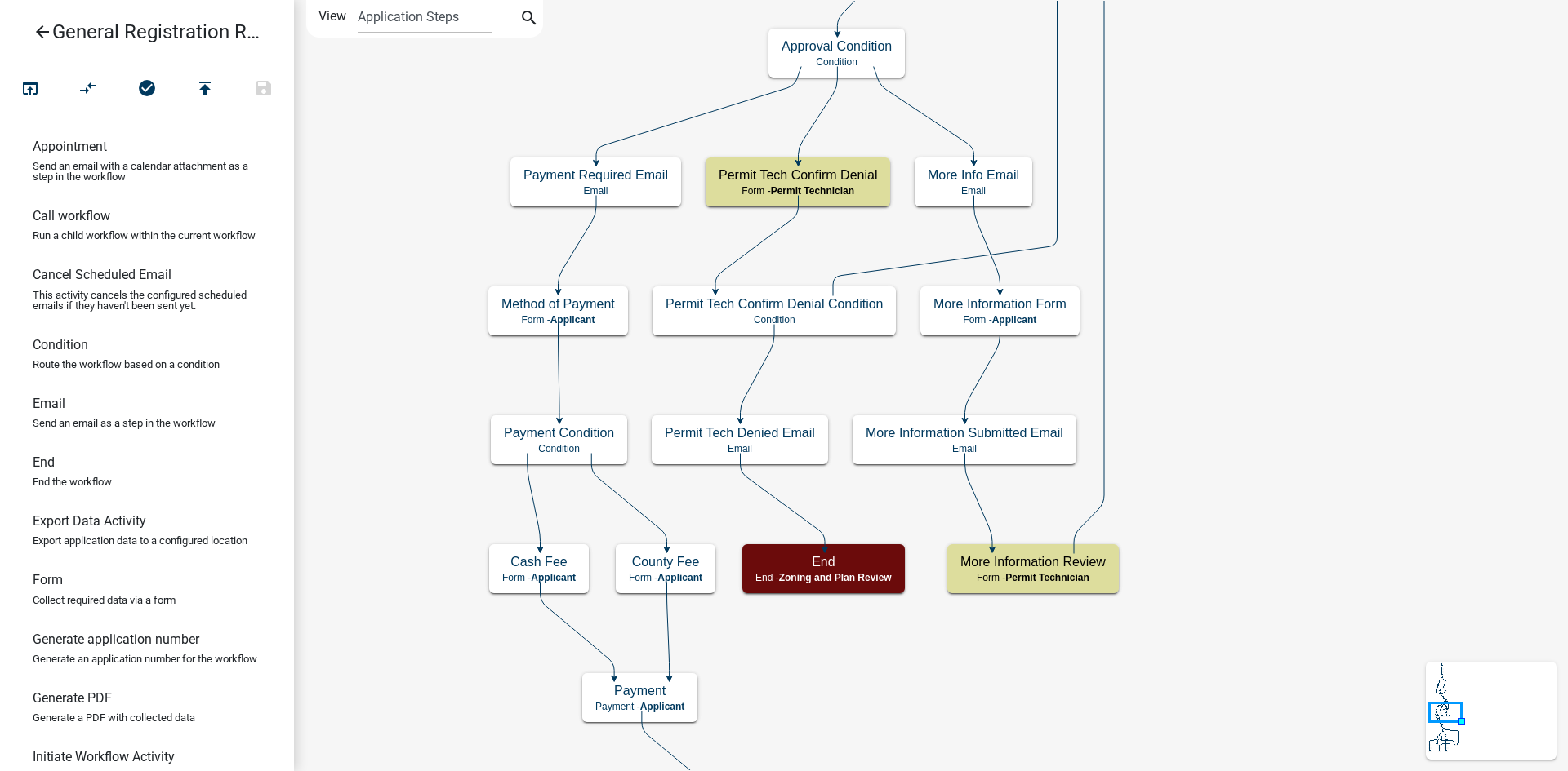
click at [608, 305] on h5 "Method of Payment" at bounding box center [558, 304] width 114 height 15
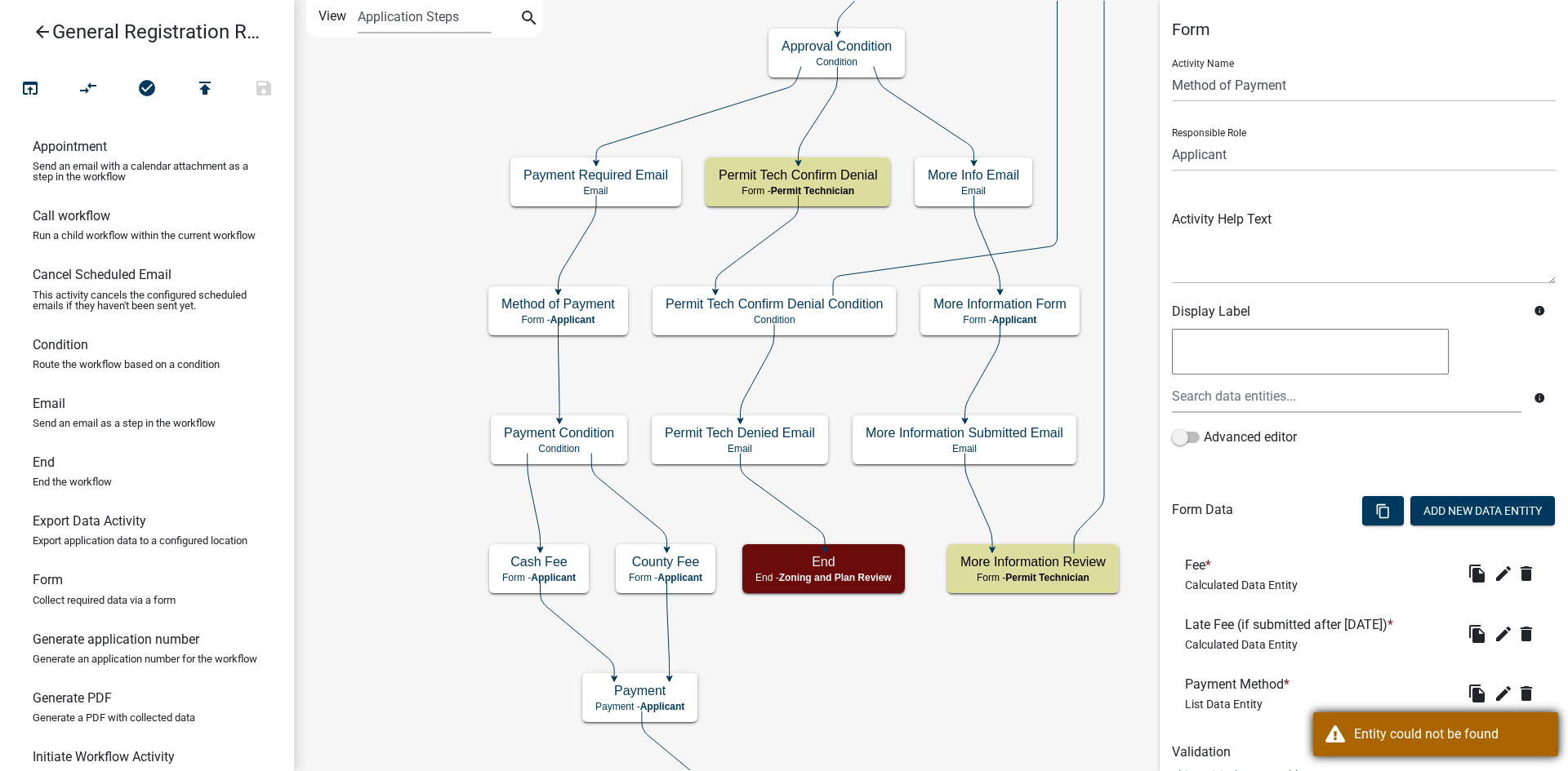
click at [1458, 734] on div "Entity could not be found" at bounding box center [1450, 735] width 192 height 20
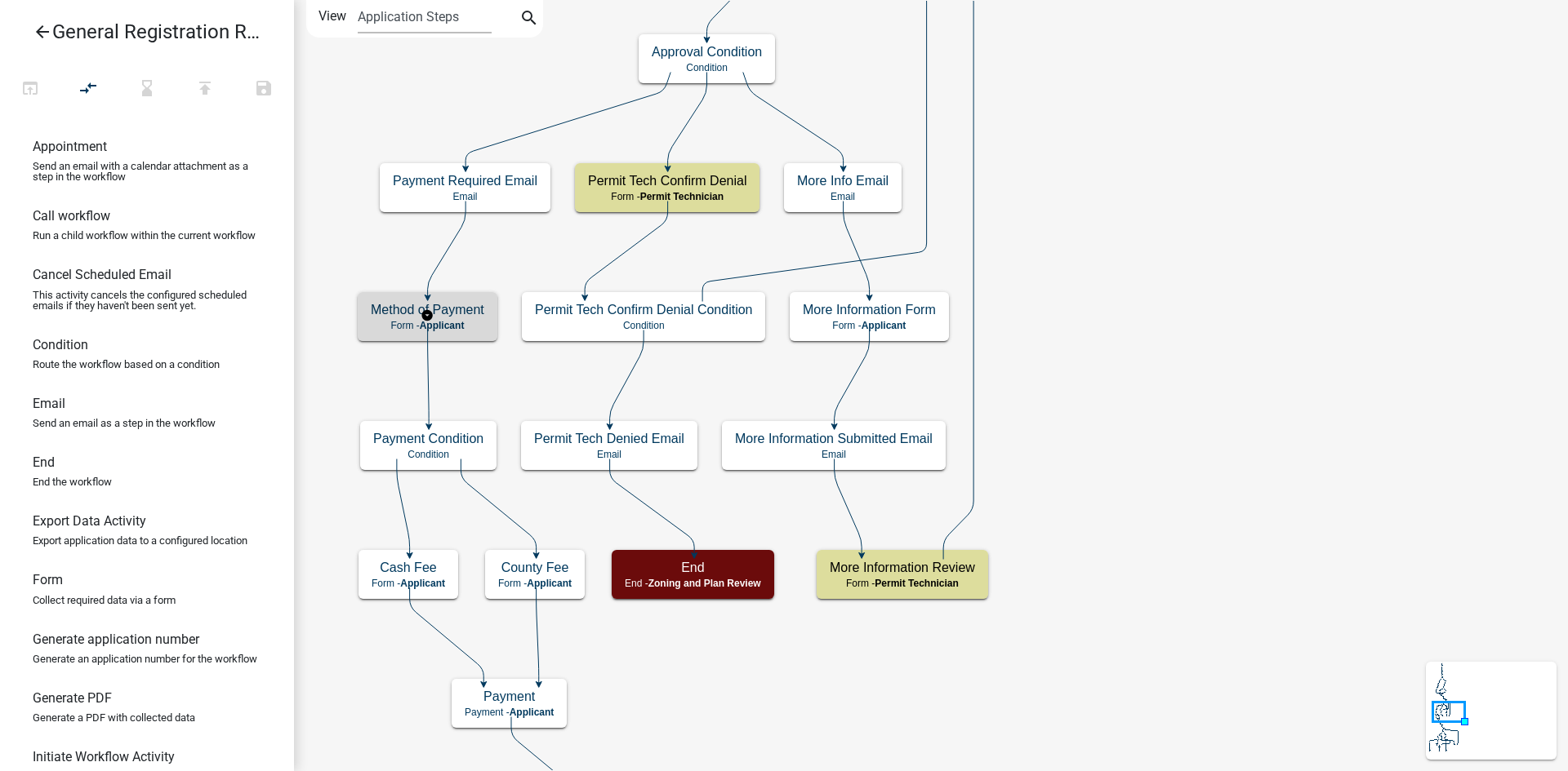
click at [461, 317] on h5 "Method of Payment" at bounding box center [428, 309] width 114 height 15
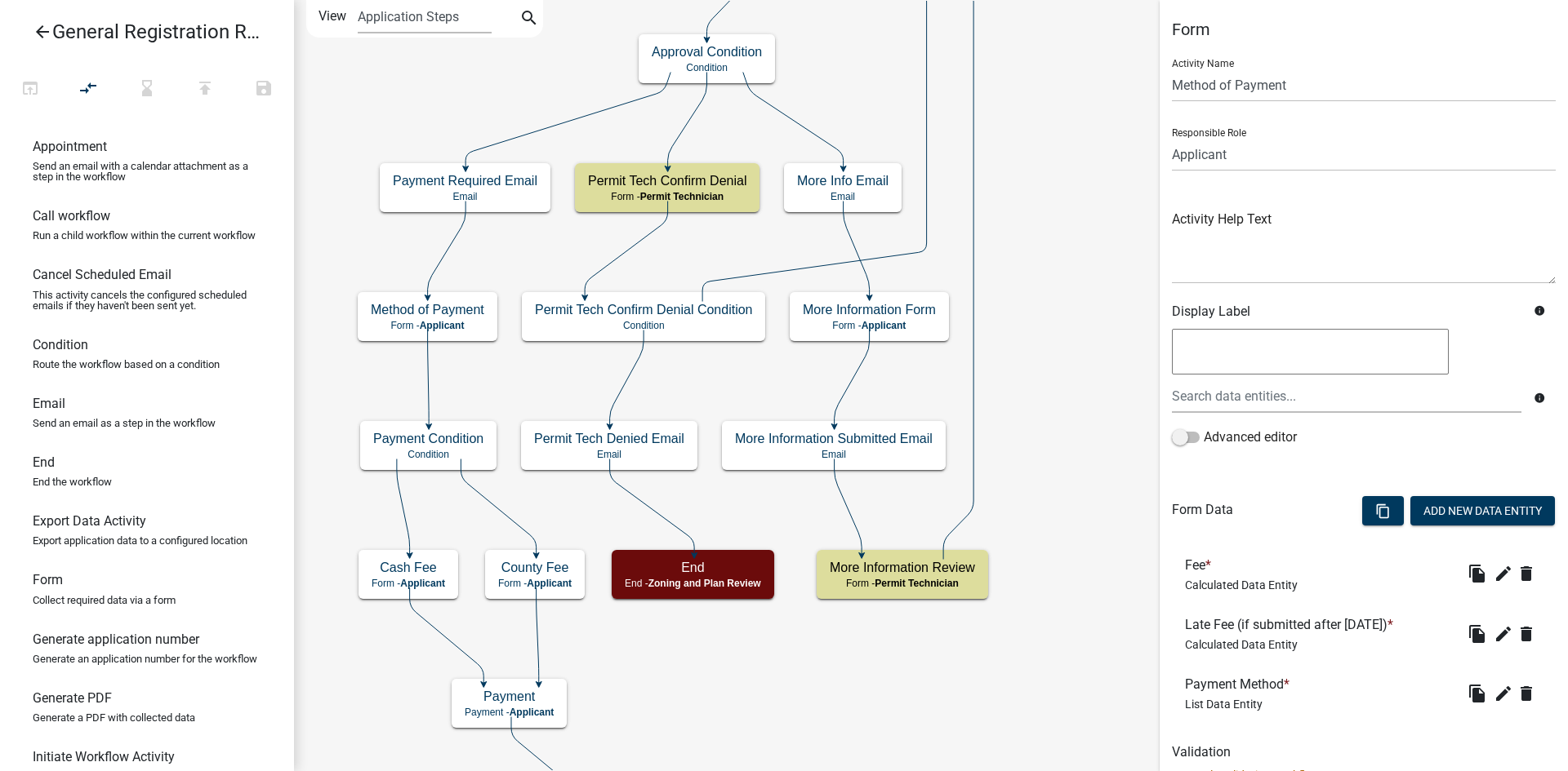
scroll to position [59, 0]
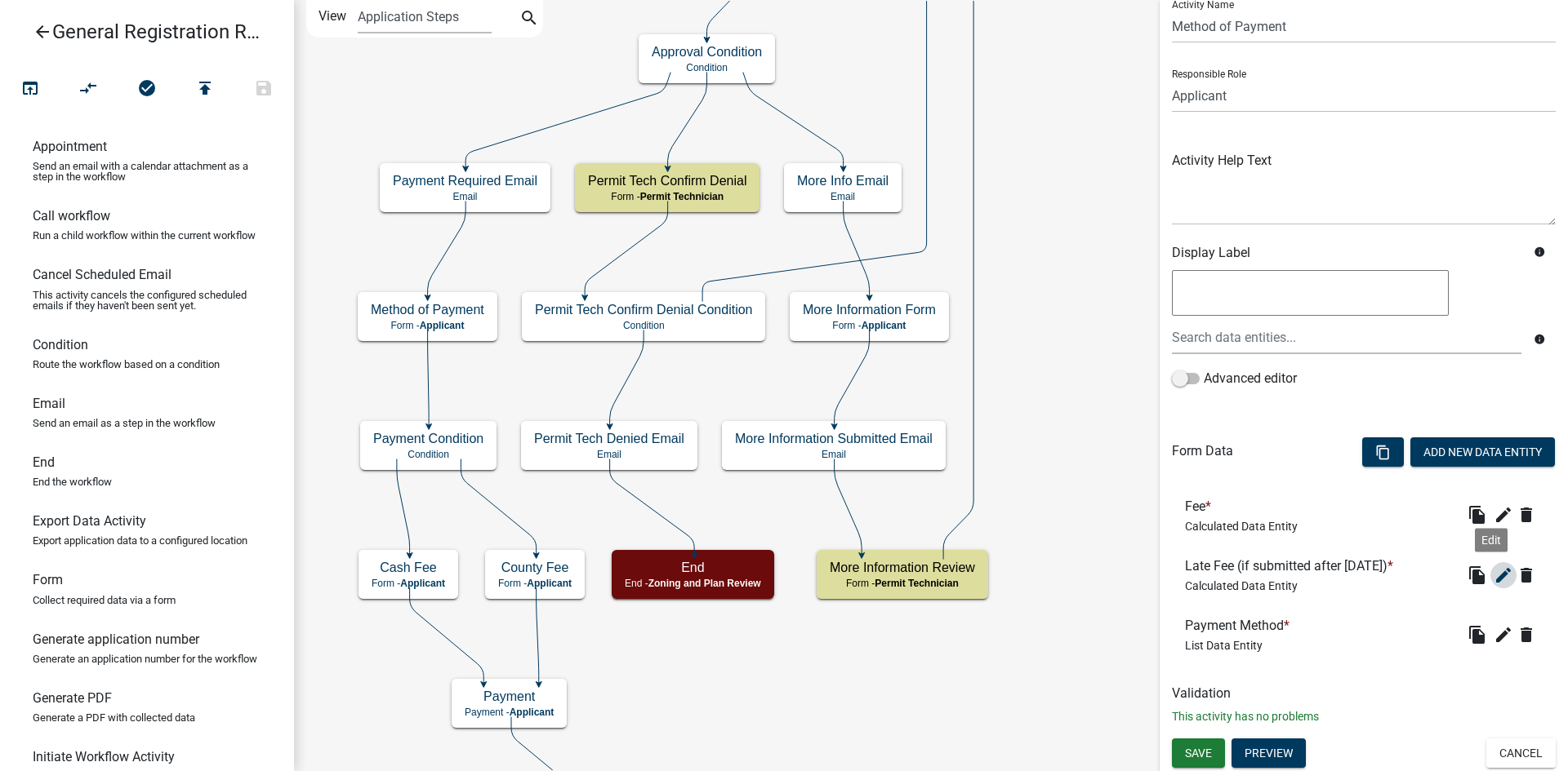
click at [1501, 577] on button "edit" at bounding box center [1503, 575] width 26 height 26
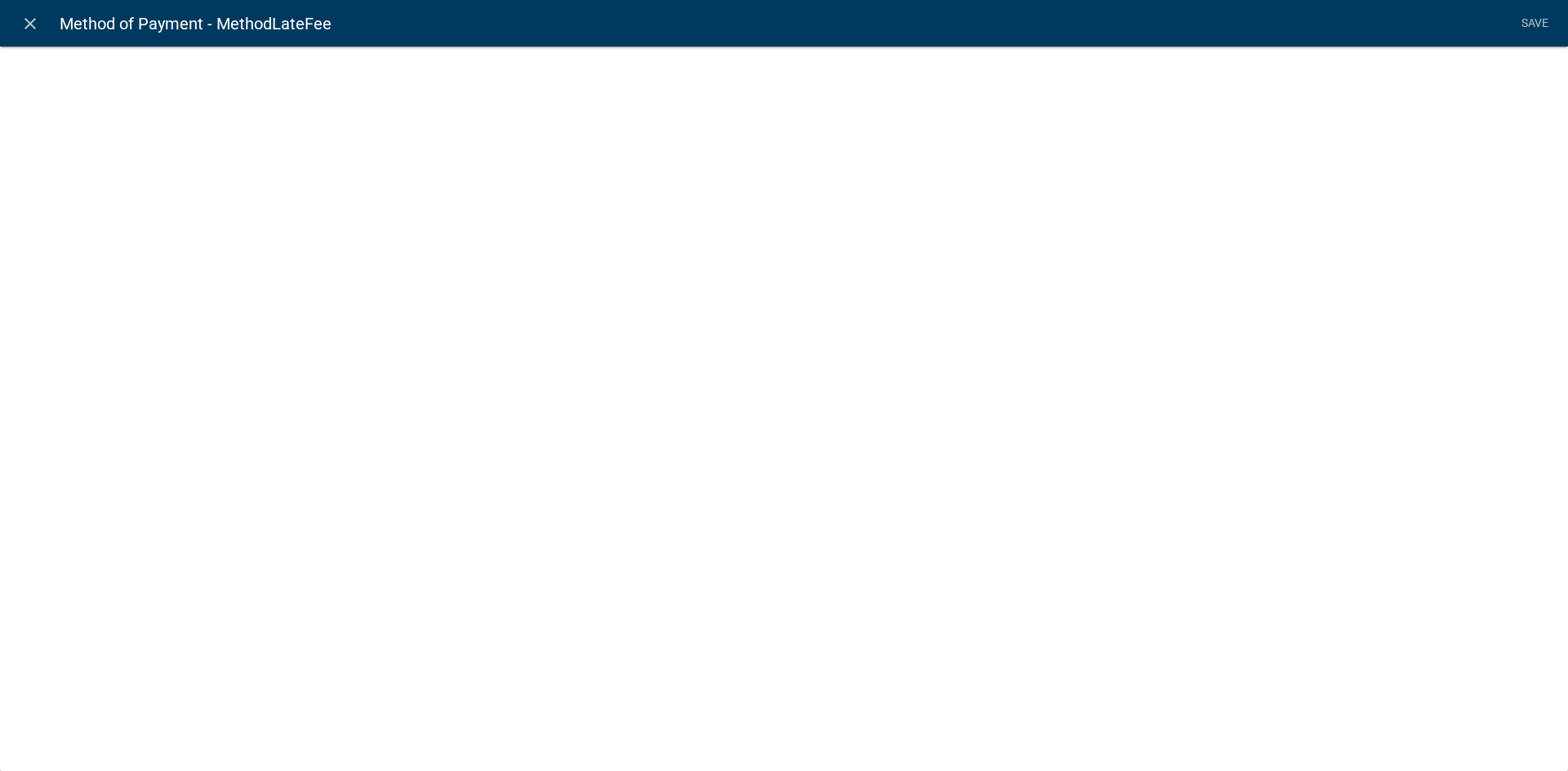
select select "calculated-value"
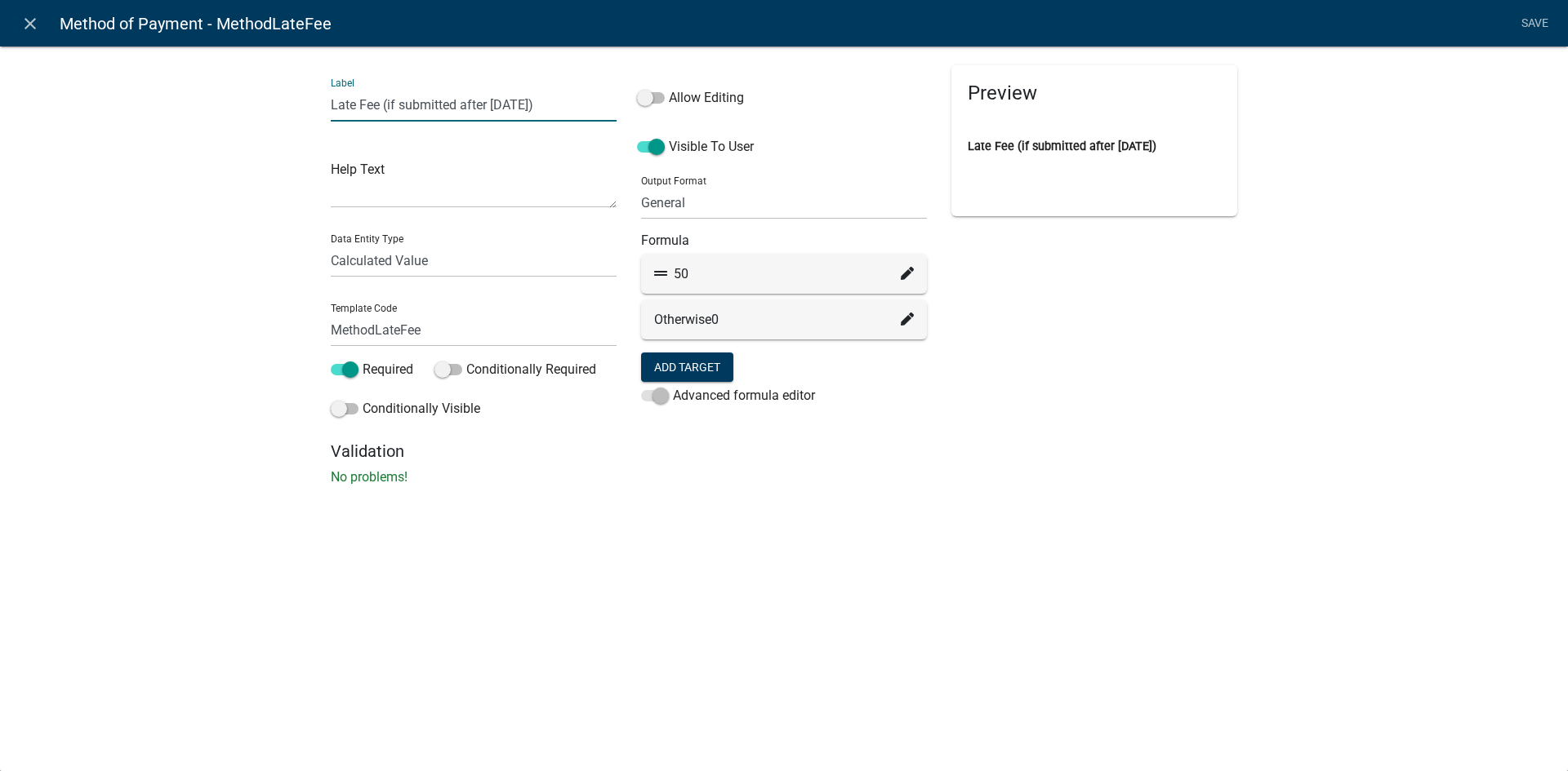
drag, startPoint x: 538, startPoint y: 105, endPoint x: 494, endPoint y: 103, distance: 44.0
click at [494, 103] on input "Late Fee (if submitted after [DATE])" at bounding box center [474, 105] width 286 height 33
type input "Late Fee (if submitted after [DATE])"
click at [160, 198] on div "Label Late Fee (if submitted after [DATE]) Help Text Data Entity Type Free Form…" at bounding box center [784, 271] width 1568 height 502
click at [1532, 23] on li "Save" at bounding box center [1534, 23] width 41 height 31
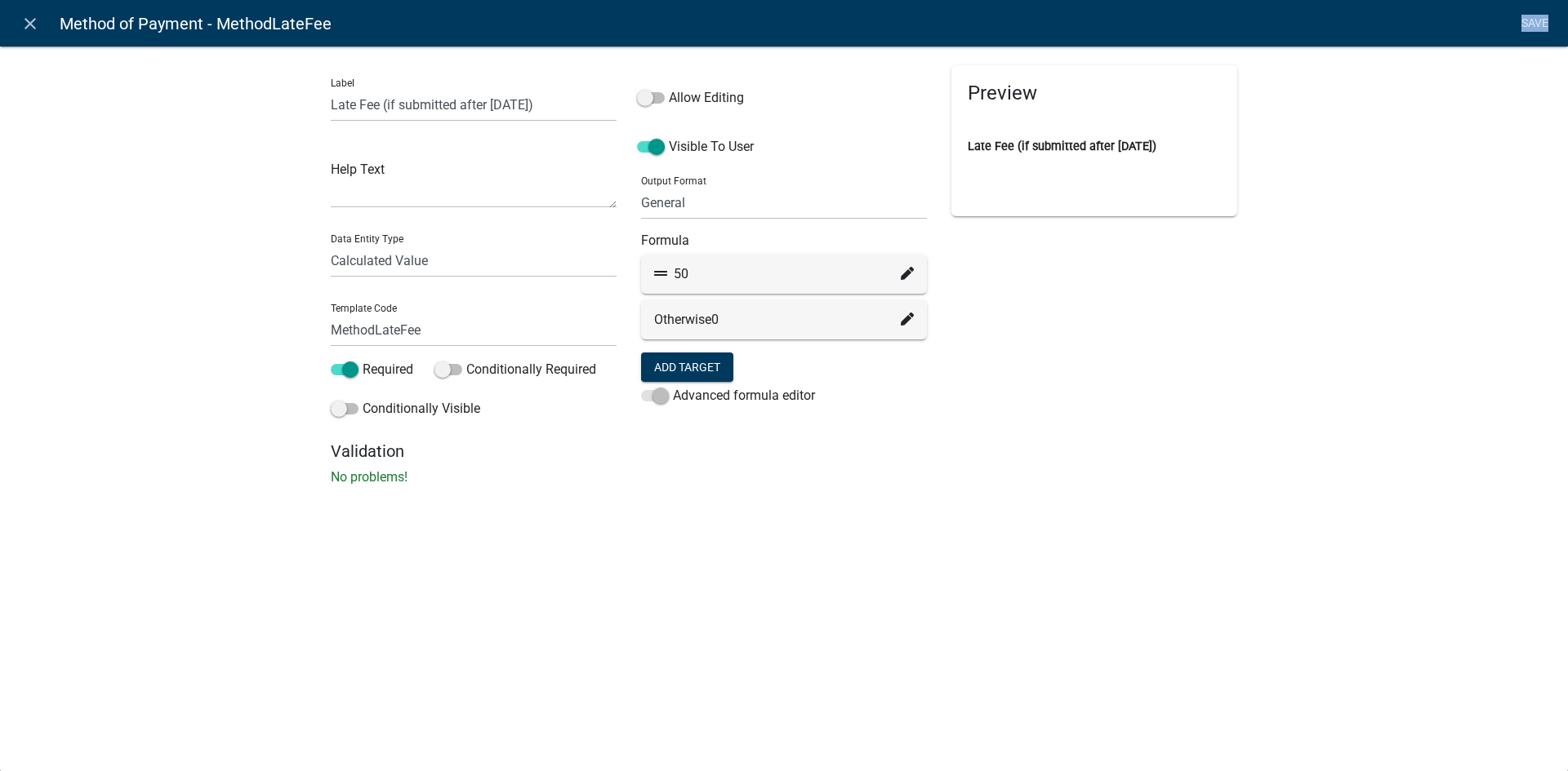
click at [1532, 23] on li "Save" at bounding box center [1534, 23] width 41 height 31
click at [1532, 22] on li "Save" at bounding box center [1534, 23] width 41 height 31
click at [1532, 21] on li "Save" at bounding box center [1534, 23] width 41 height 31
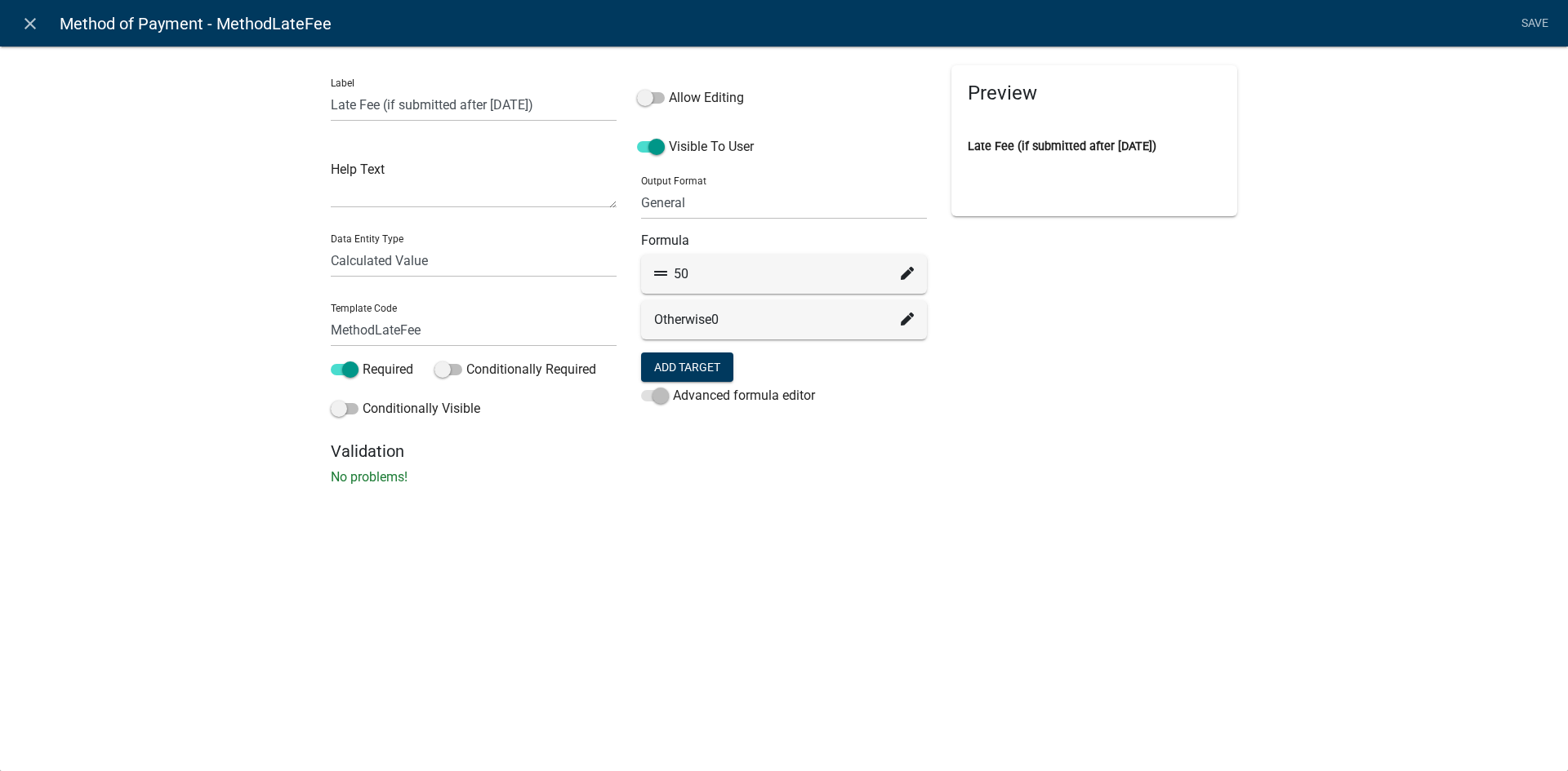
click at [1157, 341] on div "Preview Late Fee (if submitted after [DATE])" at bounding box center [1094, 252] width 310 height 376
click at [39, 19] on icon "close" at bounding box center [31, 23] width 20 height 20
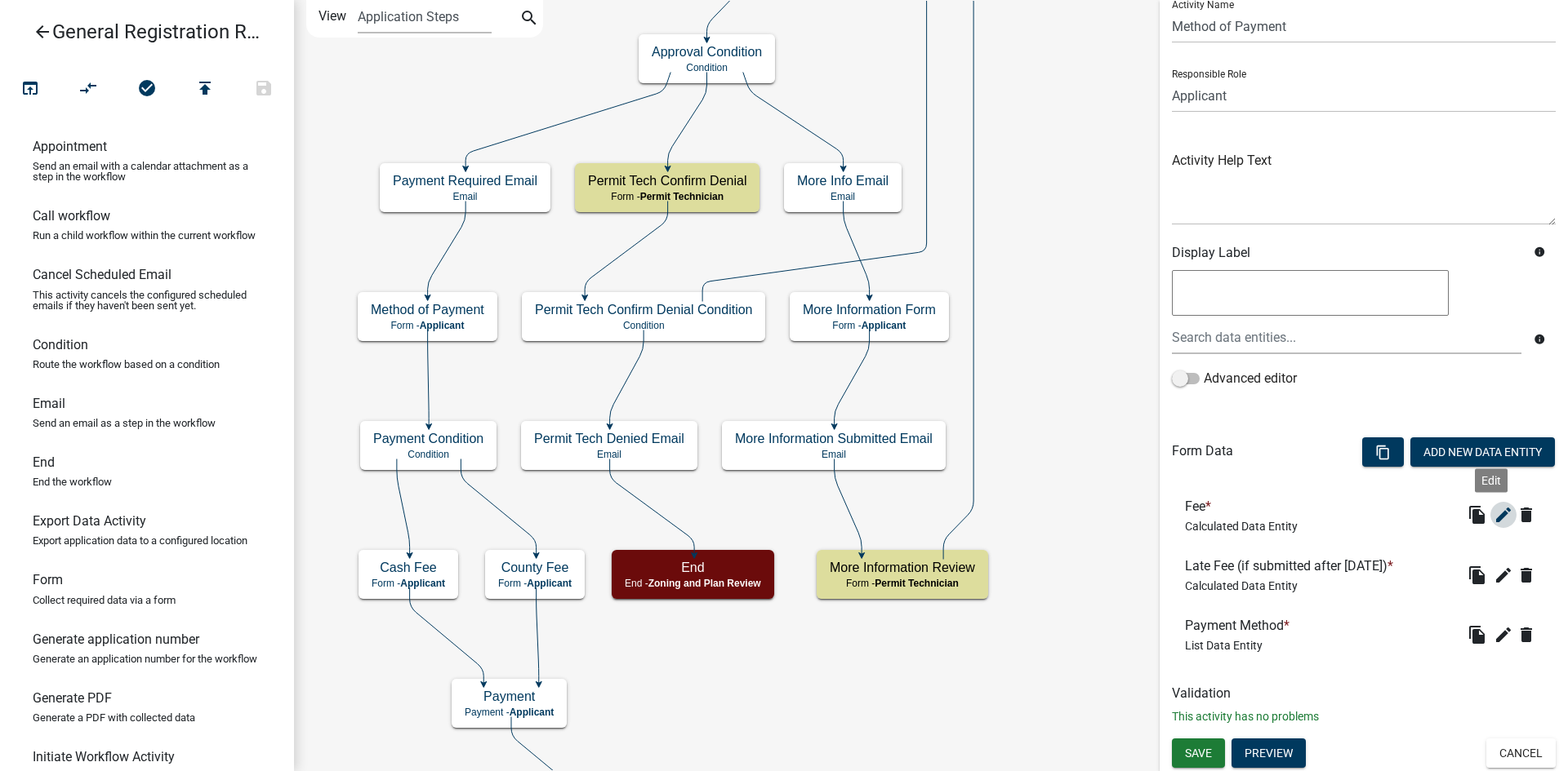
click at [1493, 515] on icon "edit" at bounding box center [1503, 515] width 20 height 20
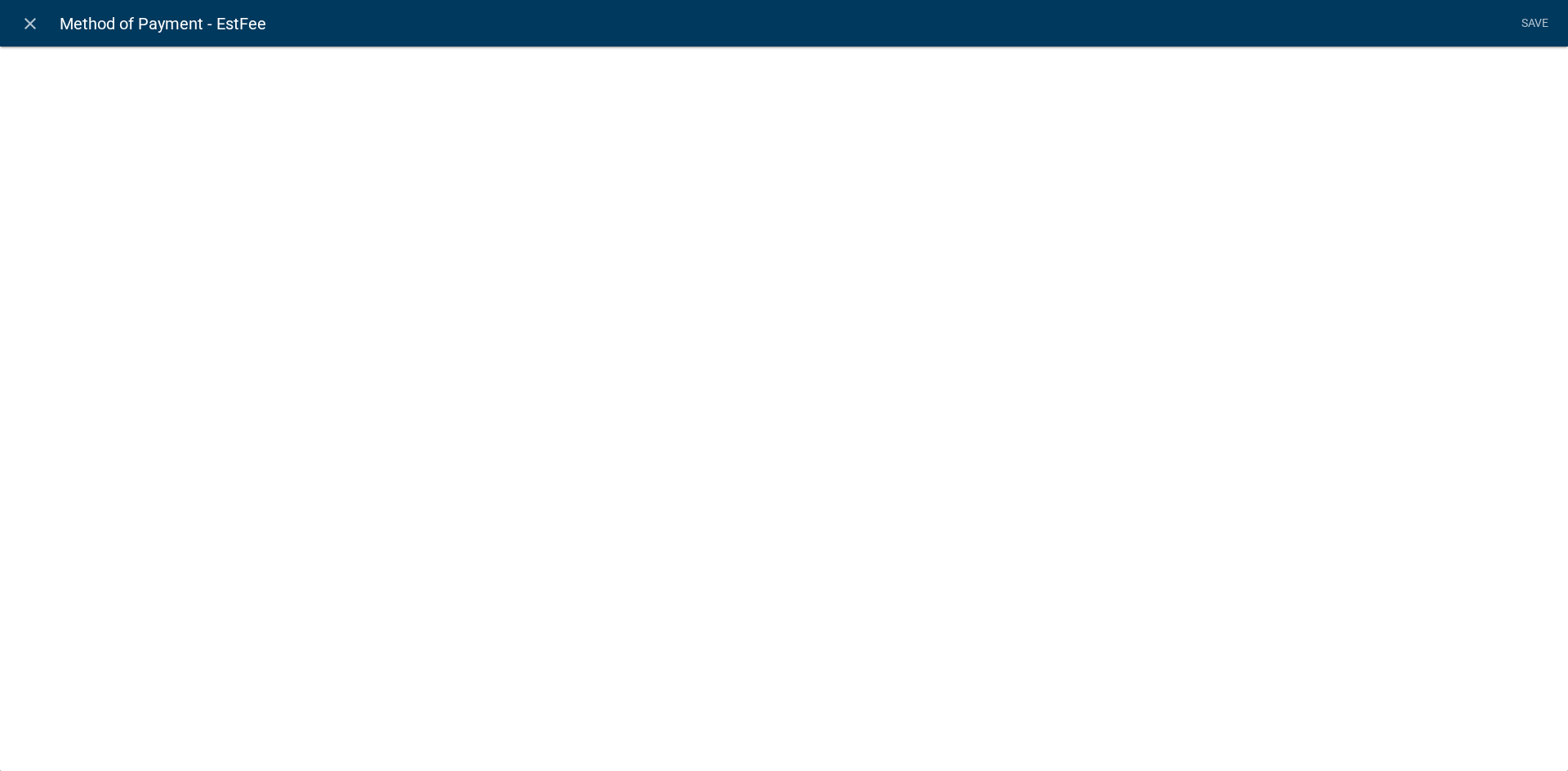
select select "calculated-value"
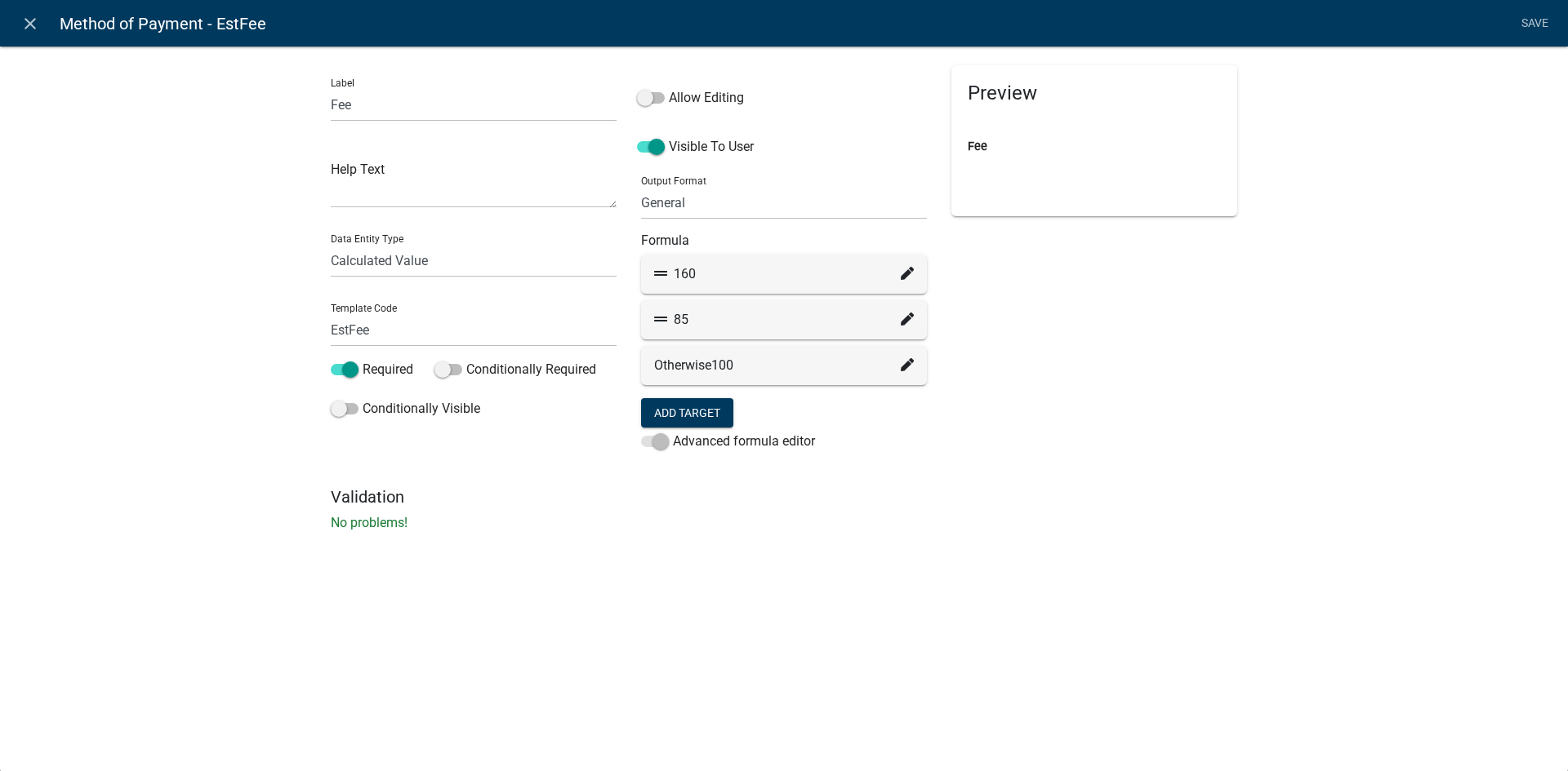
click at [901, 275] on icon at bounding box center [907, 273] width 13 height 13
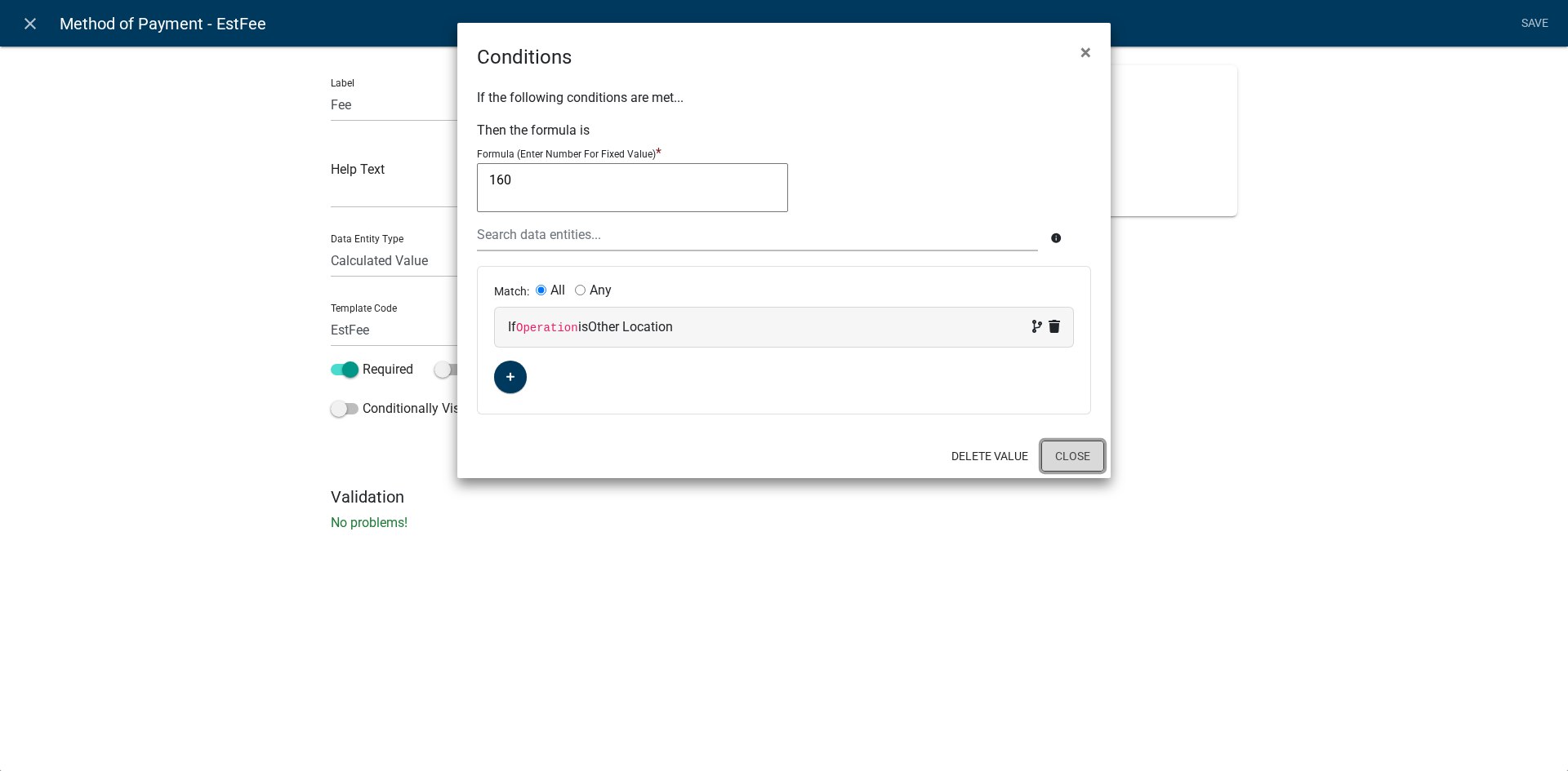
drag, startPoint x: 1075, startPoint y: 464, endPoint x: 1034, endPoint y: 451, distance: 43.0
click at [1075, 464] on button "Close" at bounding box center [1073, 456] width 63 height 31
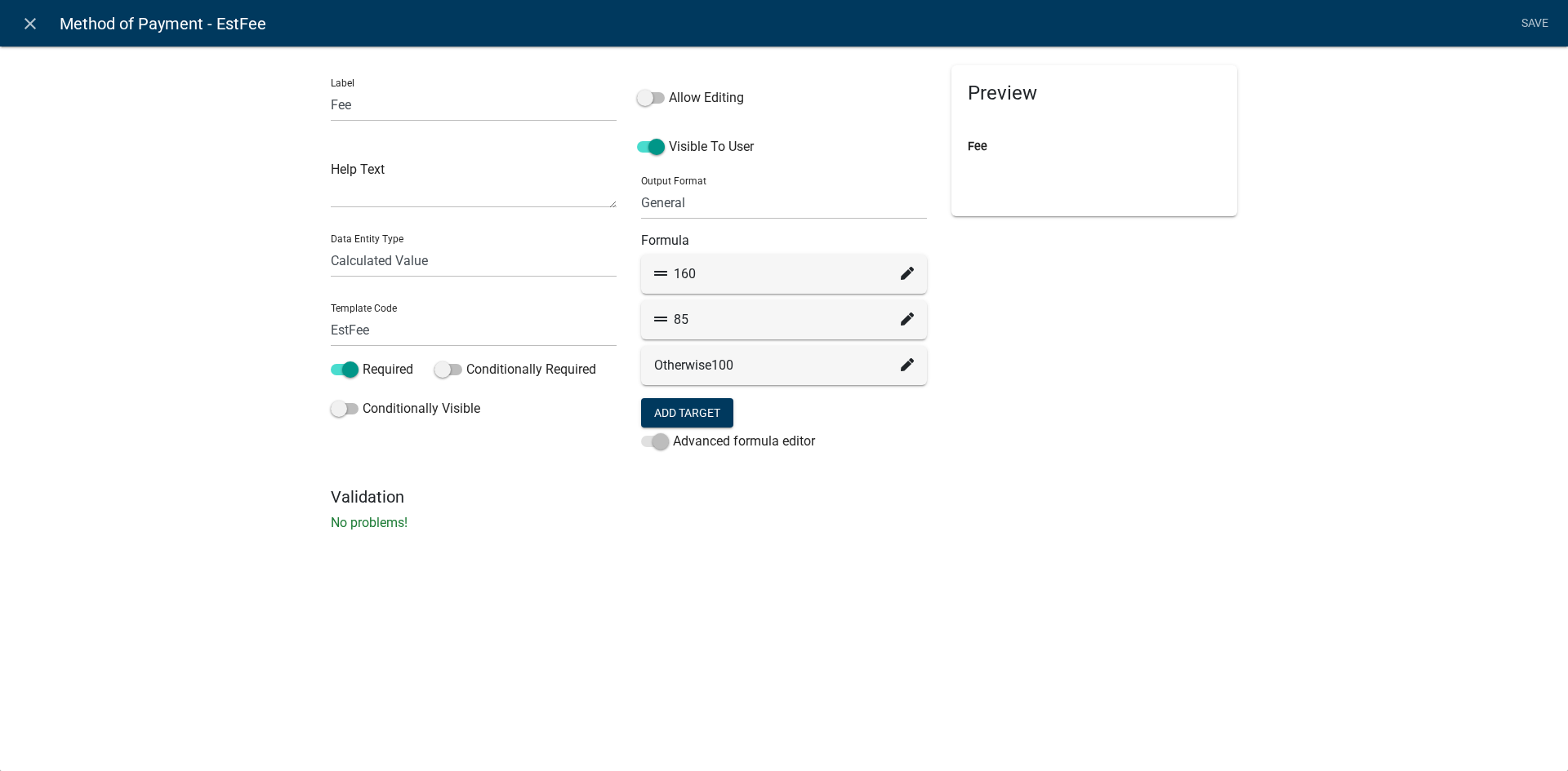
click at [906, 324] on icon at bounding box center [907, 319] width 13 height 13
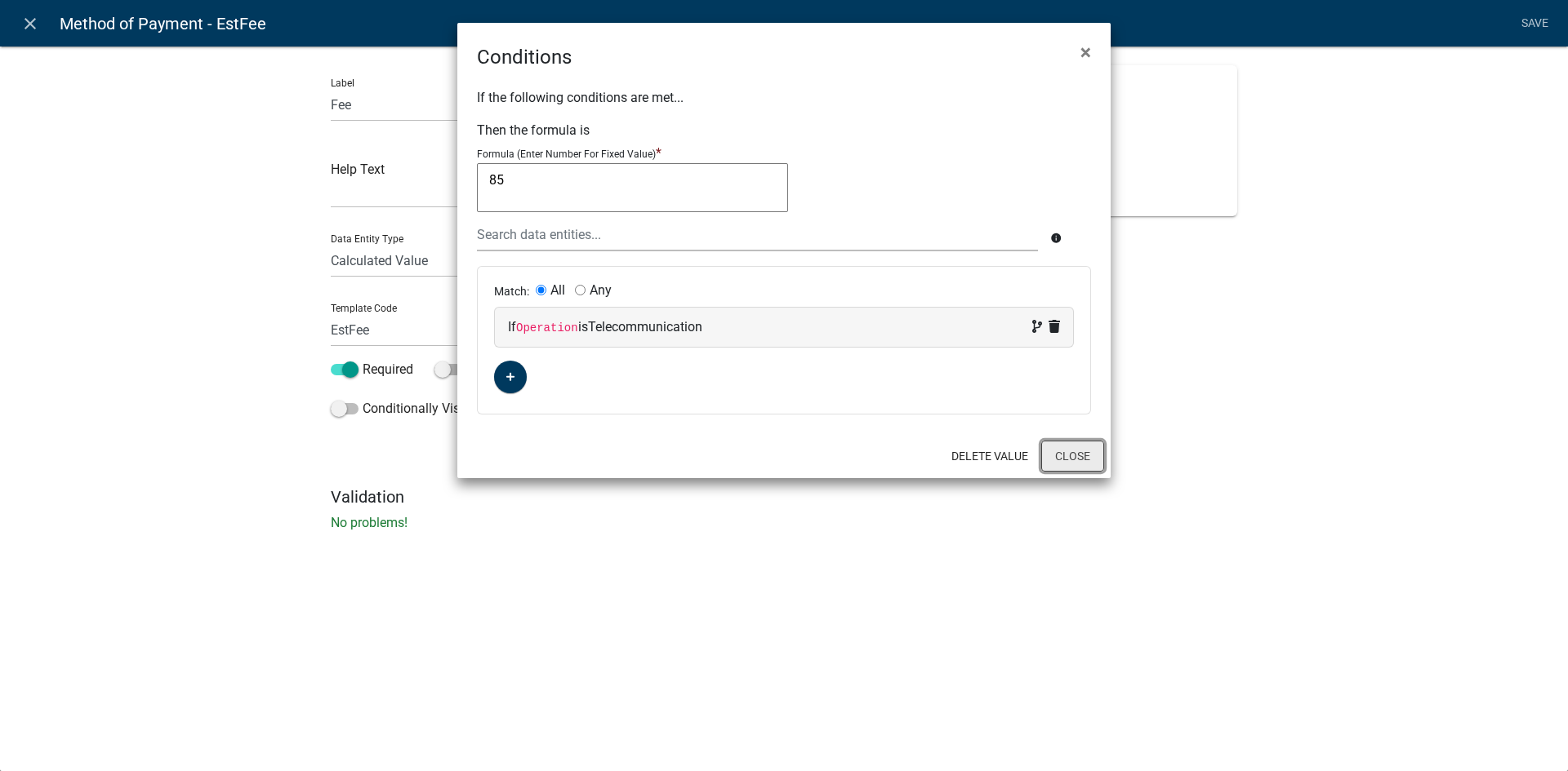
click at [1064, 452] on button "Close" at bounding box center [1073, 456] width 63 height 31
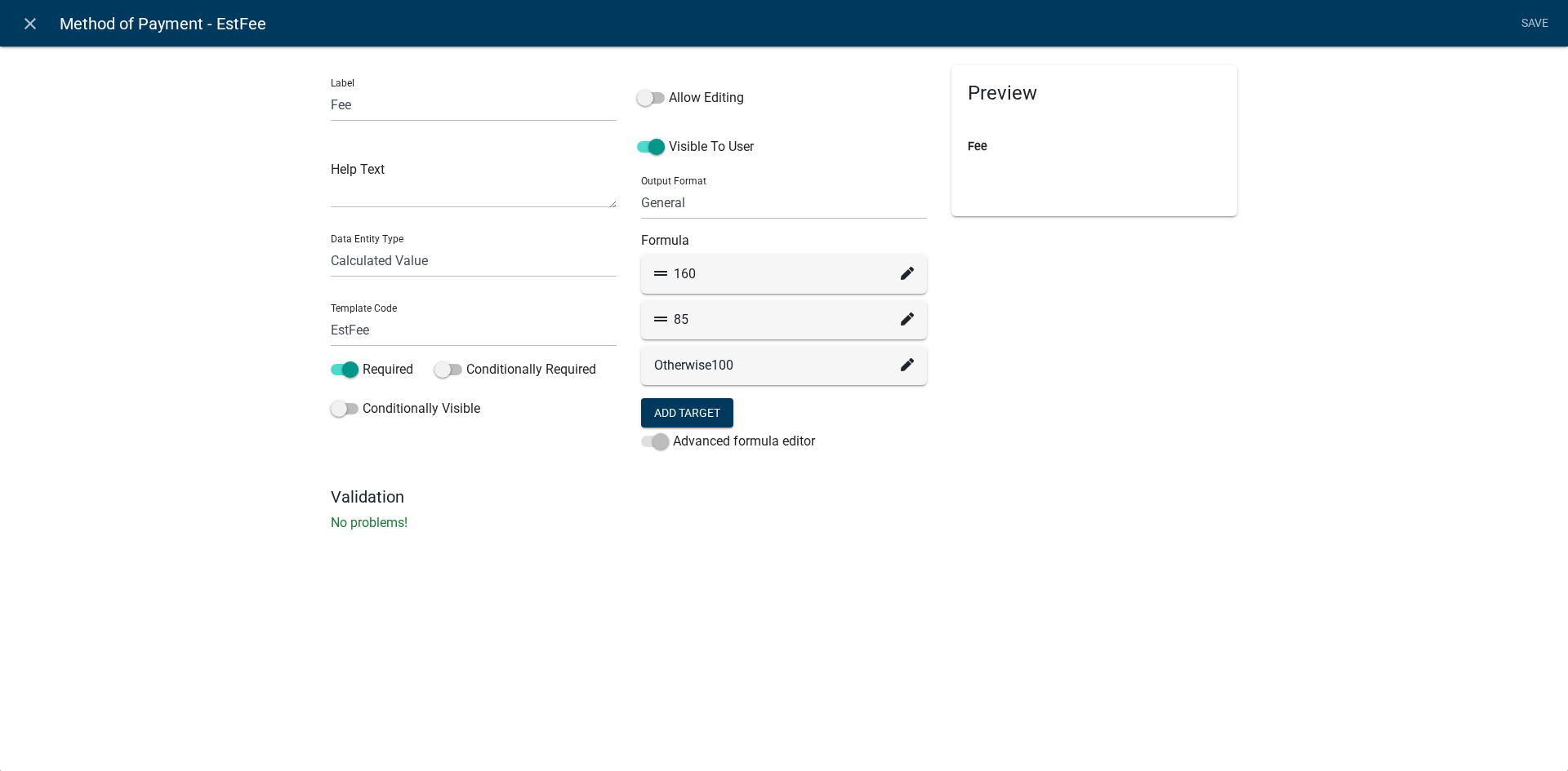
click at [796, 561] on div "Label Fee Help Text Data Entity Type Free Form Text Document Display Entity Val…" at bounding box center [784, 293] width 1568 height 547
click at [28, 22] on icon "close" at bounding box center [31, 23] width 20 height 20
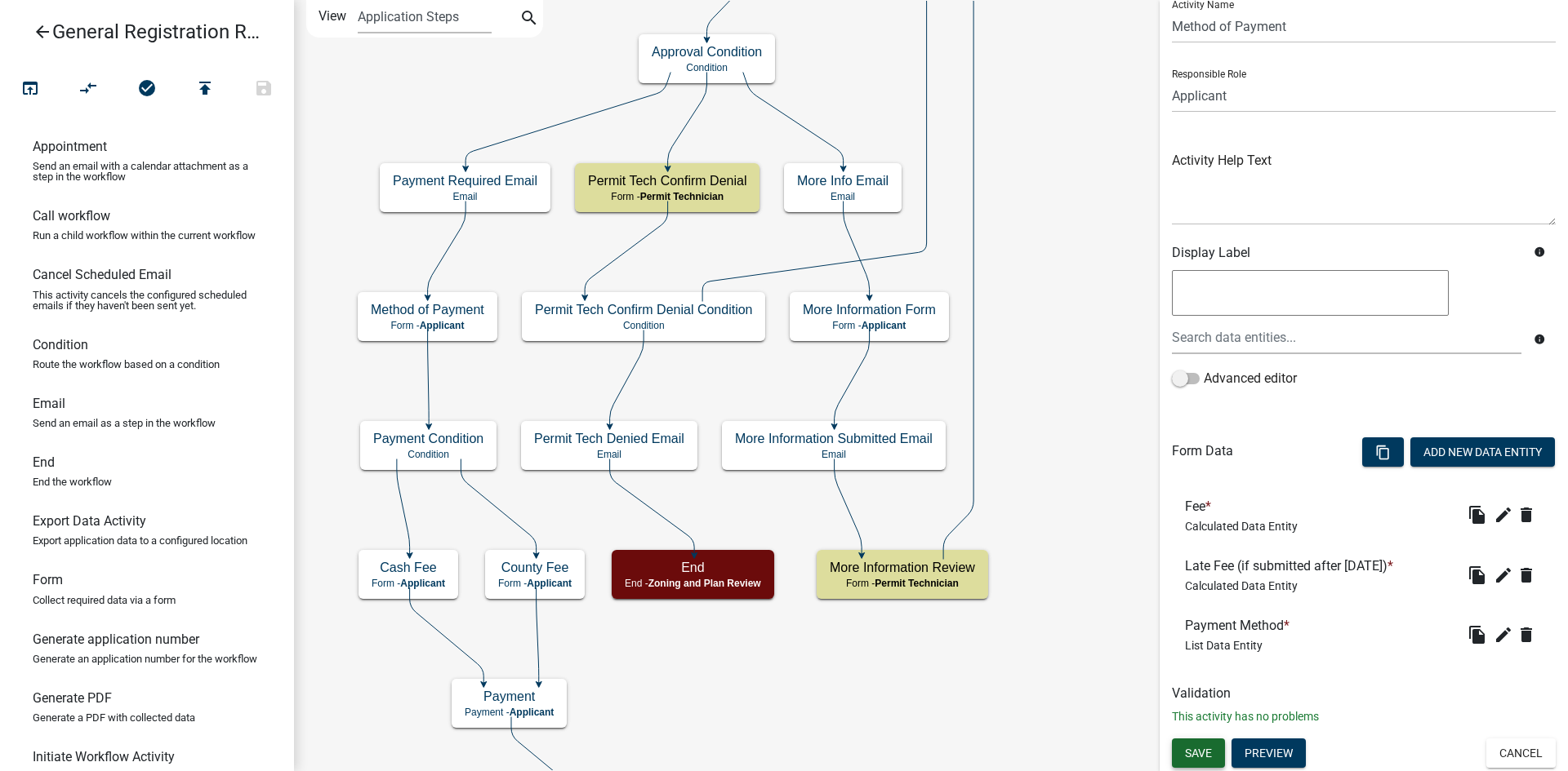
click at [1204, 753] on span "Save" at bounding box center [1198, 752] width 27 height 13
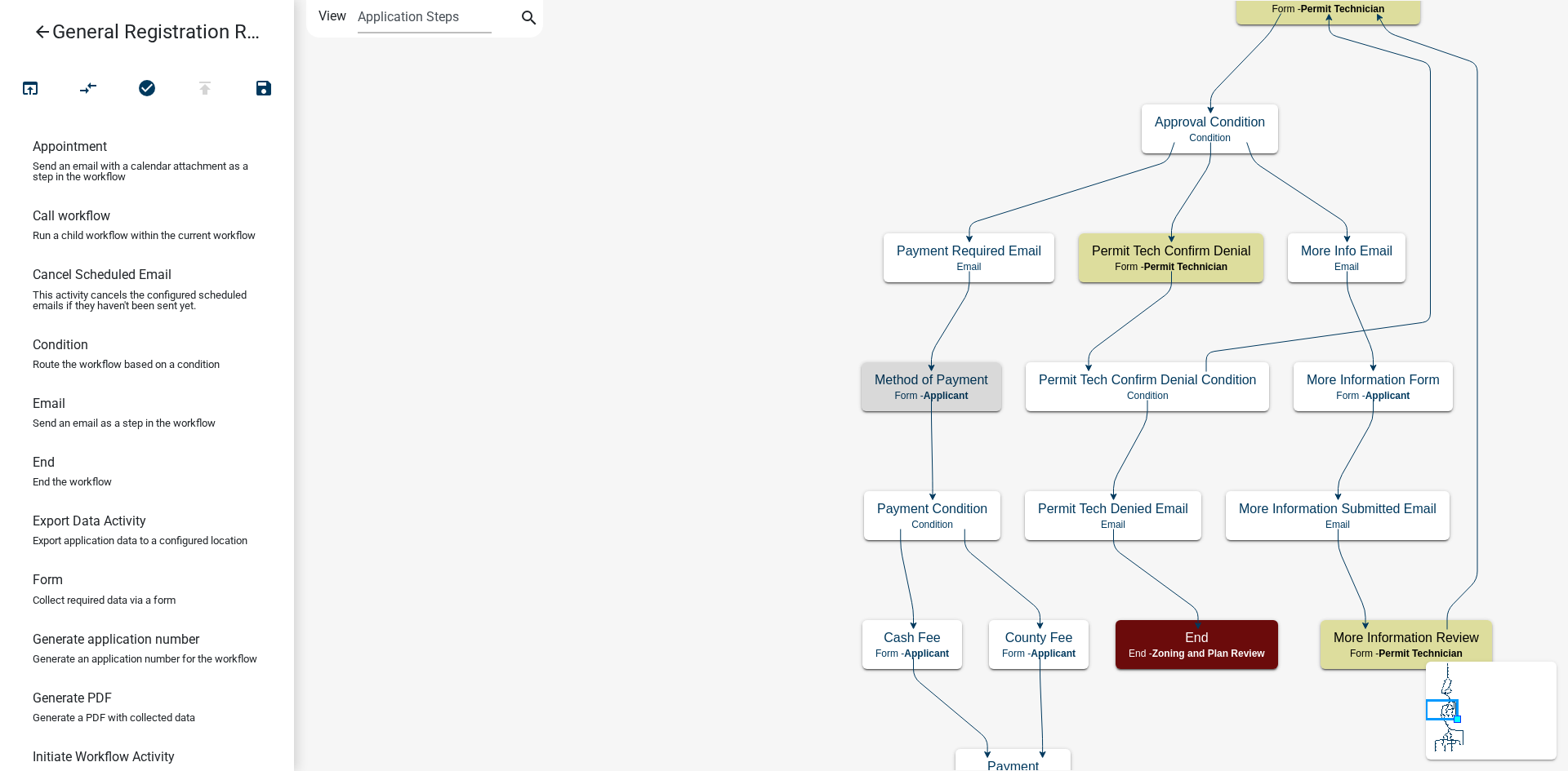
scroll to position [0, 0]
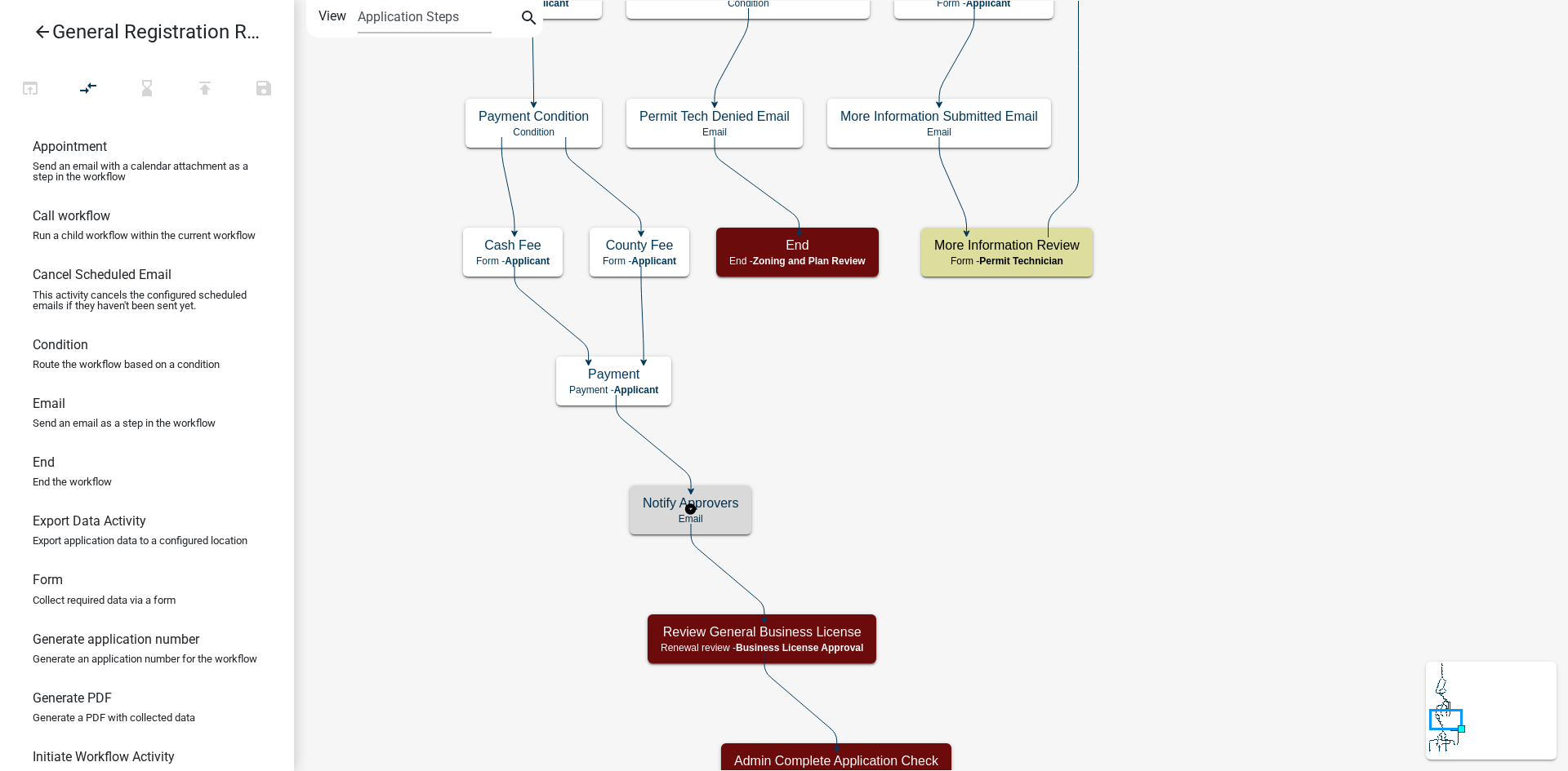
click at [727, 505] on h5 "Notify Approvers" at bounding box center [690, 502] width 96 height 15
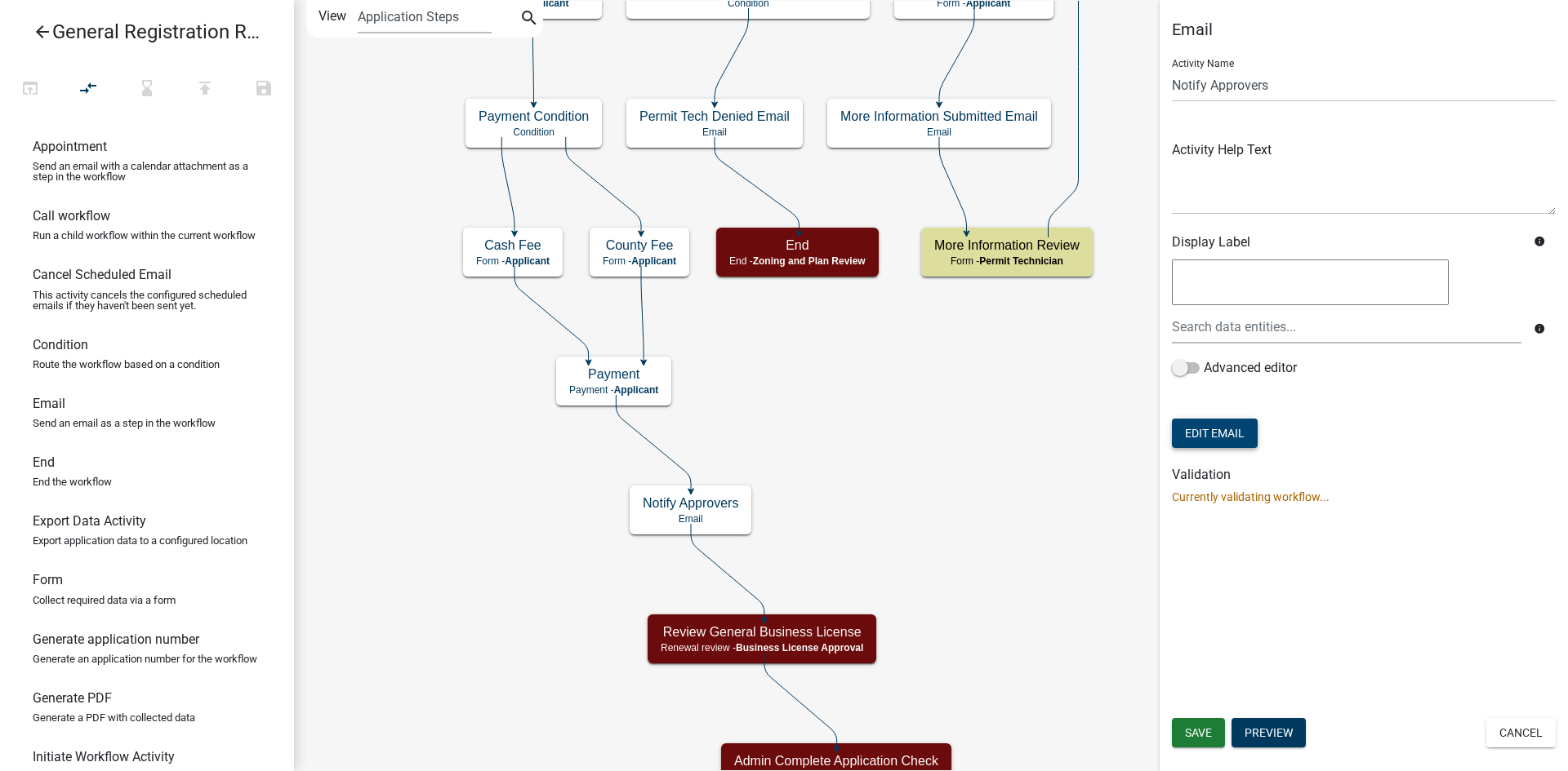
click at [1228, 433] on button "Edit Email" at bounding box center [1214, 433] width 86 height 30
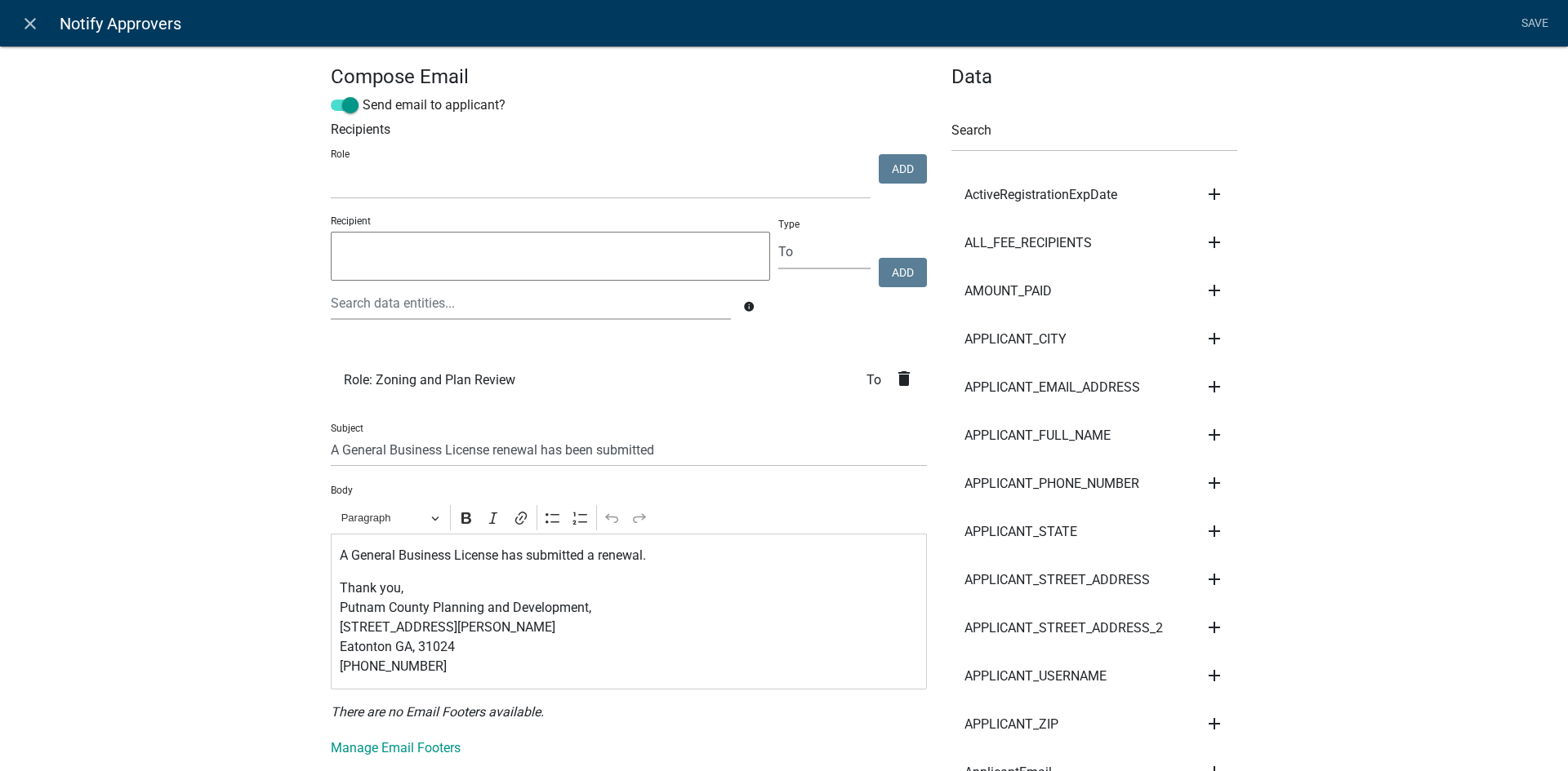
drag, startPoint x: 30, startPoint y: 22, endPoint x: 42, endPoint y: 46, distance: 26.8
click at [30, 22] on icon "close" at bounding box center [31, 23] width 20 height 20
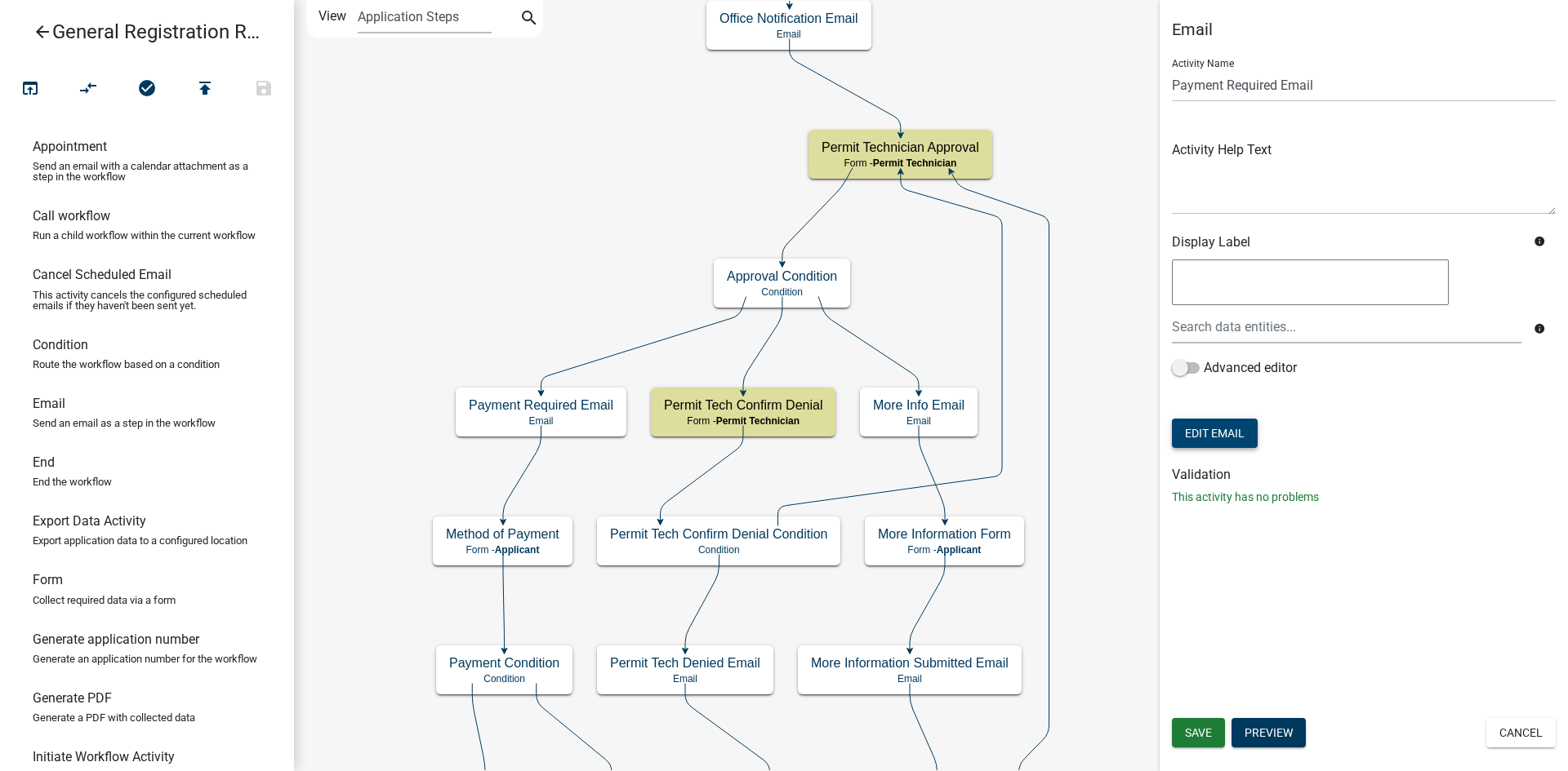
click at [1227, 425] on button "Edit Email" at bounding box center [1214, 433] width 86 height 30
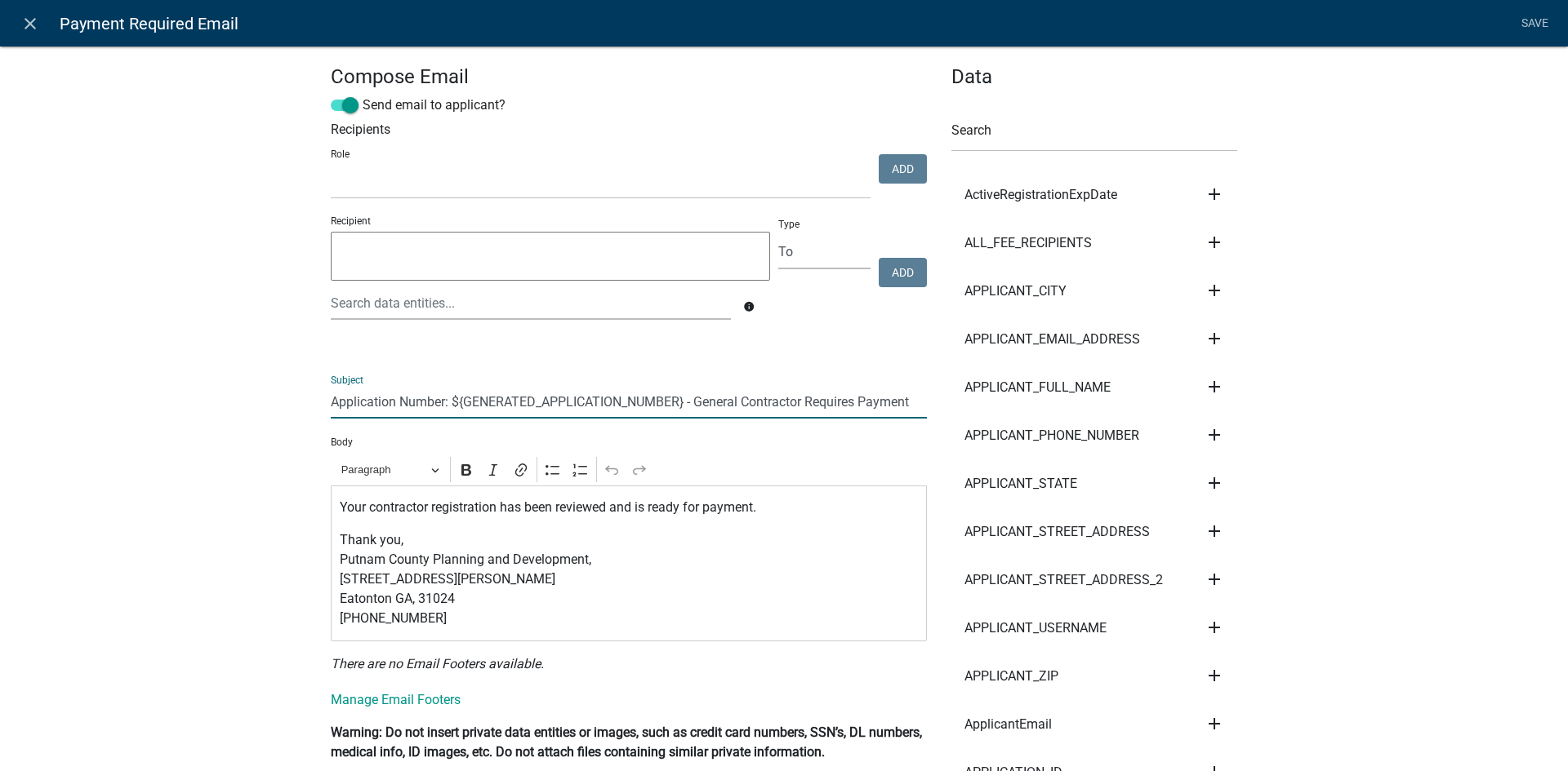
drag, startPoint x: 693, startPoint y: 405, endPoint x: 912, endPoint y: 401, distance: 219.0
click at [912, 401] on input "Application Number: ${GENERATED_APPLICATION_NUMBER} - General Contractor Requir…" at bounding box center [629, 401] width 596 height 33
click at [766, 401] on input "Application Number: ${GENERATED_APPLICATION_NUMBER} - General Contractor Requir…" at bounding box center [629, 401] width 596 height 33
click at [795, 404] on input "Application Number: ${GENERATED_APPLICATION_NUMBER} - General Contractor Requir…" at bounding box center [629, 401] width 596 height 33
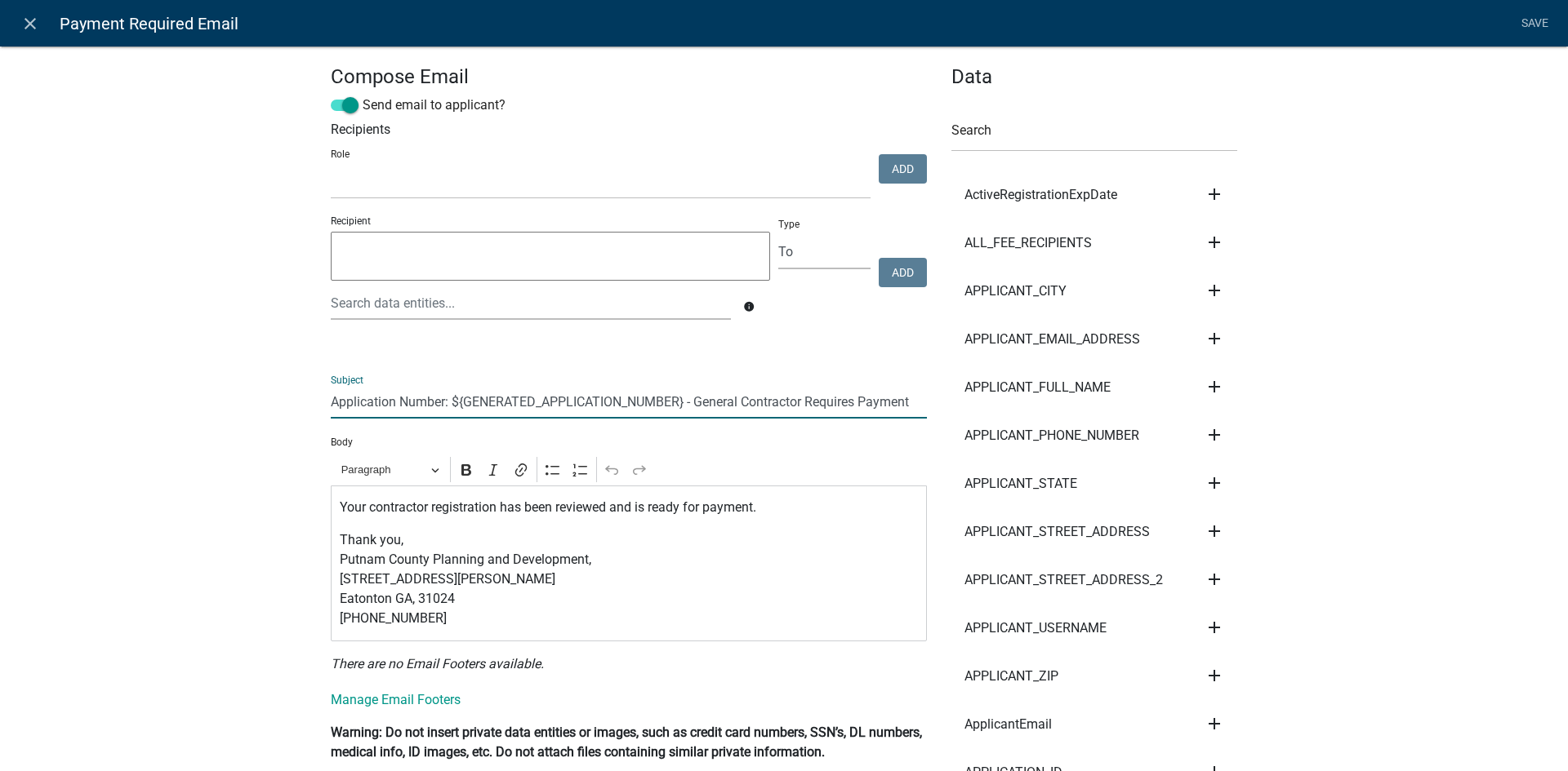
drag, startPoint x: 802, startPoint y: 402, endPoint x: 695, endPoint y: 397, distance: 107.1
click at [695, 397] on input "Application Number: ${GENERATED_APPLICATION_NUMBER} - General Contractor Requir…" at bounding box center [629, 401] width 596 height 33
click at [375, 511] on p "Your contractor registration has been reviewed and is ready for payment." at bounding box center [630, 508] width 579 height 20
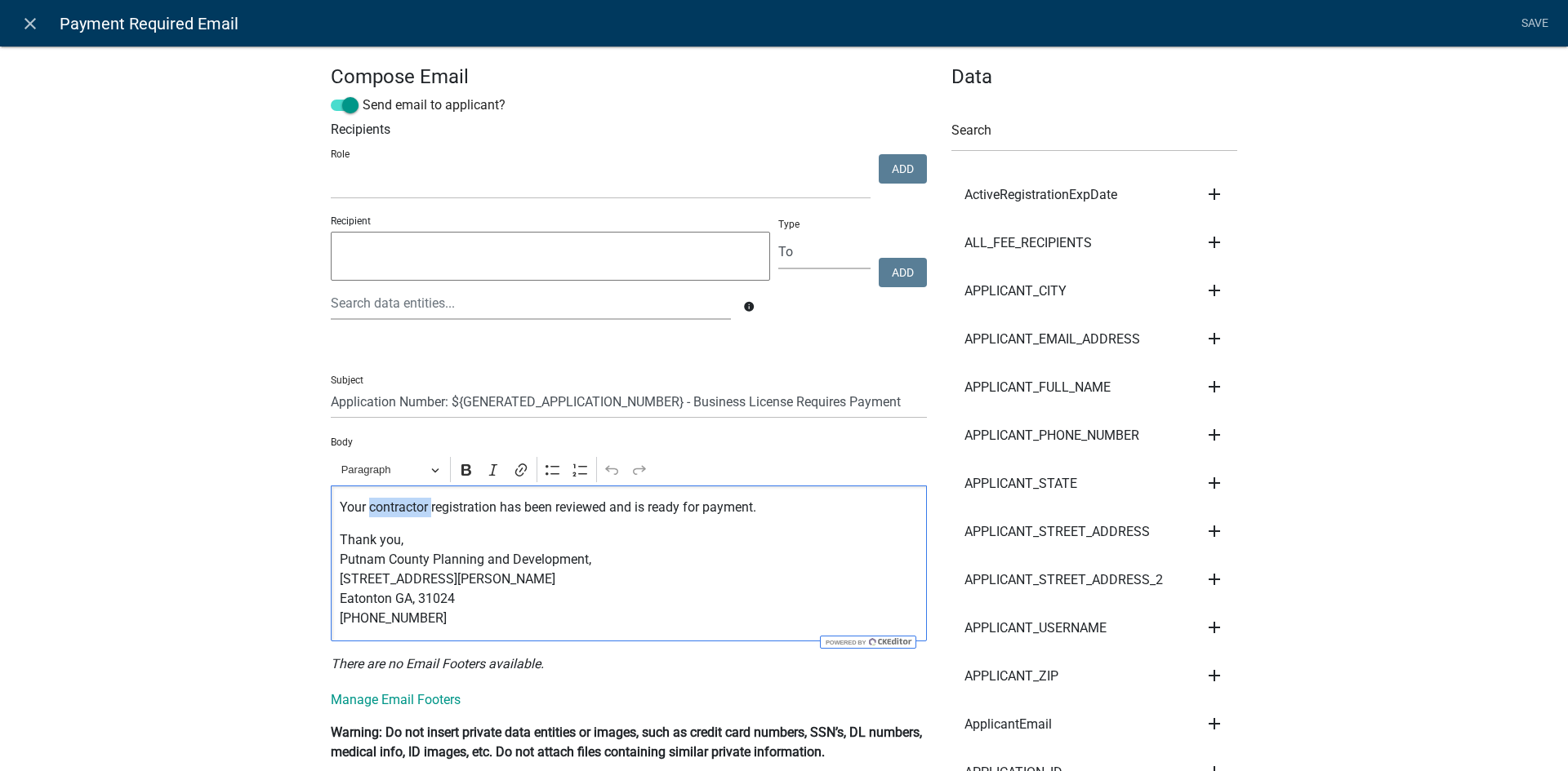
click at [375, 511] on p "Your contractor registration has been reviewed and is ready for payment." at bounding box center [630, 508] width 579 height 20
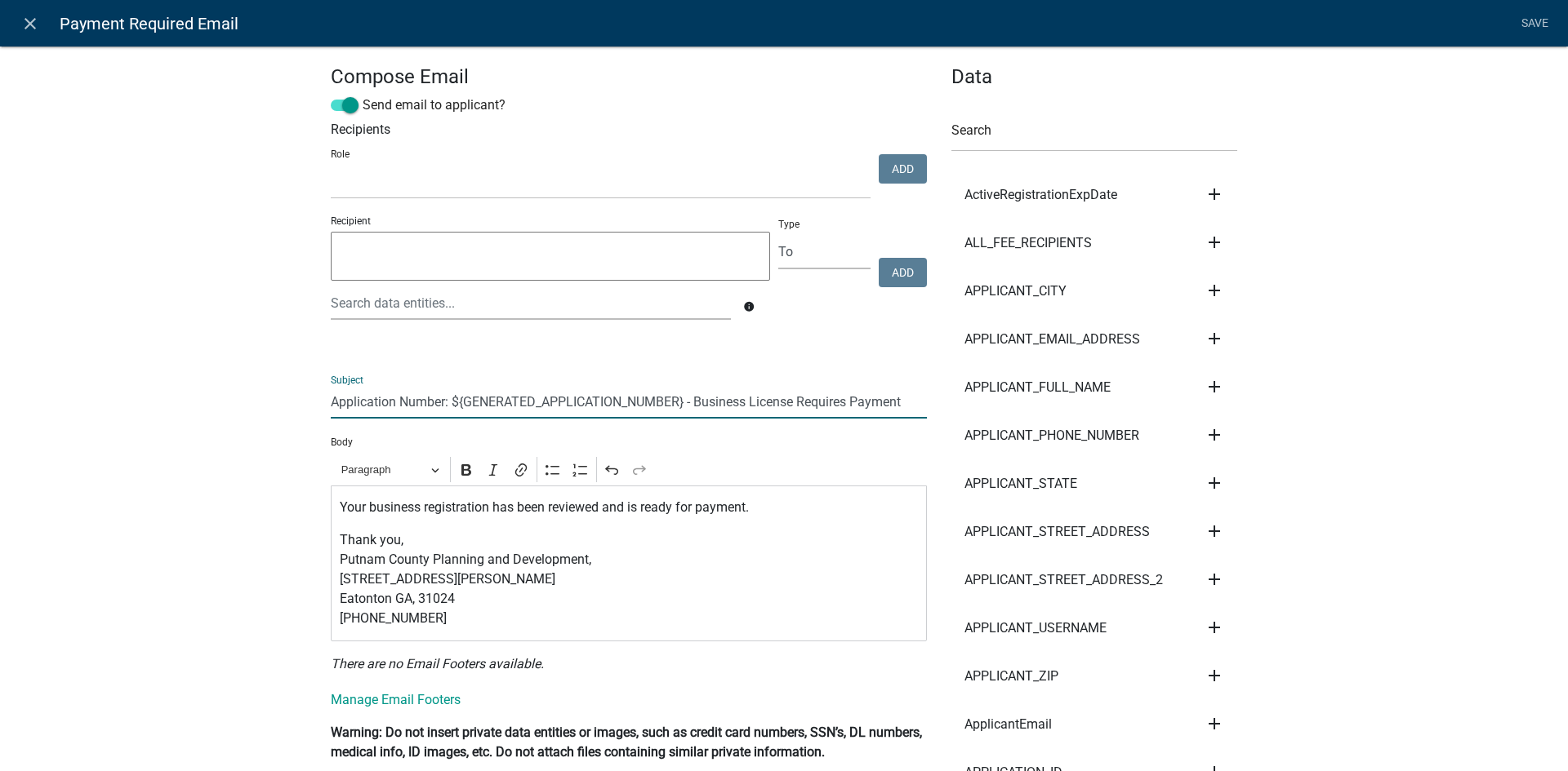
click at [762, 399] on input "Application Number: ${GENERATED_APPLICATION_NUMBER} - Business License Requires…" at bounding box center [629, 401] width 596 height 33
click at [765, 403] on input "Application Number: ${GENERATED_APPLICATION_NUMBER} - Business Registration Req…" at bounding box center [629, 401] width 596 height 33
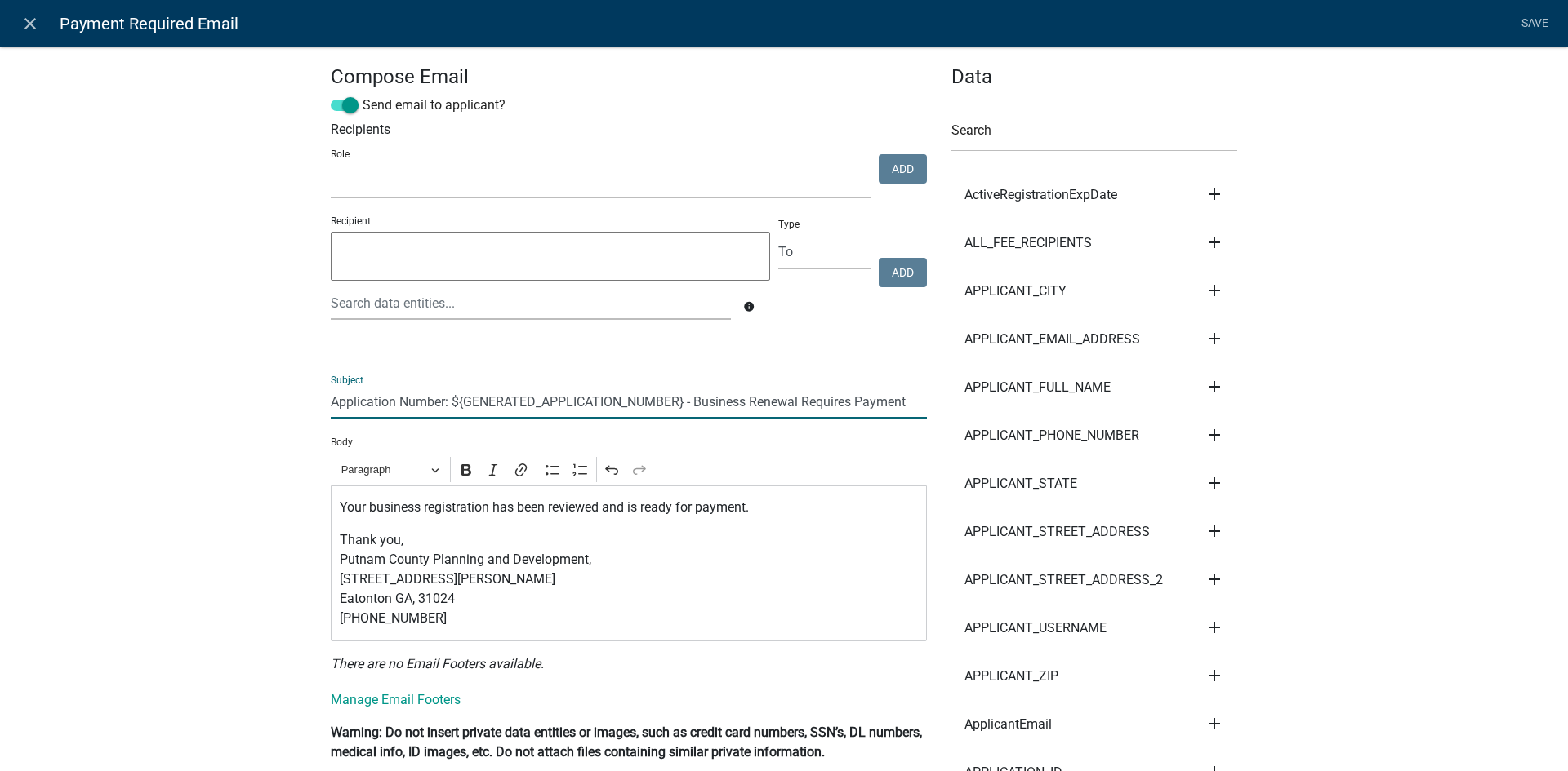
drag, startPoint x: 797, startPoint y: 401, endPoint x: 761, endPoint y: 408, distance: 36.7
click at [761, 408] on input "Application Number: ${GENERATED_APPLICATION_NUMBER} - Business Renewal Requires…" at bounding box center [629, 401] width 596 height 33
type input "Application Number: ${GENERATED_APPLICATION_NUMBER} - Business Registration Req…"
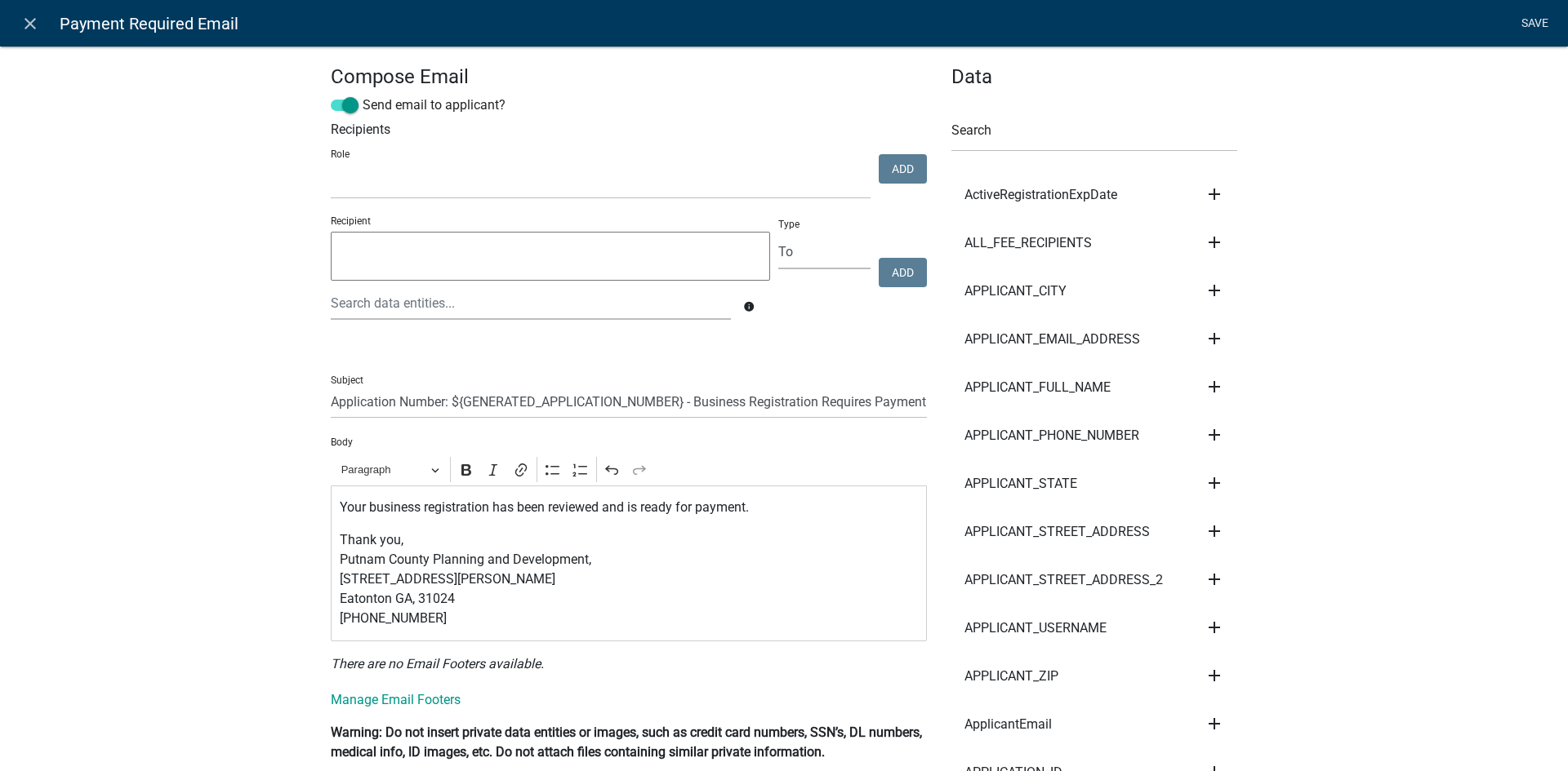
click at [1534, 27] on link "Save" at bounding box center [1534, 23] width 41 height 31
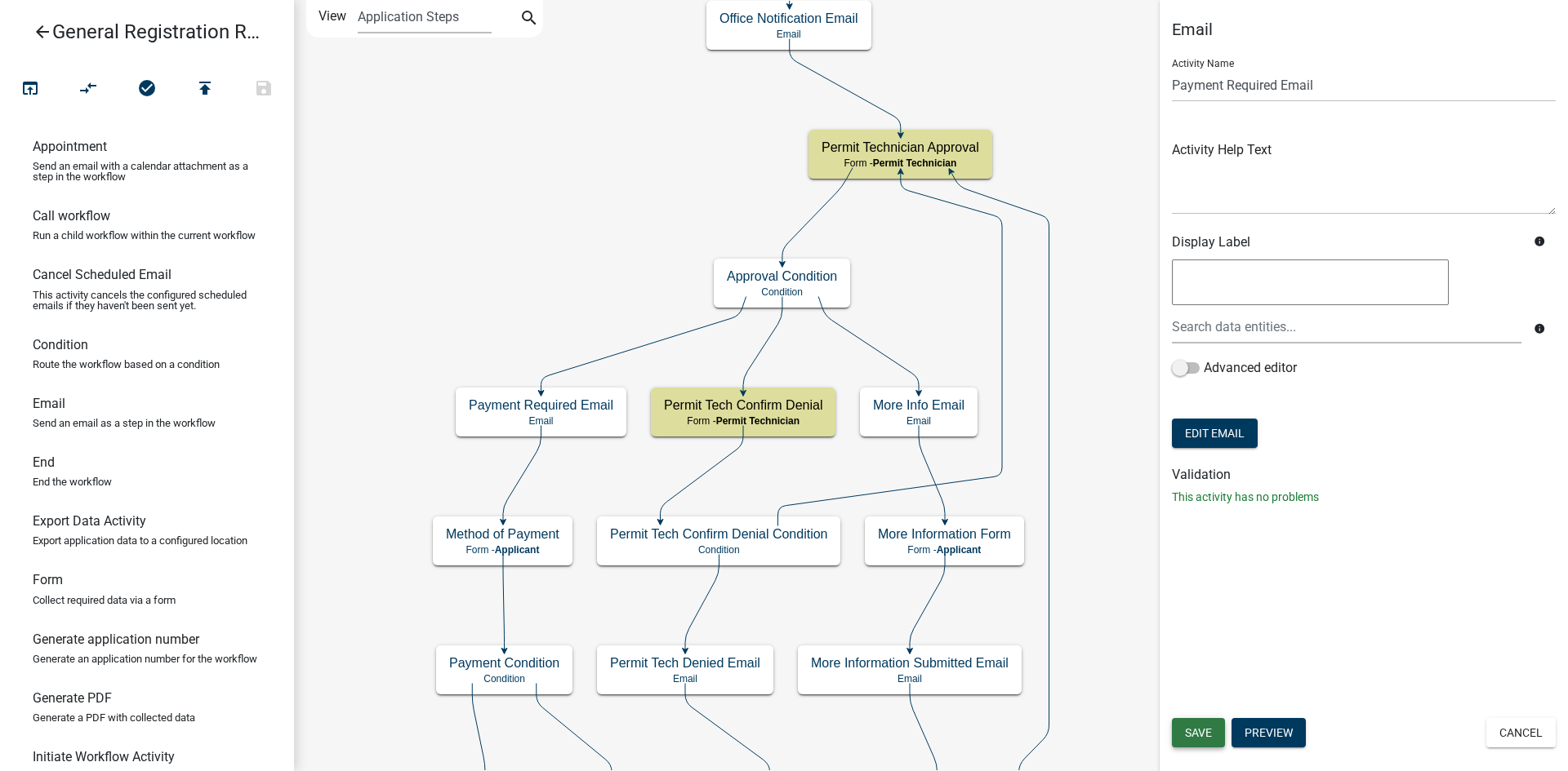
click at [1204, 736] on span "Save" at bounding box center [1198, 733] width 27 height 13
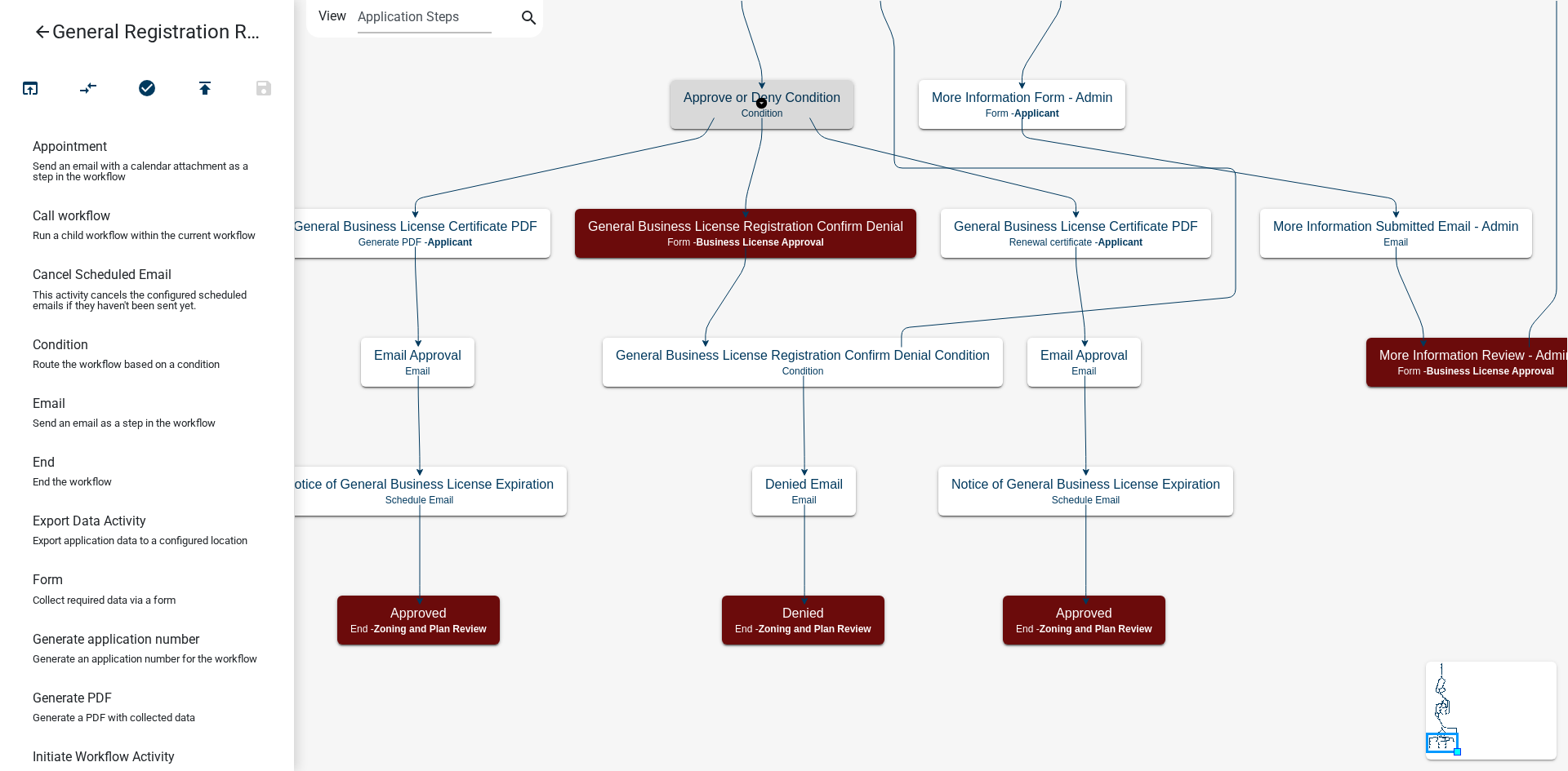
click at [828, 109] on p "Condition" at bounding box center [762, 113] width 157 height 12
click at [827, 109] on p "Condition" at bounding box center [762, 113] width 157 height 12
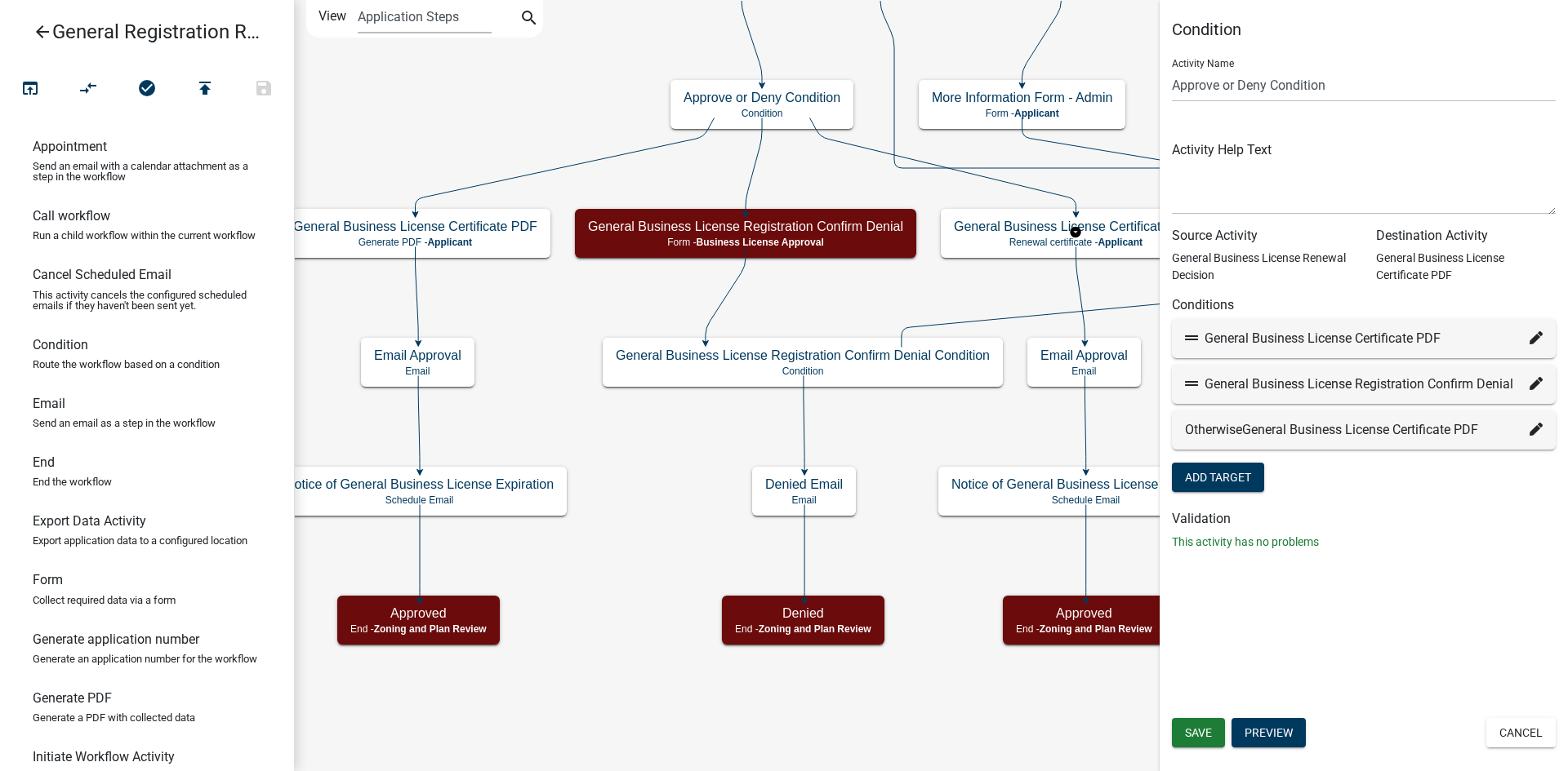
click at [1537, 335] on icon at bounding box center [1536, 337] width 13 height 13
select select "34: 66e28859-0924-4c86-969b-be5baec9bc56"
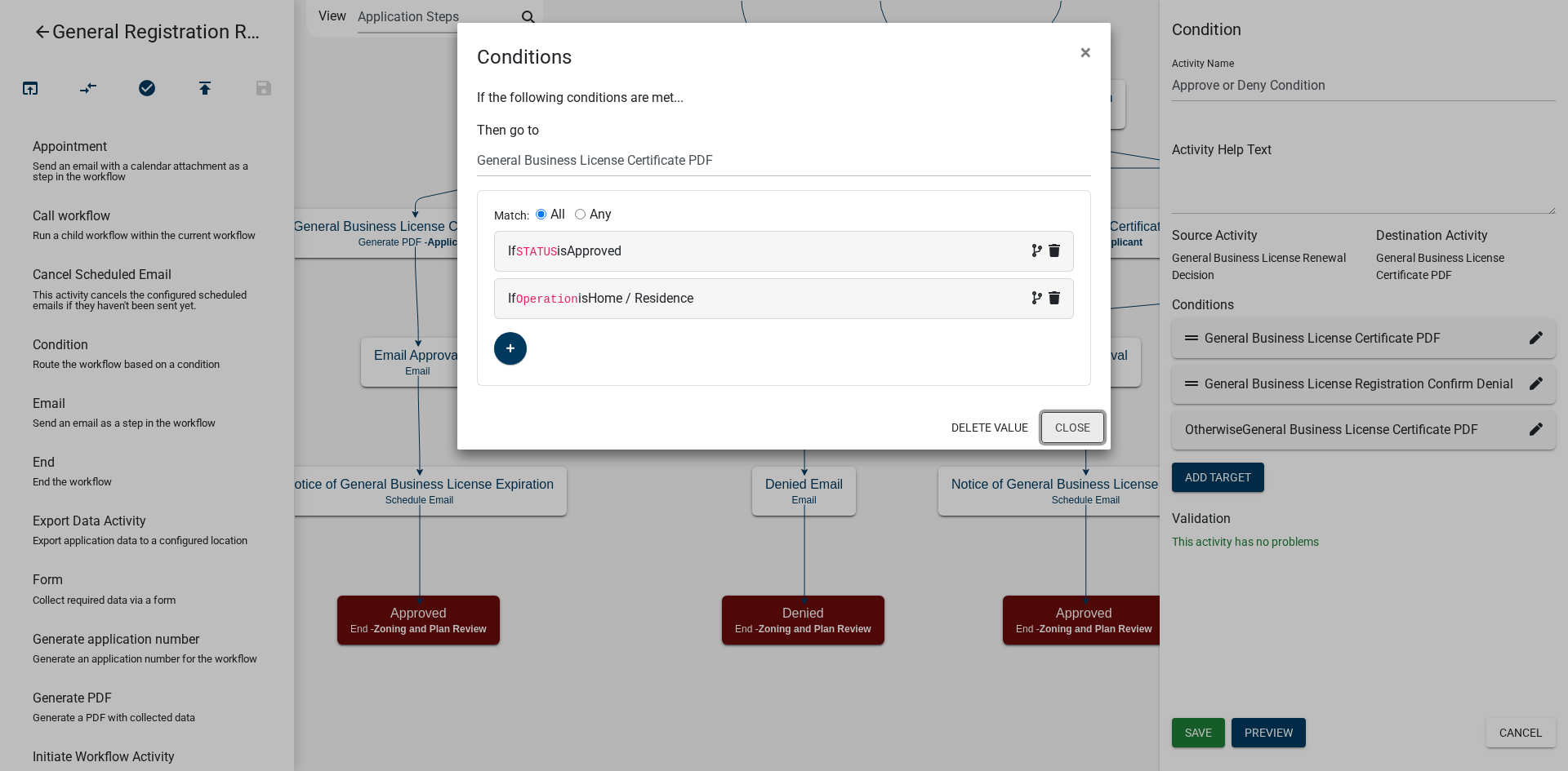
click at [1089, 422] on button "Close" at bounding box center [1073, 427] width 63 height 31
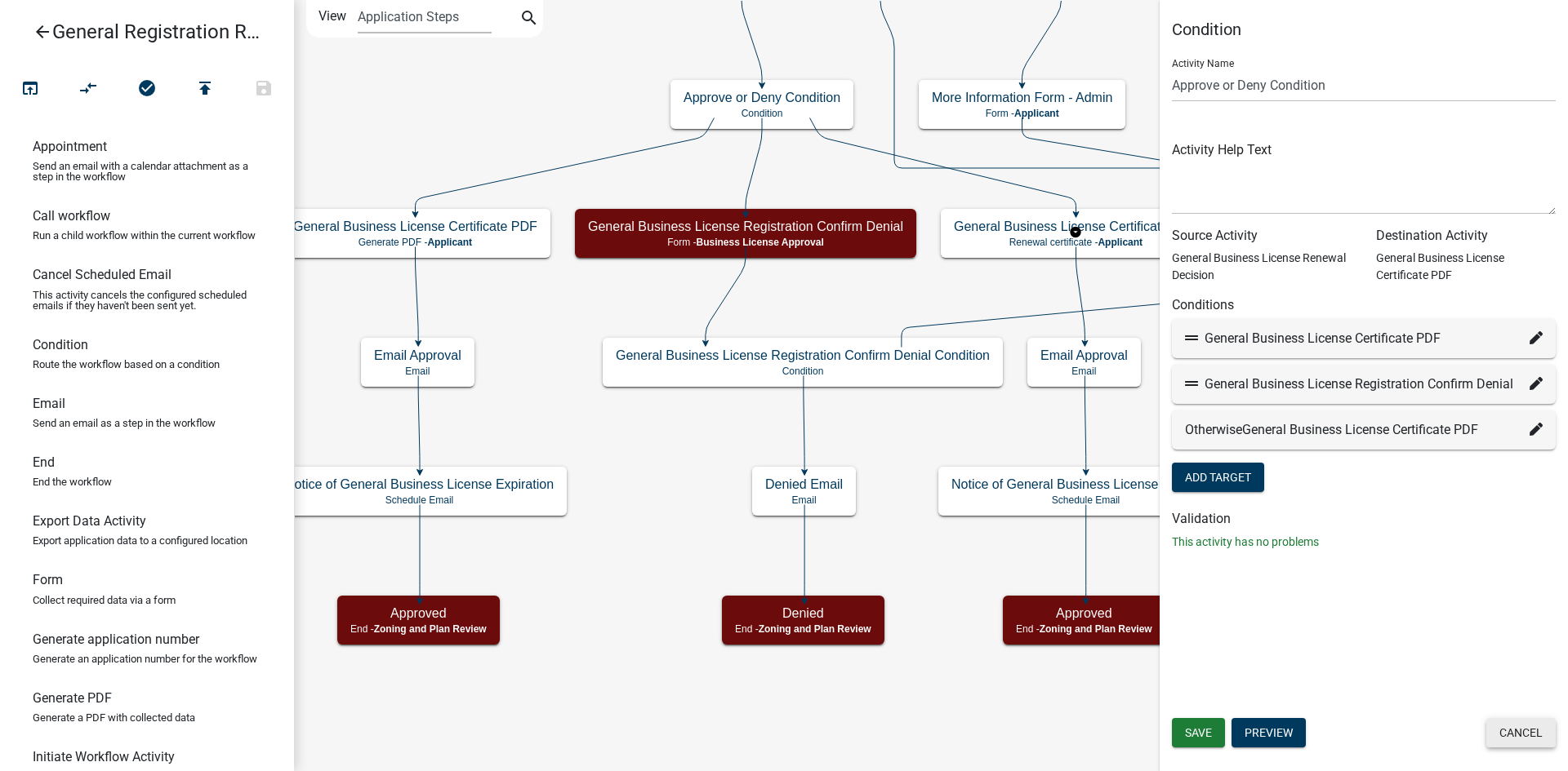
click at [1518, 730] on button "Cancel" at bounding box center [1520, 733] width 69 height 30
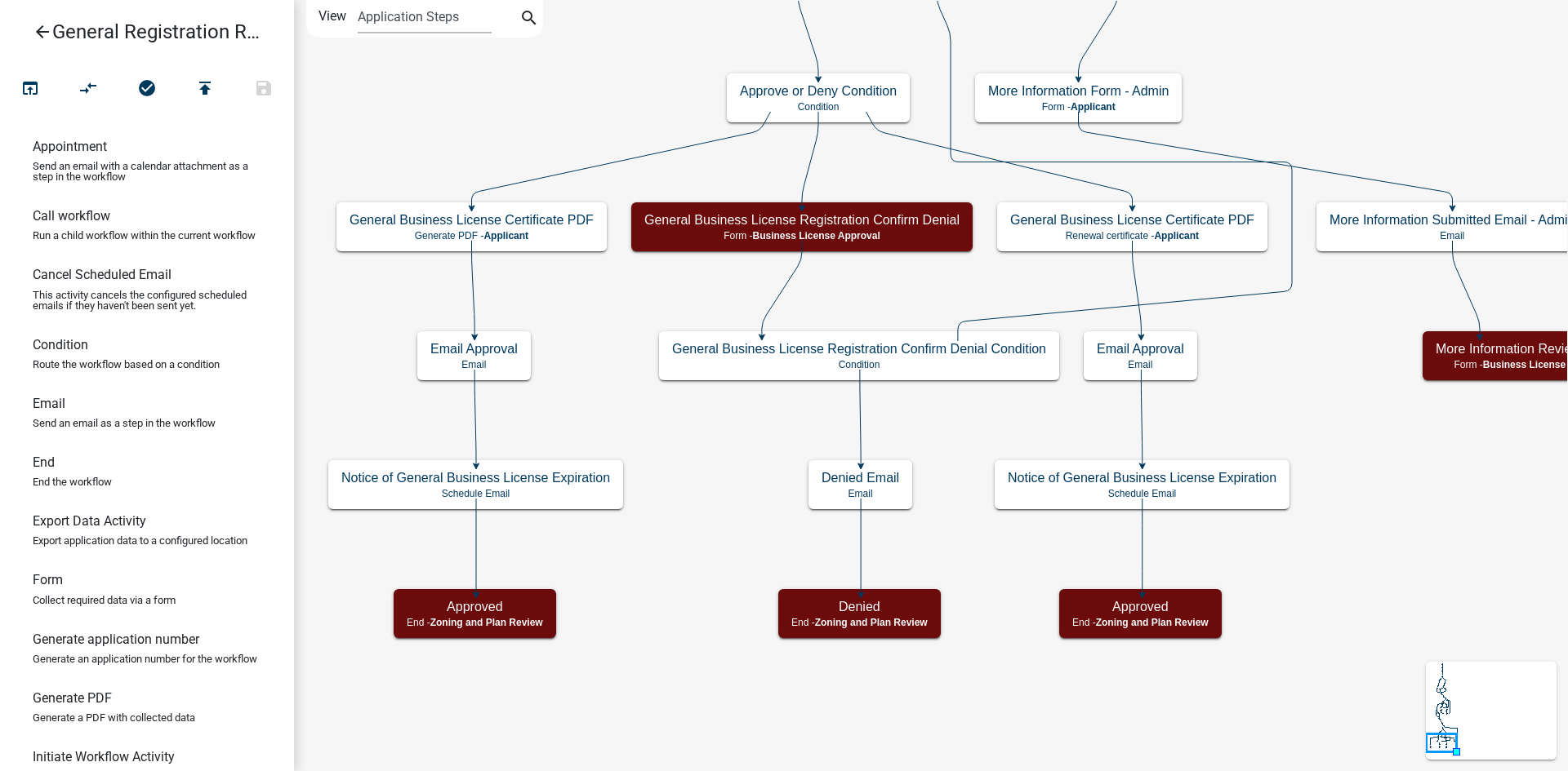
click at [1297, 384] on icon "Start Start - Applicant Notify Approvers Email Email Approval Email Approved En…" at bounding box center [968, 386] width 1347 height 770
click at [590, 317] on icon "Start Start - Applicant Notify Approvers Email Email Approval Email Approved En…" at bounding box center [968, 386] width 1347 height 770
click at [514, 360] on p "Email" at bounding box center [474, 364] width 88 height 12
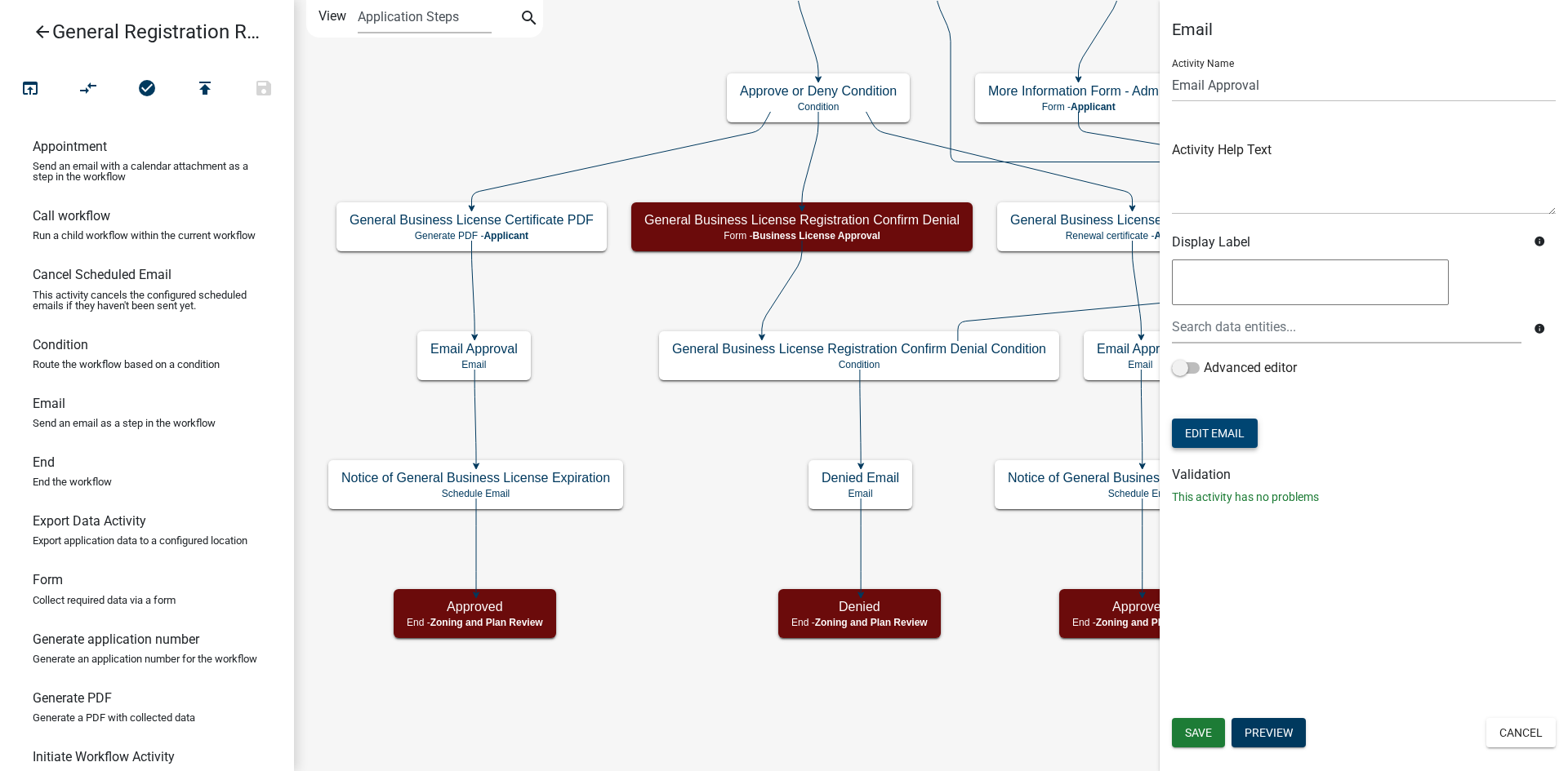
click at [1232, 427] on button "Edit Email" at bounding box center [1214, 433] width 86 height 30
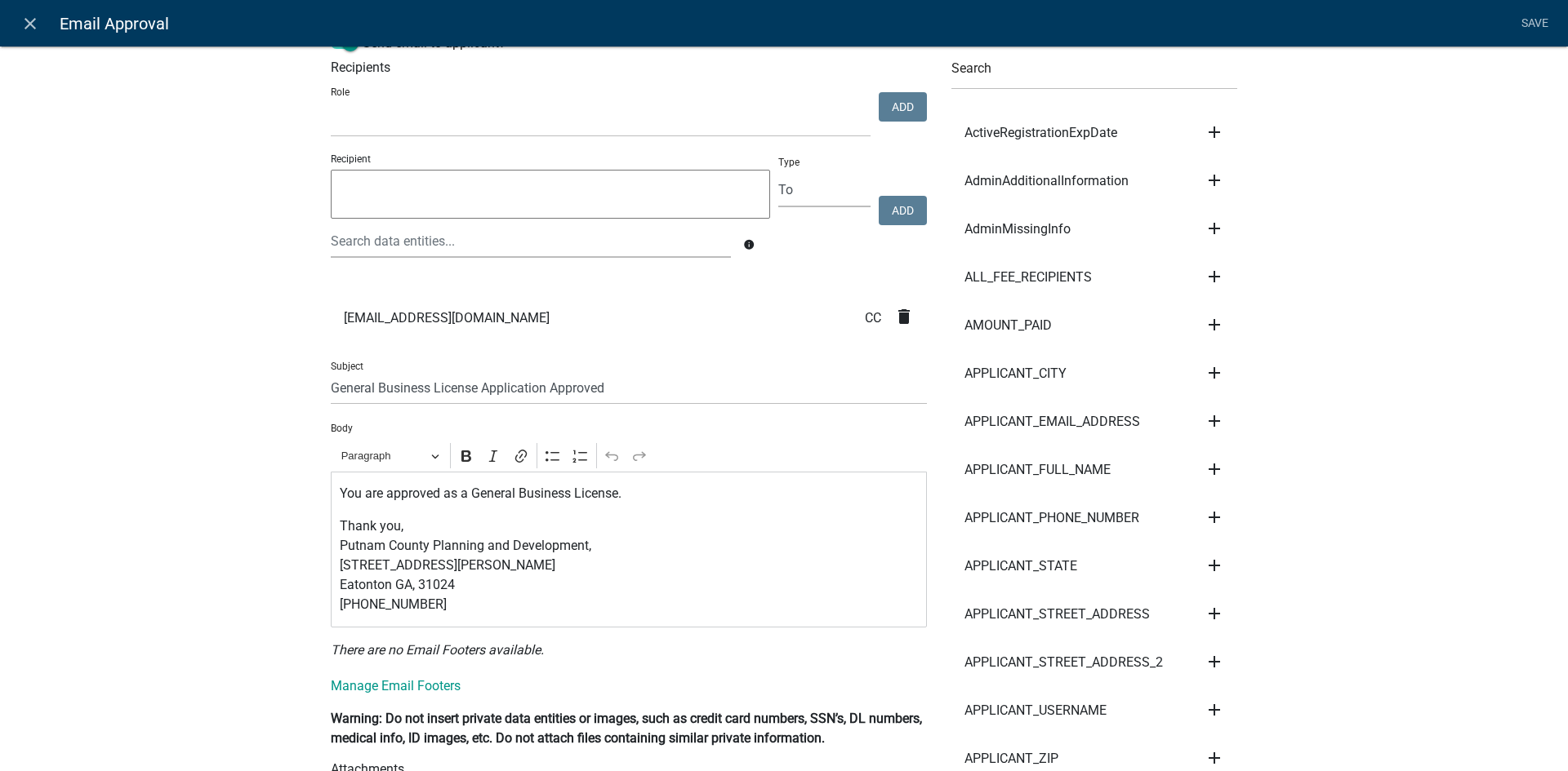
scroll to position [82, 0]
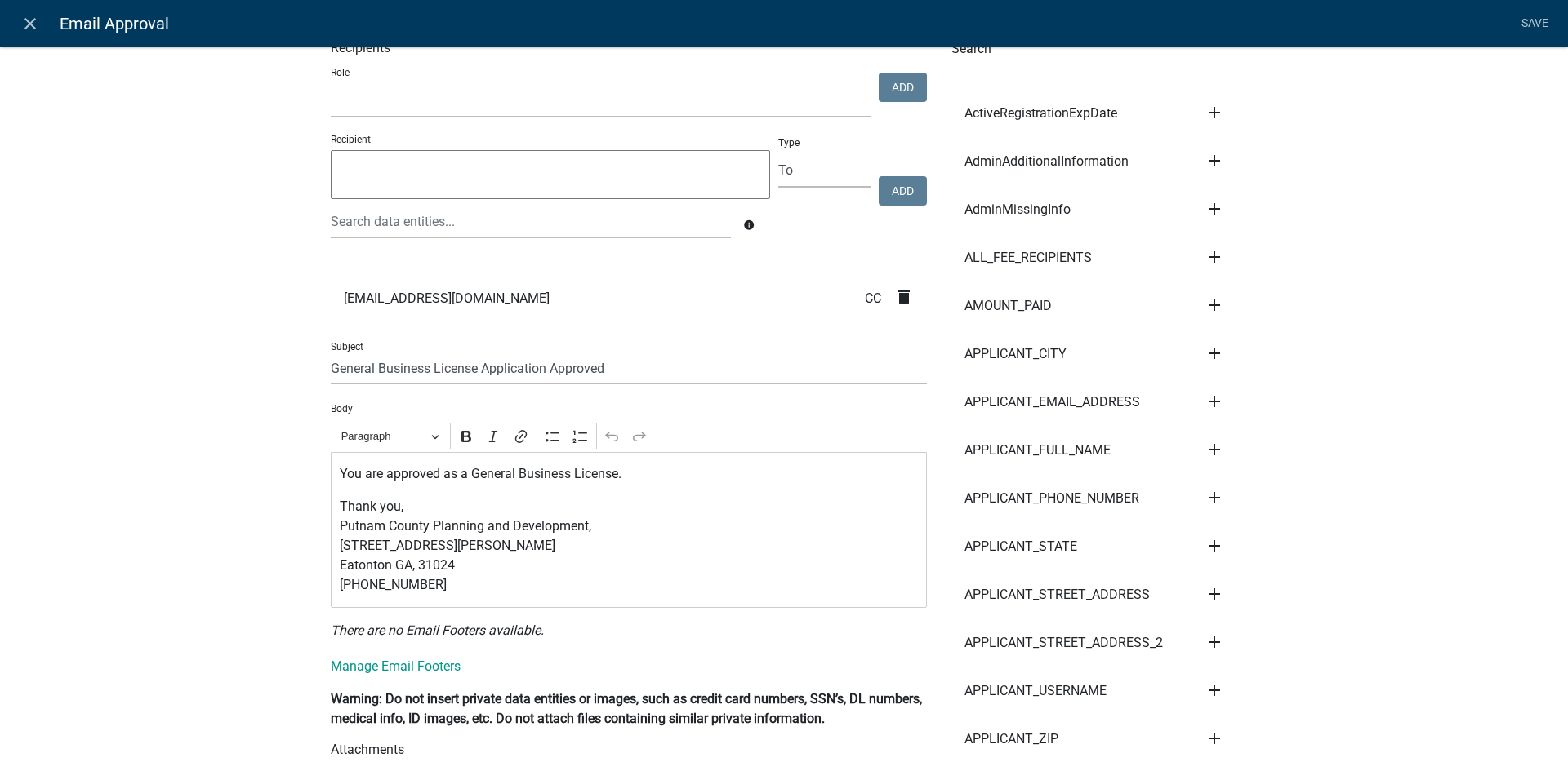
click at [450, 473] on p "You are approved as a General Business License." at bounding box center [630, 474] width 579 height 20
click at [331, 375] on input "General Business License Application Approved" at bounding box center [629, 368] width 596 height 33
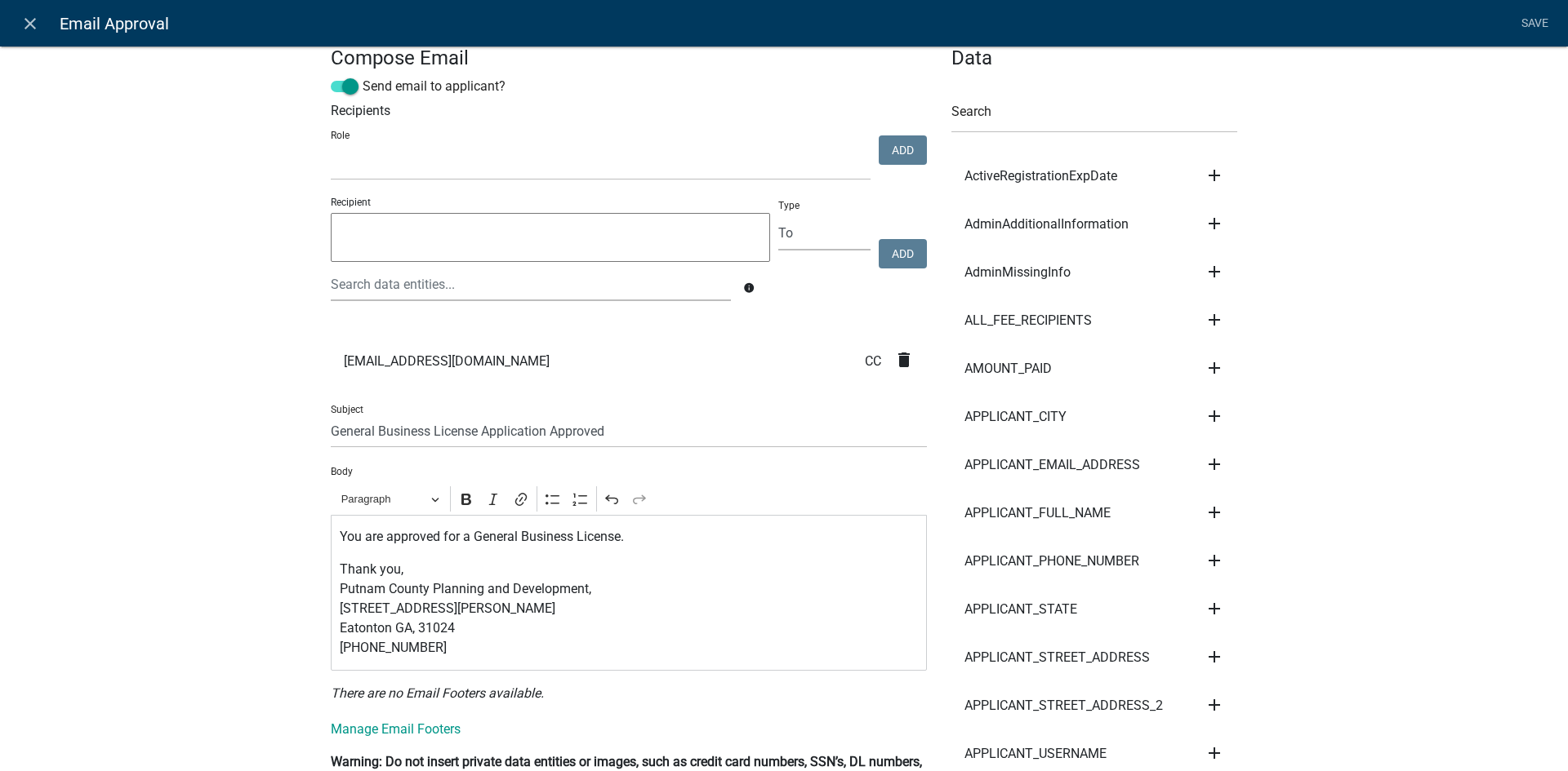
scroll to position [0, 0]
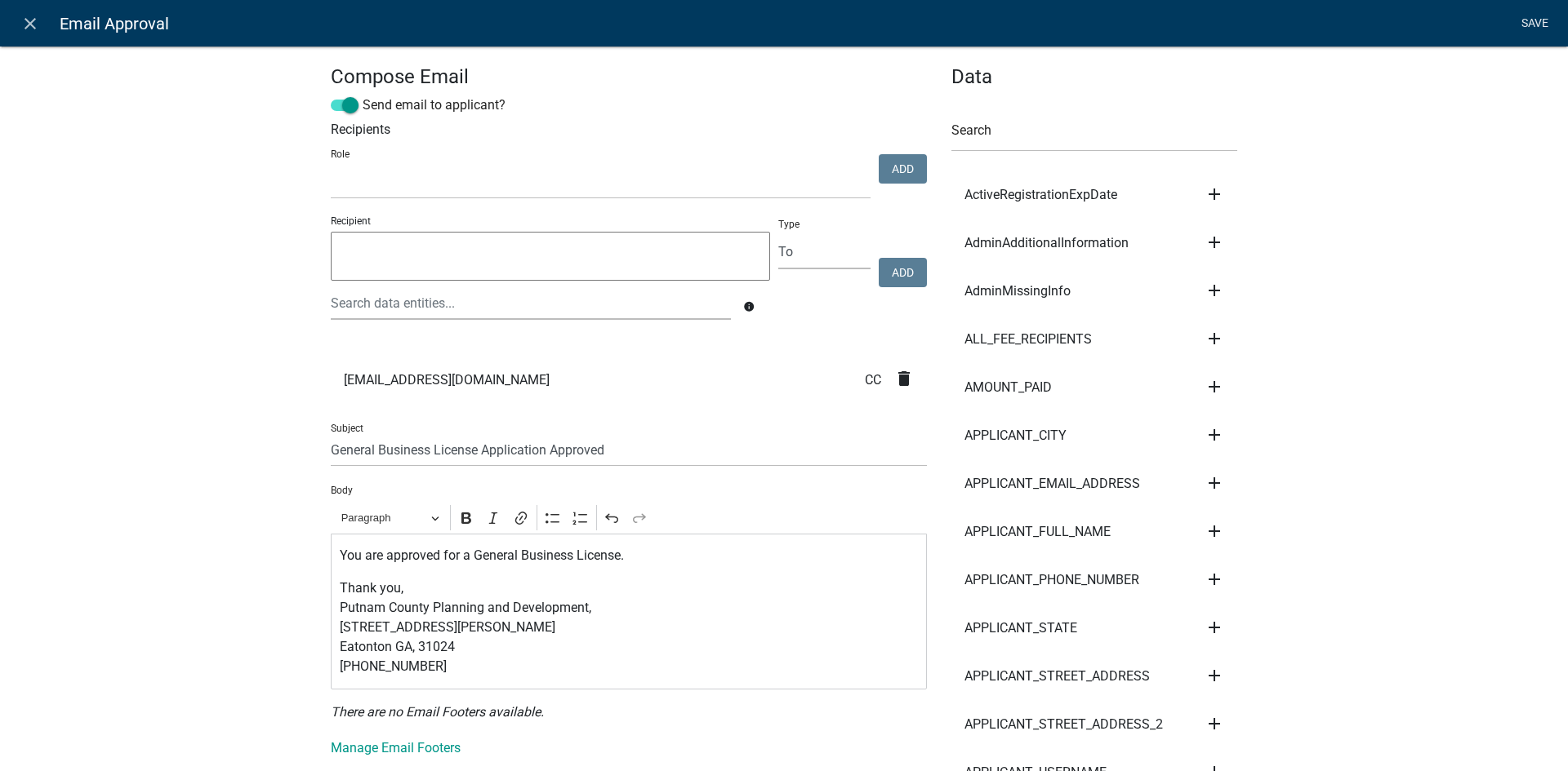
click at [1532, 27] on link "Save" at bounding box center [1534, 23] width 41 height 31
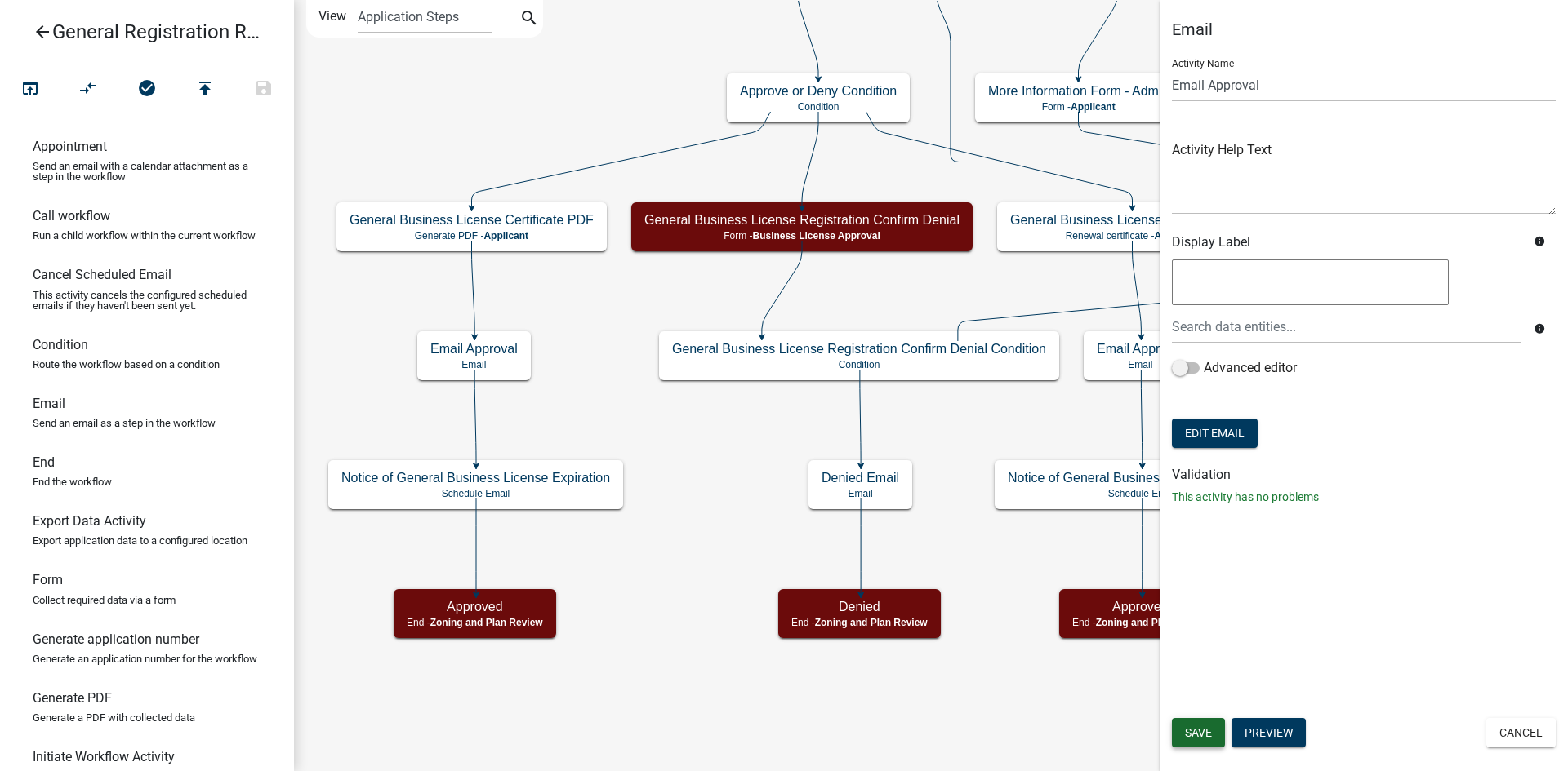
click at [1198, 727] on span "Save" at bounding box center [1198, 733] width 27 height 13
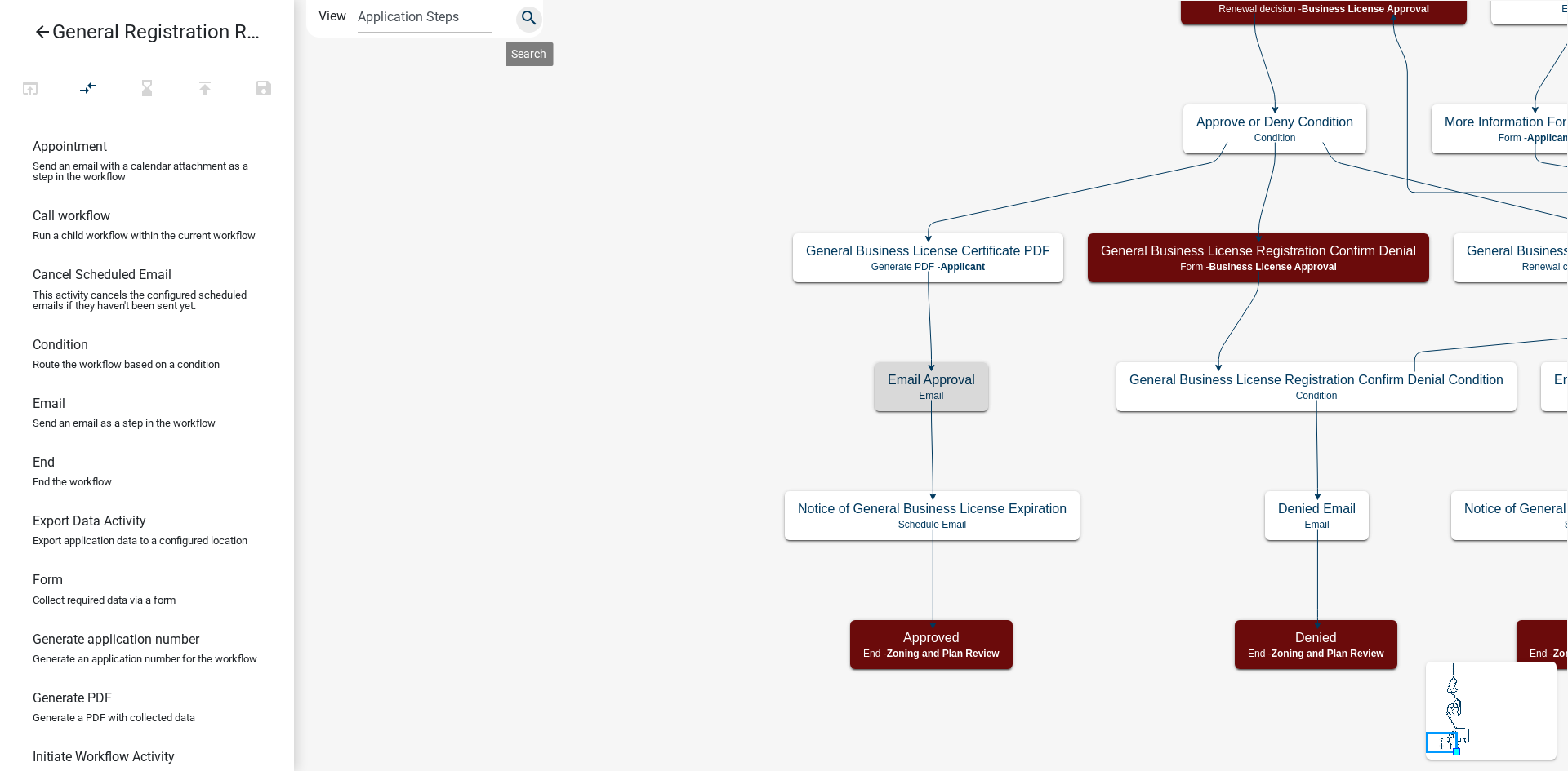
click at [526, 14] on icon "search" at bounding box center [530, 19] width 20 height 23
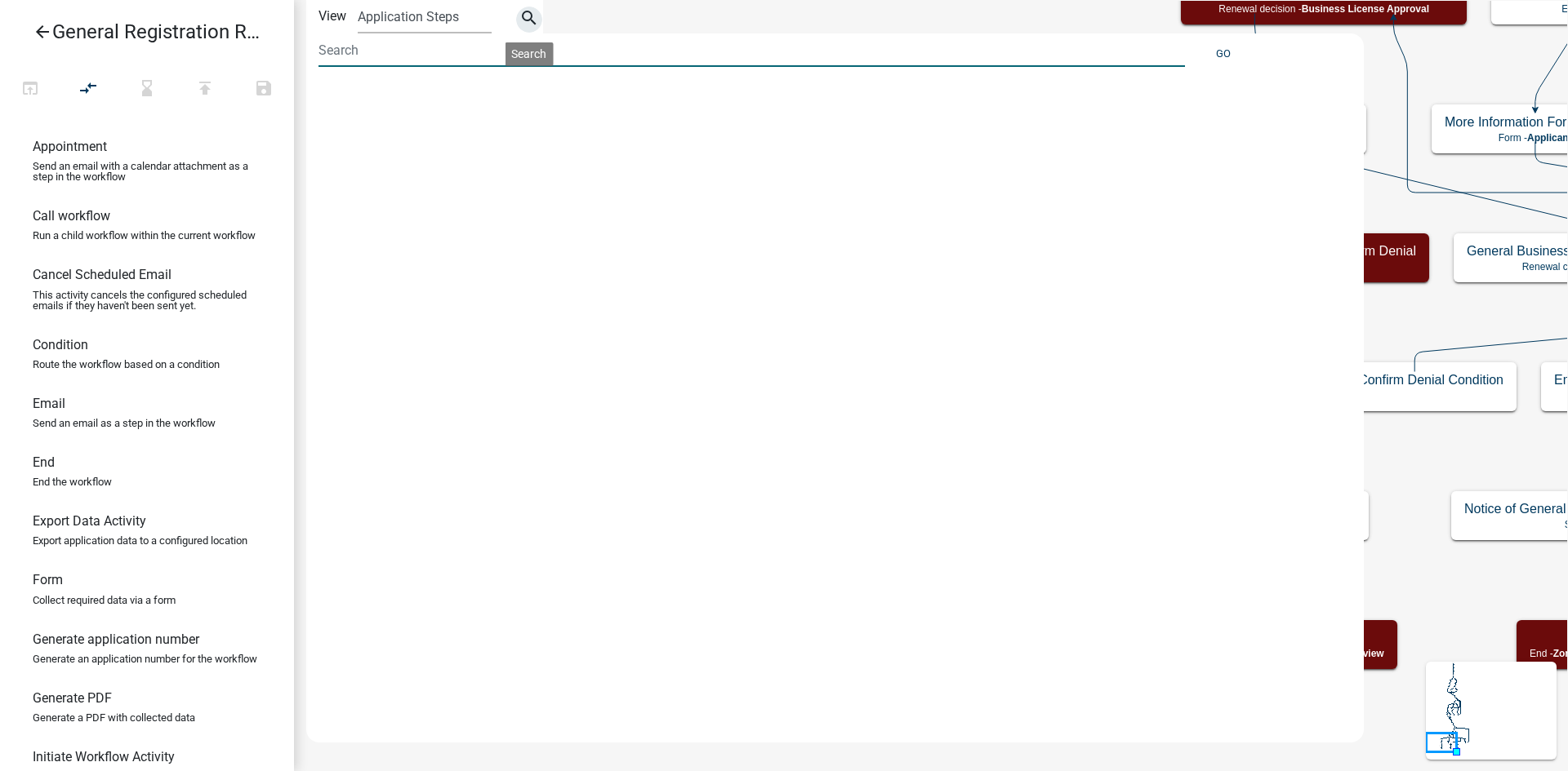
click at [421, 63] on input at bounding box center [752, 50] width 866 height 33
type input "contractor"
click at [443, 288] on div "SolidWaste (Occupation Registration)" at bounding box center [819, 399] width 1027 height 634
drag, startPoint x: 336, startPoint y: 48, endPoint x: 308, endPoint y: 41, distance: 28.9
click at [308, 41] on div "contractor" at bounding box center [752, 57] width 891 height 48
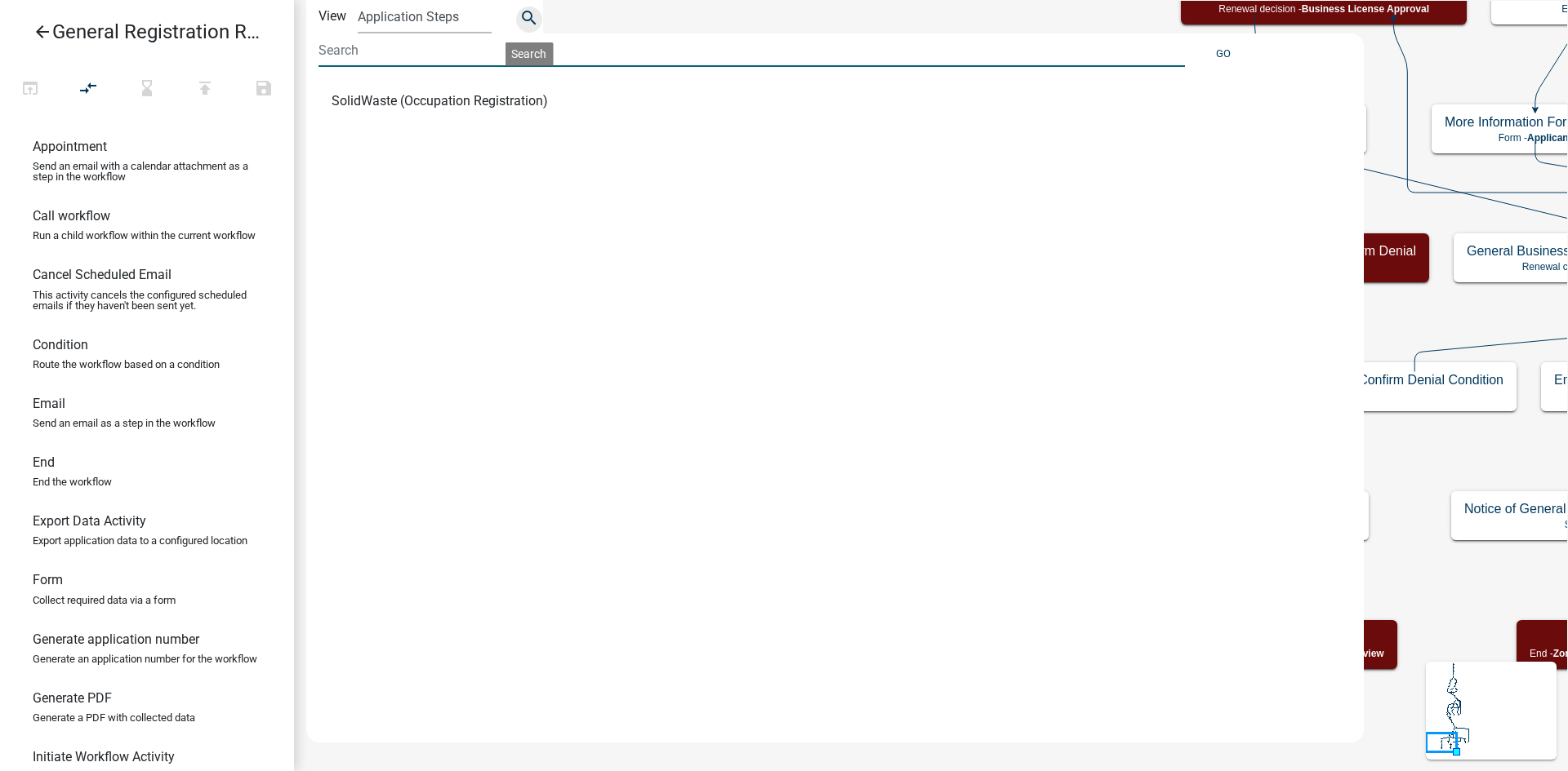
click at [529, 22] on icon "search" at bounding box center [530, 19] width 20 height 23
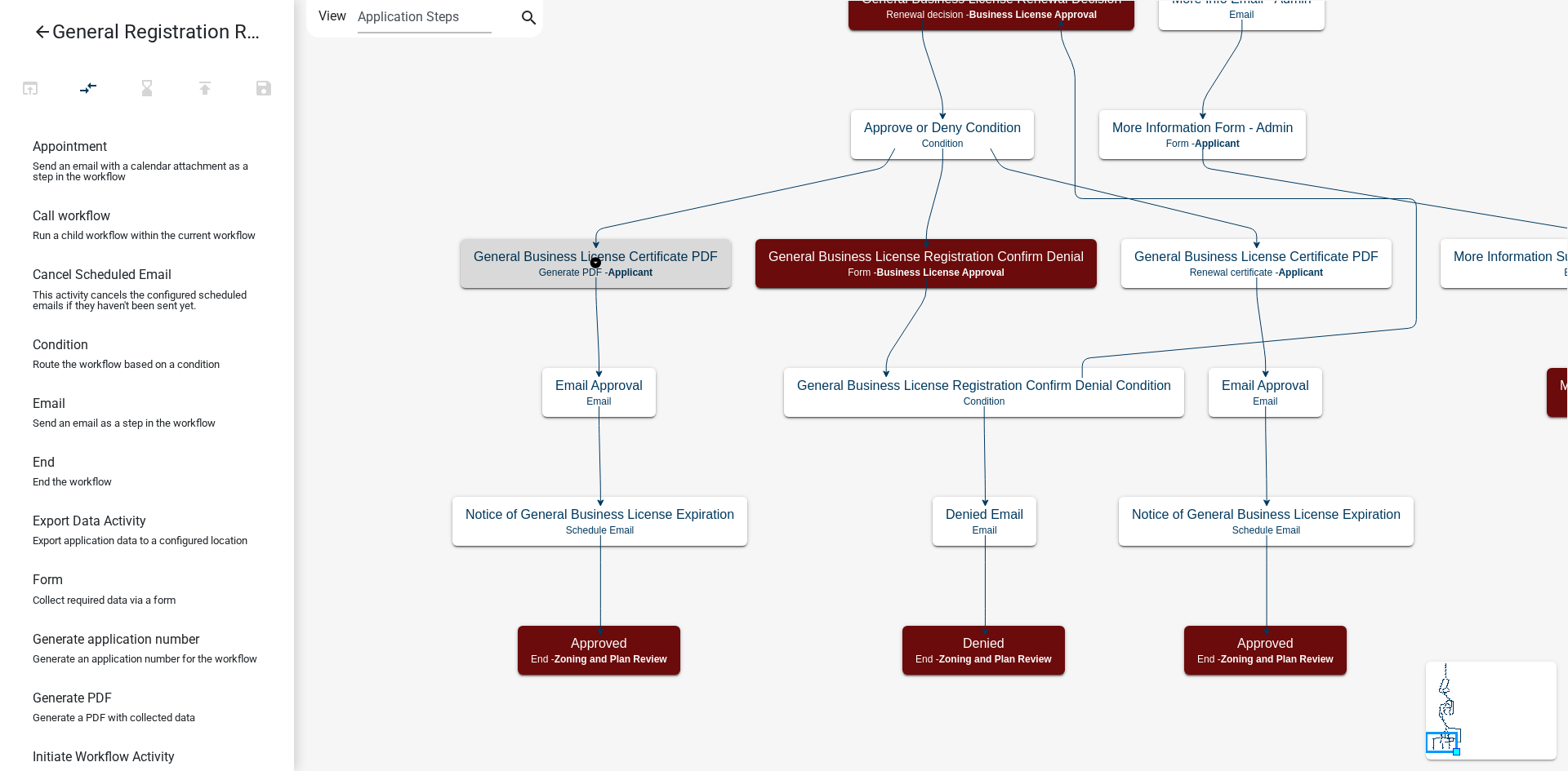
click at [701, 265] on div "General Business License Certificate PDF Generate PDF - Applicant" at bounding box center [595, 263] width 271 height 49
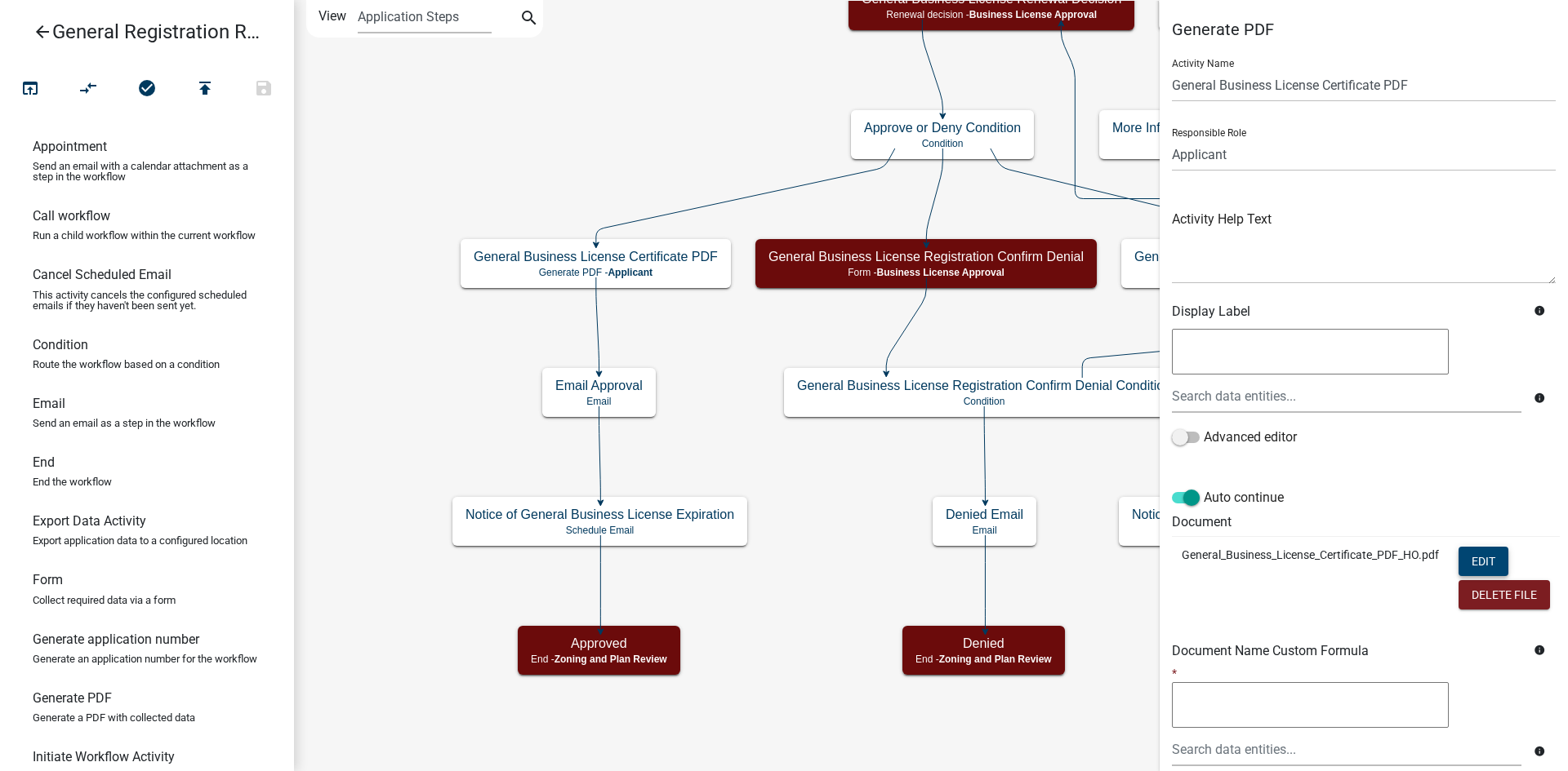
click at [1481, 559] on button "Edit" at bounding box center [1483, 561] width 50 height 30
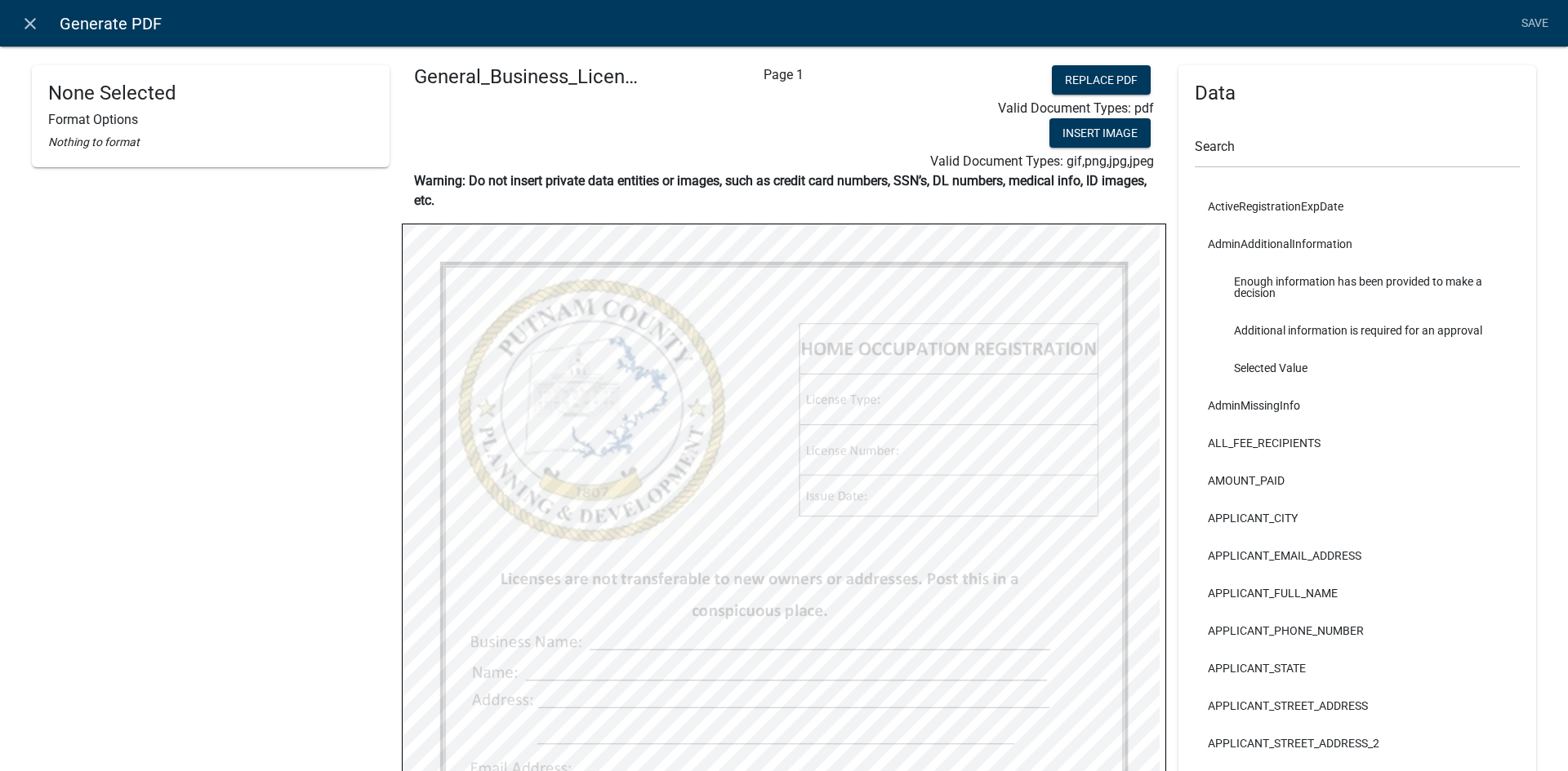
select select
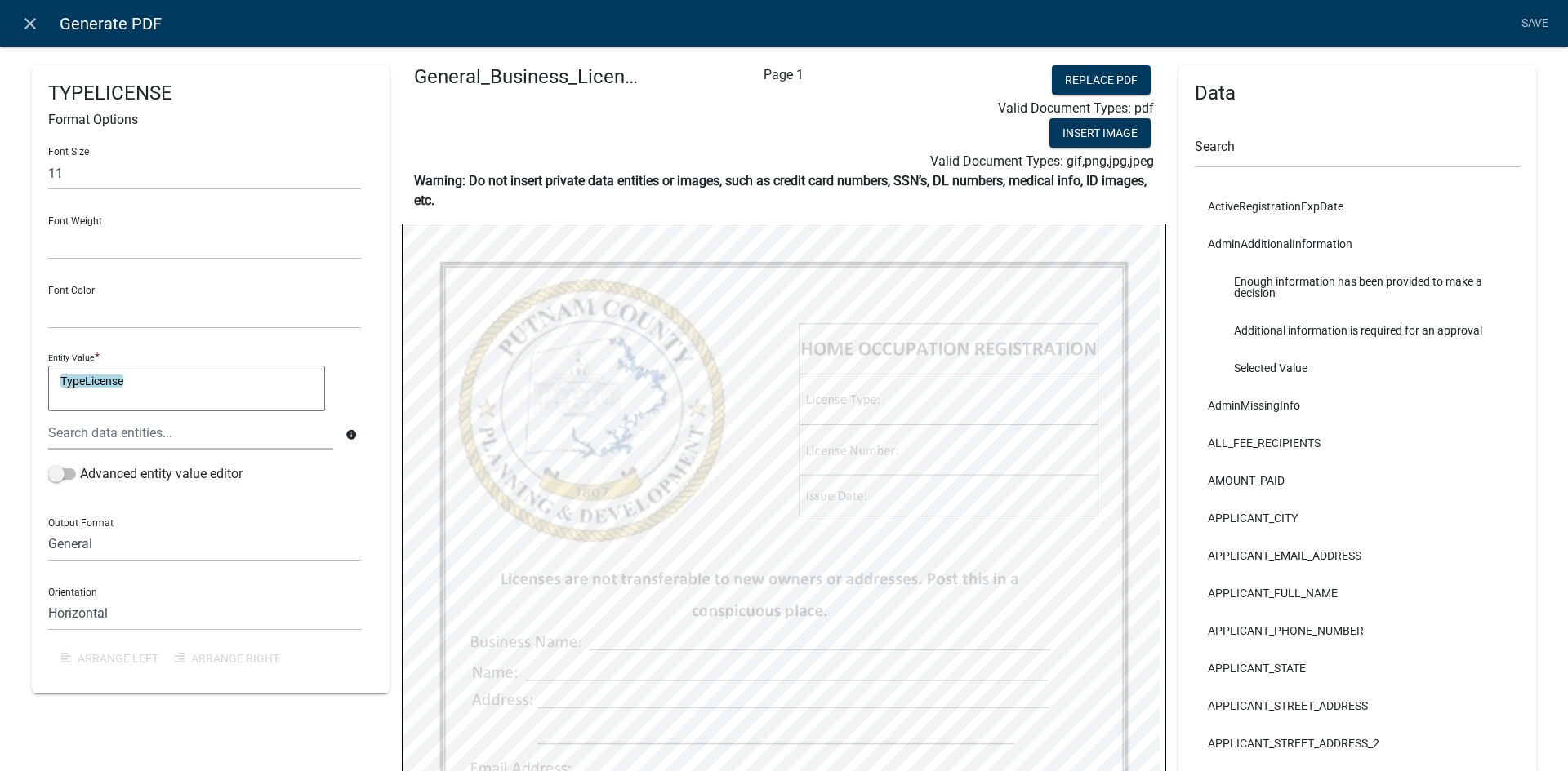
select select
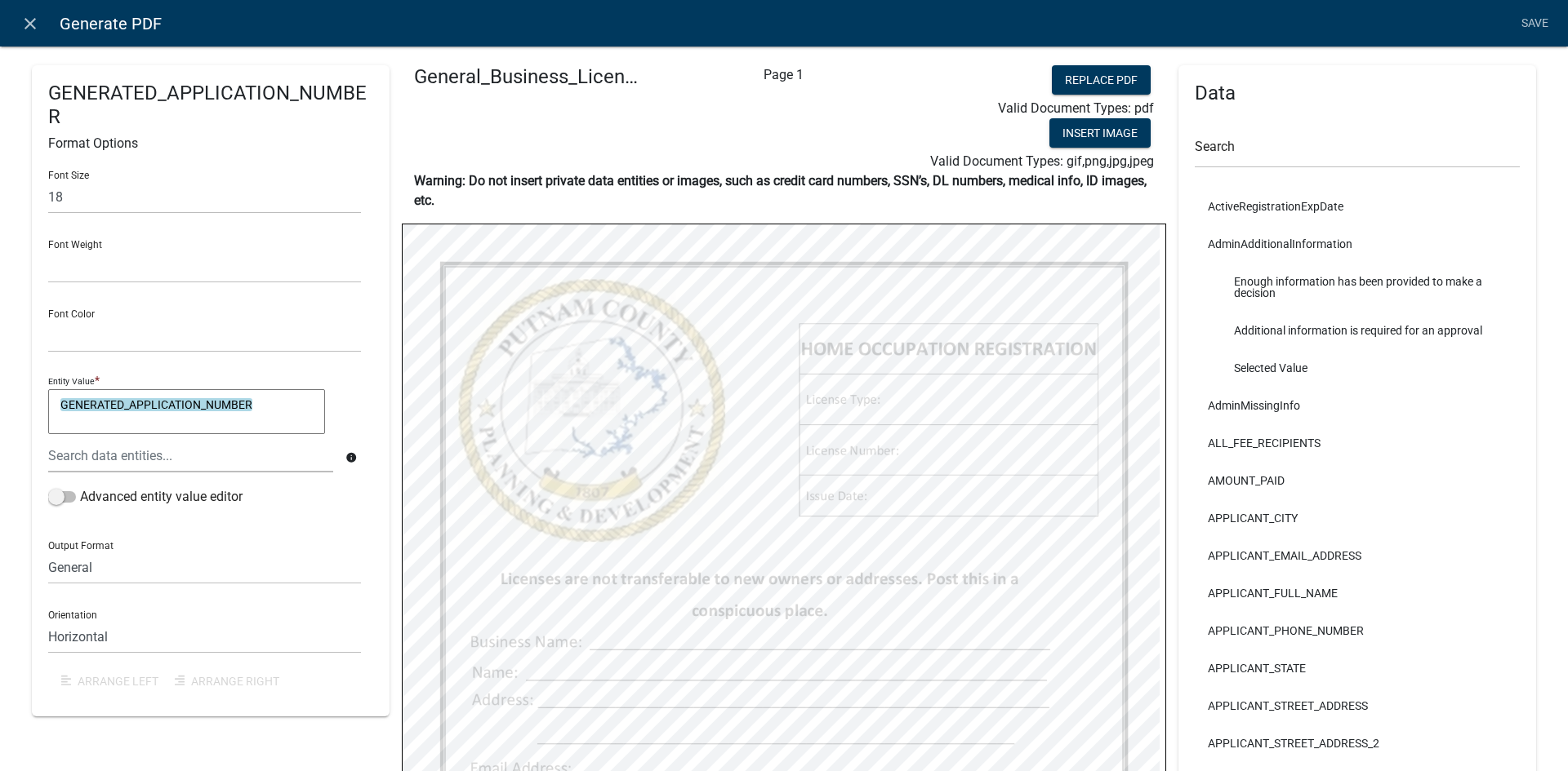
select select
select select "4"
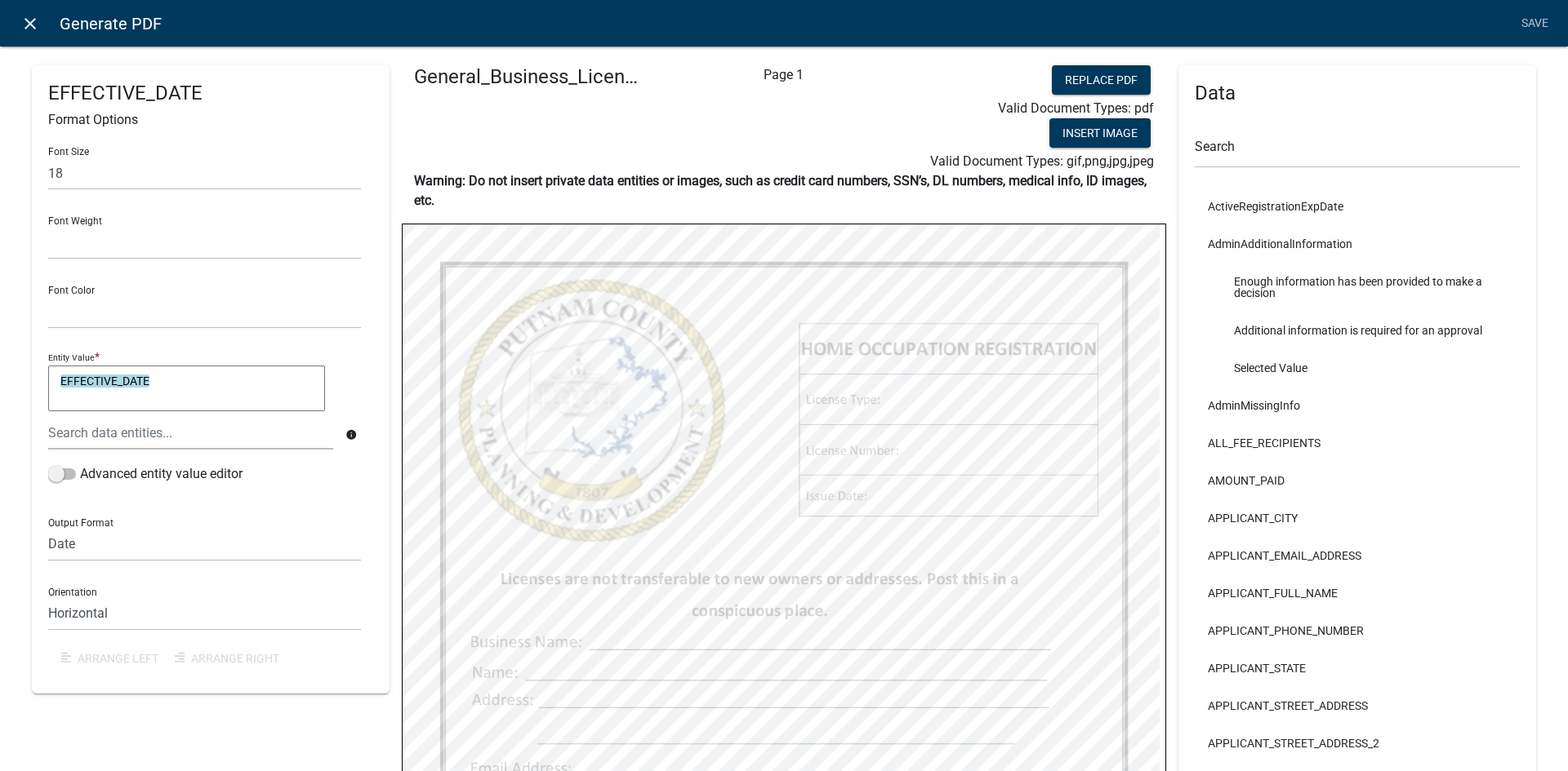
click at [42, 26] on link "close" at bounding box center [29, 23] width 33 height 33
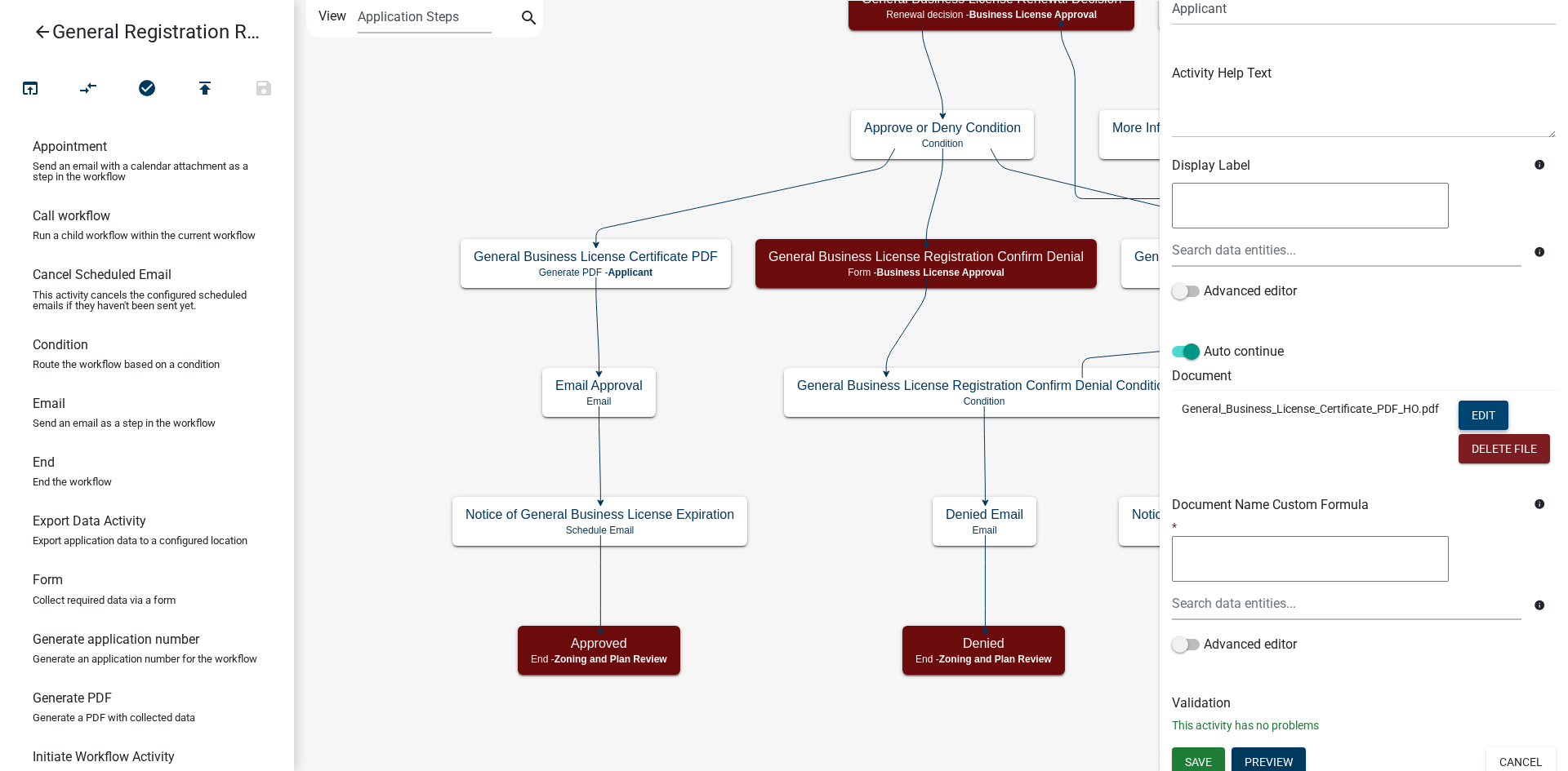
scroll to position [168, 0]
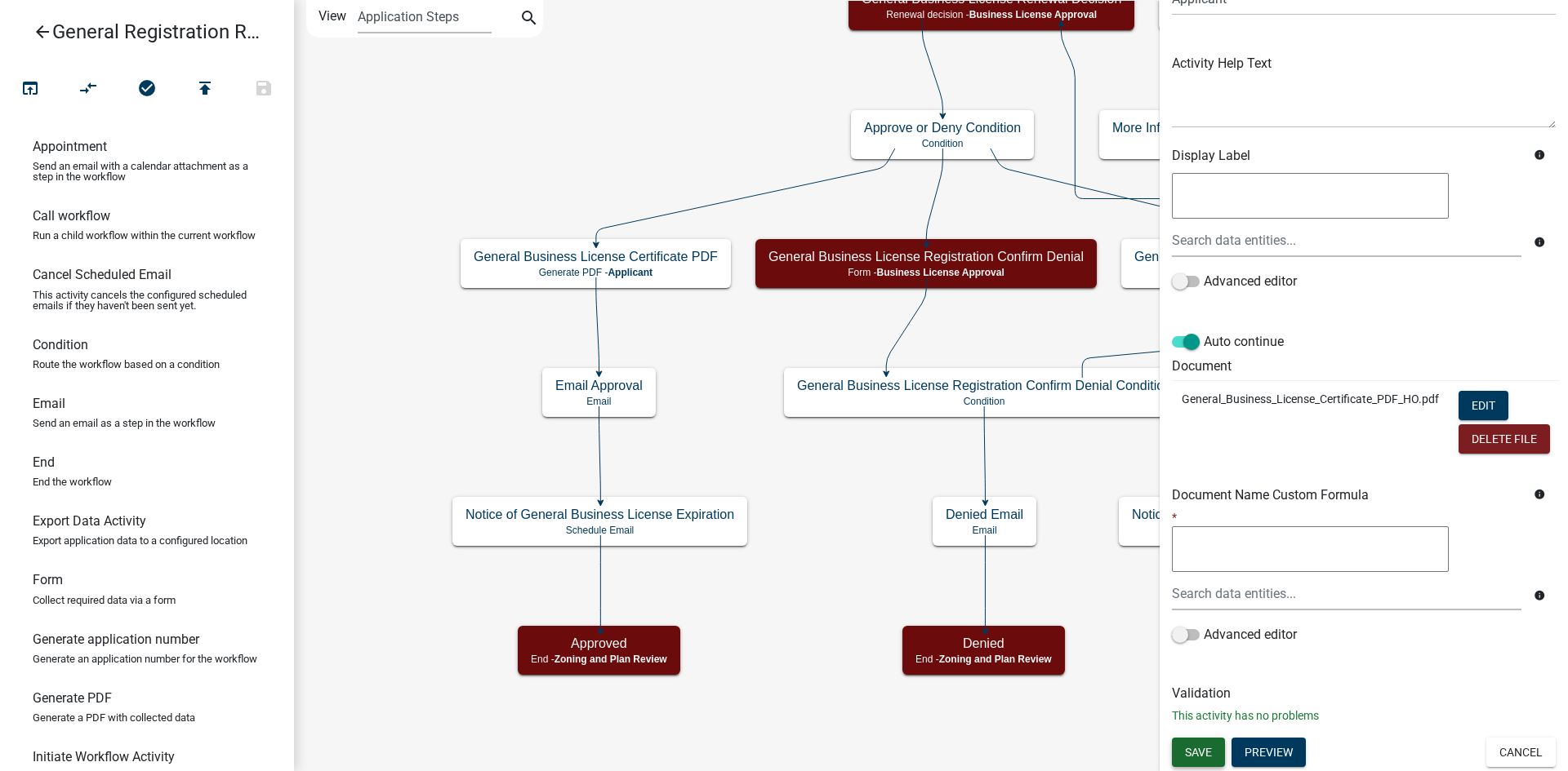
click at [1211, 745] on span "Save" at bounding box center [1198, 751] width 27 height 13
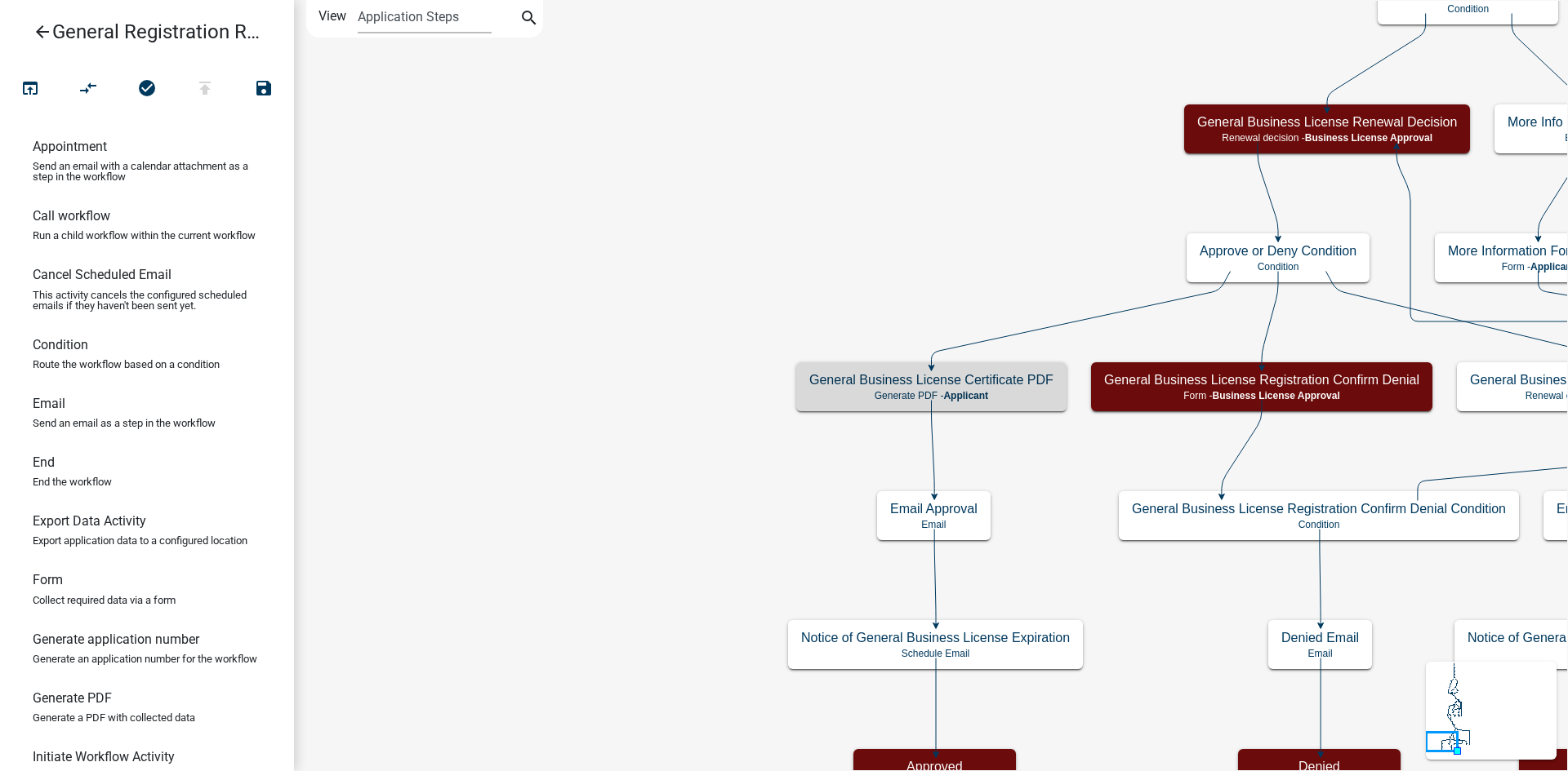
scroll to position [0, 0]
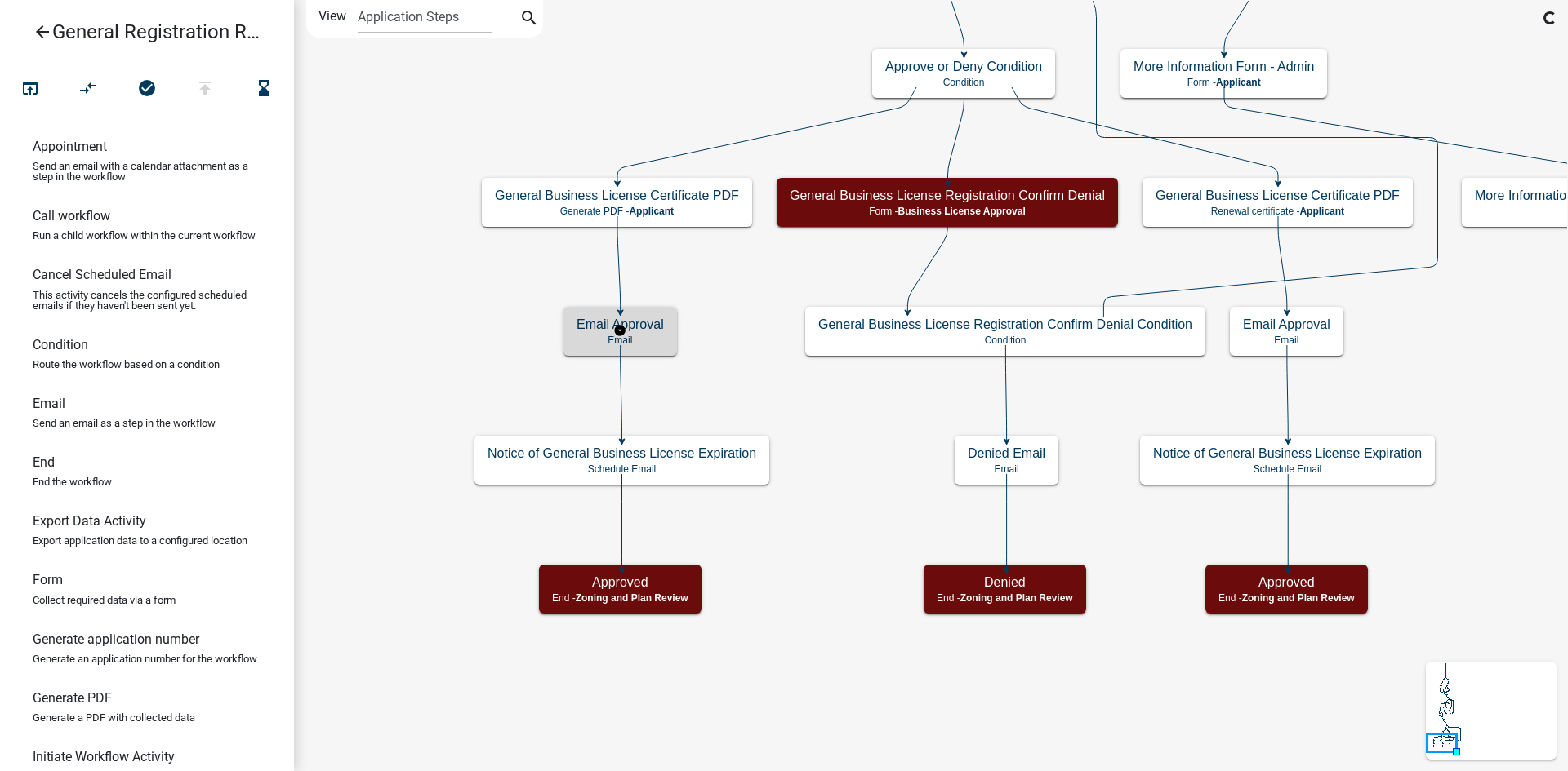
click at [662, 335] on p "Email" at bounding box center [620, 340] width 88 height 12
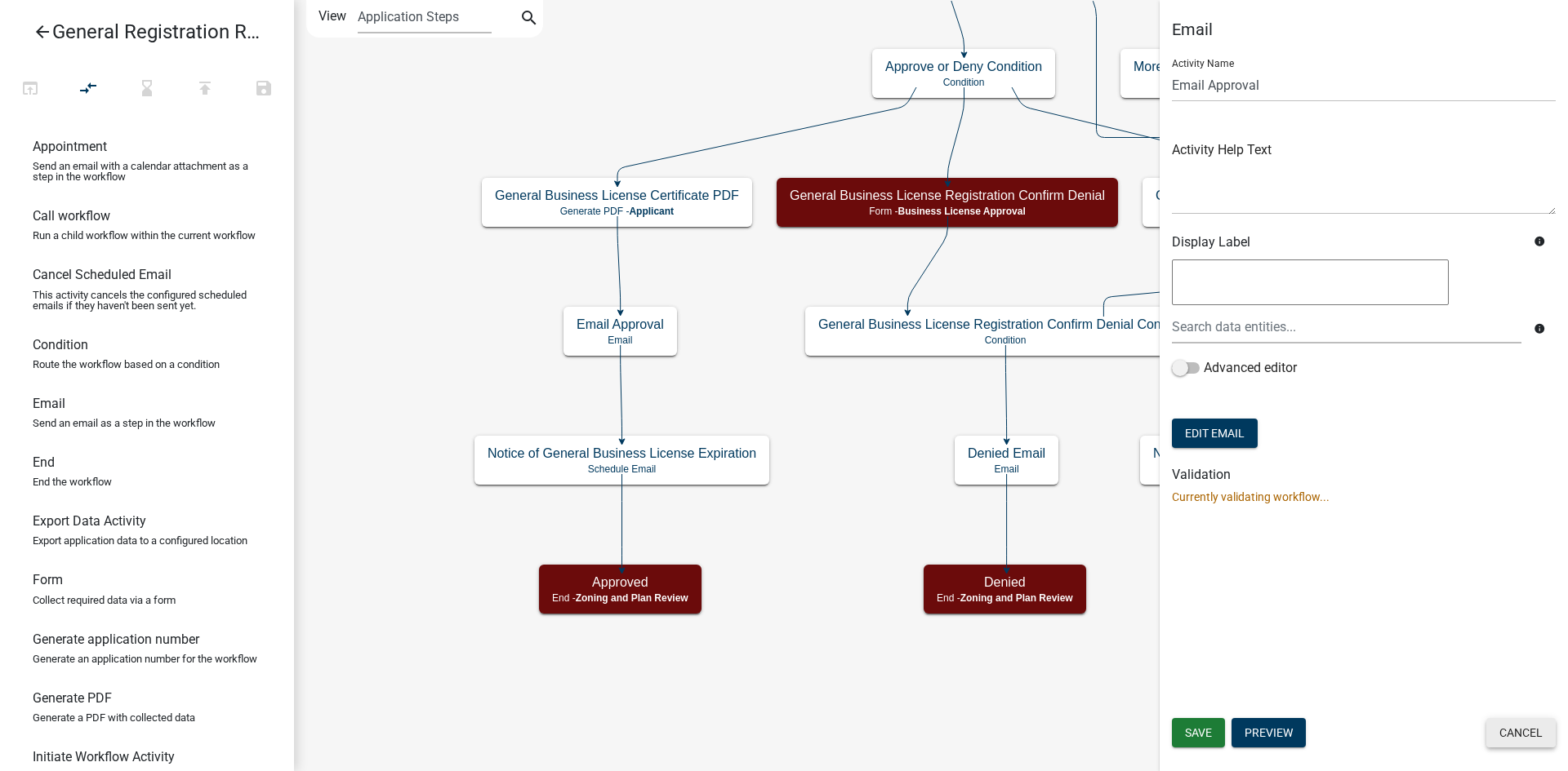
click at [1515, 724] on button "Cancel" at bounding box center [1520, 733] width 69 height 30
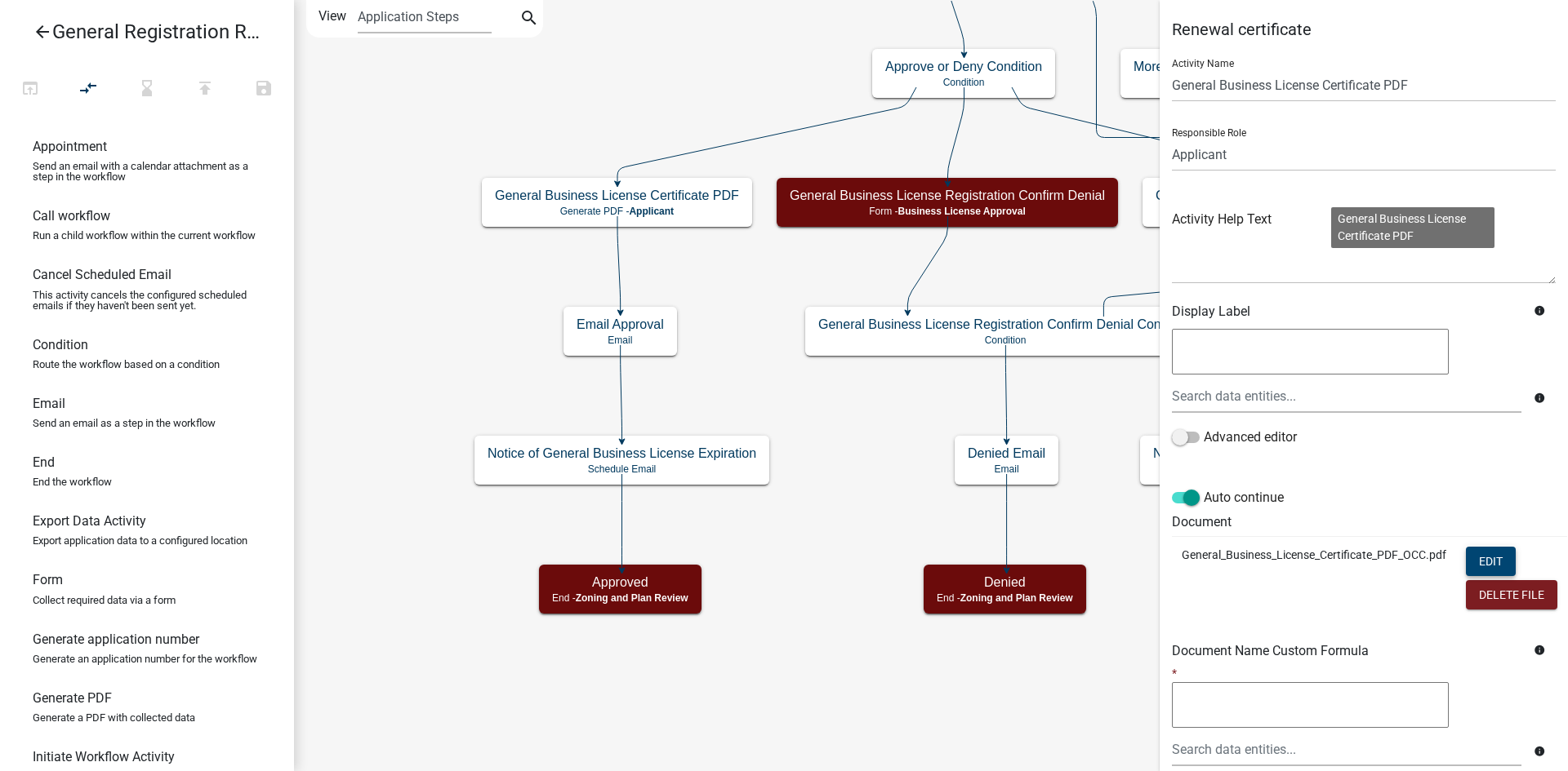
click at [1489, 565] on button "Edit" at bounding box center [1490, 561] width 50 height 30
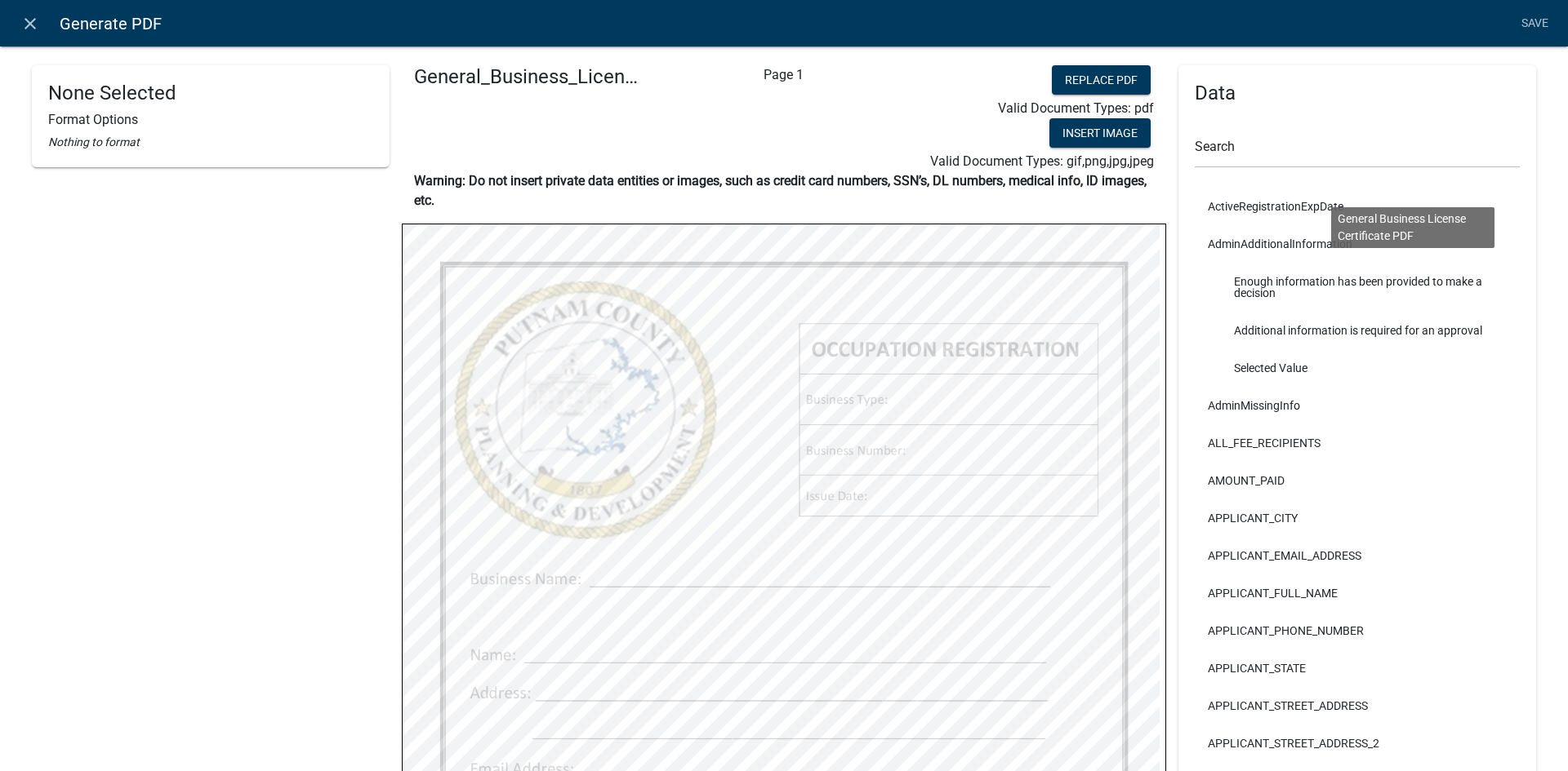
scroll to position [245, 0]
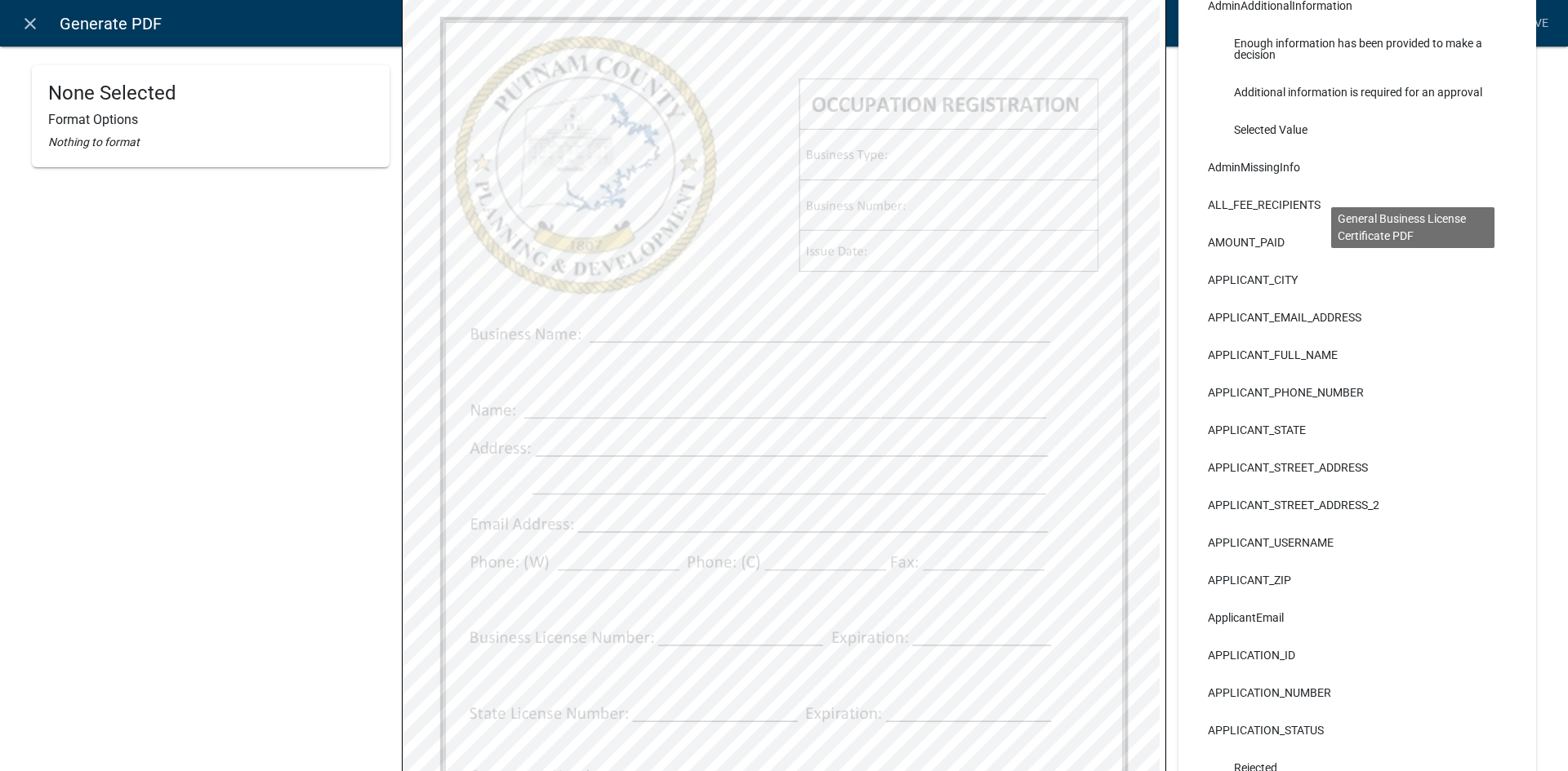
select select
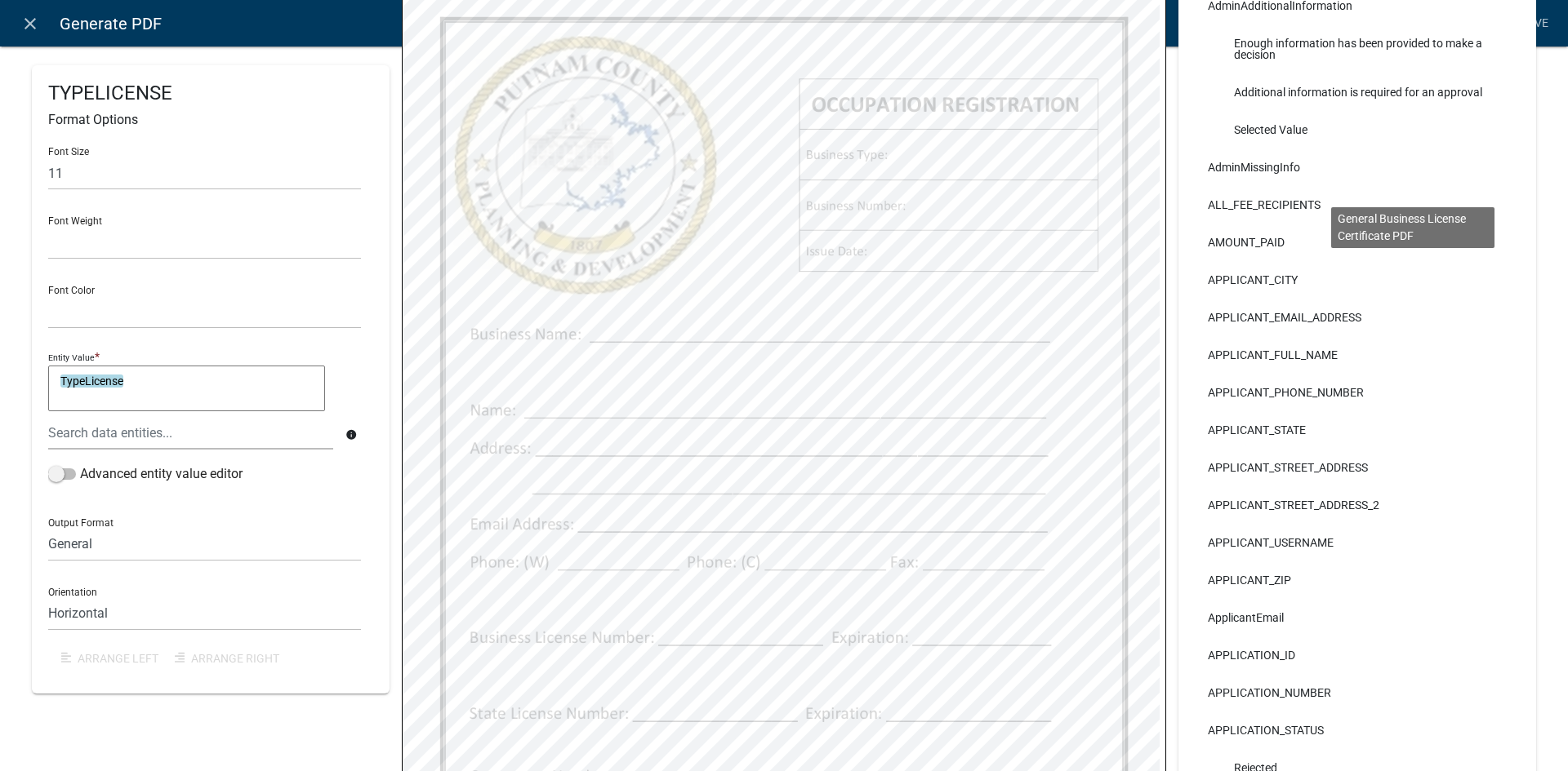
select select
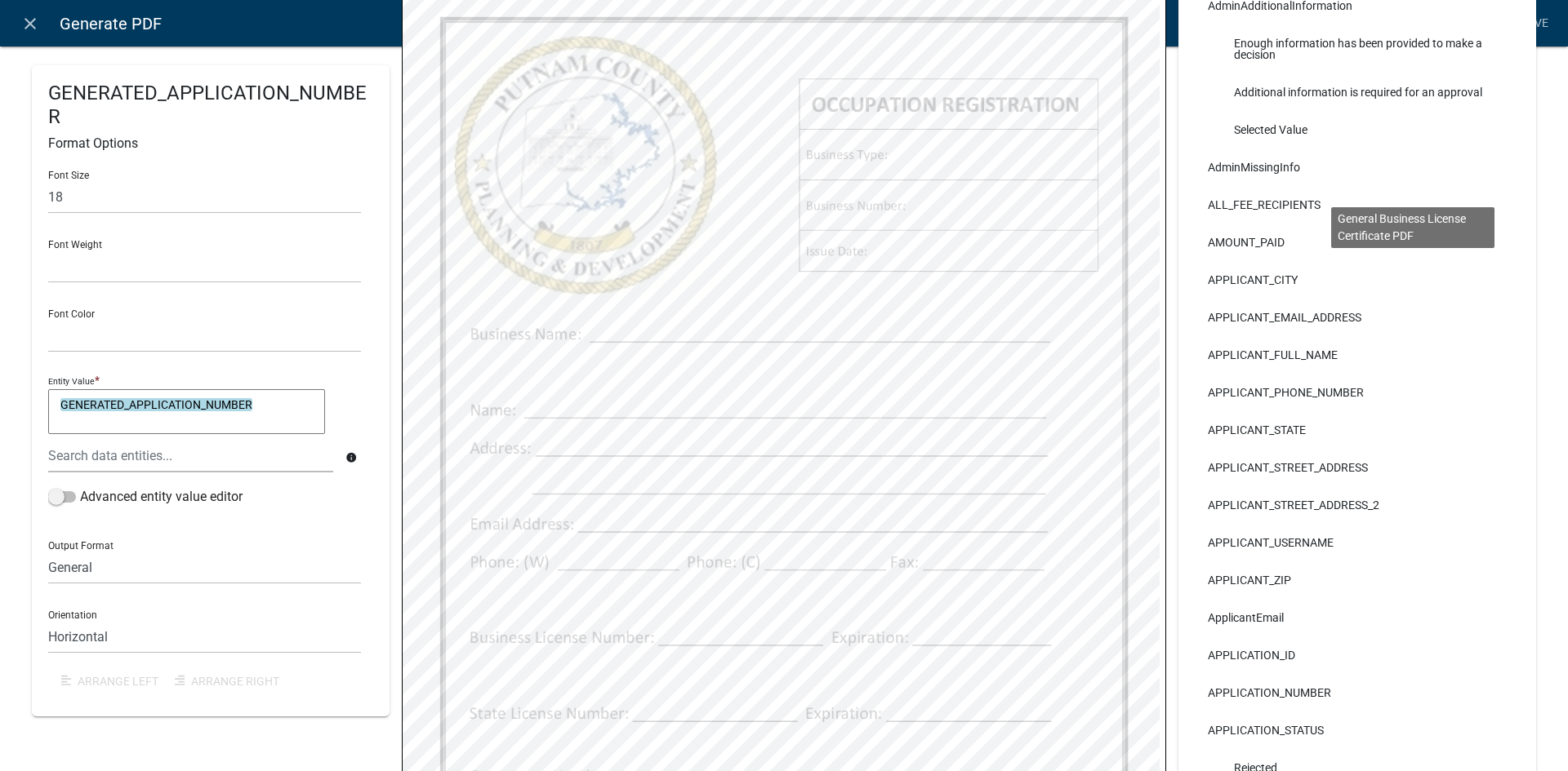
select select
select select "4"
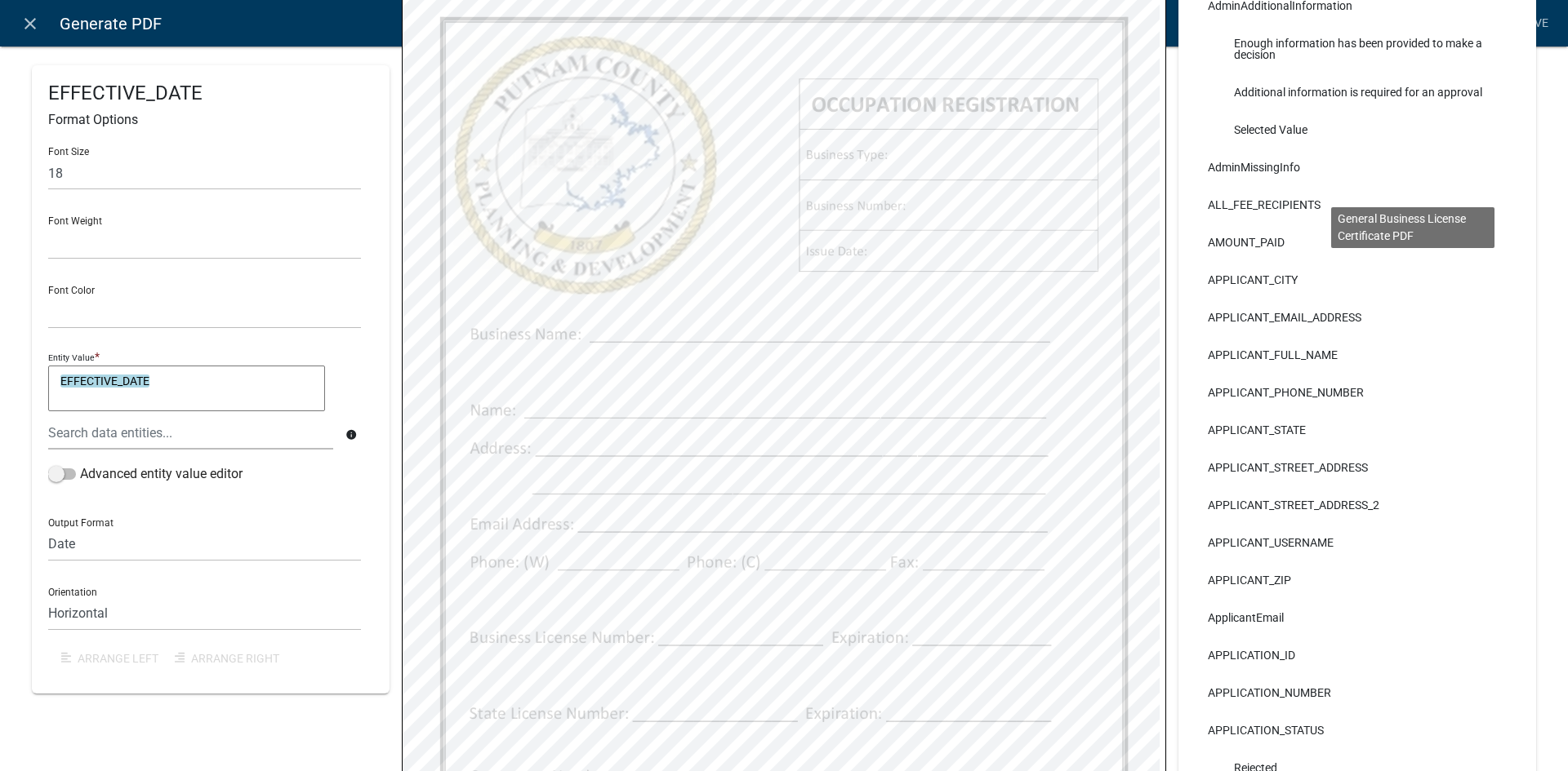
select select
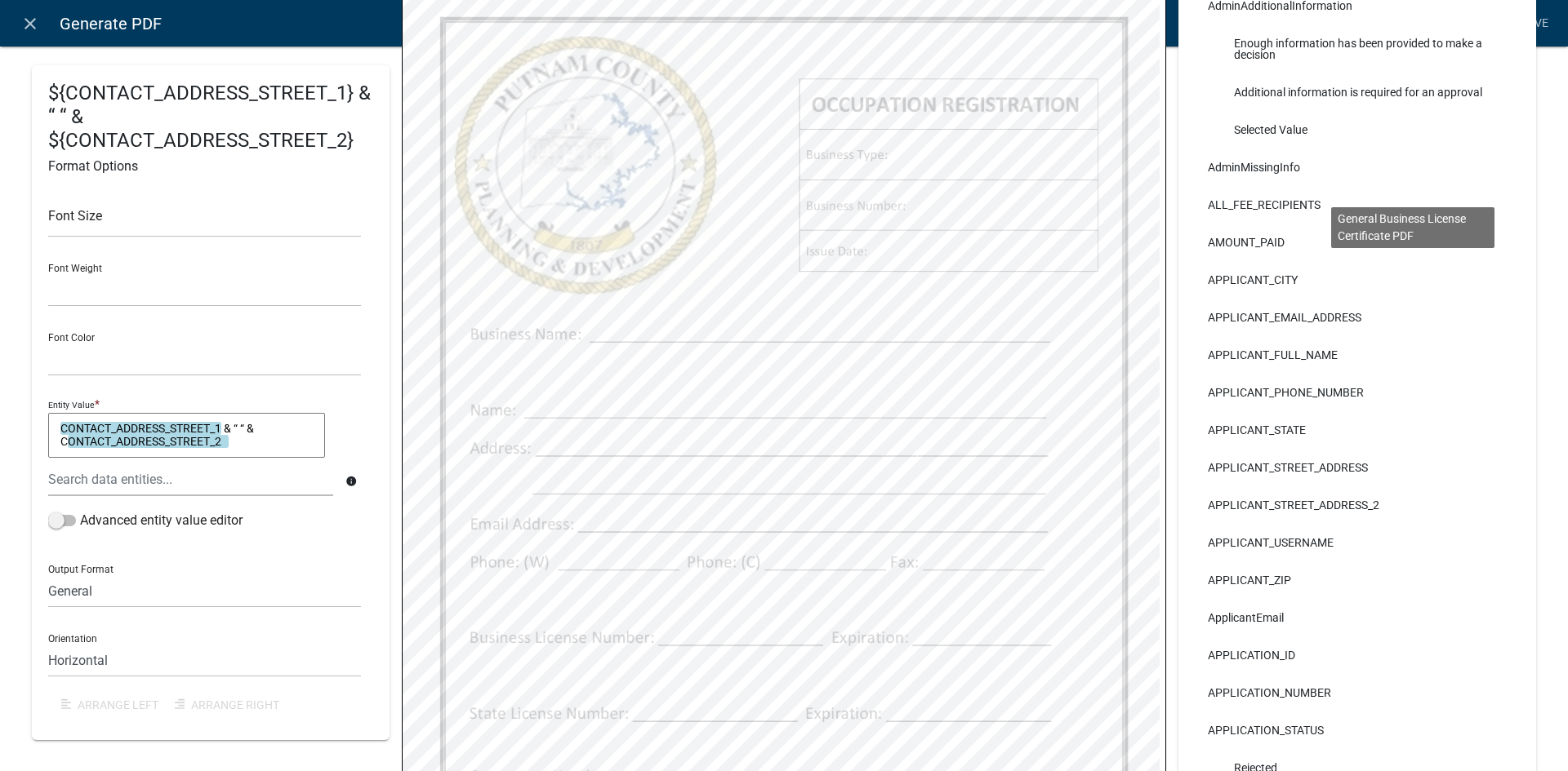
select select
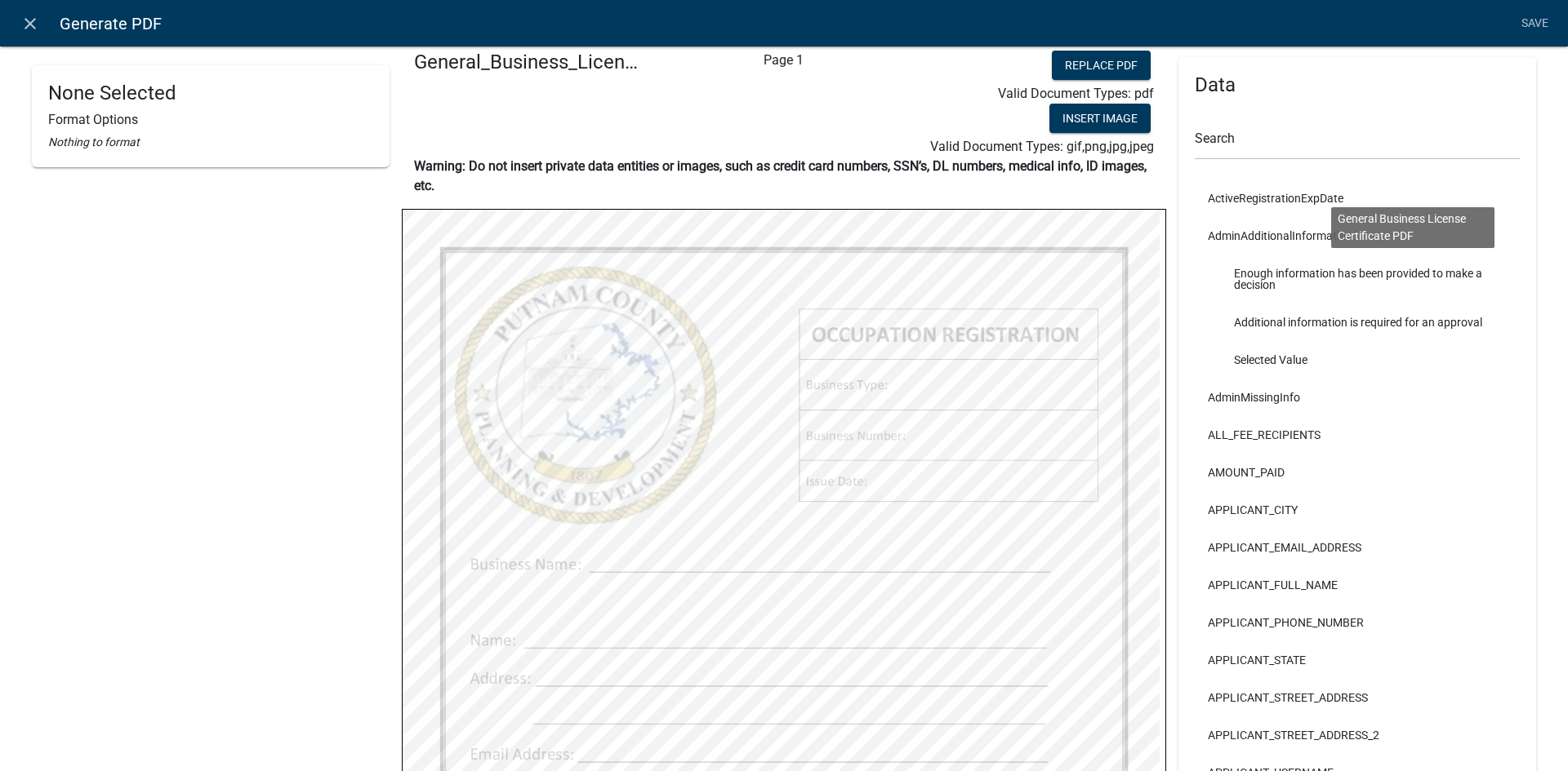
scroll to position [0, 0]
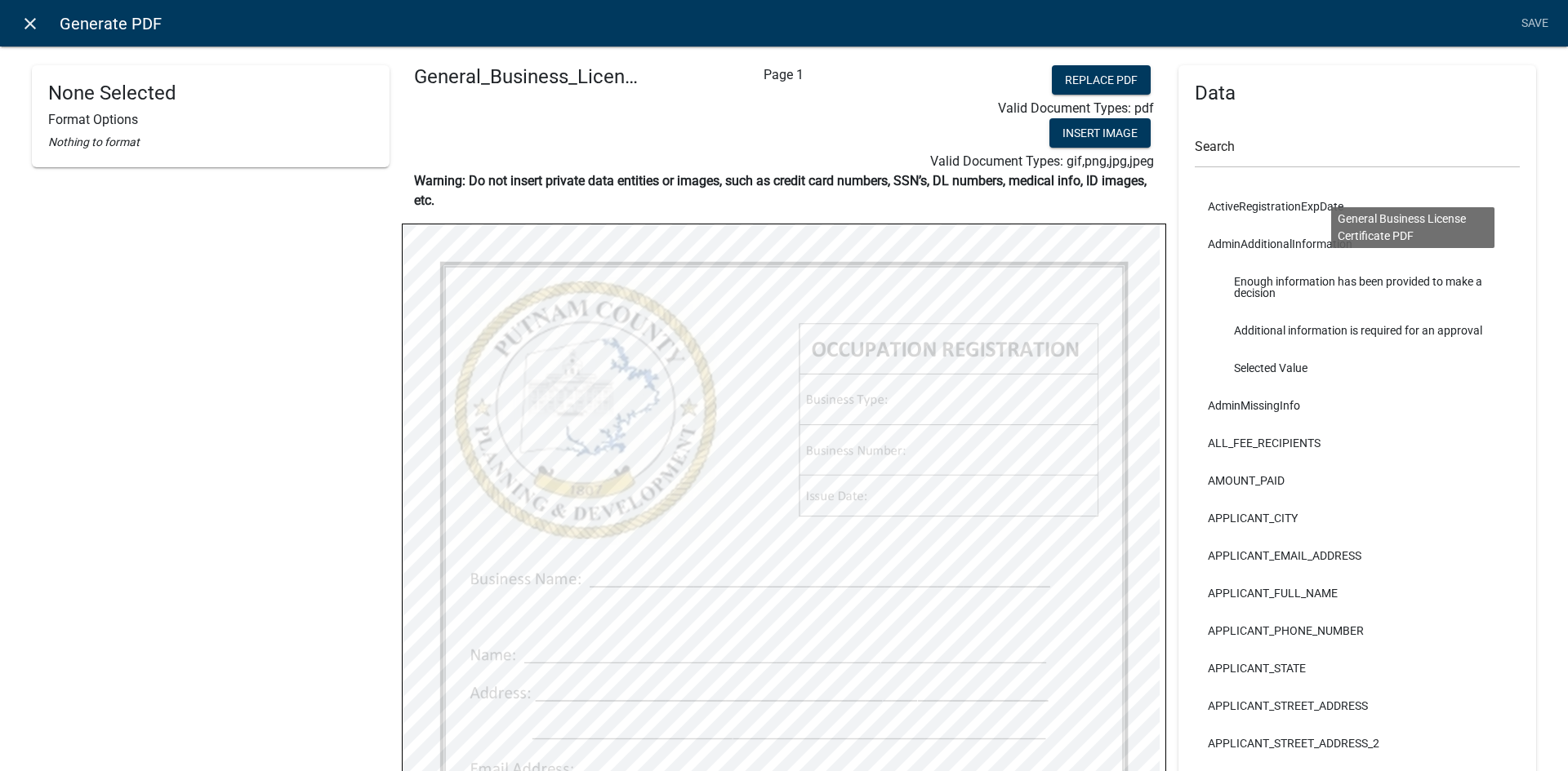
click at [36, 28] on icon "close" at bounding box center [31, 23] width 20 height 20
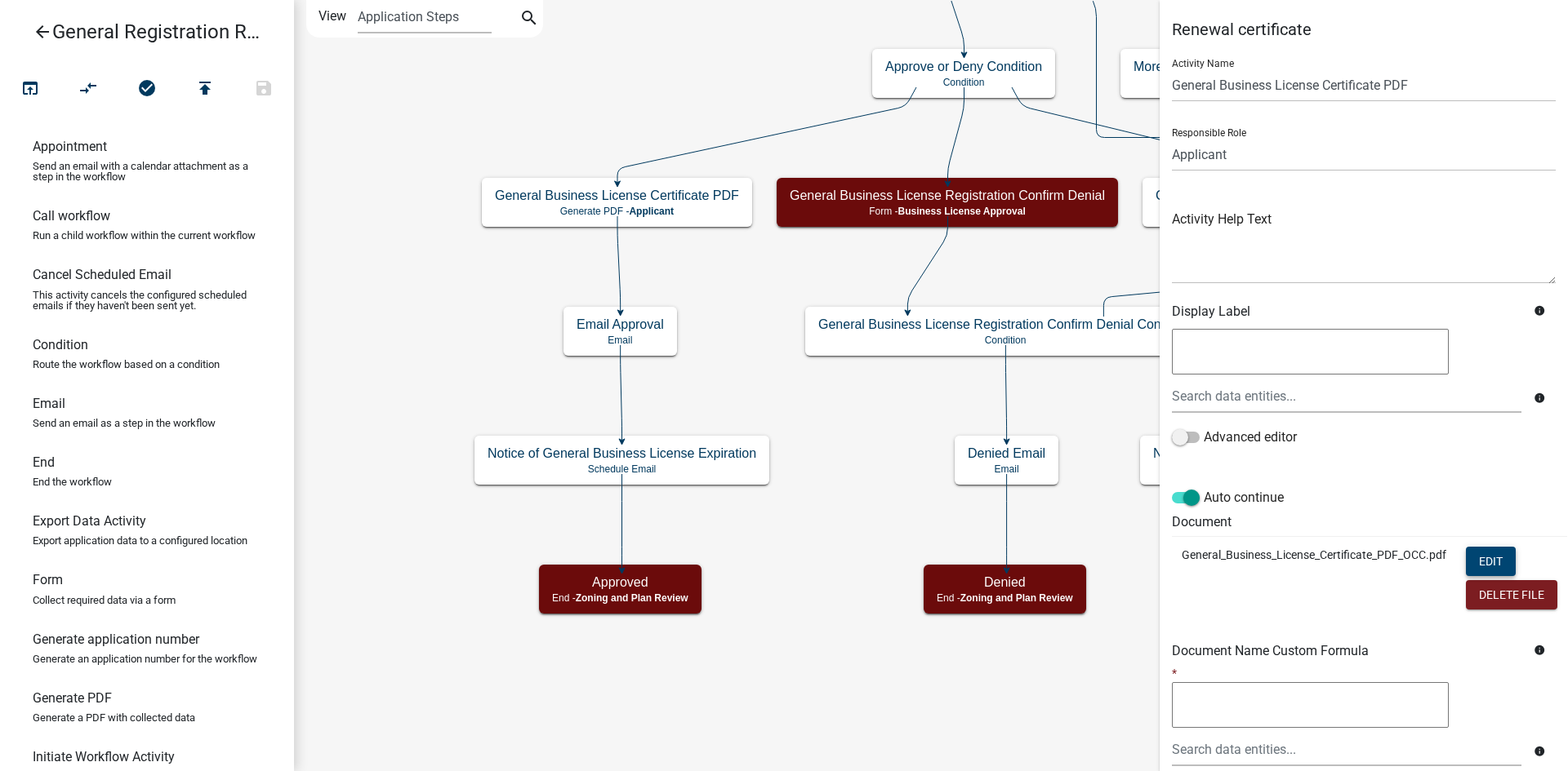
scroll to position [168, 0]
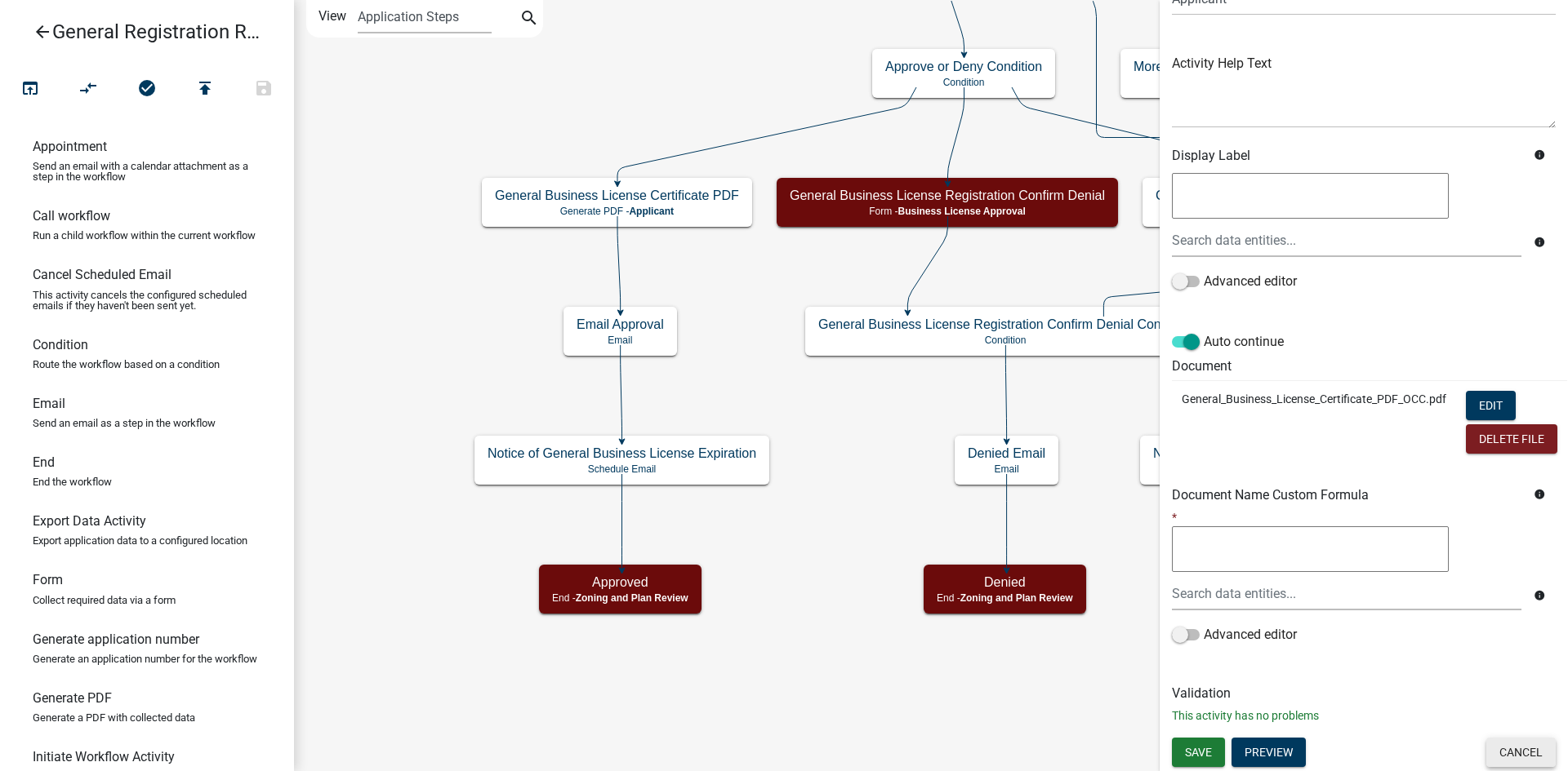
click at [1516, 738] on button "Cancel" at bounding box center [1520, 752] width 69 height 30
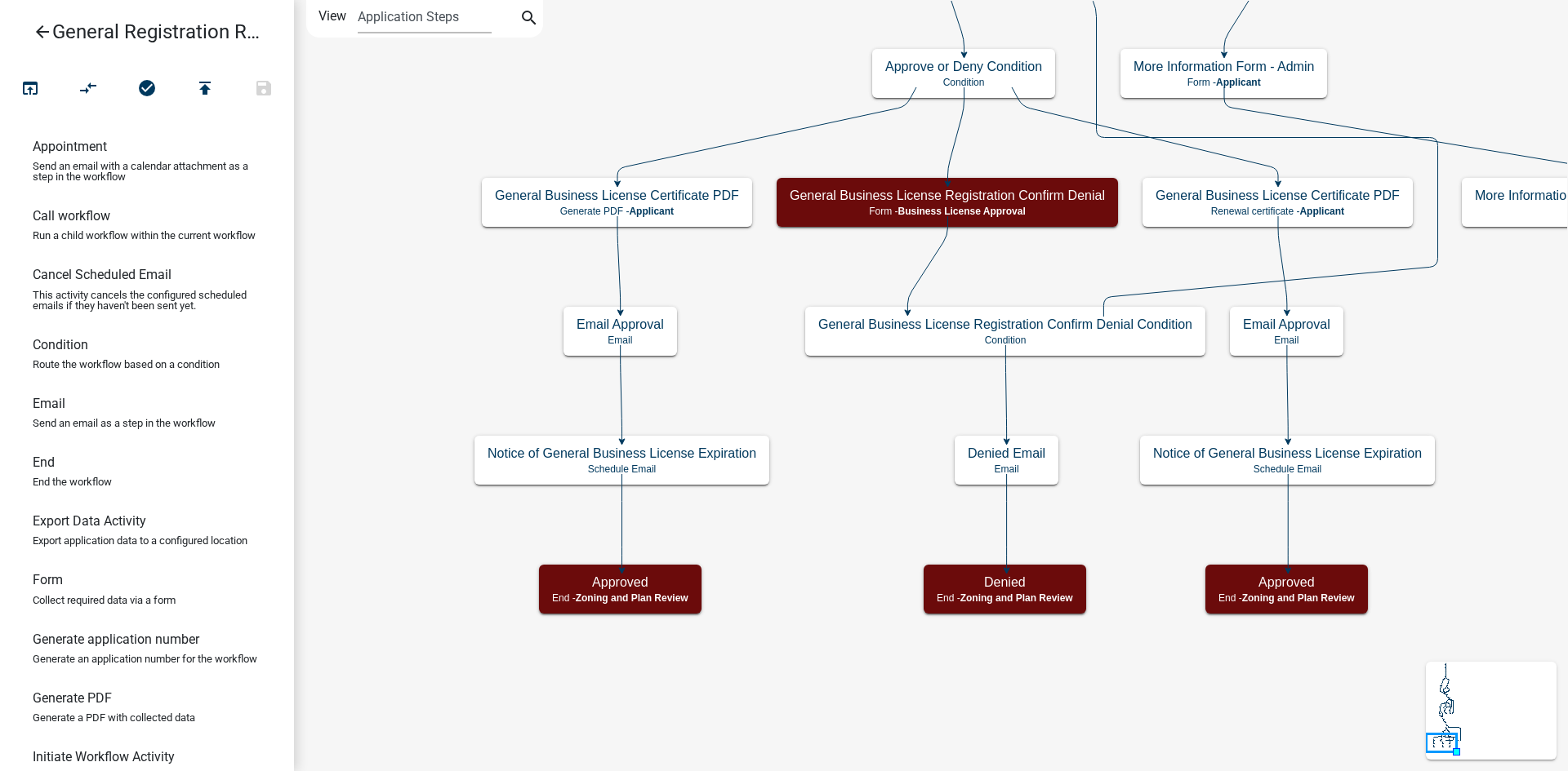
scroll to position [0, 0]
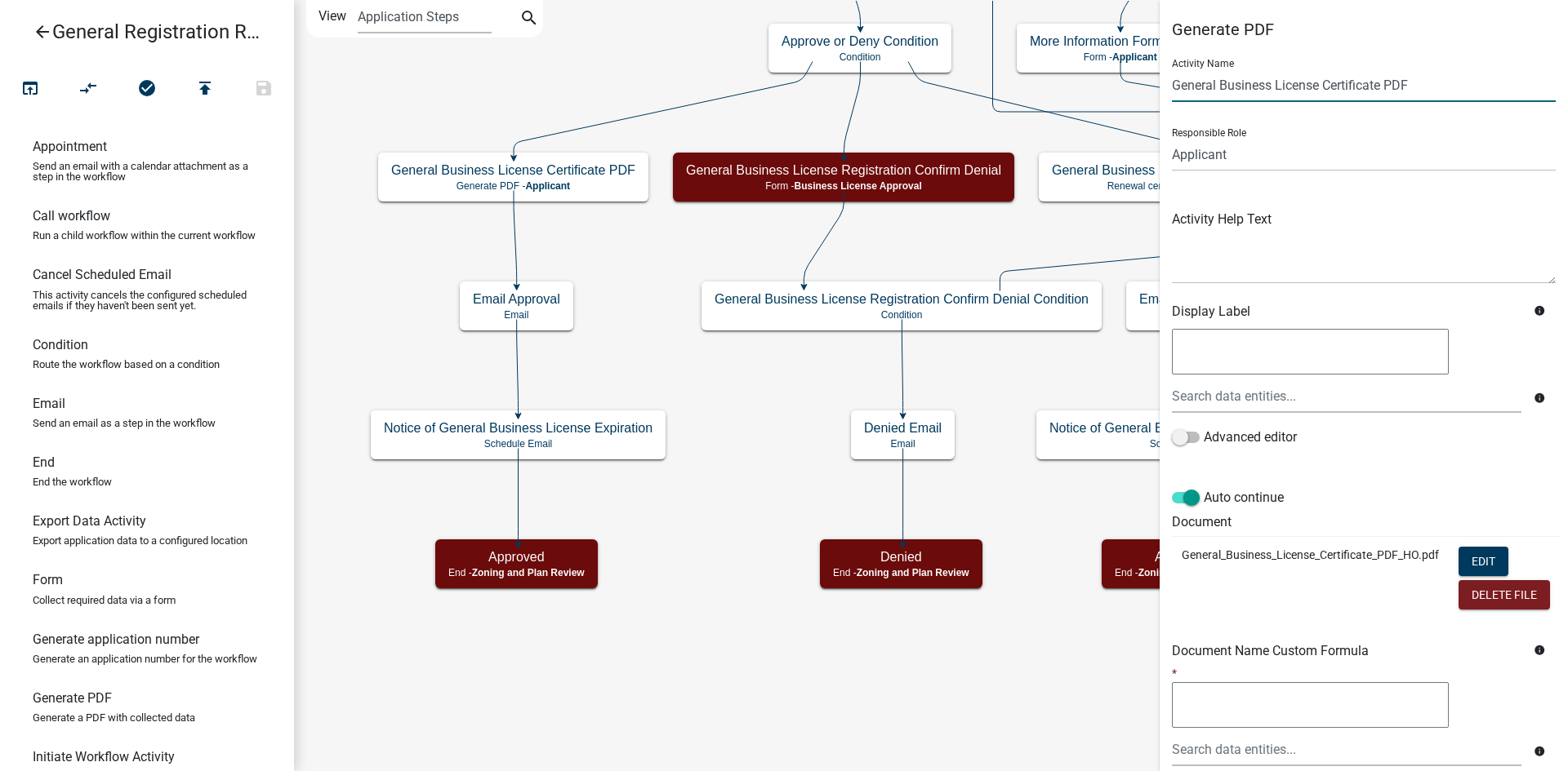
click at [1432, 81] on input "General Business License Certificate PDF" at bounding box center [1363, 85] width 383 height 33
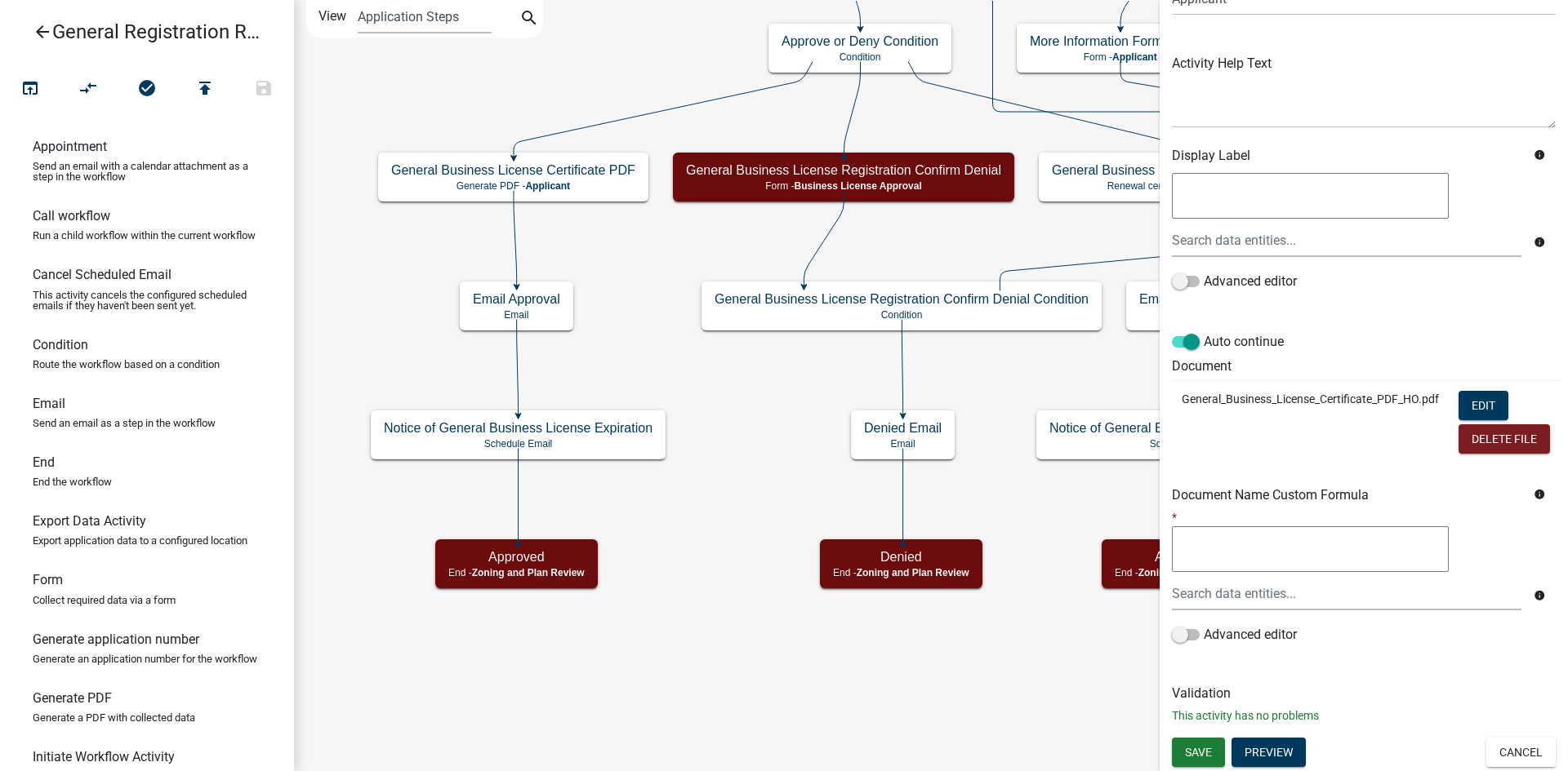
scroll to position [168, 0]
type input "General Business License Certificate"
click at [1209, 745] on span "Save" at bounding box center [1198, 751] width 27 height 13
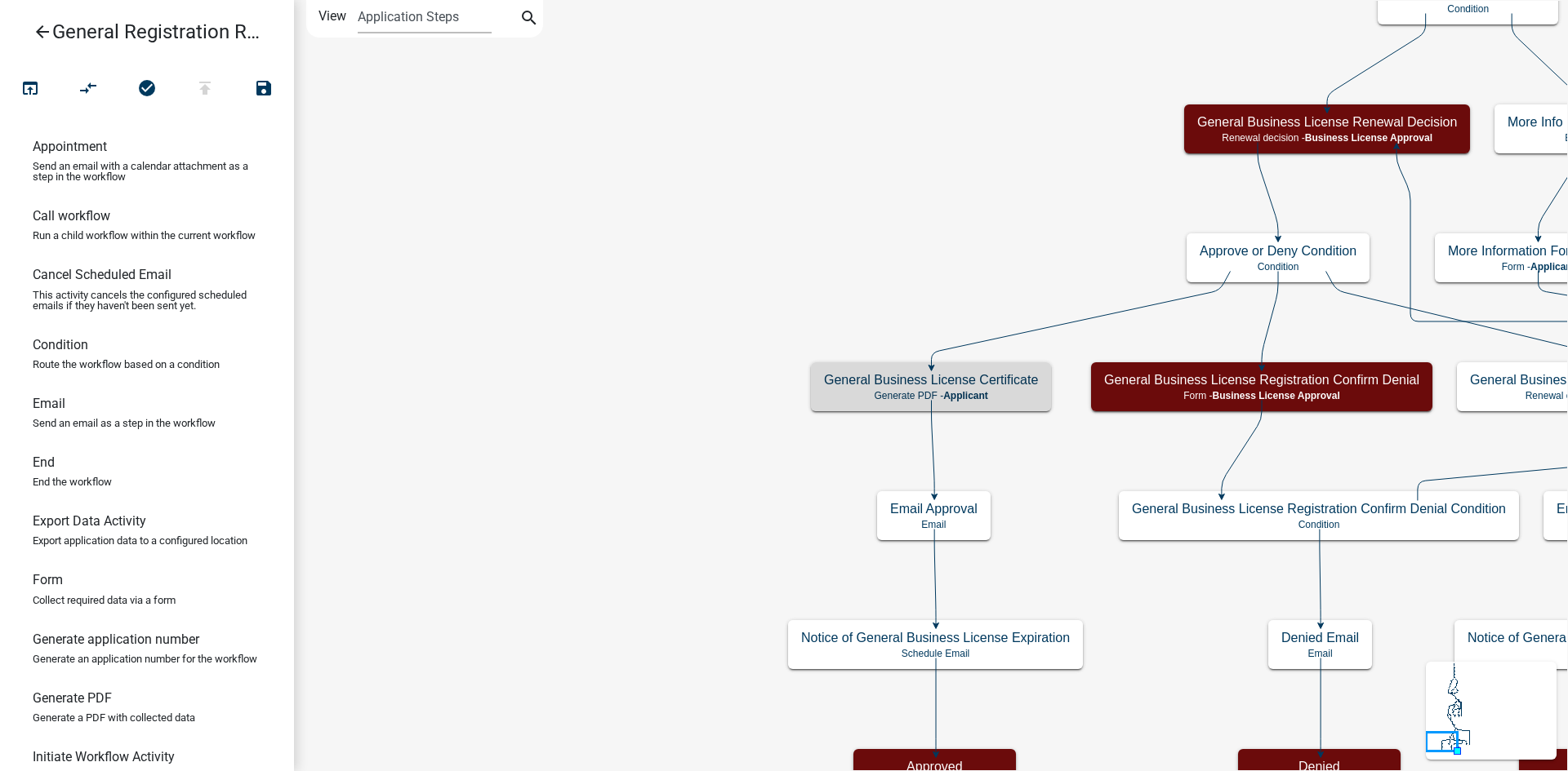
scroll to position [0, 0]
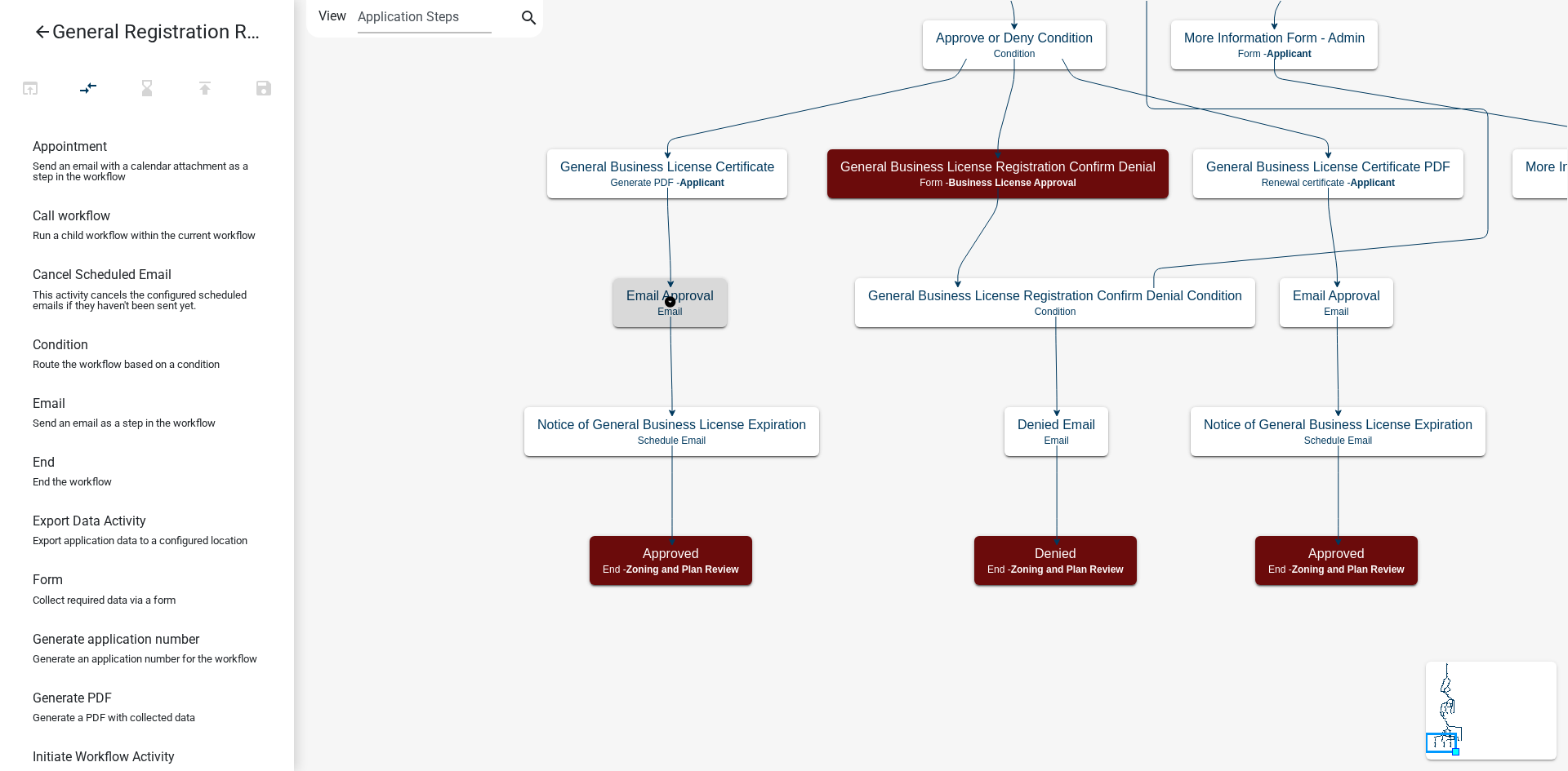
click at [716, 306] on div "Email Approval Email" at bounding box center [670, 303] width 114 height 49
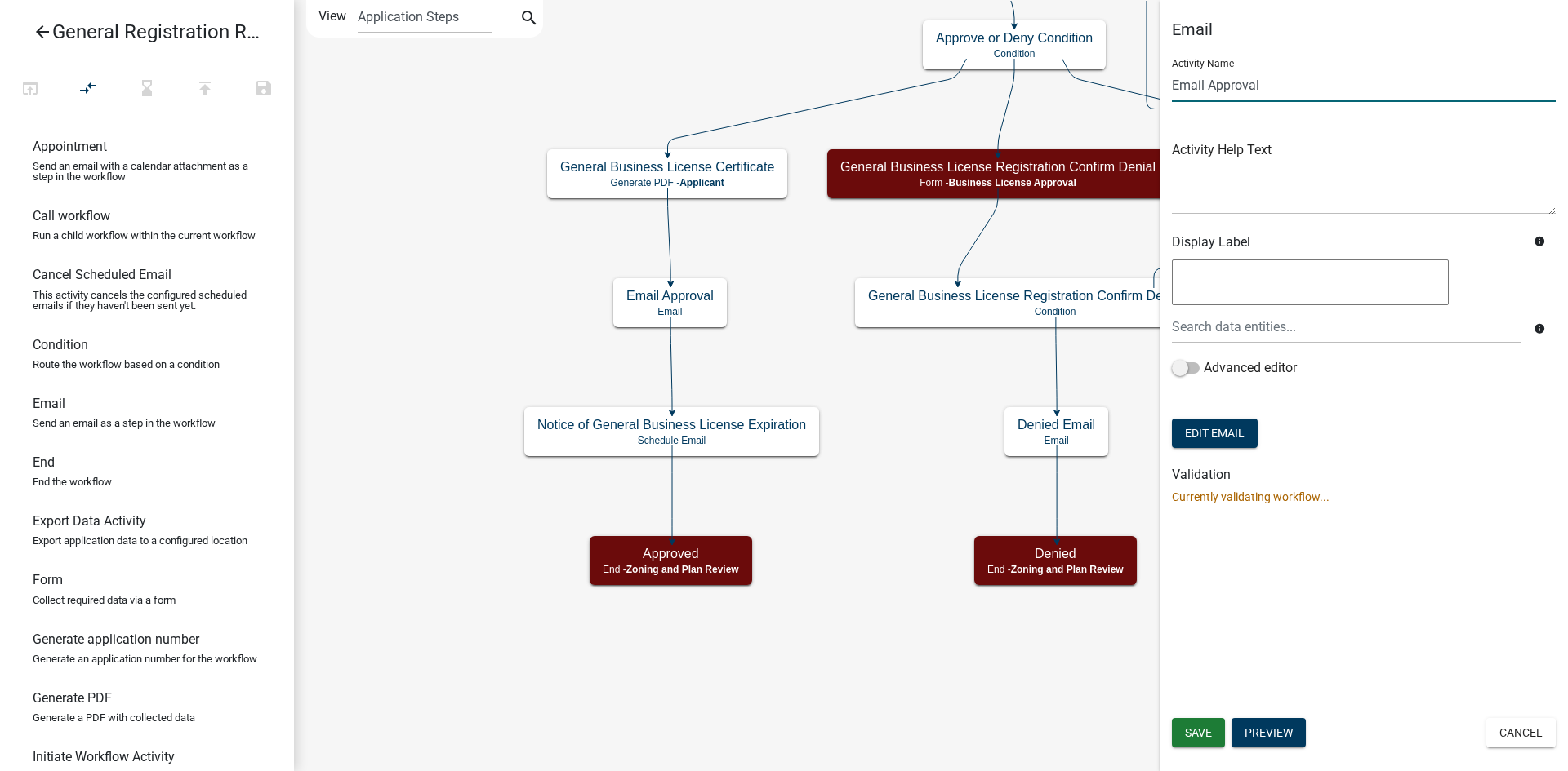
click at [1207, 83] on input "Email Approval" at bounding box center [1363, 85] width 383 height 33
type input "Email Applicant Approval"
click at [1441, 565] on div "Email Activity Name Email Applicant Approval Activity Help Text Display Label i…" at bounding box center [1363, 385] width 409 height 771
click at [1201, 727] on span "Save" at bounding box center [1198, 733] width 27 height 13
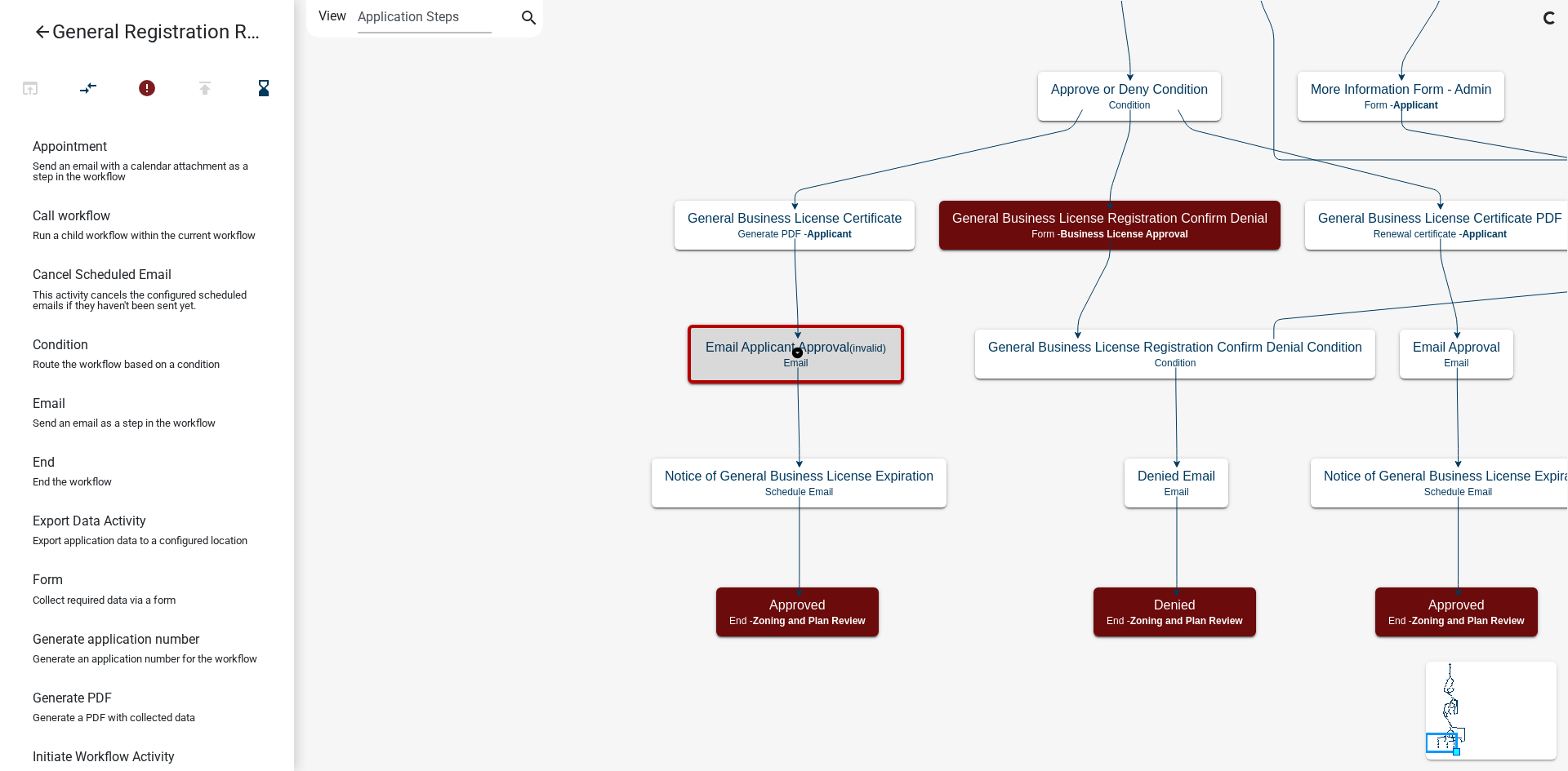
click at [865, 353] on h5 "Email Applicant Approval (invalid)" at bounding box center [796, 347] width 180 height 15
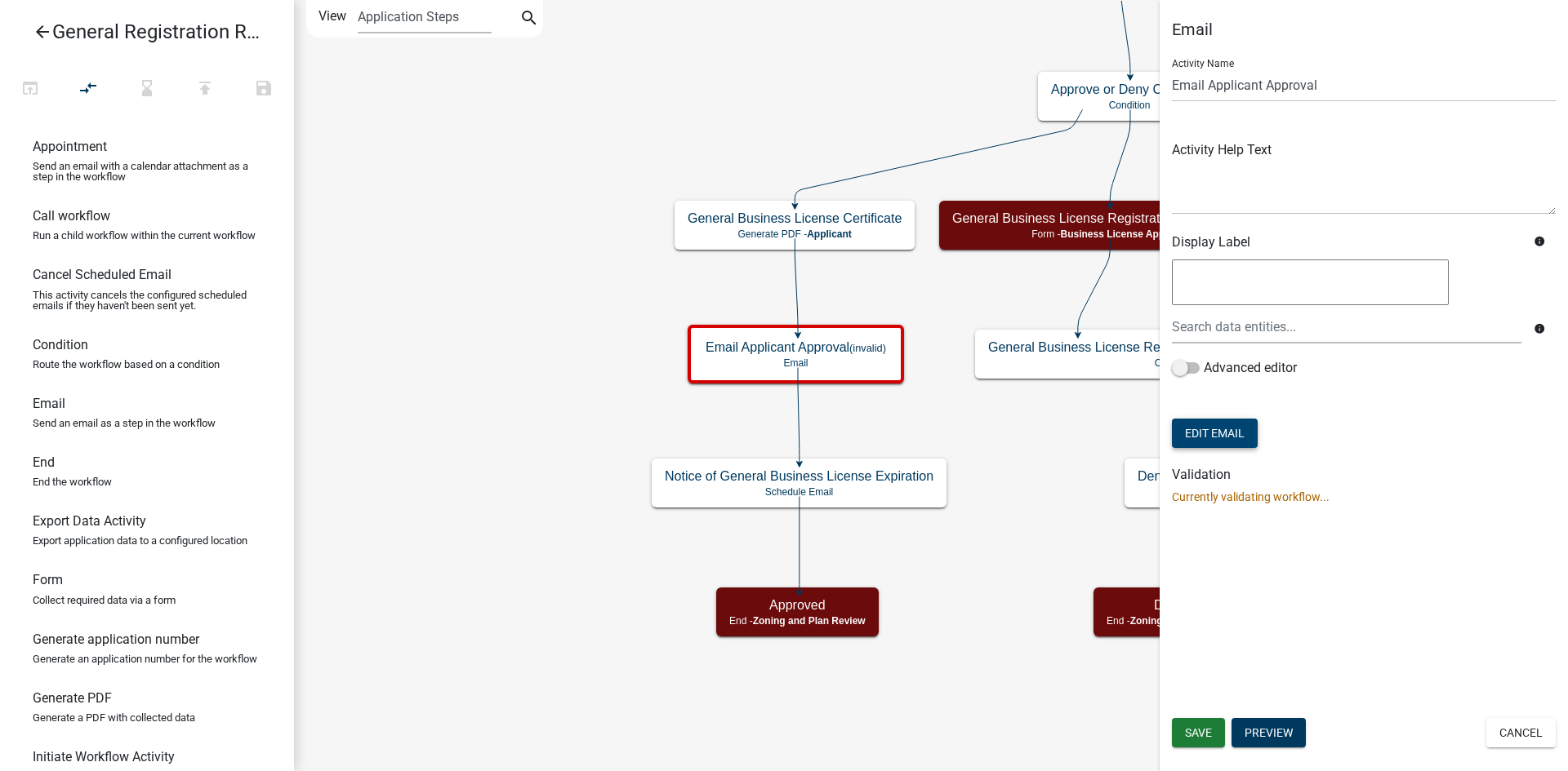
click at [1246, 436] on button "Edit Email" at bounding box center [1214, 433] width 86 height 30
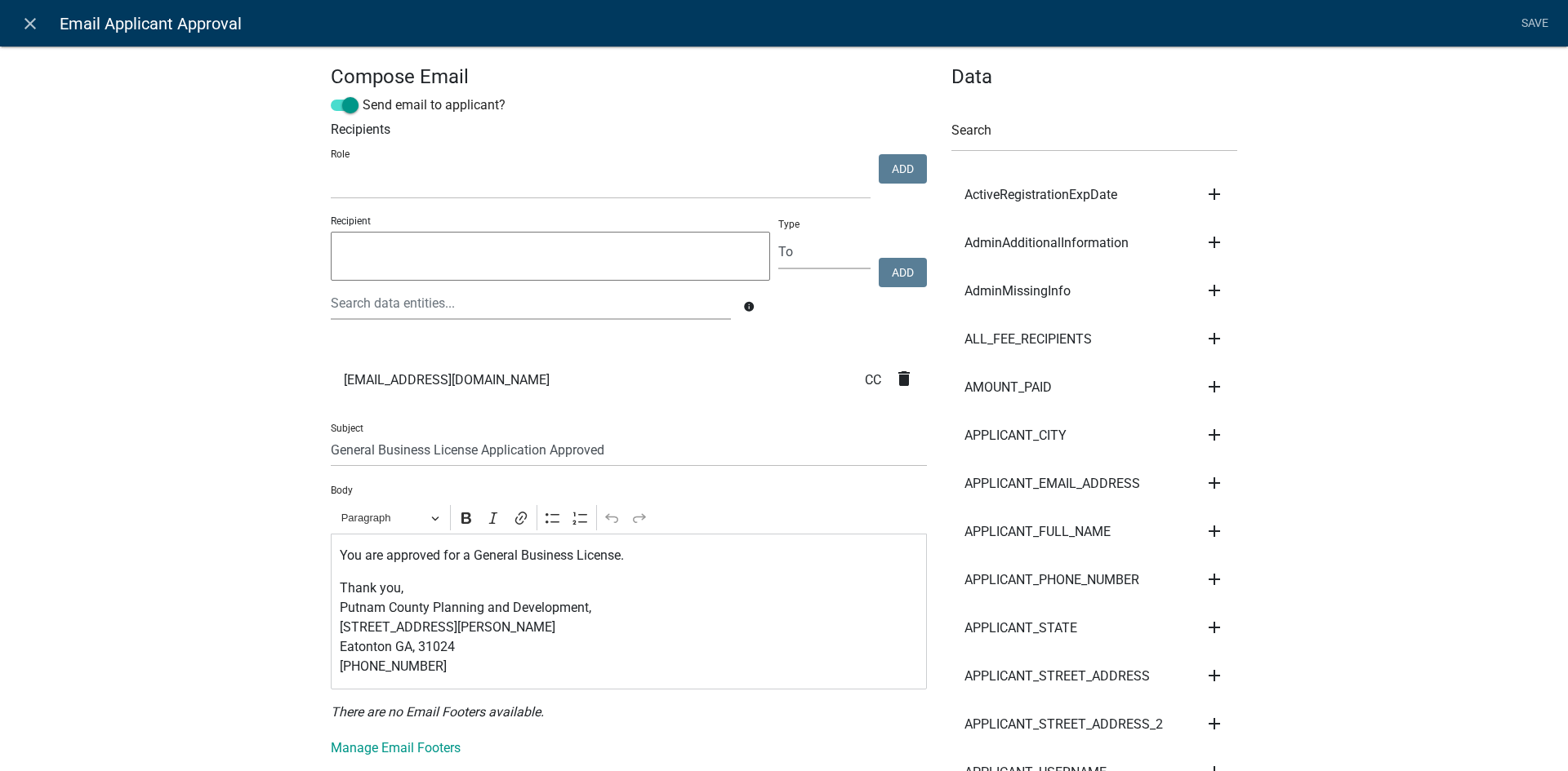
scroll to position [245, 0]
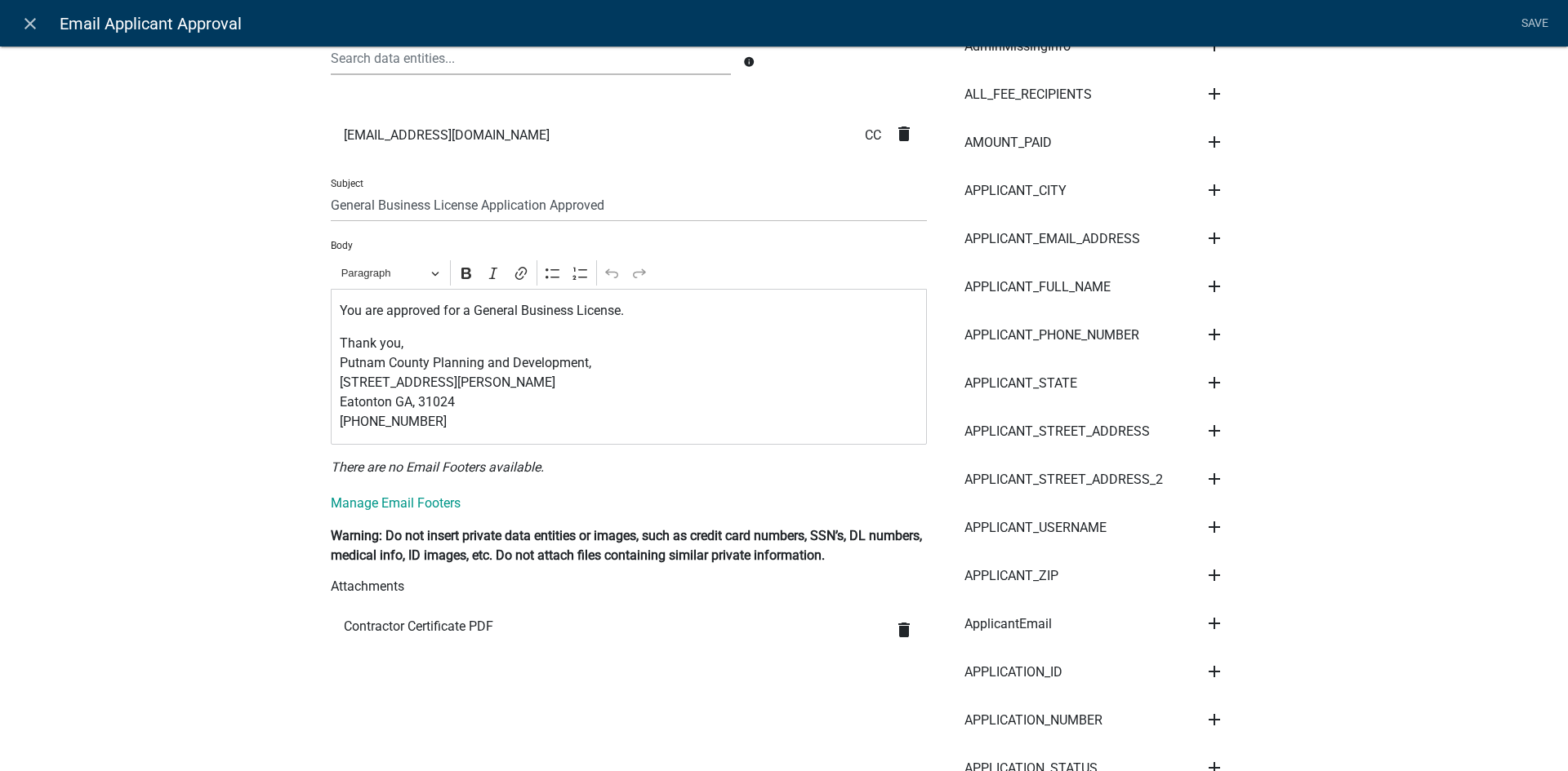
click at [906, 631] on icon "delete" at bounding box center [904, 630] width 20 height 20
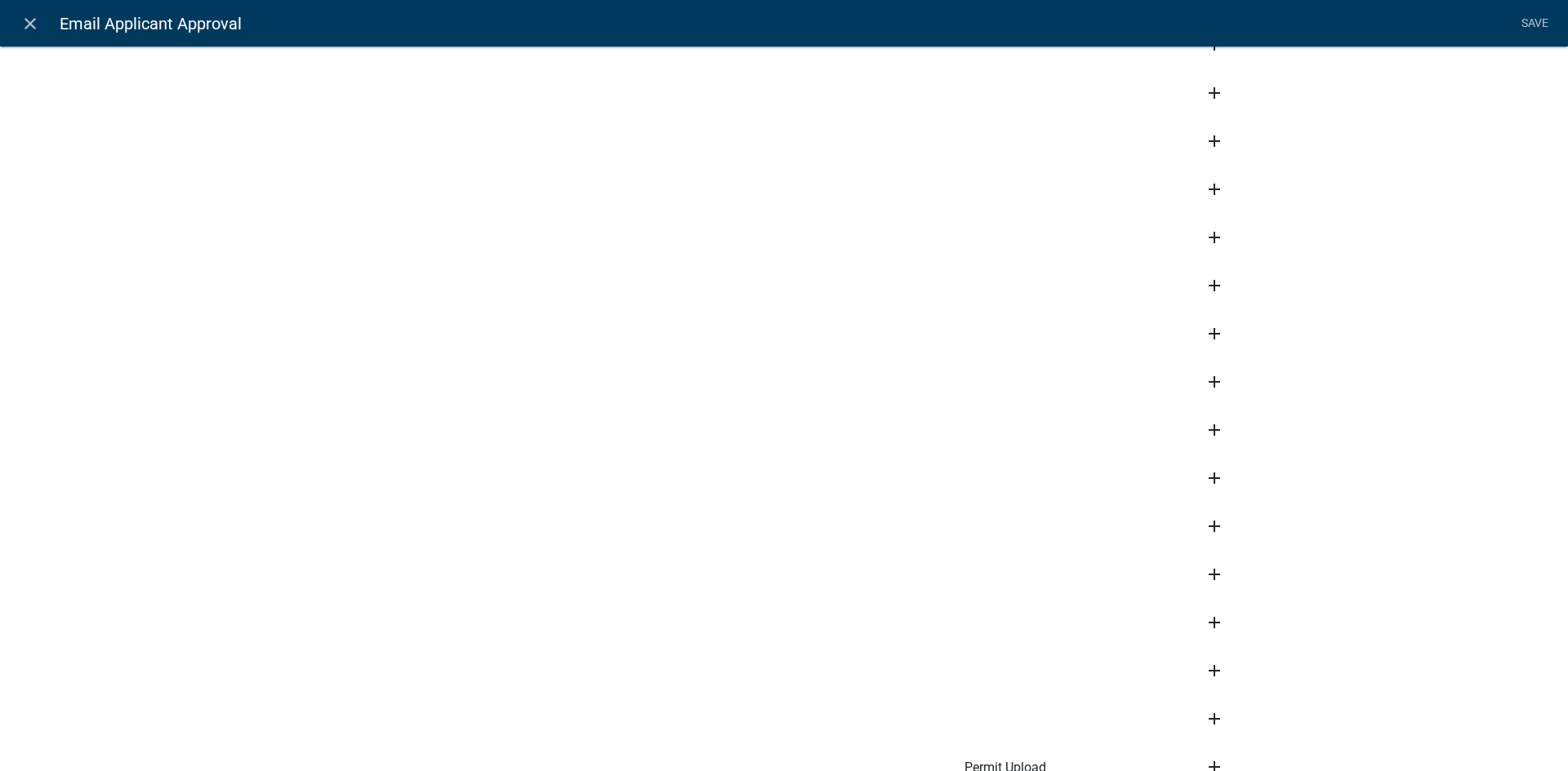
scroll to position [12751, 0]
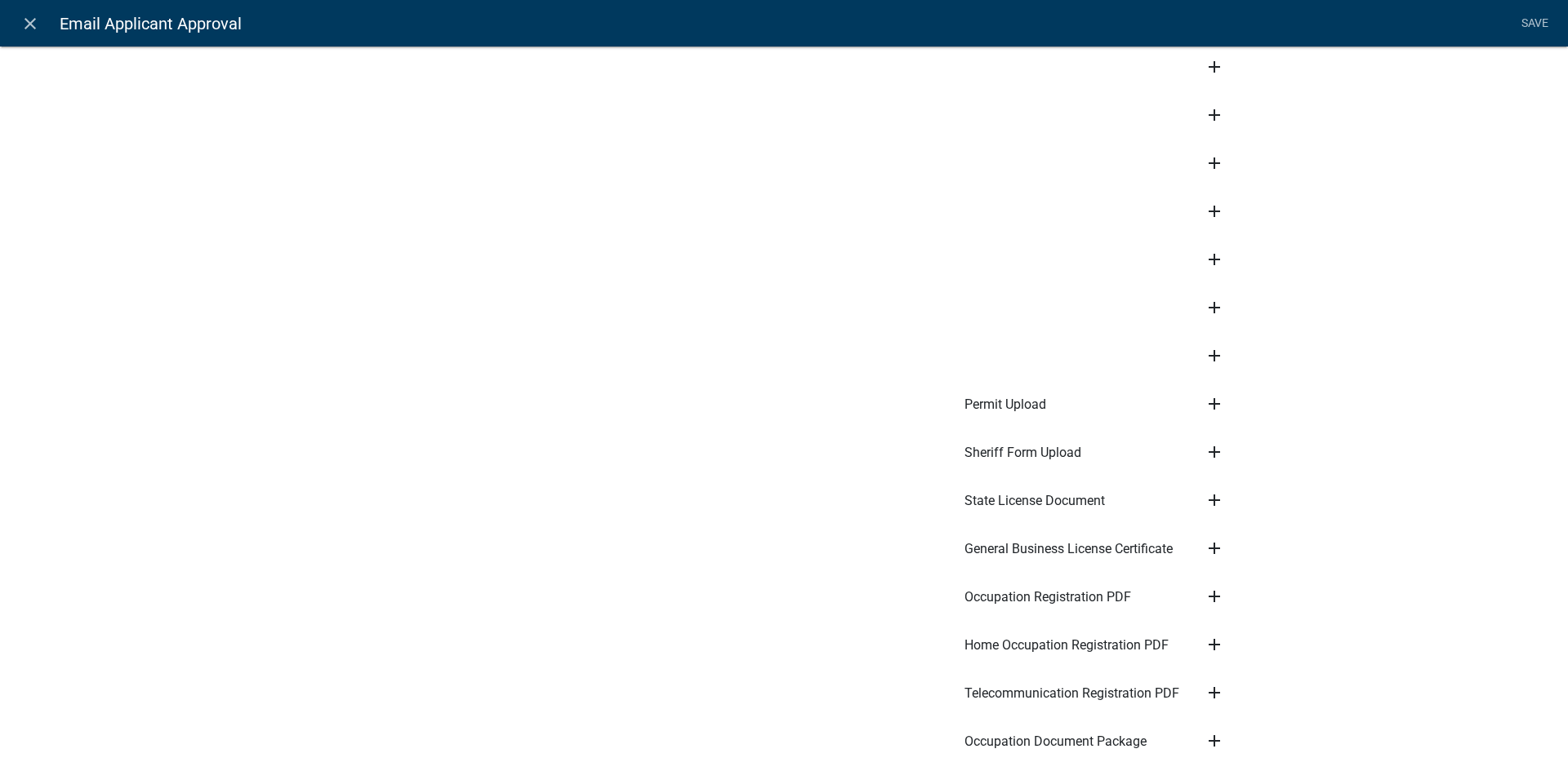
click at [1207, 538] on icon "add" at bounding box center [1214, 548] width 20 height 20
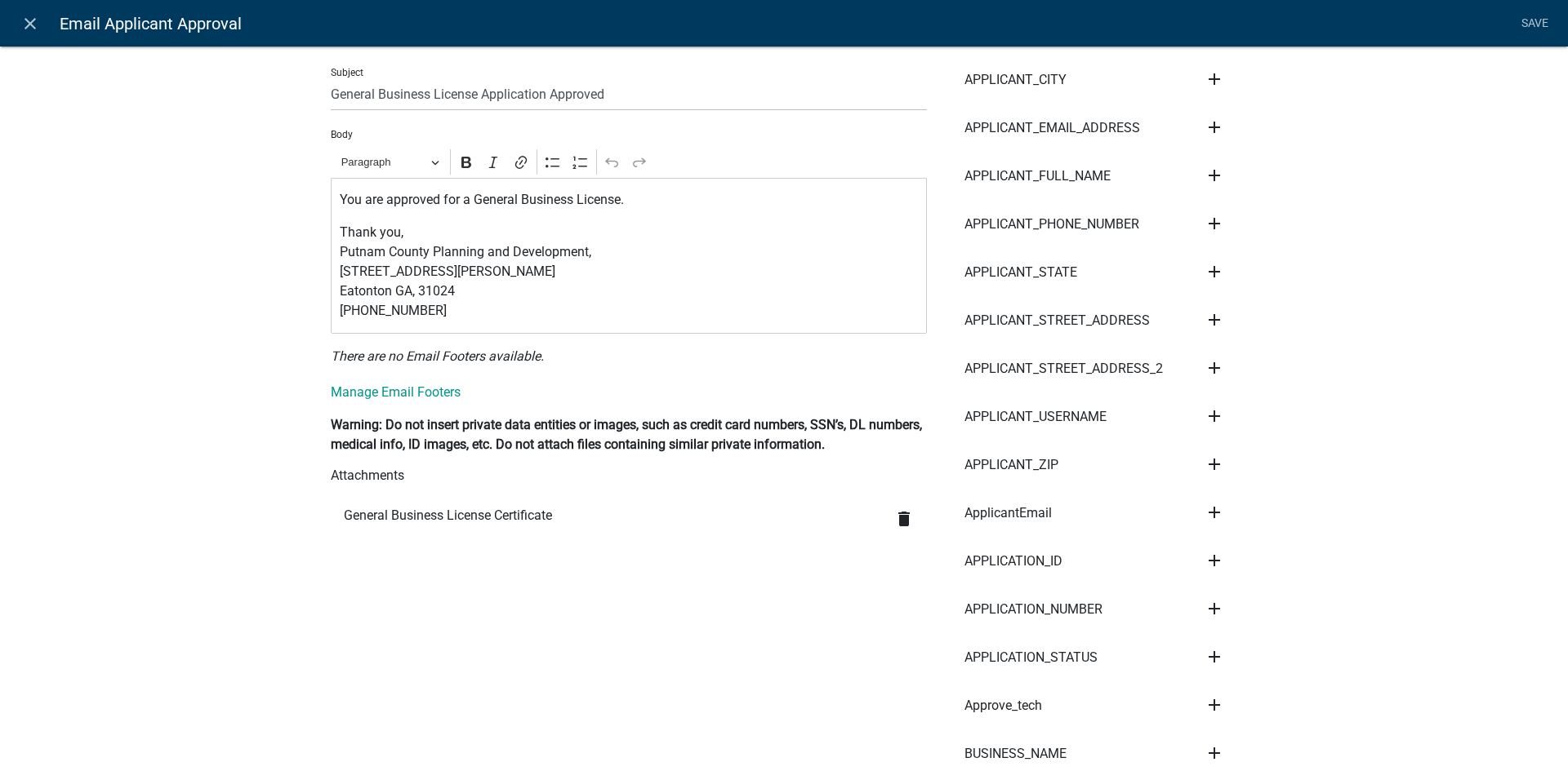
scroll to position [133, 0]
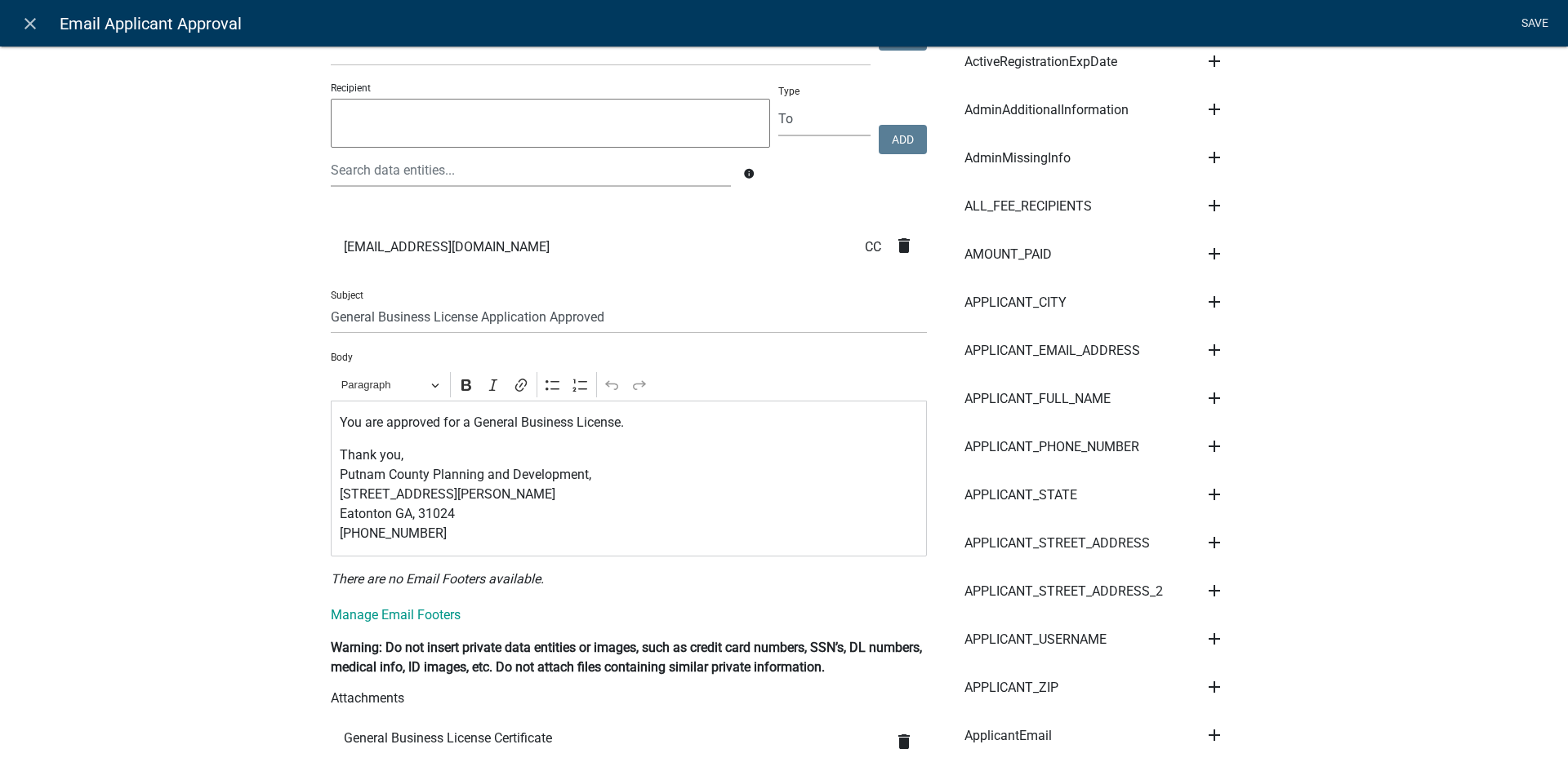
click at [1533, 23] on link "Save" at bounding box center [1534, 23] width 41 height 31
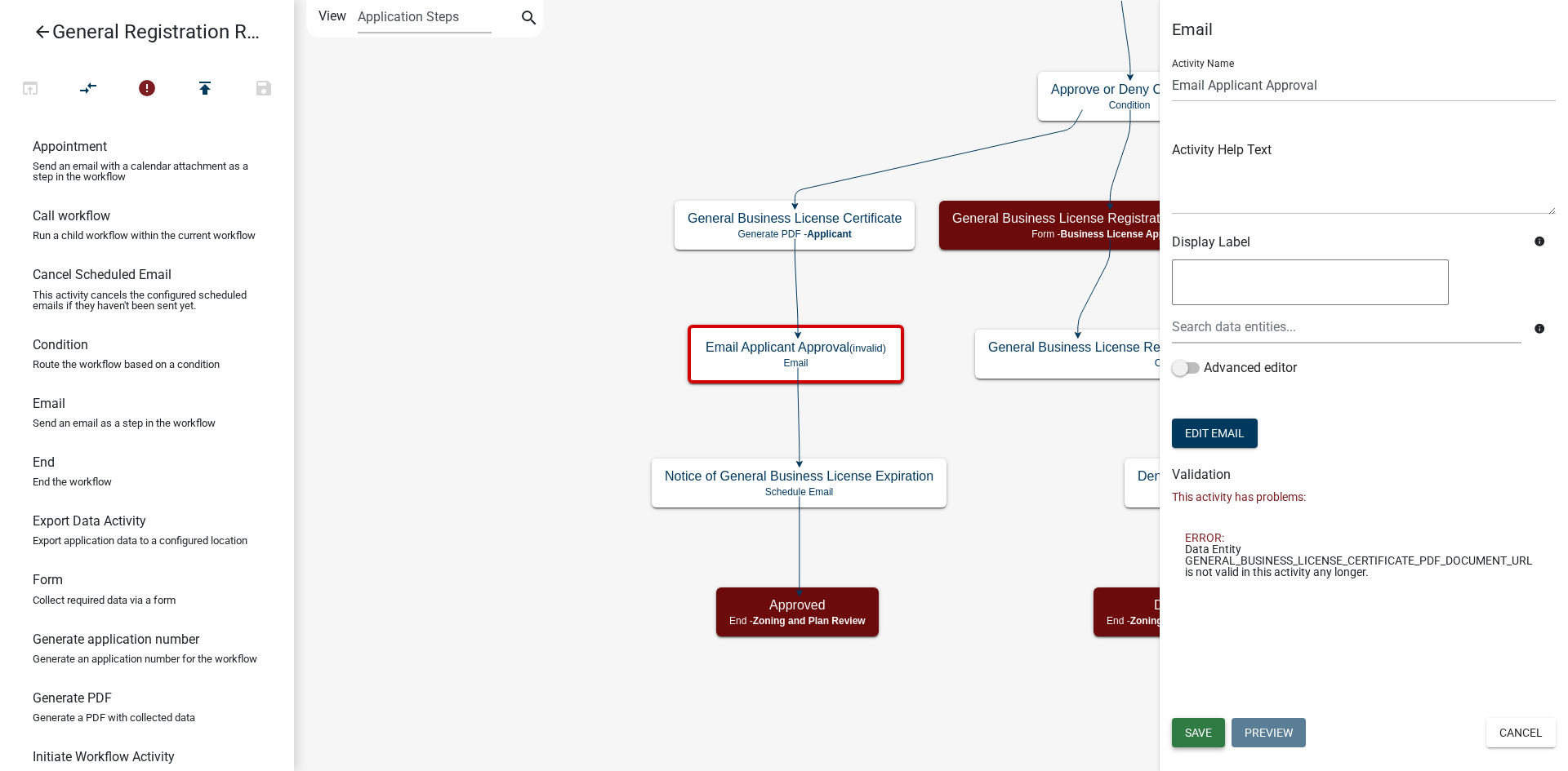
click at [1214, 733] on button "Save" at bounding box center [1198, 733] width 53 height 30
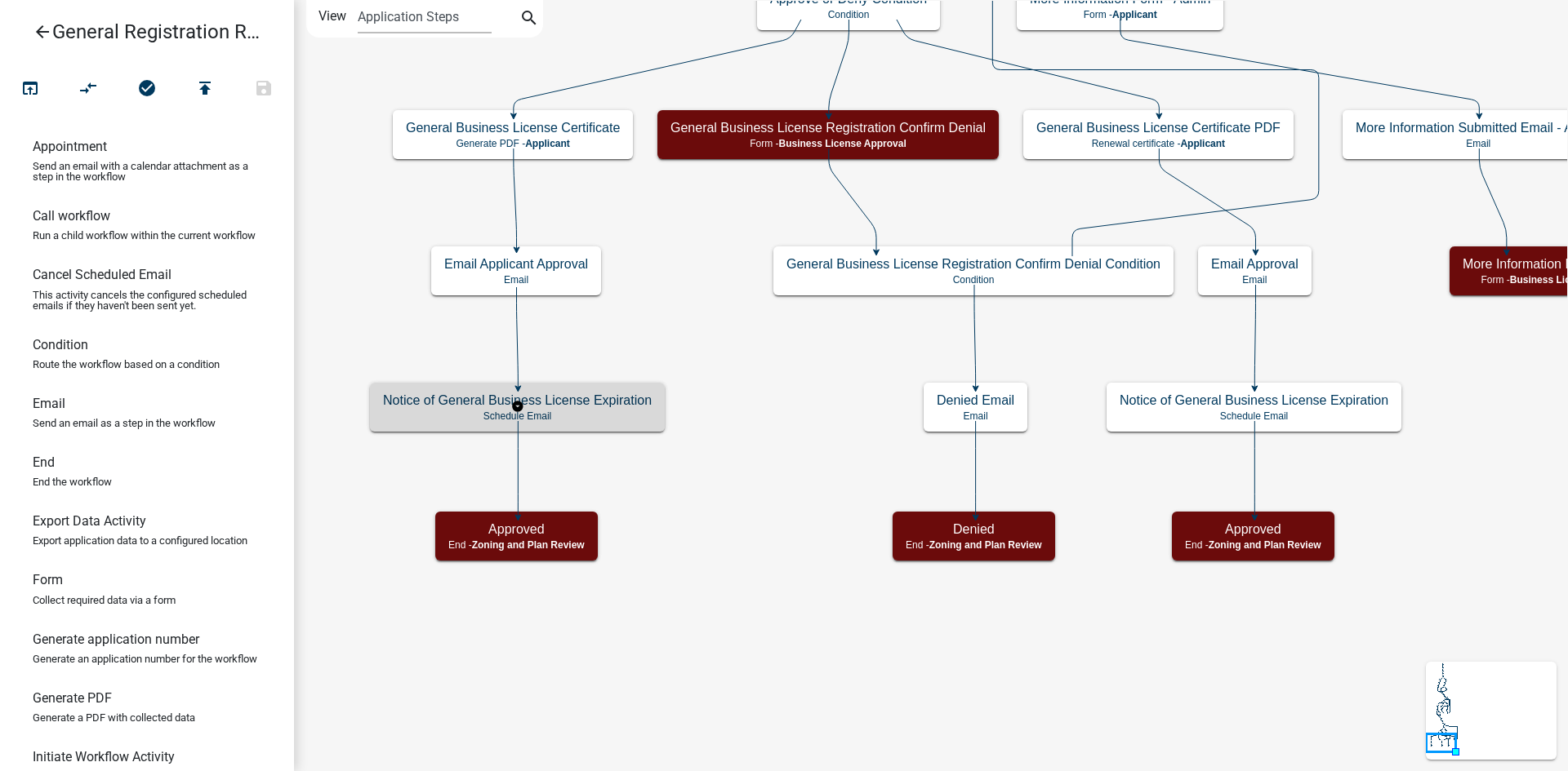
click at [629, 414] on p "Schedule Email" at bounding box center [518, 416] width 269 height 12
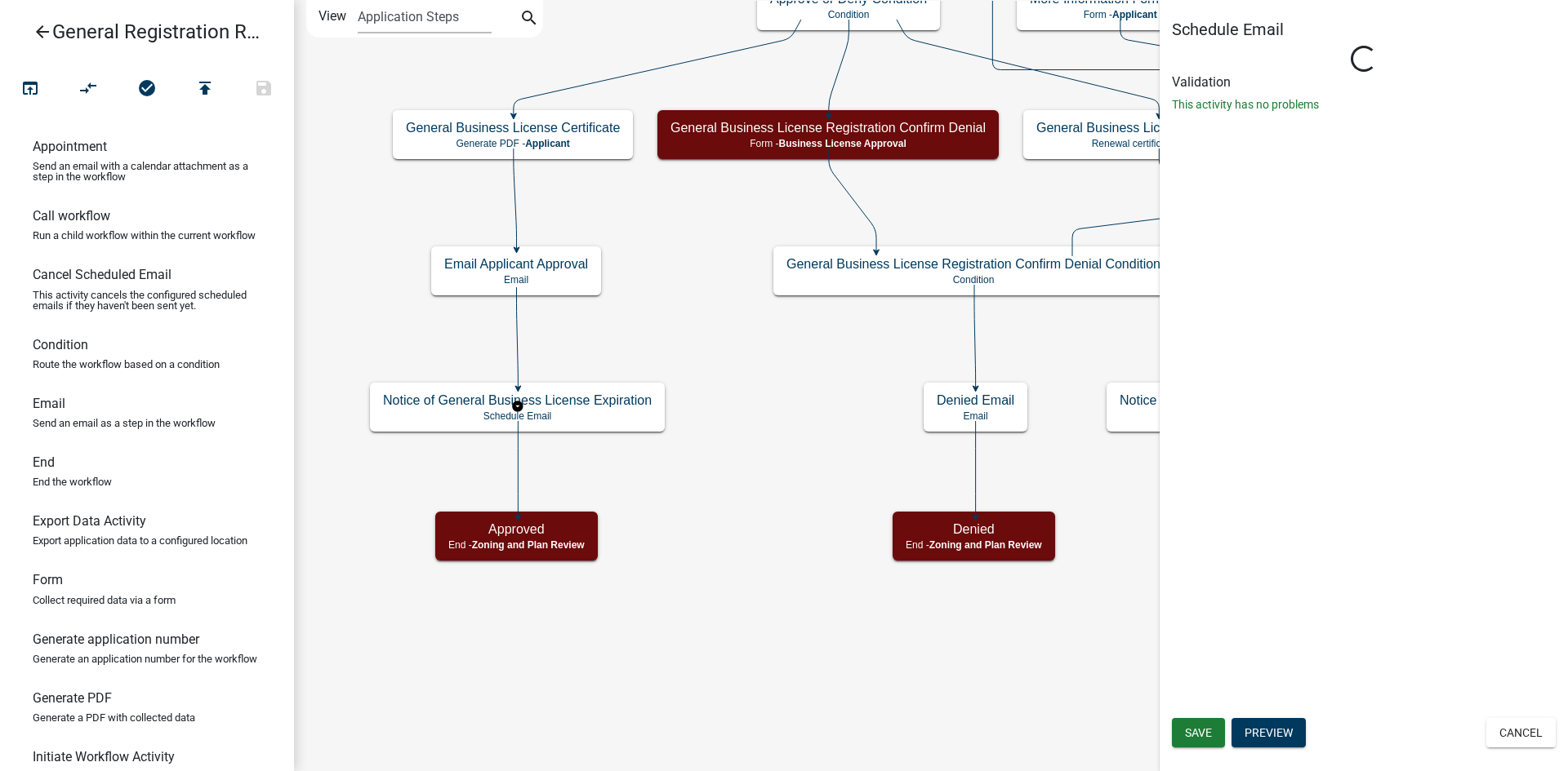
select select "12: 12:00 PM"
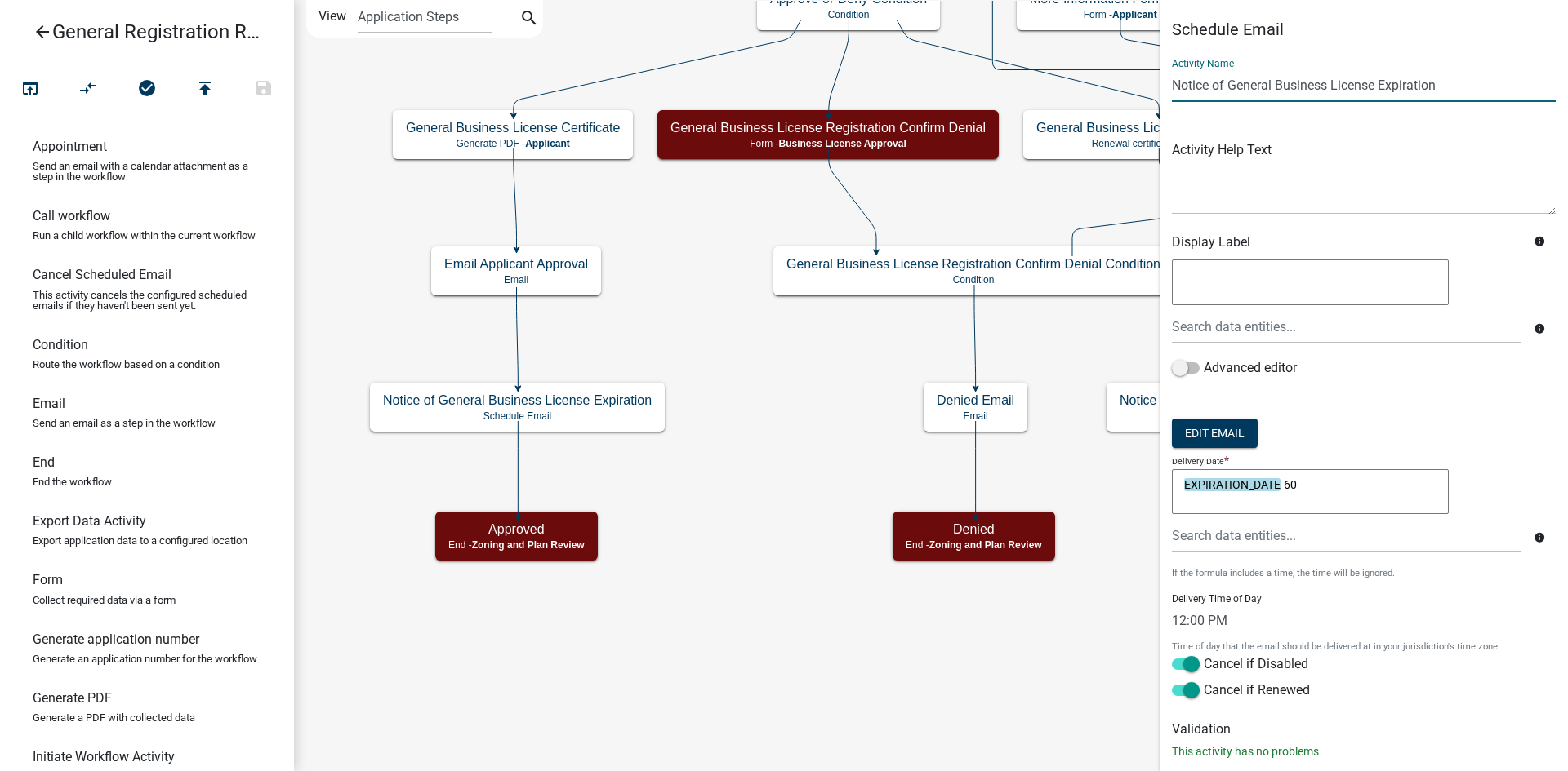
drag, startPoint x: 1272, startPoint y: 82, endPoint x: 1227, endPoint y: 82, distance: 45.0
click at [1227, 82] on input "Notice of General Business License Expiration" at bounding box center [1363, 85] width 383 height 33
click at [1332, 84] on input "Notice of Business License Expiration" at bounding box center [1363, 85] width 383 height 33
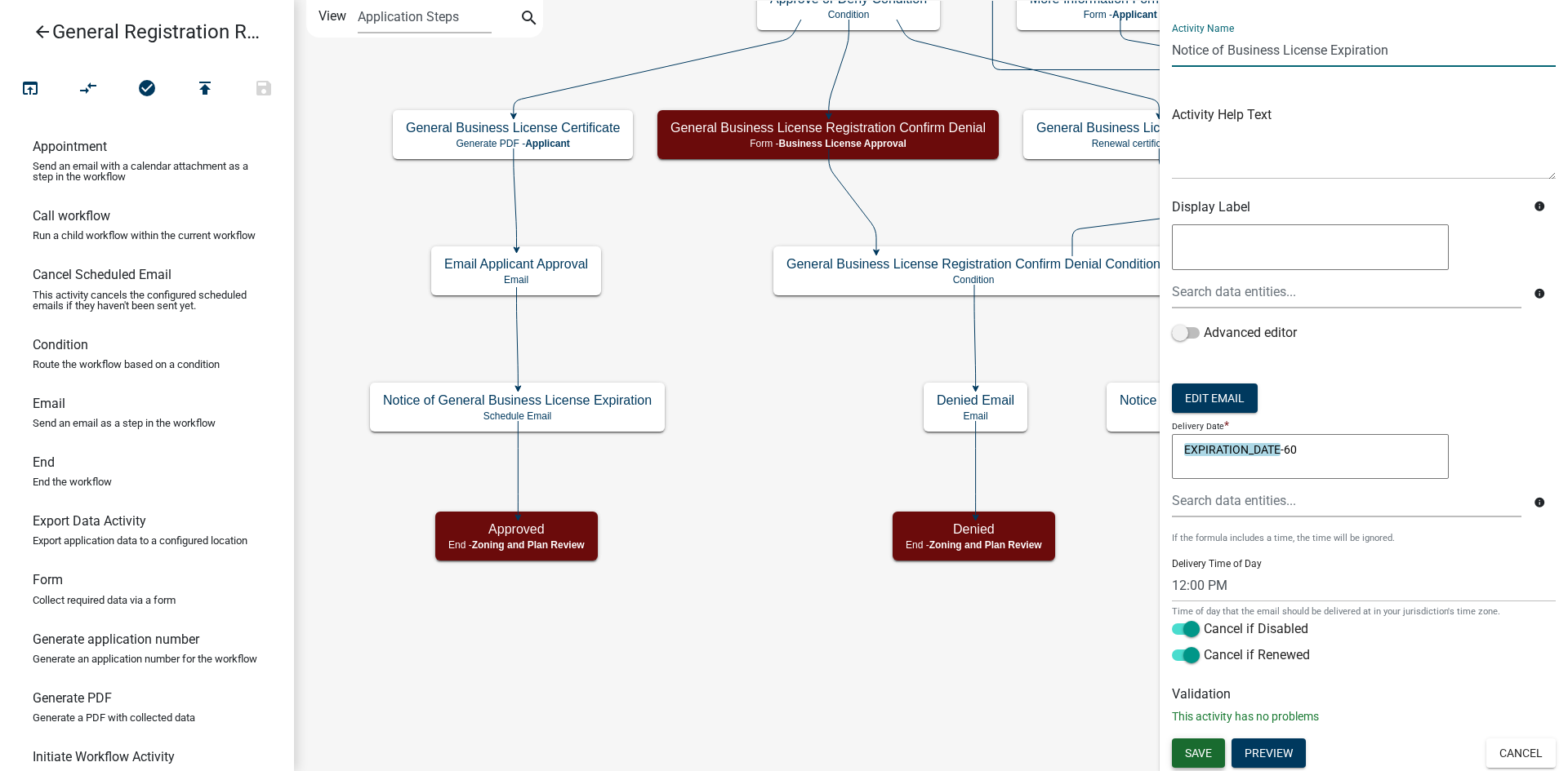
type input "Notice of Business License Expiration"
click at [1204, 755] on span "Save" at bounding box center [1198, 753] width 27 height 13
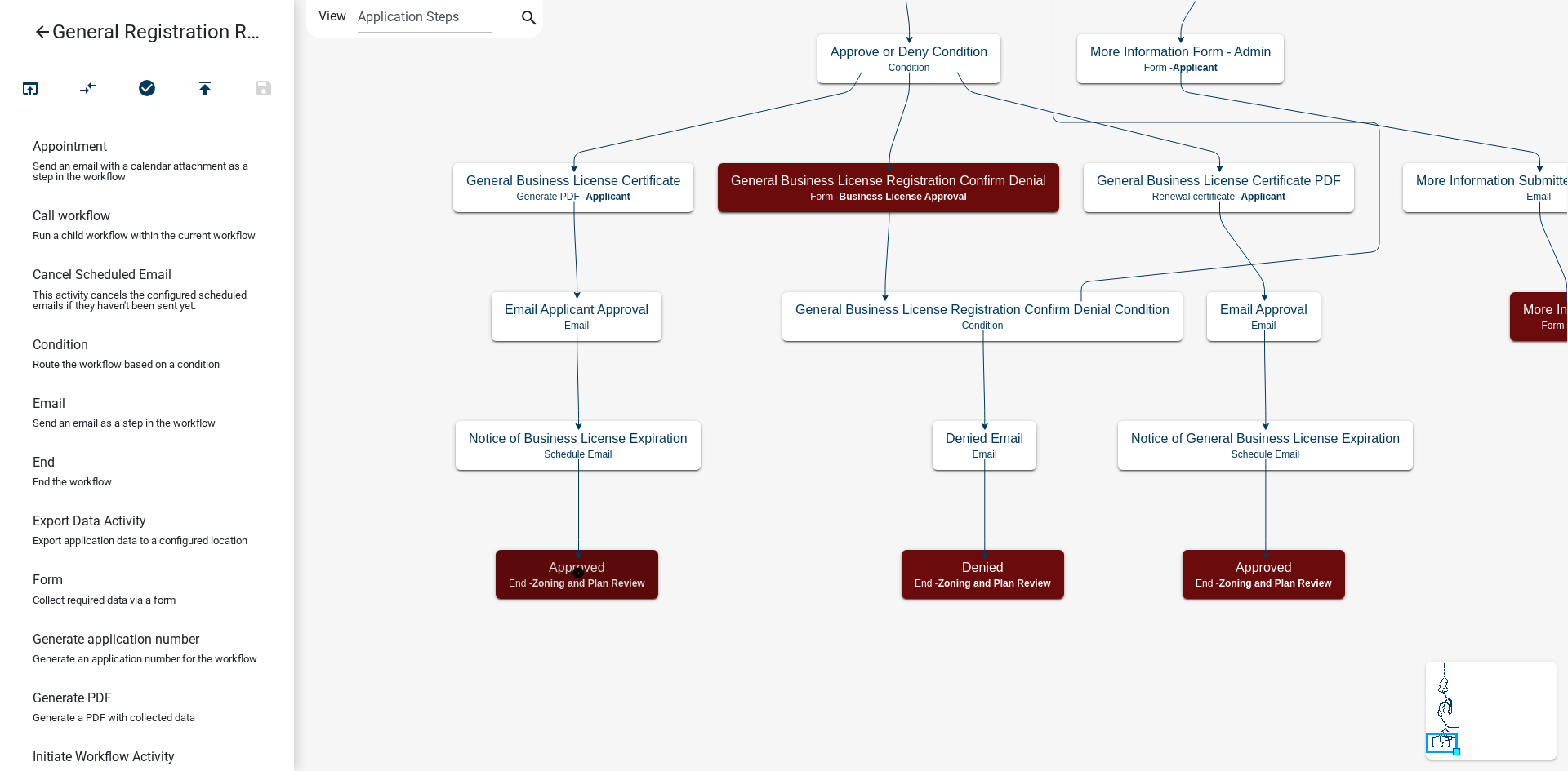
click at [641, 586] on span "Zoning and Plan Review" at bounding box center [588, 583] width 113 height 12
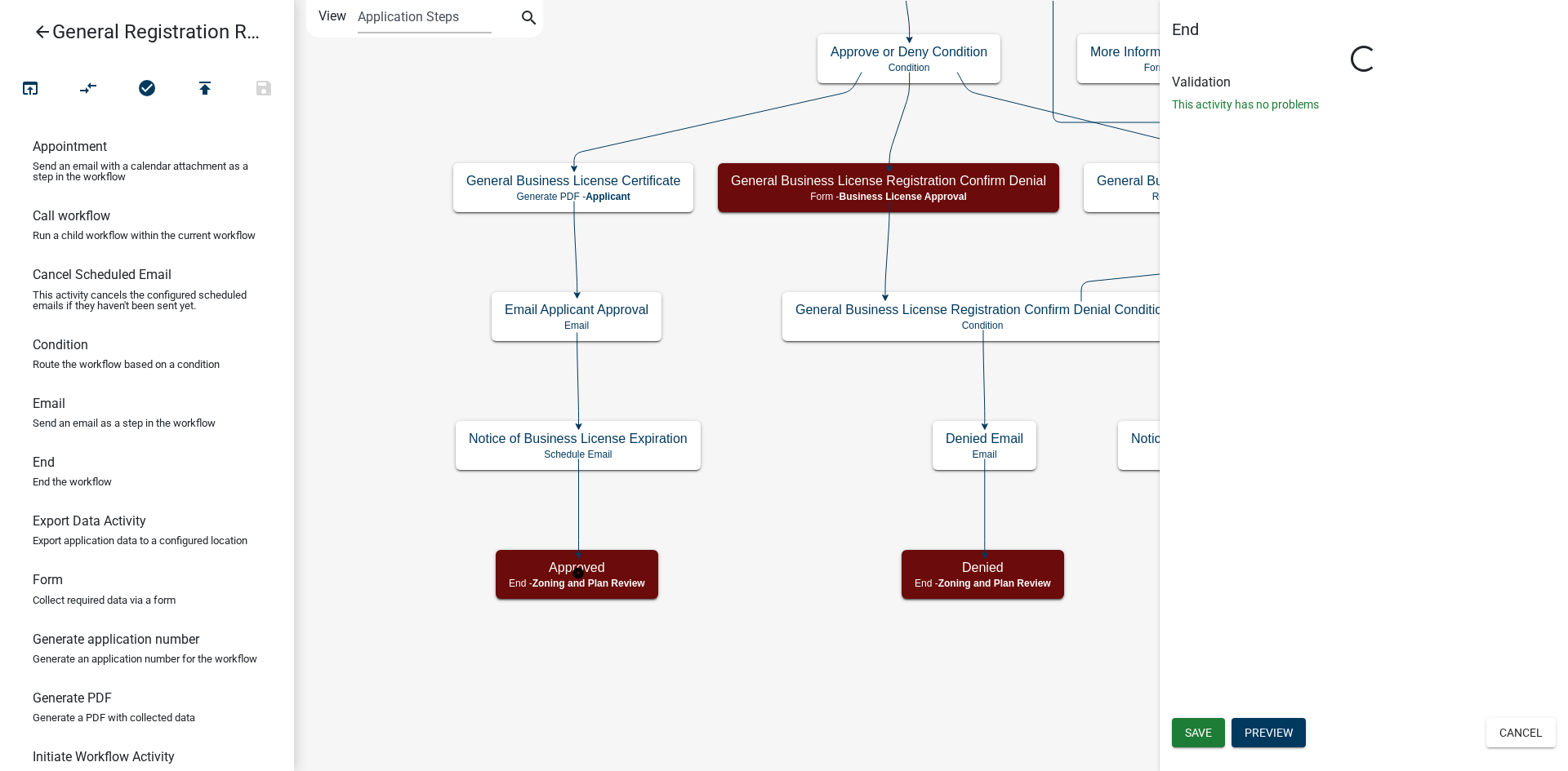
select select "4C55AAC1-F753-4550-82DB-24CB5871975A"
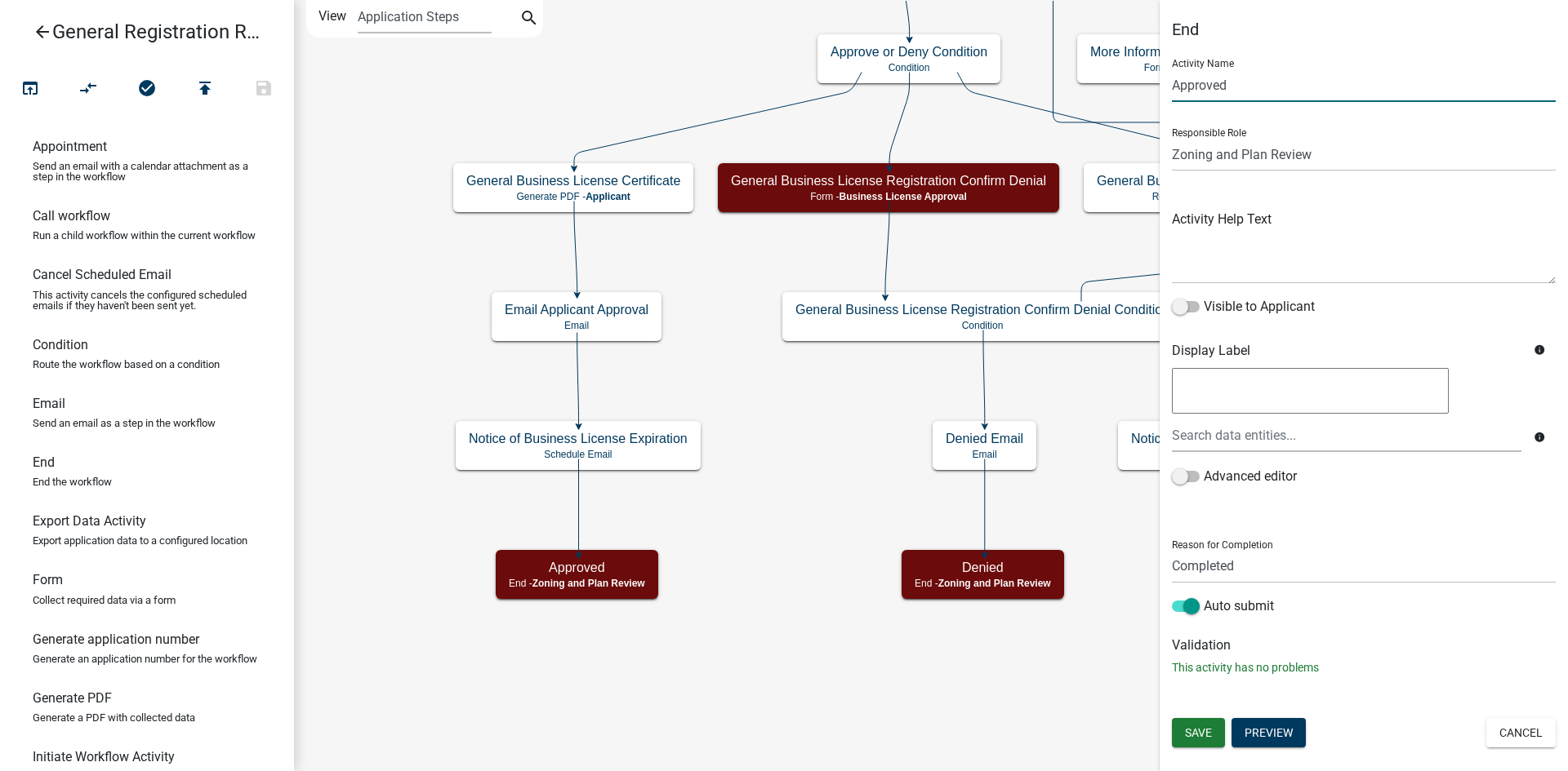
click at [1174, 88] on input "Approved" at bounding box center [1363, 85] width 383 height 33
type input "License Approved"
click at [1198, 730] on span "Save" at bounding box center [1198, 733] width 27 height 13
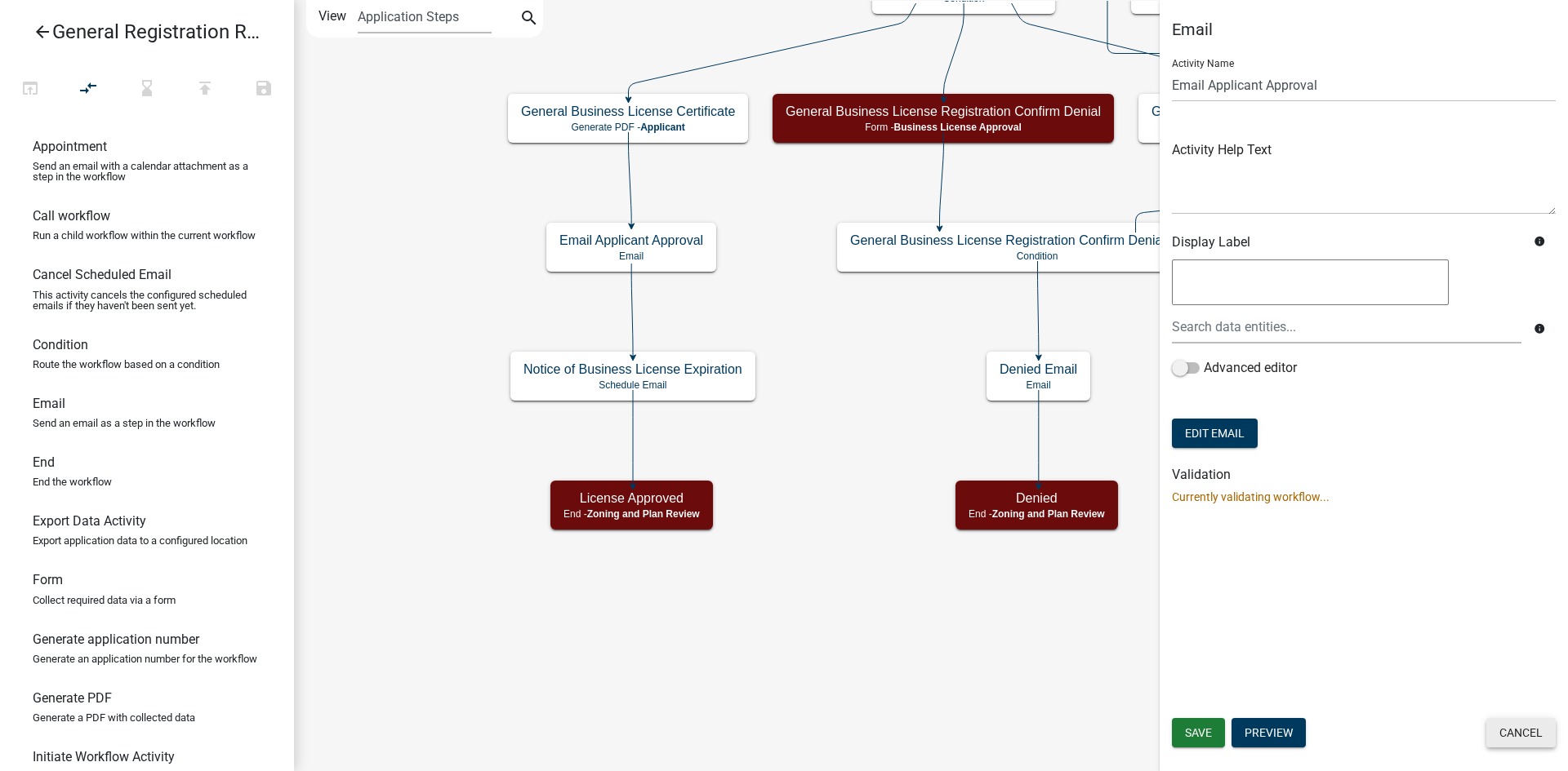
click at [1533, 732] on button "Cancel" at bounding box center [1520, 733] width 69 height 30
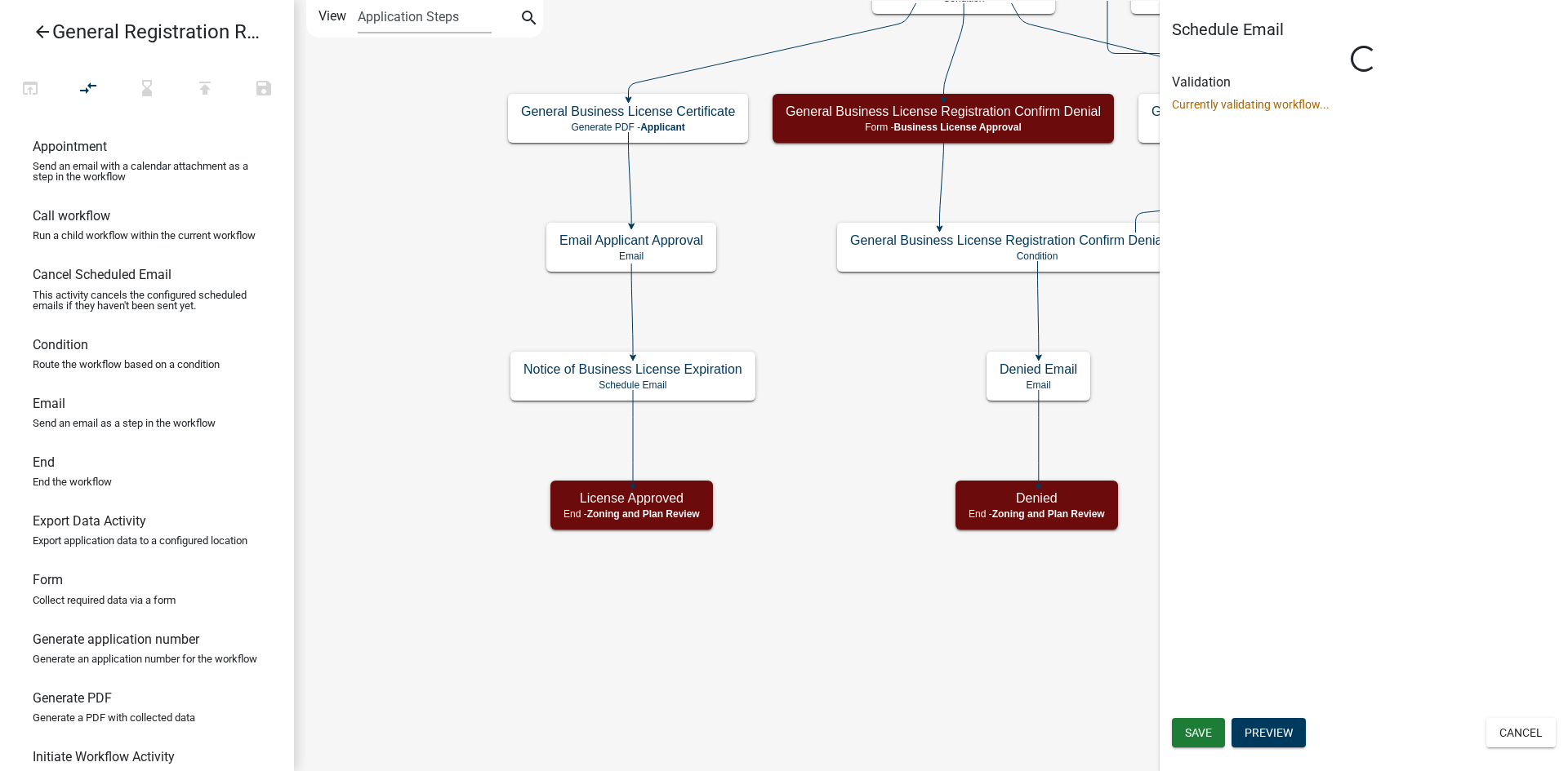
select select "12: 12:00 PM"
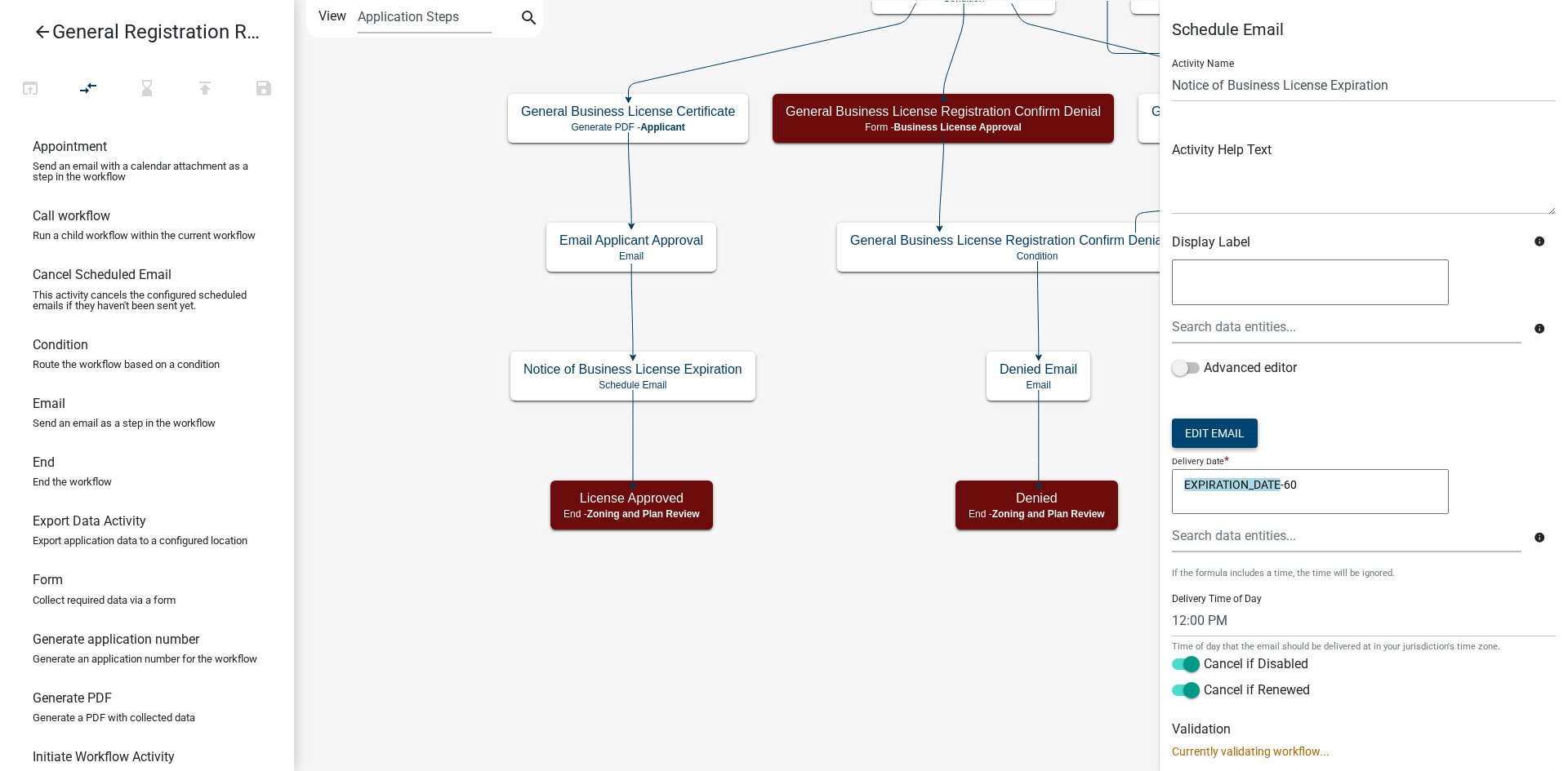
click at [1230, 439] on button "Edit Email" at bounding box center [1214, 433] width 86 height 30
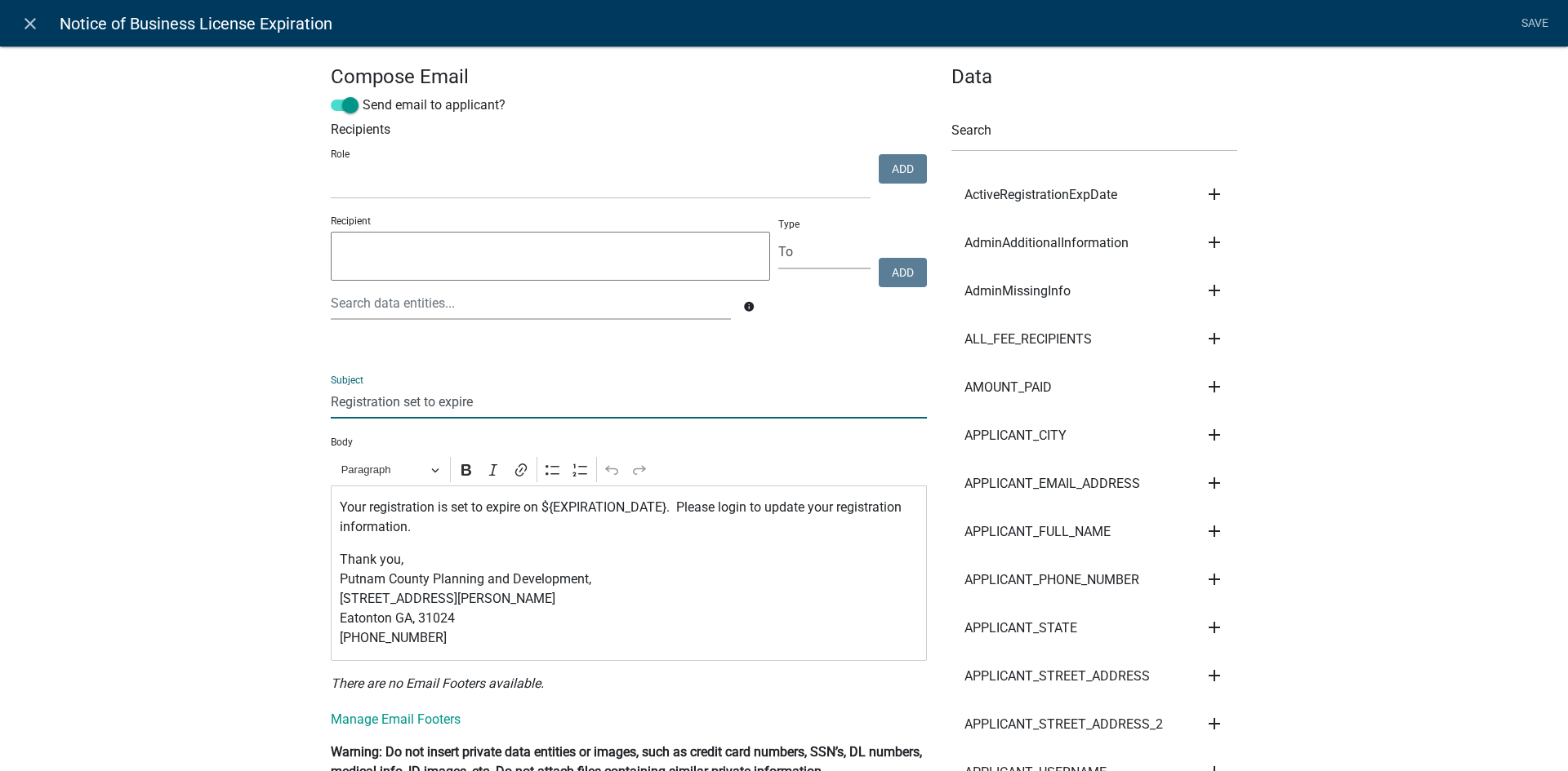
click at [331, 405] on input "Registration set to expire" at bounding box center [629, 401] width 596 height 33
drag, startPoint x: 573, startPoint y: 402, endPoint x: 490, endPoint y: 403, distance: 83.0
click at [490, 403] on input "Putnam County Registration set to expire" at bounding box center [629, 401] width 596 height 33
drag, startPoint x: 165, startPoint y: 399, endPoint x: 180, endPoint y: 390, distance: 17.5
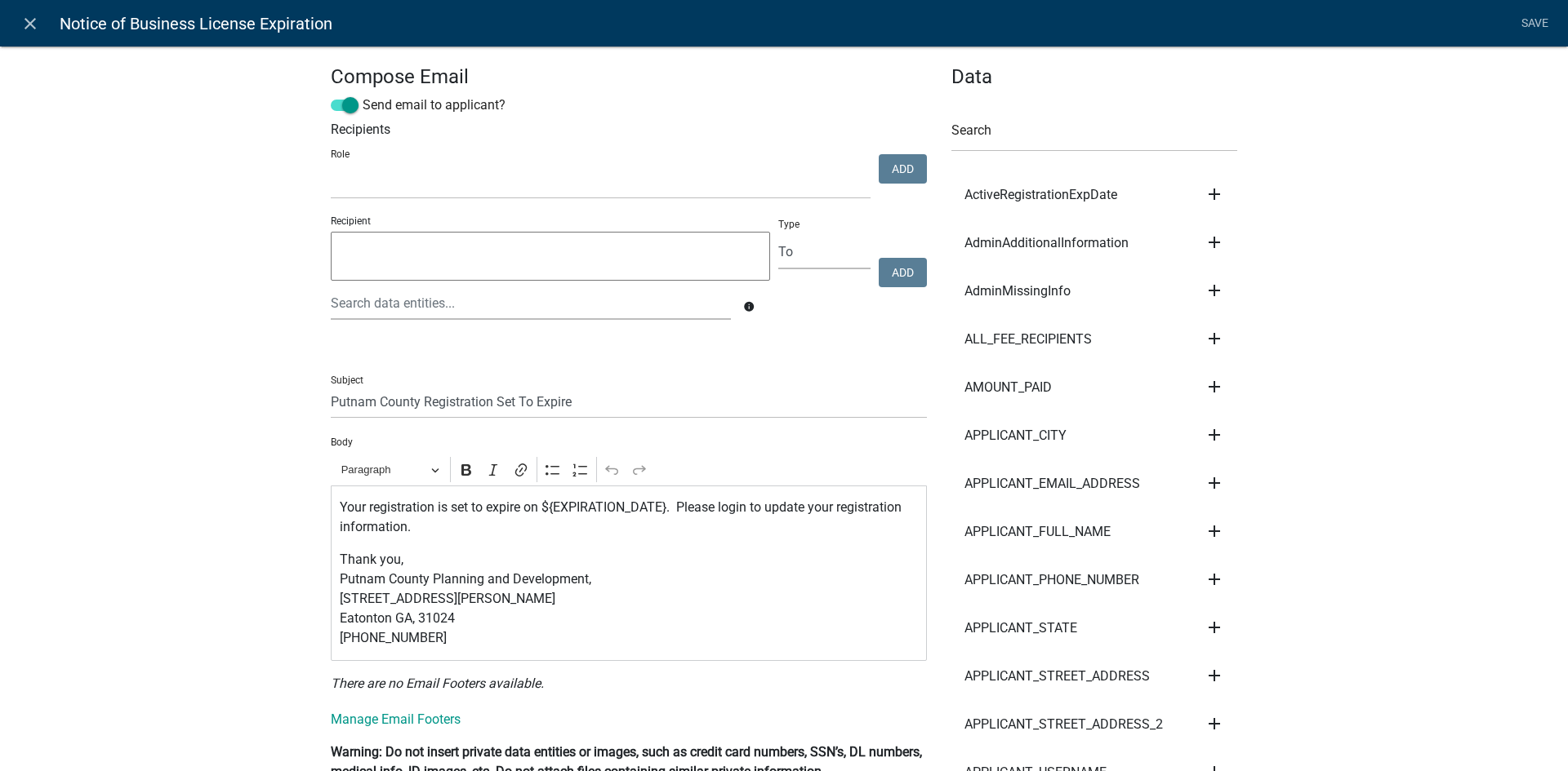
scroll to position [82, 0]
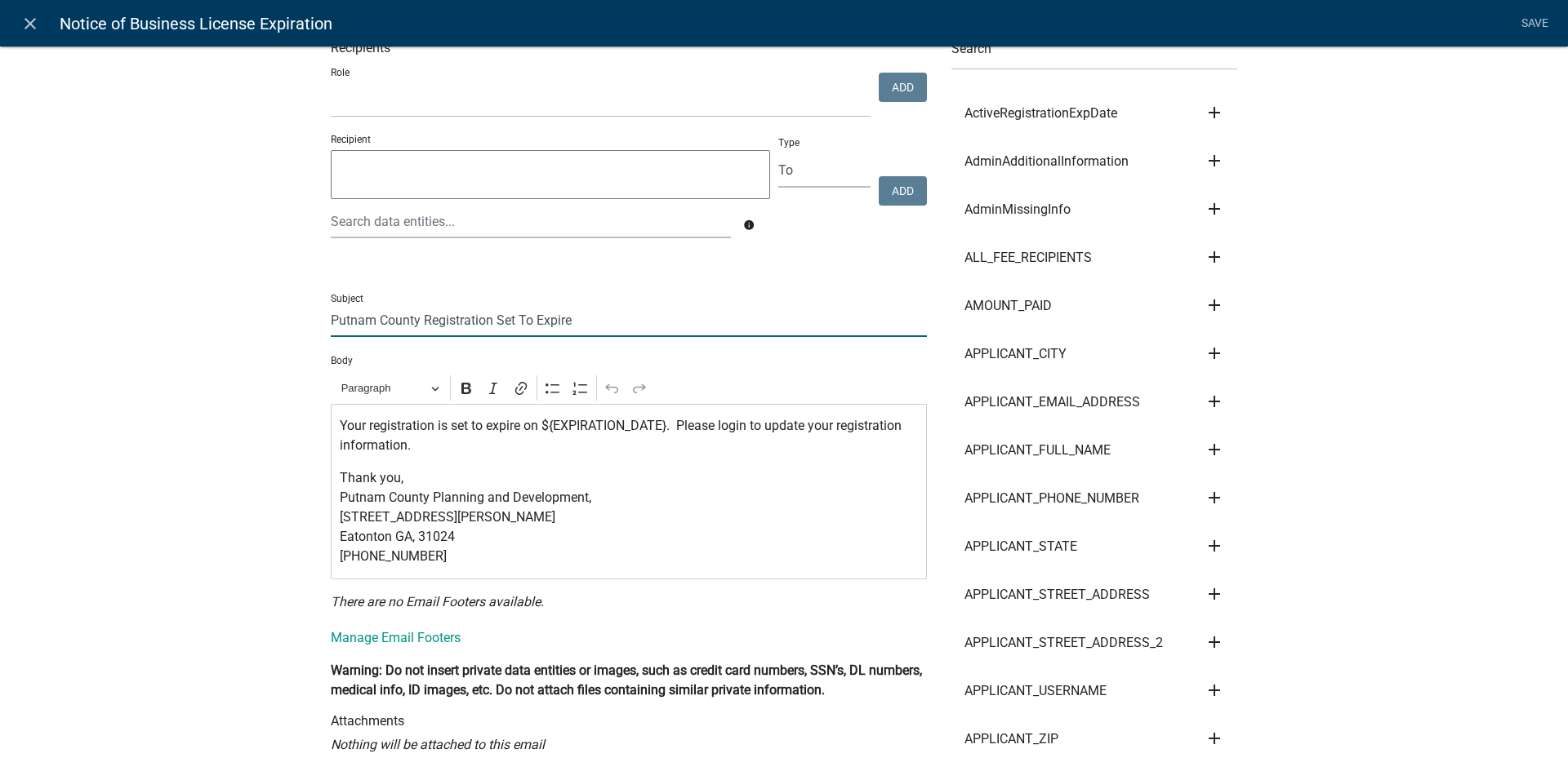
click at [418, 322] on input "Putnam County Registration Set To Expire" at bounding box center [629, 320] width 596 height 33
type input "Putnam County Business Registration Set To Expire"
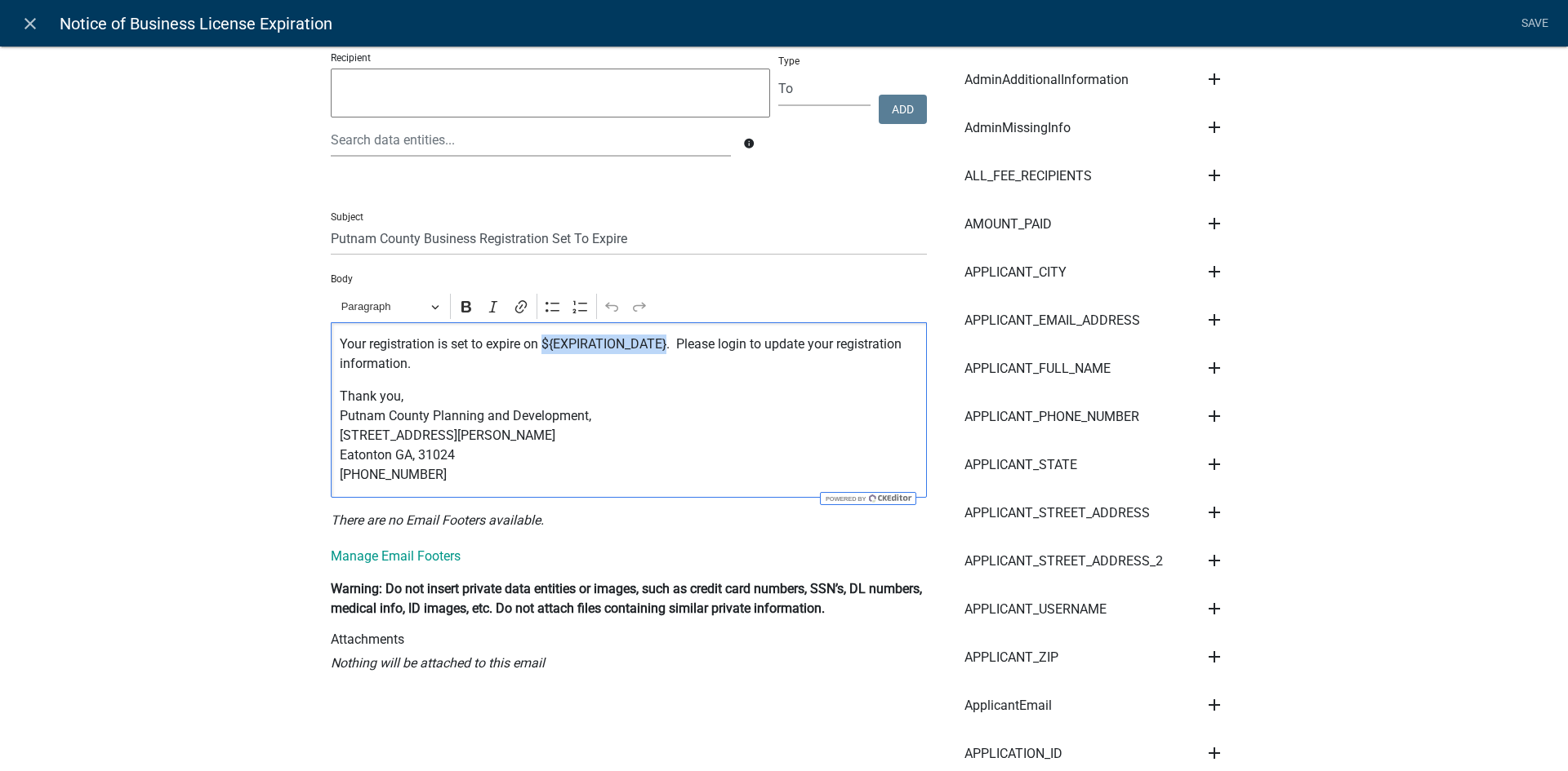
drag, startPoint x: 664, startPoint y: 346, endPoint x: 540, endPoint y: 349, distance: 124.0
click at [540, 349] on p "Your registration is set to expire on ${EXPIRATION_DATE}. Please login to updat…" at bounding box center [630, 353] width 579 height 39
click at [461, 307] on icon "Editor toolbar" at bounding box center [466, 307] width 10 height 12
click at [702, 365] on p "Your registration is set to expire on ${EXPIRATION_DATE} . Please login to upda…" at bounding box center [630, 353] width 579 height 39
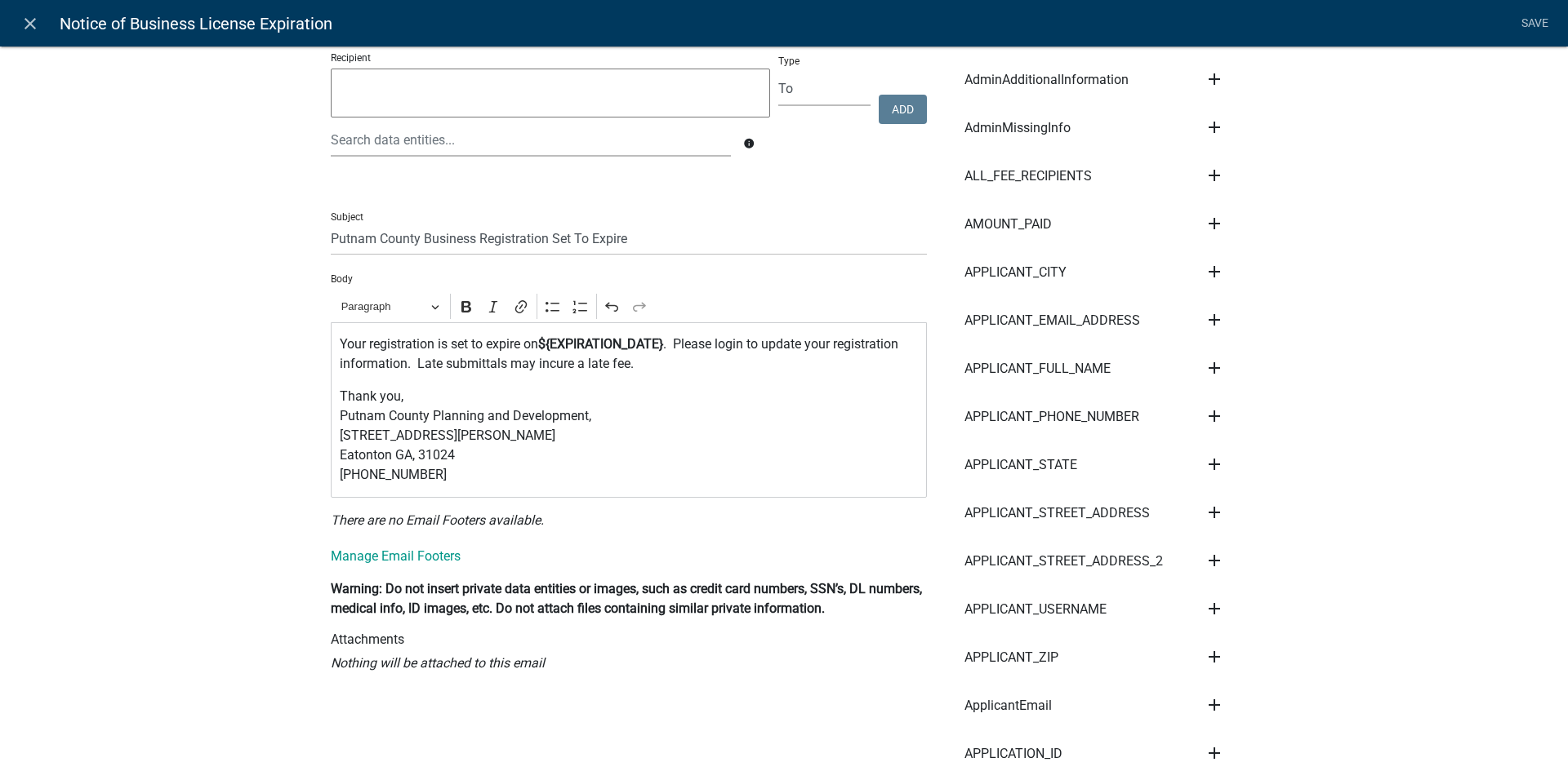
click at [567, 366] on p "Your registration is set to expire on ${EXPIRATION_DATE} . Please login to upda…" at bounding box center [630, 353] width 579 height 39
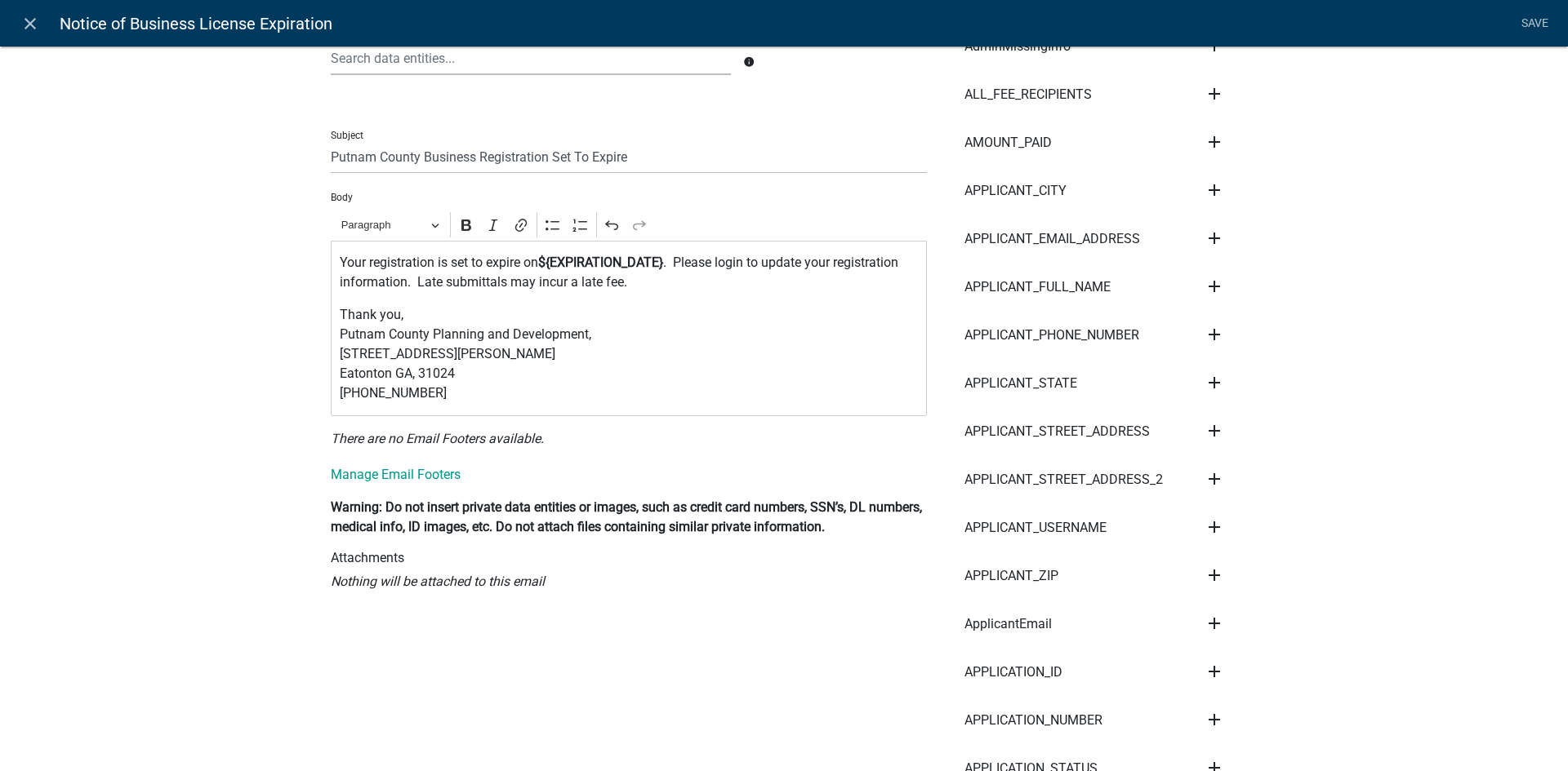
scroll to position [0, 0]
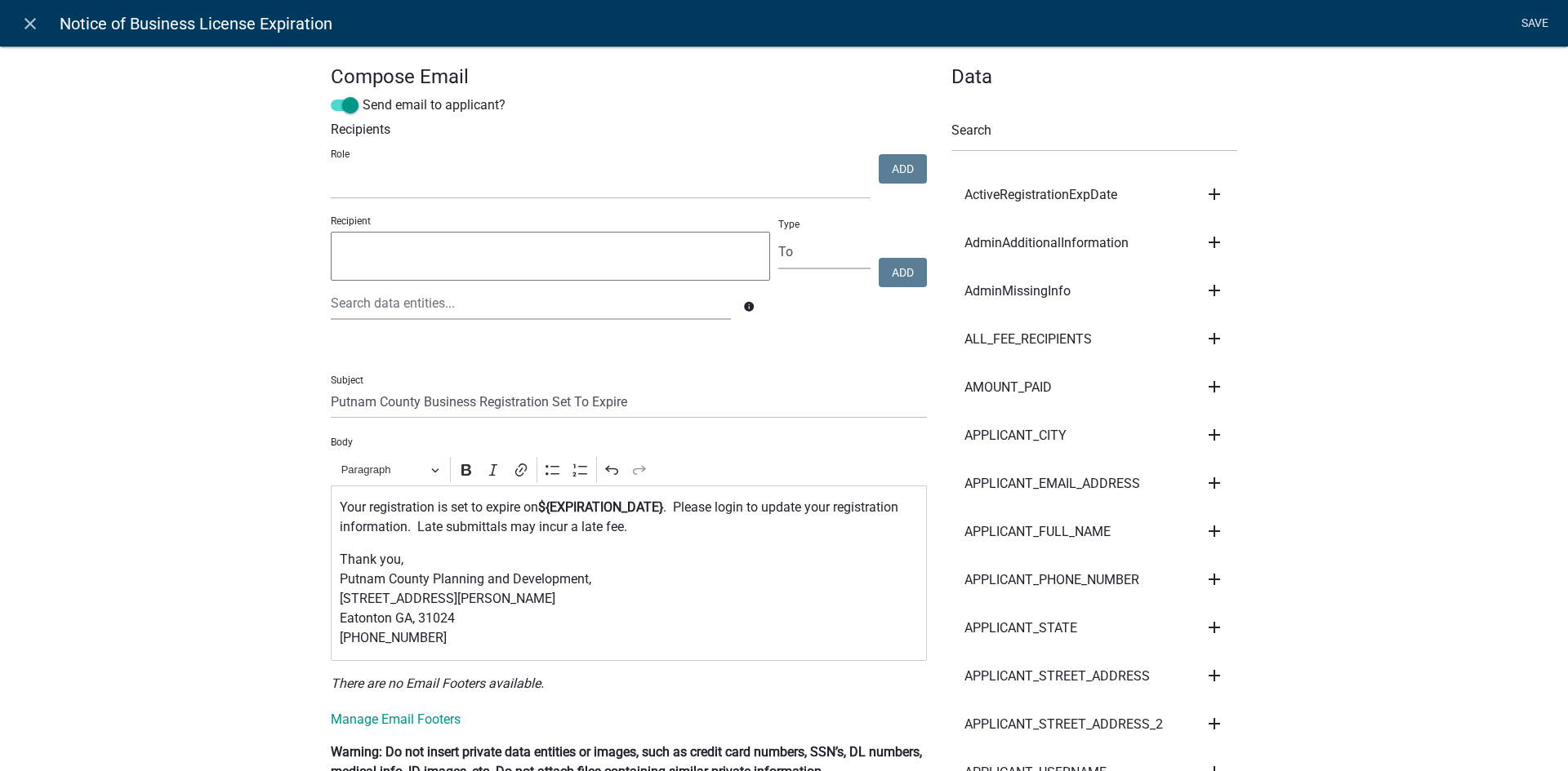
click at [1527, 34] on link "Save" at bounding box center [1534, 23] width 41 height 31
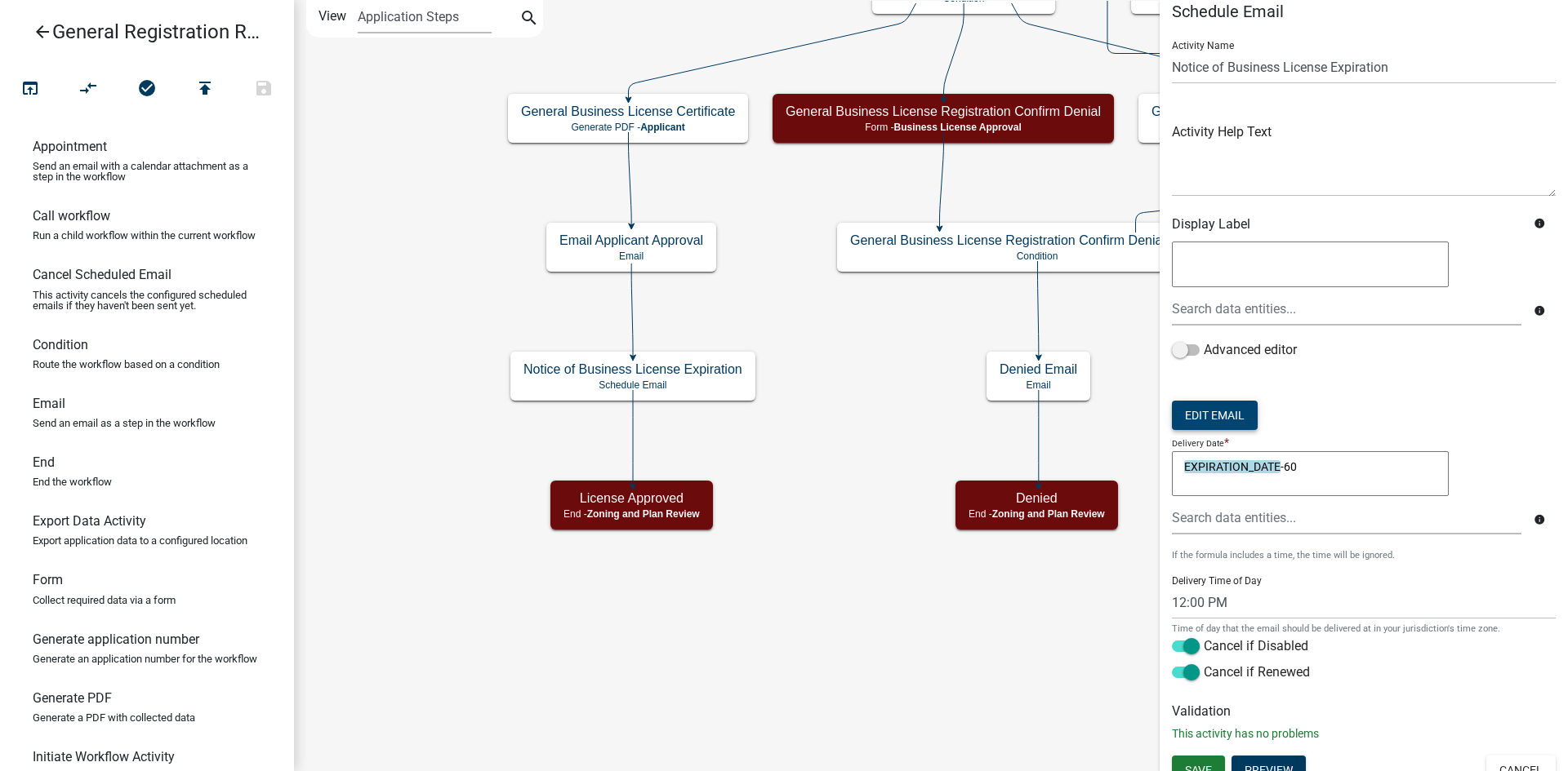
scroll to position [35, 0]
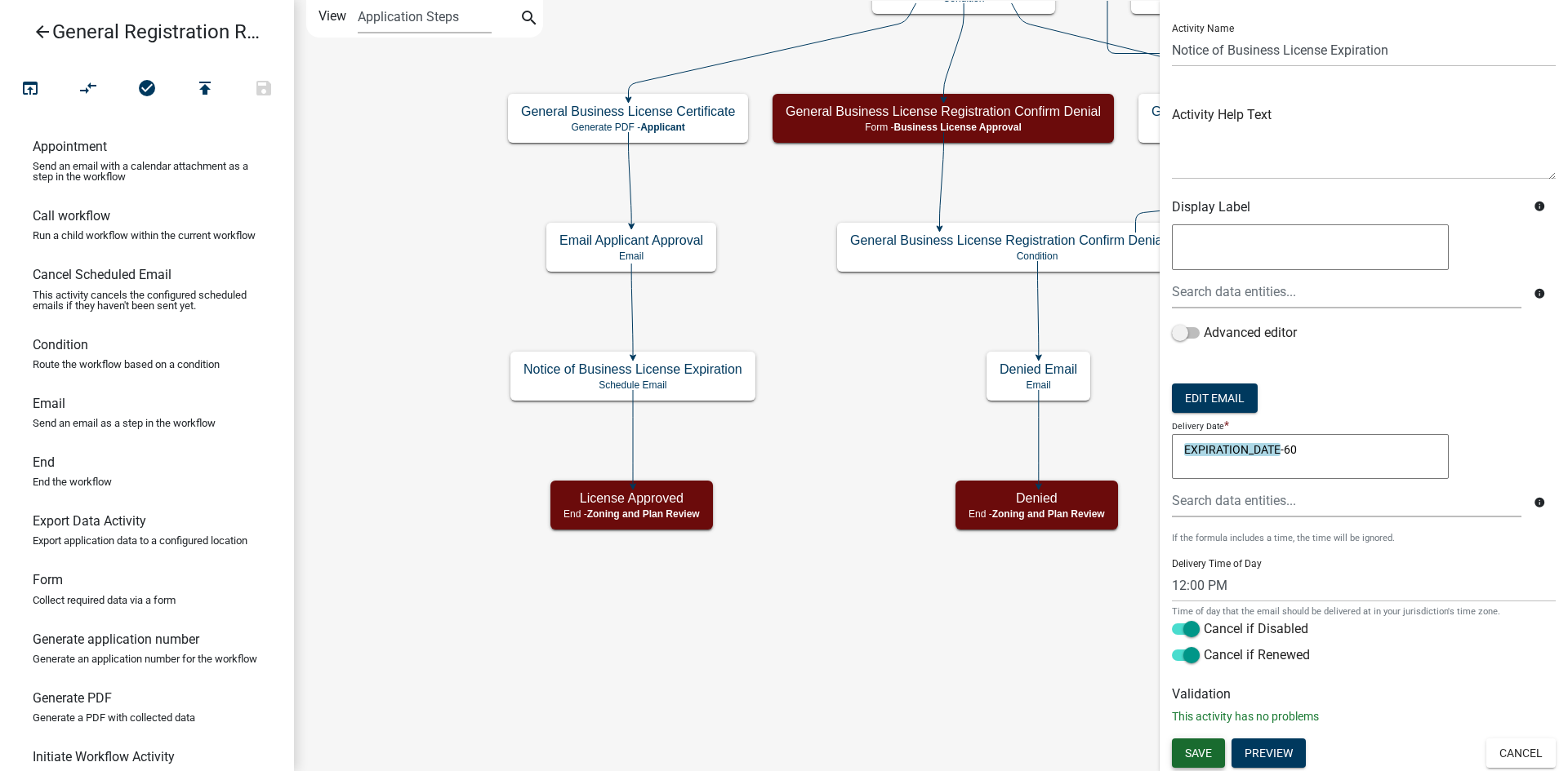
click at [1194, 747] on span "Save" at bounding box center [1198, 753] width 27 height 13
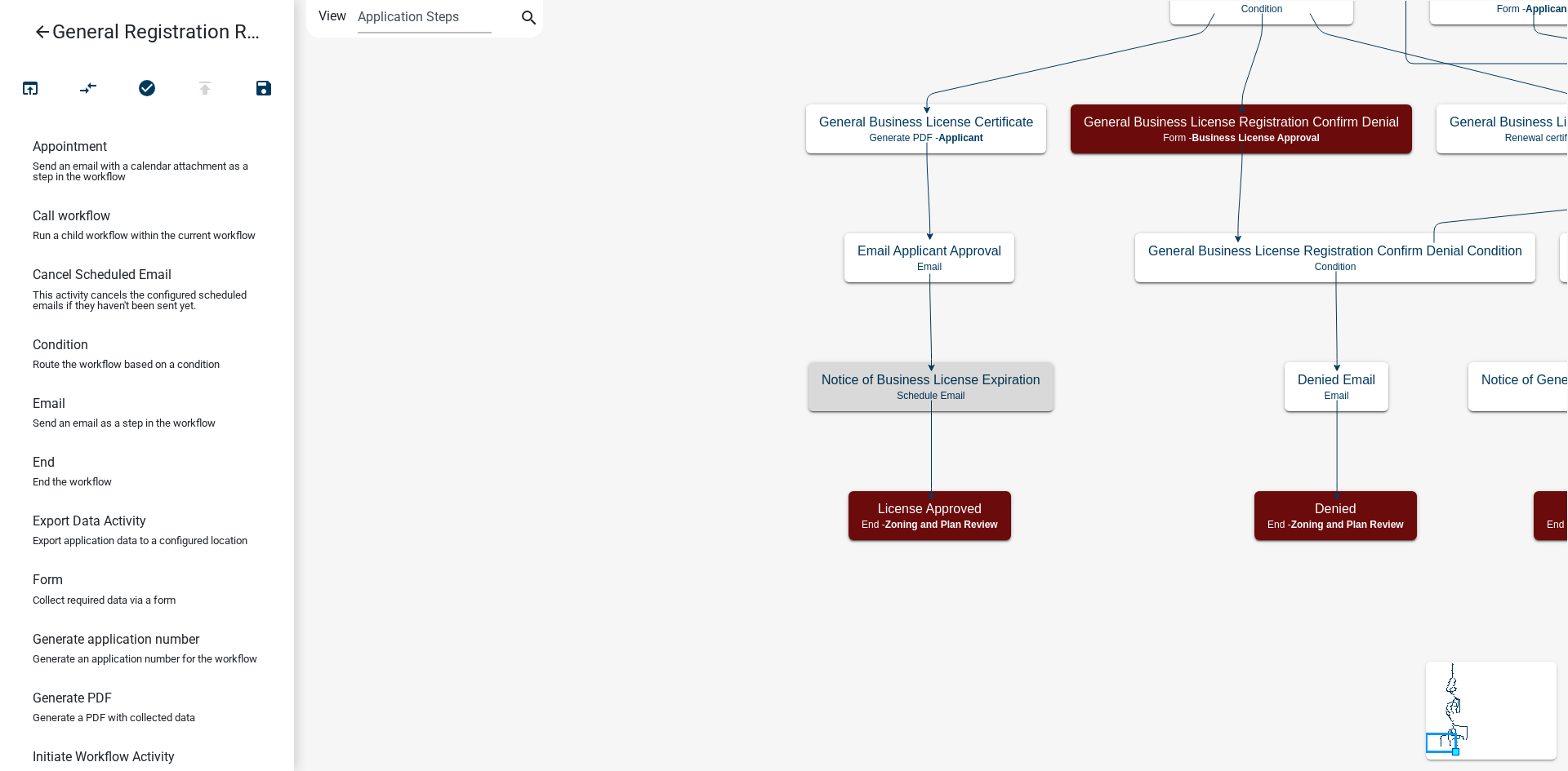
scroll to position [0, 0]
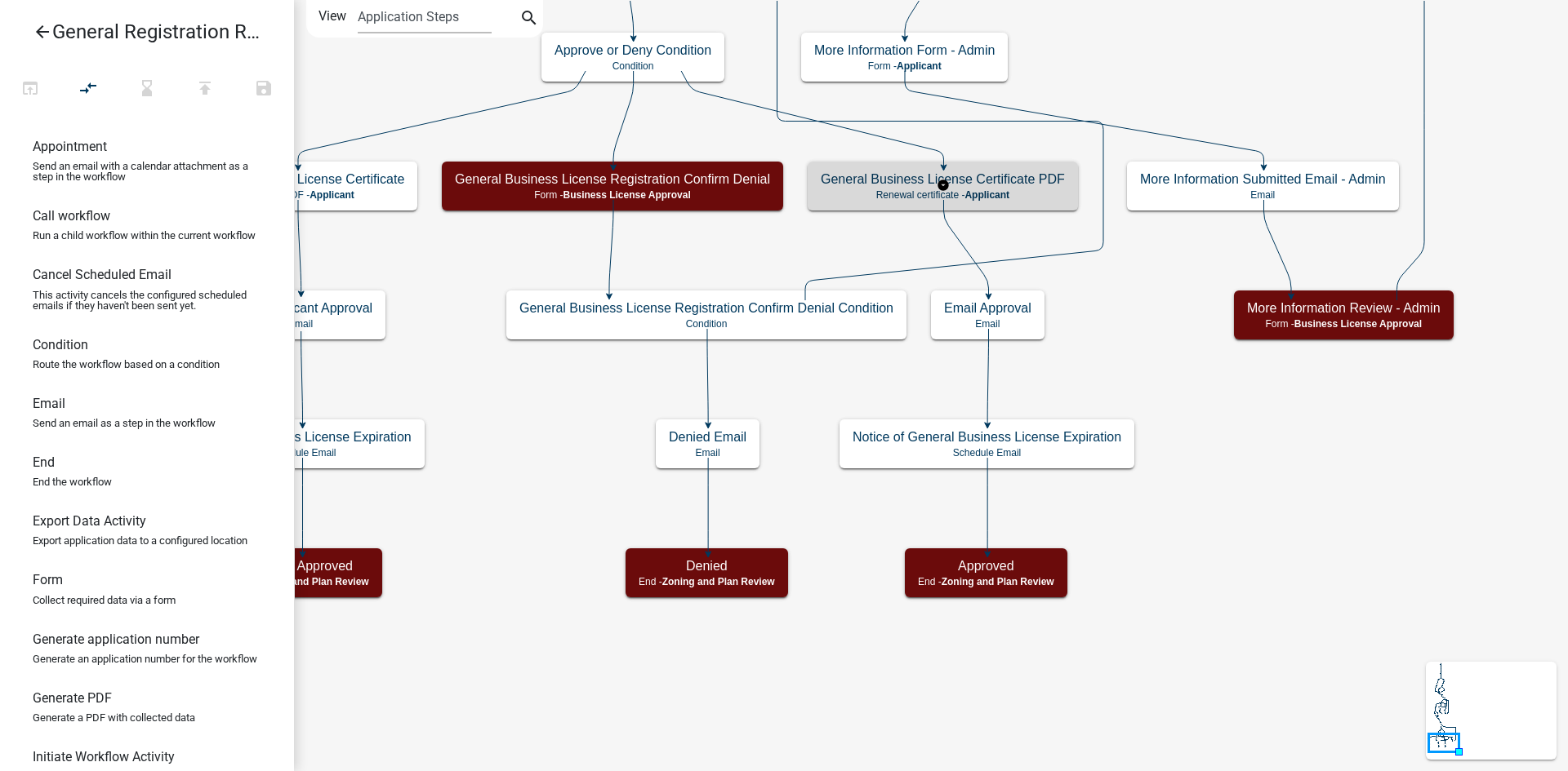
click at [1015, 185] on h5 "General Business License Certificate PDF" at bounding box center [943, 179] width 244 height 15
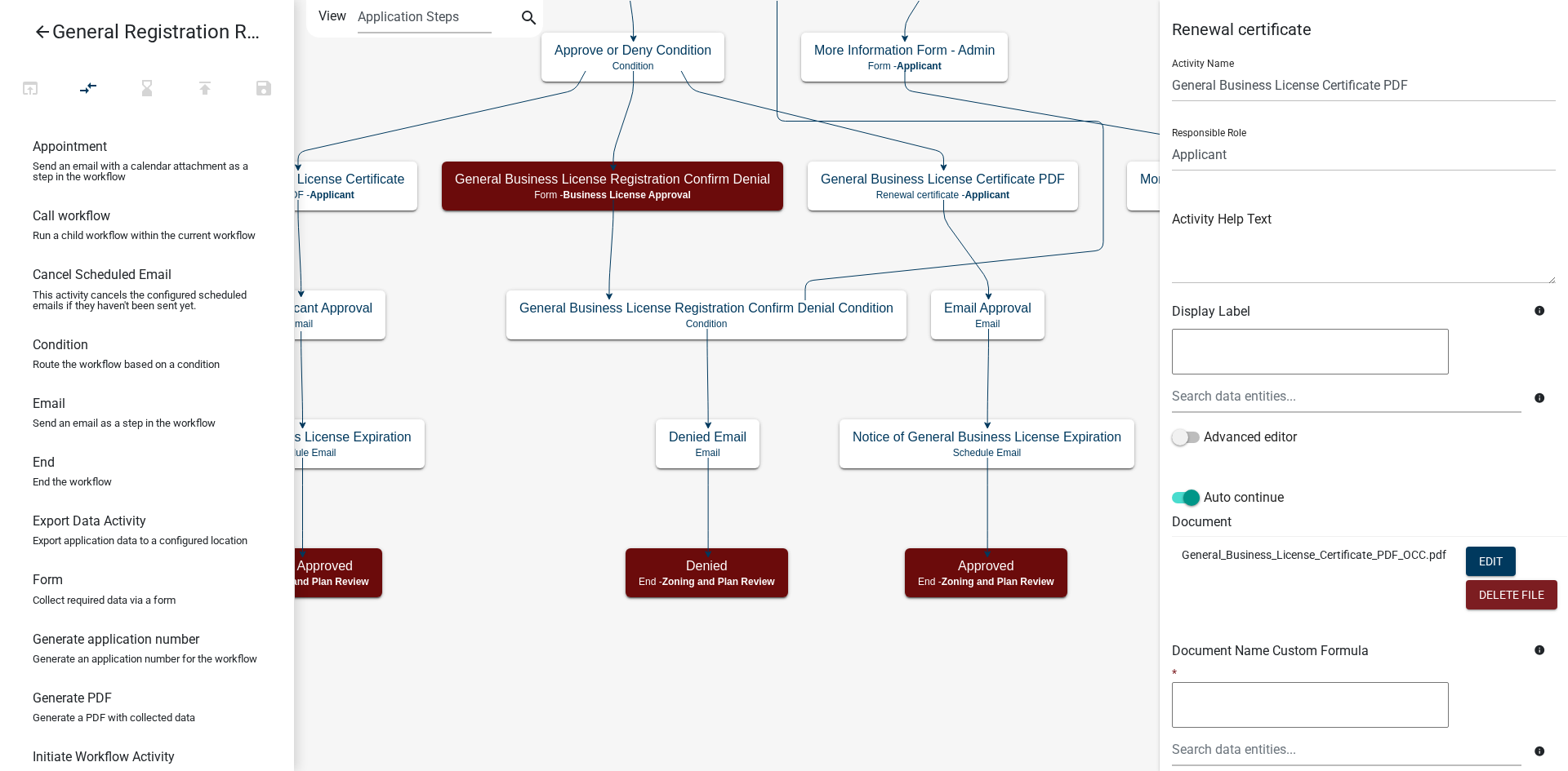
scroll to position [168, 0]
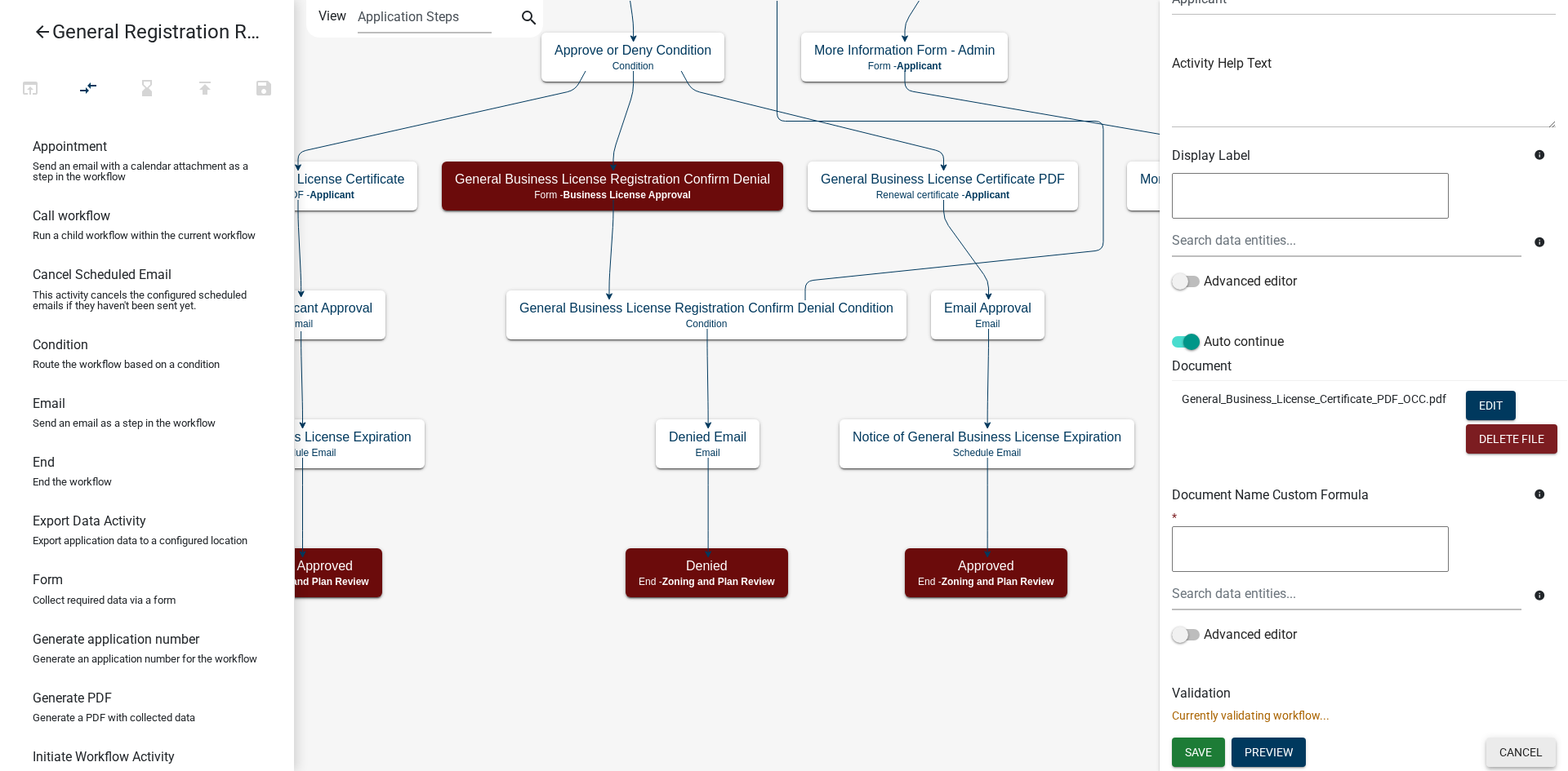
click at [1508, 745] on button "Cancel" at bounding box center [1520, 752] width 69 height 30
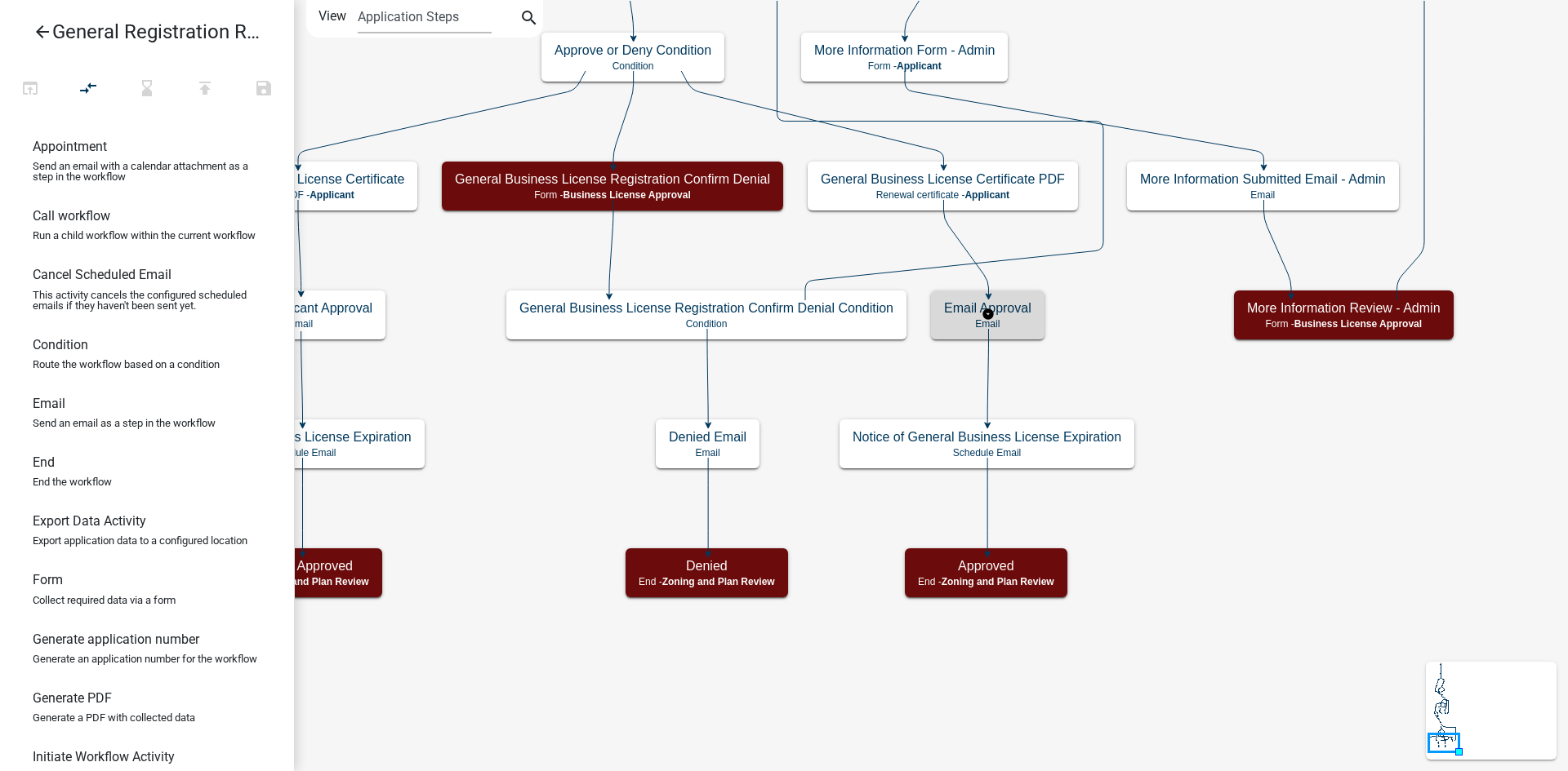
click at [1020, 308] on h5 "Email Approval" at bounding box center [987, 307] width 88 height 15
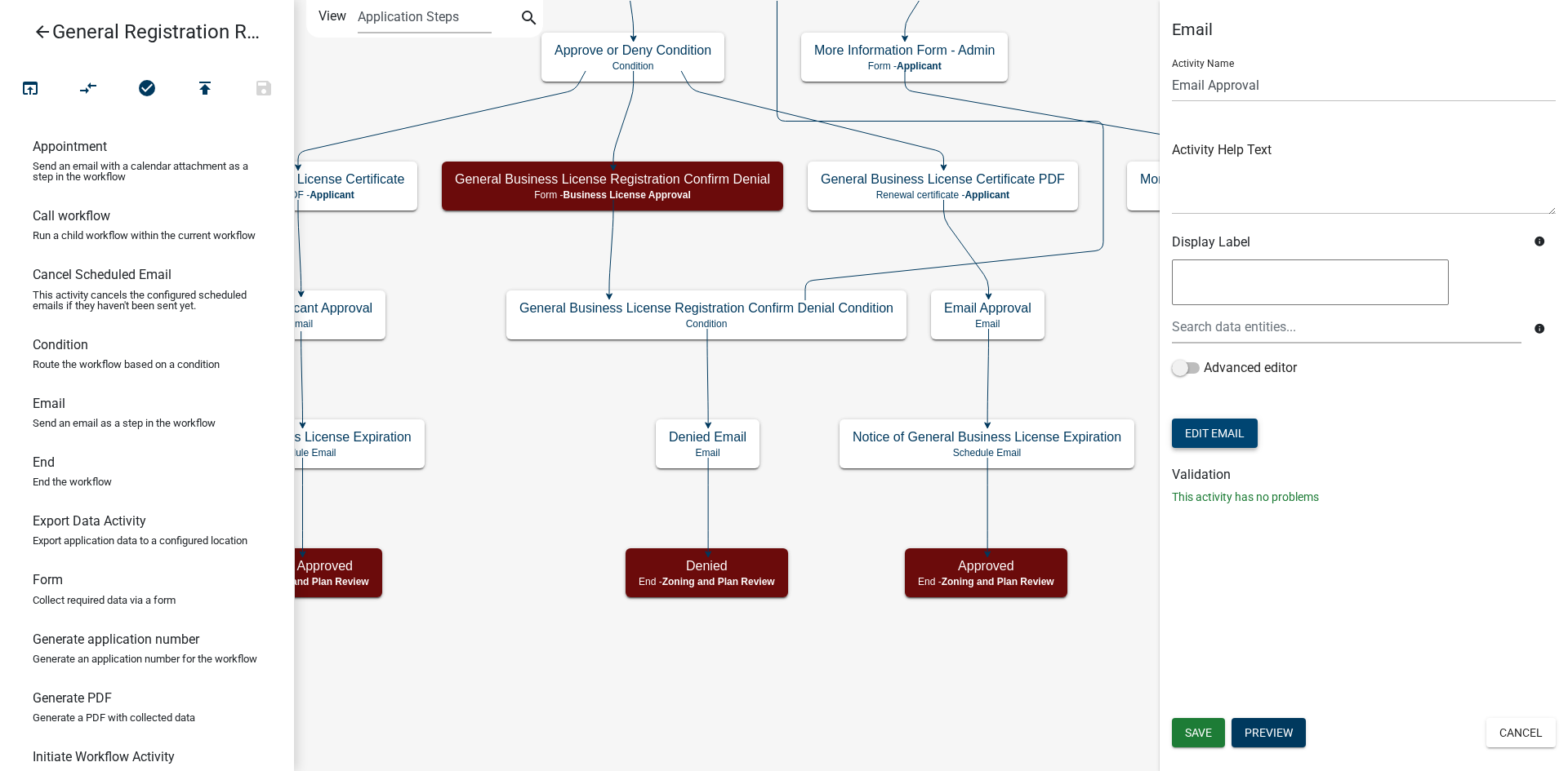
click at [1231, 435] on button "Edit Email" at bounding box center [1214, 433] width 86 height 30
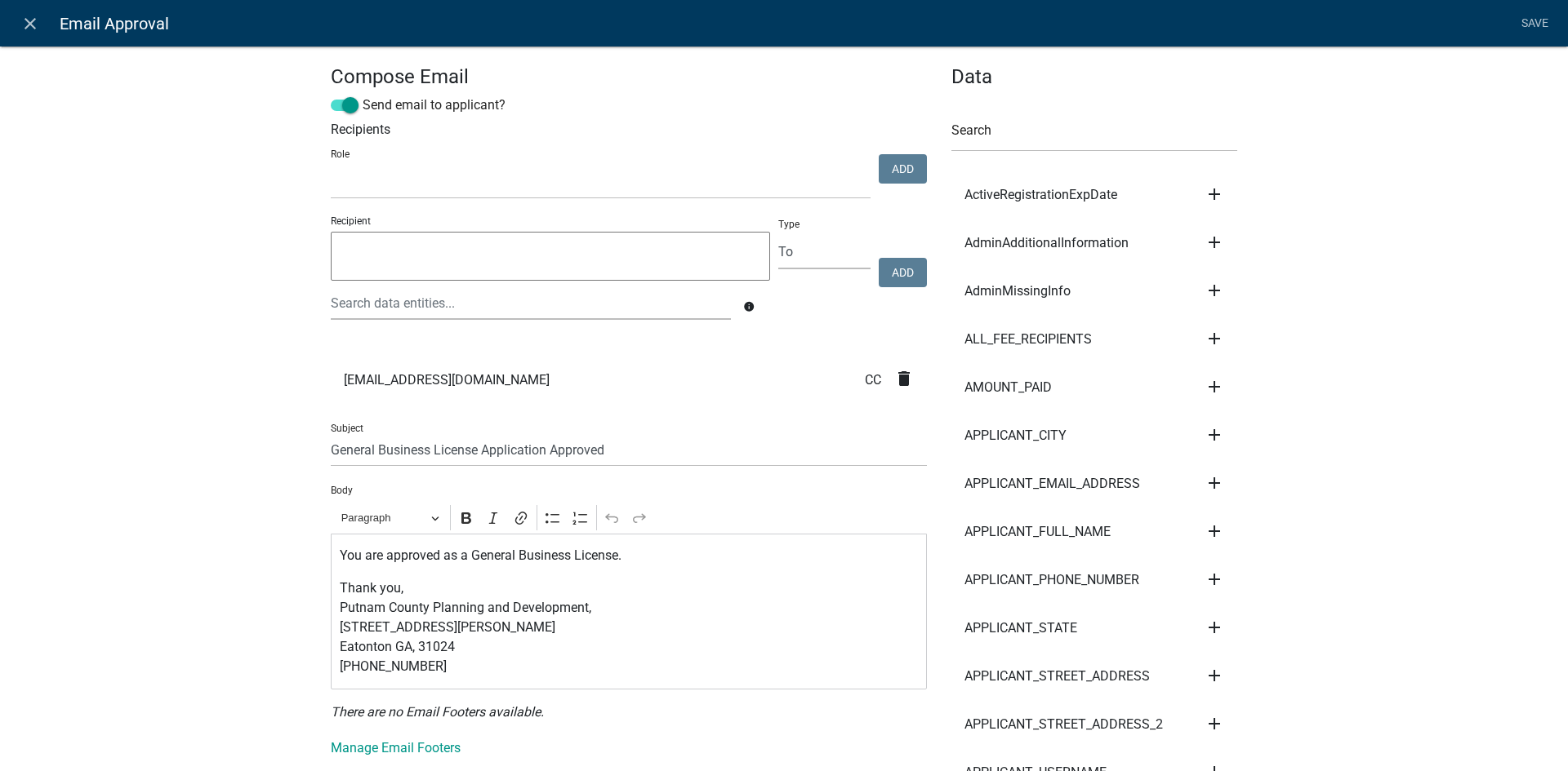
scroll to position [245, 0]
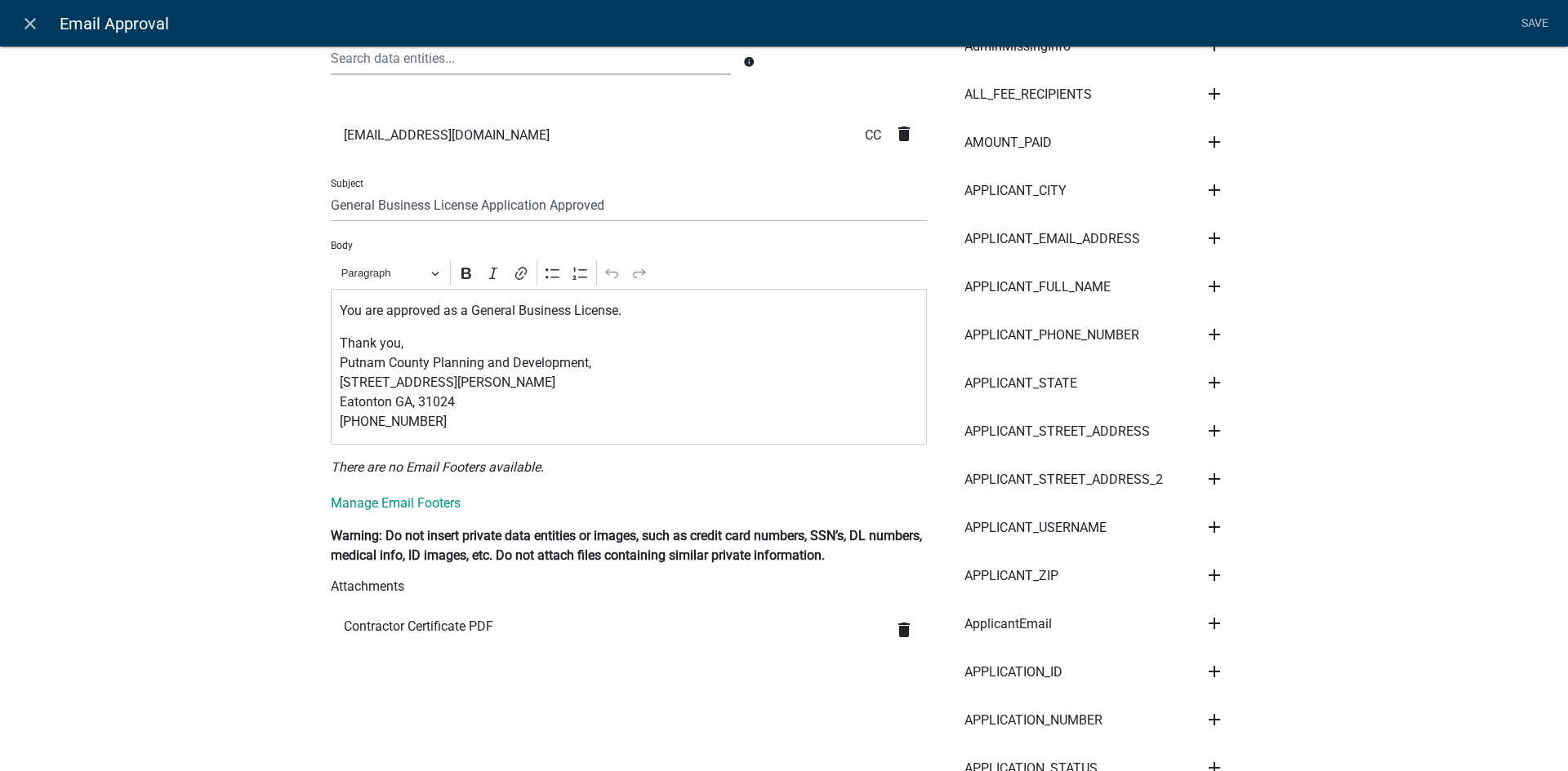
click at [449, 316] on p "You are approved as a General Business License." at bounding box center [630, 311] width 579 height 20
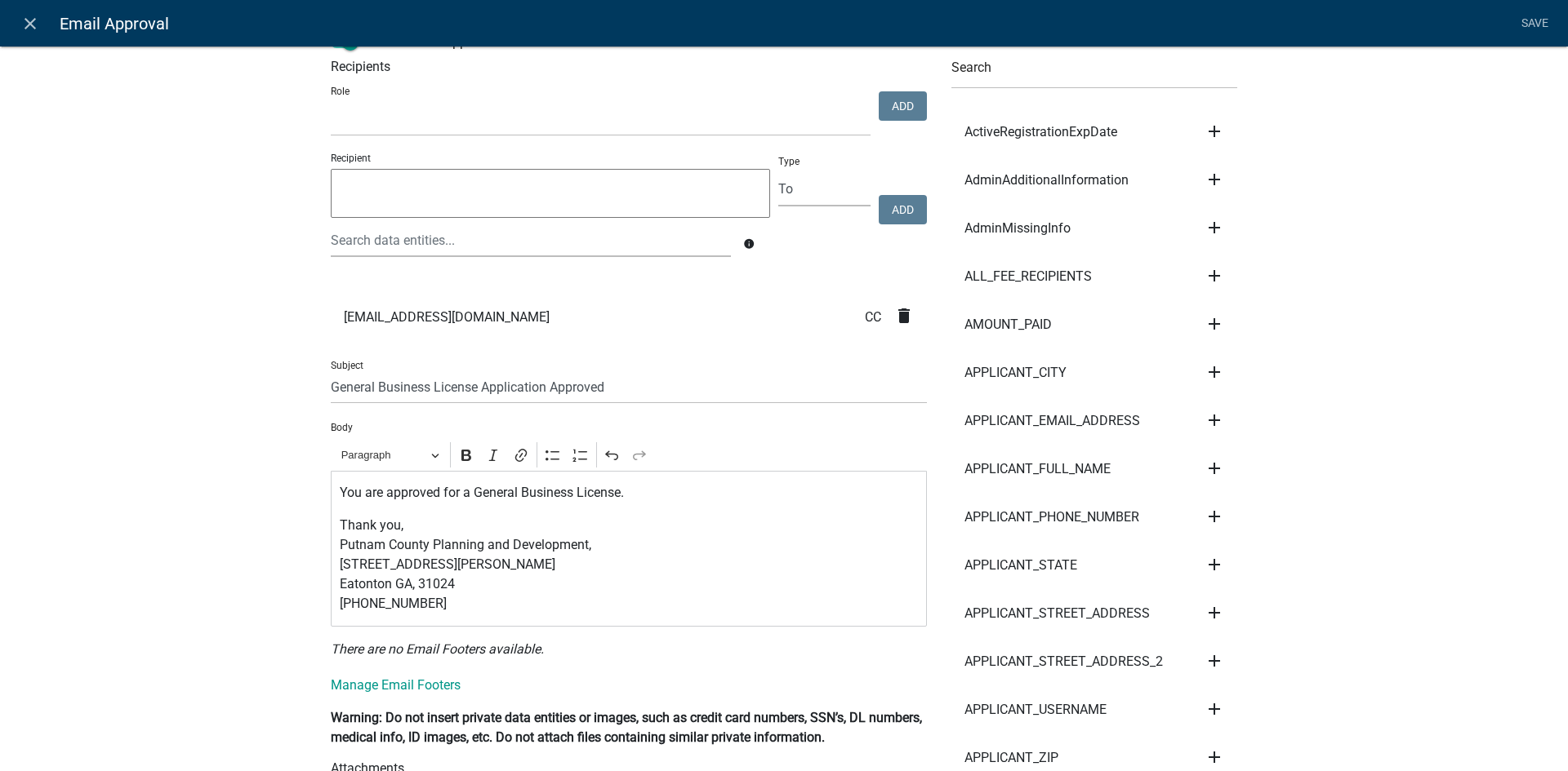
scroll to position [0, 0]
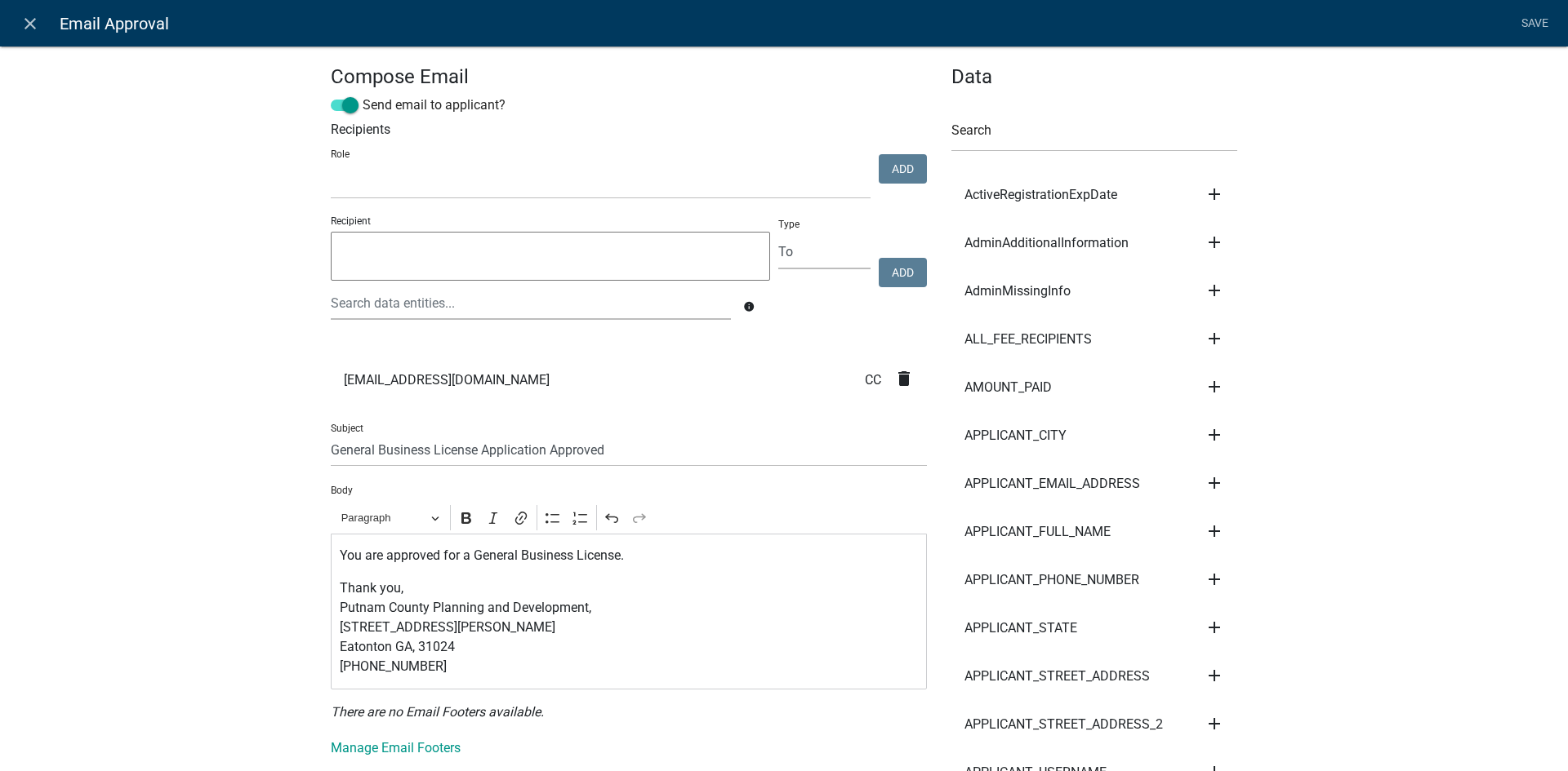
click at [659, 560] on p "You are approved for a General Business License." at bounding box center [630, 556] width 579 height 20
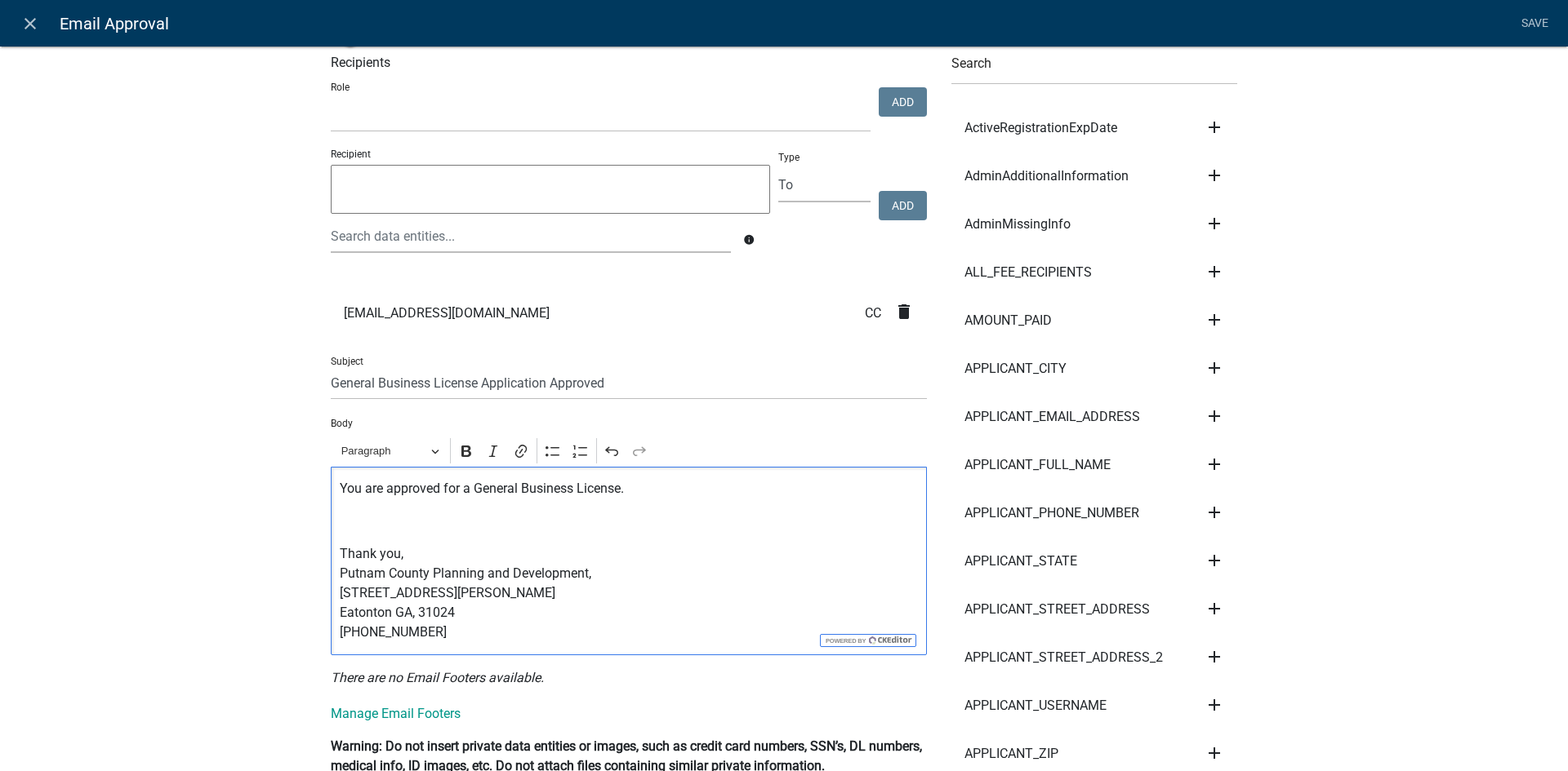
scroll to position [82, 0]
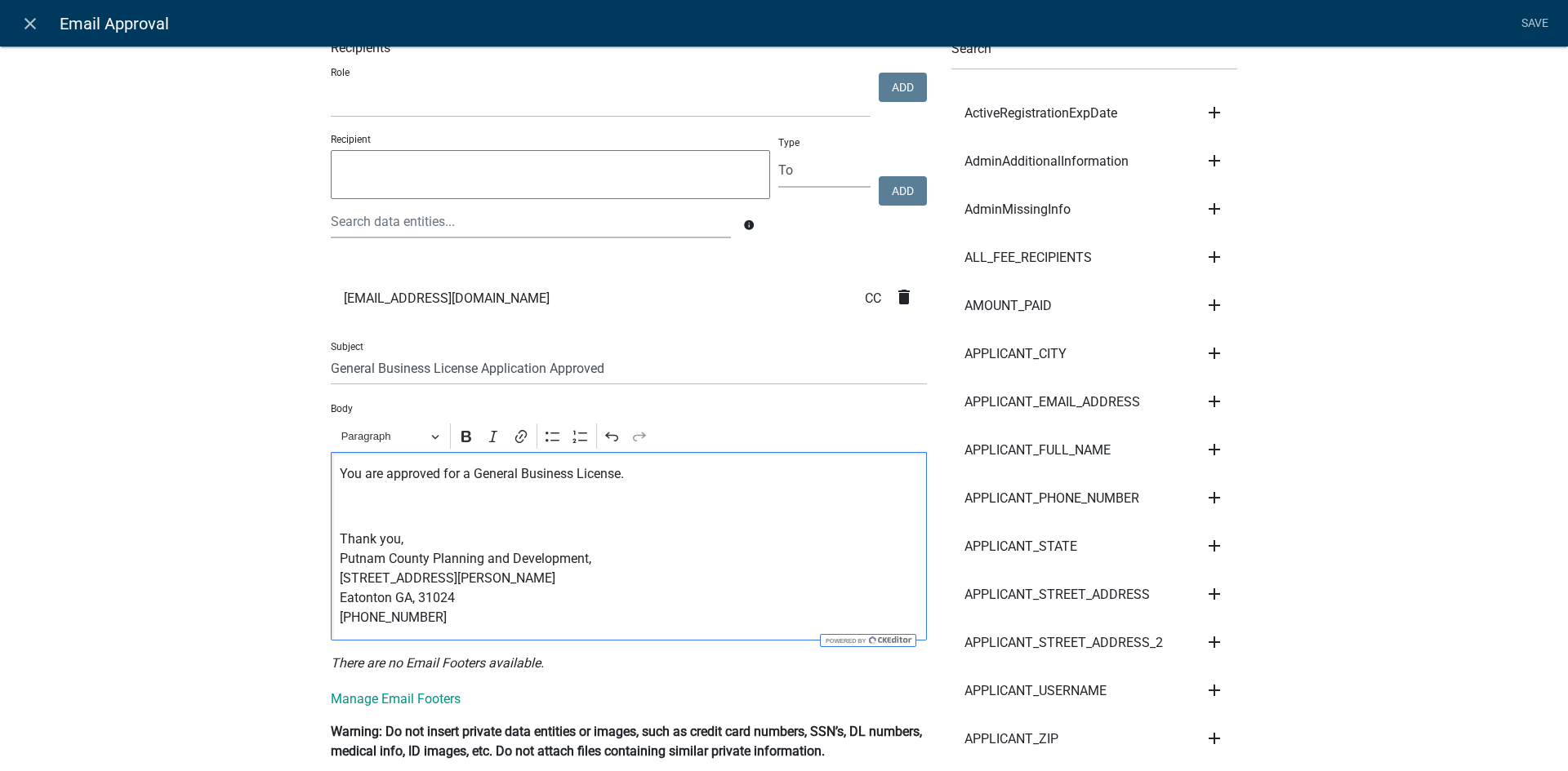
click at [355, 507] on p "Editor editing area: main. Press Alt+0 for help." at bounding box center [630, 507] width 579 height 20
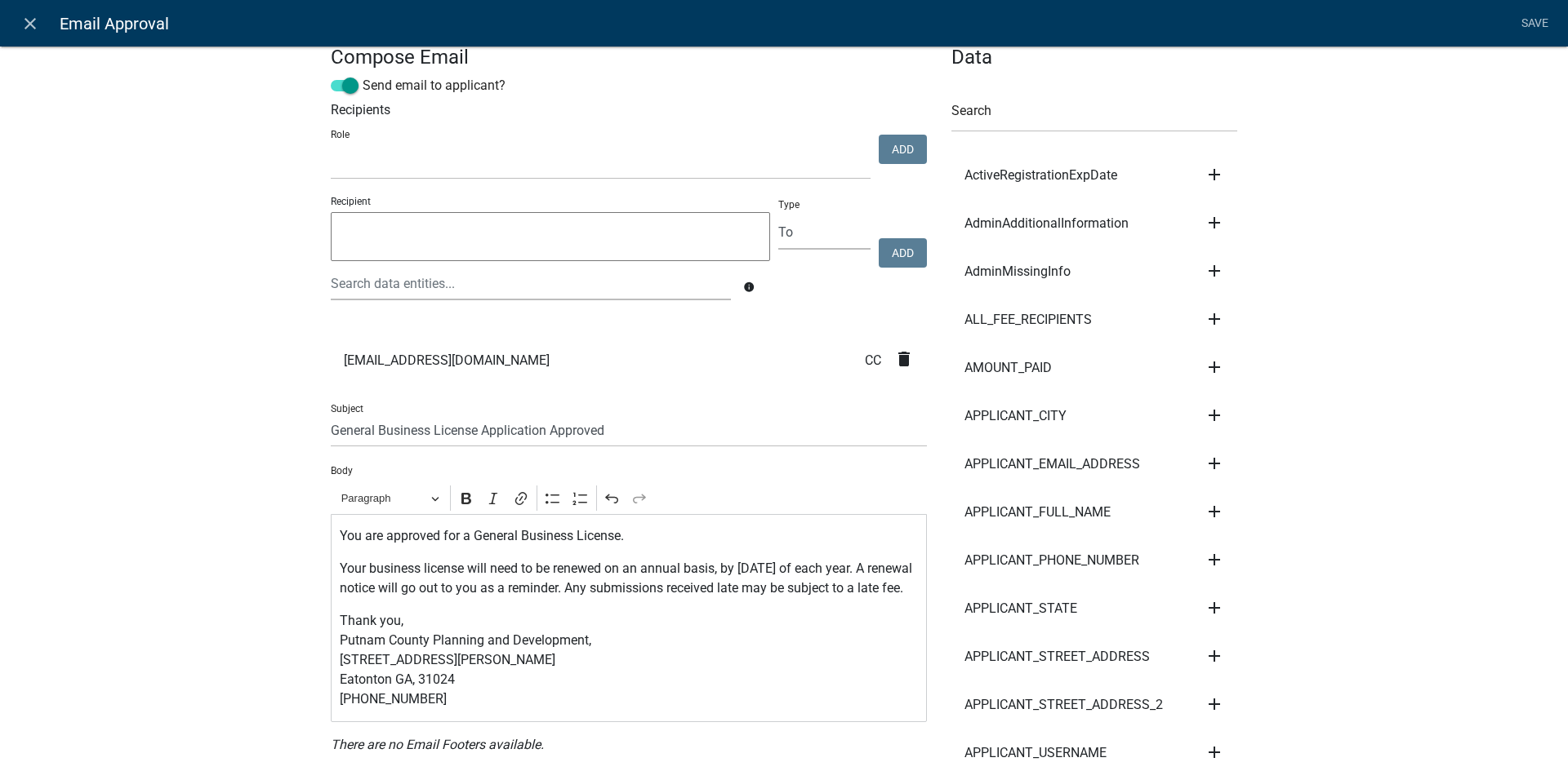
scroll to position [0, 0]
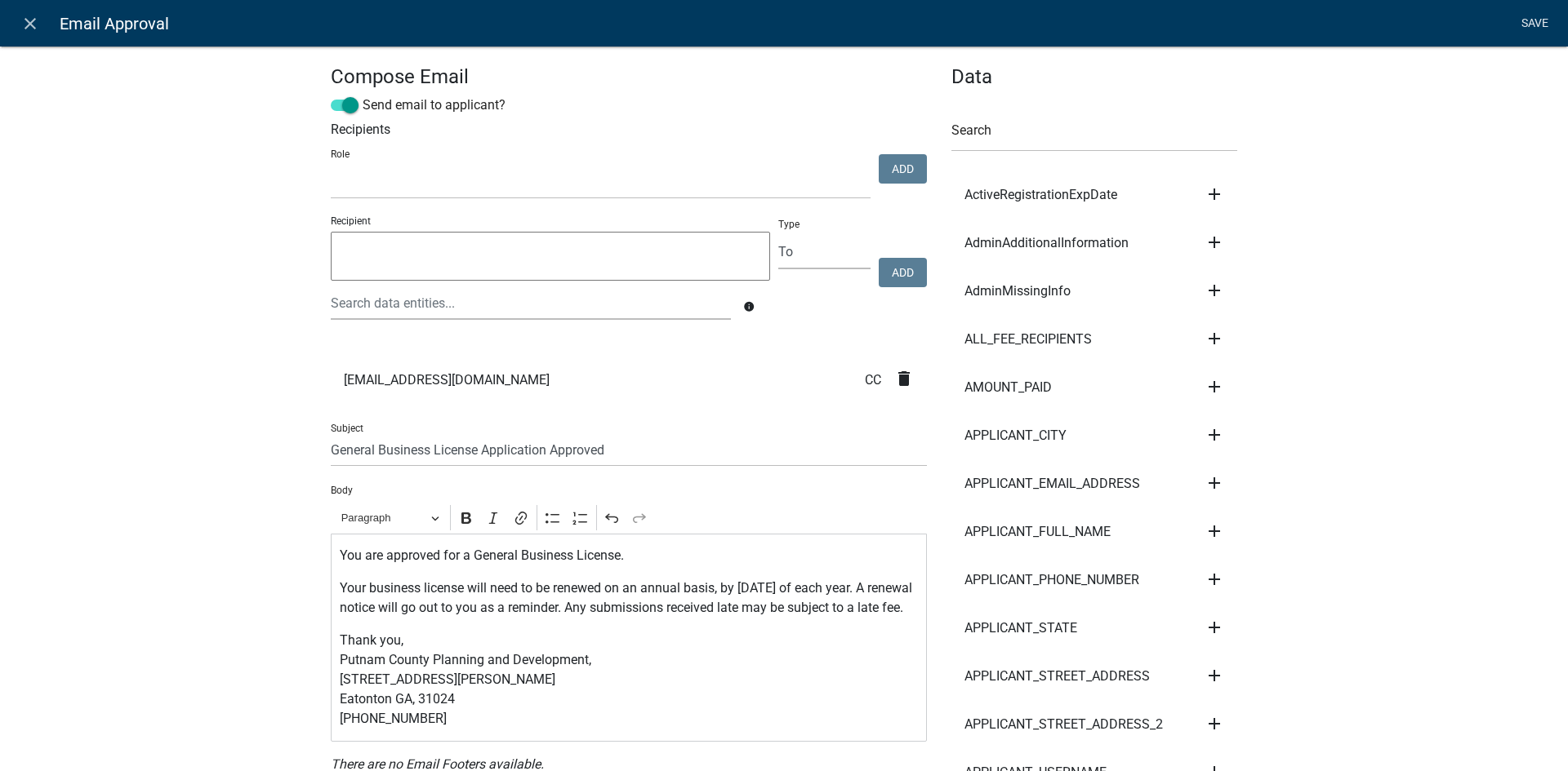
click at [1522, 26] on link "Save" at bounding box center [1534, 23] width 41 height 31
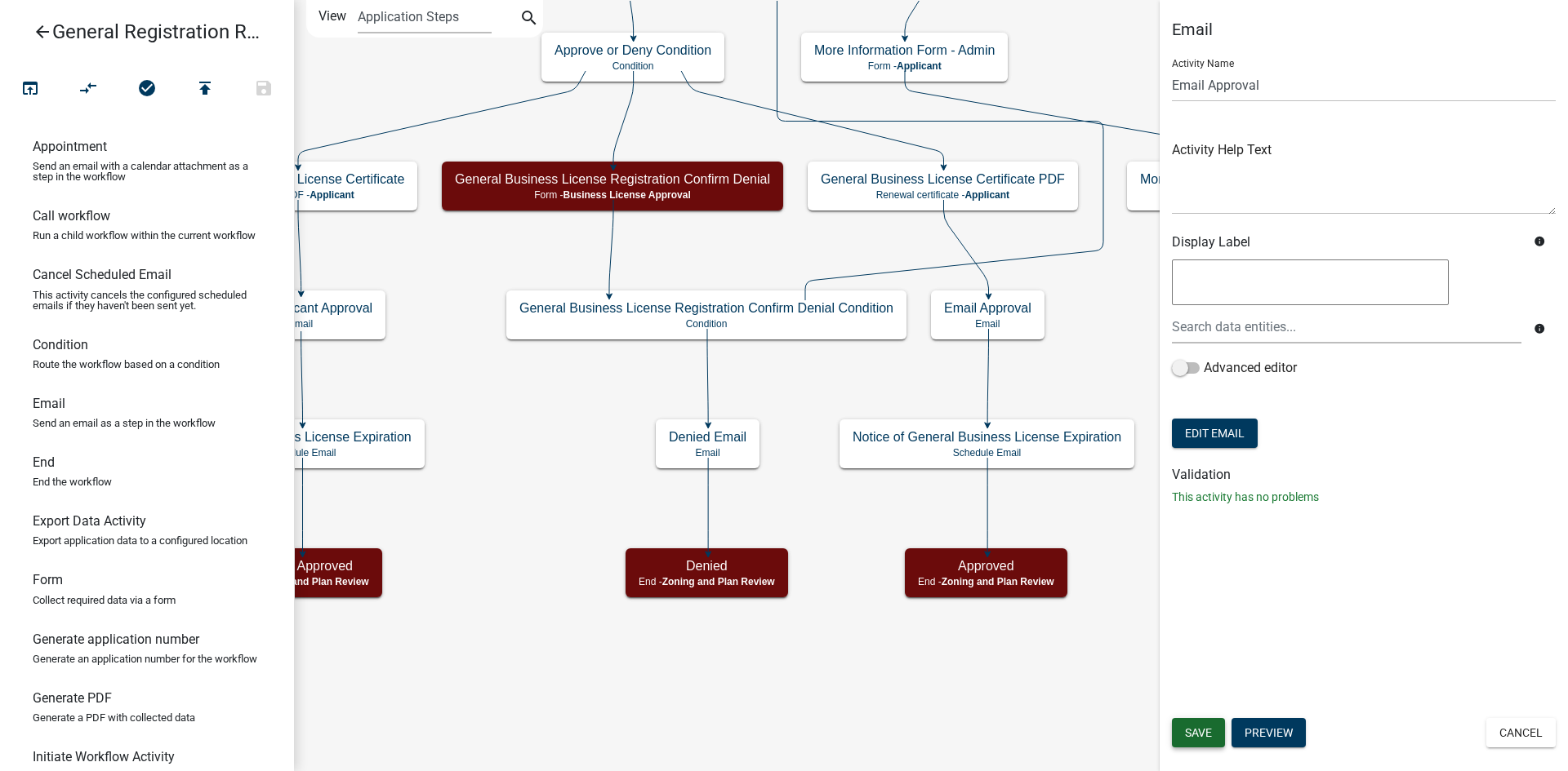
click at [1209, 725] on button "Save" at bounding box center [1198, 733] width 53 height 30
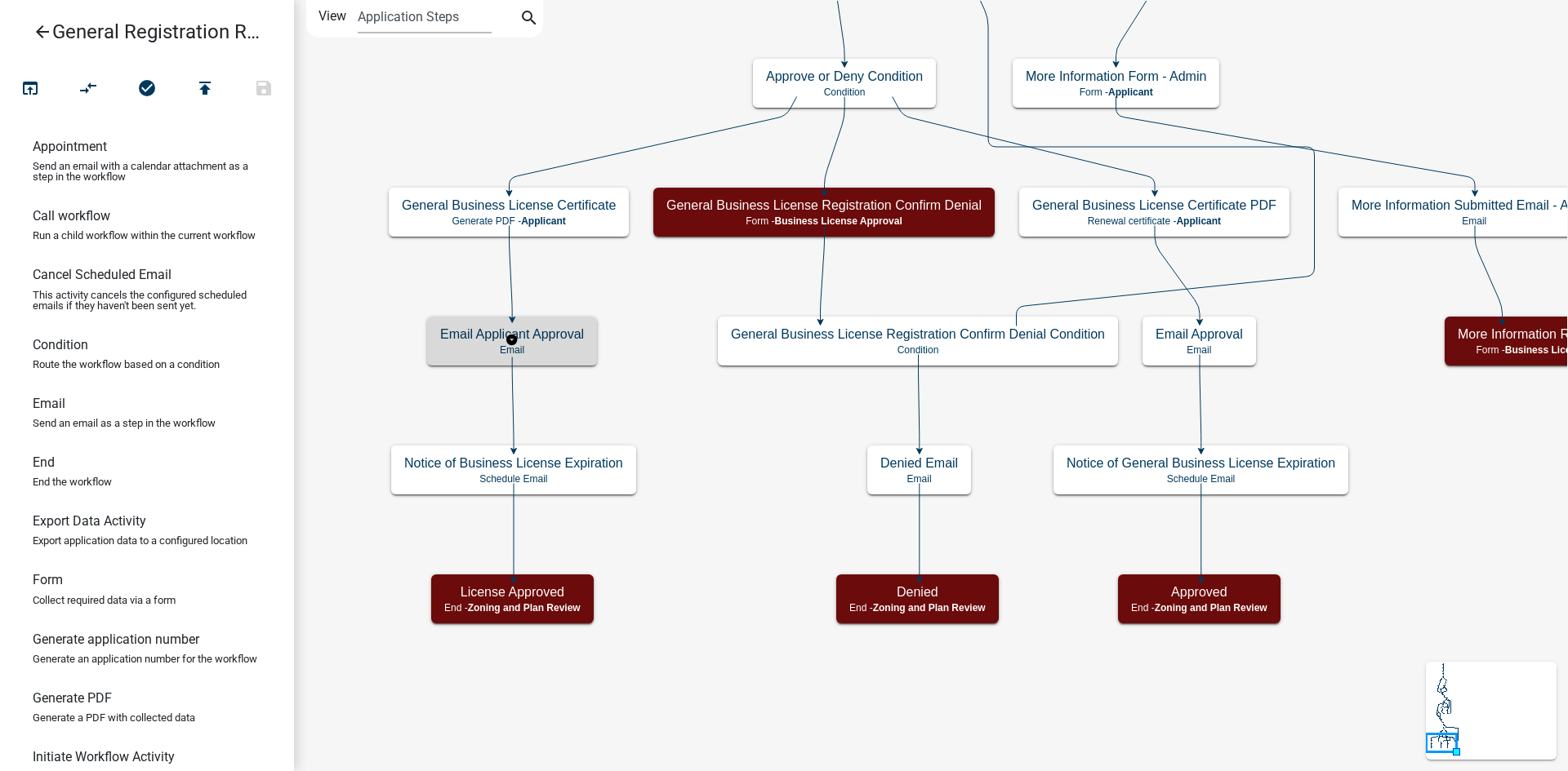
click at [558, 343] on div "Email Applicant Approval Email" at bounding box center [512, 341] width 170 height 49
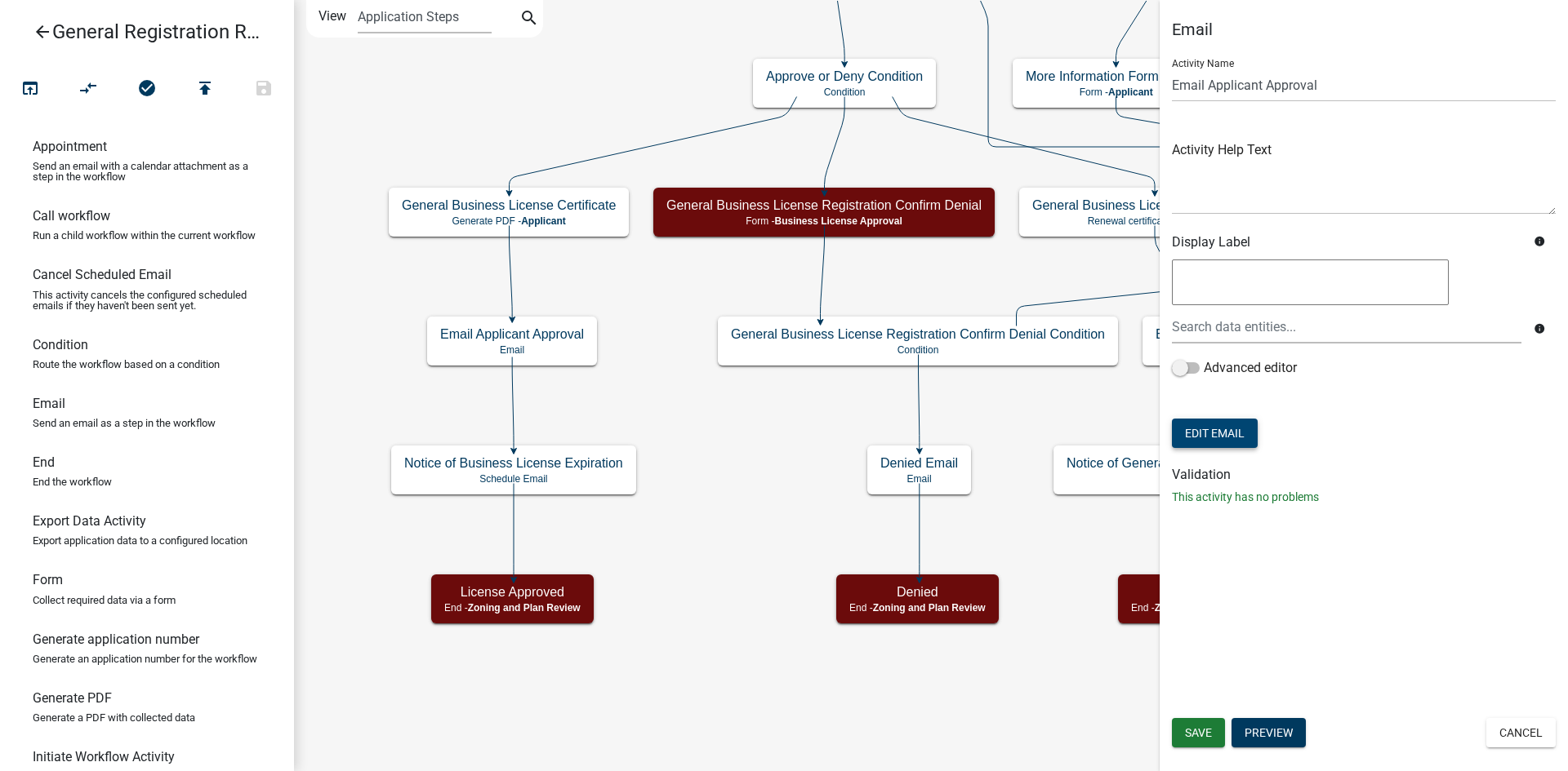
click at [1243, 440] on button "Edit Email" at bounding box center [1214, 433] width 86 height 30
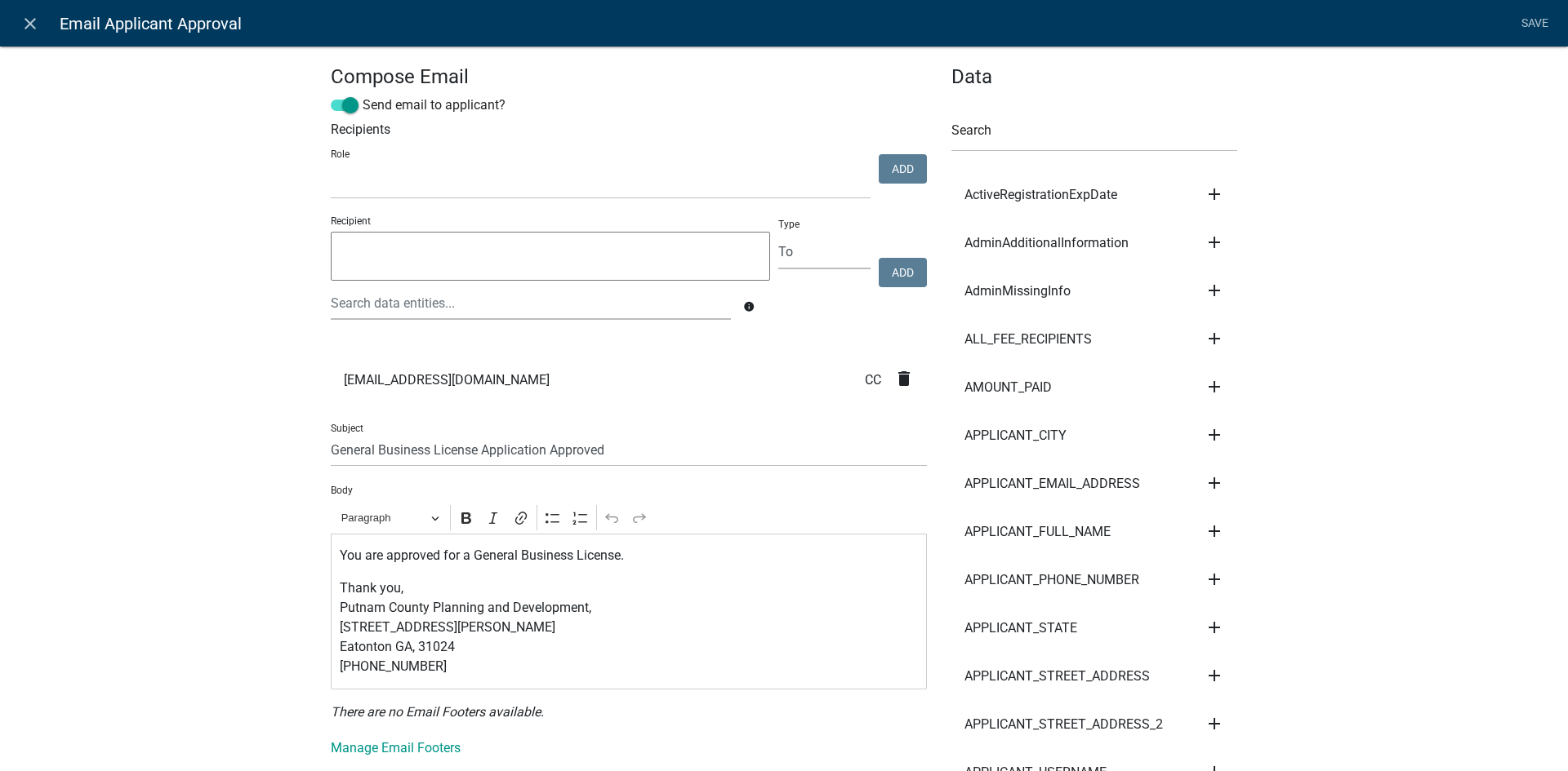
click at [637, 561] on p "You are approved for a General Business License." at bounding box center [630, 556] width 579 height 20
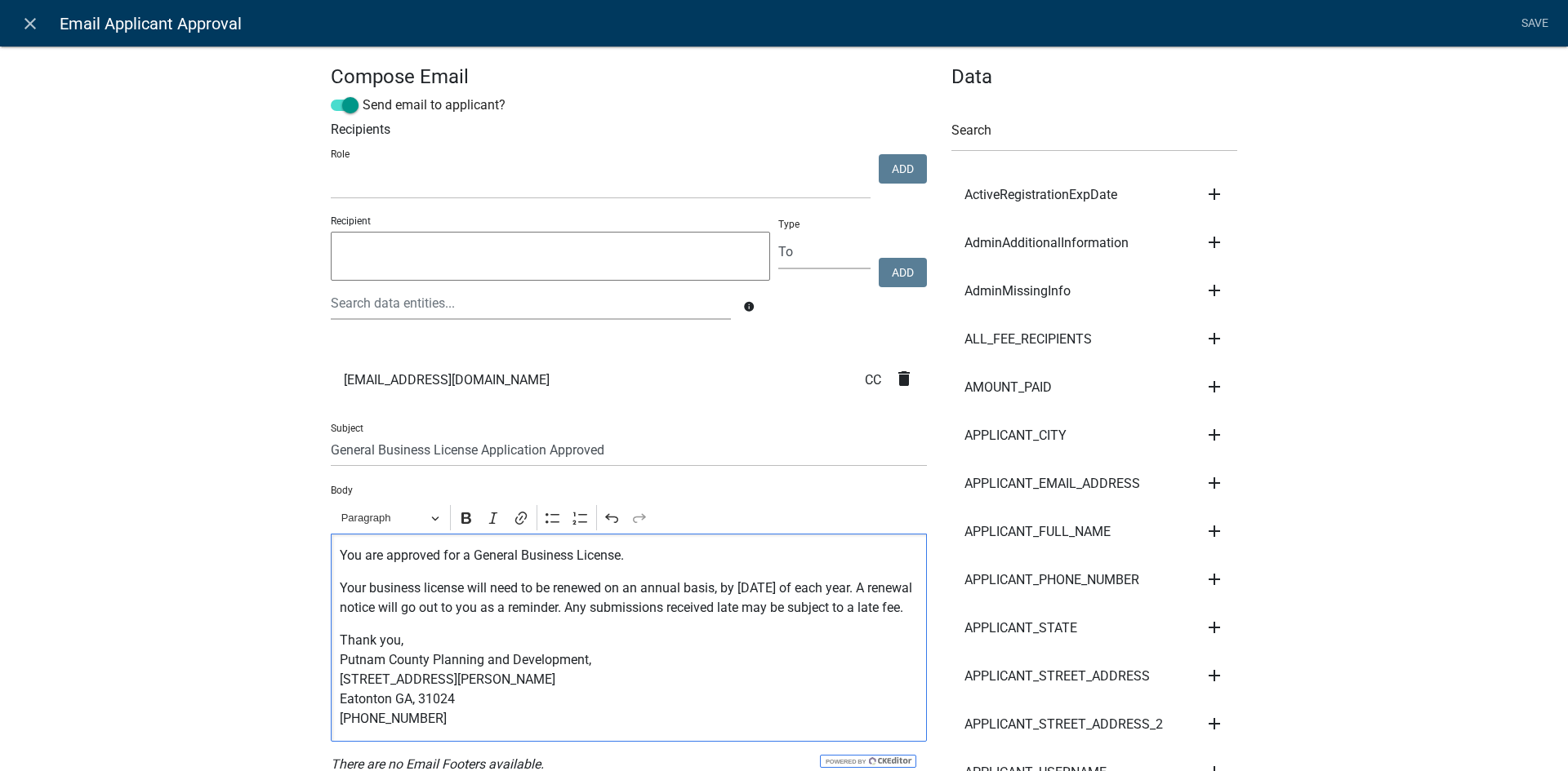
click at [1541, 20] on link "Save" at bounding box center [1534, 23] width 41 height 31
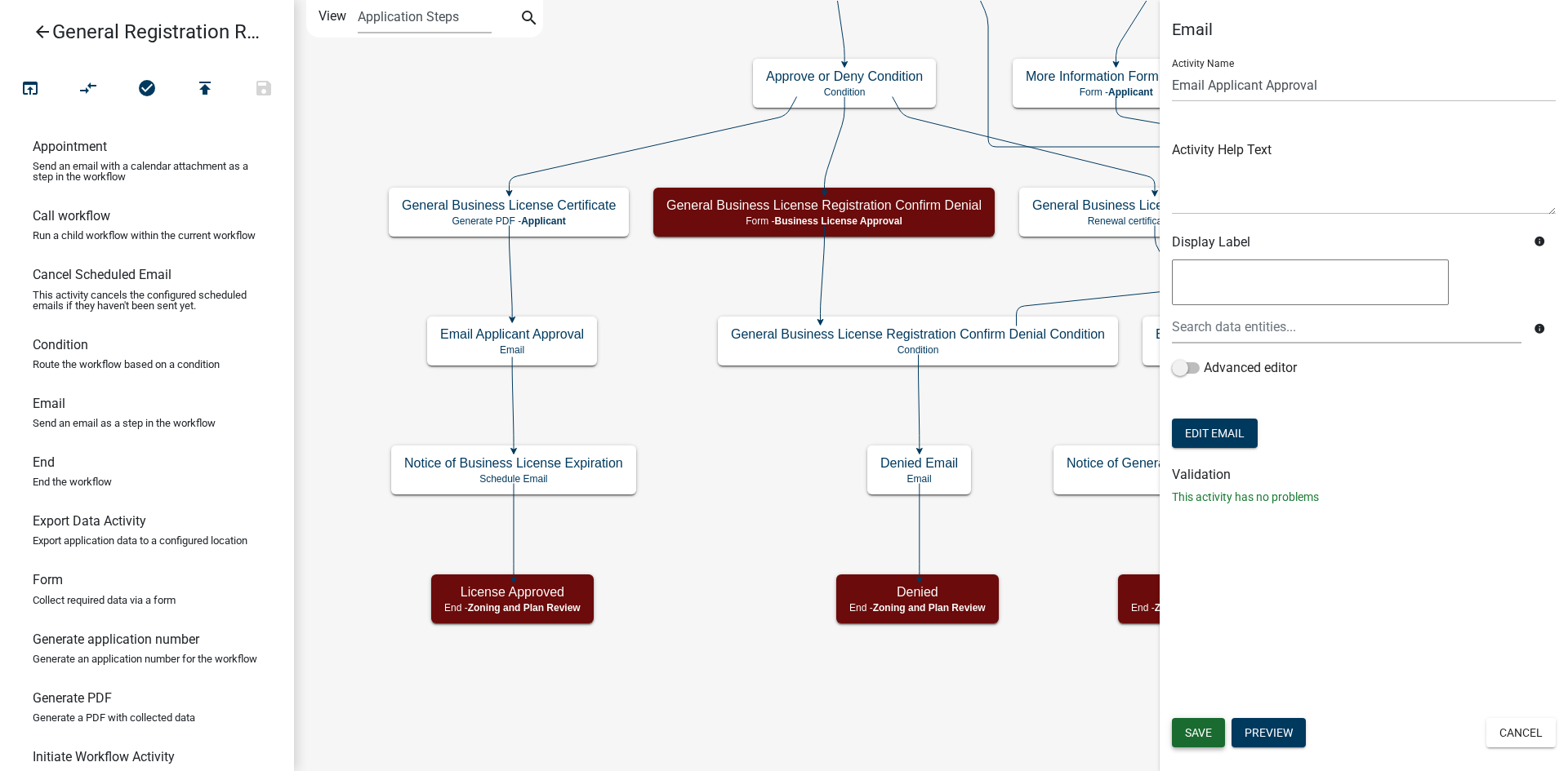
drag, startPoint x: 1208, startPoint y: 740, endPoint x: 1219, endPoint y: 675, distance: 65.9
click at [1209, 740] on button "Save" at bounding box center [1198, 733] width 53 height 30
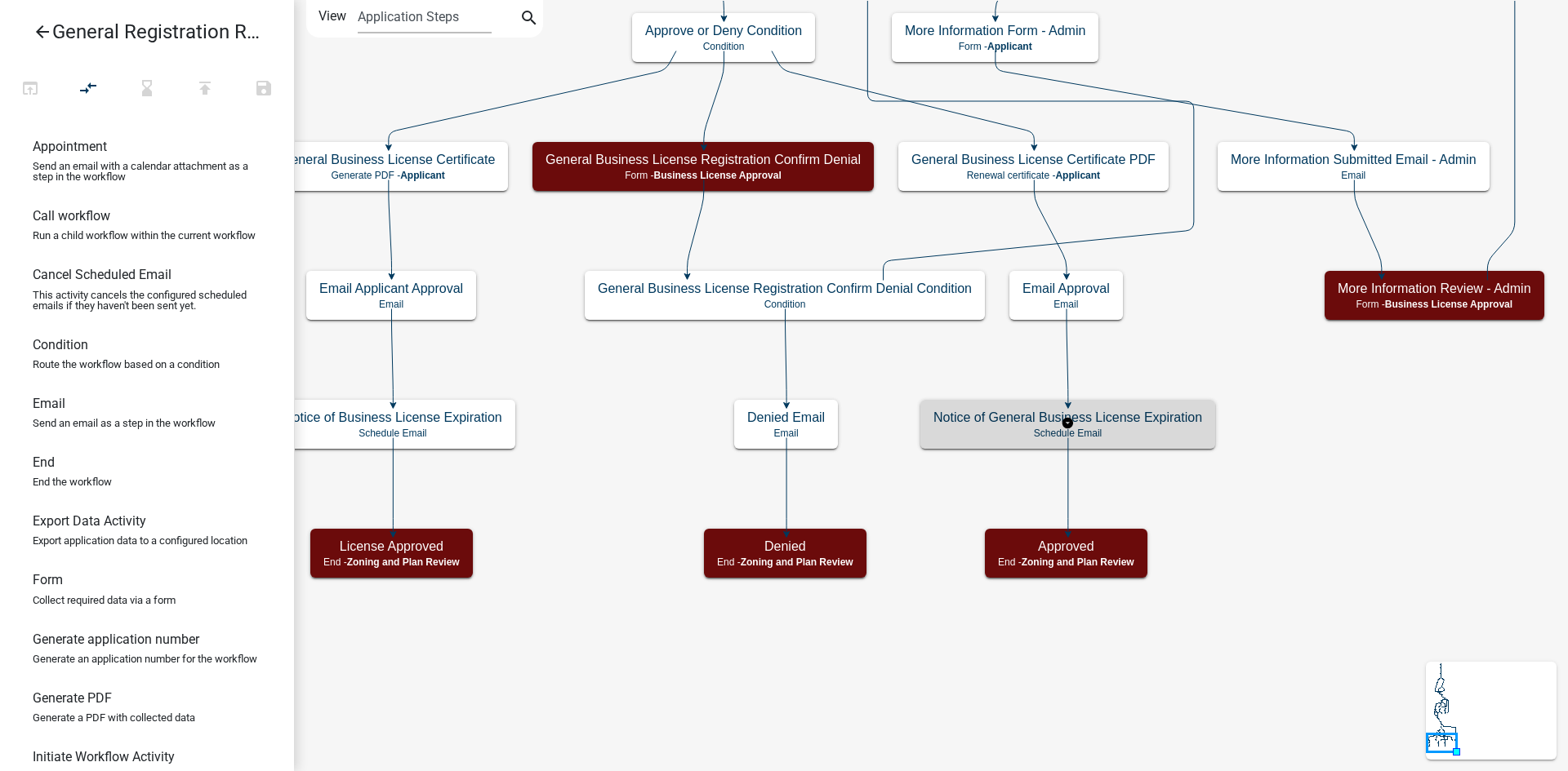
click at [1136, 427] on p "Schedule Email" at bounding box center [1068, 433] width 269 height 12
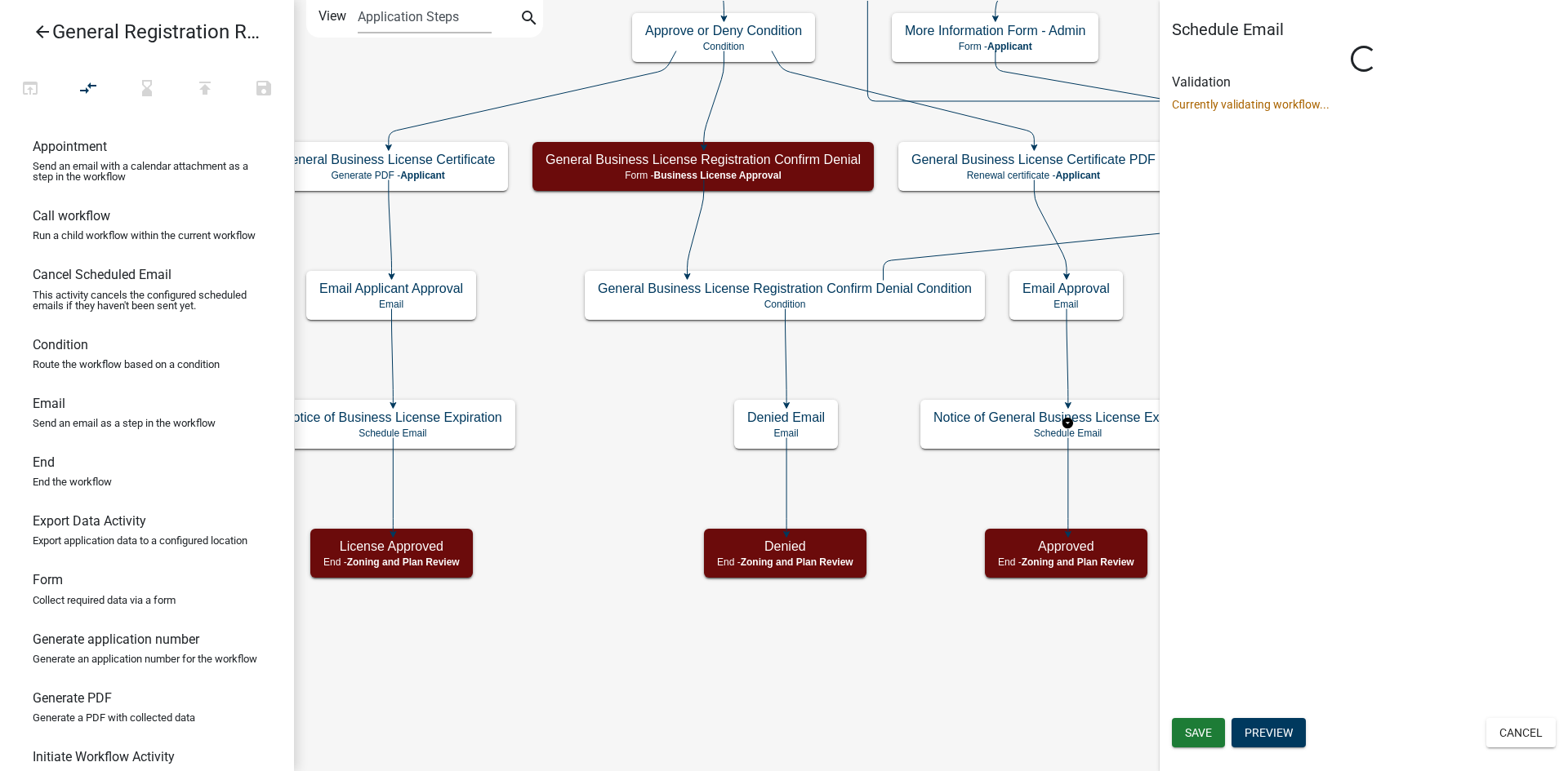
select select "12: 12:00 PM"
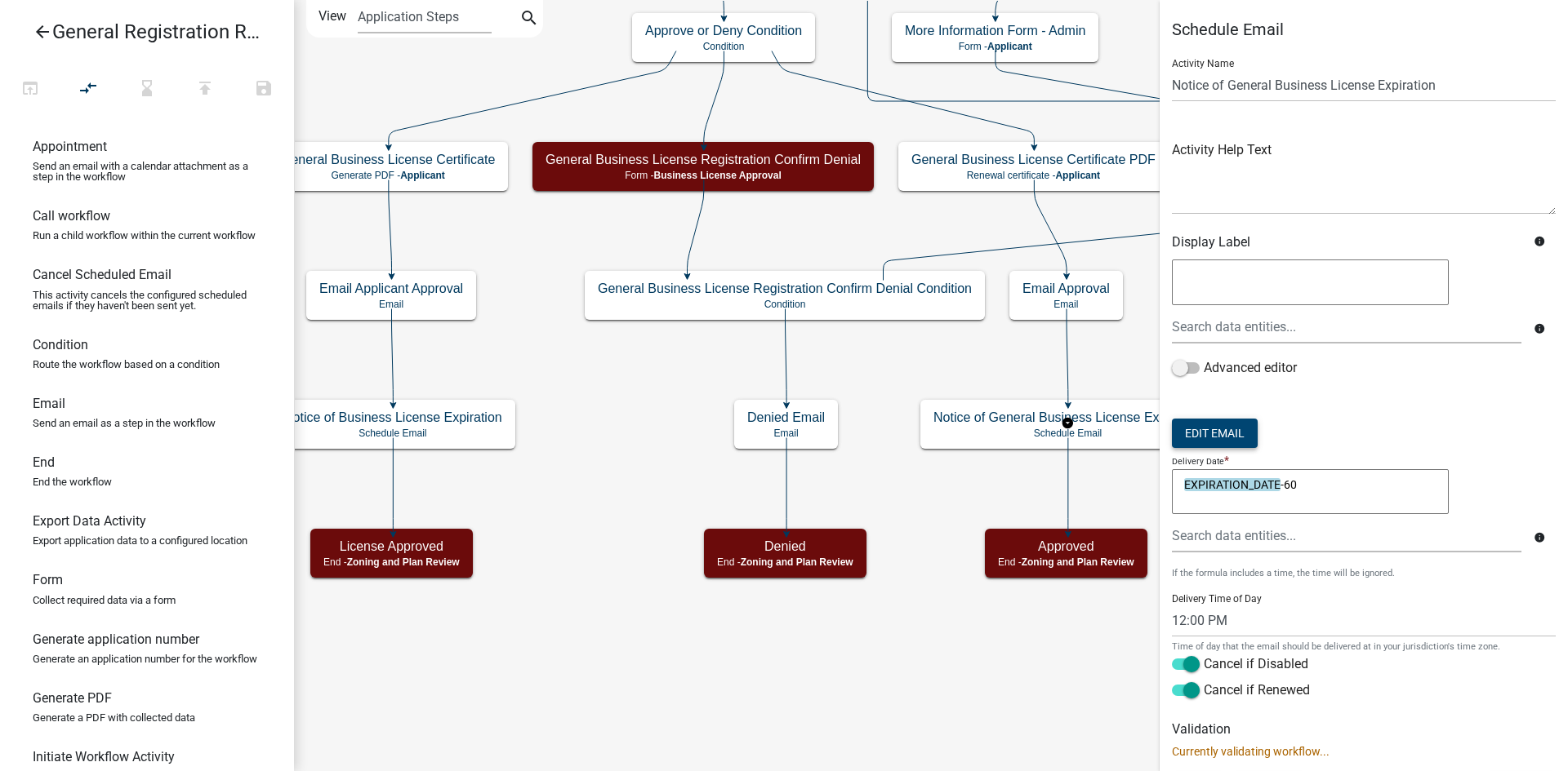
click at [1224, 436] on button "Edit Email" at bounding box center [1214, 433] width 86 height 30
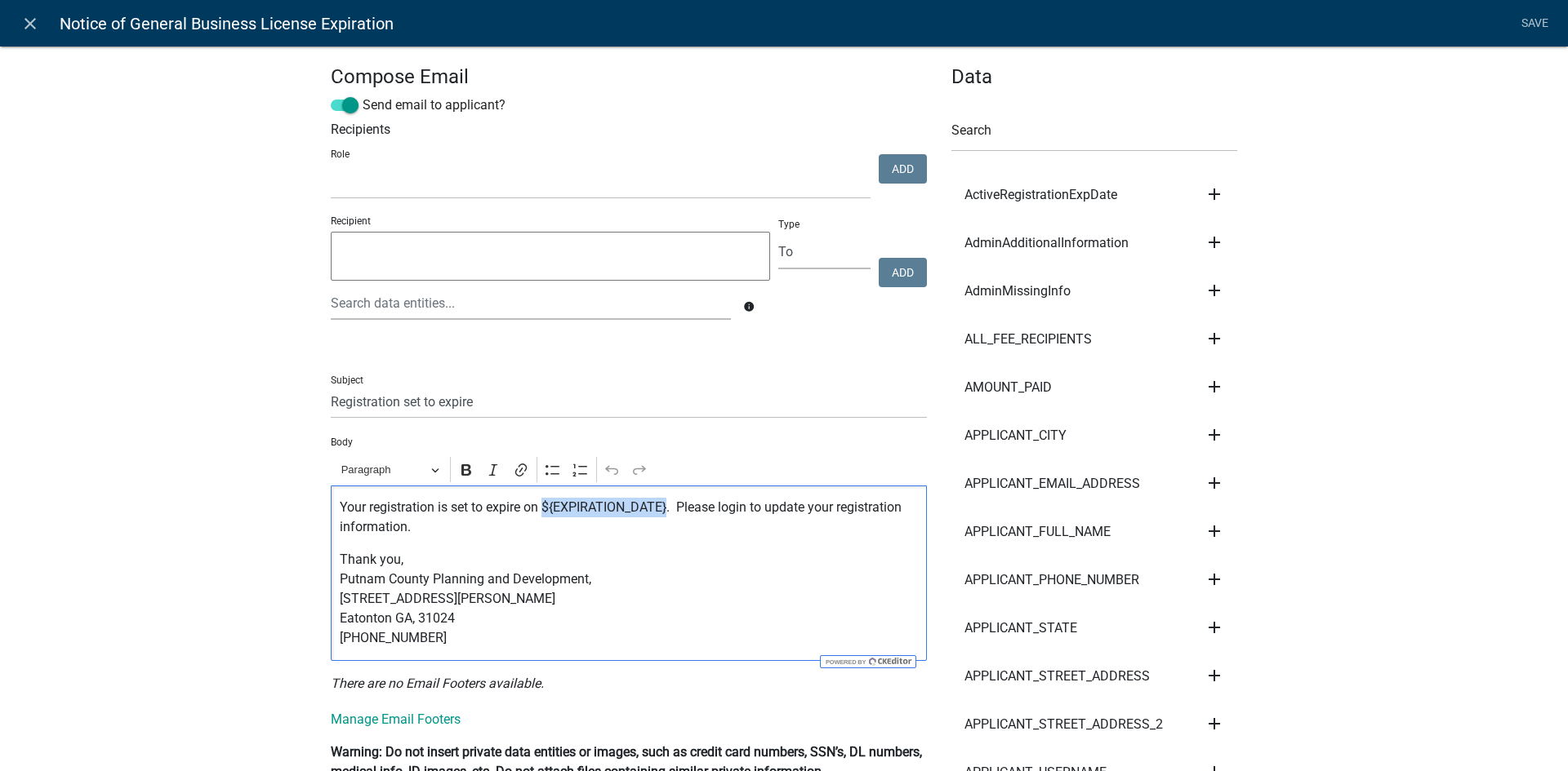
drag, startPoint x: 662, startPoint y: 508, endPoint x: 538, endPoint y: 511, distance: 124.0
click at [538, 511] on p "Your registration is set to expire on ${EXPIRATION_DATE}. Please login to updat…" at bounding box center [630, 517] width 579 height 39
click at [458, 469] on icon "Editor toolbar" at bounding box center [466, 470] width 16 height 16
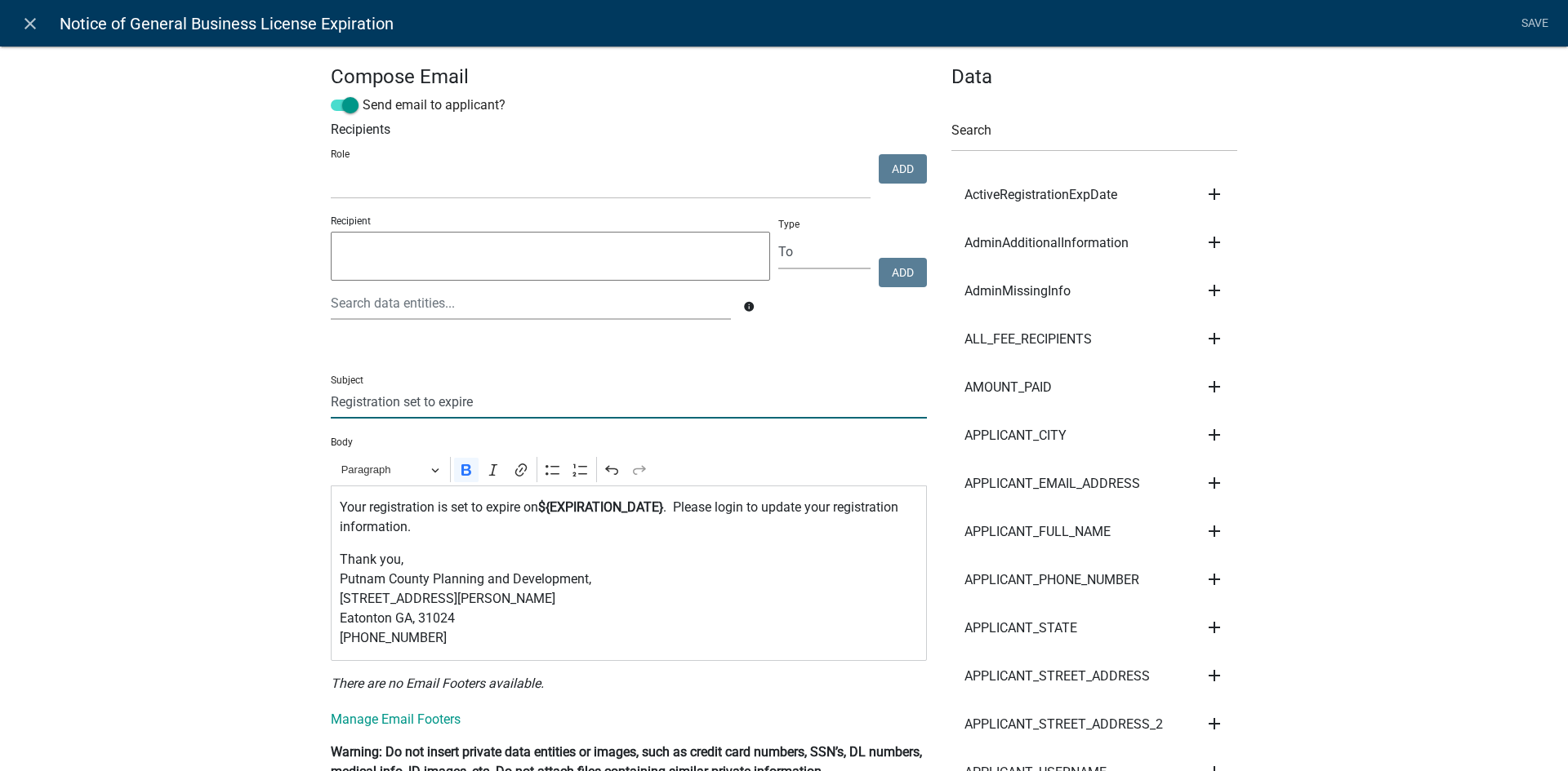
click at [331, 408] on input "Registration set to expire" at bounding box center [629, 401] width 596 height 33
drag, startPoint x: 498, startPoint y: 399, endPoint x: 490, endPoint y: 400, distance: 8.1
click at [490, 400] on input "Putnam County Registration set to expire" at bounding box center [629, 401] width 596 height 33
click at [364, 509] on p "Your registration is set to expire on ${EXPIRATION_DATE} . Please login to upda…" at bounding box center [630, 517] width 579 height 39
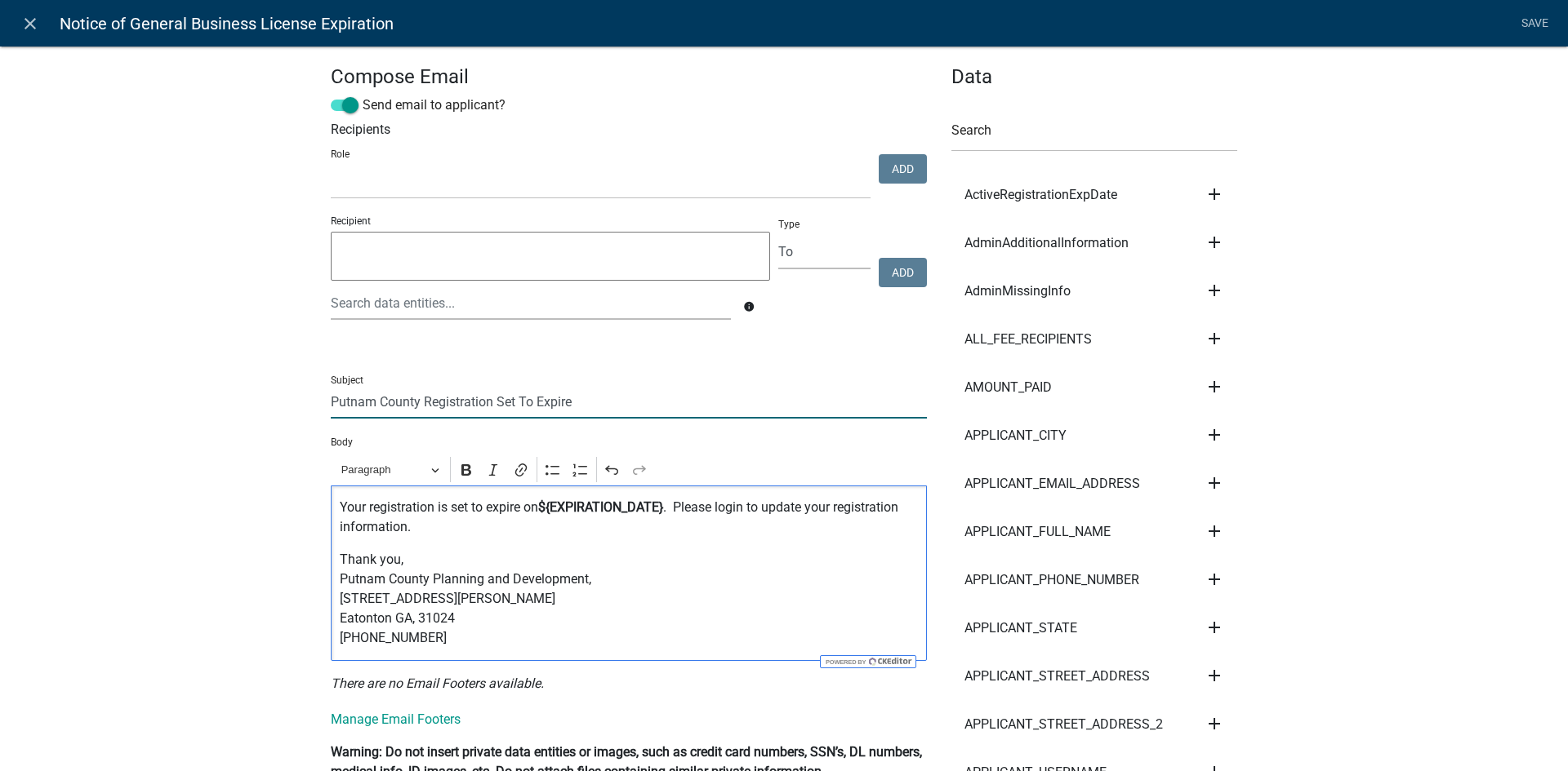
click at [414, 402] on input "Putnam County Registration Set To Expire" at bounding box center [629, 401] width 596 height 33
type input "Putnam County Business Registration Set To Expire"
click at [366, 512] on p "Your registration is set to expire on ${EXPIRATION_DATE} . Please login to upda…" at bounding box center [630, 517] width 579 height 39
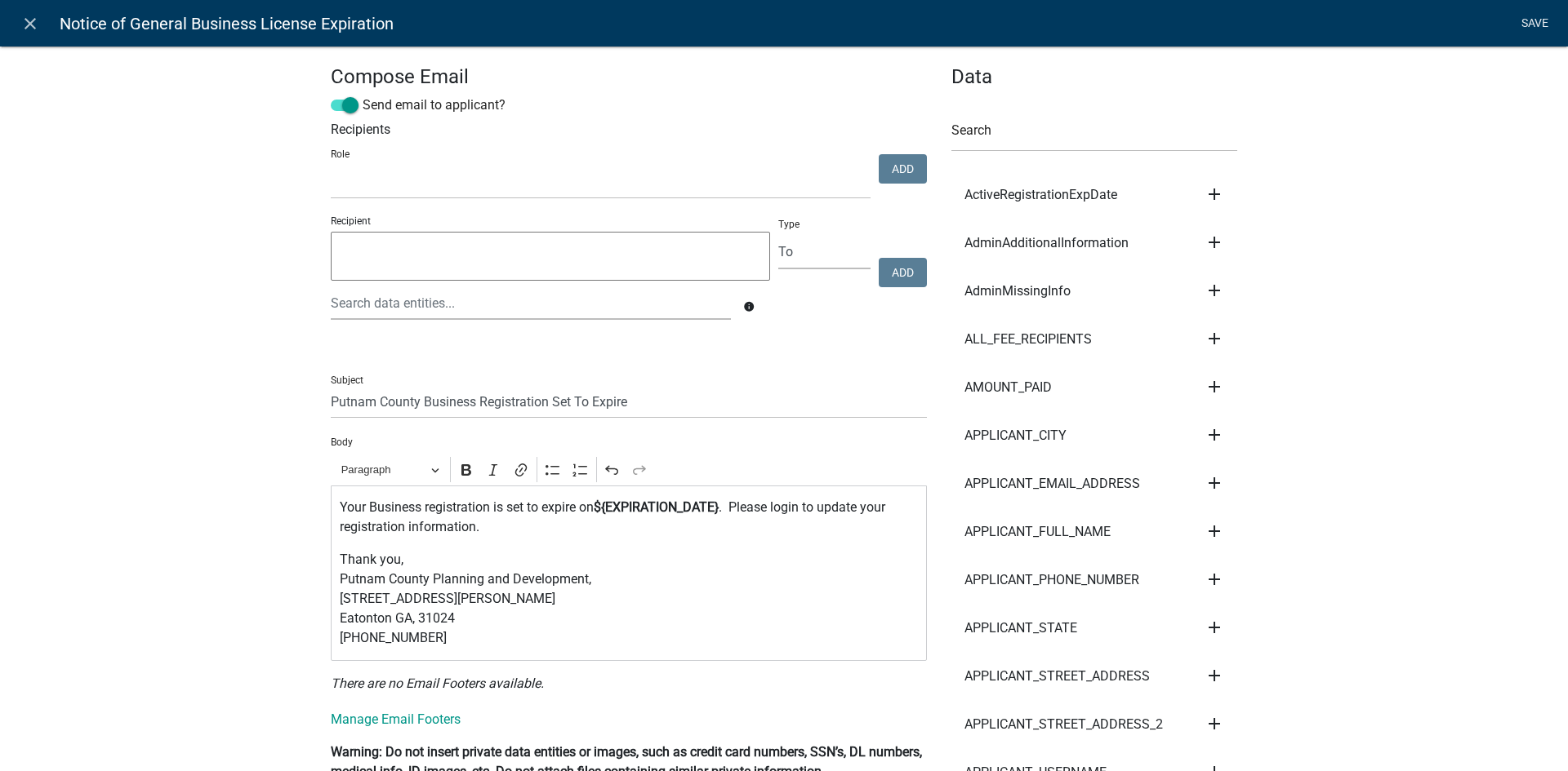
click at [1541, 24] on link "Save" at bounding box center [1534, 23] width 41 height 31
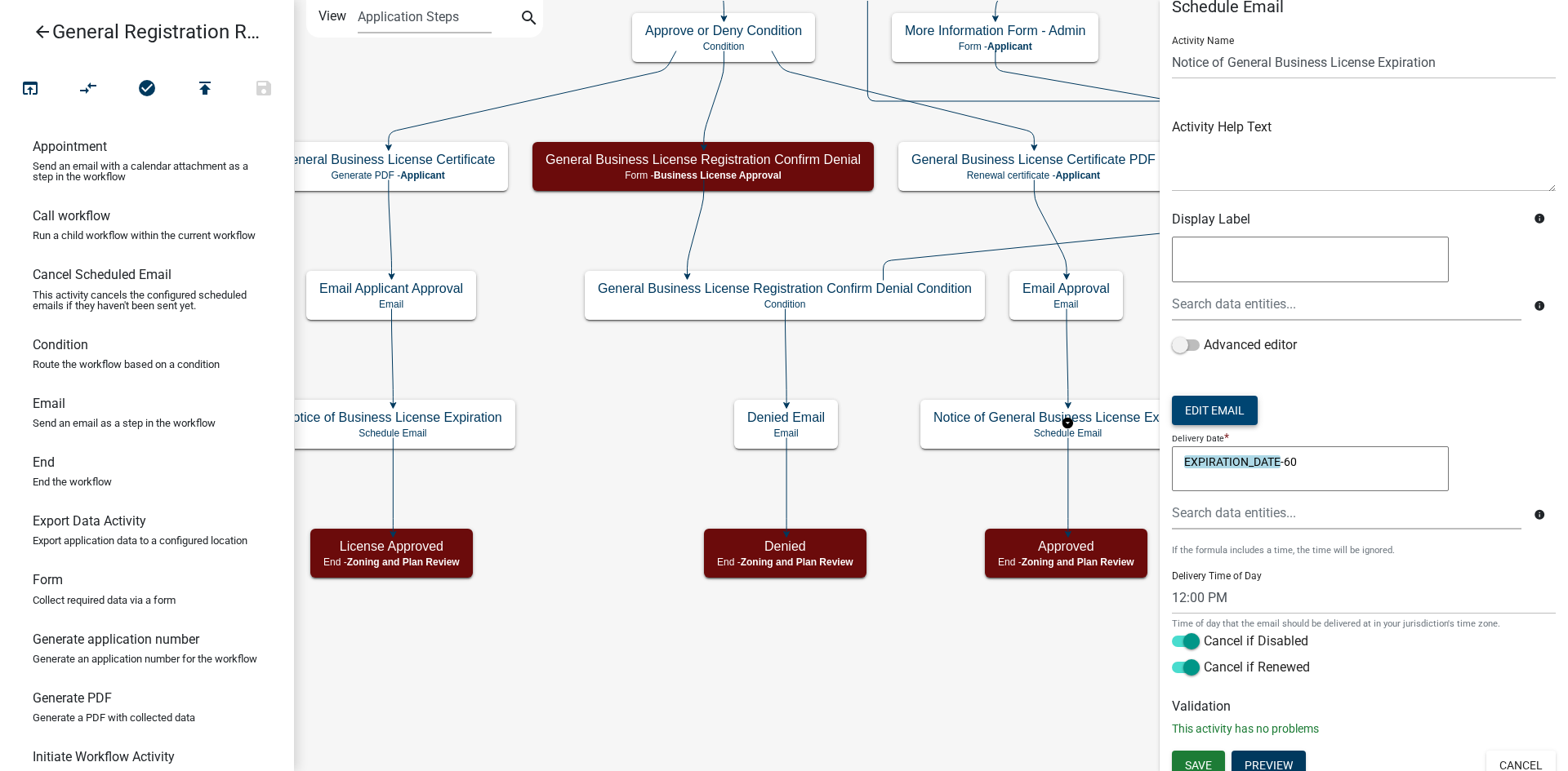
scroll to position [35, 0]
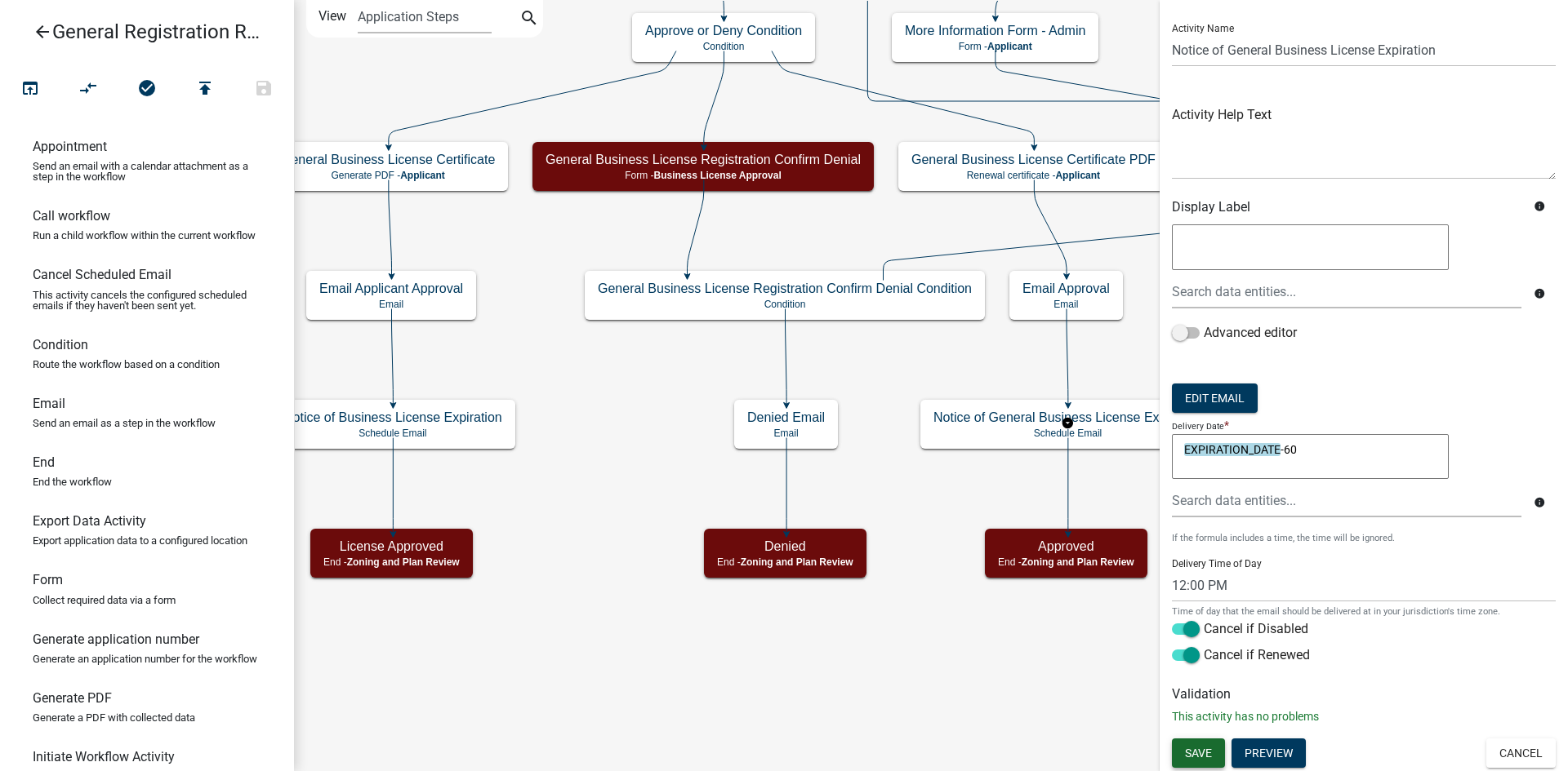
click at [1211, 753] on span "Save" at bounding box center [1198, 753] width 27 height 13
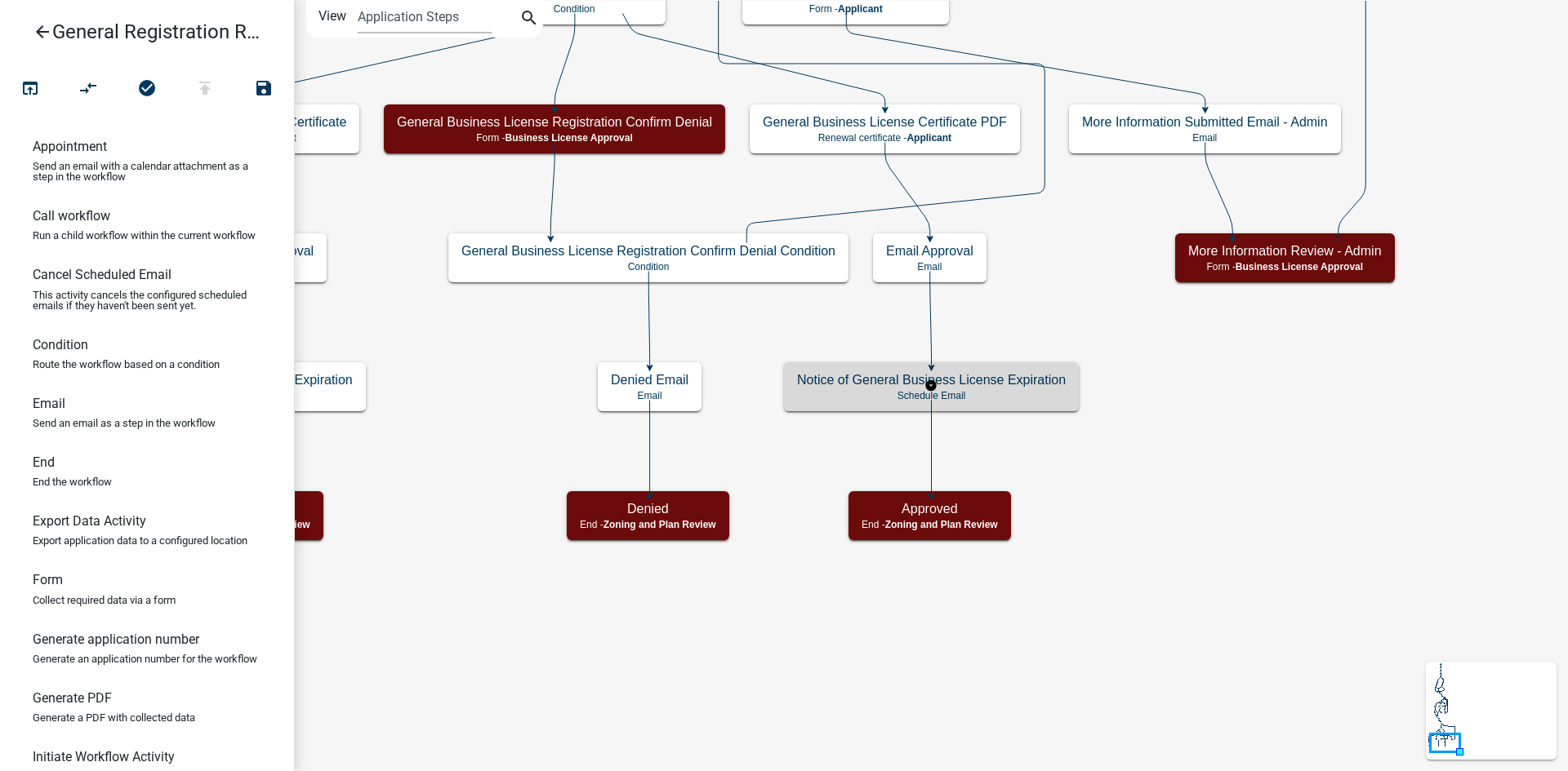
scroll to position [0, 0]
click at [1241, 442] on icon "Start Start - Applicant Notify Approvers Email Email Approval Email Approved En…" at bounding box center [931, 386] width 1272 height 770
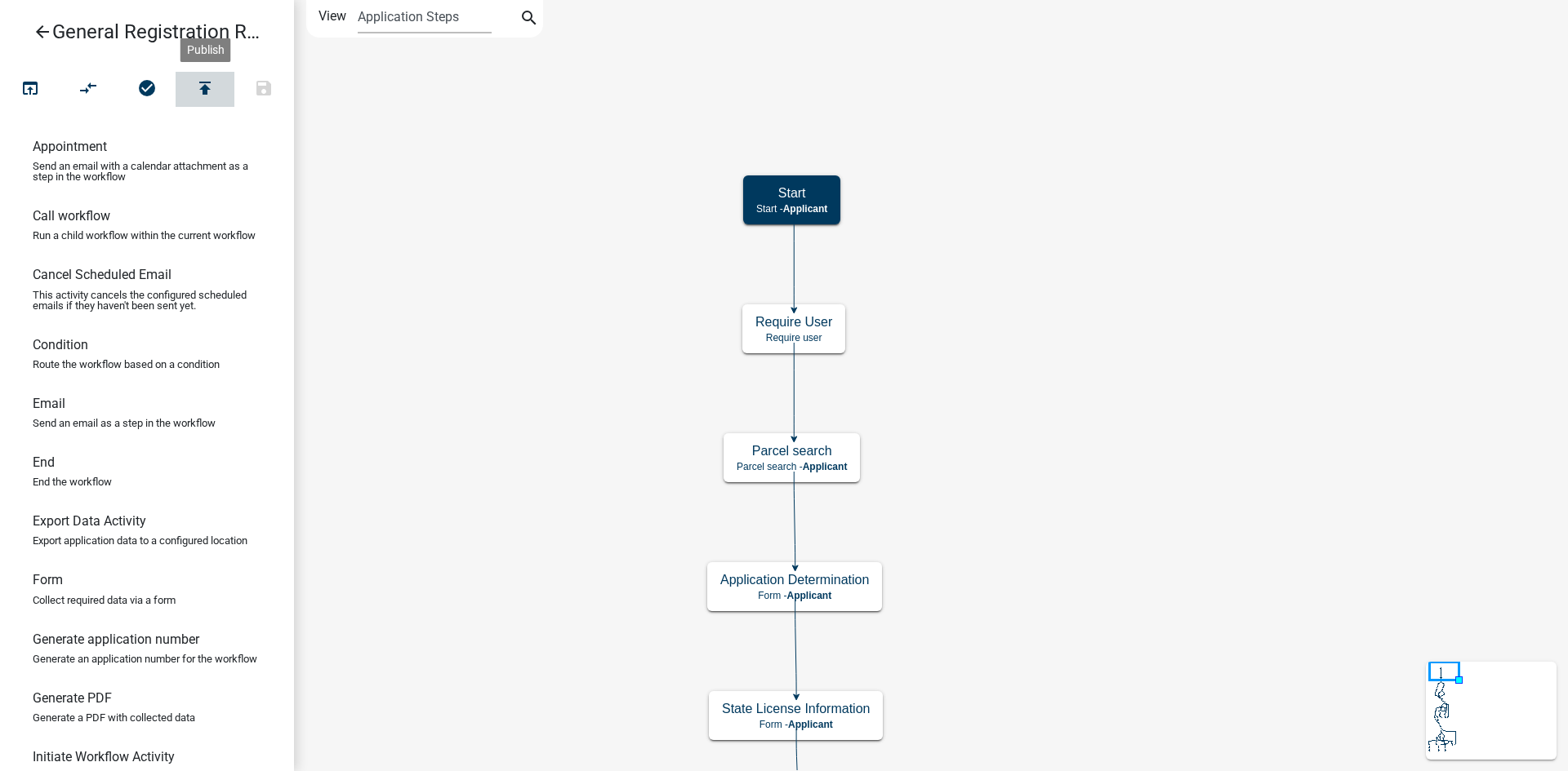
click at [202, 85] on icon "publish" at bounding box center [205, 89] width 20 height 23
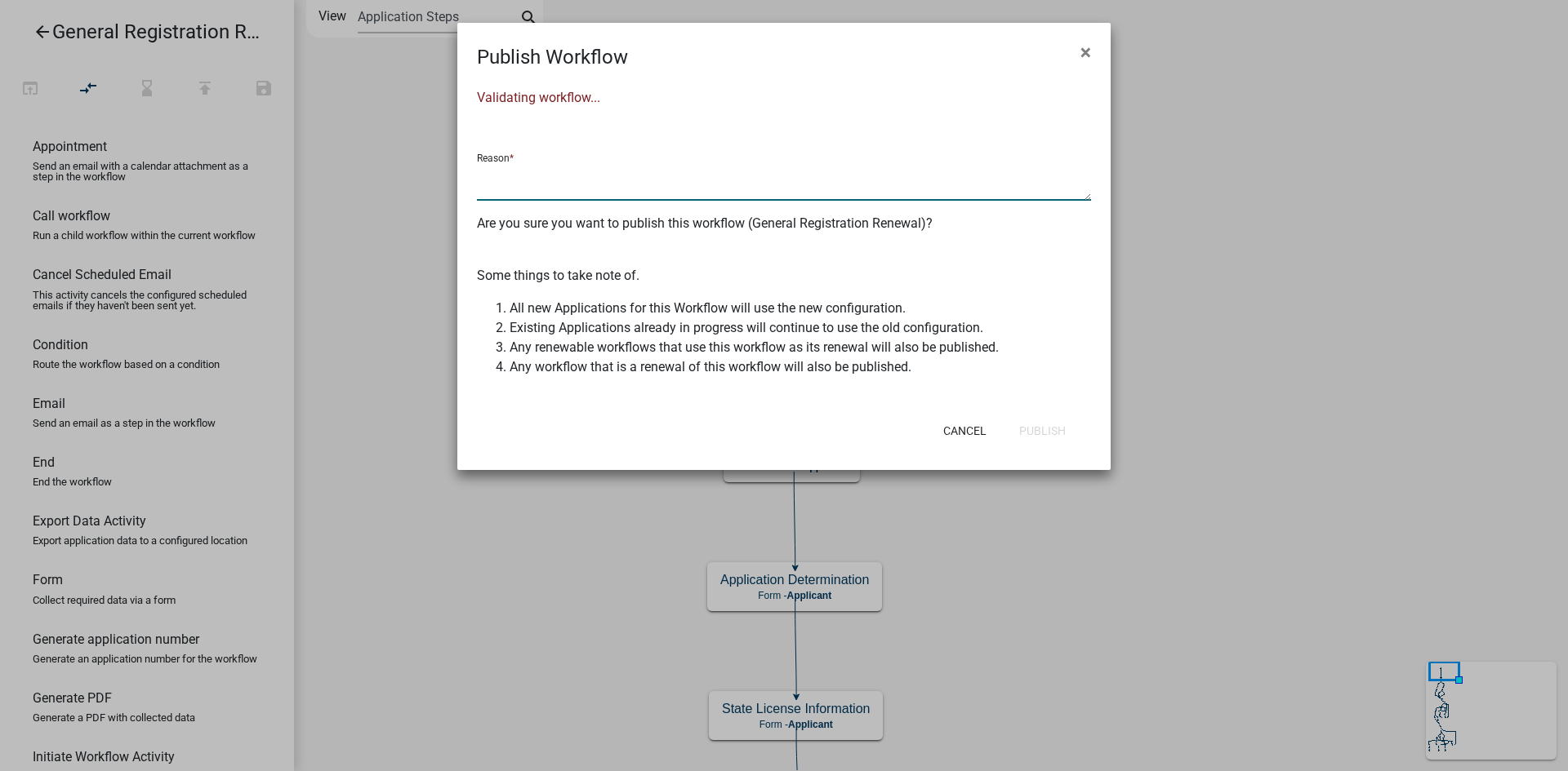
click at [624, 192] on textarea at bounding box center [784, 182] width 614 height 38
type textarea "m"
type textarea "updated duplicate activity names, put language in approval emails about late fee"
click at [1055, 434] on button "Publish" at bounding box center [1042, 431] width 73 height 30
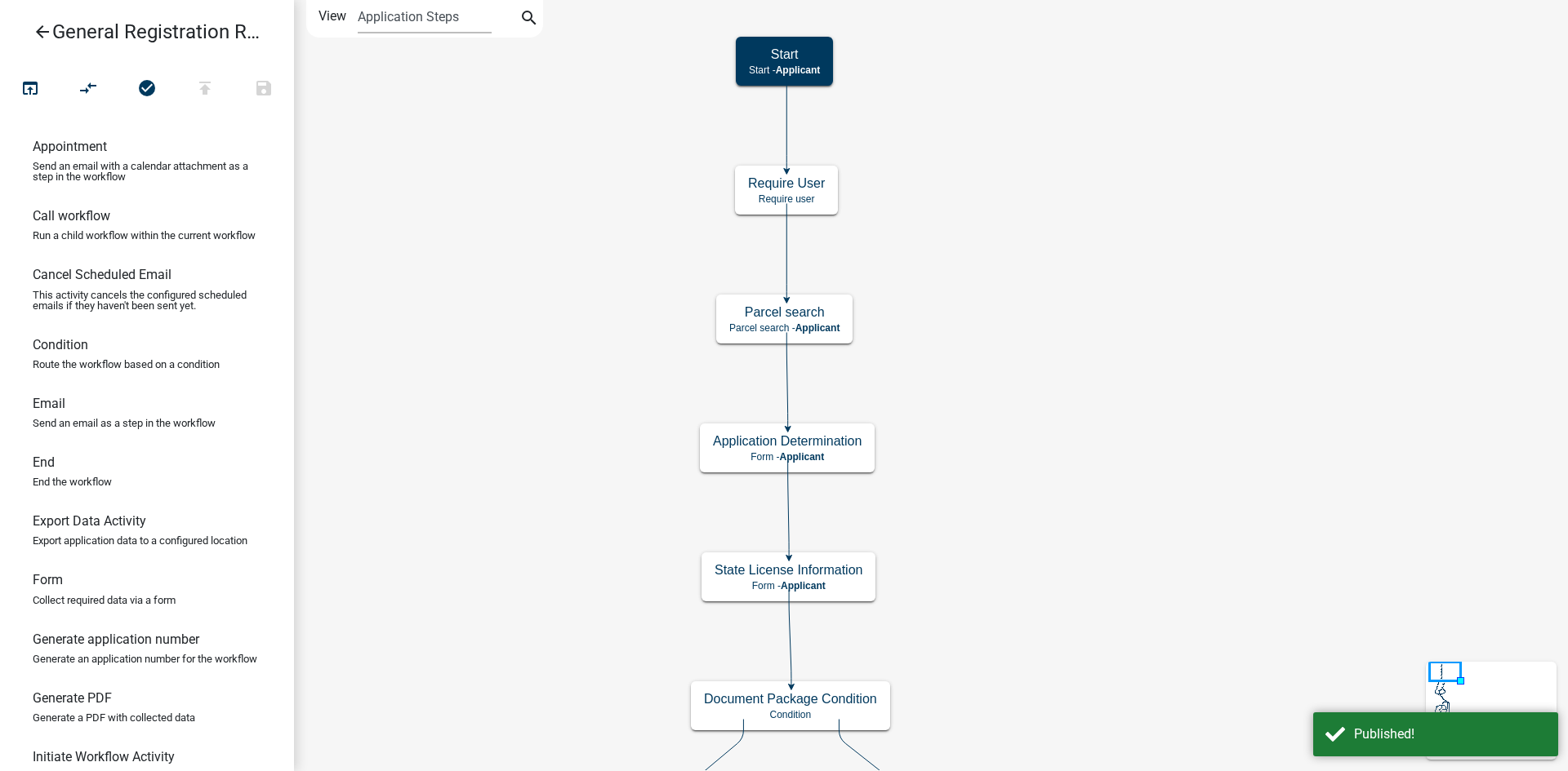
click at [39, 30] on icon "arrow_back" at bounding box center [42, 32] width 20 height 23
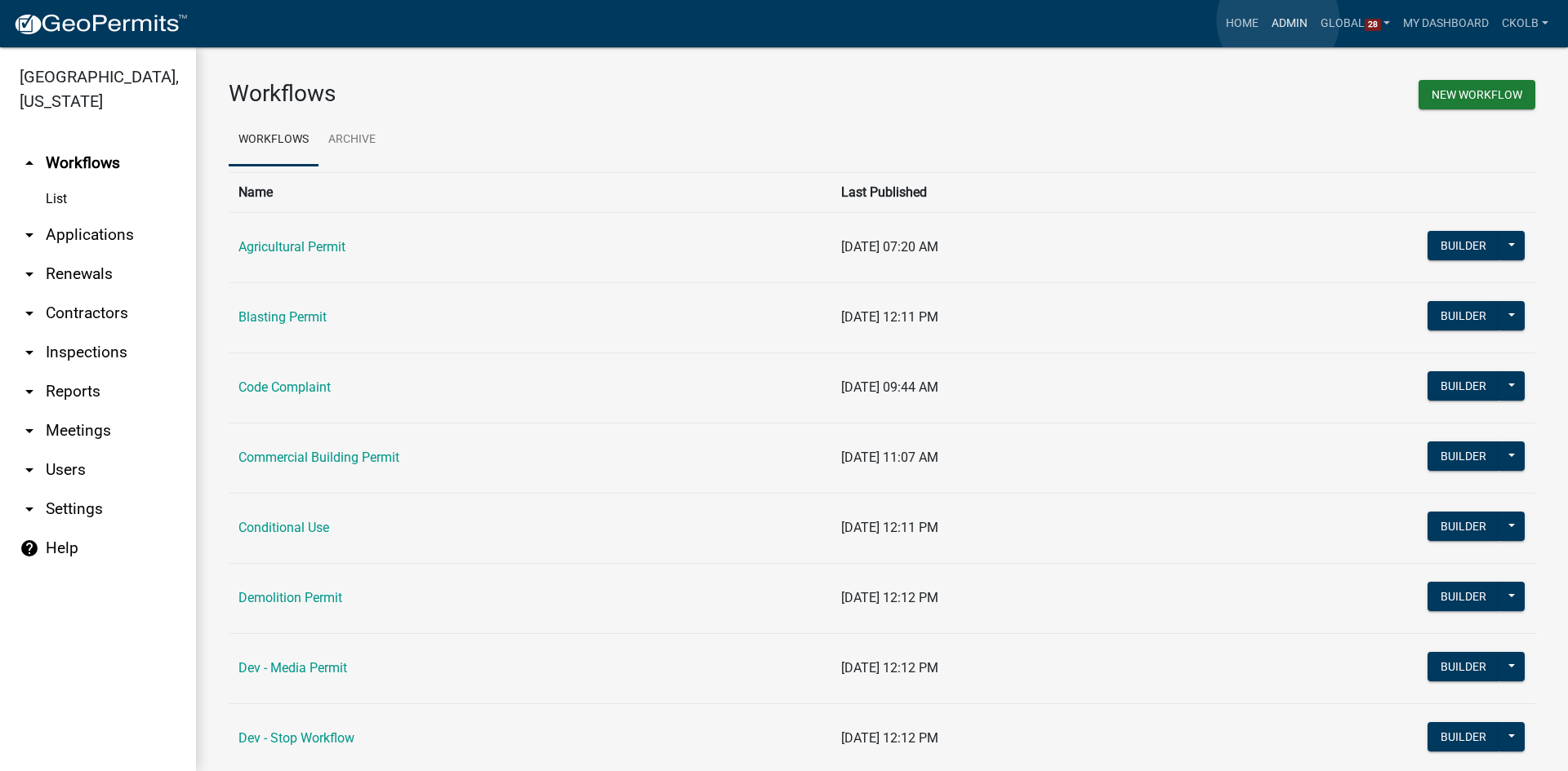
click at [1278, 21] on link "Admin" at bounding box center [1289, 23] width 49 height 31
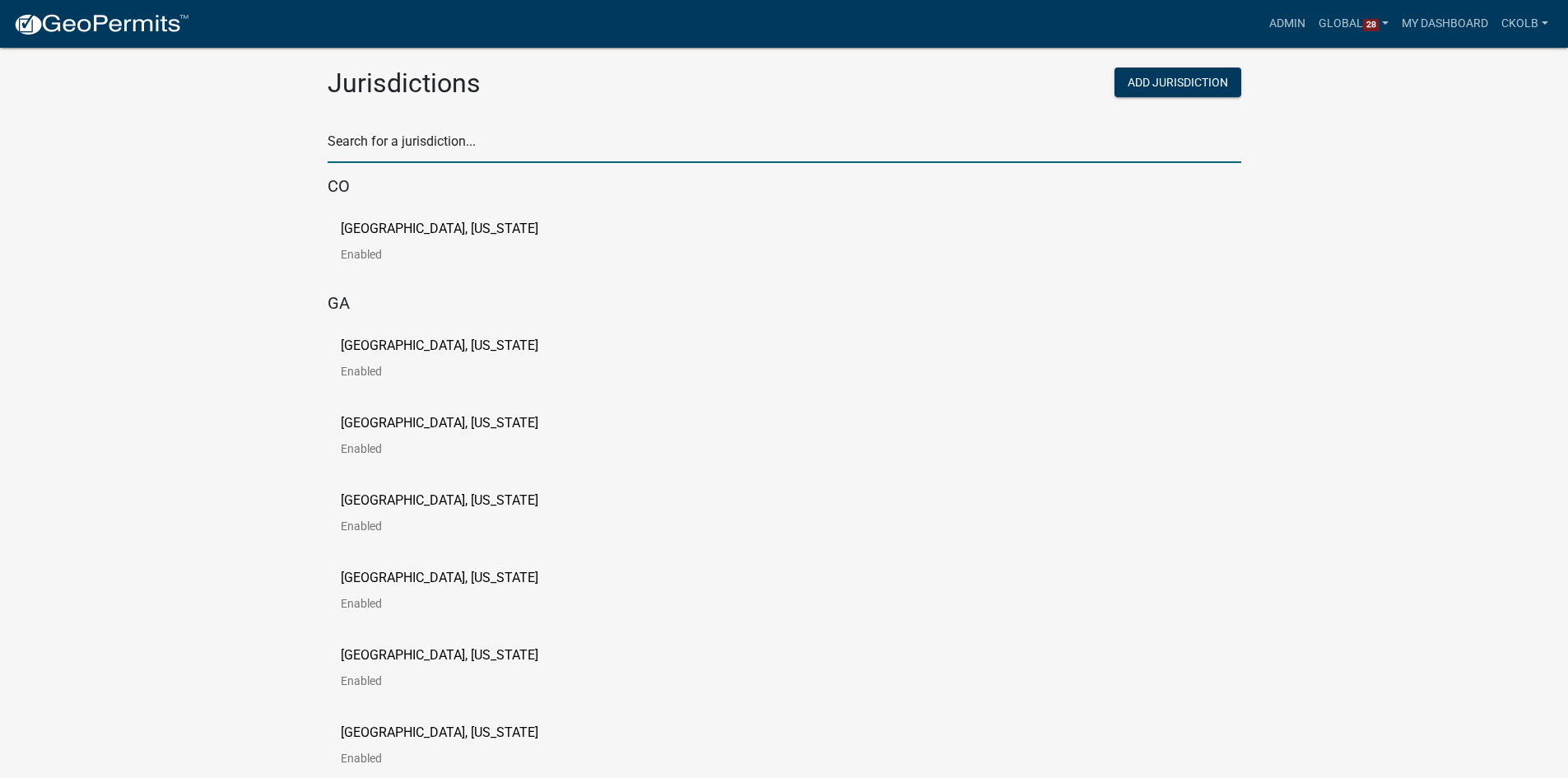
click at [449, 146] on input "text" at bounding box center [784, 146] width 914 height 34
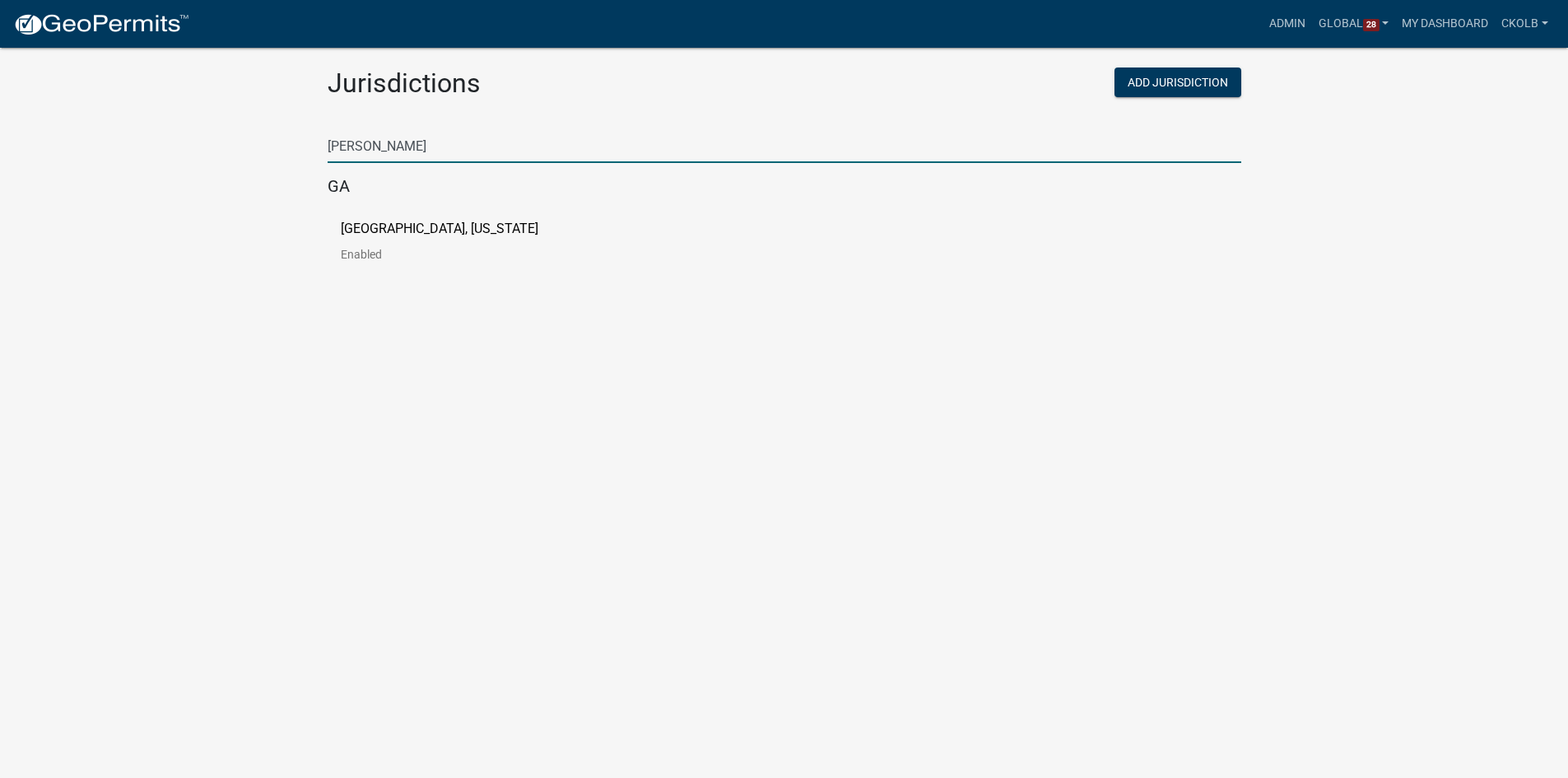
type input "troup"
click at [397, 225] on p "Troup County, Georgia" at bounding box center [439, 228] width 197 height 13
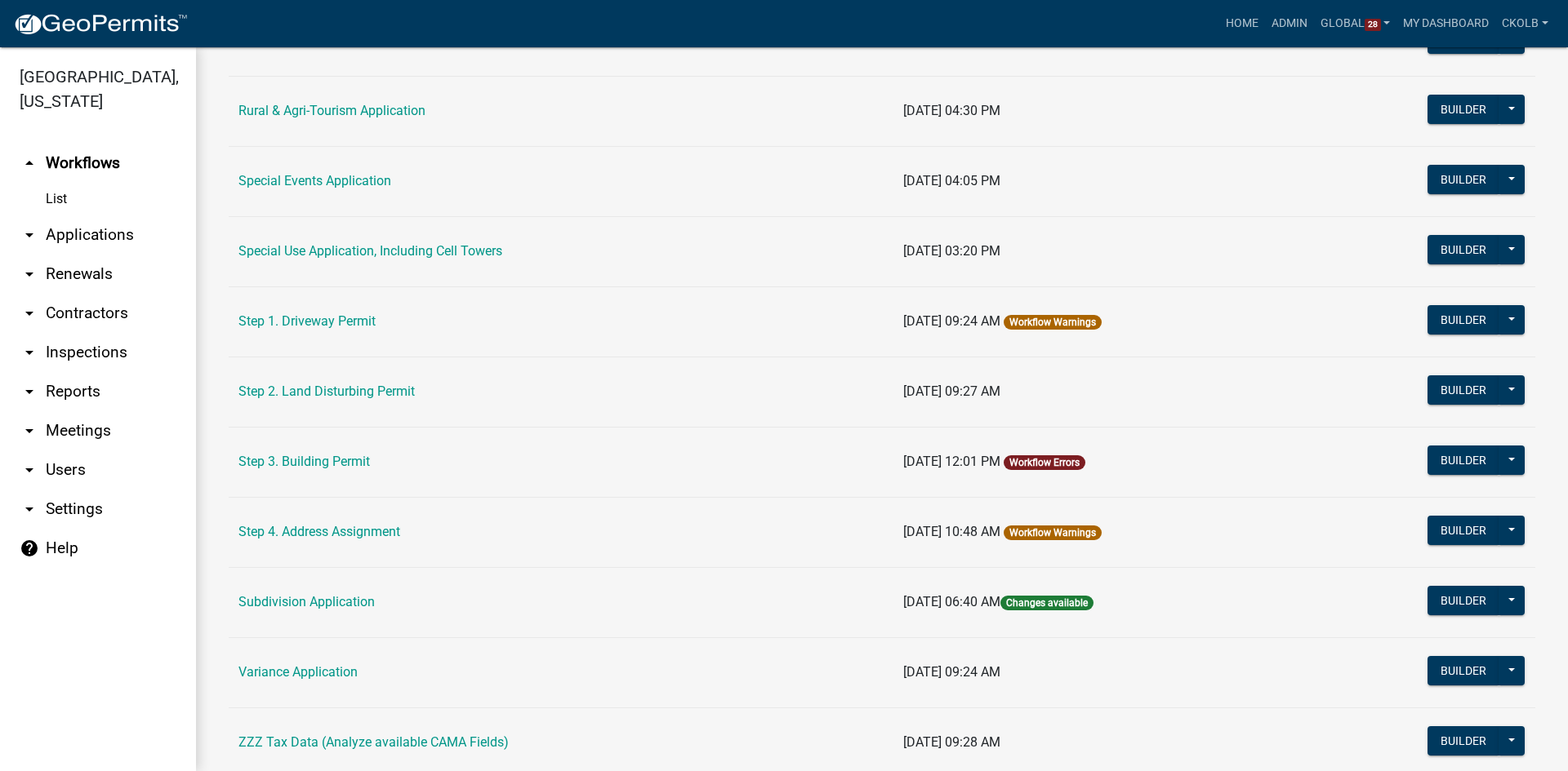
scroll to position [750, 0]
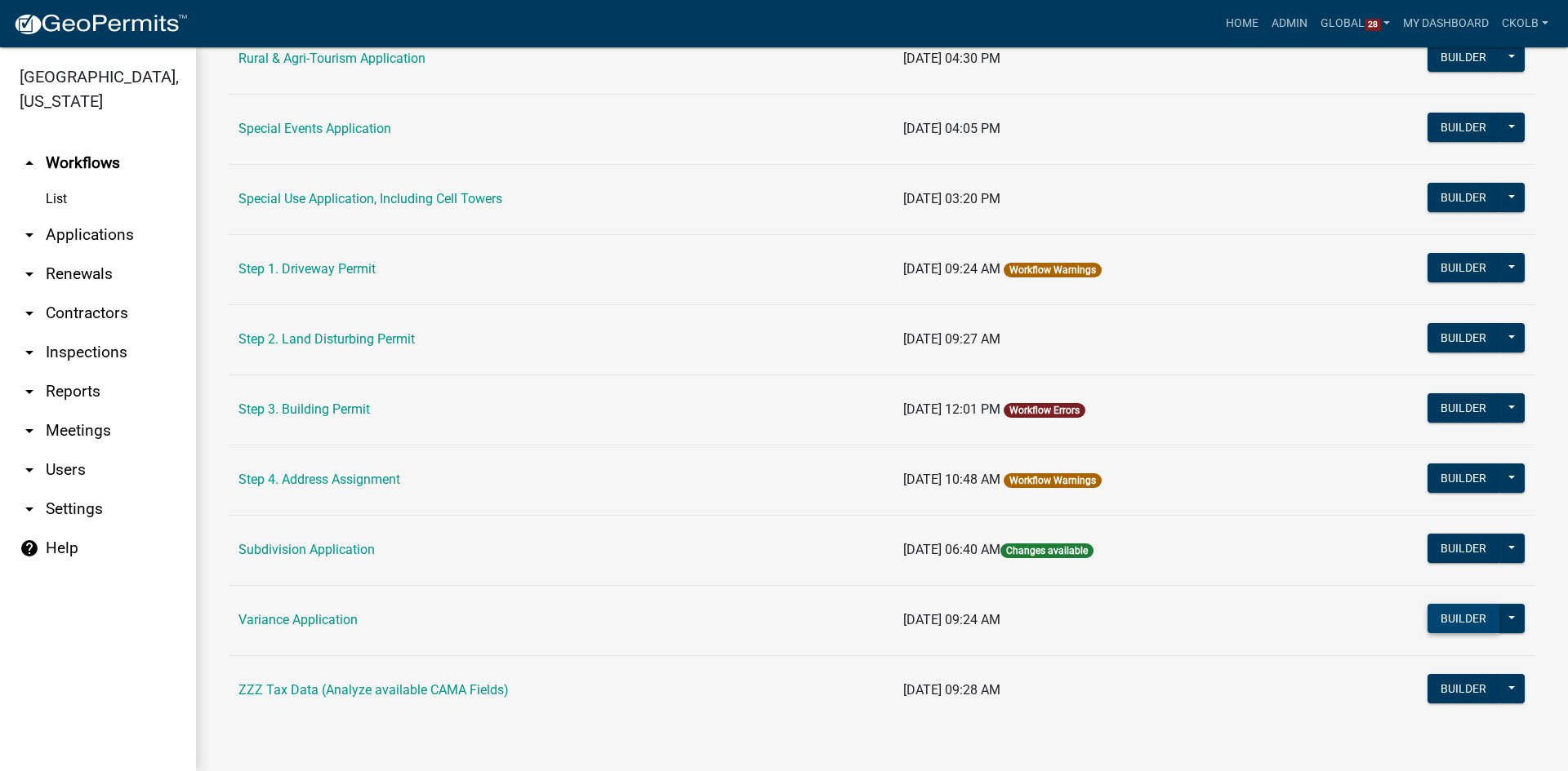
click at [1439, 620] on button "Builder" at bounding box center [1463, 619] width 72 height 30
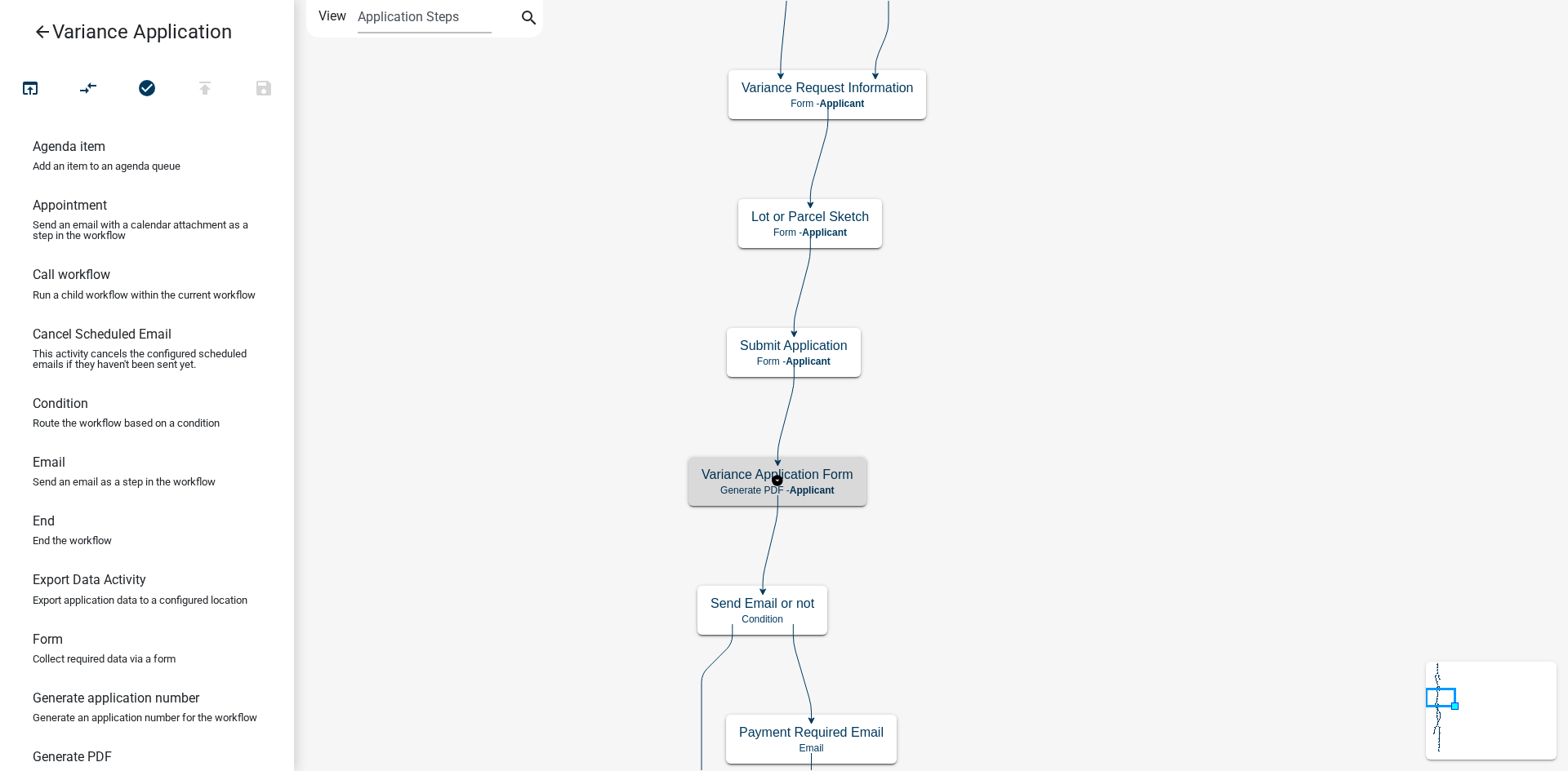
click at [824, 469] on h5 "Variance Application Form" at bounding box center [778, 474] width 152 height 15
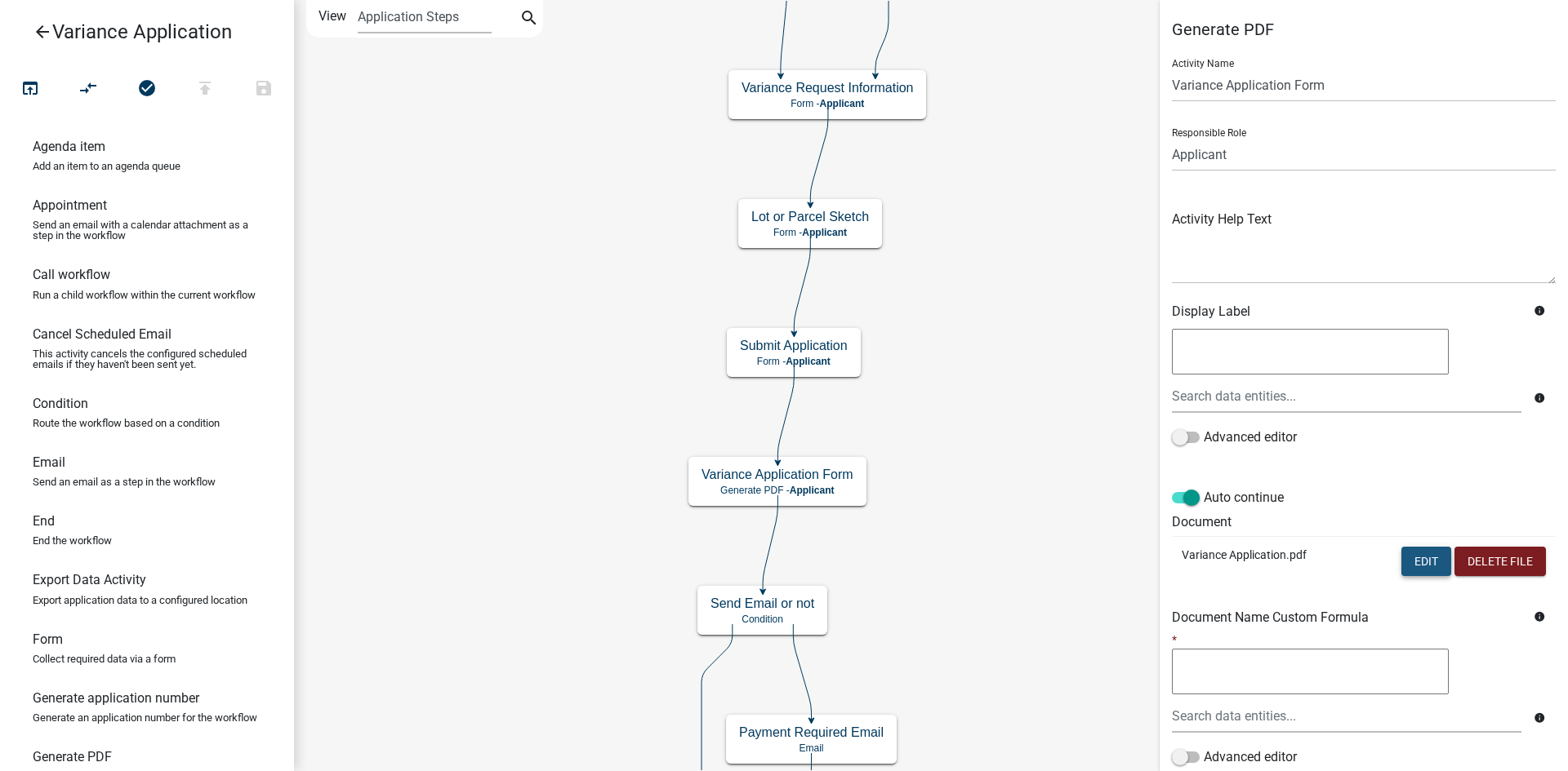
click at [1402, 550] on button "Edit" at bounding box center [1425, 561] width 50 height 30
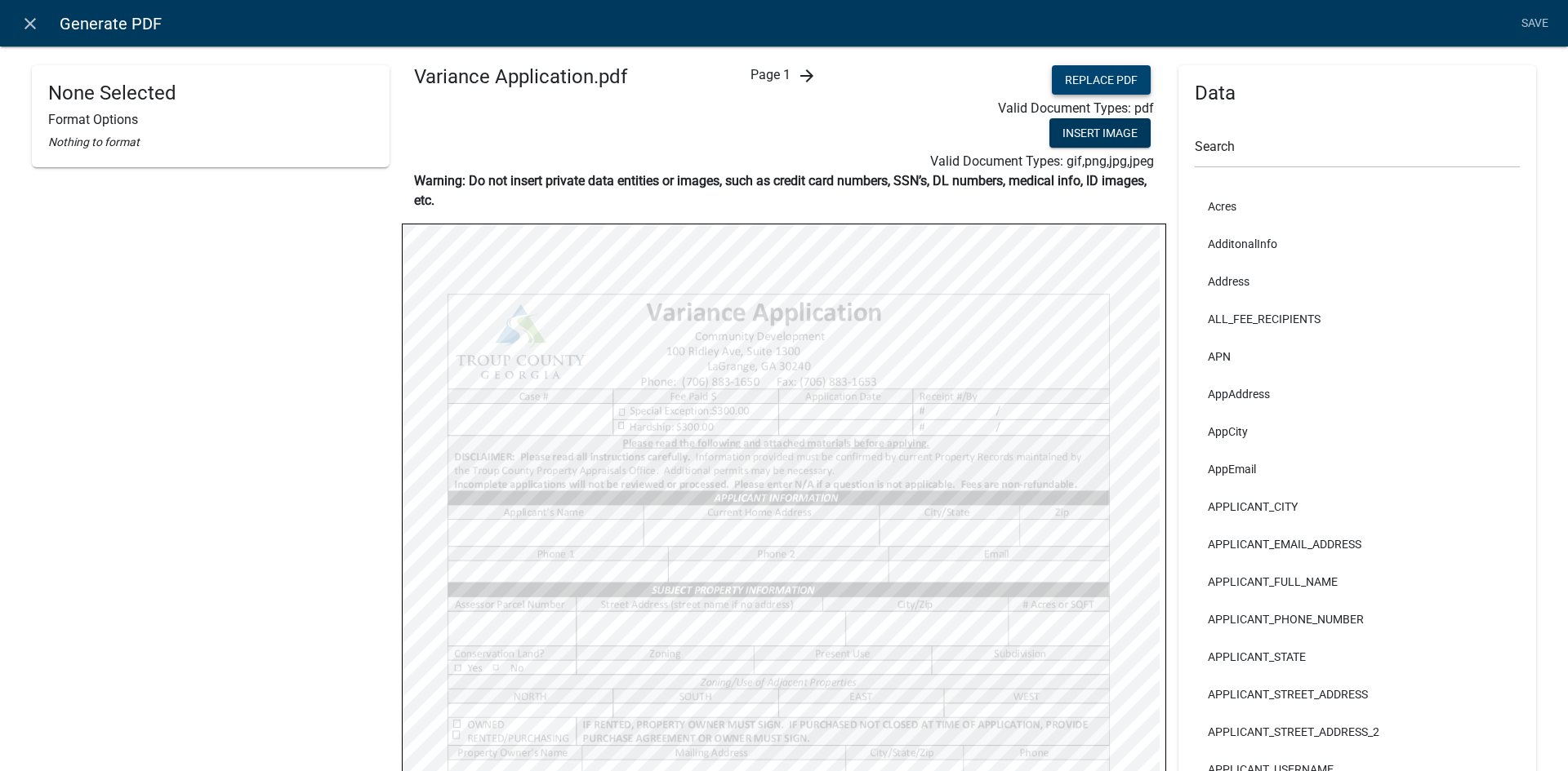
click at [1122, 87] on button "Replace PDF" at bounding box center [1102, 79] width 99 height 30
select select
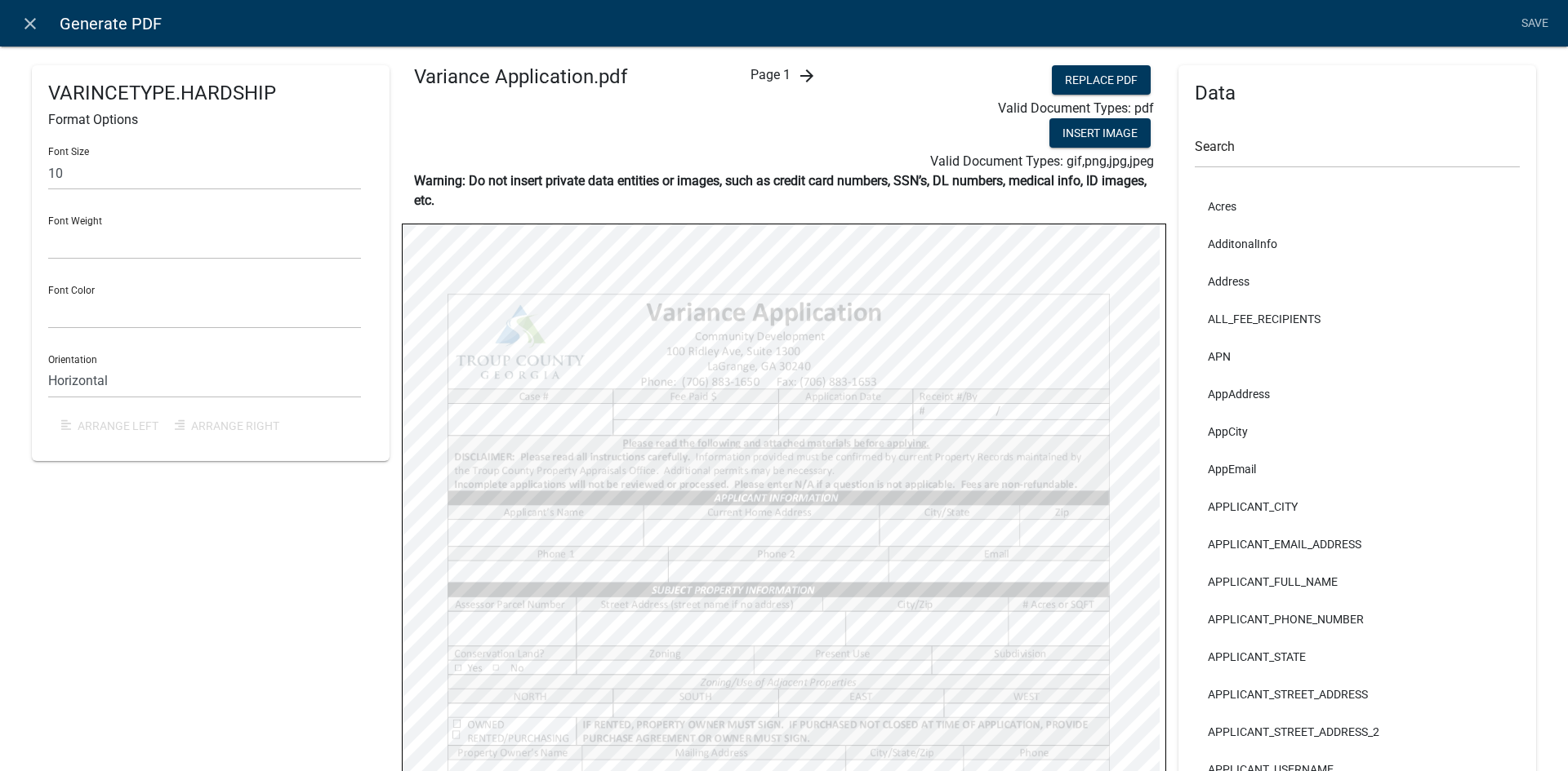
click at [1528, 27] on link "Save" at bounding box center [1534, 23] width 41 height 31
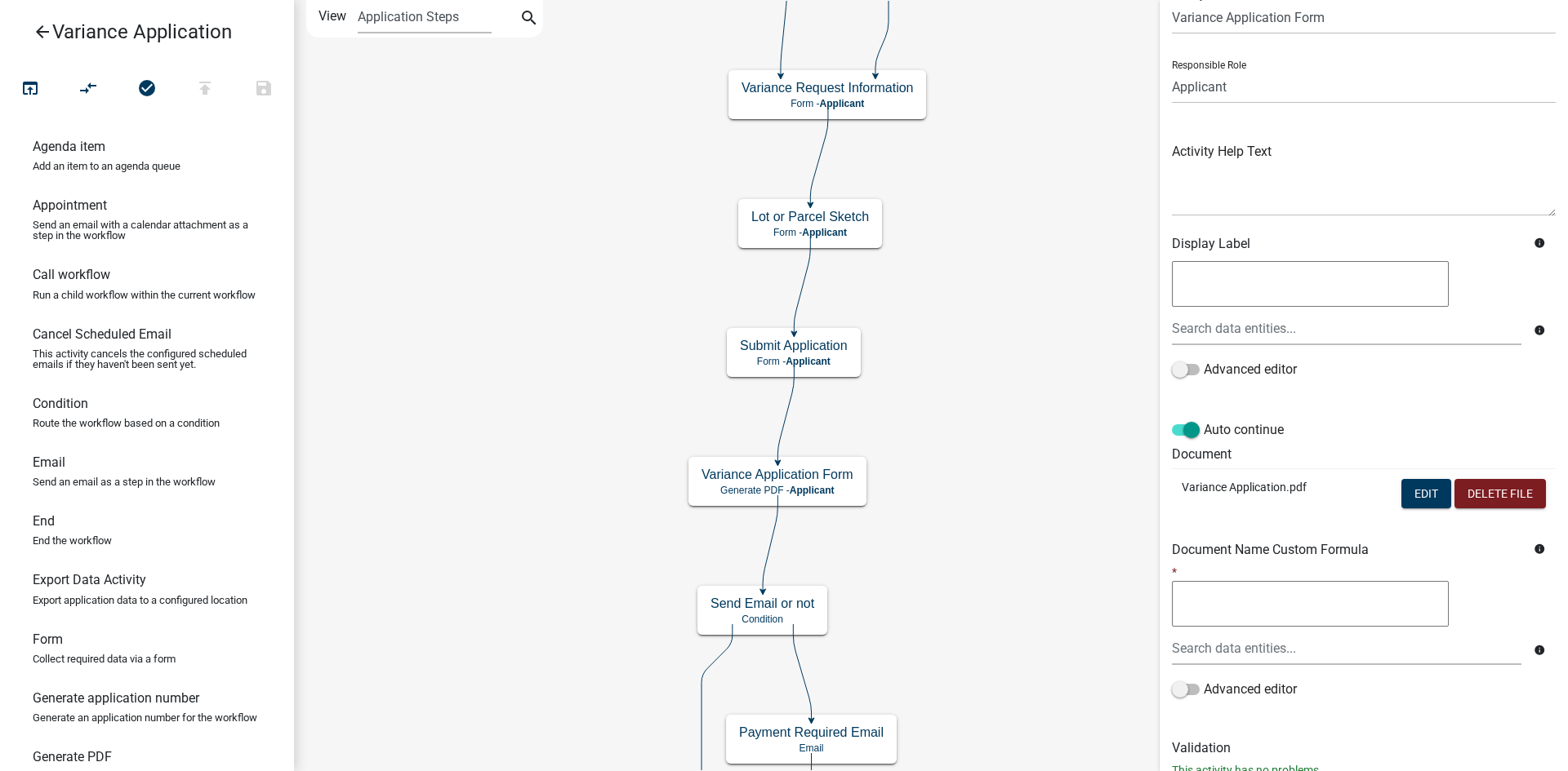
scroll to position [122, 0]
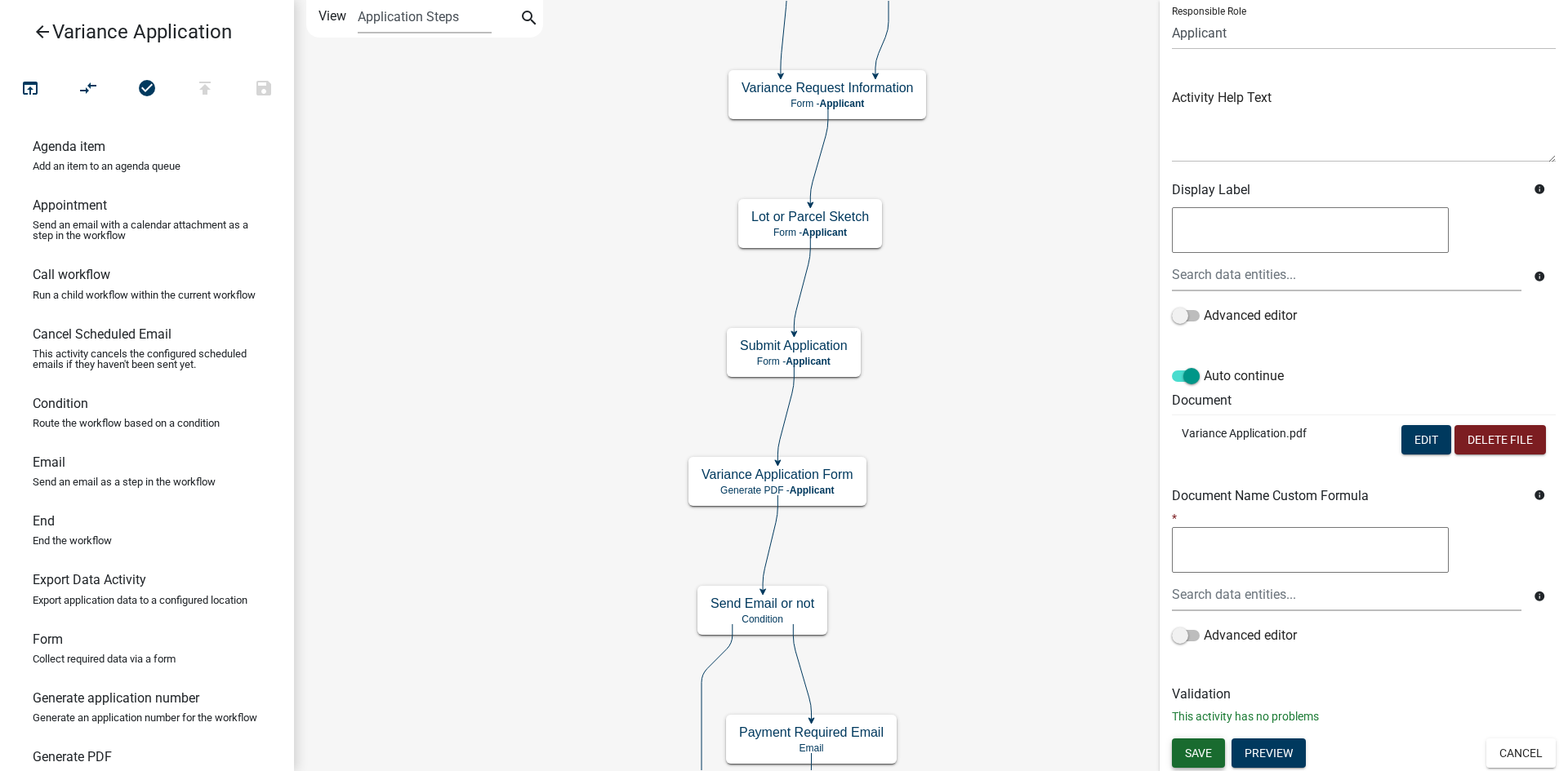
click at [1203, 743] on button "Save" at bounding box center [1198, 753] width 53 height 30
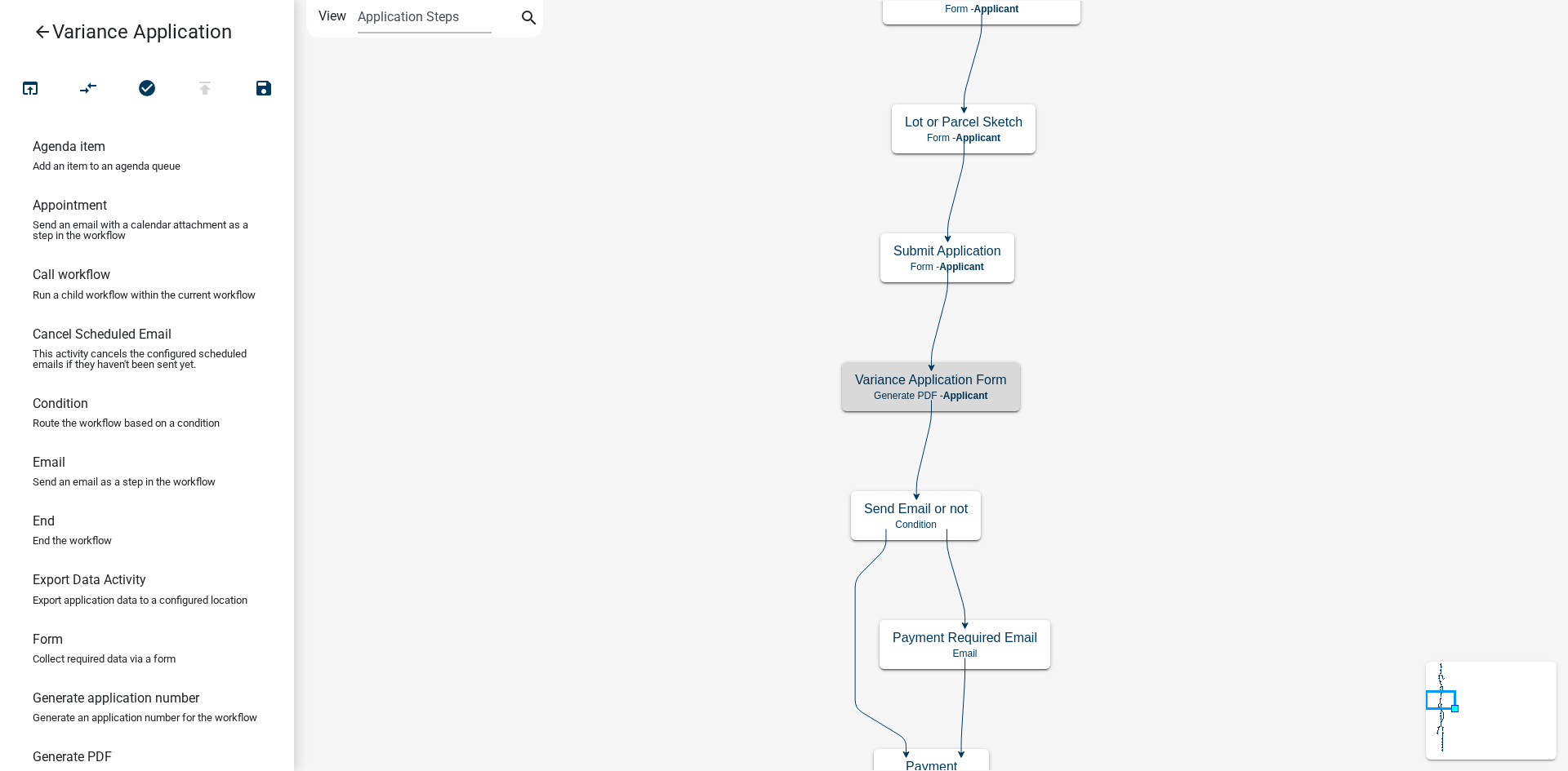
scroll to position [0, 0]
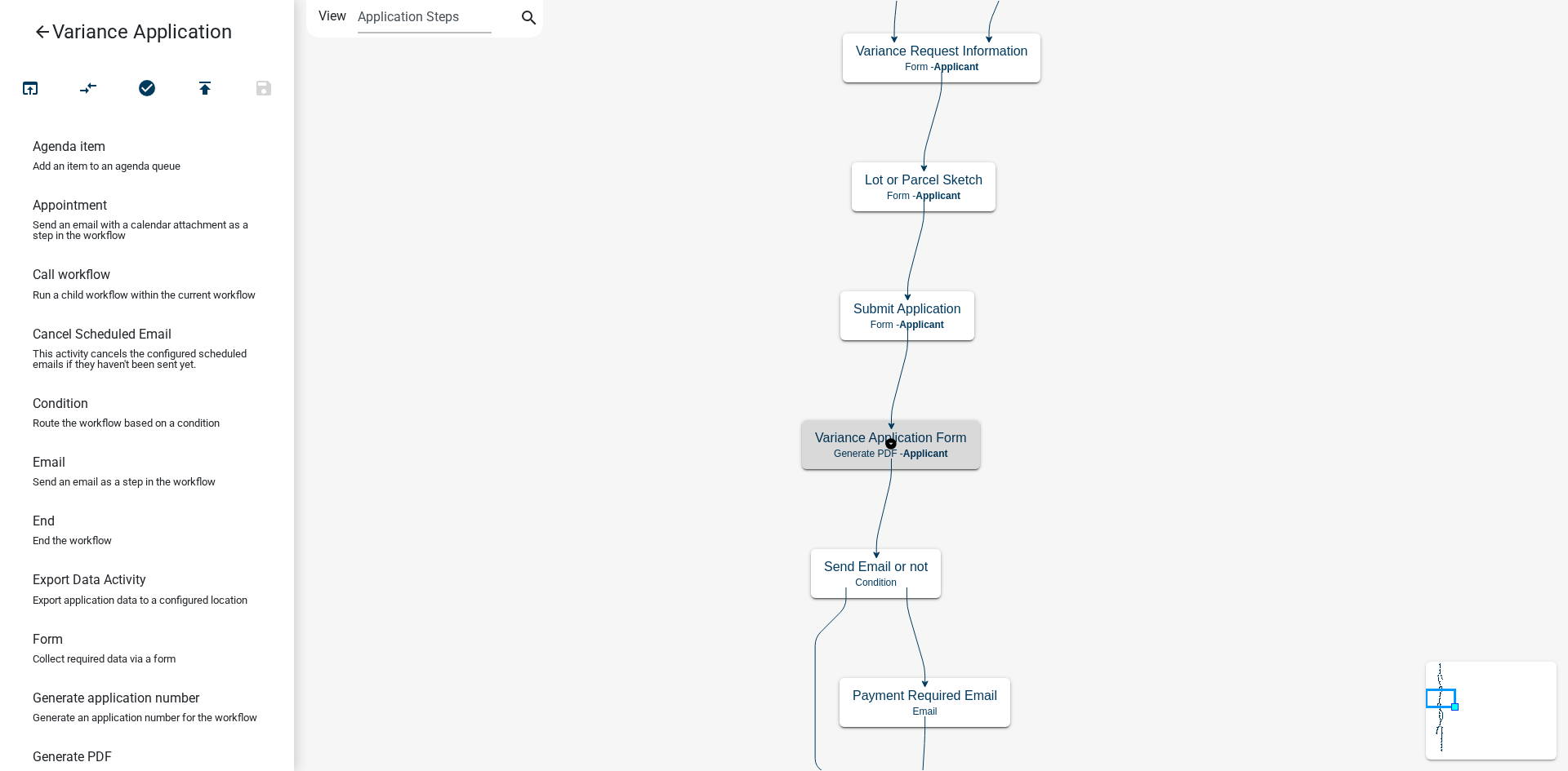
click at [947, 435] on h5 "Variance Application Form" at bounding box center [890, 437] width 152 height 15
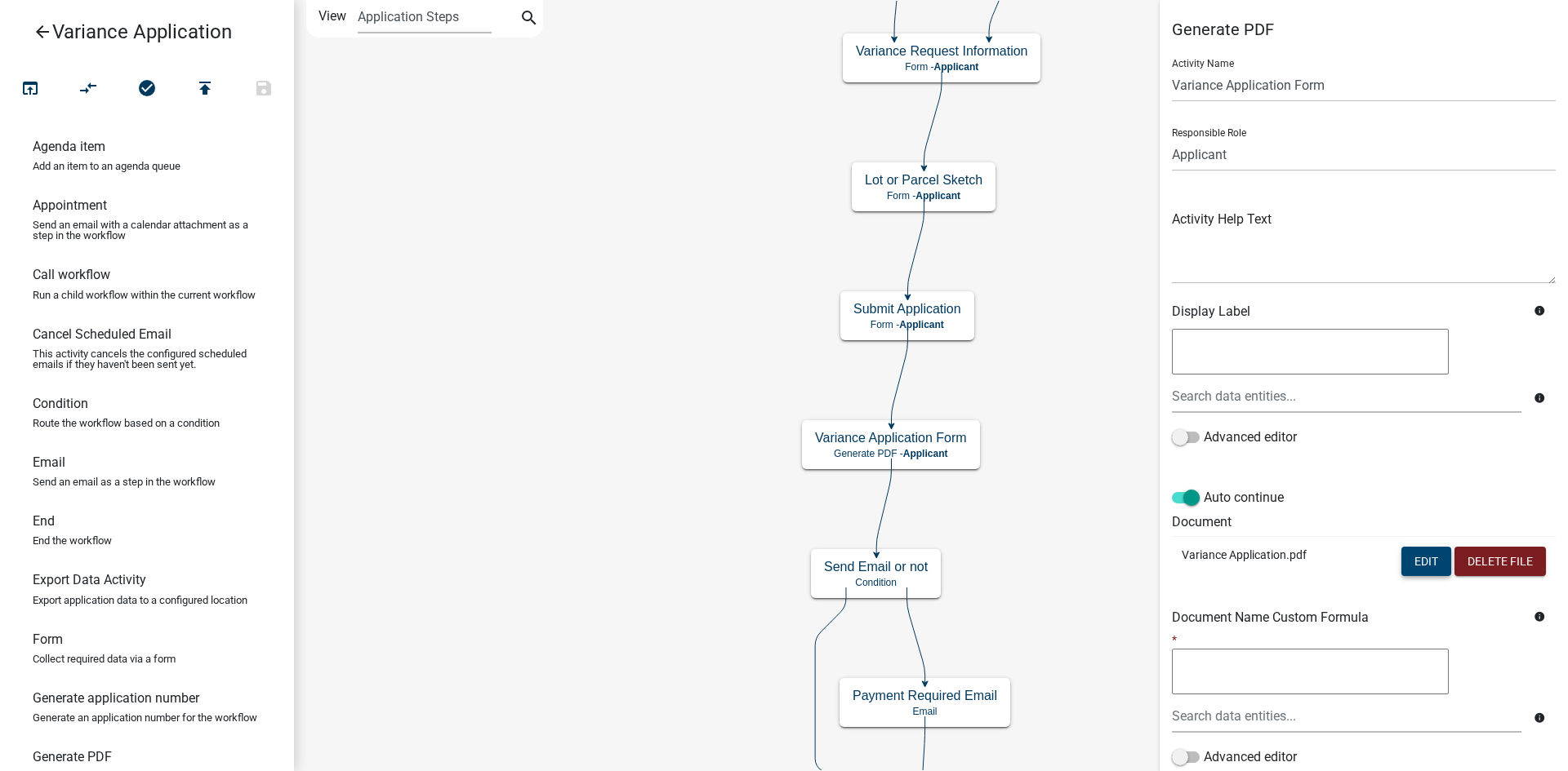
click at [1401, 558] on button "Edit" at bounding box center [1425, 561] width 50 height 30
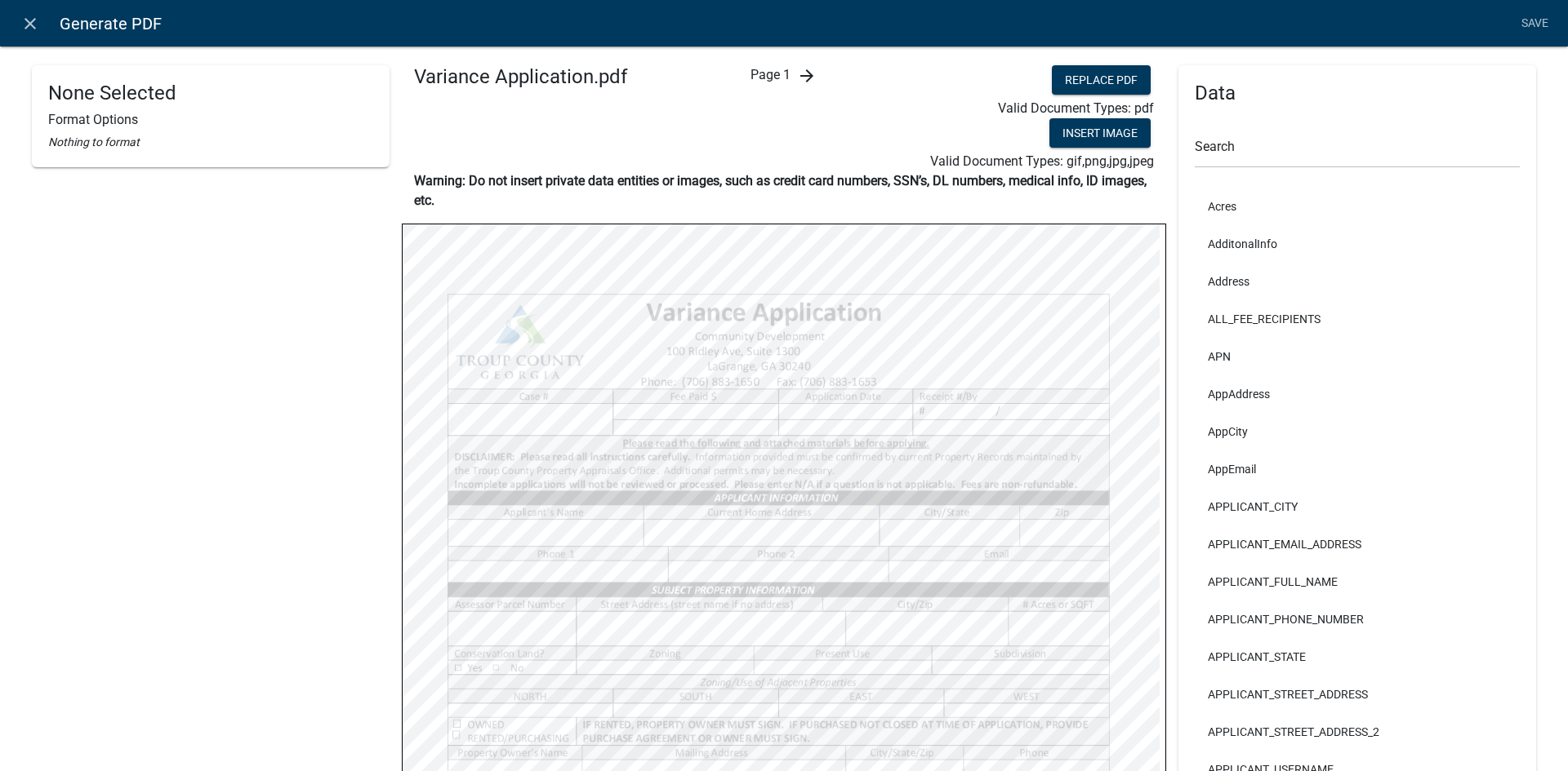
select select
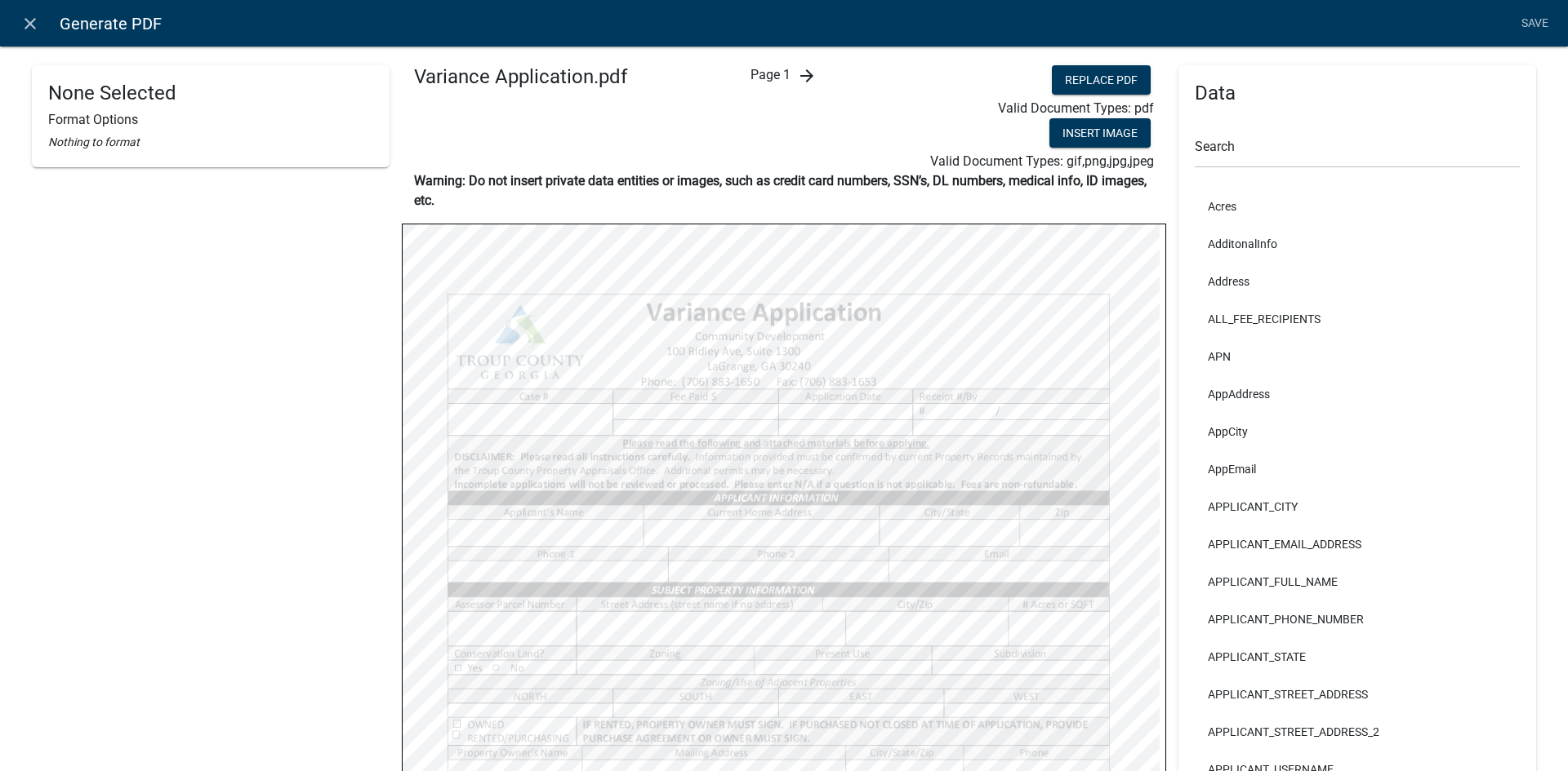
select select
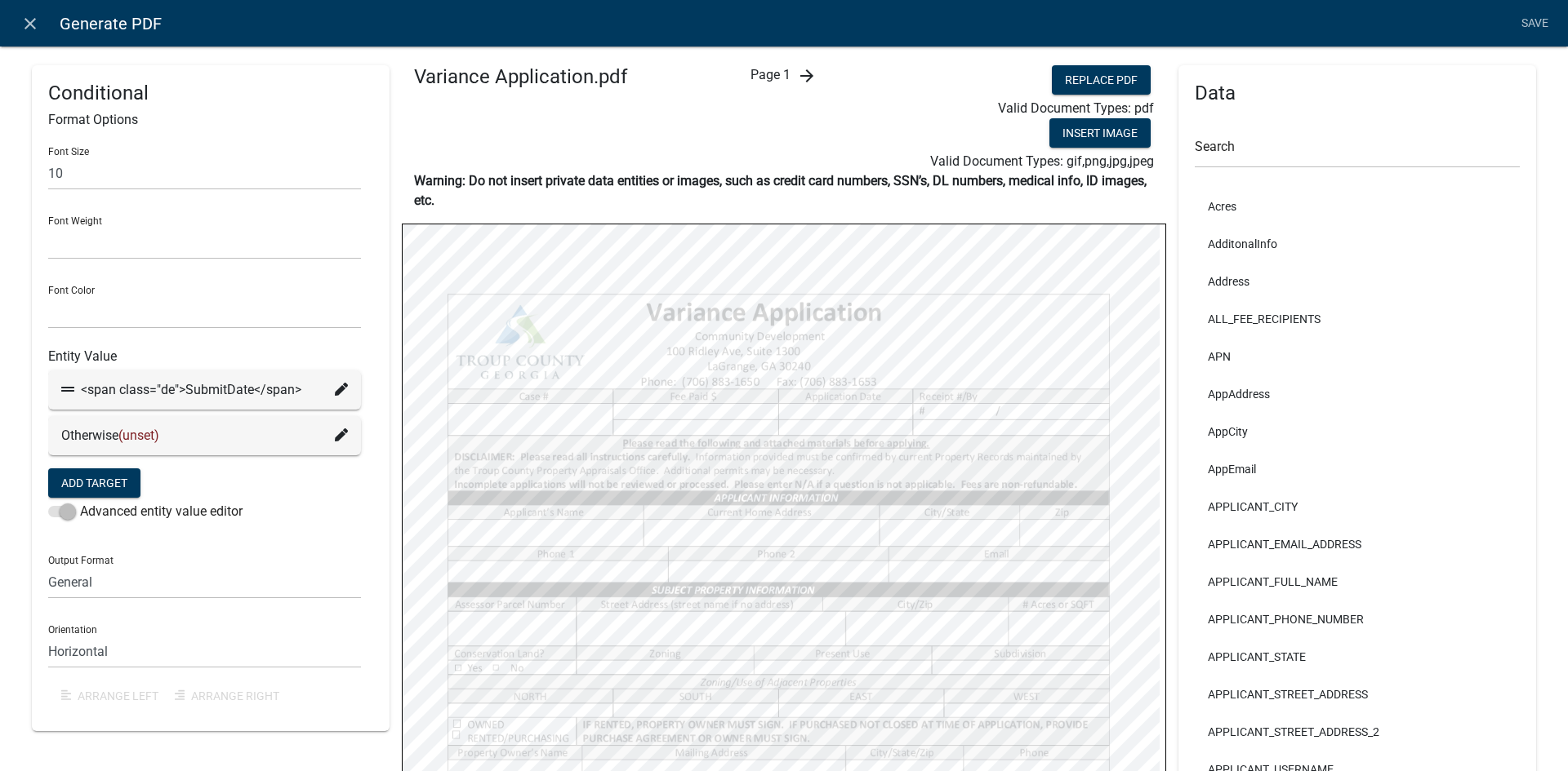
select select
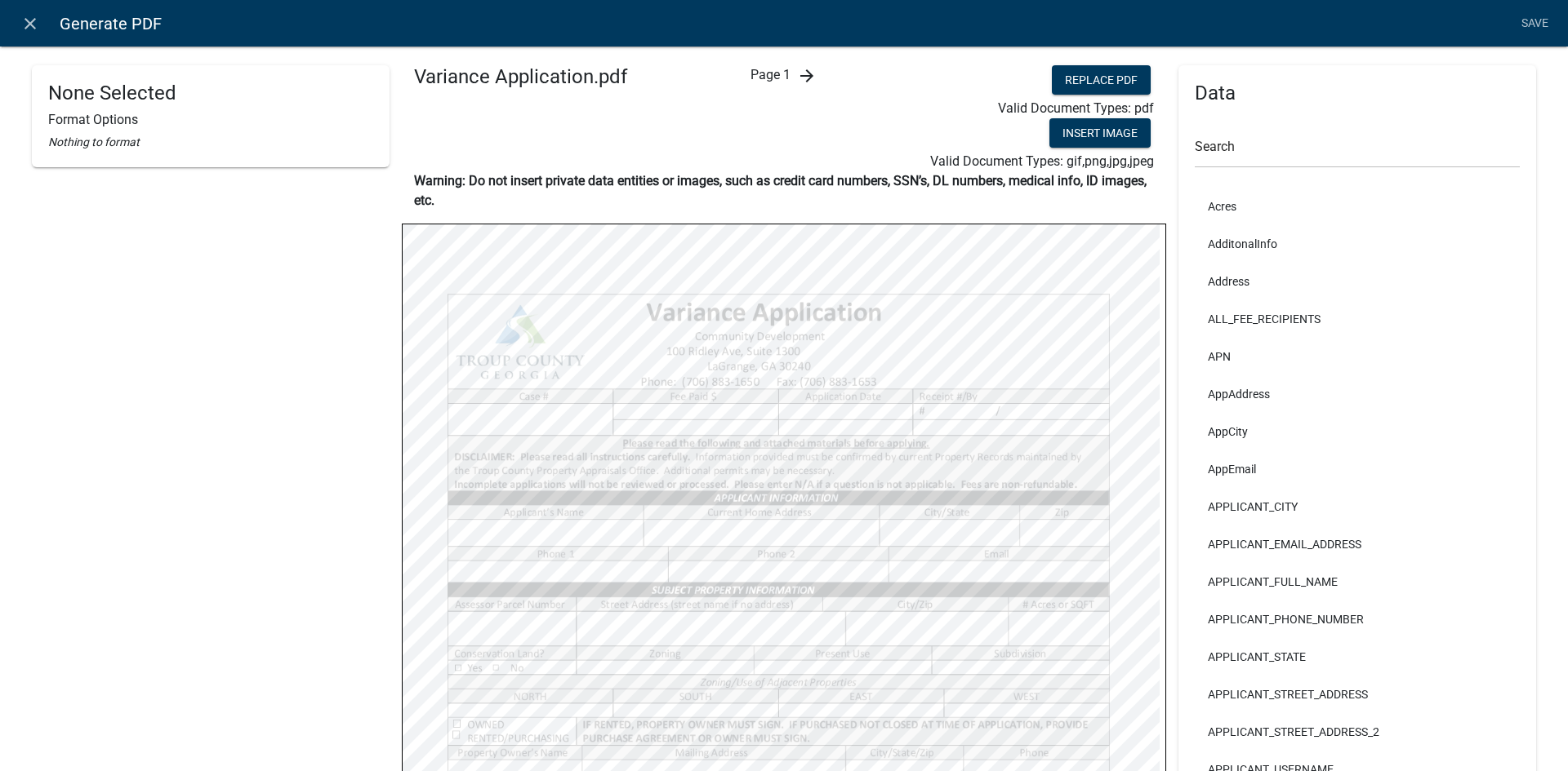
select select
click at [1254, 161] on input "text" at bounding box center [1357, 151] width 325 height 33
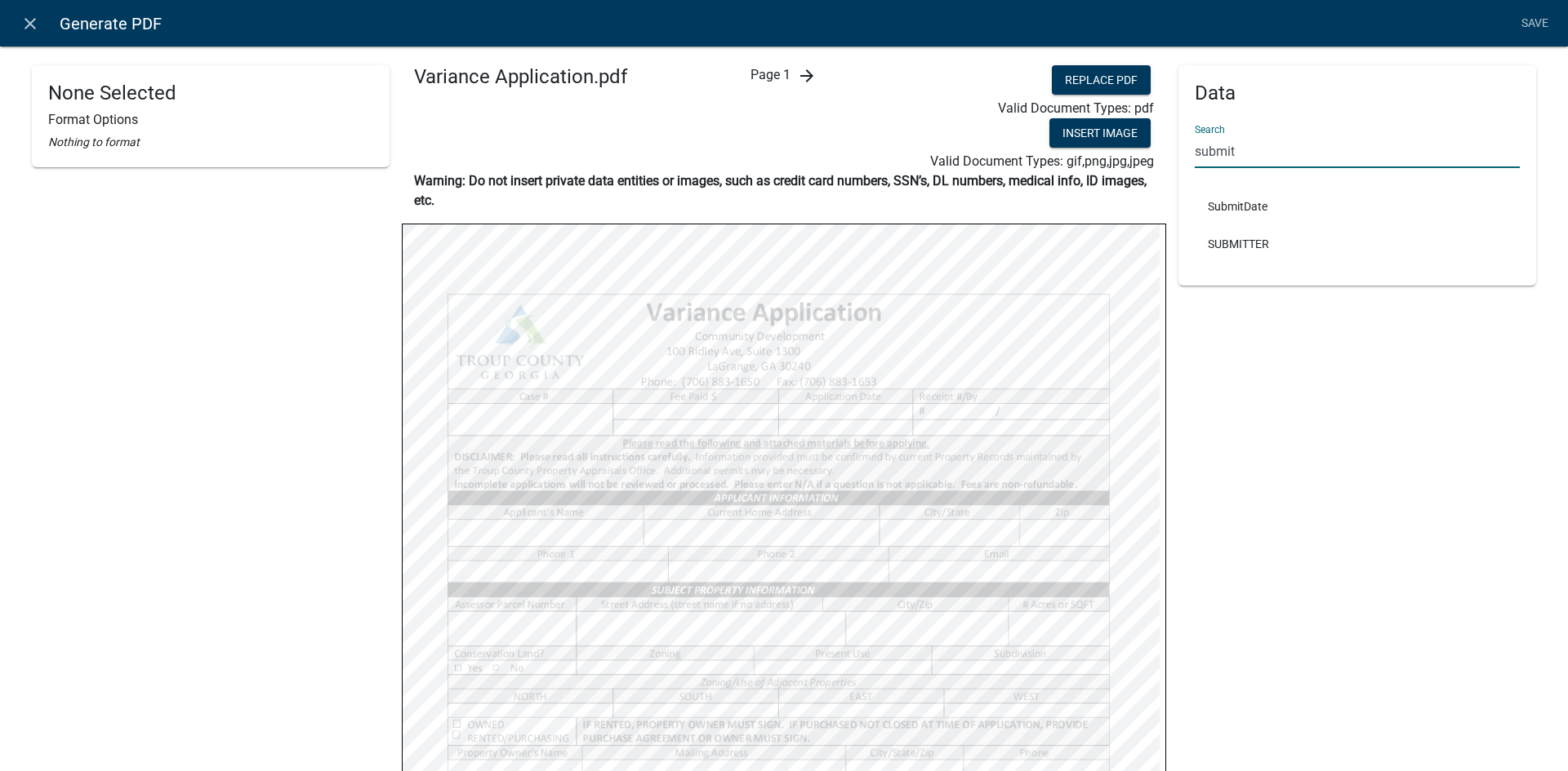
type input "submit"
select select
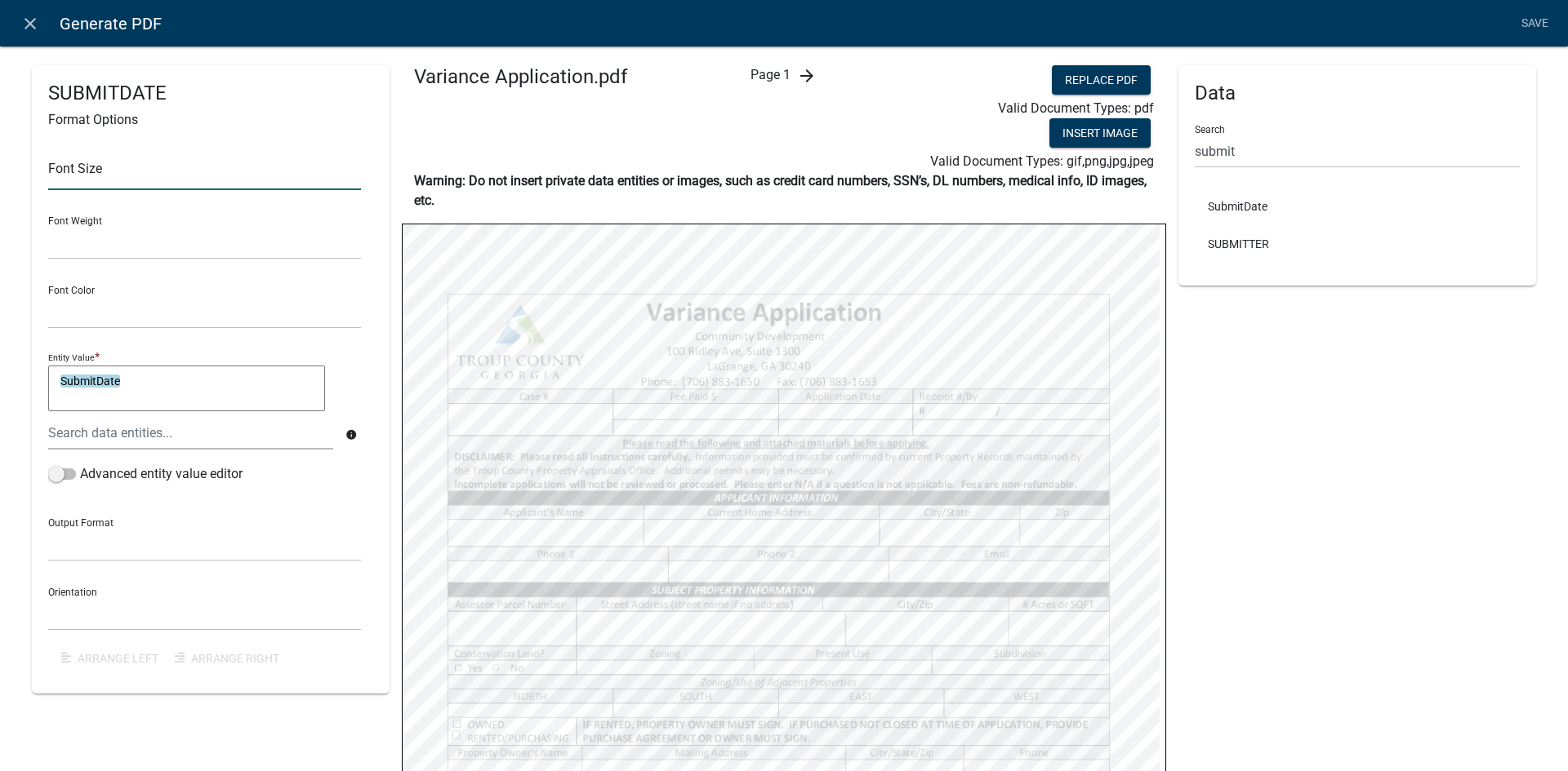
click at [151, 185] on input "text" at bounding box center [204, 173] width 313 height 33
type input "10"
click at [331, 315] on select "Black Red" at bounding box center [204, 312] width 313 height 33
click at [381, 399] on div "SUBMITDATE Format Options Font Size 10 Font Weight Normal Bold Font Color Black…" at bounding box center [210, 379] width 357 height 629
select select
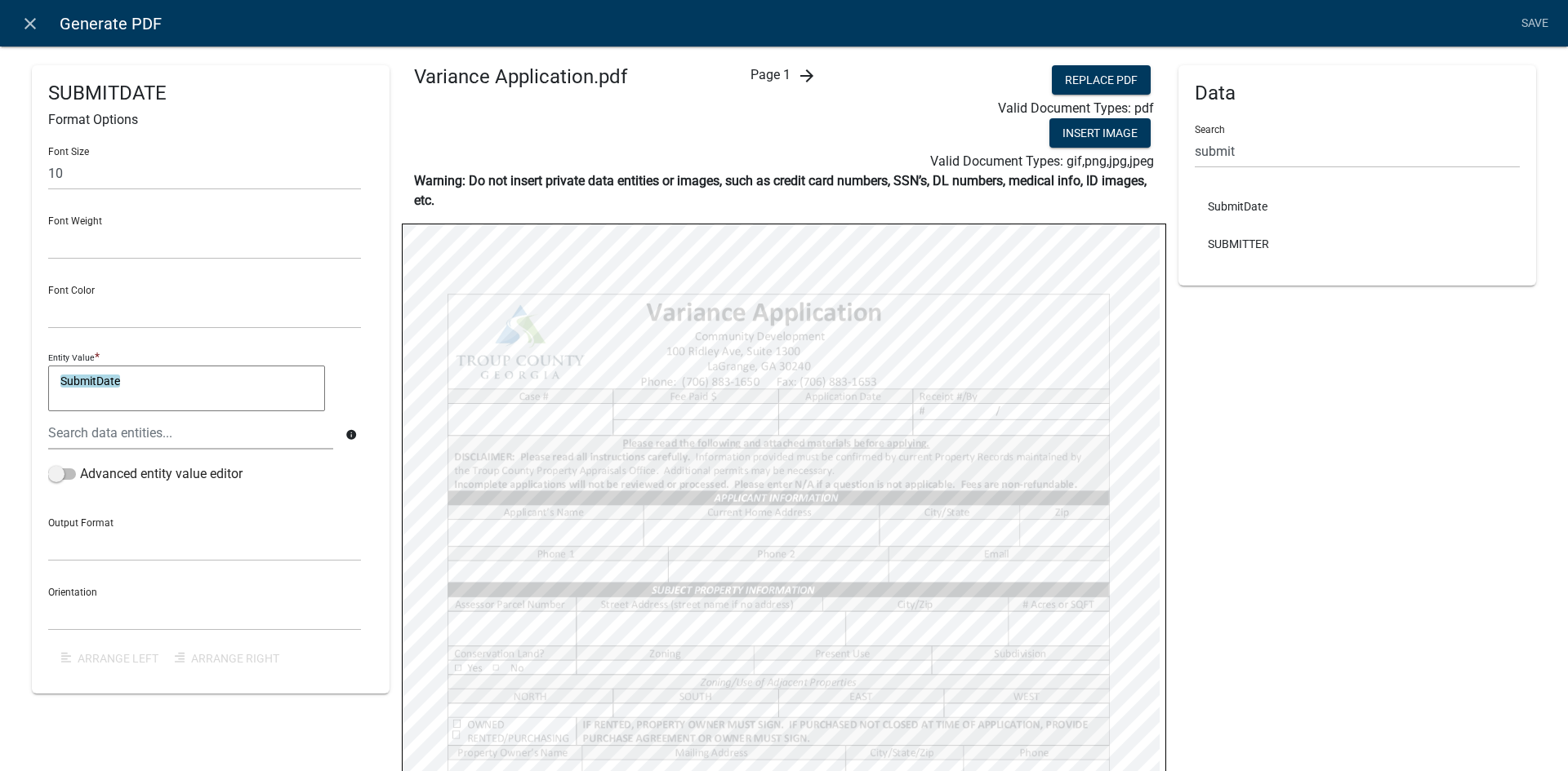
select select
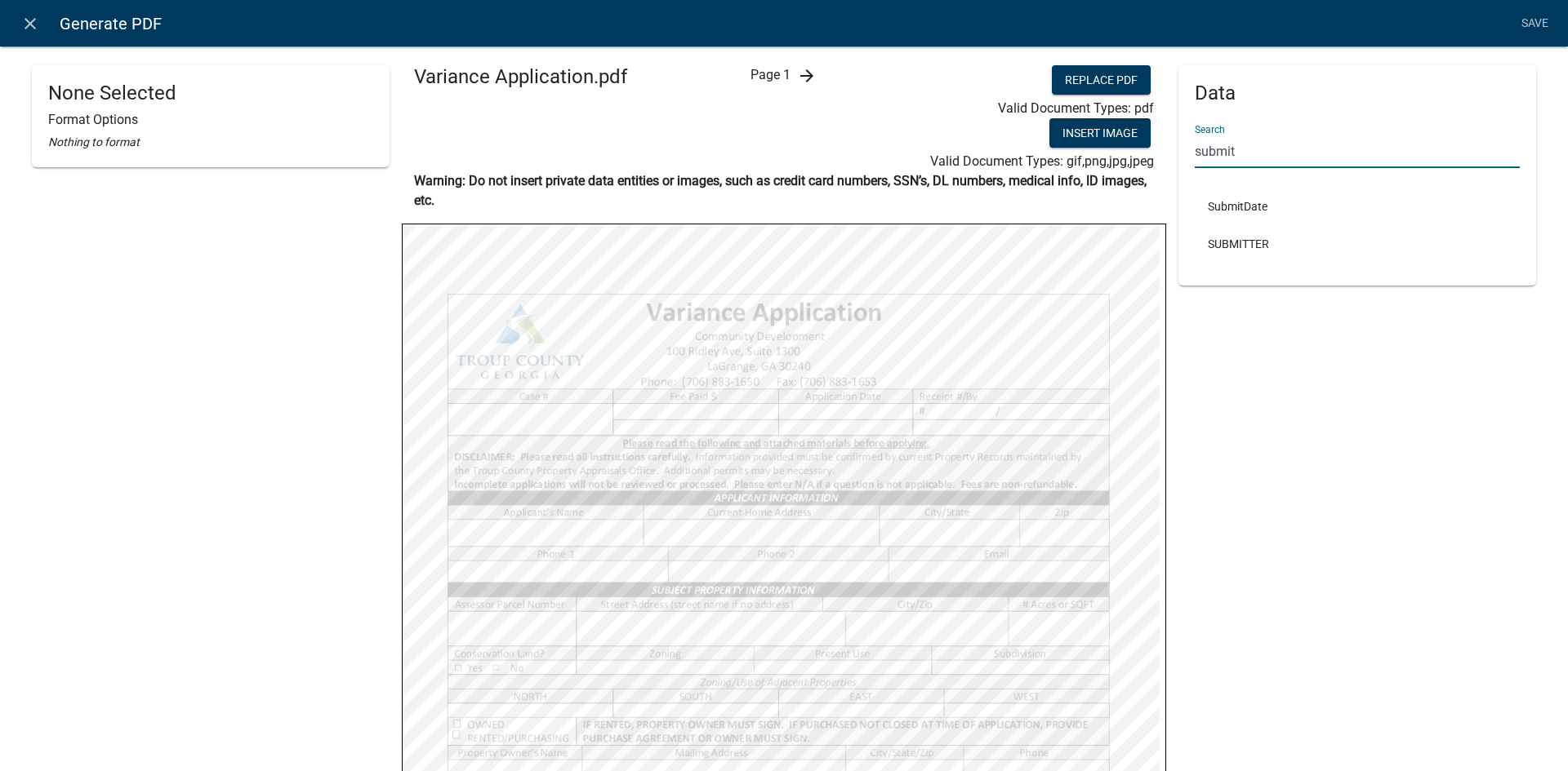
drag, startPoint x: 1262, startPoint y: 152, endPoint x: 1172, endPoint y: 143, distance: 90.4
click at [1178, 143] on div "Data Search submit SubmitDate SUBMITTER" at bounding box center [1357, 175] width 357 height 220
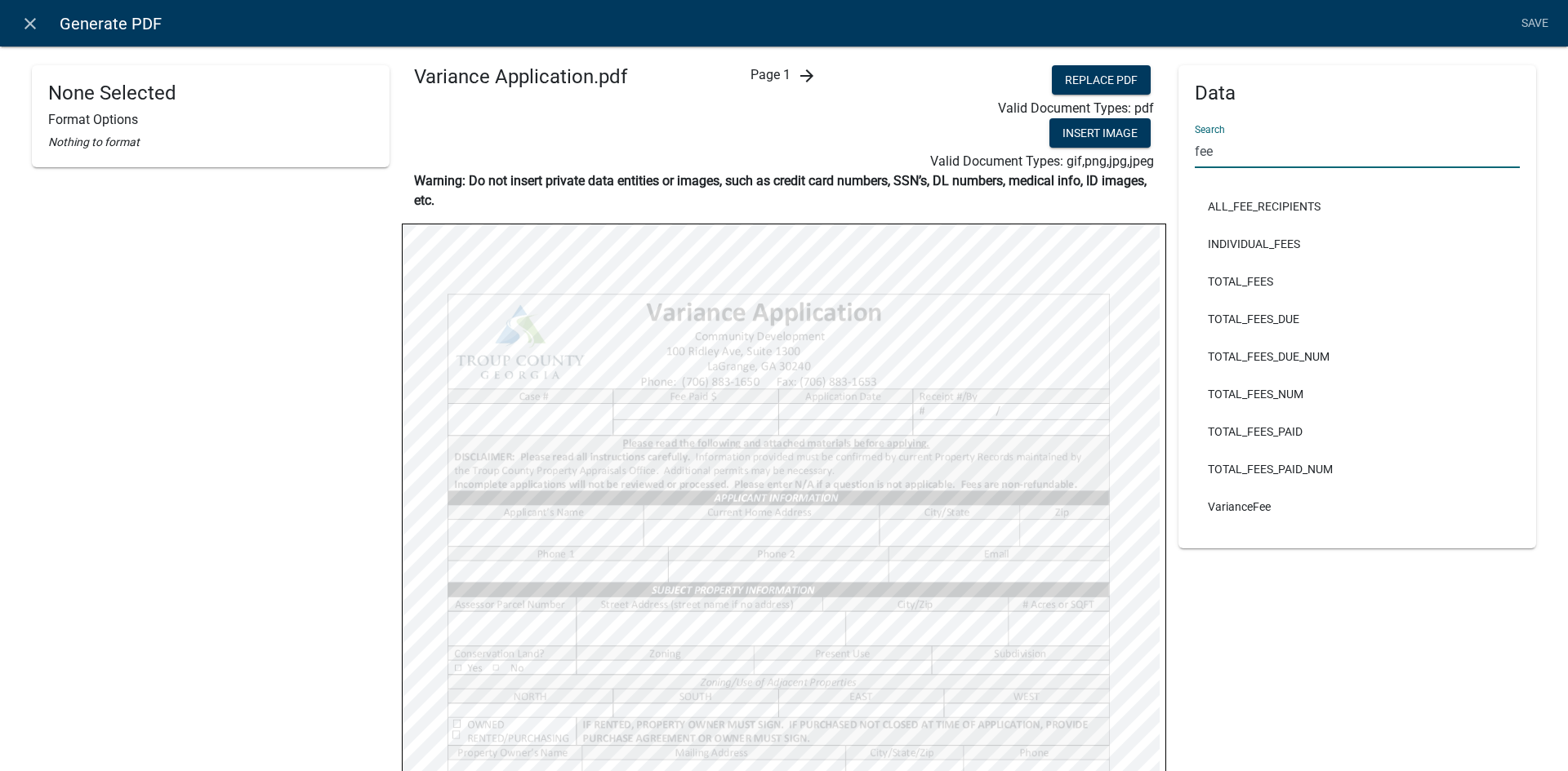
type input "fee"
select select
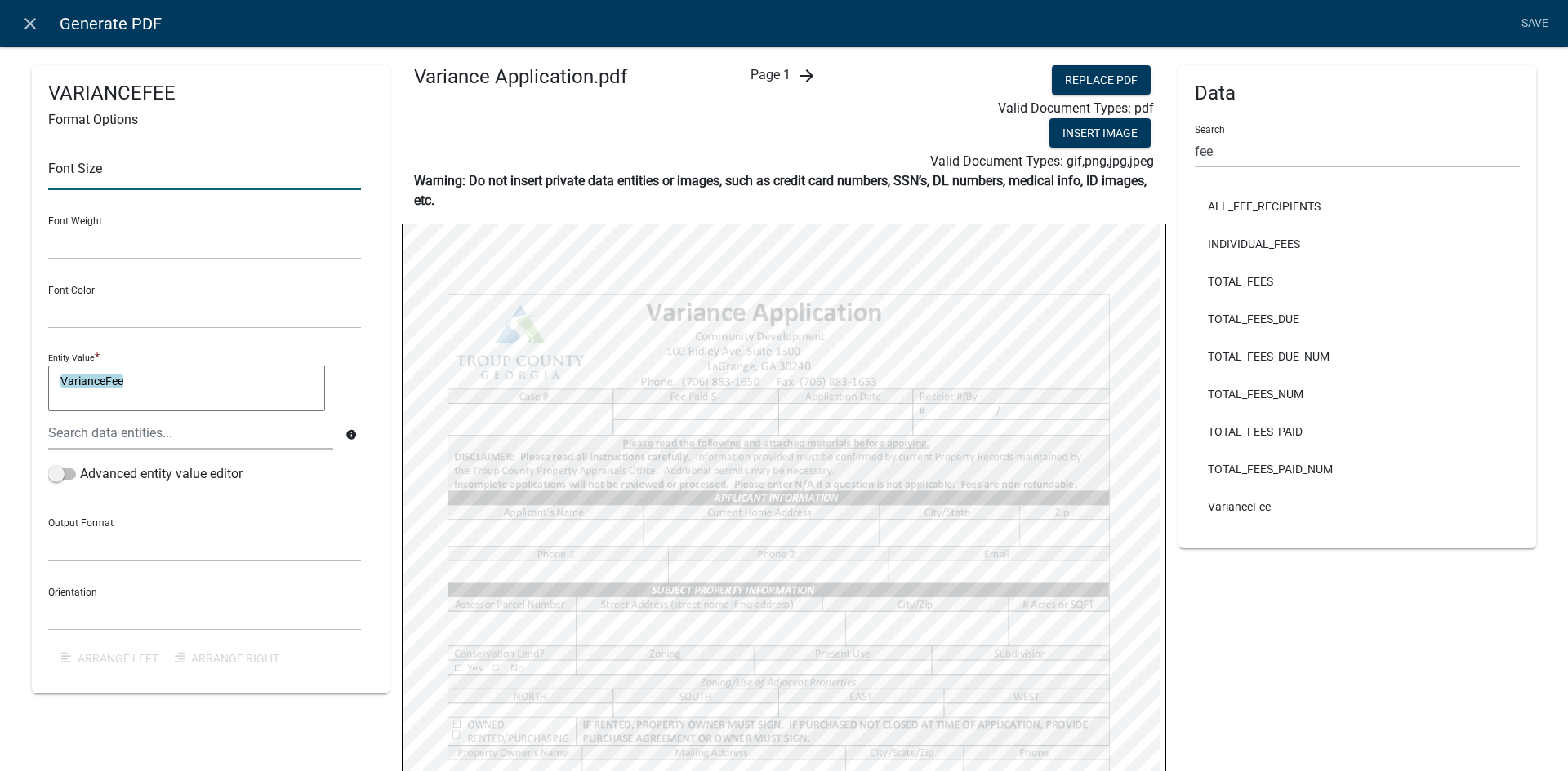
click at [162, 162] on input "text" at bounding box center [204, 173] width 313 height 33
type input "10"
click at [344, 395] on div "VarianceFee VarianceFee" at bounding box center [204, 391] width 313 height 50
select select
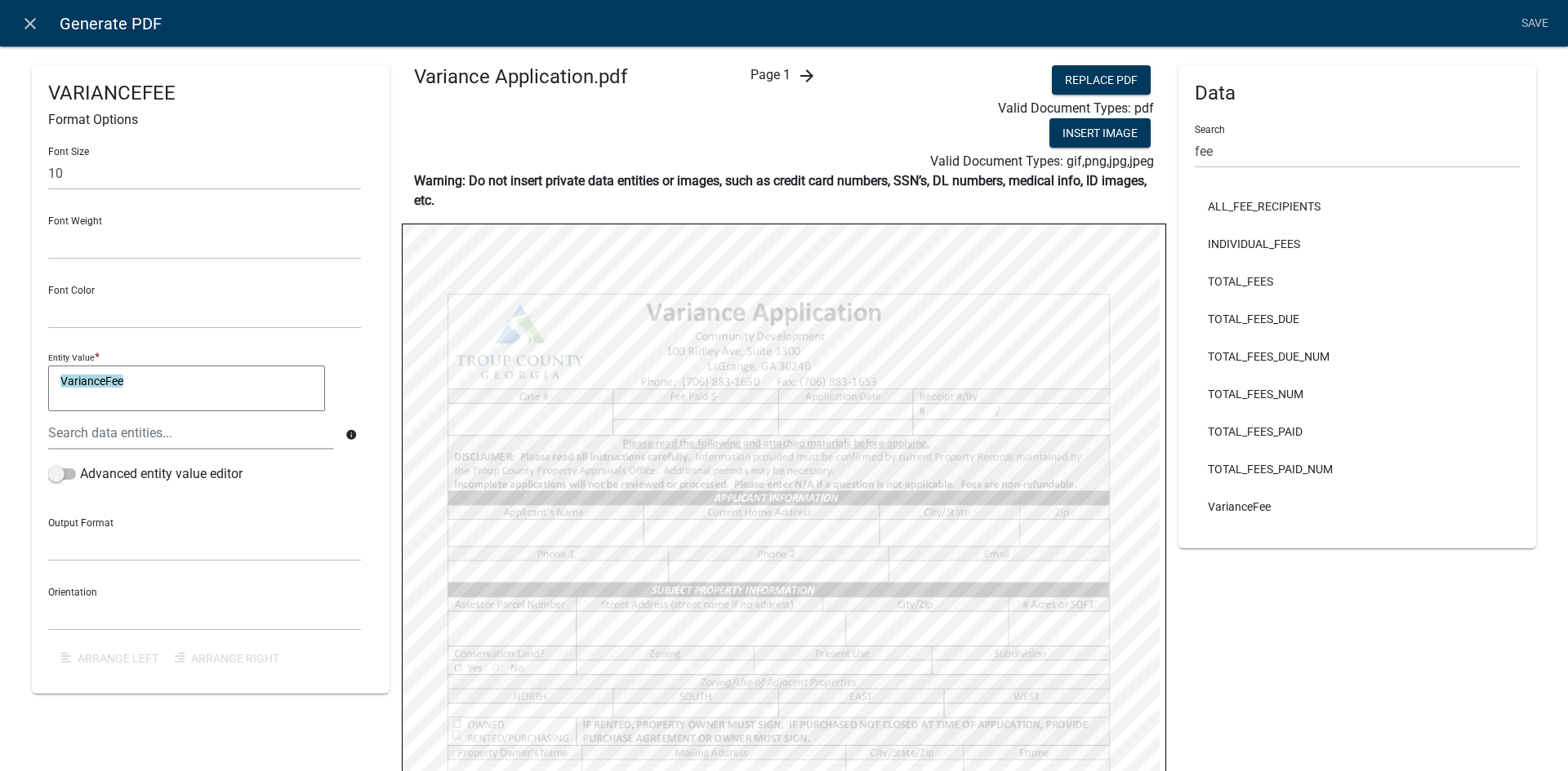
select select
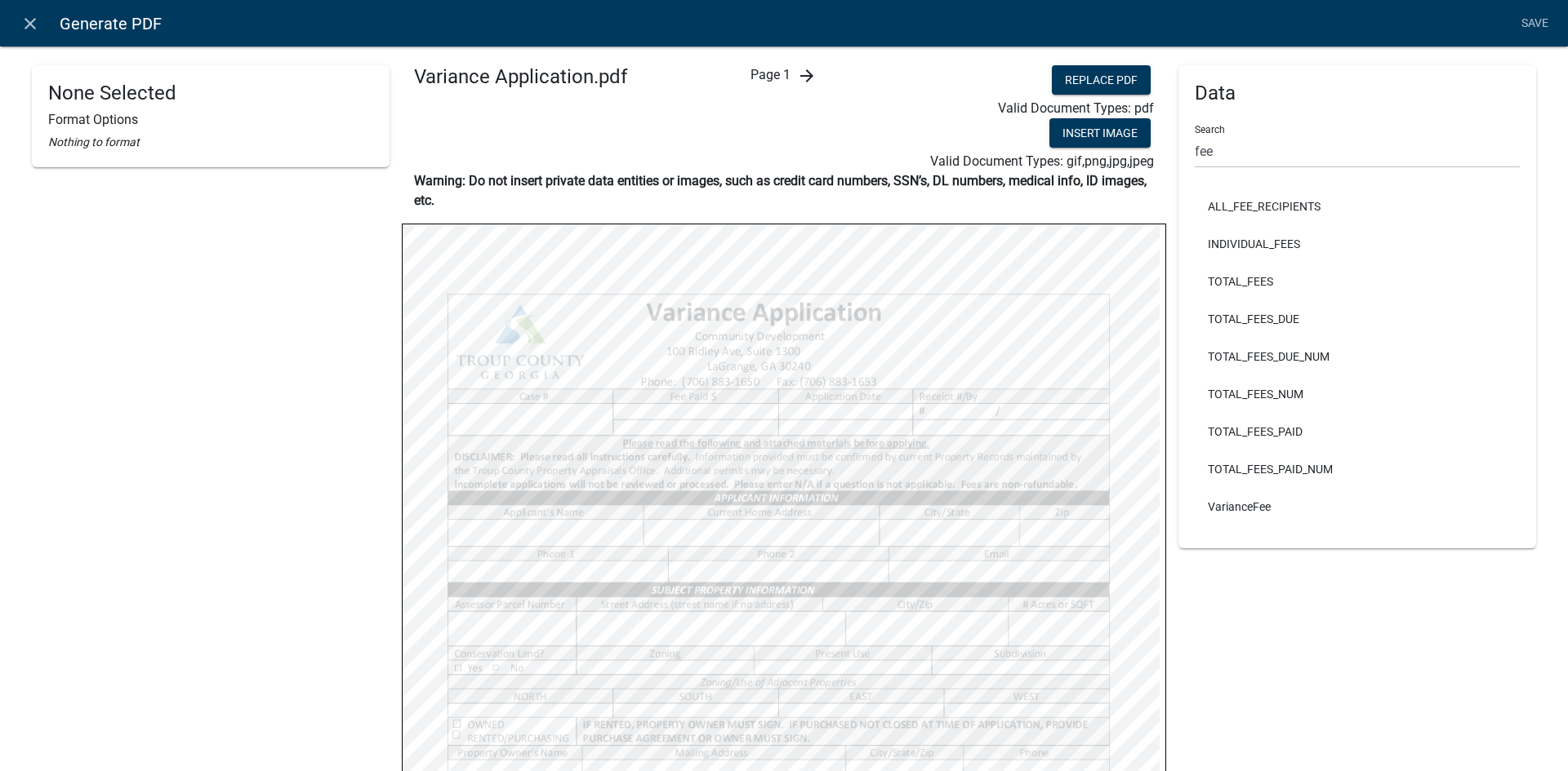
select select
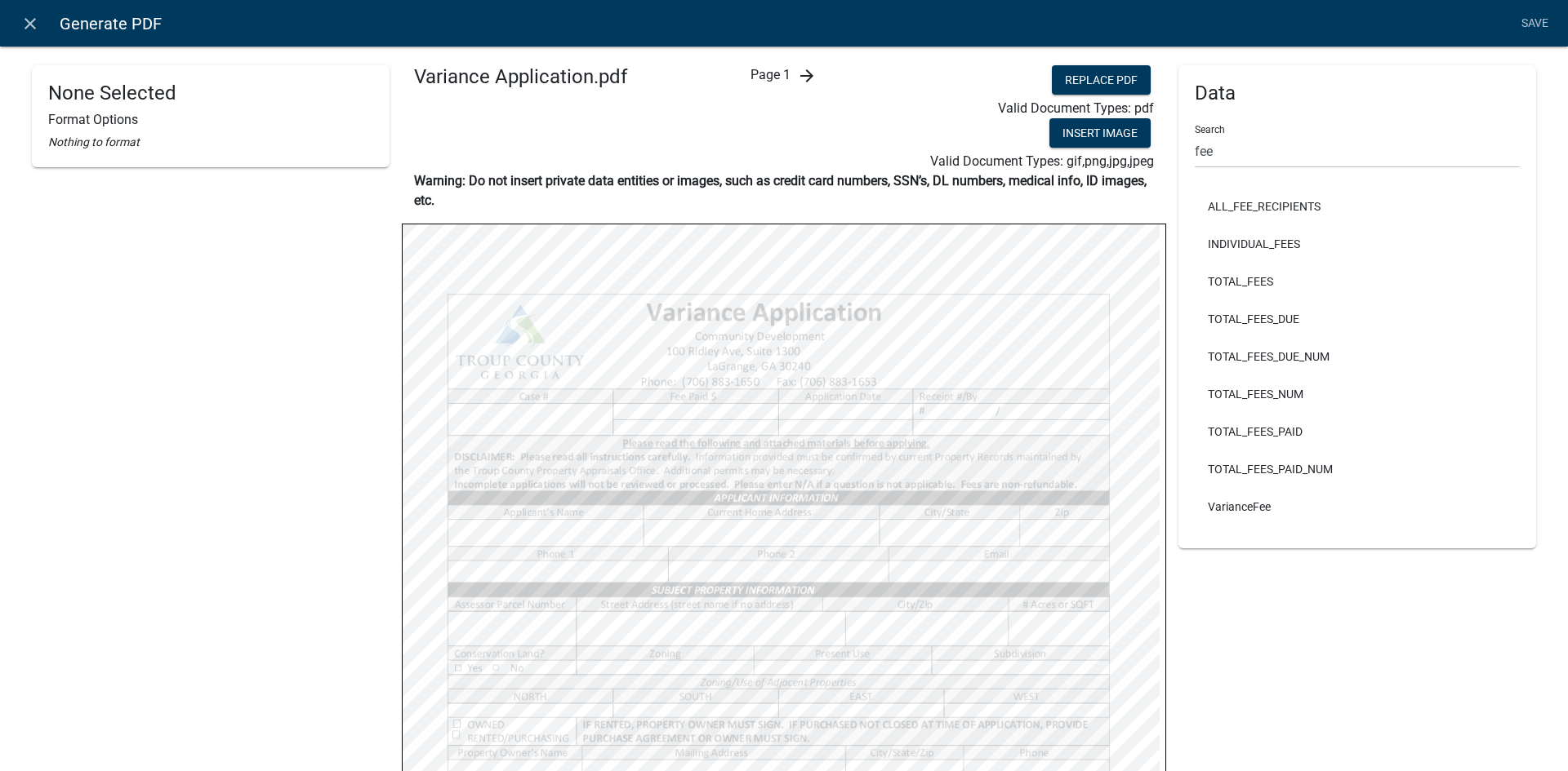
select select
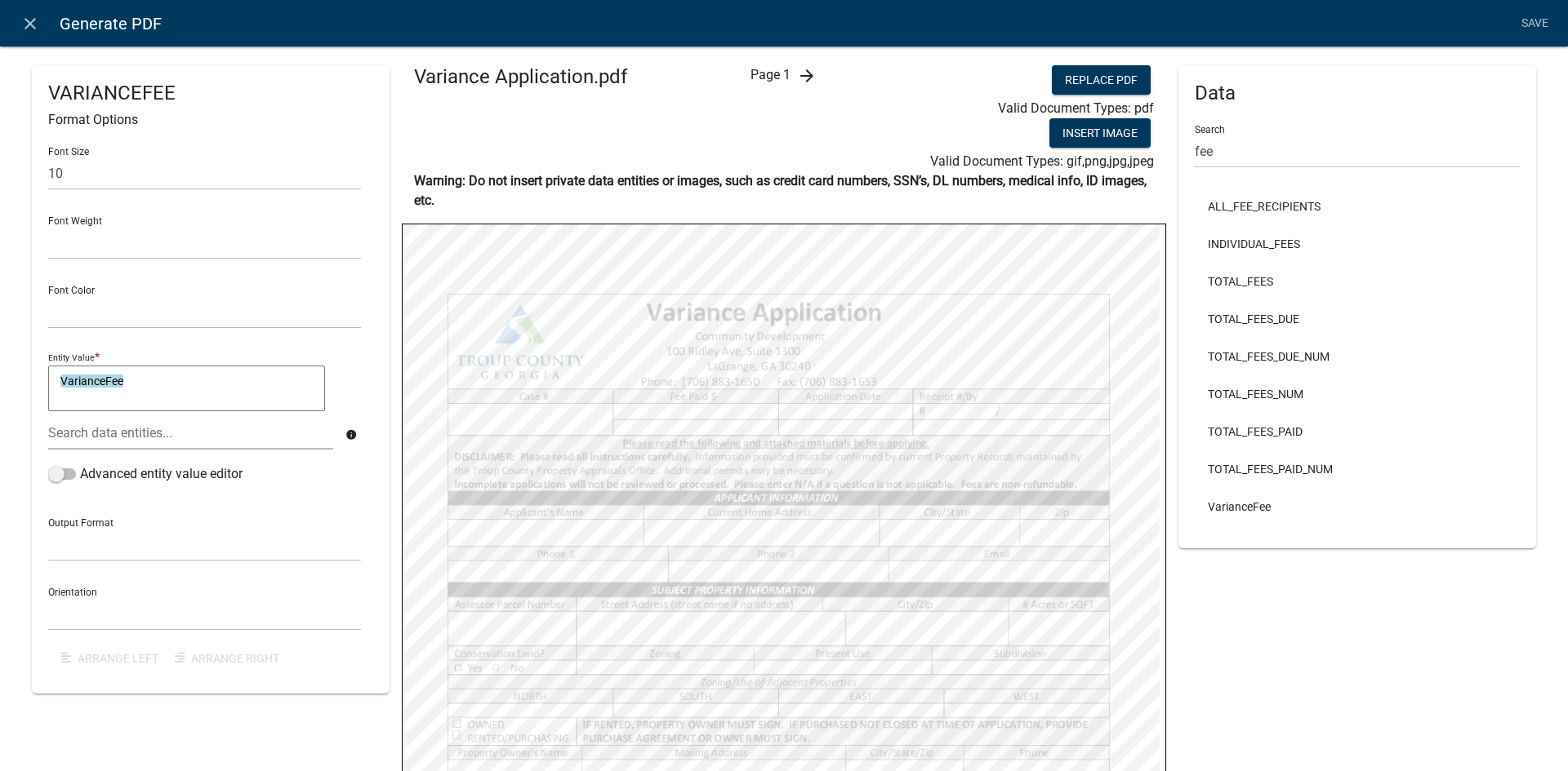
click at [1263, 615] on div "Data Search fee ALL_FEE_RECIPIENTS INDIVIDUAL_FEES TOTAL_FEES TOTAL_FEES_DUE TO…" at bounding box center [1357, 574] width 357 height 1020
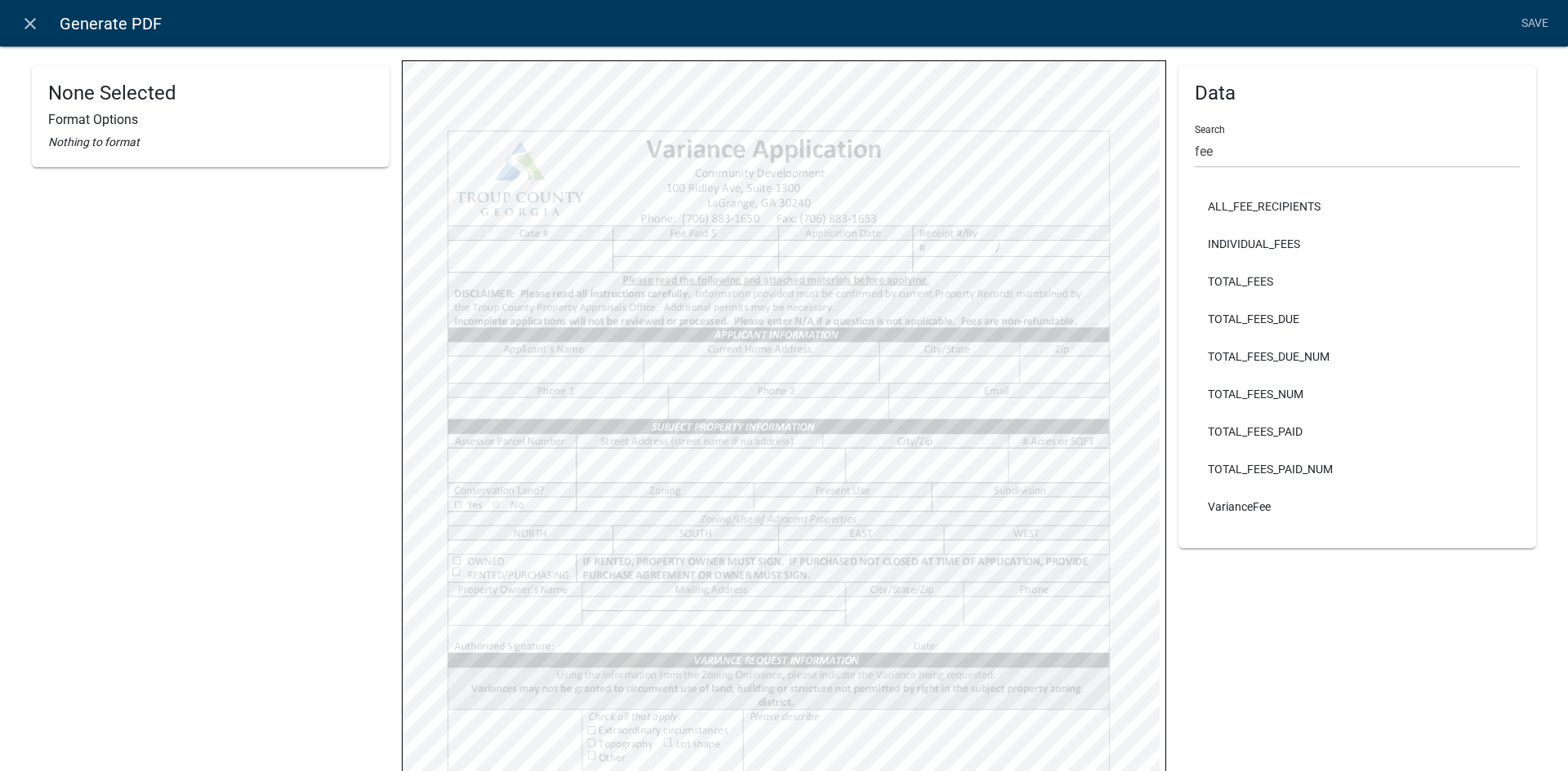
scroll to position [326, 0]
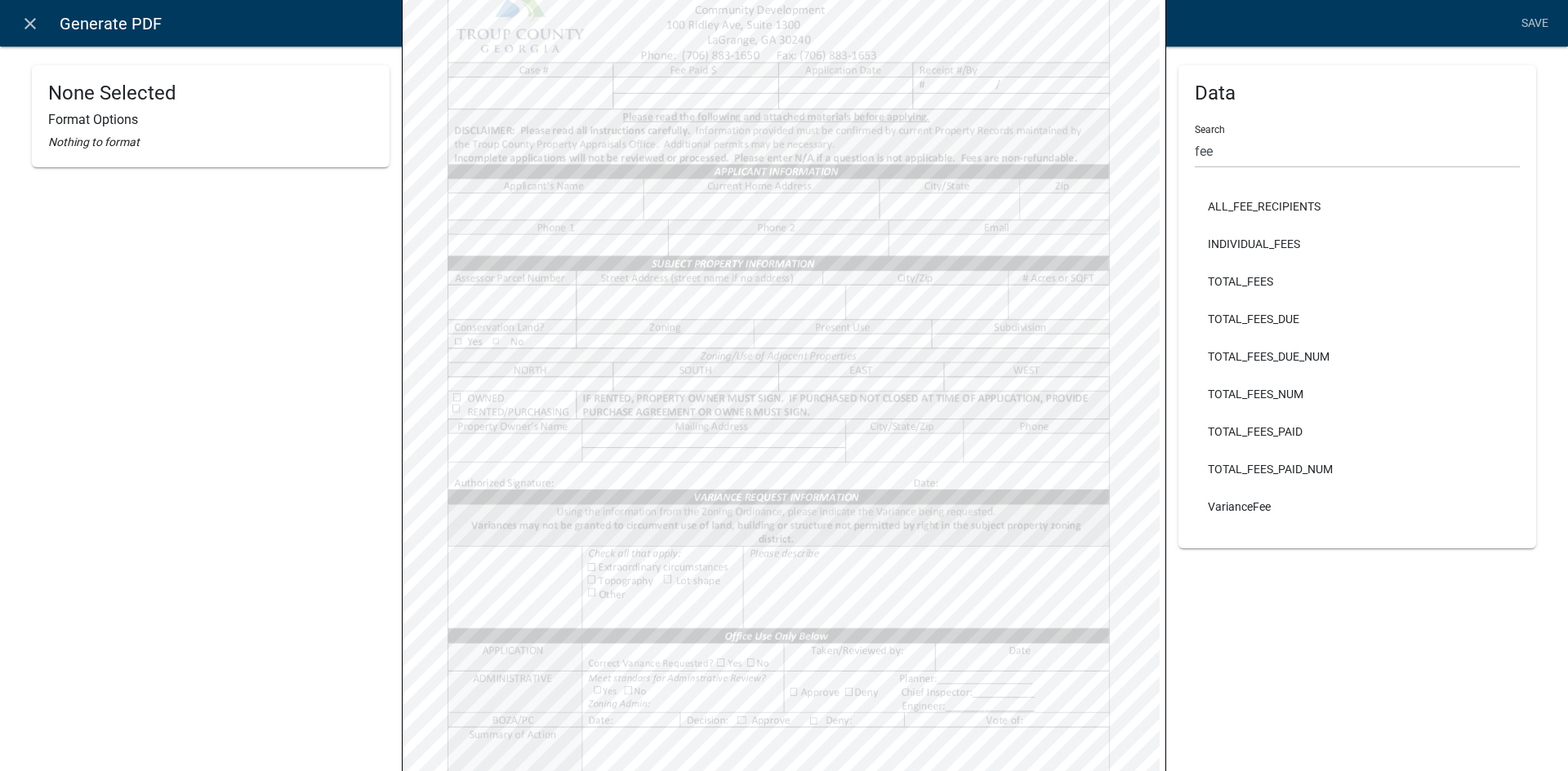
select select
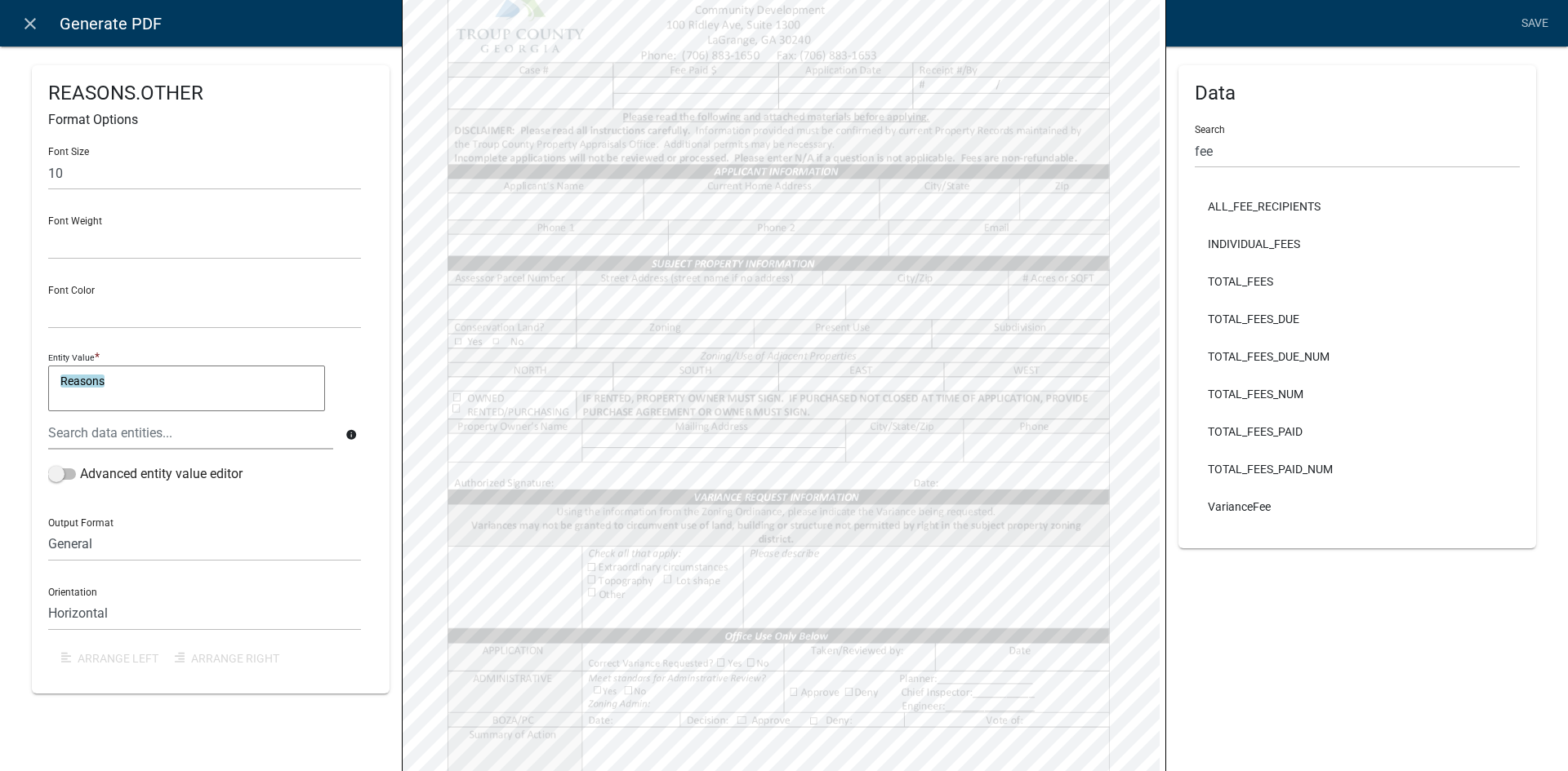
select select
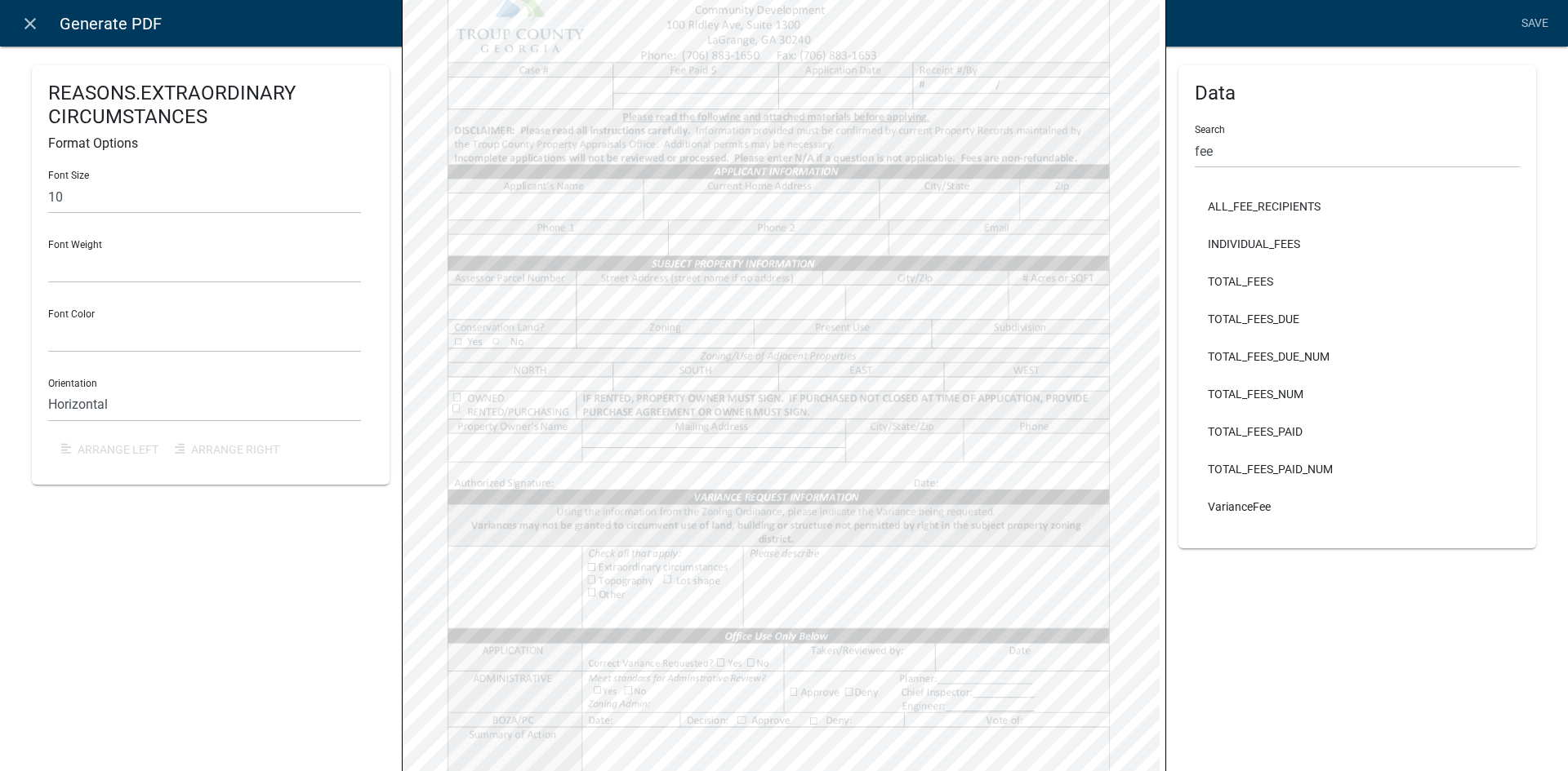
click at [1178, 641] on div "Data Search fee ALL_FEE_RECIPIENTS INDIVIDUAL_FEES TOTAL_FEES TOTAL_FEES_DUE TO…" at bounding box center [1357, 248] width 357 height 1020
select select
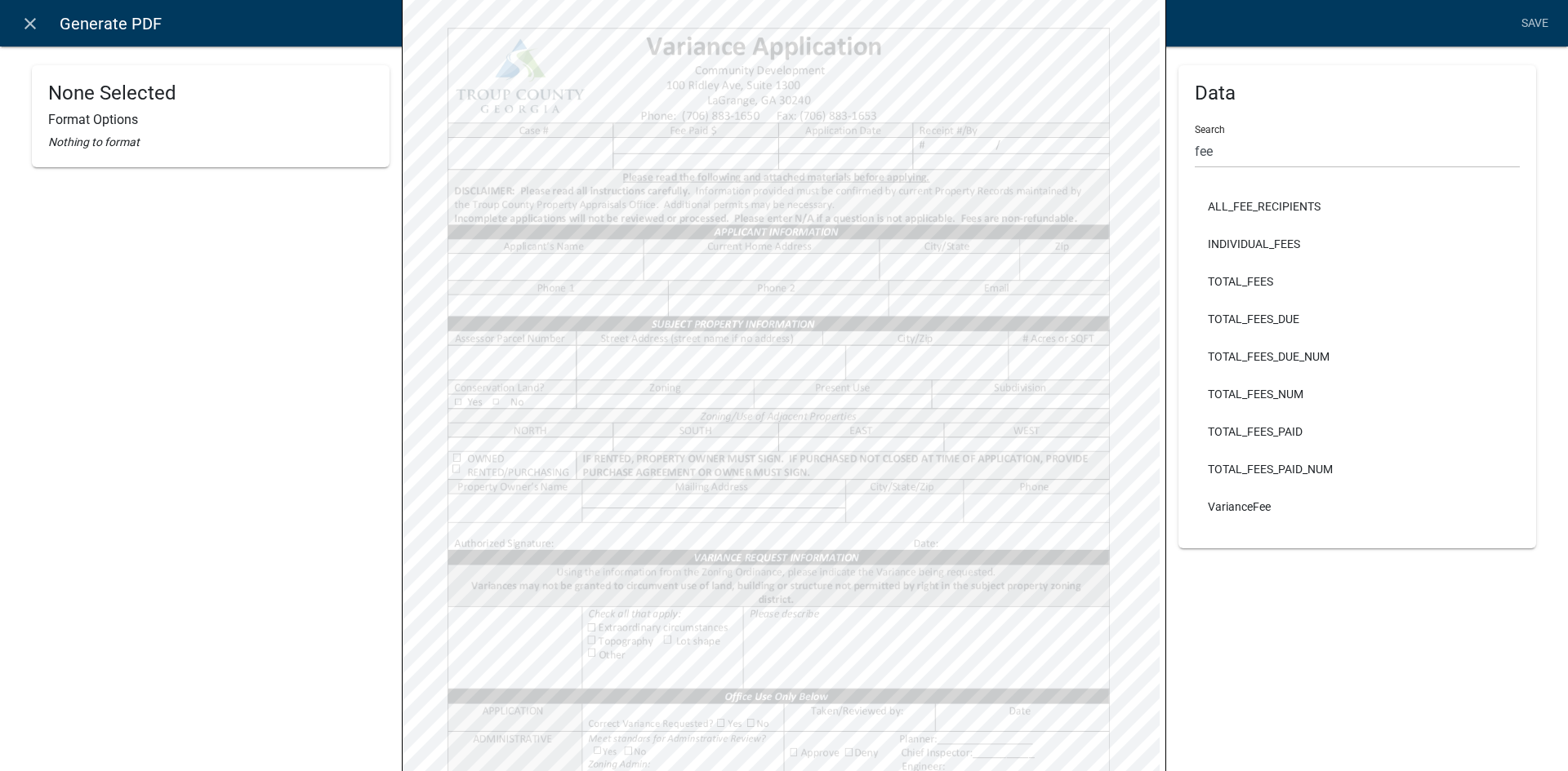
scroll to position [103, 0]
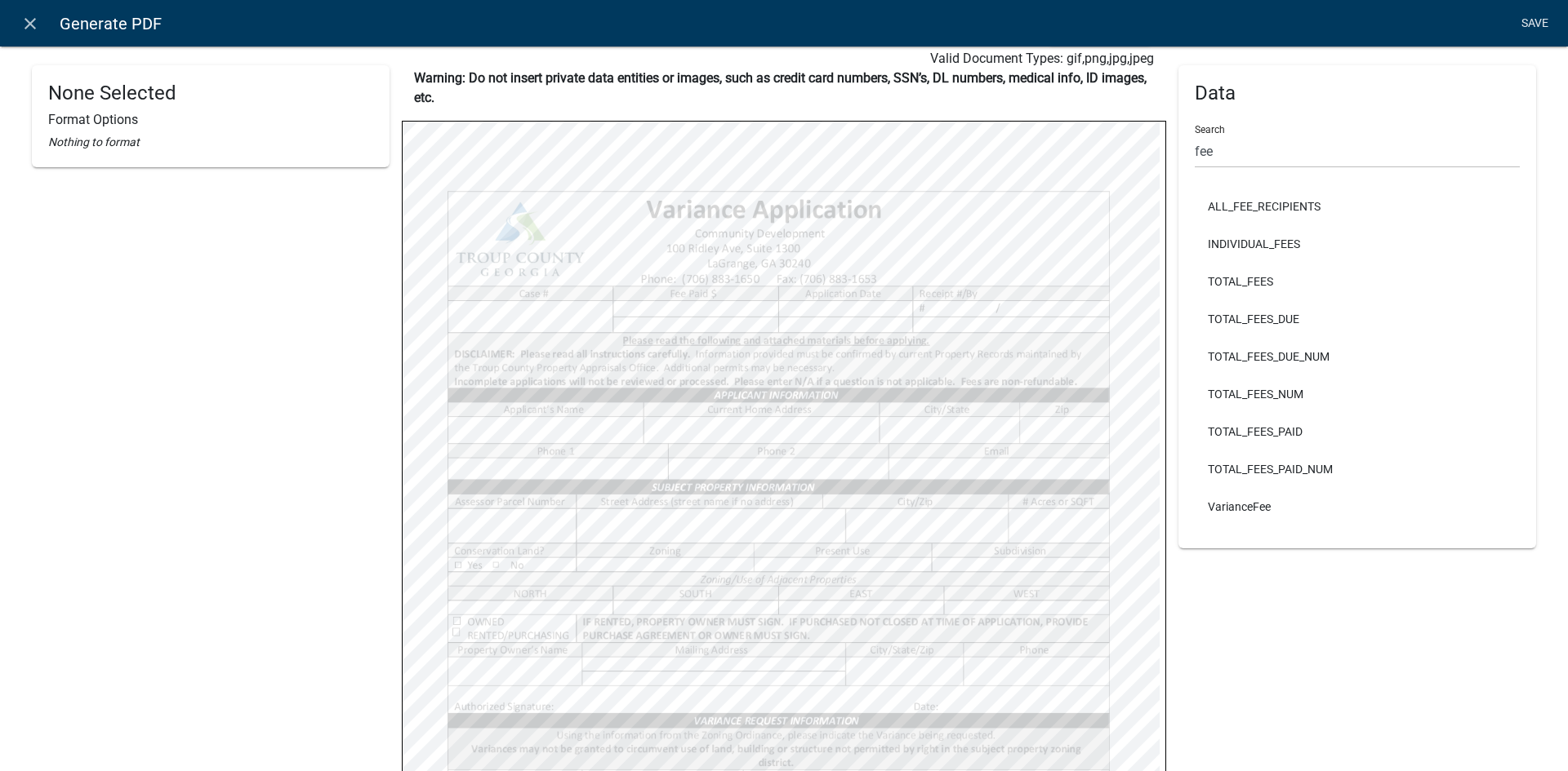
click at [1544, 22] on link "Save" at bounding box center [1534, 23] width 41 height 31
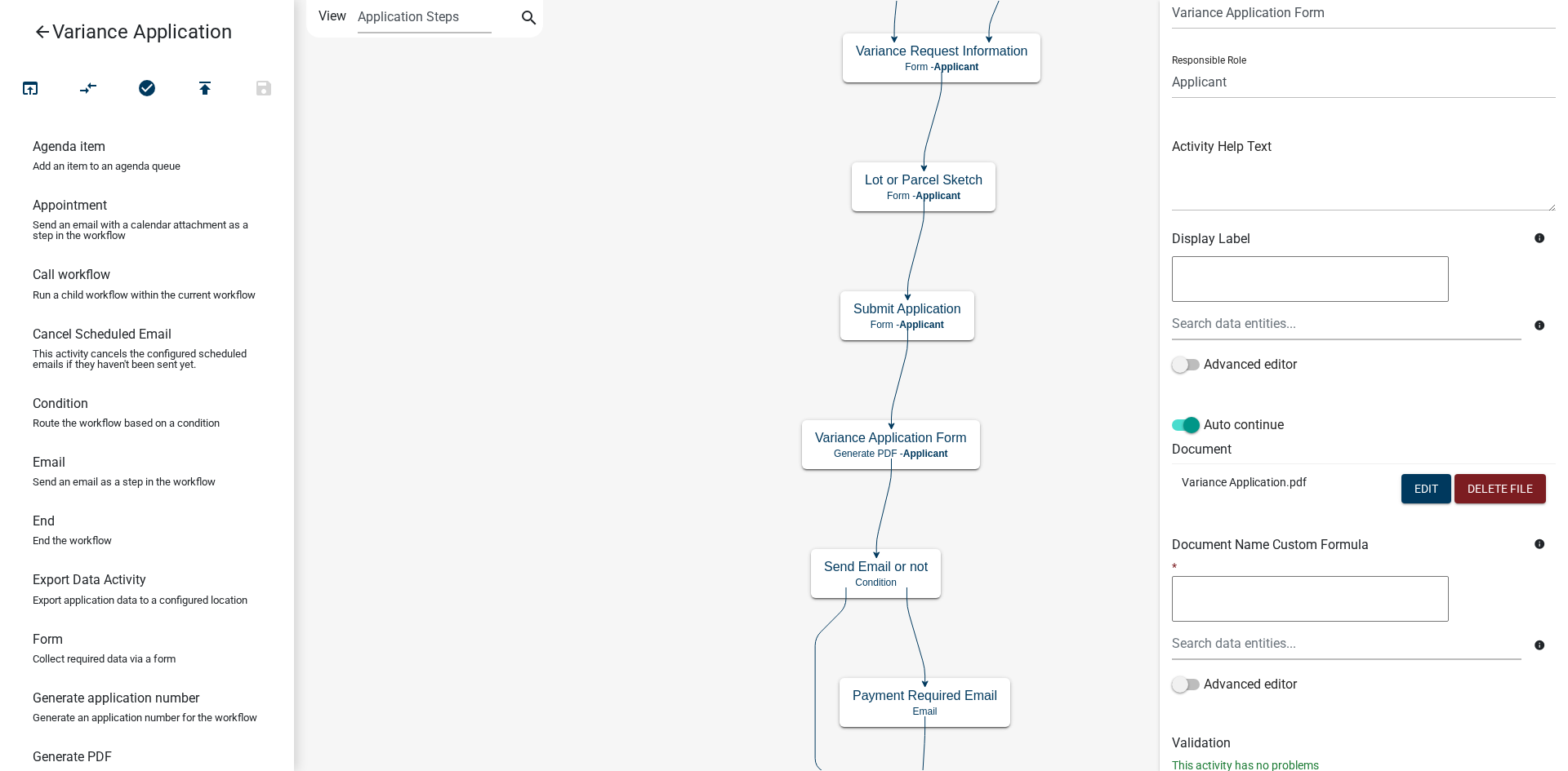
scroll to position [122, 0]
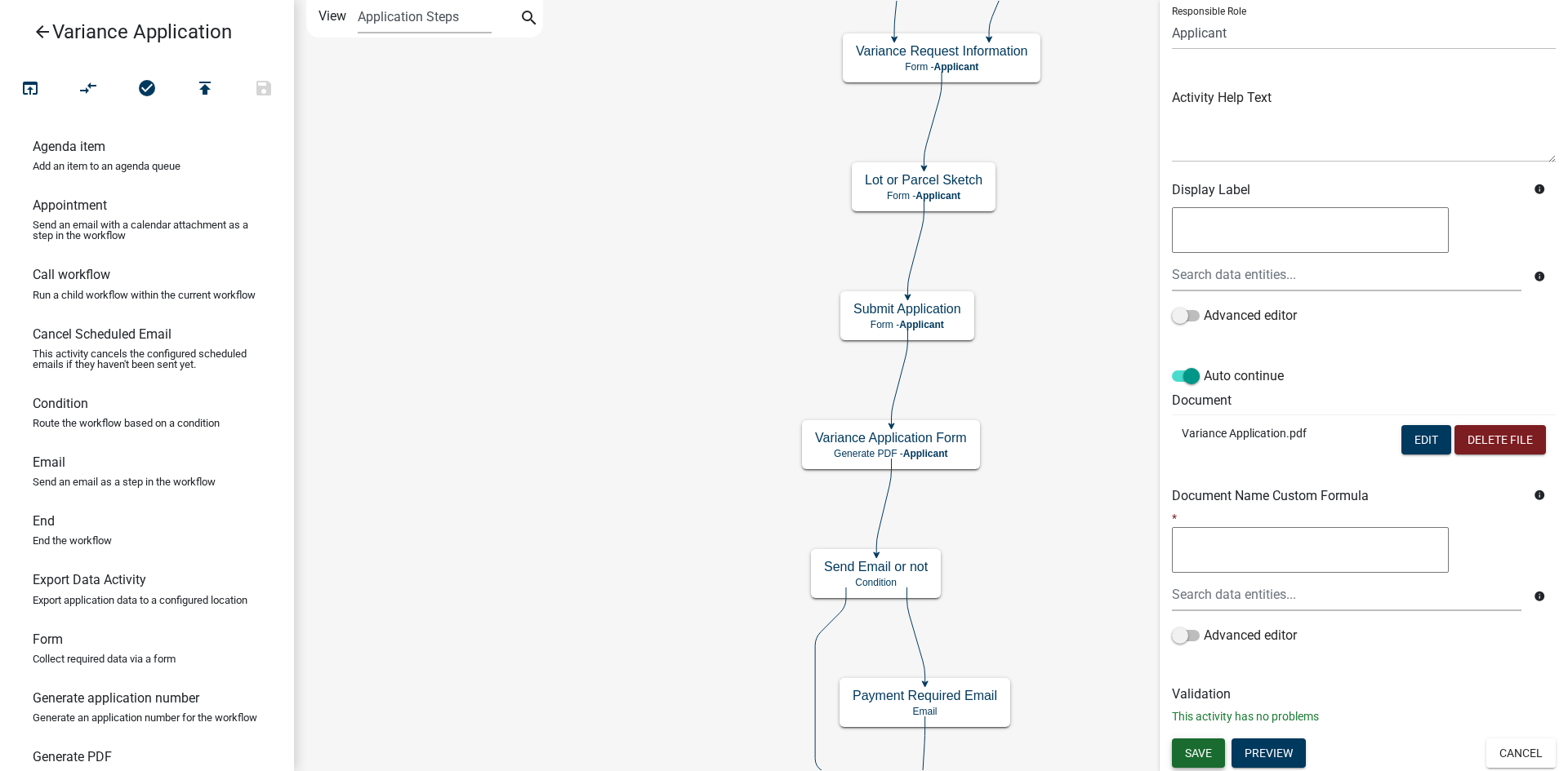
click at [1202, 751] on span "Save" at bounding box center [1198, 752] width 27 height 13
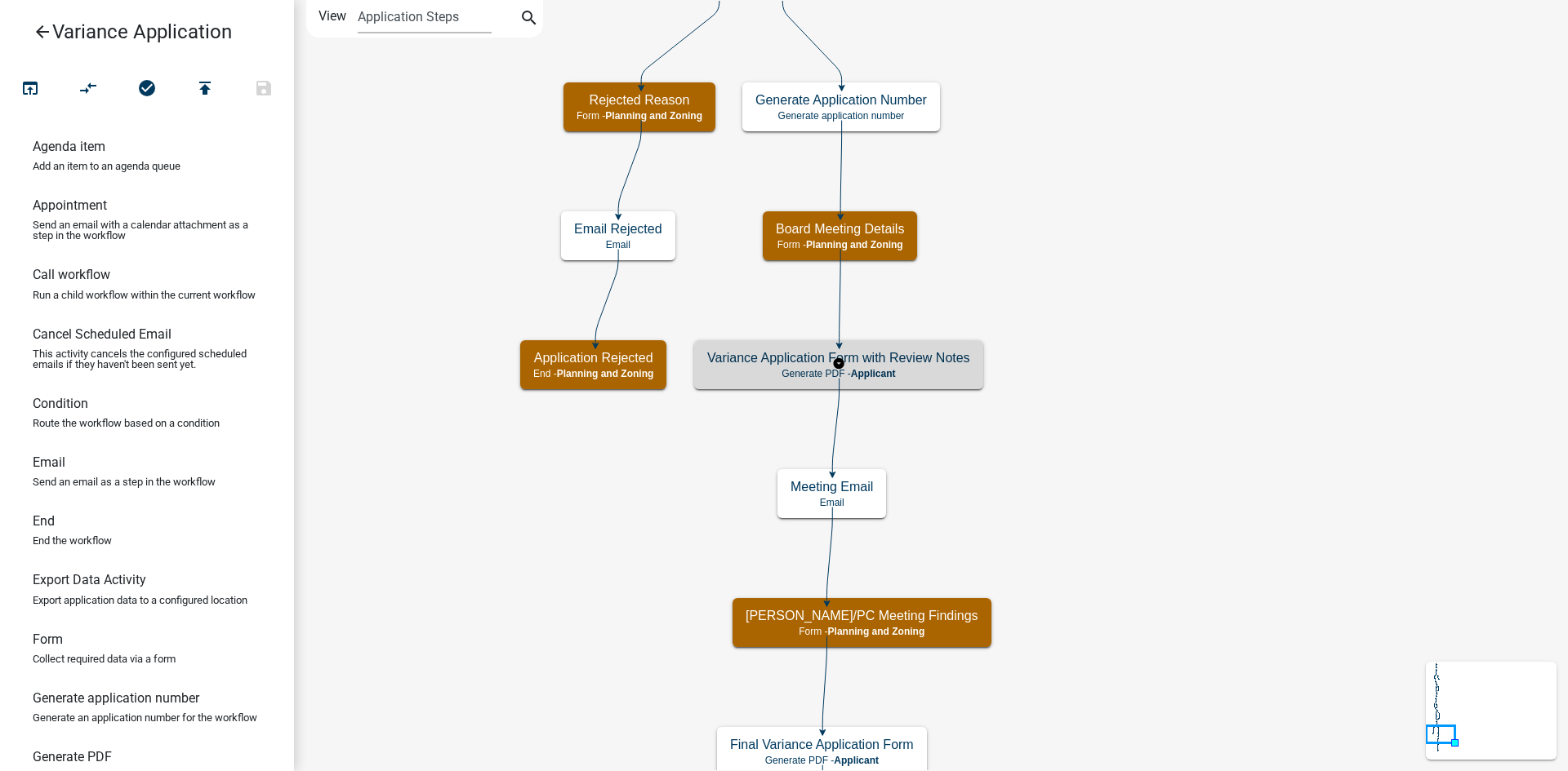
click at [933, 362] on h5 "Variance Application Form with Review Notes" at bounding box center [838, 357] width 263 height 15
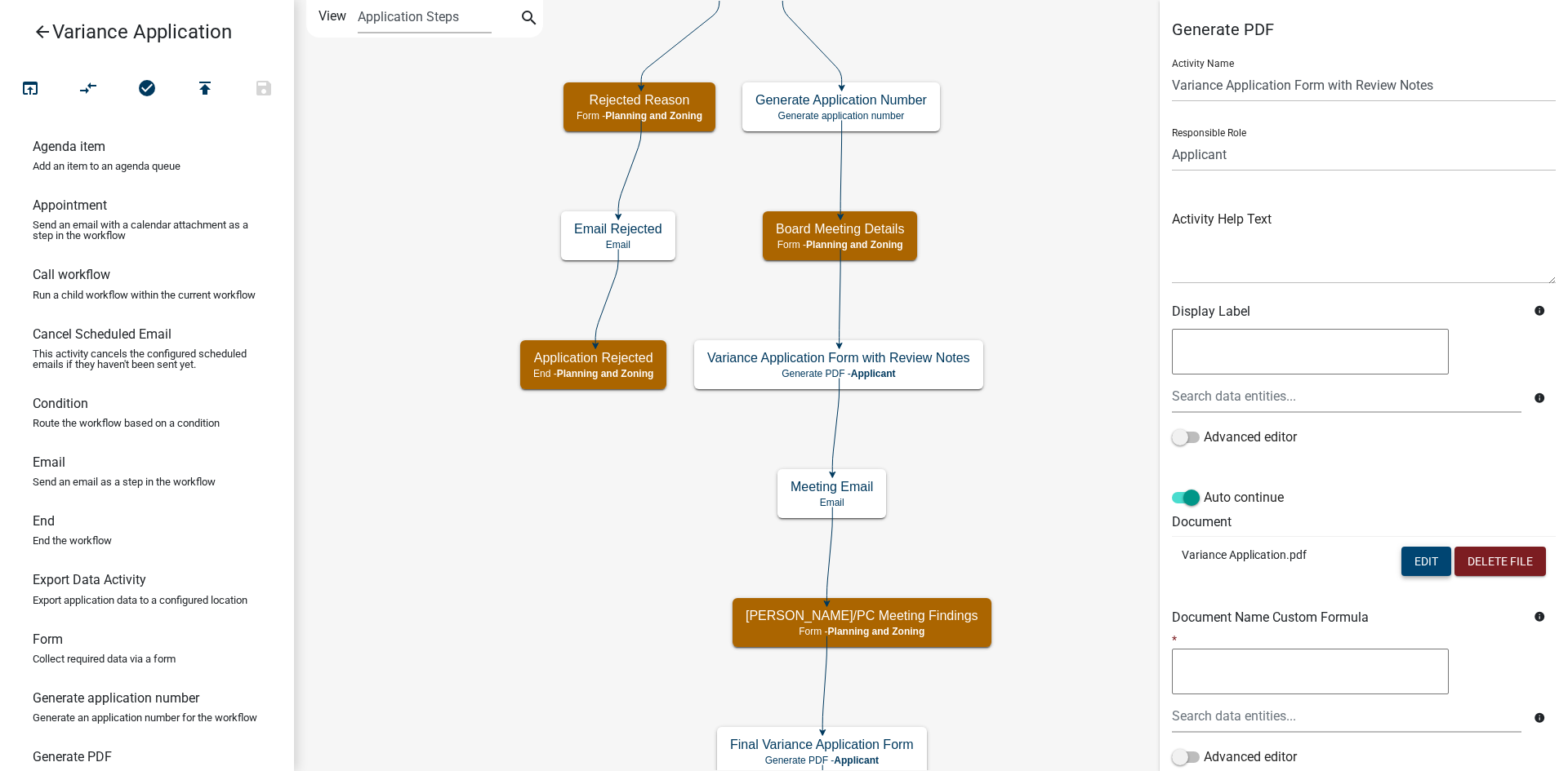
click at [1419, 569] on button "Edit" at bounding box center [1425, 561] width 50 height 30
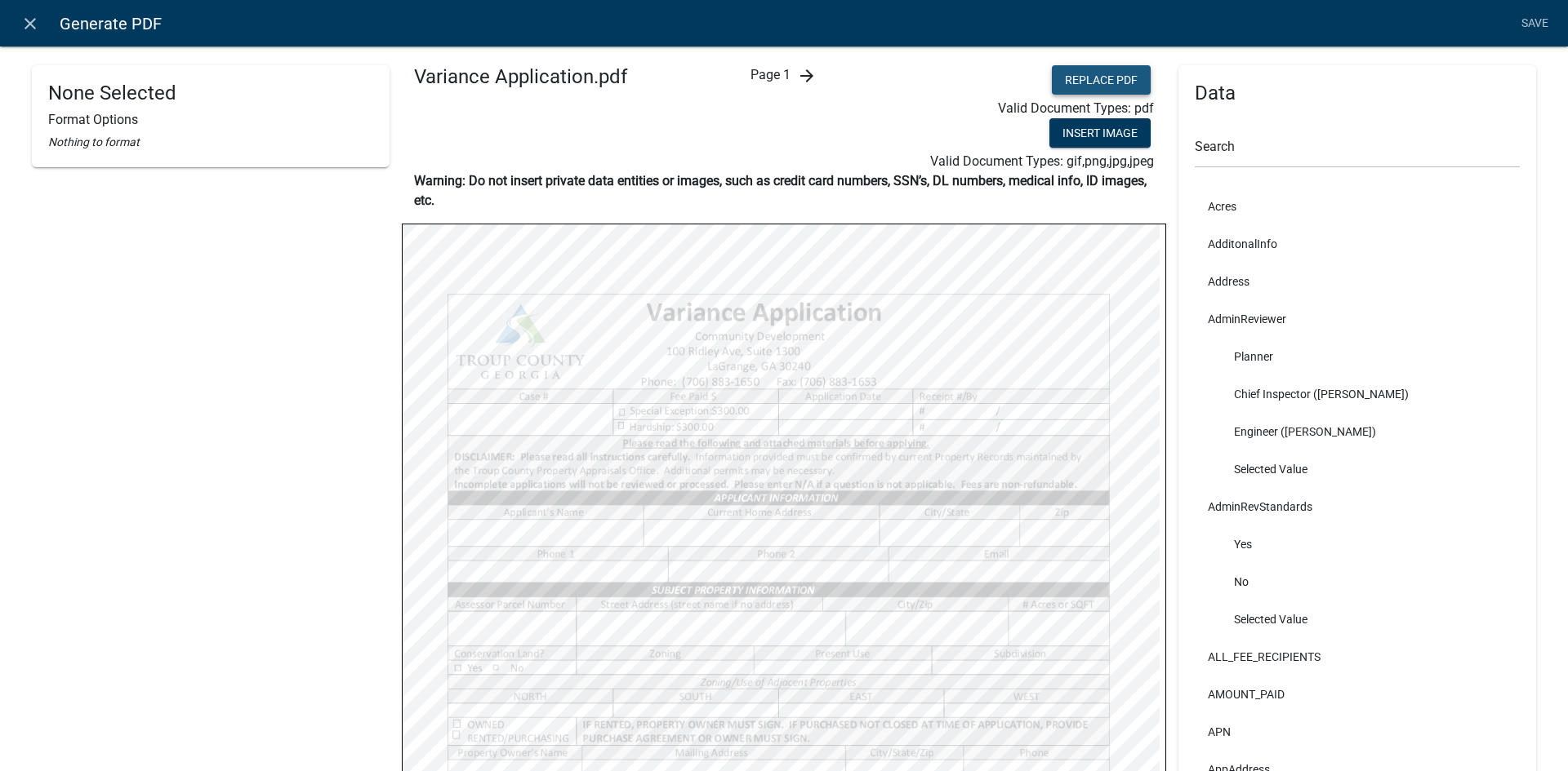
click at [1092, 83] on button "Replace PDF" at bounding box center [1102, 79] width 99 height 30
select select
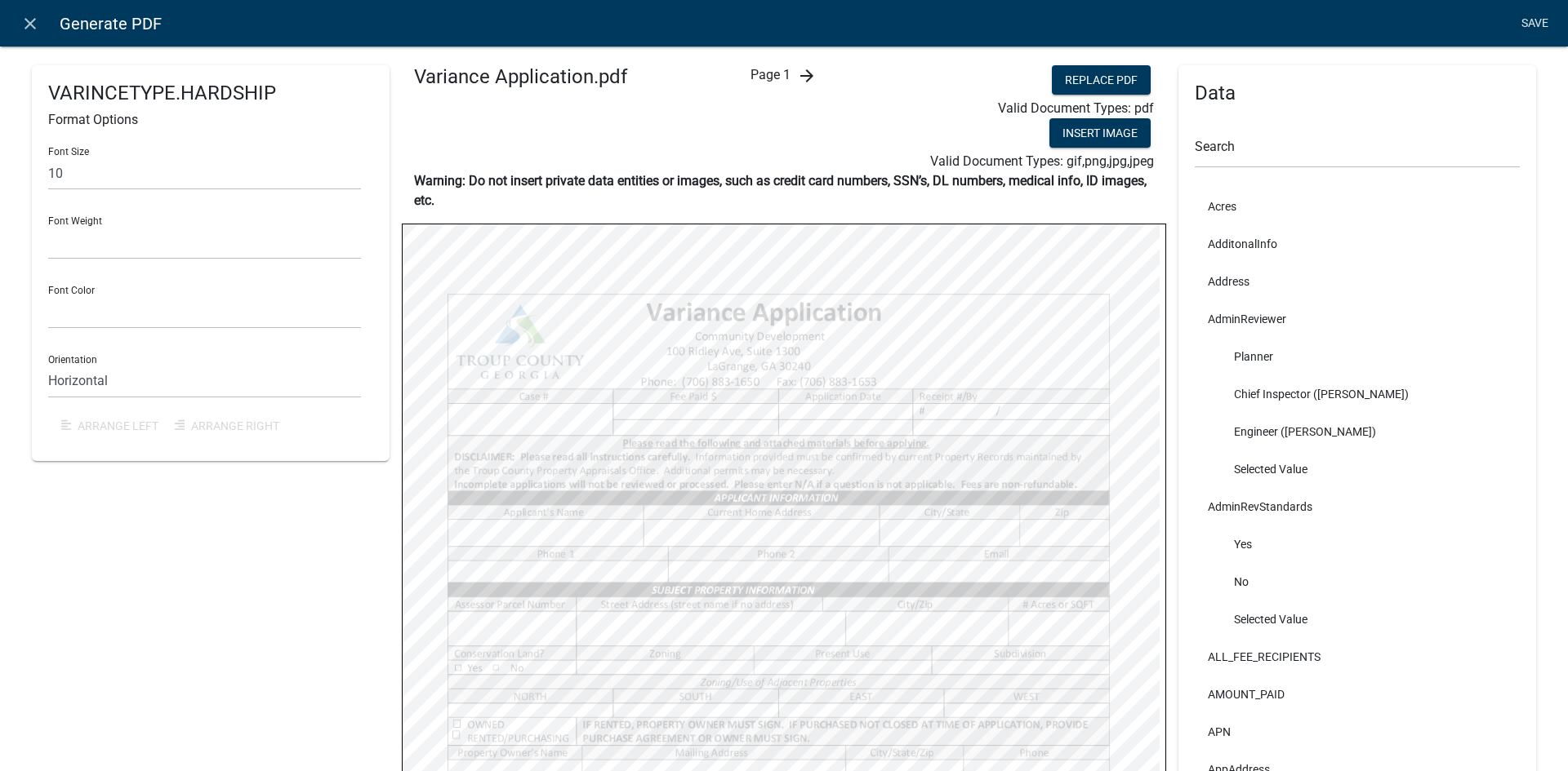
click at [1541, 23] on link "Save" at bounding box center [1534, 23] width 41 height 31
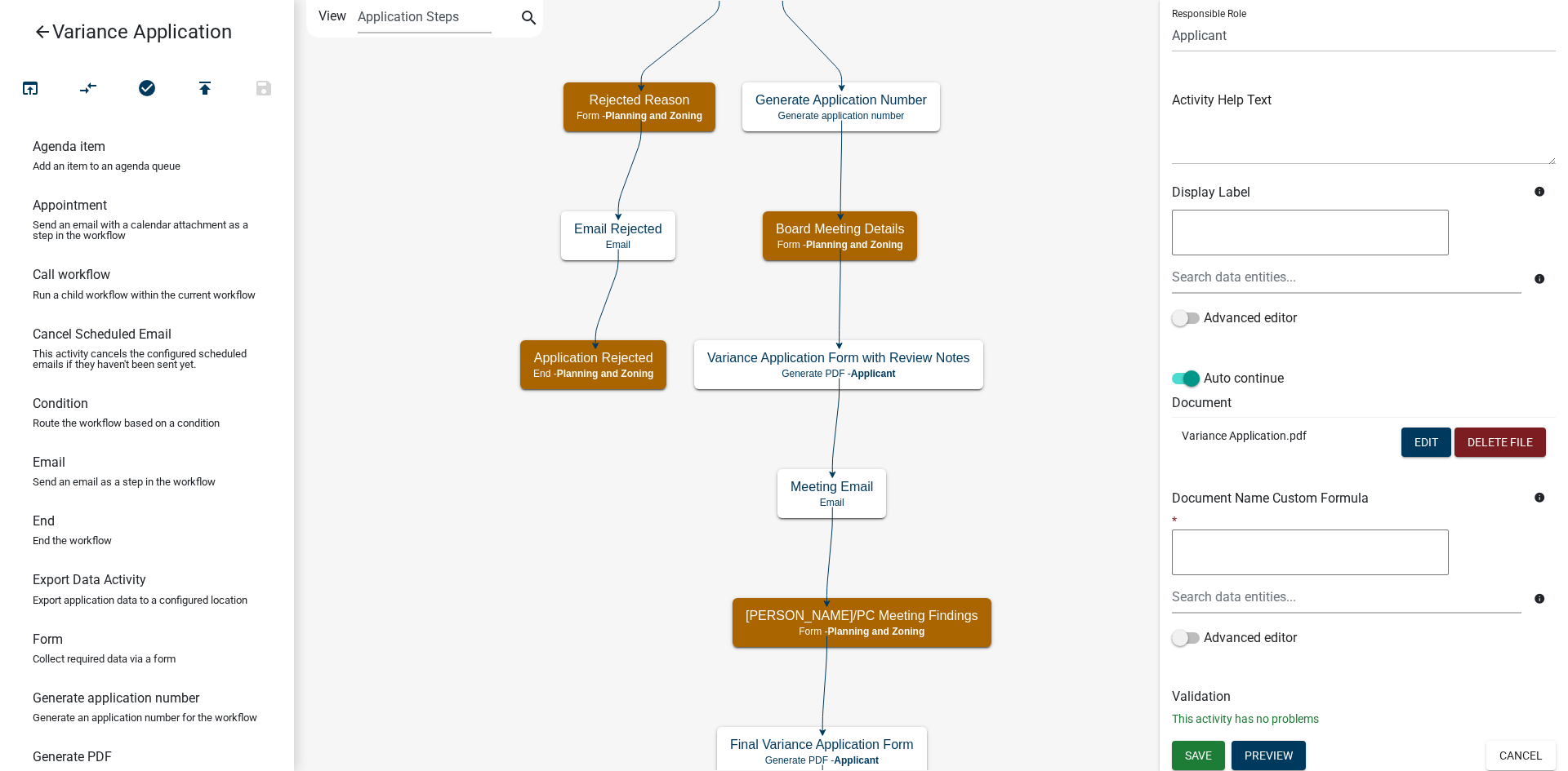
scroll to position [122, 0]
click at [1202, 752] on span "Save" at bounding box center [1198, 752] width 27 height 13
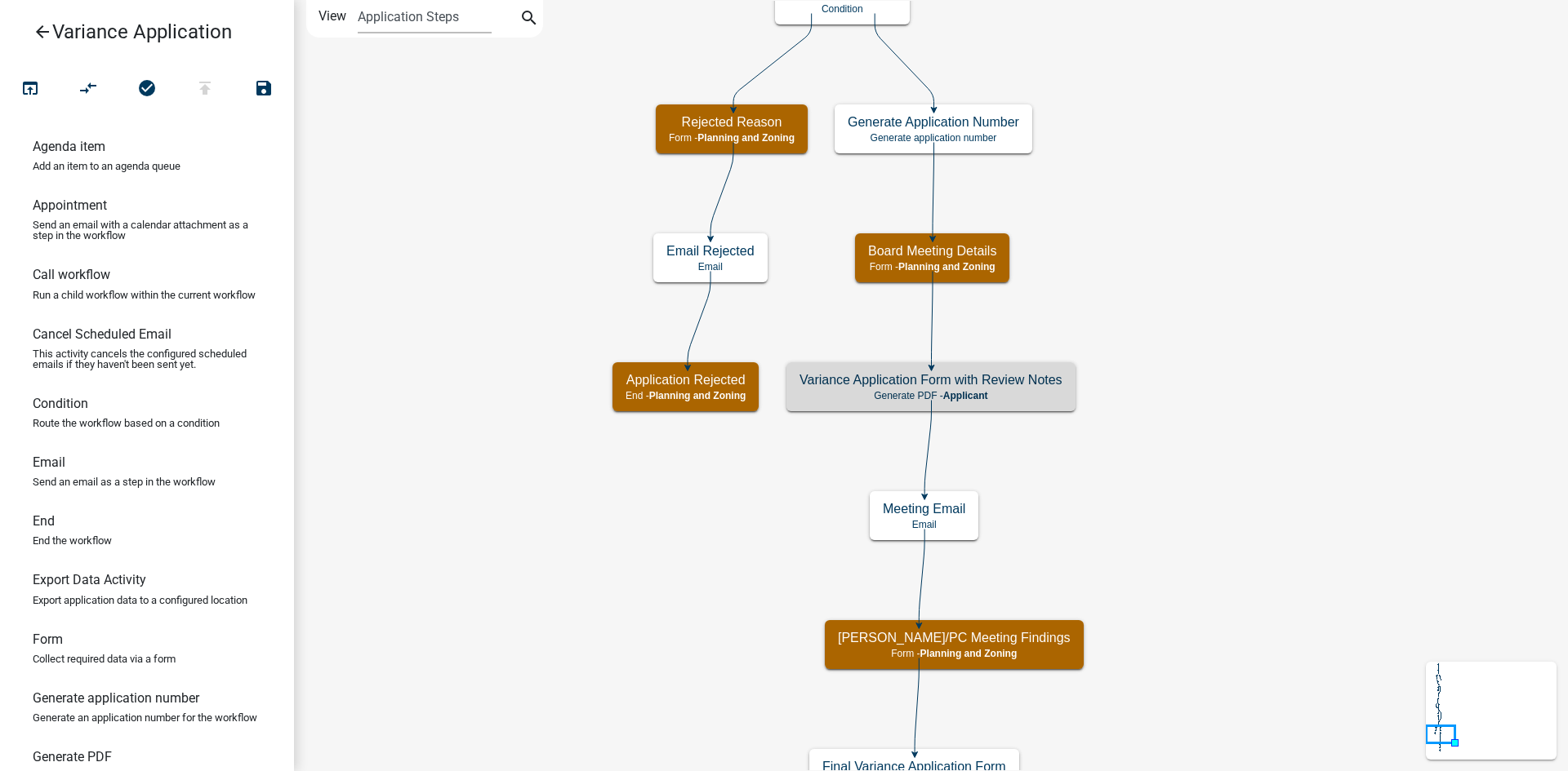
scroll to position [0, 0]
click at [1187, 511] on icon "Start Start - Applicant Introduction Form - Applicant Parcel search Parcel sear…" at bounding box center [931, 592] width 1272 height 1183
click at [1017, 376] on h5 "Variance Application Form with Review Notes" at bounding box center [930, 380] width 263 height 15
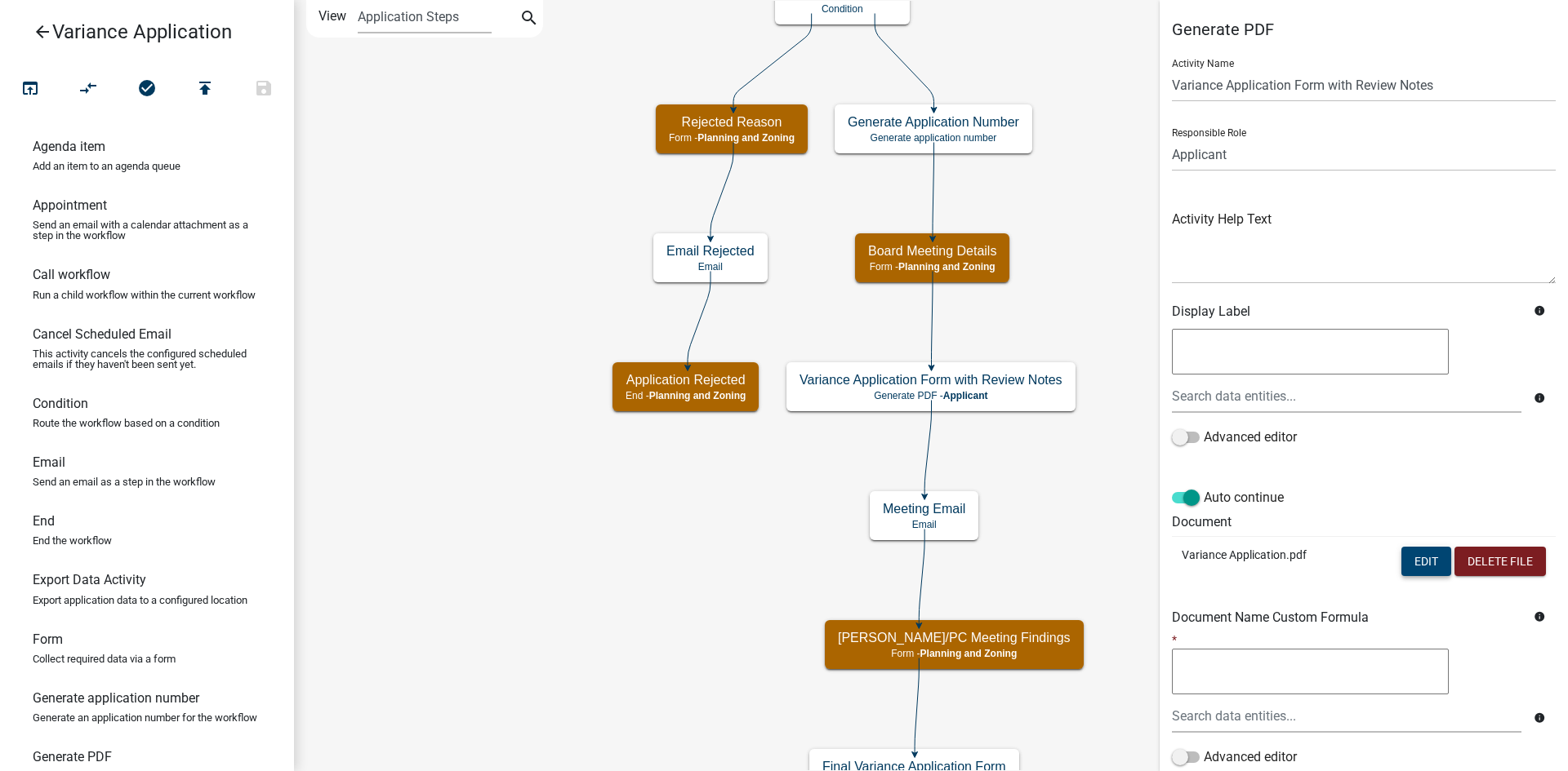
click at [1417, 567] on button "Edit" at bounding box center [1425, 561] width 50 height 30
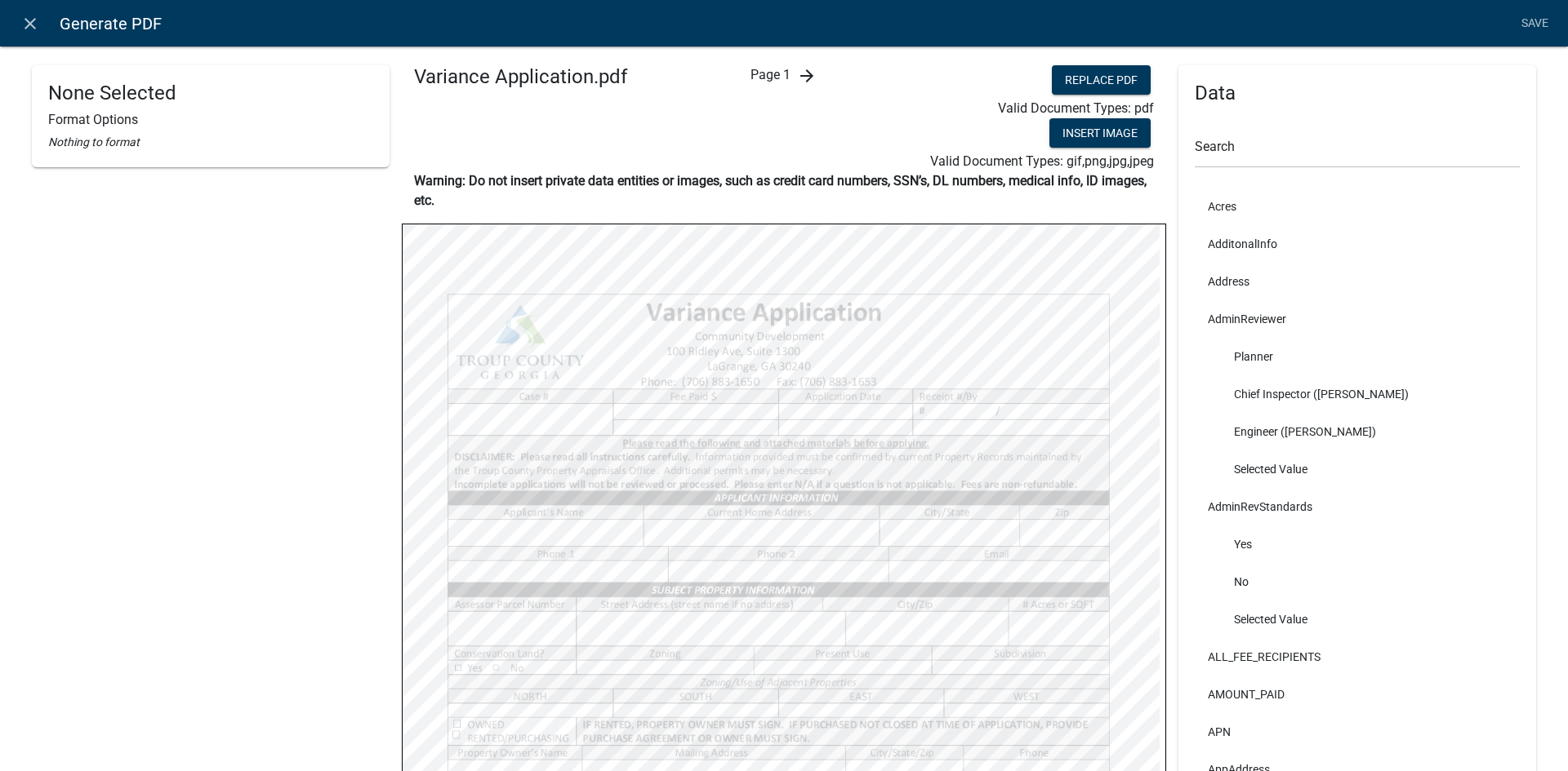
select select
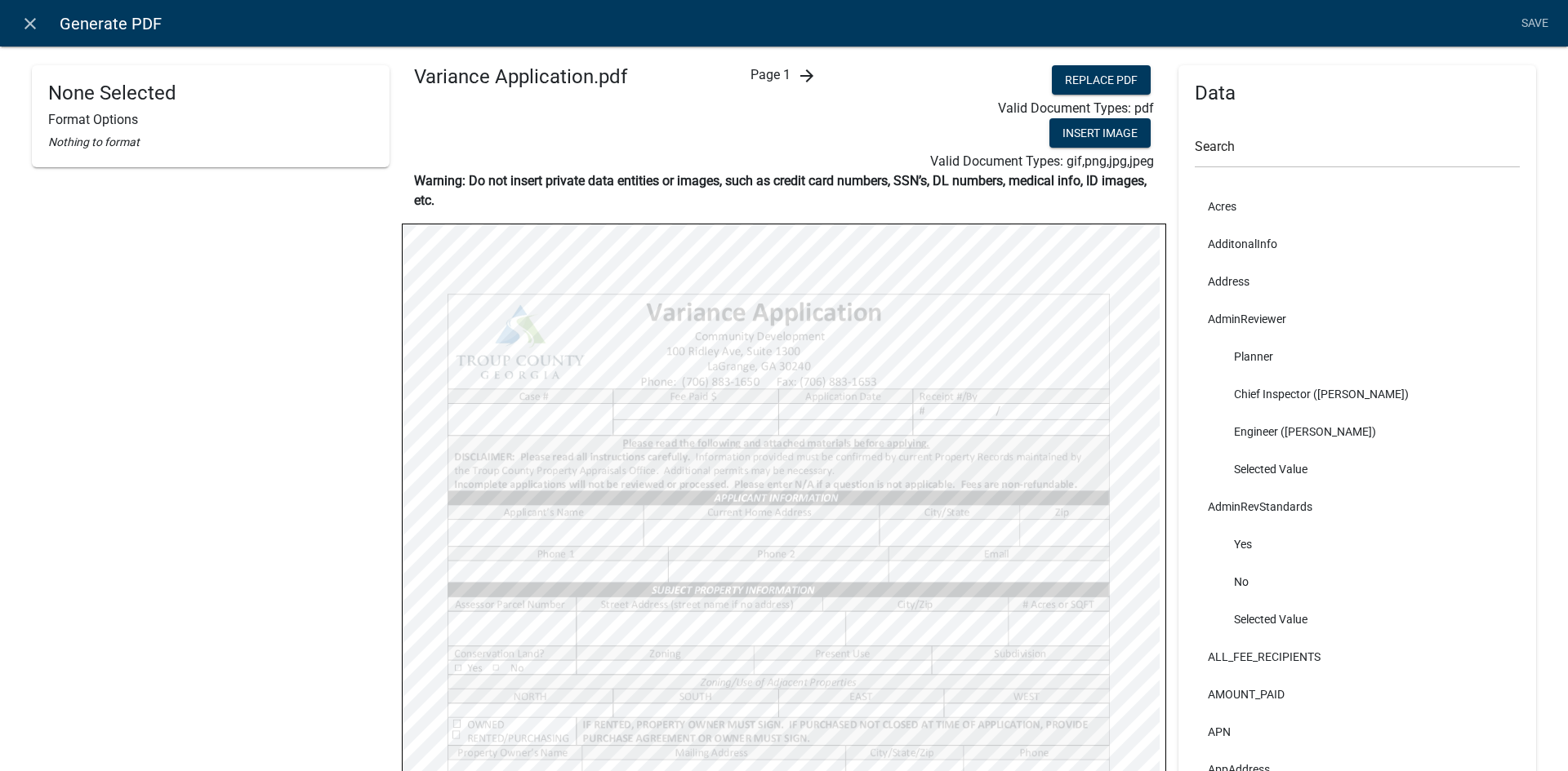
select select
click at [1238, 151] on input "text" at bounding box center [1357, 151] width 325 height 33
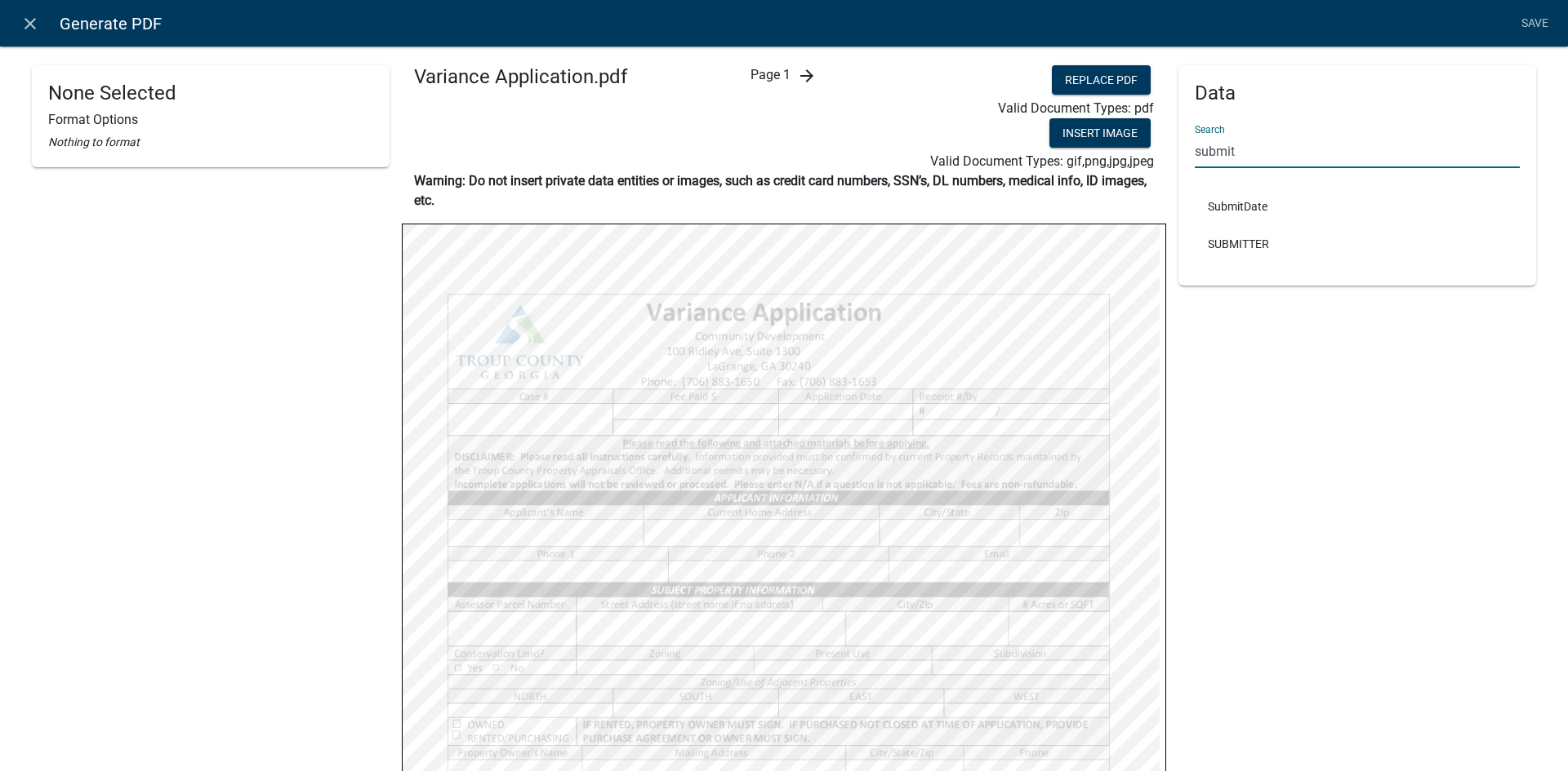
type input "submit"
select select
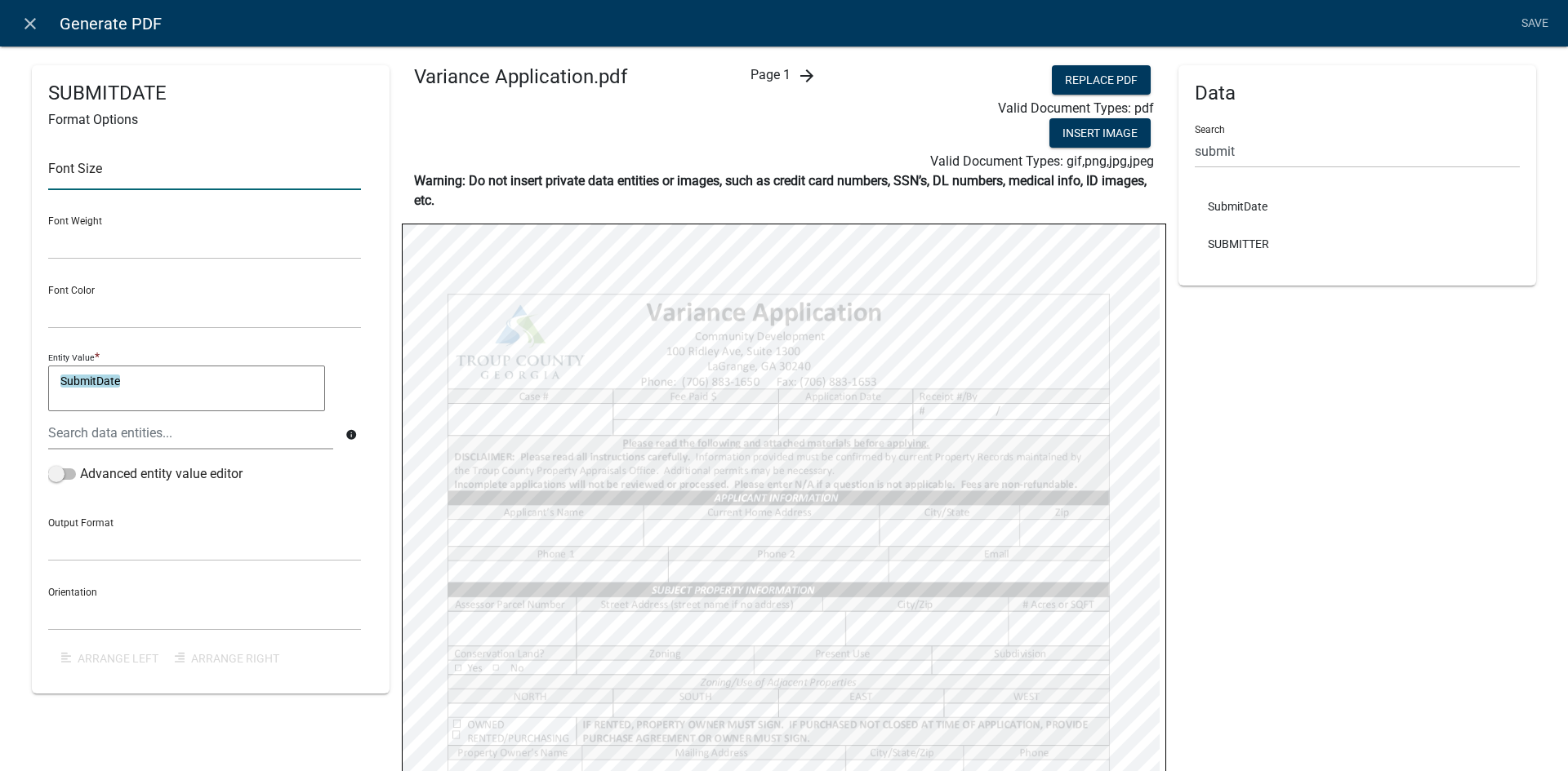
click at [155, 161] on input "text" at bounding box center [204, 173] width 313 height 33
type input "10"
click at [364, 301] on div "Font Size 10 Font Weight Normal Bold Font Color Black Red Entity Value * Submit…" at bounding box center [210, 405] width 325 height 544
click at [1295, 151] on input "submit" at bounding box center [1357, 151] width 325 height 33
drag, startPoint x: 1295, startPoint y: 151, endPoint x: 1065, endPoint y: 142, distance: 230.2
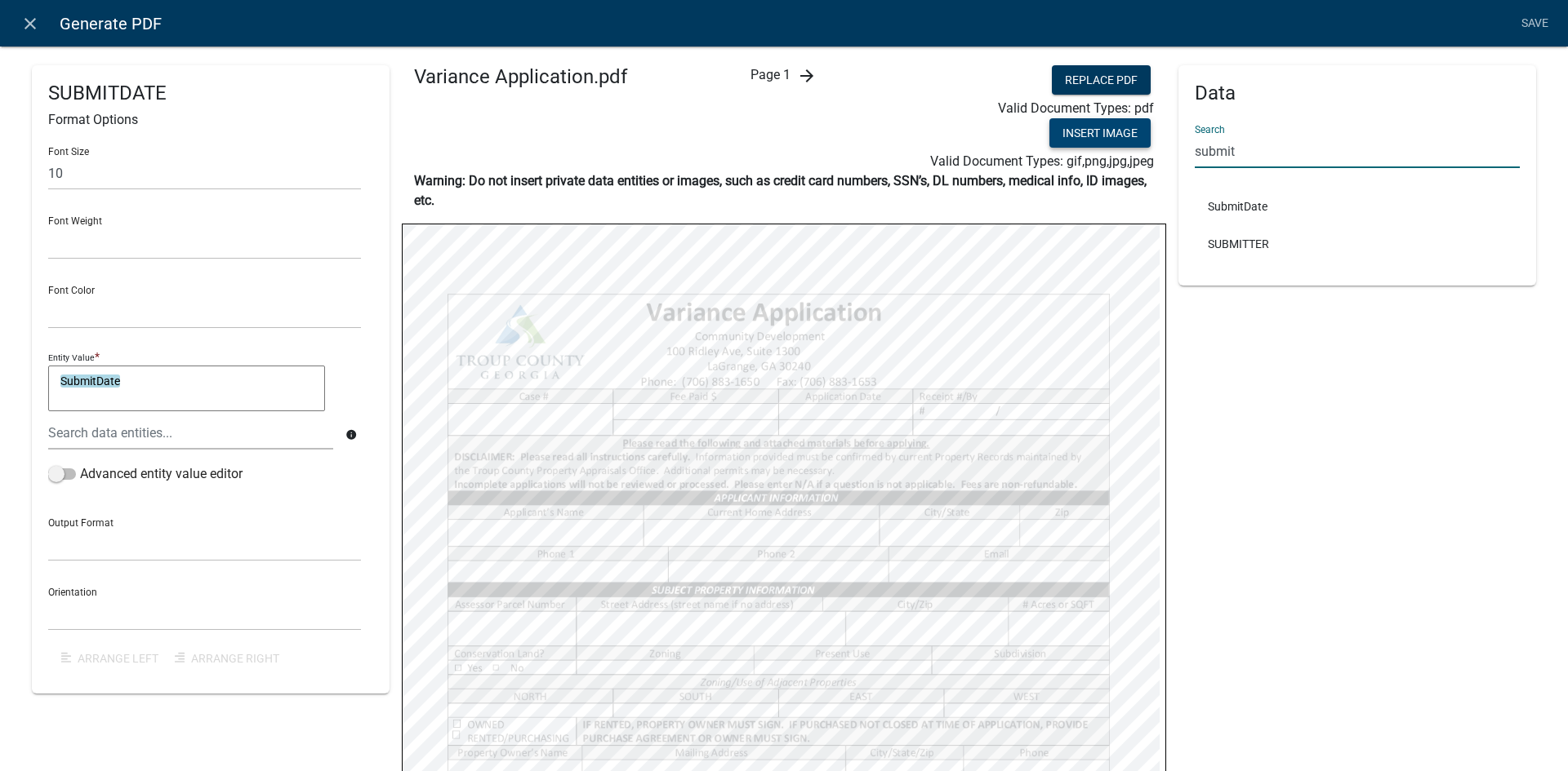
click at [1065, 142] on div "SUBMITDATE Format Options Font Size 10 Font Weight Normal Bold Font Color Black…" at bounding box center [784, 656] width 1528 height 1183
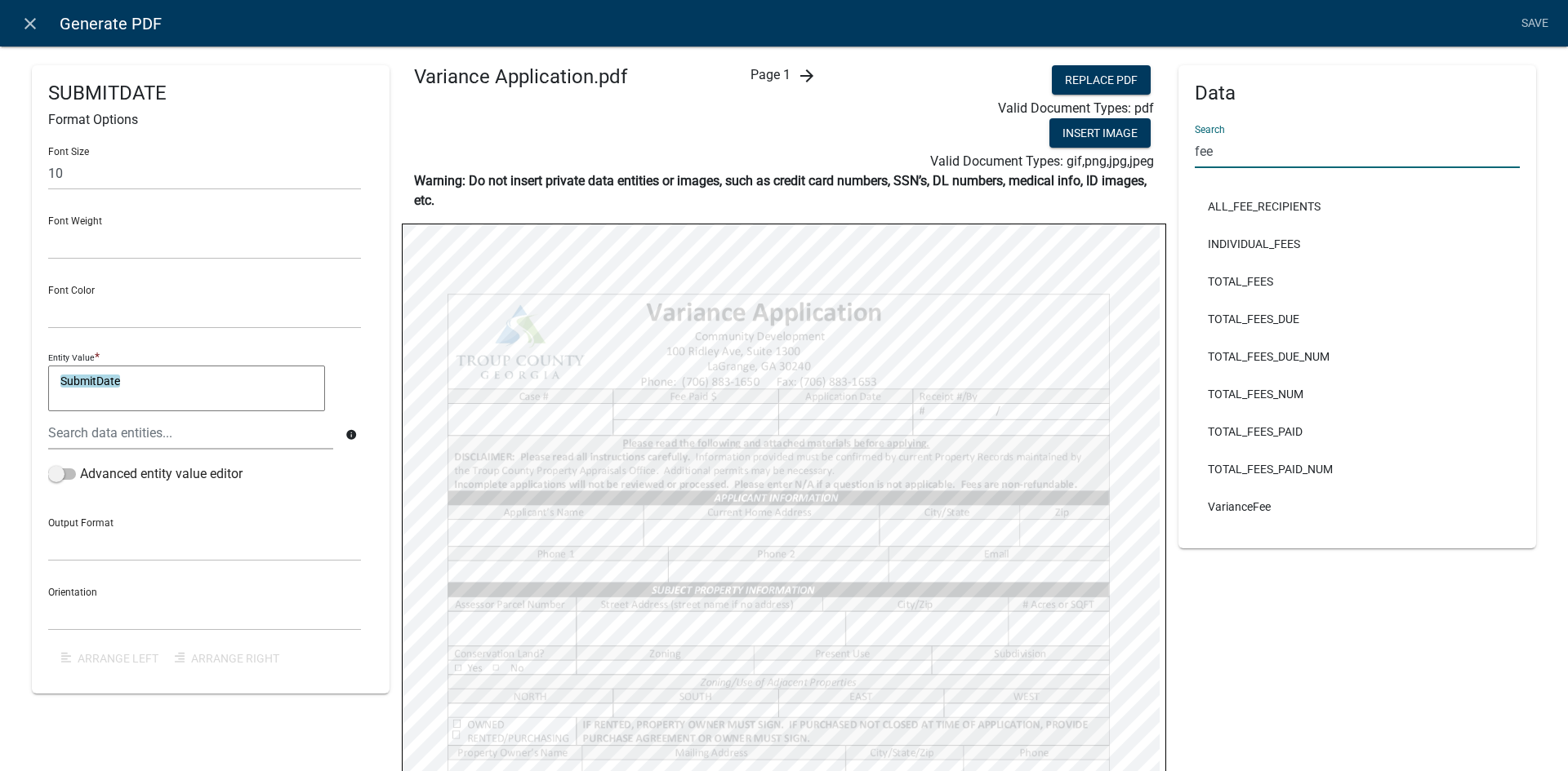
type input "fee"
select select
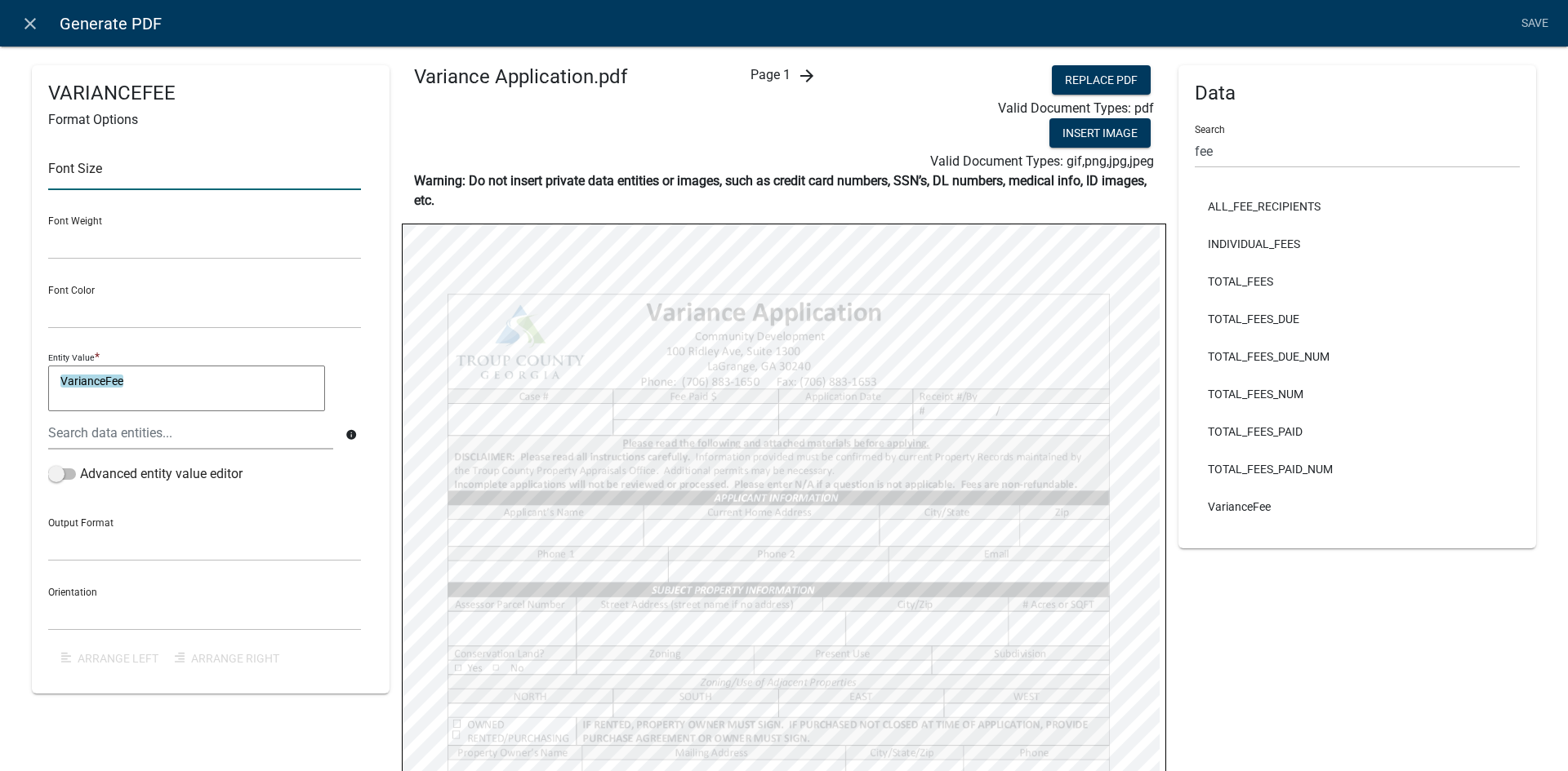
click at [96, 175] on input "text" at bounding box center [204, 173] width 313 height 33
type input "10"
click at [355, 271] on div "Font Size 10 Font Weight Normal Bold Font Color Black Red Entity Value * Varian…" at bounding box center [210, 405] width 325 height 544
select select
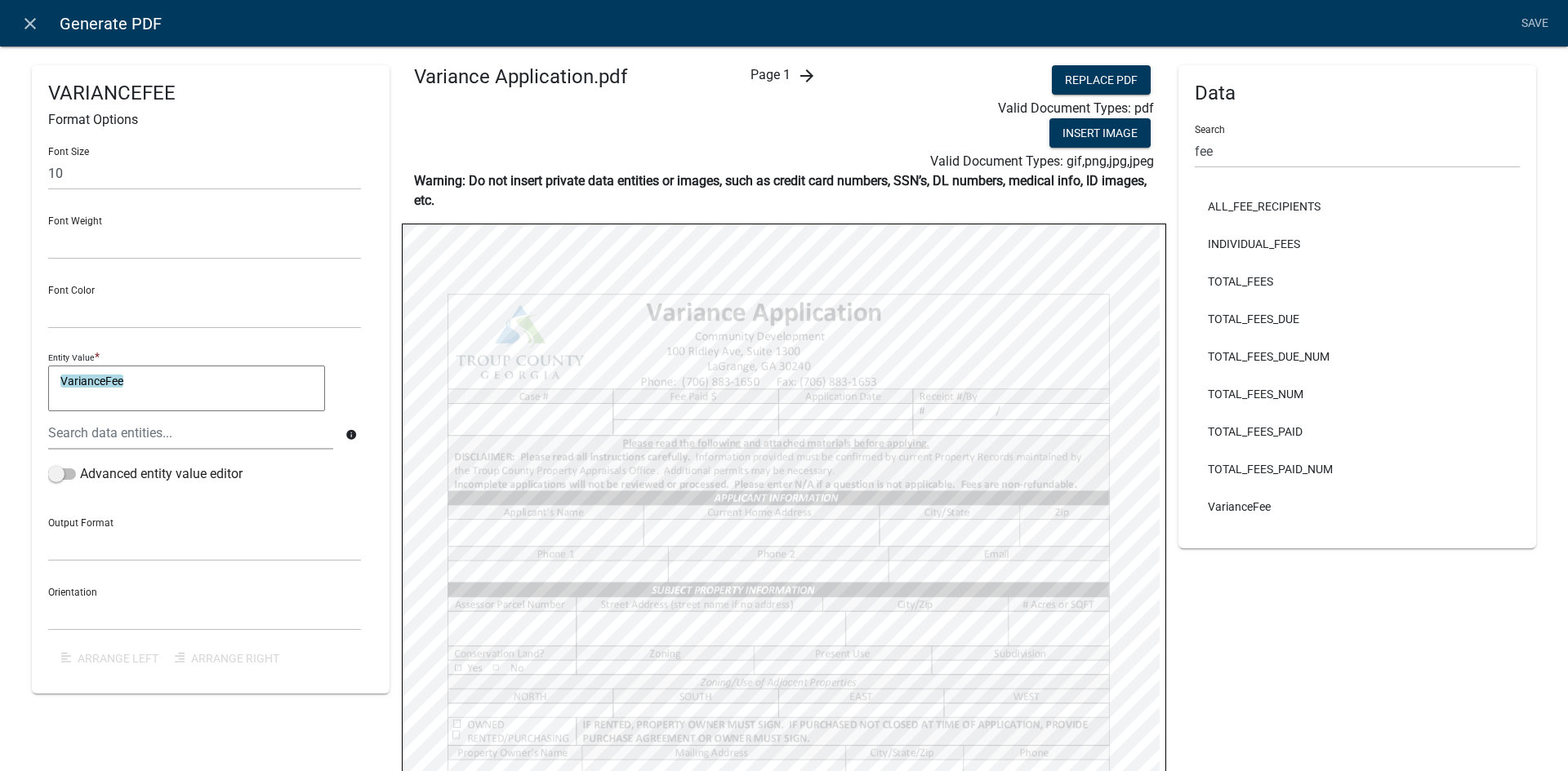
select select
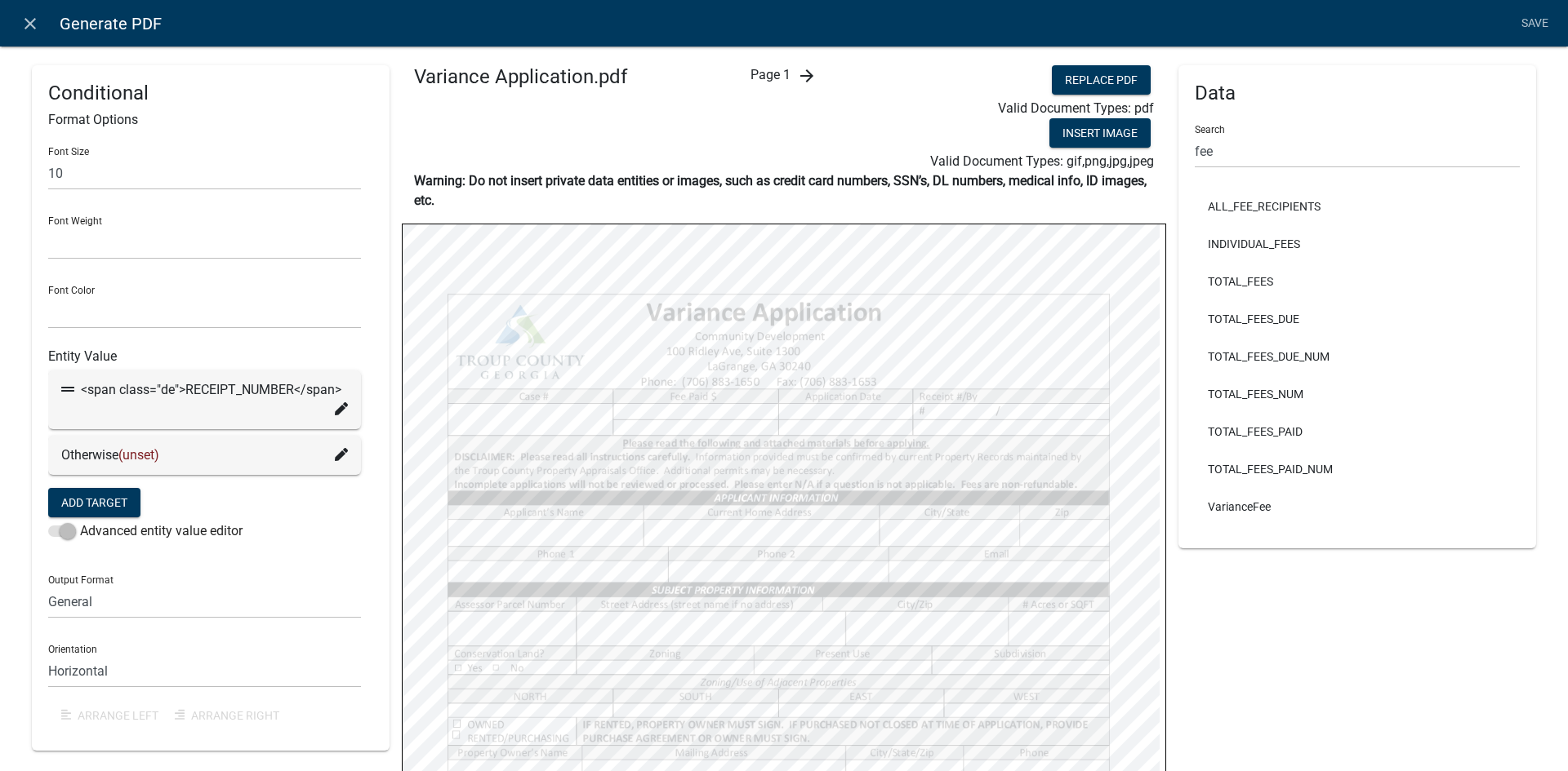
select select
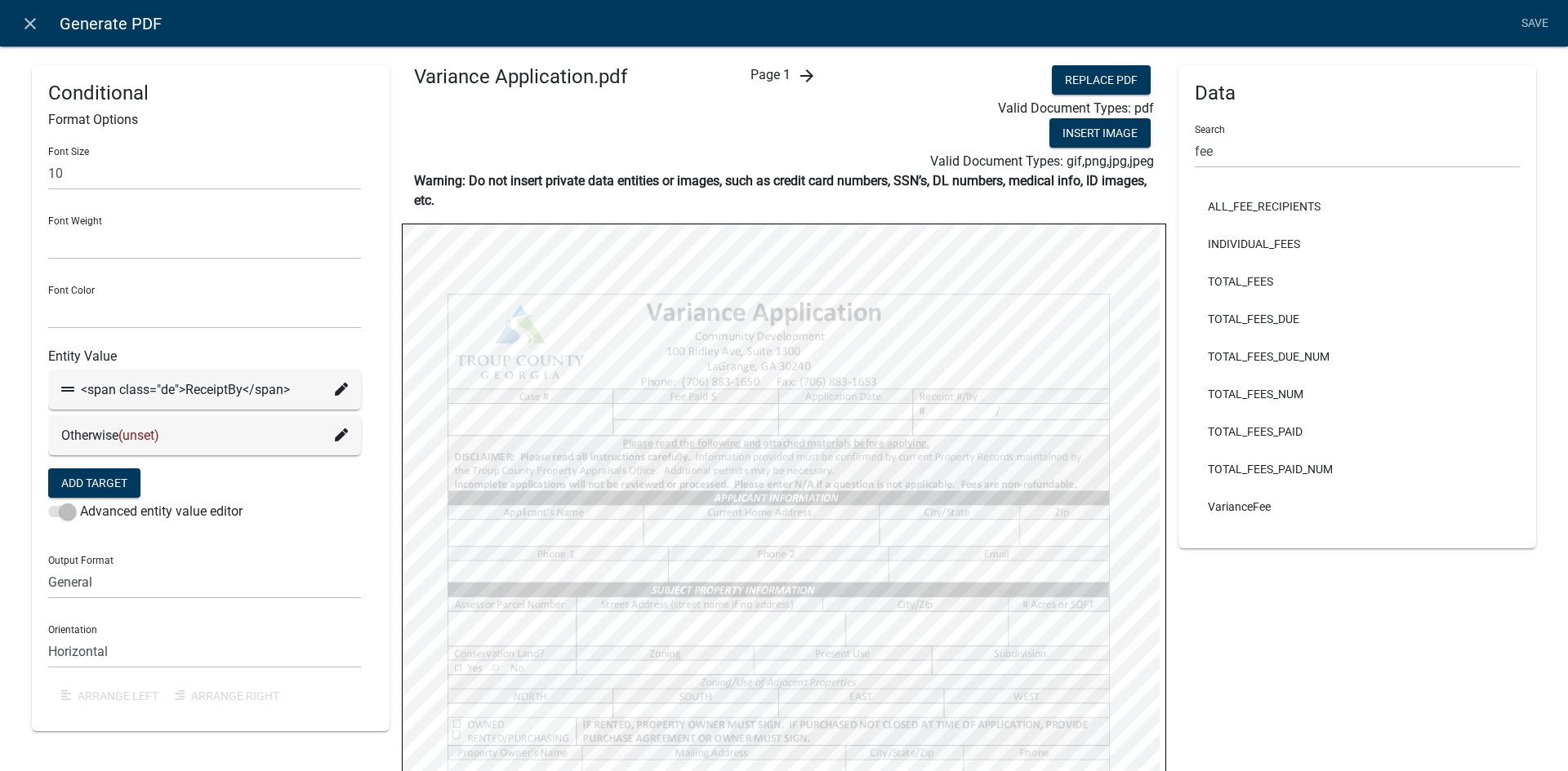
select select
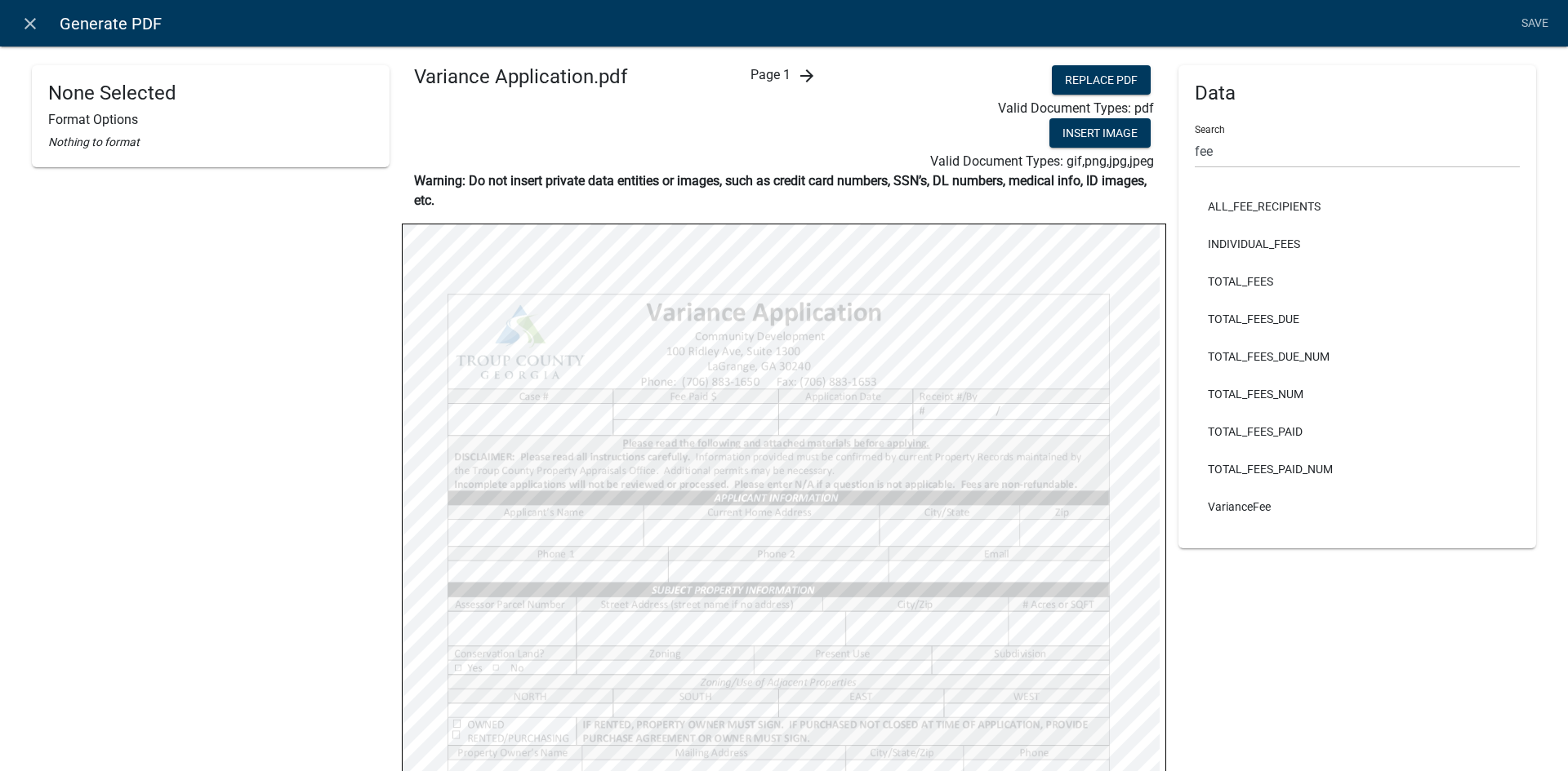
select select
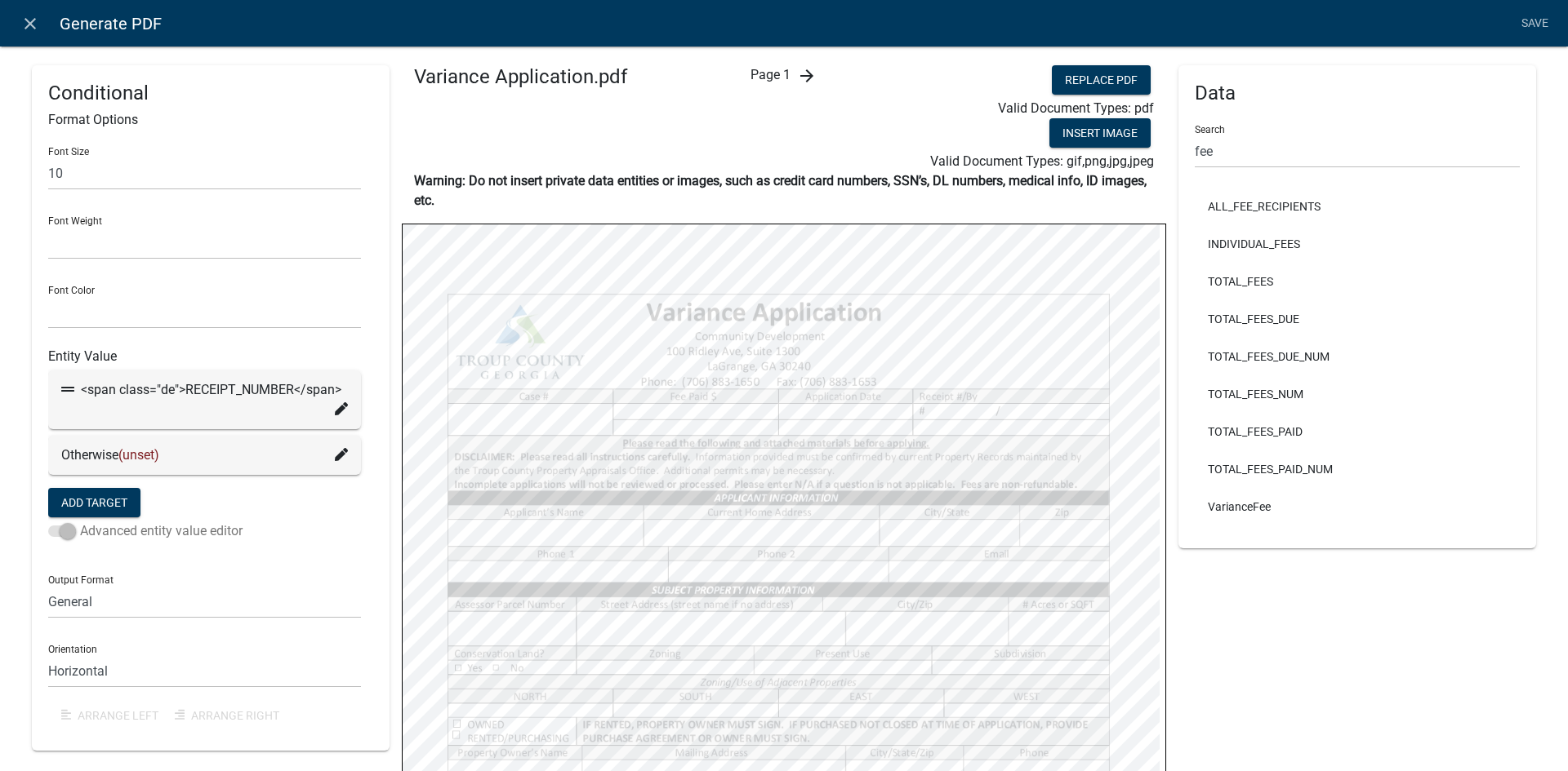
click at [67, 535] on span at bounding box center [61, 531] width 28 height 12
click at [287, 544] on div "Advanced entity value editor" at bounding box center [204, 534] width 313 height 26
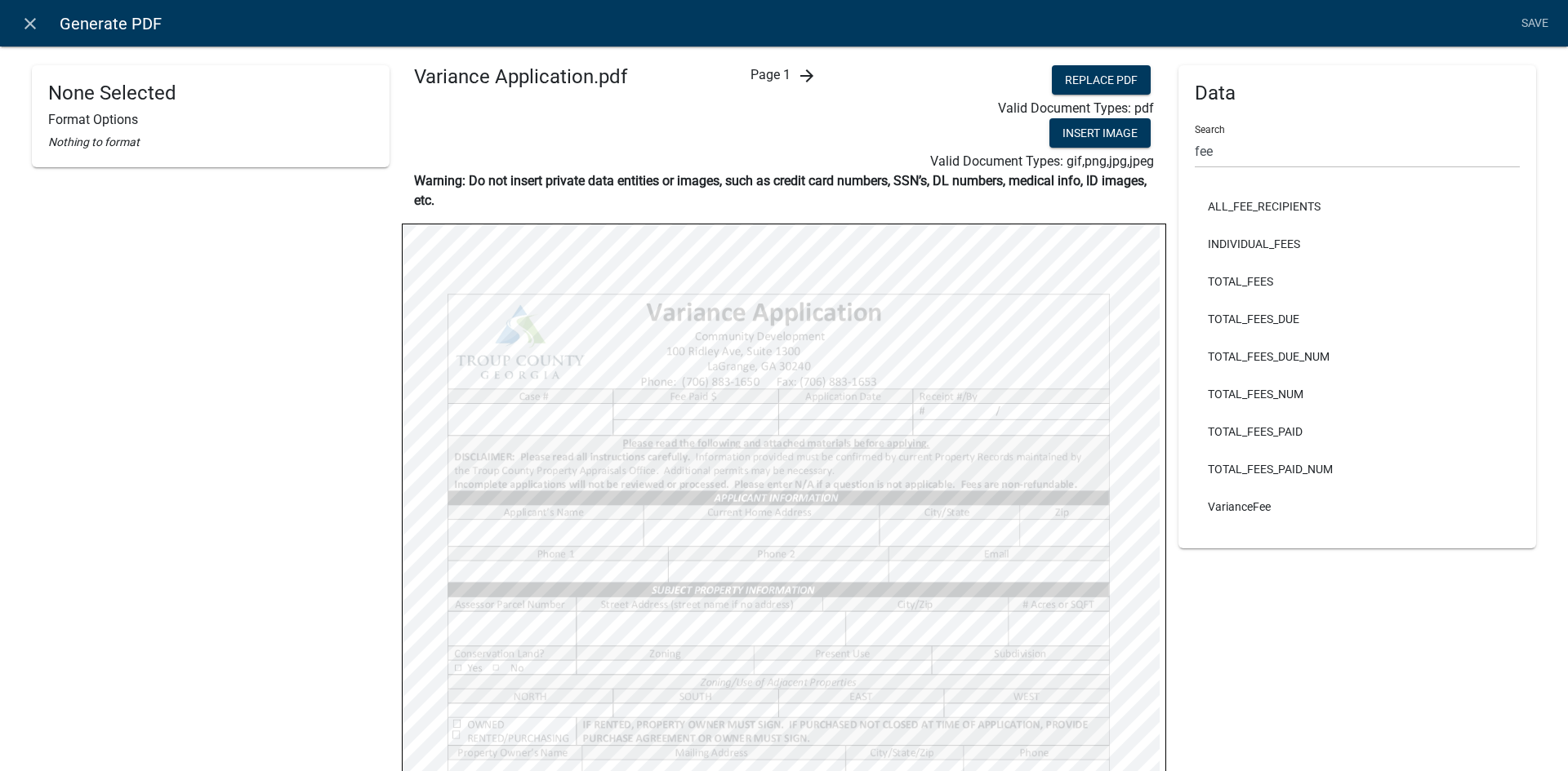
select select
drag, startPoint x: 1230, startPoint y: 155, endPoint x: 1093, endPoint y: 172, distance: 138.1
click at [1093, 172] on div "None Selected Format Options Nothing to format Variance Application.pdf Page 1 …" at bounding box center [784, 656] width 1528 height 1183
type input "receipt"
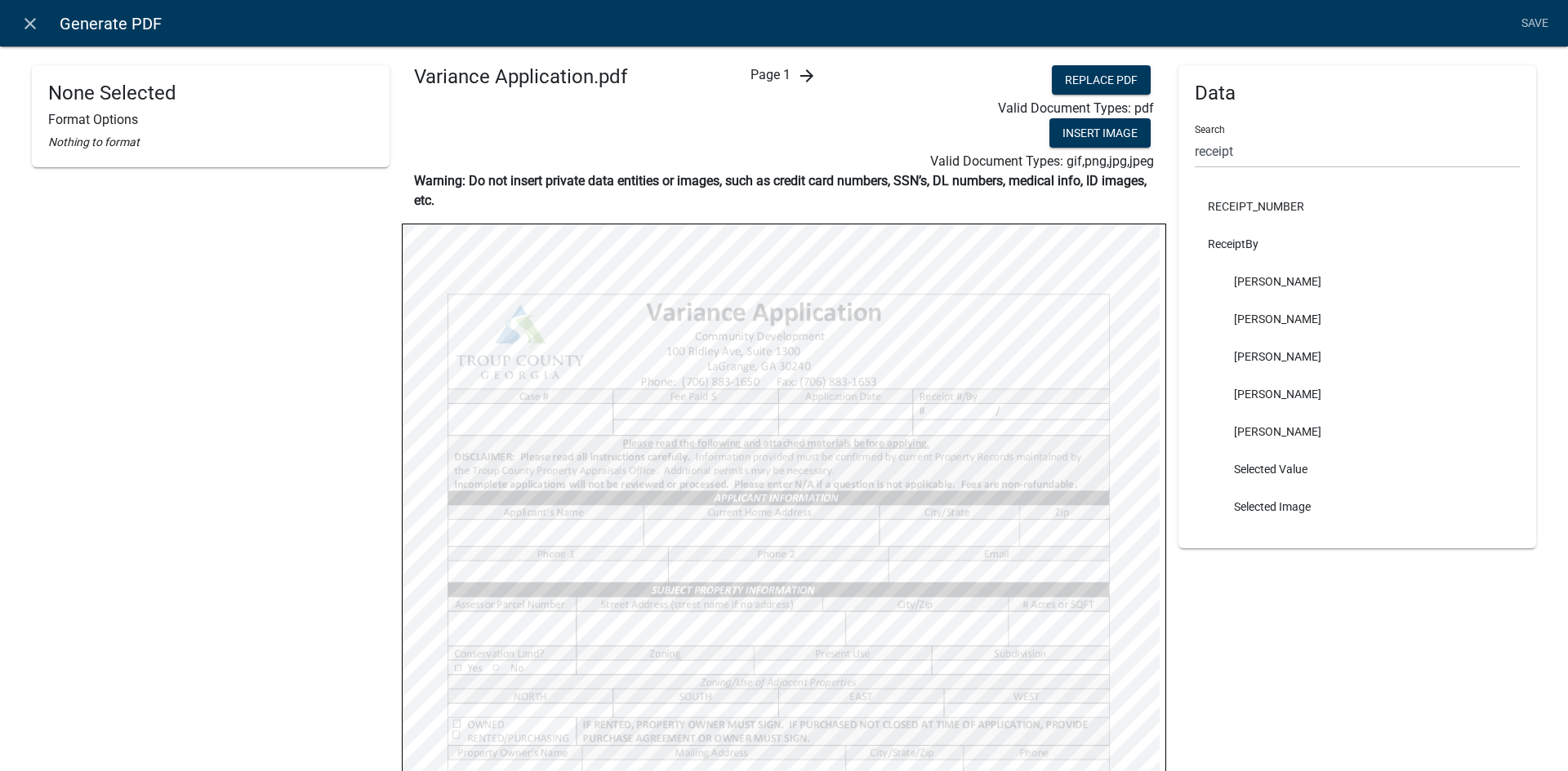
select select
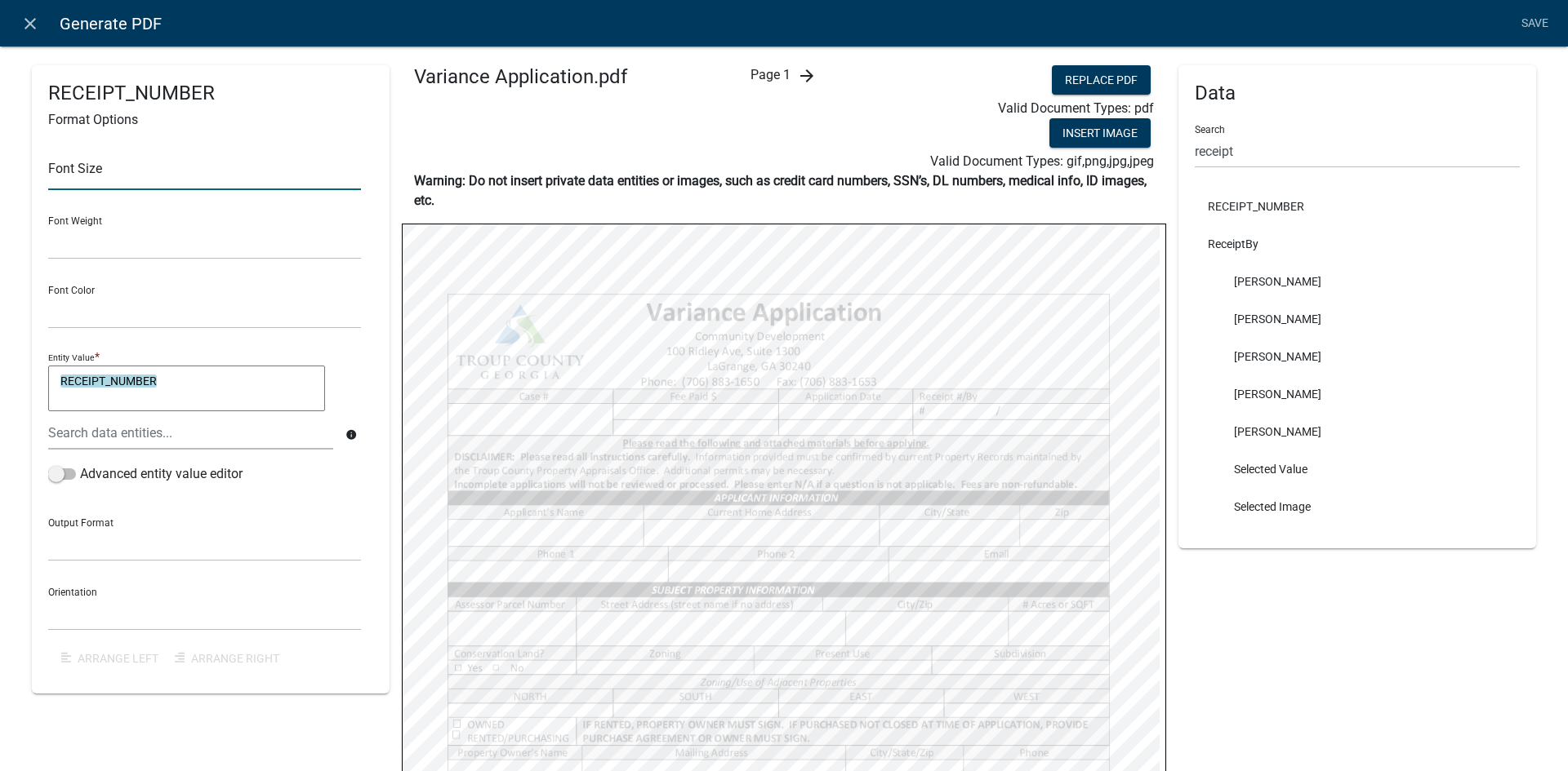
click at [108, 170] on input "text" at bounding box center [204, 173] width 313 height 33
type input "10"
click at [374, 383] on div "RECEIPT_NUMBER Format Options Font Size 10 Font Weight Normal Bold Font Color B…" at bounding box center [210, 379] width 357 height 629
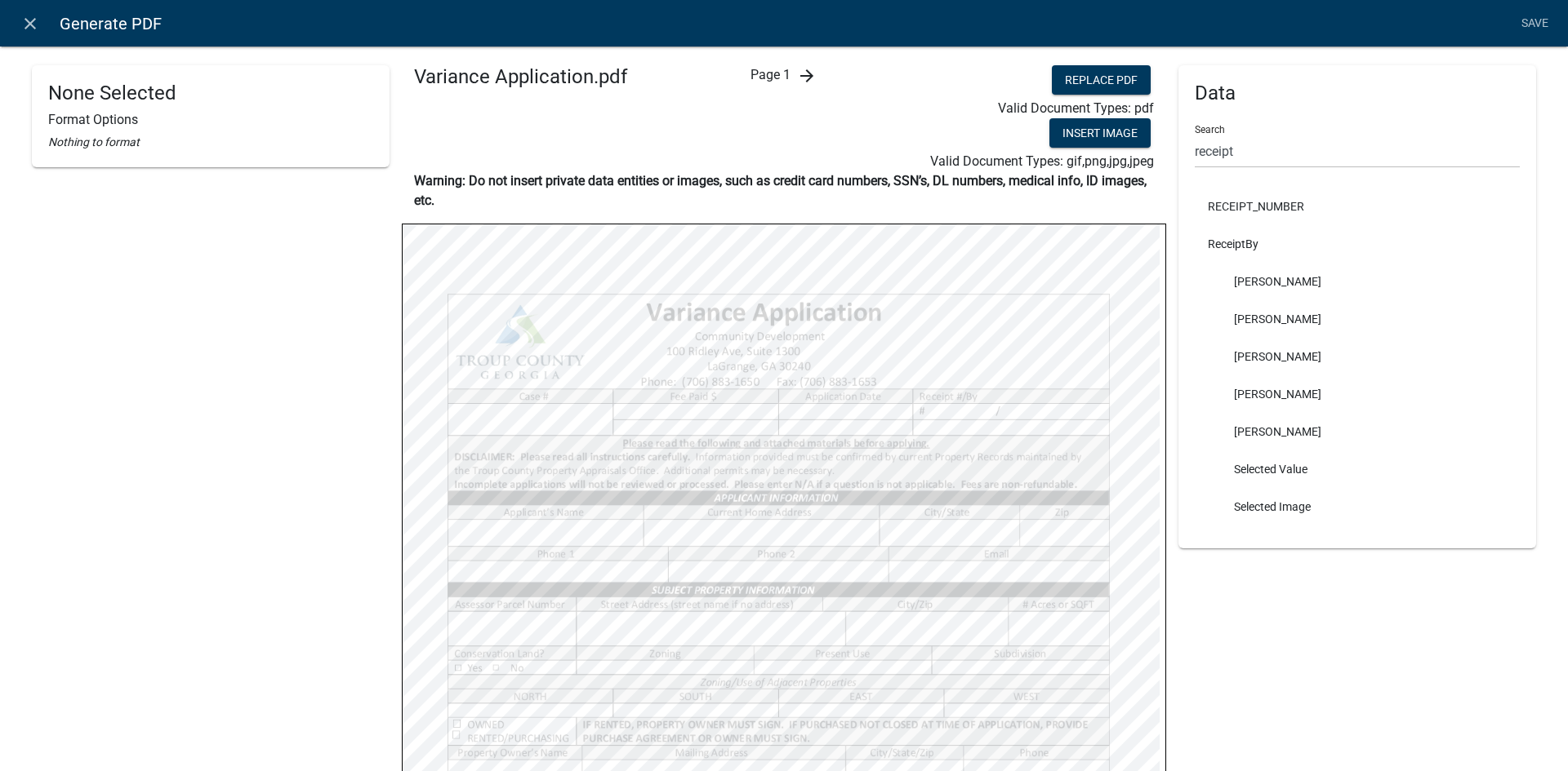
select select
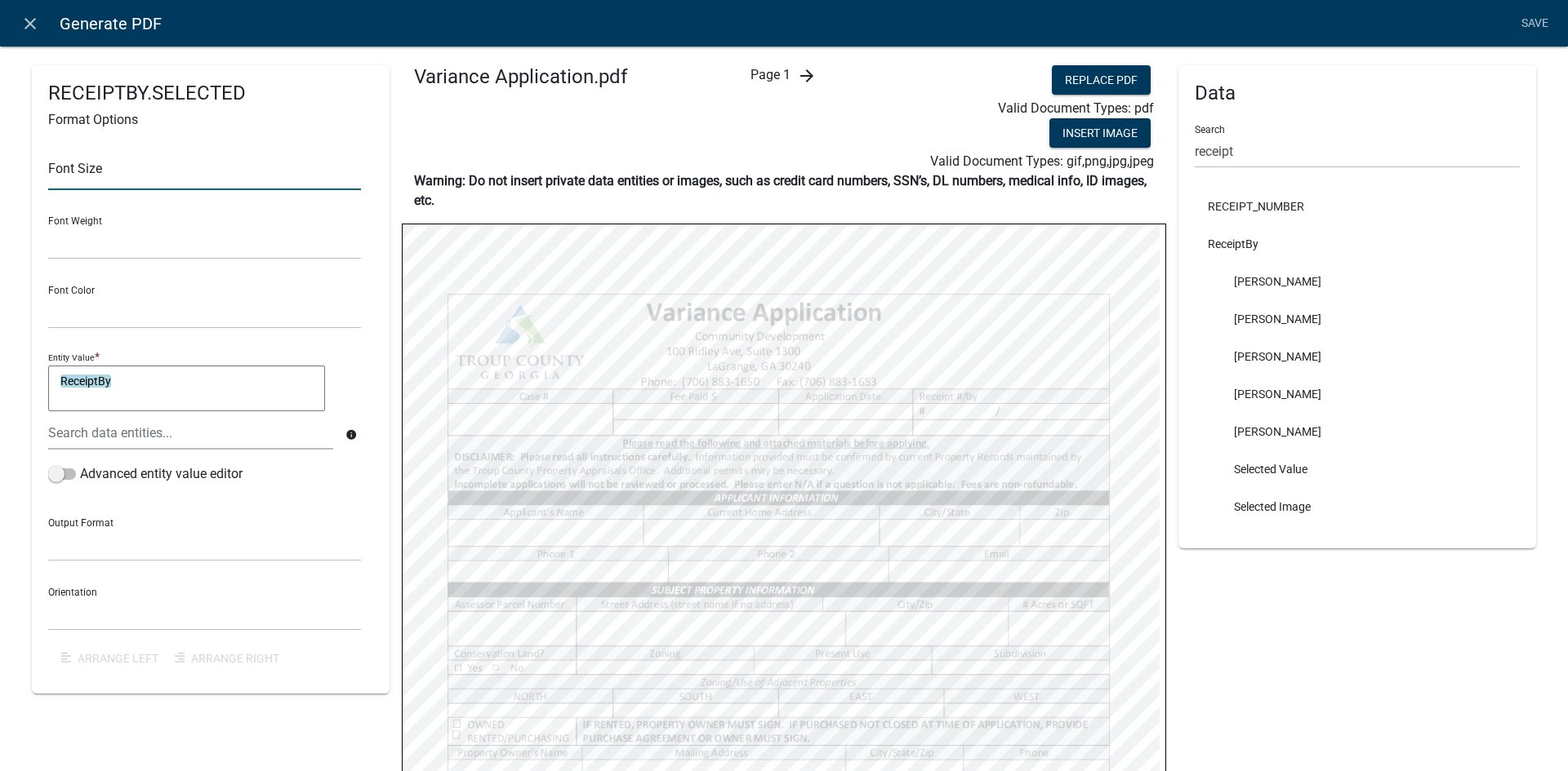
click at [102, 168] on input "text" at bounding box center [204, 173] width 313 height 33
type input "10"
click at [320, 294] on div "Font Color Black Red" at bounding box center [204, 300] width 313 height 56
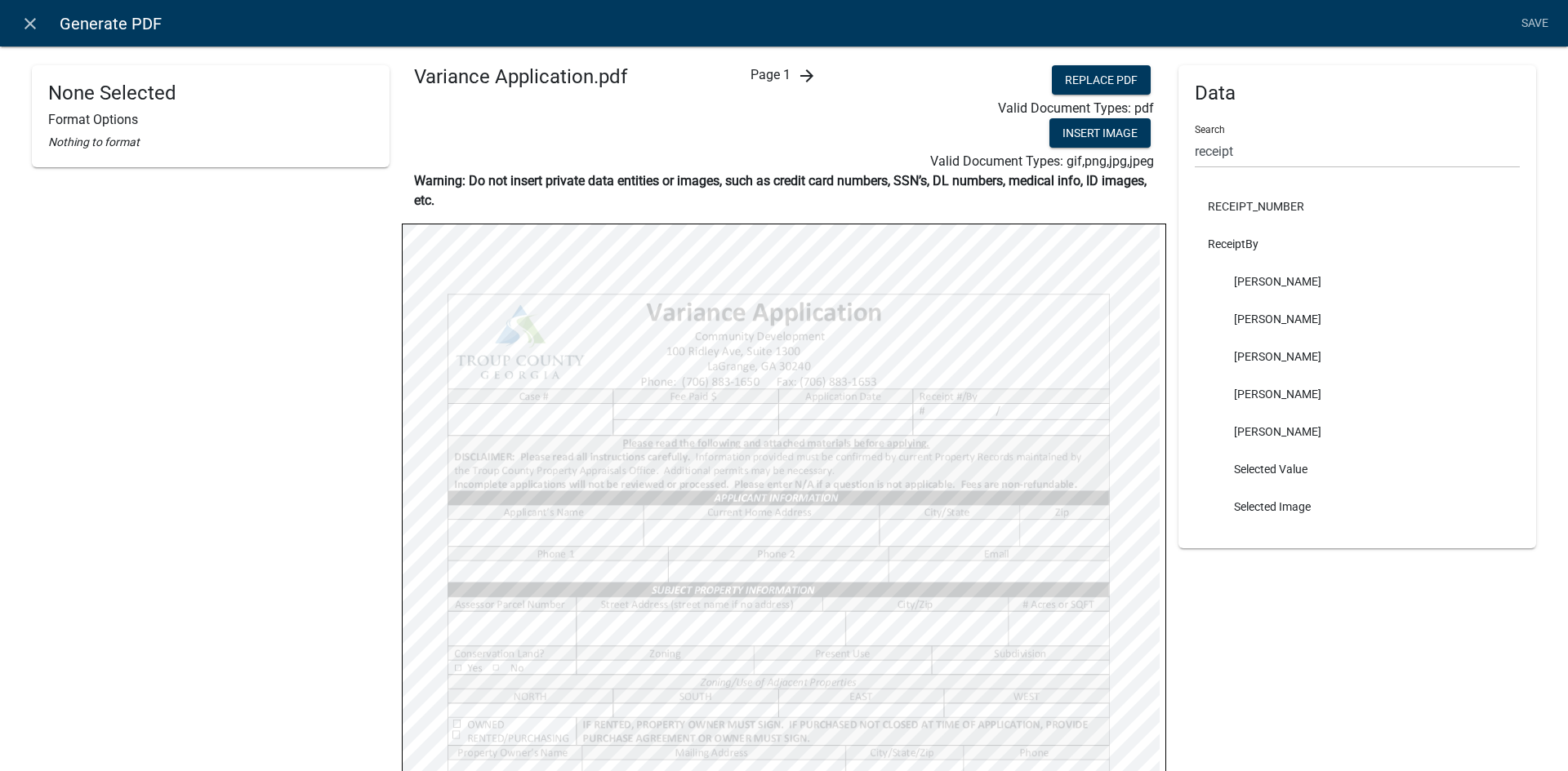
scroll to position [82, 0]
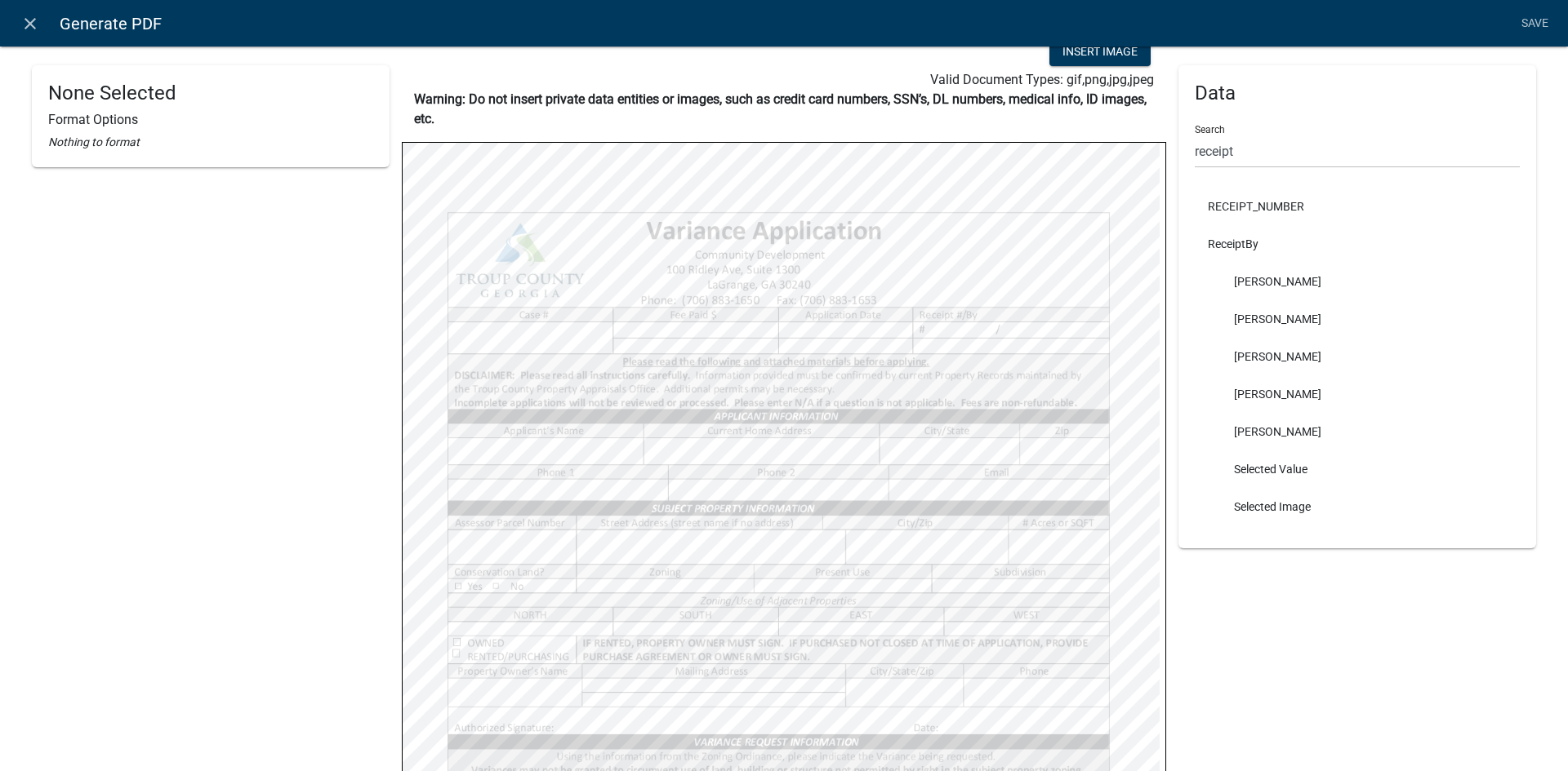
select select
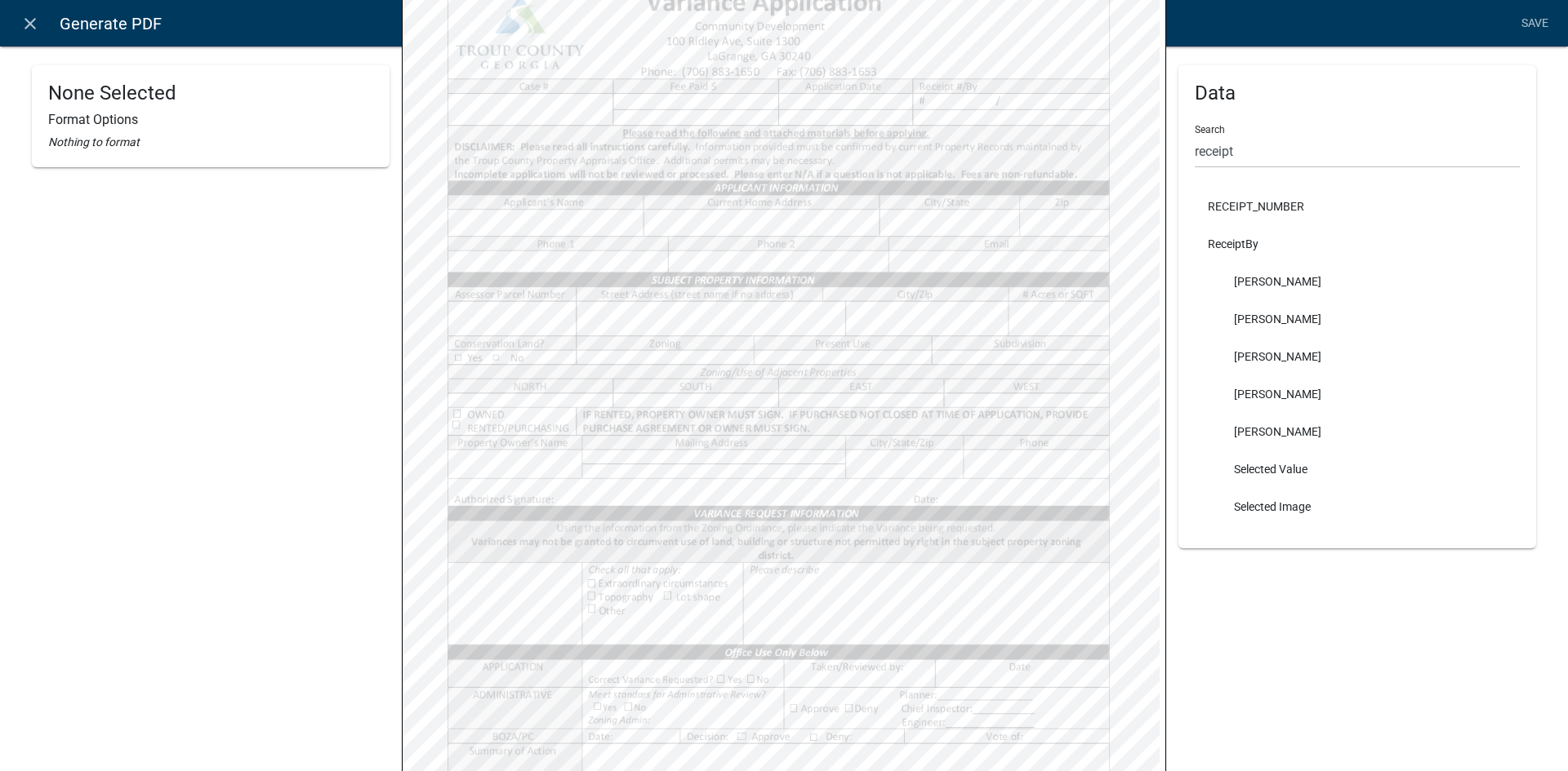
scroll to position [326, 0]
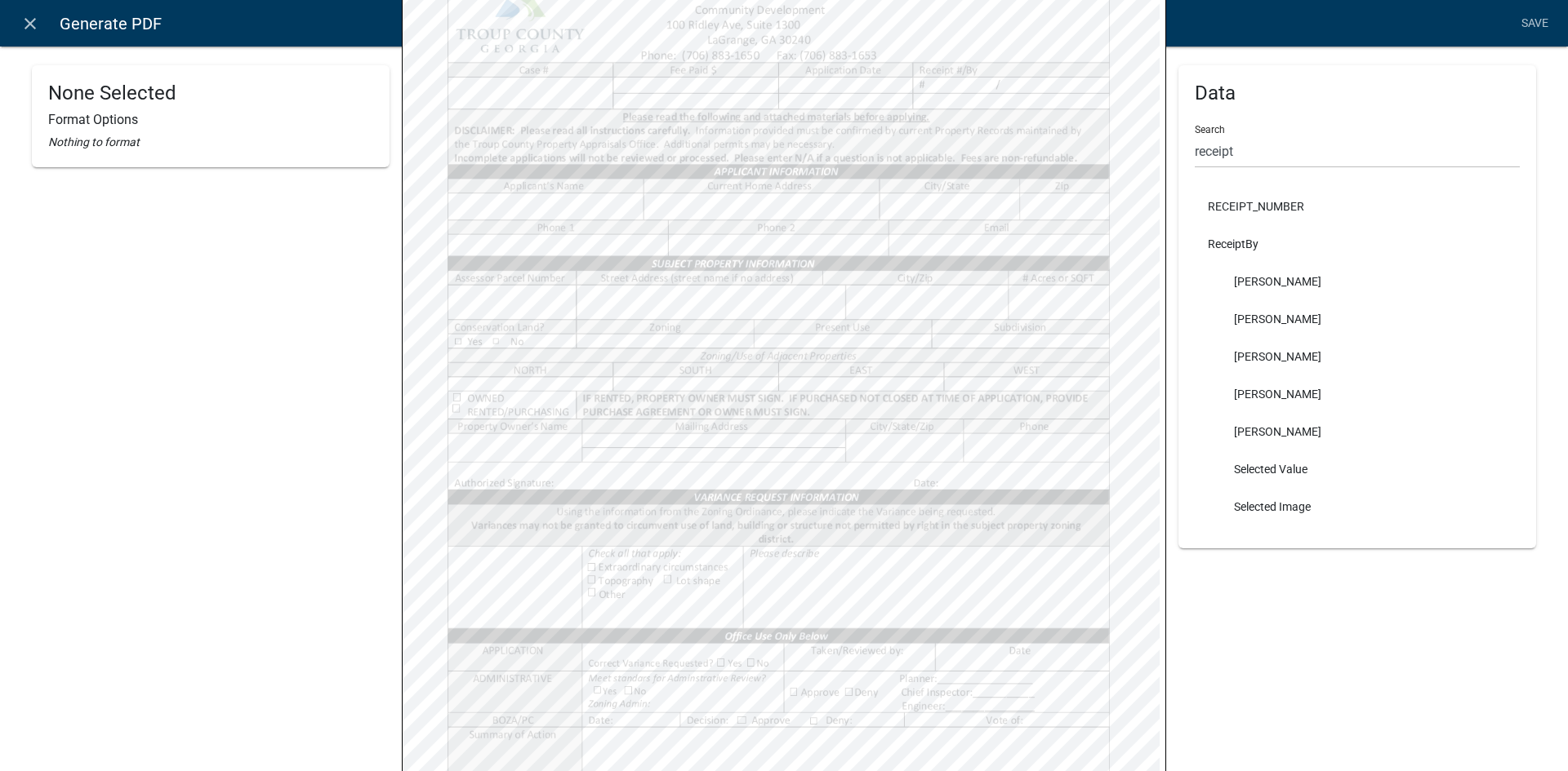
select select
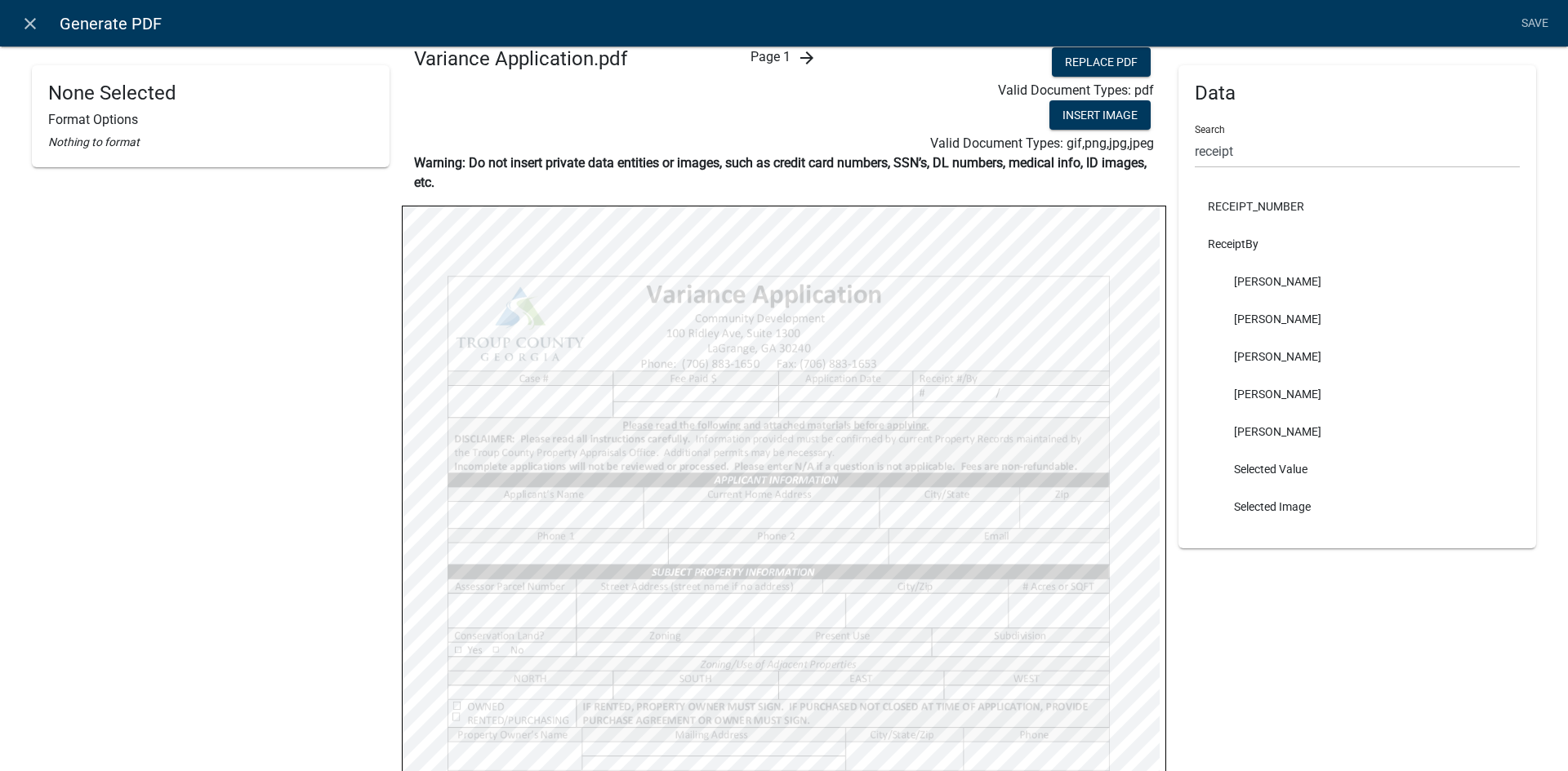
scroll to position [0, 0]
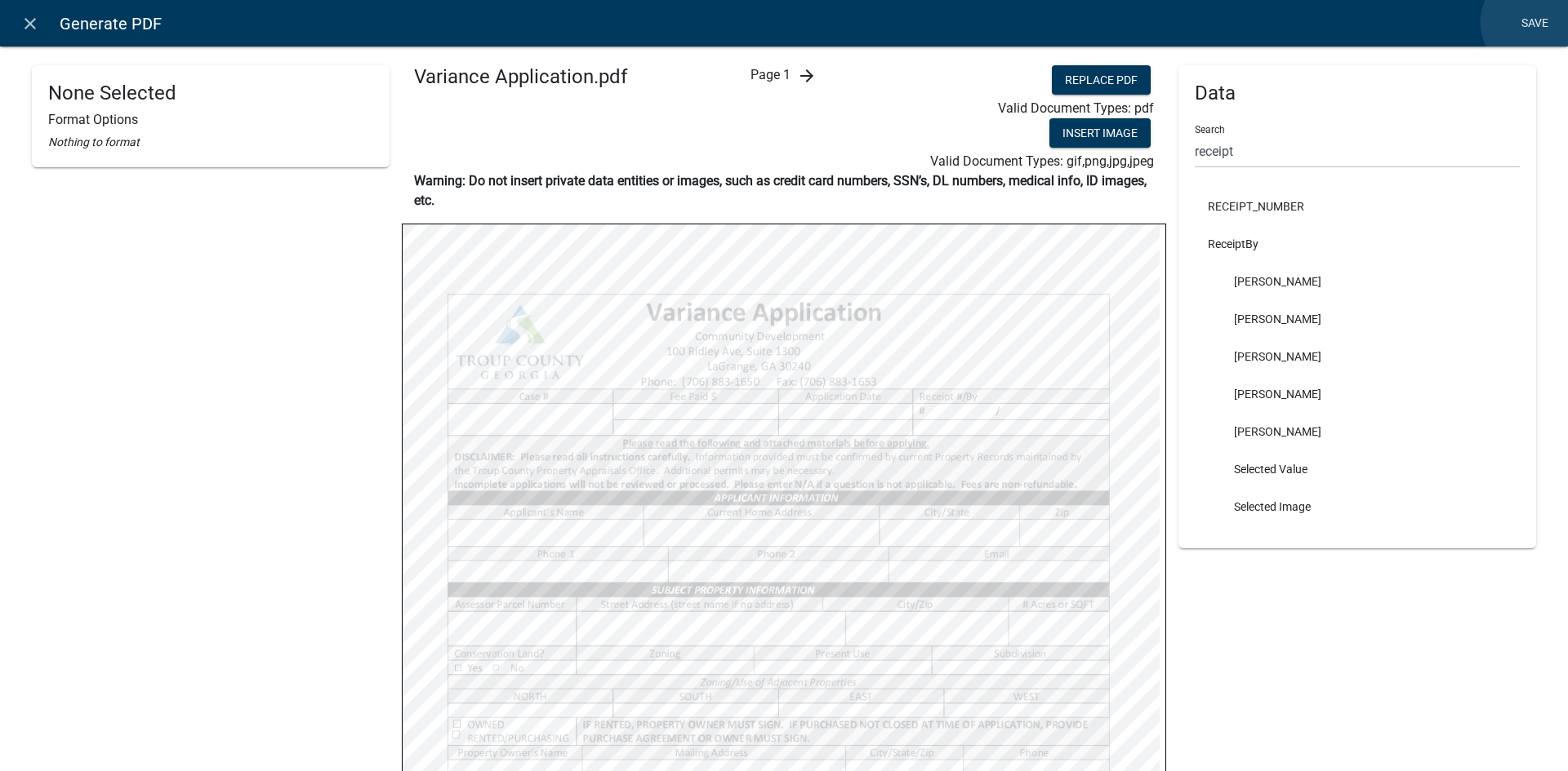
click at [1532, 22] on link "Save" at bounding box center [1534, 23] width 41 height 31
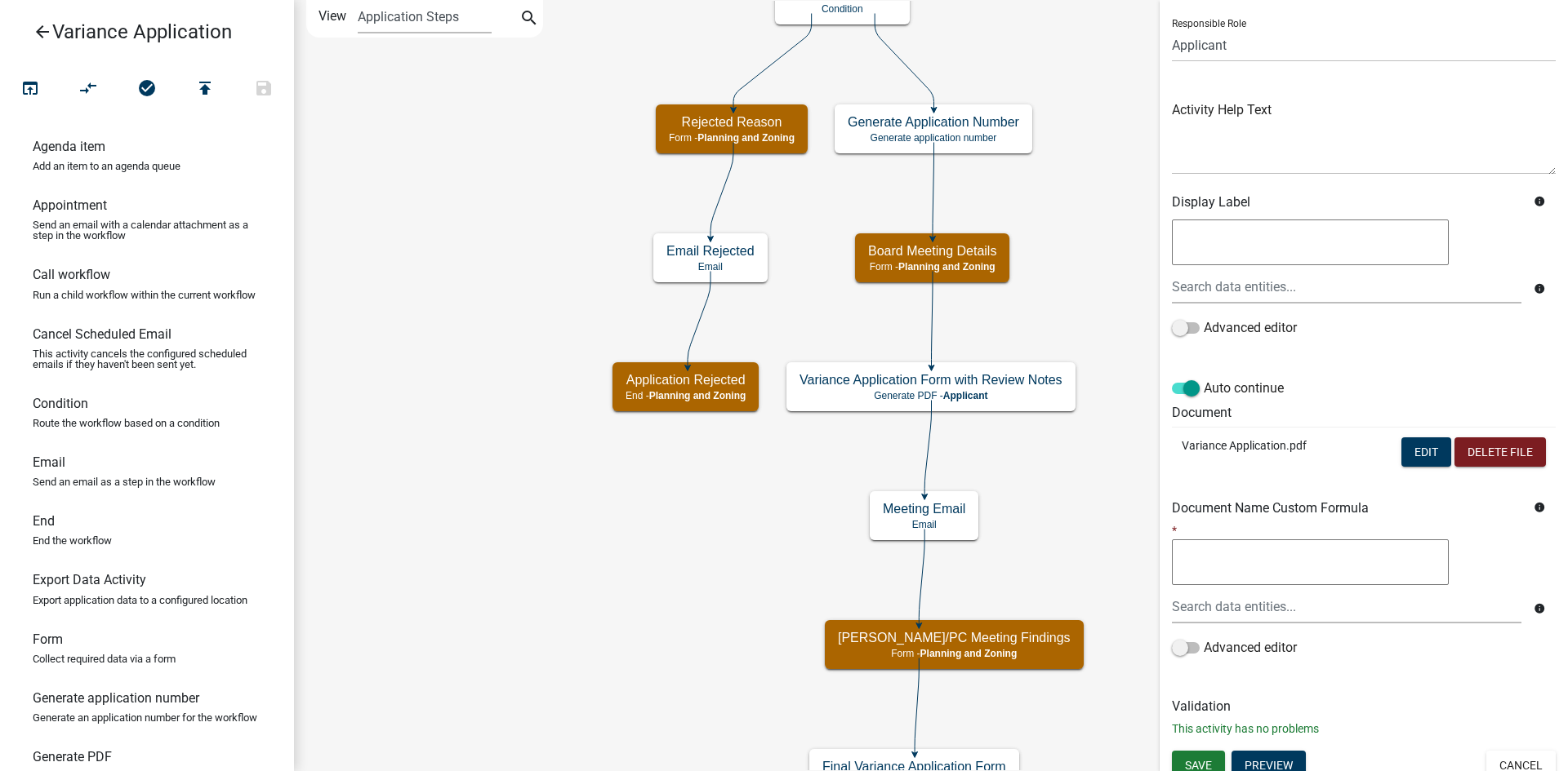
scroll to position [122, 0]
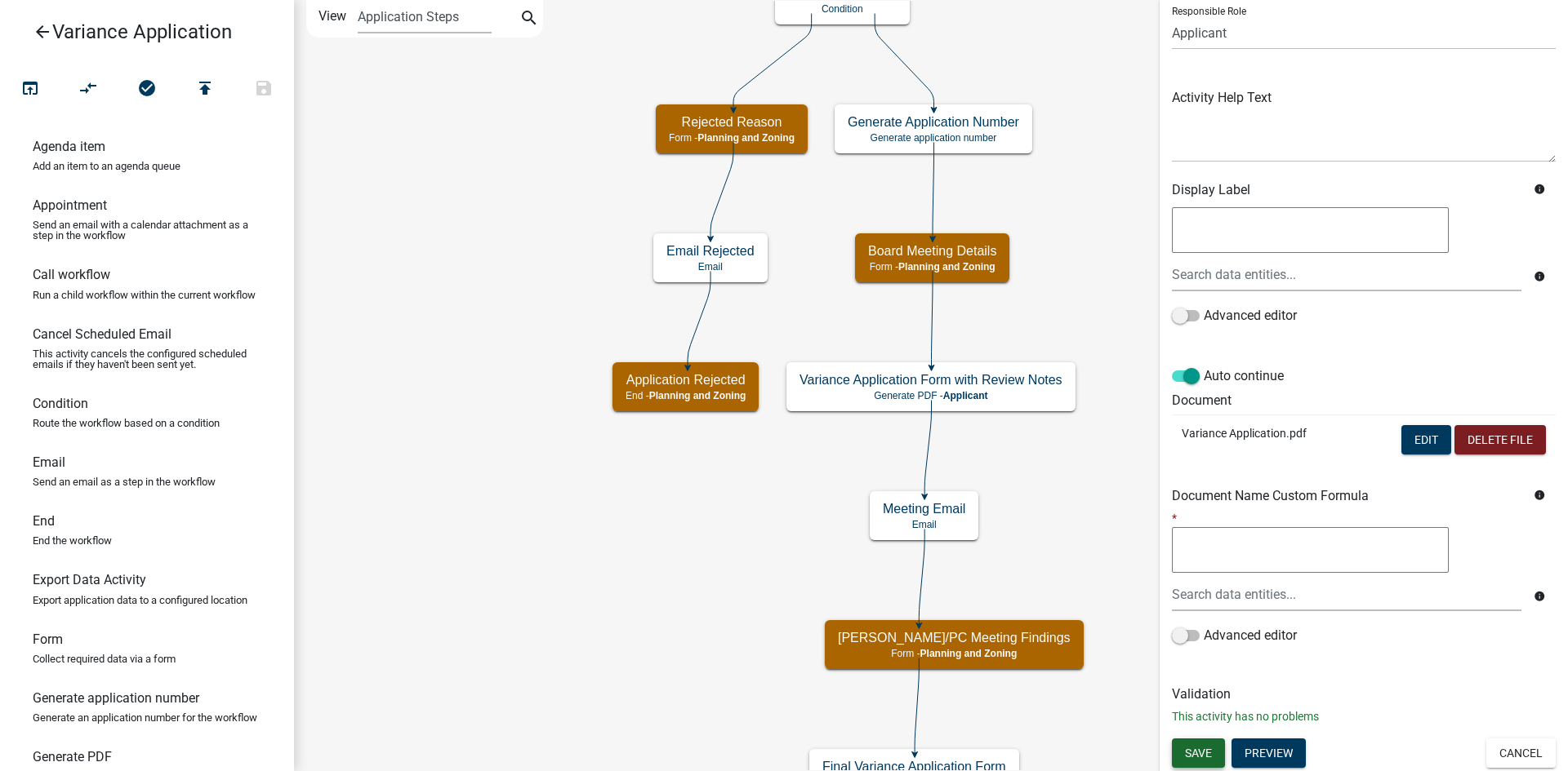
click at [1188, 753] on span "Save" at bounding box center [1198, 752] width 27 height 13
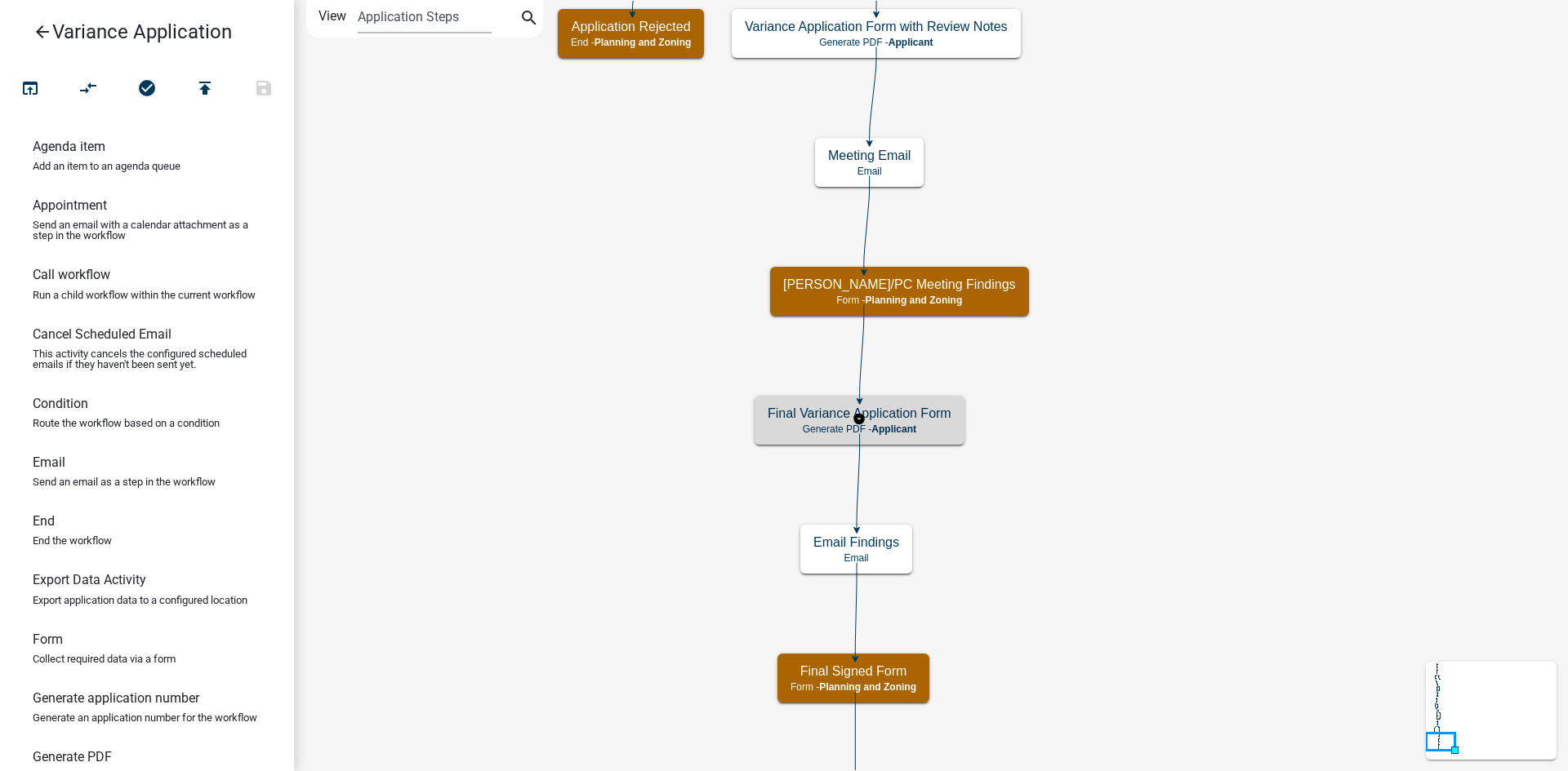
click at [910, 416] on h5 "Final Variance Application Form" at bounding box center [860, 413] width 184 height 15
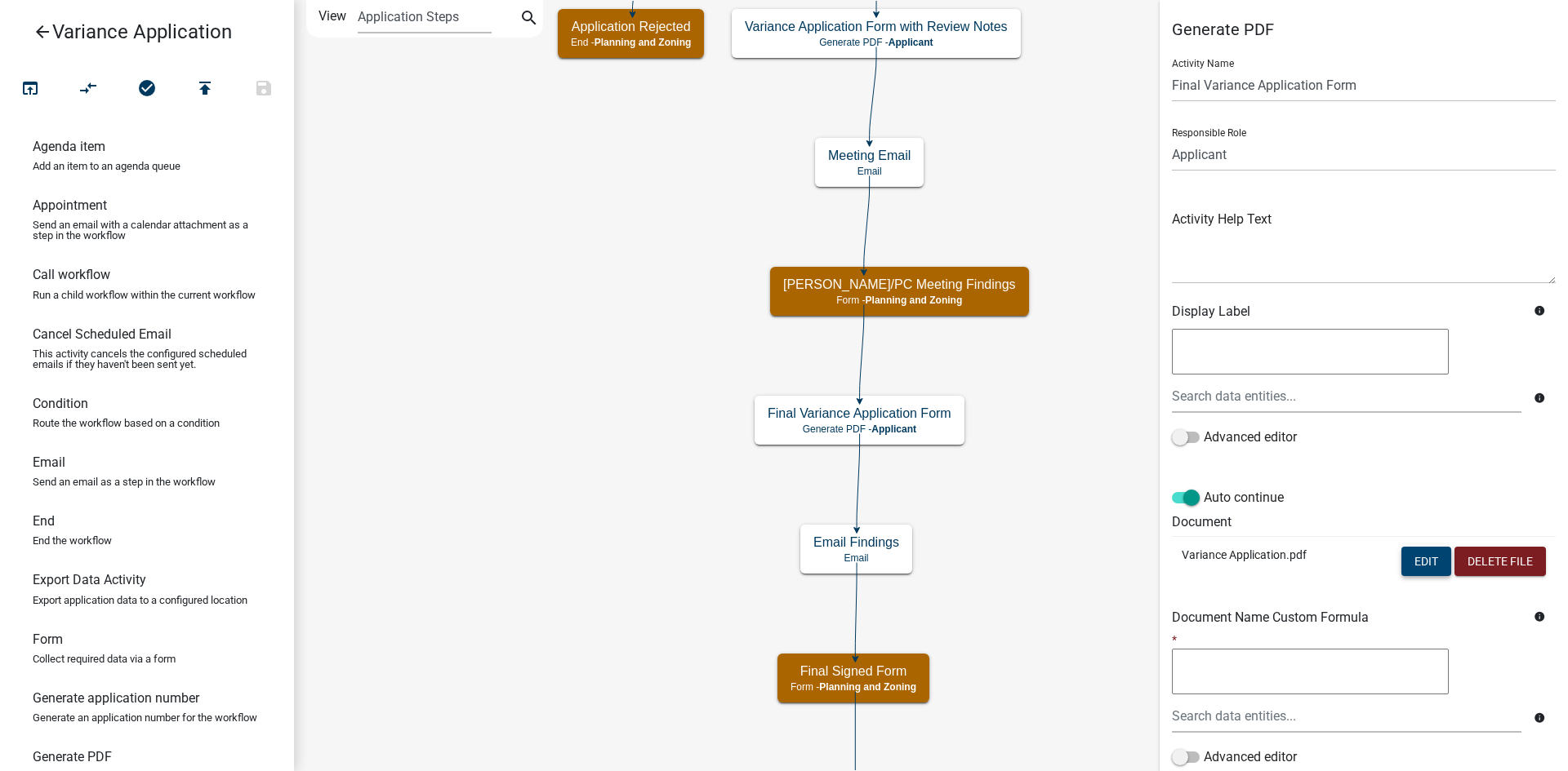
click at [1421, 563] on button "Edit" at bounding box center [1425, 561] width 50 height 30
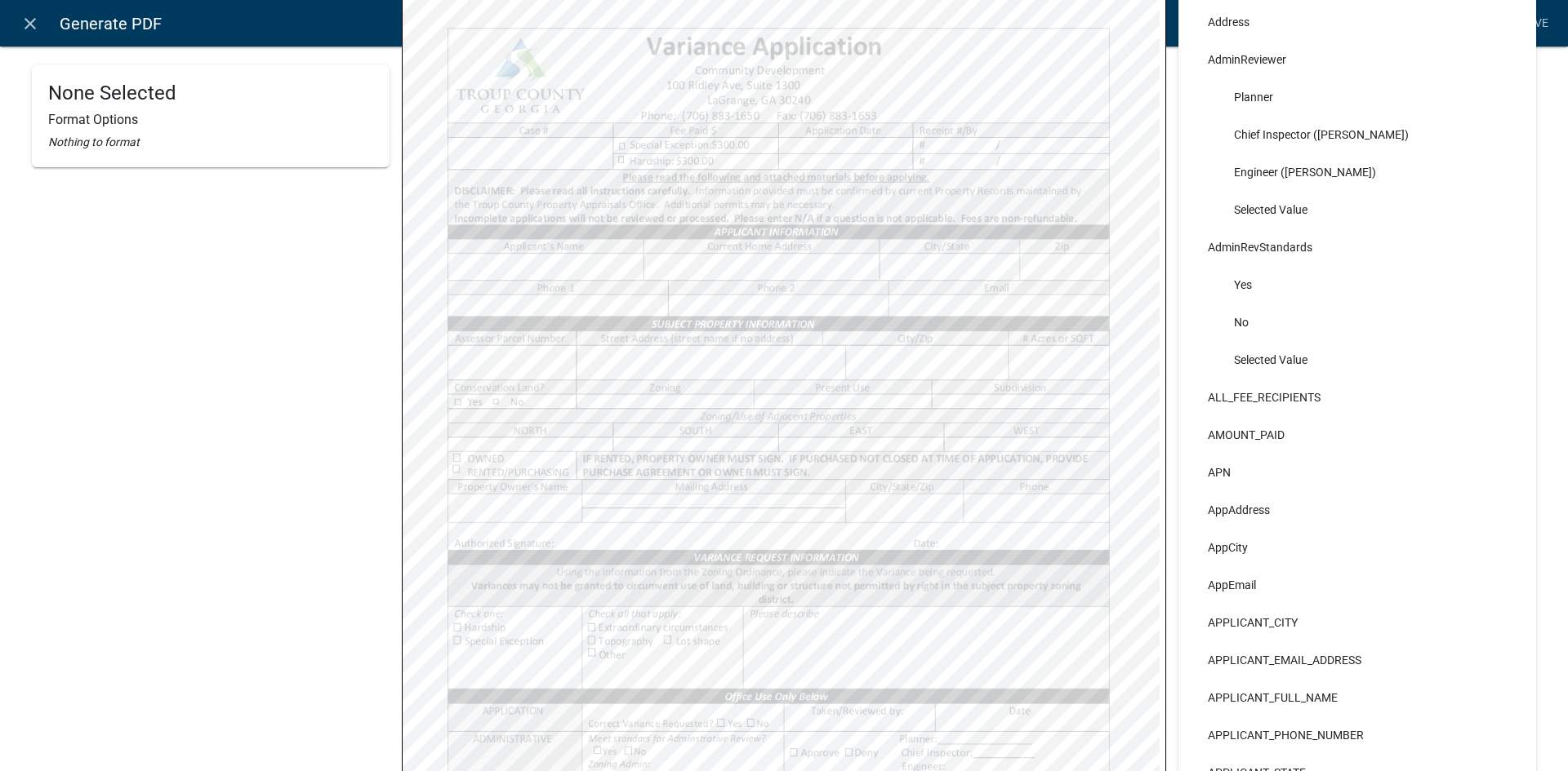
scroll to position [22, 0]
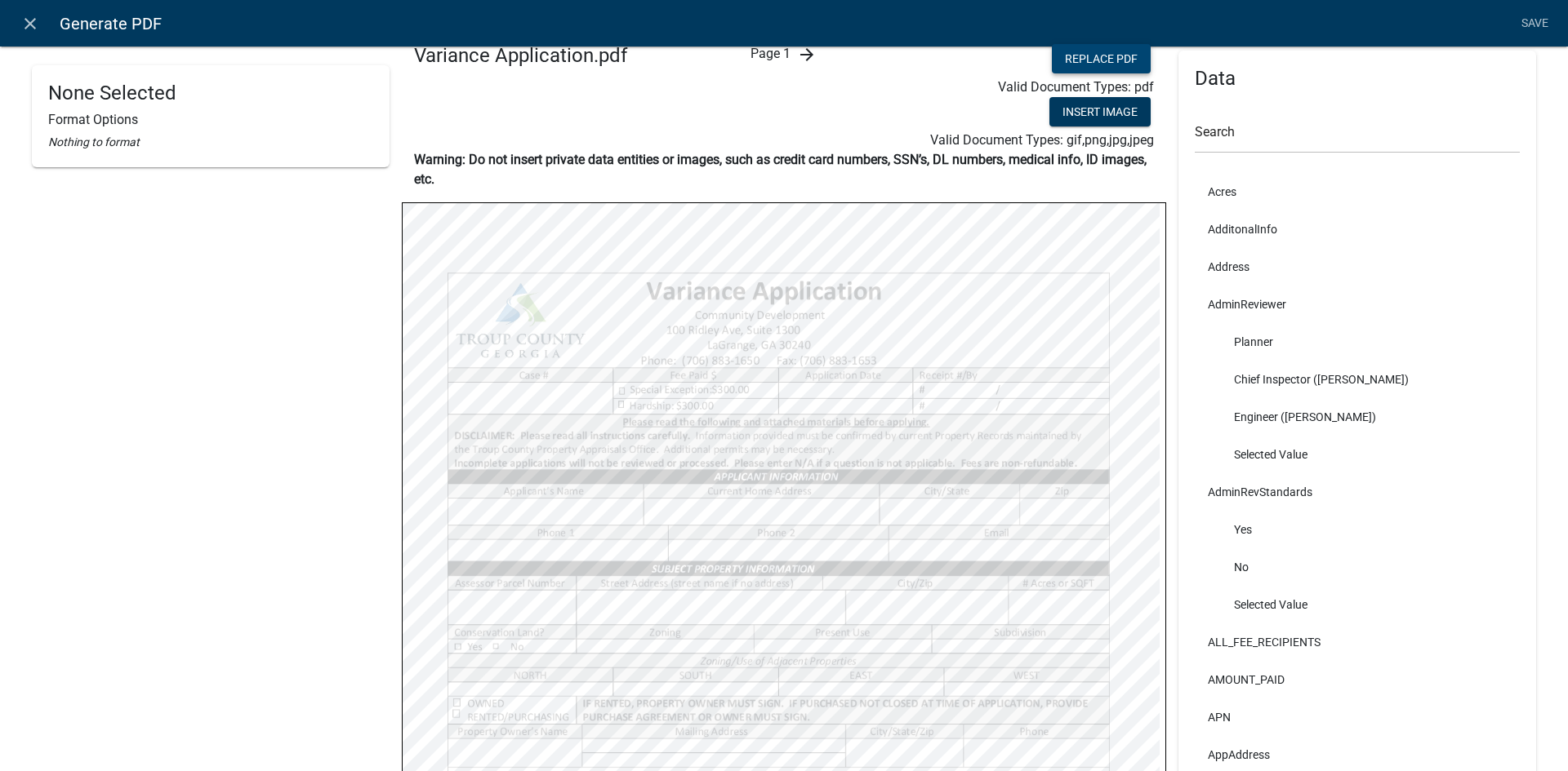
click at [1093, 64] on button "Replace PDF" at bounding box center [1102, 59] width 99 height 30
click at [1539, 26] on link "Save" at bounding box center [1534, 23] width 41 height 31
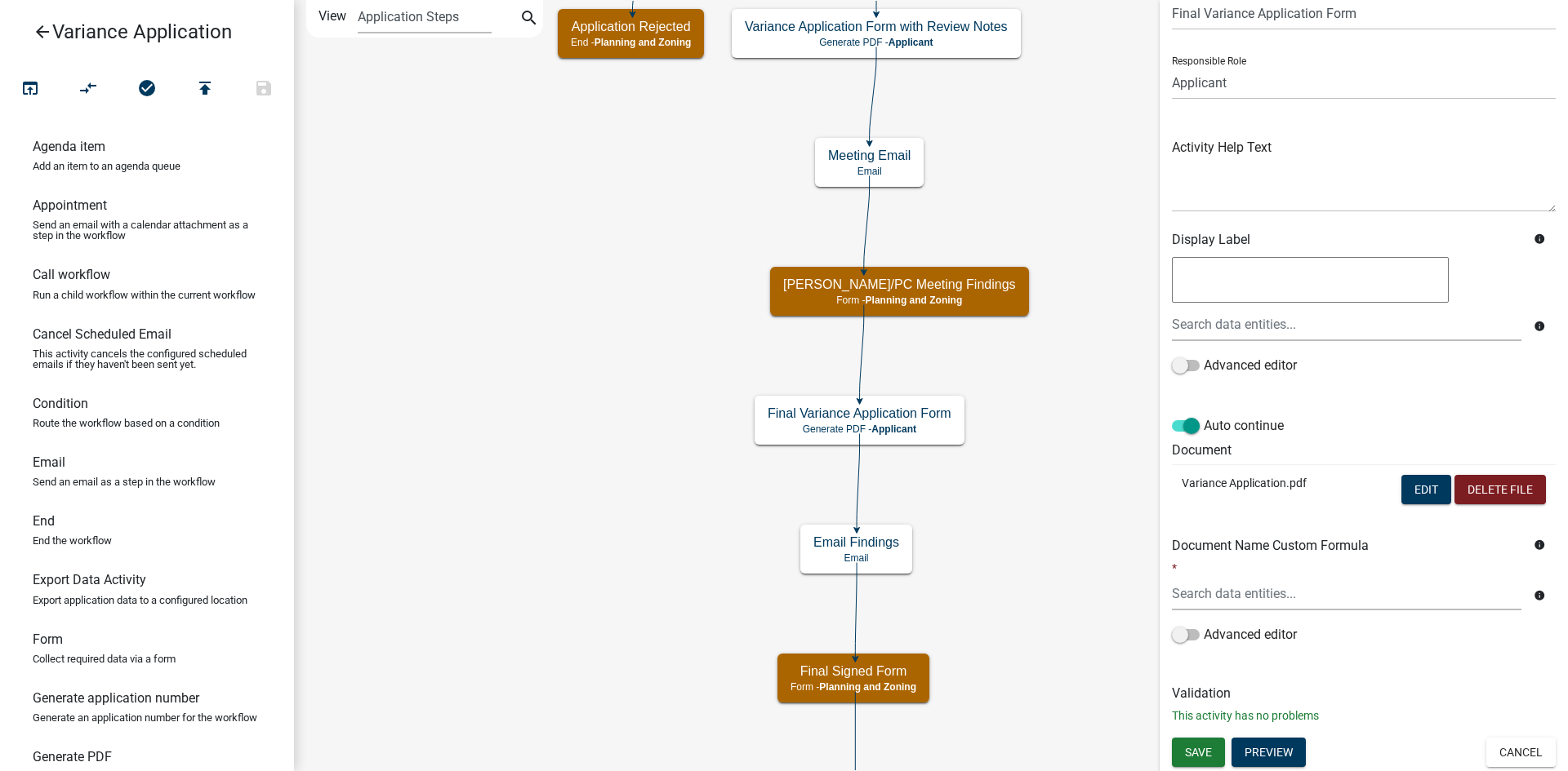
scroll to position [122, 0]
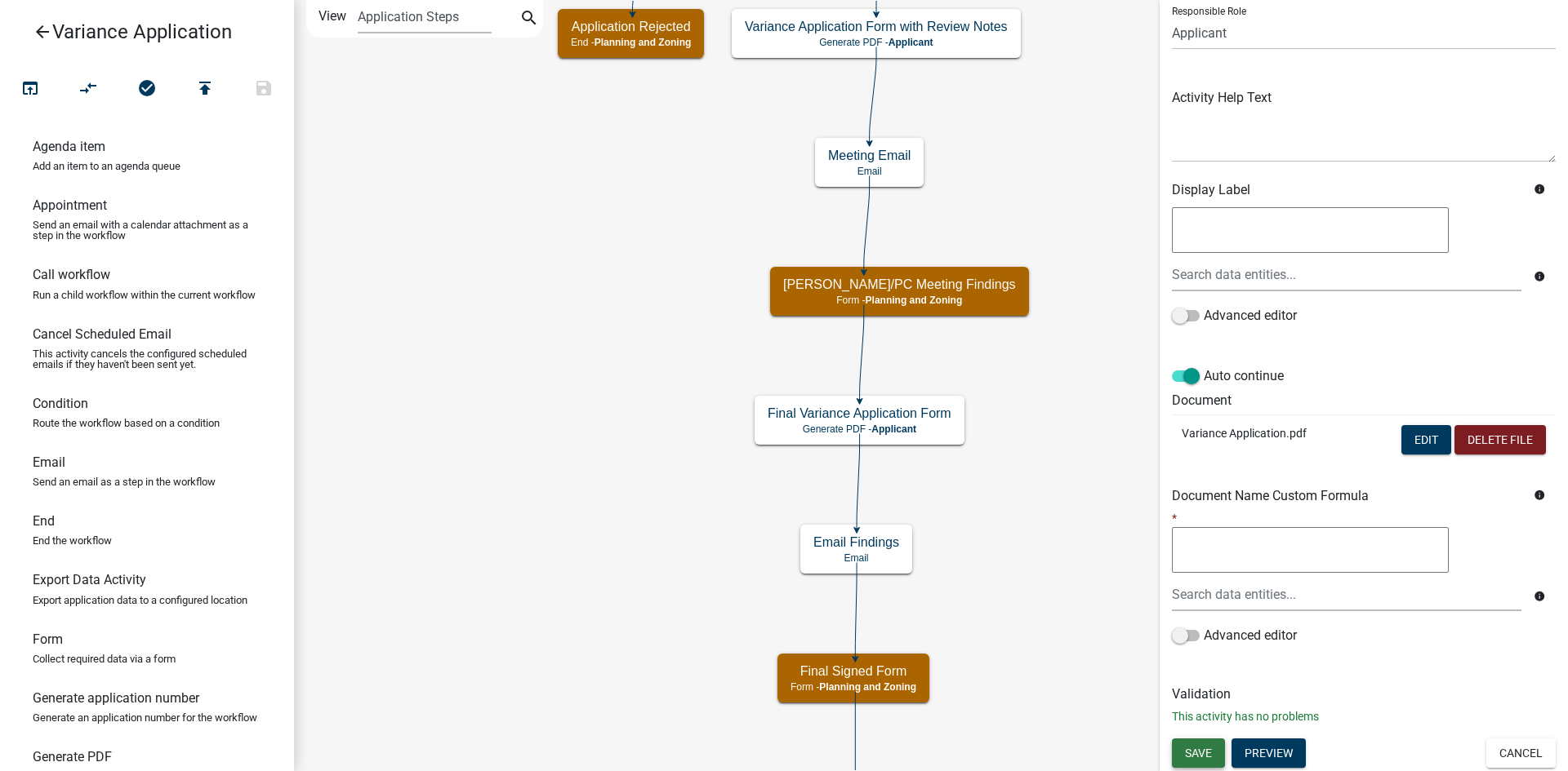
click at [1205, 761] on button "Save" at bounding box center [1198, 753] width 53 height 30
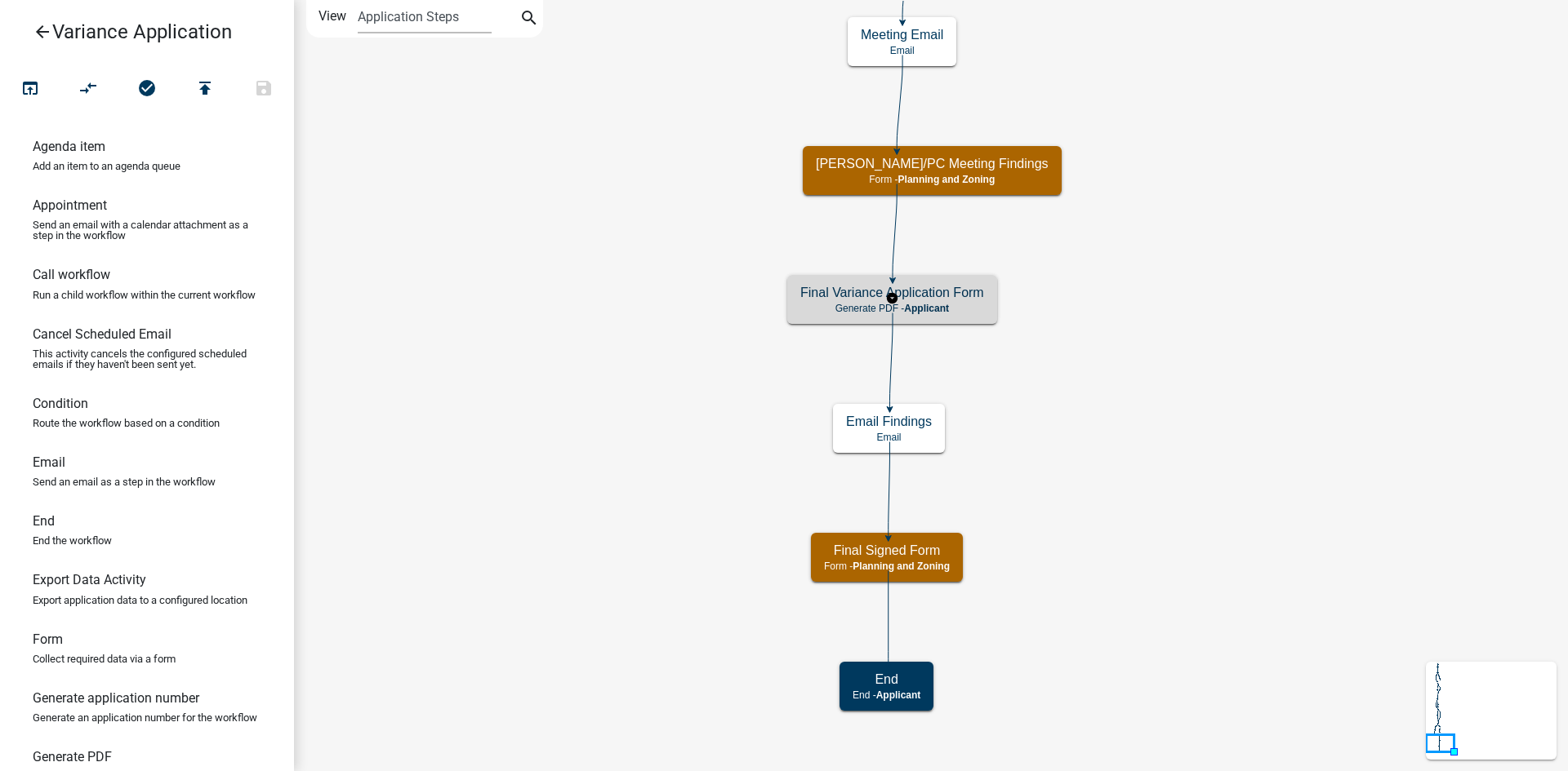
click at [968, 299] on h5 "Final Variance Application Form" at bounding box center [892, 292] width 184 height 15
click at [968, 300] on div "Final Variance Application Form Generate PDF - Applicant" at bounding box center [892, 299] width 210 height 49
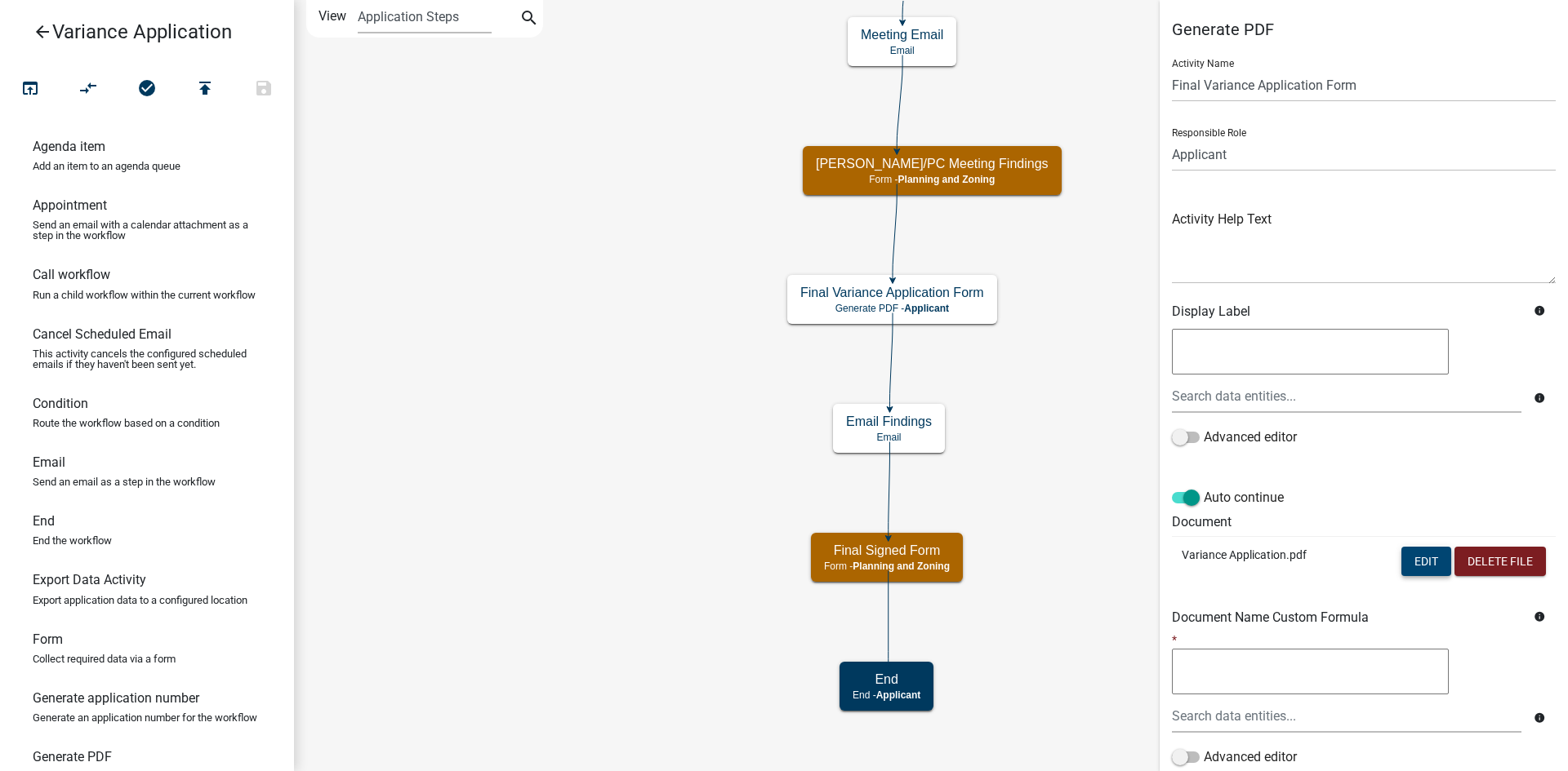
click at [1405, 561] on button "Edit" at bounding box center [1425, 561] width 50 height 30
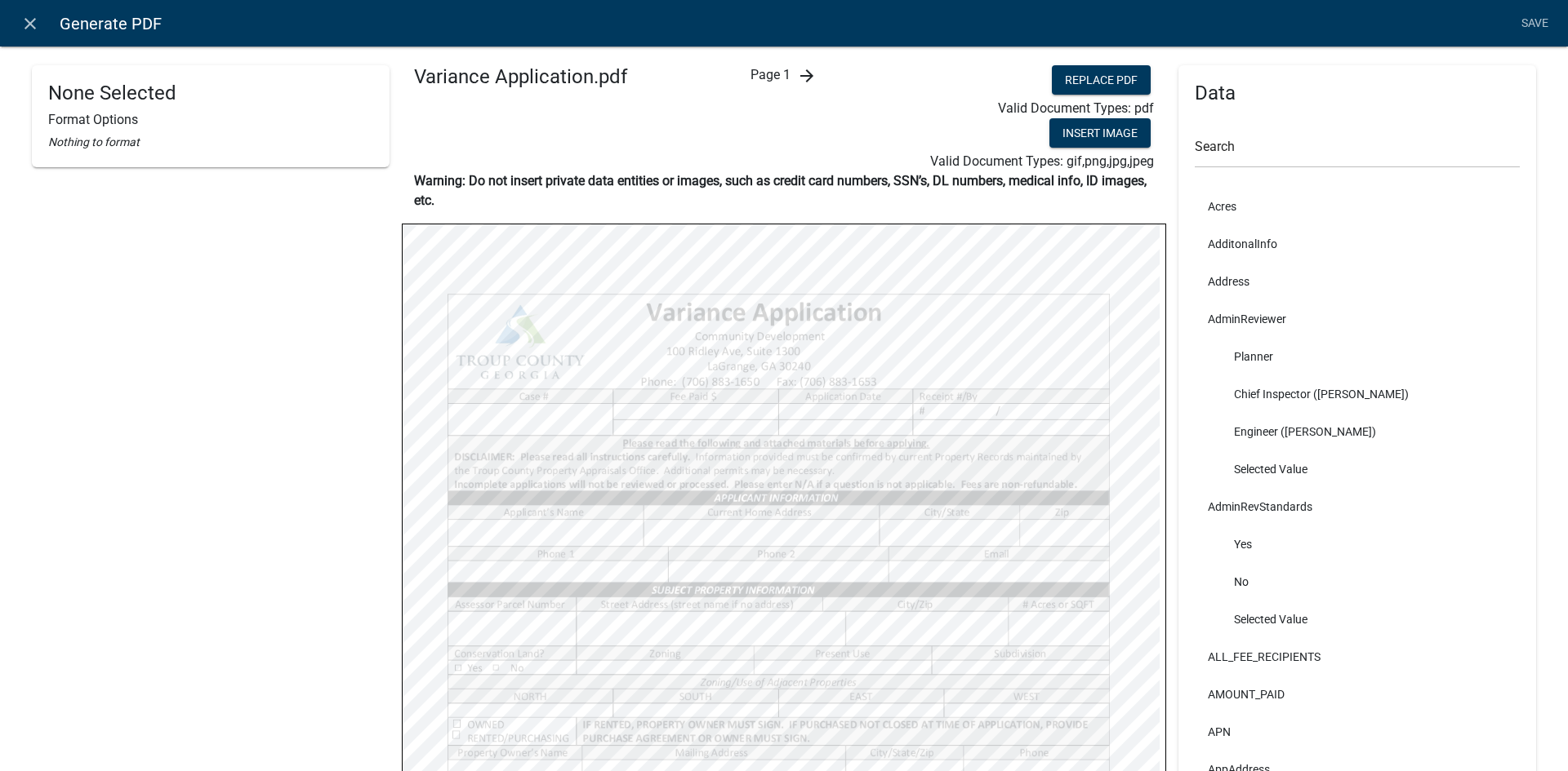
select select
click at [1242, 143] on input "text" at bounding box center [1357, 151] width 325 height 33
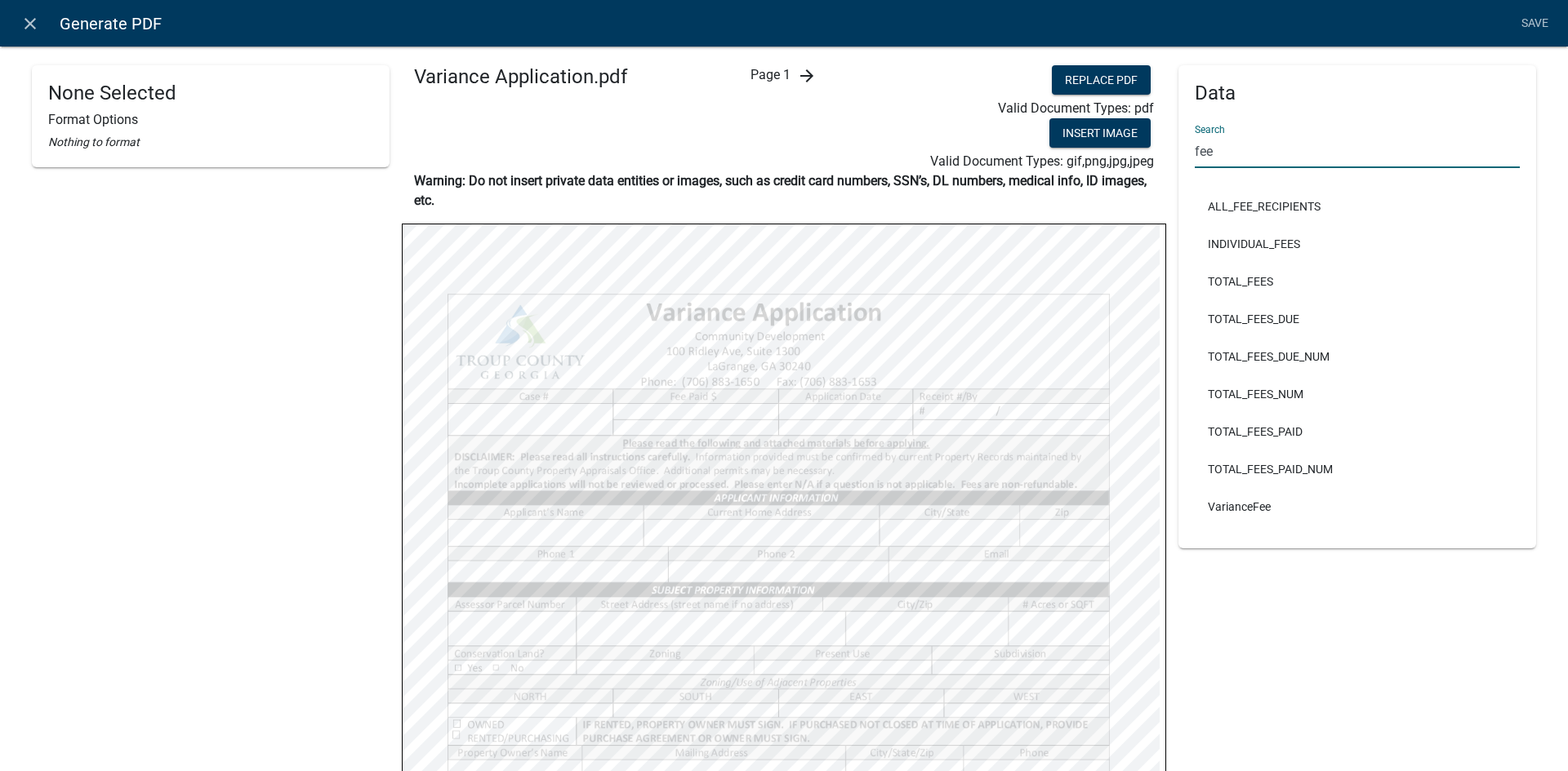
type input "fee"
select select
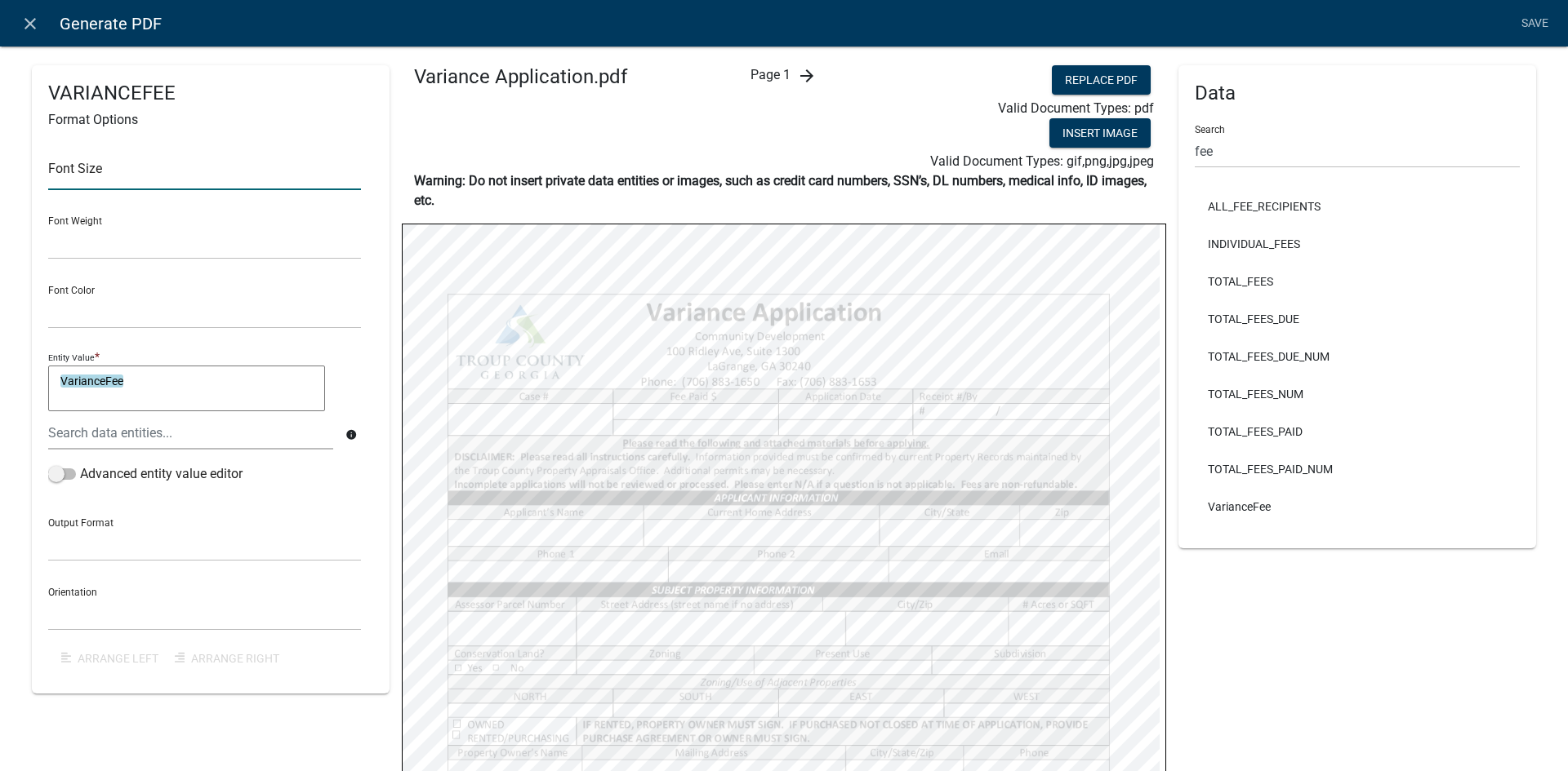
click at [168, 180] on input "text" at bounding box center [204, 173] width 313 height 33
type input "10"
click at [374, 323] on div "VARIANCEFEE Format Options Font Size 10 Font Weight Normal Bold Font Color Blac…" at bounding box center [210, 379] width 357 height 629
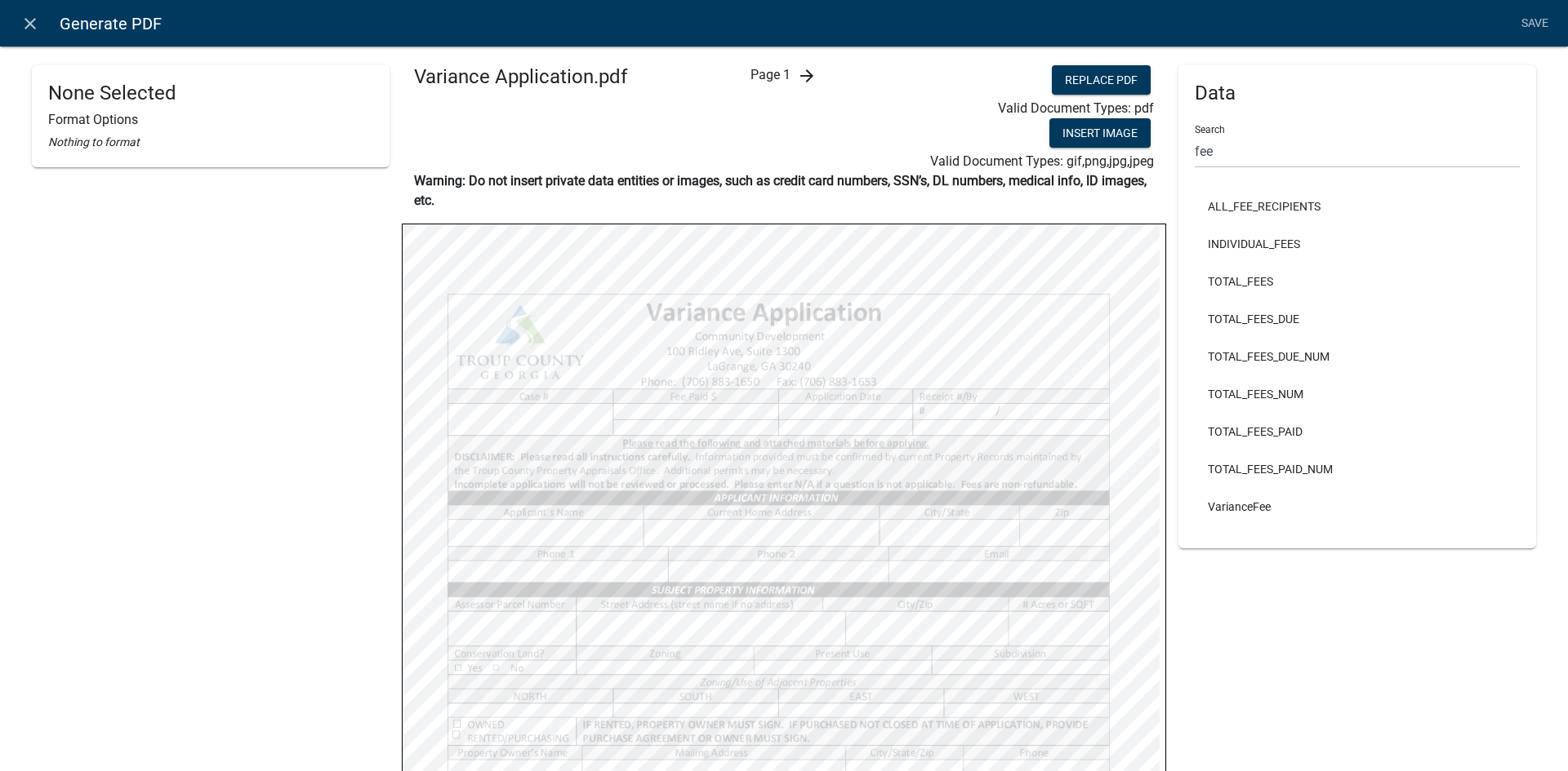
select select
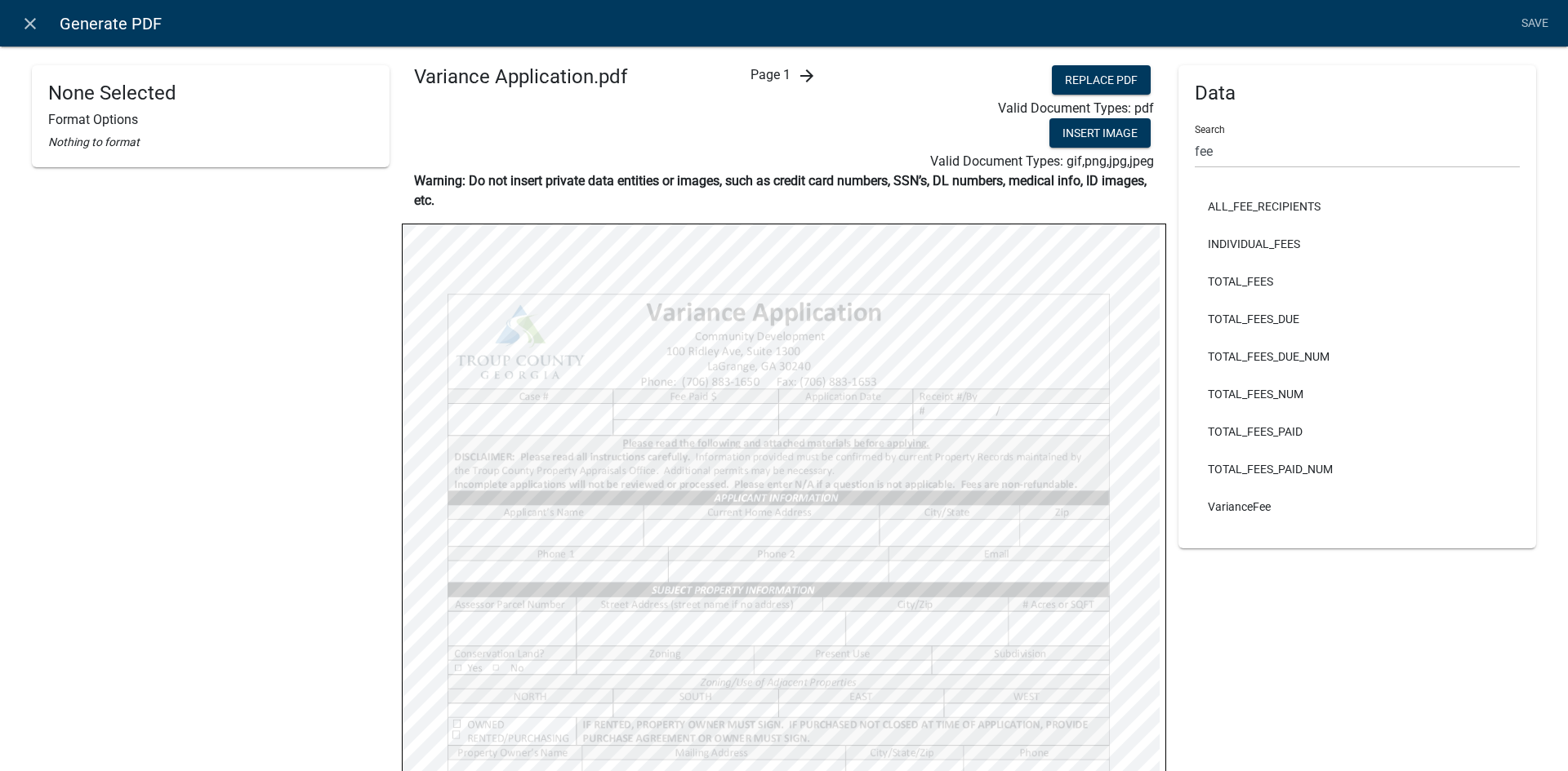
select select
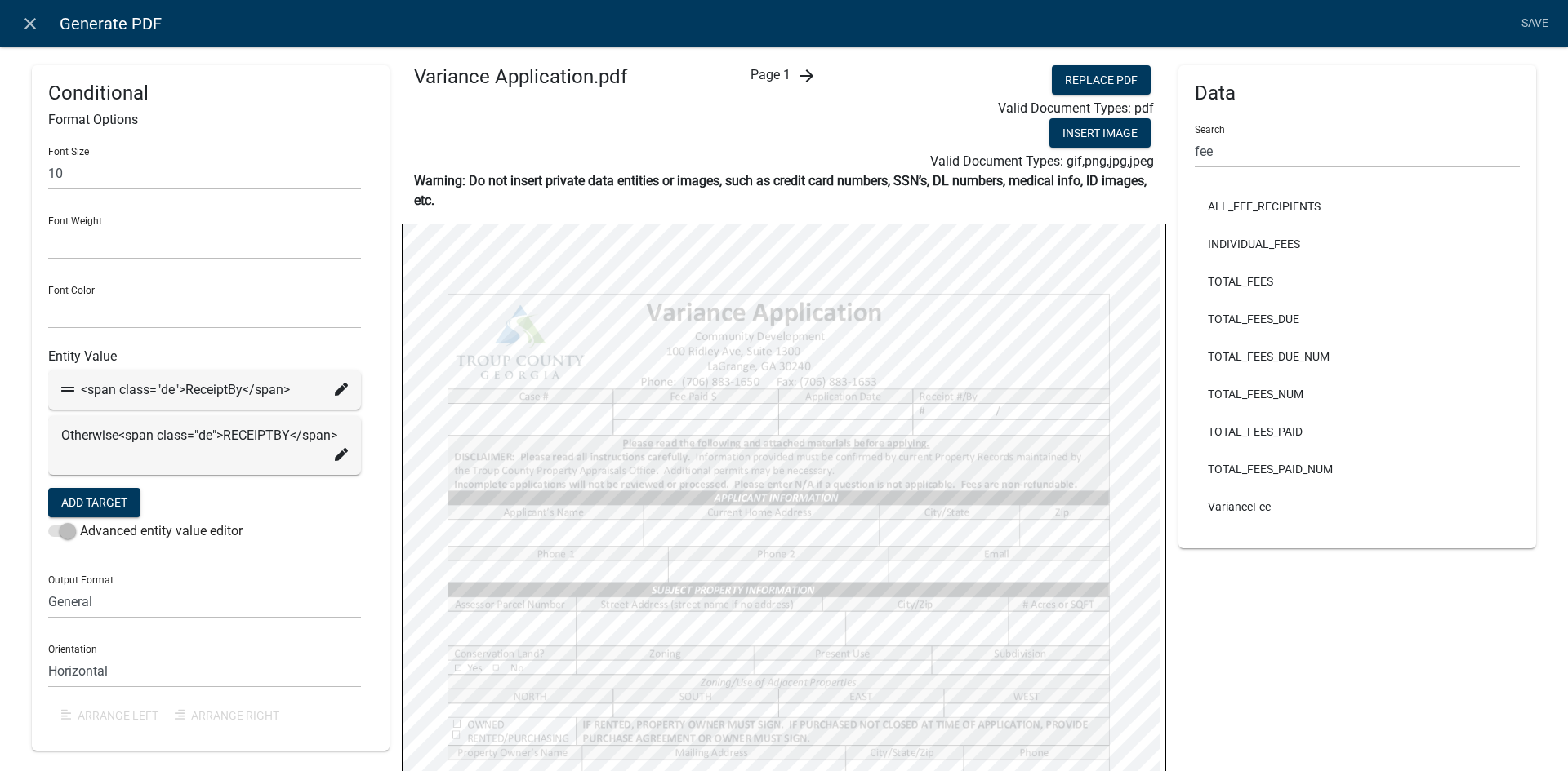
click at [346, 454] on div "Otherwise <span class="de">RECEIPTBY</span>" at bounding box center [204, 445] width 313 height 59
click at [337, 455] on icon at bounding box center [341, 454] width 13 height 13
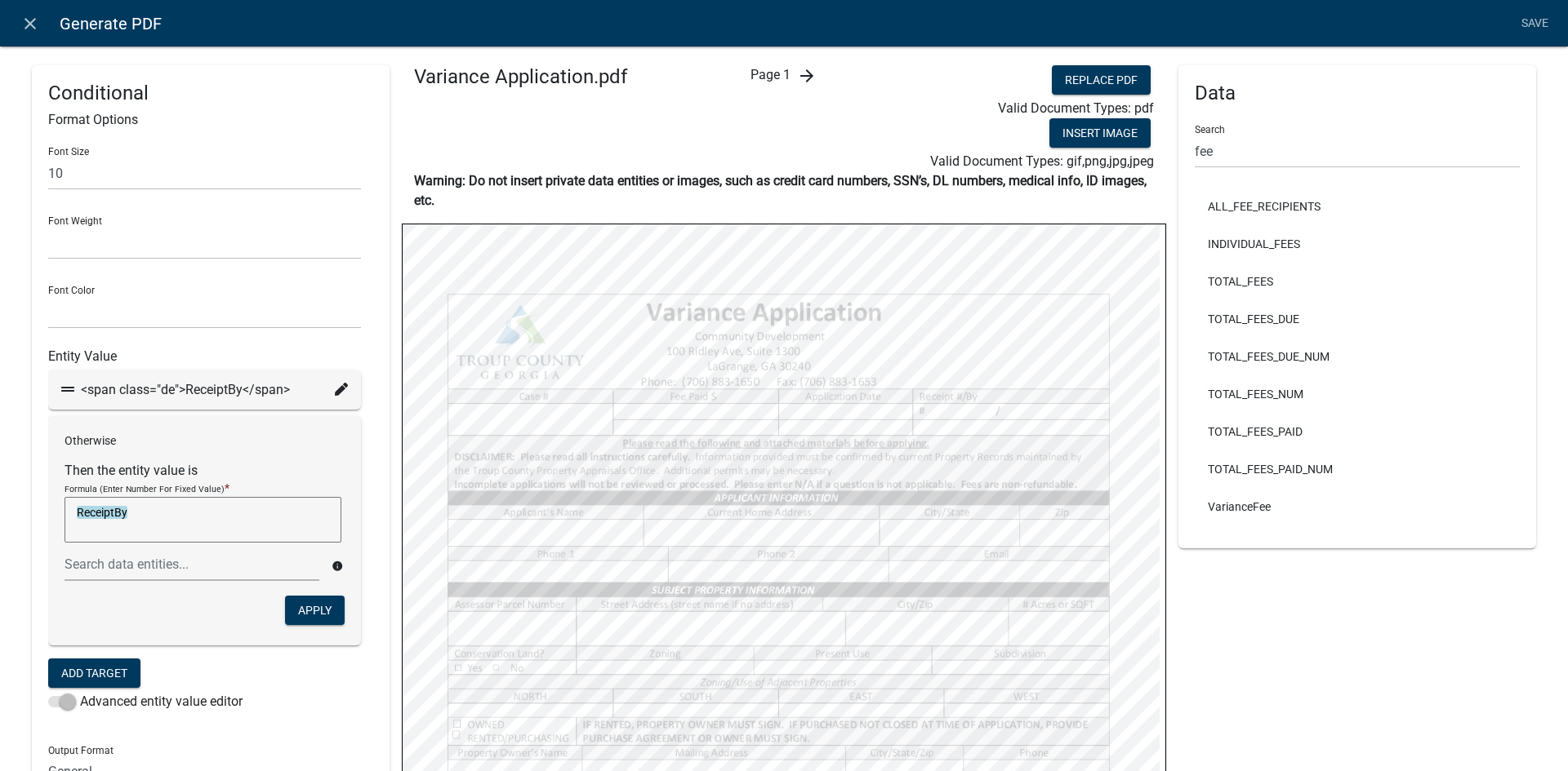
click at [372, 459] on div "Conditional Format Options Font Size 10 Font Weight Normal Bold Font Color Blac…" at bounding box center [210, 492] width 357 height 856
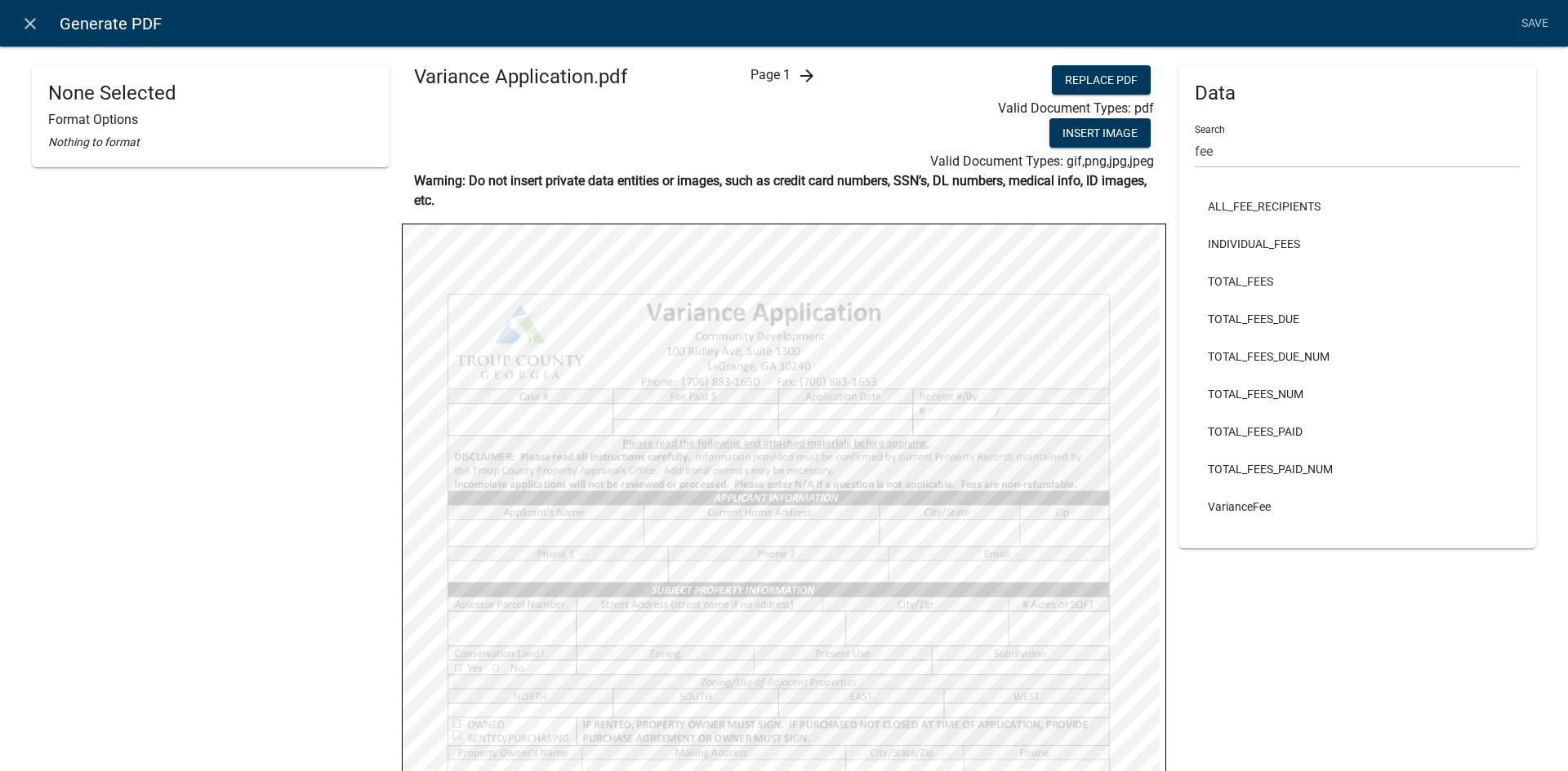
select select
drag, startPoint x: 1263, startPoint y: 153, endPoint x: 1152, endPoint y: 154, distance: 111.0
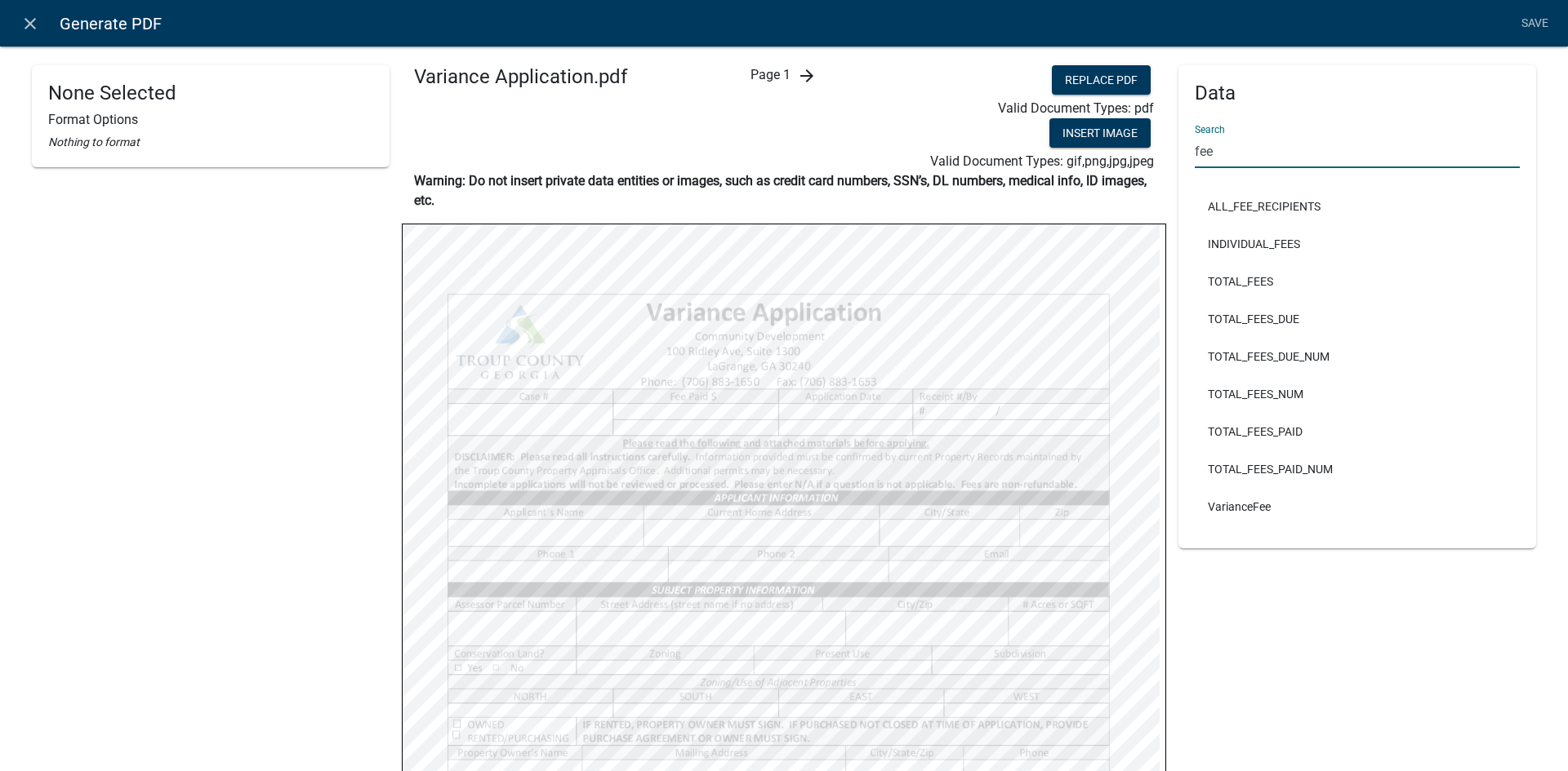
click at [1152, 154] on div "None Selected Format Options Nothing to format Variance Application.pdf Page 1 …" at bounding box center [784, 656] width 1528 height 1183
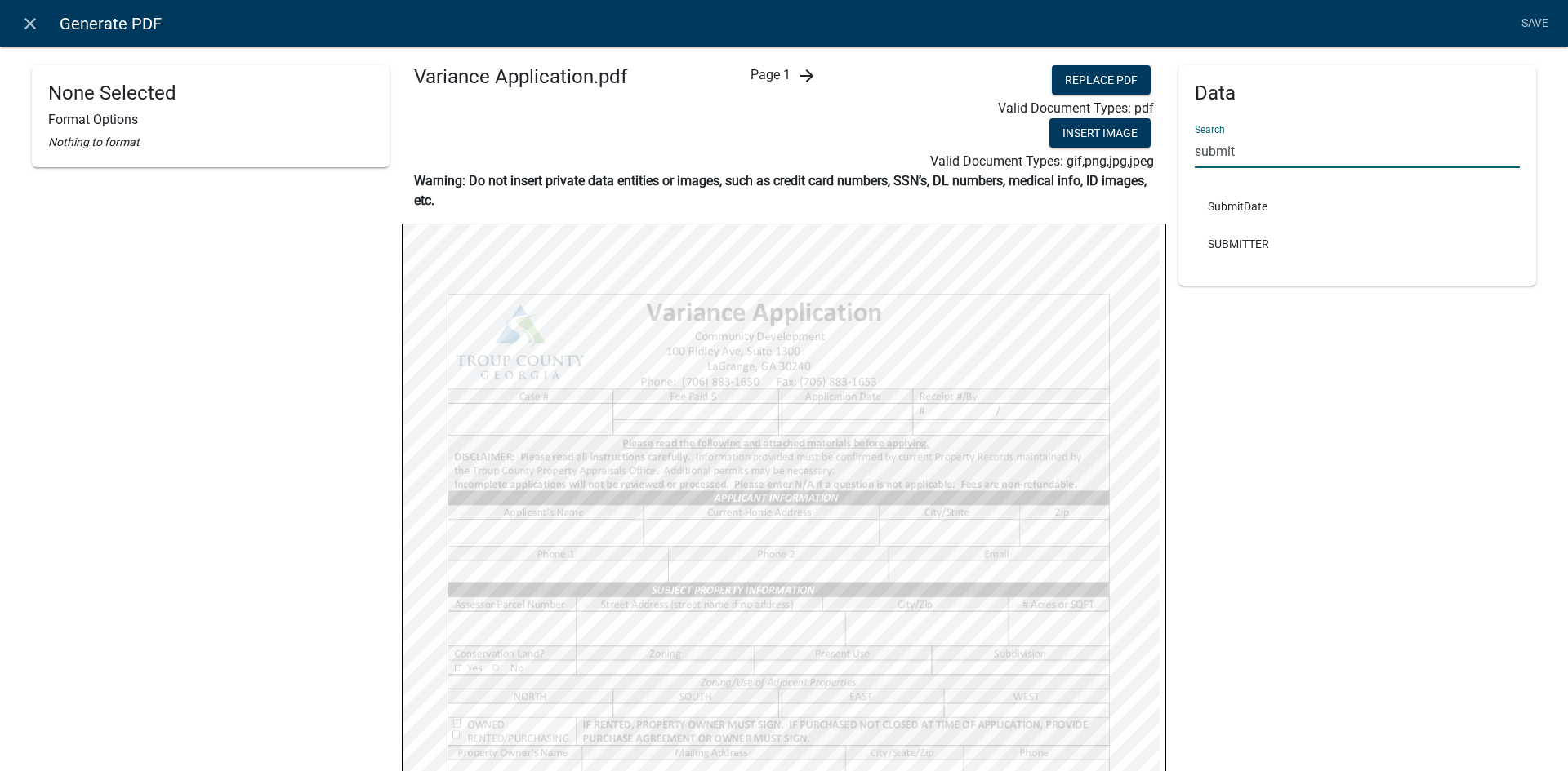
type input "submit"
select select
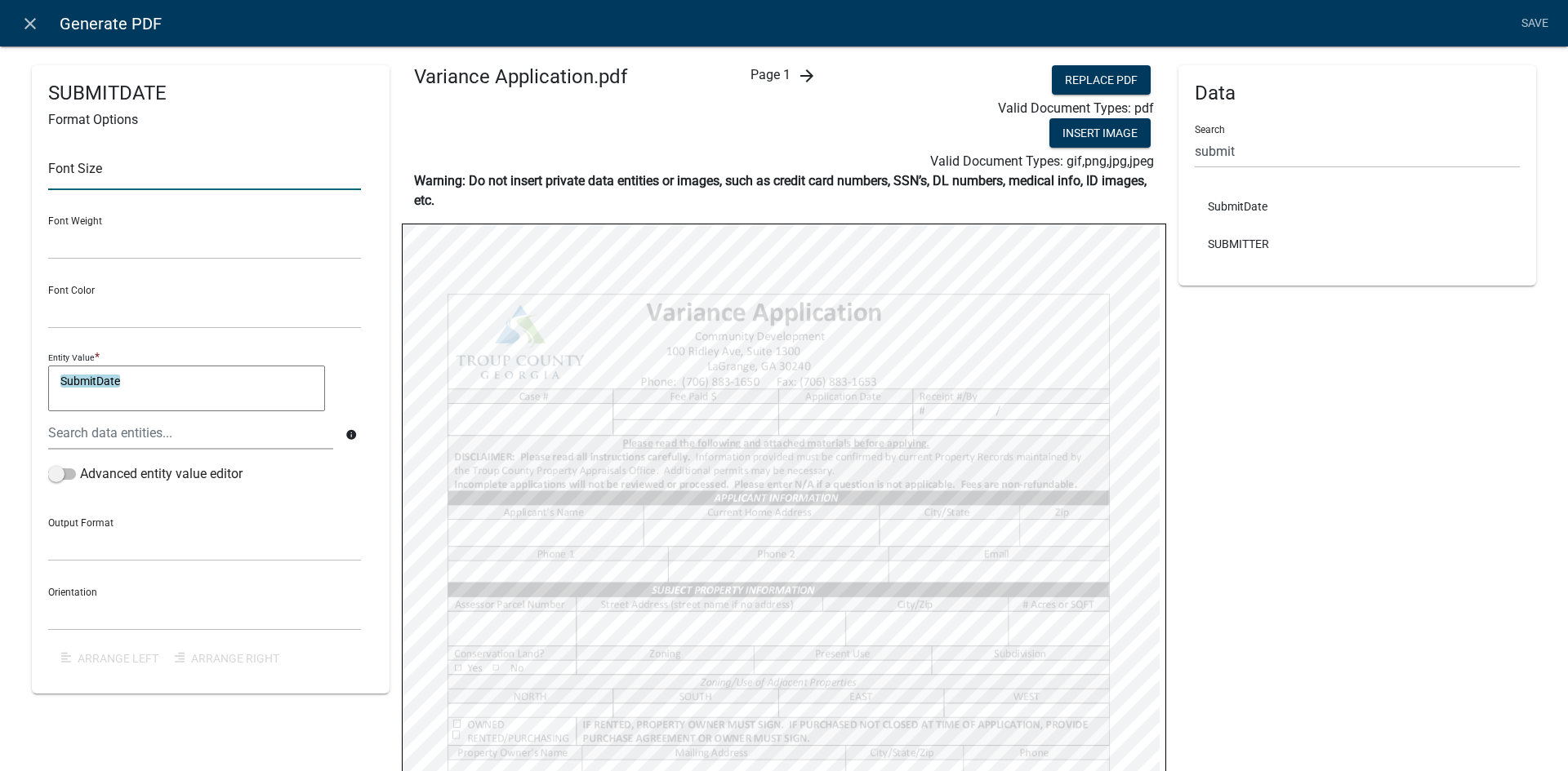
click at [162, 174] on input "text" at bounding box center [204, 173] width 313 height 33
type input "10"
click at [346, 357] on div "Entity Value * SubmitDate SubmitDate" at bounding box center [204, 381] width 313 height 68
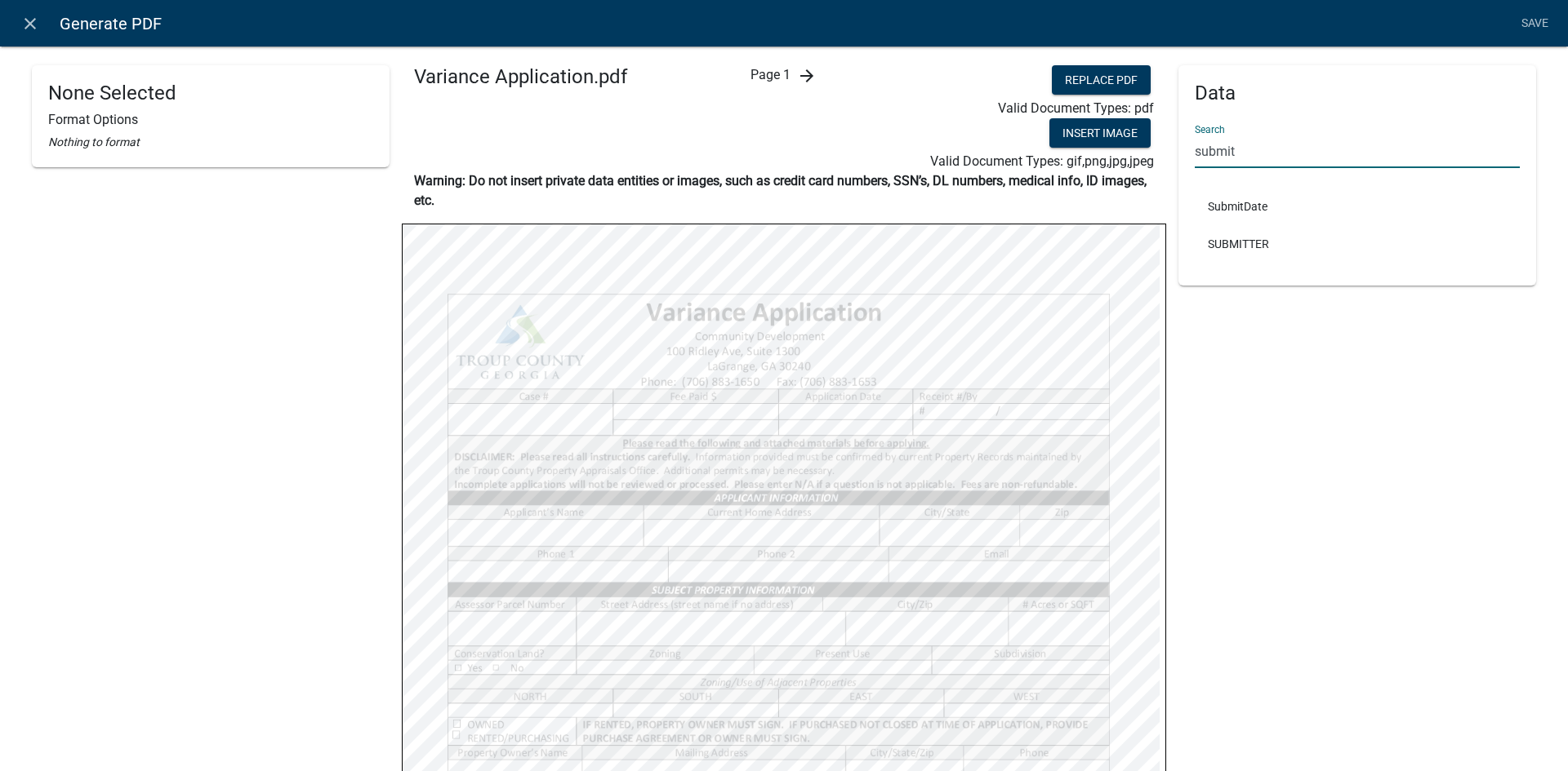
drag, startPoint x: 1266, startPoint y: 151, endPoint x: 1145, endPoint y: 158, distance: 121.2
click at [1145, 158] on div "None Selected Format Options Nothing to format Variance Application.pdf Page 1 …" at bounding box center [784, 656] width 1528 height 1183
type input "receipt"
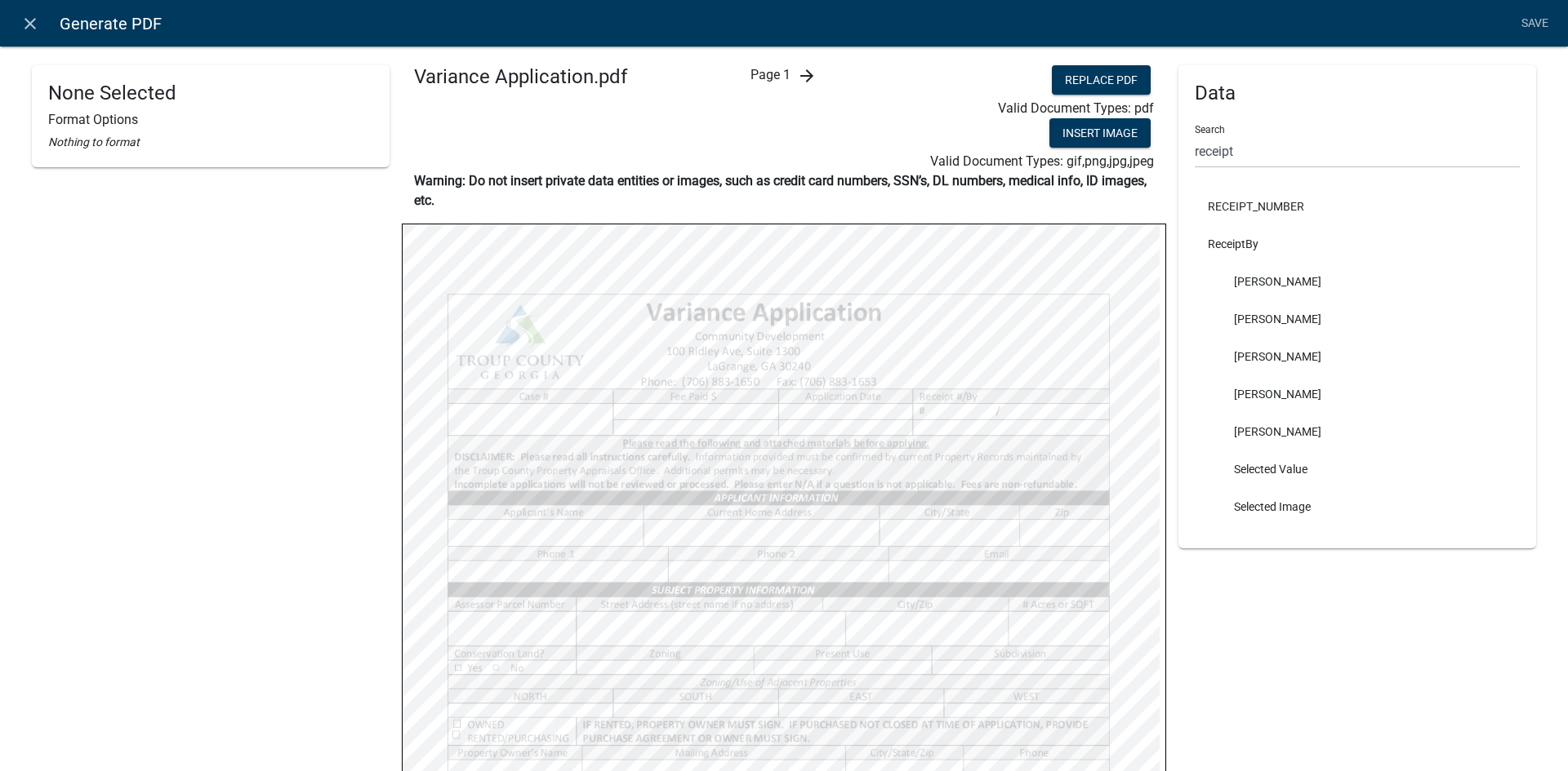
select select
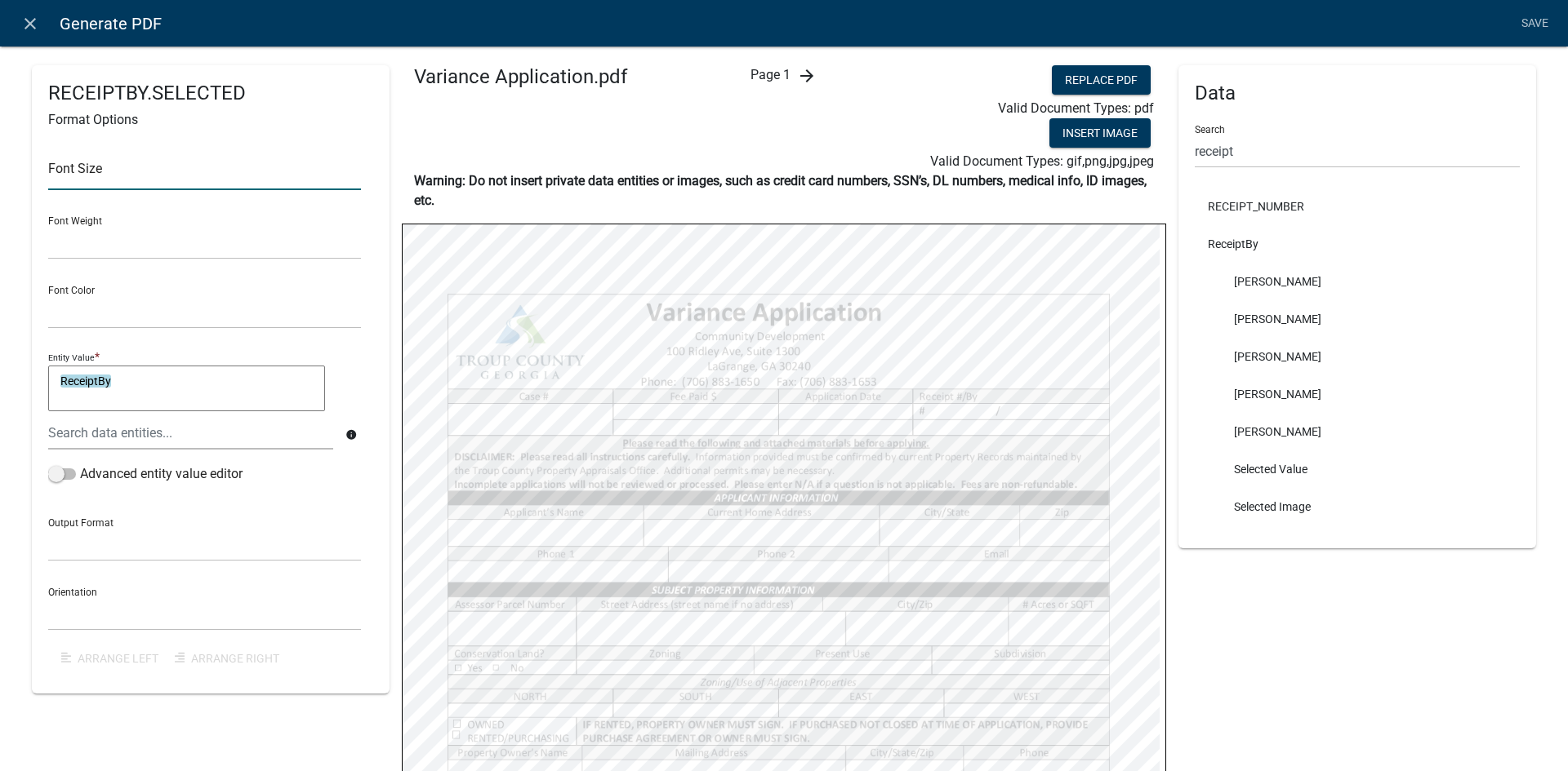
click at [107, 162] on input "text" at bounding box center [204, 173] width 313 height 33
type input "10"
click at [362, 327] on div "Font Size 10 Font Weight Normal Bold Font Color Black Red Entity Value * Receip…" at bounding box center [210, 405] width 325 height 544
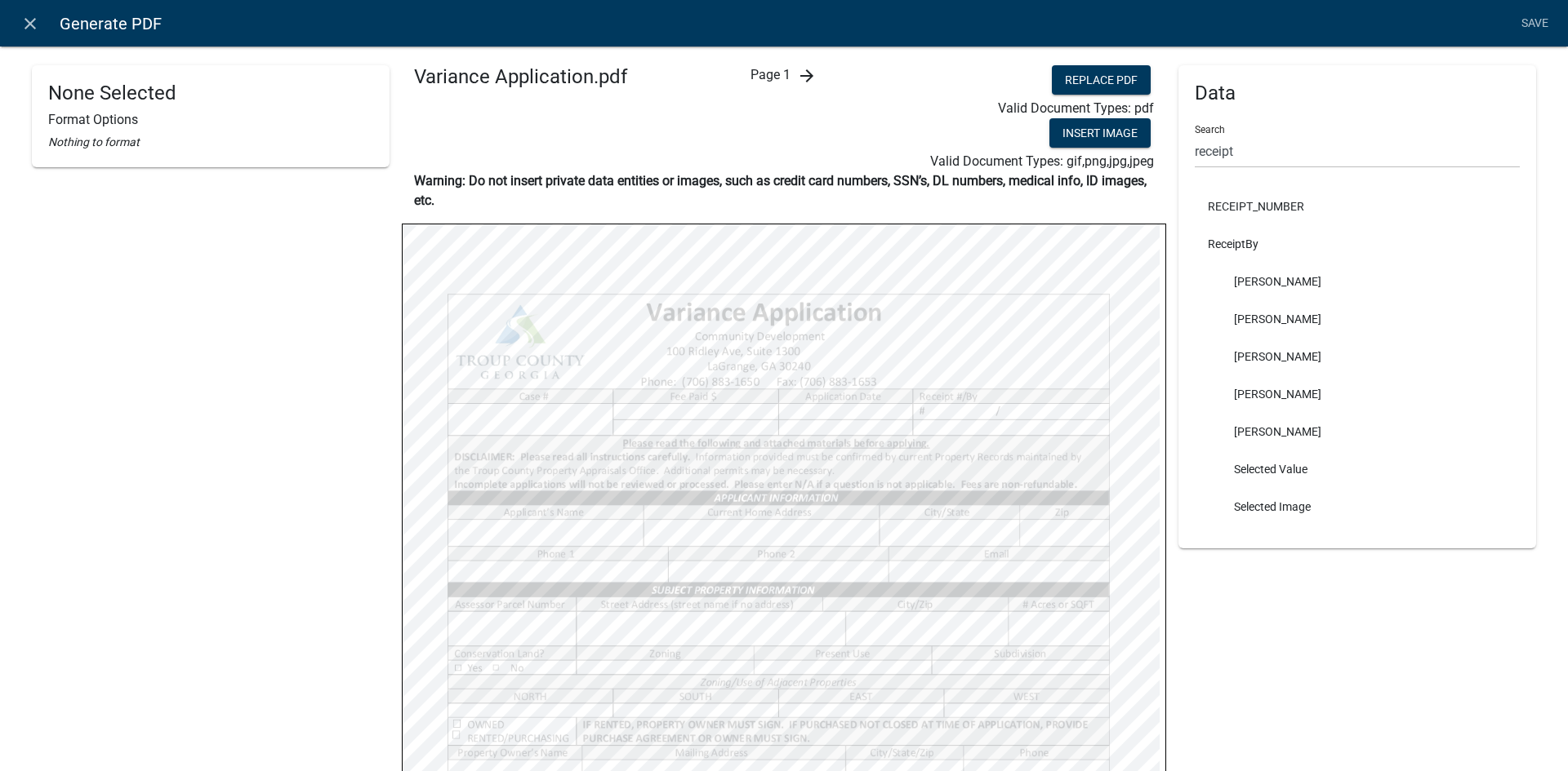
select select
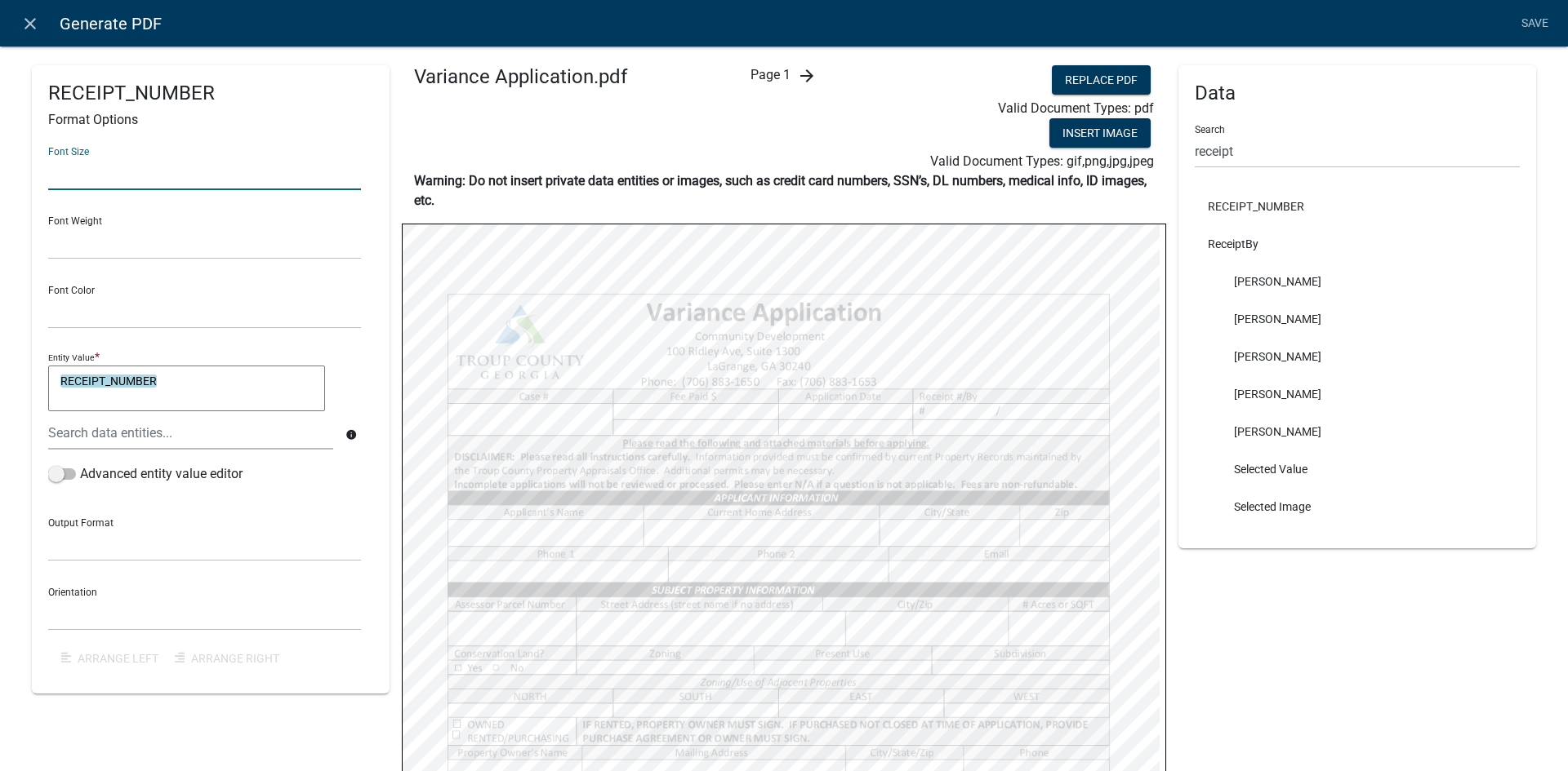
click at [189, 166] on input "text" at bounding box center [204, 173] width 313 height 33
type input "10"
click at [365, 366] on div "Font Size 10 Font Weight Normal Bold Font Color Black Red Entity Value * RECEIP…" at bounding box center [210, 405] width 325 height 544
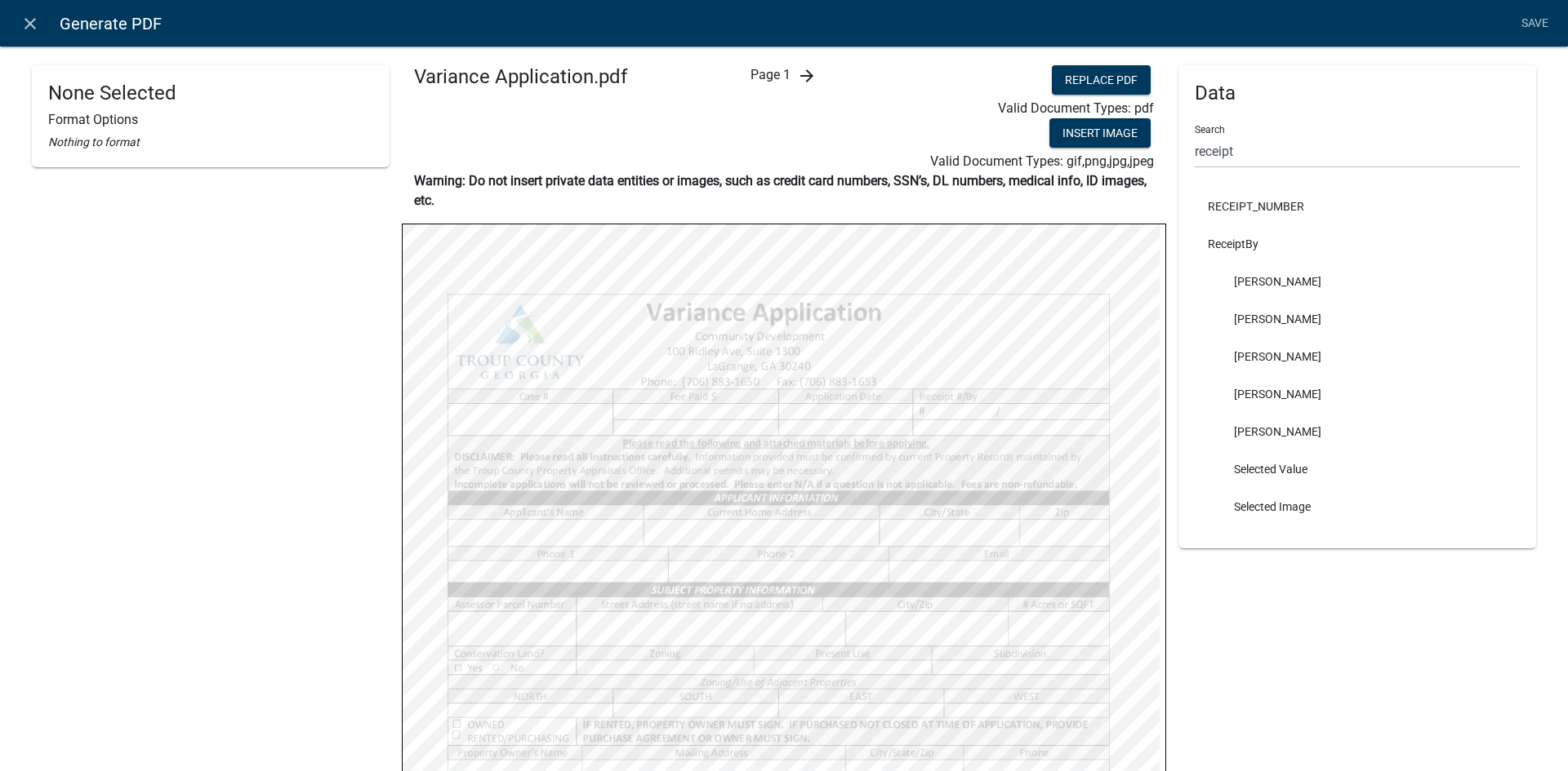
select select
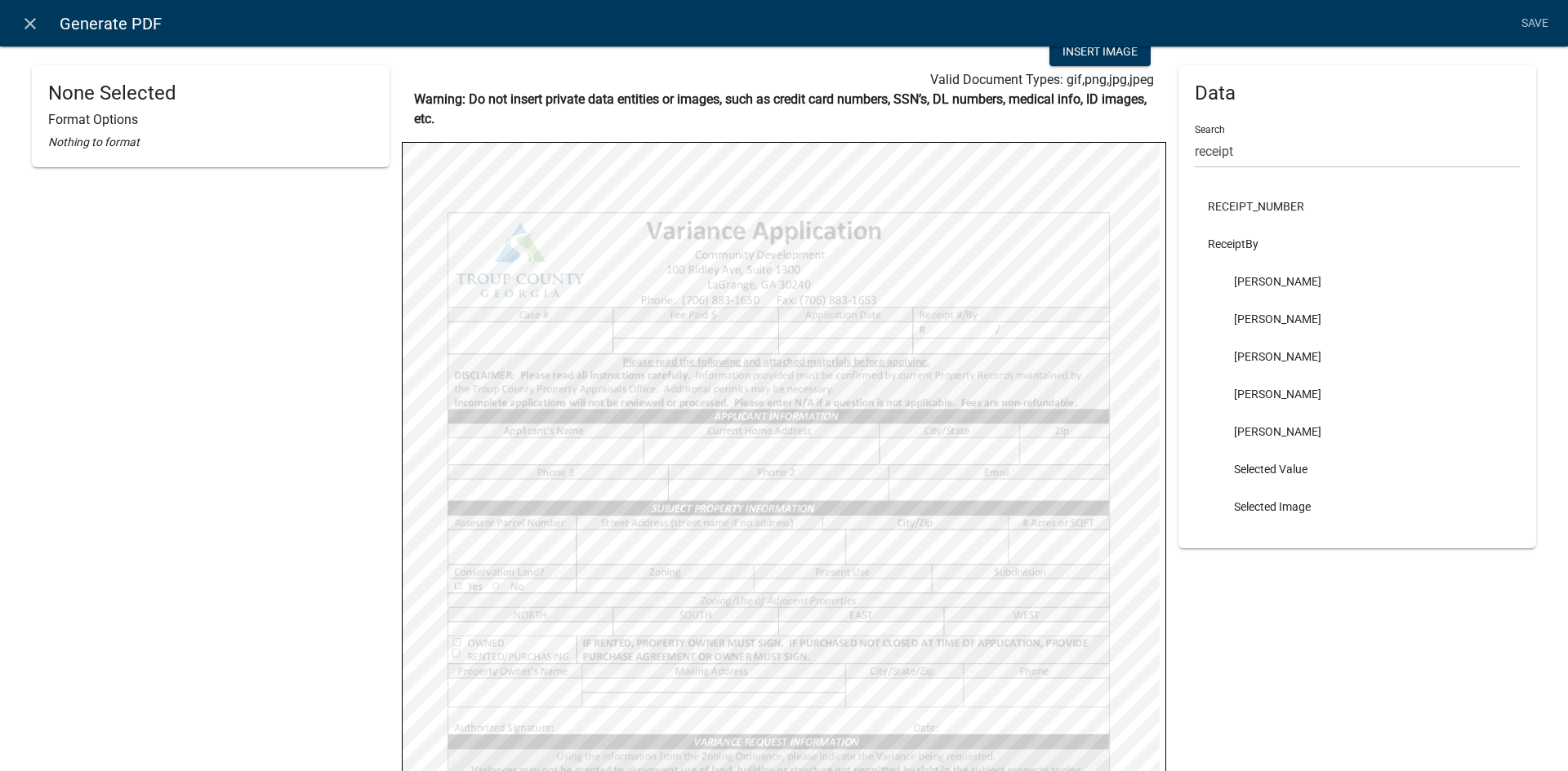
scroll to position [408, 0]
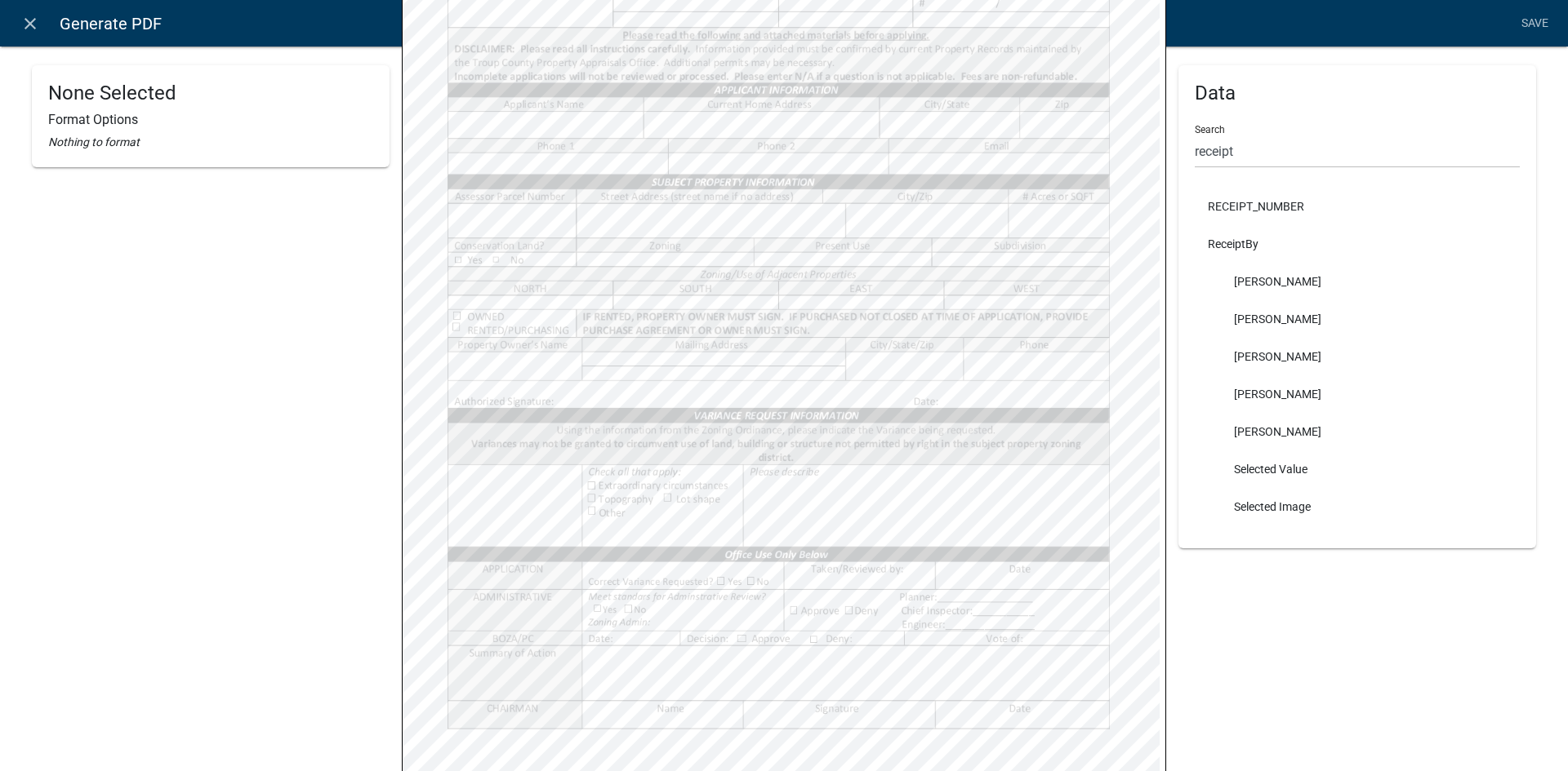
select select
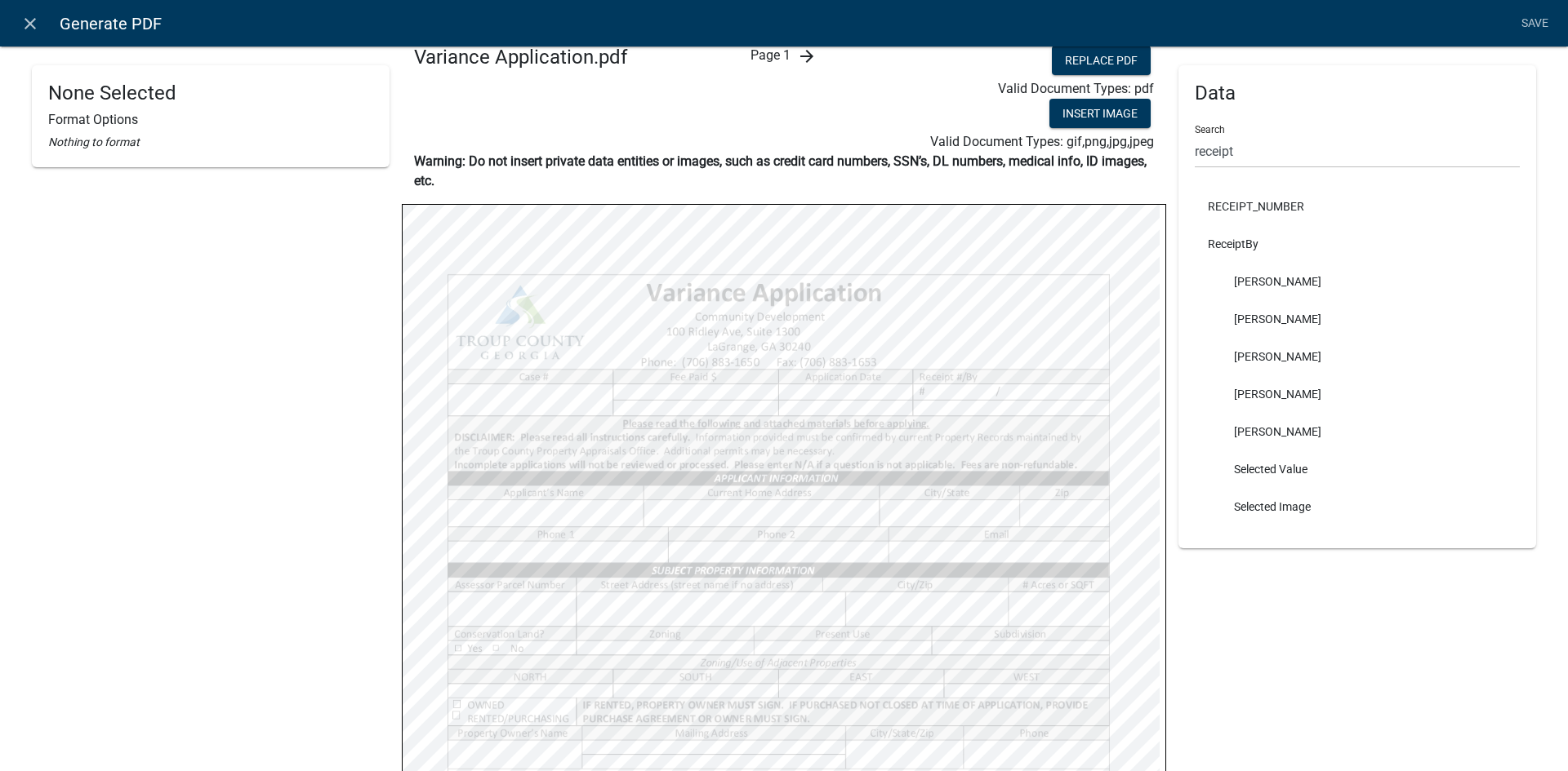
scroll to position [0, 0]
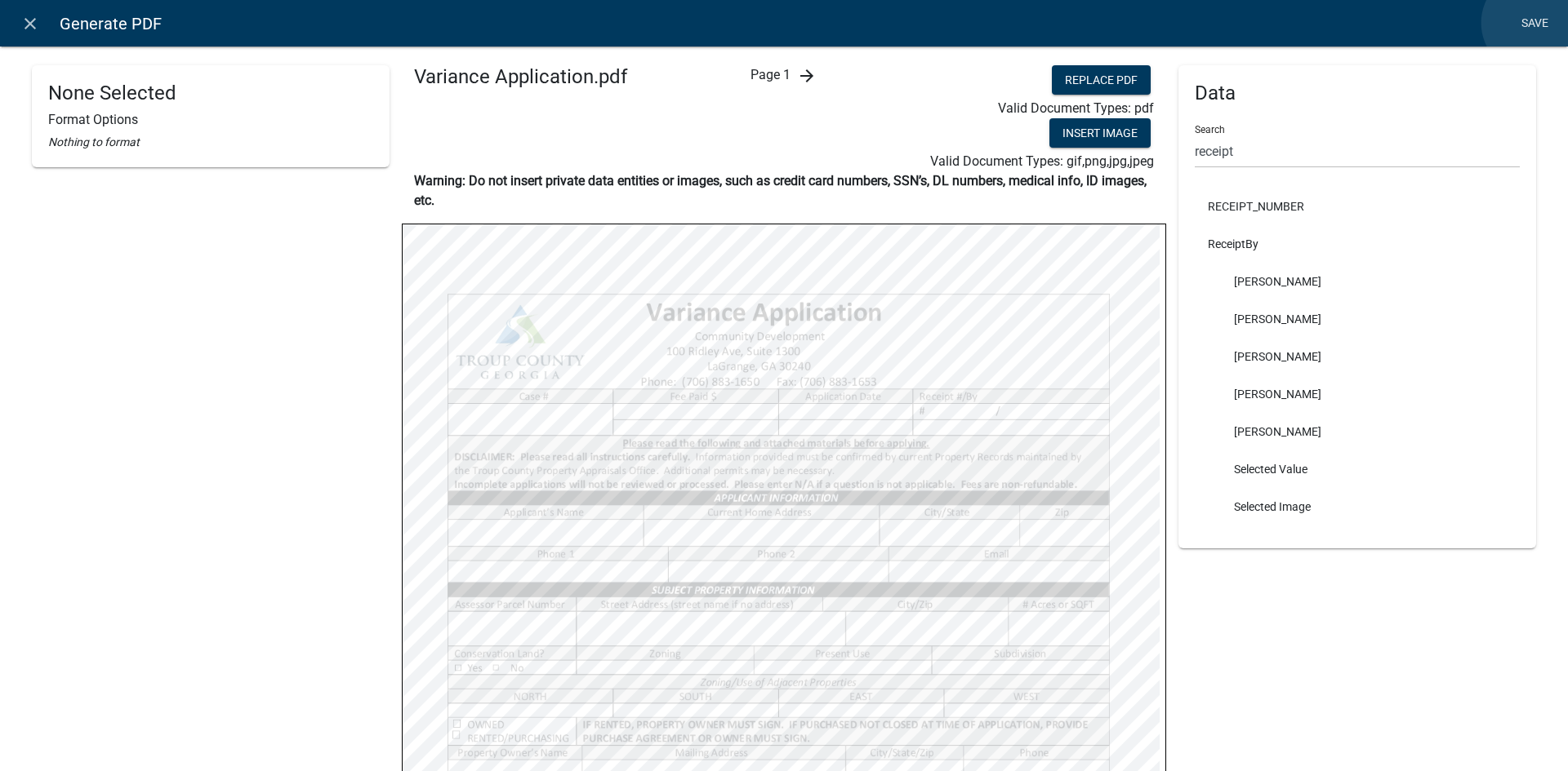
click at [1533, 23] on link "Save" at bounding box center [1534, 23] width 41 height 31
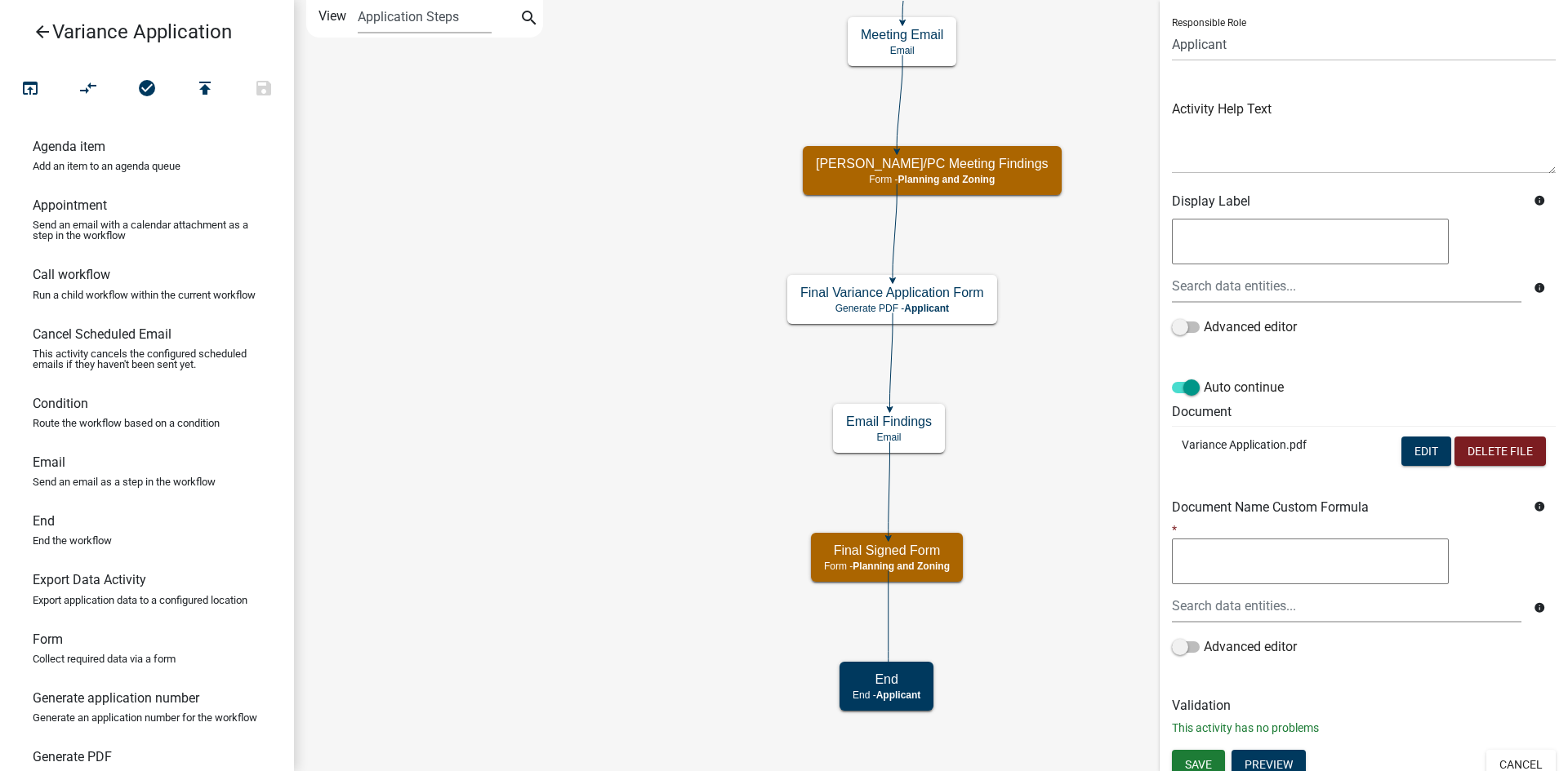
scroll to position [122, 0]
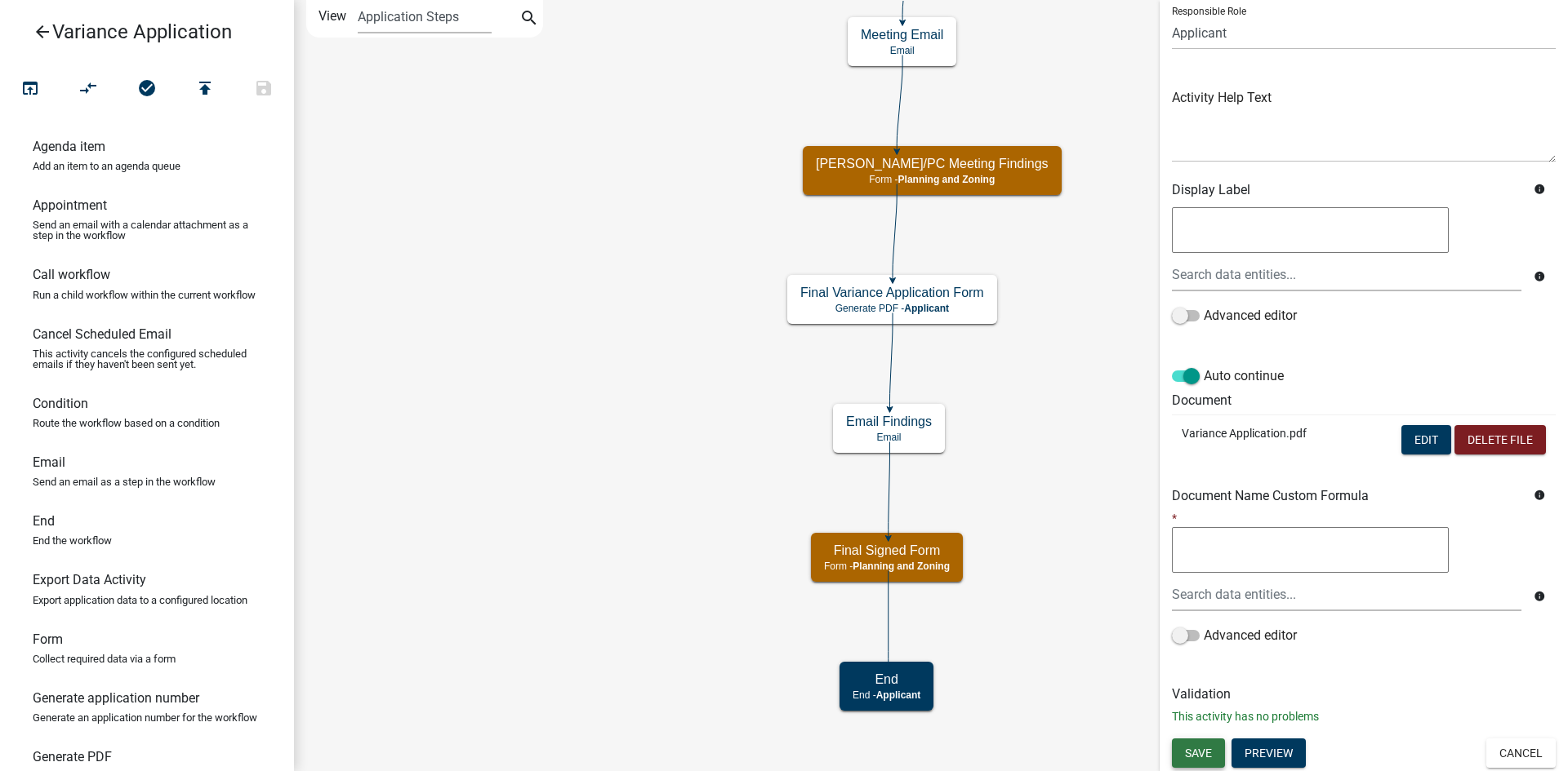
drag, startPoint x: 1200, startPoint y: 751, endPoint x: 1205, endPoint y: 712, distance: 39.3
click at [1200, 752] on span "Save" at bounding box center [1198, 752] width 27 height 13
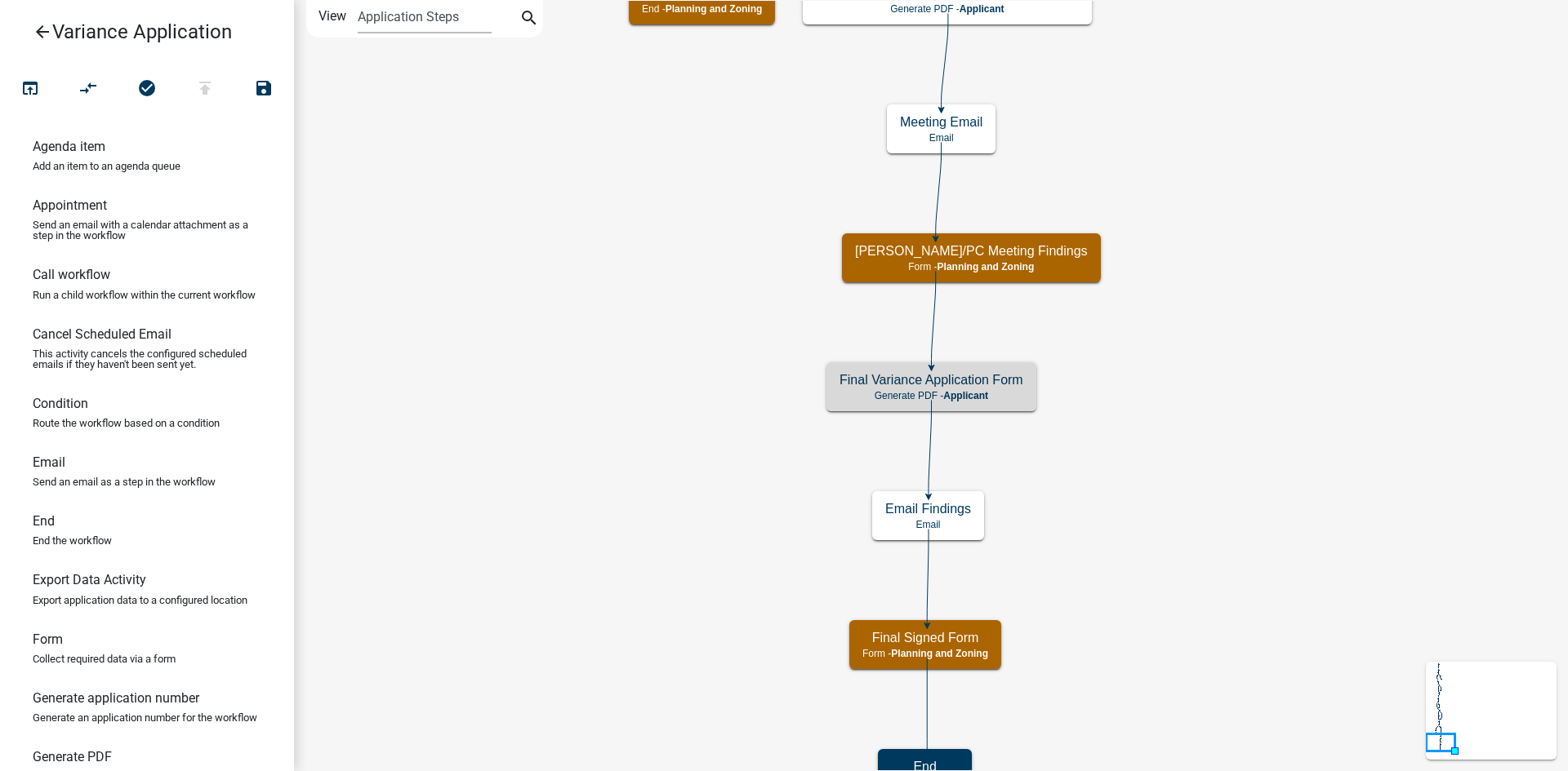
click at [1225, 554] on icon "Start Start - Applicant Introduction Form - Applicant Parcel search Parcel sear…" at bounding box center [931, 399] width 1272 height 796
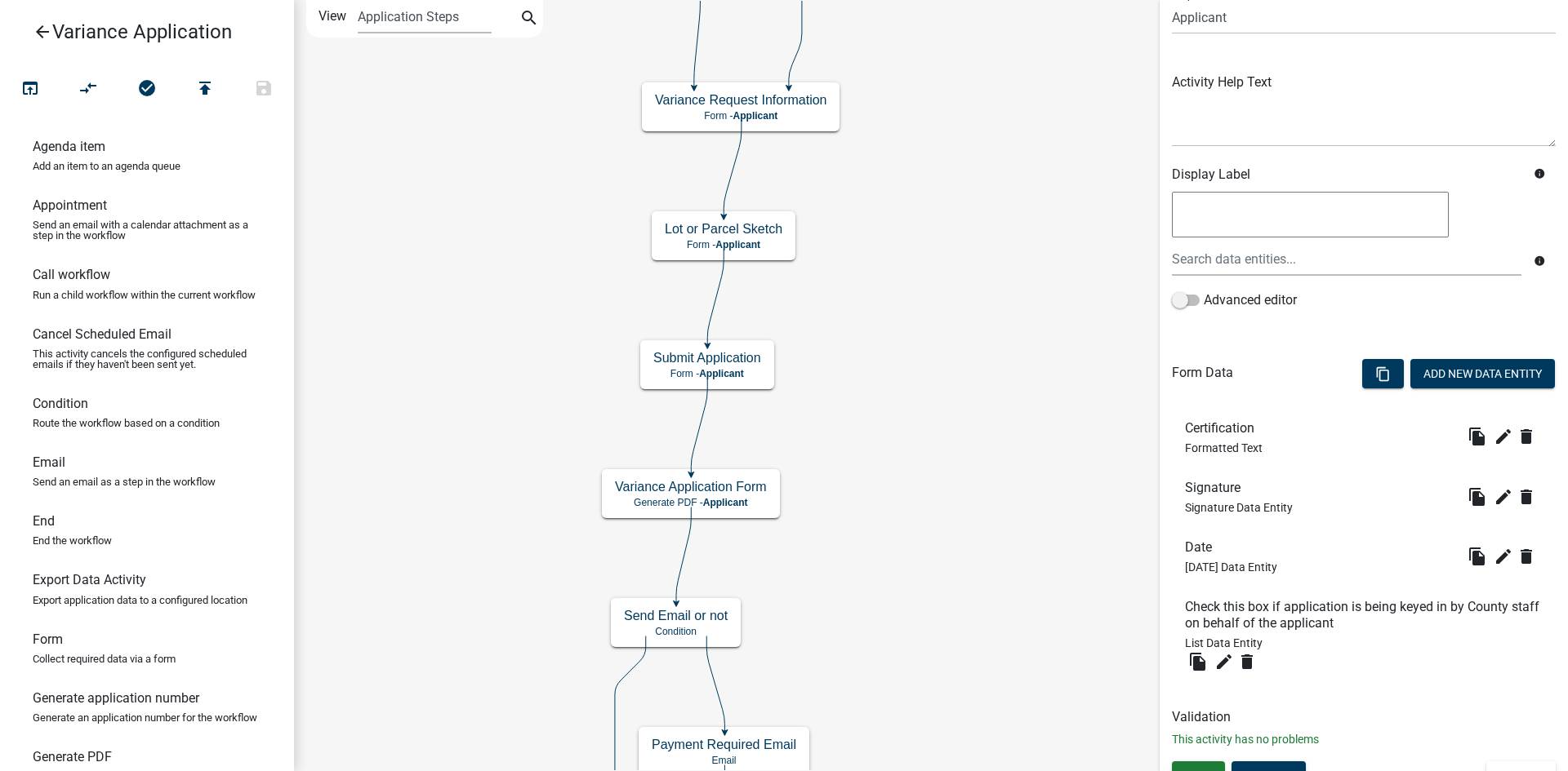
scroll to position [161, 0]
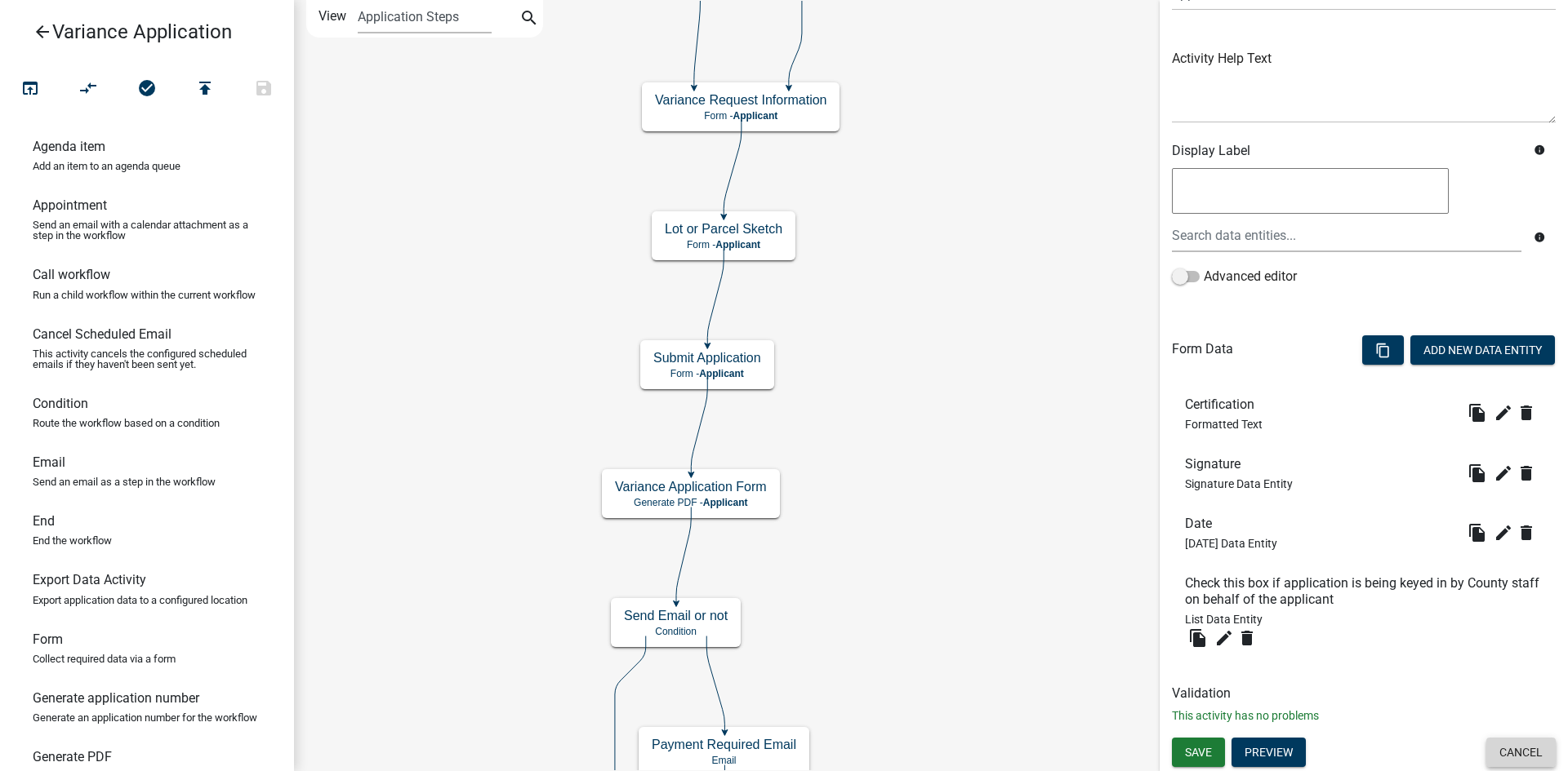
click at [1510, 752] on button "Cancel" at bounding box center [1520, 752] width 69 height 30
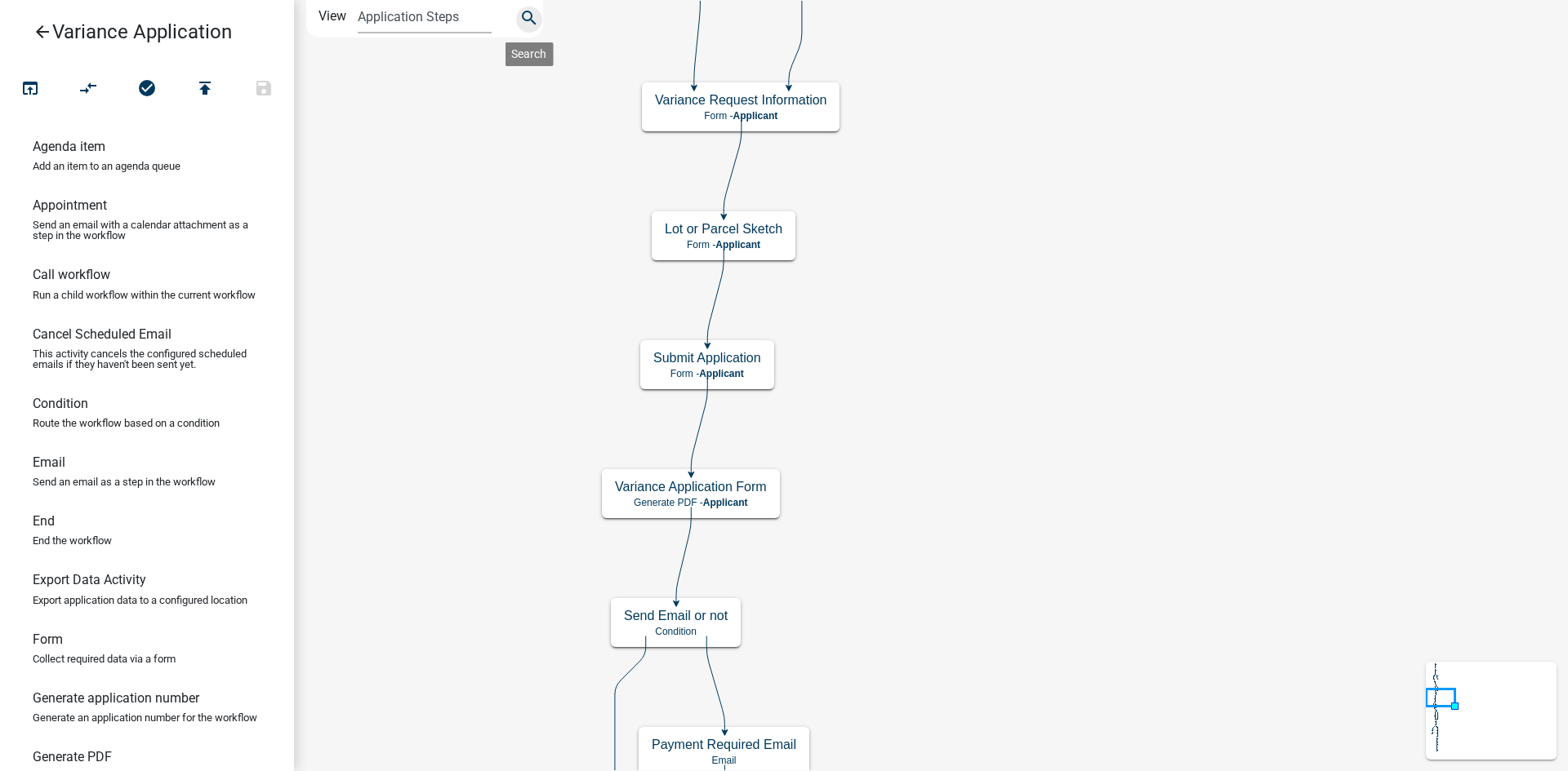
click at [518, 20] on button "search" at bounding box center [529, 19] width 26 height 26
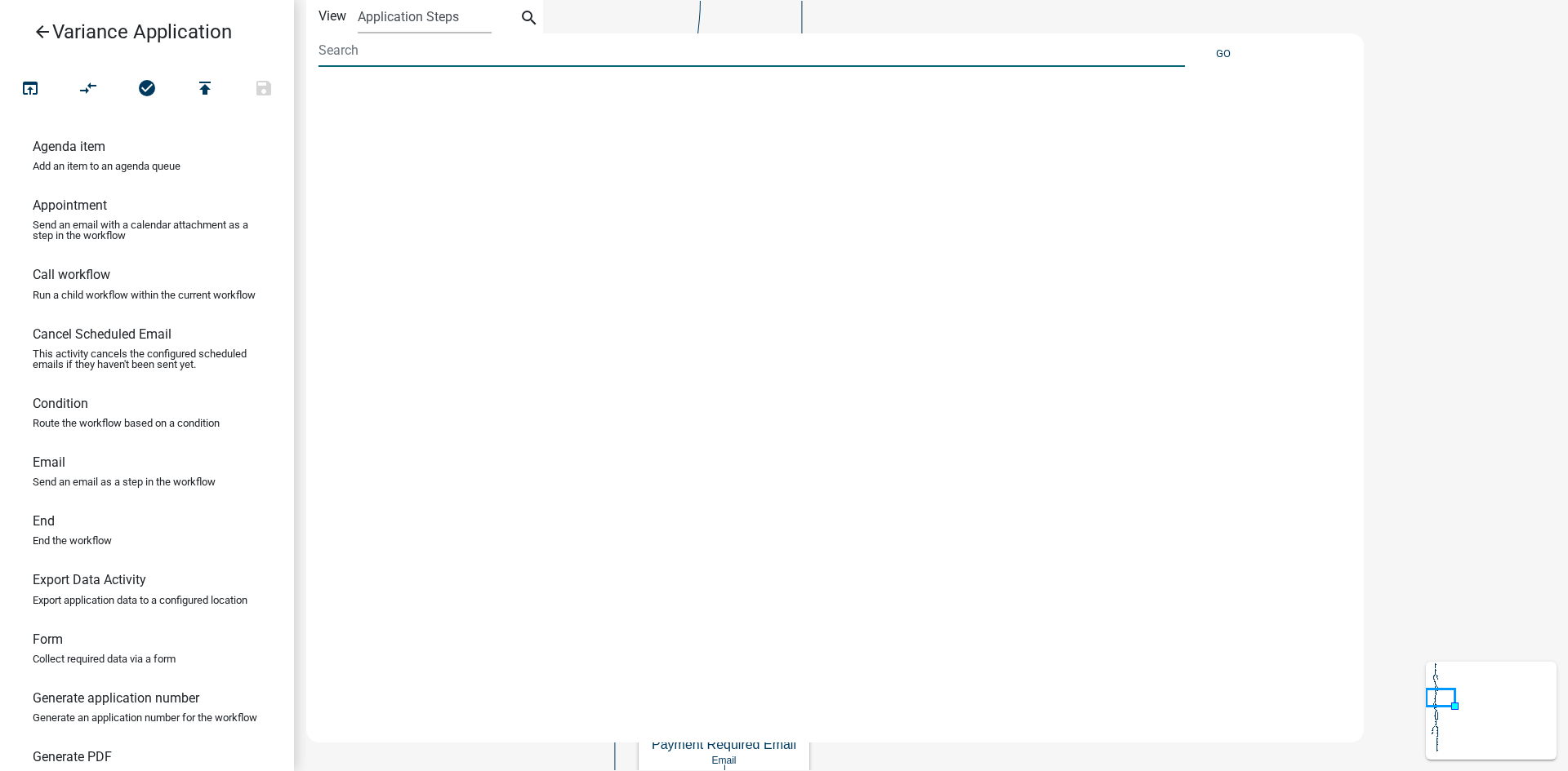
click at [416, 50] on input at bounding box center [752, 50] width 866 height 33
type input "fee"
click at [1223, 50] on button "Go" at bounding box center [1223, 53] width 28 height 27
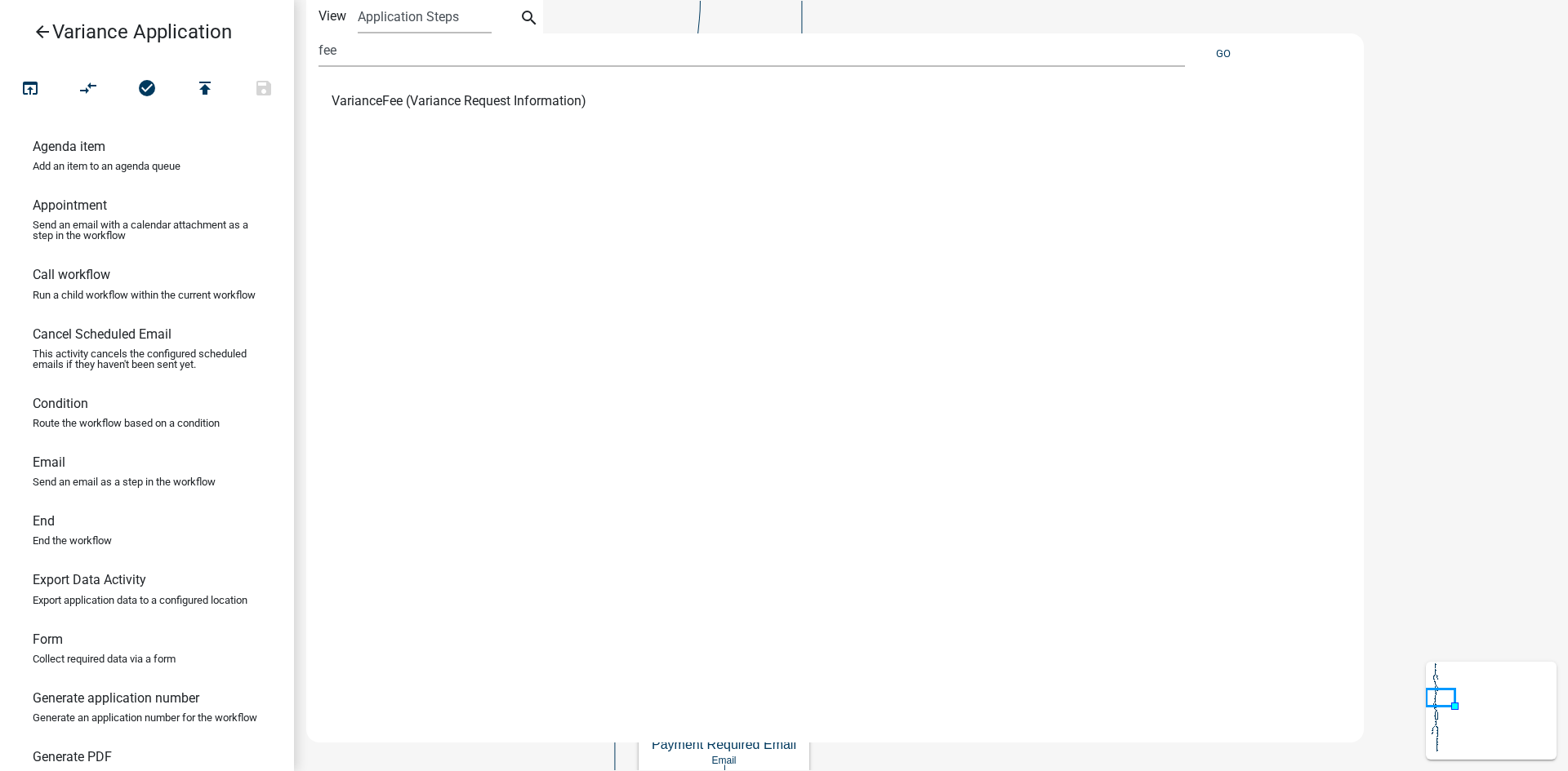
click at [450, 96] on span "VarianceFee (Variance Request Information)" at bounding box center [458, 101] width 254 height 13
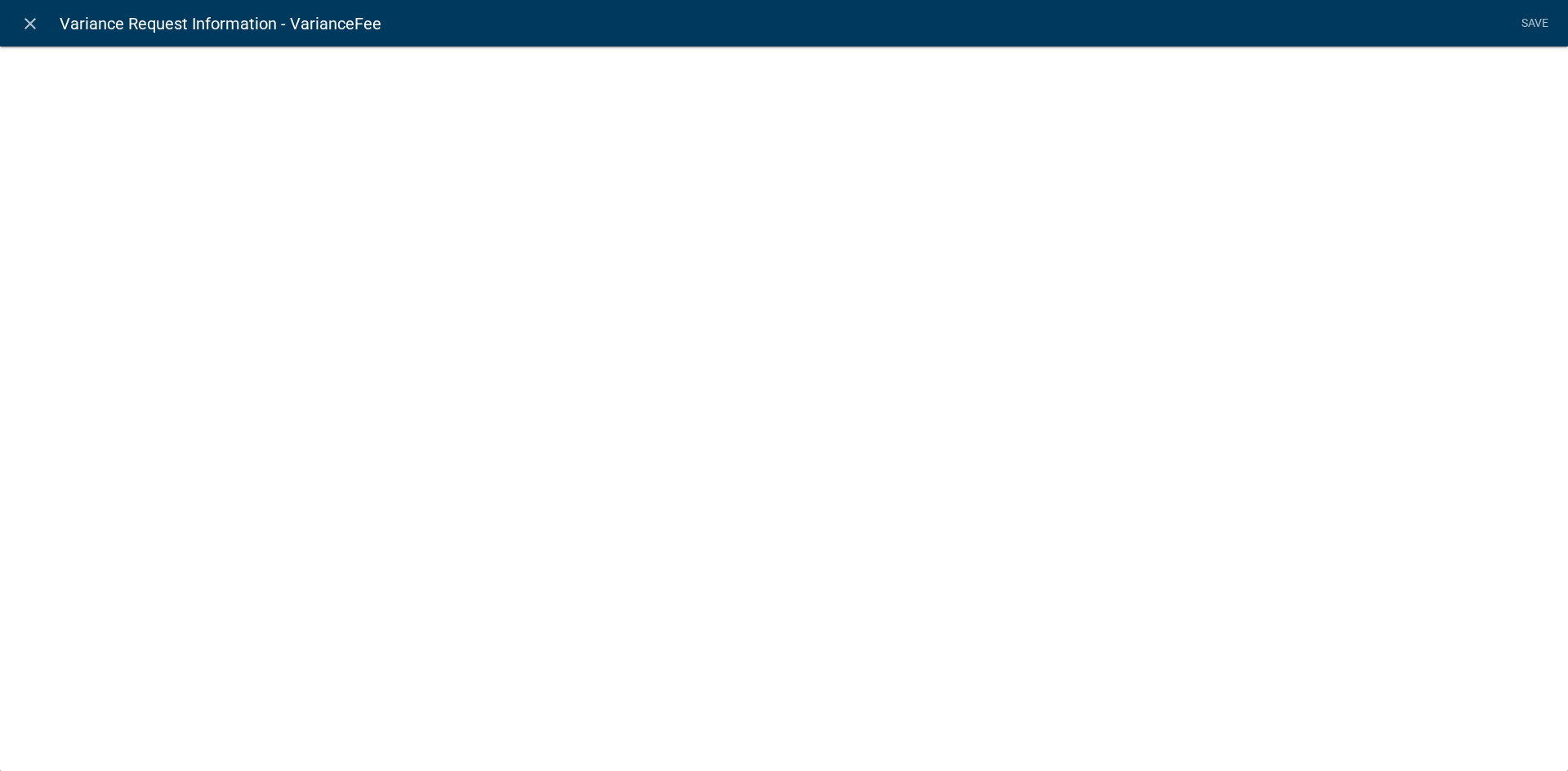
select select "fee"
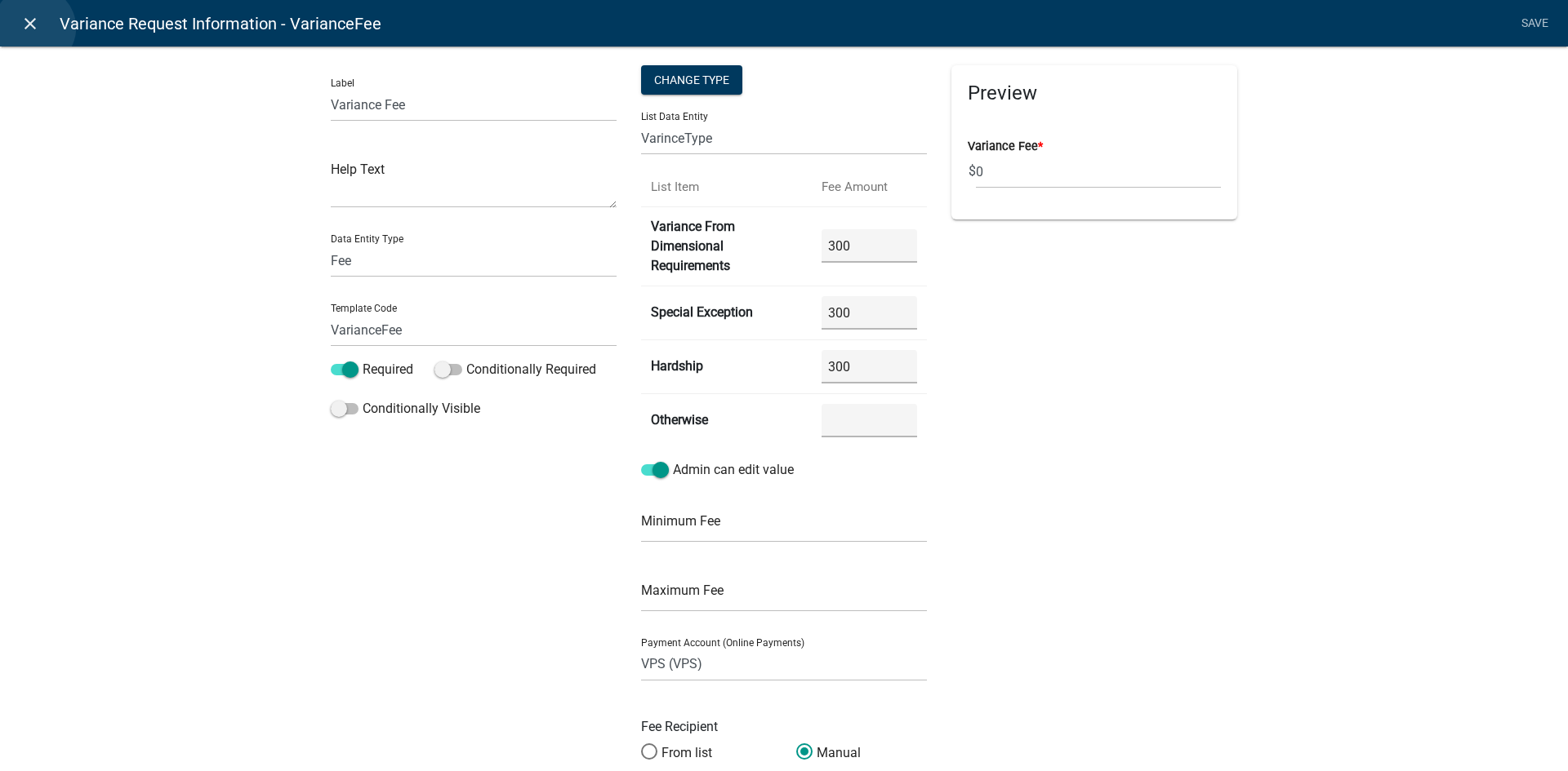
click at [34, 28] on icon "close" at bounding box center [31, 23] width 20 height 20
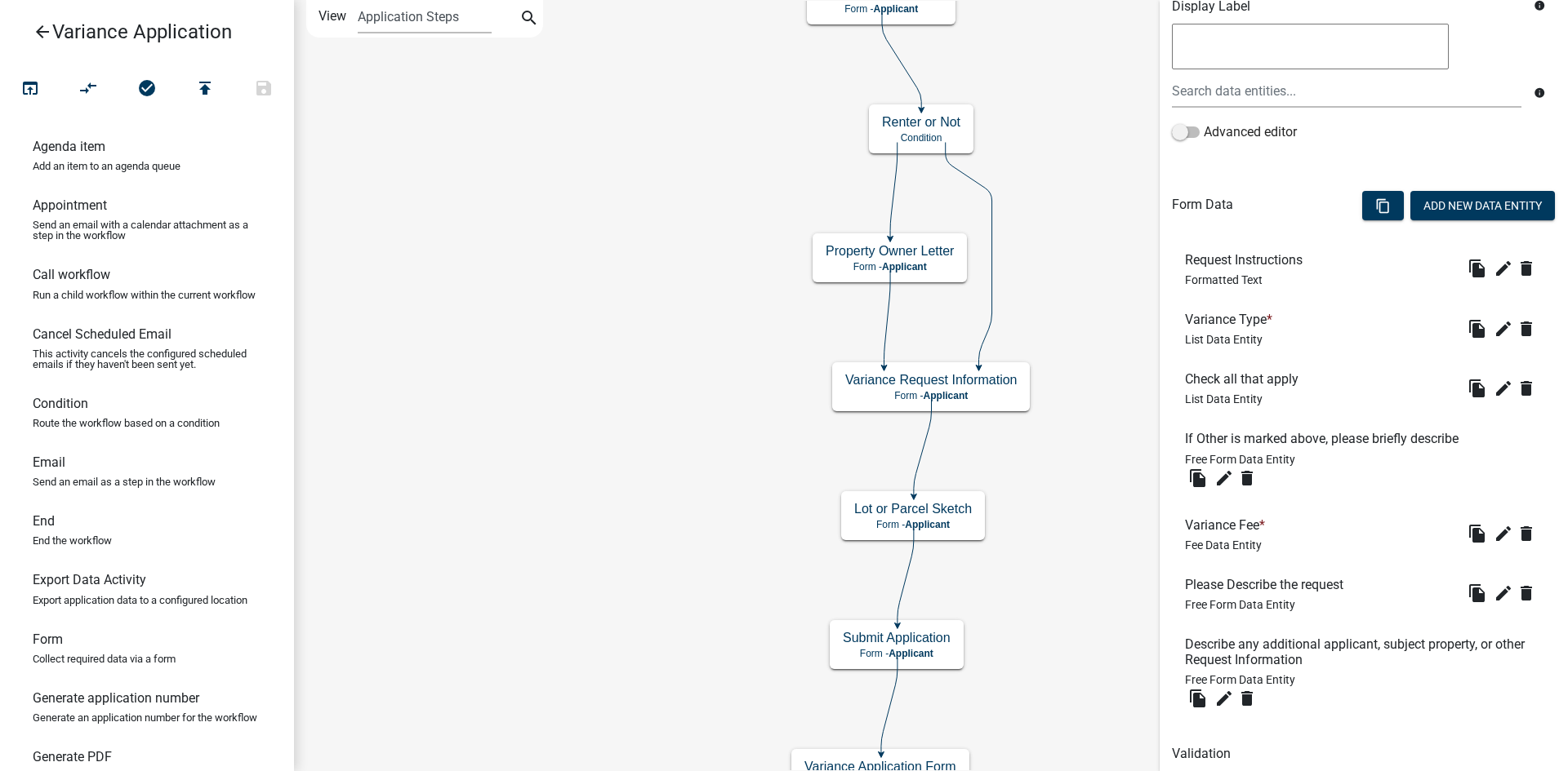
scroll to position [366, 0]
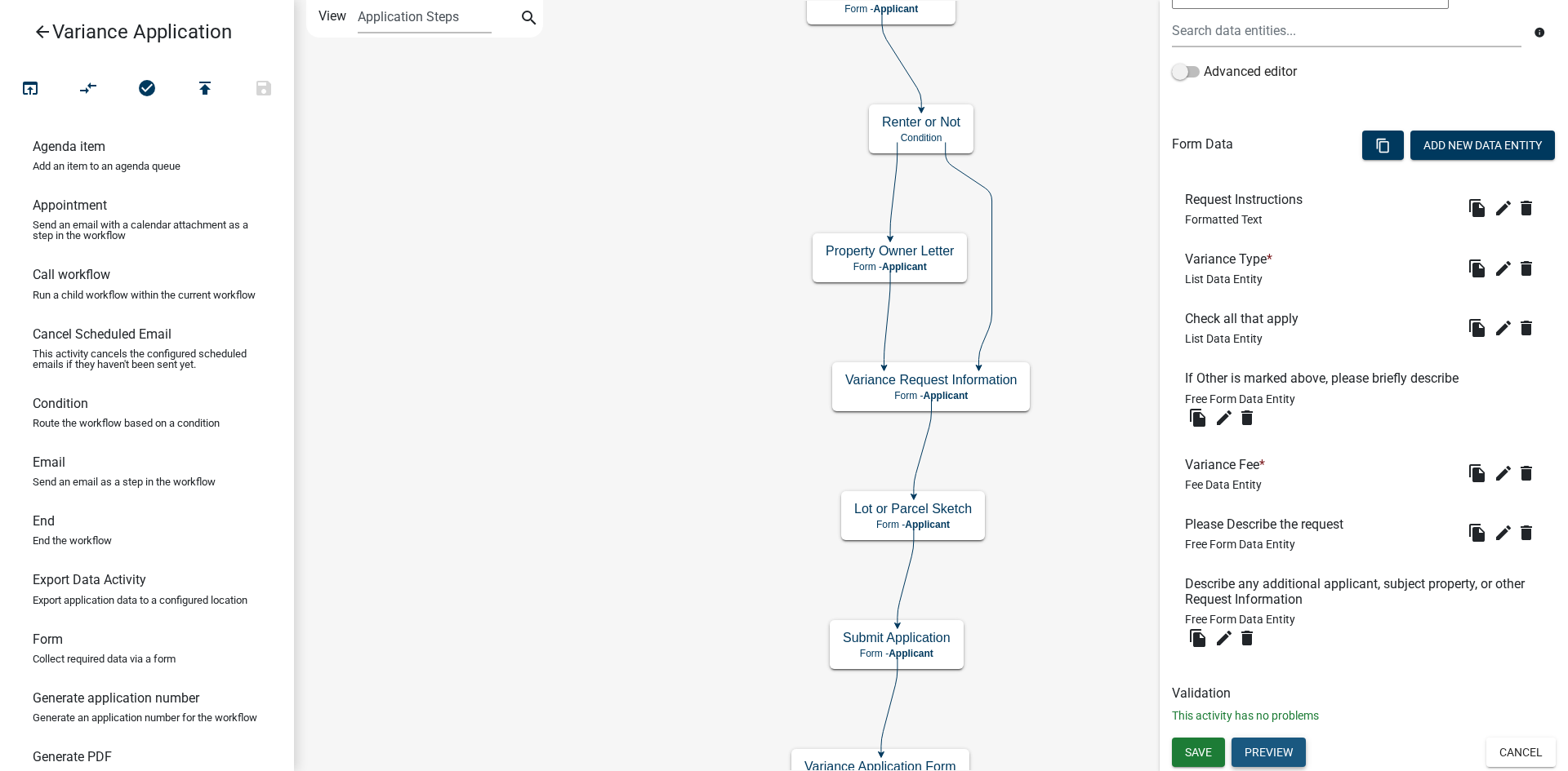
click at [1282, 748] on button "Preview" at bounding box center [1268, 752] width 74 height 30
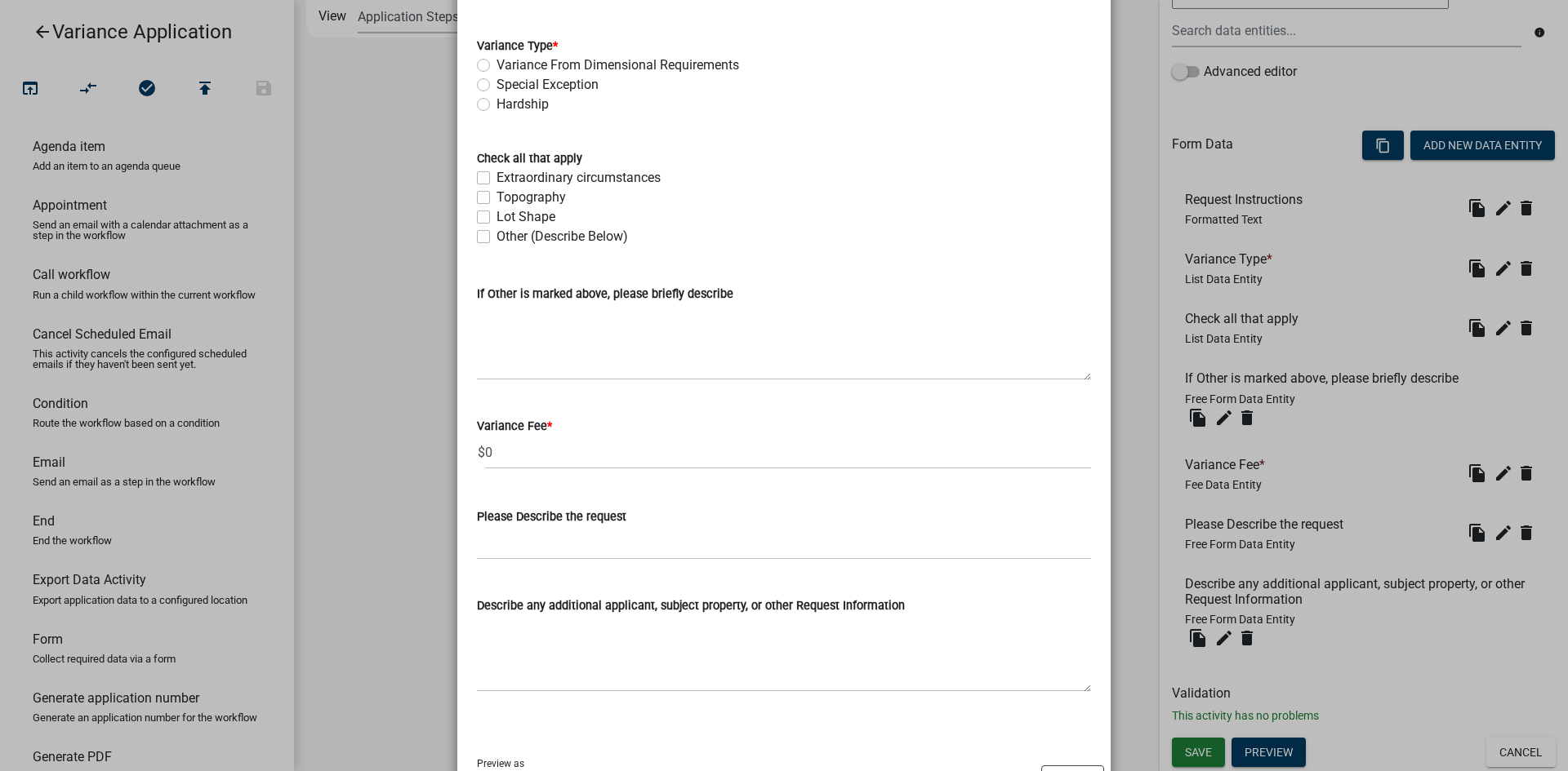
scroll to position [727, 0]
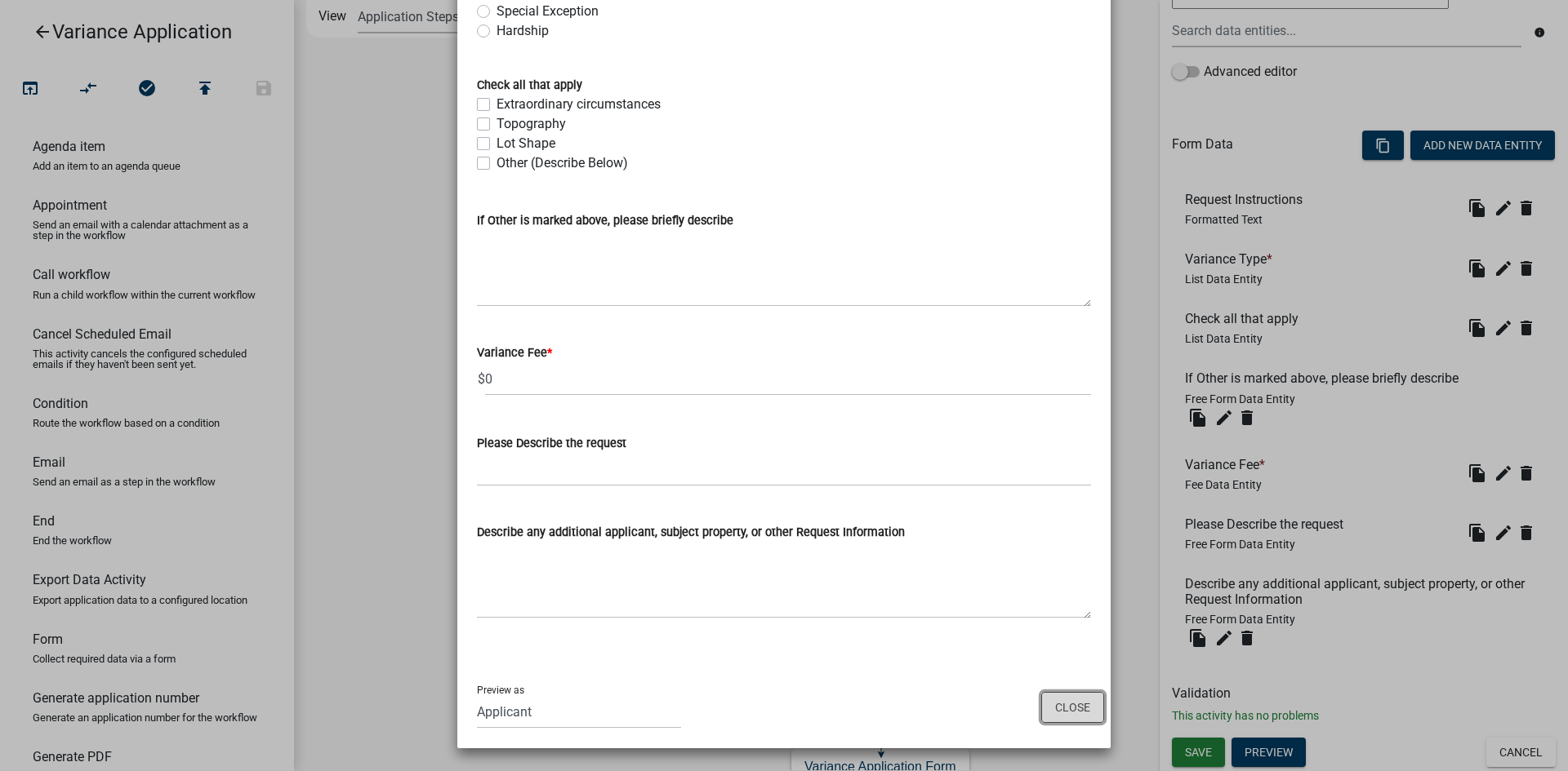
click at [1089, 709] on button "Close" at bounding box center [1073, 708] width 63 height 31
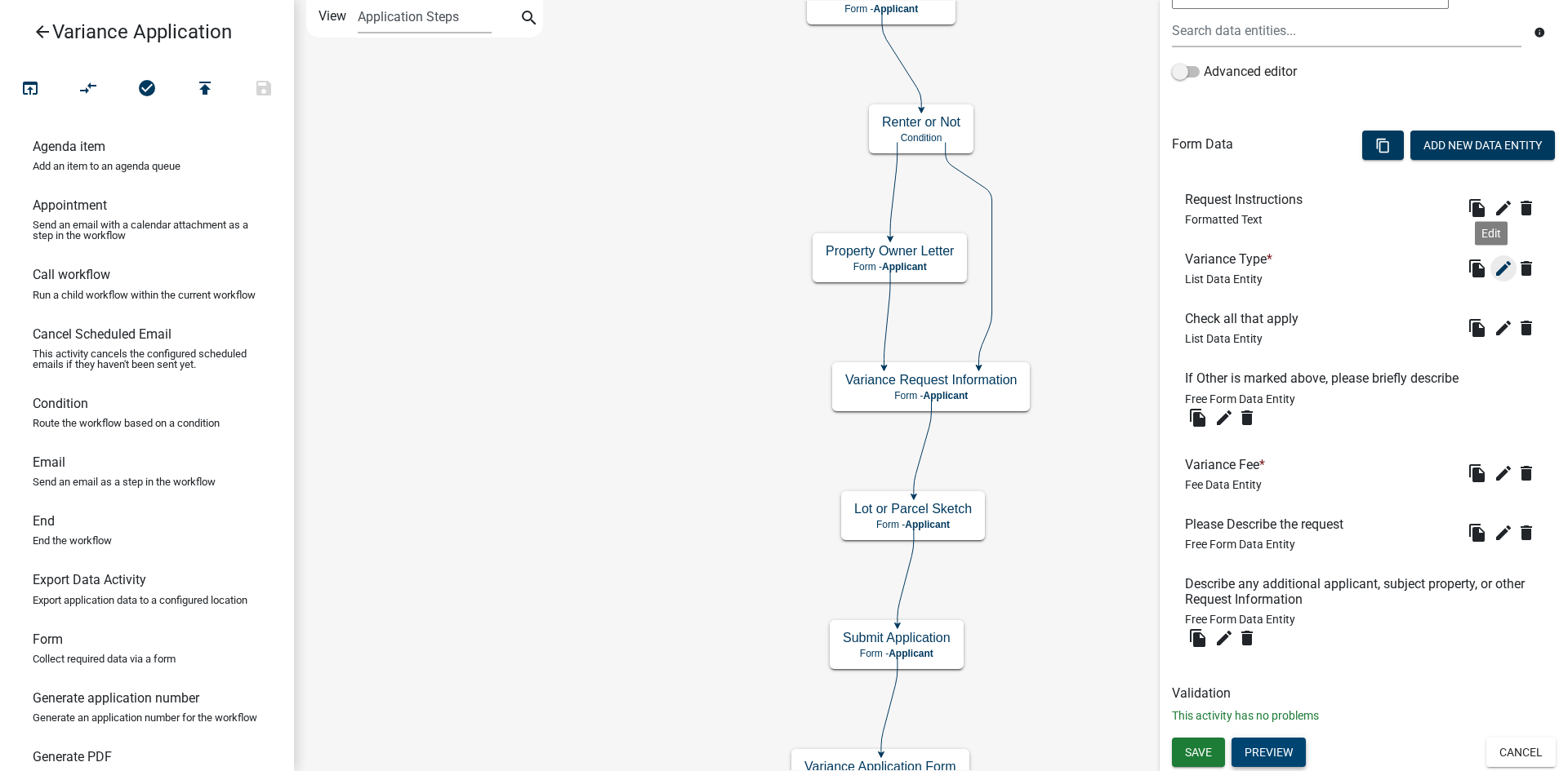
click at [1493, 276] on icon "edit" at bounding box center [1503, 269] width 20 height 20
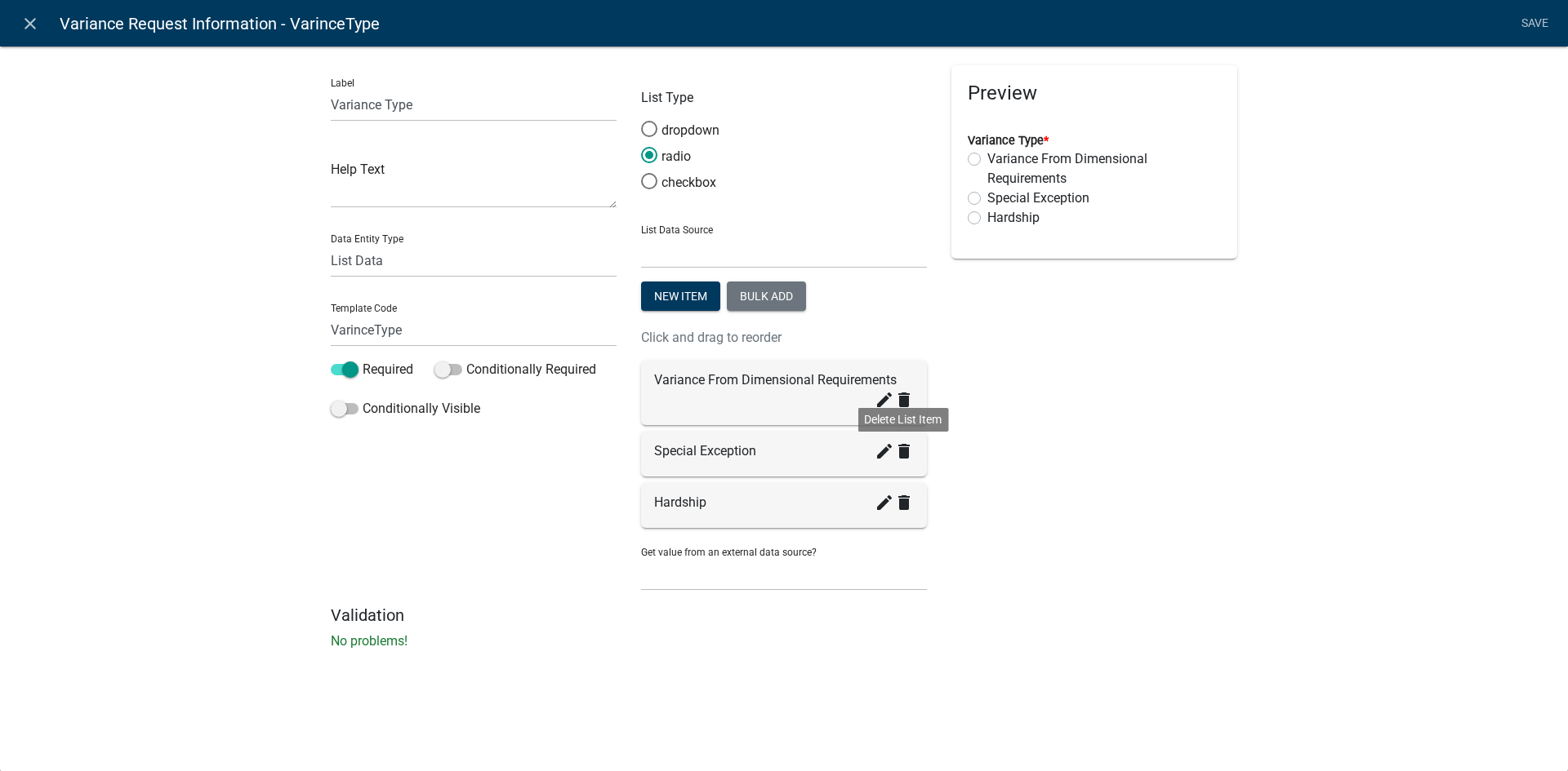
click at [903, 455] on icon "delete" at bounding box center [904, 452] width 20 height 20
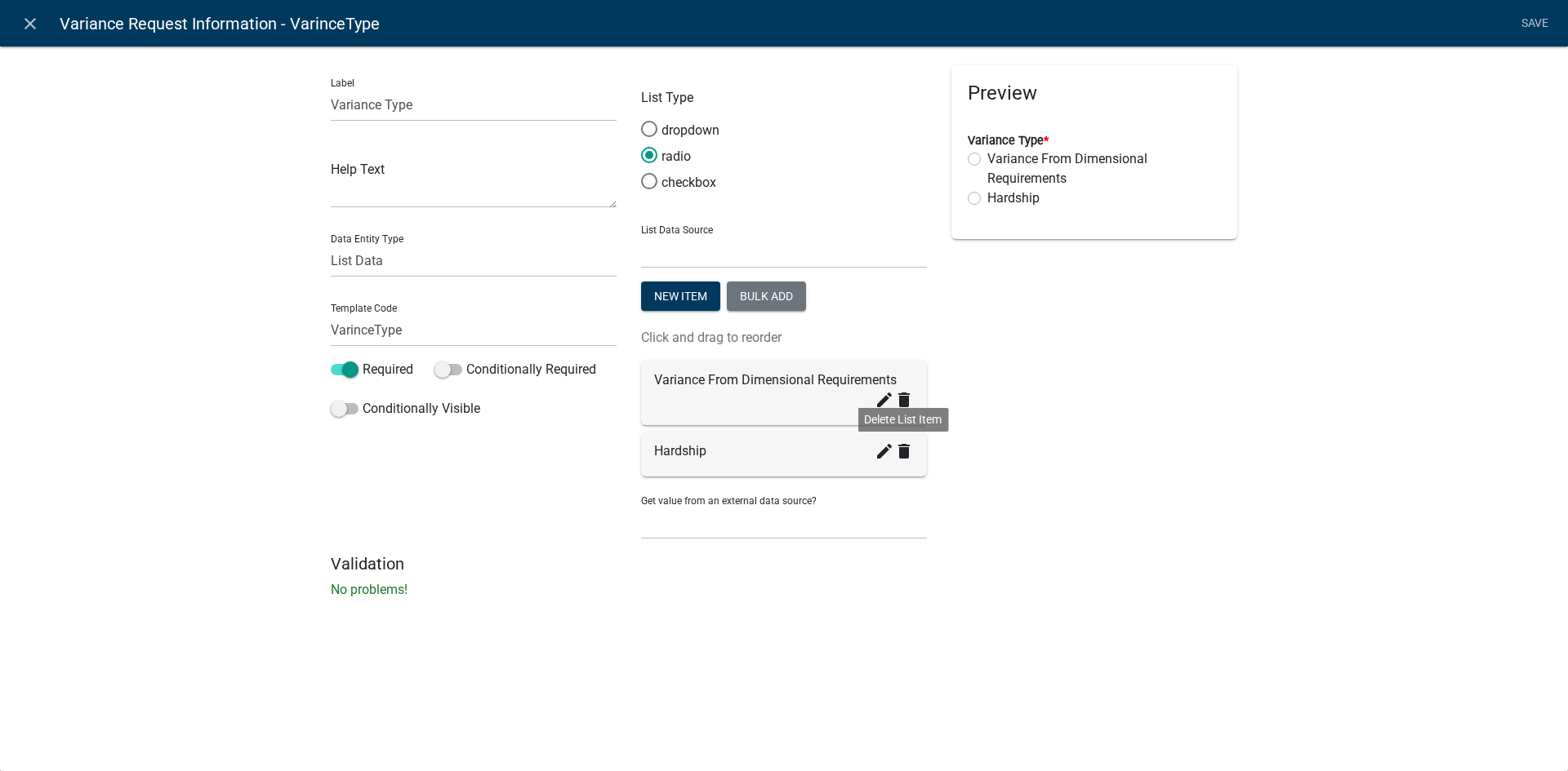
click at [903, 455] on icon "delete" at bounding box center [904, 452] width 20 height 20
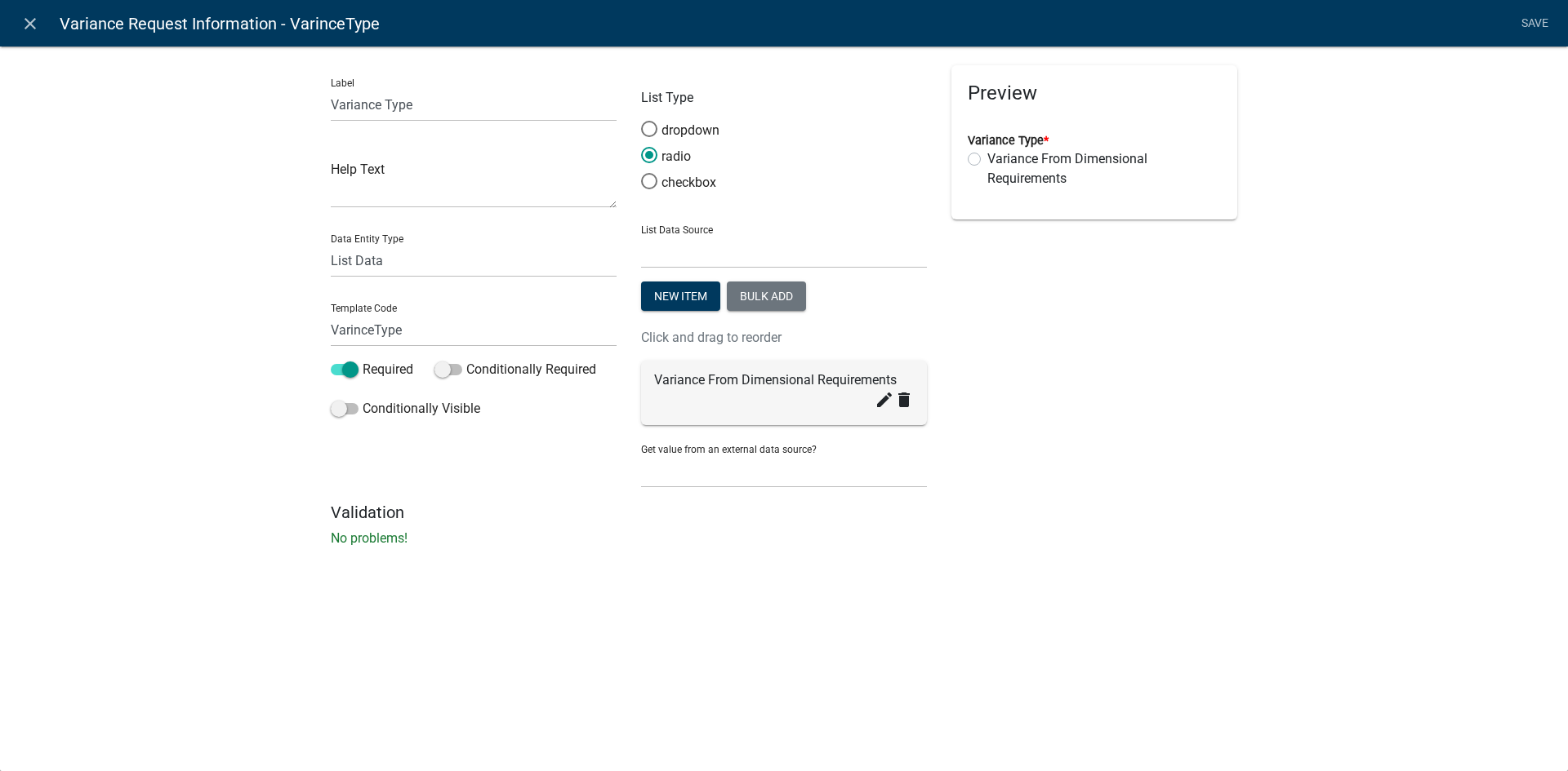
click at [1138, 466] on div "Preview Variance Type * Variance From Dimensional Requirements" at bounding box center [1094, 283] width 310 height 437
click at [1530, 29] on link "Save" at bounding box center [1534, 23] width 41 height 31
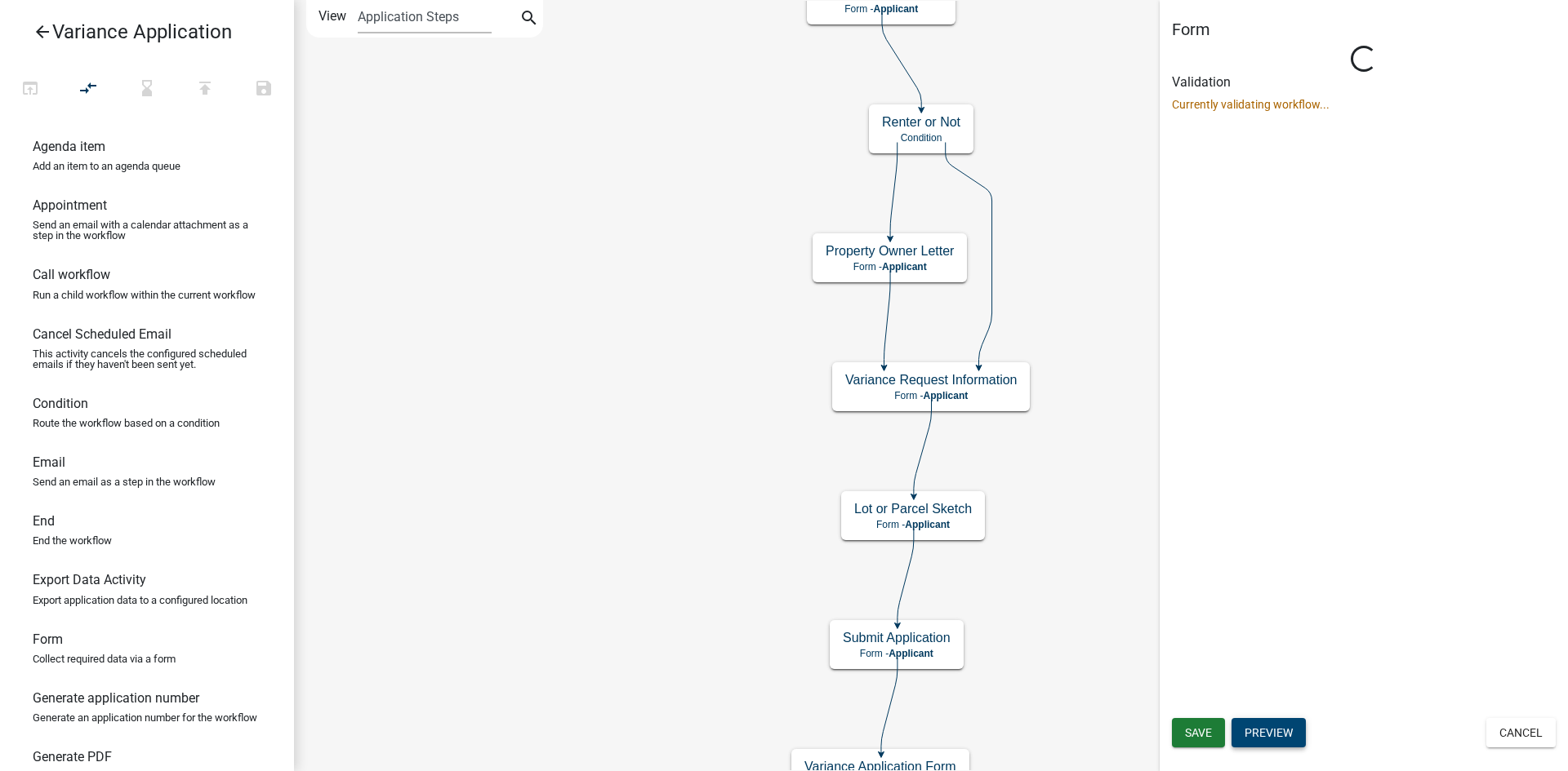
scroll to position [0, 0]
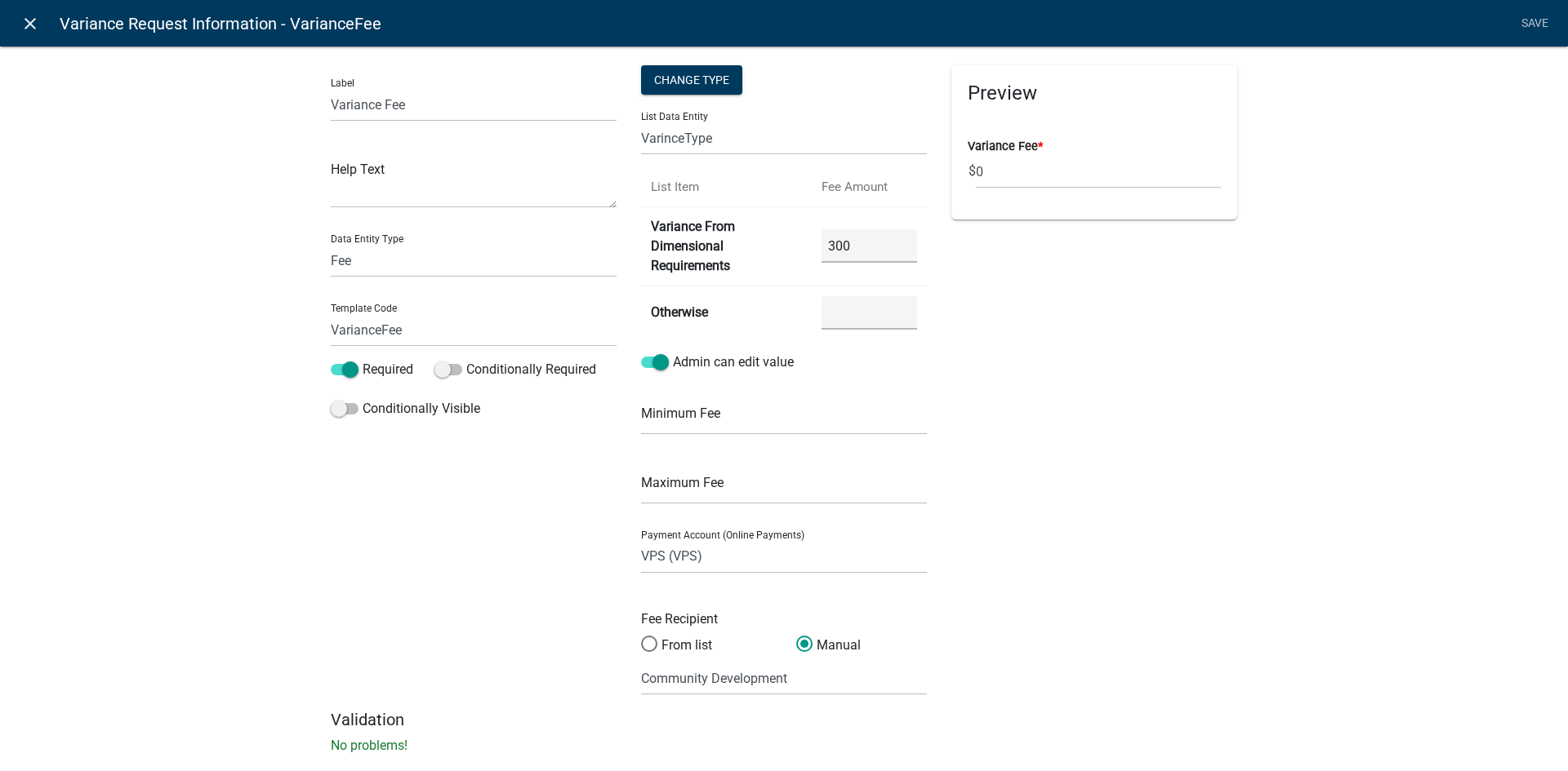
click at [25, 28] on icon "close" at bounding box center [31, 23] width 20 height 20
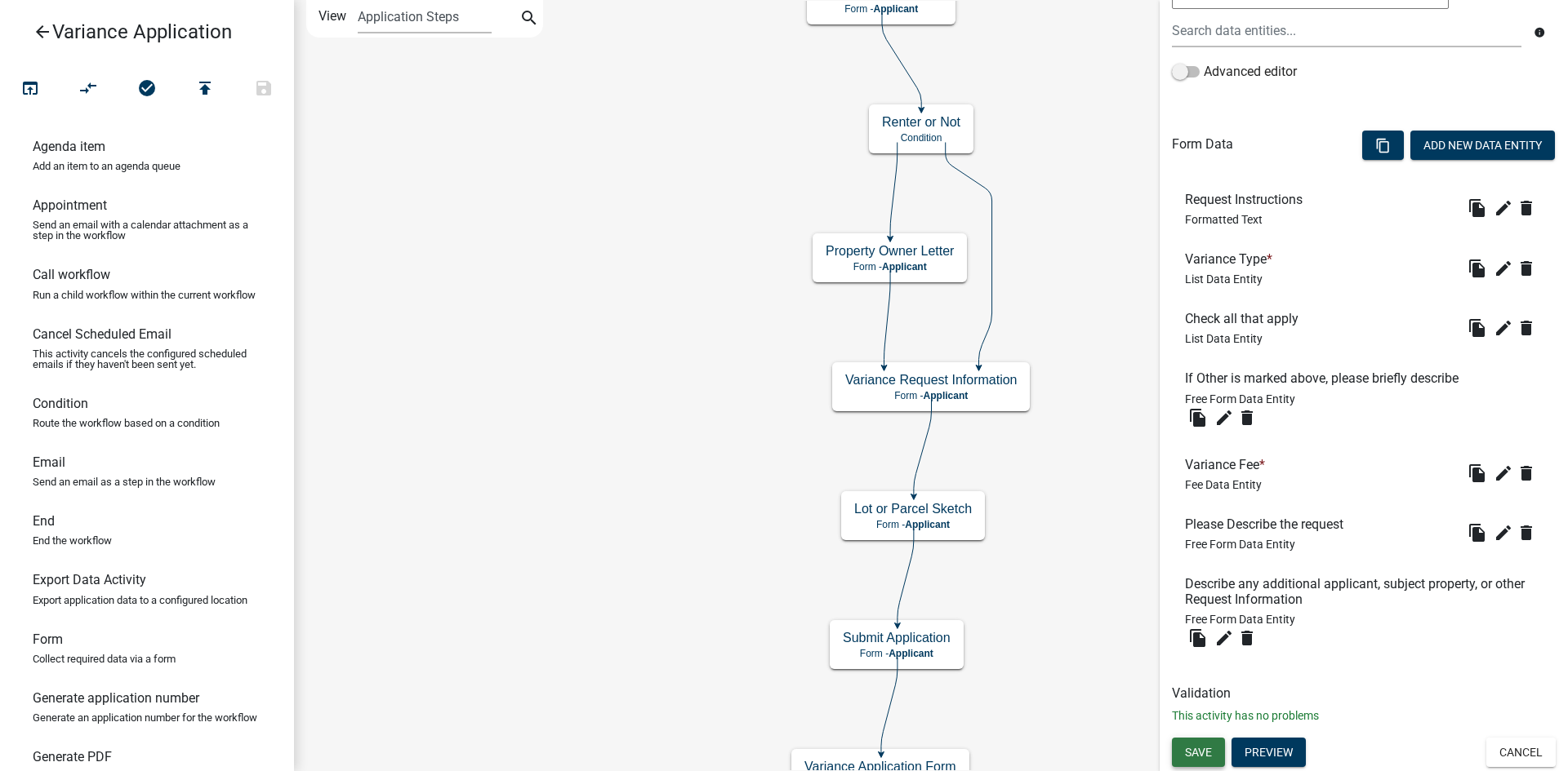
click at [1204, 747] on span "Save" at bounding box center [1198, 752] width 27 height 13
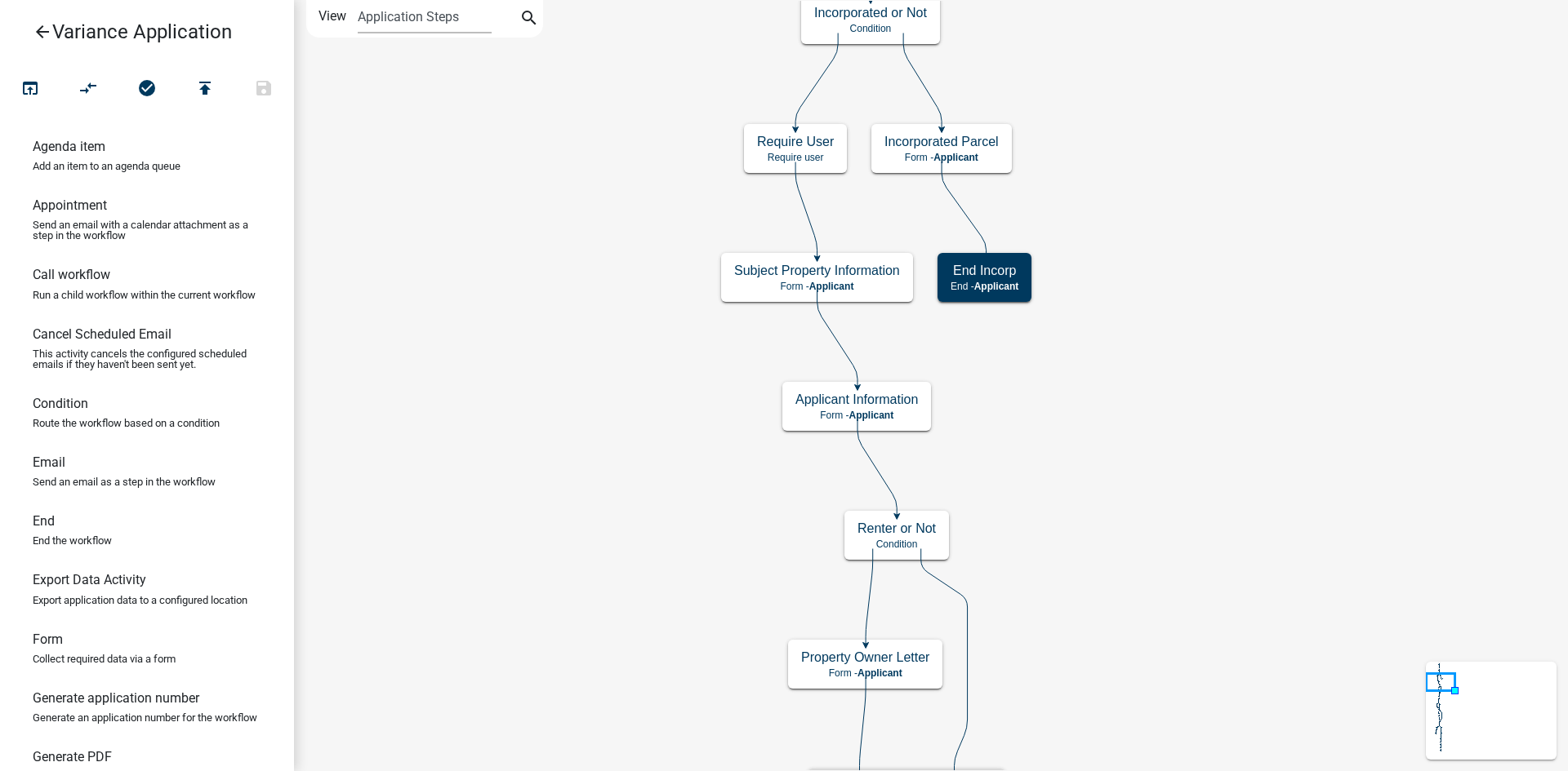
click at [40, 32] on icon "arrow_back" at bounding box center [42, 32] width 20 height 23
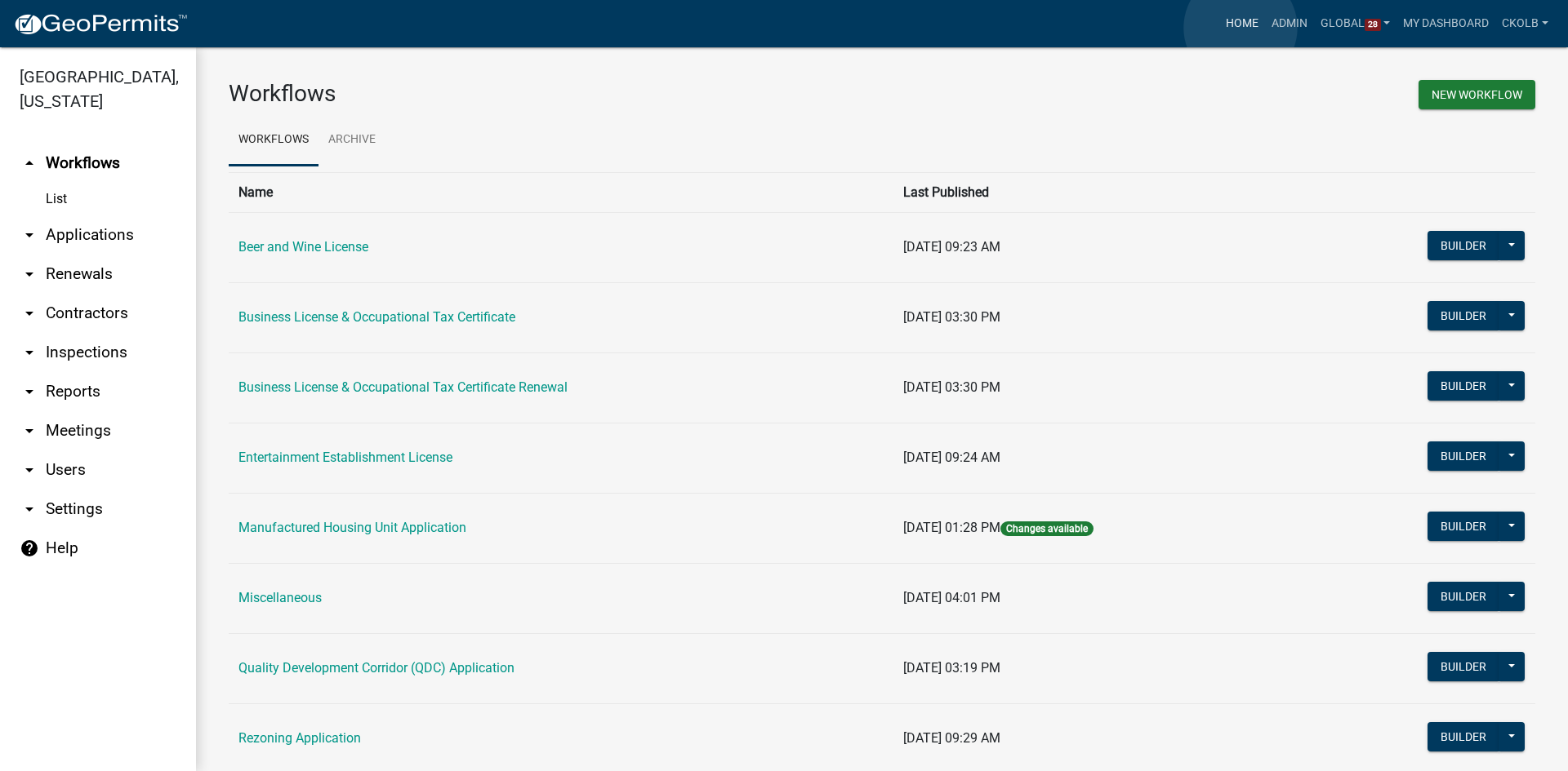
click at [1241, 28] on link "Home" at bounding box center [1241, 23] width 46 height 31
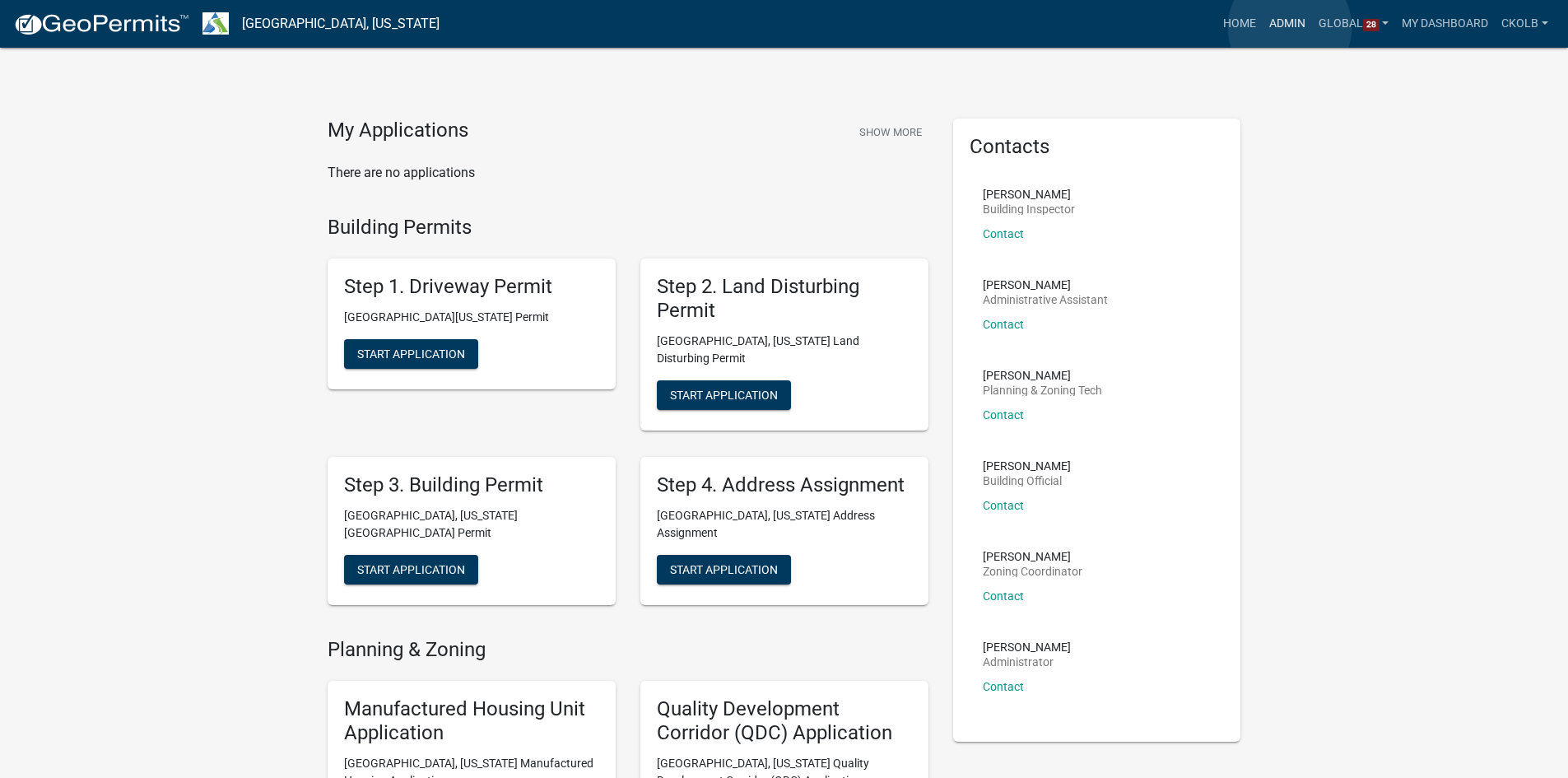
click at [1290, 27] on link "Admin" at bounding box center [1287, 24] width 49 height 31
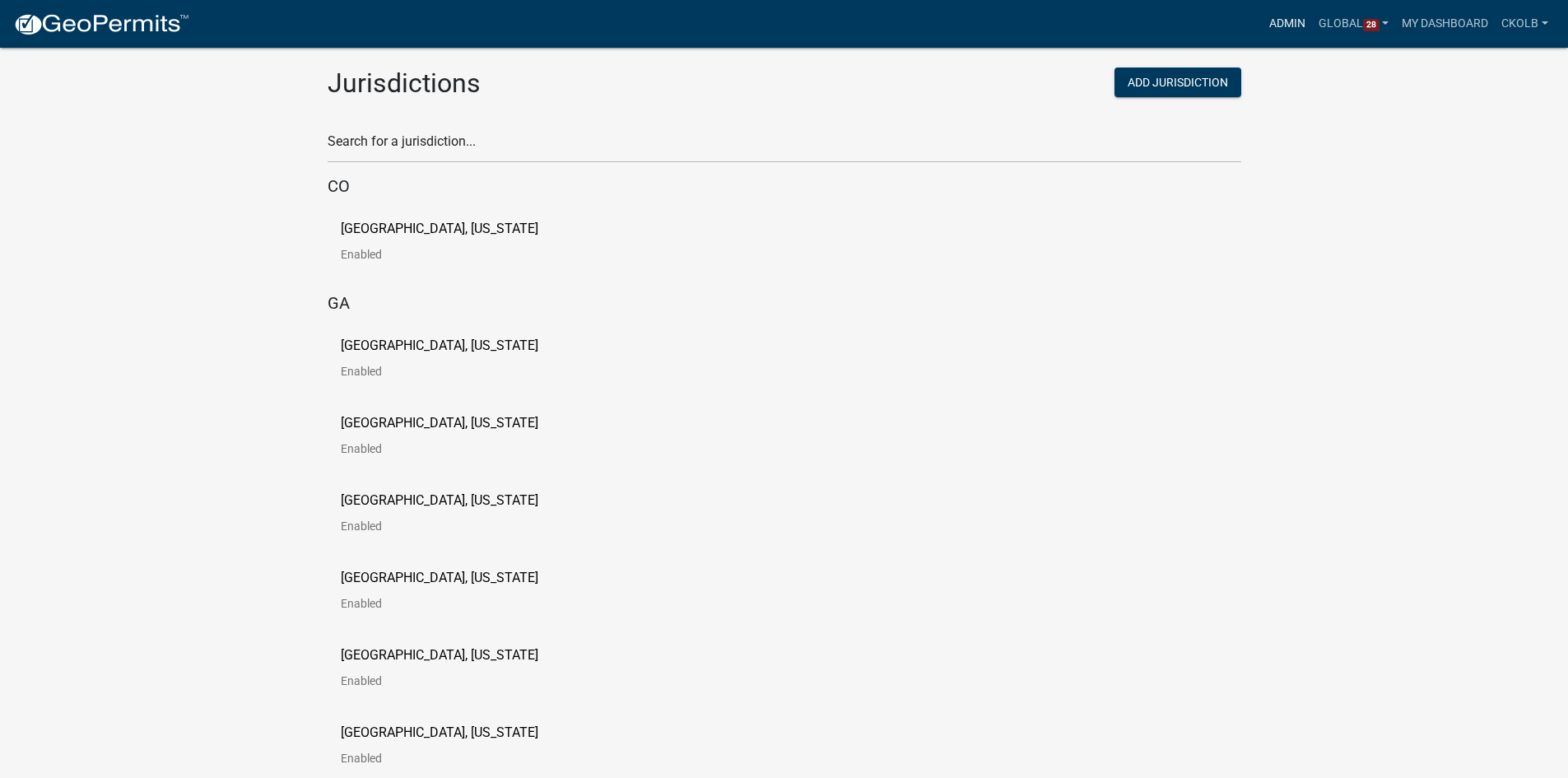
click at [1294, 31] on link "Admin" at bounding box center [1287, 24] width 49 height 31
click at [368, 147] on input "text" at bounding box center [784, 146] width 914 height 34
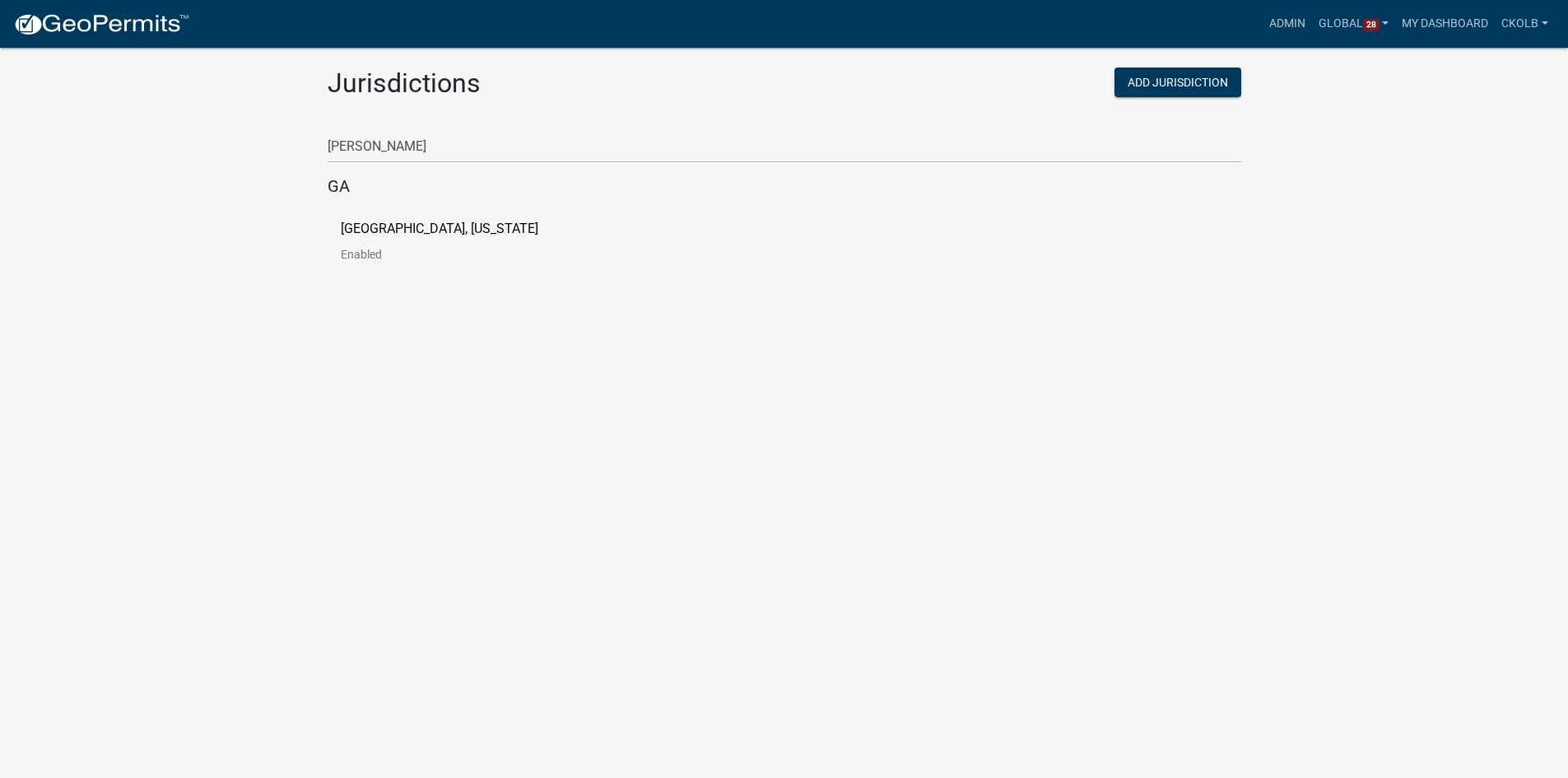
click at [387, 224] on p "[GEOGRAPHIC_DATA], [US_STATE]" at bounding box center [439, 228] width 197 height 13
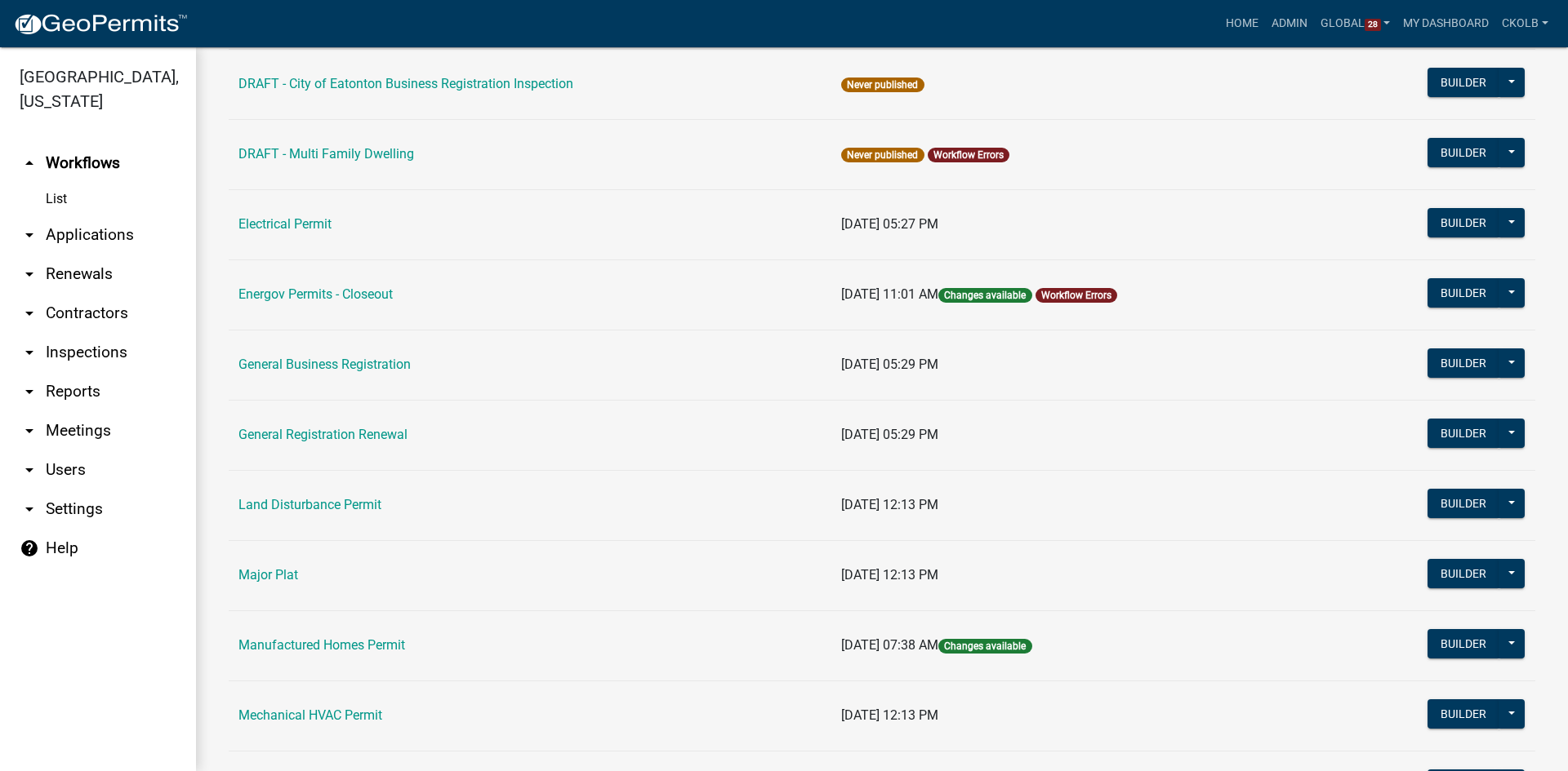
scroll to position [898, 0]
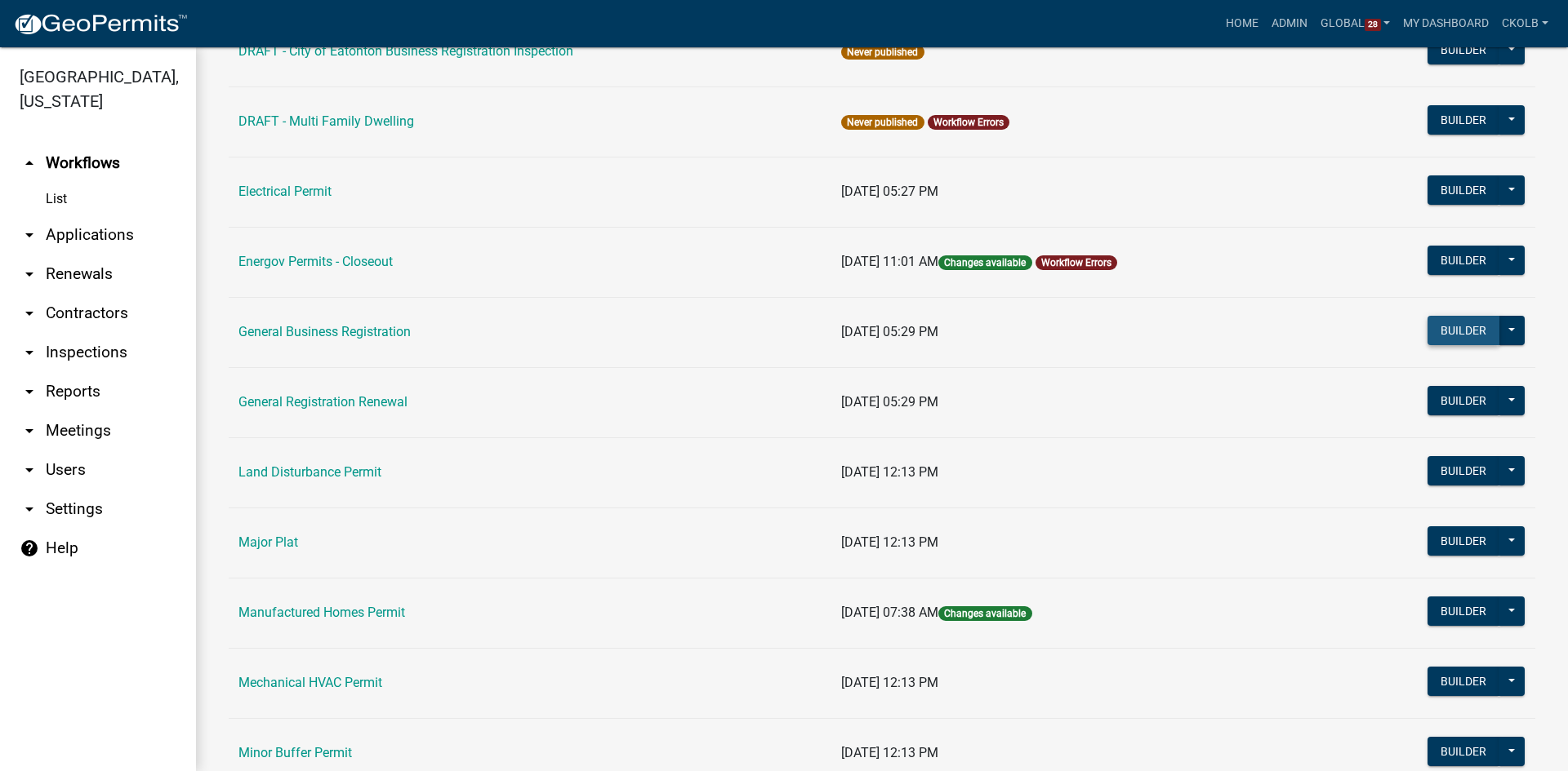
click at [1466, 327] on button "Builder" at bounding box center [1463, 330] width 72 height 30
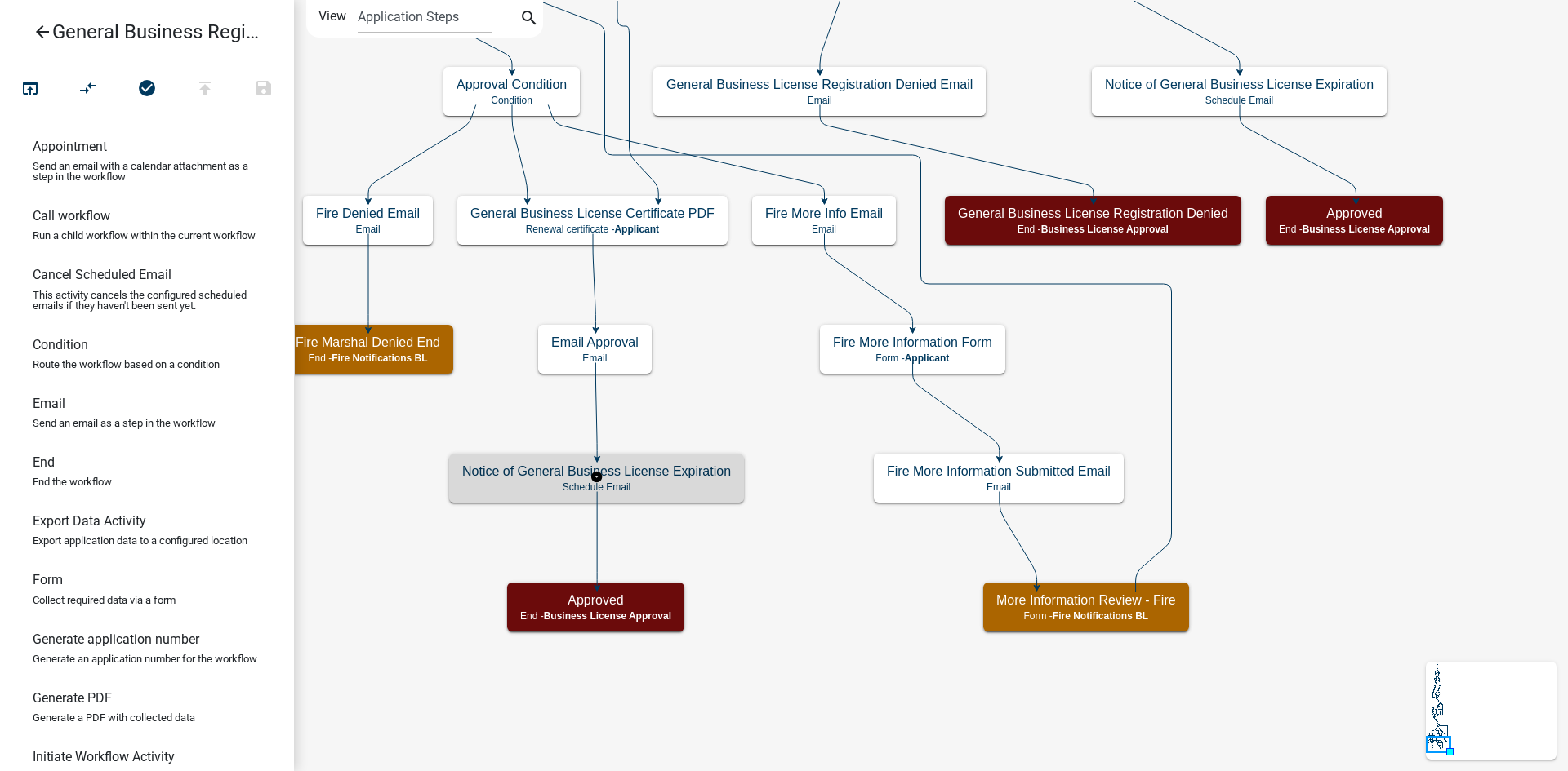
click at [703, 471] on h5 "Notice of General Business License Expiration" at bounding box center [596, 471] width 269 height 15
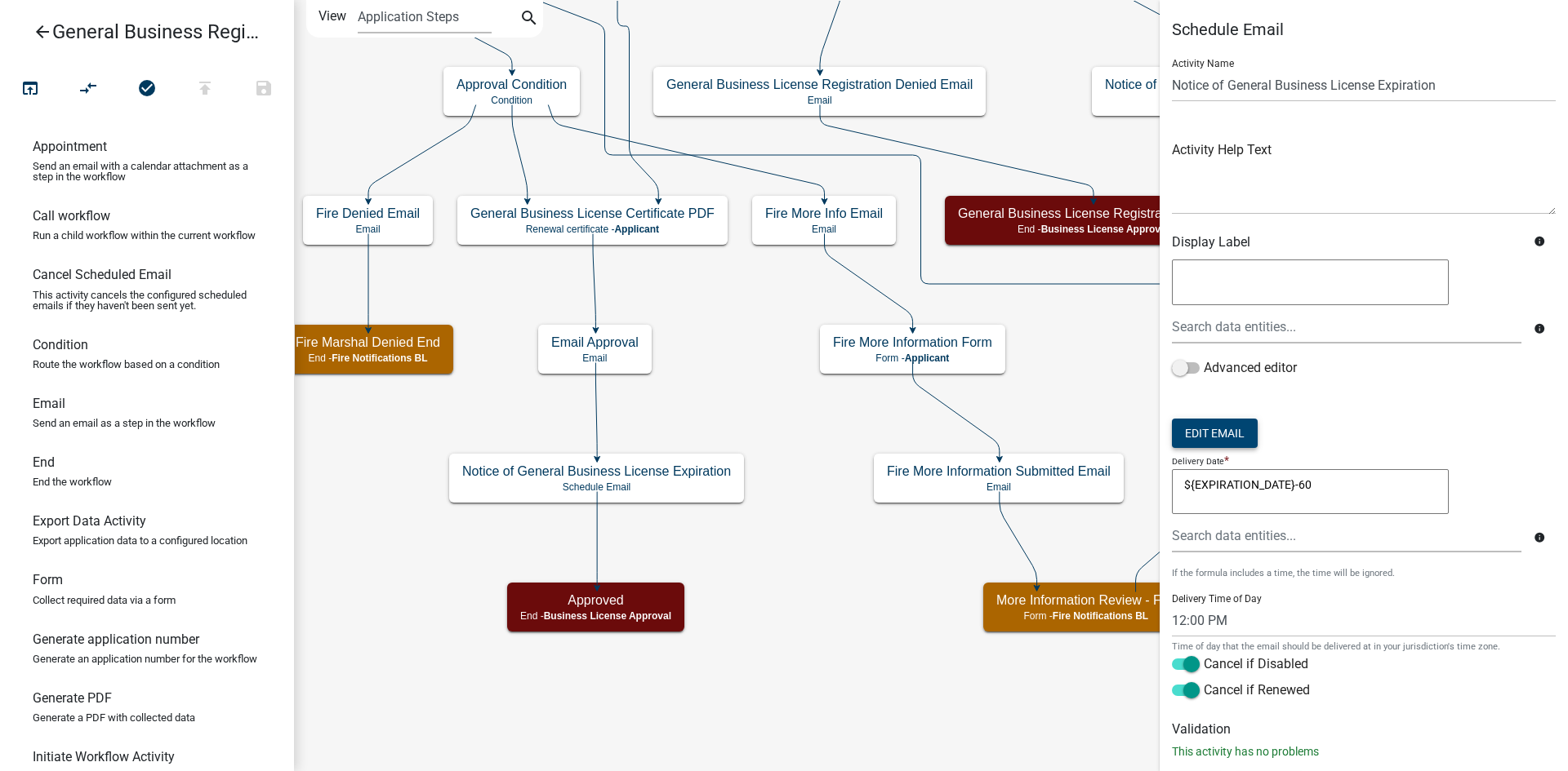
click at [1240, 428] on button "Edit Email" at bounding box center [1214, 433] width 86 height 30
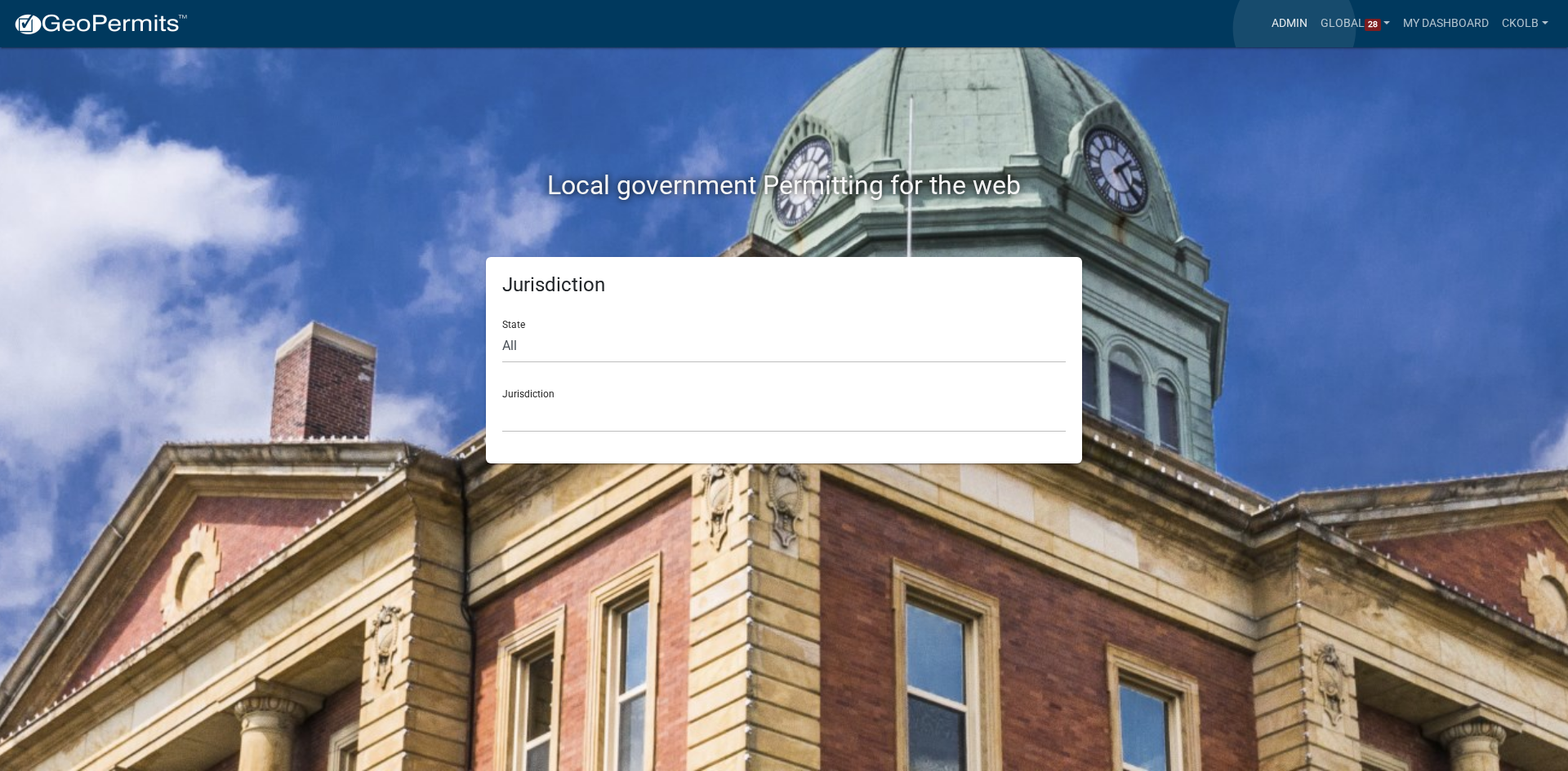
click at [1295, 29] on link "Admin" at bounding box center [1289, 23] width 49 height 31
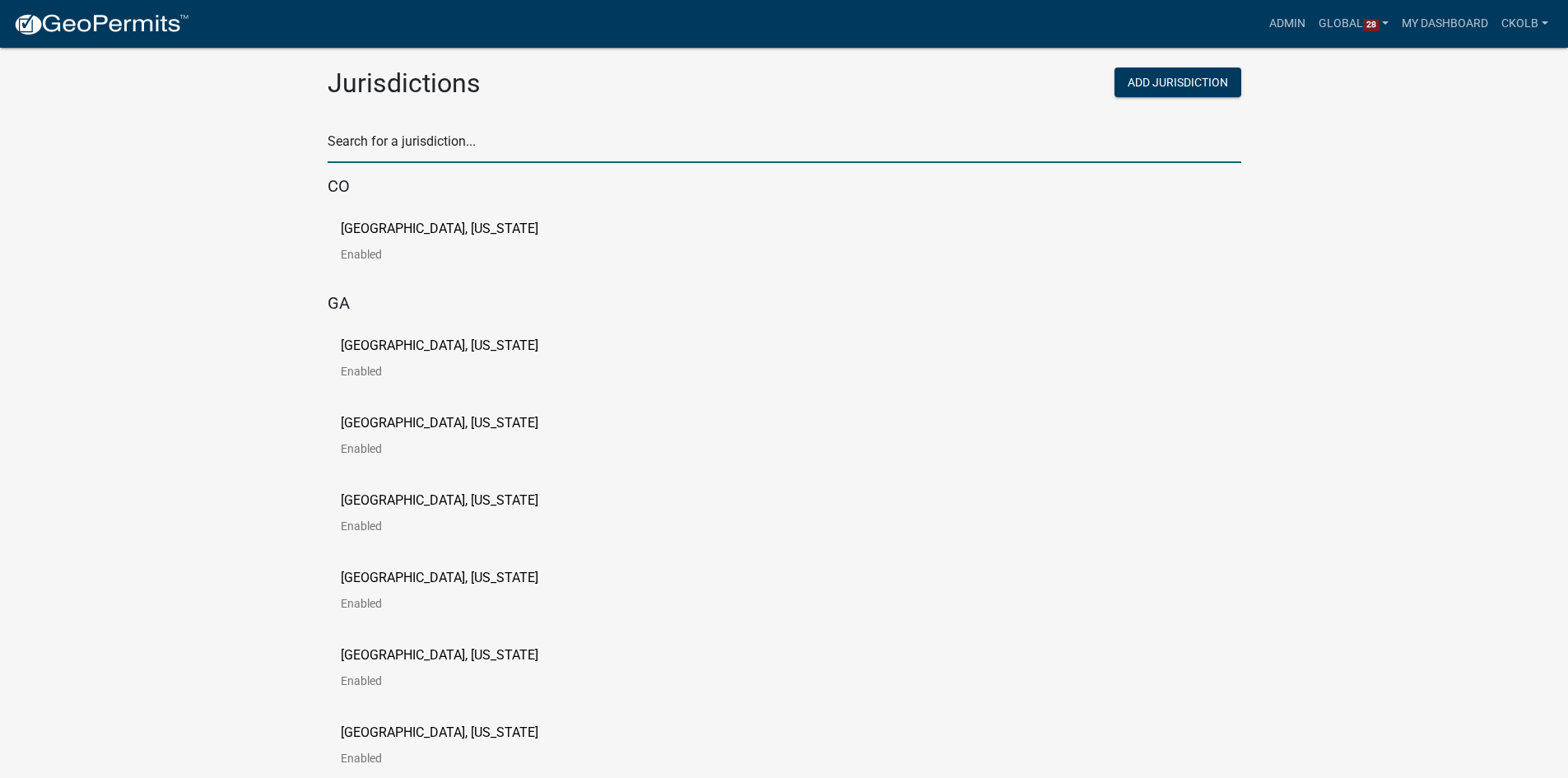
click at [538, 143] on input "text" at bounding box center [784, 146] width 914 height 34
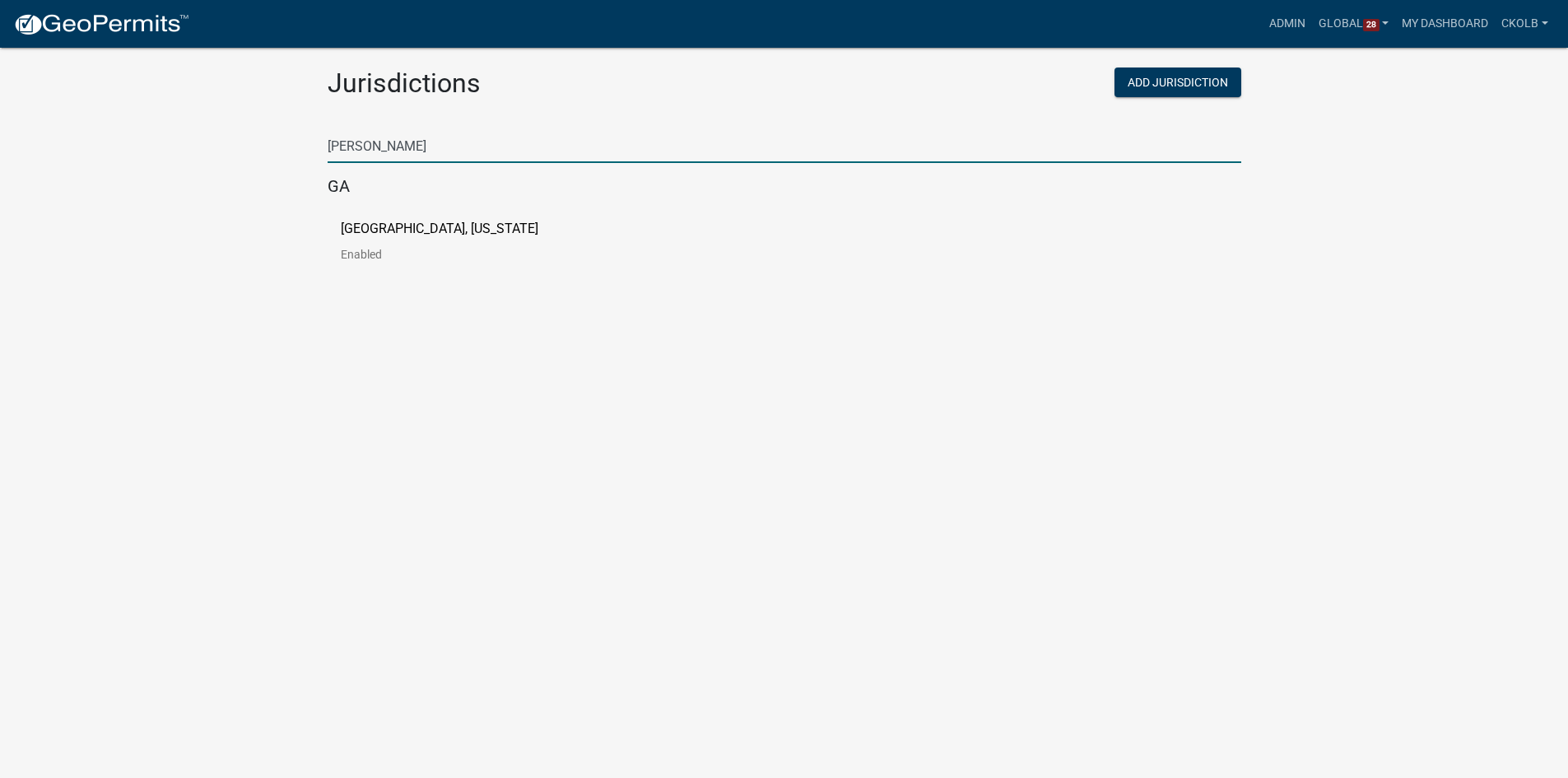
type input "[PERSON_NAME]"
click at [468, 246] on link "[GEOGRAPHIC_DATA], [US_STATE] Enabled" at bounding box center [453, 248] width 224 height 51
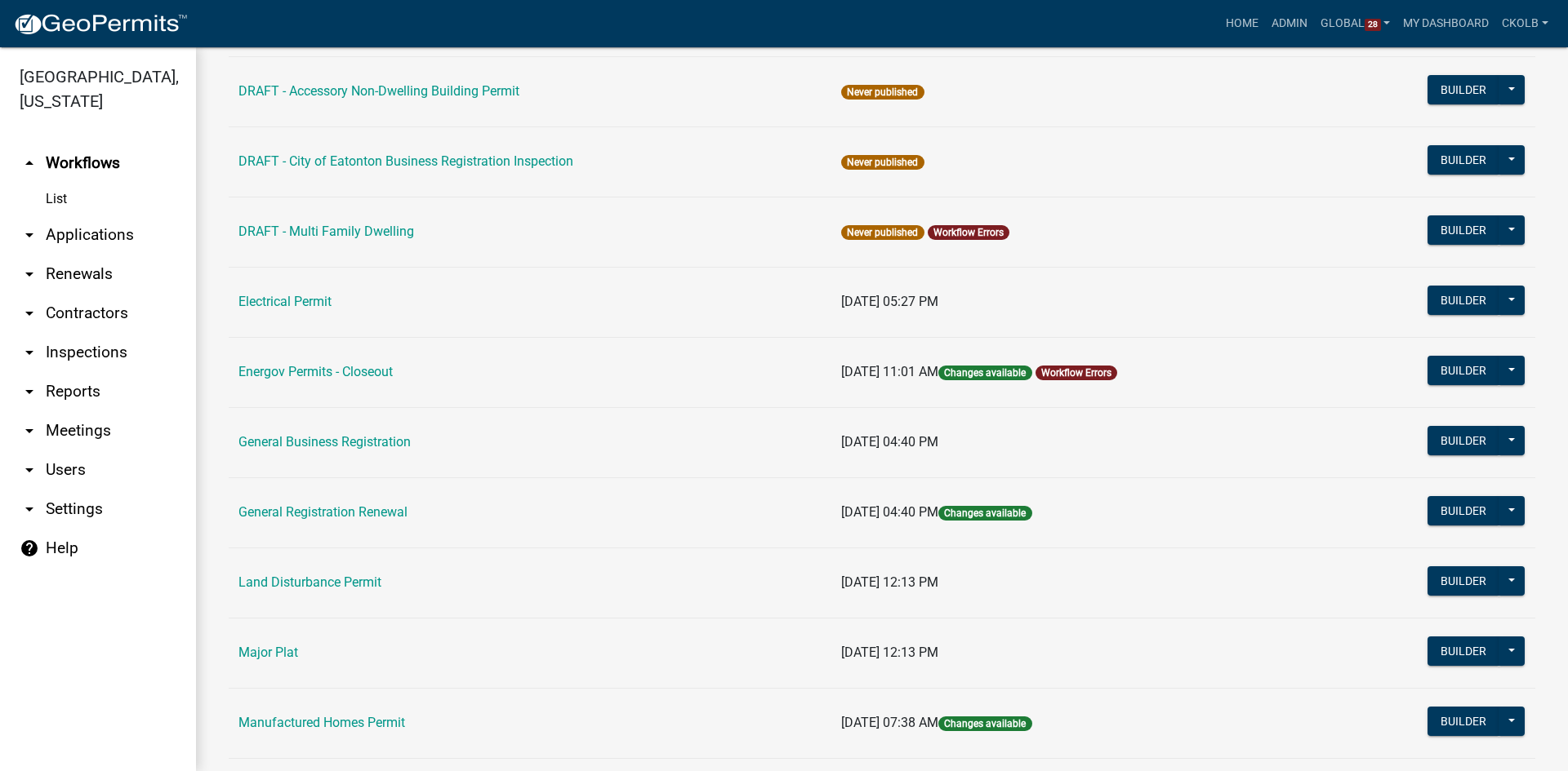
scroll to position [816, 0]
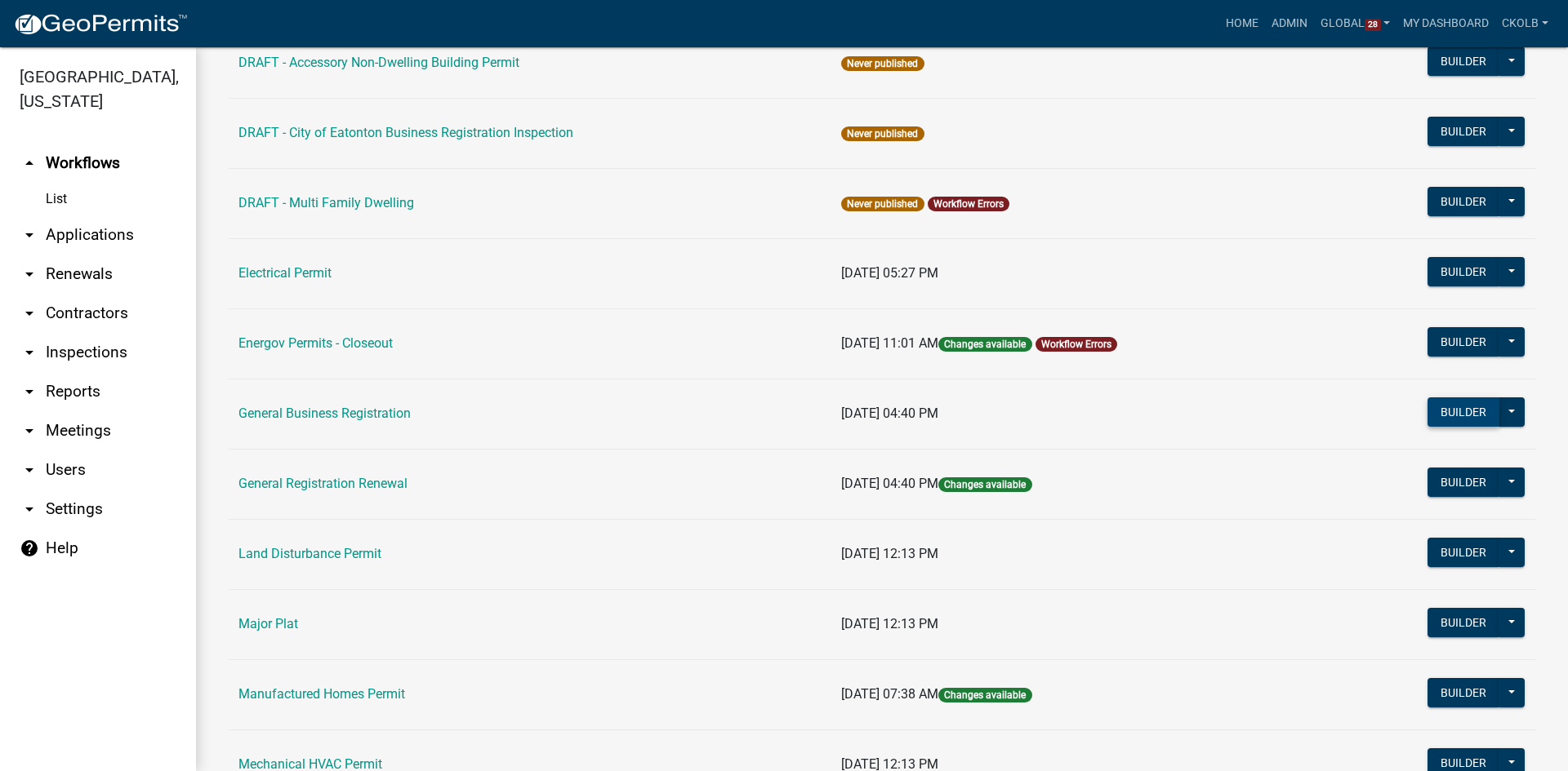
click at [1451, 408] on button "Builder" at bounding box center [1463, 412] width 72 height 30
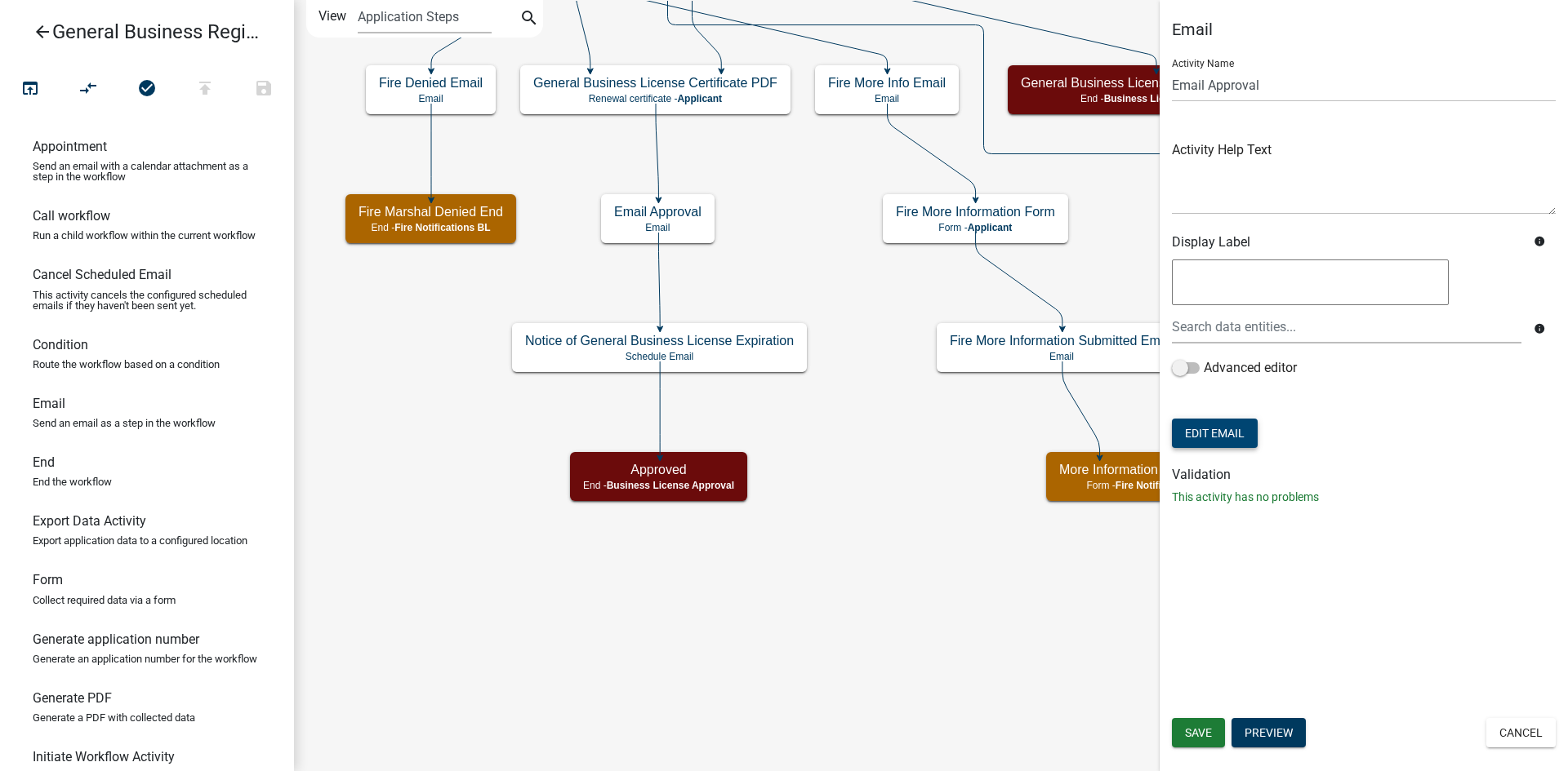
click at [1229, 436] on button "Edit Email" at bounding box center [1214, 433] width 86 height 30
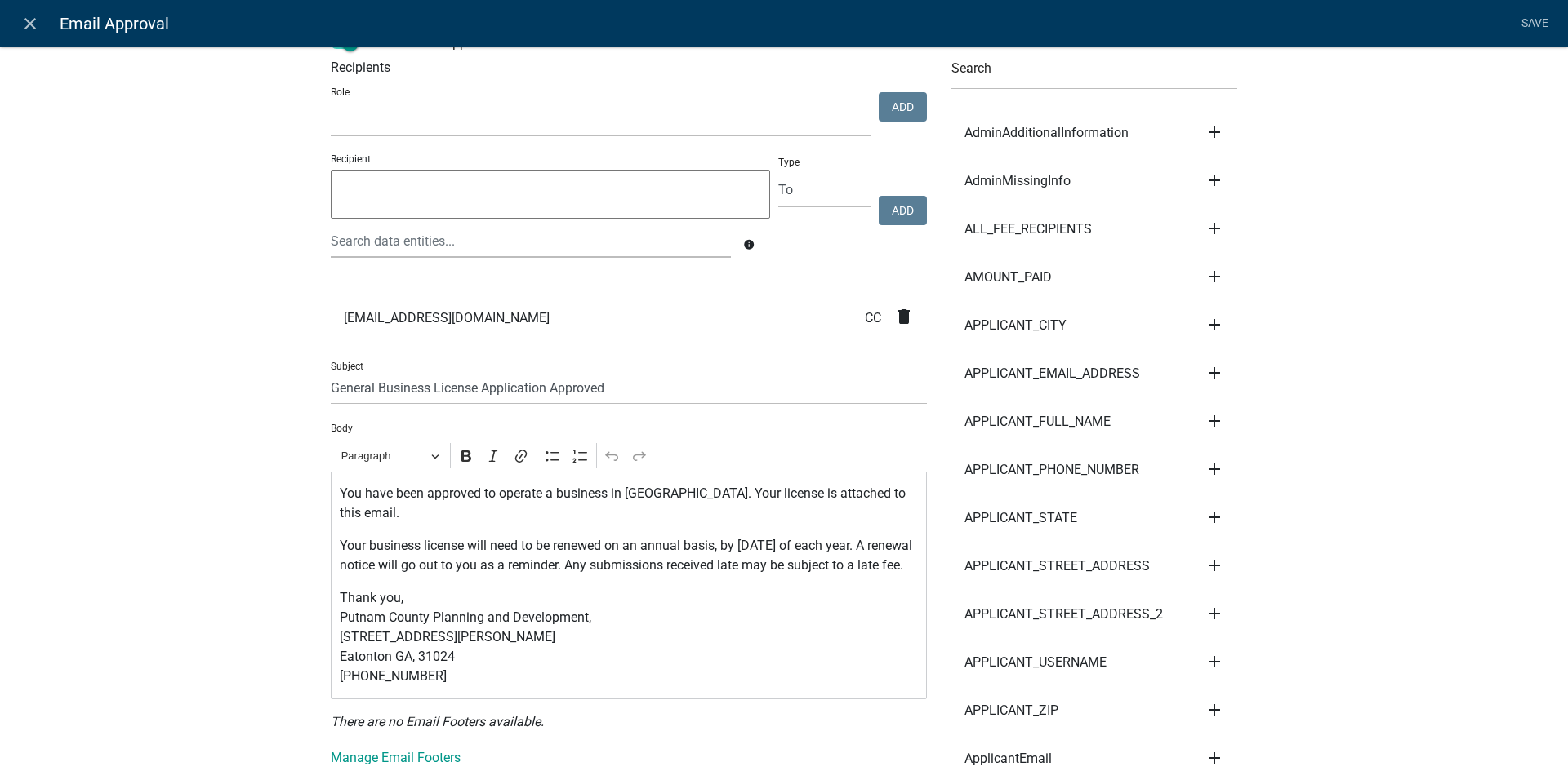
scroll to position [82, 0]
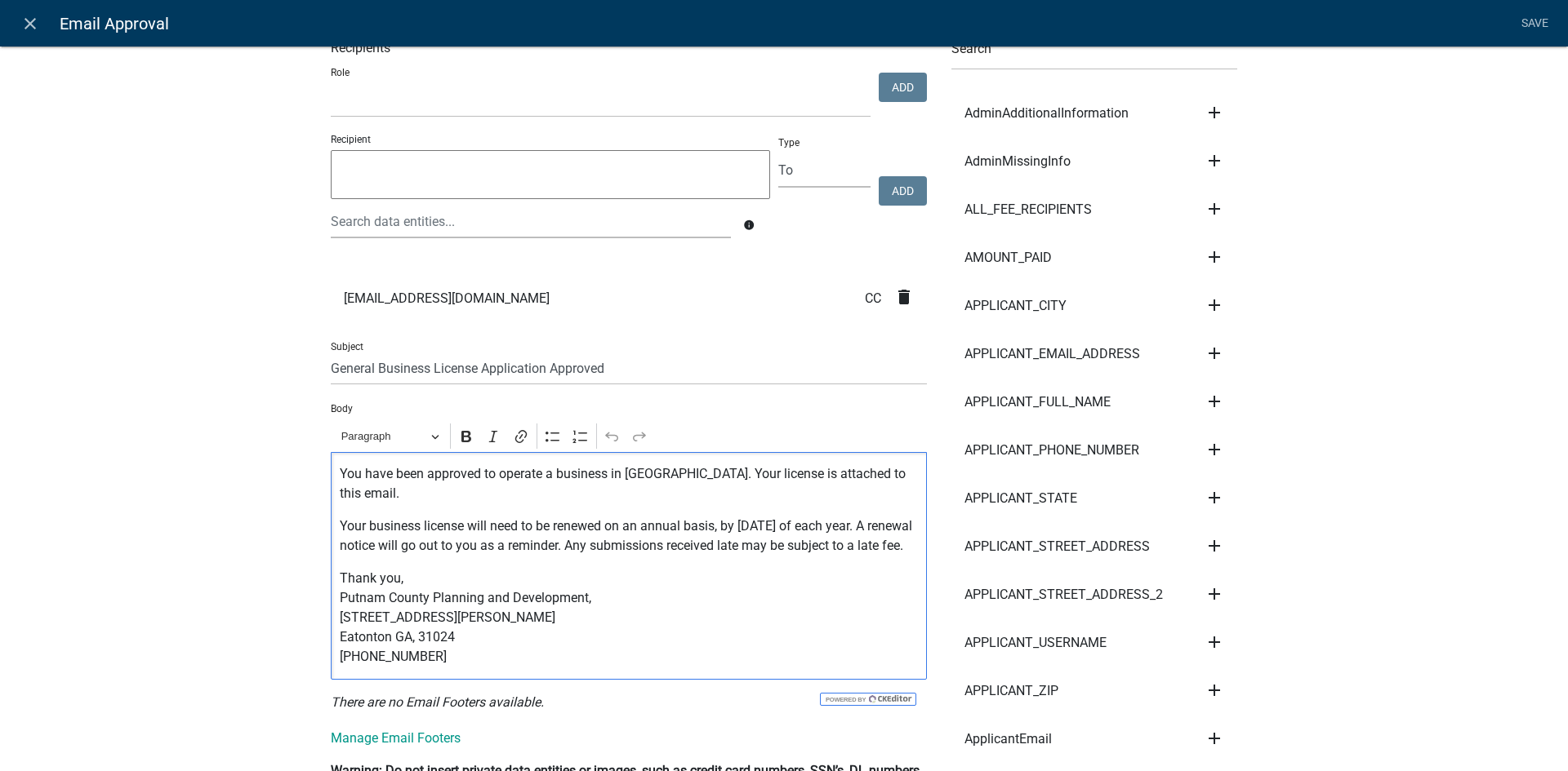
drag, startPoint x: 383, startPoint y: 565, endPoint x: 323, endPoint y: 525, distance: 72.1
copy p "Your business license will need to be renewed on an annual basis, by [DATE] of …"
click at [39, 13] on link "close" at bounding box center [29, 23] width 33 height 33
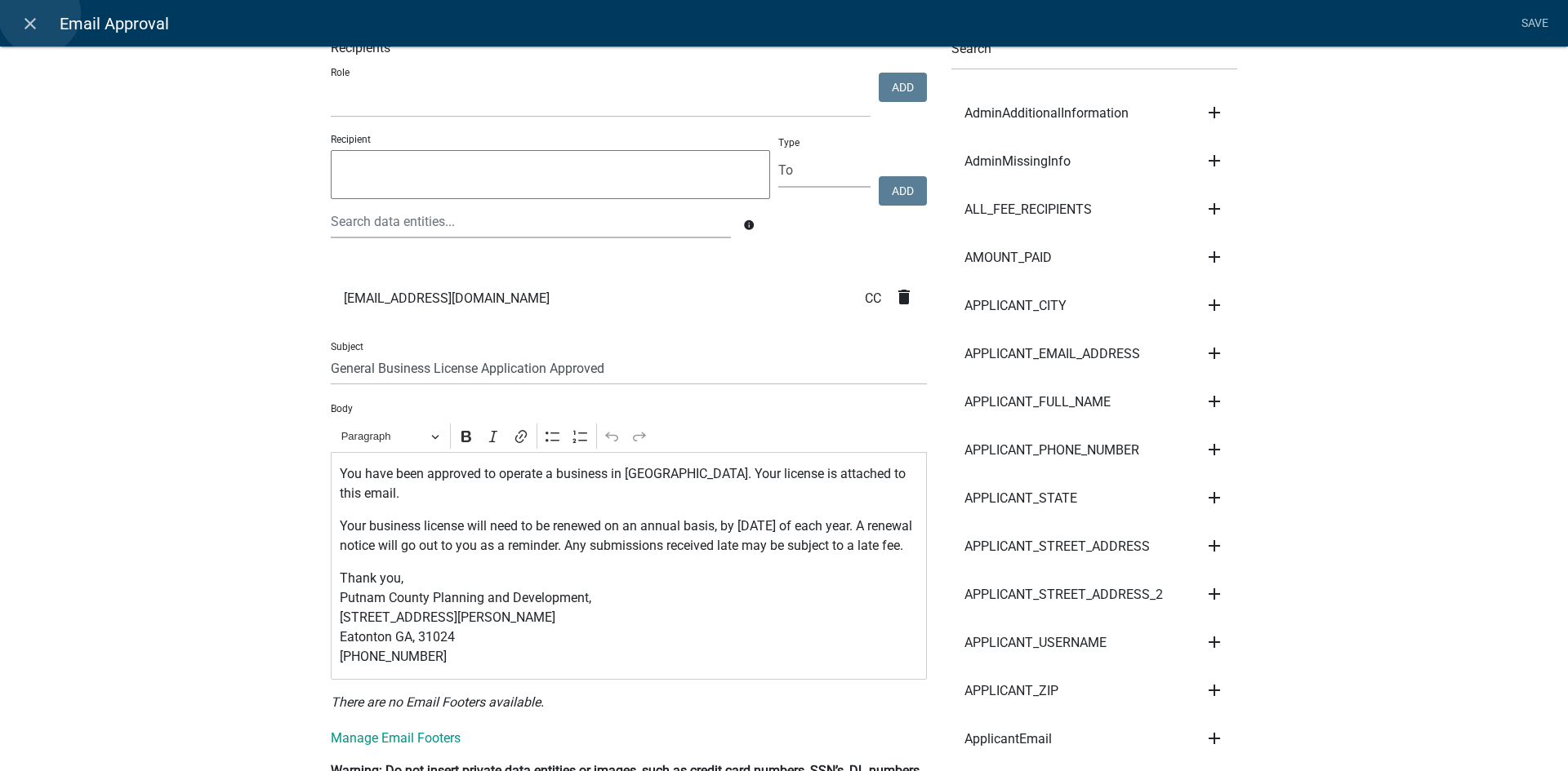
scroll to position [0, 0]
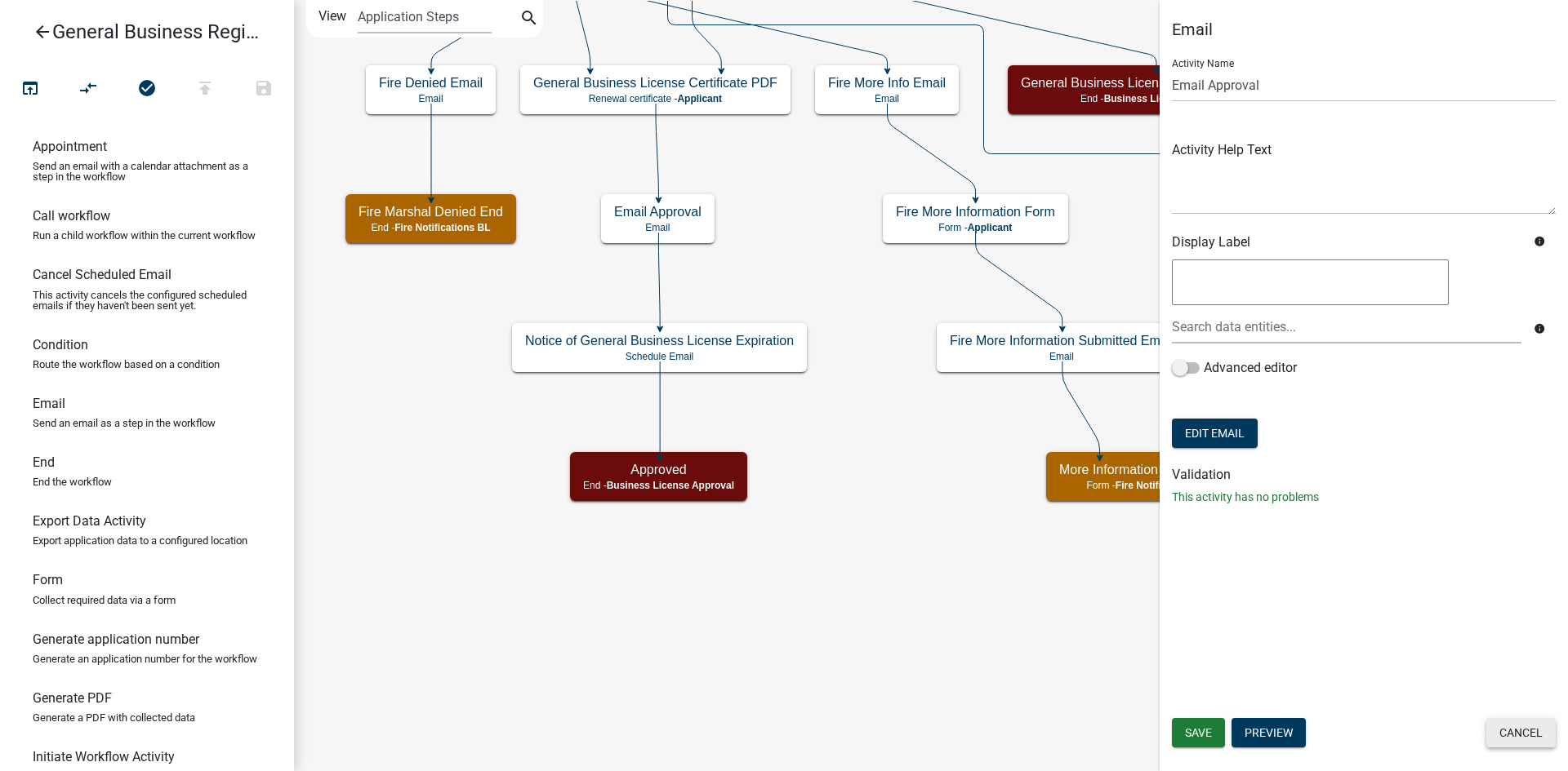
click at [1526, 733] on button "Cancel" at bounding box center [1520, 733] width 69 height 30
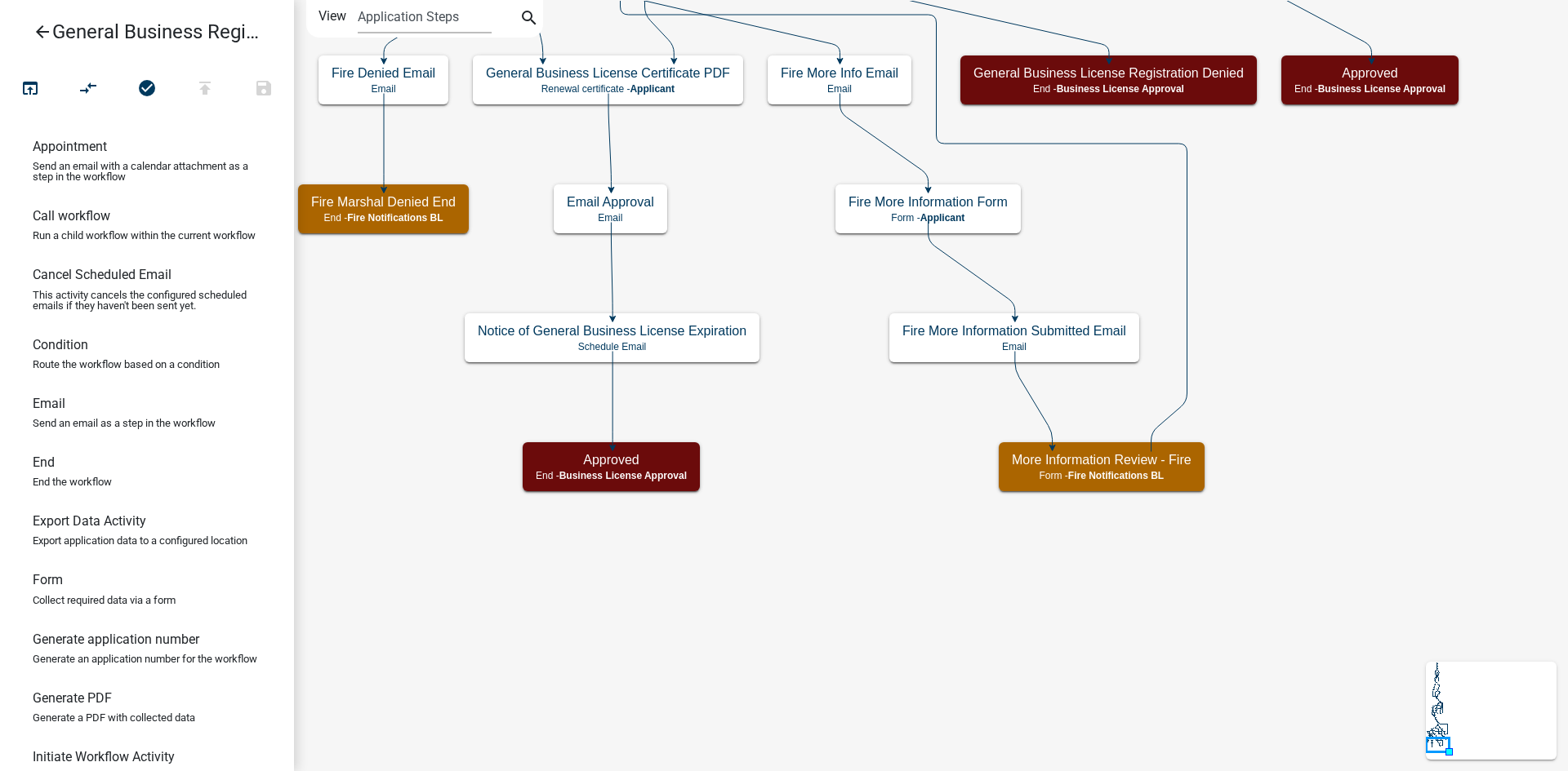
click at [45, 36] on icon "arrow_back" at bounding box center [42, 32] width 20 height 23
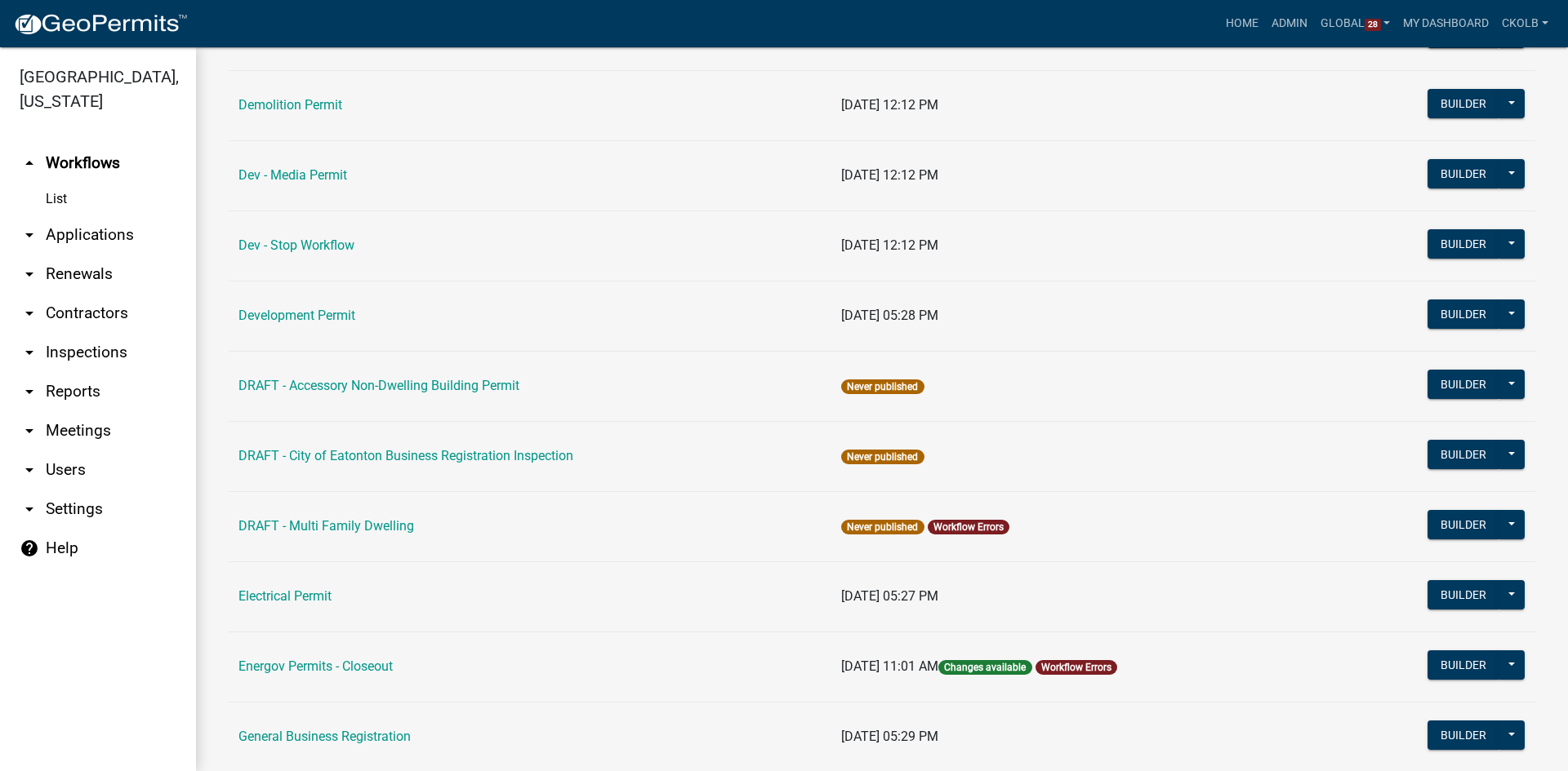
scroll to position [490, 0]
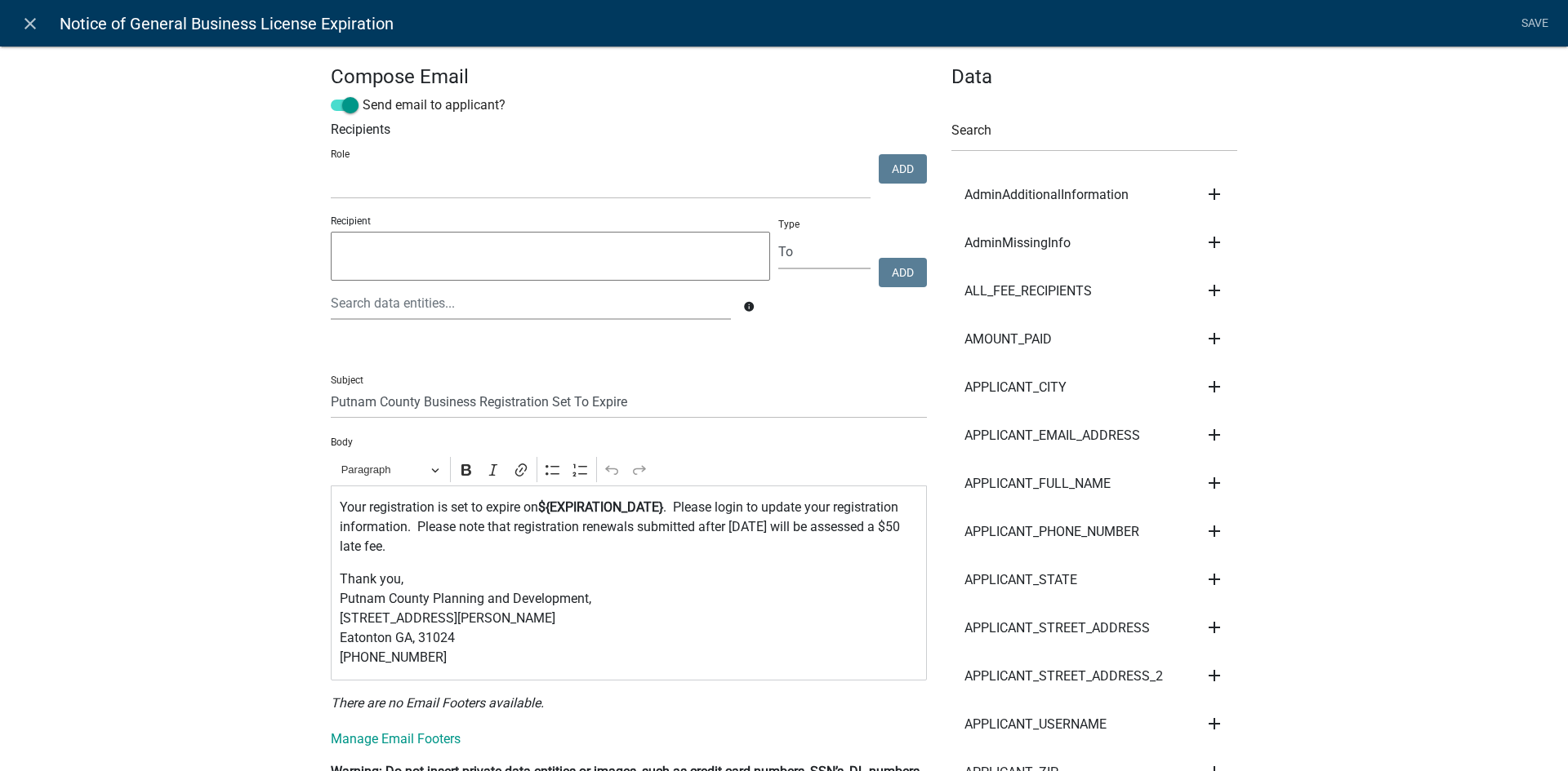
select select "12: 12:00 PM"
drag, startPoint x: 790, startPoint y: 531, endPoint x: 696, endPoint y: 533, distance: 94.0
click at [696, 533] on p "Your registration is set to expire on ${EXPIRATION_DATE} . Please login to upda…" at bounding box center [630, 527] width 579 height 59
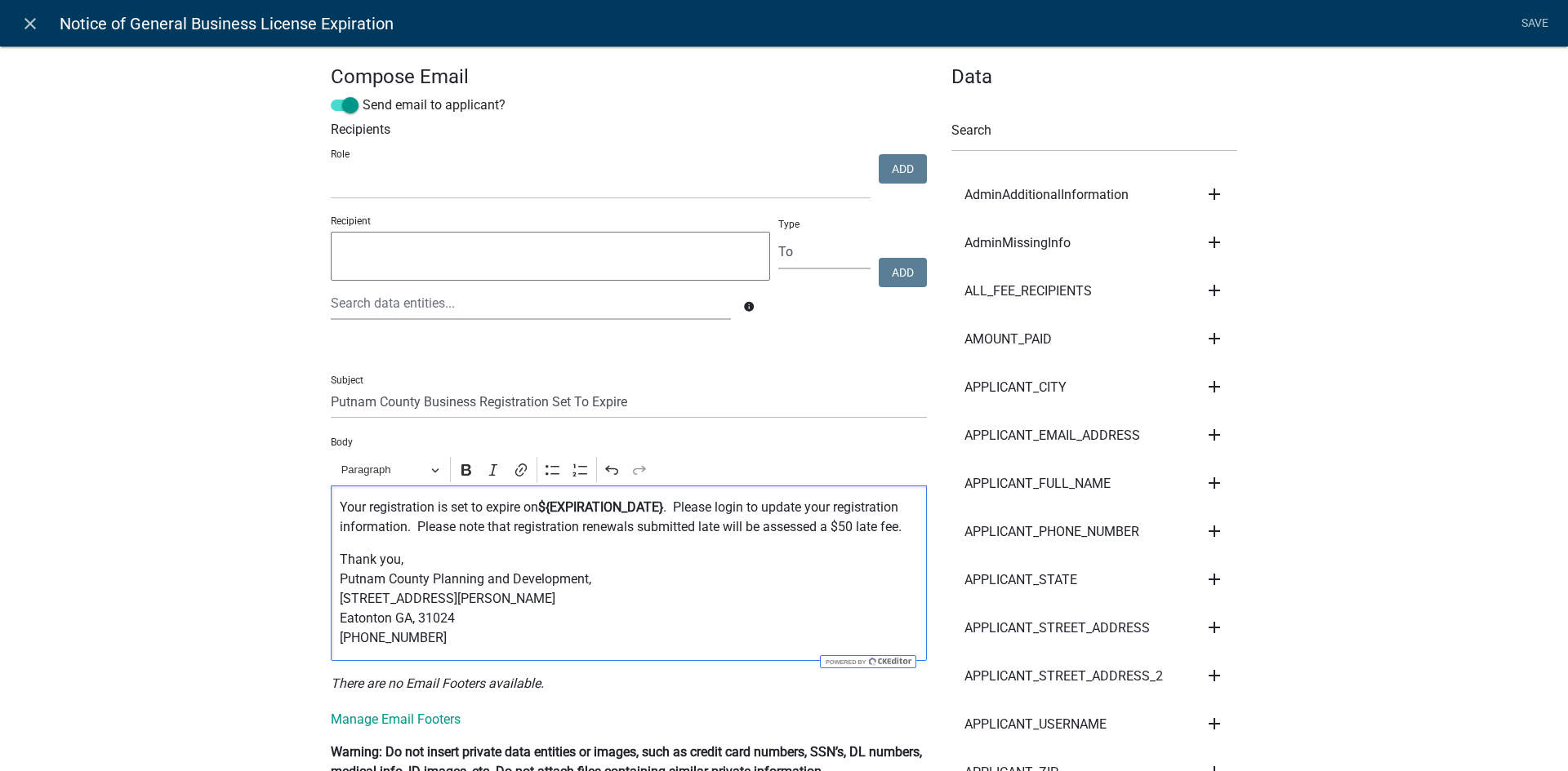
click at [739, 543] on div "Your registration is set to expire on ${EXPIRATION_DATE} . Please login to upda…" at bounding box center [629, 574] width 596 height 176
click at [1533, 17] on link "Save" at bounding box center [1534, 23] width 41 height 31
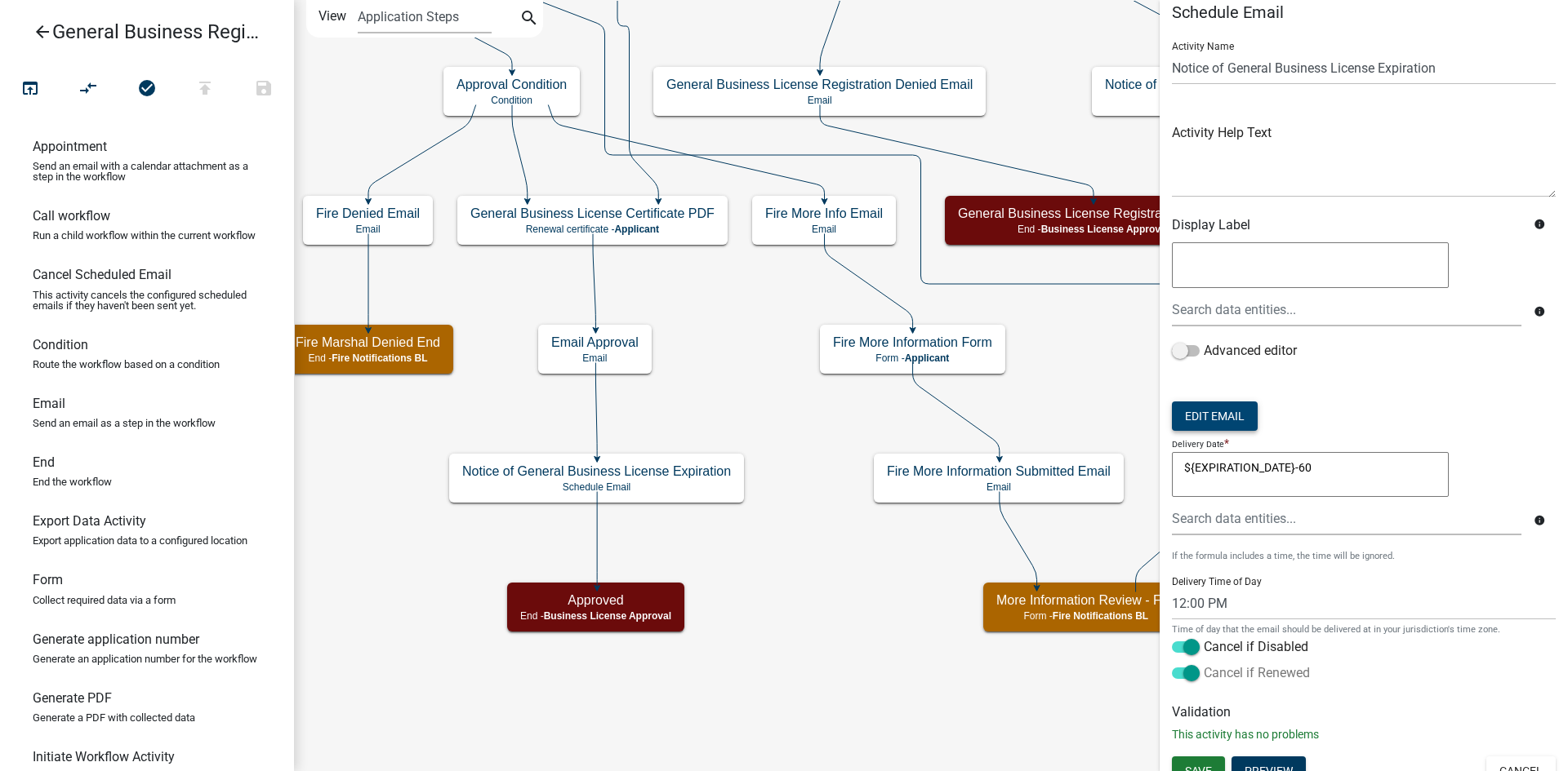
scroll to position [35, 0]
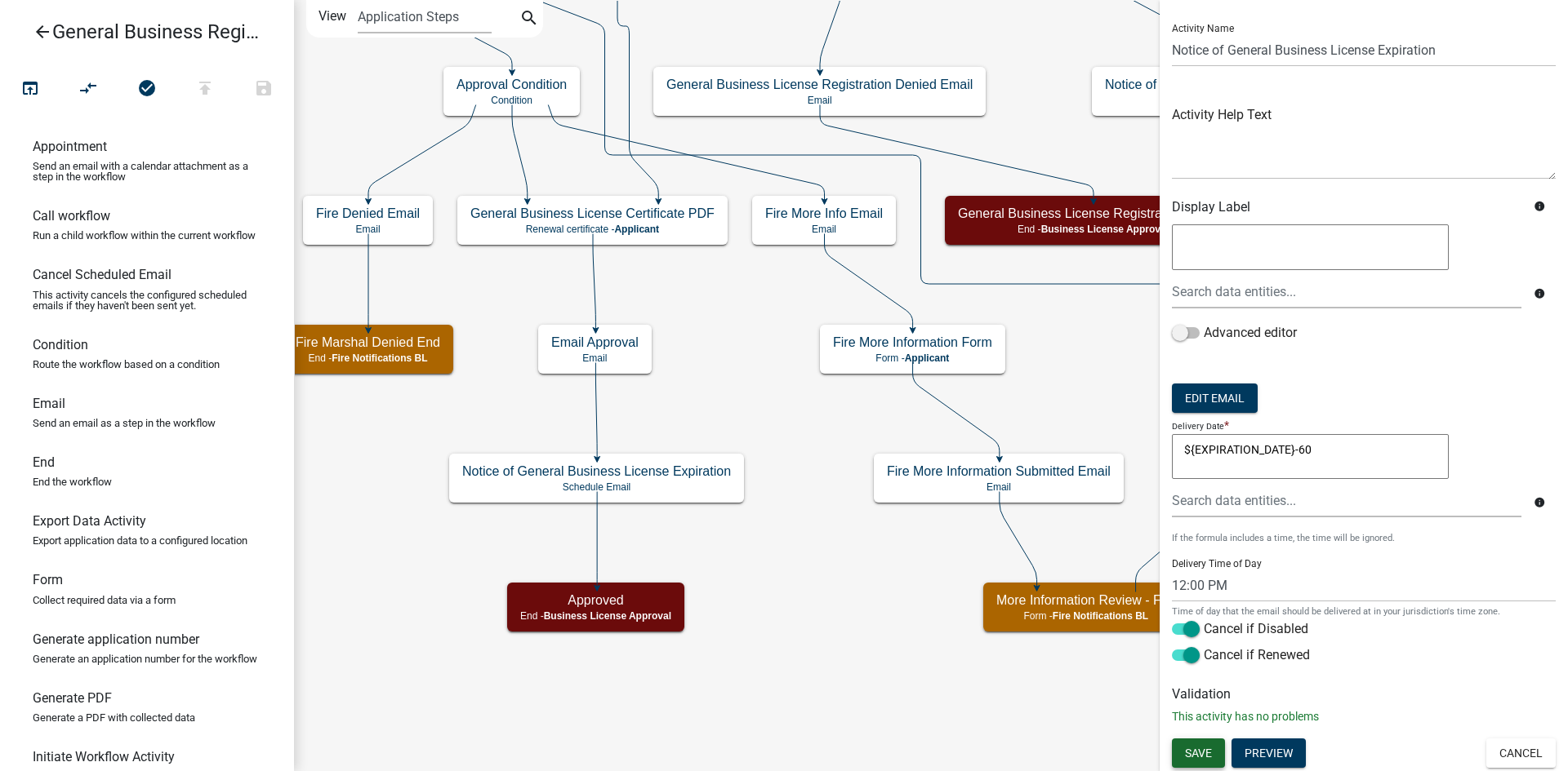
click at [1202, 751] on span "Save" at bounding box center [1198, 753] width 27 height 13
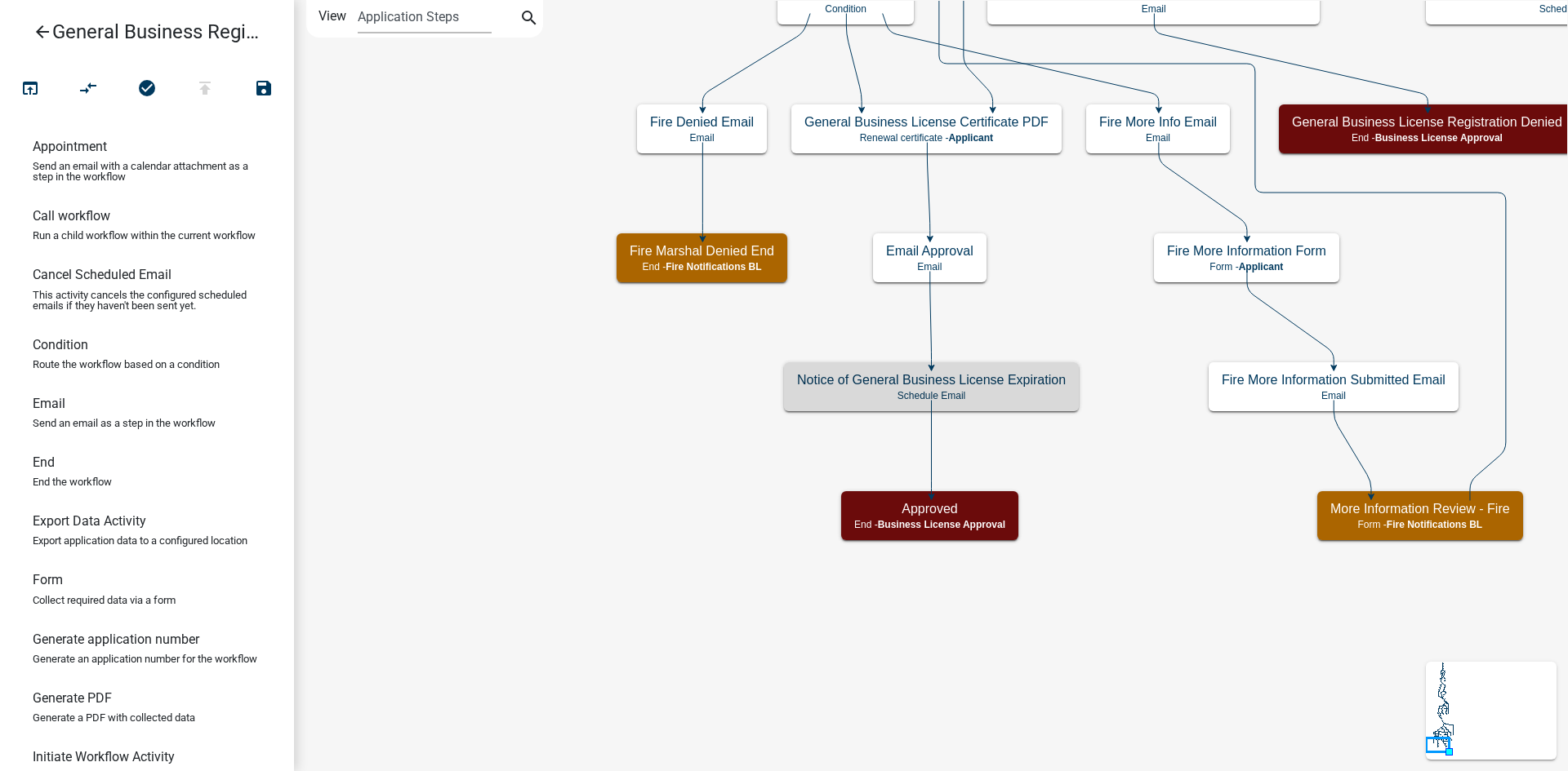
scroll to position [0, 0]
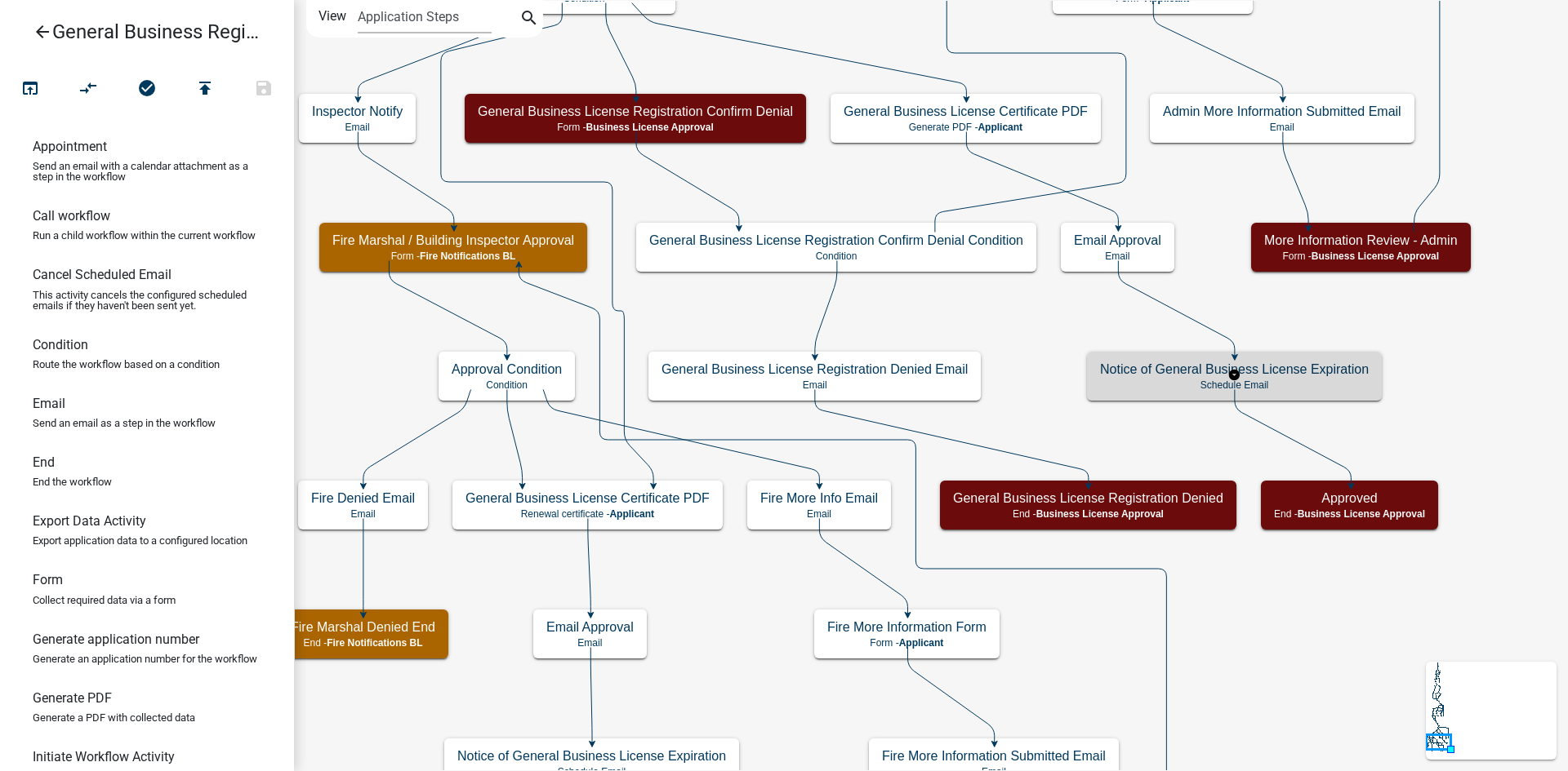
click at [1116, 373] on h5 "Notice of General Business License Expiration" at bounding box center [1234, 369] width 269 height 15
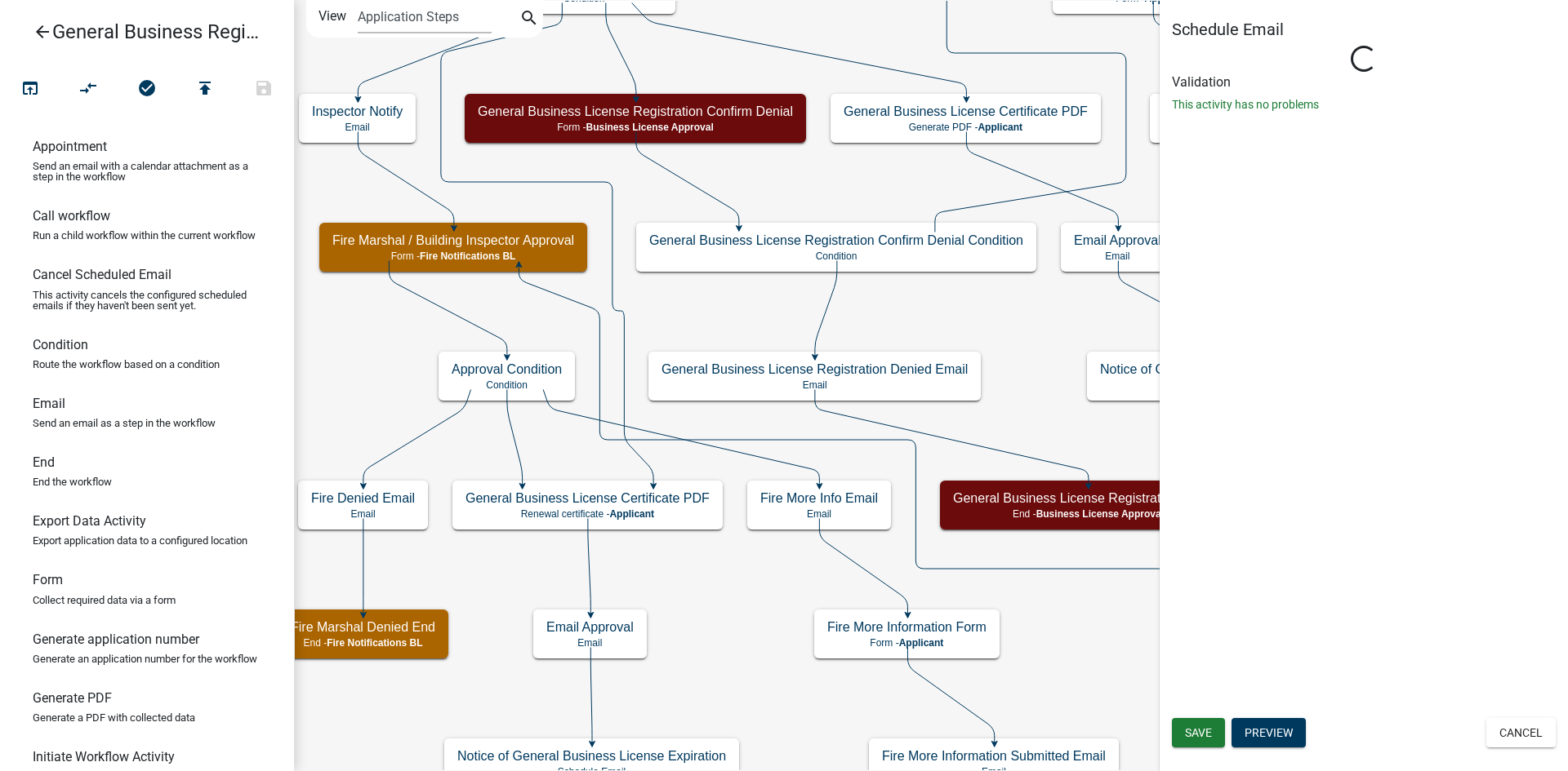
select select "12: 12:00 PM"
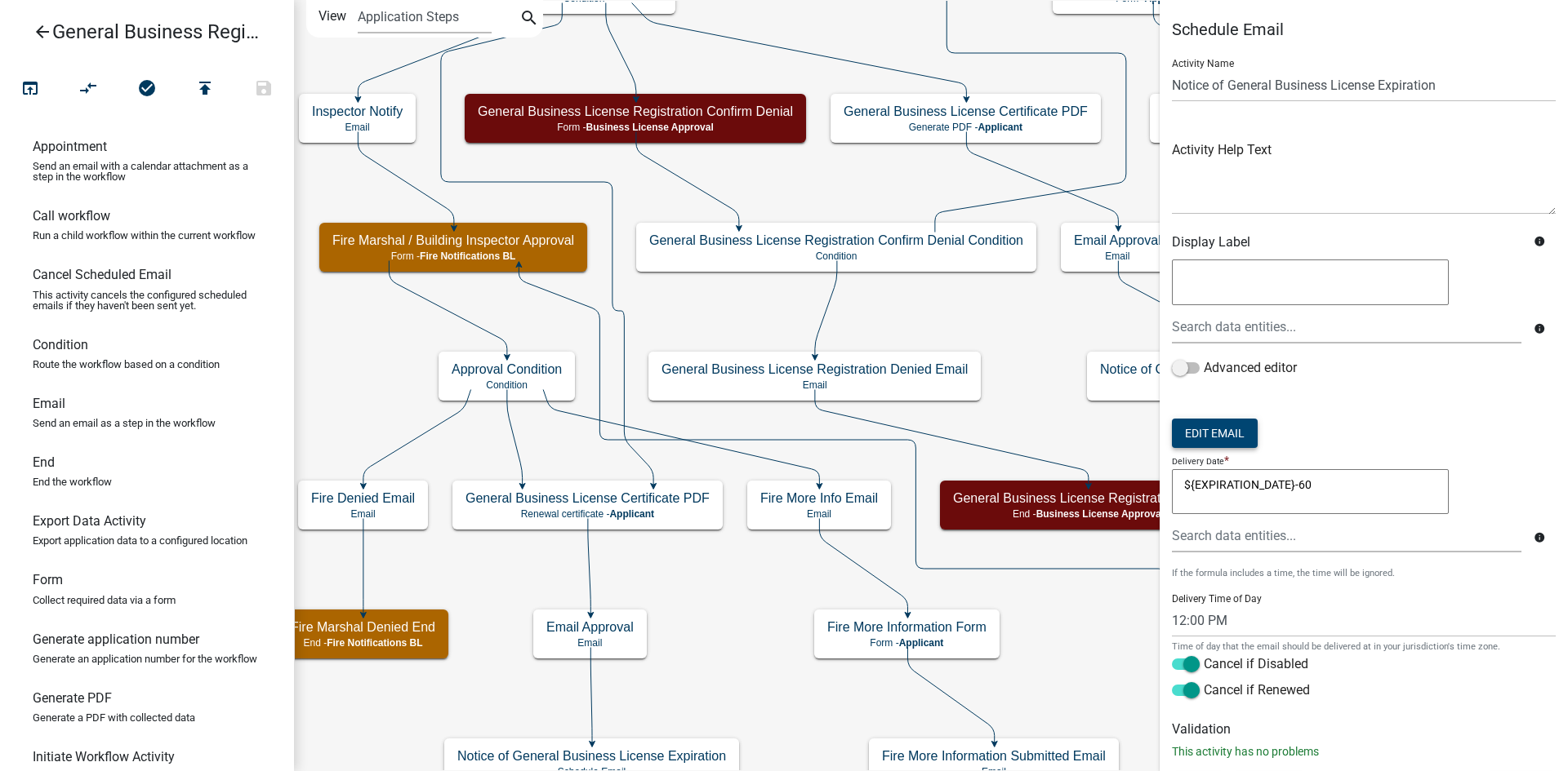
click at [1208, 428] on button "Edit Email" at bounding box center [1214, 433] width 86 height 30
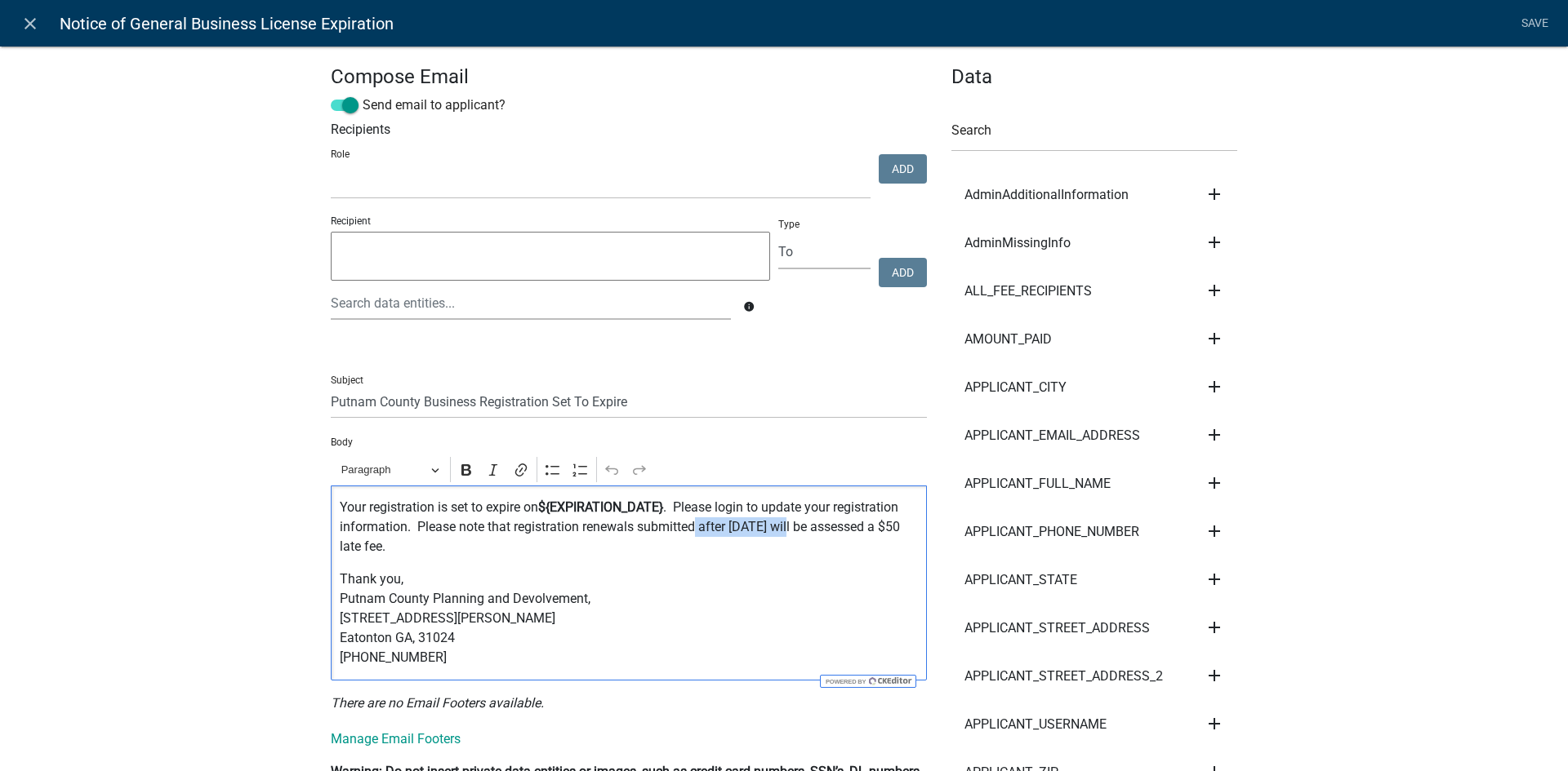
drag, startPoint x: 790, startPoint y: 529, endPoint x: 693, endPoint y: 528, distance: 97.0
click at [693, 528] on p "Your registration is set to expire on ${EXPIRATION_DATE} . Please login to upda…" at bounding box center [630, 527] width 579 height 59
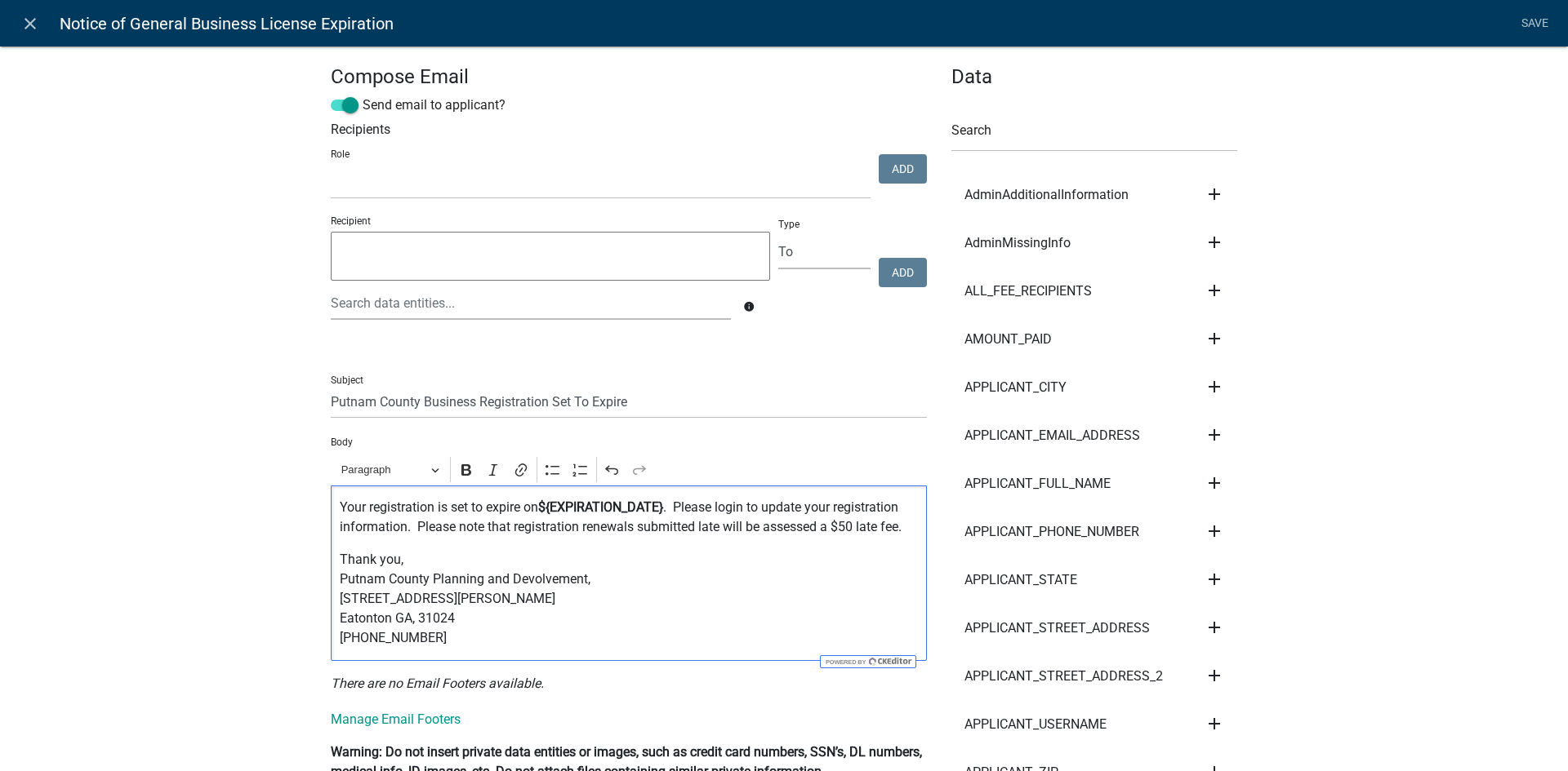
click at [730, 555] on p "Thank you, Putnam County Planning and Devolvement, [STREET_ADDRESS][PERSON_NAME…" at bounding box center [630, 599] width 579 height 98
drag, startPoint x: 578, startPoint y: 579, endPoint x: 529, endPoint y: 582, distance: 49.1
click at [529, 582] on p "Thank you, Putnam County Planning and Devolvement, [STREET_ADDRESS][PERSON_NAME…" at bounding box center [630, 599] width 579 height 98
click at [659, 593] on p "Thank you, Putnam County Planning and Development, [STREET_ADDRESS][PERSON_NAME…" at bounding box center [630, 599] width 579 height 98
click at [1536, 8] on link "Save" at bounding box center [1534, 23] width 41 height 31
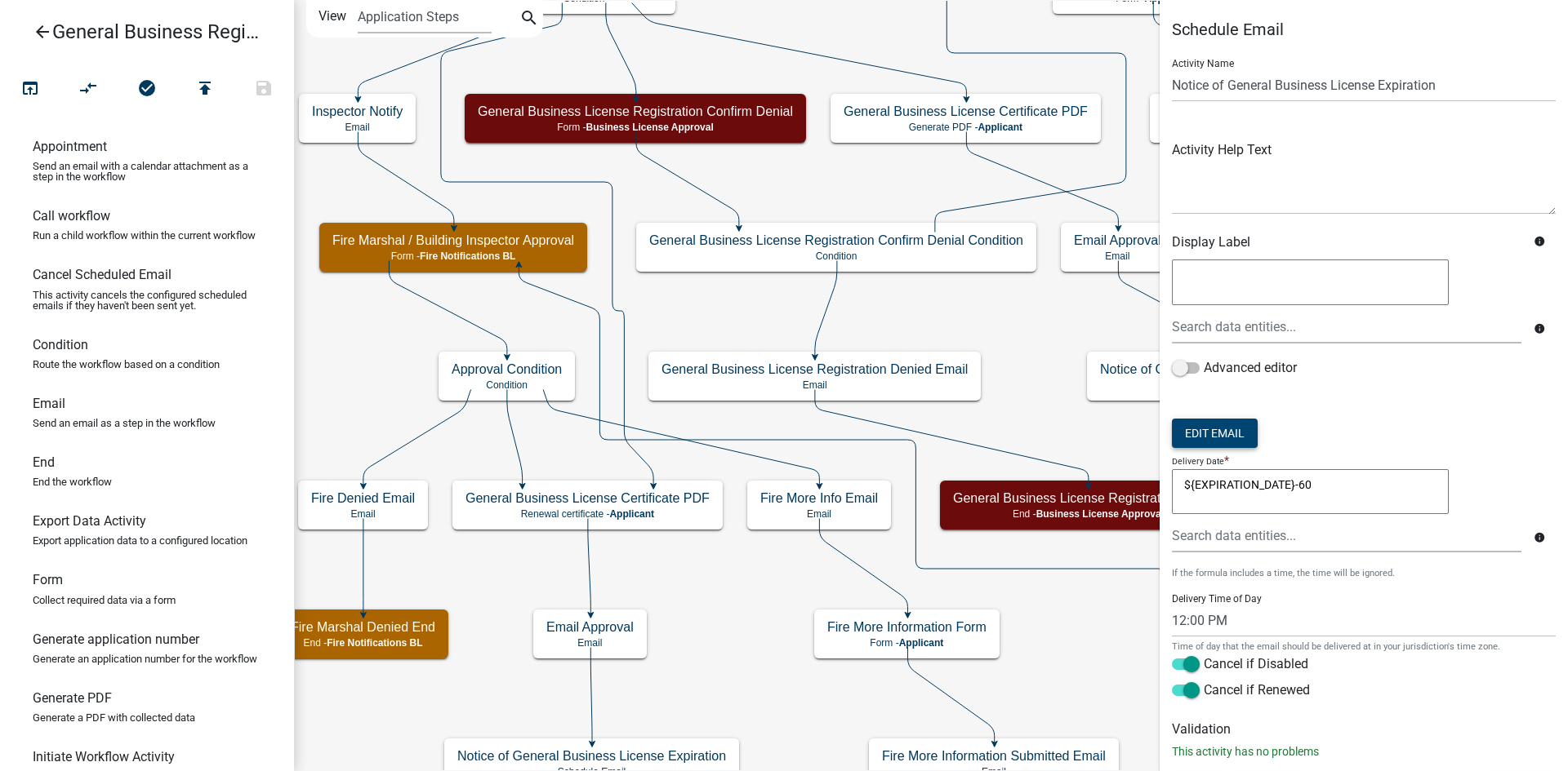
scroll to position [35, 0]
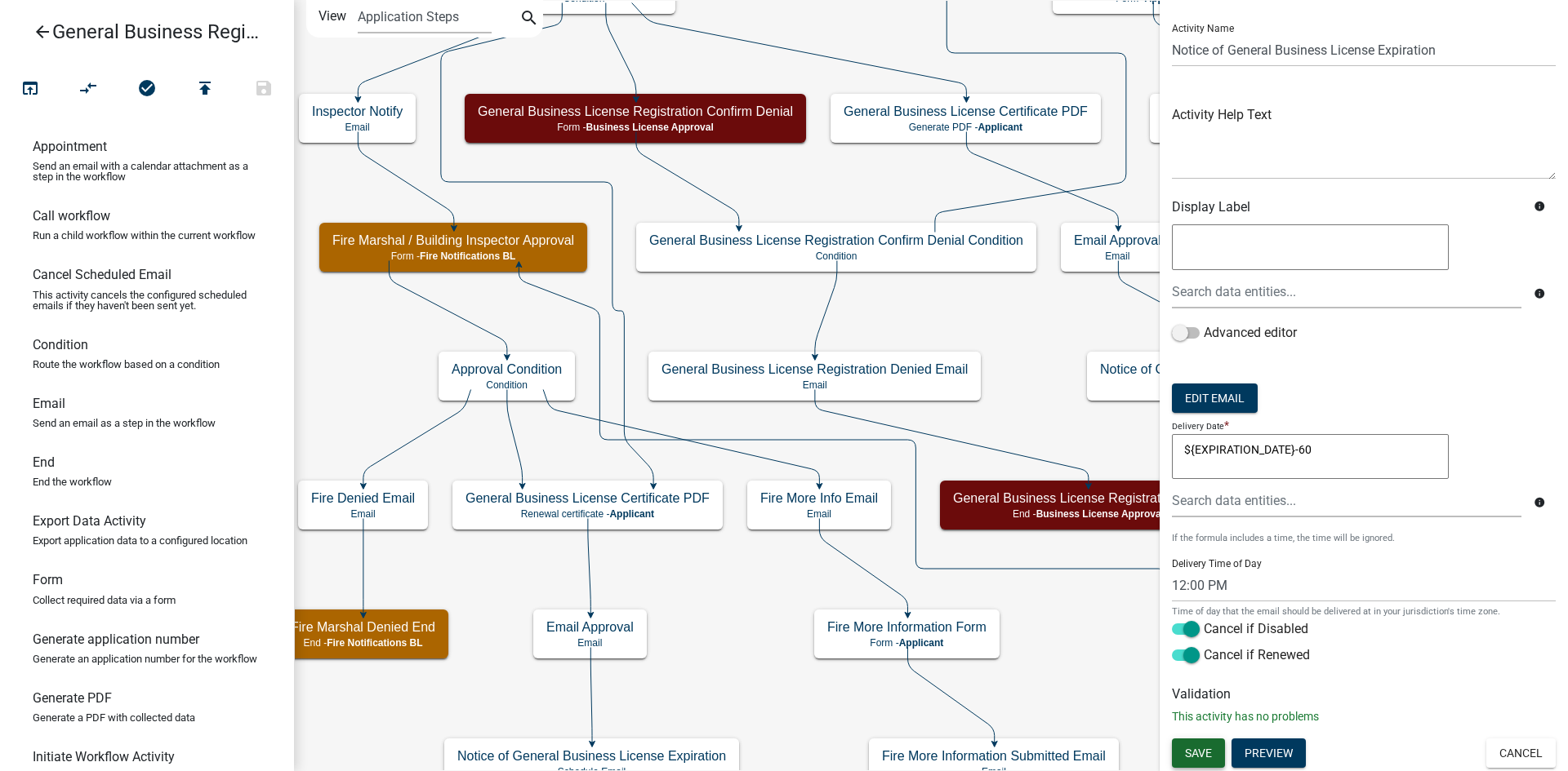
click at [1201, 747] on span "Save" at bounding box center [1198, 753] width 27 height 13
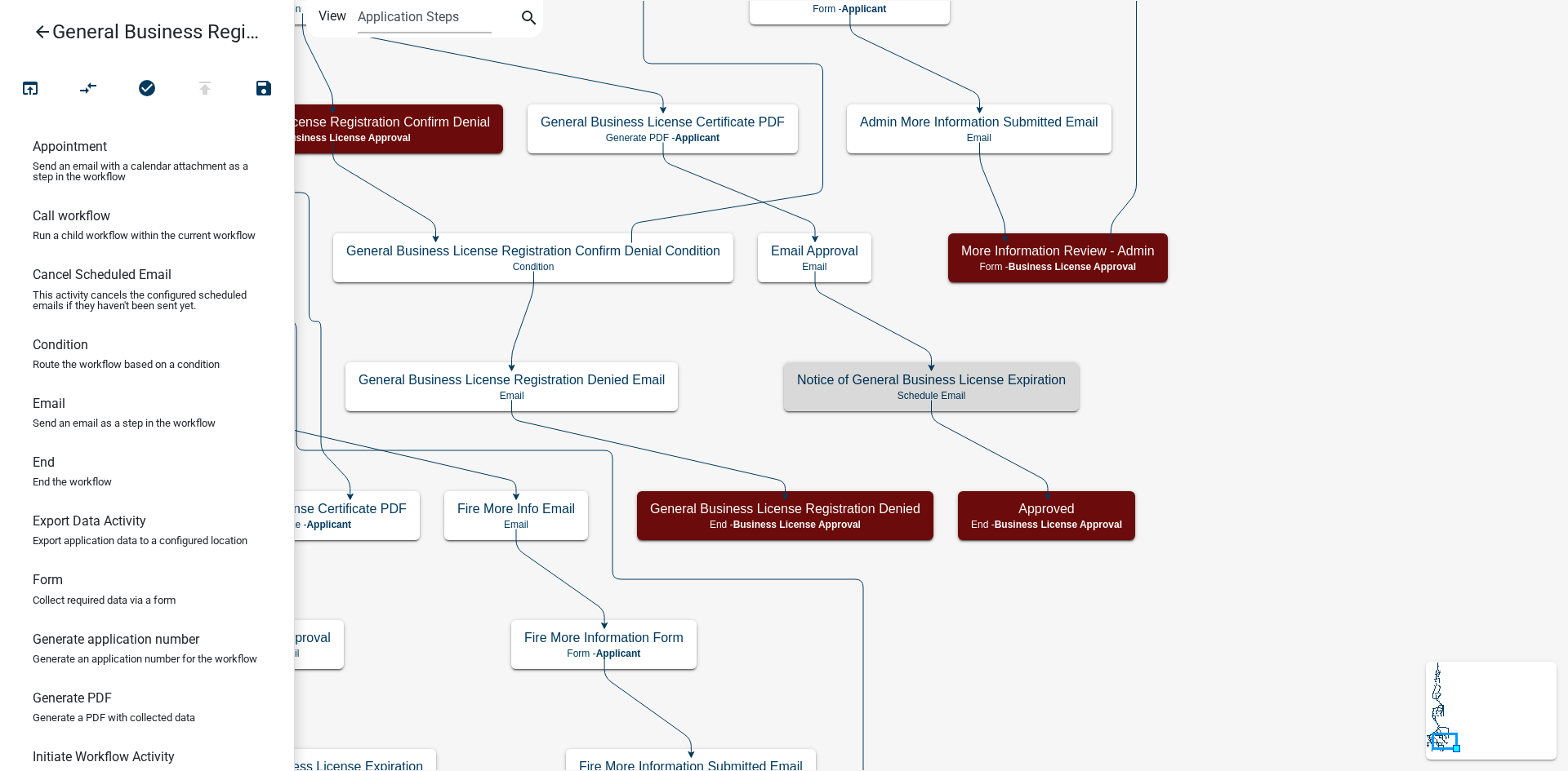
scroll to position [0, 0]
click at [1184, 632] on icon "Start Start - Applicant Notify Approvers Email Email Approval Email Approved En…" at bounding box center [931, 464] width 1272 height 925
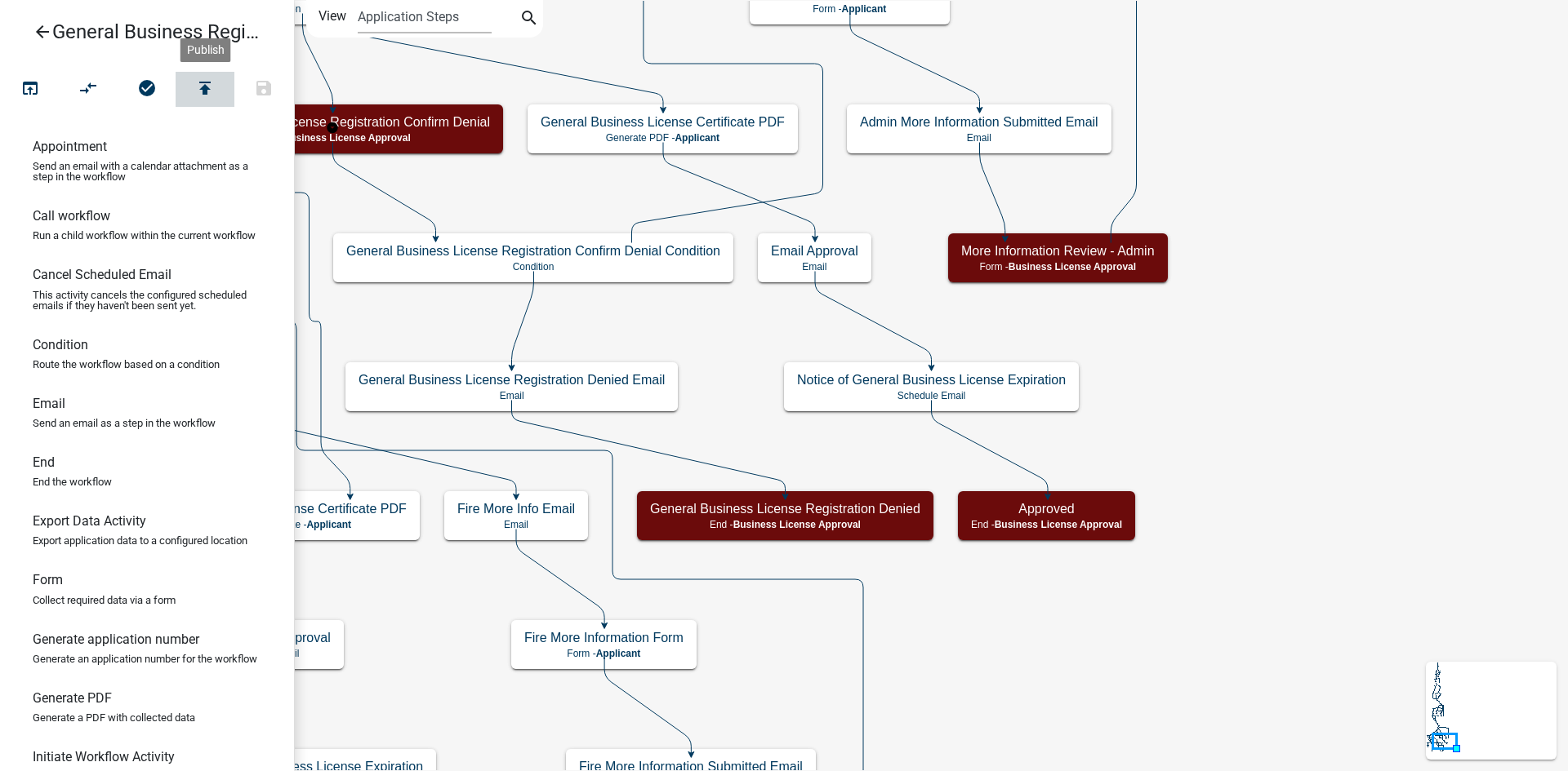
click at [204, 84] on icon "publish" at bounding box center [205, 89] width 20 height 23
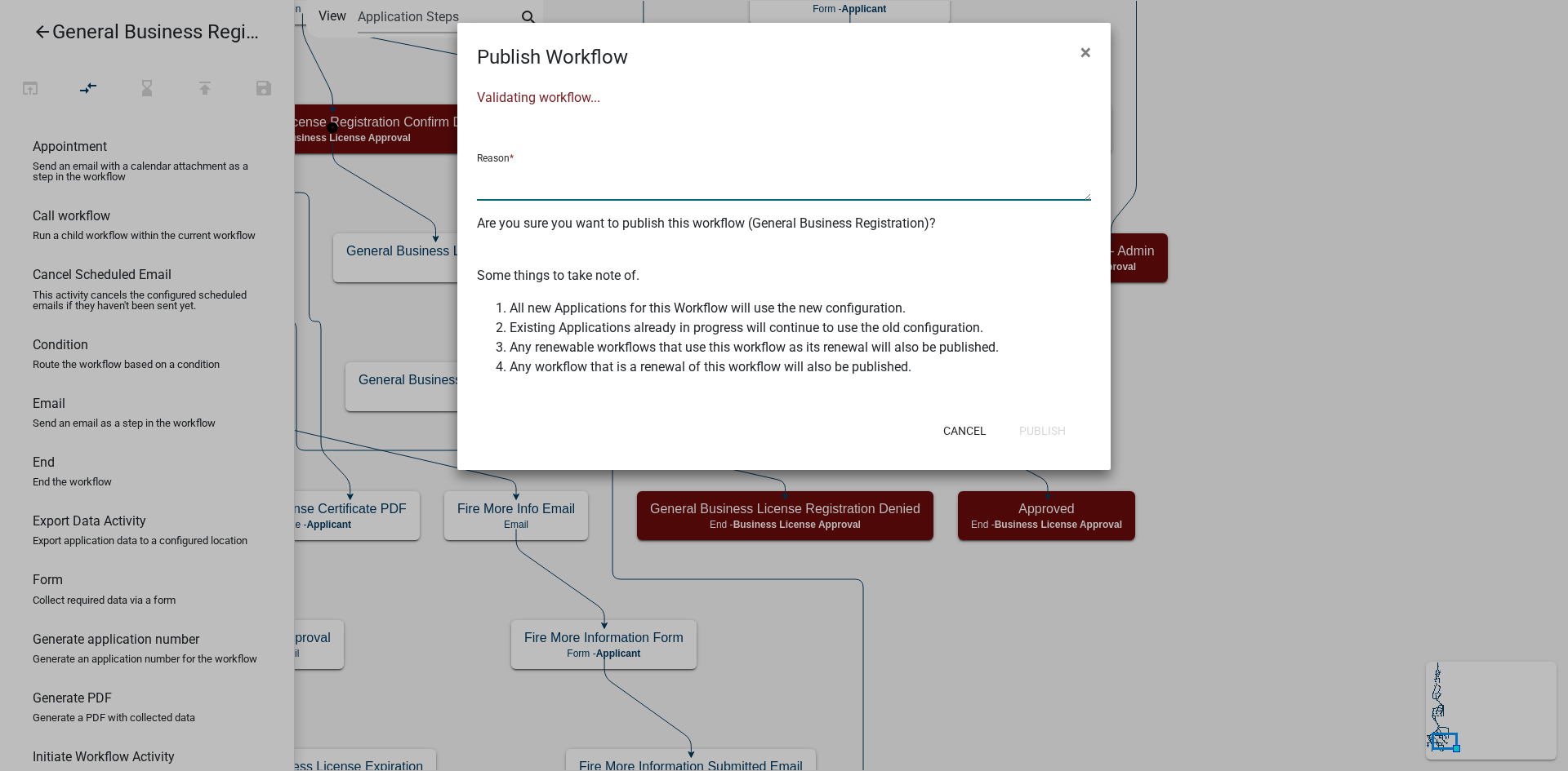
click at [541, 179] on textarea at bounding box center [784, 182] width 614 height 38
type textarea "u"
type textarea "altered email language to not list a specific late fee date"
click at [1038, 423] on button "Publish" at bounding box center [1042, 431] width 73 height 30
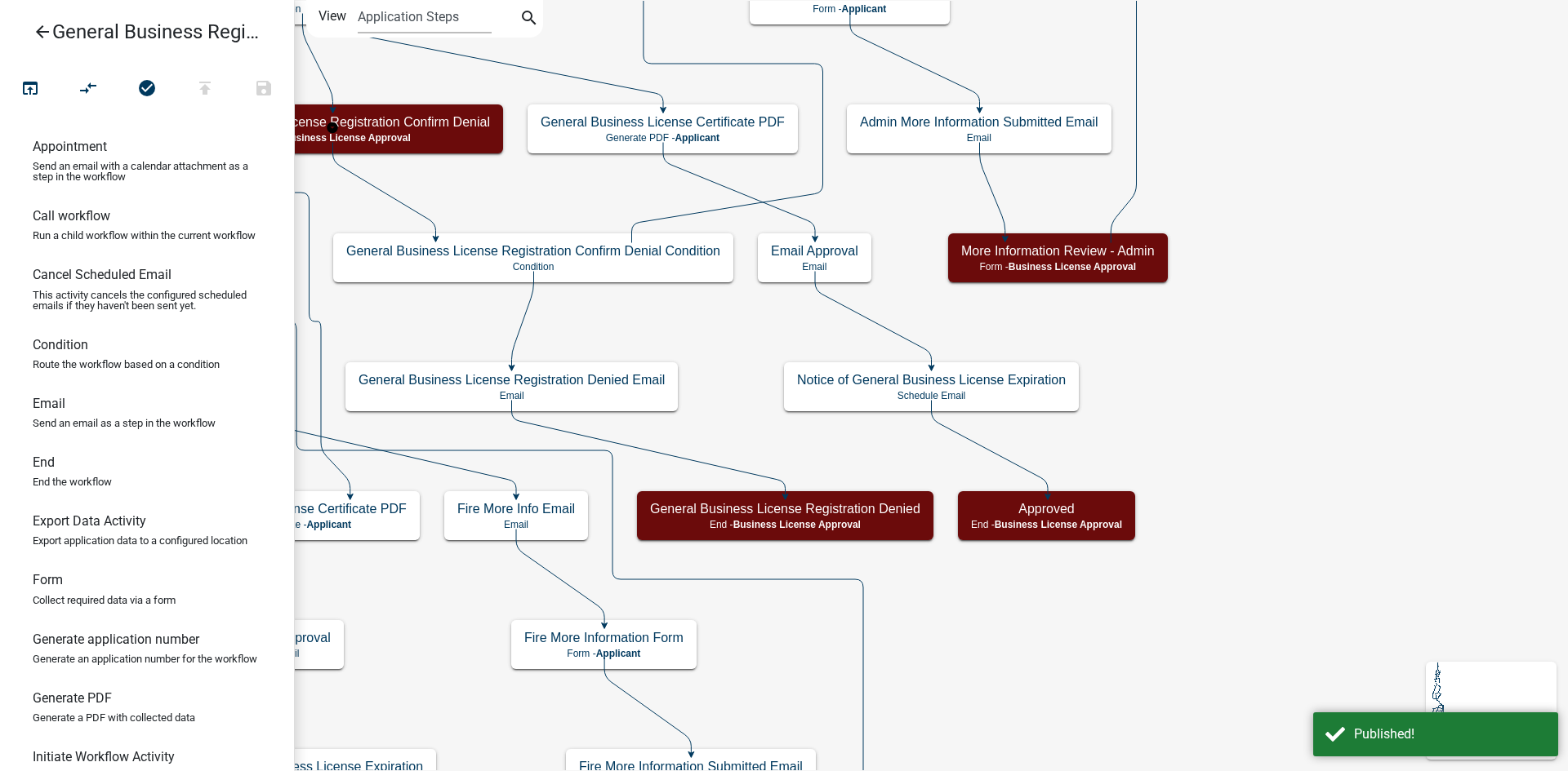
click at [42, 30] on icon "arrow_back" at bounding box center [42, 32] width 20 height 23
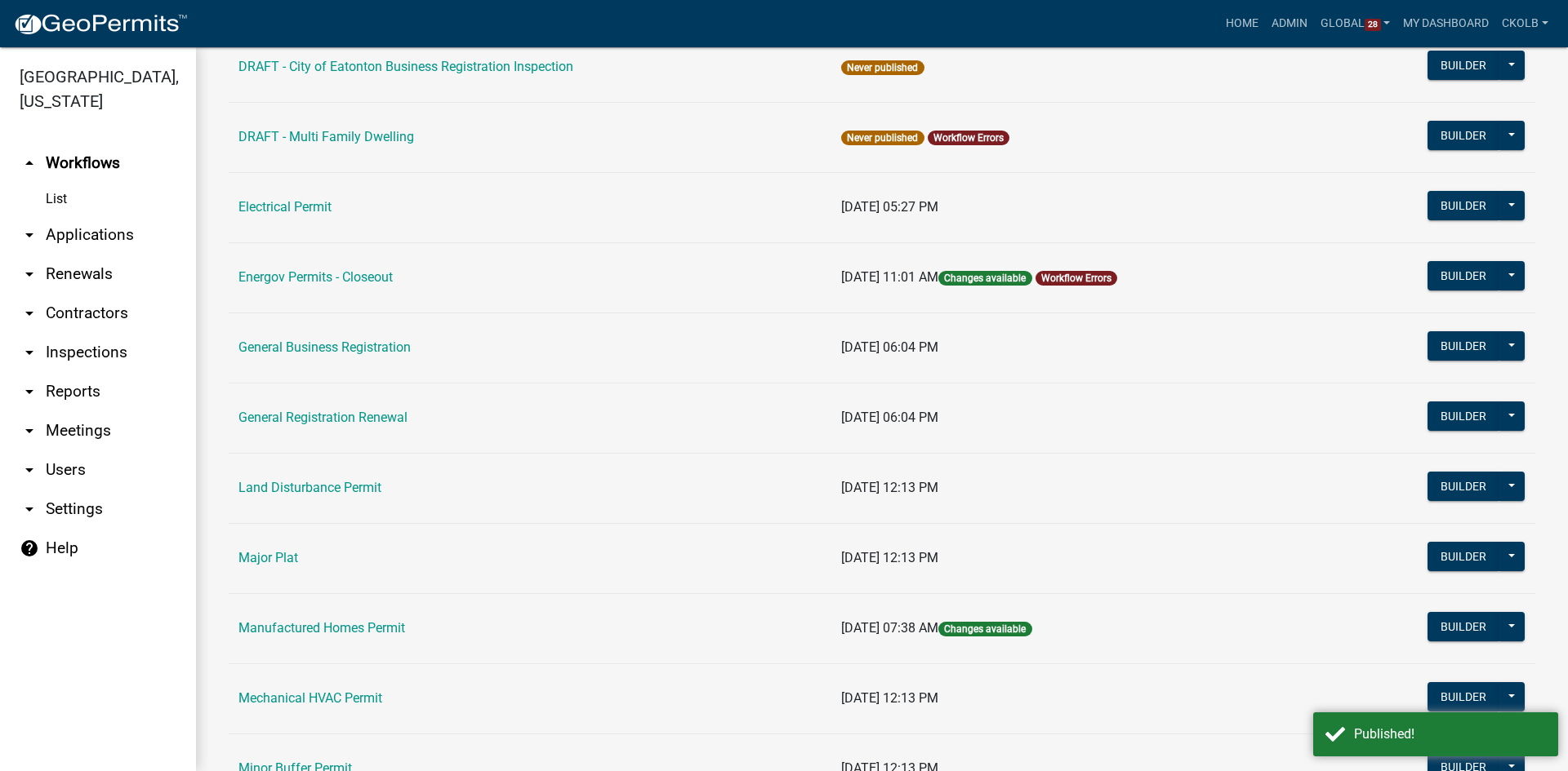
scroll to position [898, 0]
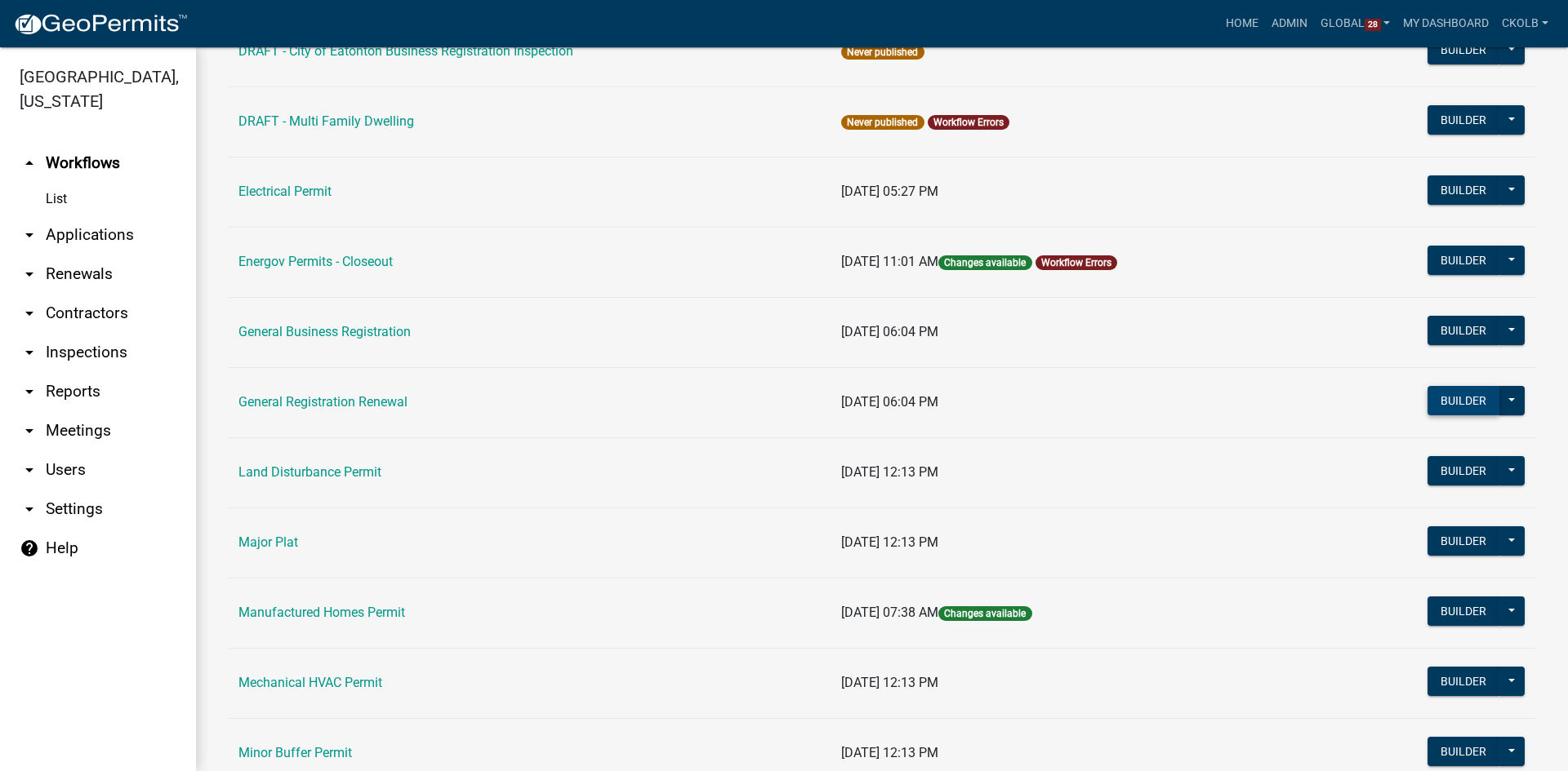
click at [1438, 396] on button "Builder" at bounding box center [1463, 400] width 72 height 30
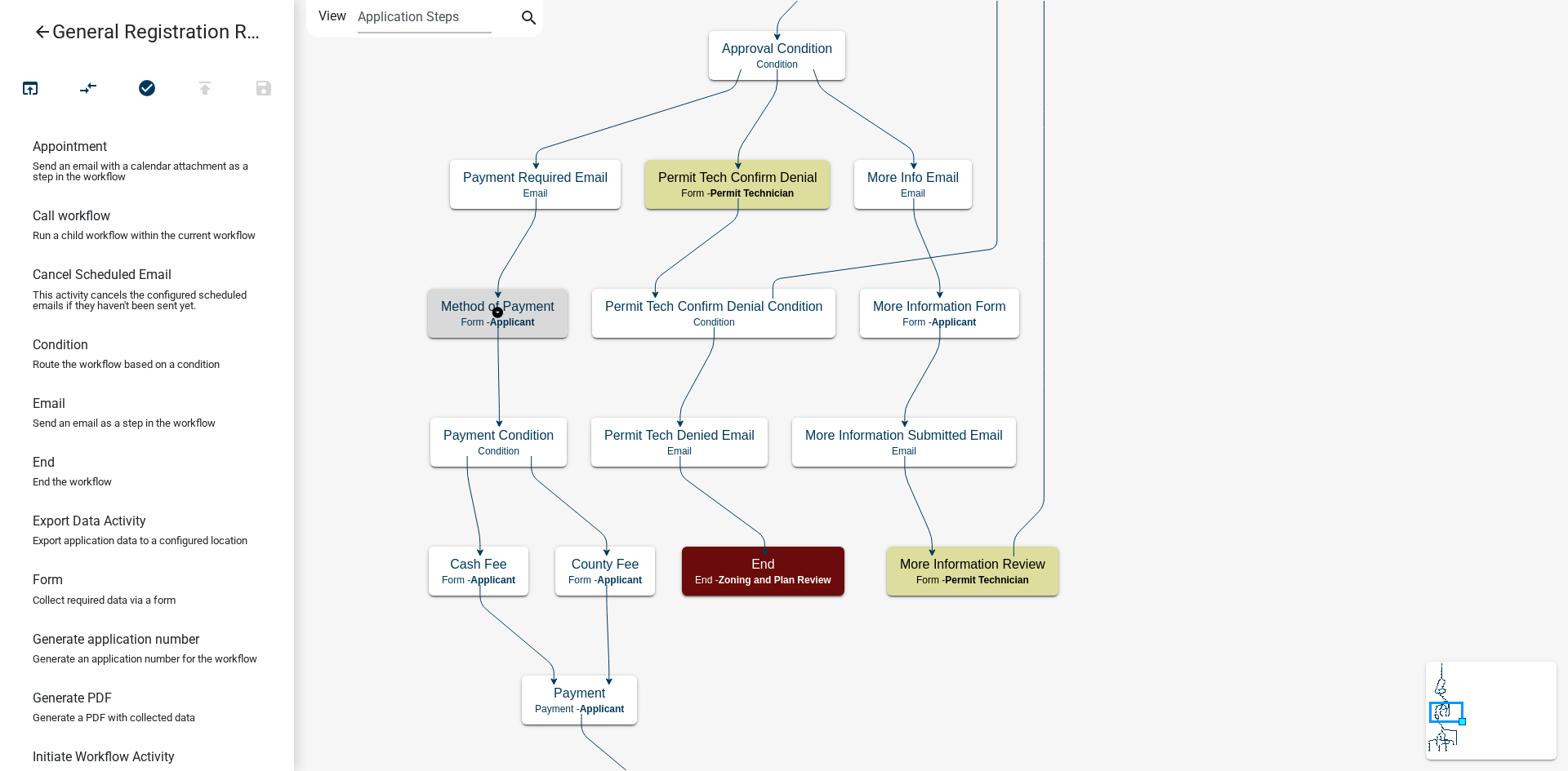
click at [441, 305] on h5 "Method of Payment" at bounding box center [498, 306] width 114 height 15
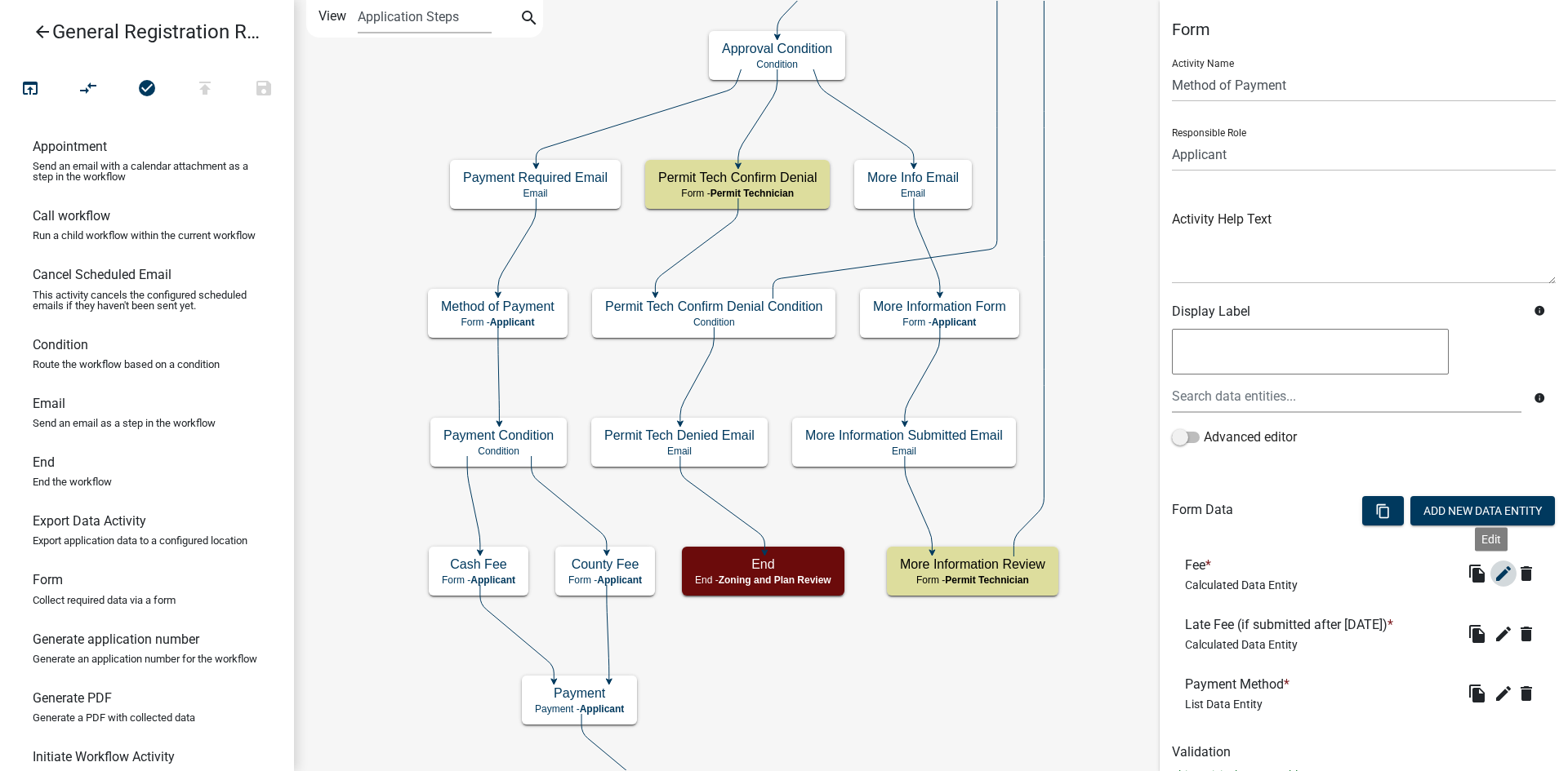
click at [1493, 567] on icon "edit" at bounding box center [1503, 574] width 20 height 20
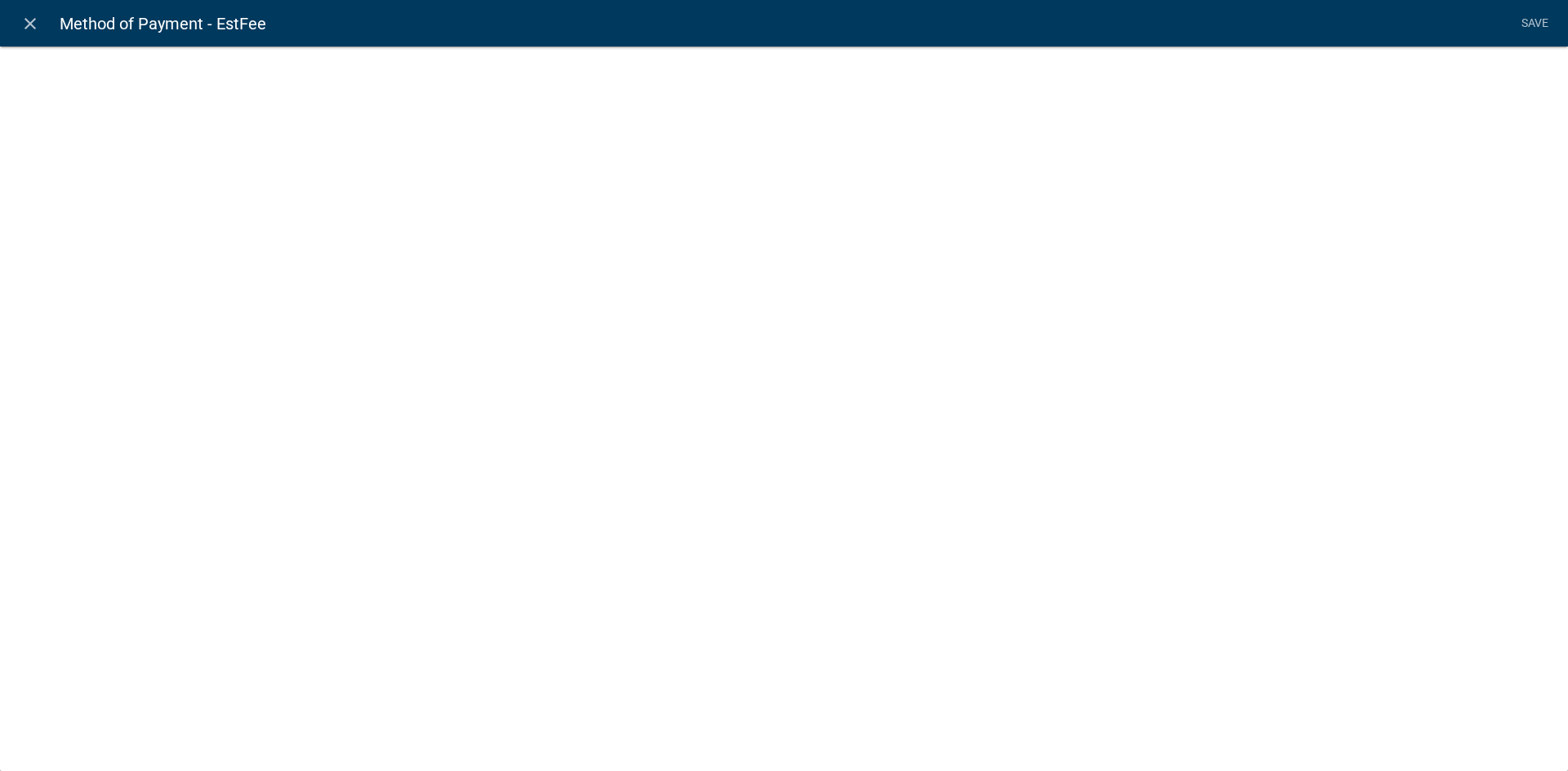
select select "calculated-value"
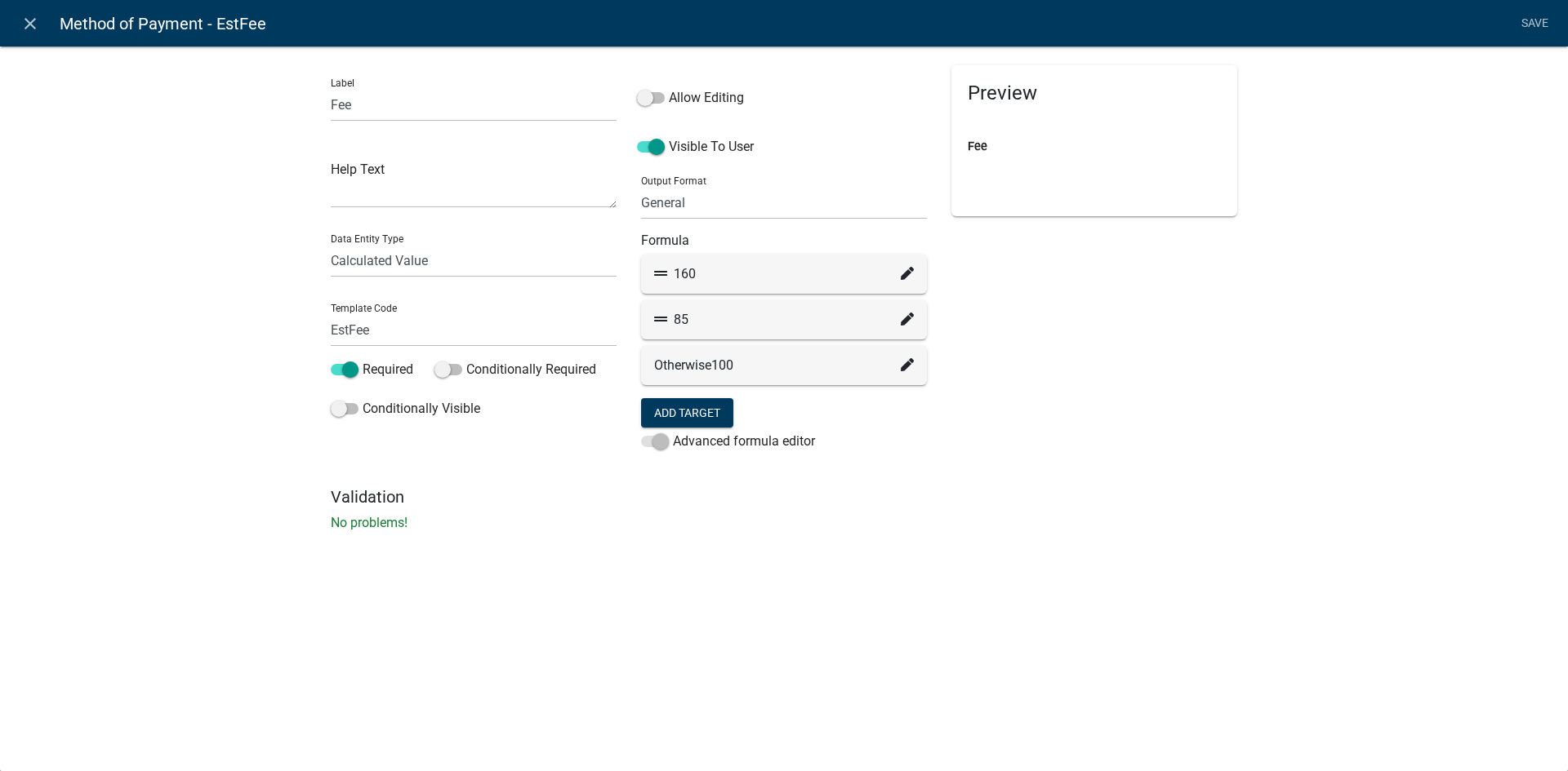
drag, startPoint x: 36, startPoint y: 30, endPoint x: 300, endPoint y: 150, distance: 290.0
click at [36, 30] on icon "close" at bounding box center [31, 23] width 20 height 20
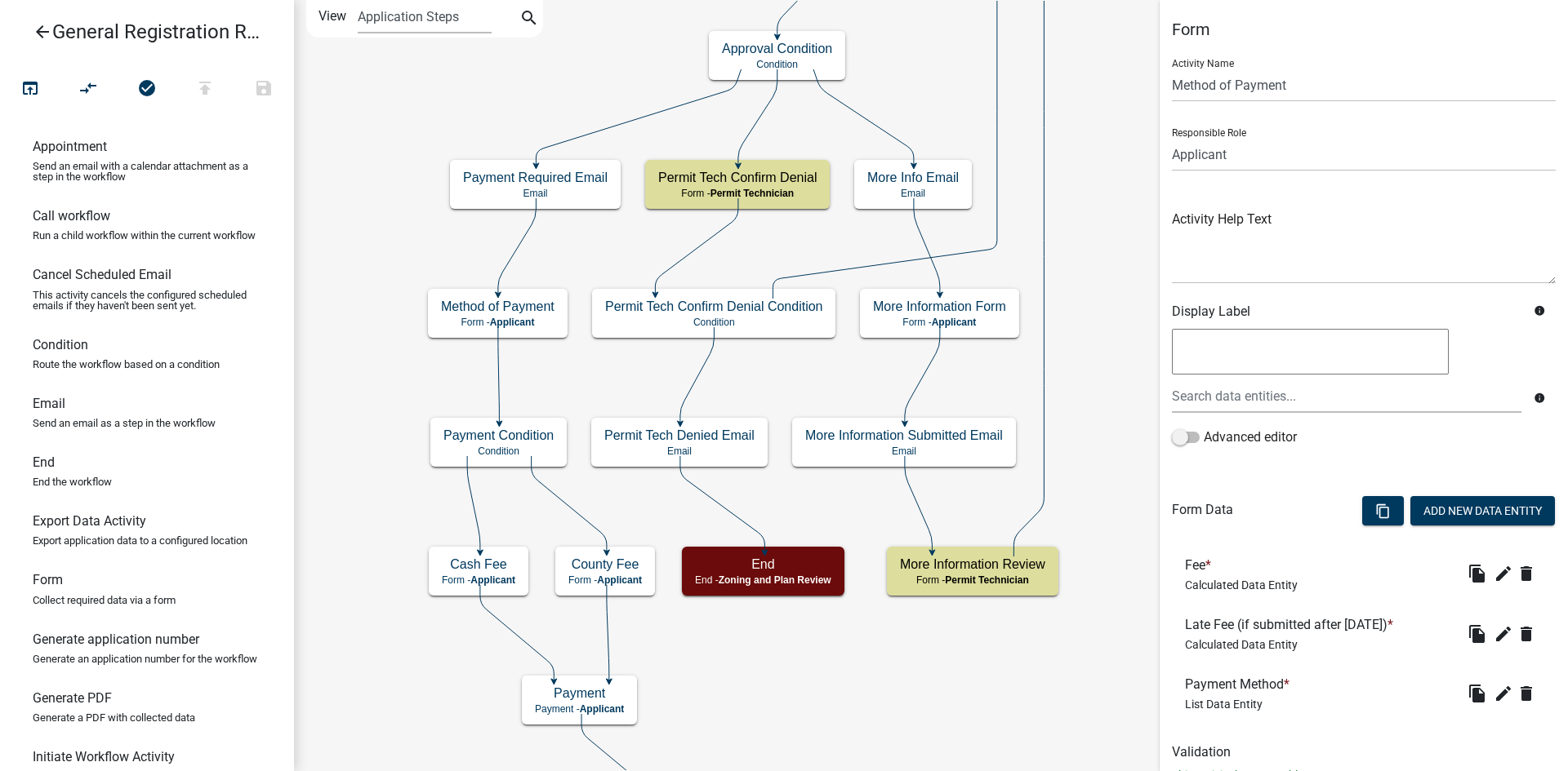
scroll to position [59, 0]
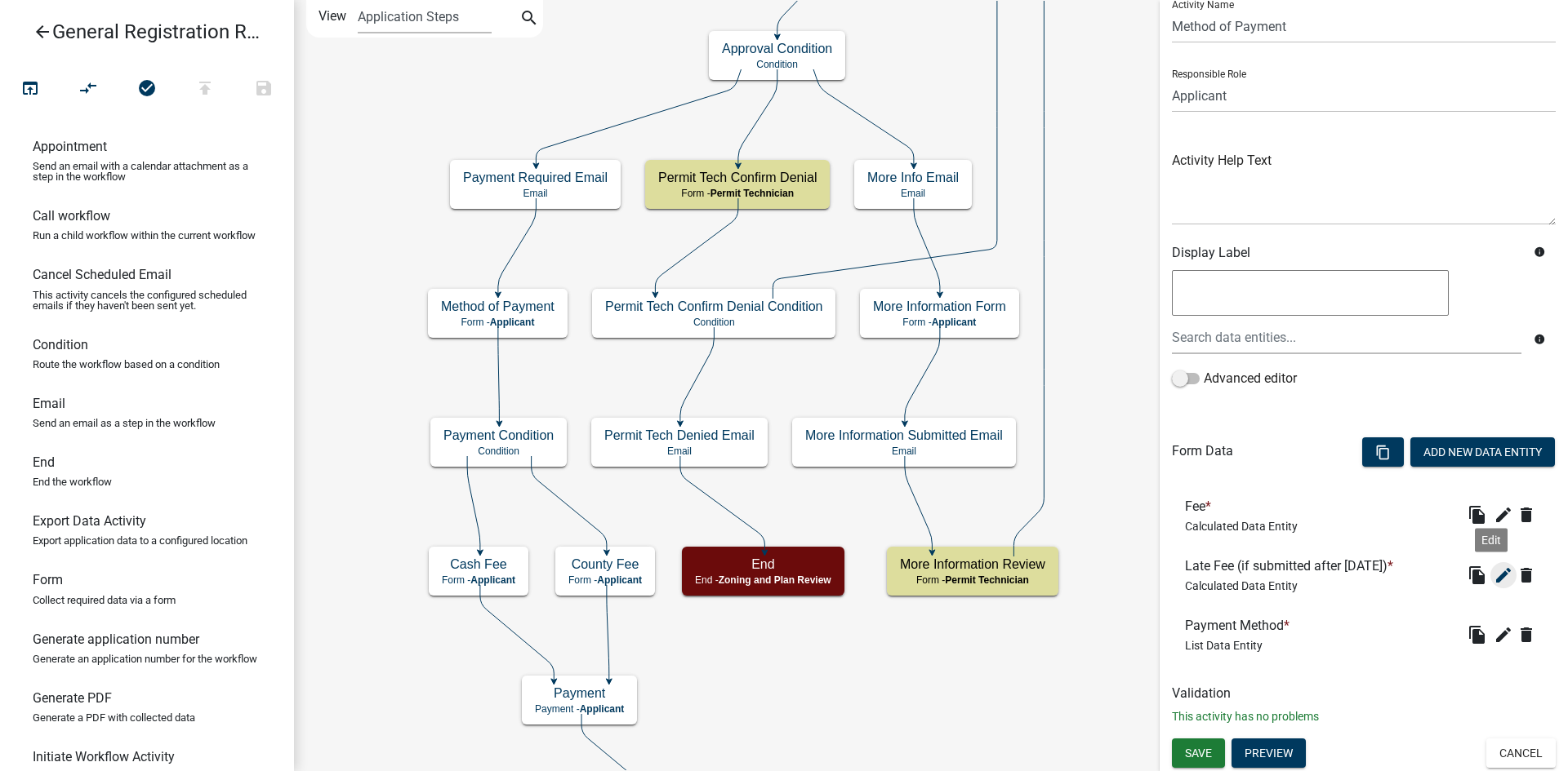
click at [1494, 579] on icon "edit" at bounding box center [1503, 575] width 20 height 20
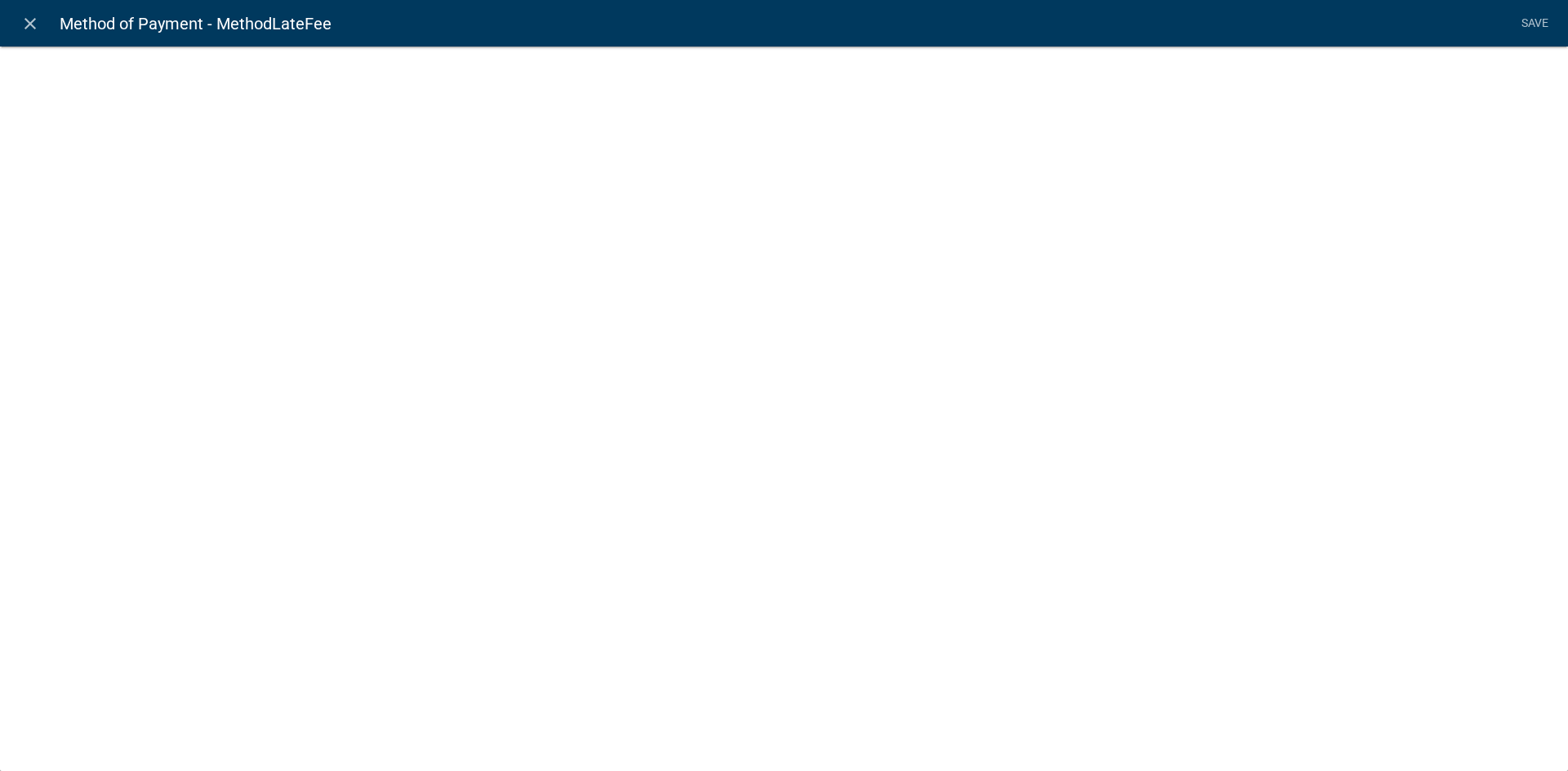
select select "calculated-value"
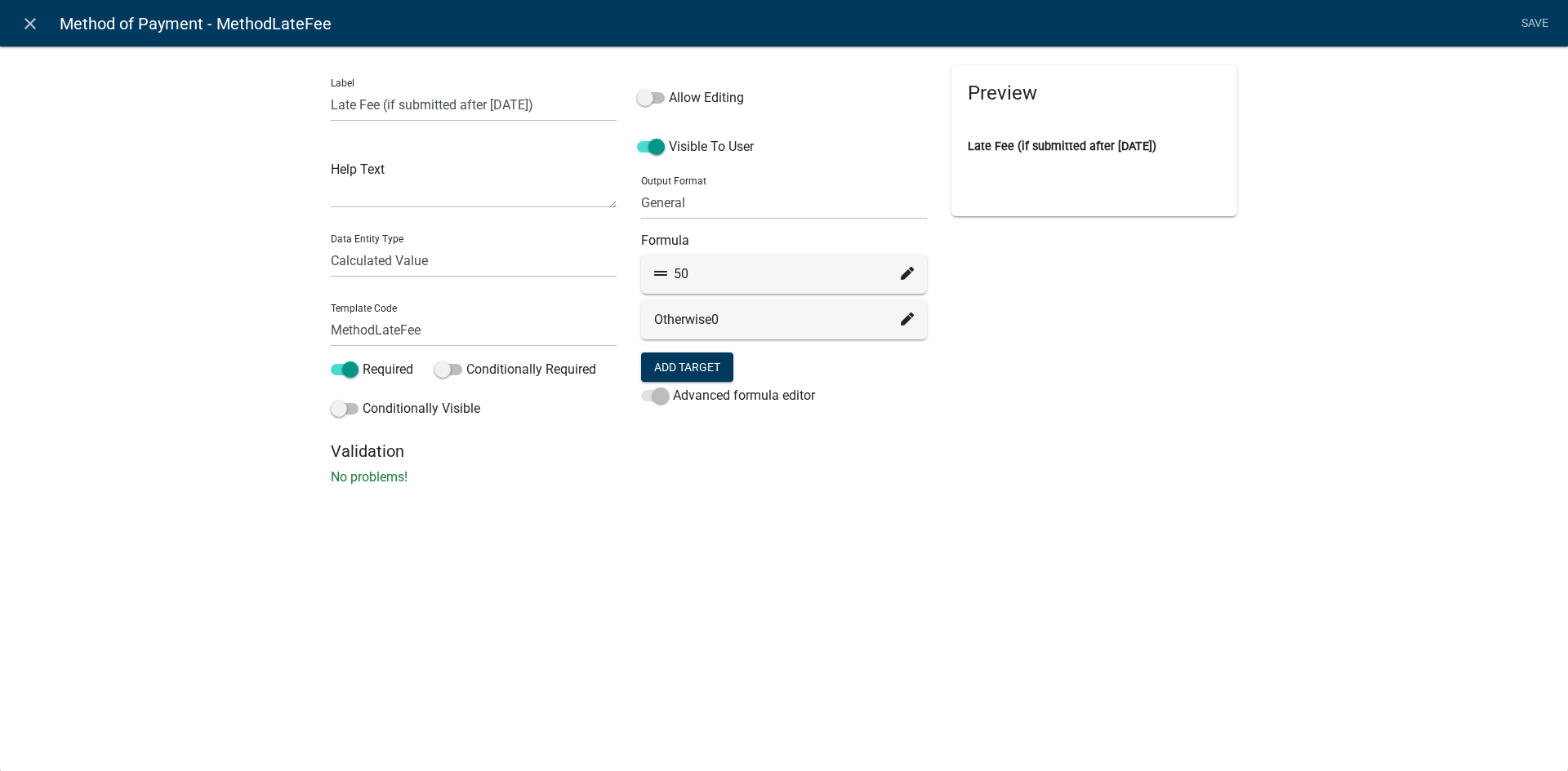
click at [915, 275] on div "50" at bounding box center [784, 273] width 286 height 39
click at [911, 271] on icon at bounding box center [907, 273] width 13 height 13
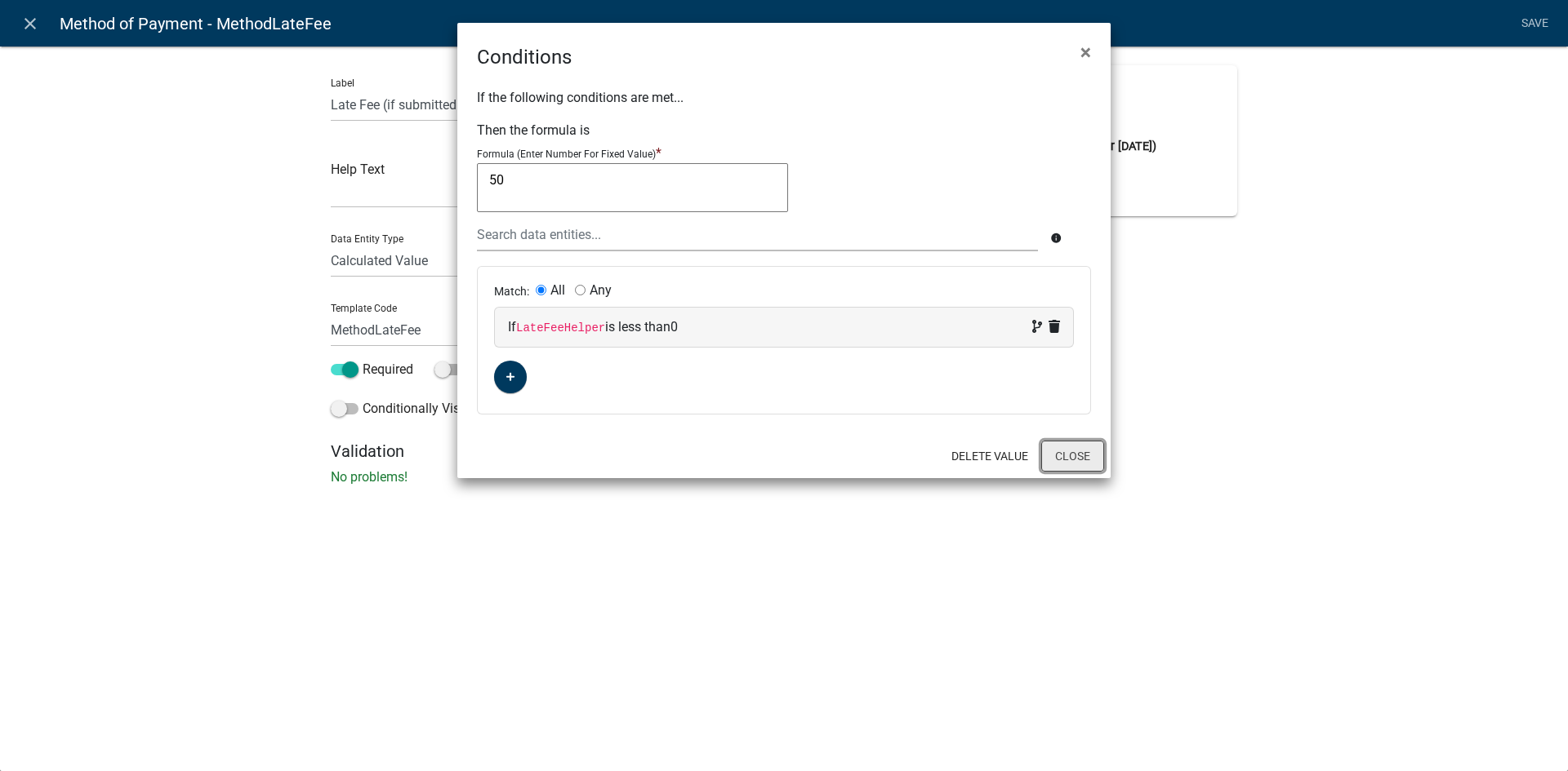
click at [1073, 461] on button "Close" at bounding box center [1073, 456] width 63 height 31
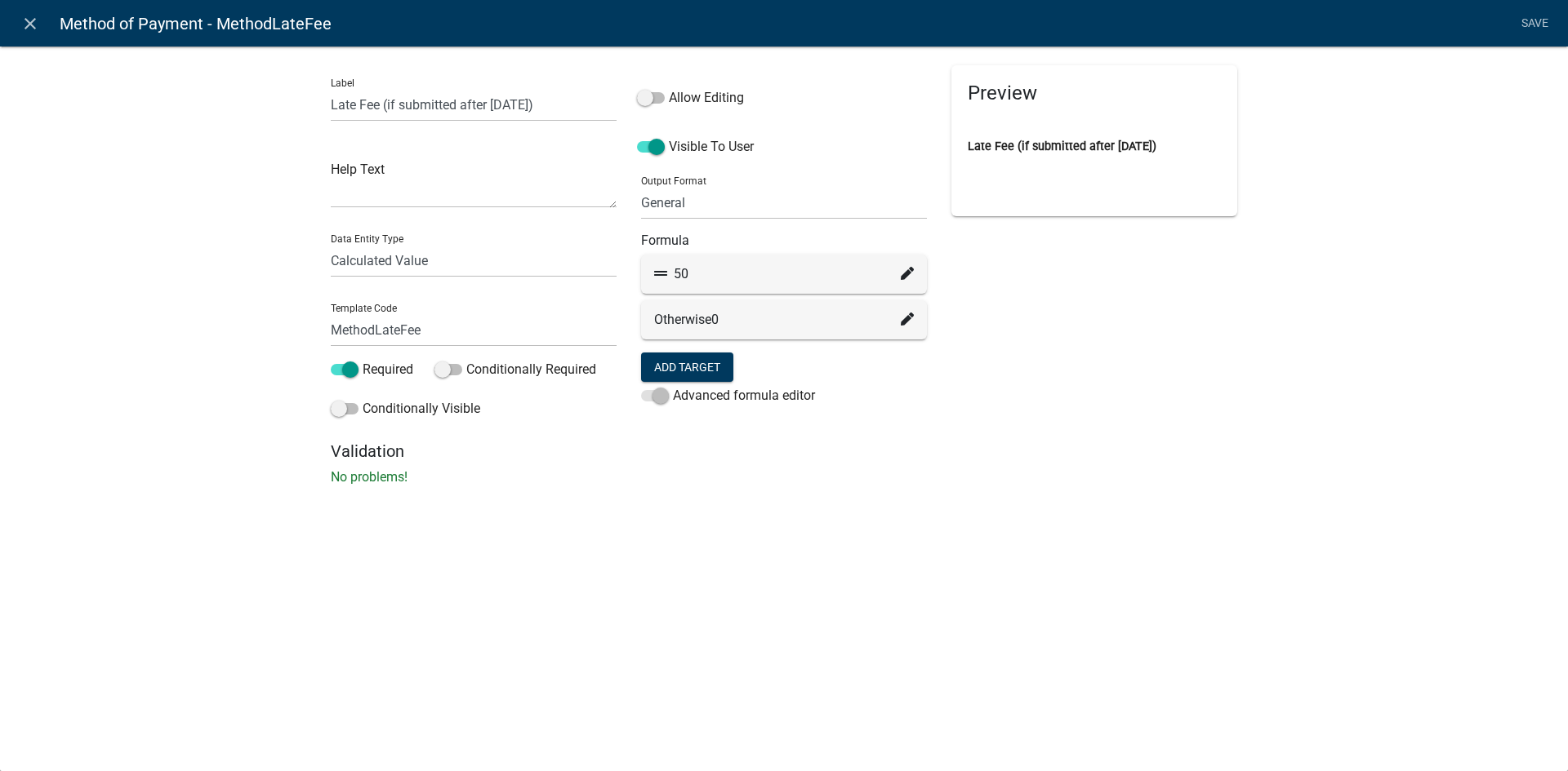
click at [910, 329] on fa-icon at bounding box center [907, 320] width 13 height 20
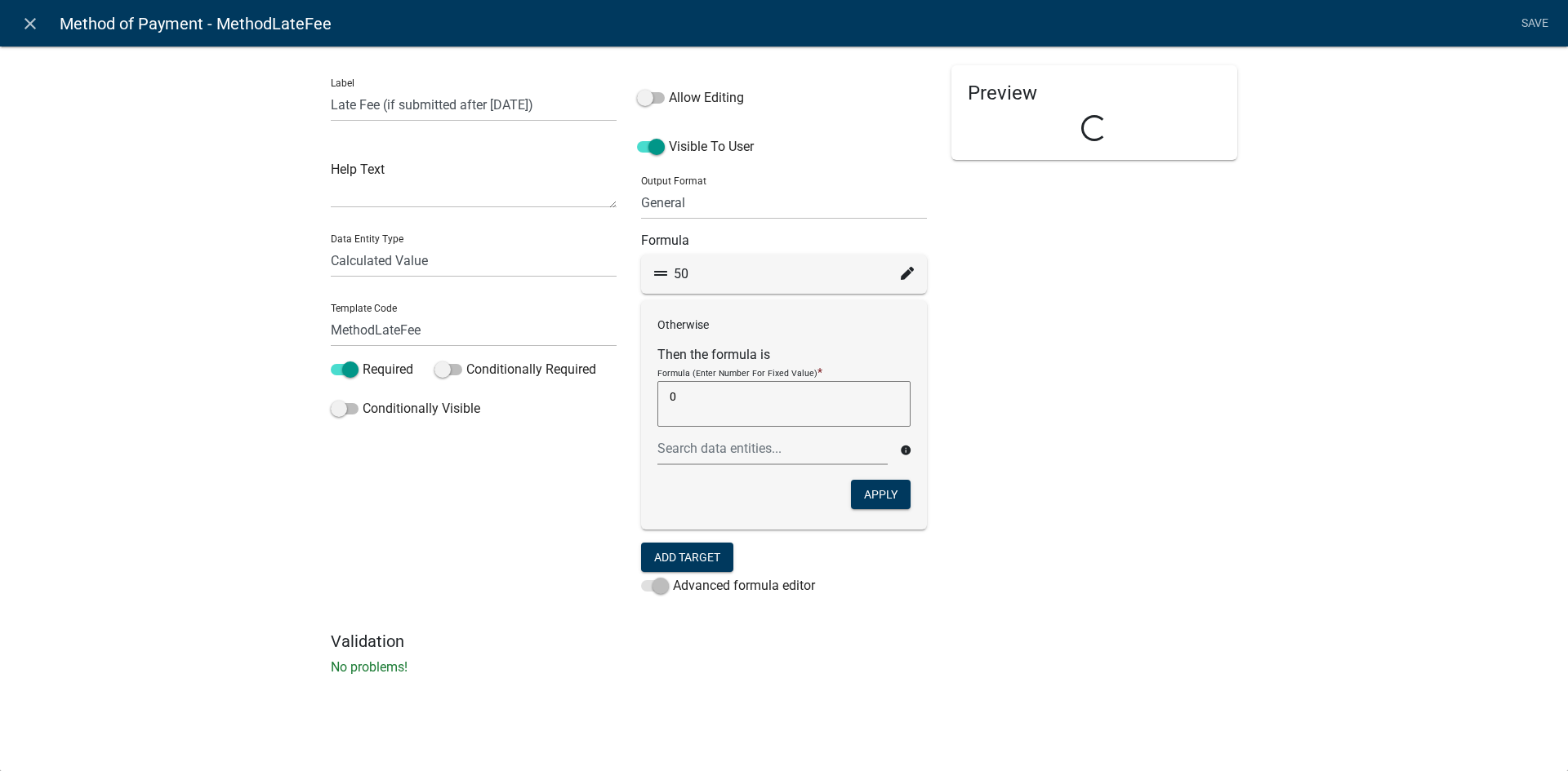
click at [971, 433] on div "Preview Loading..." at bounding box center [1094, 348] width 310 height 566
click at [178, 150] on div "Label Late Fee (if submitted after [DATE]) Help Text Data Entity Type Free Form…" at bounding box center [784, 366] width 1568 height 693
click at [1068, 314] on div "Preview Late Fee (if submitted after [DATE])" at bounding box center [1094, 348] width 310 height 566
click at [904, 274] on icon at bounding box center [907, 273] width 13 height 13
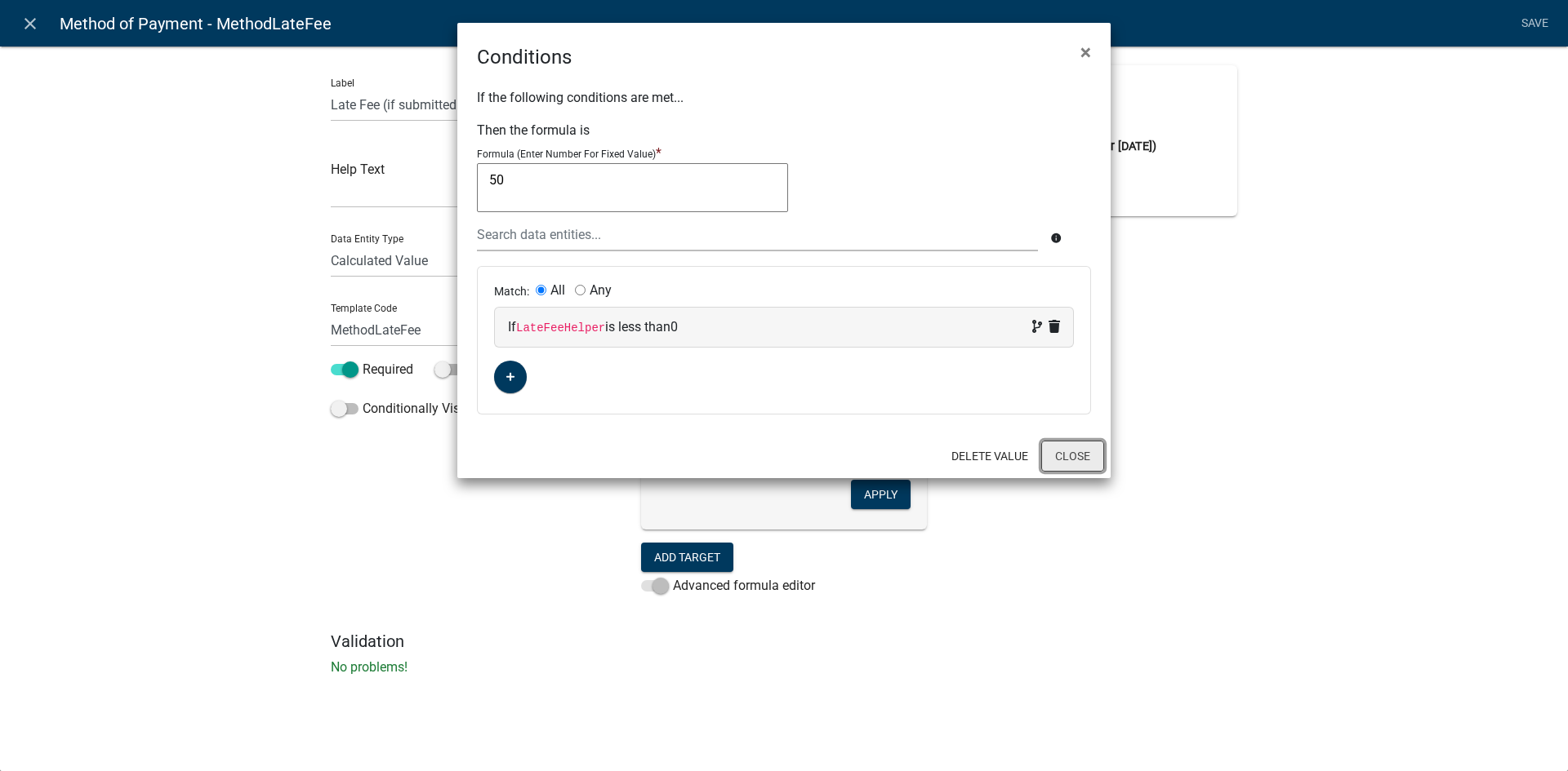
drag, startPoint x: 1071, startPoint y: 452, endPoint x: 653, endPoint y: 442, distance: 418.1
click at [1071, 451] on button "Close" at bounding box center [1073, 456] width 63 height 31
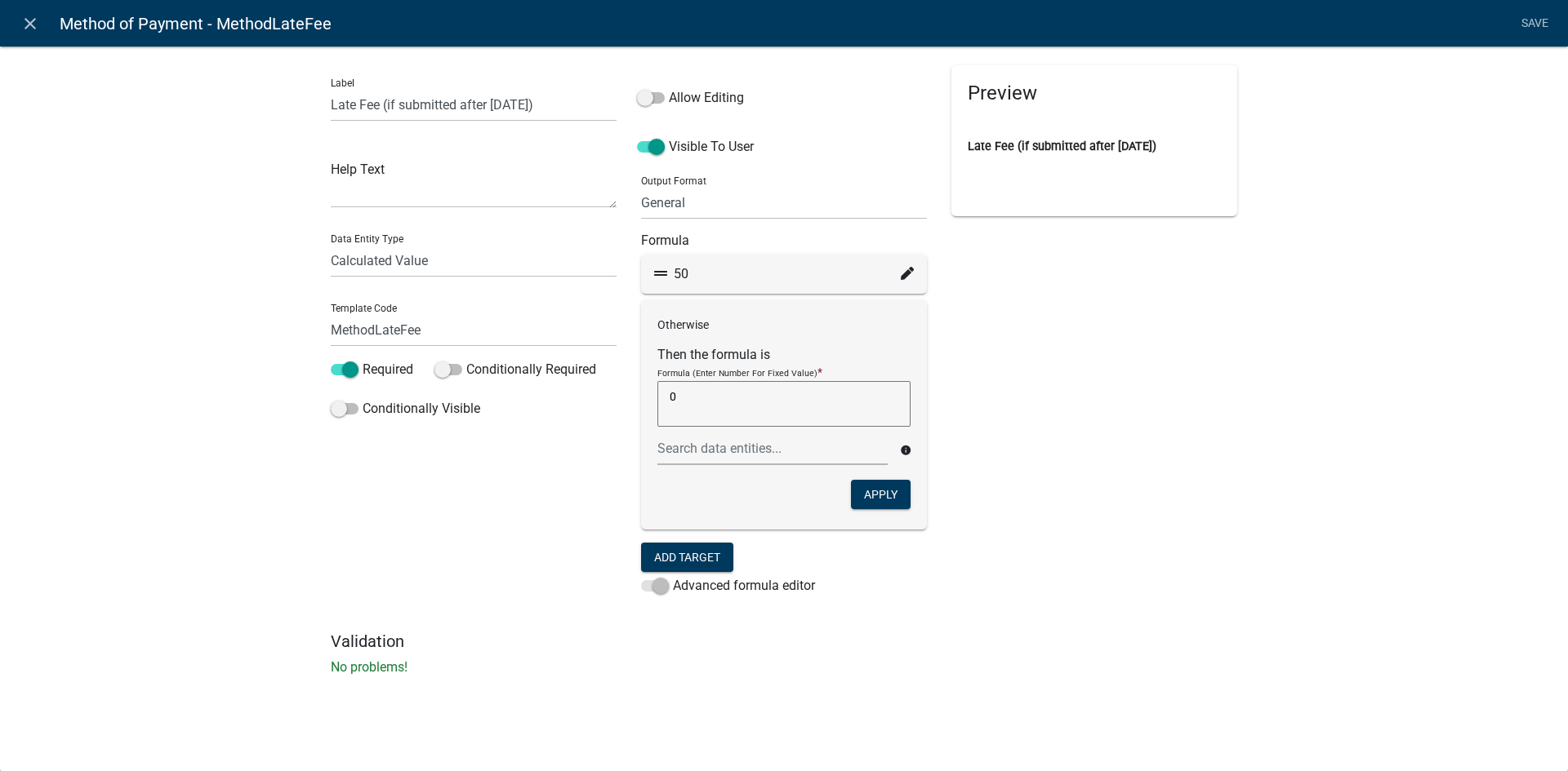
click at [159, 232] on div "Label Late Fee (if submitted after [DATE]) Help Text Data Entity Type Free Form…" at bounding box center [784, 366] width 1568 height 693
drag, startPoint x: 564, startPoint y: 105, endPoint x: 383, endPoint y: 100, distance: 181.1
click at [383, 100] on input "Late Fee (if submitted after [DATE])" at bounding box center [474, 105] width 286 height 33
click at [580, 106] on input "Late Fee (if submitted after [DATE])" at bounding box center [474, 105] width 286 height 33
click at [528, 104] on input "Late Fee (if submitted after [DATE])" at bounding box center [474, 105] width 286 height 33
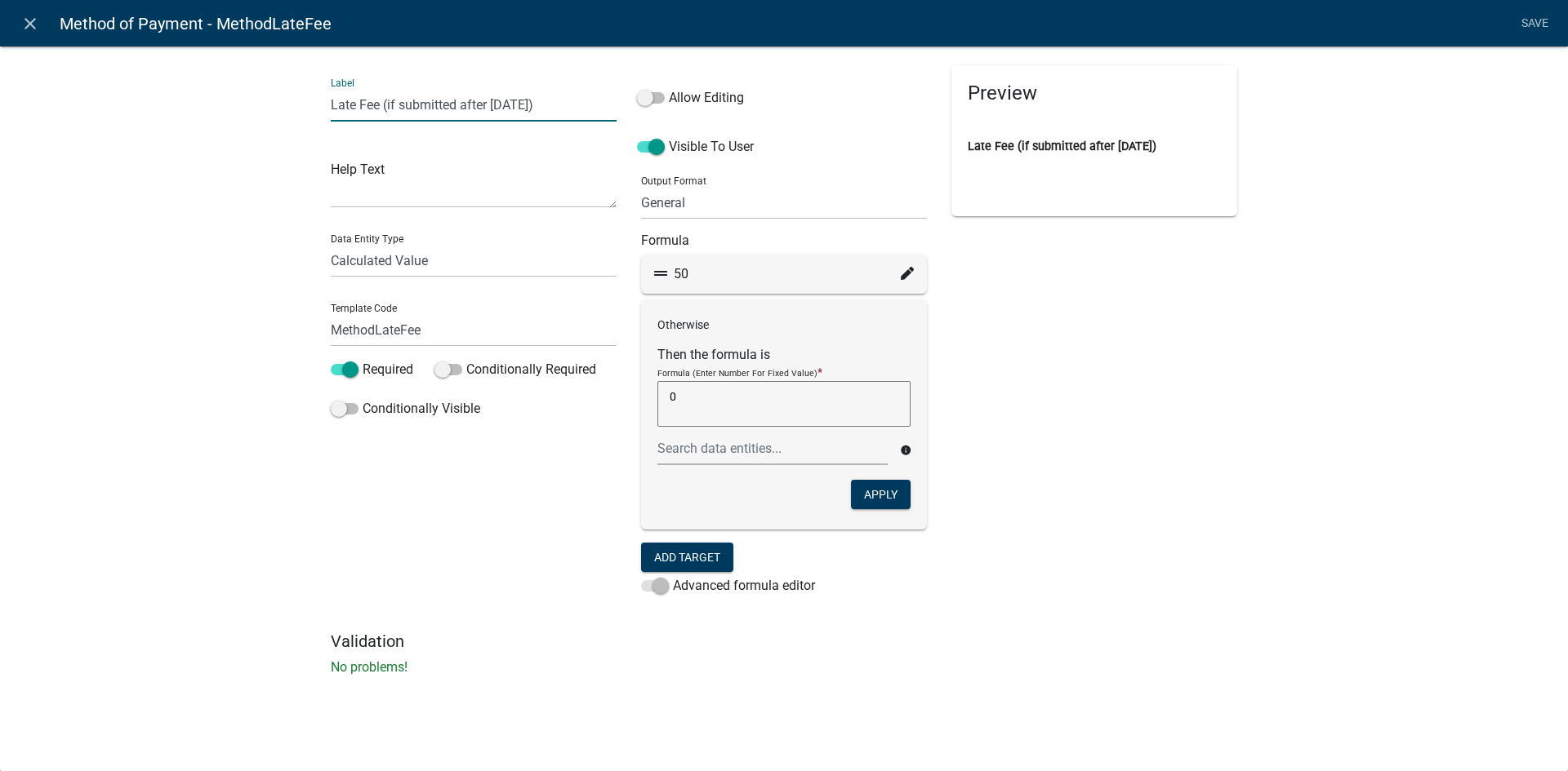
click at [528, 104] on input "Late Fee (if submitted after [DATE])" at bounding box center [474, 105] width 286 height 33
click at [30, 30] on icon "close" at bounding box center [31, 23] width 20 height 20
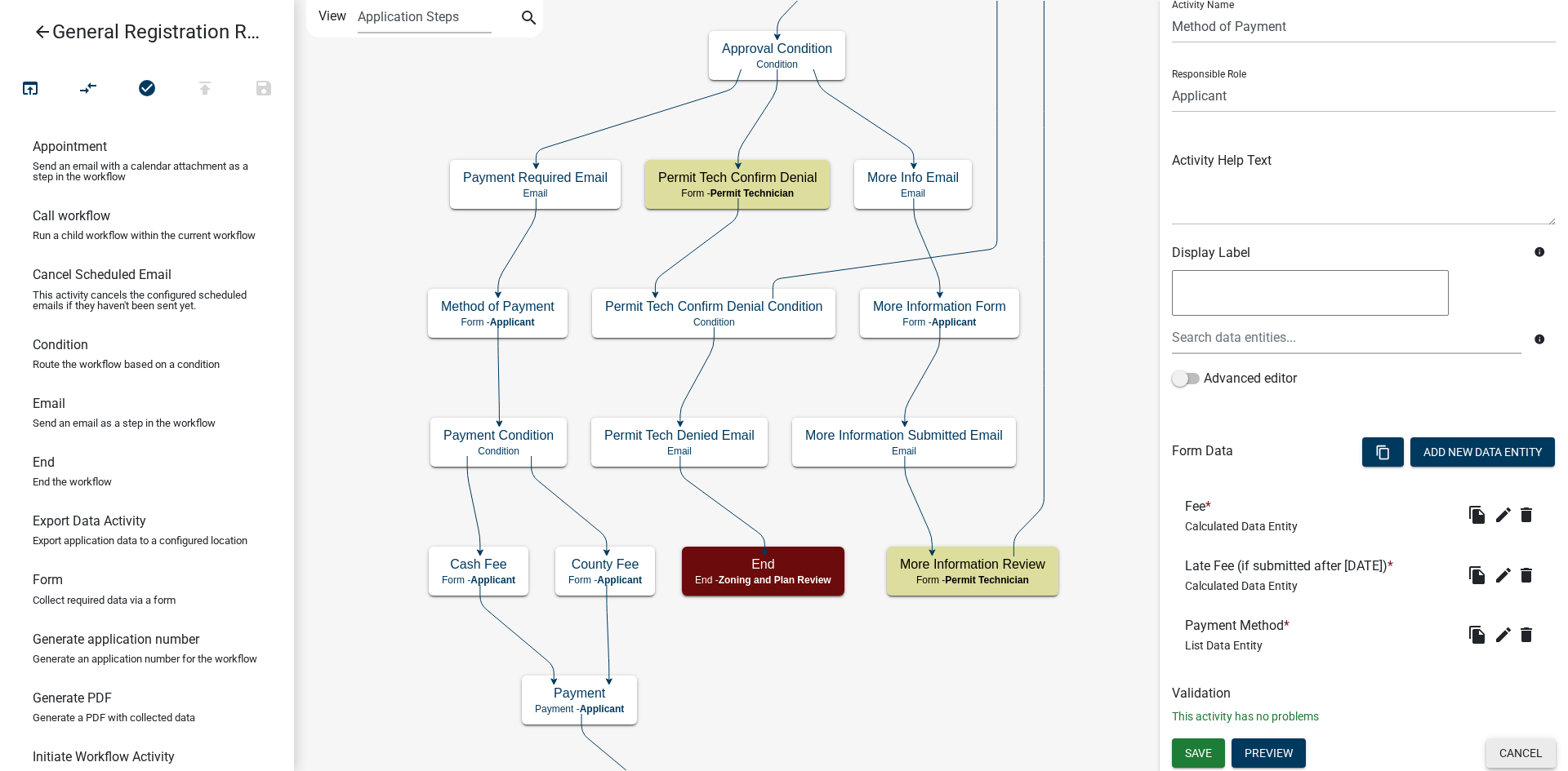
click at [1493, 748] on button "Cancel" at bounding box center [1520, 753] width 69 height 30
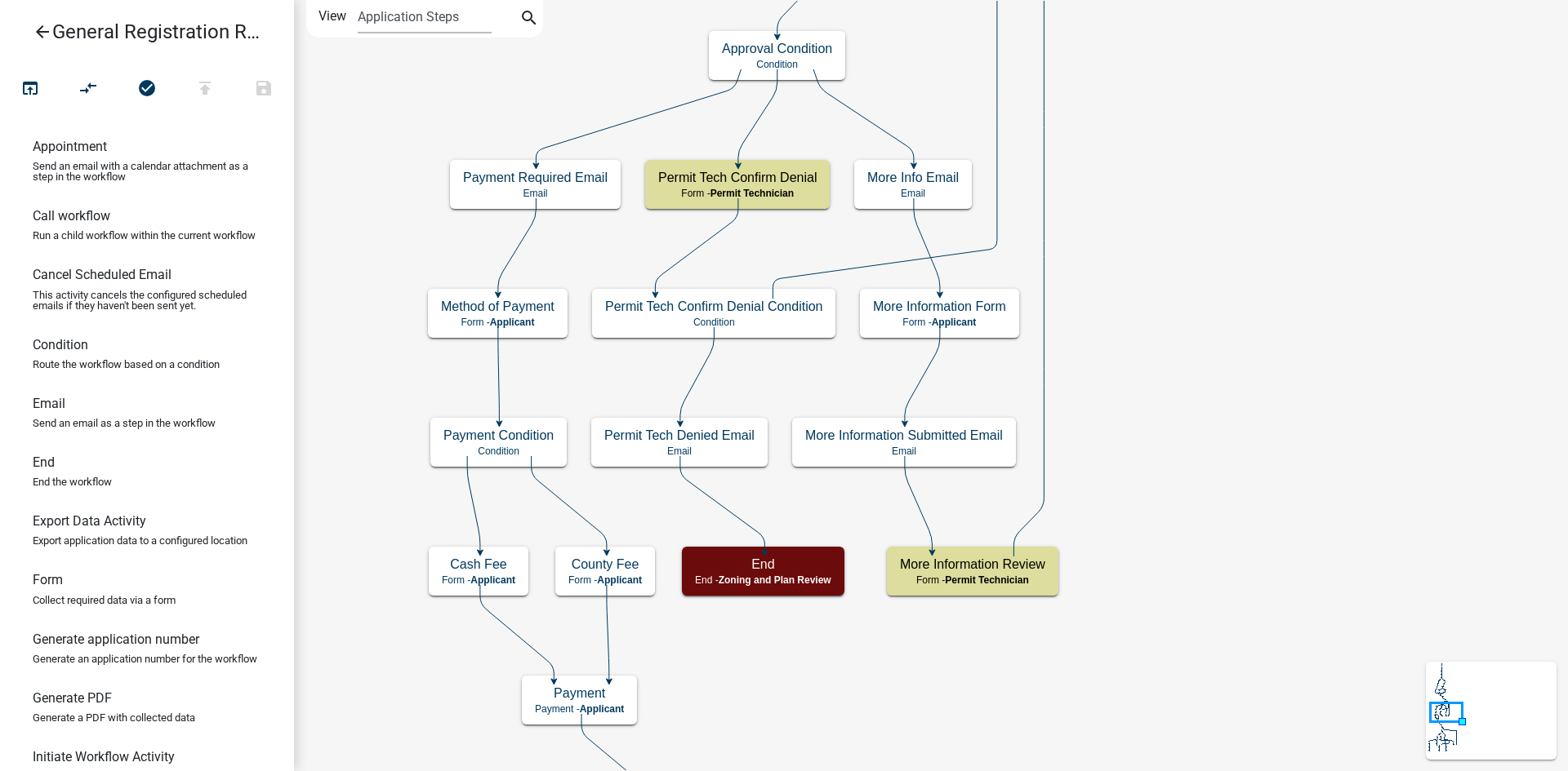
scroll to position [0, 0]
click at [38, 23] on icon "arrow_back" at bounding box center [42, 32] width 20 height 23
